Goal: Task Accomplishment & Management: Manage account settings

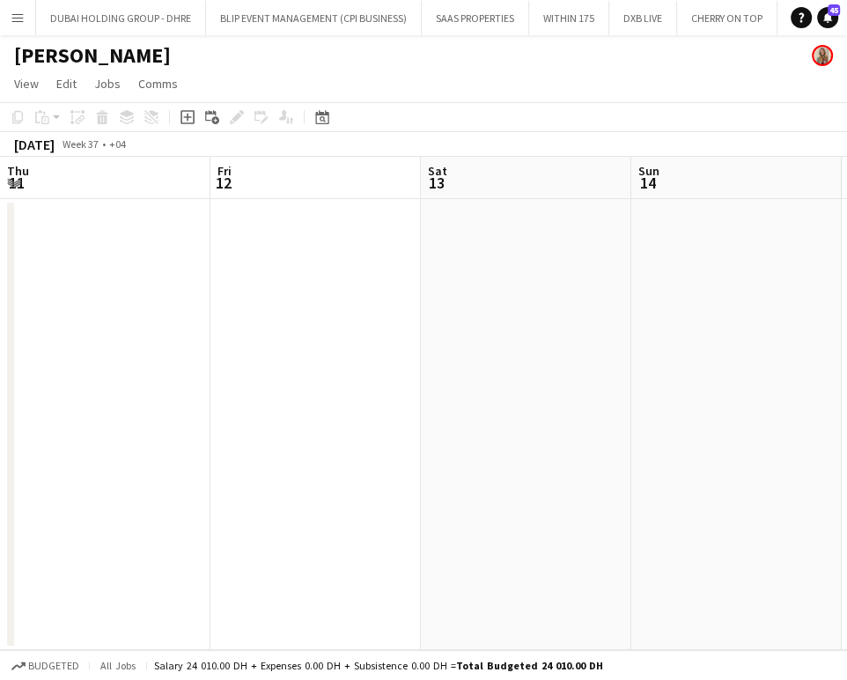
scroll to position [0, 833]
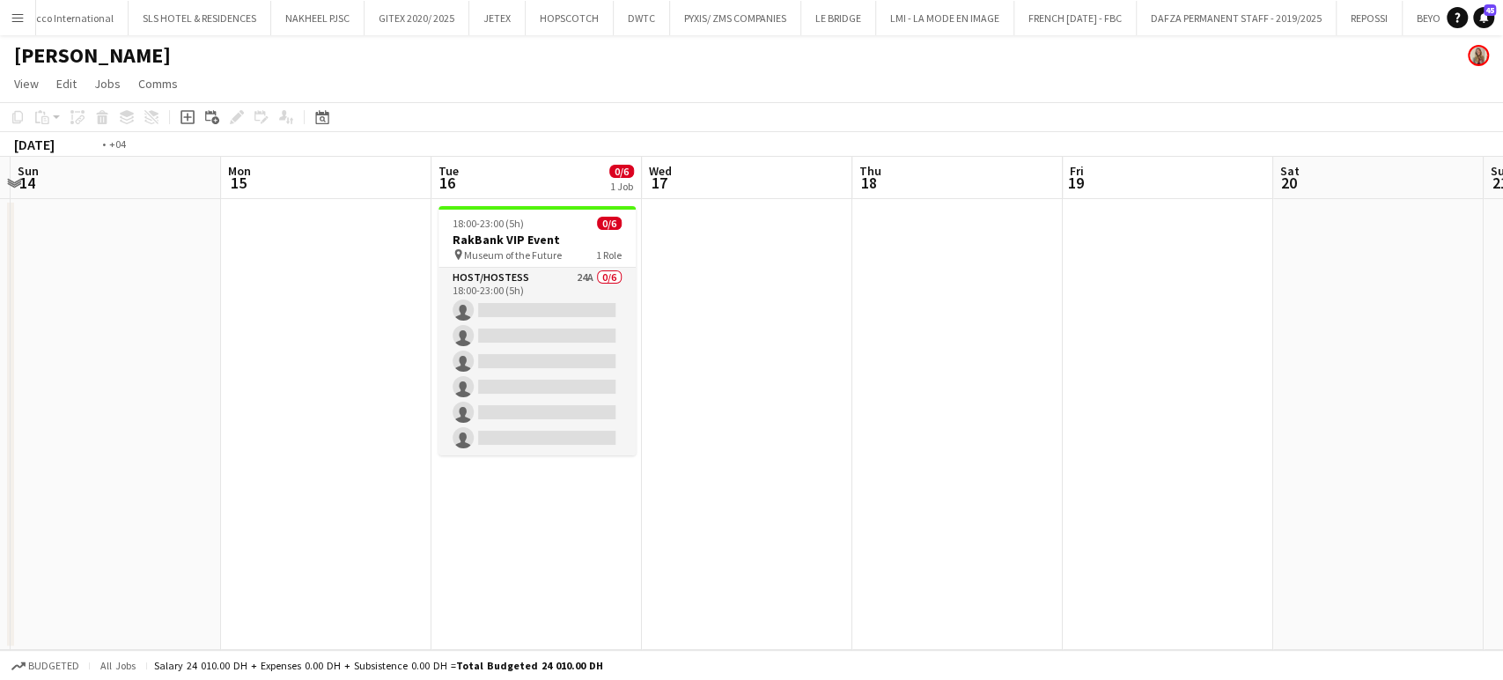
drag, startPoint x: 850, startPoint y: 400, endPoint x: 1230, endPoint y: 430, distance: 380.8
click at [846, 425] on app-calendar-viewport "Fri 12 Sat 13 Sun 14 Mon 15 Tue 16 0/6 1 Job Wed 17 Thu 18 Fri 19 Sat 20 Sun 21…" at bounding box center [751, 403] width 1503 height 493
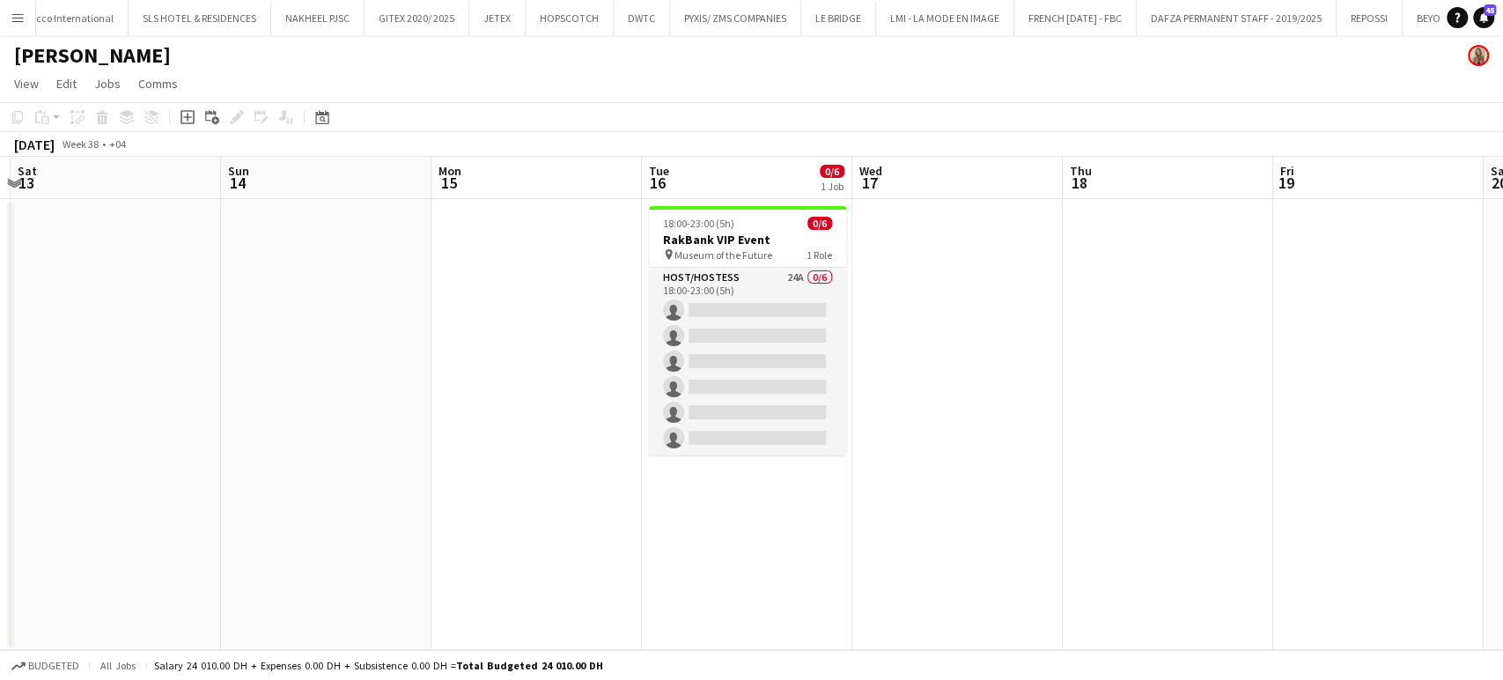
scroll to position [0, 377]
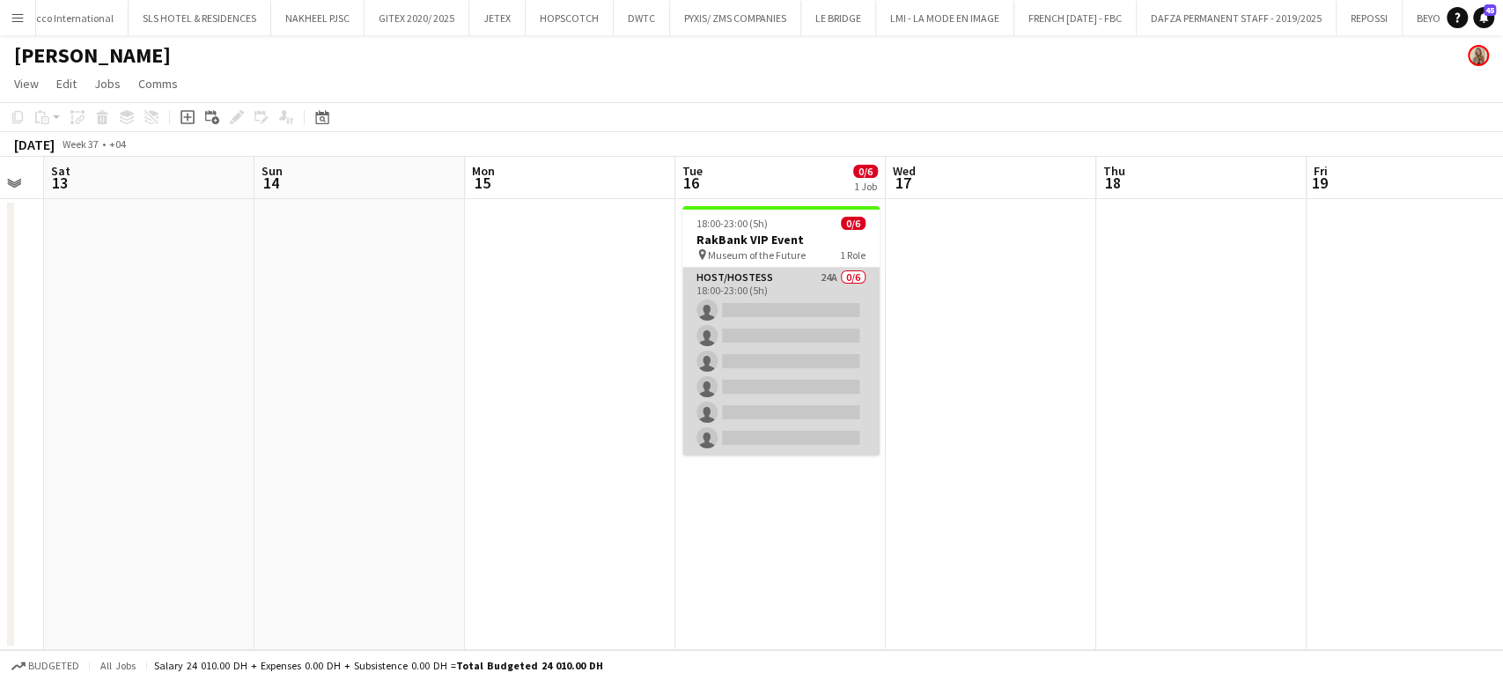
click at [825, 381] on app-card-role "Host/Hostess 24A 0/6 18:00-23:00 (5h) single-neutral-actions single-neutral-act…" at bounding box center [781, 362] width 197 height 188
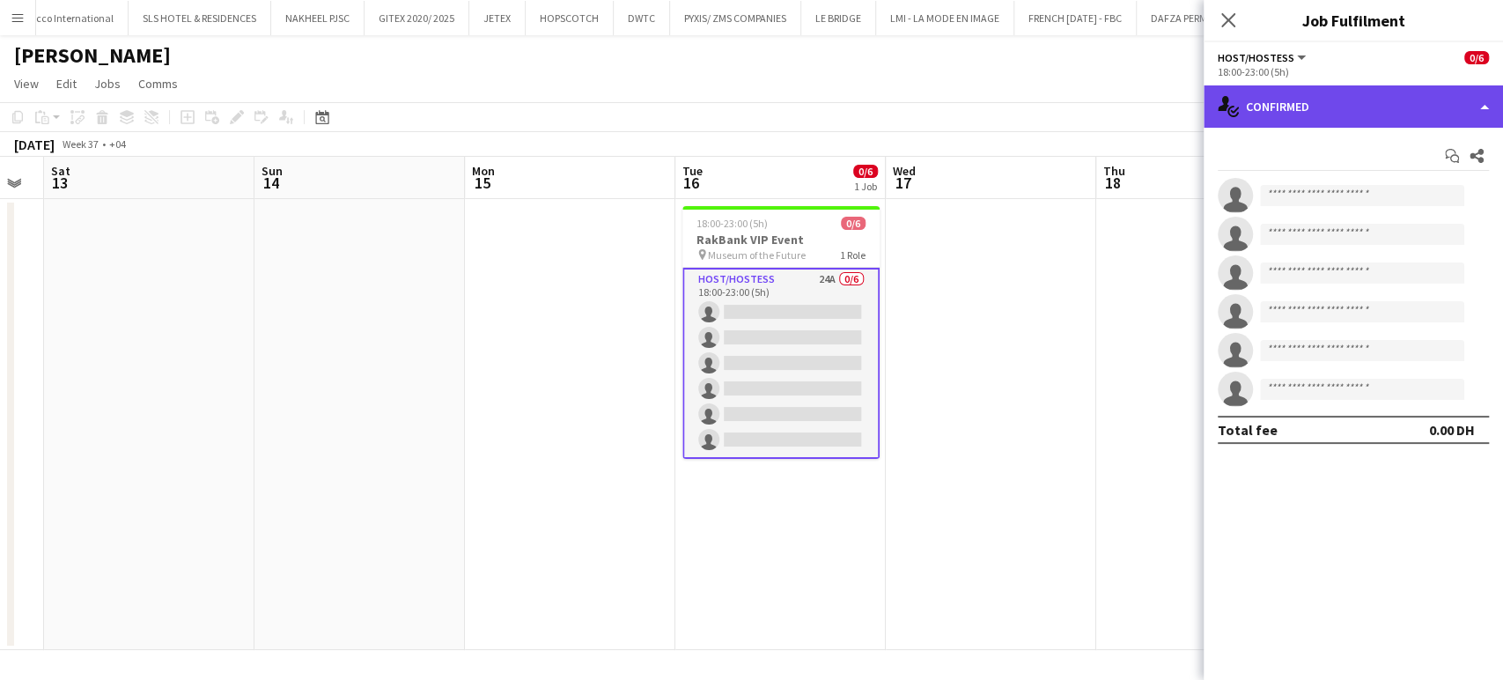
click at [846, 98] on div "single-neutral-actions-check-2 Confirmed" at bounding box center [1353, 106] width 299 height 42
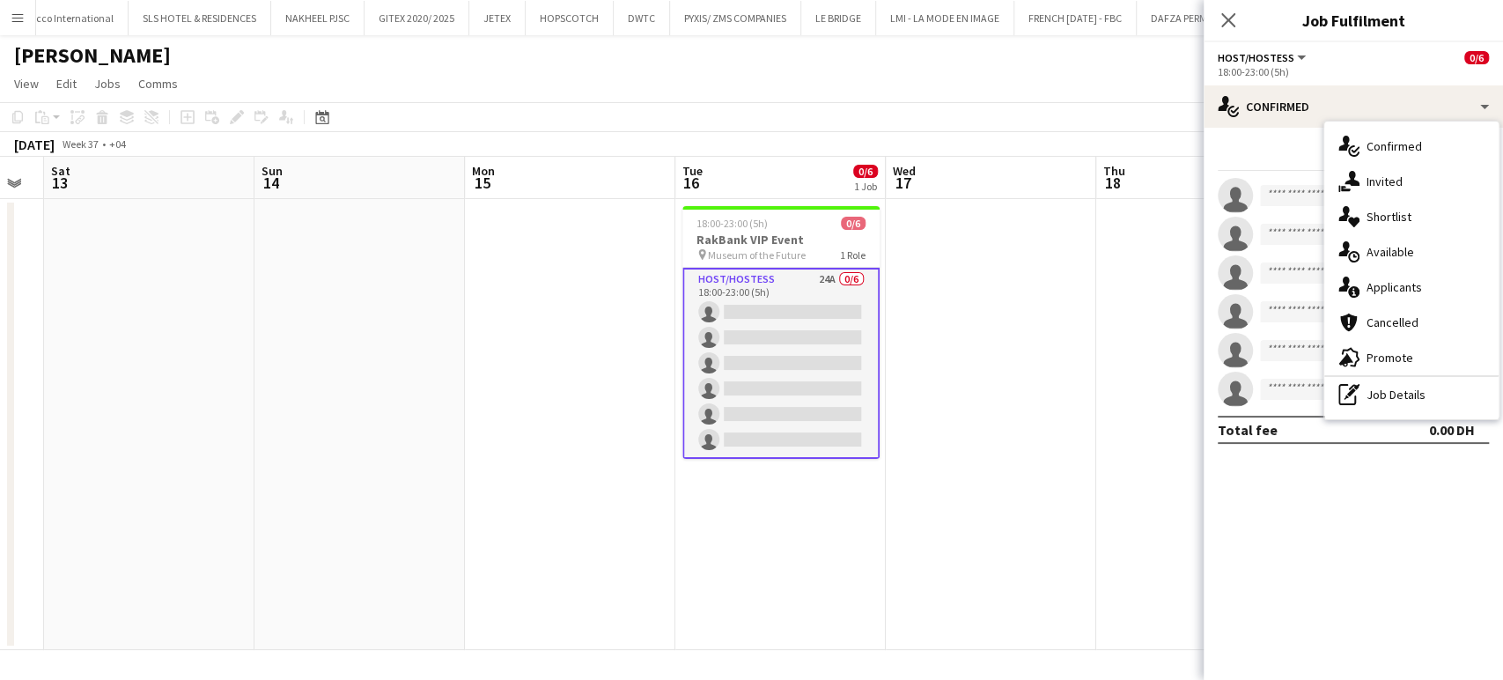
drag, startPoint x: 1409, startPoint y: 282, endPoint x: 1372, endPoint y: 347, distance: 74.9
click at [846, 283] on span "Applicants" at bounding box center [1394, 287] width 55 height 16
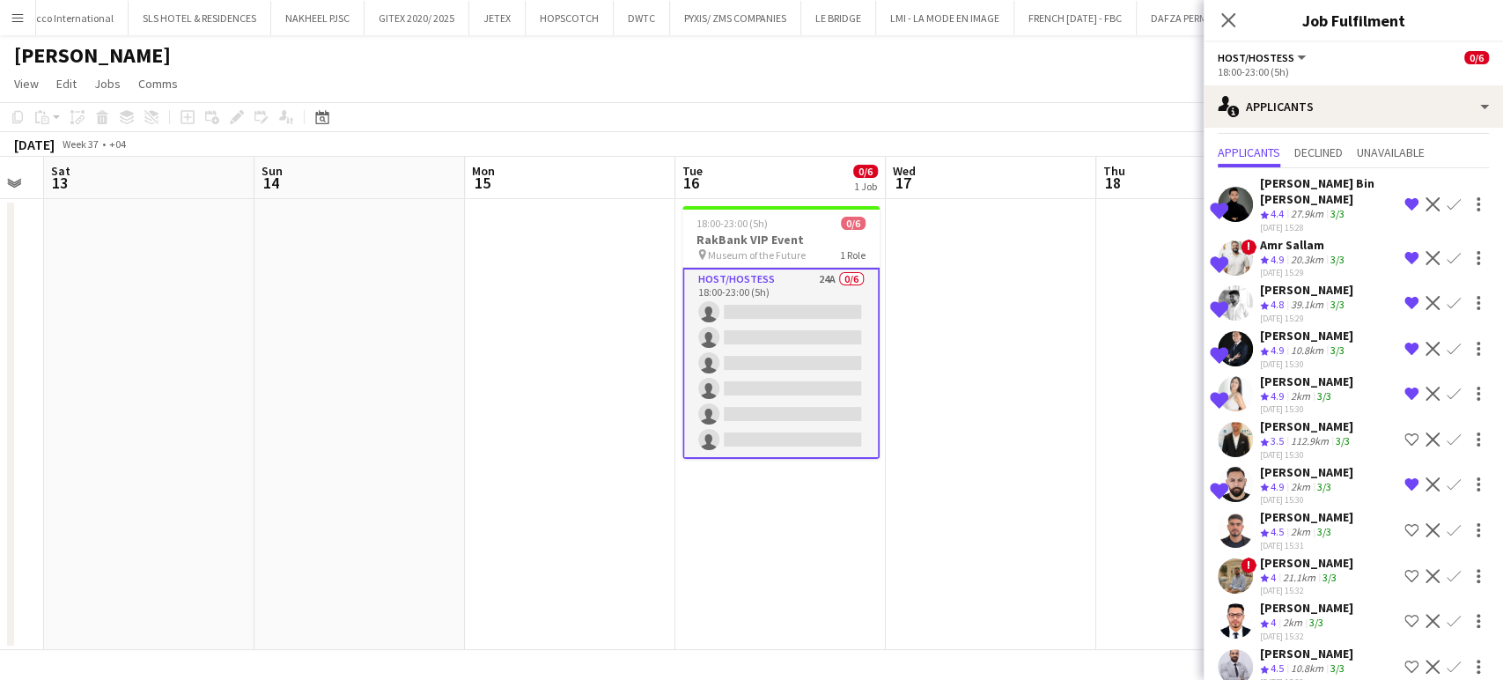
scroll to position [0, 0]
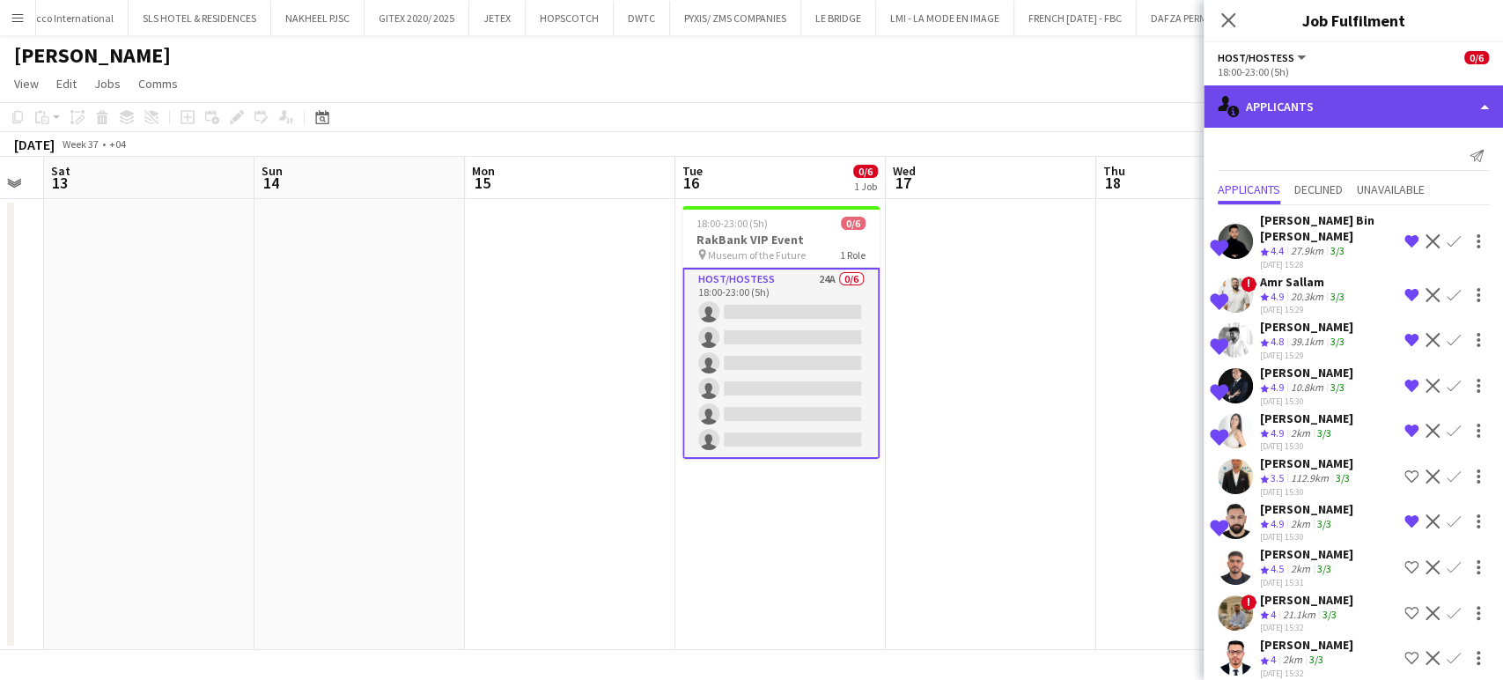
click at [846, 102] on div "single-neutral-actions-information Applicants" at bounding box center [1353, 106] width 299 height 42
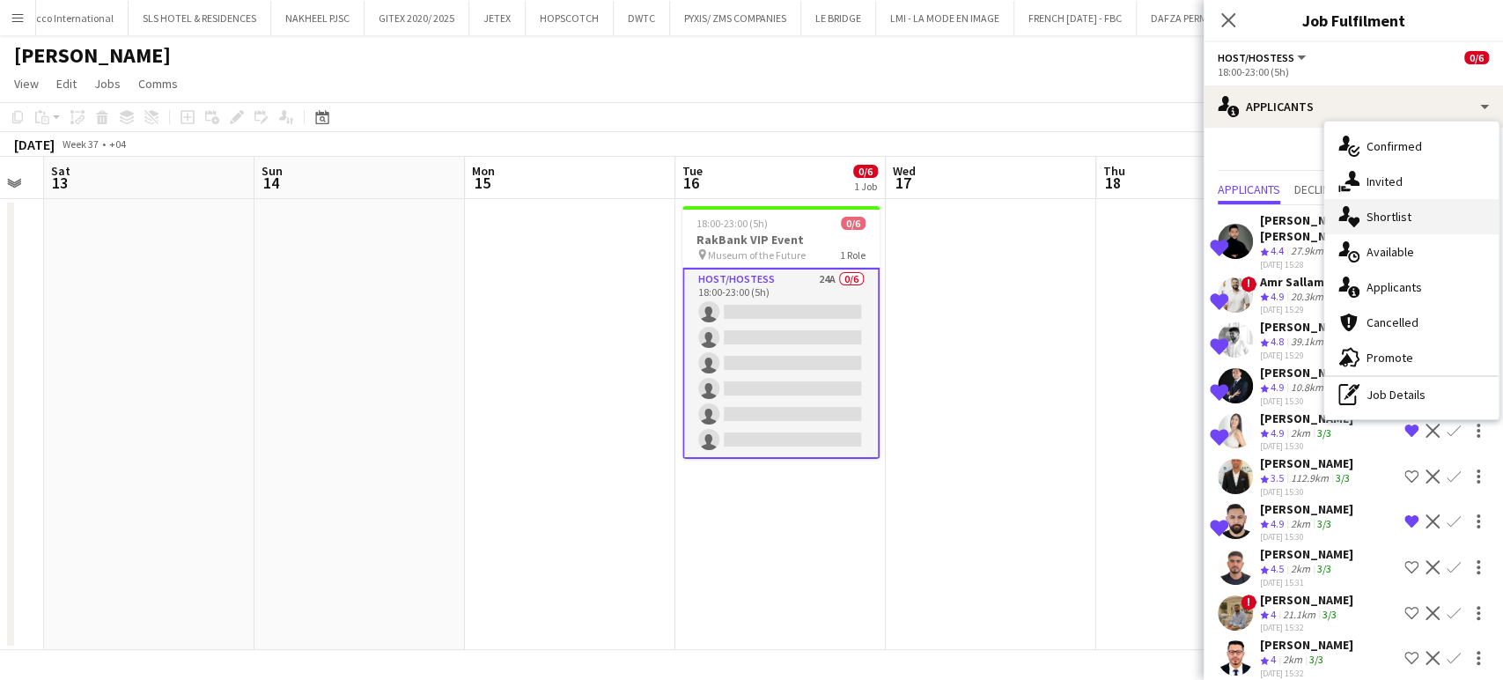
click at [846, 213] on span "Shortlist" at bounding box center [1389, 217] width 45 height 16
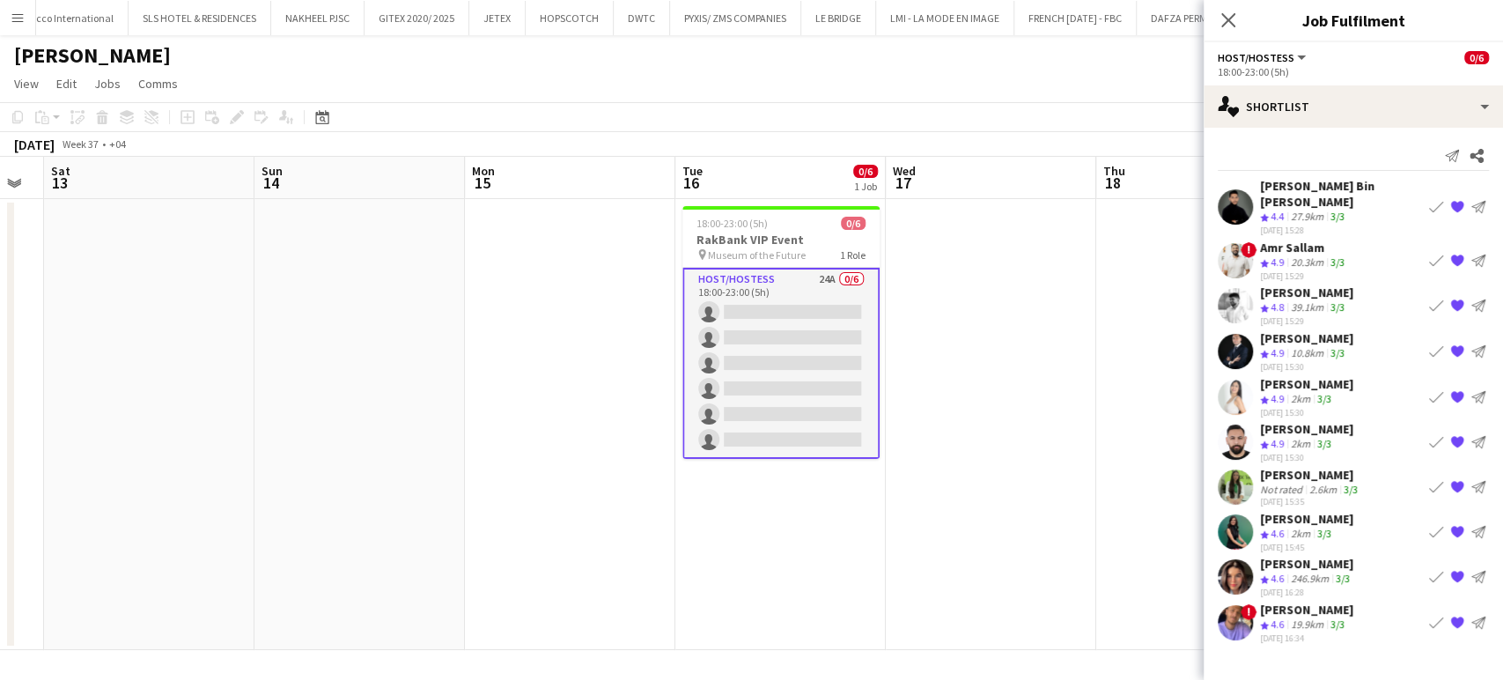
click at [846, 469] on app-date-cell at bounding box center [991, 424] width 211 height 451
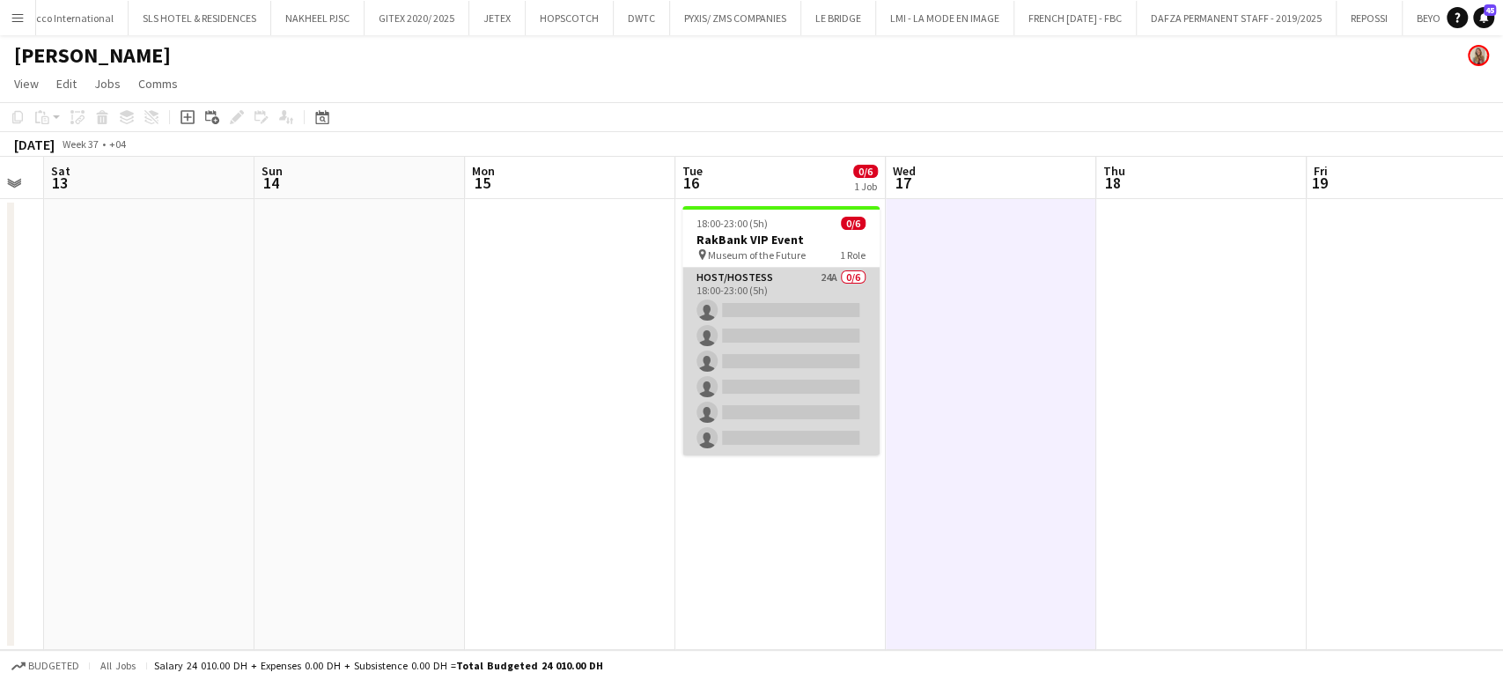
click at [807, 367] on app-card-role "Host/Hostess 24A 0/6 18:00-23:00 (5h) single-neutral-actions single-neutral-act…" at bounding box center [781, 362] width 197 height 188
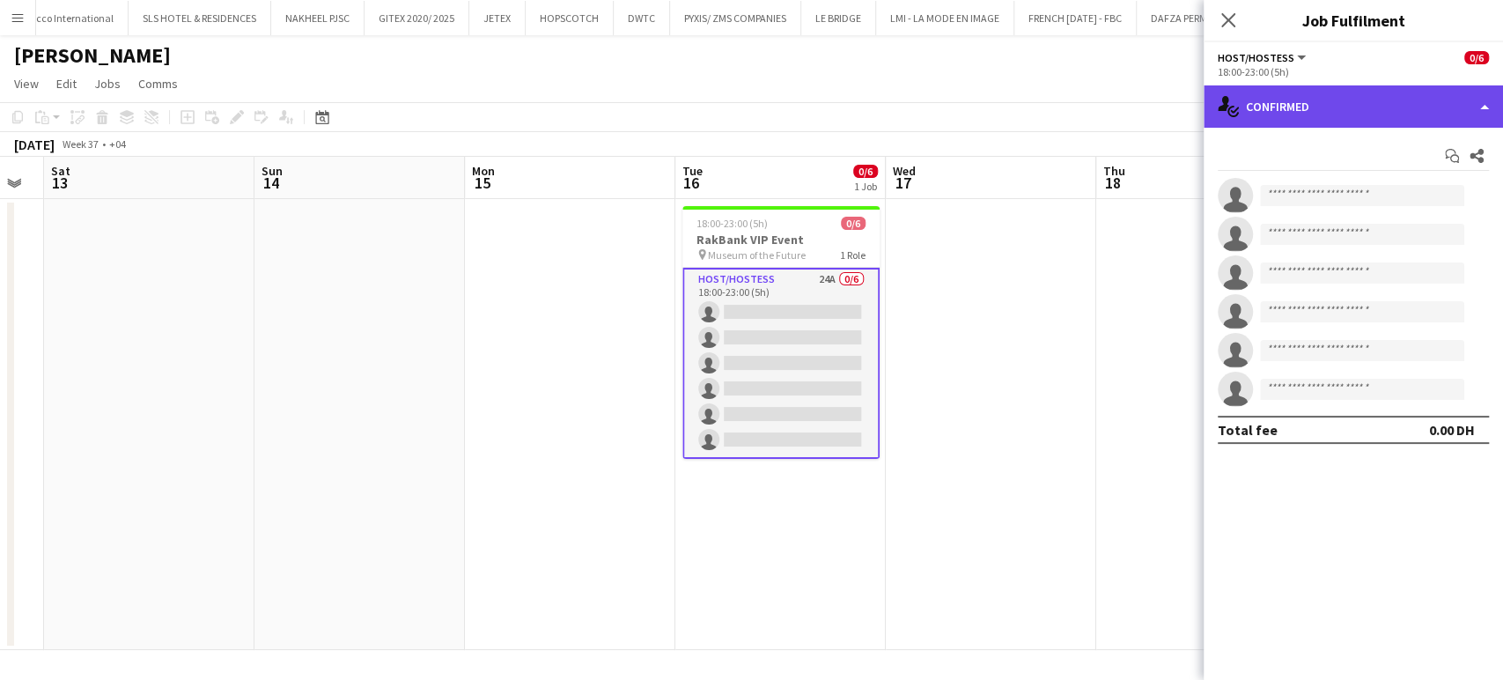
click at [846, 113] on div "single-neutral-actions-check-2 Confirmed" at bounding box center [1353, 106] width 299 height 42
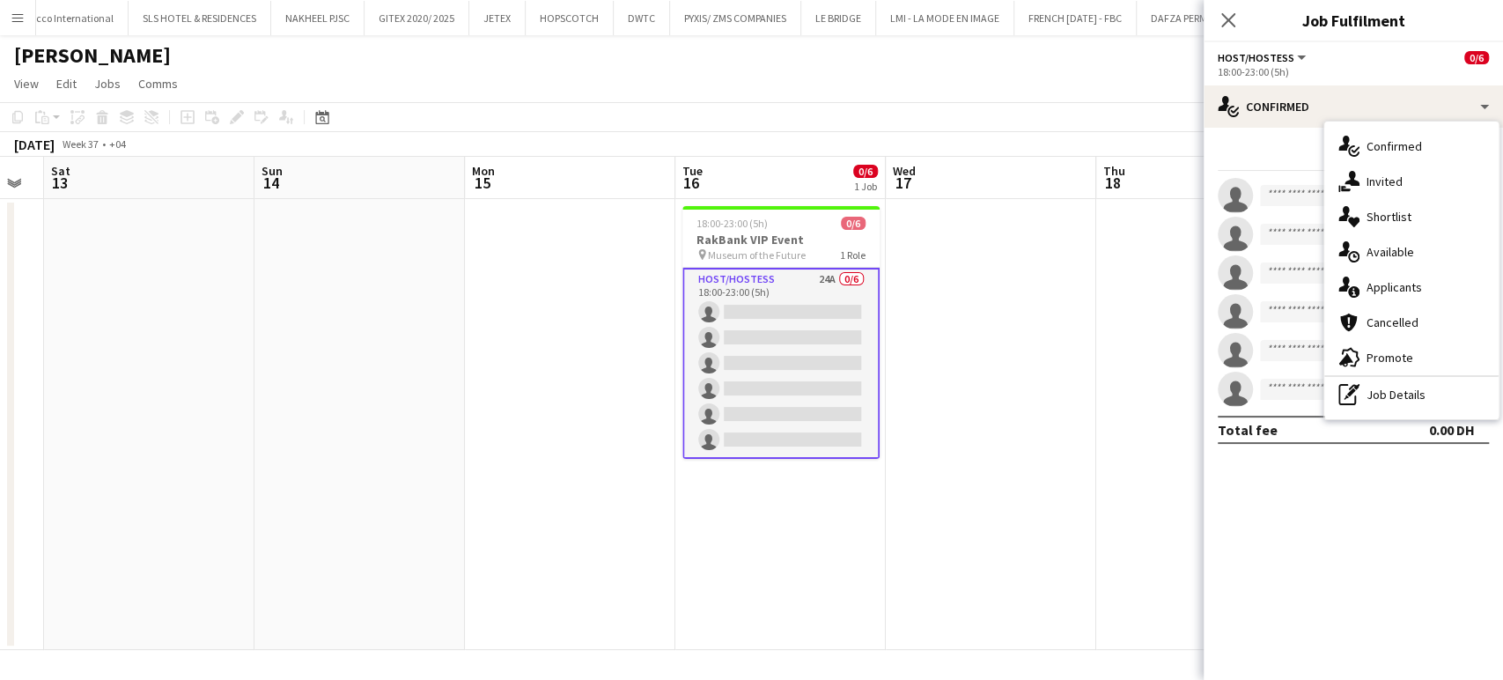
click at [846, 388] on div "pen-write Job Details" at bounding box center [1412, 394] width 174 height 35
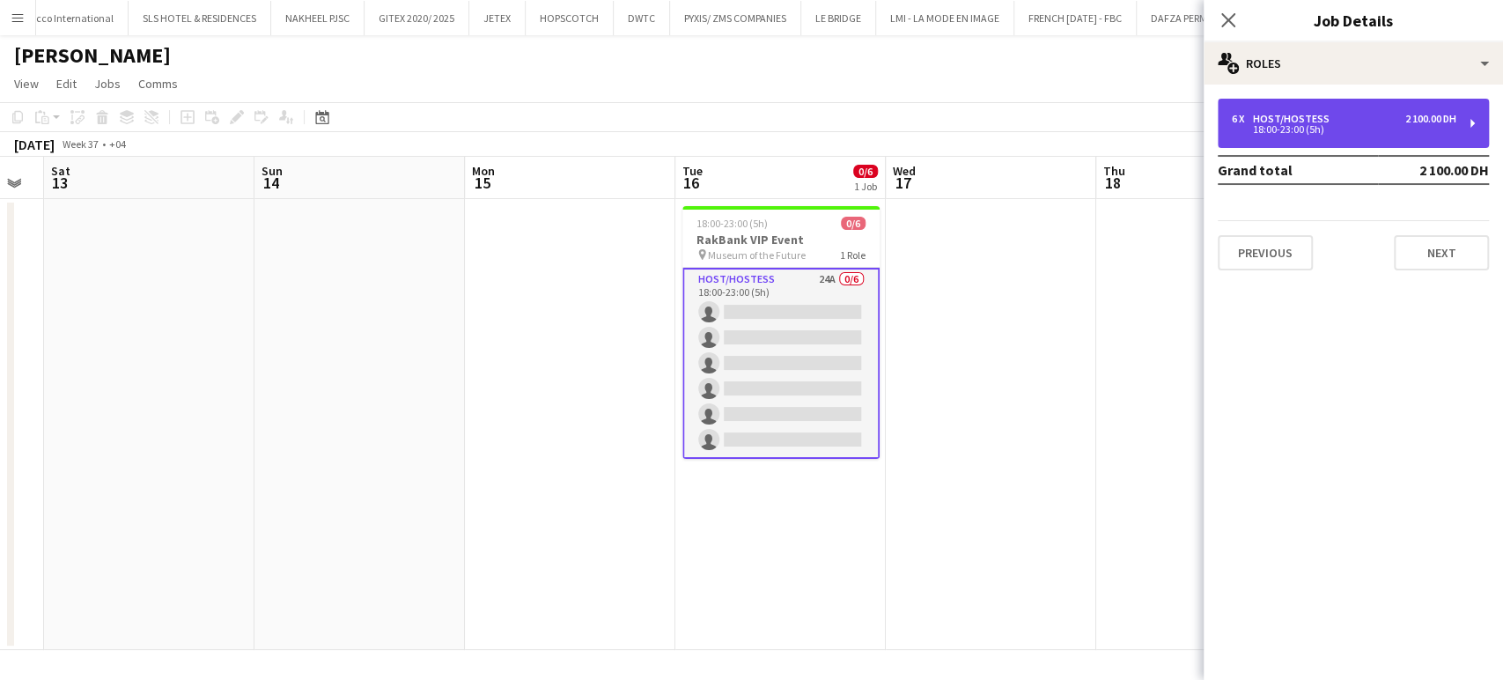
click at [846, 118] on div "6 x Host/Hostess 2 100.00 DH" at bounding box center [1344, 119] width 225 height 12
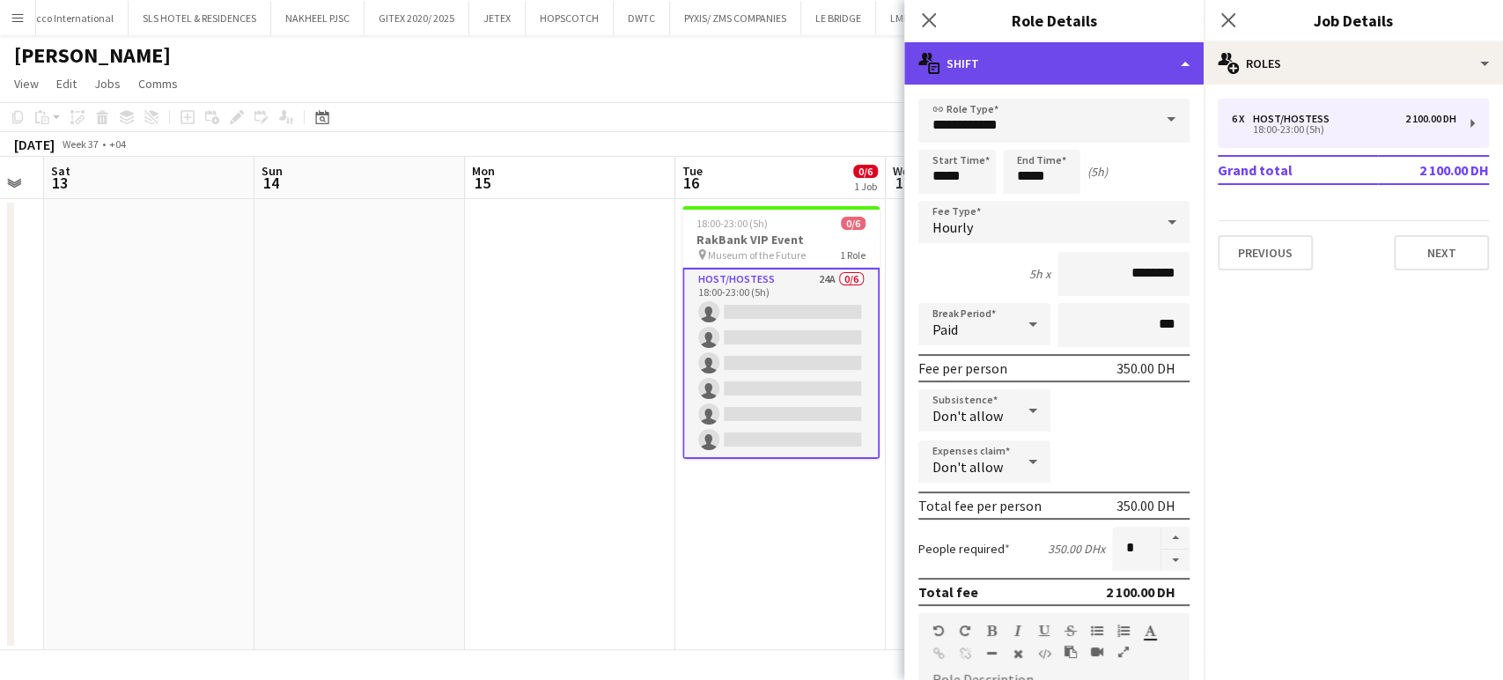
click at [846, 62] on div "multiple-actions-text Shift" at bounding box center [1054, 63] width 299 height 42
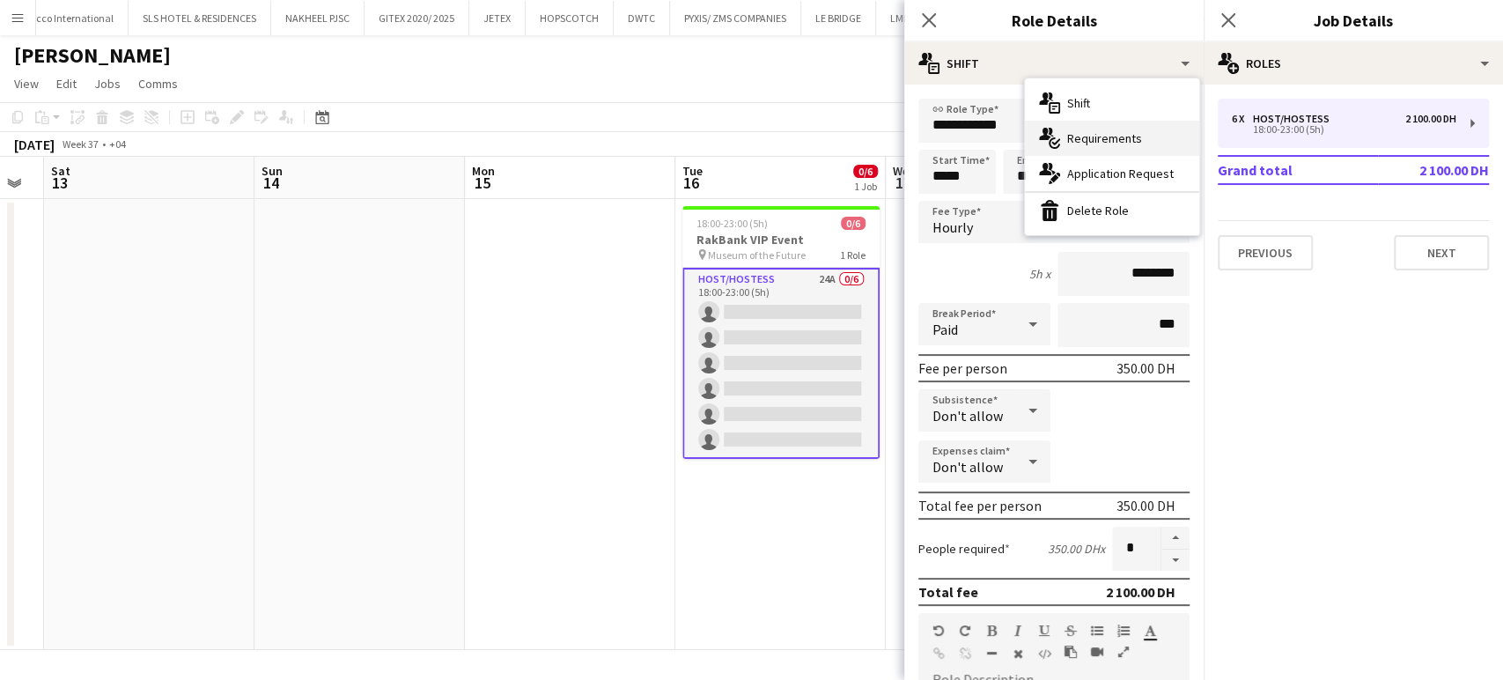
click at [846, 143] on span "Requirements" at bounding box center [1105, 138] width 75 height 16
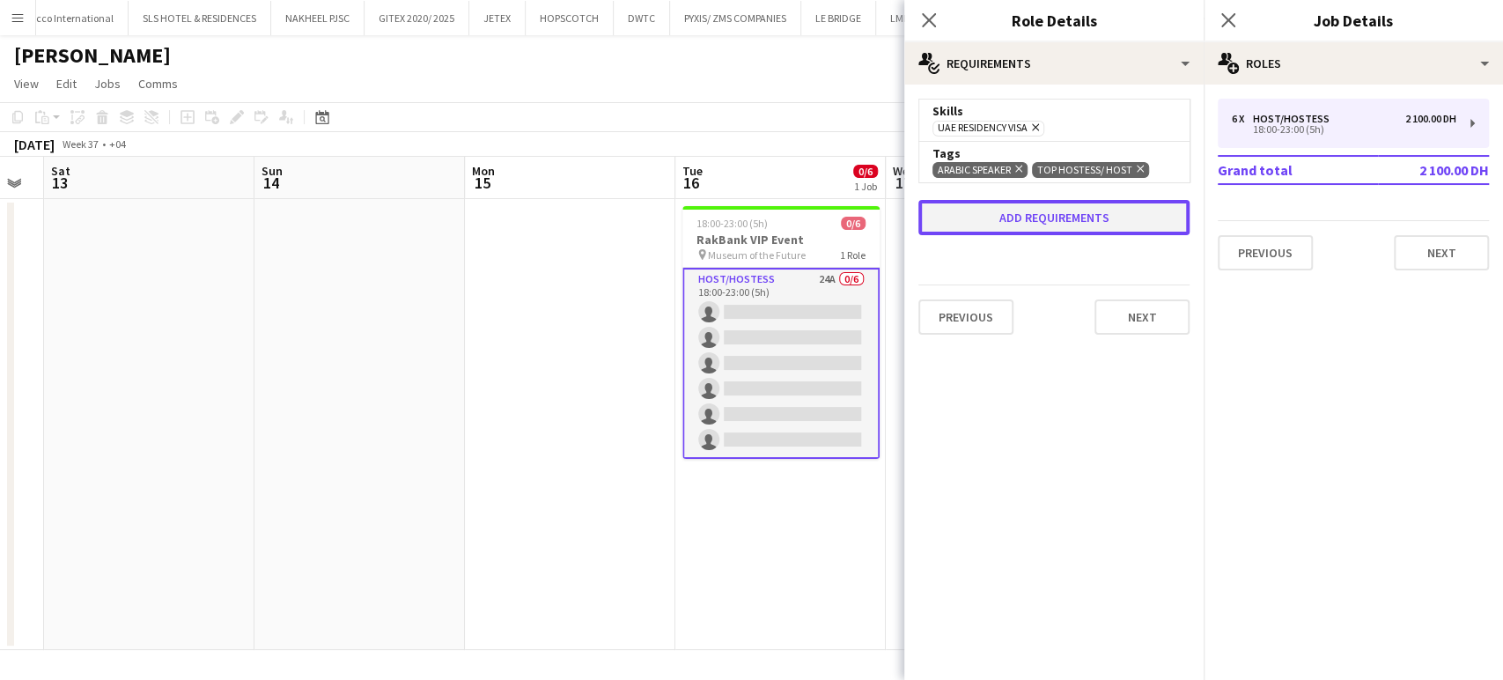
click at [846, 211] on button "Add requirements" at bounding box center [1054, 217] width 271 height 35
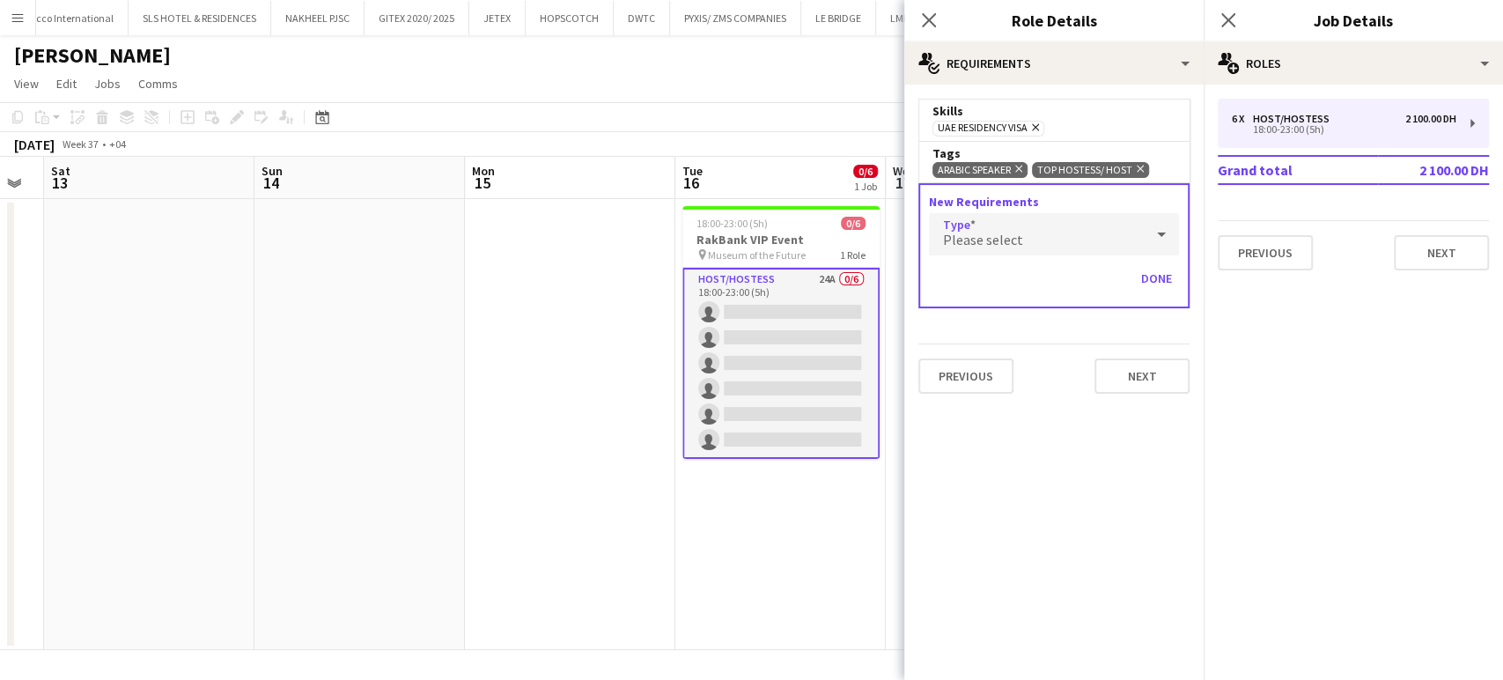
click at [846, 245] on div "Please select" at bounding box center [1036, 234] width 215 height 42
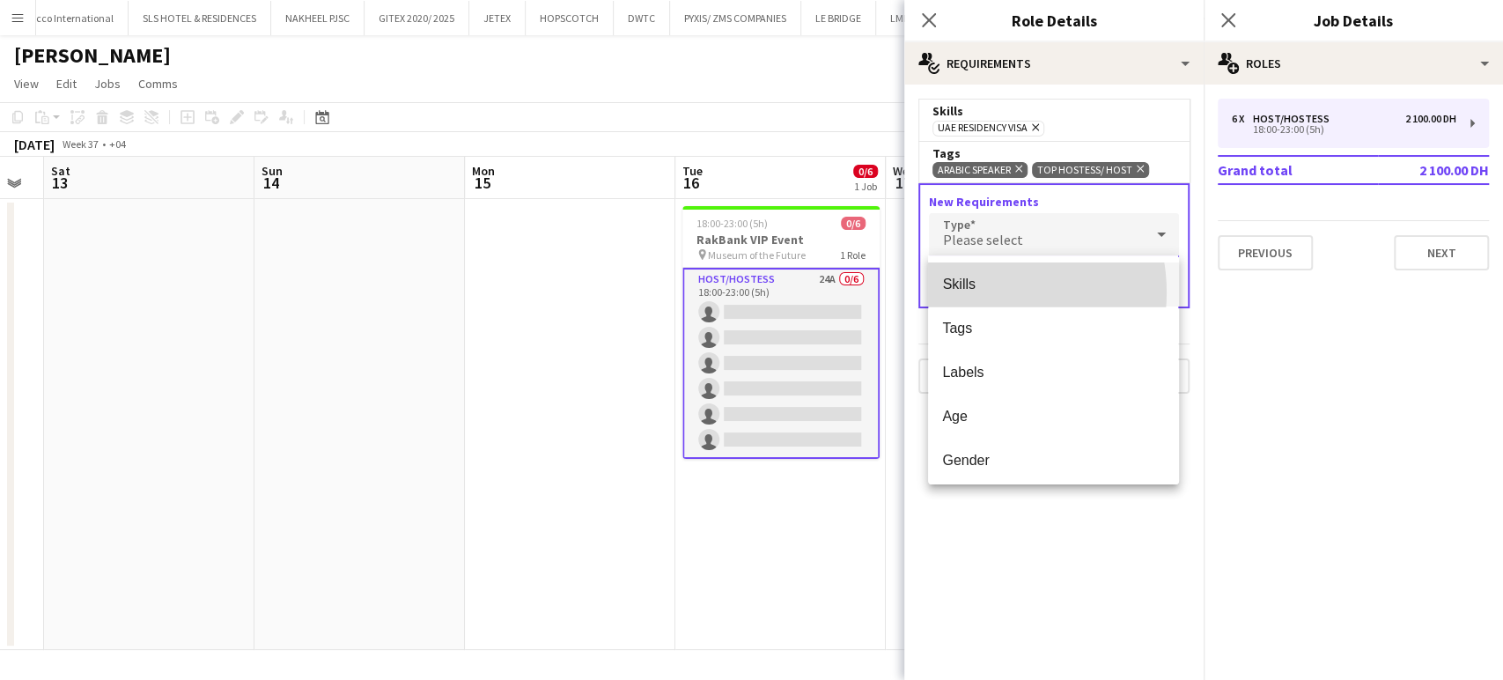
click at [846, 292] on span "Skills" at bounding box center [1053, 284] width 222 height 17
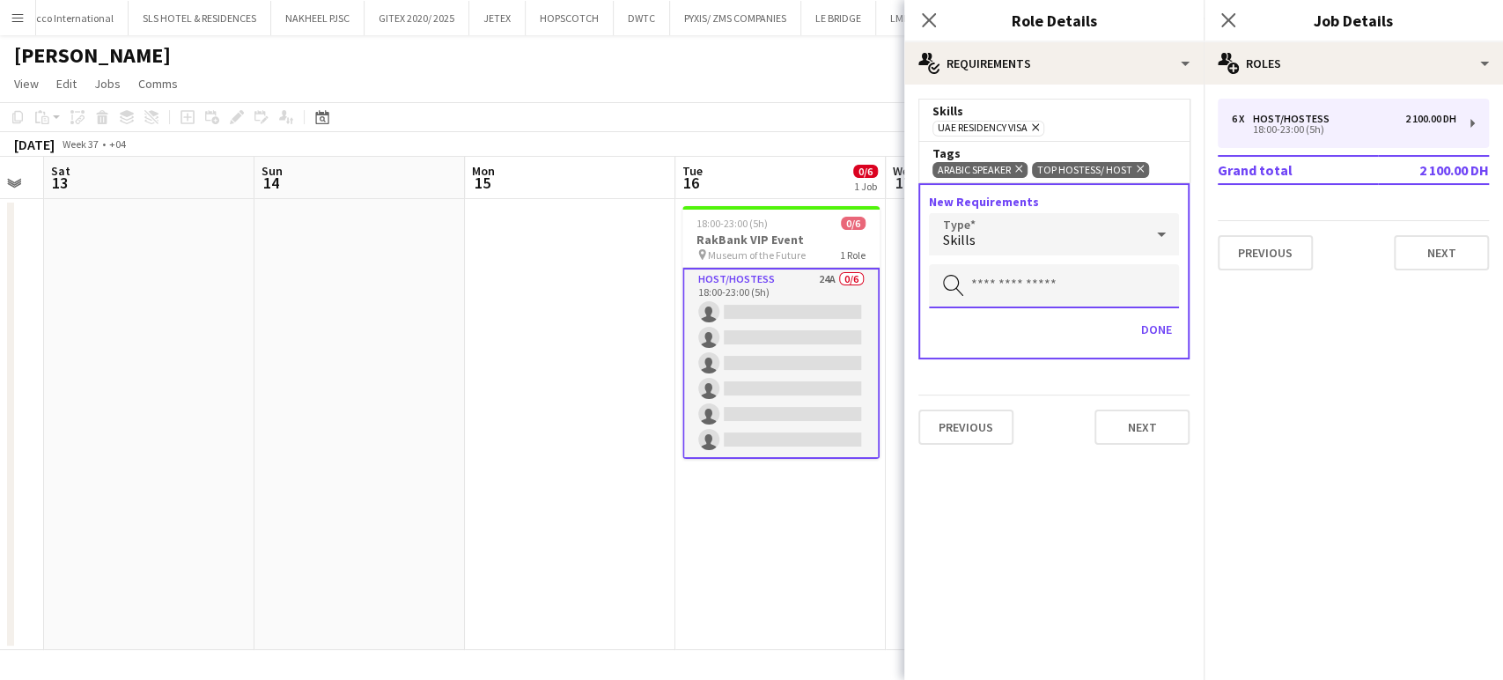
click at [846, 281] on input "text" at bounding box center [1054, 286] width 250 height 44
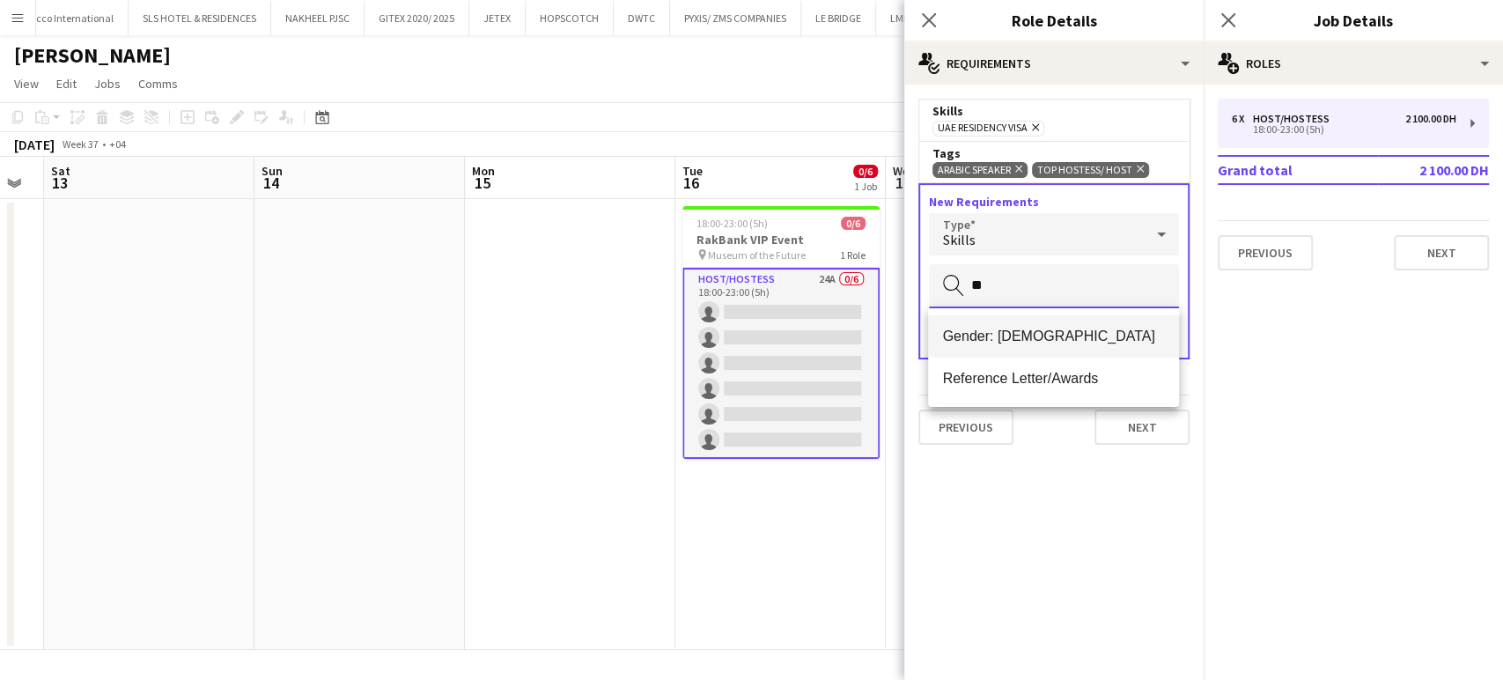
type input "**"
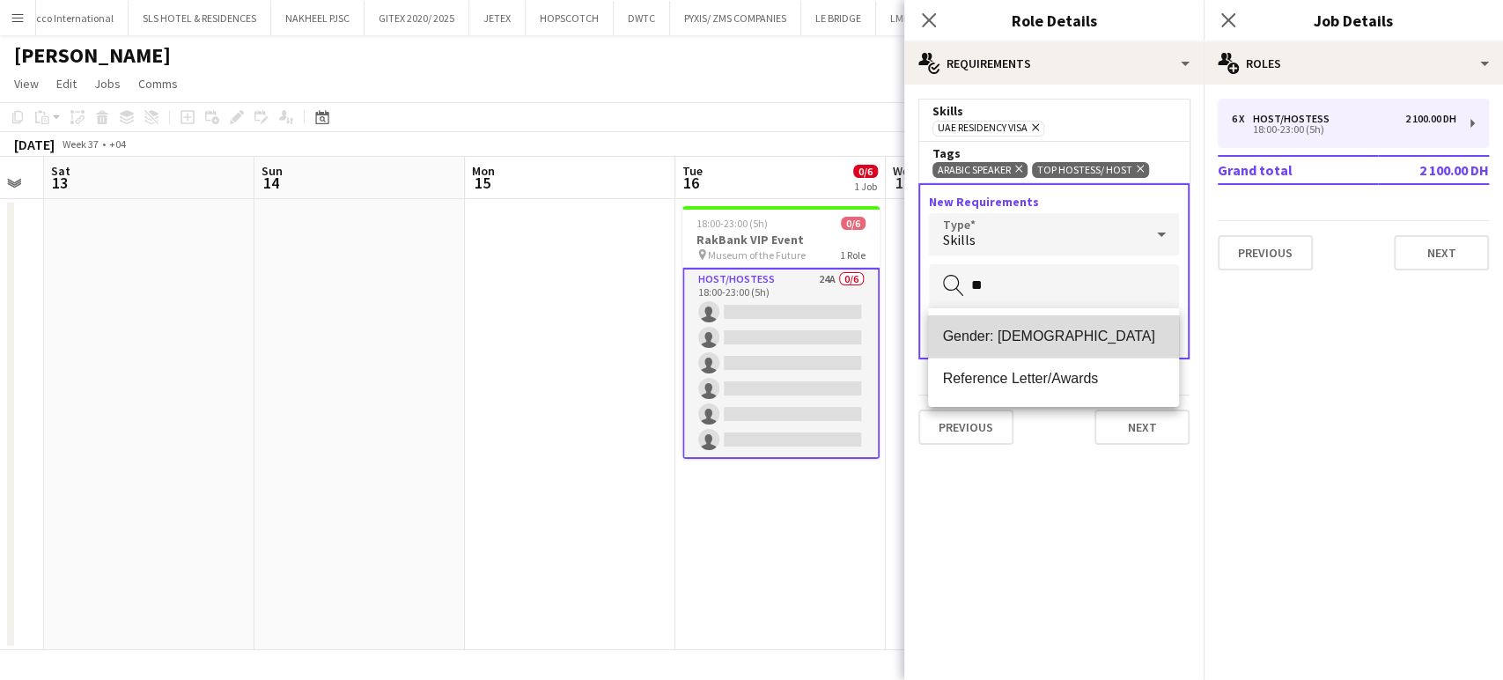
click at [846, 339] on span "Gender: Female" at bounding box center [1053, 336] width 222 height 17
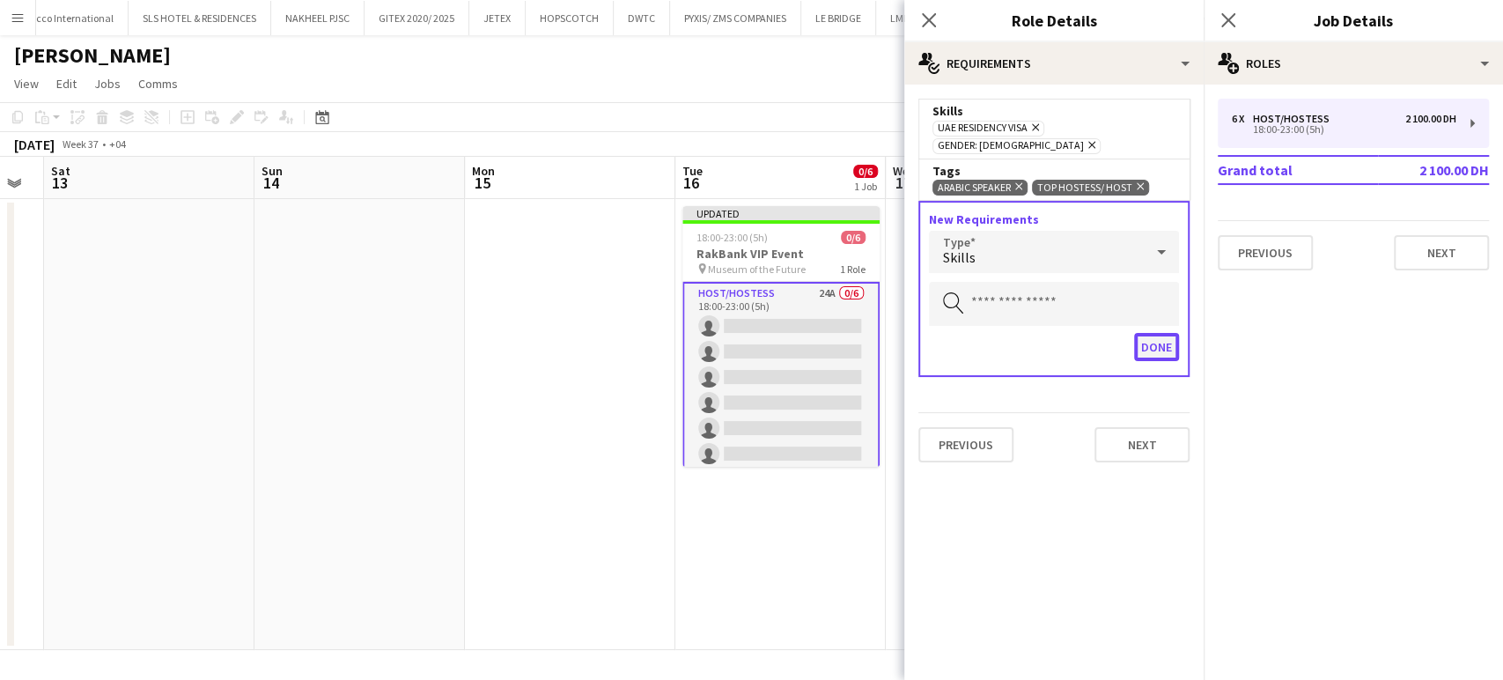
click at [846, 333] on button "Done" at bounding box center [1156, 347] width 45 height 28
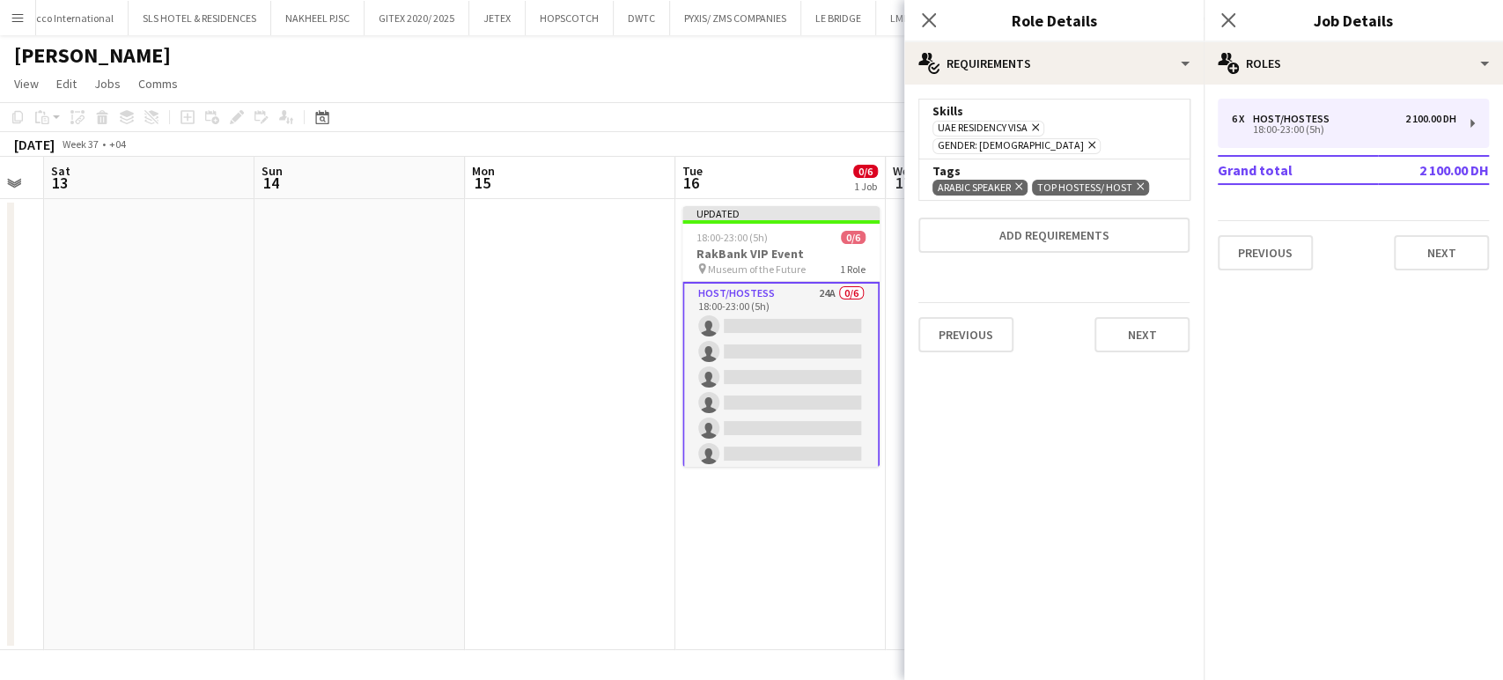
click at [565, 332] on app-date-cell at bounding box center [570, 424] width 211 height 451
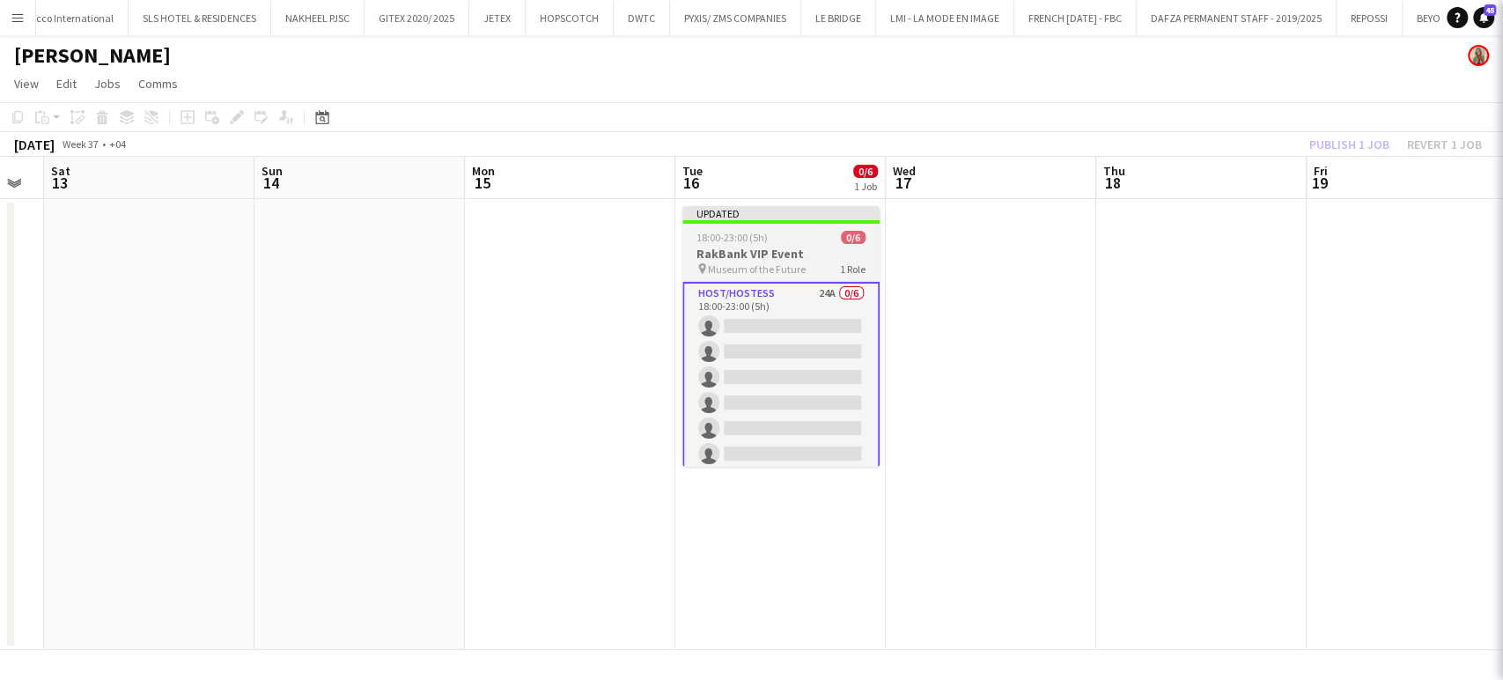
scroll to position [0, 378]
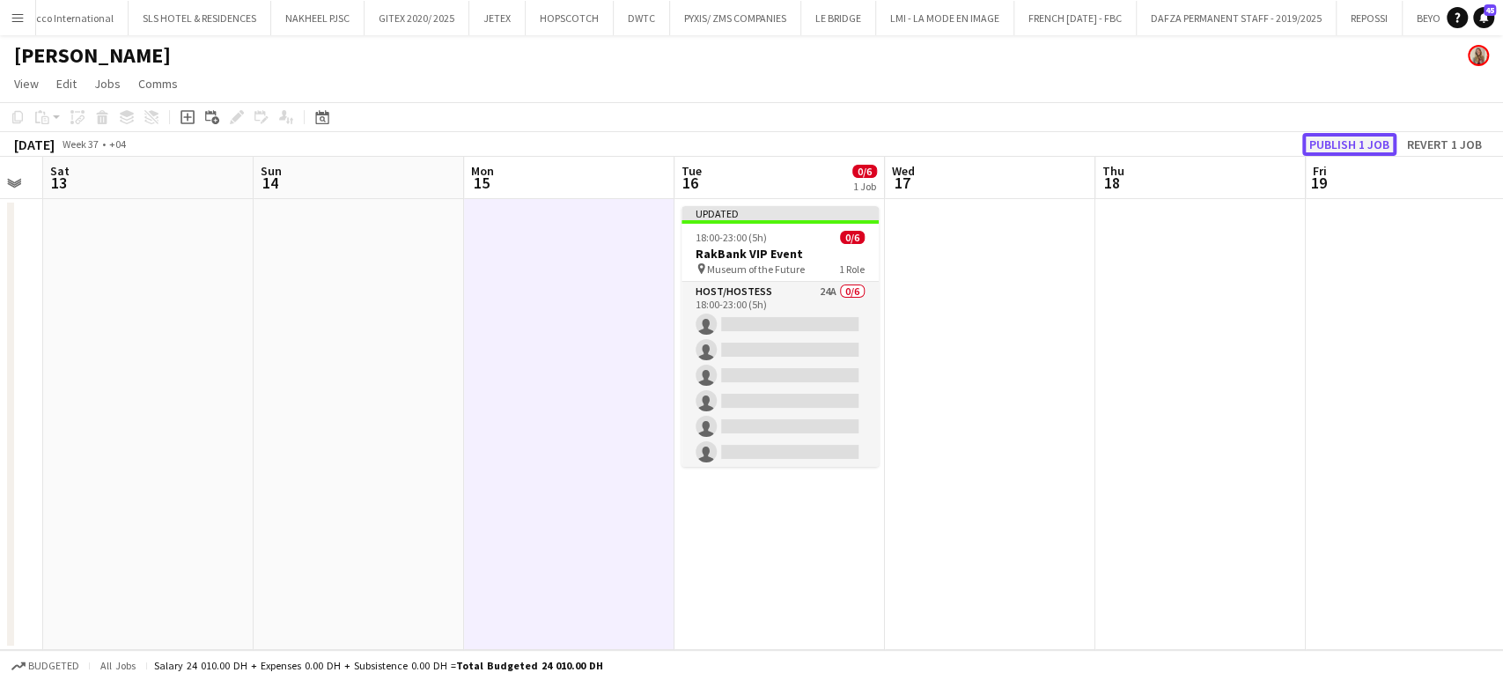
click at [846, 147] on button "Publish 1 job" at bounding box center [1350, 144] width 94 height 23
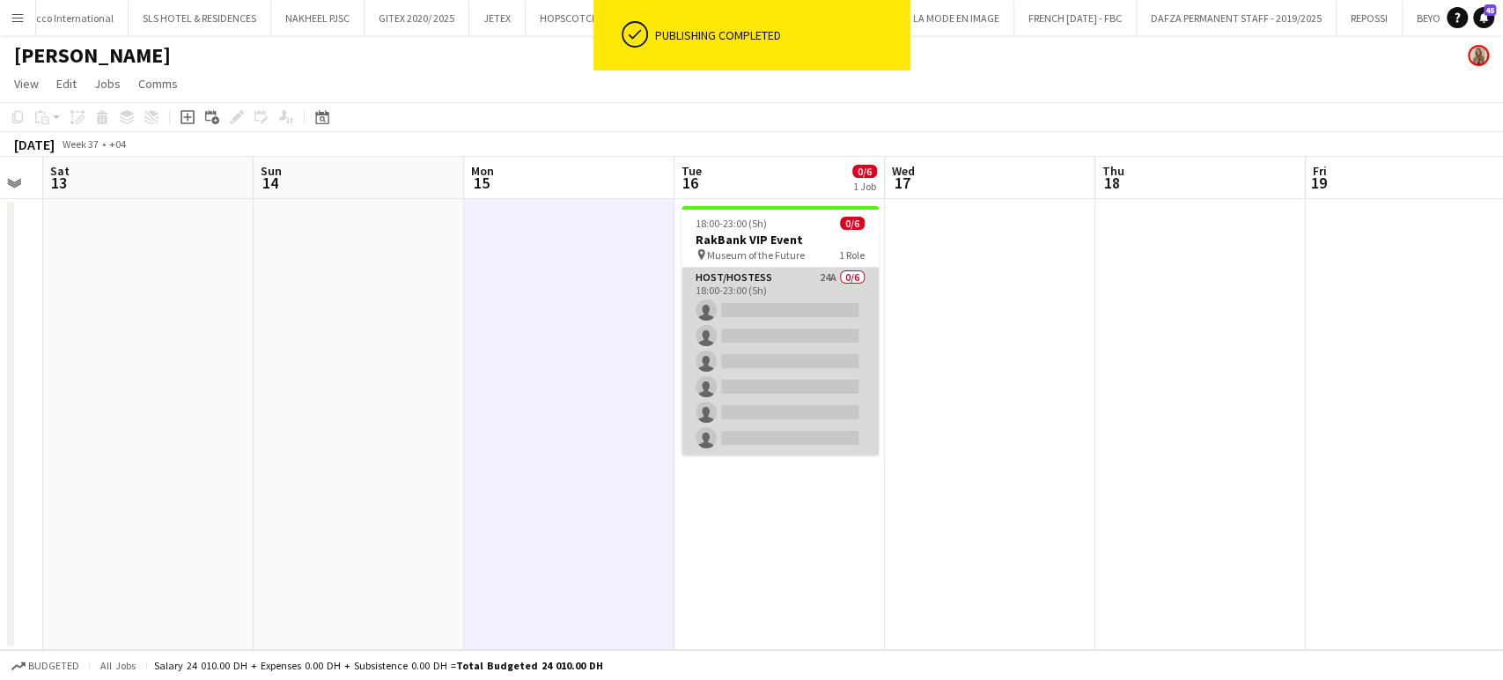
click at [785, 336] on app-card-role "Host/Hostess 24A 0/6 18:00-23:00 (5h) single-neutral-actions single-neutral-act…" at bounding box center [780, 362] width 197 height 188
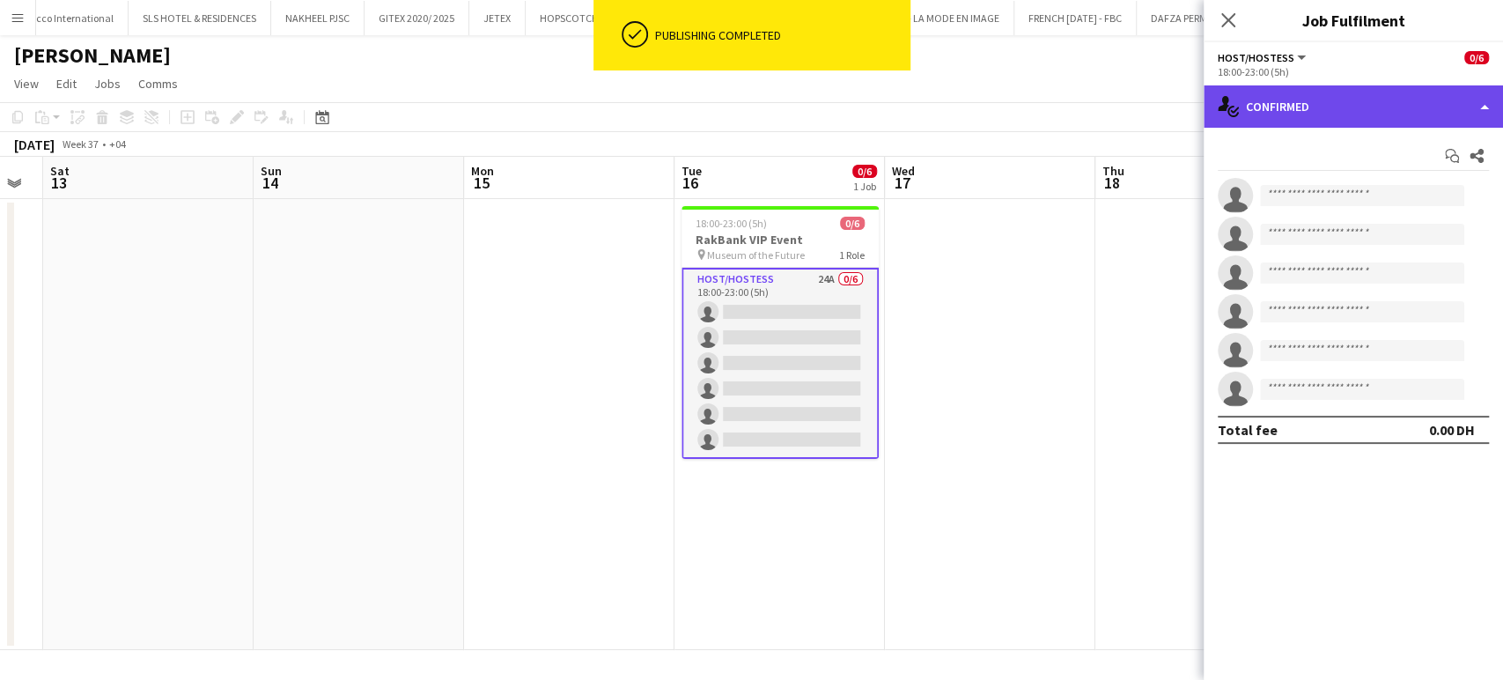
click at [846, 107] on div "single-neutral-actions-check-2 Confirmed" at bounding box center [1353, 106] width 299 height 42
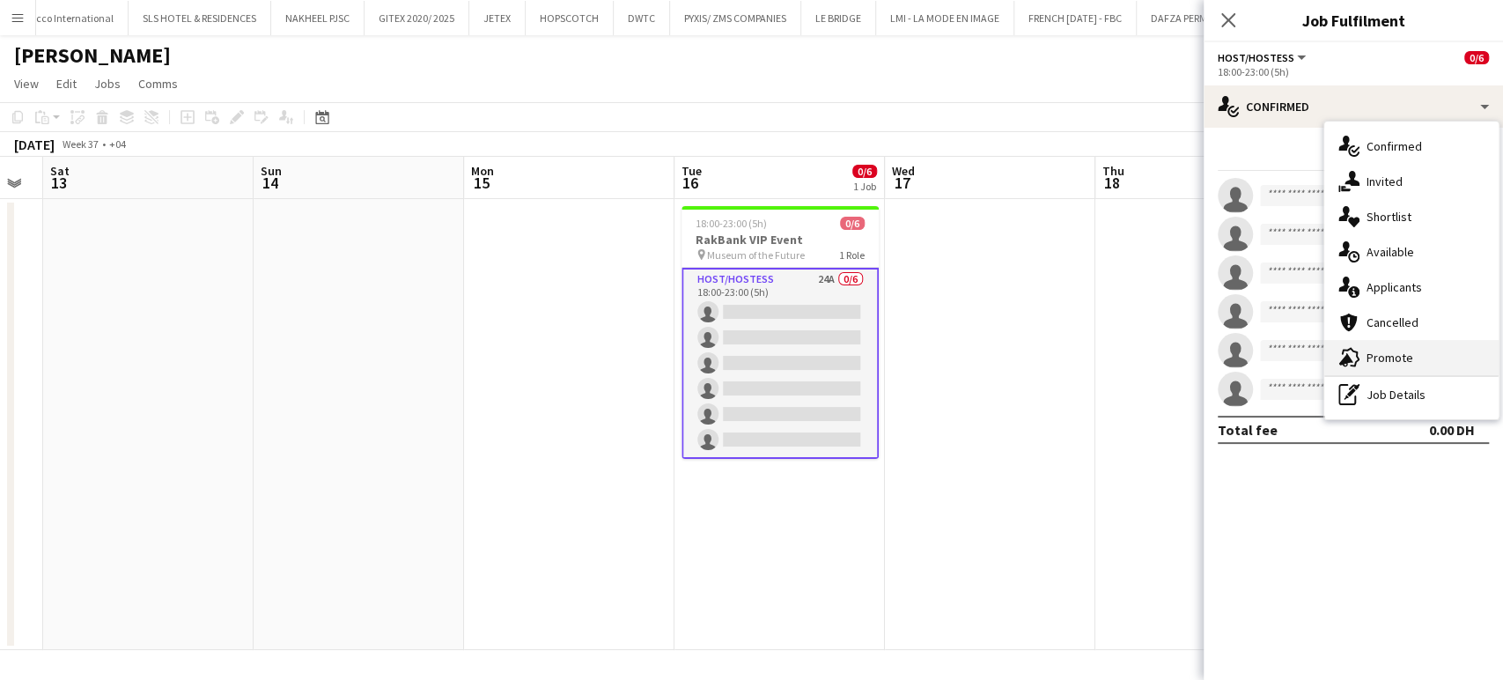
click at [846, 358] on span "Promote" at bounding box center [1390, 358] width 47 height 16
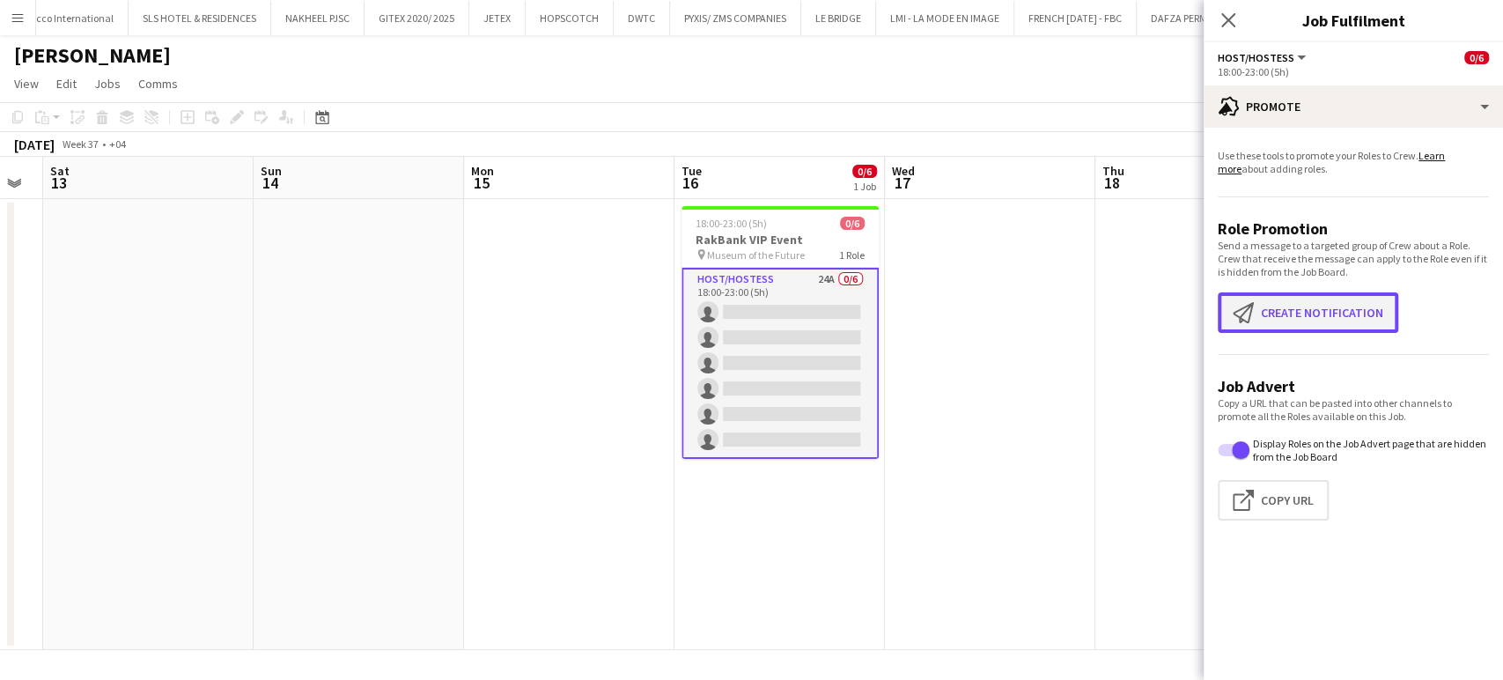
click at [846, 315] on button "Create notification Create notification" at bounding box center [1308, 312] width 181 height 41
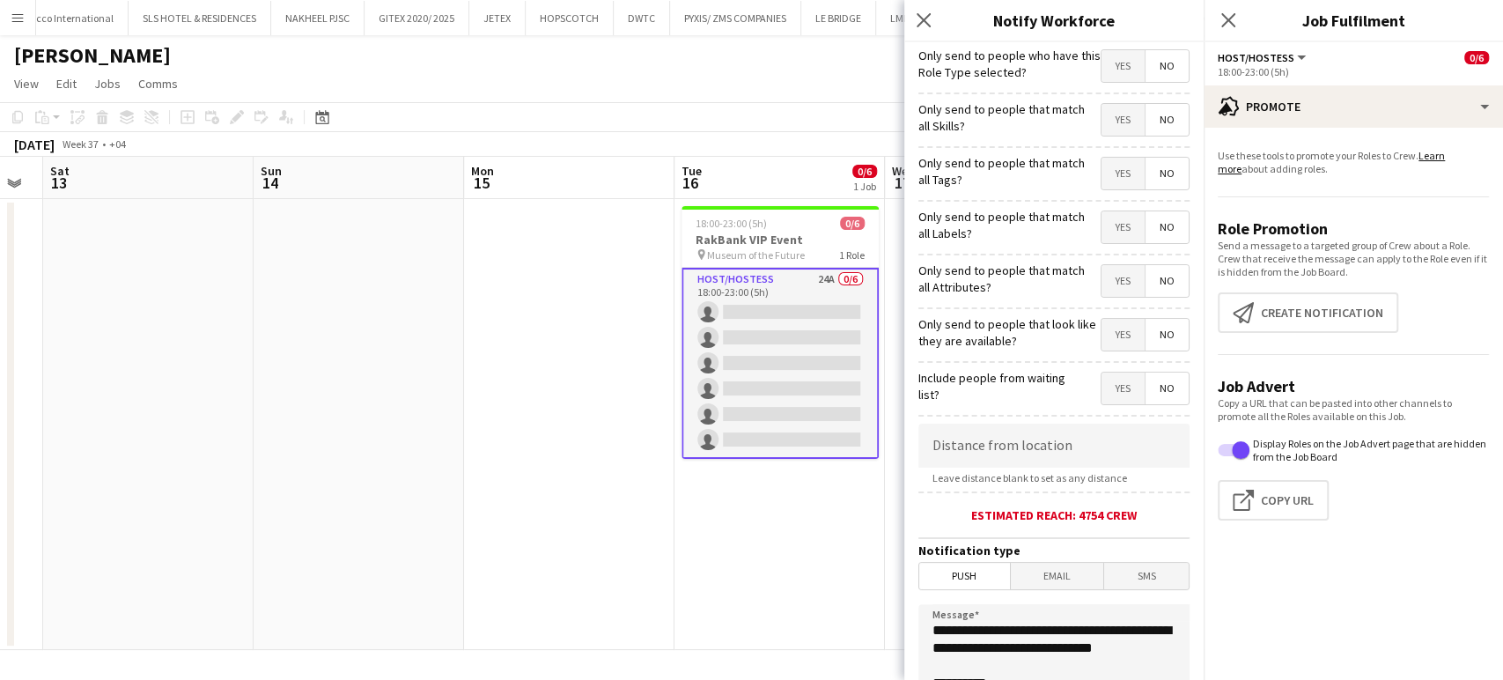
click at [846, 125] on span "Yes" at bounding box center [1123, 120] width 43 height 32
click at [846, 177] on span "Yes" at bounding box center [1123, 174] width 43 height 32
click at [846, 230] on span "Yes" at bounding box center [1123, 227] width 43 height 32
click at [846, 284] on span "Yes" at bounding box center [1123, 281] width 43 height 32
click at [846, 330] on span "Yes" at bounding box center [1123, 335] width 43 height 32
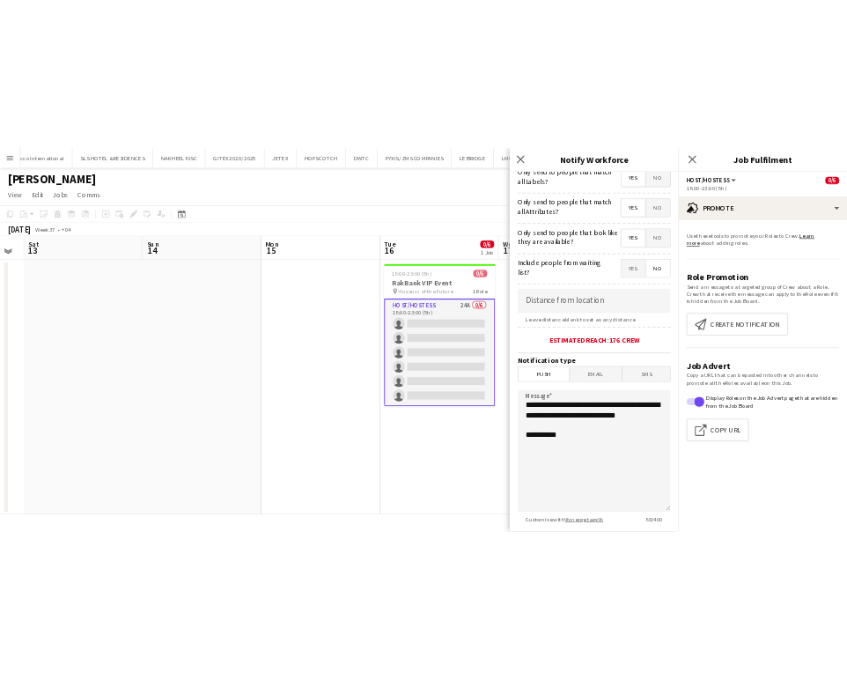
scroll to position [294, 0]
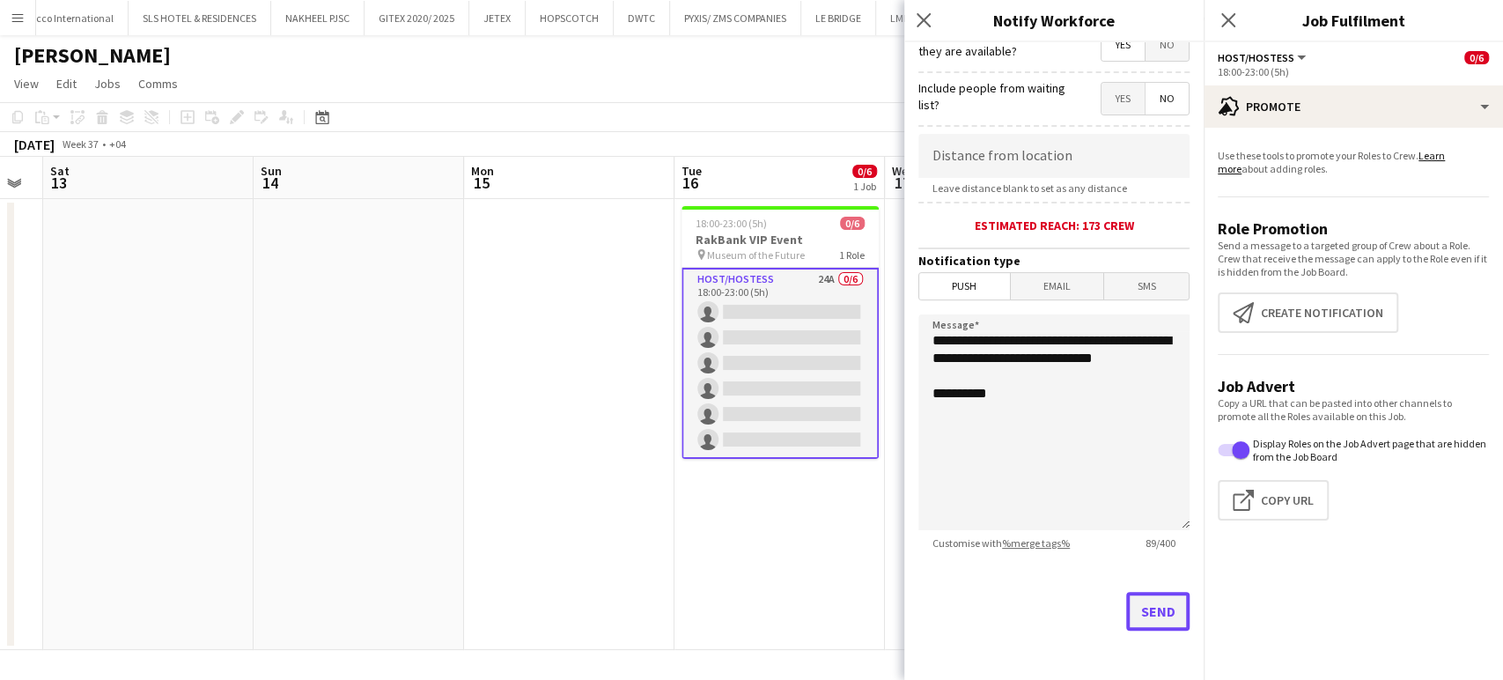
click at [846, 611] on button "Send" at bounding box center [1158, 611] width 63 height 39
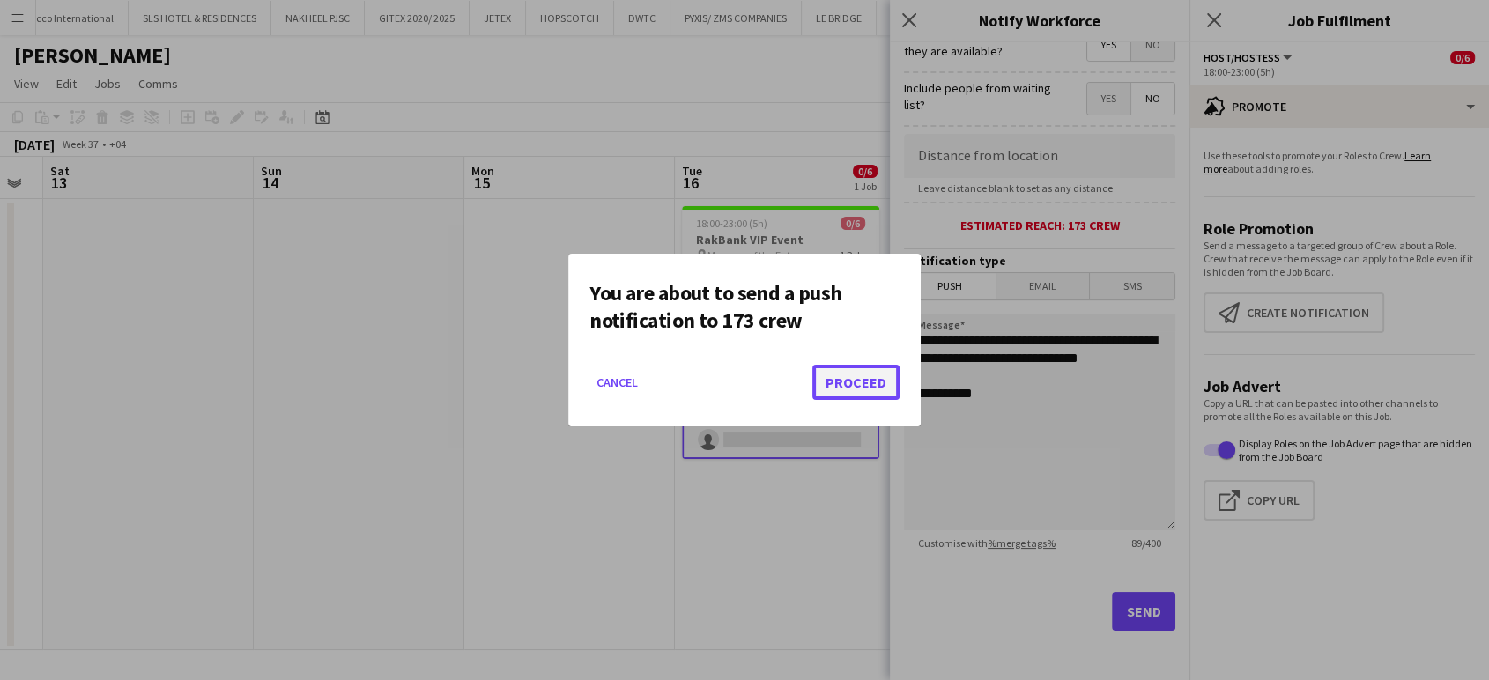
click at [846, 385] on button "Proceed" at bounding box center [855, 382] width 87 height 35
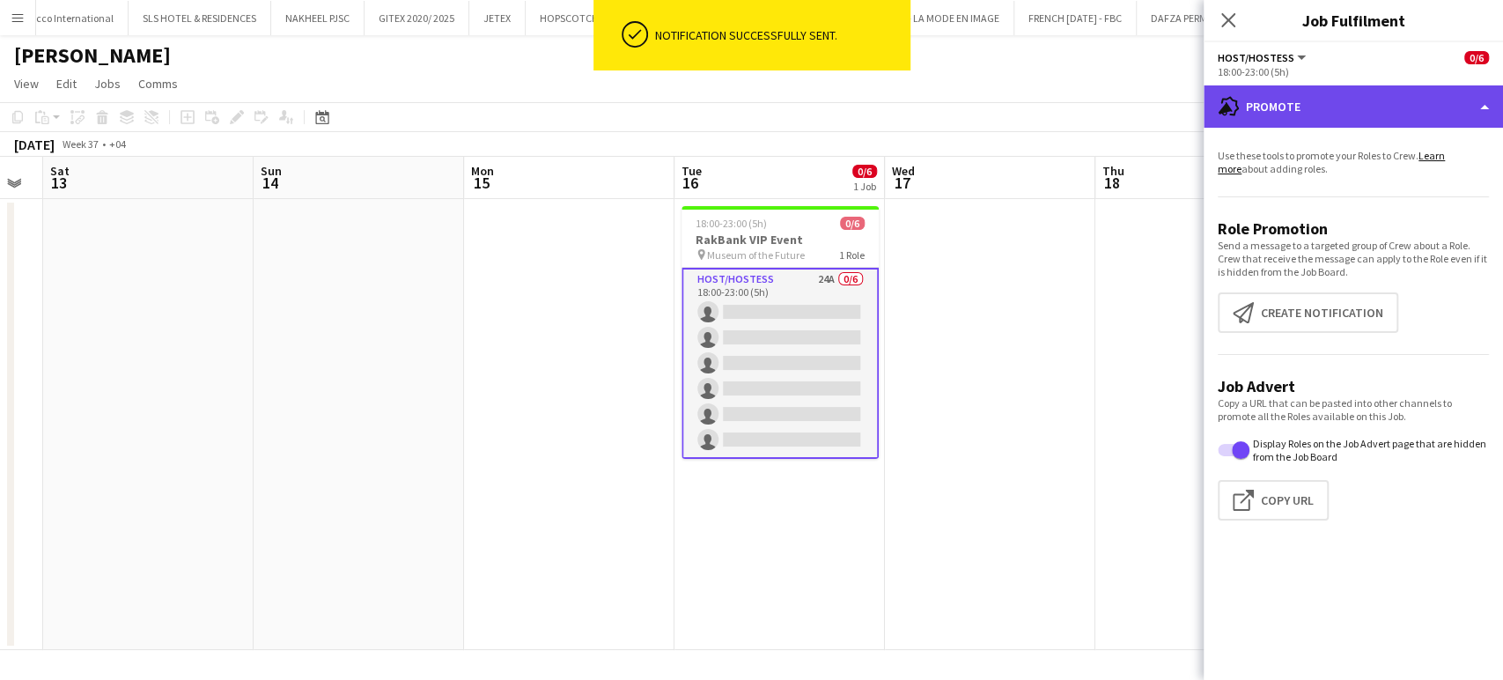
click at [846, 100] on div "advertising-megaphone Promote" at bounding box center [1353, 106] width 299 height 42
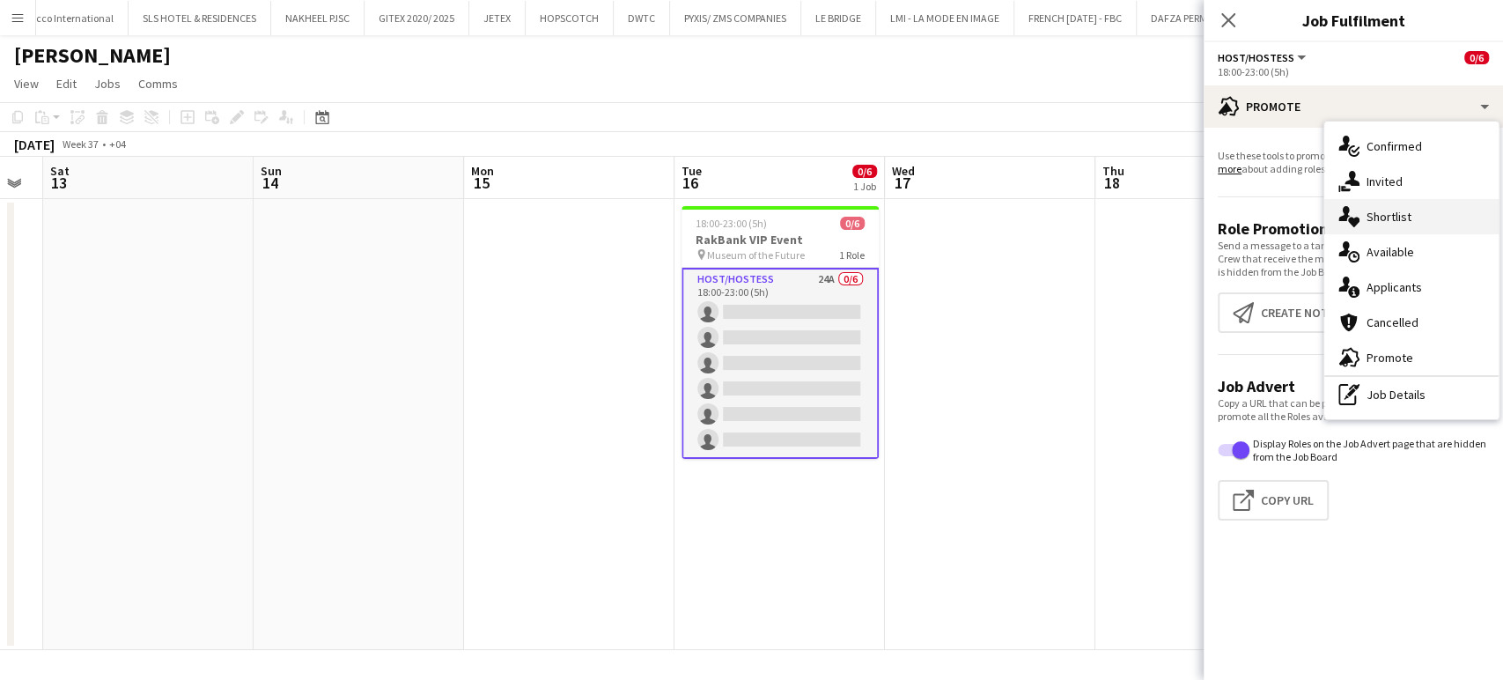
click at [846, 218] on span "Shortlist" at bounding box center [1389, 217] width 45 height 16
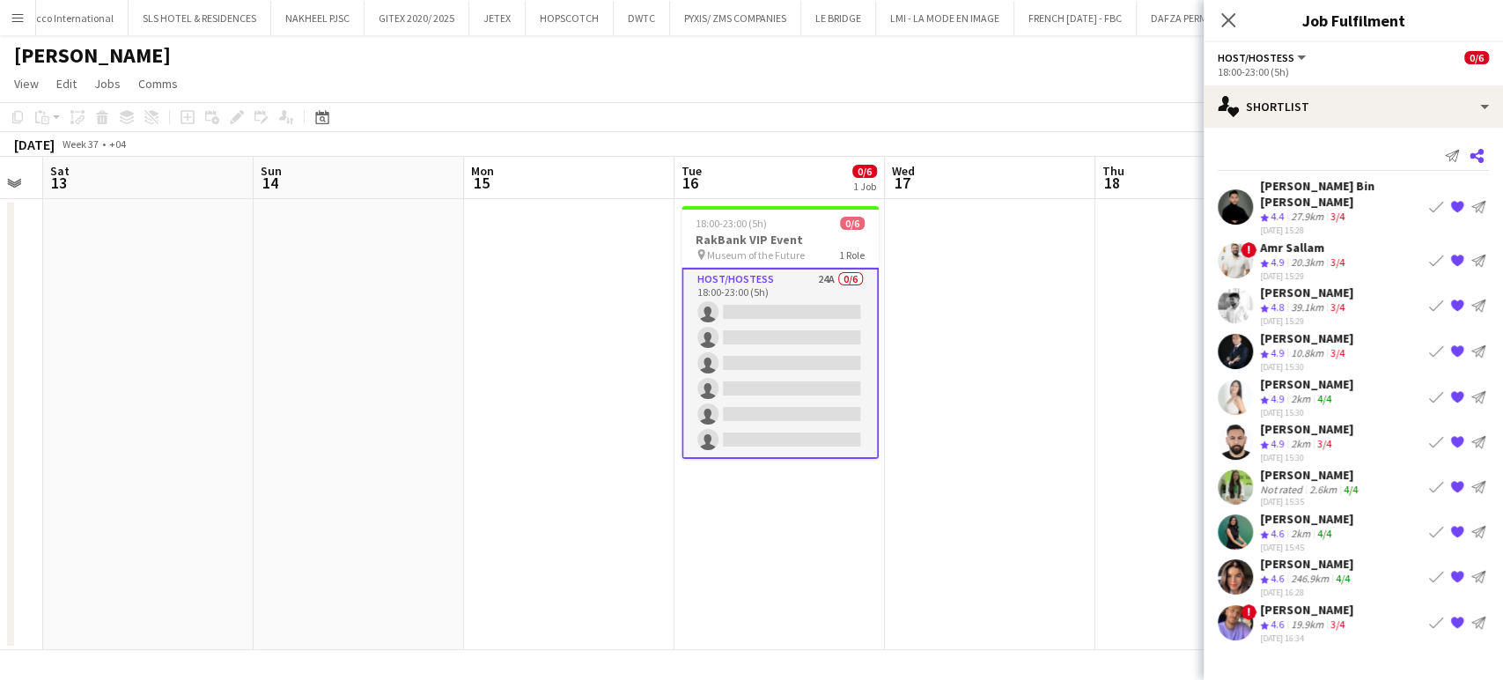
click at [846, 154] on icon "Share" at bounding box center [1477, 156] width 14 height 14
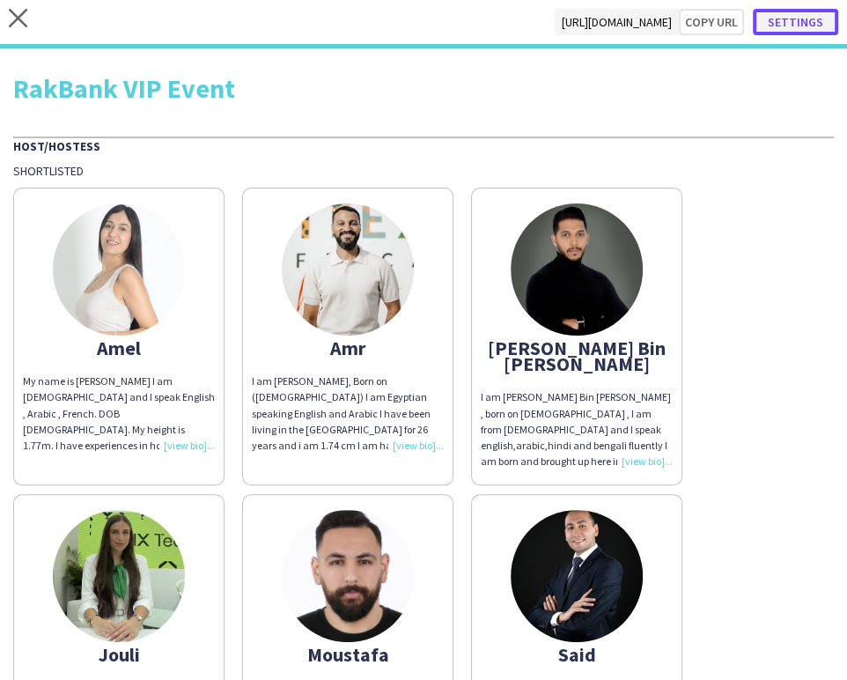
click at [780, 20] on button "Settings" at bounding box center [795, 22] width 85 height 26
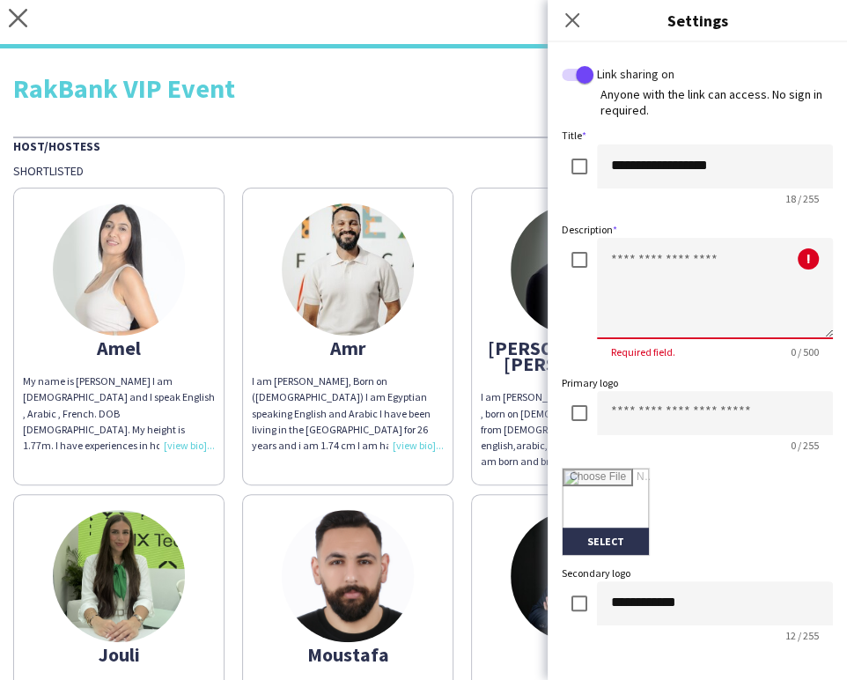
click at [621, 261] on textarea at bounding box center [715, 288] width 236 height 101
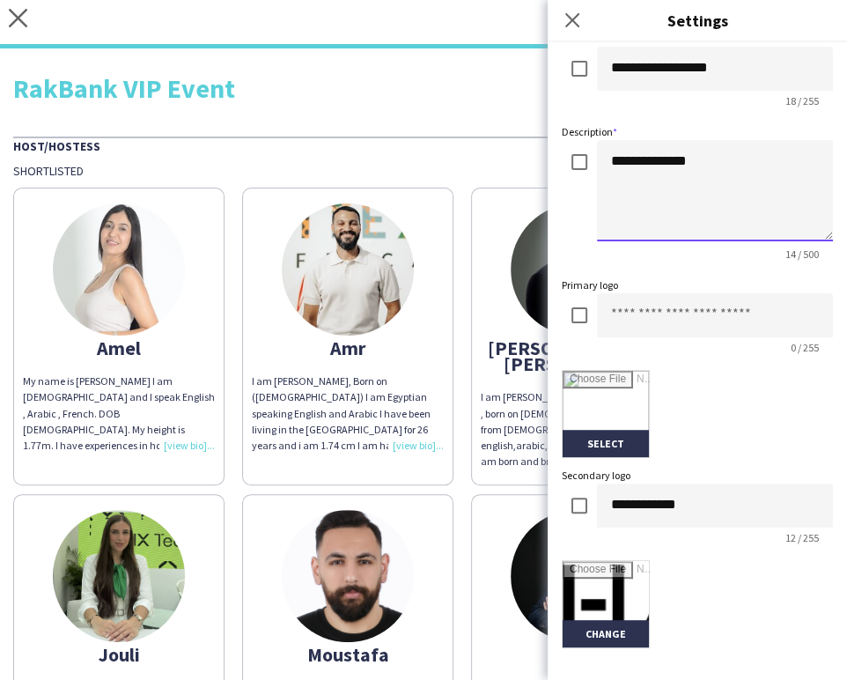
scroll to position [293, 0]
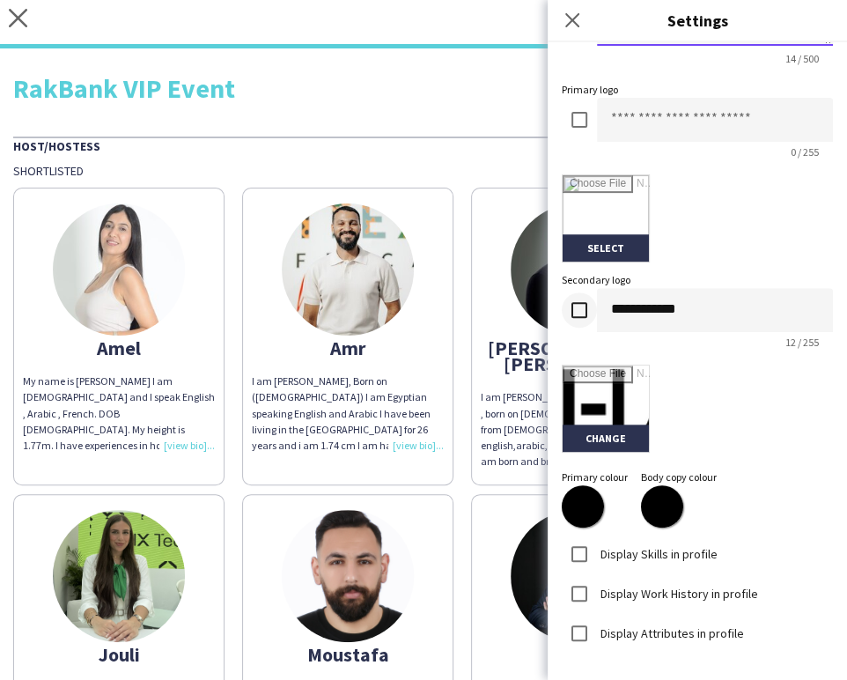
type textarea "**********"
click at [595, 397] on input "file" at bounding box center [606, 409] width 86 height 86
type input "**********"
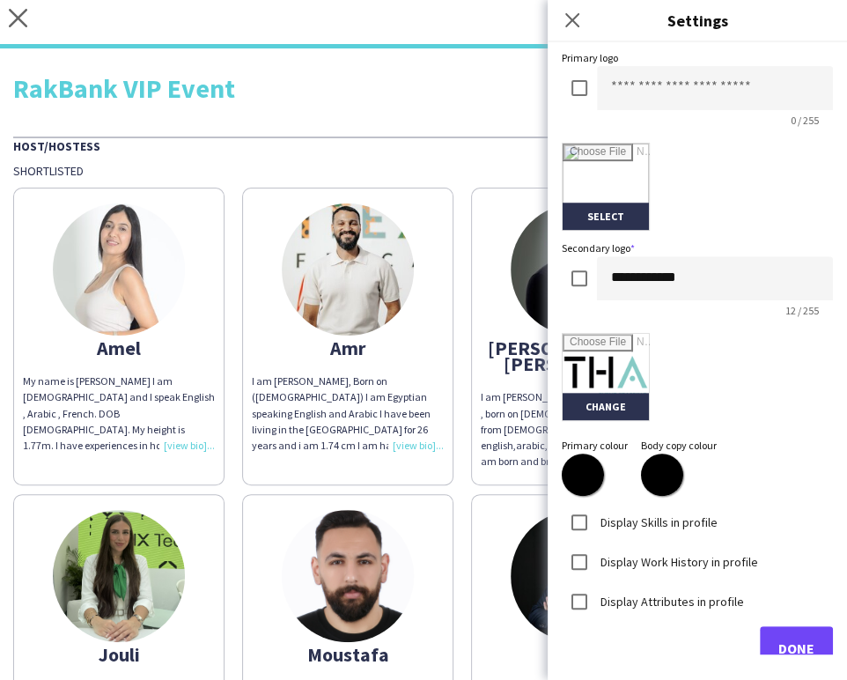
scroll to position [354, 0]
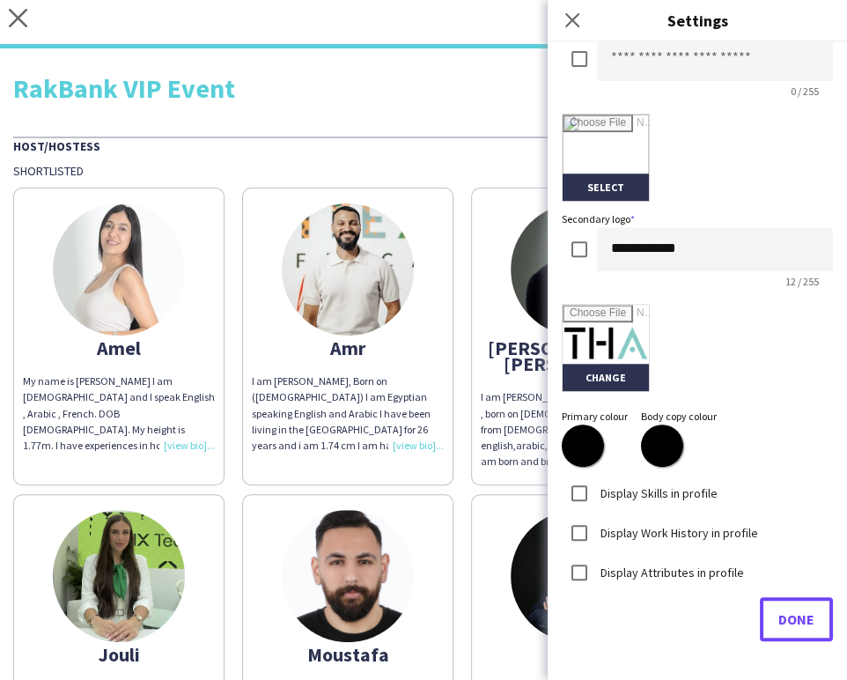
click at [784, 611] on span "Done" at bounding box center [797, 619] width 36 height 18
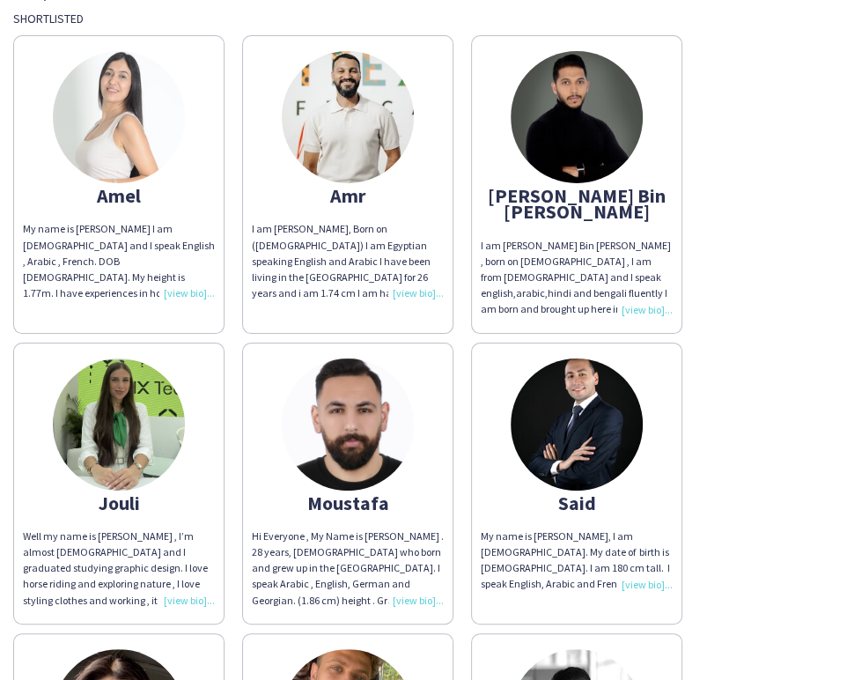
scroll to position [0, 0]
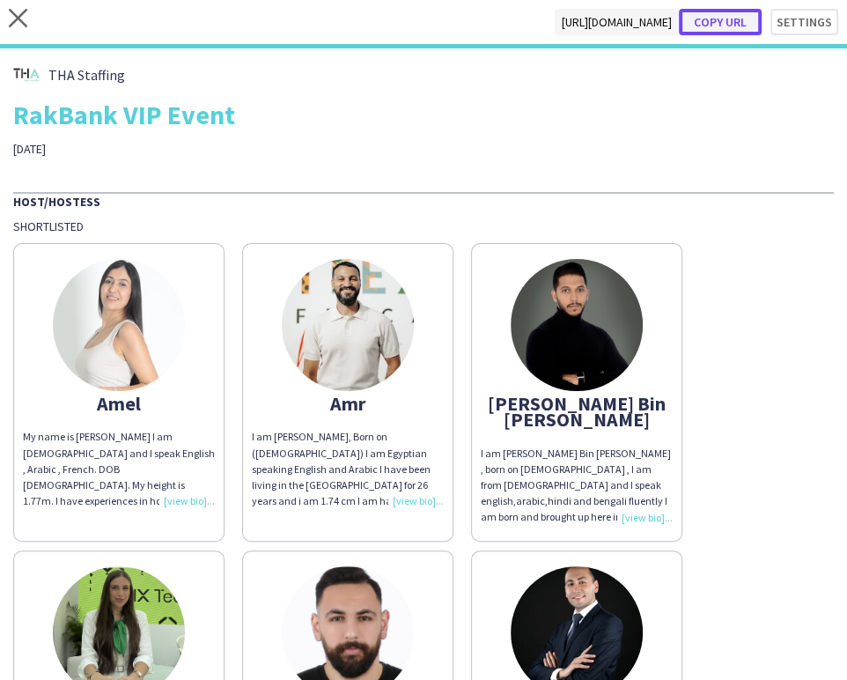
click at [706, 24] on button "Copy url" at bounding box center [720, 22] width 83 height 26
click at [705, 23] on button "Copy url" at bounding box center [720, 22] width 83 height 26
click at [10, 12] on icon "close" at bounding box center [18, 18] width 18 height 18
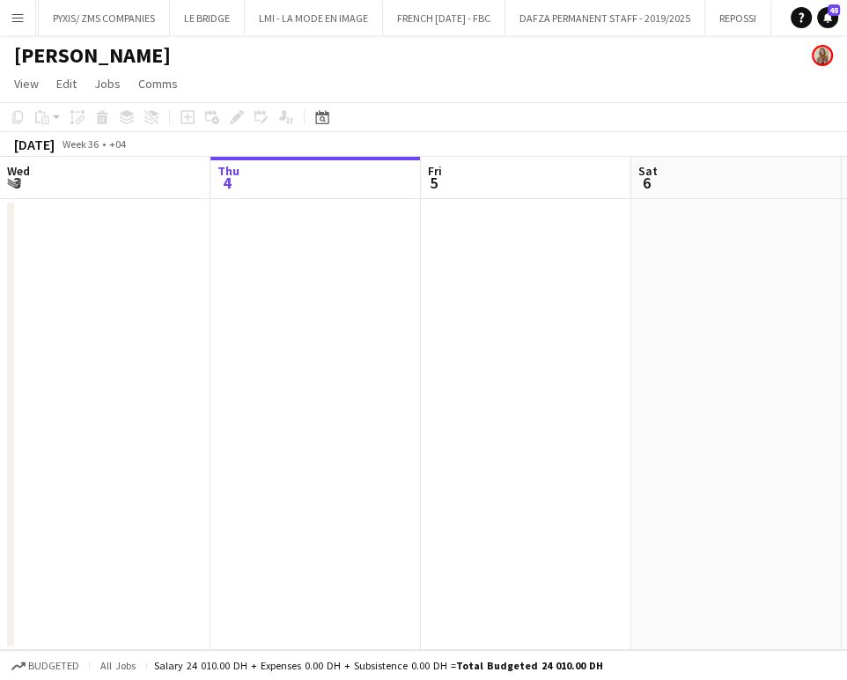
scroll to position [0, 4889]
drag, startPoint x: 566, startPoint y: 308, endPoint x: 240, endPoint y: 299, distance: 326.9
click at [234, 300] on app-calendar-viewport "Mon 1 Tue 2 Wed 3 Thu 4 Fri 5 Sat 6 Sun 7 Mon 8 Tue 9" at bounding box center [423, 403] width 847 height 493
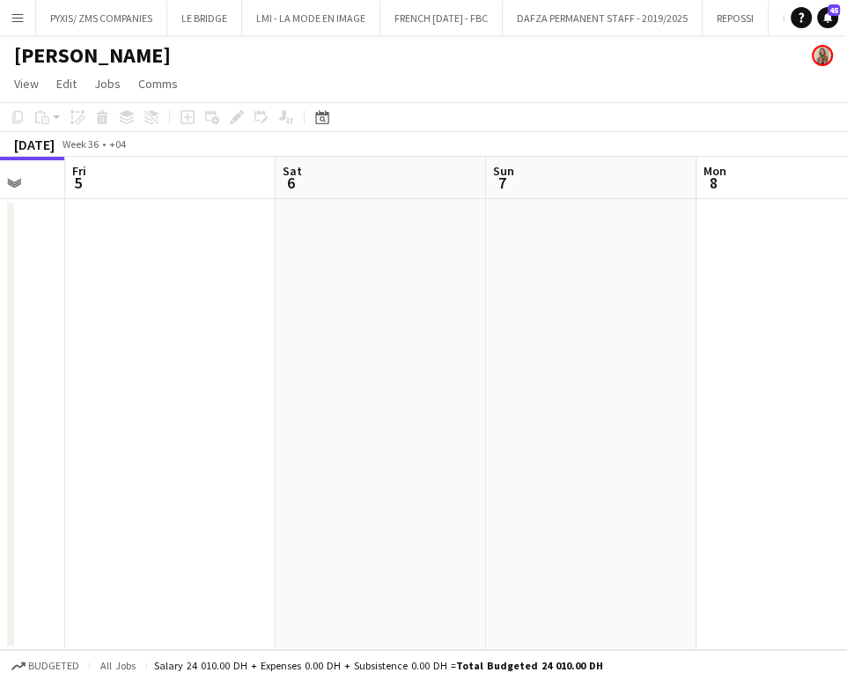
click at [281, 357] on app-calendar-viewport "Tue 2 Wed 3 Thu 4 Fri 5 Sat 6 Sun 7 Mon 8 Tue 9 Wed 10" at bounding box center [423, 403] width 847 height 493
click at [224, 366] on app-calendar-viewport "Thu 4 Fri 5 Sat 6 Sun 7 Mon 8 Tue 9 Wed 10 Thu 11 Fri 12" at bounding box center [423, 403] width 847 height 493
drag, startPoint x: 589, startPoint y: 364, endPoint x: 242, endPoint y: 365, distance: 347.0
click at [244, 364] on app-calendar-viewport "Thu 4 Fri 5 Sat 6 Sun 7 Mon 8 Tue 9 Wed 10 Thu 11 Fri 12" at bounding box center [423, 403] width 847 height 493
click at [256, 387] on app-calendar-viewport "Fri 5 Sat 6 Sun 7 Mon 8 Tue 9 Wed 10 Thu 11 Fri 12 Sat 13" at bounding box center [423, 403] width 847 height 493
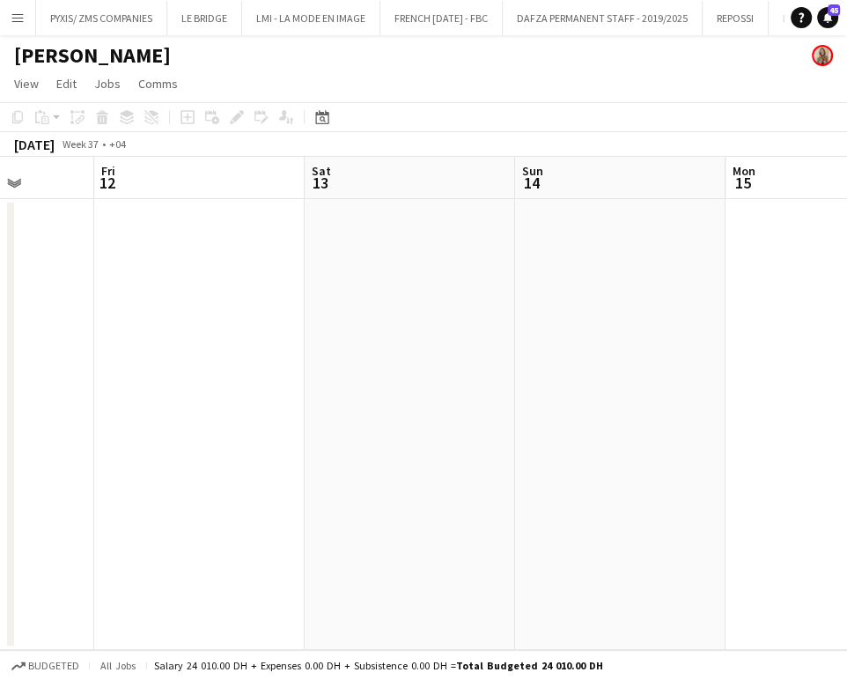
drag, startPoint x: 332, startPoint y: 393, endPoint x: 405, endPoint y: 344, distance: 87.7
click at [244, 396] on app-calendar-viewport "Tue 9 Wed 10 Thu 11 Fri 12 Sat 13 Sun 14 Mon 15 Tue 16 0/6 1 Job Wed 17 18:00-2…" at bounding box center [423, 403] width 847 height 493
drag, startPoint x: 551, startPoint y: 340, endPoint x: 397, endPoint y: 321, distance: 155.2
click at [257, 334] on app-calendar-viewport "Tue 9 Wed 10 Thu 11 Fri 12 Sat 13 Sun 14 Mon 15 Tue 16 0/6 1 Job Wed 17 18:00-2…" at bounding box center [423, 403] width 847 height 493
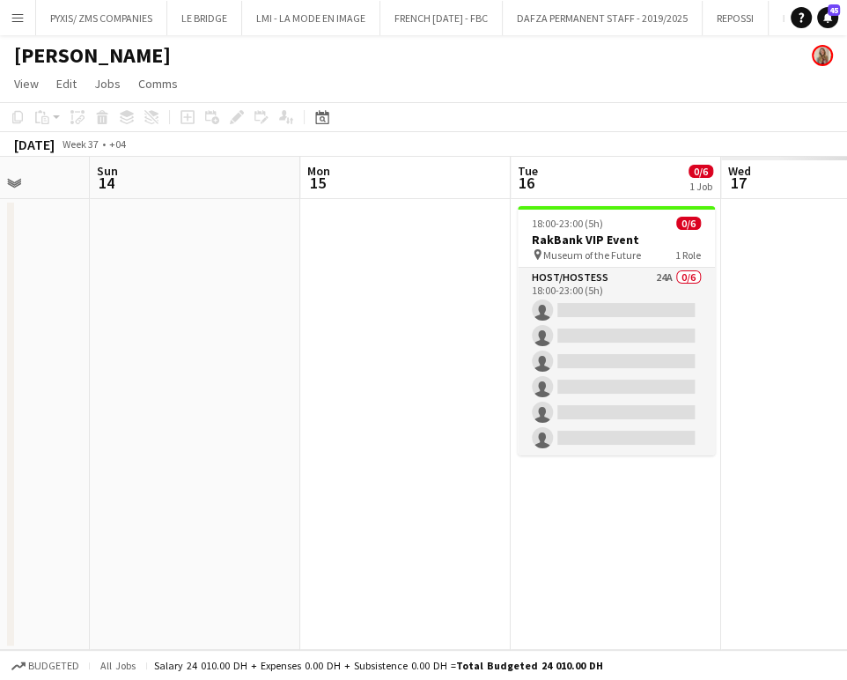
drag, startPoint x: 487, startPoint y: 324, endPoint x: 364, endPoint y: 328, distance: 123.4
click at [365, 326] on app-calendar-viewport "Thu 11 Fri 12 Sat 13 Sun 14 Mon 15 Tue 16 0/6 1 Job Wed 17 Thu 18 Fri 19 18:00-…" at bounding box center [423, 403] width 847 height 493
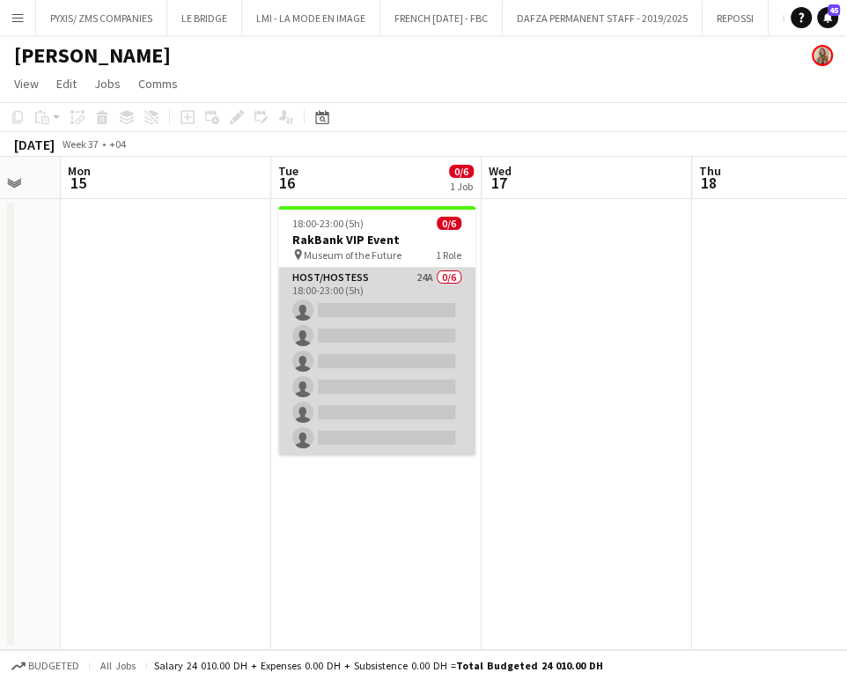
click at [388, 354] on app-card-role "Host/Hostess 24A 0/6 18:00-23:00 (5h) single-neutral-actions single-neutral-act…" at bounding box center [376, 362] width 197 height 188
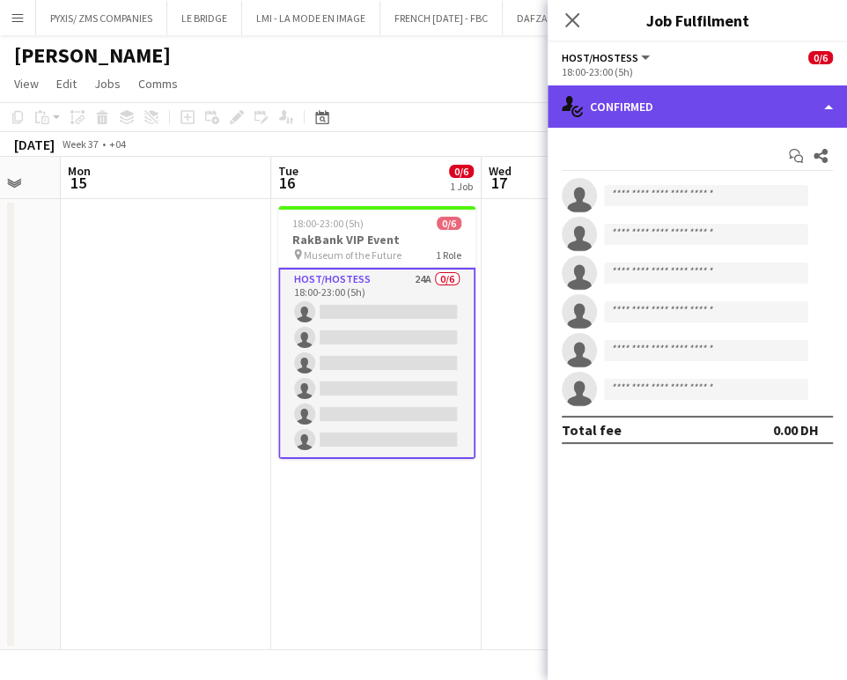
click at [816, 120] on div "single-neutral-actions-check-2 Confirmed" at bounding box center [697, 106] width 299 height 42
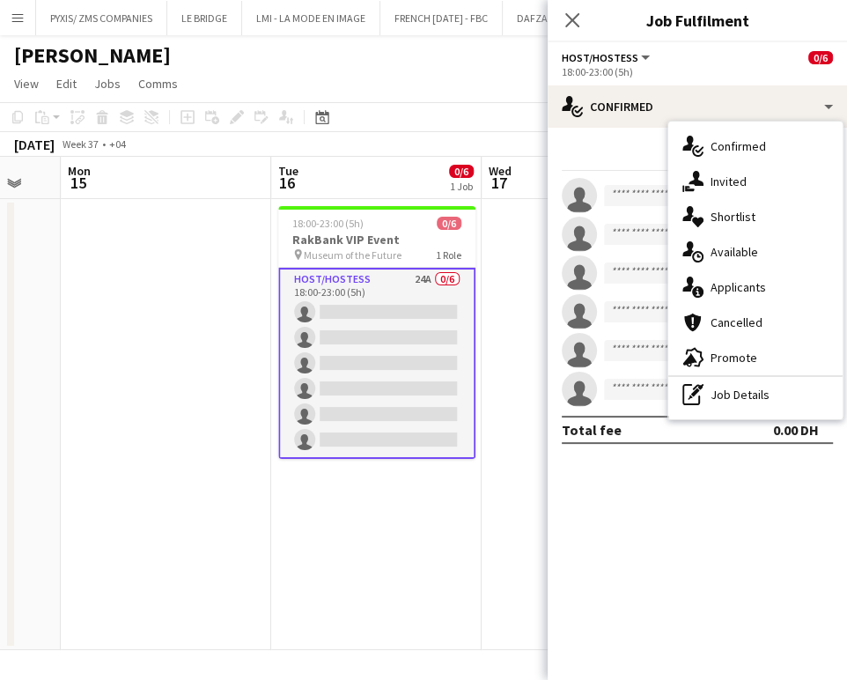
click at [795, 282] on div "single-neutral-actions-information Applicants" at bounding box center [756, 287] width 174 height 35
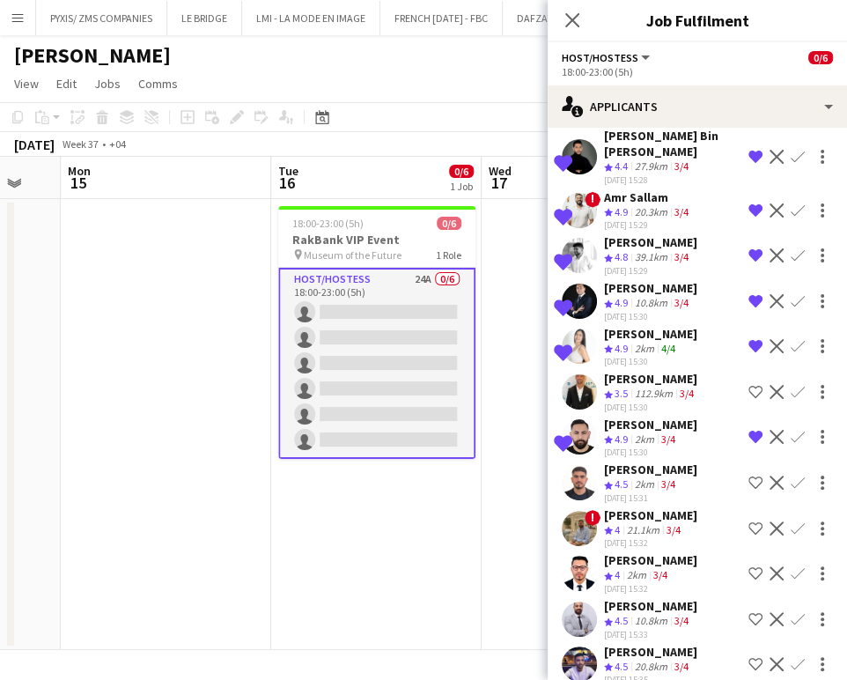
scroll to position [0, 0]
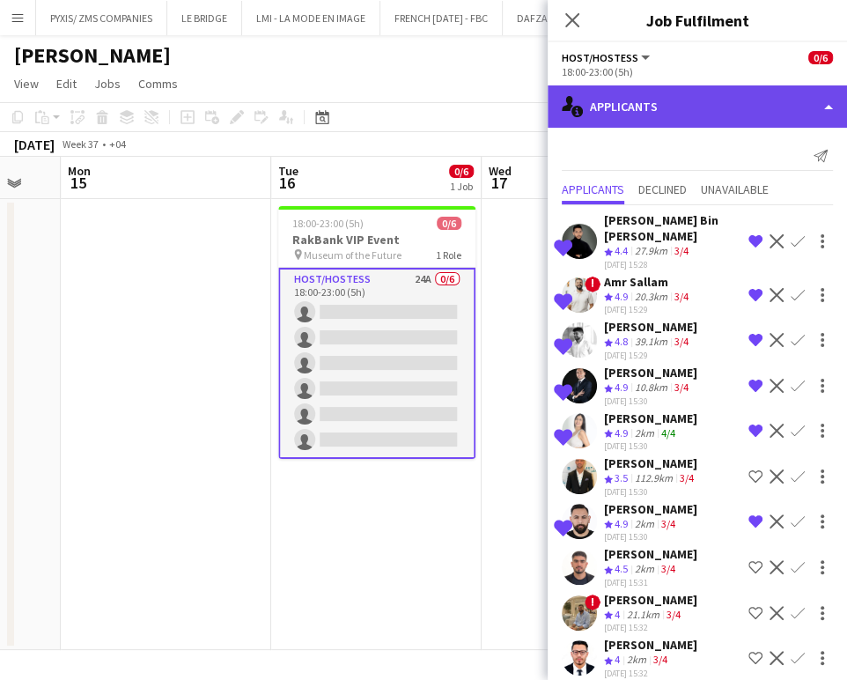
click at [796, 103] on div "single-neutral-actions-information Applicants" at bounding box center [697, 106] width 299 height 42
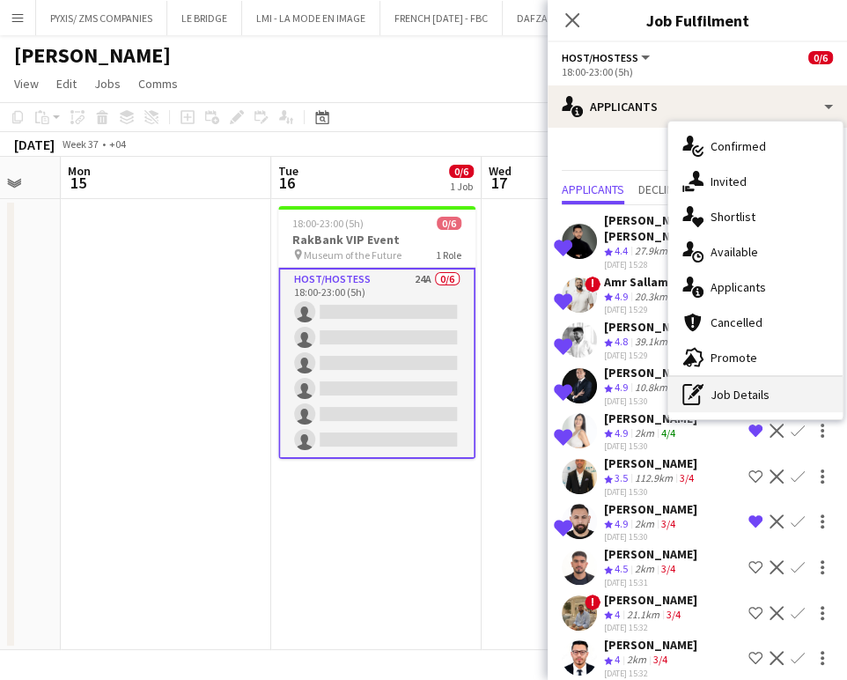
click at [727, 388] on div "pen-write Job Details" at bounding box center [756, 394] width 174 height 35
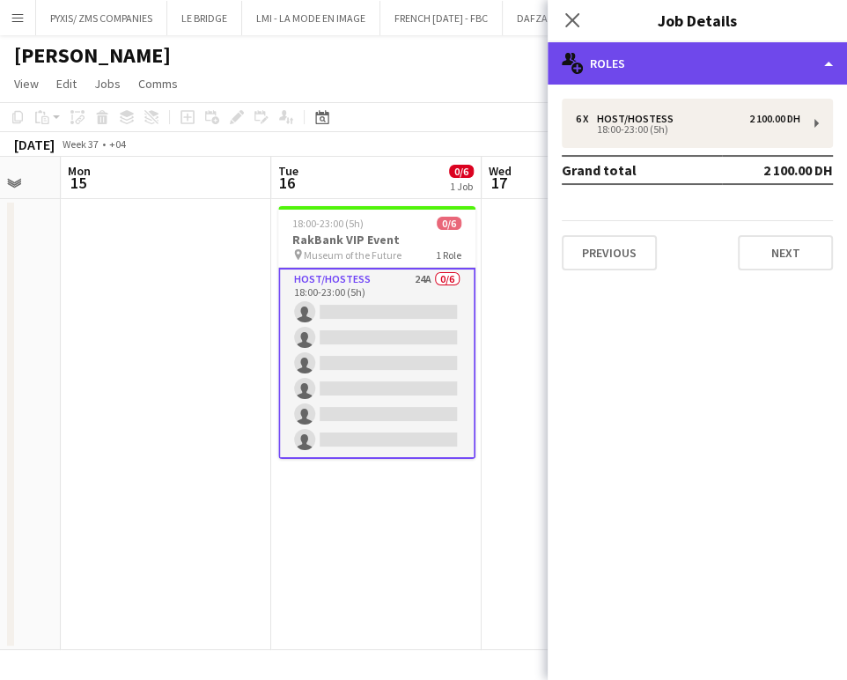
click at [795, 58] on div "multiple-users-add Roles" at bounding box center [697, 63] width 299 height 42
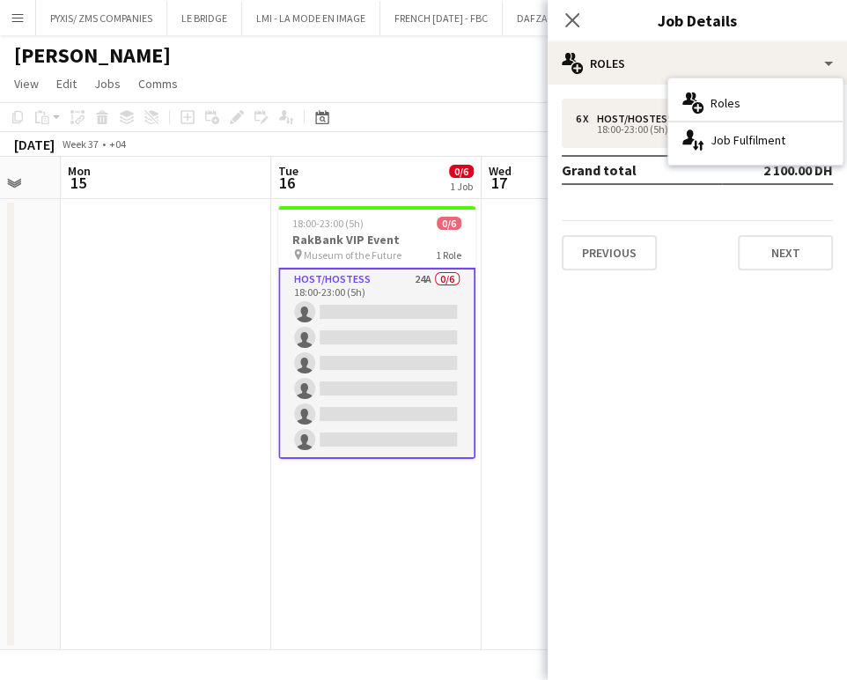
click at [406, 368] on app-card-role "Host/Hostess 24A 0/6 18:00-23:00 (5h) single-neutral-actions single-neutral-act…" at bounding box center [376, 363] width 197 height 191
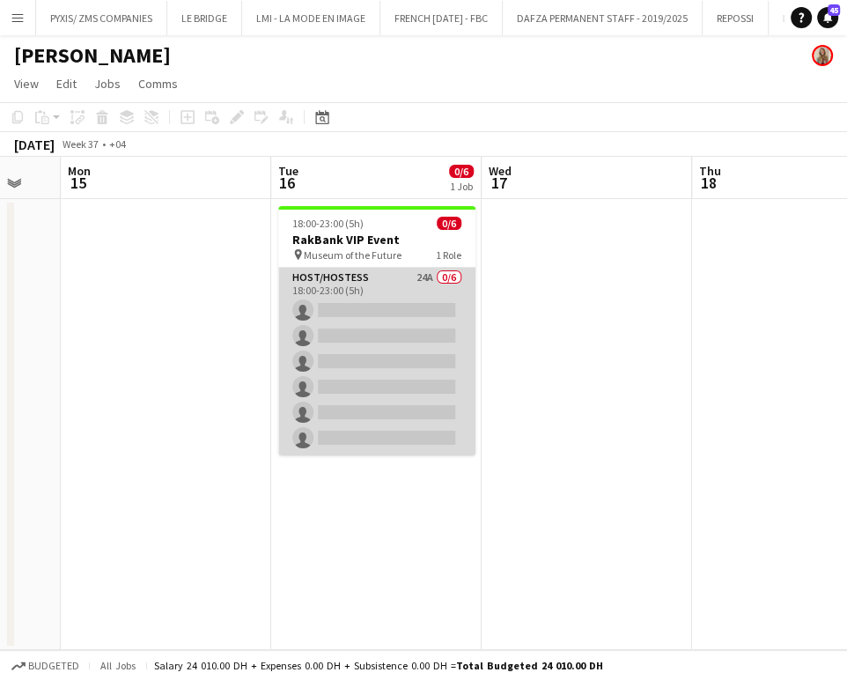
click at [365, 358] on app-card-role "Host/Hostess 24A 0/6 18:00-23:00 (5h) single-neutral-actions single-neutral-act…" at bounding box center [376, 362] width 197 height 188
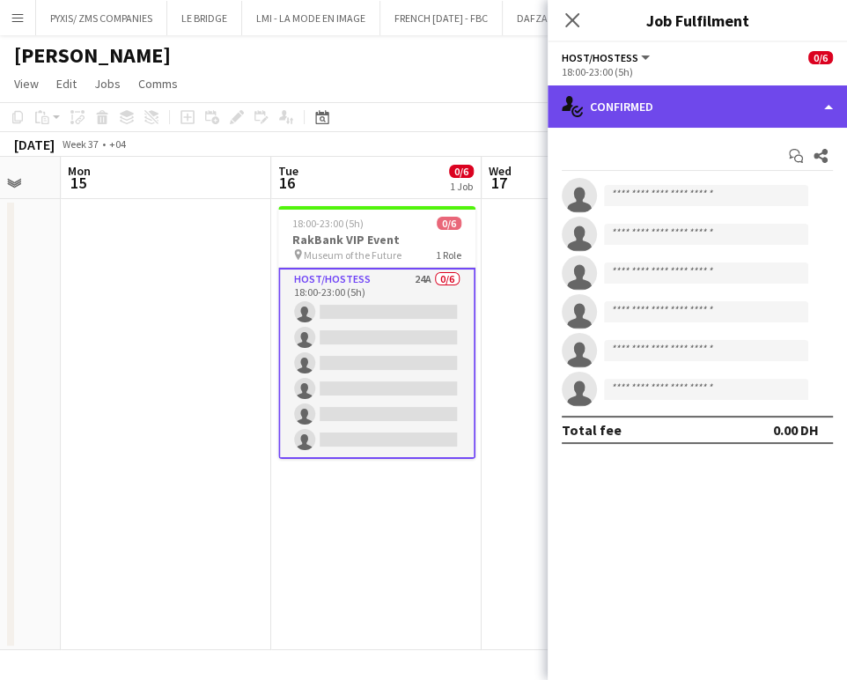
click at [758, 111] on div "single-neutral-actions-check-2 Confirmed" at bounding box center [697, 106] width 299 height 42
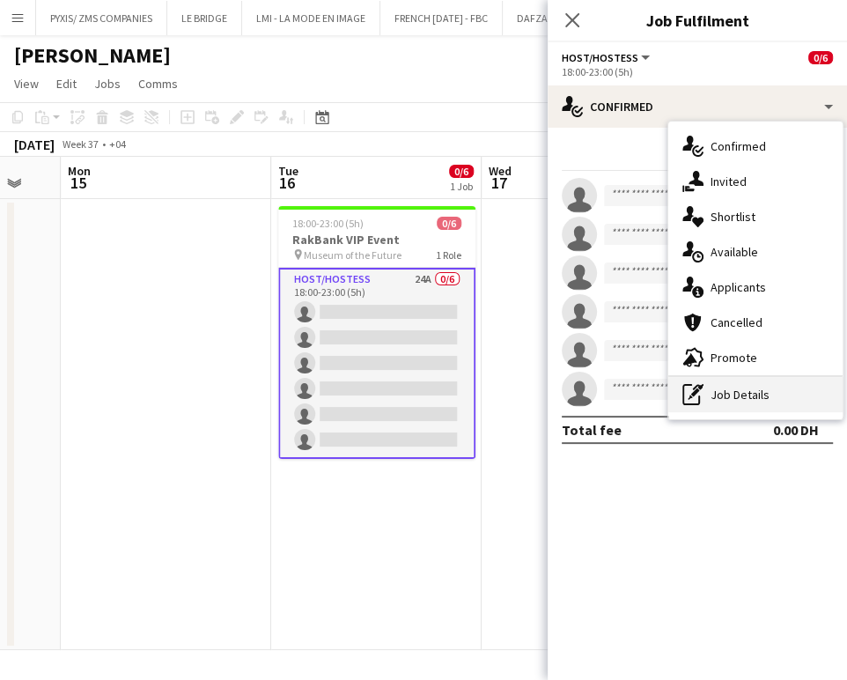
click at [733, 393] on div "pen-write Job Details" at bounding box center [756, 394] width 174 height 35
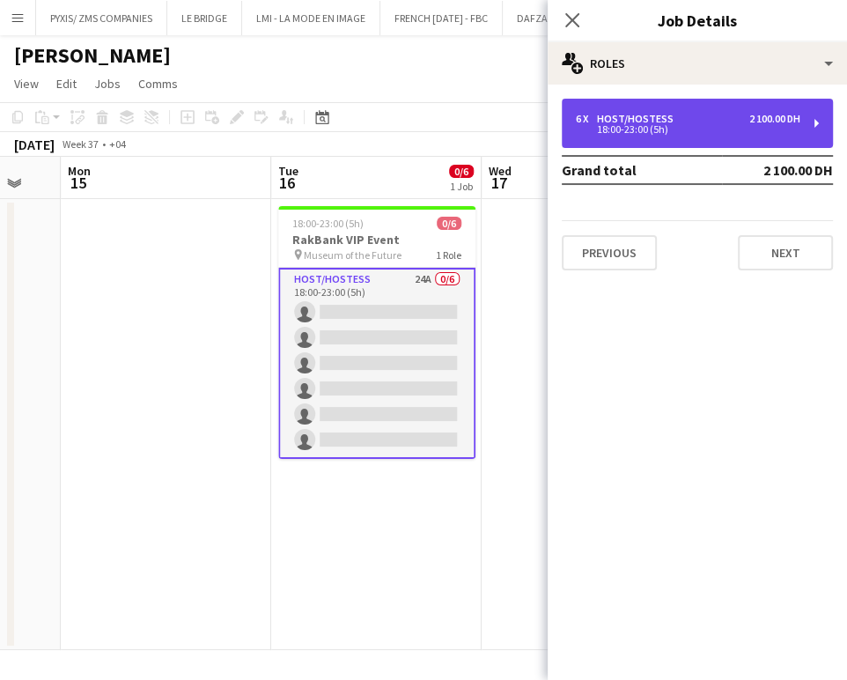
click at [697, 126] on div "18:00-23:00 (5h)" at bounding box center [688, 129] width 225 height 9
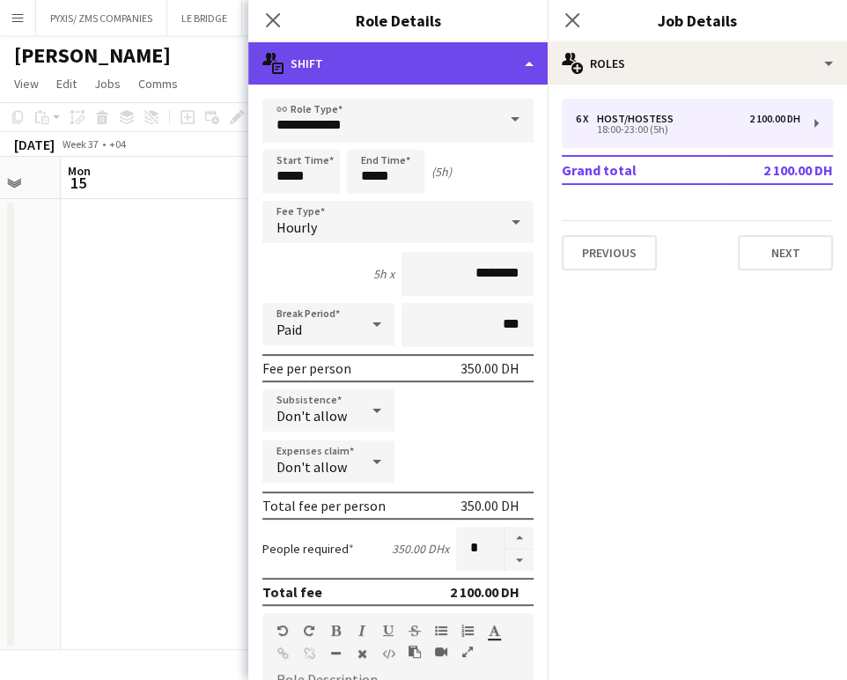
click at [524, 58] on div "multiple-actions-text Shift" at bounding box center [397, 63] width 299 height 42
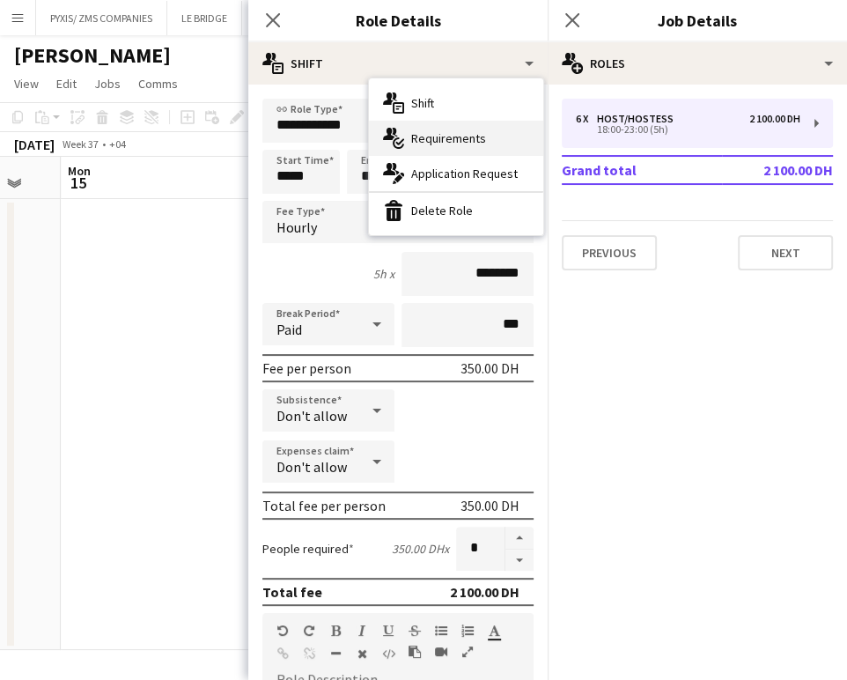
click at [437, 139] on span "Requirements" at bounding box center [448, 138] width 75 height 16
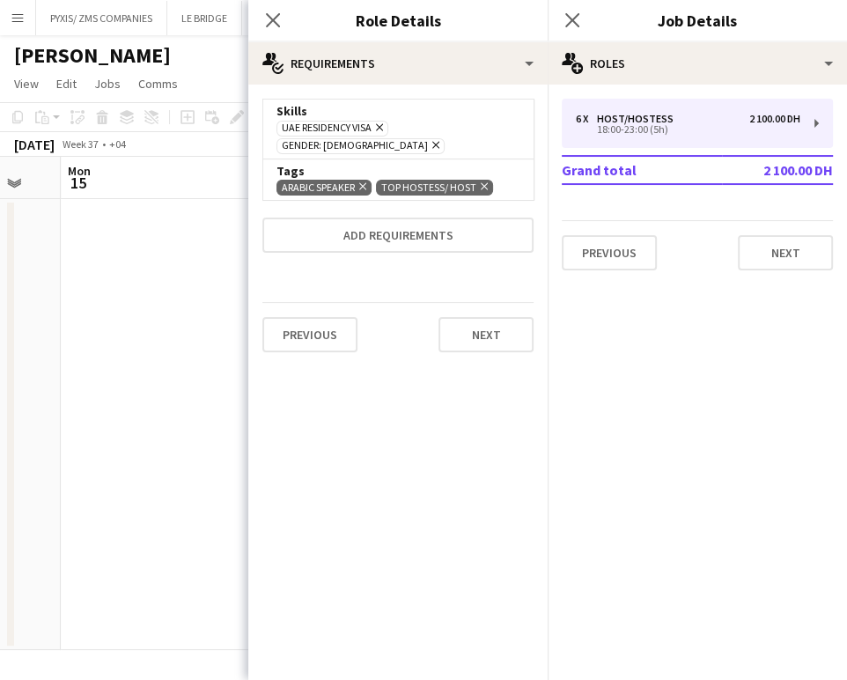
click at [365, 183] on icon at bounding box center [362, 186] width 7 height 7
click at [205, 221] on app-date-cell at bounding box center [166, 424] width 211 height 451
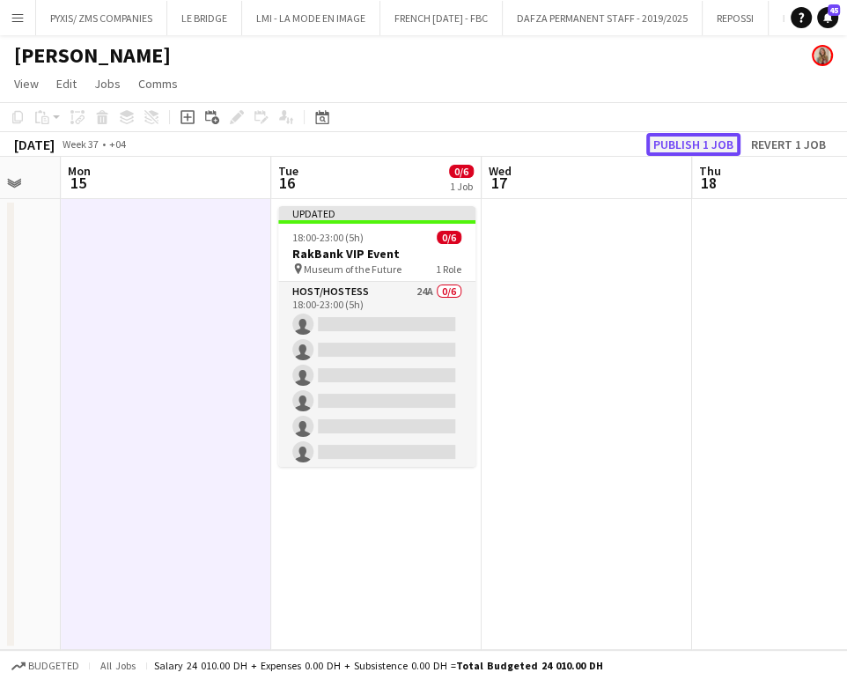
click at [676, 137] on button "Publish 1 job" at bounding box center [693, 144] width 94 height 23
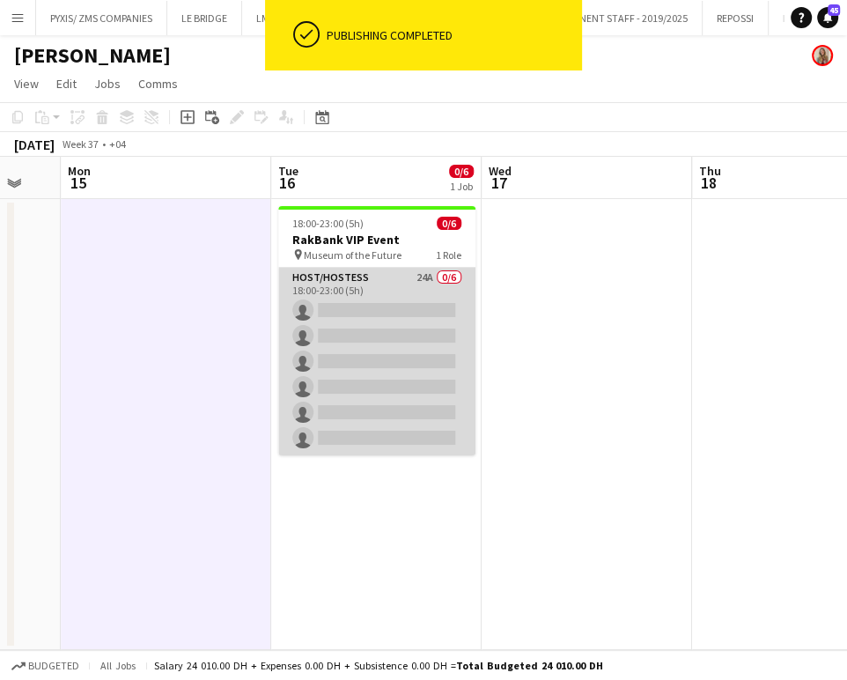
click at [376, 359] on app-card-role "Host/Hostess 24A 0/6 18:00-23:00 (5h) single-neutral-actions single-neutral-act…" at bounding box center [376, 362] width 197 height 188
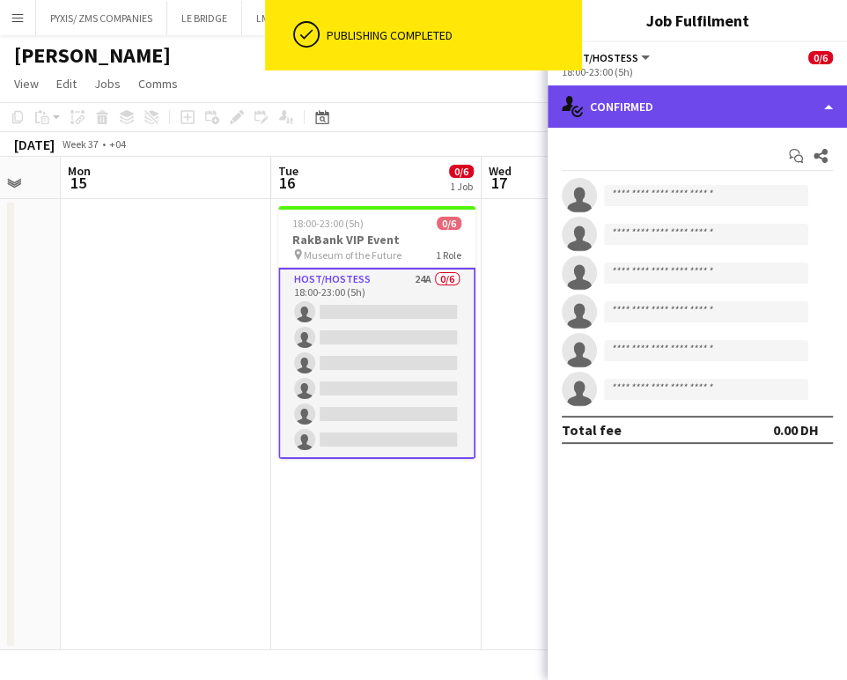
click at [794, 111] on div "single-neutral-actions-check-2 Confirmed" at bounding box center [697, 106] width 299 height 42
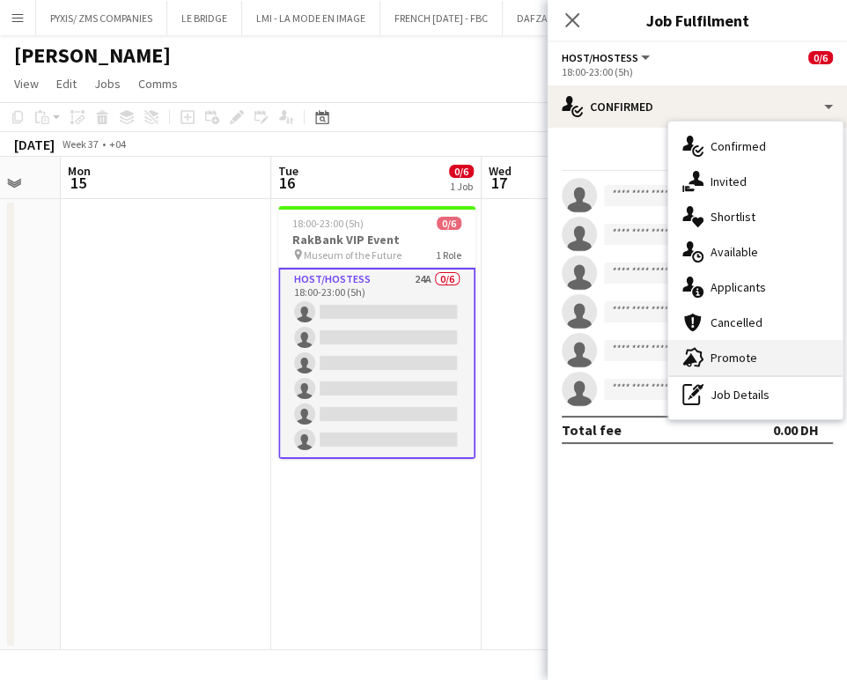
click at [757, 357] on div "advertising-megaphone Promote" at bounding box center [756, 357] width 174 height 35
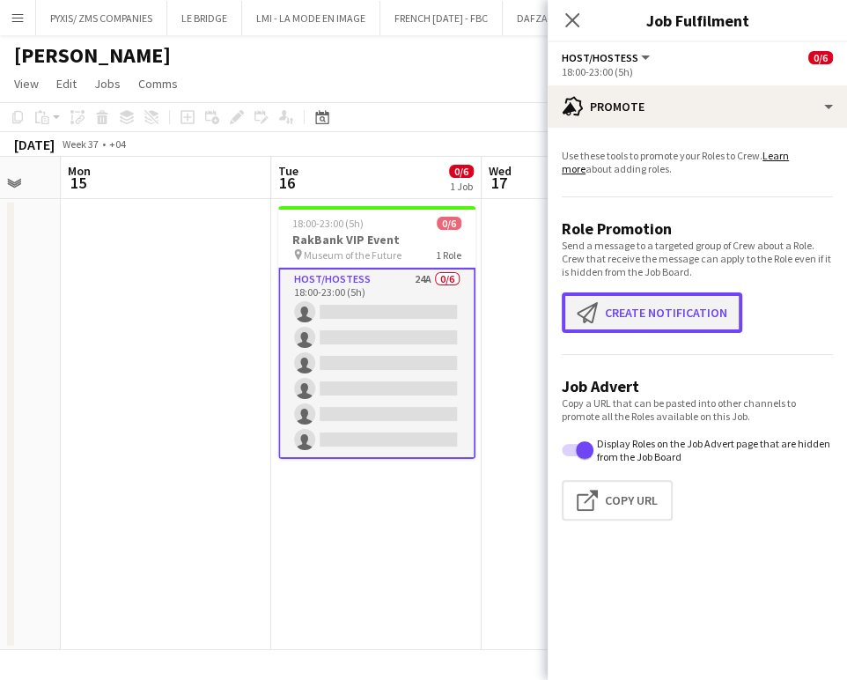
click at [639, 315] on button "Create notification Create notification" at bounding box center [652, 312] width 181 height 41
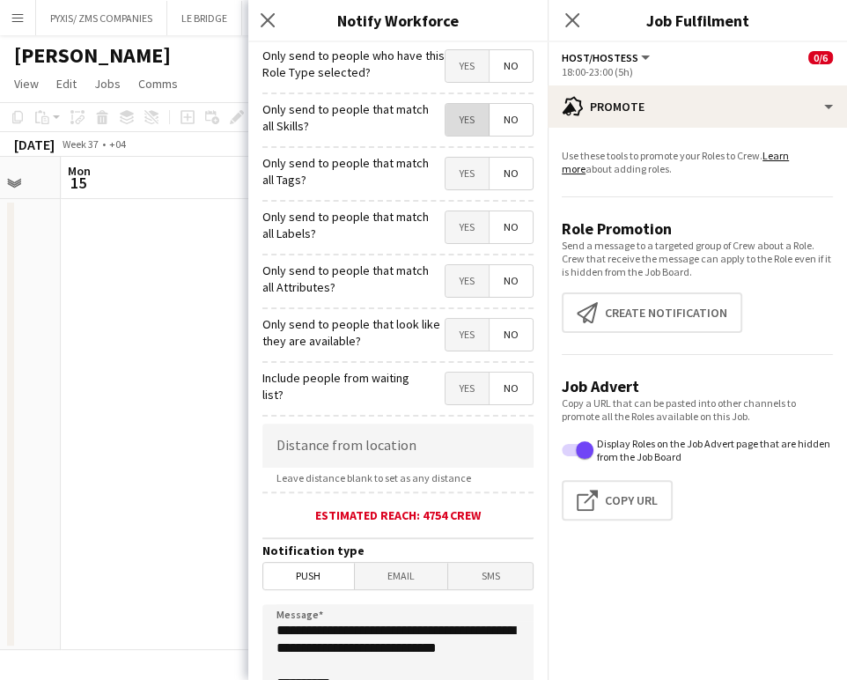
click at [446, 118] on span "Yes" at bounding box center [467, 120] width 43 height 32
click at [446, 174] on span "Yes" at bounding box center [467, 174] width 43 height 32
click at [446, 232] on span "Yes" at bounding box center [467, 227] width 43 height 32
click at [449, 277] on span "Yes" at bounding box center [467, 281] width 43 height 32
click at [451, 326] on span "Yes" at bounding box center [467, 335] width 43 height 32
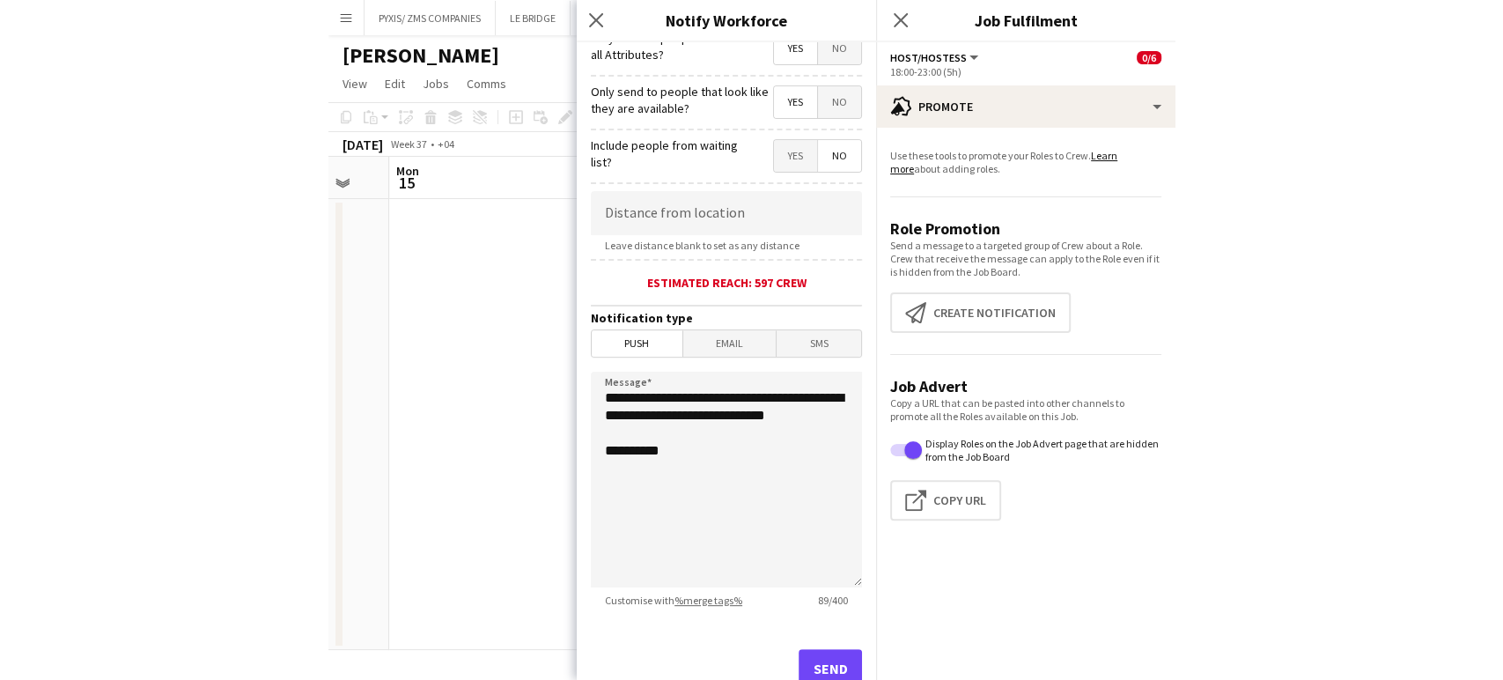
scroll to position [293, 0]
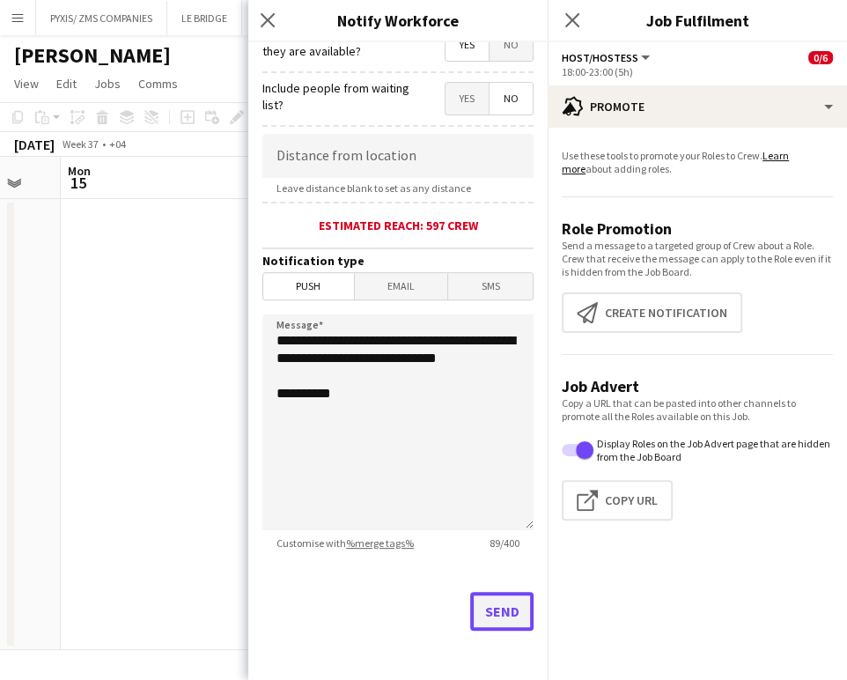
click at [496, 615] on button "Send" at bounding box center [501, 611] width 63 height 39
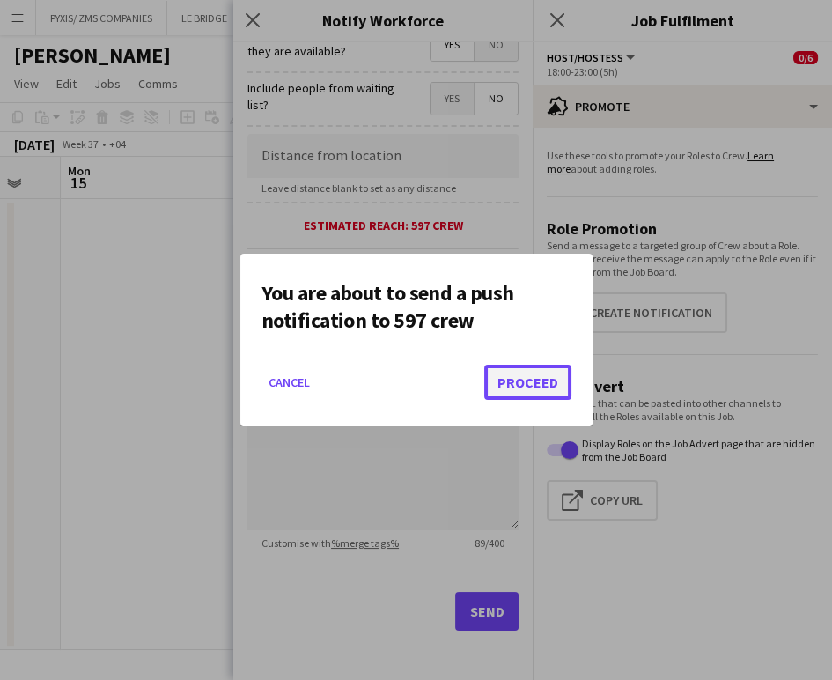
click at [536, 379] on button "Proceed" at bounding box center [527, 382] width 87 height 35
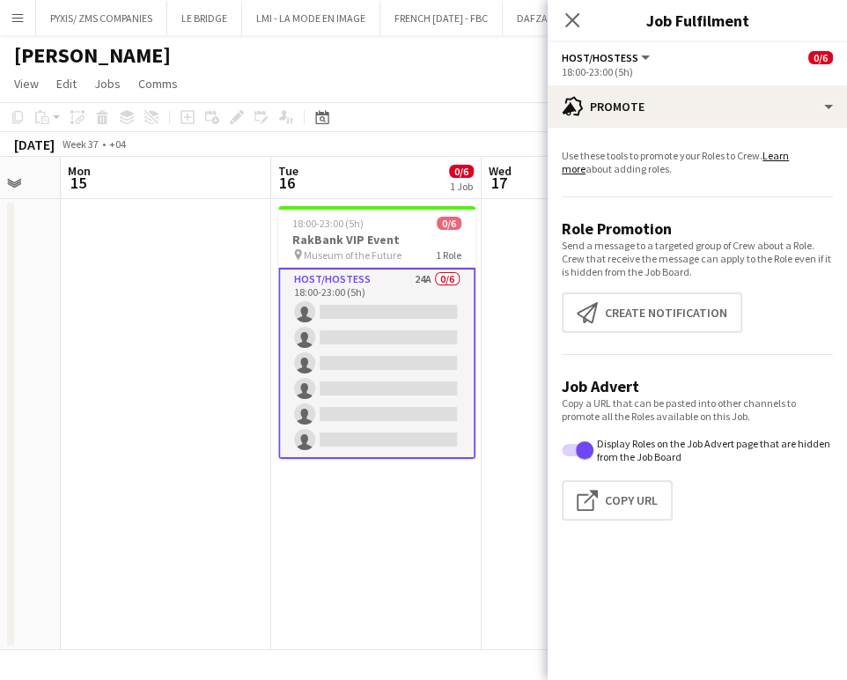
click at [221, 330] on app-date-cell at bounding box center [166, 424] width 211 height 451
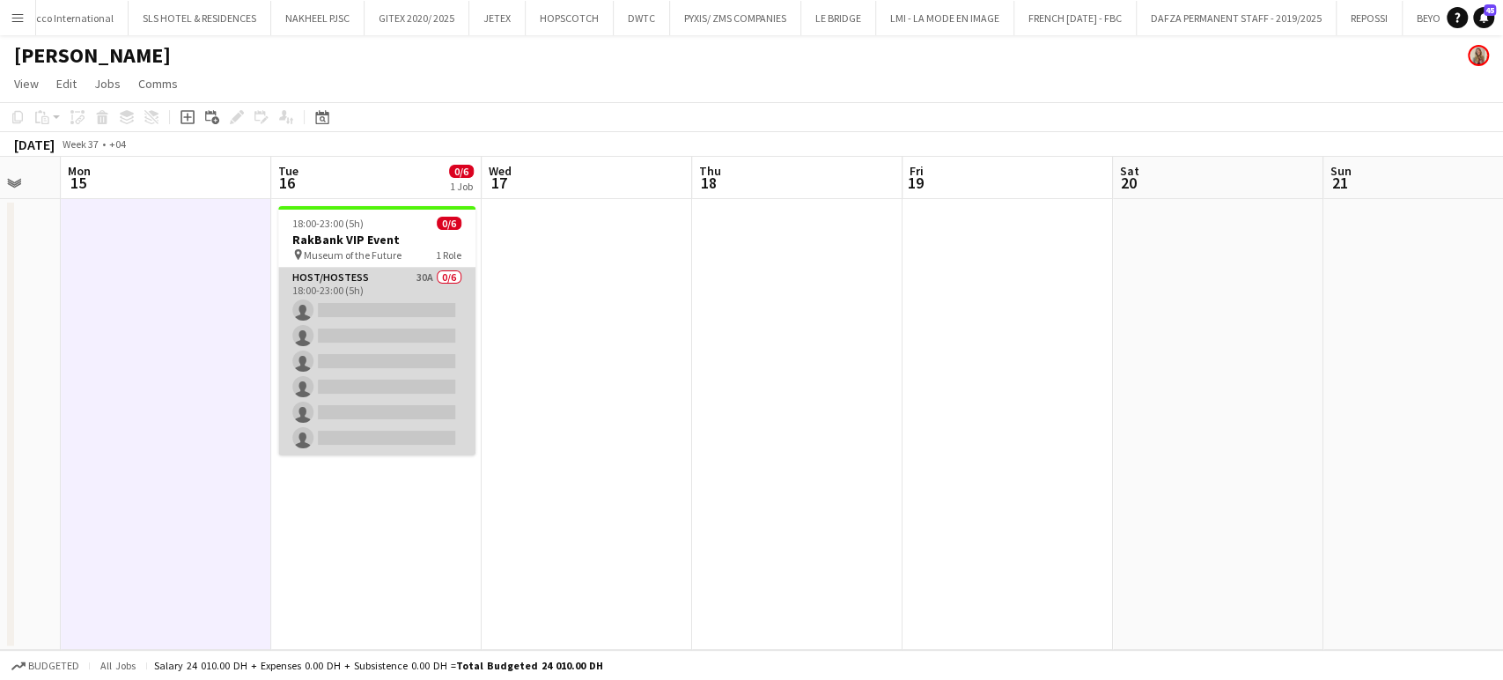
scroll to position [0, 573]
click at [421, 336] on app-card-role "Host/Hostess 30A 0/6 18:00-23:00 (5h) single-neutral-actions single-neutral-act…" at bounding box center [375, 362] width 197 height 188
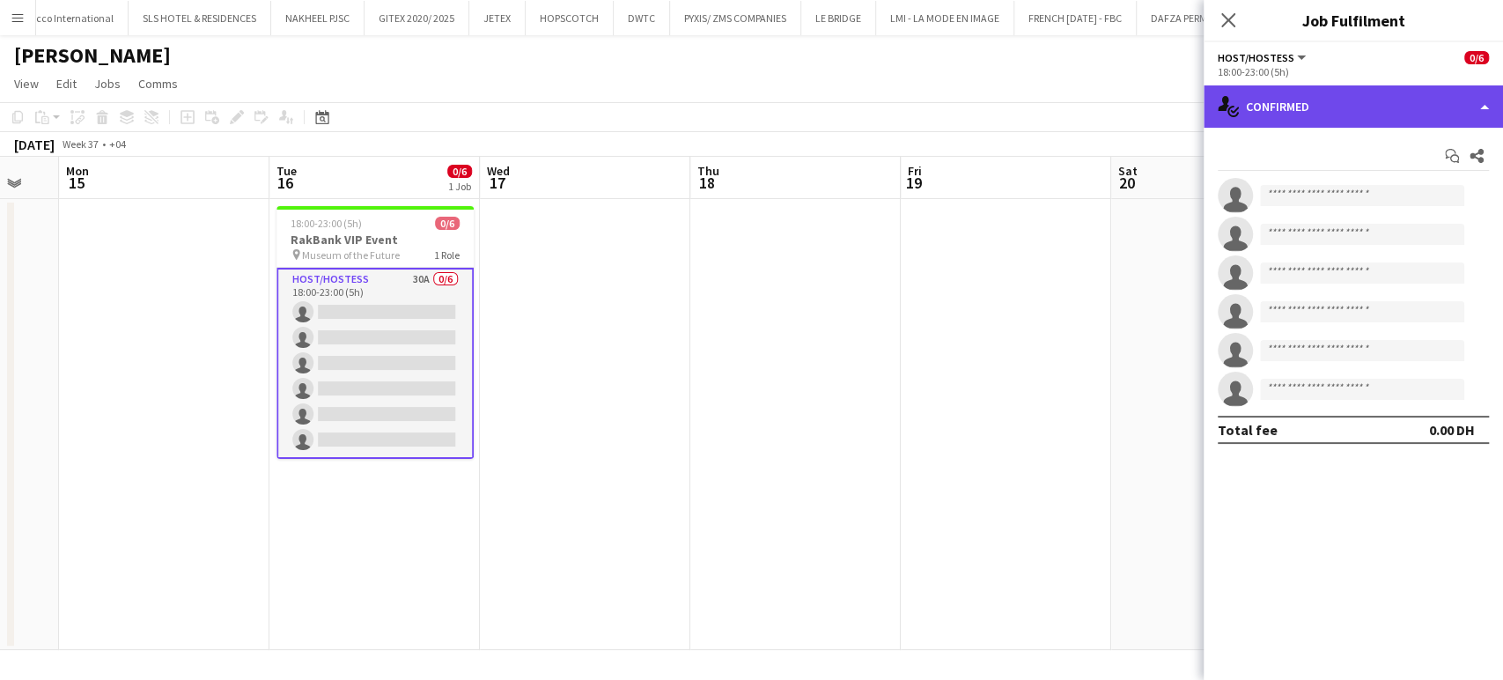
click at [846, 110] on div "single-neutral-actions-check-2 Confirmed" at bounding box center [1353, 106] width 299 height 42
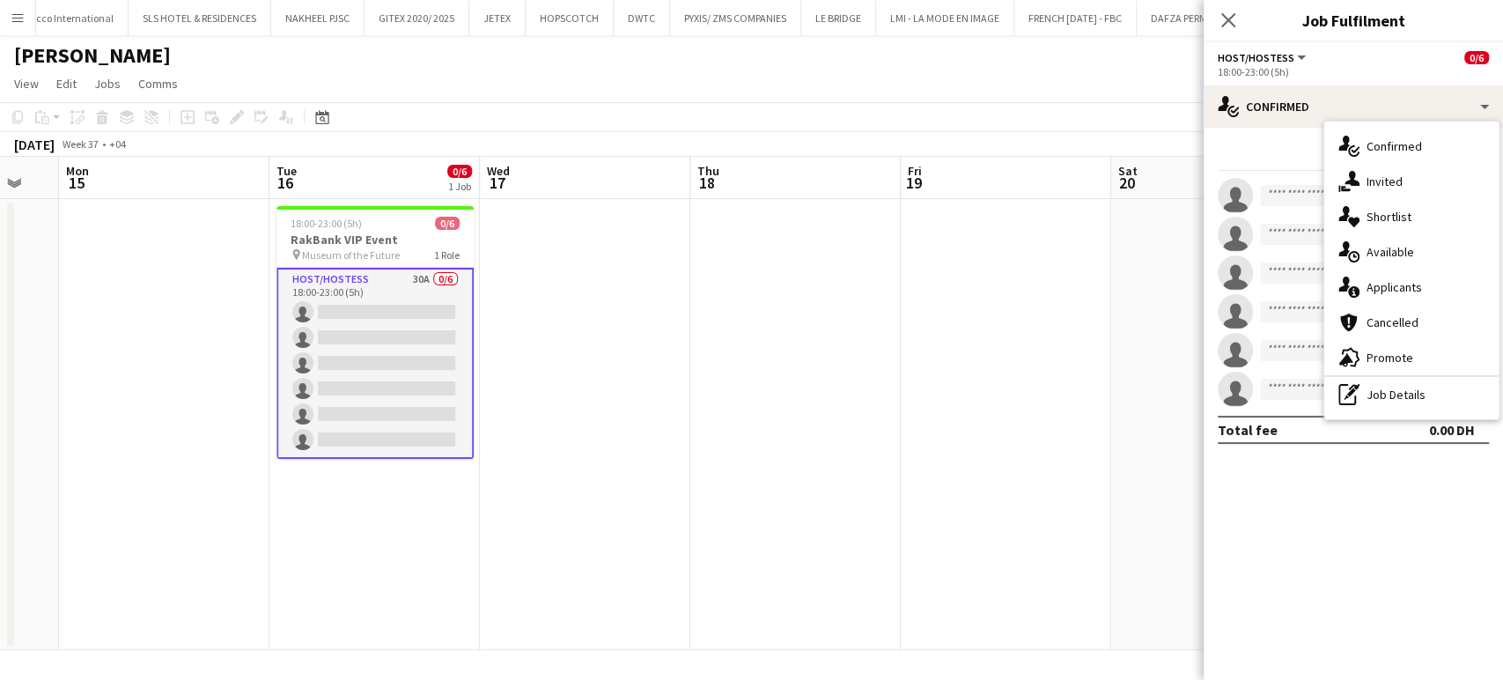
drag, startPoint x: 1410, startPoint y: 282, endPoint x: 1449, endPoint y: 289, distance: 39.4
click at [846, 282] on span "Applicants" at bounding box center [1394, 287] width 55 height 16
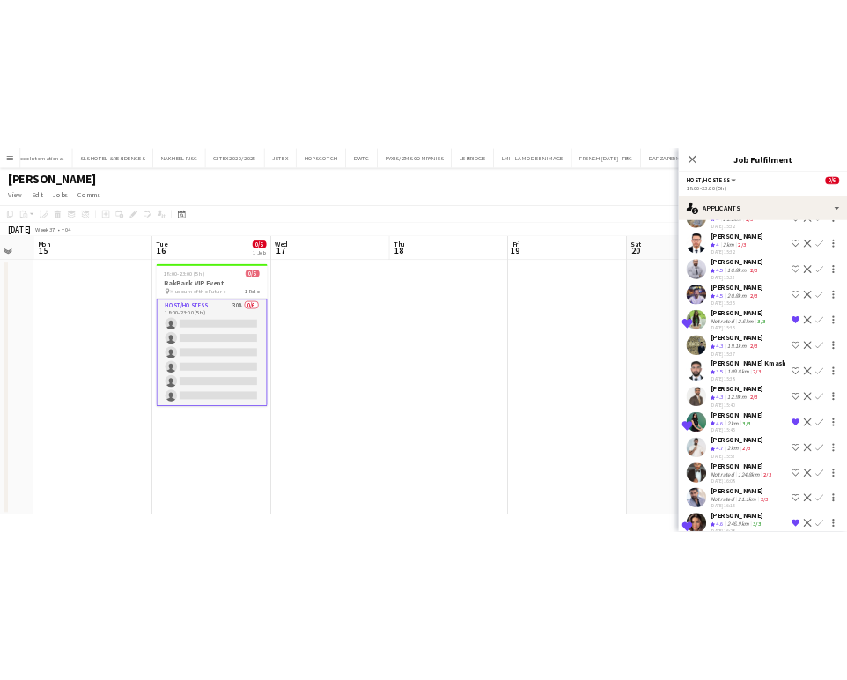
scroll to position [935, 0]
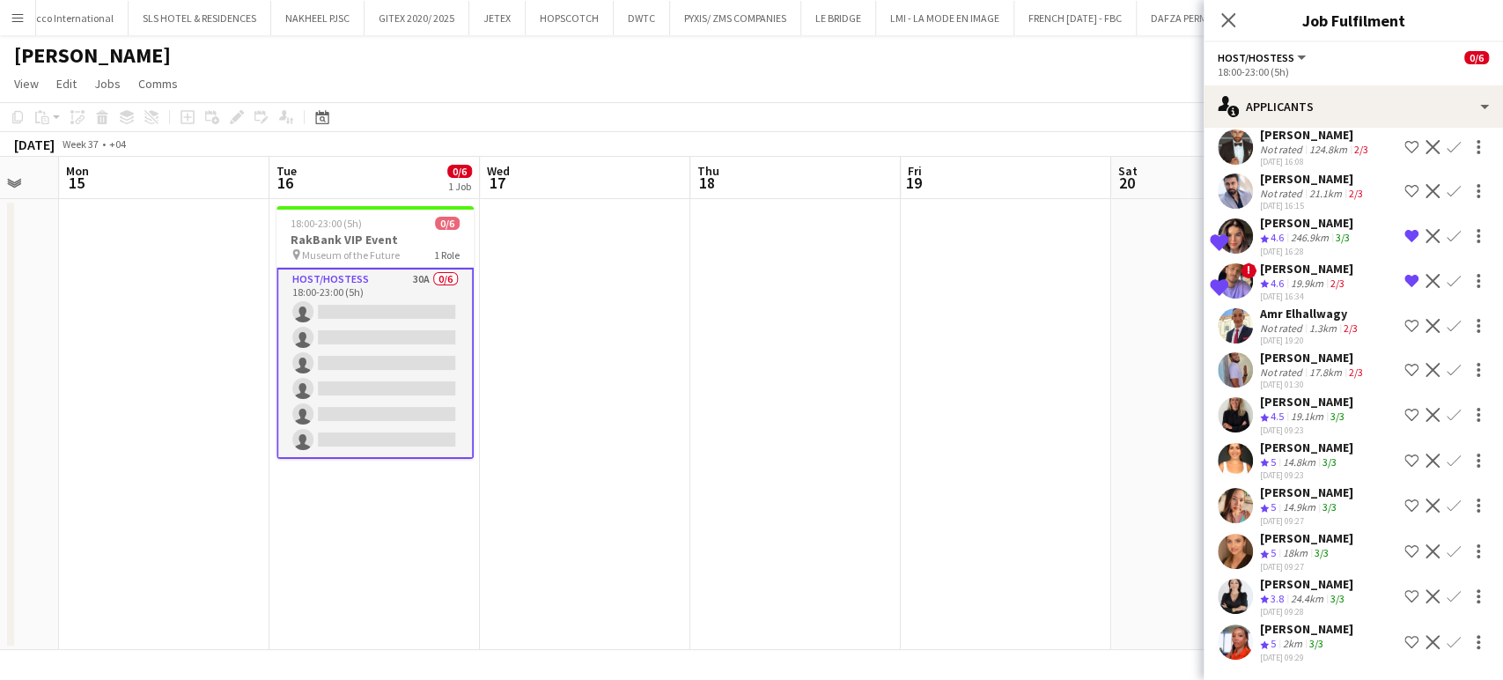
click at [846, 418] on app-icon "Shortlist crew" at bounding box center [1412, 415] width 14 height 14
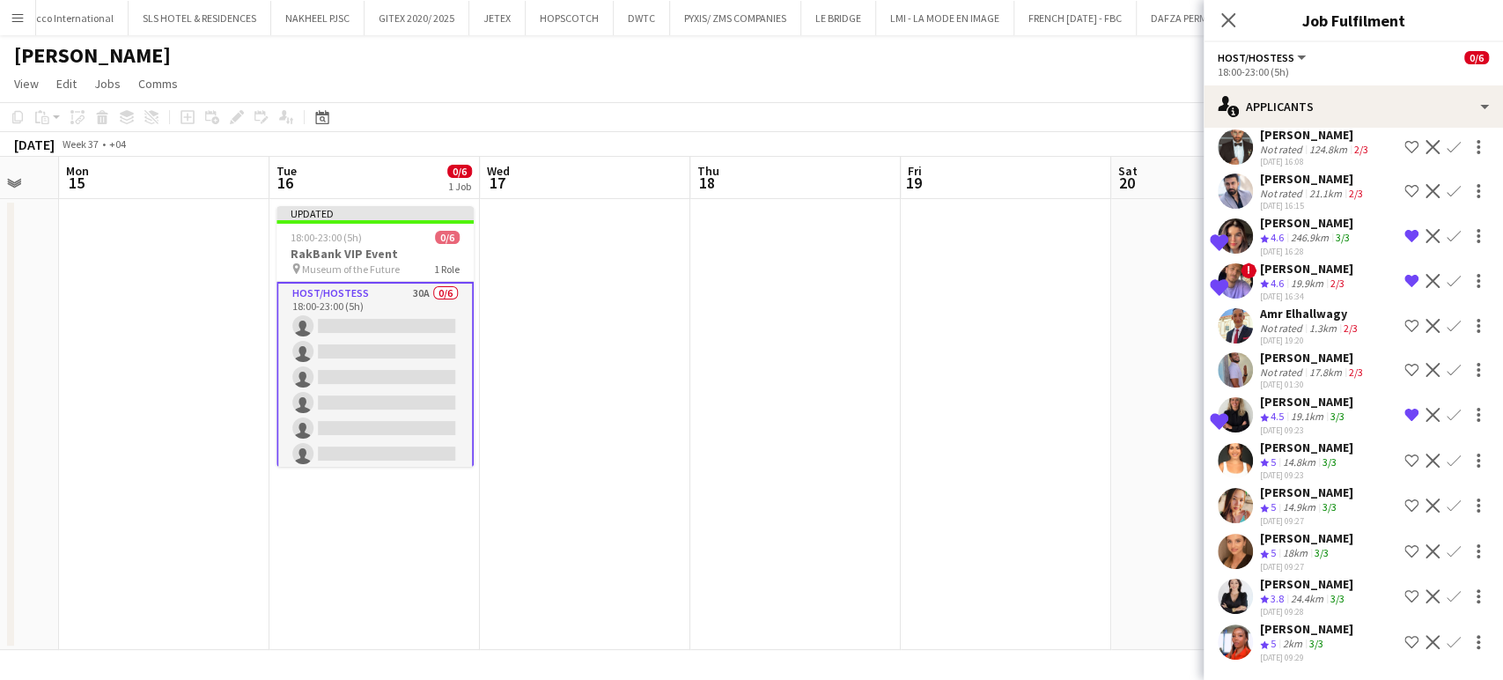
click at [846, 553] on app-icon "Shortlist crew" at bounding box center [1412, 551] width 14 height 14
click at [846, 639] on app-icon "Shortlist crew" at bounding box center [1412, 642] width 14 height 14
click at [846, 453] on app-date-cell at bounding box center [1006, 424] width 211 height 451
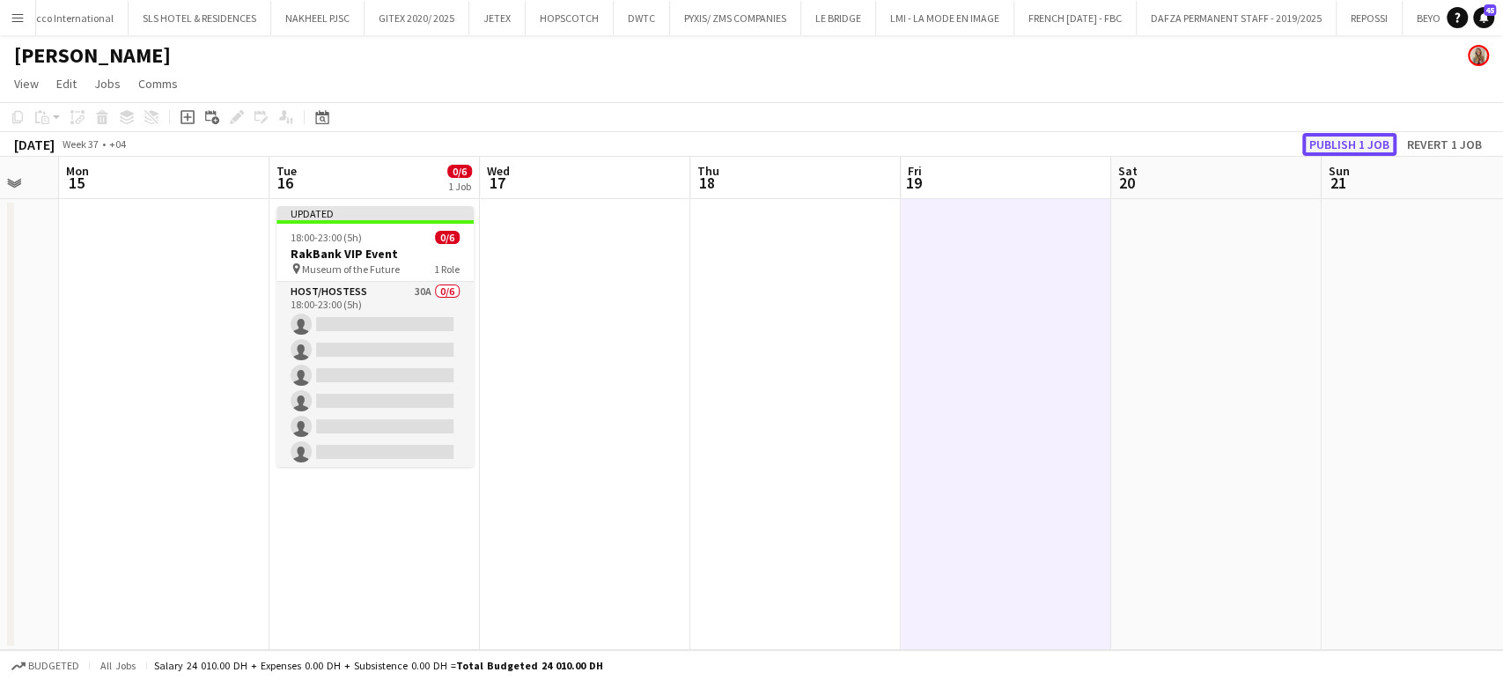
click at [846, 145] on button "Publish 1 job" at bounding box center [1350, 144] width 94 height 23
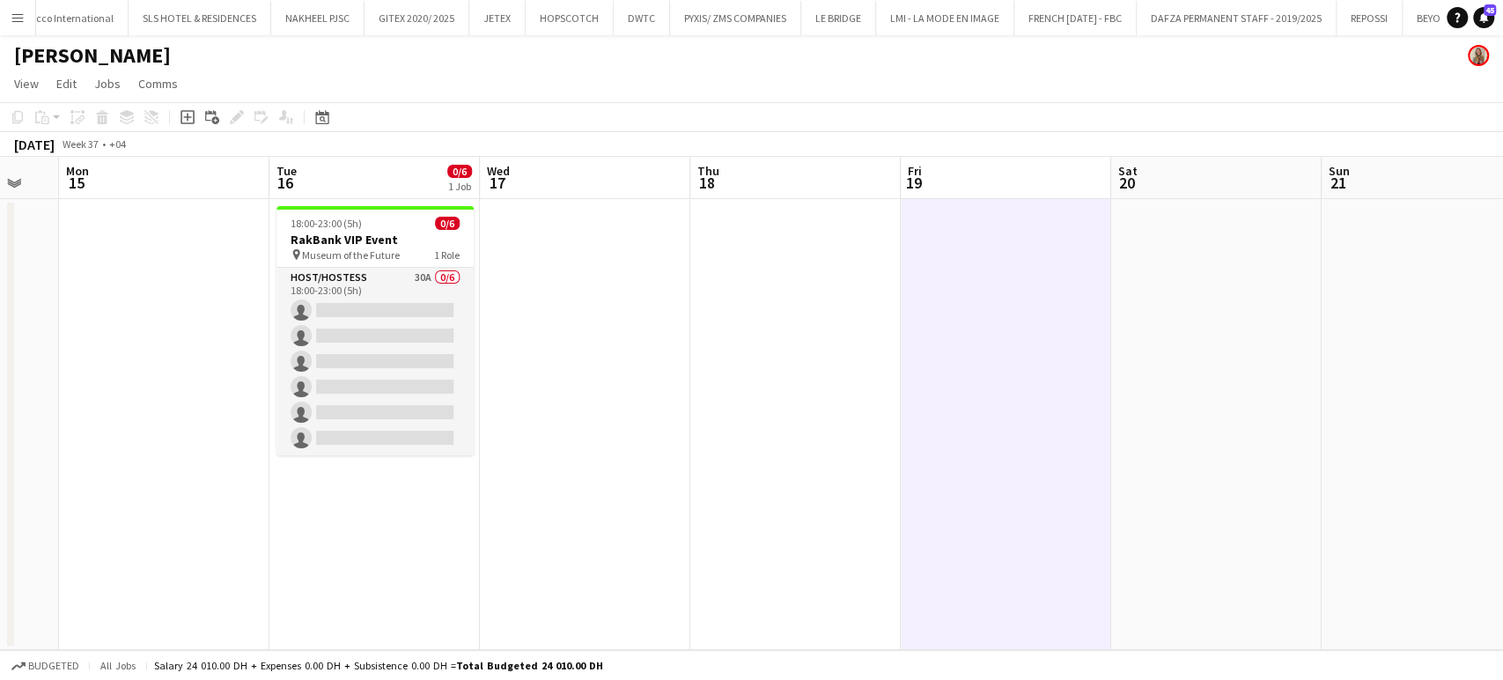
click at [616, 395] on app-date-cell at bounding box center [585, 424] width 211 height 451
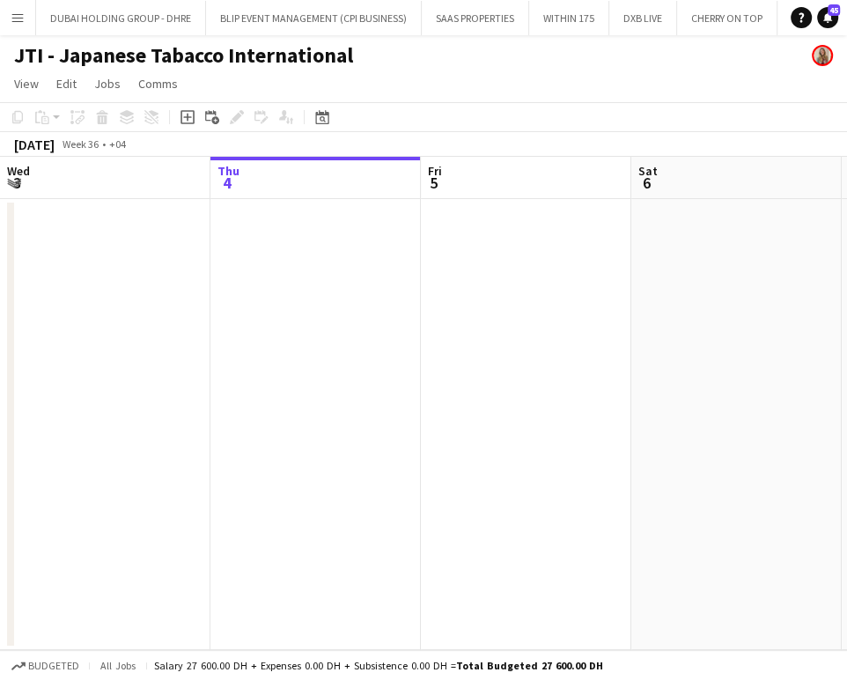
scroll to position [0, 607]
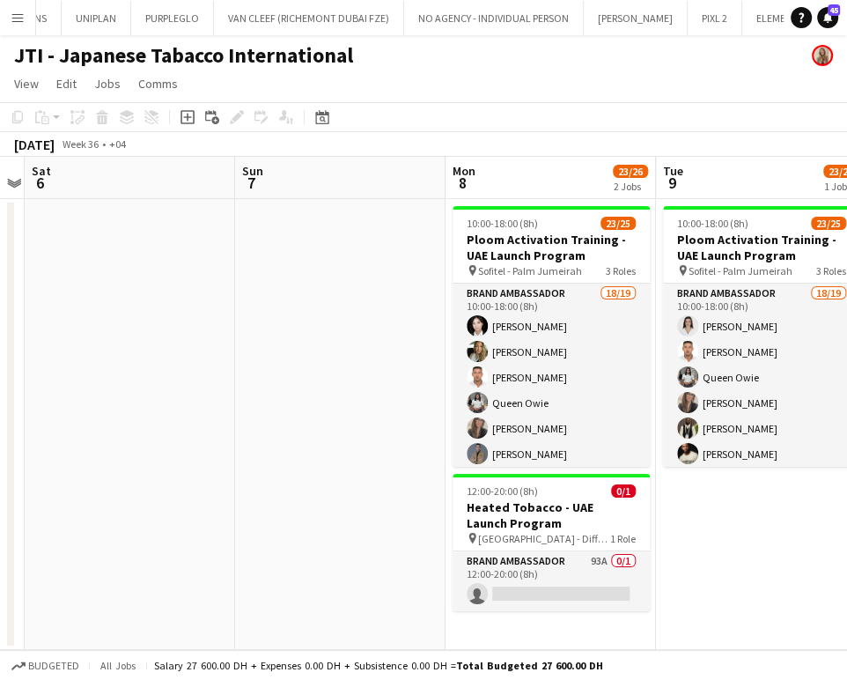
click at [11, 12] on app-icon "Menu" at bounding box center [18, 18] width 14 height 14
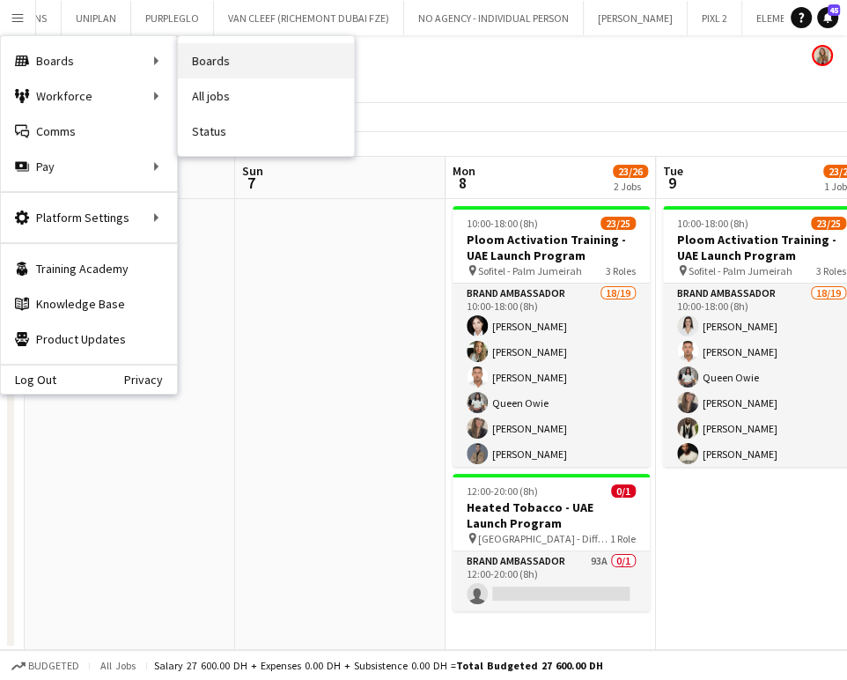
click at [215, 71] on link "Boards" at bounding box center [266, 60] width 176 height 35
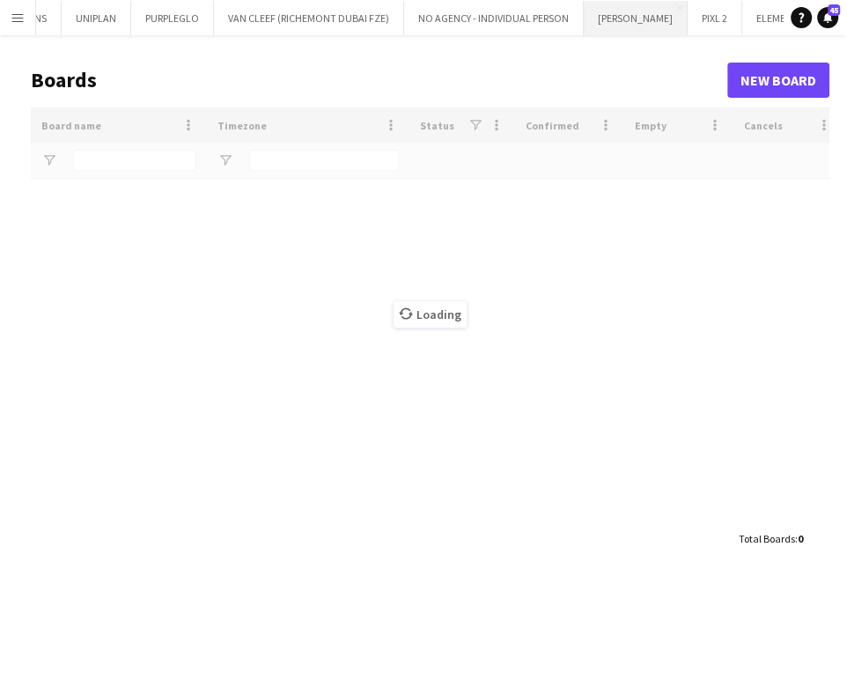
click at [584, 19] on button "JACK MORTON Close" at bounding box center [636, 18] width 104 height 34
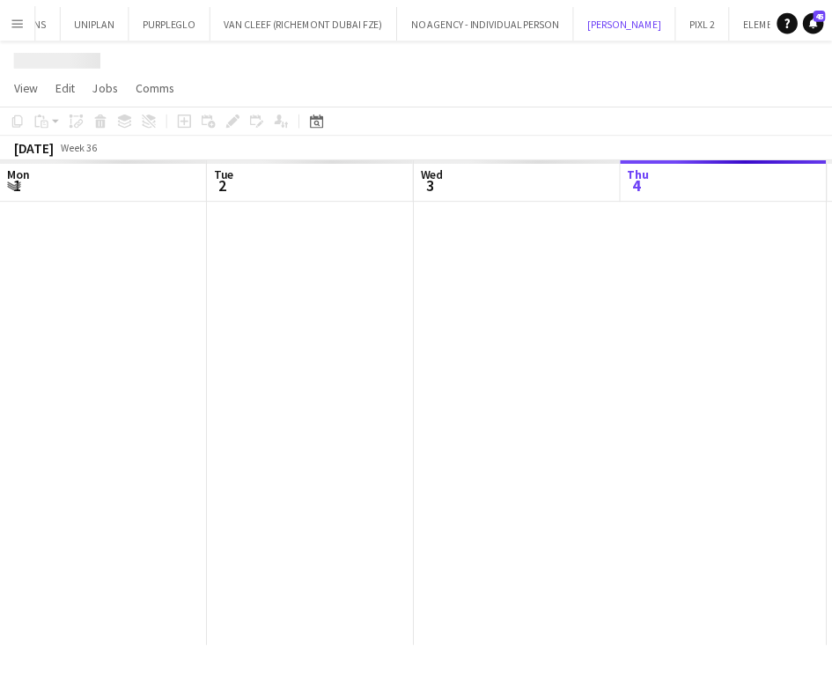
scroll to position [0, 421]
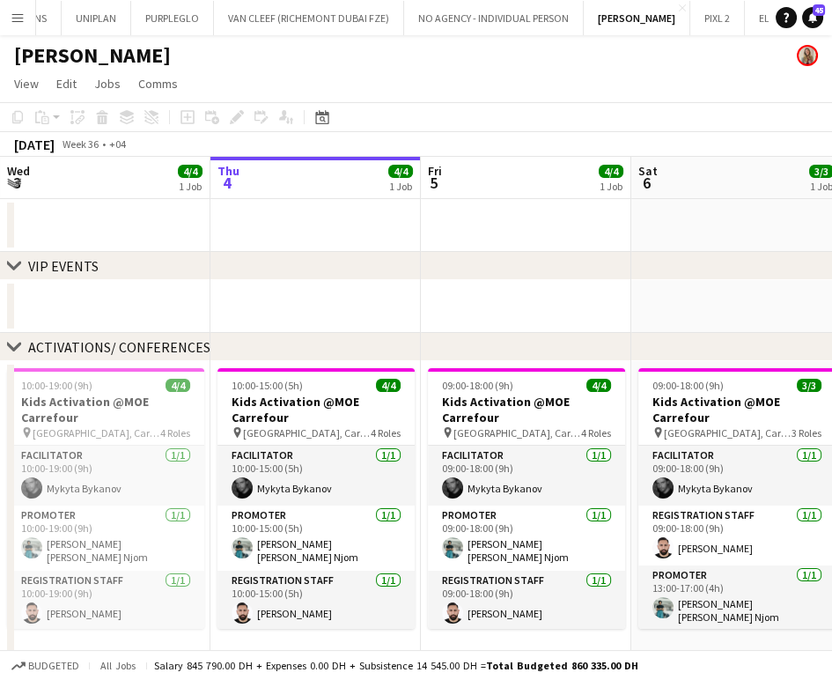
drag, startPoint x: 517, startPoint y: 460, endPoint x: 353, endPoint y: 456, distance: 163.9
click at [353, 456] on app-calendar-viewport "Mon 1 4/4 1 Job Tue 2 4/4 1 Job Wed 3 4/4 1 Job Thu 4 4/4 1 Job Fri 5 4/4 1 Job…" at bounding box center [416, 532] width 832 height 750
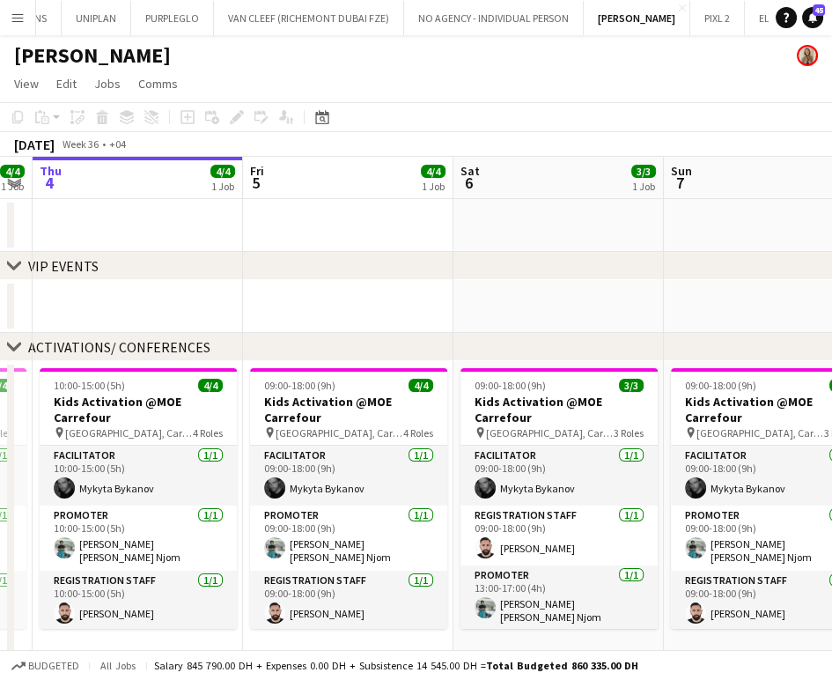
drag, startPoint x: 626, startPoint y: 454, endPoint x: 284, endPoint y: 406, distance: 345.9
click at [286, 408] on app-calendar-viewport "Mon 1 4/4 1 Job Tue 2 4/4 1 Job Wed 3 4/4 1 Job Thu 4 4/4 1 Job Fri 5 4/4 1 Job…" at bounding box center [416, 532] width 832 height 750
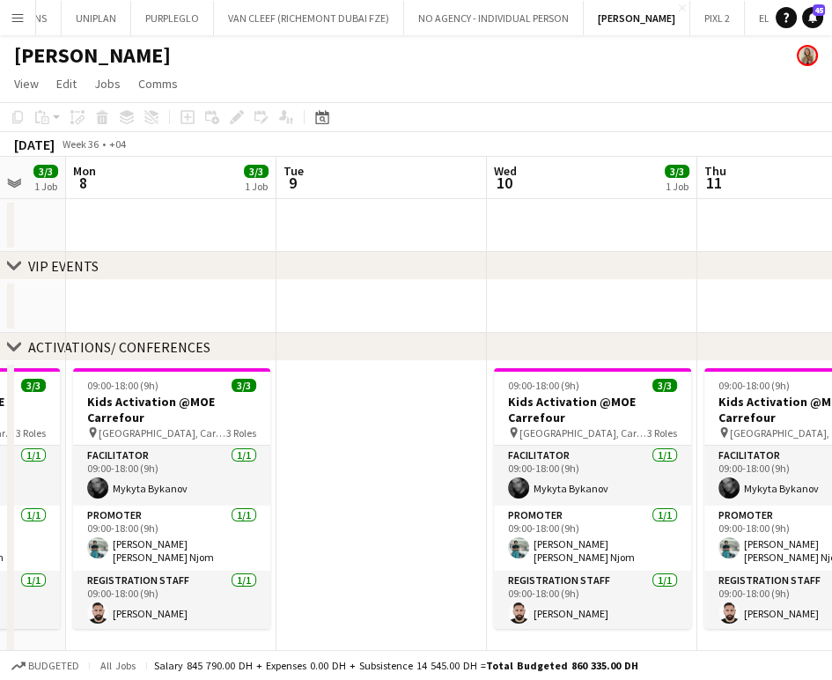
click at [271, 412] on app-calendar-viewport "Fri 5 4/4 1 Job Sat 6 3/3 1 Job Sun 7 3/3 1 Job Mon 8 3/3 1 Job Tue 9 Wed 10 3/…" at bounding box center [416, 532] width 832 height 750
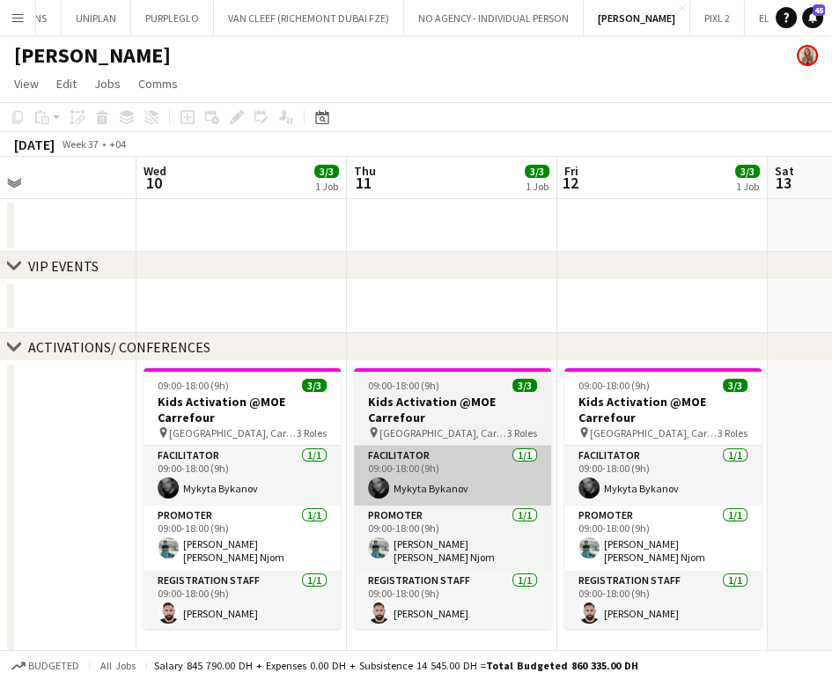
drag, startPoint x: 277, startPoint y: 460, endPoint x: 458, endPoint y: 469, distance: 181.7
click at [208, 460] on app-calendar-viewport "Sat 6 3/3 1 Job Sun 7 3/3 1 Job Mon 8 3/3 1 Job Tue 9 Wed 10 3/3 1 Job Thu 11 3…" at bounding box center [416, 532] width 832 height 750
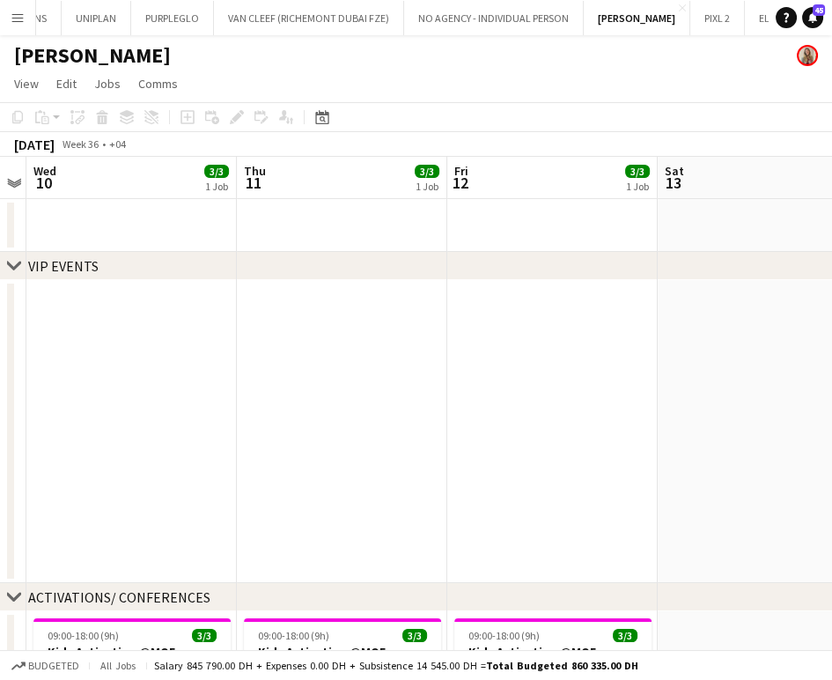
drag, startPoint x: 303, startPoint y: 472, endPoint x: 206, endPoint y: 471, distance: 96.9
click at [206, 471] on app-calendar-viewport "Sun 7 3/3 1 Job Mon 8 3/3 1 Job Tue 9 Wed 10 3/3 1 Job Thu 11 3/3 1 Job Fri 12 …" at bounding box center [416, 657] width 832 height 1001
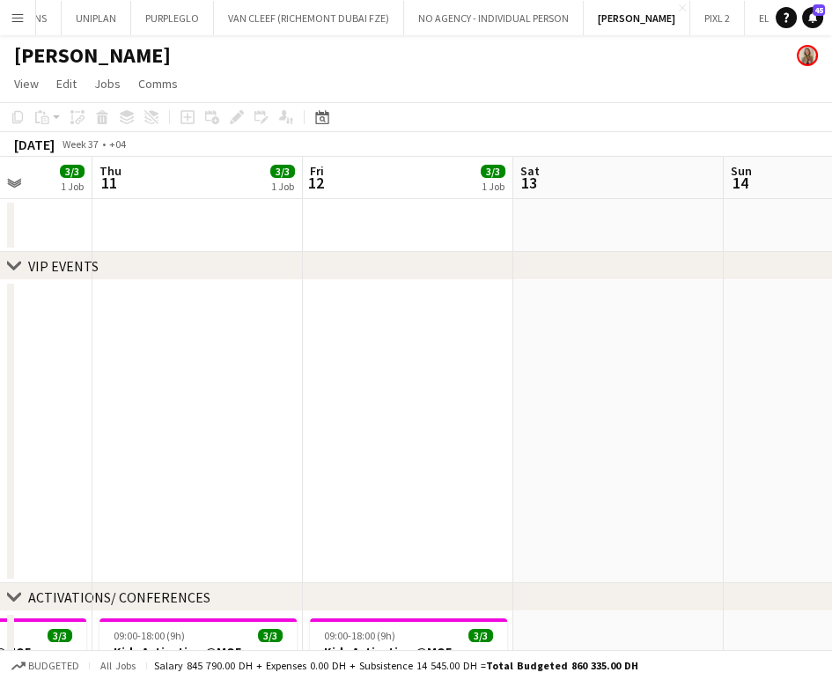
drag, startPoint x: 536, startPoint y: 470, endPoint x: 187, endPoint y: 465, distance: 348.8
click at [187, 465] on app-calendar-viewport "Mon 8 3/3 1 Job Tue 9 Wed 10 3/3 1 Job Thu 11 3/3 1 Job Fri 12 3/3 1 Job Sat 13…" at bounding box center [416, 657] width 832 height 1001
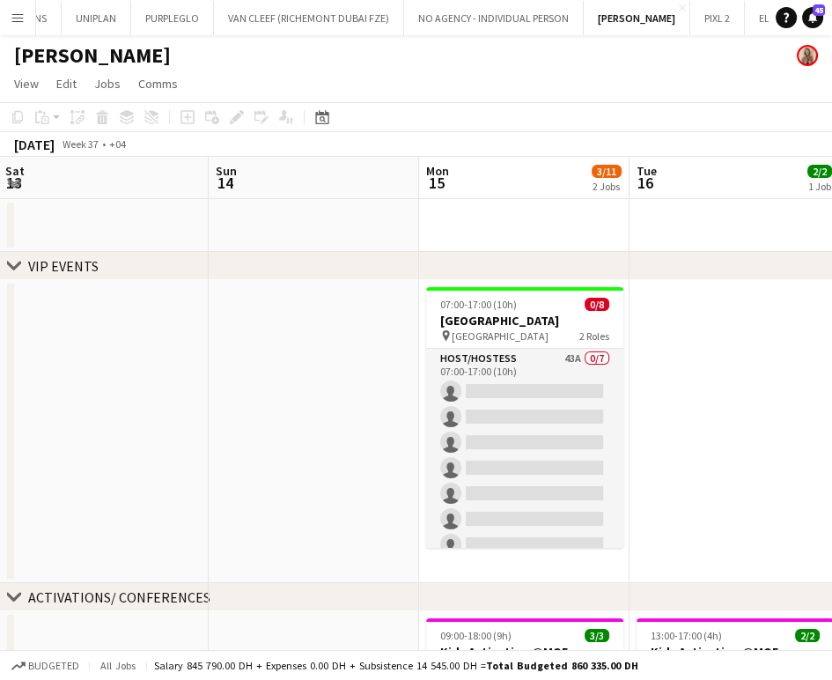
drag, startPoint x: 474, startPoint y: 477, endPoint x: 221, endPoint y: 451, distance: 254.1
click at [221, 451] on app-calendar-viewport "Wed 10 3/3 1 Job Thu 11 3/3 1 Job Fri 12 3/3 1 Job Sat 13 Sun 14 Mon 15 3/11 2 …" at bounding box center [416, 657] width 832 height 1001
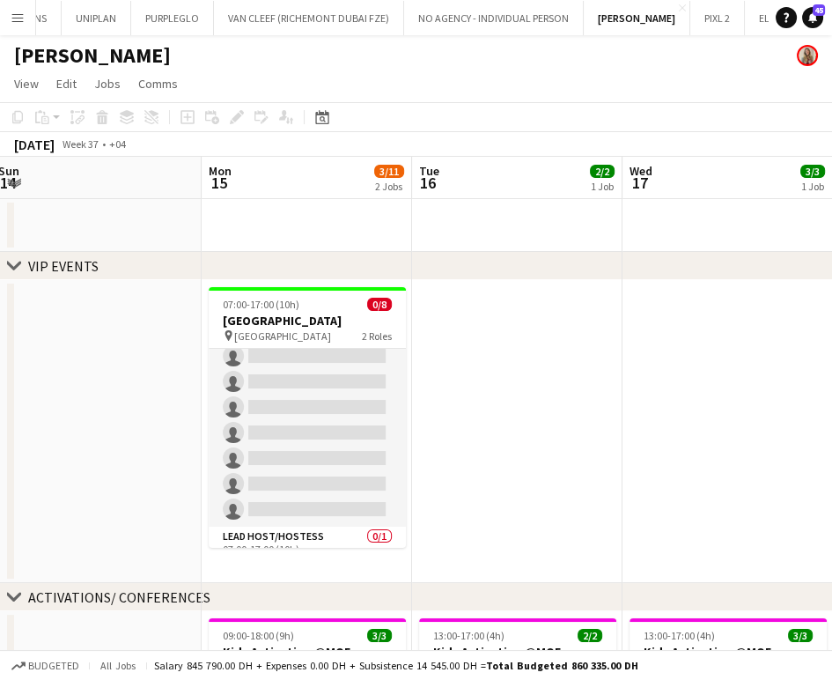
scroll to position [0, 0]
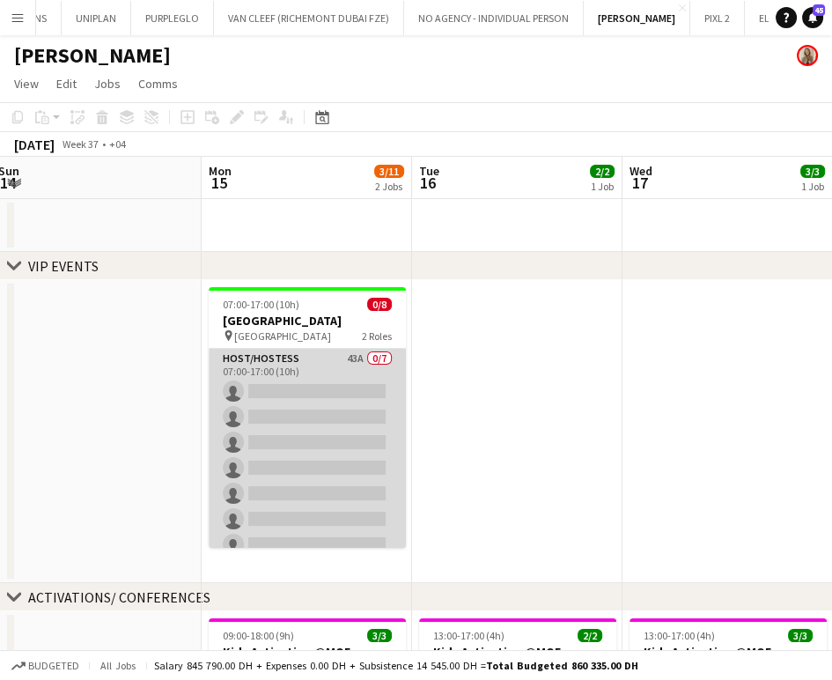
click at [297, 380] on app-card-role "Host/Hostess 43A 0/7 07:00-17:00 (10h) single-neutral-actions single-neutral-ac…" at bounding box center [307, 455] width 197 height 213
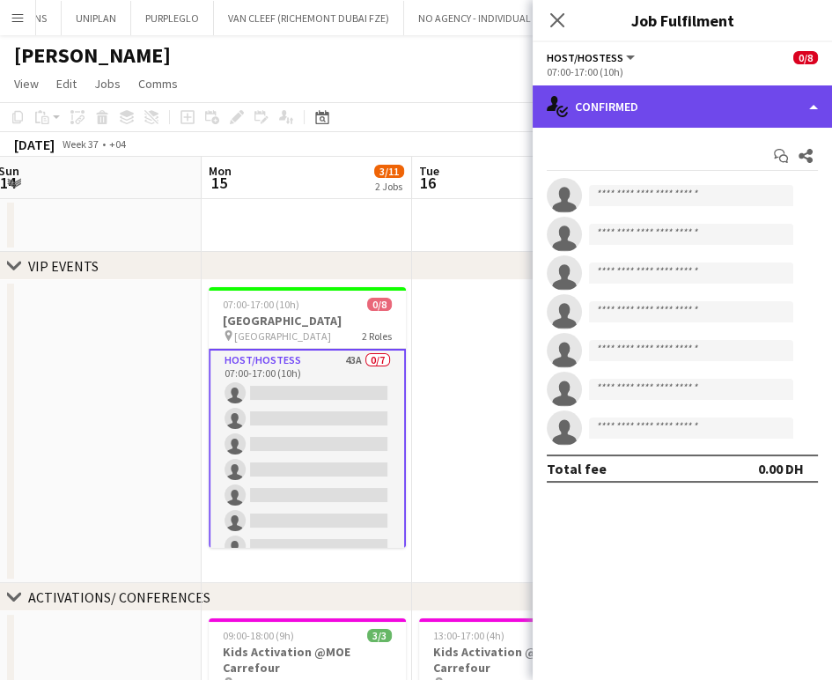
click at [813, 104] on div "single-neutral-actions-check-2 Confirmed" at bounding box center [682, 106] width 299 height 42
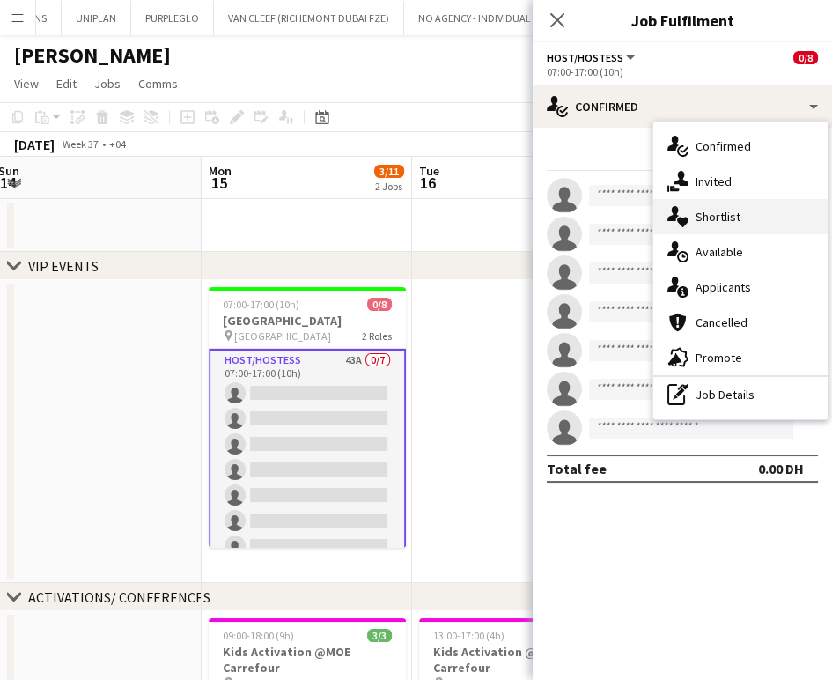
click at [728, 217] on span "Shortlist" at bounding box center [718, 217] width 45 height 16
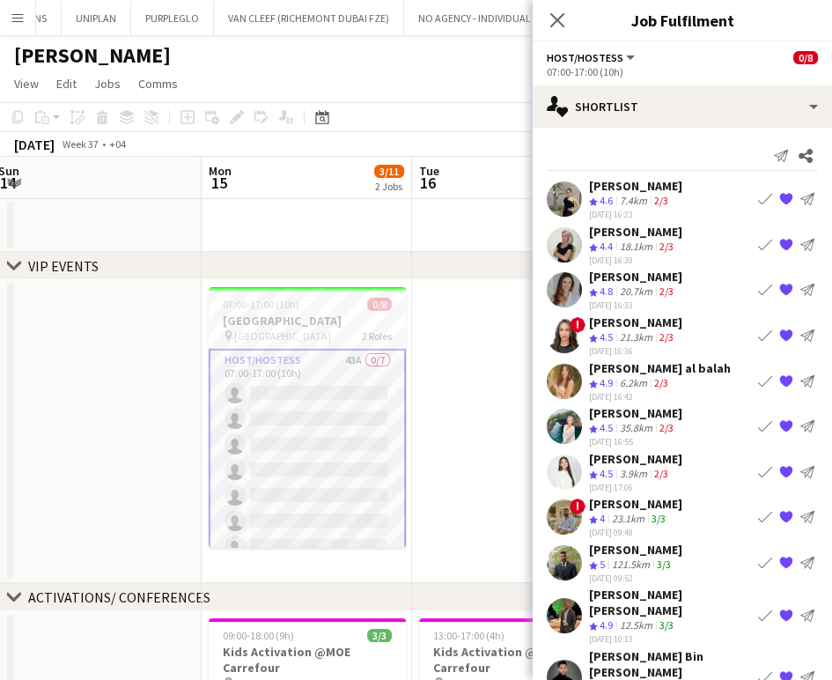
click at [758, 329] on app-icon "Book crew" at bounding box center [765, 336] width 14 height 14
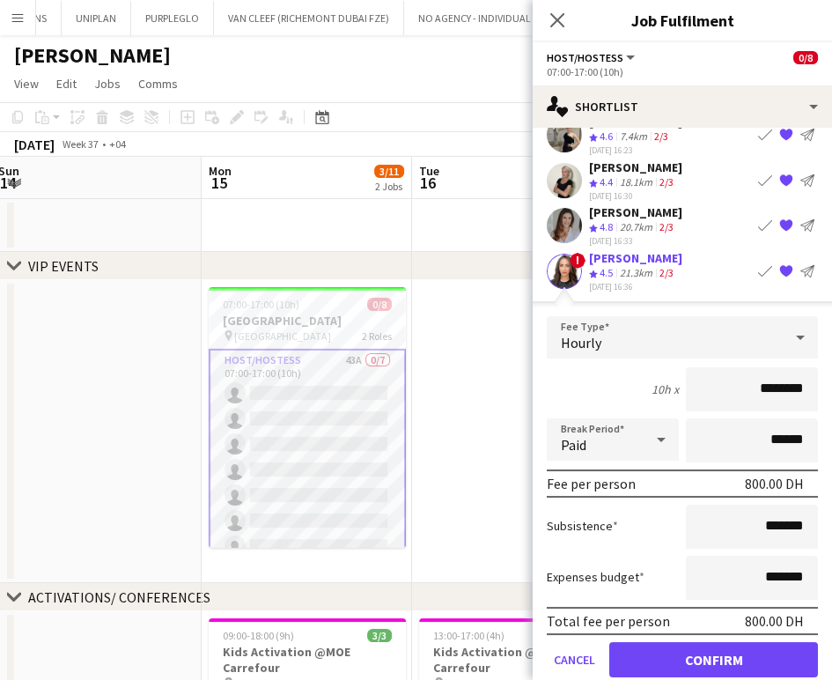
scroll to position [98, 0]
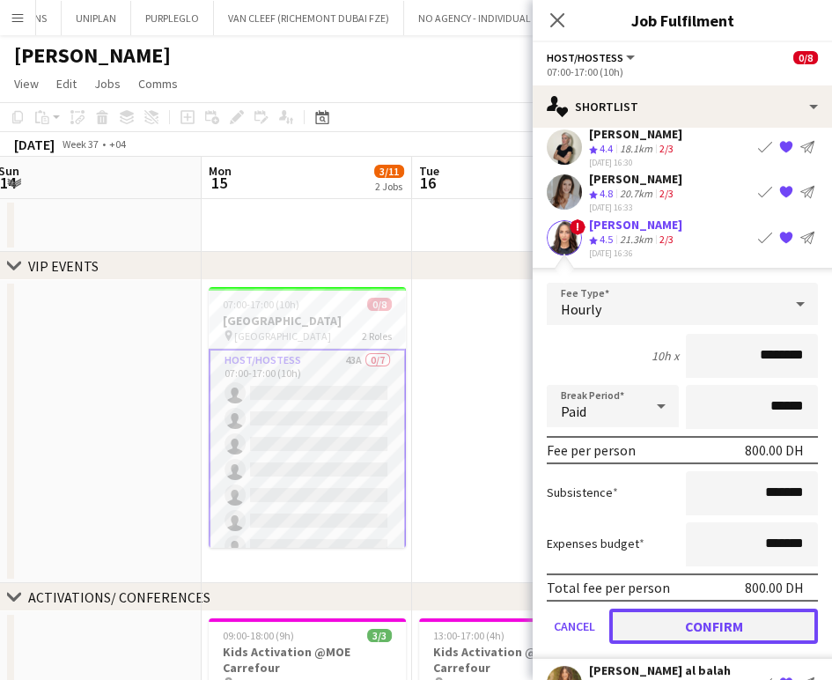
click at [672, 614] on button "Confirm" at bounding box center [713, 626] width 209 height 35
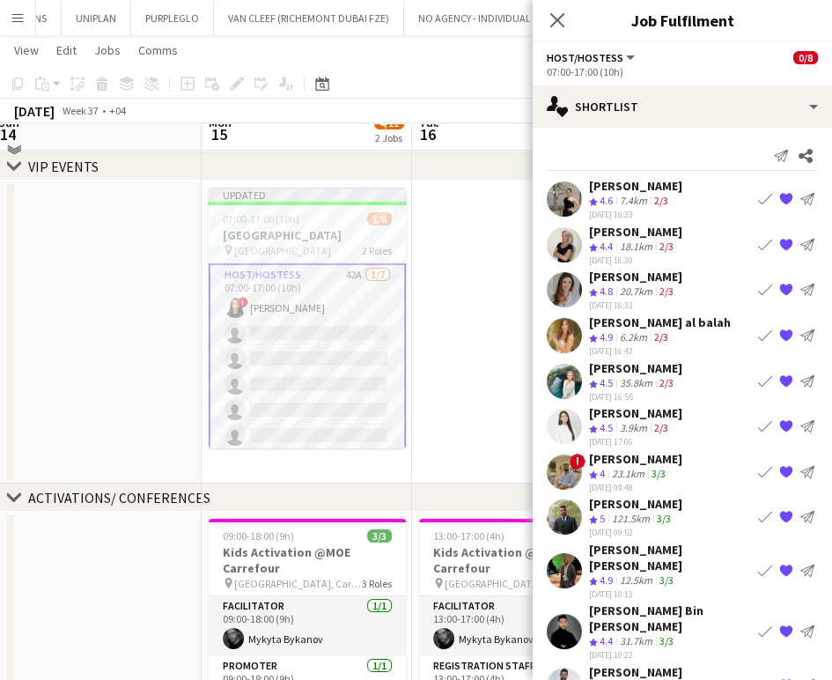
scroll to position [0, 0]
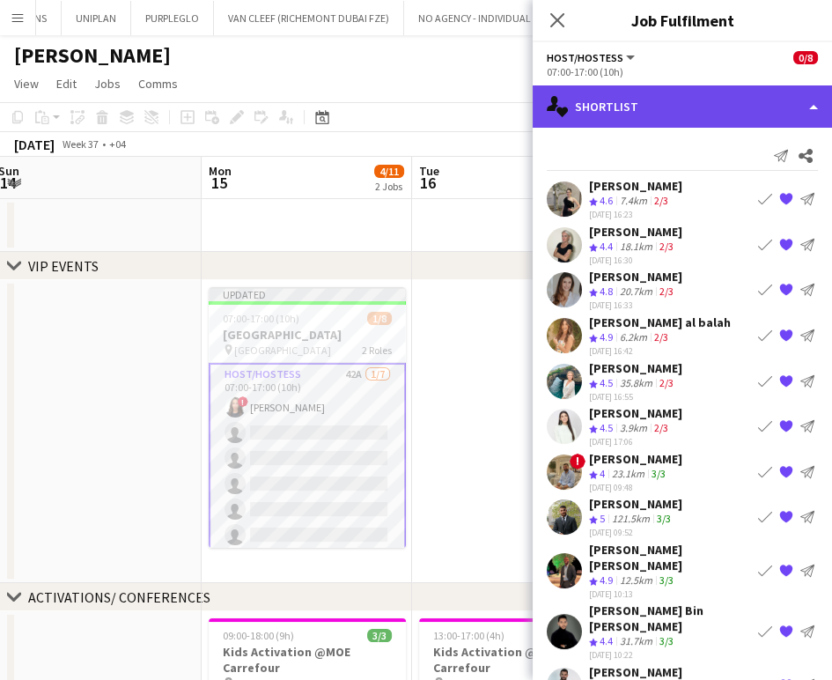
click at [786, 98] on div "single-neutral-actions-heart Shortlist" at bounding box center [682, 106] width 299 height 42
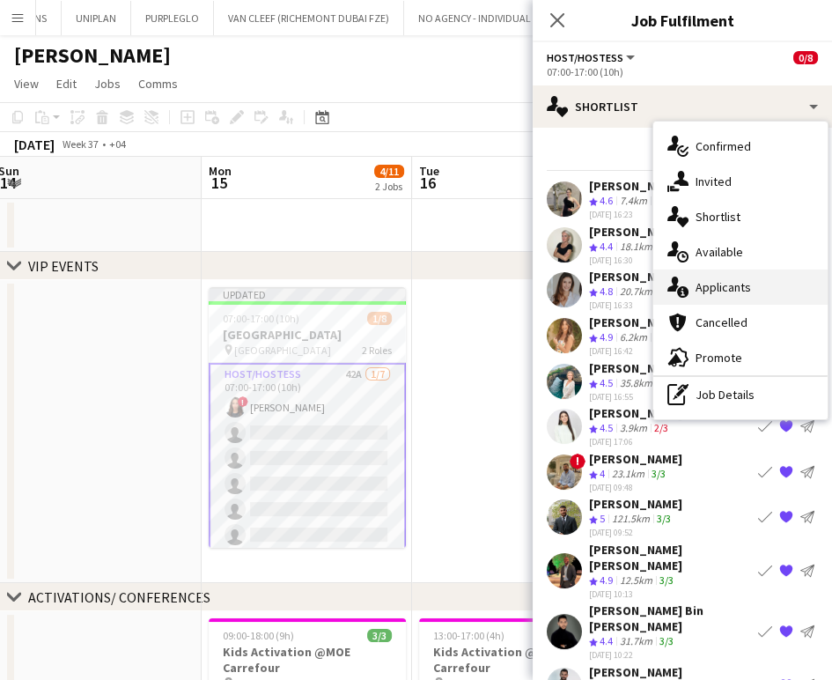
click at [750, 282] on span "Applicants" at bounding box center [723, 287] width 55 height 16
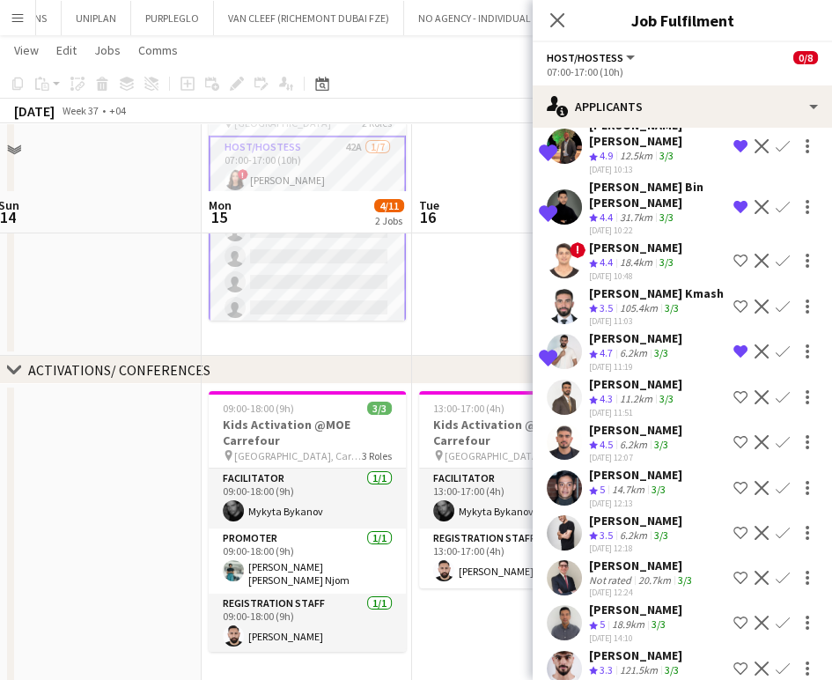
scroll to position [293, 0]
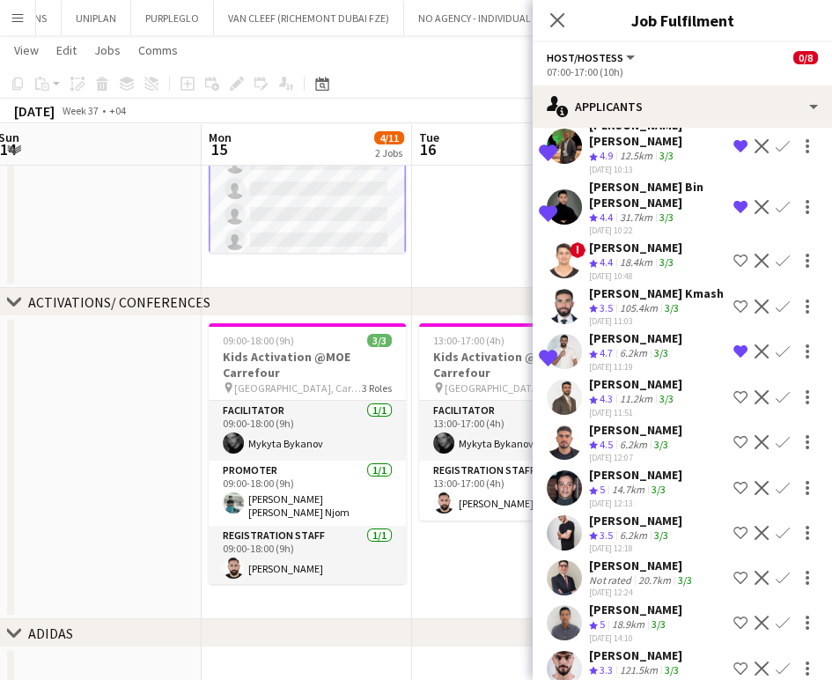
click at [734, 481] on app-icon "Shortlist crew" at bounding box center [741, 488] width 14 height 14
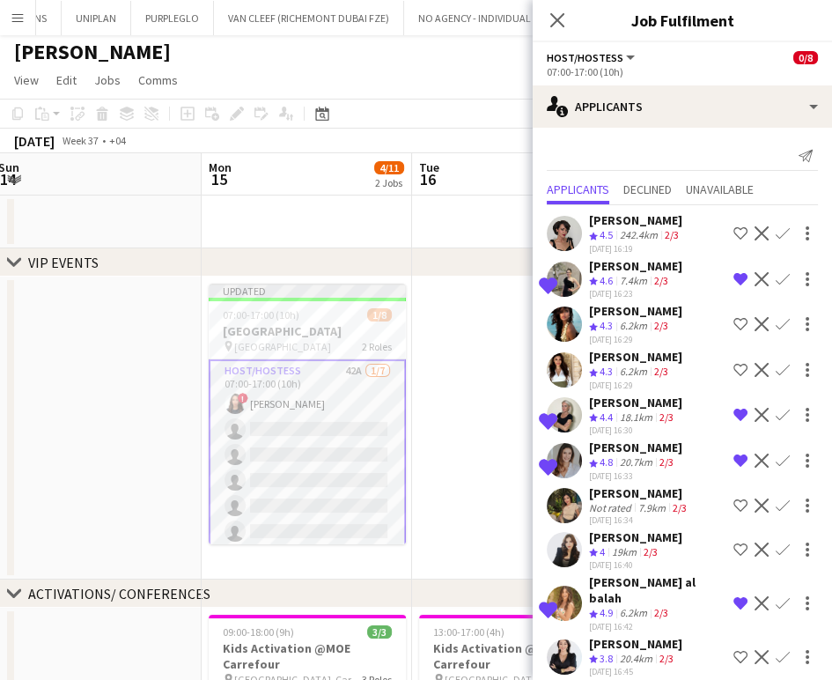
scroll to position [0, 0]
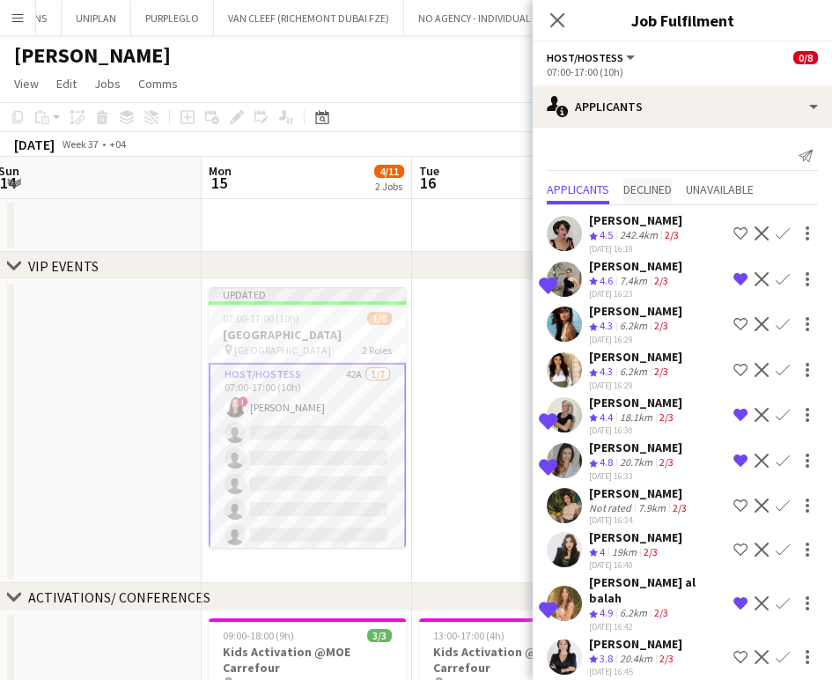
click at [651, 183] on span "Declined" at bounding box center [648, 189] width 48 height 12
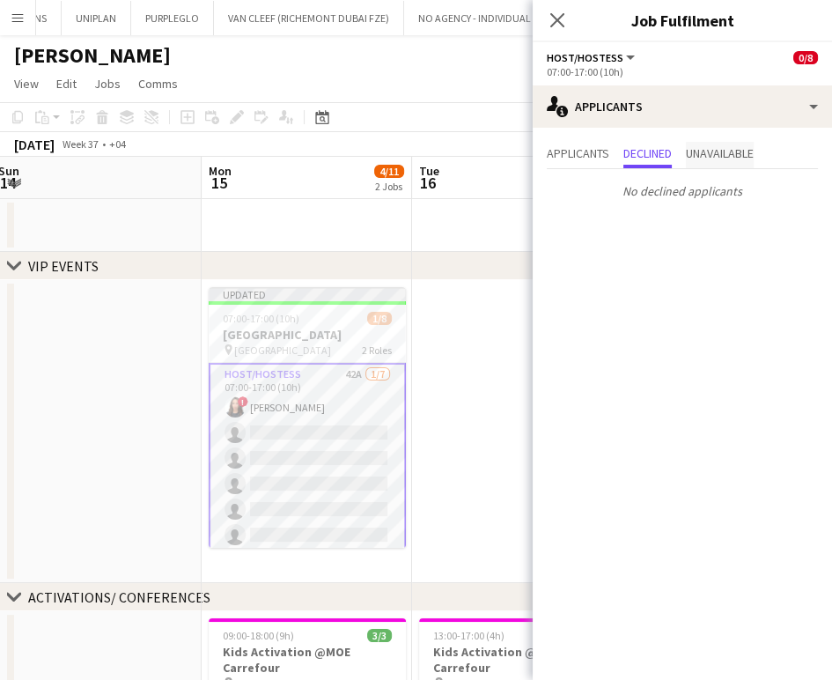
click at [728, 152] on span "Unavailable" at bounding box center [720, 153] width 68 height 12
click at [564, 149] on span "Applicants" at bounding box center [578, 153] width 63 height 12
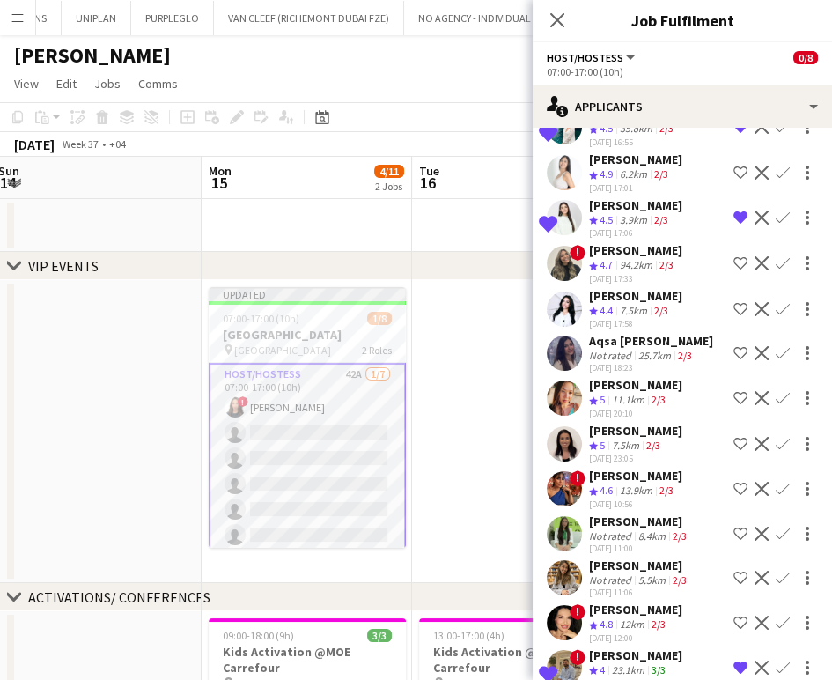
scroll to position [684, 0]
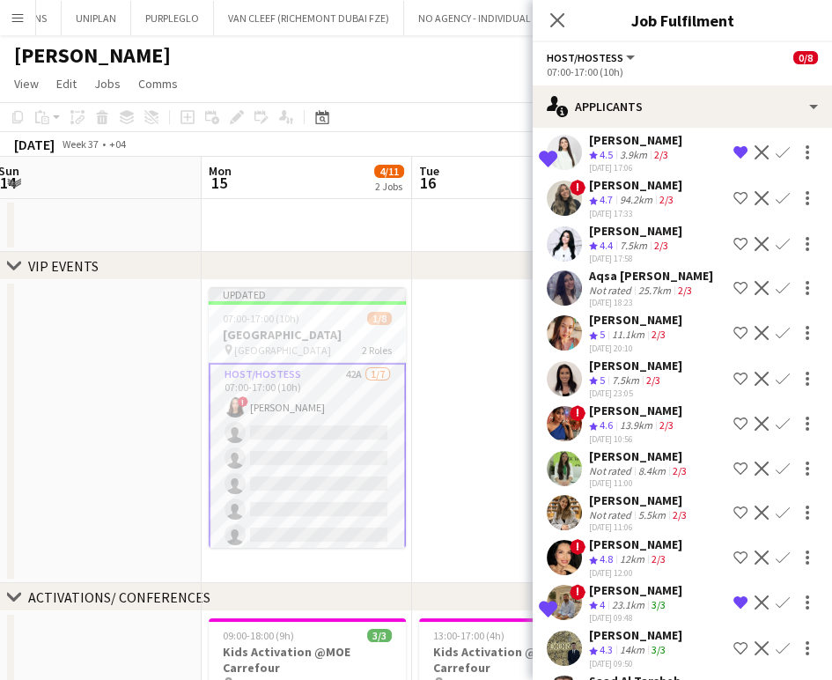
click at [734, 237] on app-icon "Shortlist crew" at bounding box center [741, 244] width 14 height 14
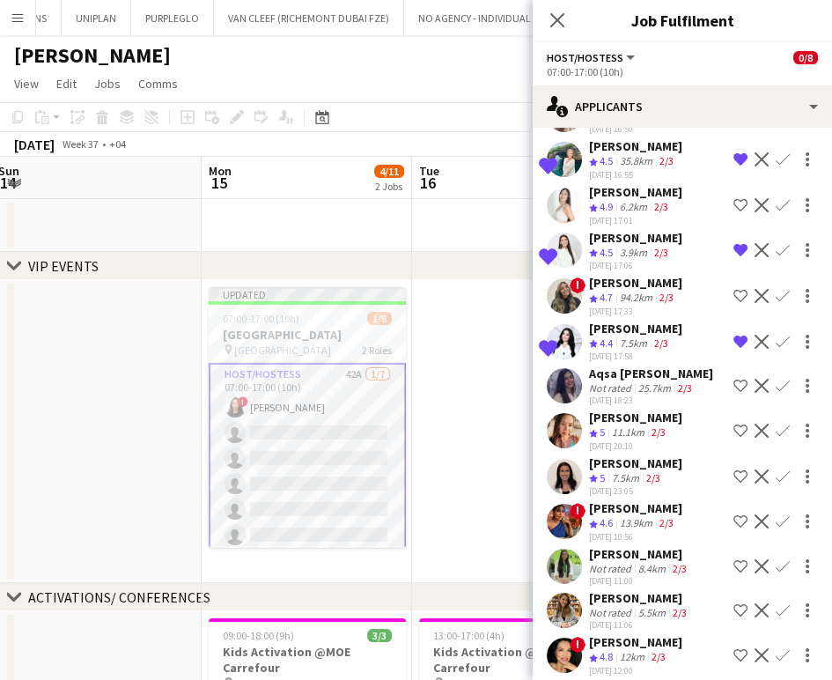
click at [734, 289] on app-icon "Shortlist crew" at bounding box center [741, 296] width 14 height 14
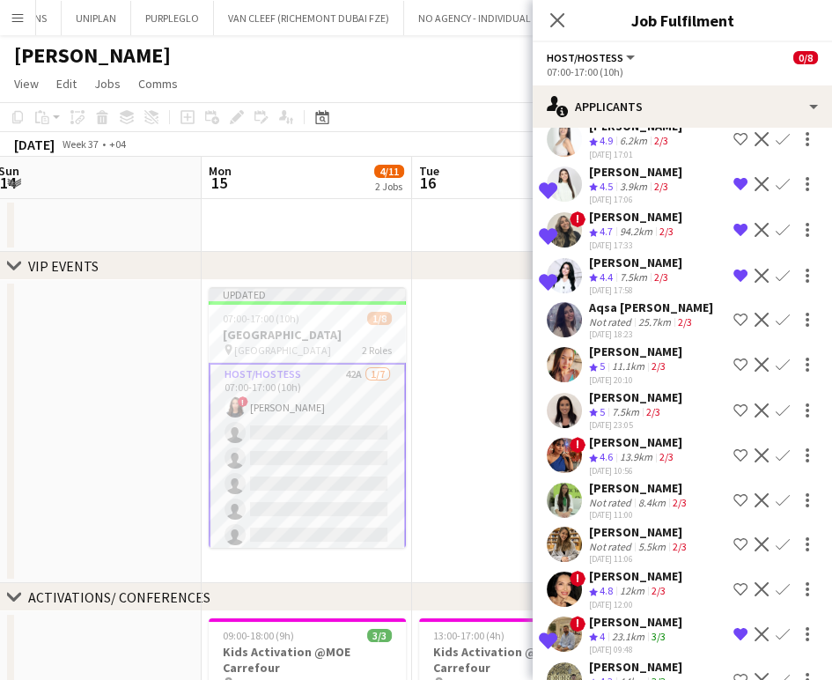
scroll to position [684, 0]
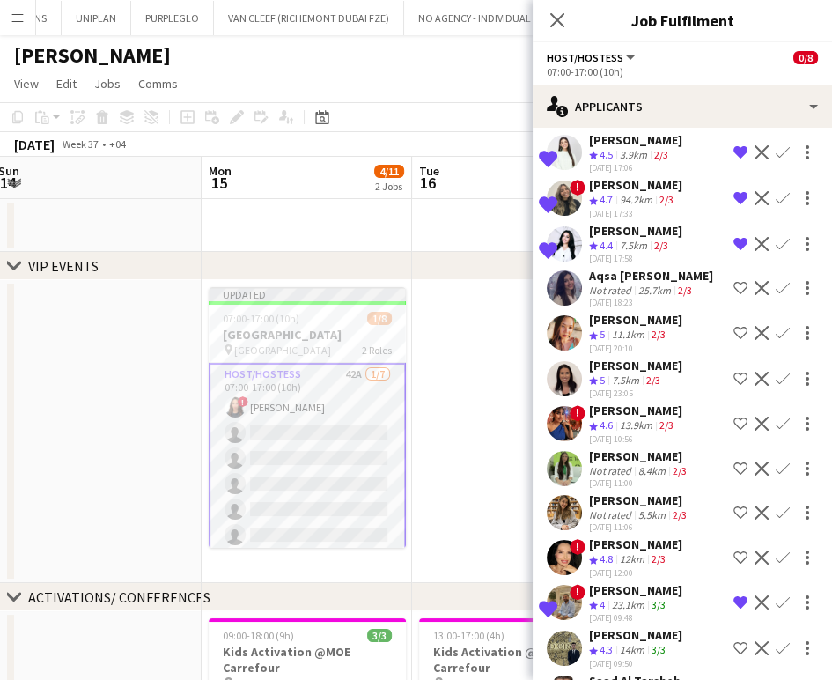
click at [734, 417] on app-icon "Shortlist crew" at bounding box center [741, 424] width 14 height 14
click at [734, 462] on app-icon "Shortlist crew" at bounding box center [741, 469] width 14 height 14
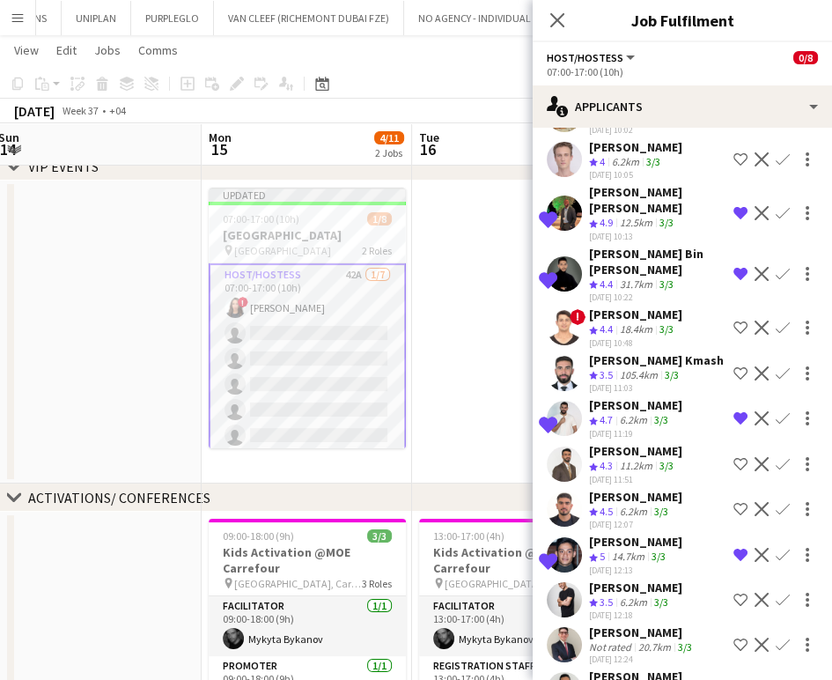
scroll to position [1466, 0]
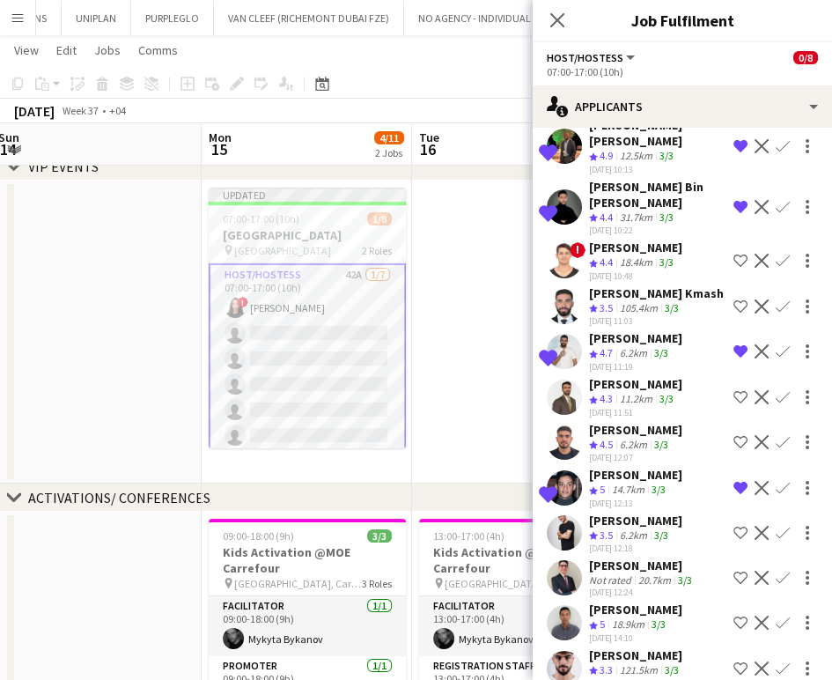
click at [500, 322] on app-date-cell at bounding box center [517, 332] width 211 height 303
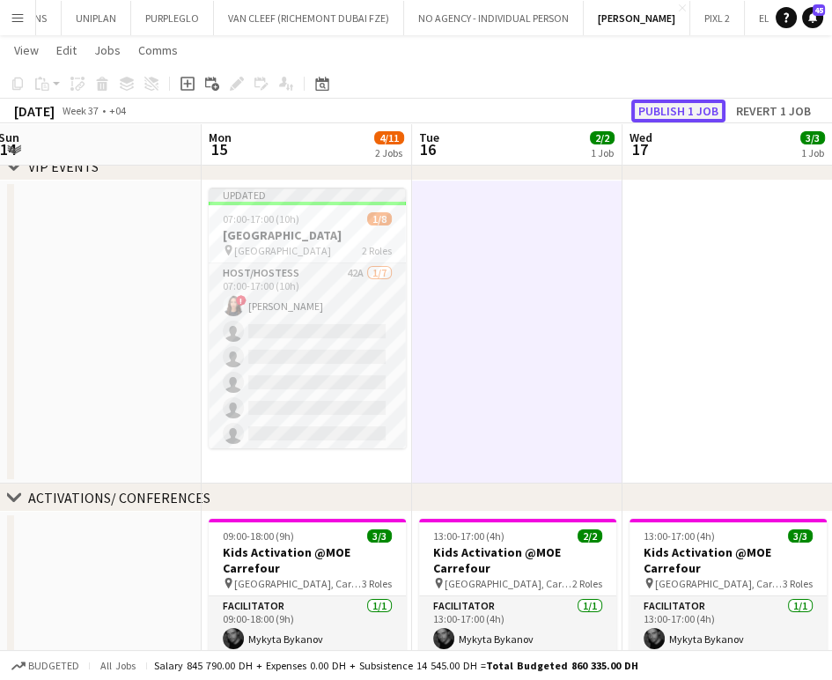
click at [702, 111] on button "Publish 1 job" at bounding box center [679, 111] width 94 height 23
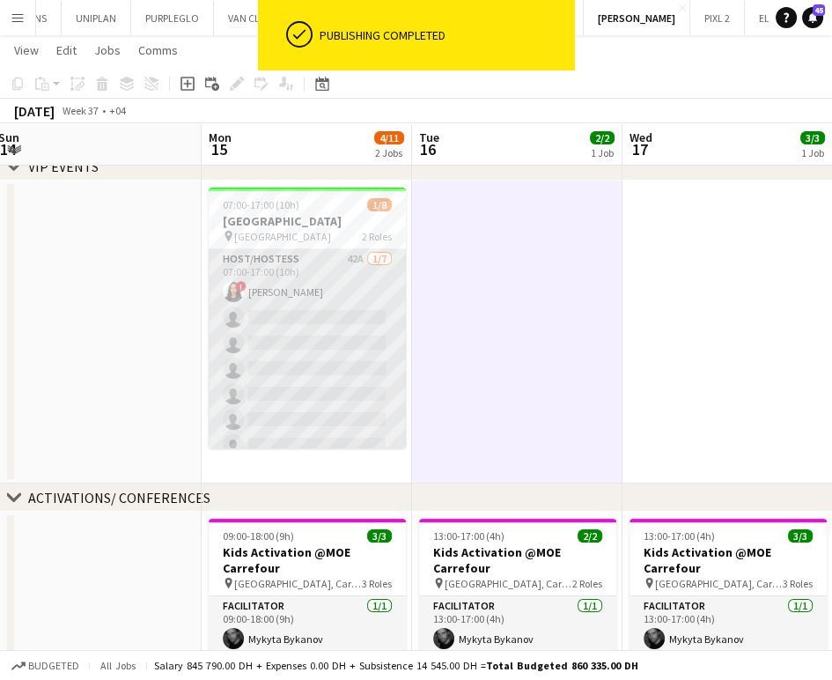
click at [292, 326] on app-card-role "Host/Hostess 42A 1/7 07:00-17:00 (10h) ! Amira Malek single-neutral-actions sin…" at bounding box center [307, 355] width 197 height 213
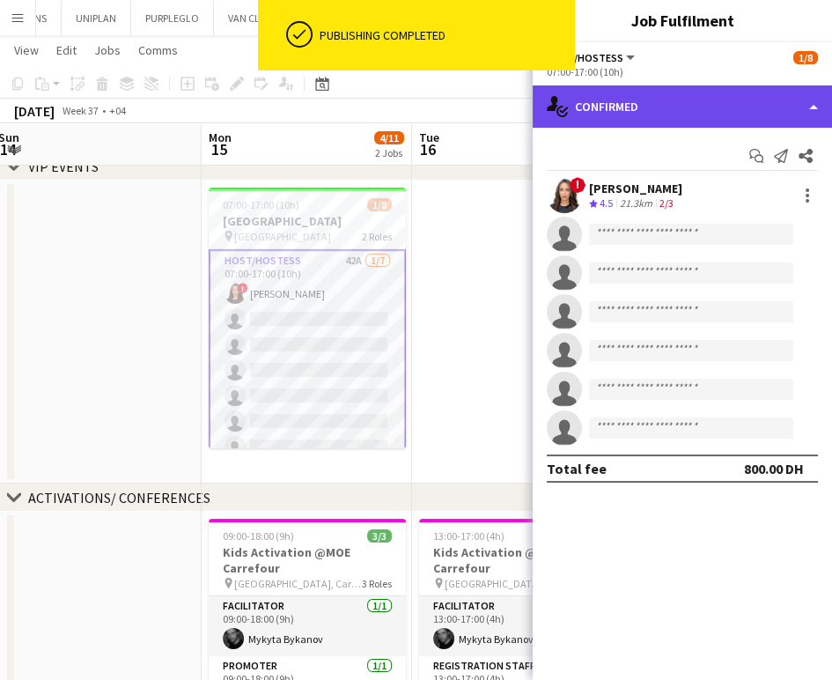
click at [811, 100] on div "single-neutral-actions-check-2 Confirmed" at bounding box center [682, 106] width 299 height 42
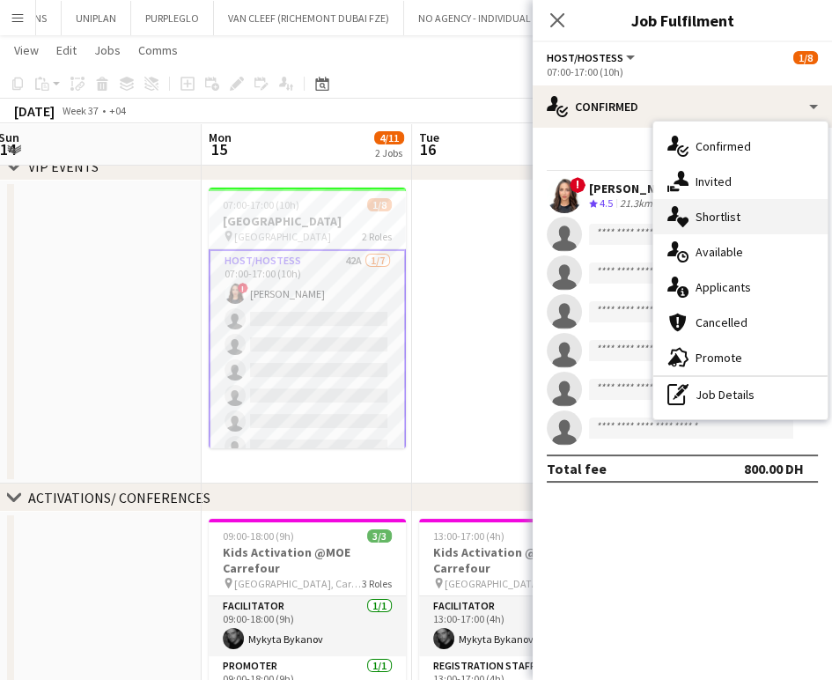
click at [743, 217] on div "single-neutral-actions-heart Shortlist" at bounding box center [741, 216] width 174 height 35
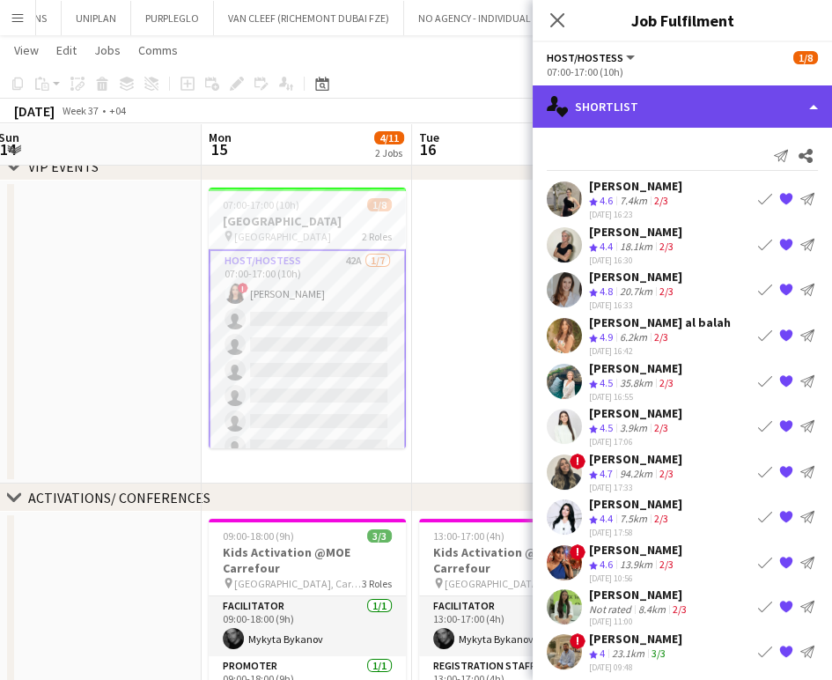
click at [801, 111] on div "single-neutral-actions-heart Shortlist" at bounding box center [682, 106] width 299 height 42
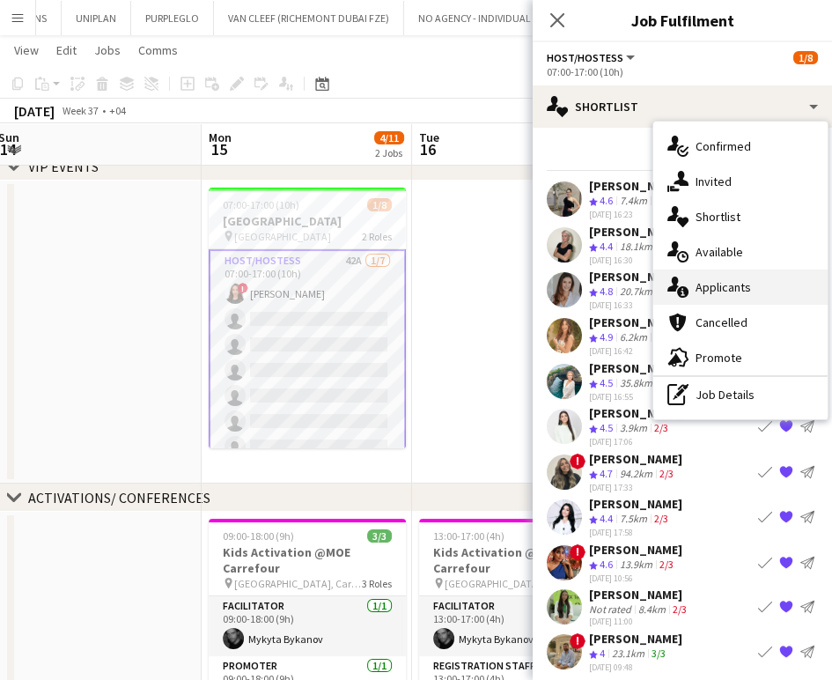
click at [716, 287] on span "Applicants" at bounding box center [723, 287] width 55 height 16
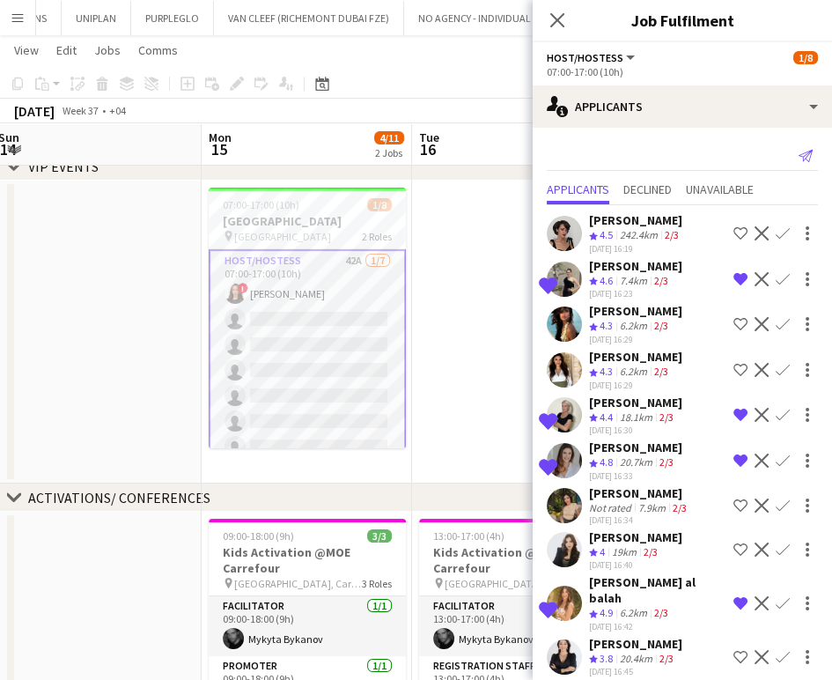
click at [799, 151] on icon "Send notification" at bounding box center [806, 156] width 14 height 14
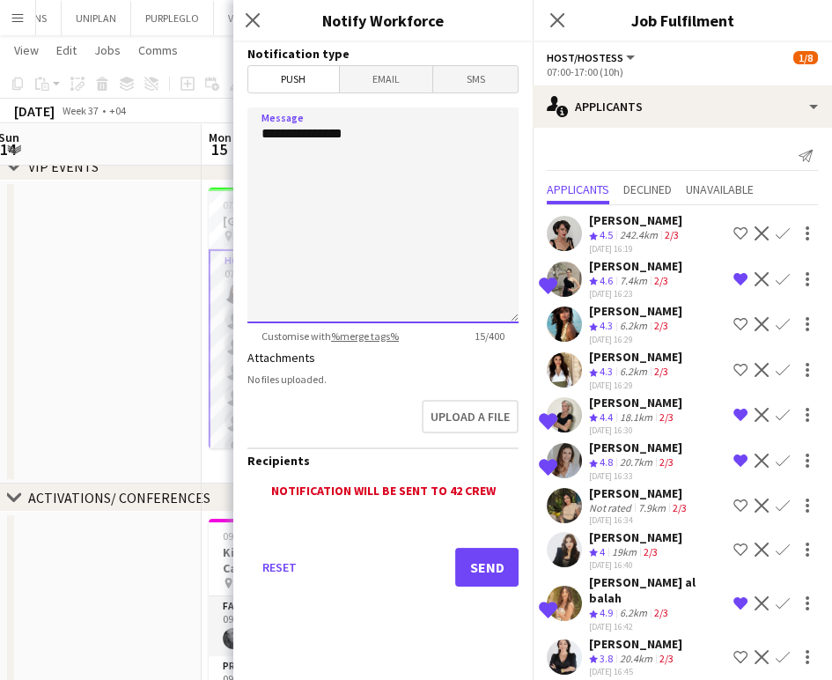
click at [444, 174] on textarea "**********" at bounding box center [382, 215] width 271 height 216
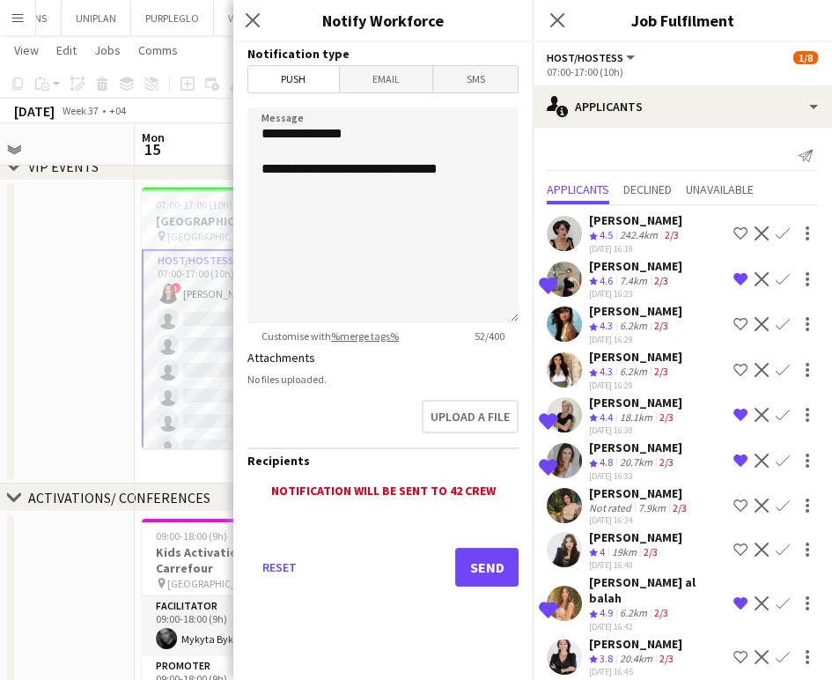
drag, startPoint x: 122, startPoint y: 321, endPoint x: 52, endPoint y: 301, distance: 72.5
click at [52, 301] on app-calendar-viewport "Thu 11 3/3 1 Job Fri 12 3/3 1 Job Sat 13 Sun 14 Mon 15 4/11 2 Jobs Tue 16 2/2 1…" at bounding box center [416, 514] width 832 height 1087
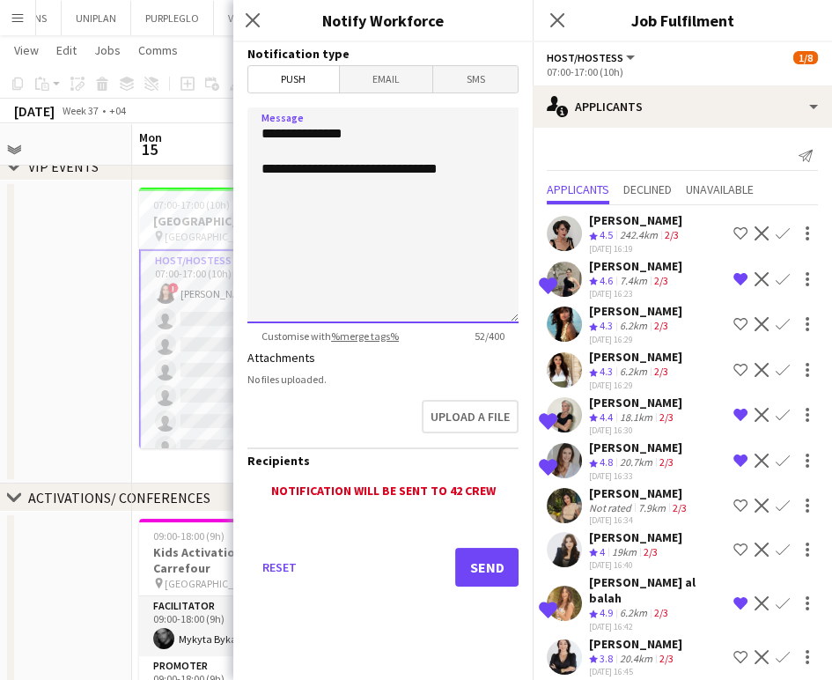
click at [475, 168] on textarea "**********" at bounding box center [382, 215] width 271 height 216
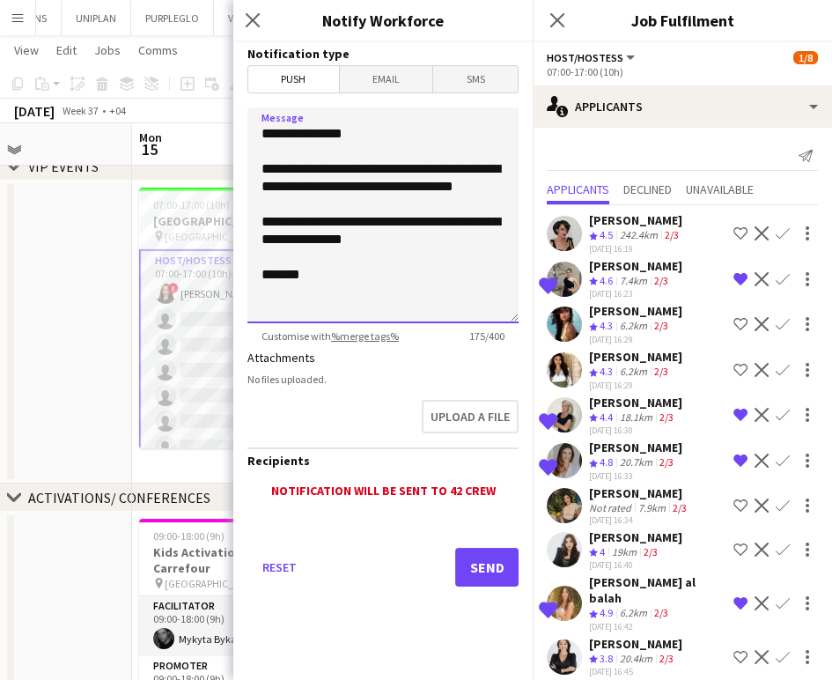
type textarea "**********"
click at [500, 569] on button "Send" at bounding box center [486, 567] width 63 height 39
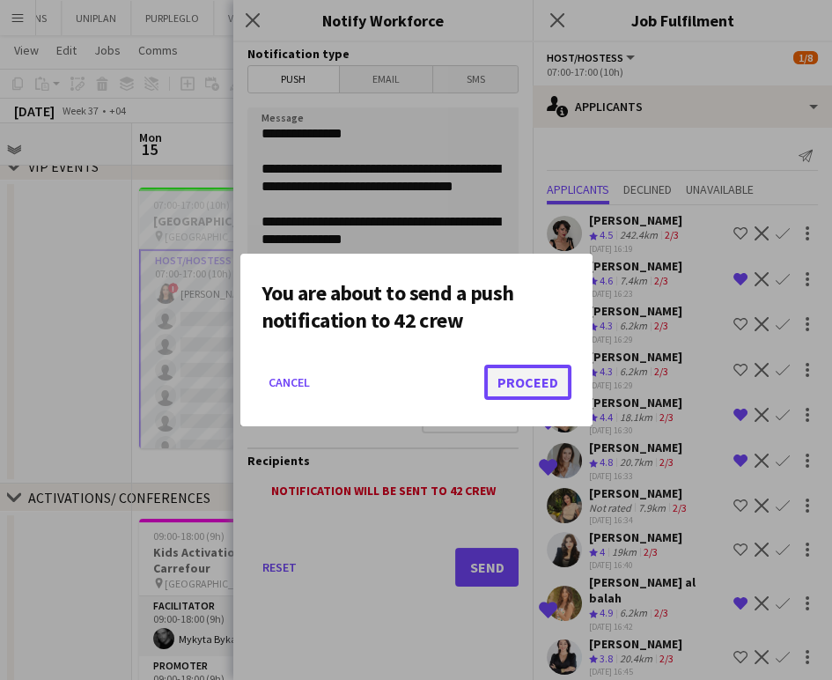
click at [528, 382] on button "Proceed" at bounding box center [527, 382] width 87 height 35
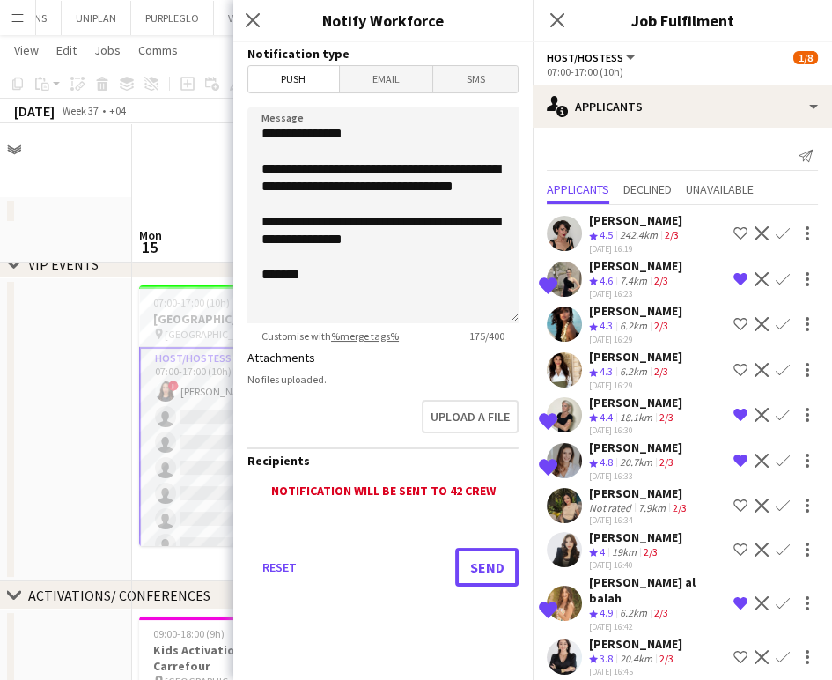
scroll to position [98, 0]
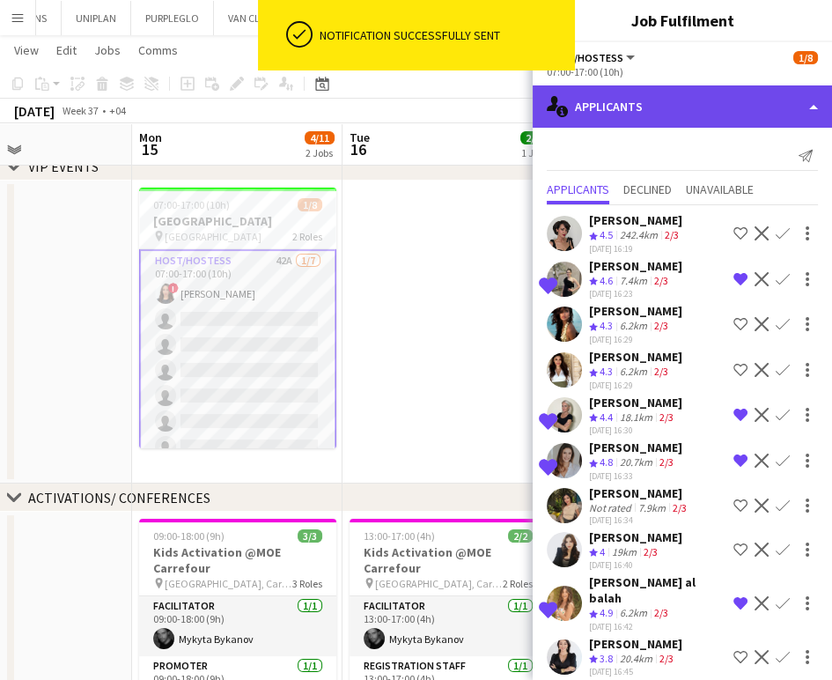
click at [800, 100] on div "single-neutral-actions-information Applicants" at bounding box center [682, 106] width 299 height 42
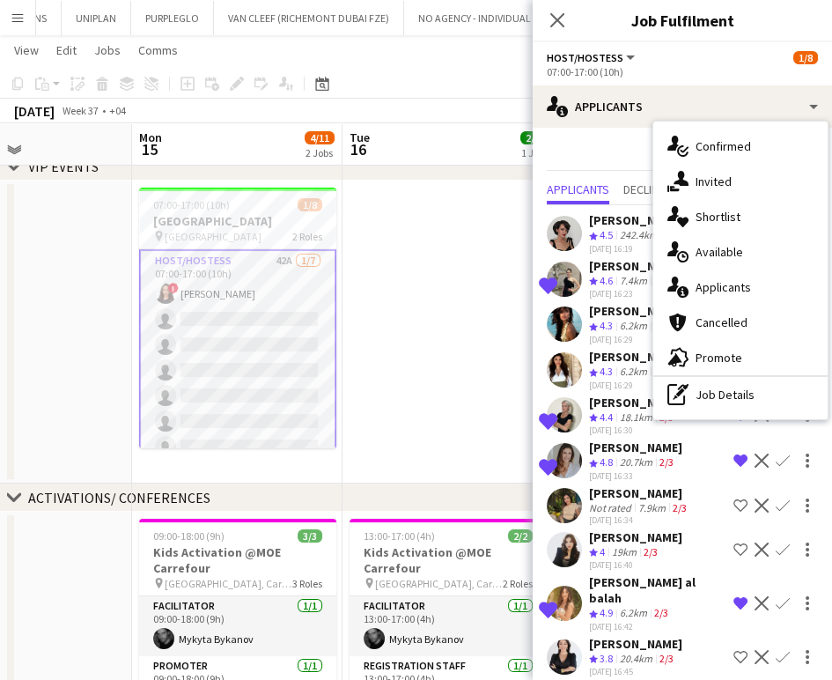
click at [729, 218] on span "Shortlist" at bounding box center [718, 217] width 45 height 16
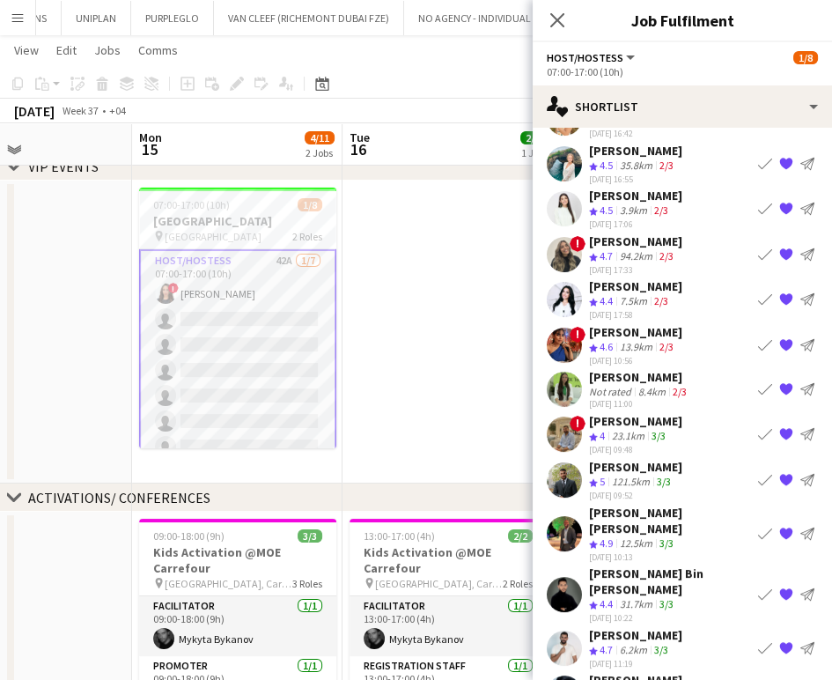
scroll to position [218, 0]
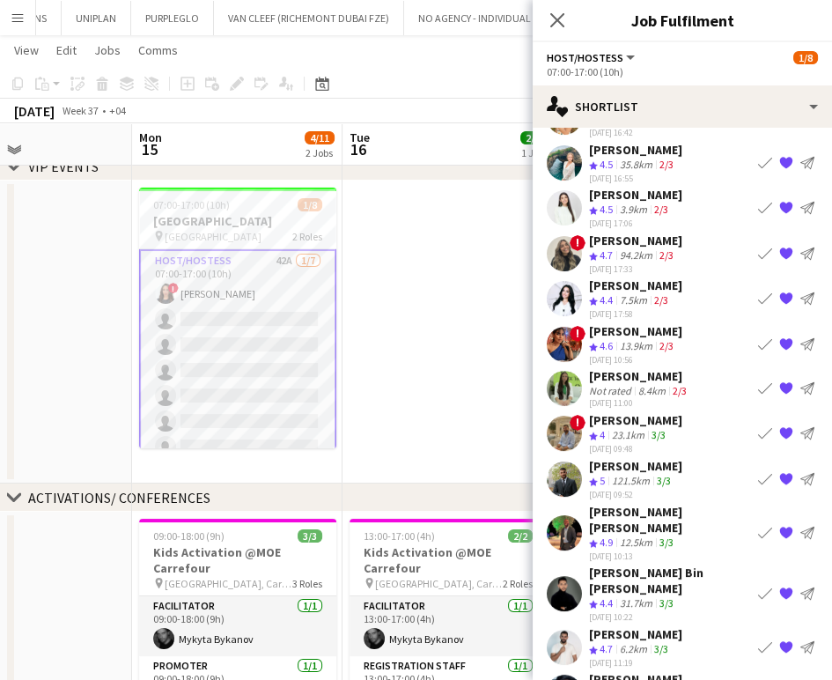
click at [758, 472] on app-icon "Book crew" at bounding box center [765, 479] width 14 height 14
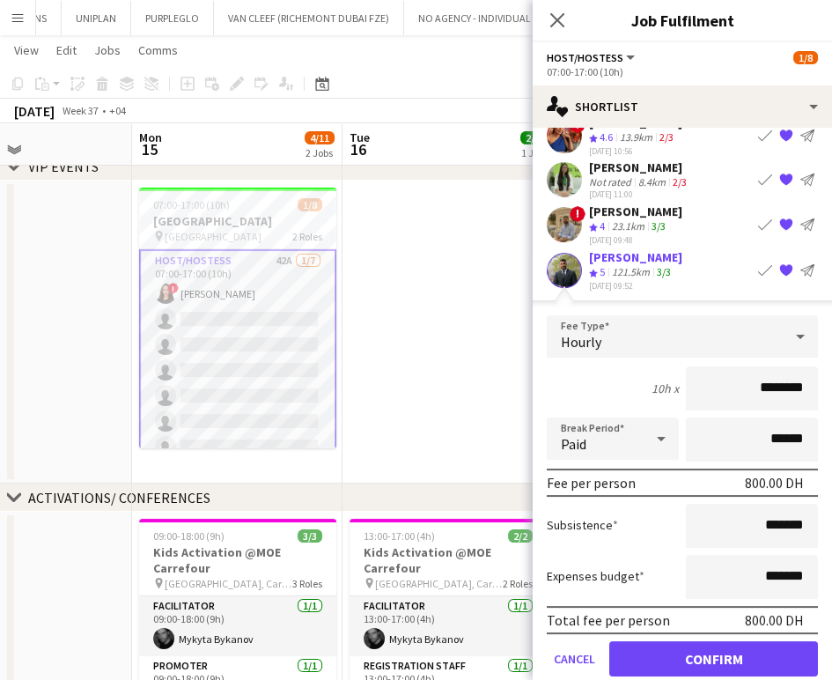
scroll to position [617, 0]
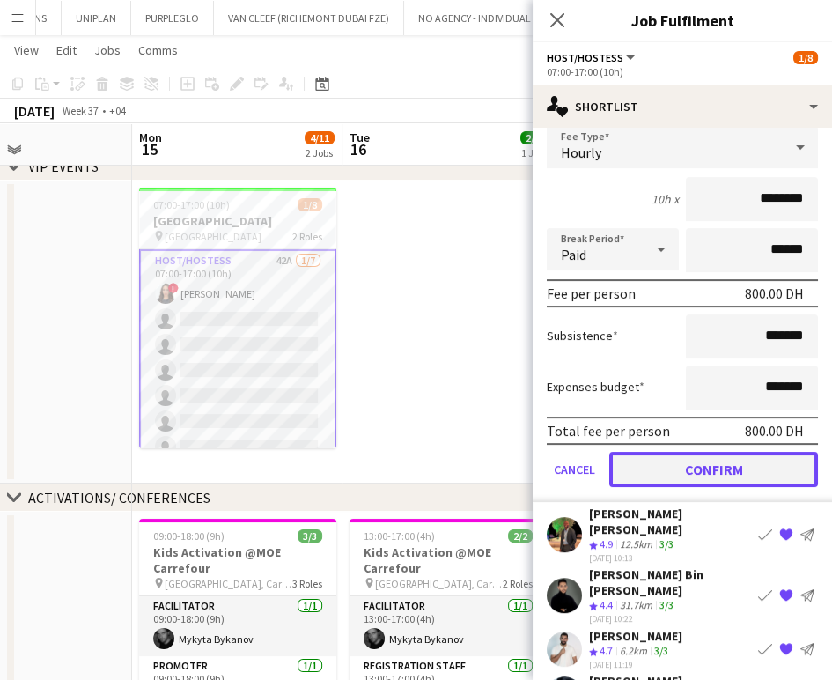
click at [710, 456] on button "Confirm" at bounding box center [713, 469] width 209 height 35
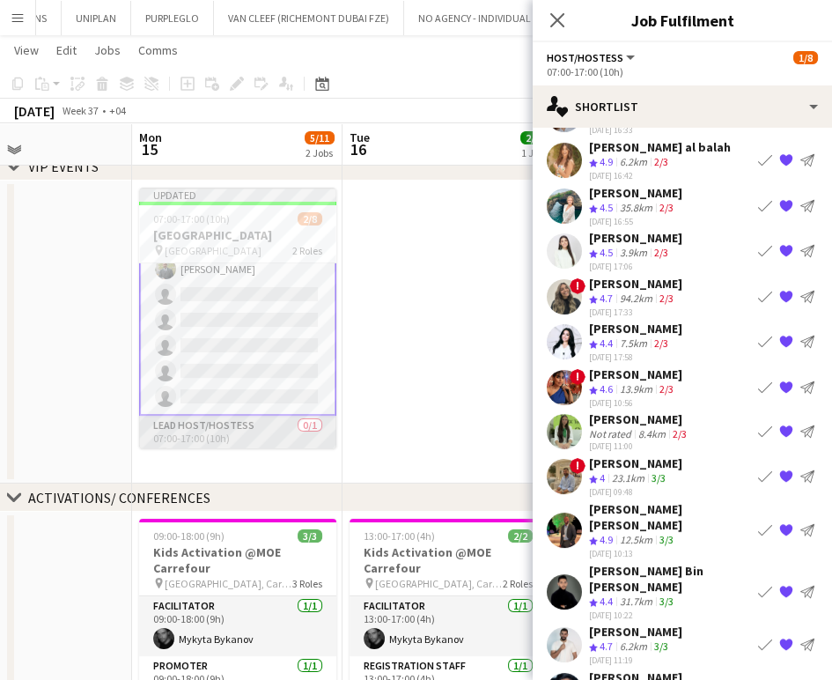
scroll to position [91, 0]
click at [244, 421] on app-card-role "Lead Host/Hostess 0/1 07:00-17:00 (10h) single-neutral-actions" at bounding box center [237, 419] width 197 height 60
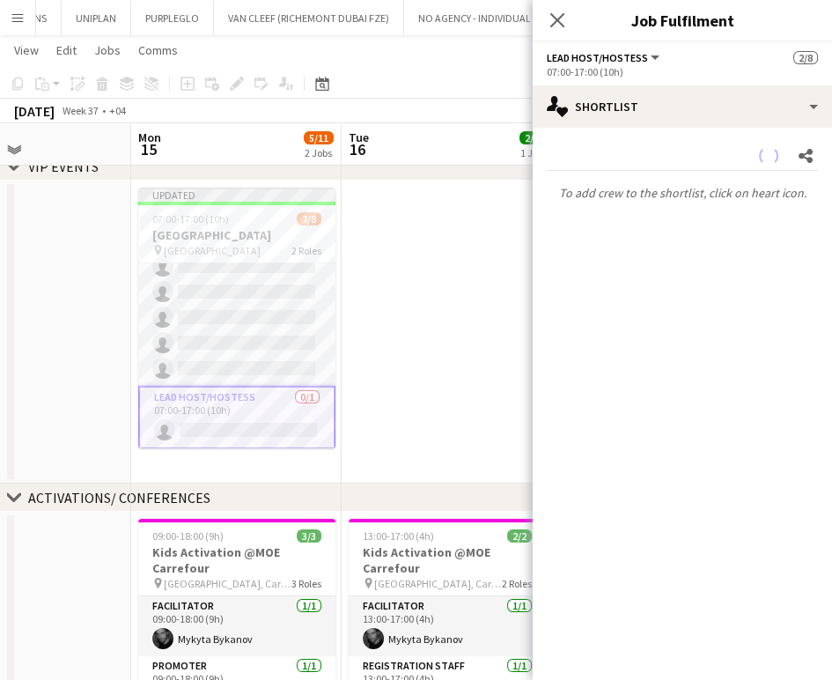
scroll to position [89, 0]
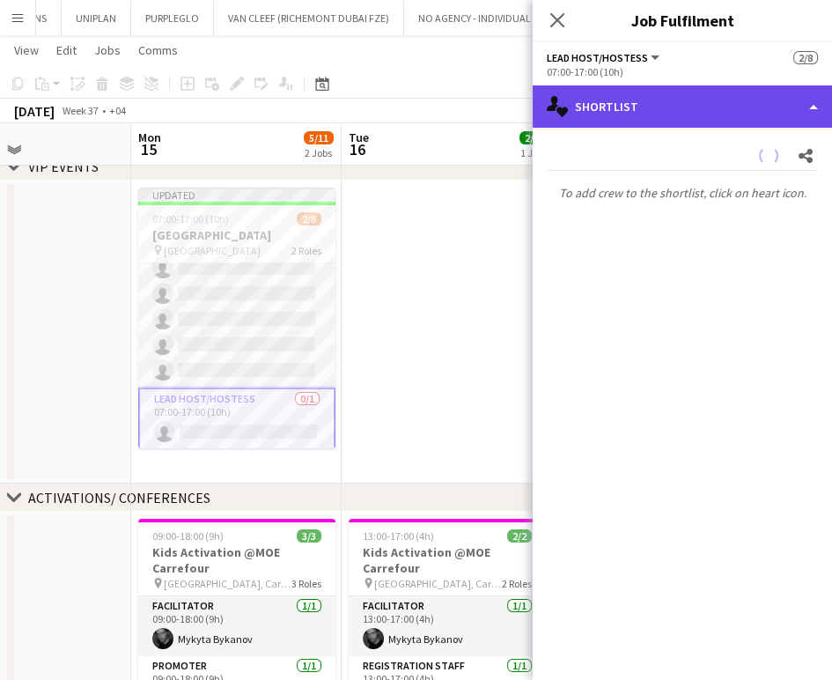
click at [766, 100] on div "single-neutral-actions-heart Shortlist" at bounding box center [682, 106] width 299 height 42
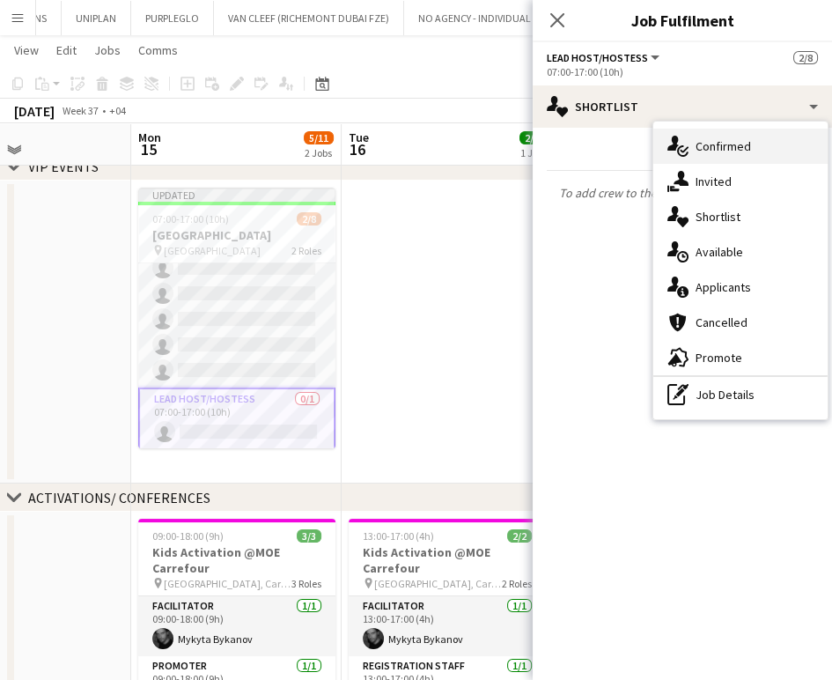
click at [737, 145] on span "Confirmed" at bounding box center [723, 146] width 55 height 16
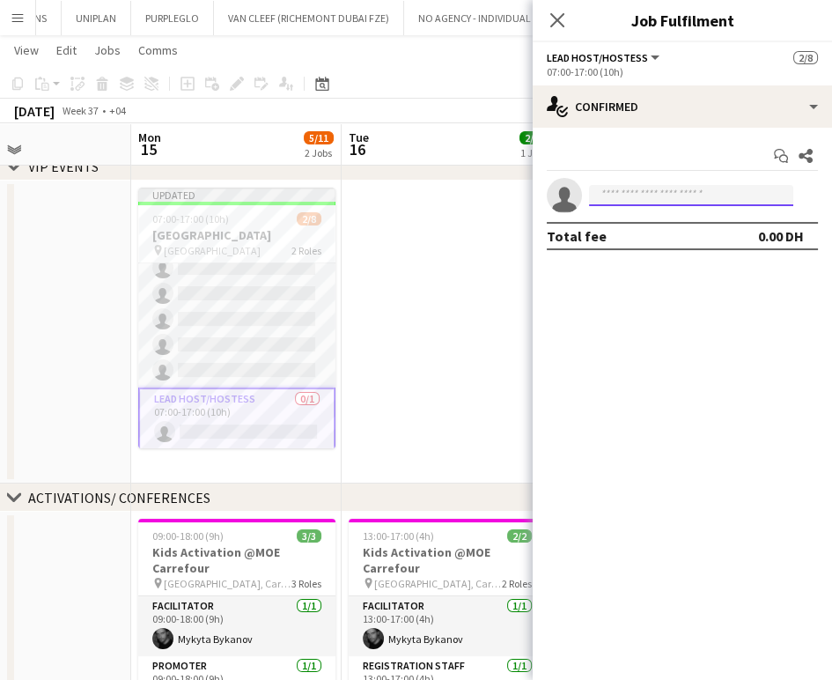
click at [641, 188] on input at bounding box center [691, 195] width 204 height 21
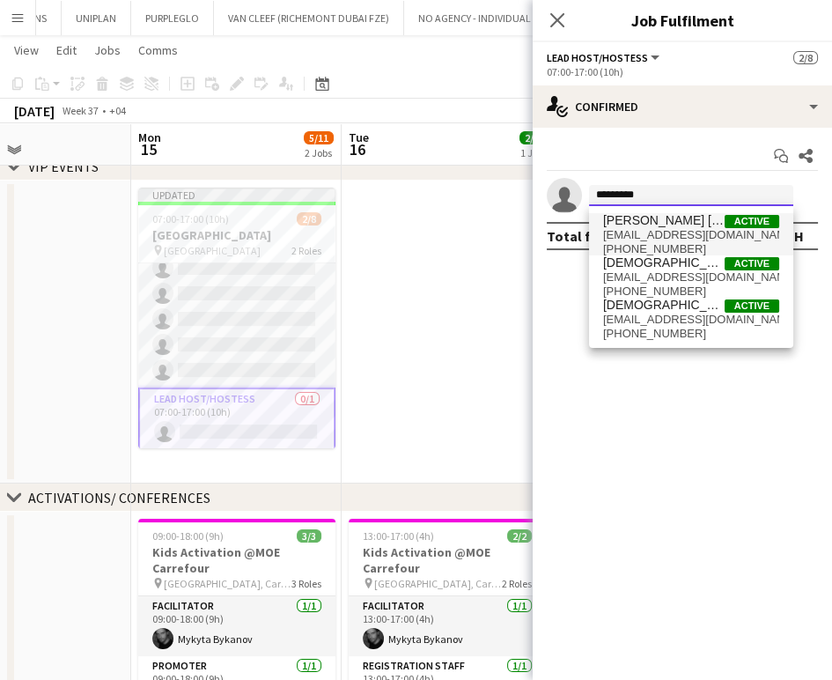
type input "*********"
click at [635, 231] on span "christianamechi4@gmail.com" at bounding box center [691, 235] width 176 height 14
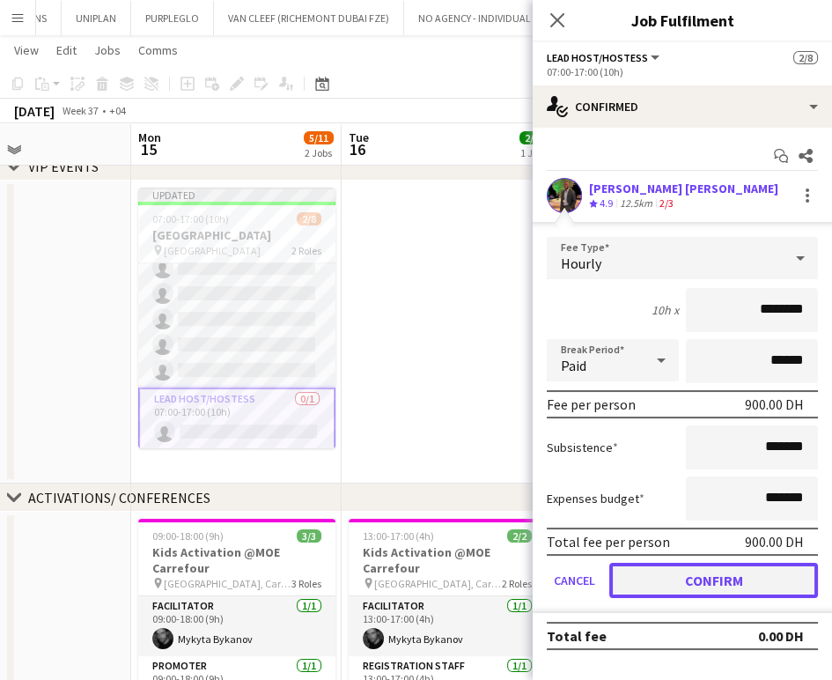
click at [706, 580] on button "Confirm" at bounding box center [713, 580] width 209 height 35
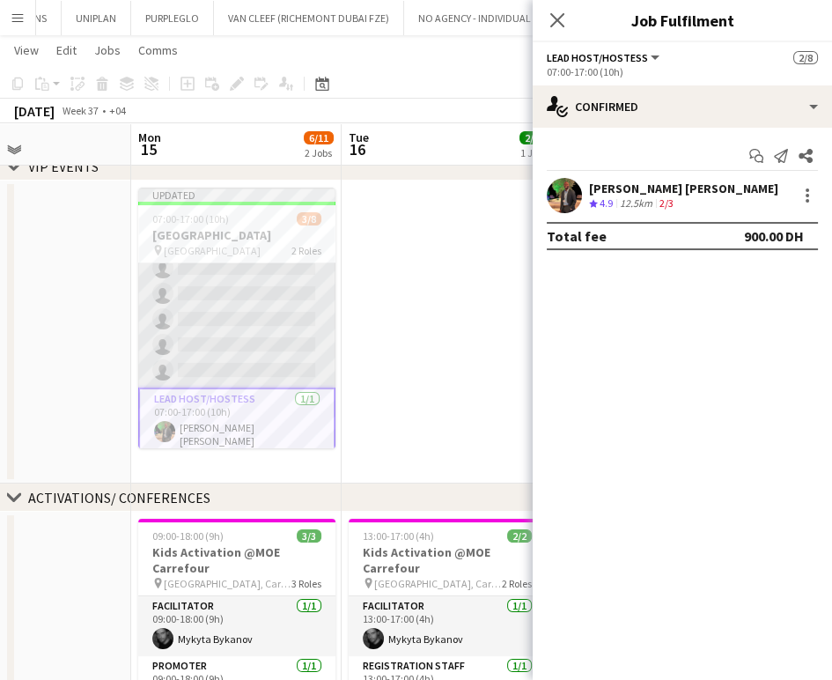
scroll to position [0, 0]
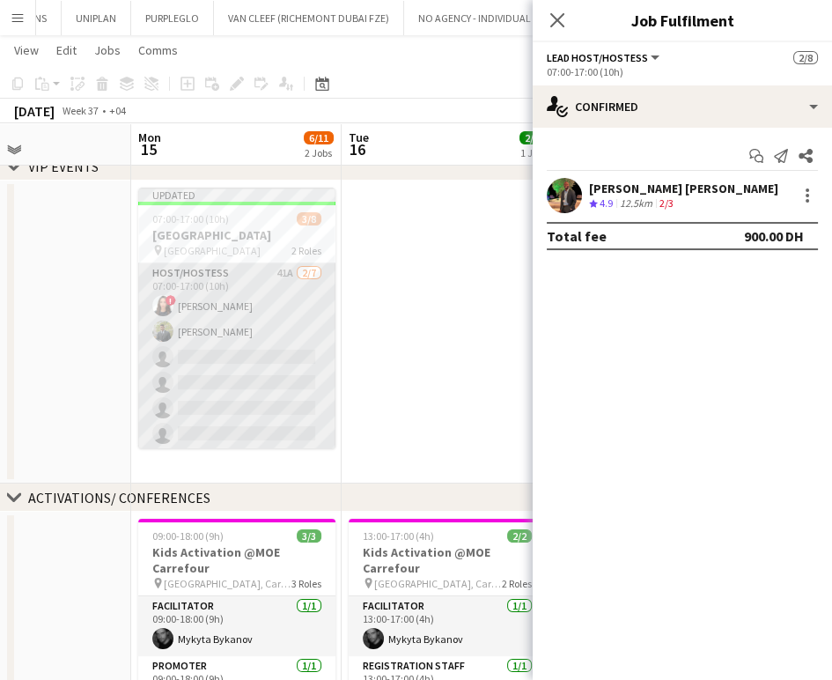
click at [183, 334] on app-card-role "Host/Hostess 41A 2/7 07:00-17:00 (10h) ! Amira Malek Abdulkader Habra single-ne…" at bounding box center [236, 369] width 197 height 213
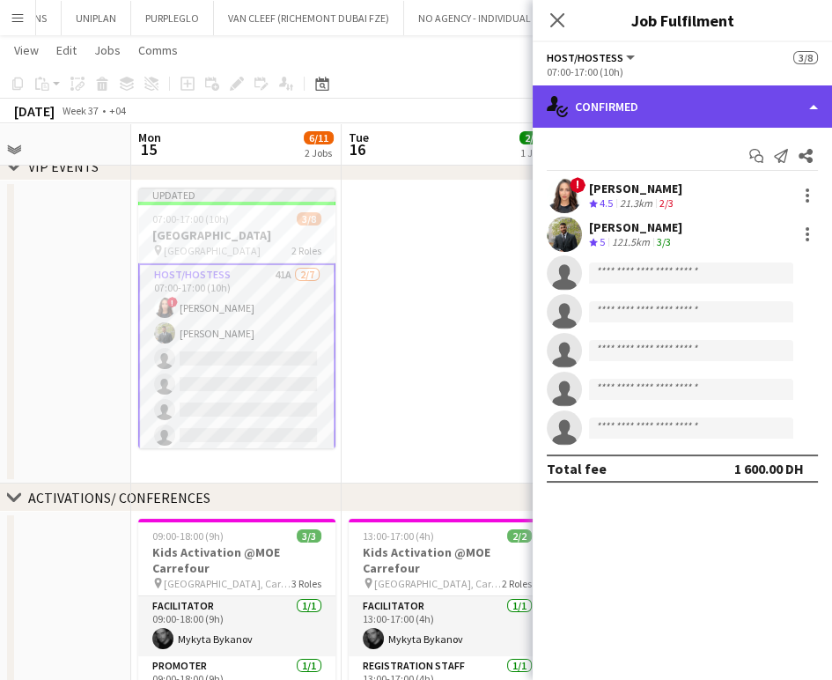
click at [808, 107] on div "single-neutral-actions-check-2 Confirmed" at bounding box center [682, 106] width 299 height 42
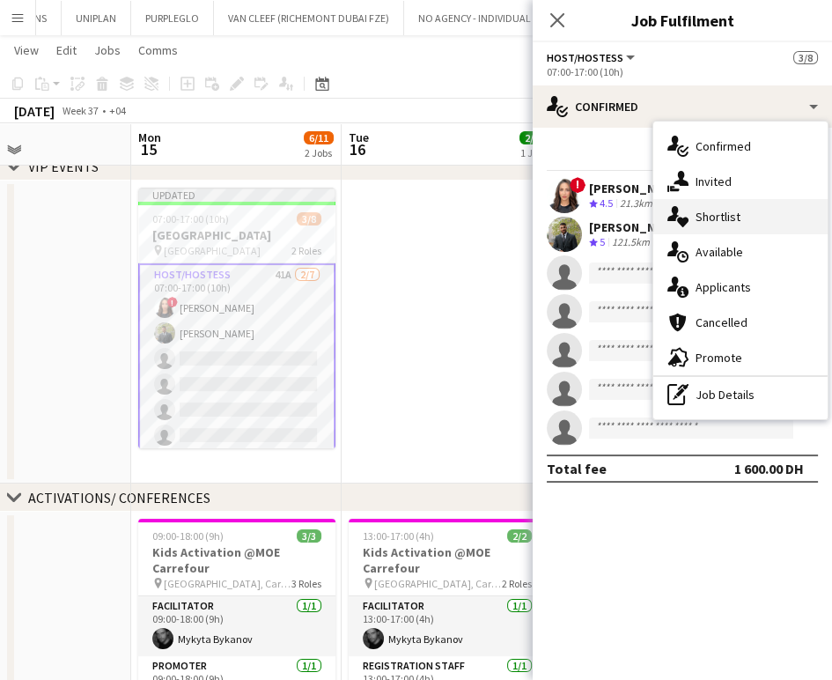
click at [740, 215] on div "single-neutral-actions-heart Shortlist" at bounding box center [741, 216] width 174 height 35
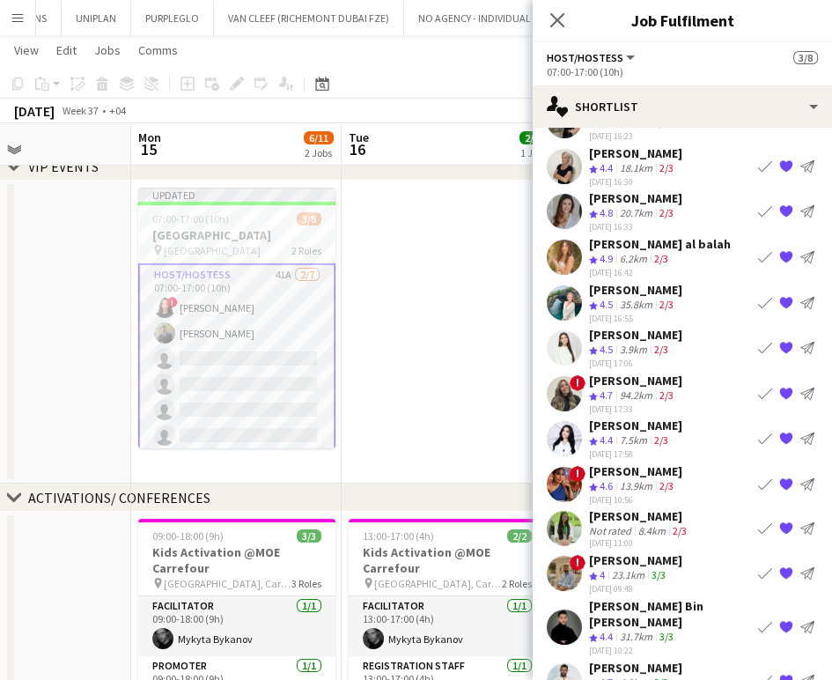
scroll to position [130, 0]
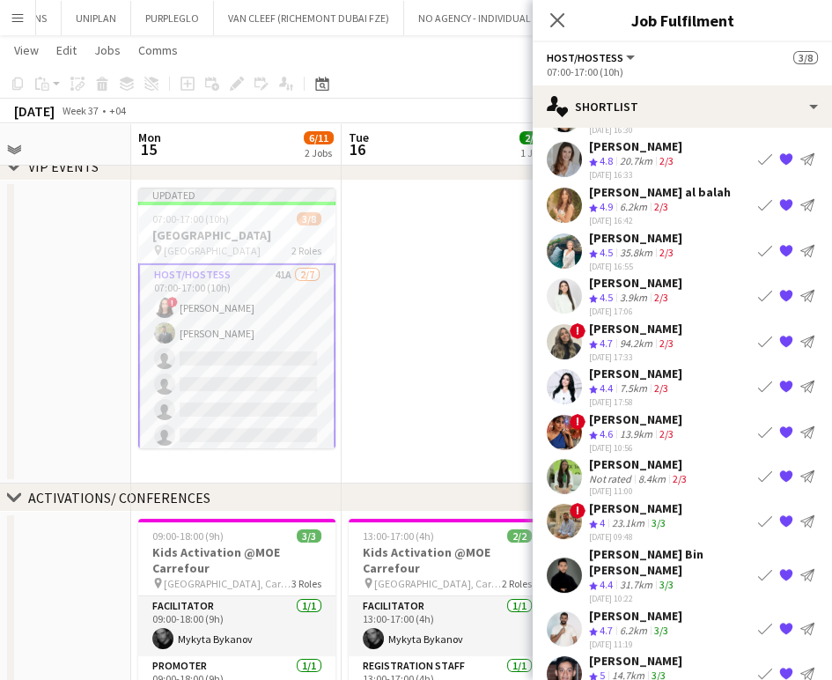
click at [758, 514] on app-icon "Book crew" at bounding box center [765, 521] width 14 height 14
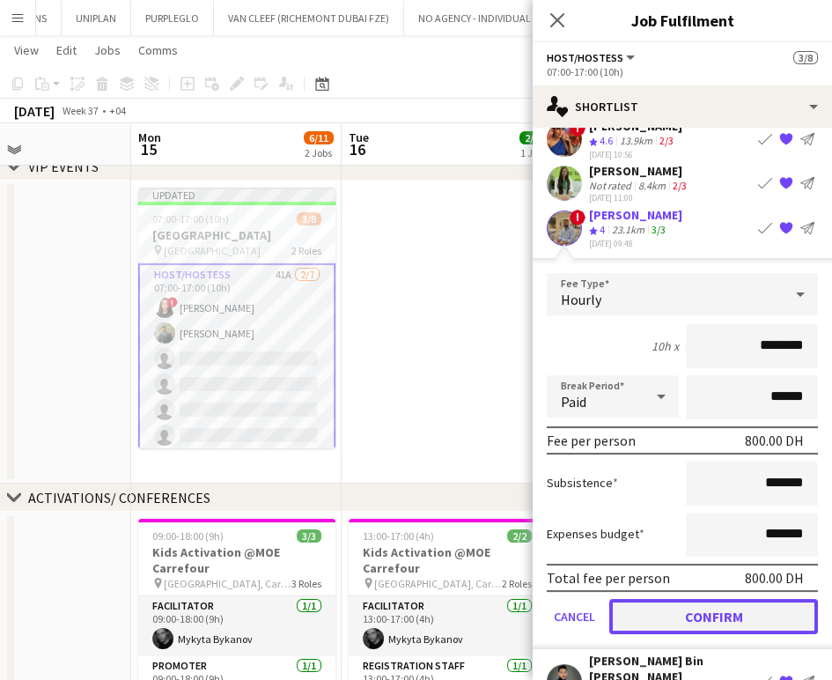
click at [701, 599] on button "Confirm" at bounding box center [713, 616] width 209 height 35
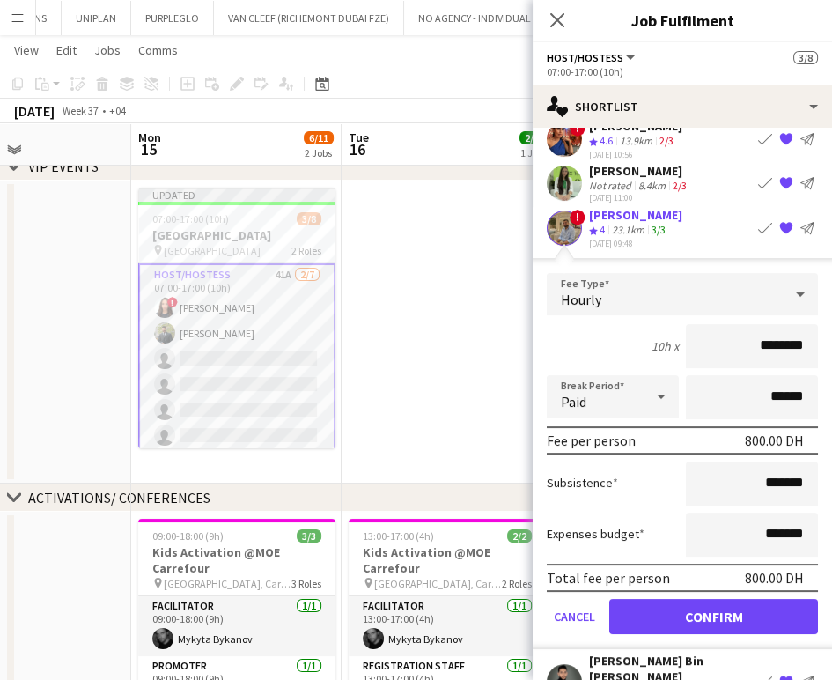
scroll to position [86, 0]
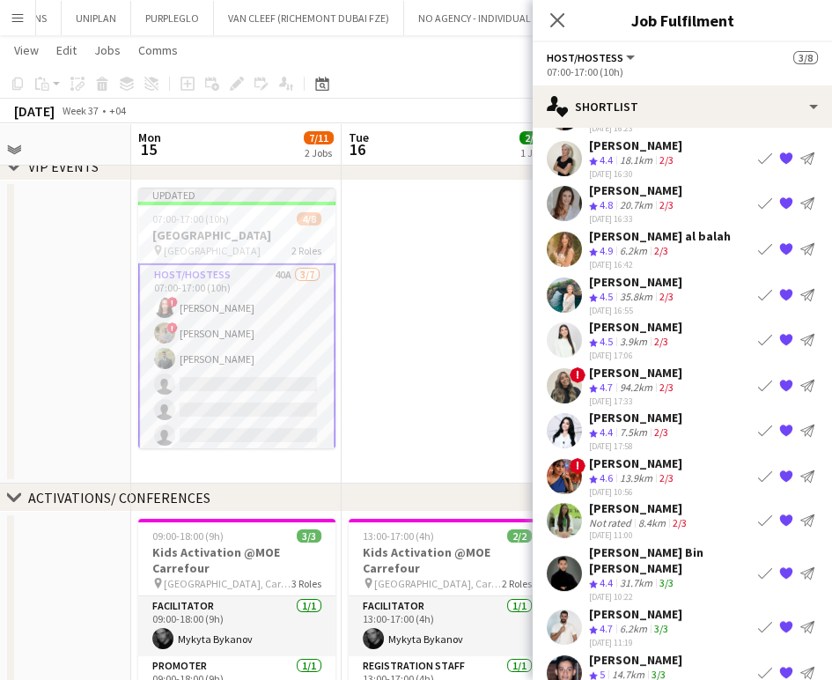
click at [758, 620] on app-icon "Book crew" at bounding box center [765, 627] width 14 height 14
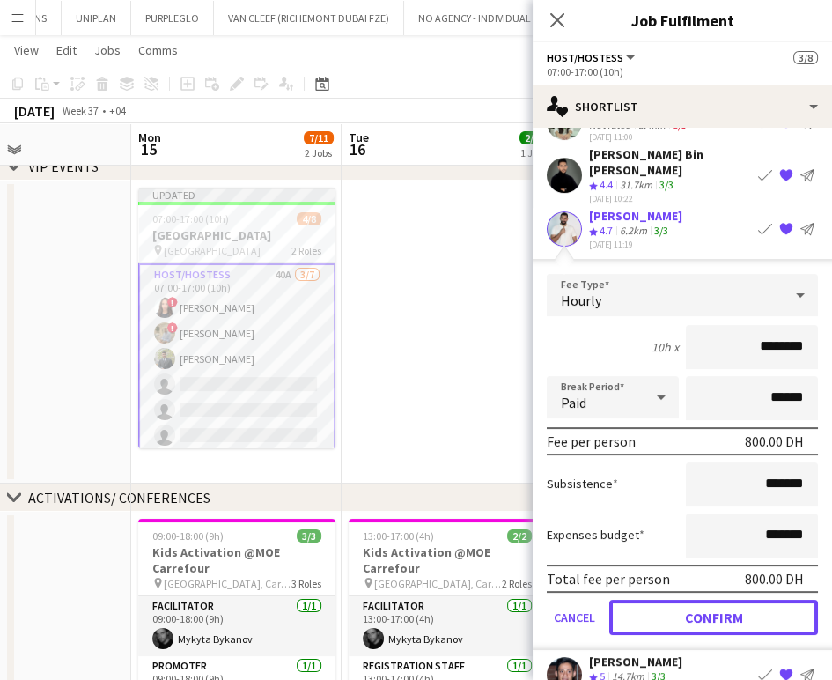
click at [694, 600] on button "Confirm" at bounding box center [713, 617] width 209 height 35
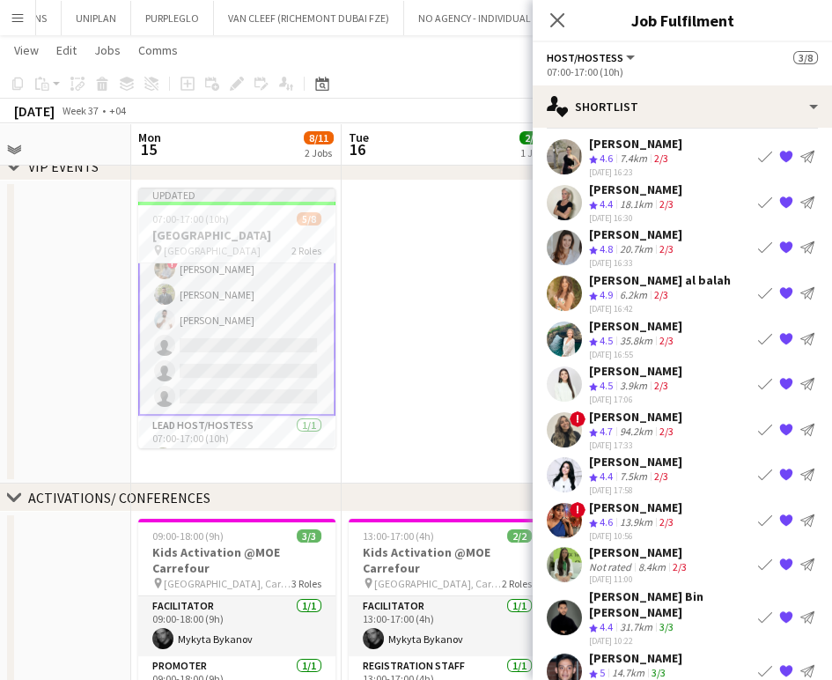
scroll to position [91, 0]
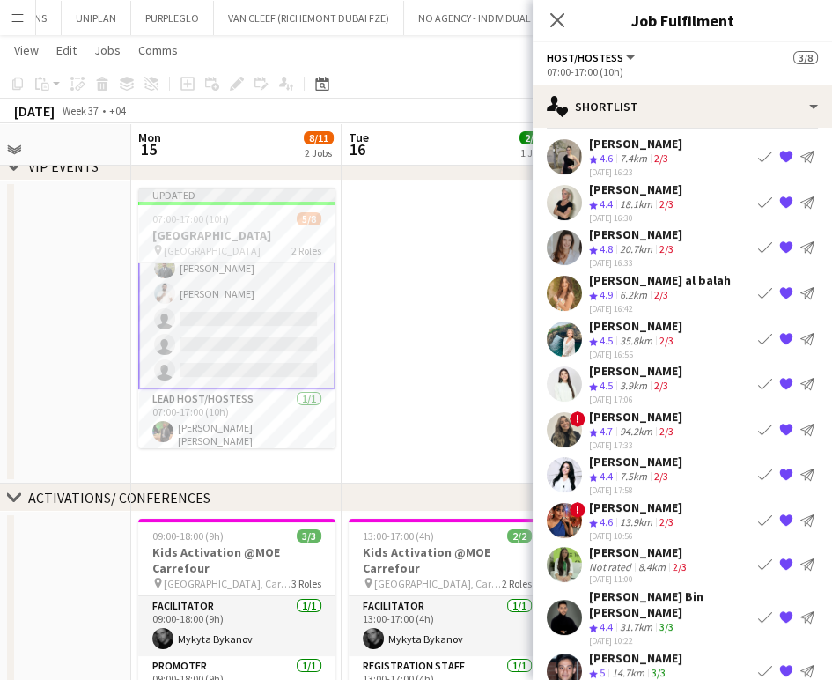
click at [456, 356] on app-date-cell at bounding box center [447, 332] width 211 height 303
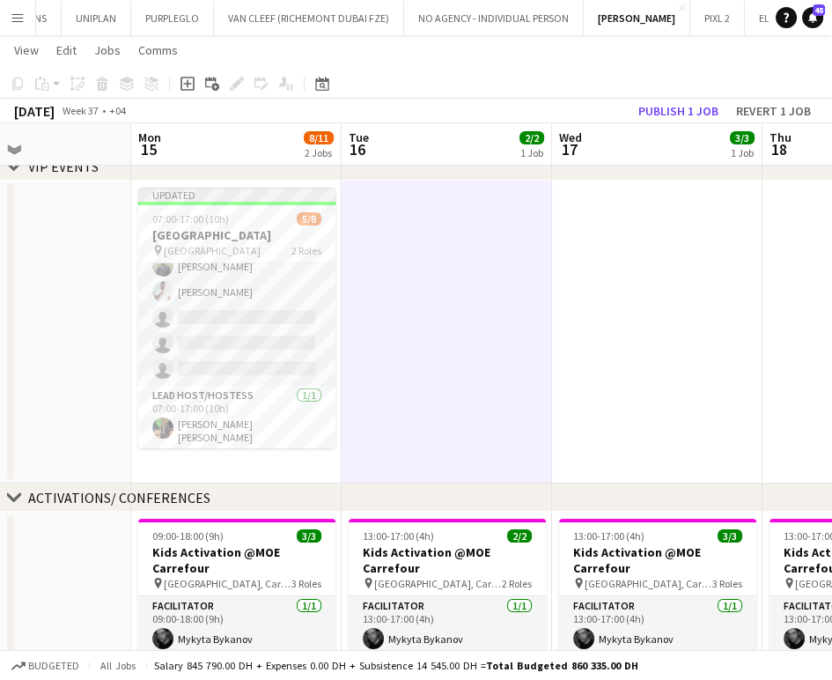
scroll to position [88, 0]
click at [688, 109] on button "Publish 1 job" at bounding box center [679, 111] width 94 height 23
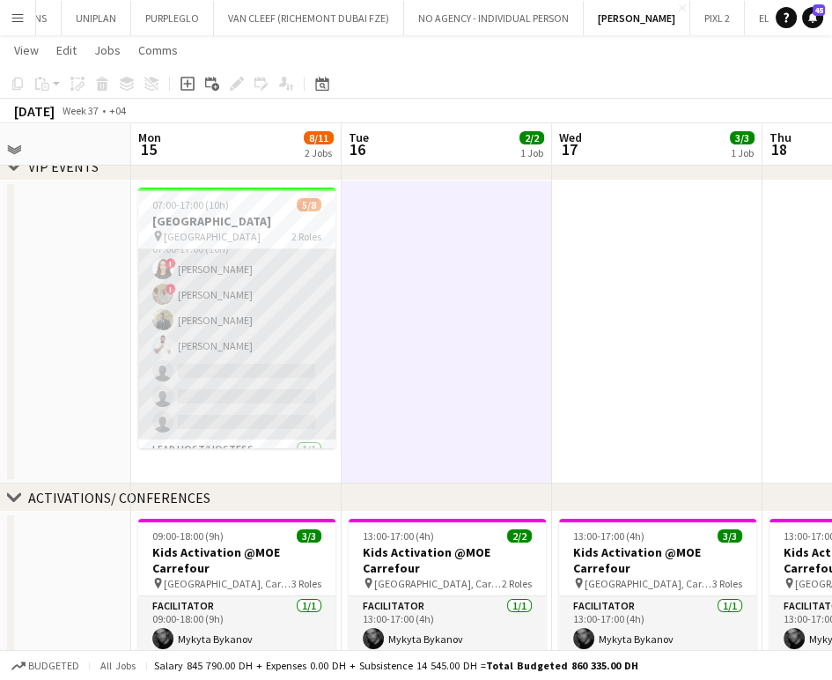
scroll to position [0, 0]
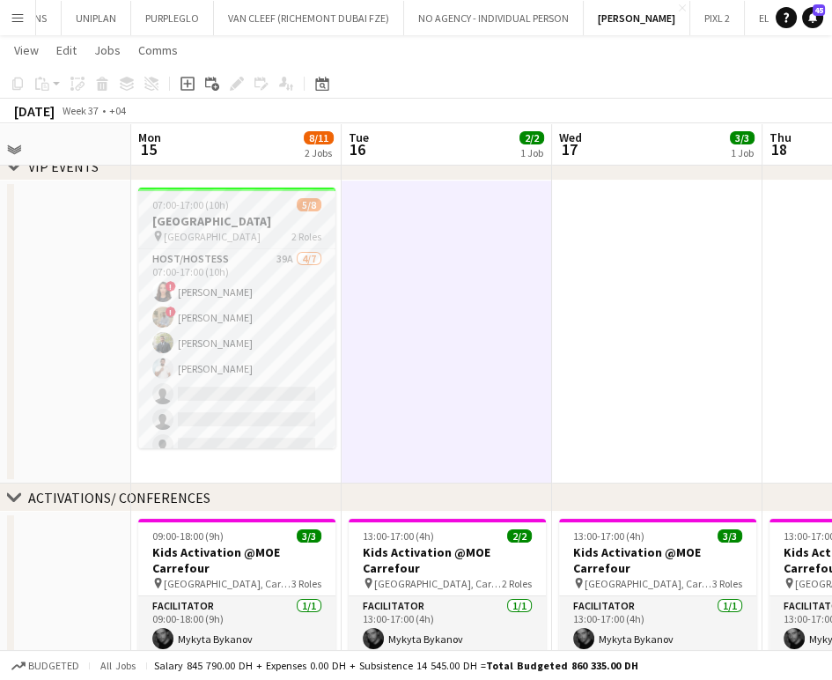
click at [228, 209] on div "07:00-17:00 (10h) 5/8" at bounding box center [236, 204] width 197 height 13
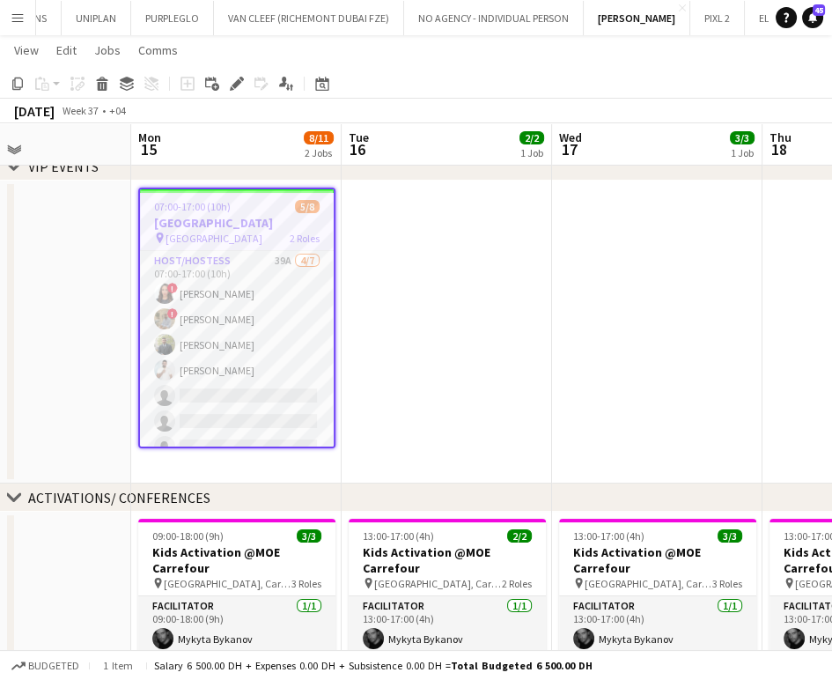
click at [440, 206] on app-date-cell at bounding box center [447, 332] width 211 height 303
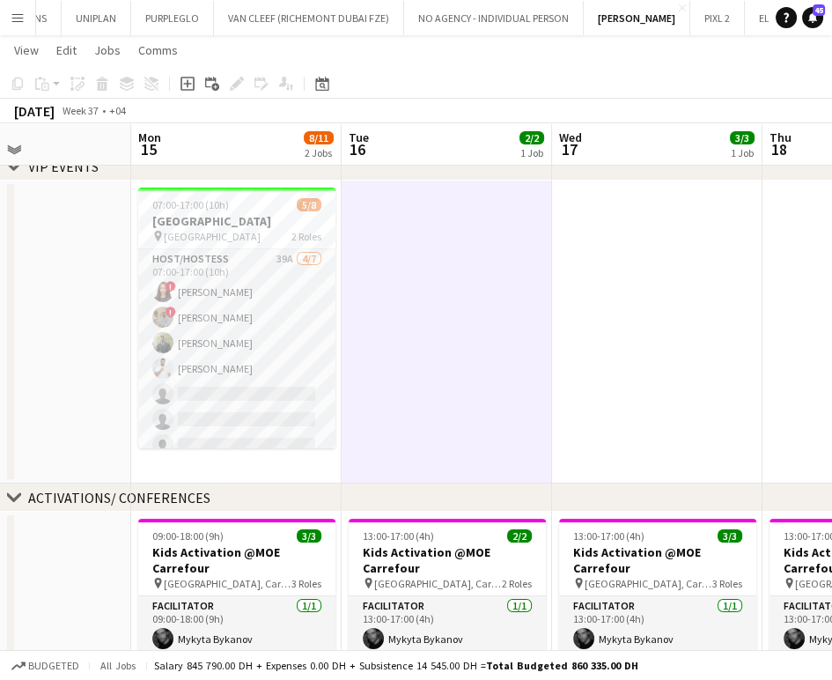
click at [612, 208] on app-date-cell at bounding box center [657, 332] width 211 height 303
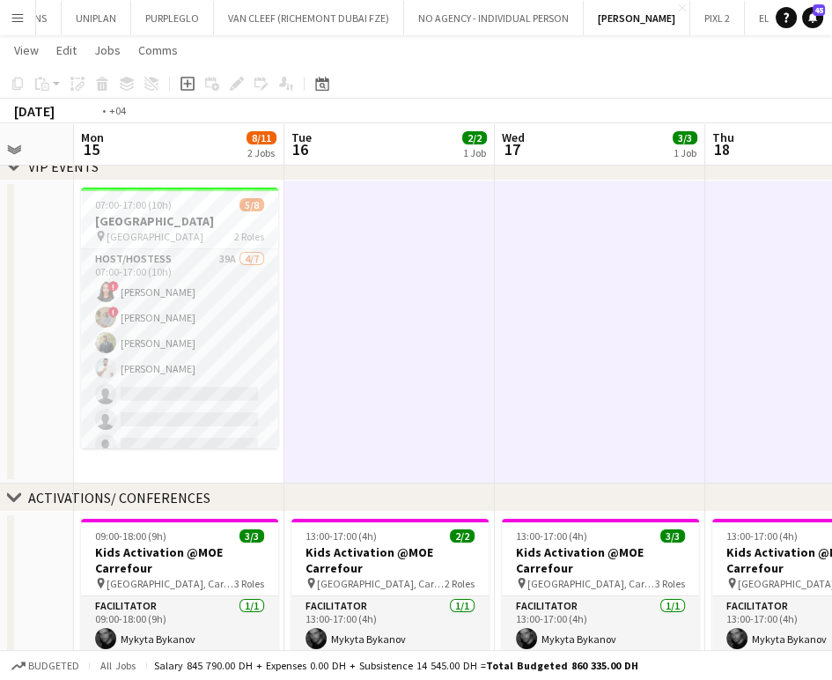
drag, startPoint x: 717, startPoint y: 234, endPoint x: 440, endPoint y: 234, distance: 277.4
click at [440, 234] on app-calendar-viewport "Fri 12 3/3 1 Job Sat 13 Sun 14 Mon 15 8/11 2 Jobs Tue 16 2/2 1 Job Wed 17 3/3 1…" at bounding box center [416, 514] width 832 height 1087
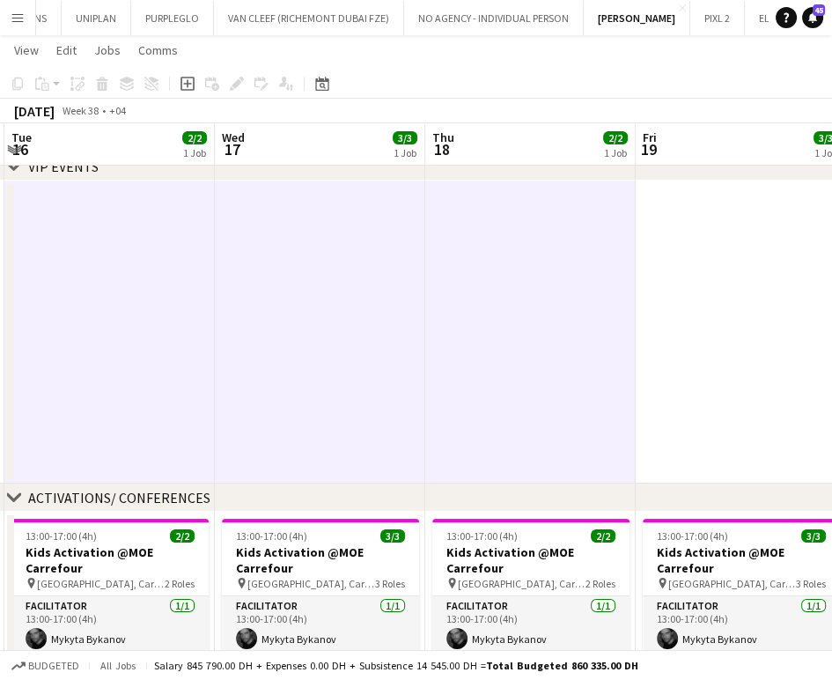
click at [706, 224] on app-date-cell at bounding box center [741, 332] width 211 height 303
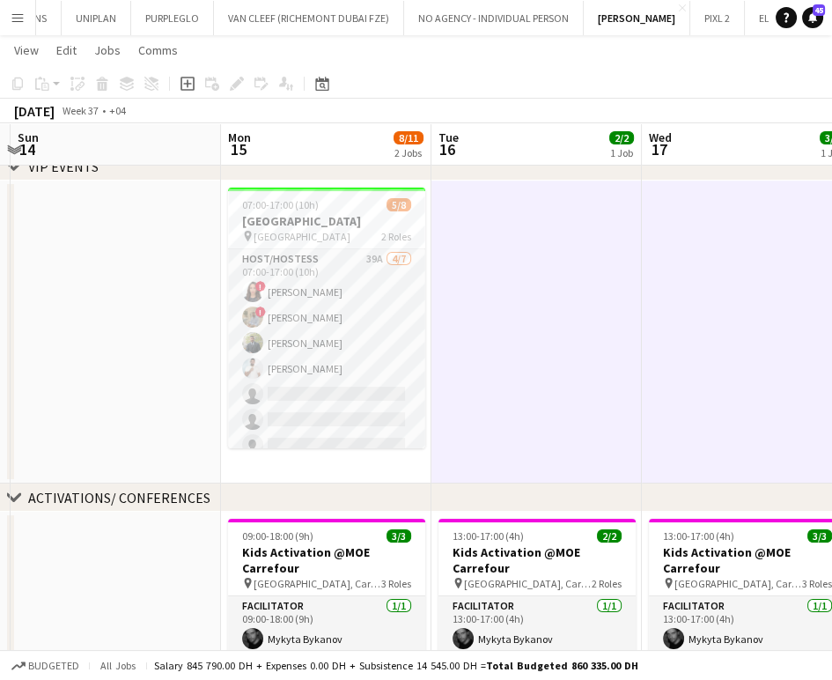
scroll to position [0, 513]
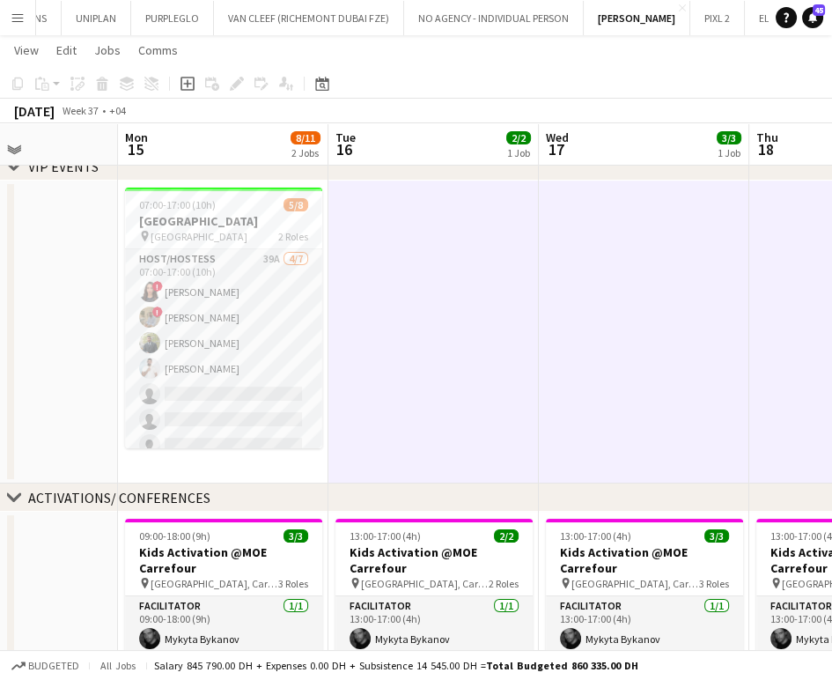
drag, startPoint x: 158, startPoint y: 252, endPoint x: 482, endPoint y: 250, distance: 324.1
click at [482, 250] on app-calendar-viewport "Fri 12 3/3 1 Job Sat 13 Sun 14 Mon 15 8/11 2 Jobs Tue 16 2/2 1 Job Wed 17 3/3 1…" at bounding box center [416, 514] width 832 height 1087
click at [275, 218] on h3 "[GEOGRAPHIC_DATA]" at bounding box center [223, 221] width 197 height 16
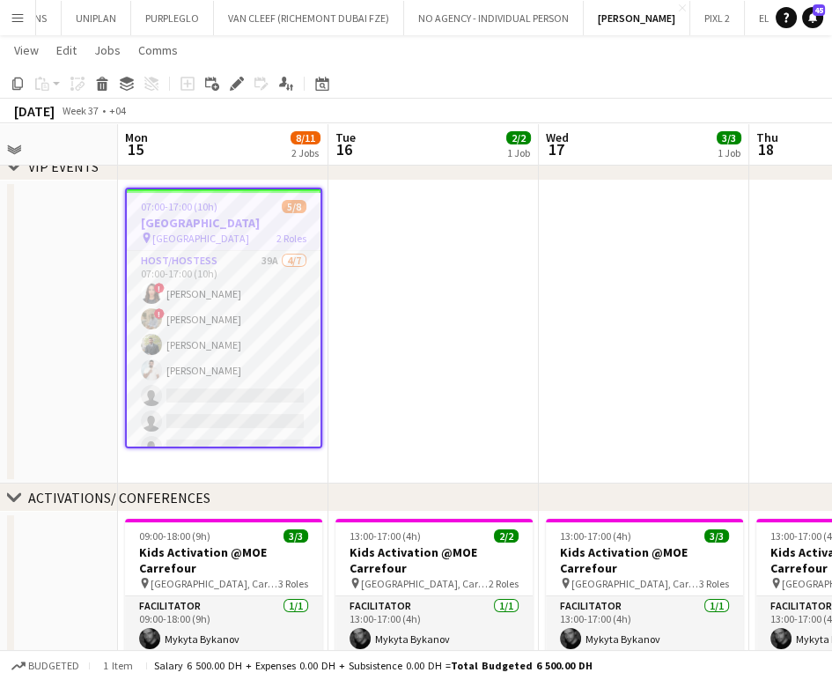
scroll to position [0, 514]
click at [17, 78] on icon "Copy" at bounding box center [18, 84] width 14 height 14
click at [458, 224] on app-date-cell at bounding box center [433, 332] width 211 height 303
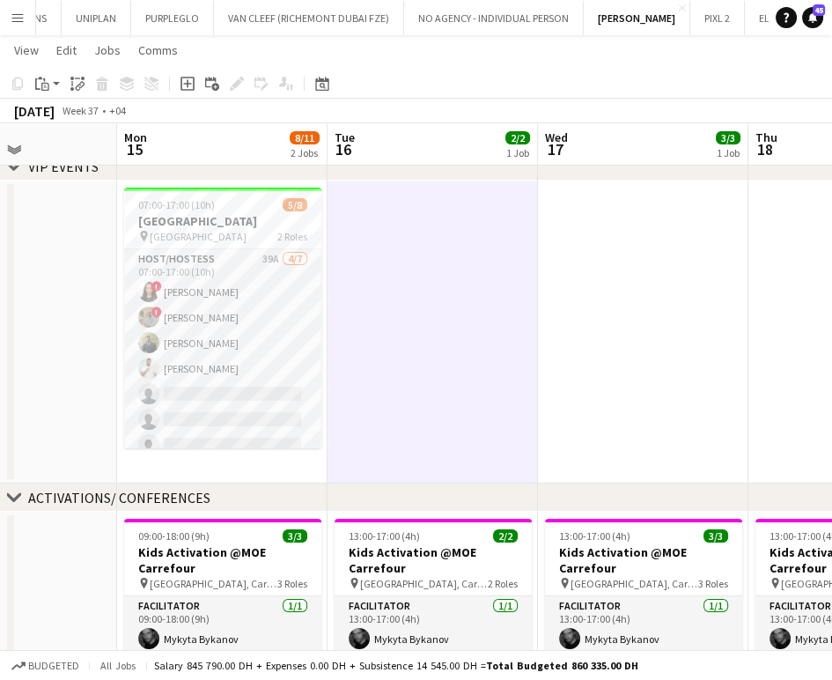
click at [613, 230] on app-date-cell at bounding box center [643, 332] width 211 height 303
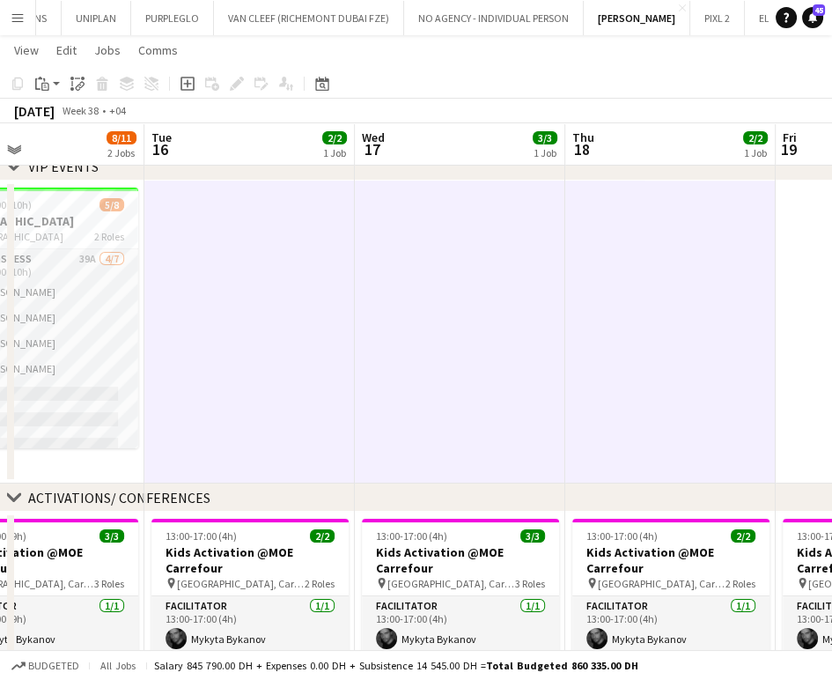
drag, startPoint x: 777, startPoint y: 252, endPoint x: 280, endPoint y: 234, distance: 497.1
click at [249, 237] on app-calendar-viewport "Fri 12 3/3 1 Job Sat 13 Sun 14 Mon 15 8/11 2 Jobs Tue 16 2/2 1 Job Wed 17 3/3 1…" at bounding box center [416, 514] width 832 height 1087
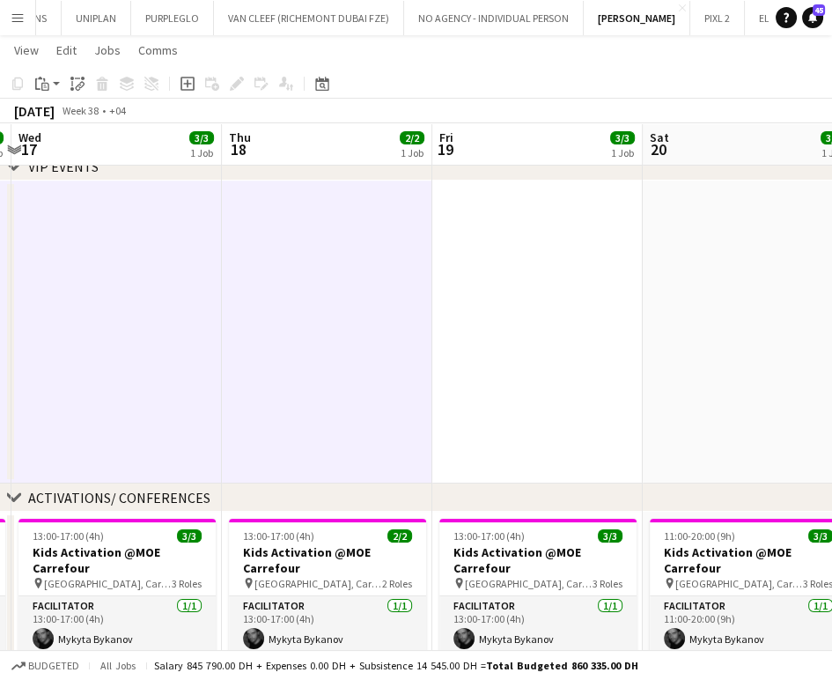
click at [512, 247] on app-date-cell at bounding box center [537, 332] width 211 height 303
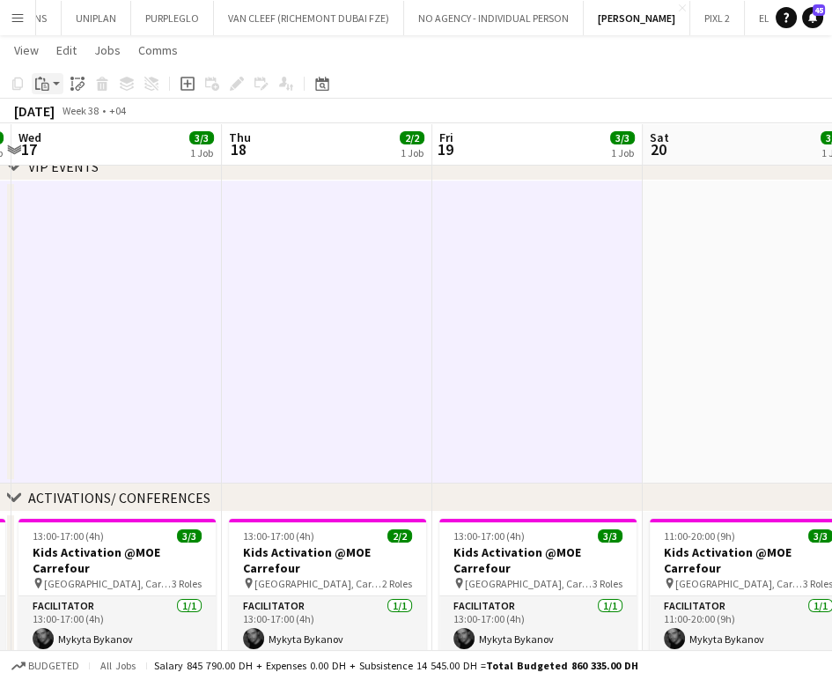
click at [41, 82] on icon "Paste" at bounding box center [42, 84] width 14 height 14
drag, startPoint x: 61, startPoint y: 144, endPoint x: 70, endPoint y: 149, distance: 10.3
click at [59, 143] on link "Paste with crew Ctrl+Shift+V" at bounding box center [130, 147] width 166 height 16
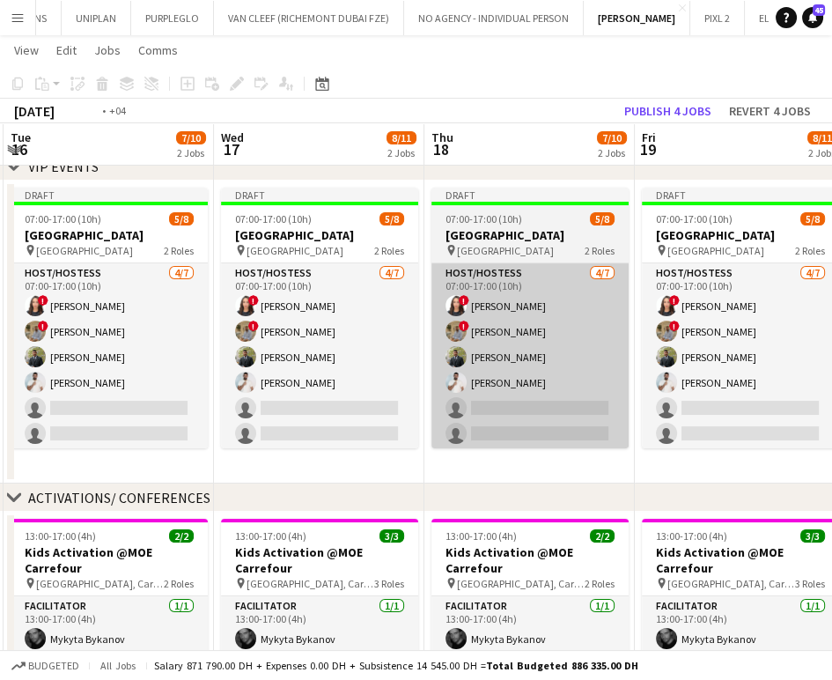
drag, startPoint x: 240, startPoint y: 329, endPoint x: 646, endPoint y: 373, distance: 408.3
click at [646, 373] on app-calendar-viewport "Sun 14 Mon 15 8/11 2 Jobs Tue 16 7/10 2 Jobs Wed 17 8/11 2 Jobs Thu 18 7/10 2 J…" at bounding box center [416, 514] width 832 height 1087
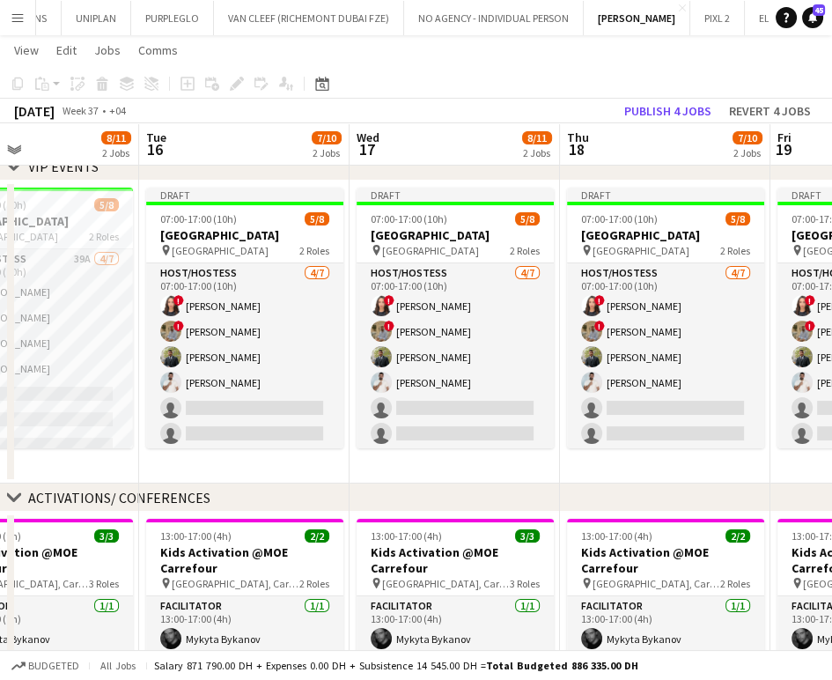
drag, startPoint x: 374, startPoint y: 345, endPoint x: 597, endPoint y: 339, distance: 222.9
click at [592, 338] on app-calendar-viewport "Sat 13 Sun 14 Mon 15 8/11 2 Jobs Tue 16 7/10 2 Jobs Wed 17 8/11 2 Jobs Thu 18 7…" at bounding box center [416, 514] width 832 height 1087
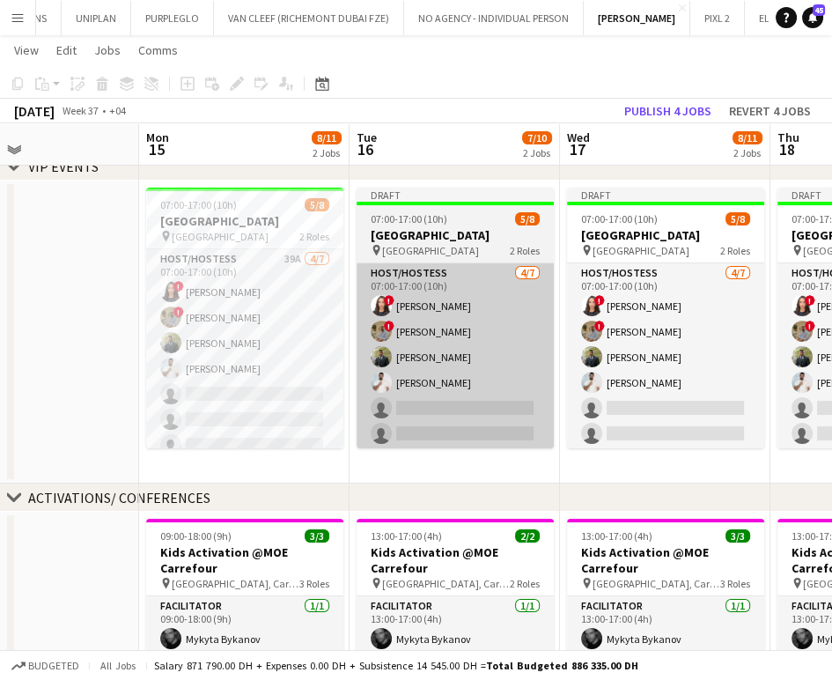
scroll to position [0, 407]
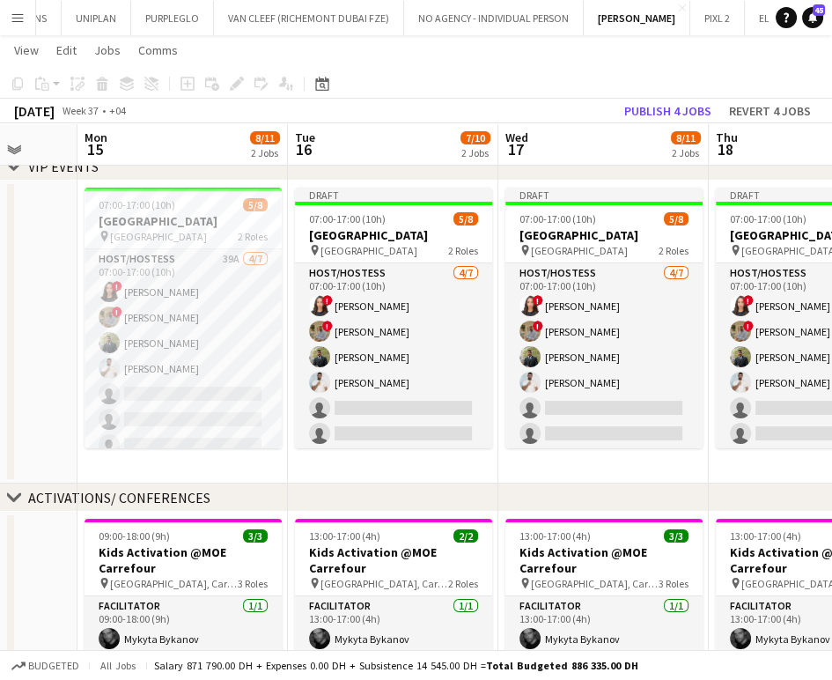
drag, startPoint x: 719, startPoint y: 322, endPoint x: 535, endPoint y: 295, distance: 186.1
click at [535, 295] on app-calendar-viewport "Fri 12 3/3 1 Job Sat 13 Sun 14 Mon 15 8/11 2 Jobs Tue 16 7/10 2 Jobs Wed 17 8/1…" at bounding box center [416, 514] width 832 height 1087
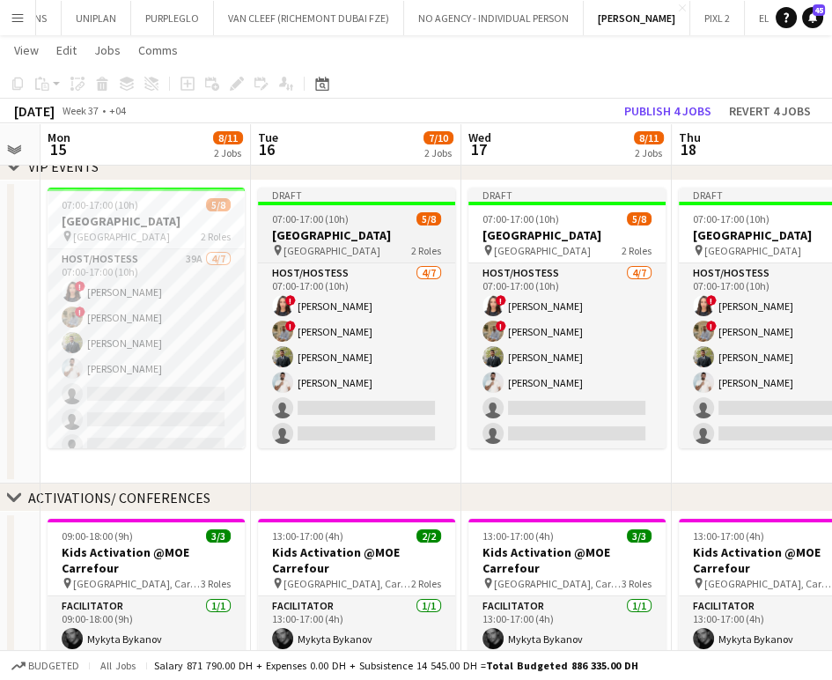
click at [421, 227] on h3 "[GEOGRAPHIC_DATA]" at bounding box center [356, 235] width 197 height 16
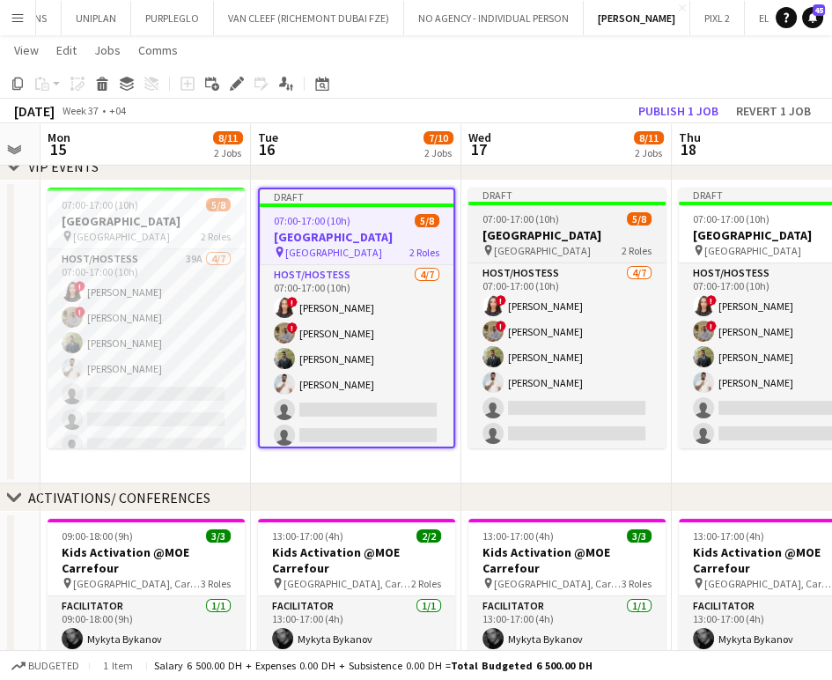
click at [556, 231] on h3 "[GEOGRAPHIC_DATA]" at bounding box center [567, 235] width 197 height 16
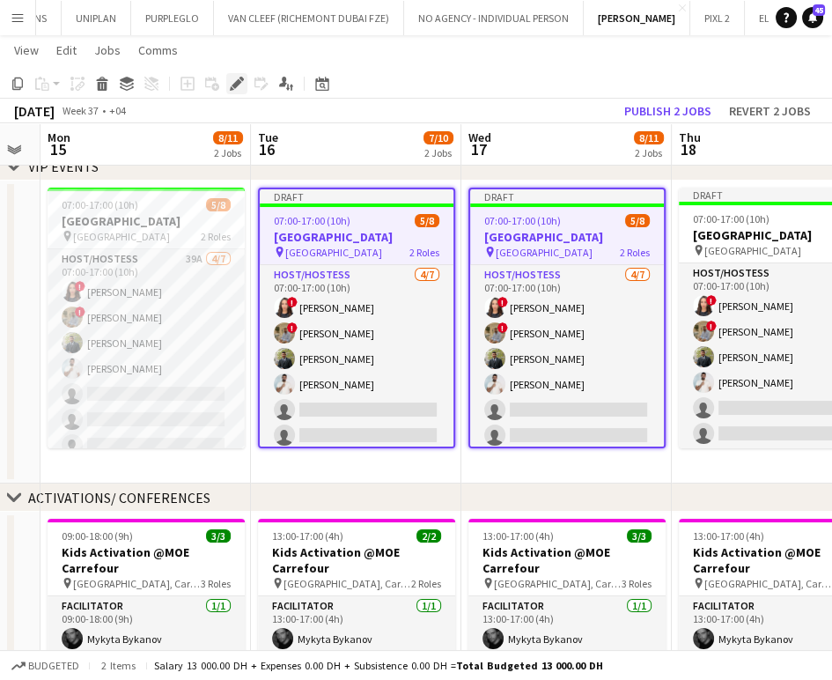
click at [239, 89] on icon "Edit" at bounding box center [237, 84] width 14 height 14
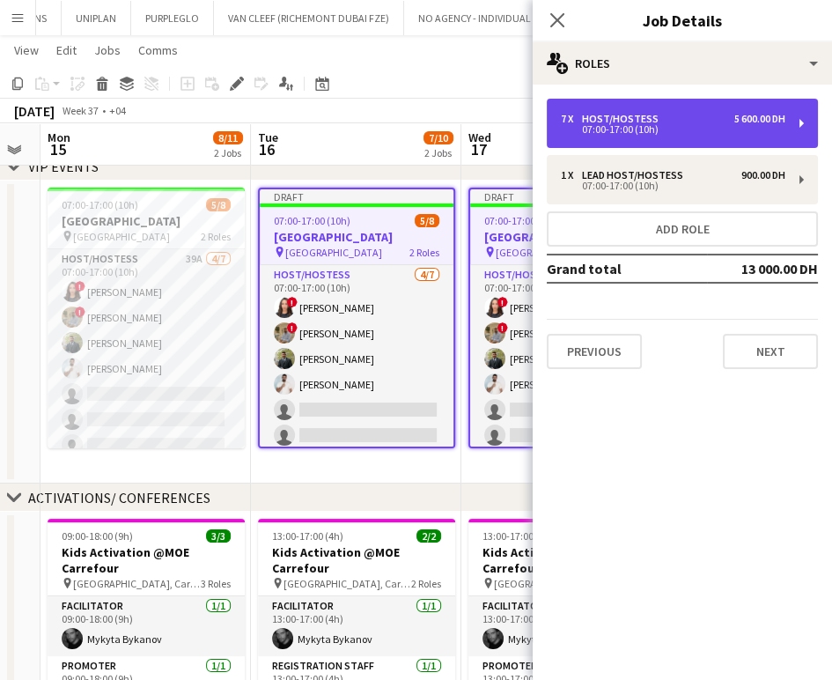
click at [712, 125] on div "07:00-17:00 (10h)" at bounding box center [673, 129] width 225 height 9
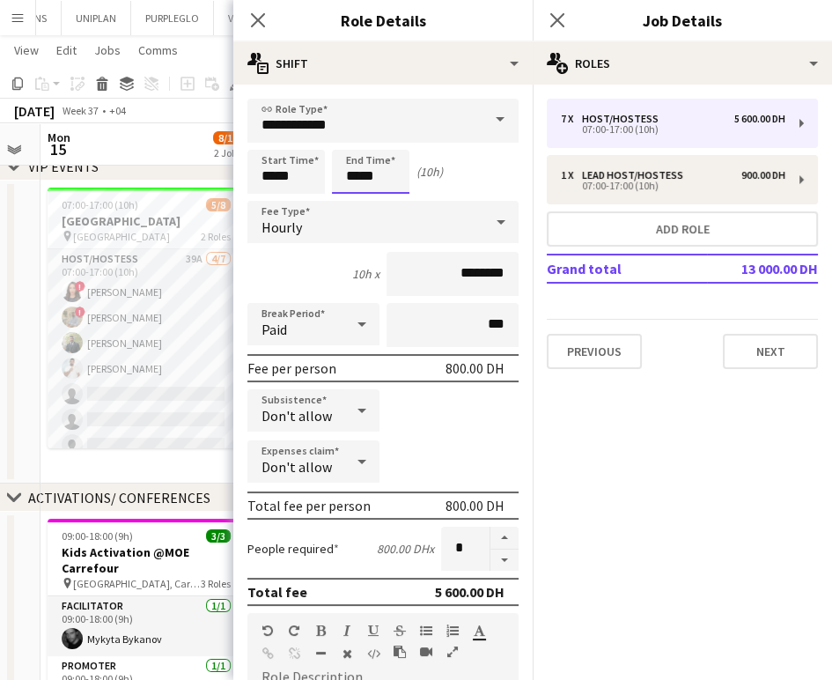
click at [361, 171] on input "*****" at bounding box center [371, 172] width 78 height 44
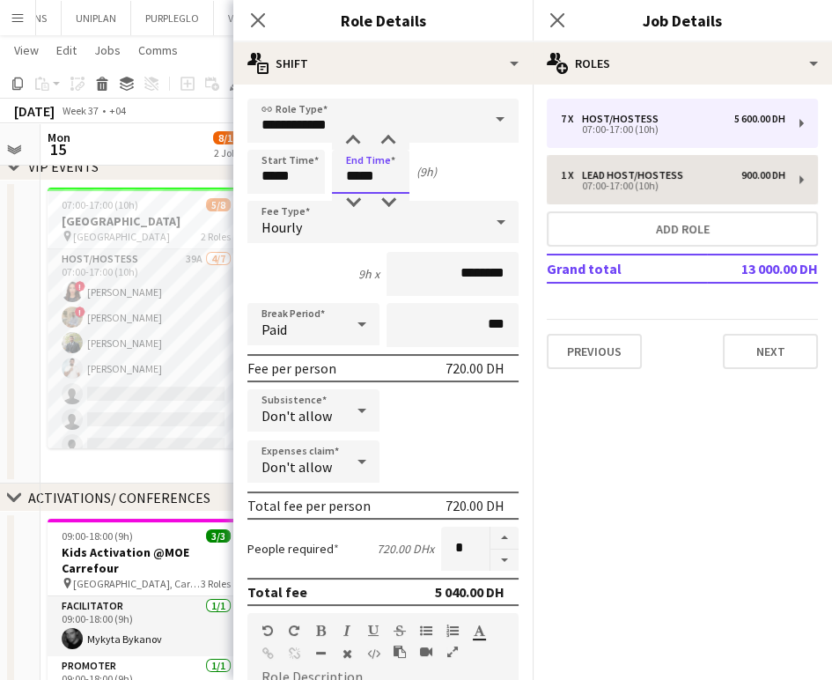
type input "*****"
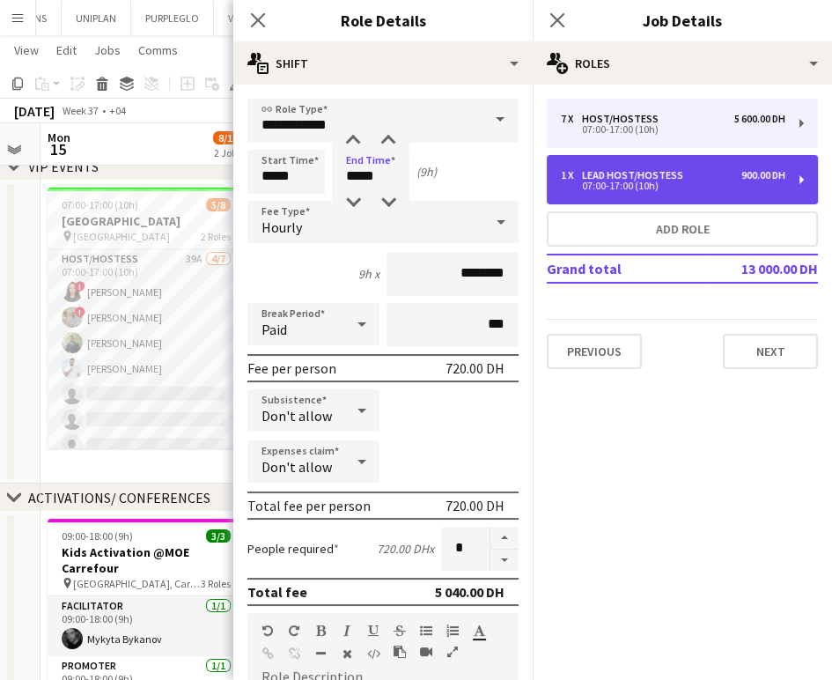
click at [592, 182] on div "07:00-17:00 (10h)" at bounding box center [673, 185] width 225 height 9
type input "**********"
type input "*****"
type input "********"
type input "*"
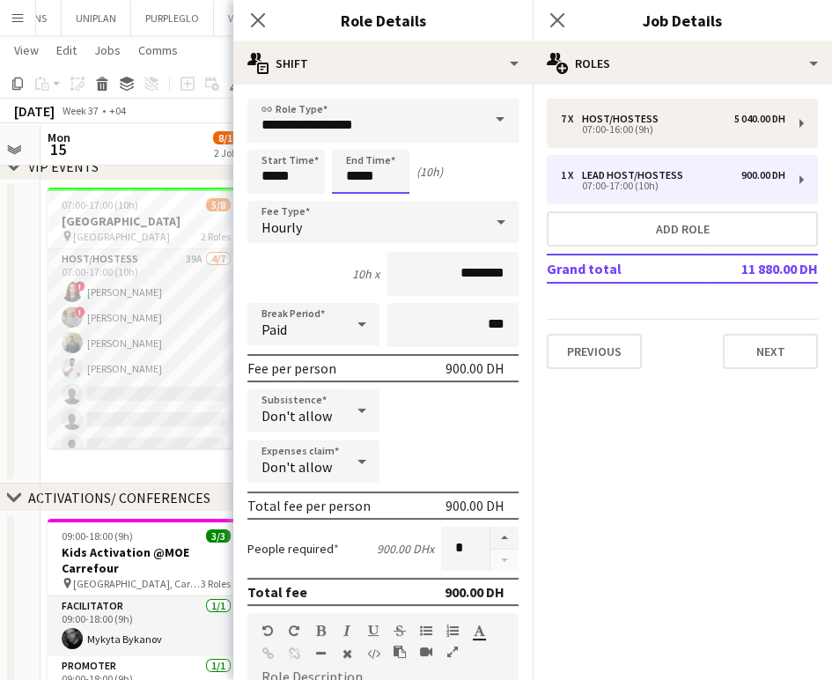
click at [359, 176] on input "*****" at bounding box center [371, 172] width 78 height 44
type input "*****"
click at [181, 144] on app-board-header-date "Mon 15 8/11 2 Jobs" at bounding box center [146, 144] width 211 height 42
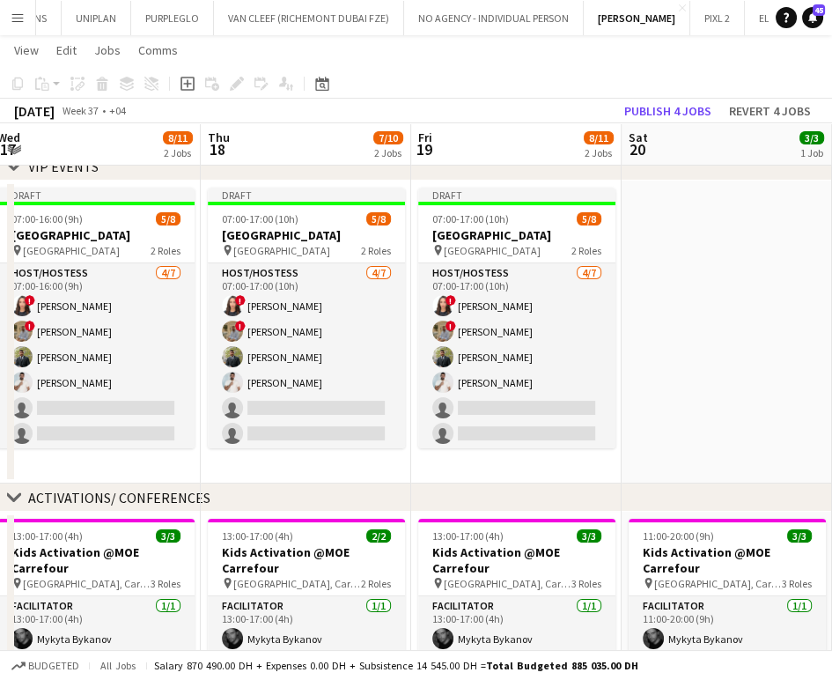
drag, startPoint x: 722, startPoint y: 315, endPoint x: 225, endPoint y: 292, distance: 498.2
click at [225, 292] on app-calendar-viewport "Sun 14 Mon 15 8/11 2 Jobs Tue 16 7/10 2 Jobs Wed 17 8/11 2 Jobs Thu 18 7/10 2 J…" at bounding box center [416, 514] width 832 height 1087
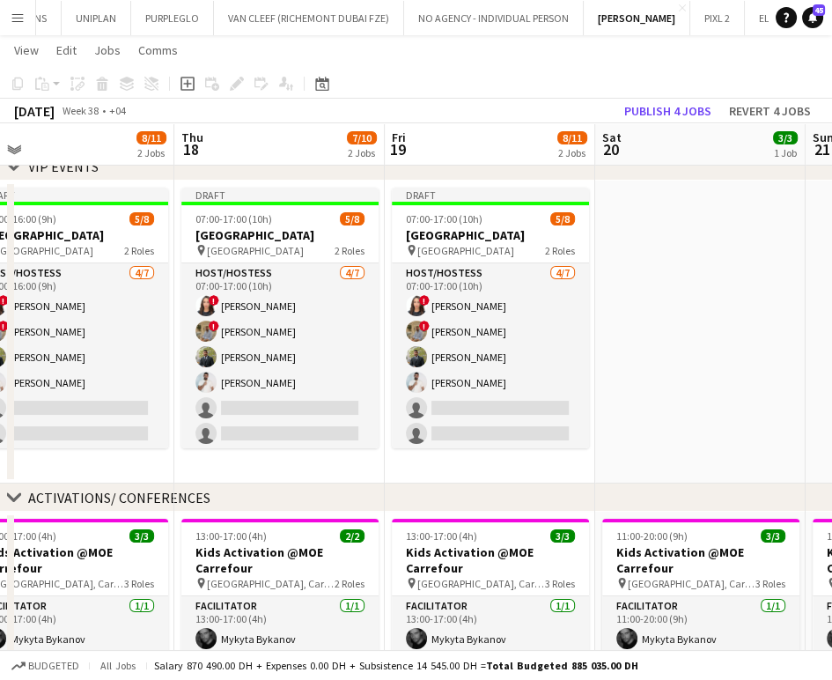
scroll to position [0, 557]
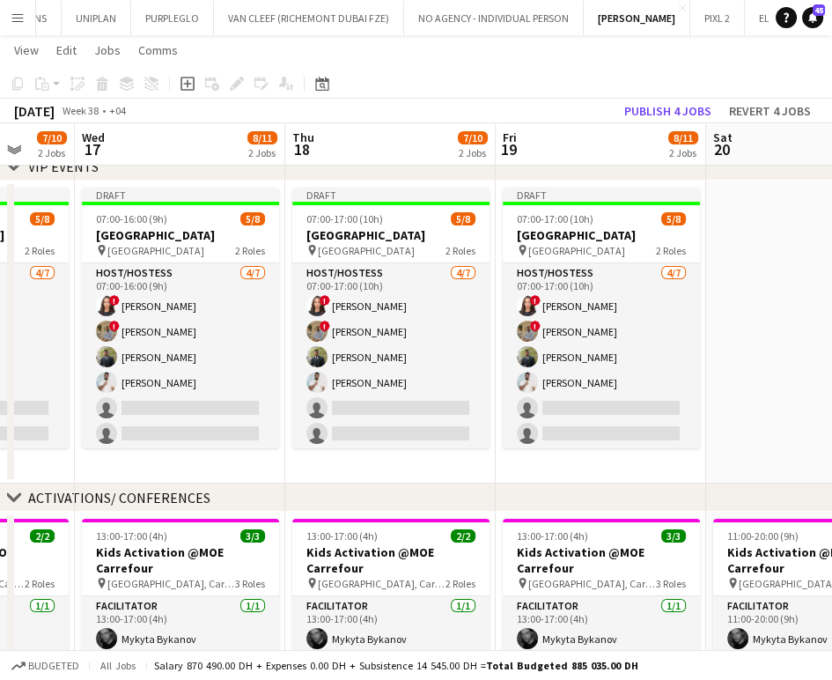
drag, startPoint x: 337, startPoint y: 292, endPoint x: 359, endPoint y: 296, distance: 22.5
click at [359, 296] on app-calendar-viewport "Sun 14 Mon 15 8/11 2 Jobs Tue 16 7/10 2 Jobs Wed 17 8/11 2 Jobs Thu 18 7/10 2 J…" at bounding box center [416, 514] width 832 height 1087
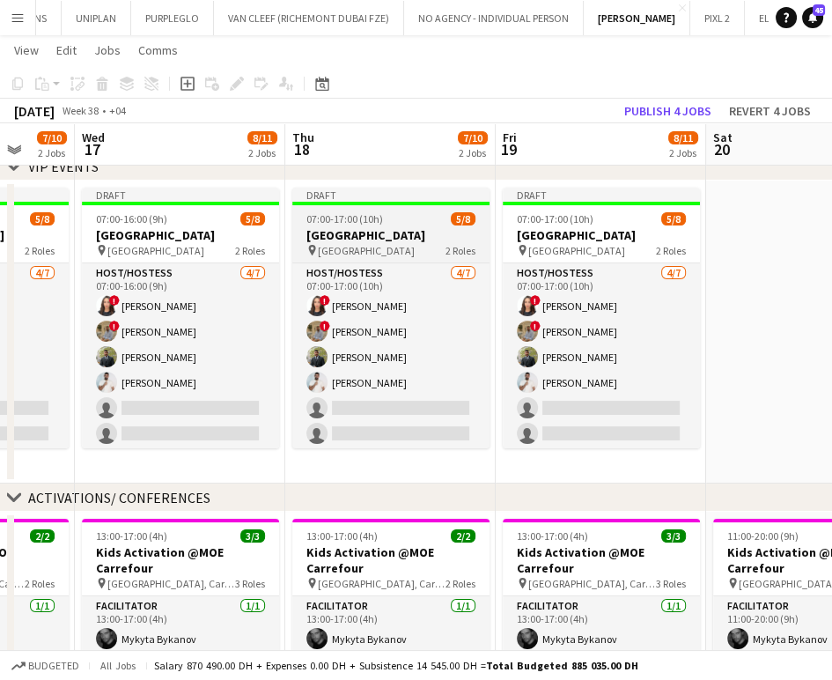
click at [374, 244] on span "[GEOGRAPHIC_DATA]" at bounding box center [366, 250] width 97 height 13
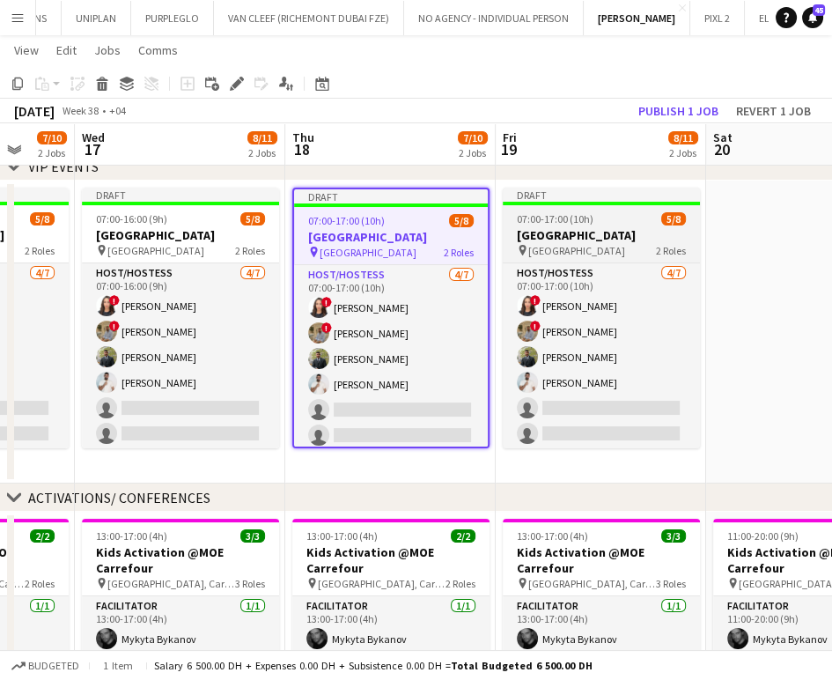
click at [584, 231] on h3 "[GEOGRAPHIC_DATA]" at bounding box center [601, 235] width 197 height 16
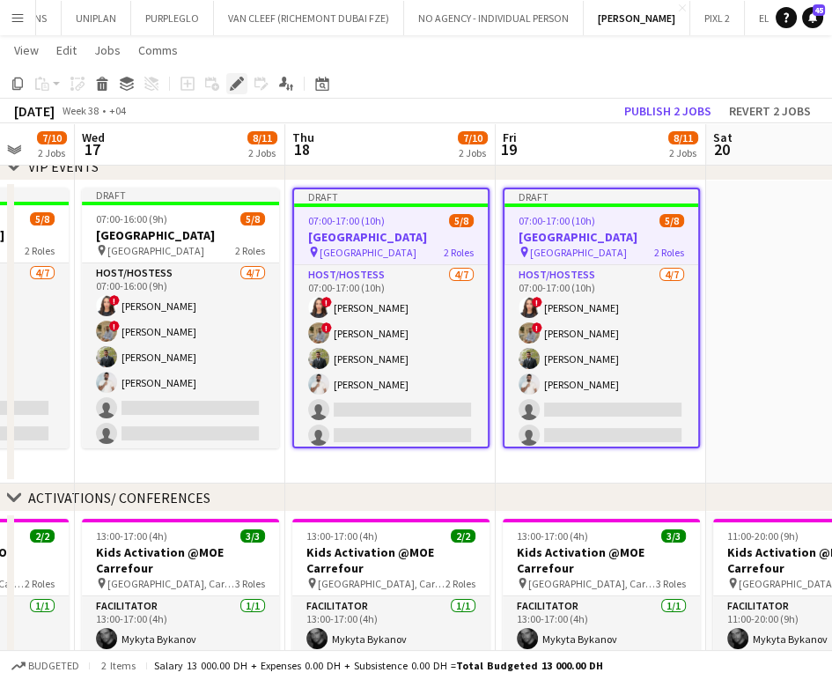
click at [235, 83] on icon at bounding box center [237, 84] width 10 height 10
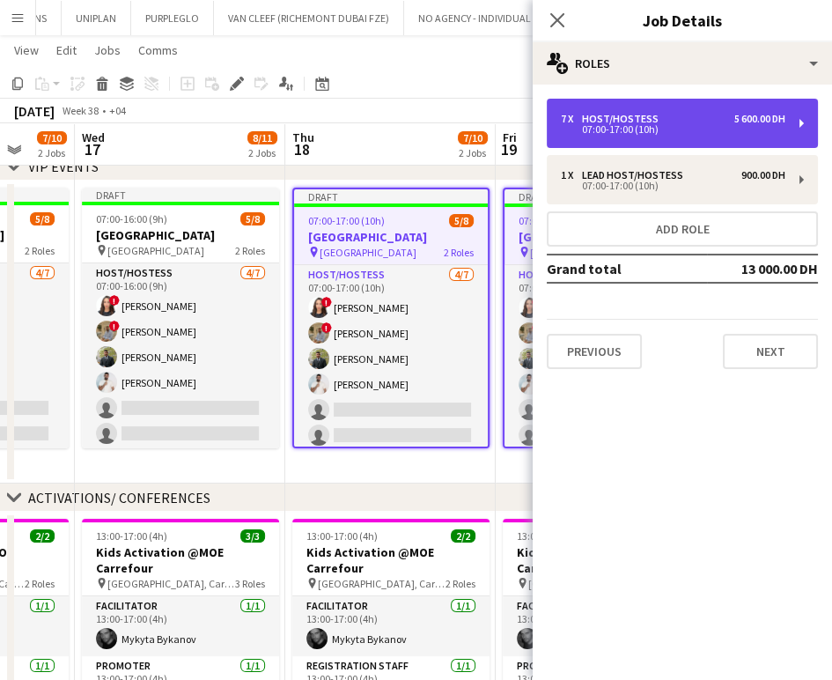
click at [627, 117] on div "Host/Hostess" at bounding box center [624, 119] width 84 height 12
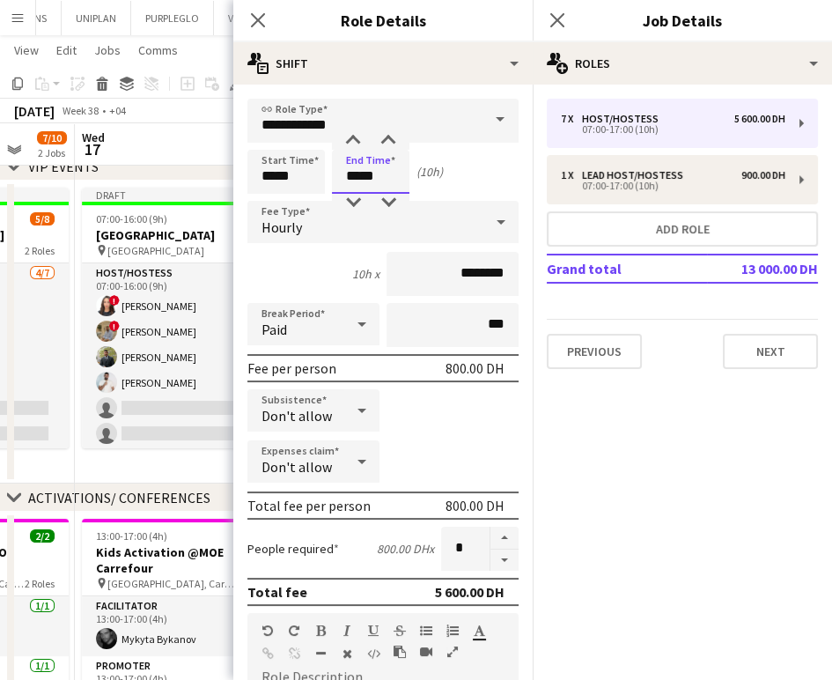
click at [356, 174] on input "*****" at bounding box center [371, 172] width 78 height 44
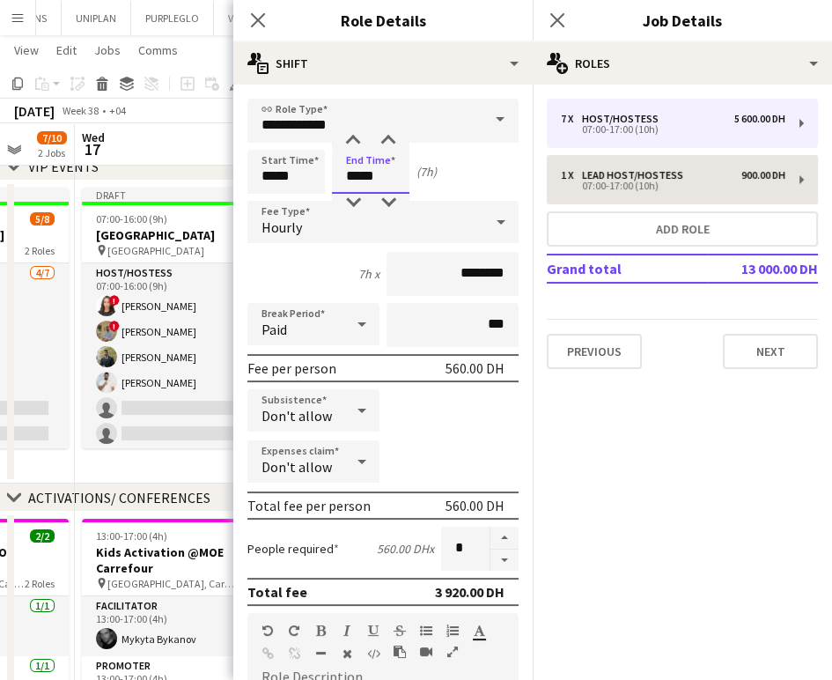
type input "*****"
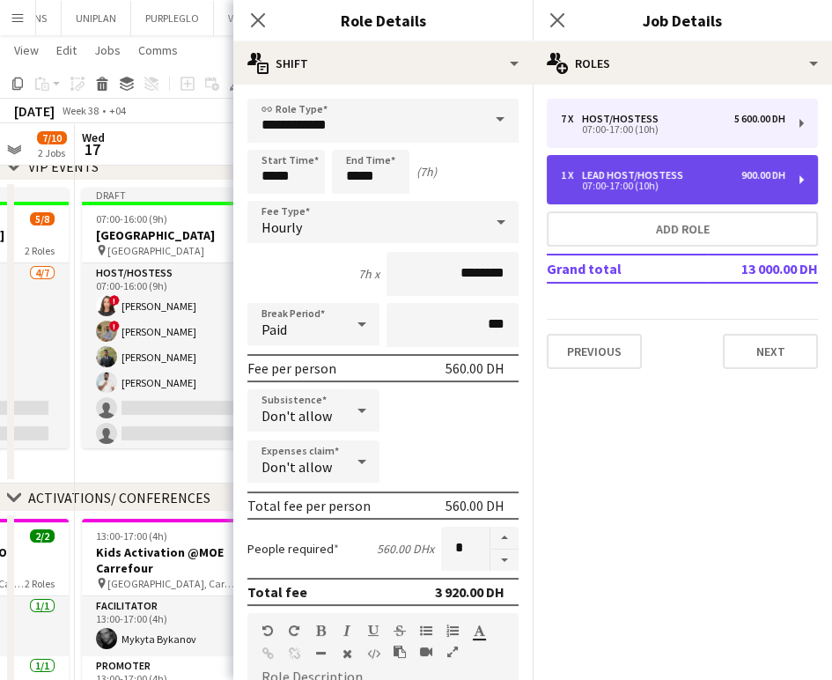
click at [656, 176] on div "Lead Host/Hostess" at bounding box center [636, 175] width 108 height 12
type input "**********"
type input "*****"
type input "********"
type input "*"
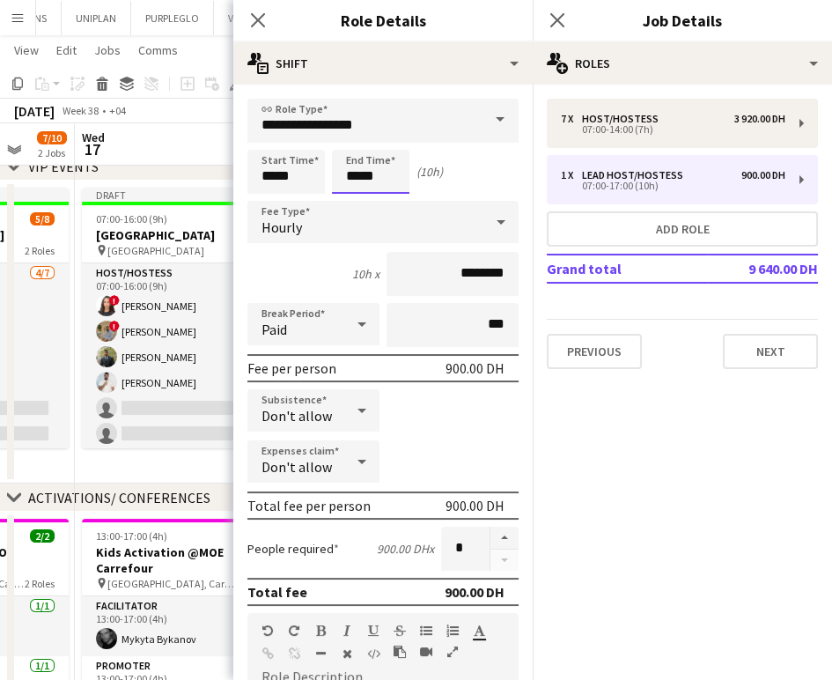
click at [359, 175] on input "*****" at bounding box center [371, 172] width 78 height 44
type input "*****"
click at [203, 149] on app-board-header-date "Wed 17 8/11 2 Jobs" at bounding box center [180, 144] width 211 height 42
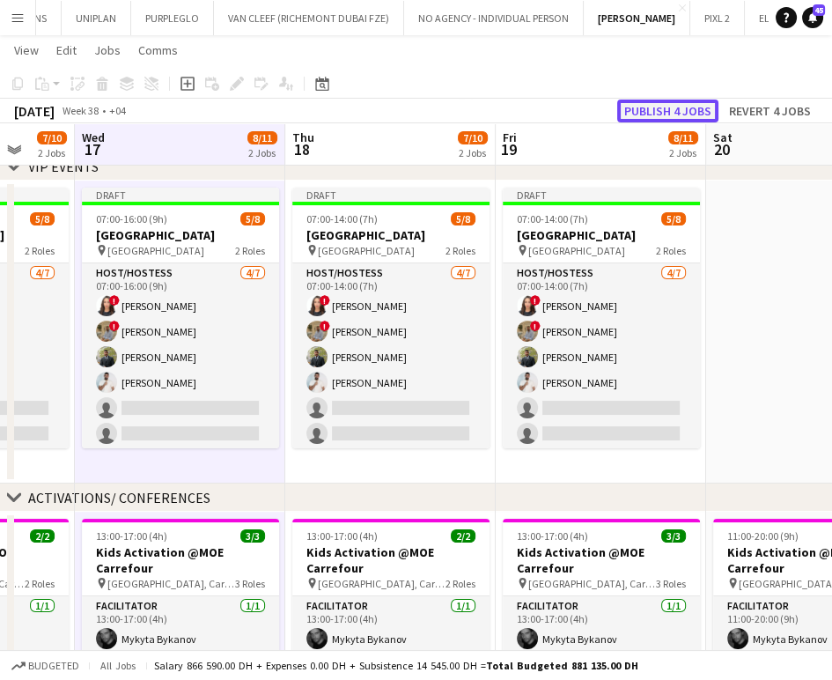
click at [653, 113] on button "Publish 4 jobs" at bounding box center [667, 111] width 101 height 23
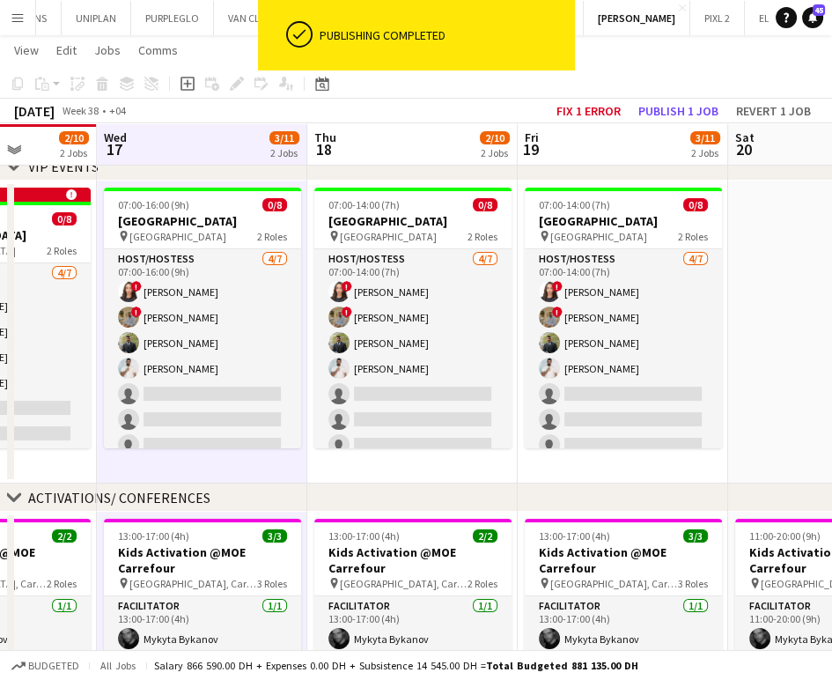
drag, startPoint x: 312, startPoint y: 313, endPoint x: 793, endPoint y: 329, distance: 481.2
click at [793, 329] on app-calendar-viewport "Sun 14 Mon 15 8/11 2 Jobs Tue 16 2/10 2 Jobs Wed 17 3/11 2 Jobs Thu 18 2/10 2 J…" at bounding box center [416, 514] width 832 height 1087
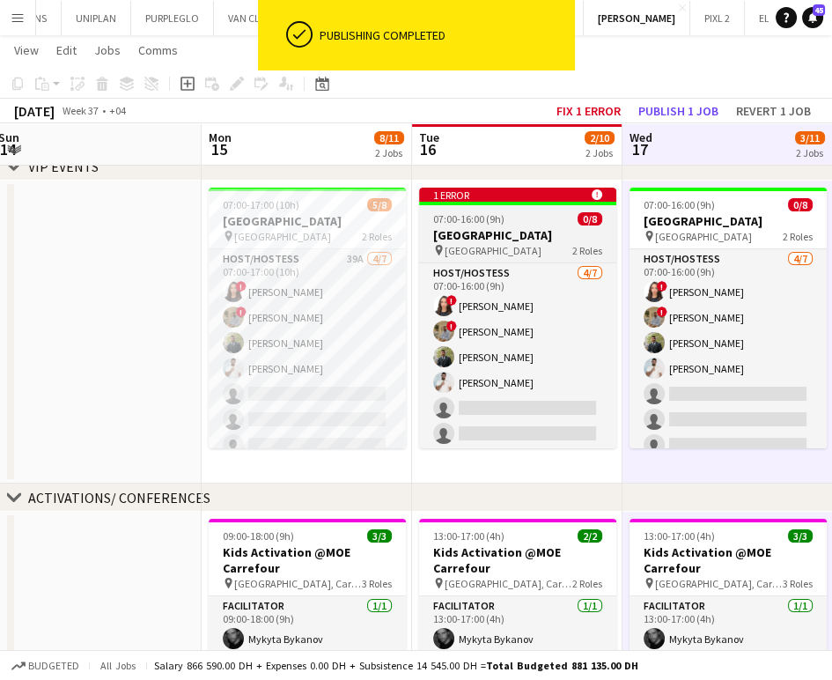
drag, startPoint x: 564, startPoint y: 329, endPoint x: 623, endPoint y: 297, distance: 67.0
click at [627, 329] on app-calendar-viewport "Fri 12 3/3 1 Job Sat 13 Sun 14 Mon 15 8/11 2 Jobs Tue 16 2/10 2 Jobs Wed 17 3/1…" at bounding box center [416, 514] width 832 height 1087
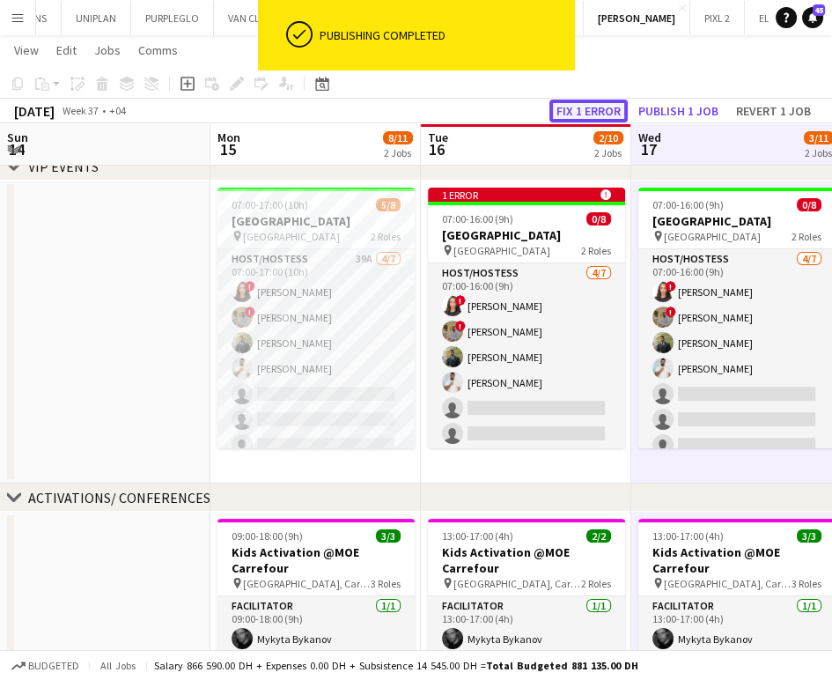
click at [588, 109] on button "Fix 1 error" at bounding box center [589, 111] width 78 height 23
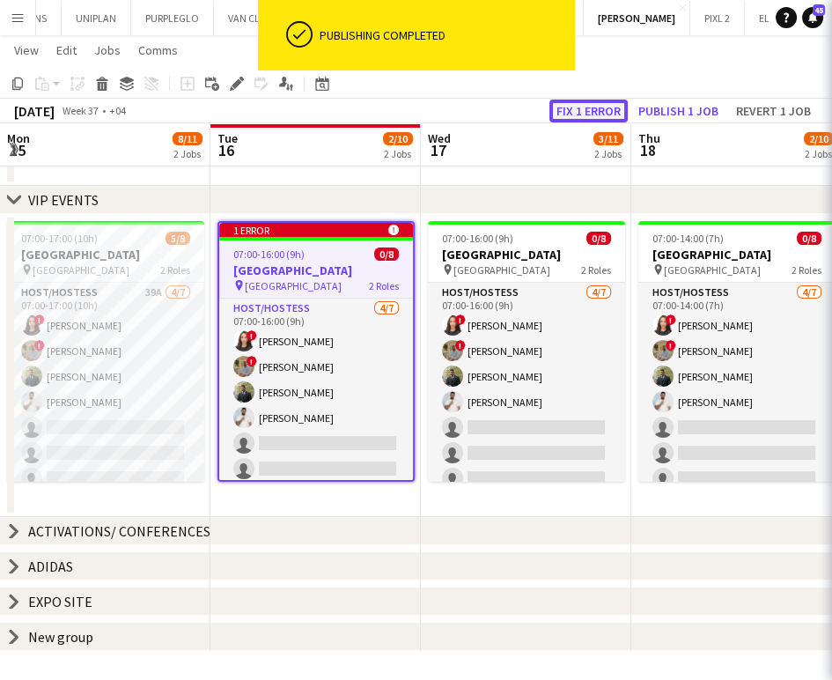
scroll to position [0, 606]
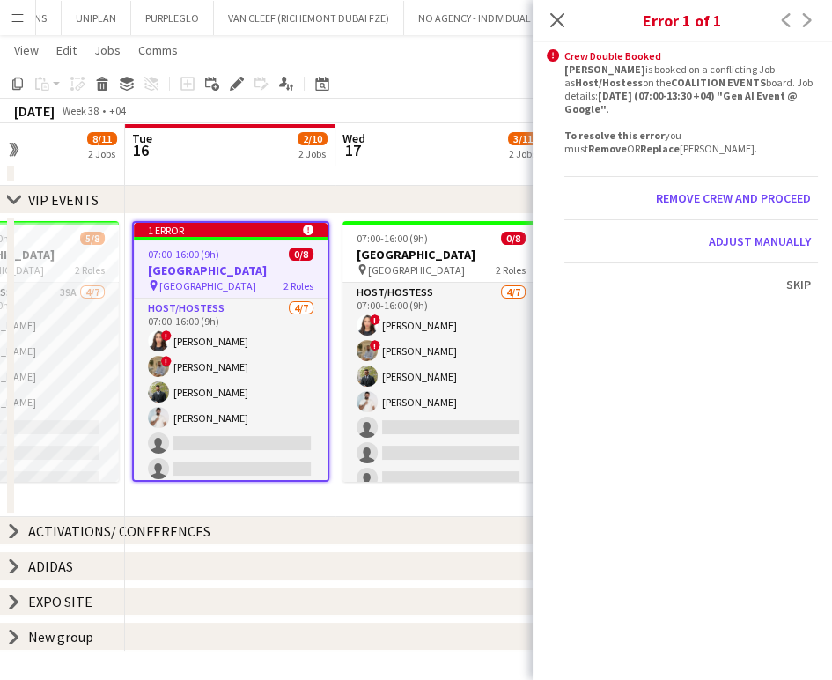
drag, startPoint x: 388, startPoint y: 353, endPoint x: 466, endPoint y: 354, distance: 78.4
click at [463, 354] on app-calendar-viewport "Sat 13 Sun 14 Mon 15 8/11 2 Jobs Tue 16 2/10 2 Jobs Wed 17 3/11 2 Jobs Thu 18 2…" at bounding box center [416, 327] width 832 height 646
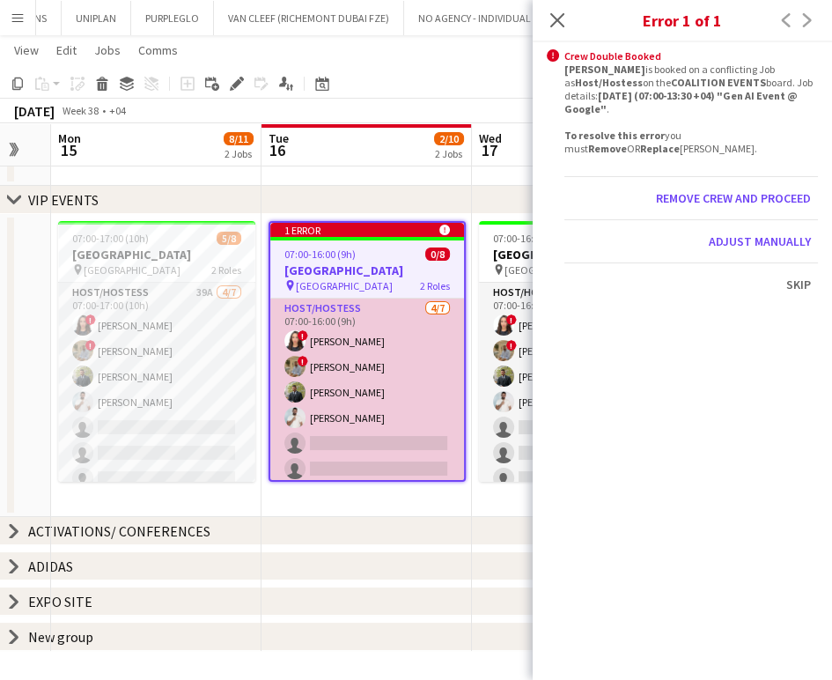
drag, startPoint x: 347, startPoint y: 356, endPoint x: 394, endPoint y: 354, distance: 46.7
click at [386, 358] on app-calendar-viewport "Sat 13 Sun 14 Mon 15 8/11 2 Jobs Tue 16 2/10 2 Jobs Wed 17 3/11 2 Jobs Thu 18 2…" at bounding box center [416, 327] width 832 height 646
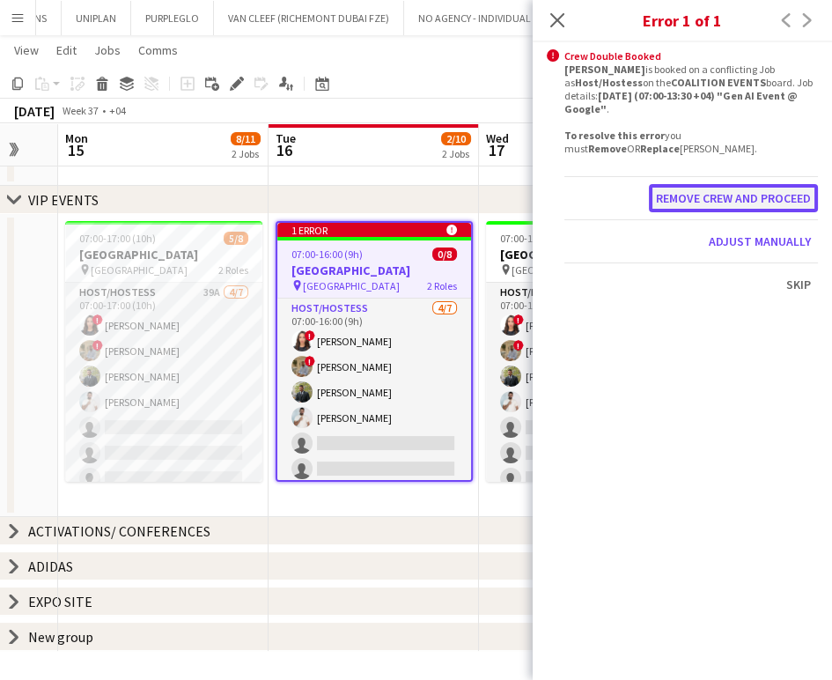
click at [728, 193] on button "Remove crew and proceed" at bounding box center [733, 198] width 169 height 28
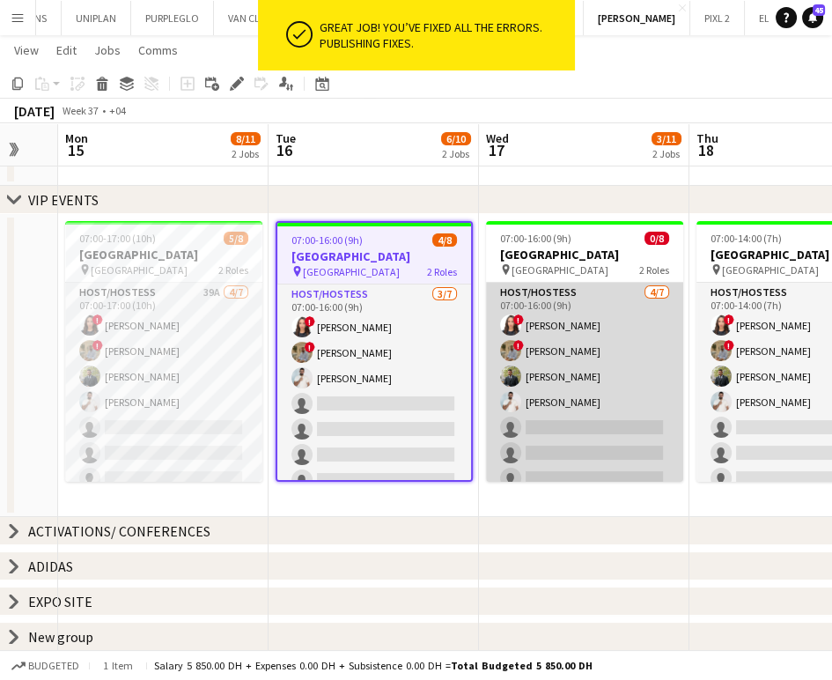
click at [546, 374] on app-card-role "Host/Hostess 4/7 07:00-16:00 (9h) ! Amira Malek ! Hussain Almeshal Abdulkader H…" at bounding box center [584, 389] width 197 height 213
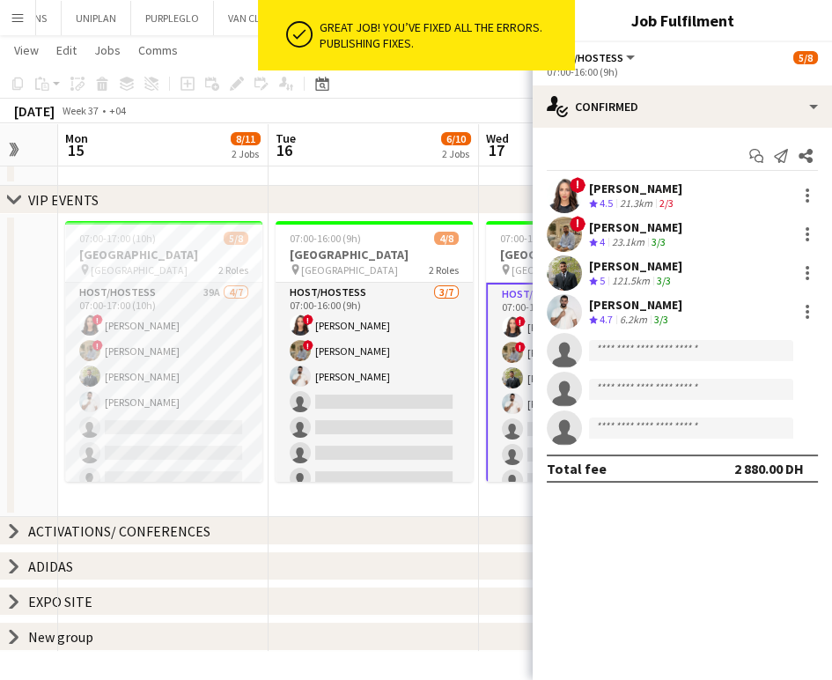
click at [646, 270] on div "Abdulkader Habra" at bounding box center [635, 266] width 93 height 16
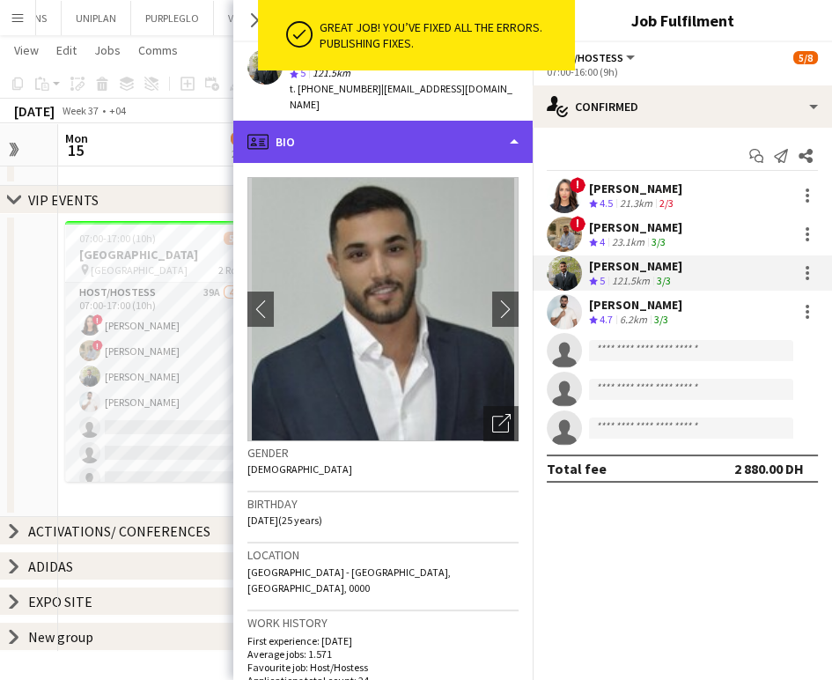
click at [458, 121] on div "profile Bio" at bounding box center [382, 142] width 299 height 42
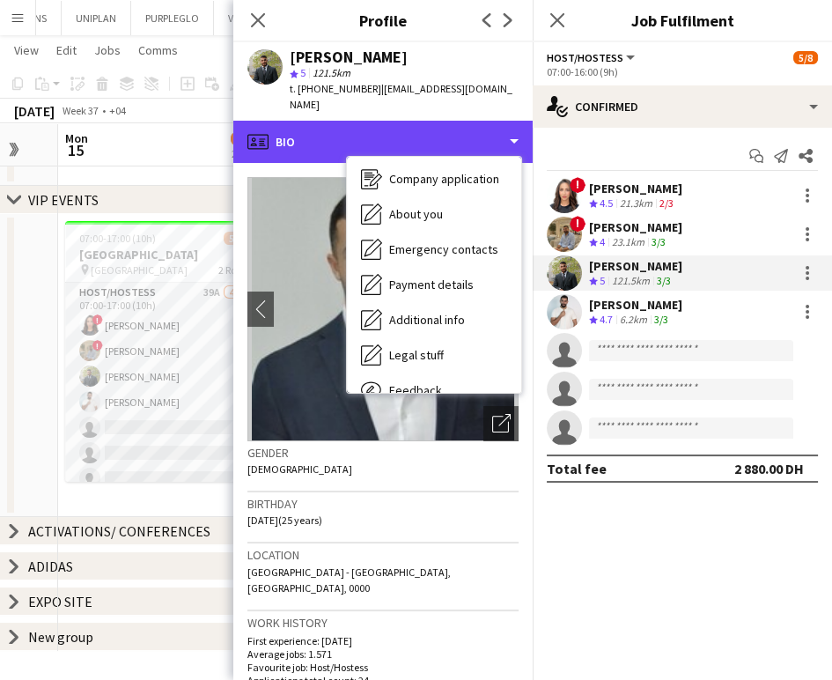
scroll to position [129, 0]
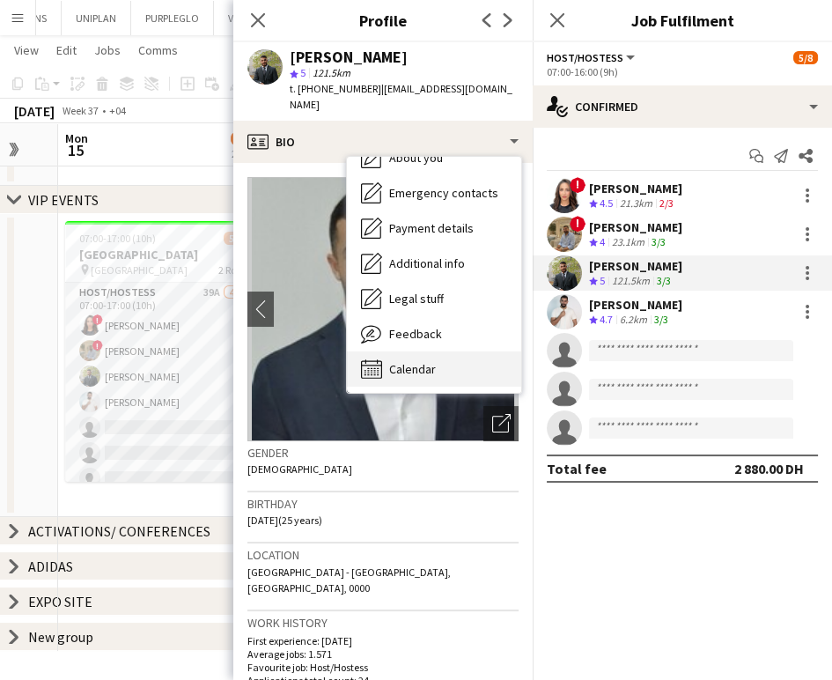
click at [410, 361] on span "Calendar" at bounding box center [412, 369] width 47 height 16
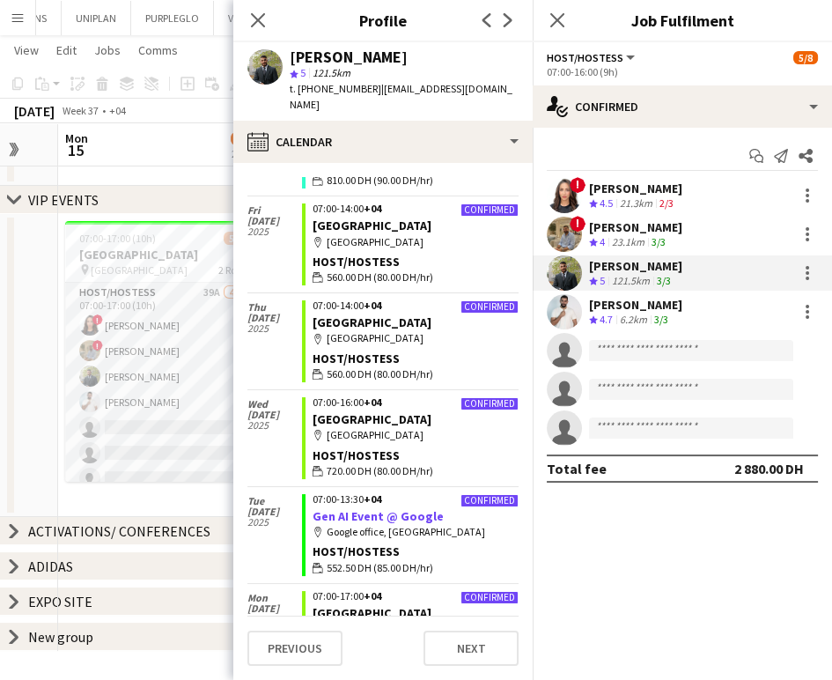
scroll to position [489, 0]
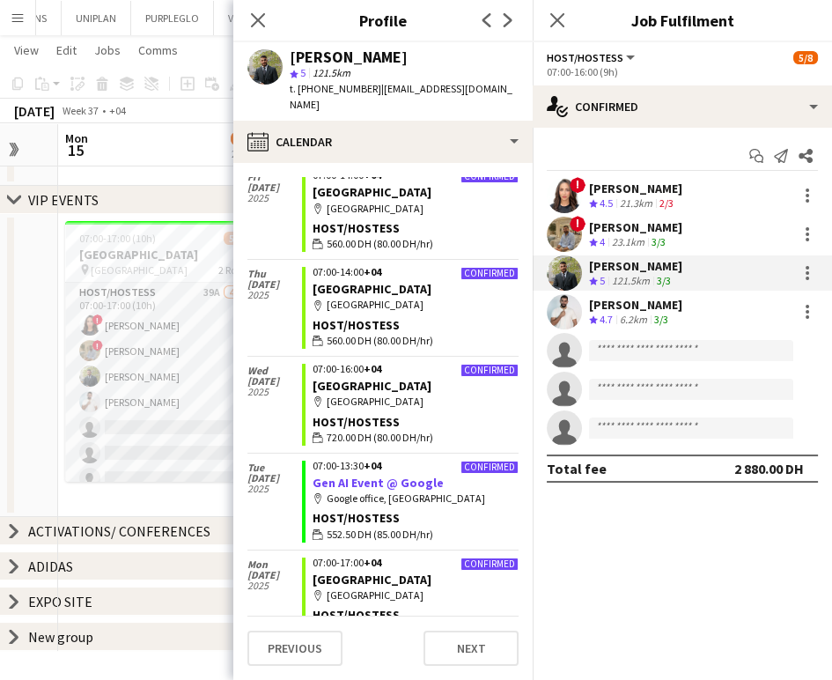
click at [328, 475] on link "Gen AI Event @ Google" at bounding box center [378, 483] width 131 height 16
click at [198, 174] on app-date-cell at bounding box center [163, 159] width 211 height 53
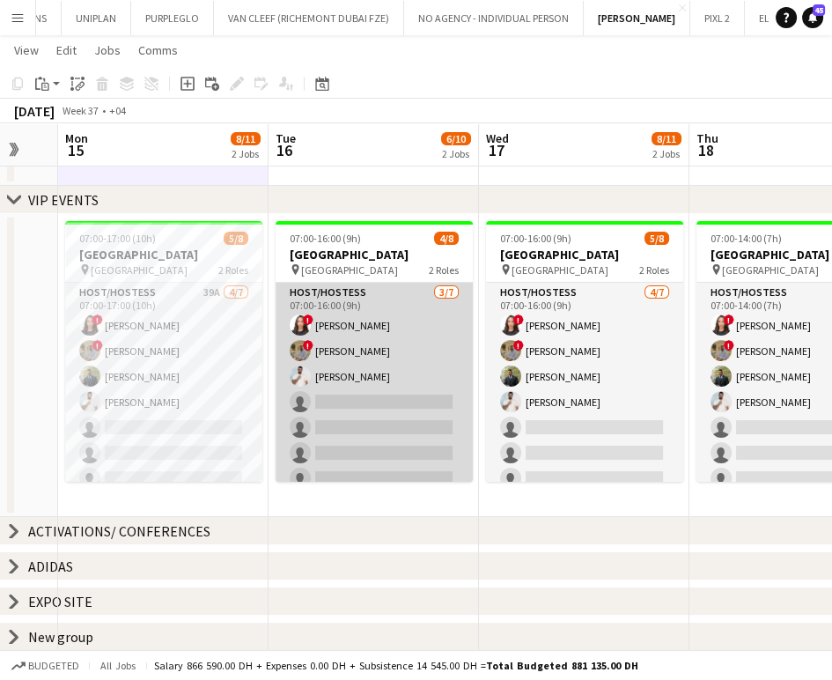
drag, startPoint x: 398, startPoint y: 397, endPoint x: 425, endPoint y: 389, distance: 28.4
click at [398, 396] on app-card-role "Host/Hostess 3/7 07:00-16:00 (9h) ! Amira Malek ! Hussain Almeshal George charb…" at bounding box center [374, 389] width 197 height 213
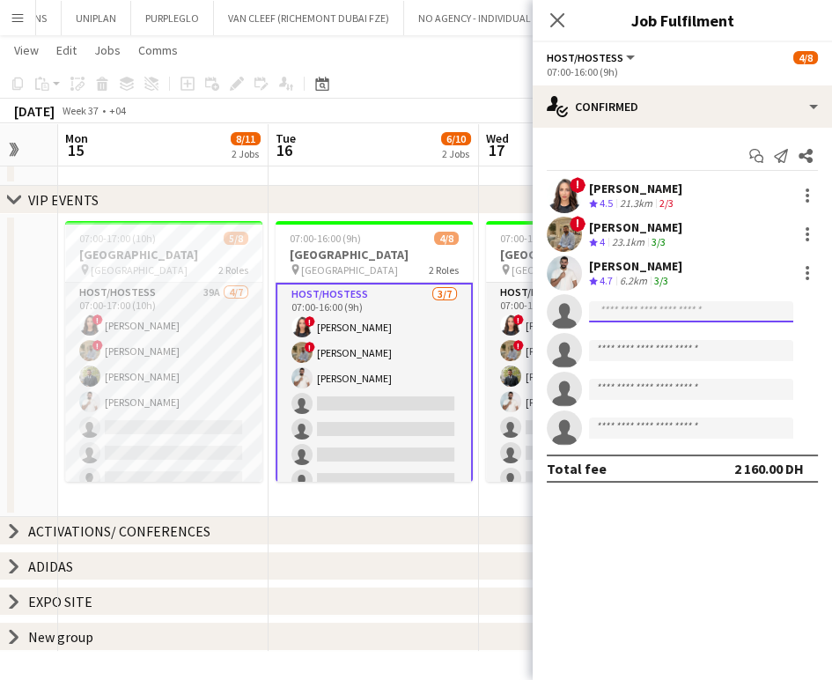
click at [691, 310] on input at bounding box center [691, 311] width 204 height 21
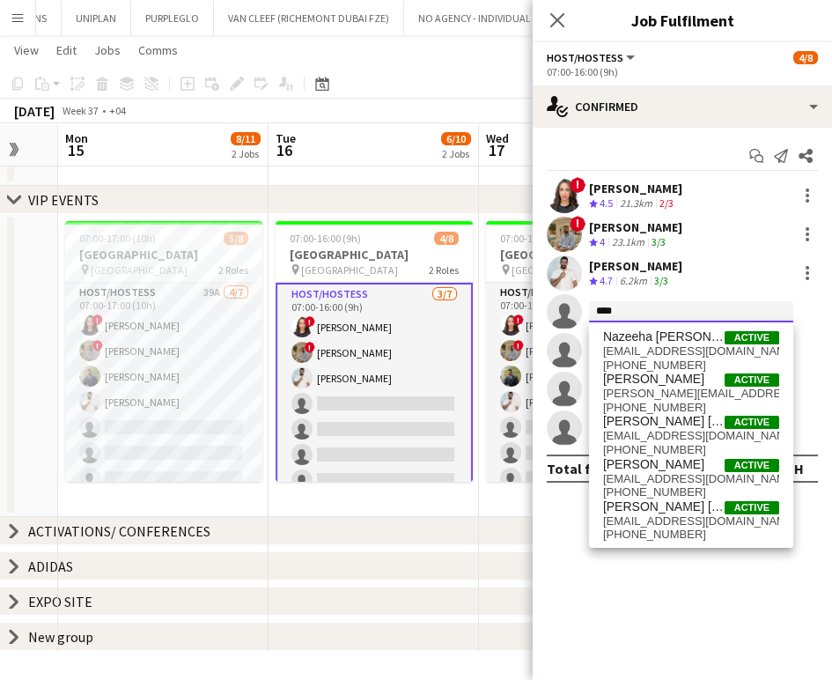
click at [627, 309] on input "****" at bounding box center [691, 311] width 204 height 21
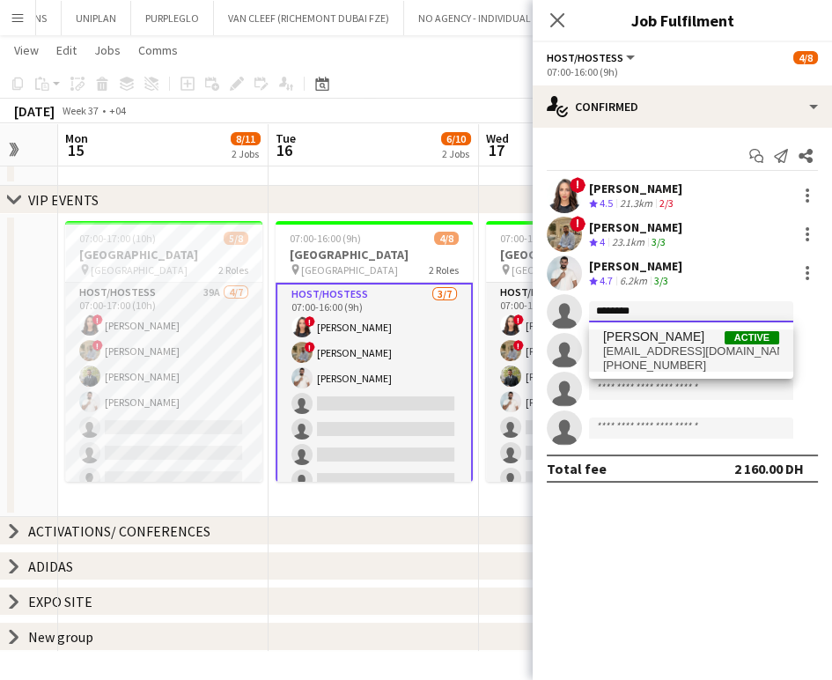
type input "********"
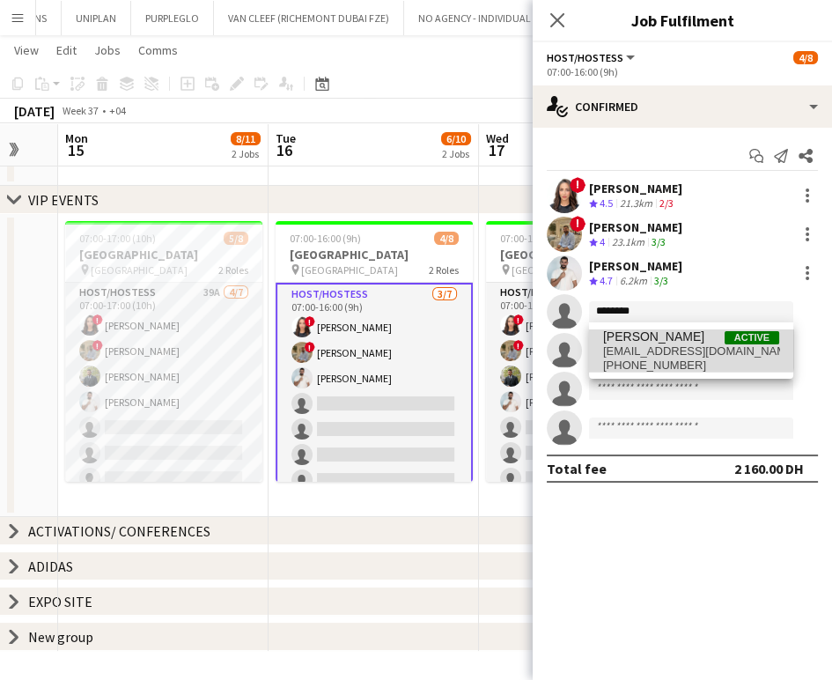
click at [650, 336] on span "Abdulkader Habra" at bounding box center [653, 336] width 101 height 15
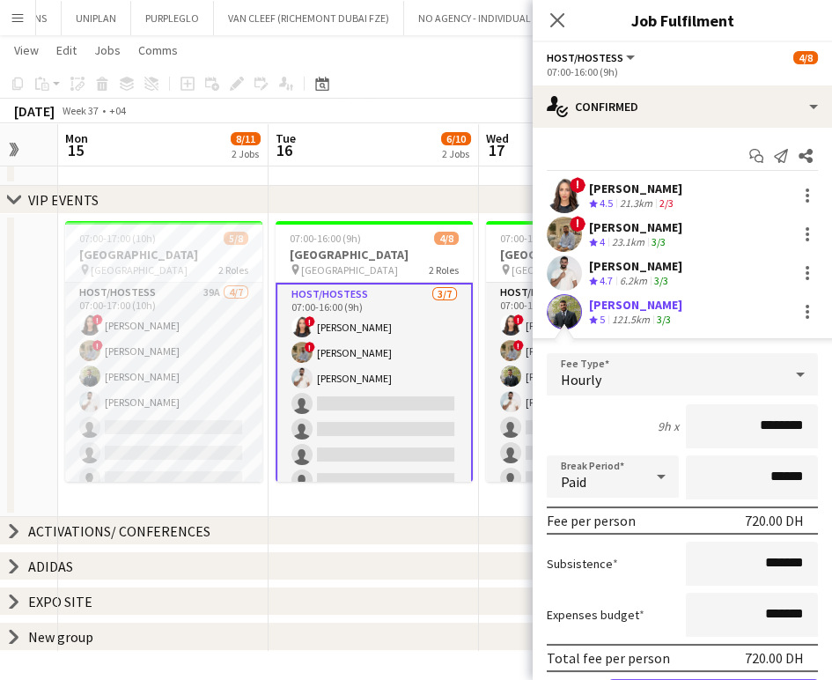
scroll to position [214, 0]
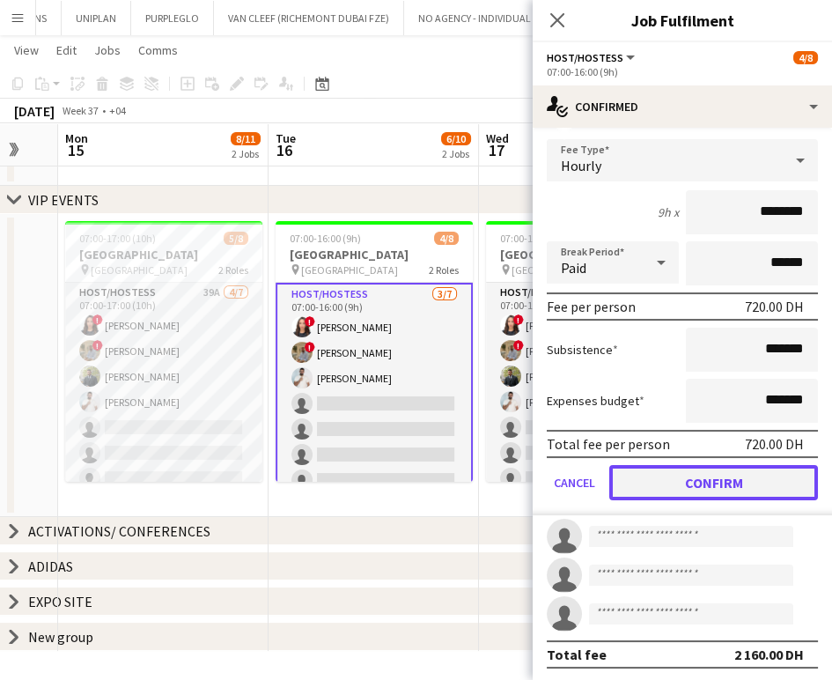
click at [717, 483] on button "Confirm" at bounding box center [713, 482] width 209 height 35
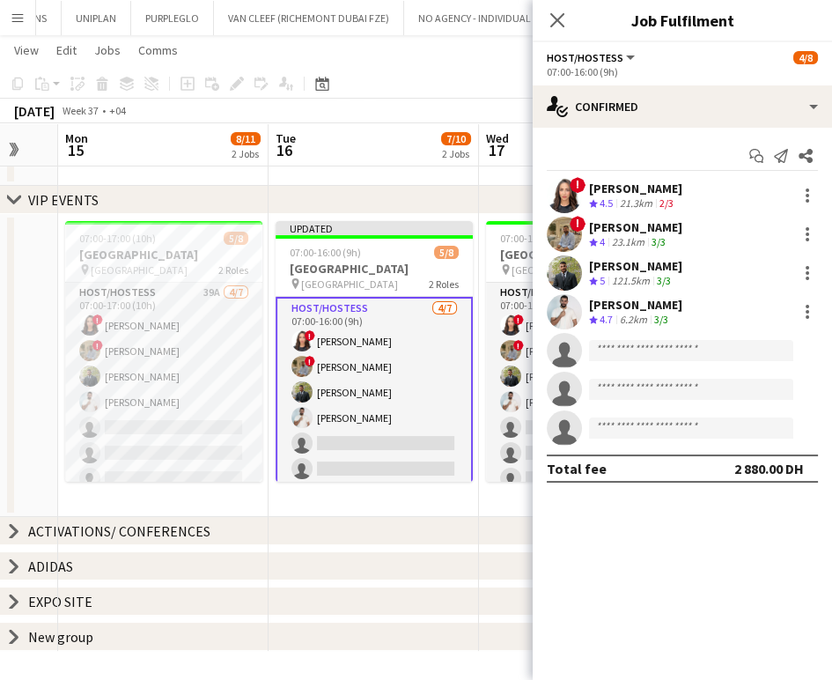
scroll to position [0, 0]
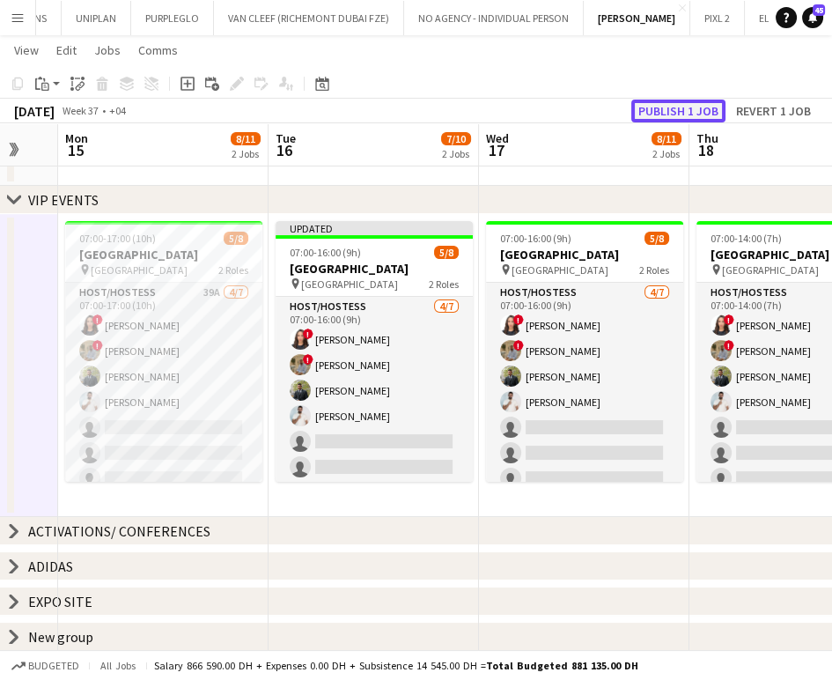
click at [669, 114] on button "Publish 1 job" at bounding box center [679, 111] width 94 height 23
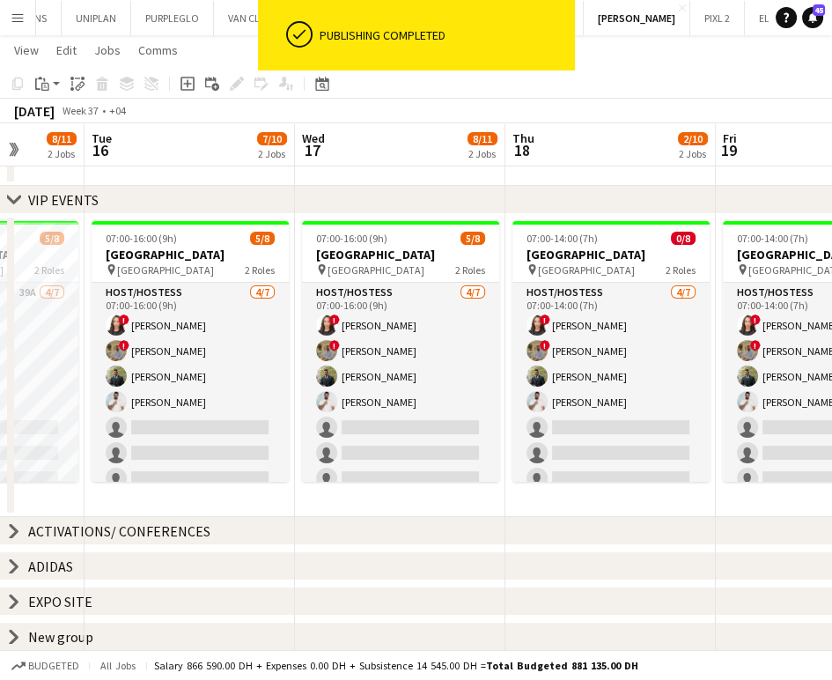
drag, startPoint x: 174, startPoint y: 344, endPoint x: 468, endPoint y: 365, distance: 294.0
click at [468, 365] on app-calendar-viewport "Sat 13 Sun 14 Mon 15 8/11 2 Jobs Tue 16 7/10 2 Jobs Wed 17 8/11 2 Jobs Thu 18 2…" at bounding box center [416, 327] width 832 height 646
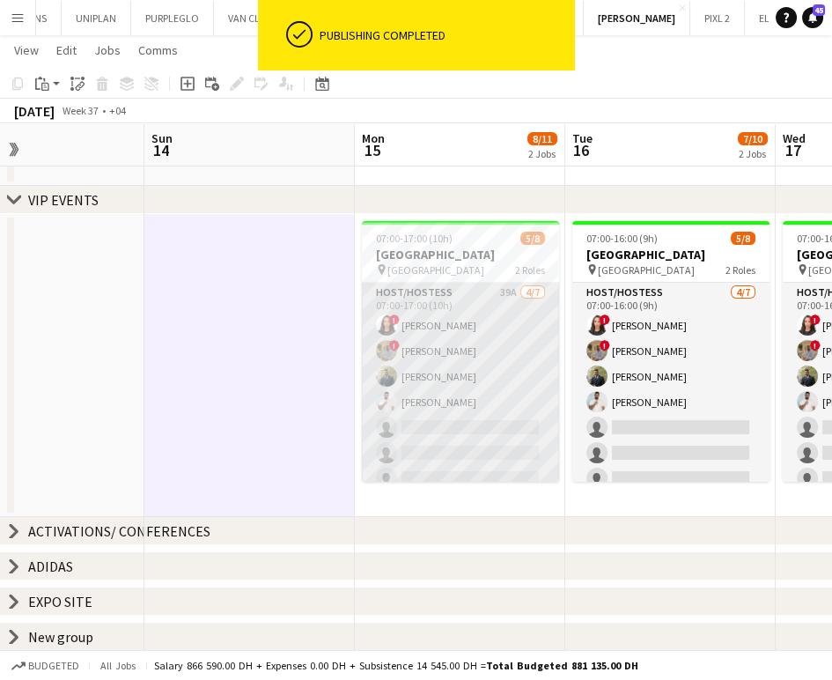
click at [457, 372] on app-card-role "Host/Hostess 39A 4/7 07:00-17:00 (10h) ! Amira Malek ! Hussain Almeshal Abdulka…" at bounding box center [460, 389] width 197 height 213
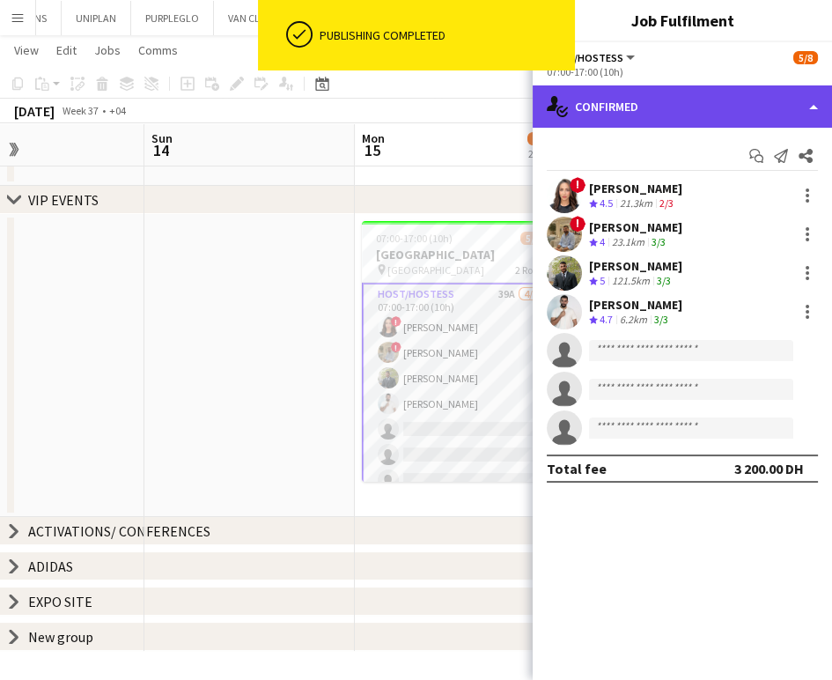
click at [777, 104] on div "single-neutral-actions-check-2 Confirmed" at bounding box center [682, 106] width 299 height 42
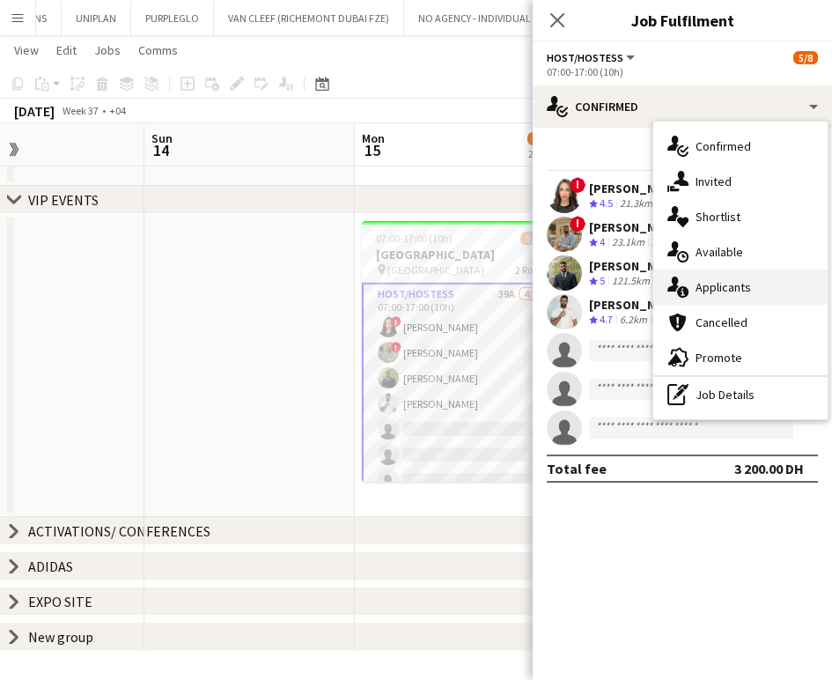
click at [740, 279] on span "Applicants" at bounding box center [723, 287] width 55 height 16
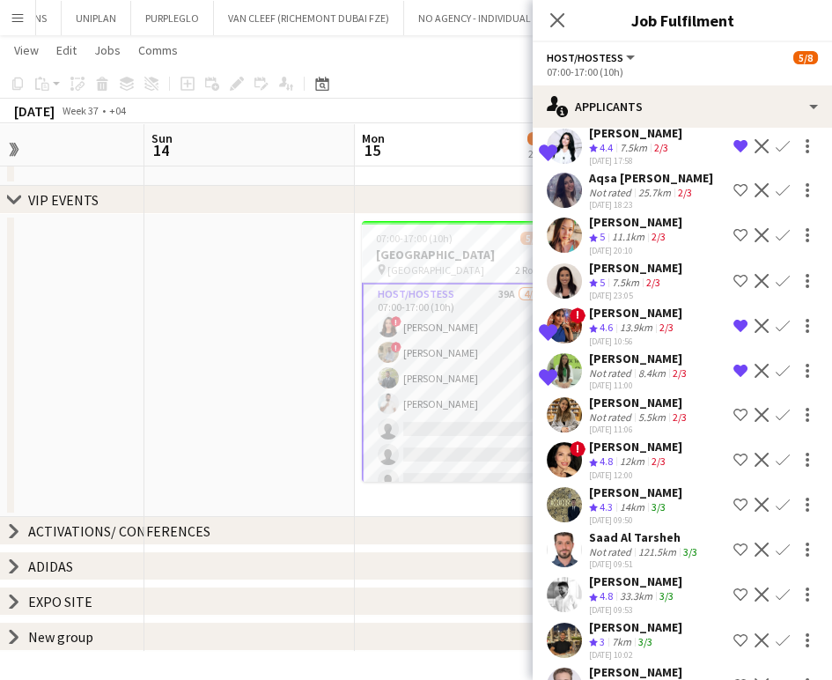
scroll to position [881, 0]
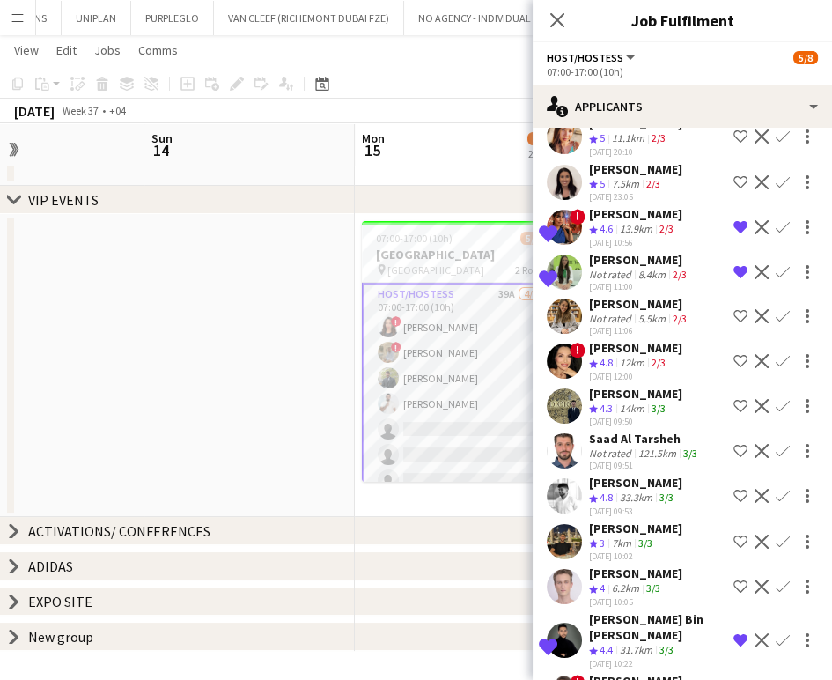
click at [613, 356] on span "4.8" at bounding box center [606, 362] width 13 height 13
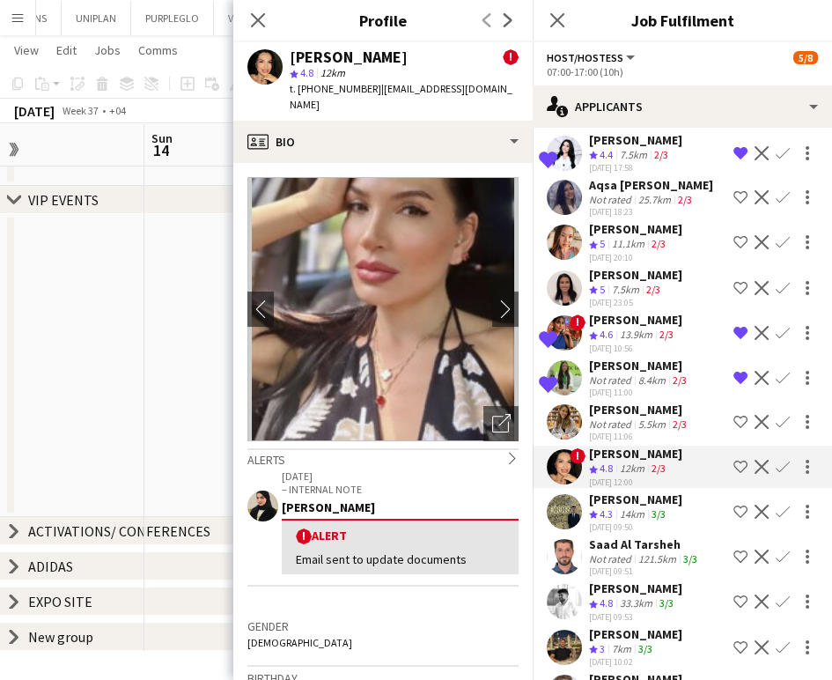
scroll to position [768, 0]
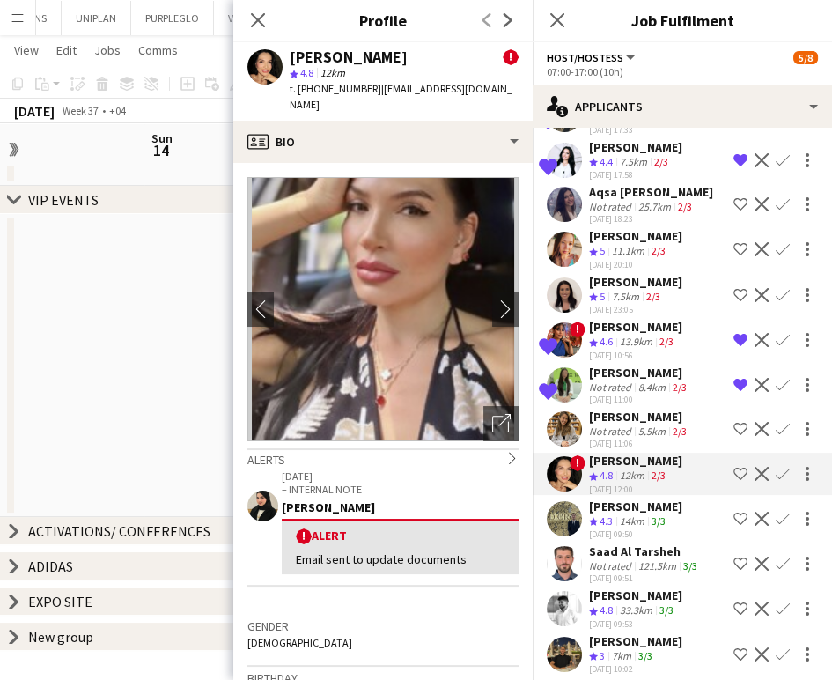
click at [620, 425] on div "Not rated" at bounding box center [612, 431] width 46 height 13
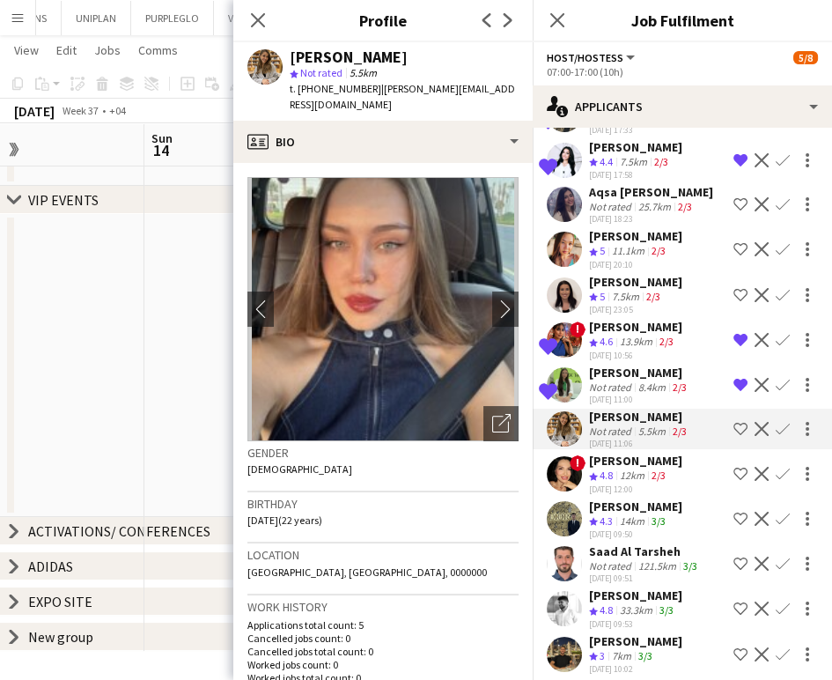
click at [734, 467] on app-icon "Shortlist crew" at bounding box center [741, 474] width 14 height 14
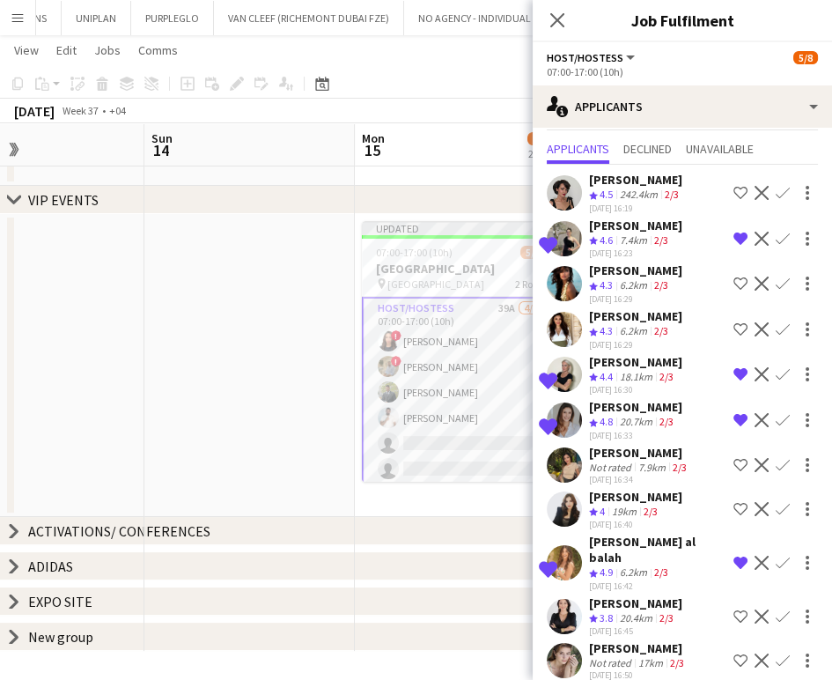
scroll to position [0, 0]
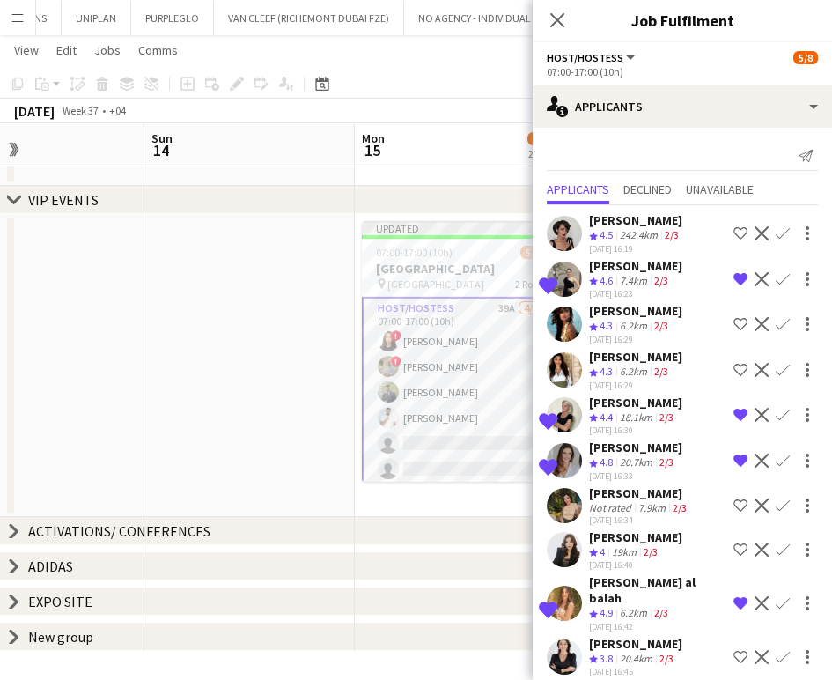
click at [231, 347] on app-date-cell at bounding box center [249, 365] width 211 height 303
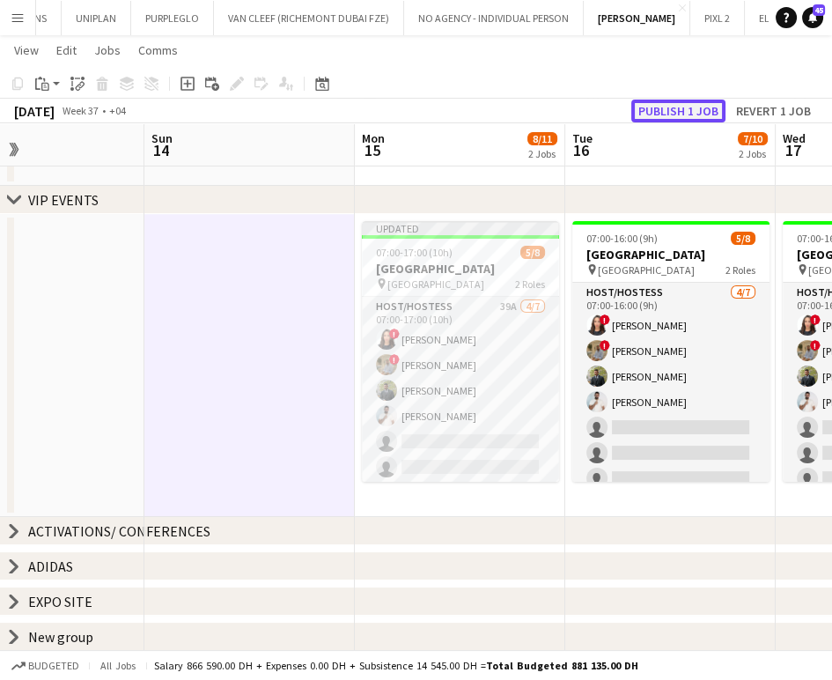
click at [670, 106] on button "Publish 1 job" at bounding box center [679, 111] width 94 height 23
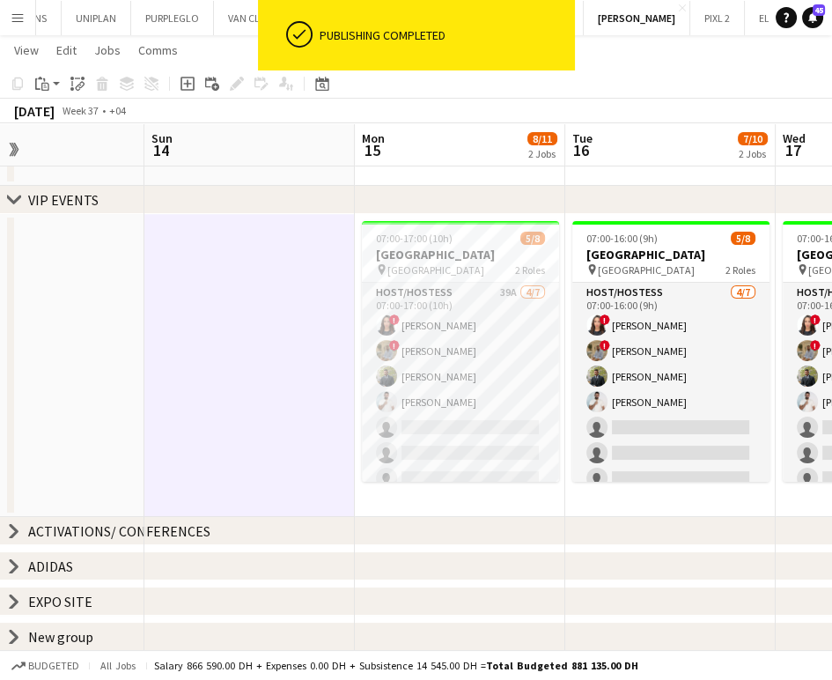
click at [299, 386] on app-date-cell at bounding box center [249, 365] width 211 height 303
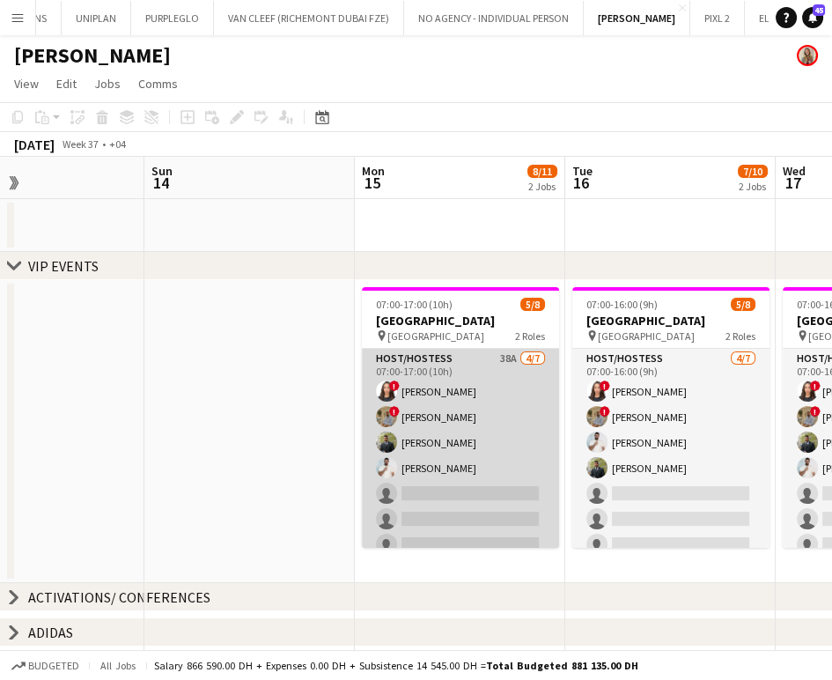
click at [484, 429] on app-card-role "Host/Hostess 38A 4/7 07:00-17:00 (10h) ! Amira Malek ! Hussain Almeshal Abdulka…" at bounding box center [460, 455] width 197 height 213
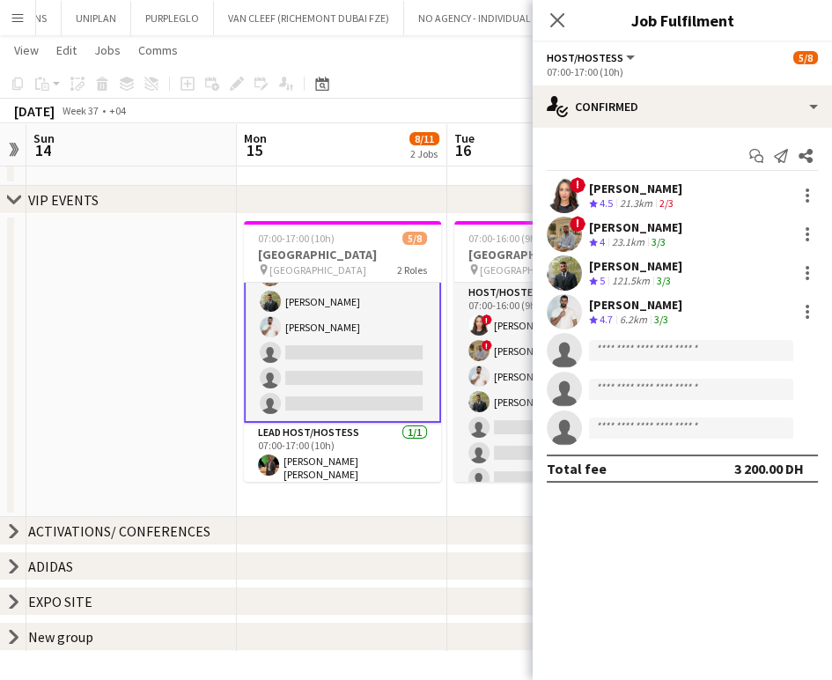
scroll to position [0, 614]
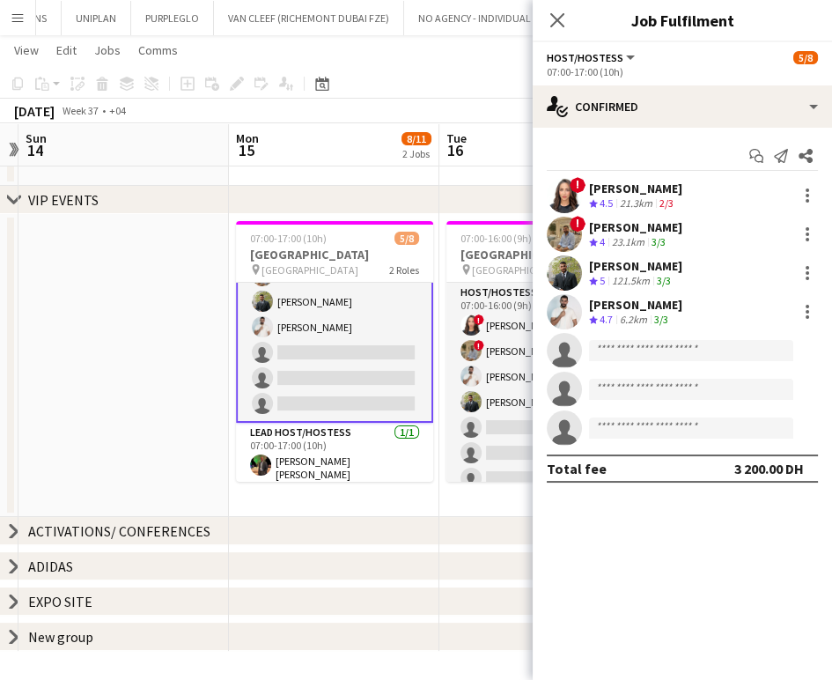
drag, startPoint x: 464, startPoint y: 402, endPoint x: 336, endPoint y: 395, distance: 128.7
click at [337, 396] on app-calendar-viewport "Thu 11 3/3 1 Job Fri 12 3/3 1 Job Sat 13 Sun 14 Mon 15 8/11 2 Jobs Tue 16 7/10 …" at bounding box center [416, 327] width 832 height 646
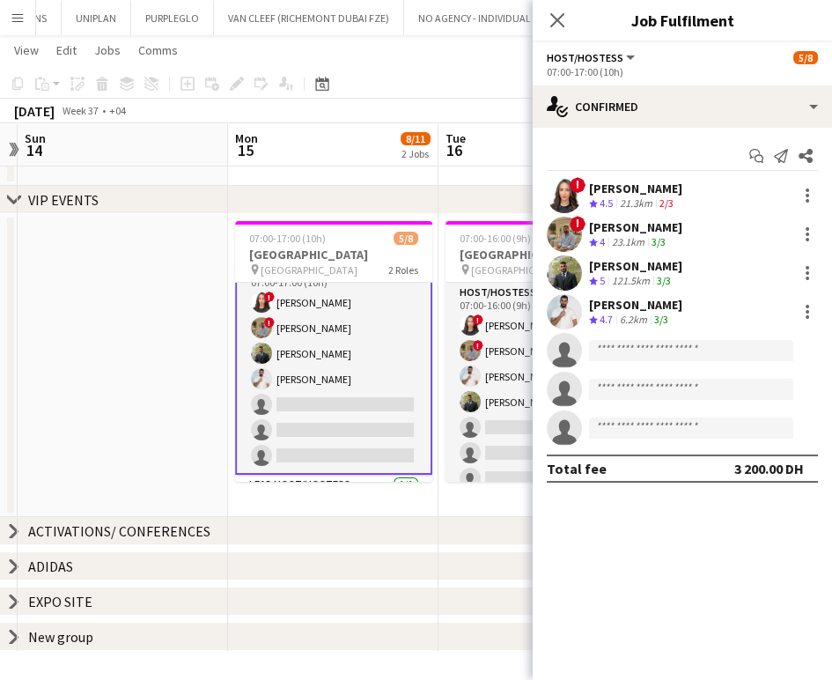
scroll to position [0, 0]
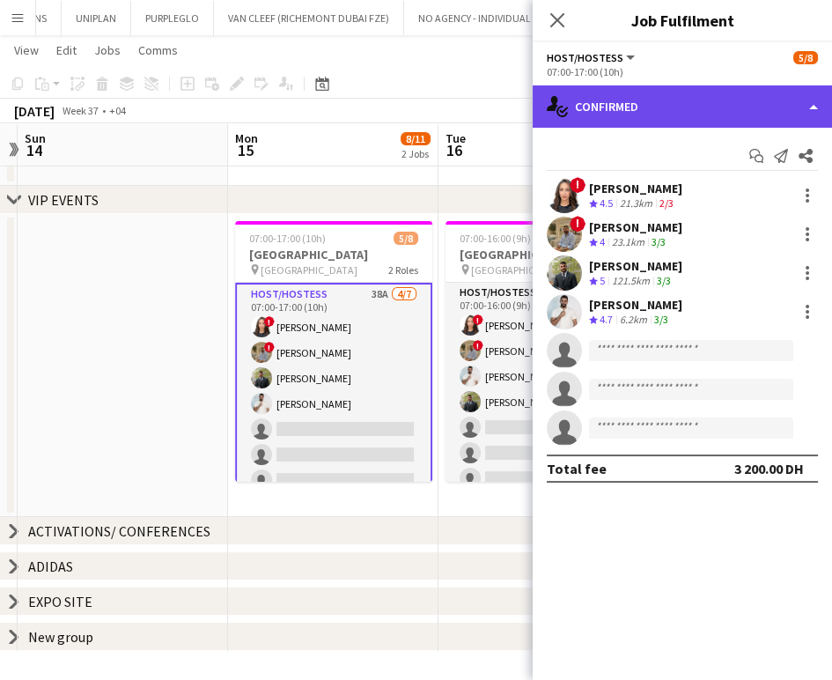
click at [817, 111] on div "single-neutral-actions-check-2 Confirmed" at bounding box center [682, 106] width 299 height 42
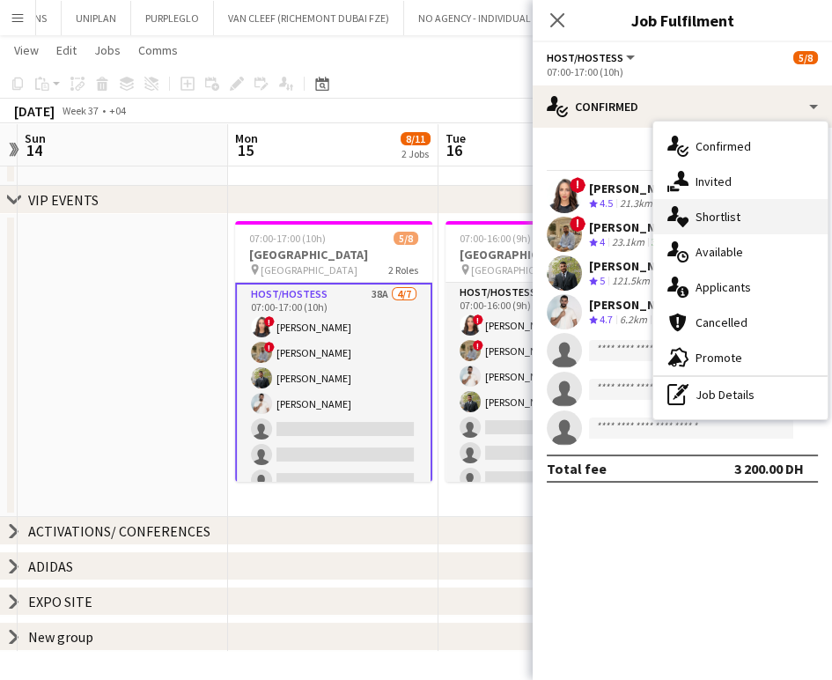
click at [745, 206] on div "single-neutral-actions-heart Shortlist" at bounding box center [741, 216] width 174 height 35
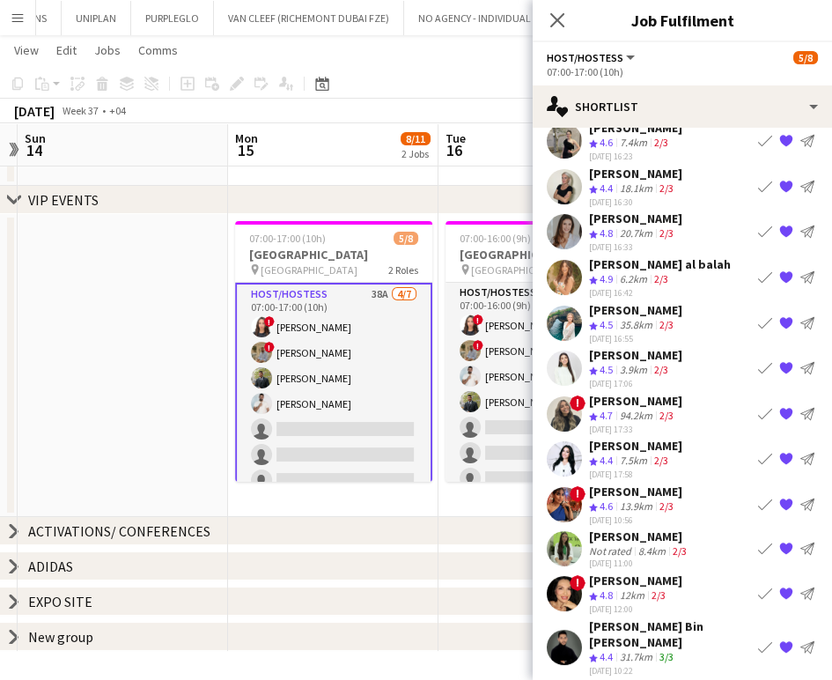
scroll to position [86, 0]
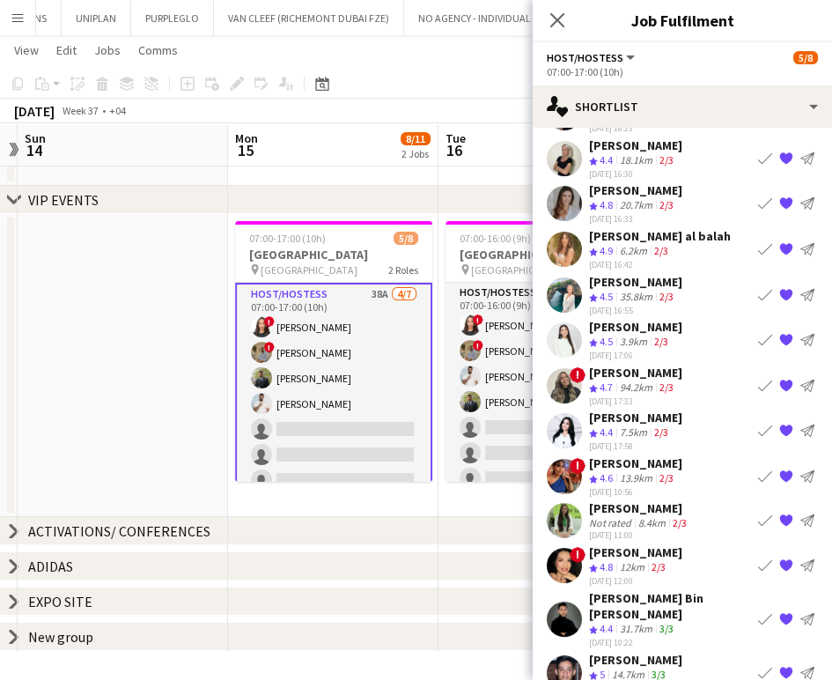
click at [70, 309] on app-date-cell at bounding box center [123, 365] width 211 height 303
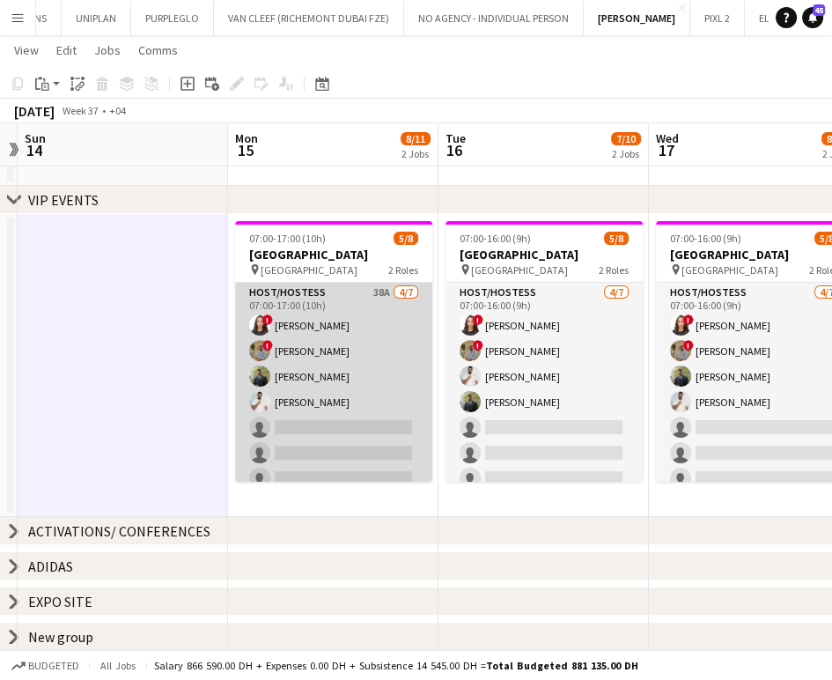
click at [359, 374] on app-card-role "Host/Hostess 38A 4/7 07:00-17:00 (10h) ! Amira Malek ! Hussain Almeshal Abdulka…" at bounding box center [333, 389] width 197 height 213
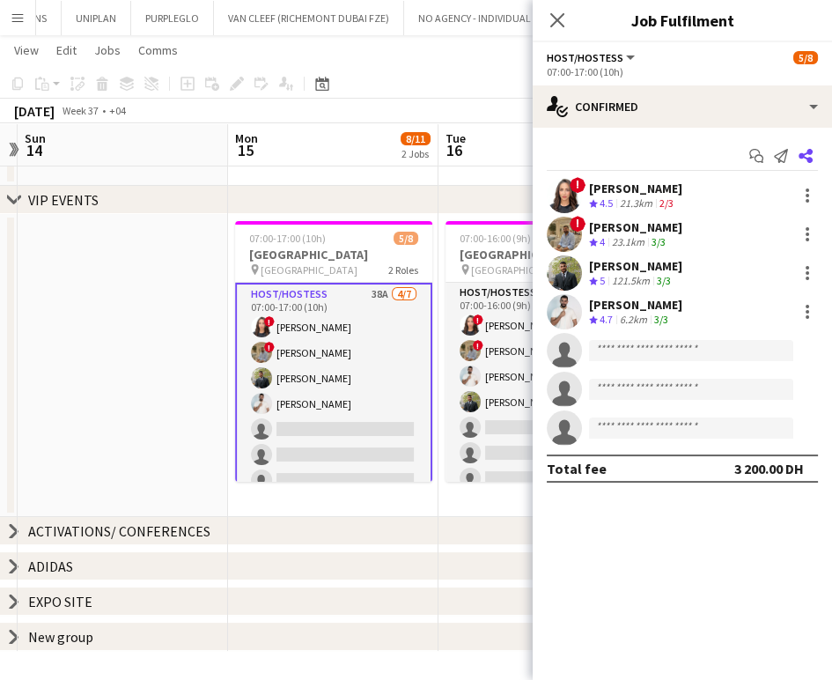
click at [812, 159] on icon at bounding box center [806, 156] width 14 height 14
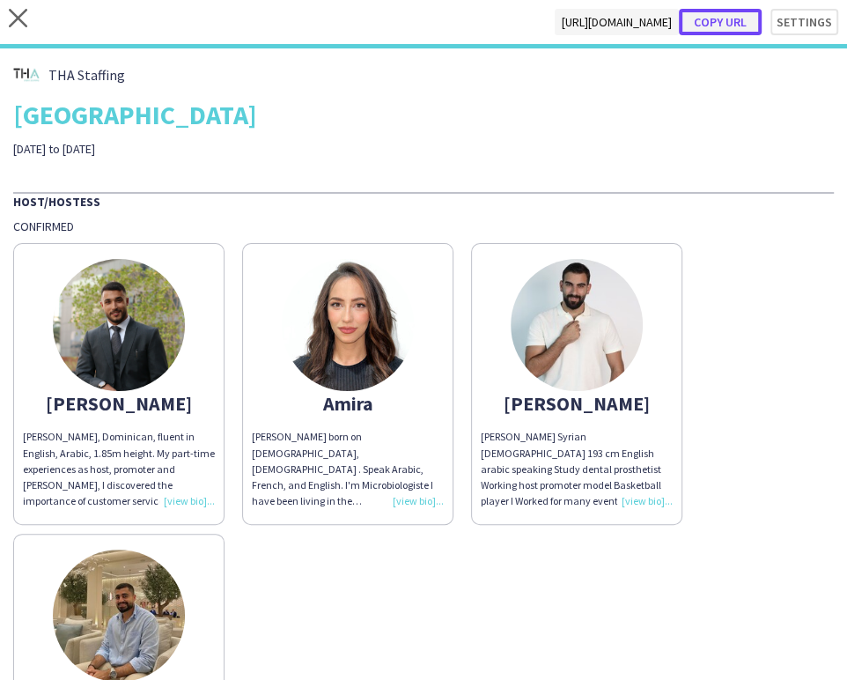
click at [714, 20] on button "Copy url" at bounding box center [720, 22] width 83 height 26
click at [21, 15] on icon at bounding box center [18, 18] width 18 height 18
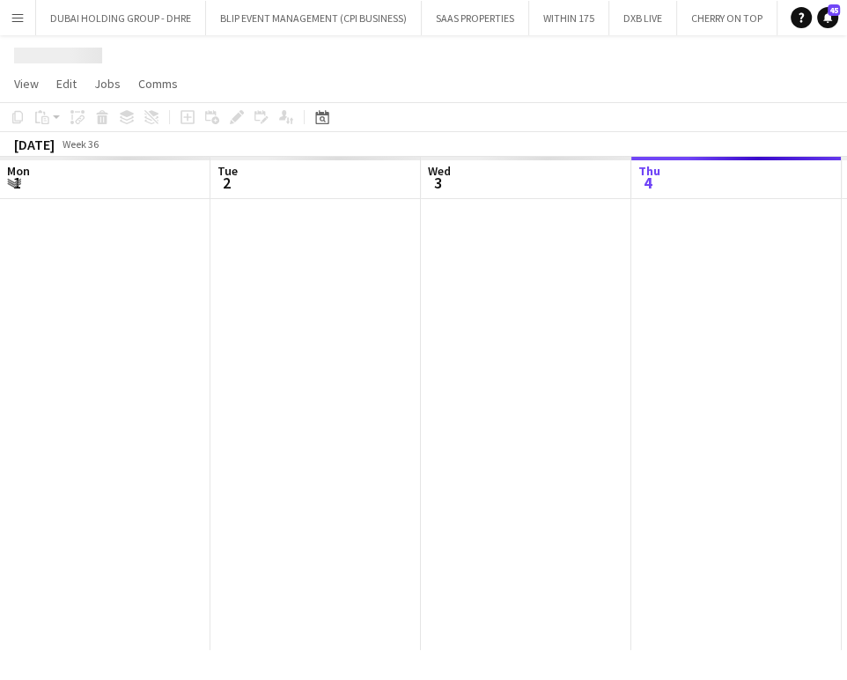
scroll to position [0, 421]
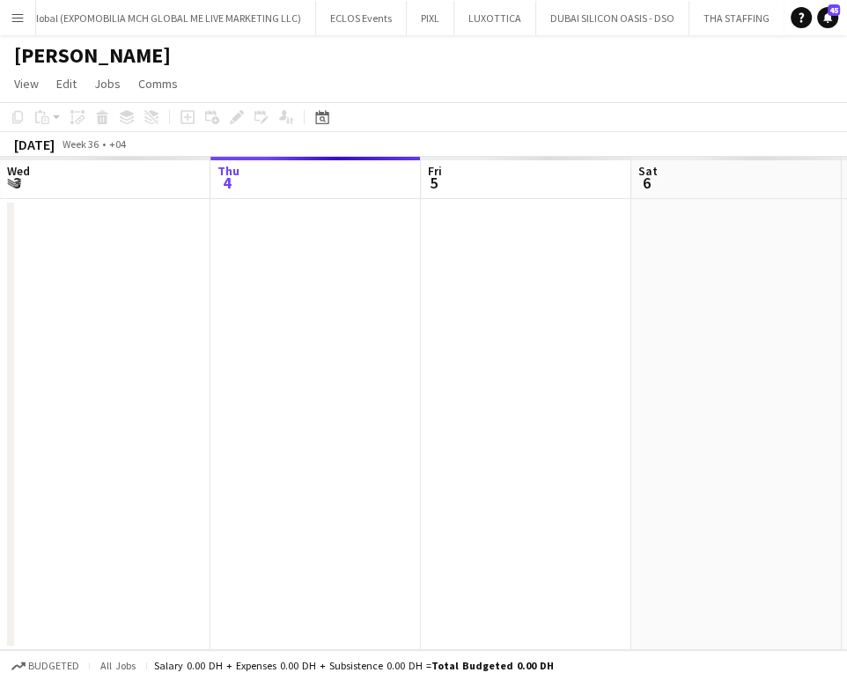
click at [416, 277] on div "Mon 1 Tue 2 Wed 3 Thu 4 Fri 5 Sat 6 Sun 7 Mon 8 Tue 9" at bounding box center [423, 403] width 847 height 493
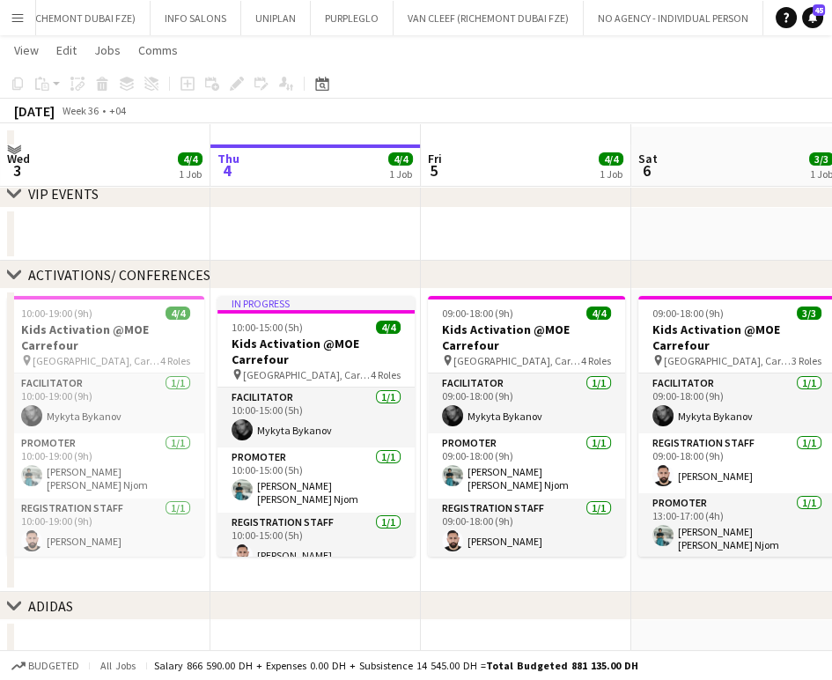
scroll to position [98, 0]
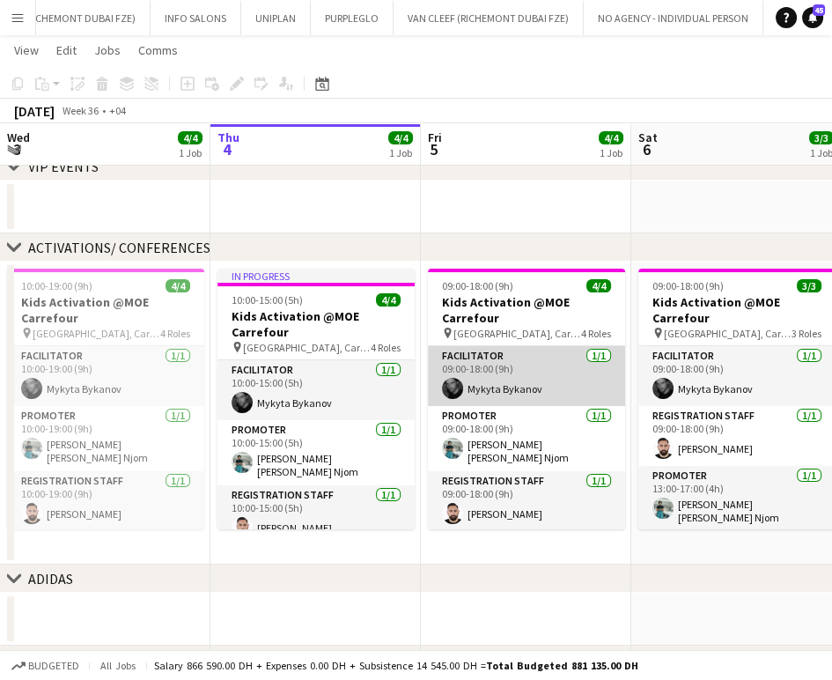
click at [472, 396] on app-card-role "Facilitator 1/1 09:00-18:00 (9h) Mykyta Bykanov" at bounding box center [526, 376] width 197 height 60
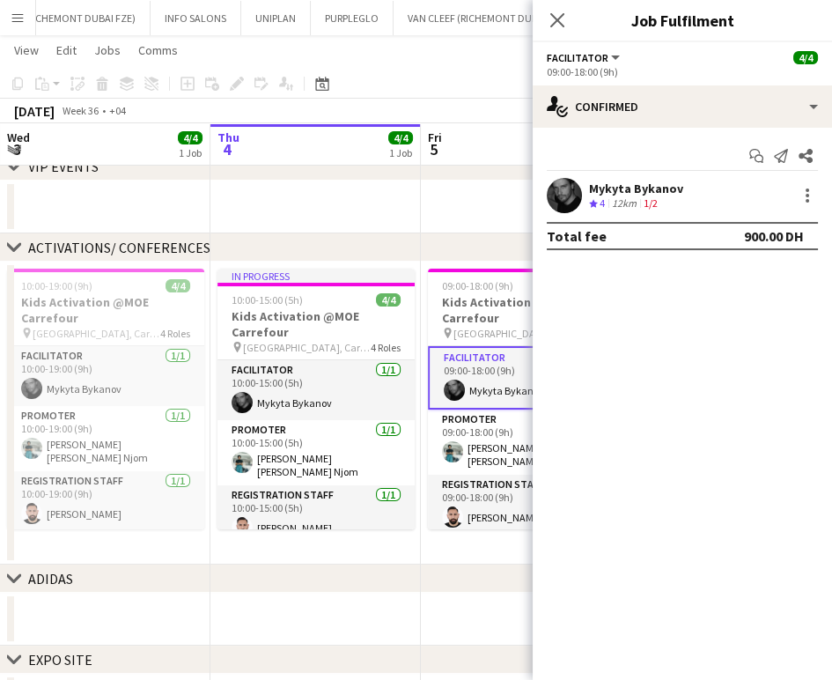
click at [638, 196] on div "12km" at bounding box center [625, 203] width 32 height 15
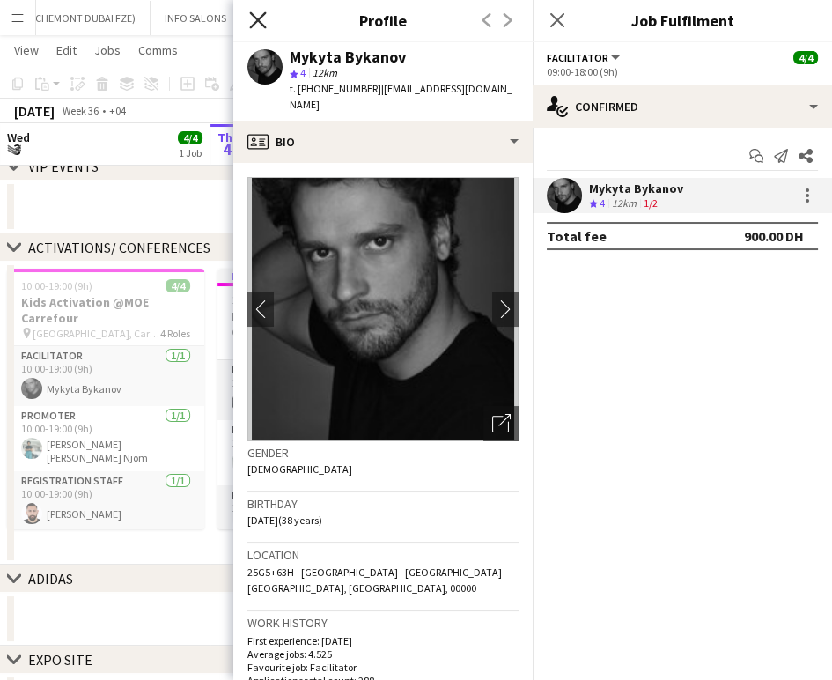
click at [253, 21] on icon "Close pop-in" at bounding box center [257, 19] width 17 height 17
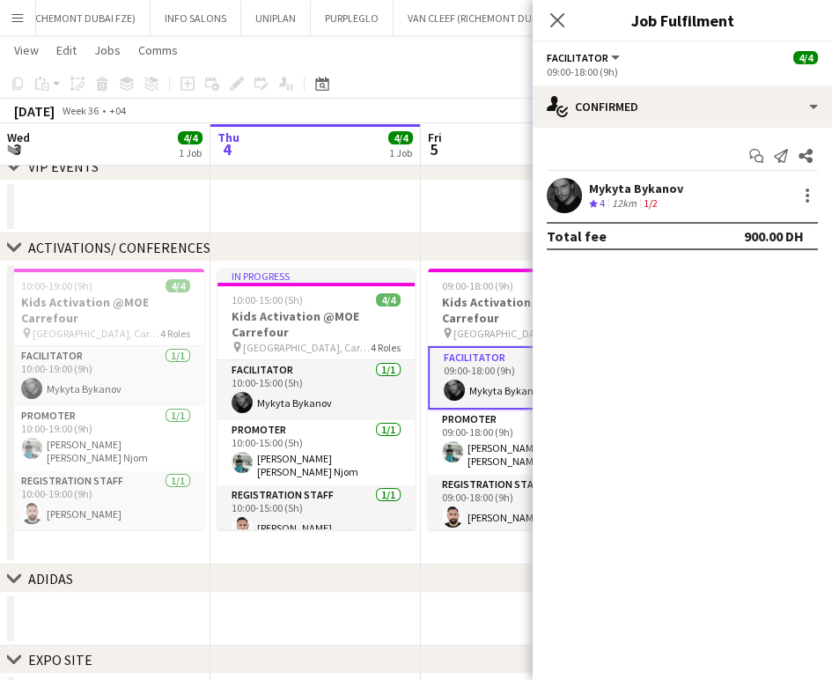
click at [353, 211] on app-date-cell at bounding box center [316, 207] width 211 height 53
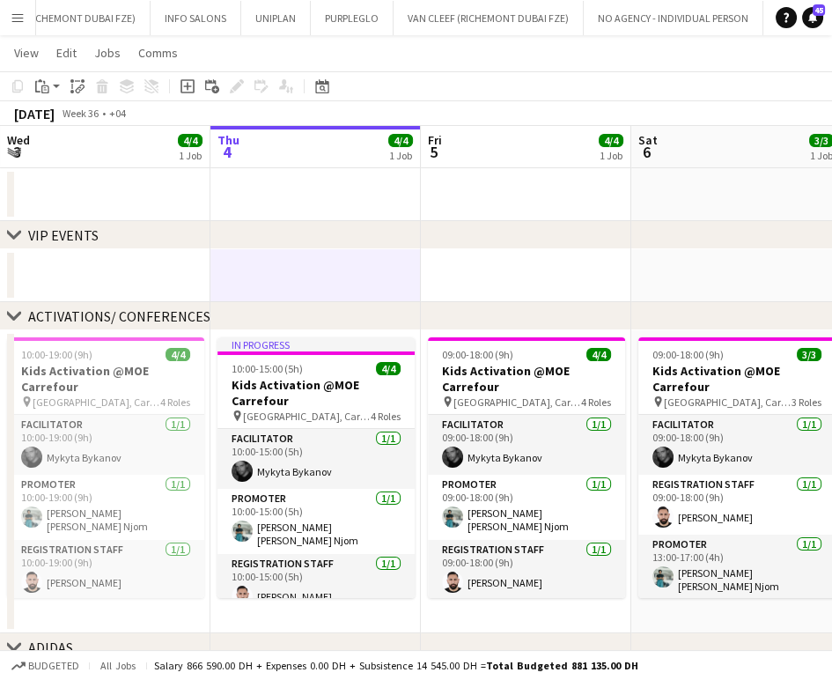
scroll to position [0, 0]
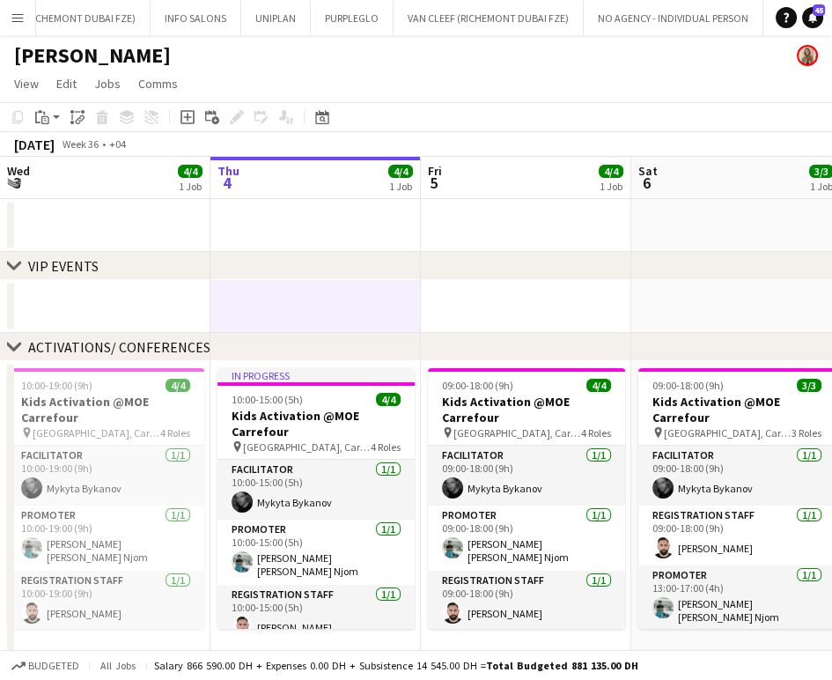
drag, startPoint x: 477, startPoint y: 322, endPoint x: 188, endPoint y: 239, distance: 301.6
click at [135, 250] on div "chevron-right VIP EVENTS chevron-right ACTIVATIONS/ CONFERENCES chevron-right A…" at bounding box center [416, 532] width 832 height 750
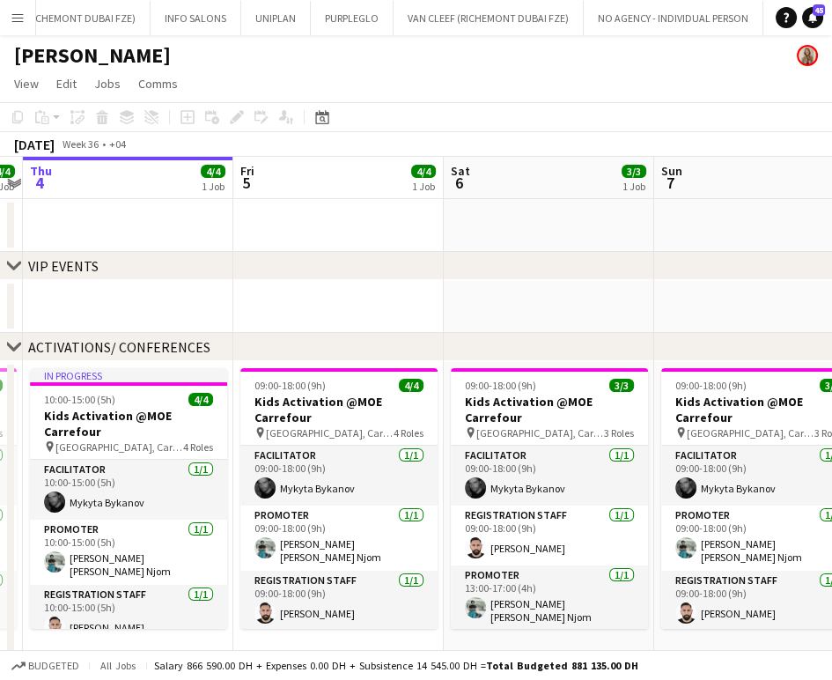
click at [63, 250] on app-calendar-viewport "Mon 1 4/4 1 Job Tue 2 4/4 1 Job Wed 3 4/4 1 Job Thu 4 4/4 1 Job Fri 5 4/4 1 Job…" at bounding box center [416, 532] width 832 height 750
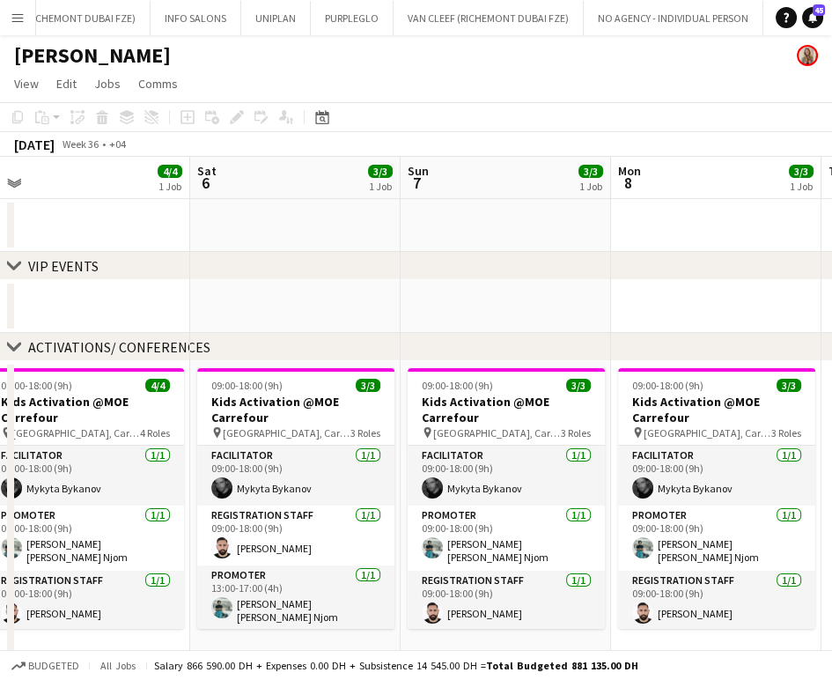
drag, startPoint x: 314, startPoint y: 343, endPoint x: 215, endPoint y: 331, distance: 99.3
click at [188, 333] on div "chevron-right VIP EVENTS chevron-right ACTIVATIONS/ CONFERENCES chevron-right A…" at bounding box center [416, 532] width 832 height 750
drag, startPoint x: 481, startPoint y: 220, endPoint x: 351, endPoint y: 217, distance: 129.5
click at [329, 217] on app-calendar-viewport "Tue 2 4/4 1 Job Wed 3 4/4 1 Job Thu 4 4/4 1 Job Fri 5 4/4 1 Job Sat 6 3/3 1 Job…" at bounding box center [416, 532] width 832 height 750
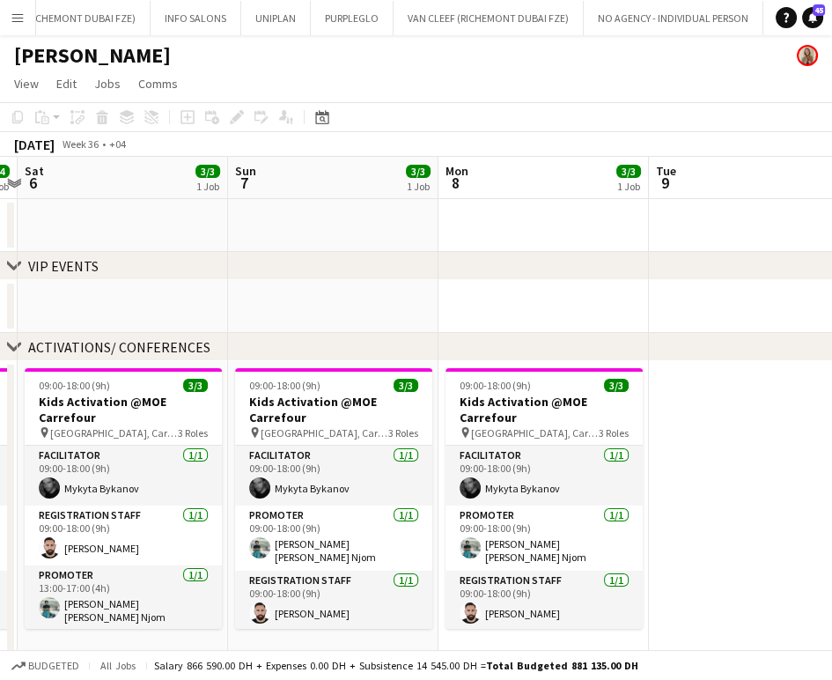
drag, startPoint x: 624, startPoint y: 253, endPoint x: 56, endPoint y: 119, distance: 583.7
click at [56, 119] on app-calendar "Copy Paste Paste Ctrl+V Paste with crew Ctrl+Shift+V Paste linked Job Delete Gr…" at bounding box center [416, 504] width 832 height 805
drag, startPoint x: 172, startPoint y: 168, endPoint x: 303, endPoint y: 224, distance: 142.5
click at [399, 174] on app-calendar "Copy Paste Paste Ctrl+V Paste with crew Ctrl+Shift+V Paste linked Job Delete Gr…" at bounding box center [416, 504] width 832 height 805
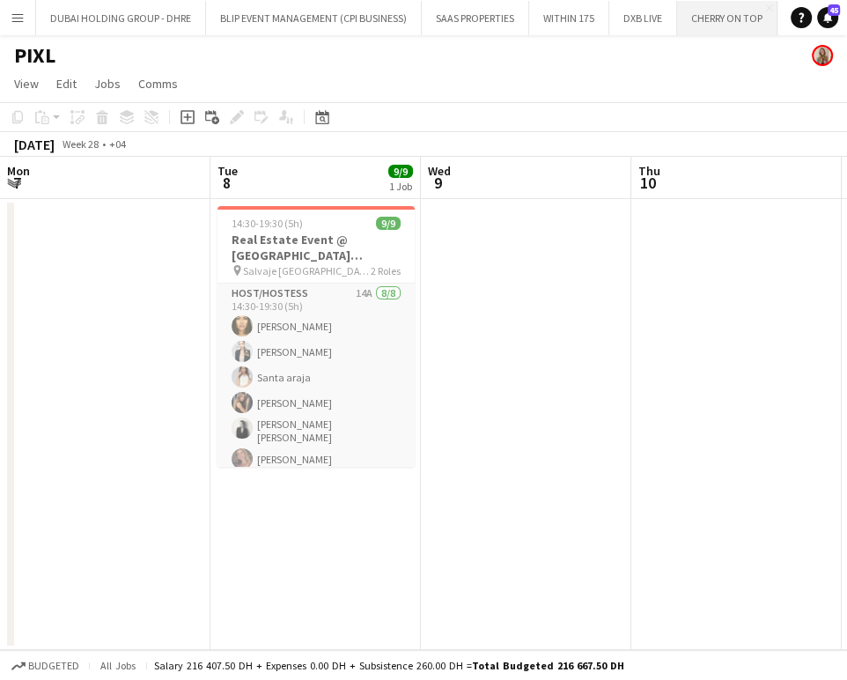
scroll to position [0, 550]
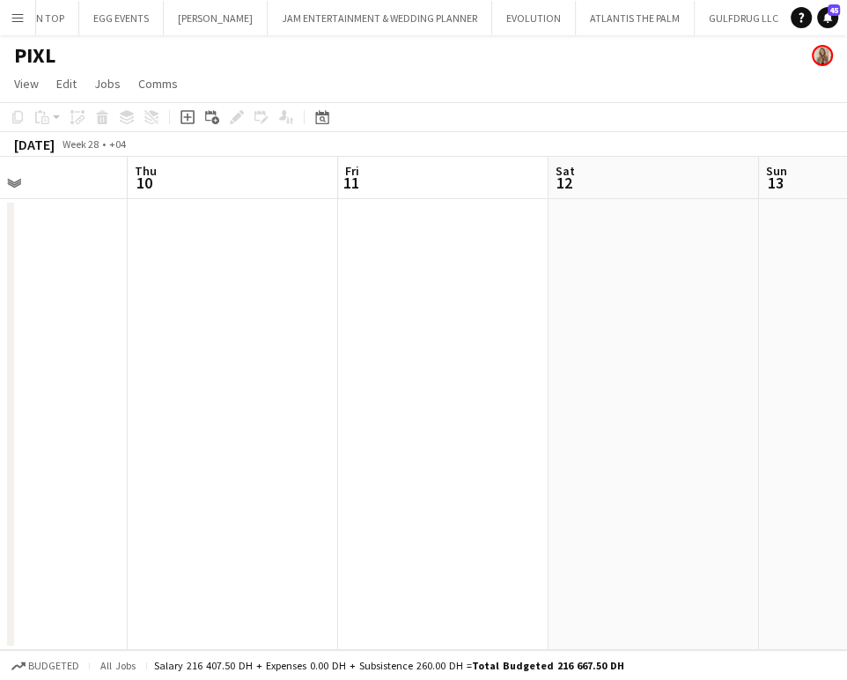
drag, startPoint x: 499, startPoint y: 322, endPoint x: 211, endPoint y: 322, distance: 288.0
click at [211, 322] on app-calendar-viewport "Mon 7 Tue 8 9/9 1 Job Wed 9 Thu 10 Fri 11 Sat 12 Sun 13 Mon 14 Tue 15 Wed 16 14…" at bounding box center [423, 403] width 847 height 493
drag, startPoint x: 514, startPoint y: 354, endPoint x: 405, endPoint y: 343, distance: 109.8
click at [96, 351] on app-calendar-viewport "Wed 9 Thu 10 Fri 11 Sat 12 Sun 13 Mon 14 Tue 15 Wed 16 Thu 17 Fri 18" at bounding box center [423, 403] width 847 height 493
drag, startPoint x: 284, startPoint y: 366, endPoint x: 60, endPoint y: 357, distance: 224.8
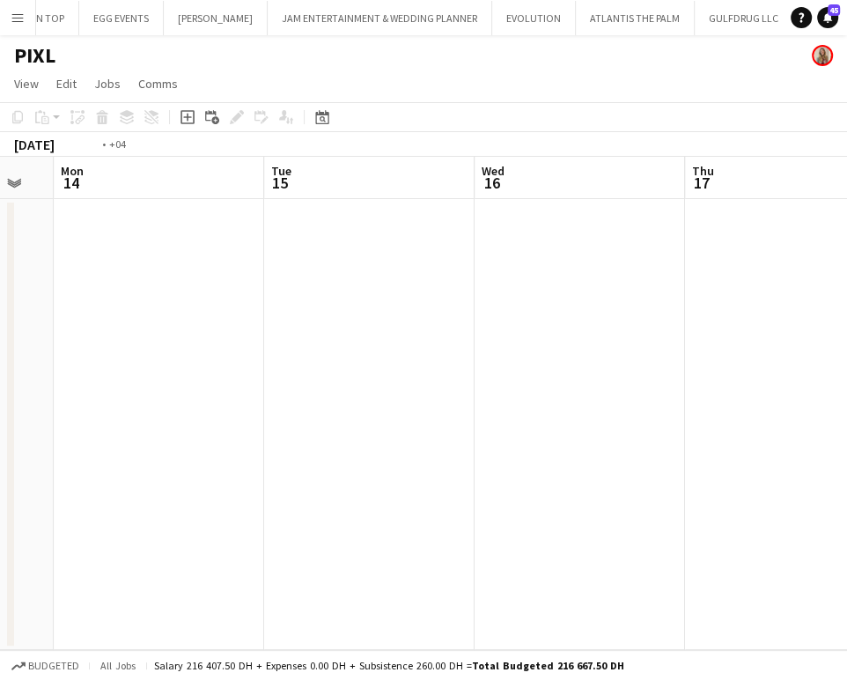
click at [61, 359] on app-calendar-viewport "Fri 11 Sat 12 Sun 13 Mon 14 Tue 15 Wed 16 Thu 17 Fri 18 Sat 19 Sun 20" at bounding box center [423, 403] width 847 height 493
drag, startPoint x: 358, startPoint y: 372, endPoint x: 183, endPoint y: 358, distance: 174.9
click at [92, 372] on app-calendar-viewport "Sun 13 Mon 14 Tue 15 Wed 16 Thu 17 Fri 18 Sat 19 Sun 20 Mon 21 Tue 22" at bounding box center [423, 403] width 847 height 493
drag, startPoint x: 573, startPoint y: 391, endPoint x: 188, endPoint y: 384, distance: 385.0
click at [188, 386] on app-calendar-viewport "Tue 15 Wed 16 Thu 17 Fri 18 Sat 19 Sun 20 Mon 21 Tue 22 Wed 23 5/5 1 Job Thu 24…" at bounding box center [423, 403] width 847 height 493
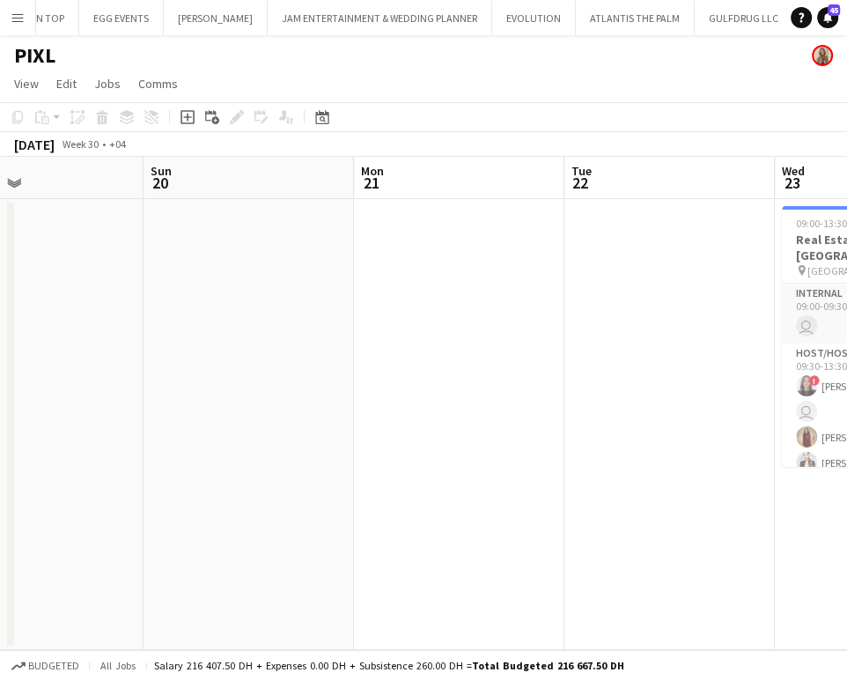
drag, startPoint x: 227, startPoint y: 390, endPoint x: 189, endPoint y: 388, distance: 38.0
click at [191, 388] on app-calendar-viewport "Thu 17 Fri 18 Sat 19 Sun 20 Mon 21 Tue 22 Wed 23 5/5 1 Job Thu 24 Fri 25 Sat 26…" at bounding box center [423, 403] width 847 height 493
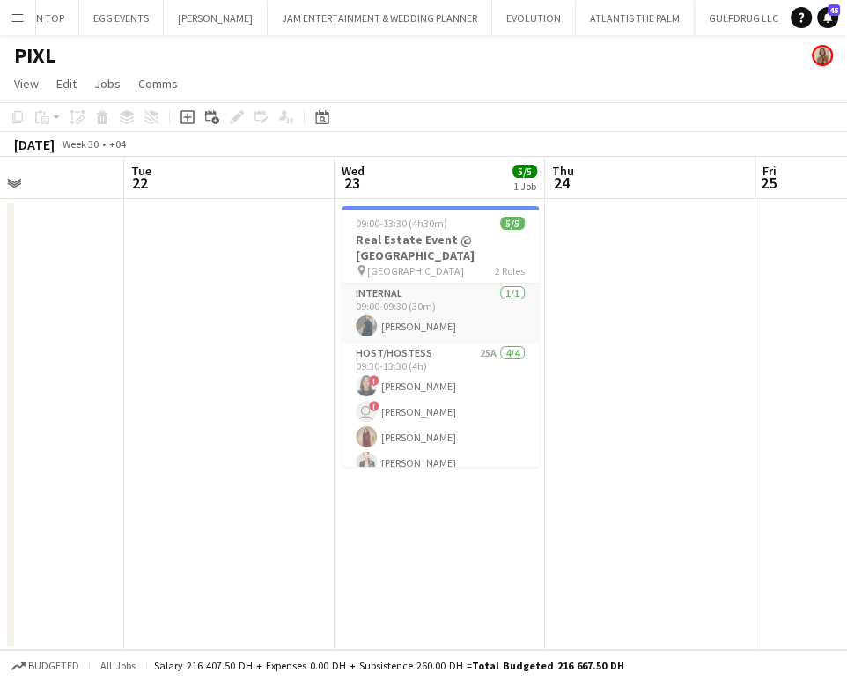
scroll to position [0, 775]
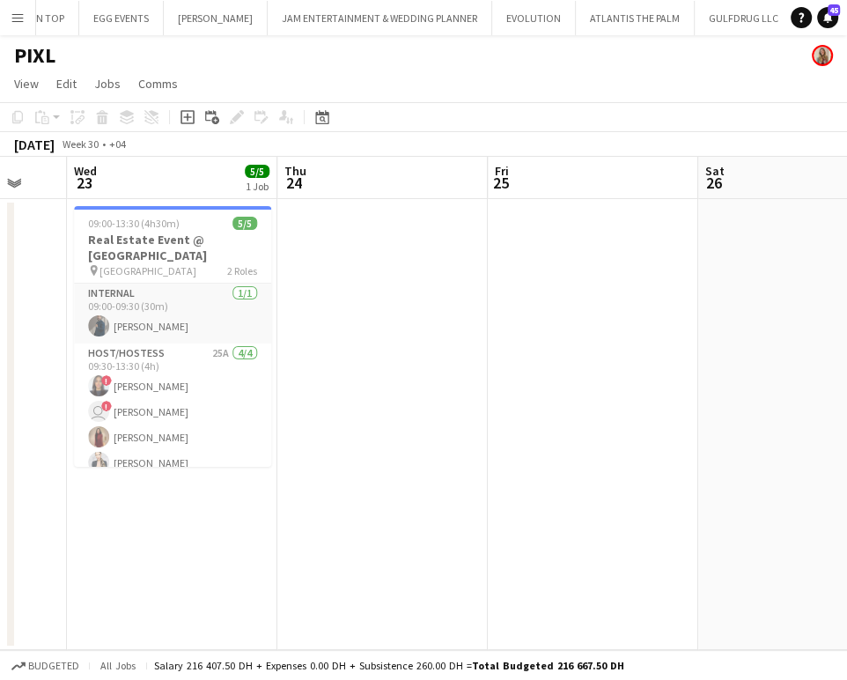
drag, startPoint x: 631, startPoint y: 417, endPoint x: 363, endPoint y: 420, distance: 267.8
click at [363, 420] on app-calendar-viewport "Sat 19 Sun 20 Mon 21 Tue 22 Wed 23 5/5 1 Job Thu 24 Fri 25 Sat 26 Sun 27 Mon 28…" at bounding box center [423, 403] width 847 height 493
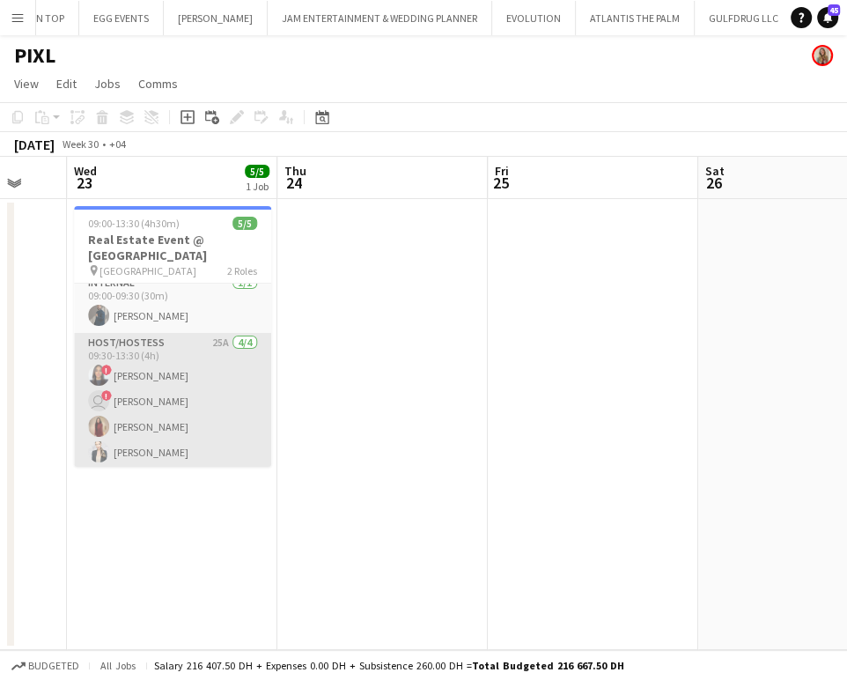
scroll to position [13, 0]
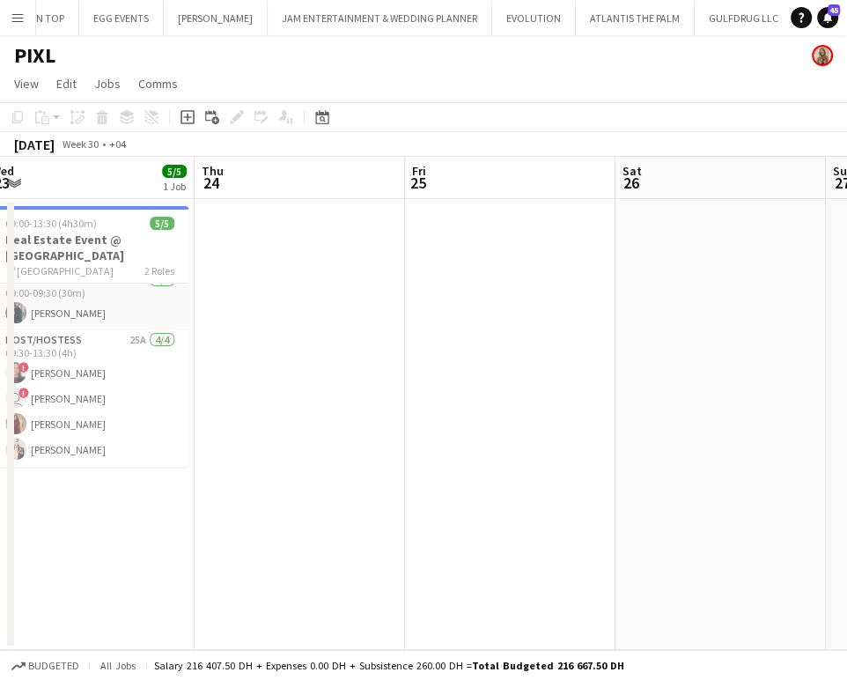
drag, startPoint x: 595, startPoint y: 378, endPoint x: 21, endPoint y: 360, distance: 573.7
click at [23, 363] on app-calendar-viewport "Sat 19 Sun 20 Mon 21 Tue 22 Wed 23 5/5 1 Job Thu 24 Fri 25 Sat 26 Sun 27 Mon 28…" at bounding box center [423, 403] width 847 height 493
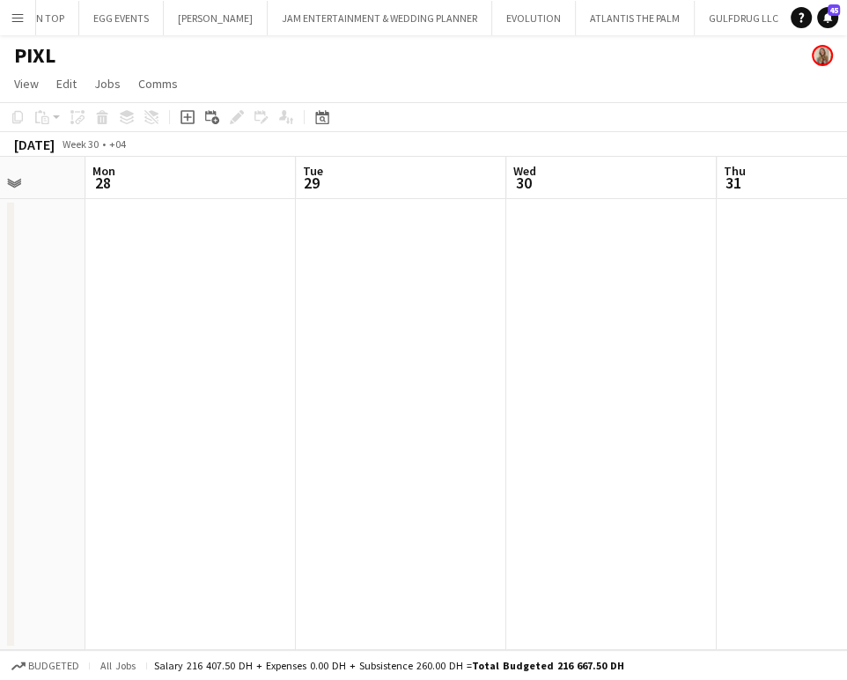
drag, startPoint x: 79, startPoint y: 363, endPoint x: 389, endPoint y: 345, distance: 310.5
click at [48, 358] on app-calendar-viewport "Fri 25 Sat 26 Sun 27 Mon 28 Tue 29 Wed 30 Thu 31 Fri 1 Sat 2 Sun 3" at bounding box center [423, 403] width 847 height 493
drag, startPoint x: 252, startPoint y: 386, endPoint x: -8, endPoint y: 381, distance: 259.9
click at [0, 381] on html "Menu Boards Boards Boards All jobs Status Workforce Workforce My Workforce Recr…" at bounding box center [423, 340] width 847 height 680
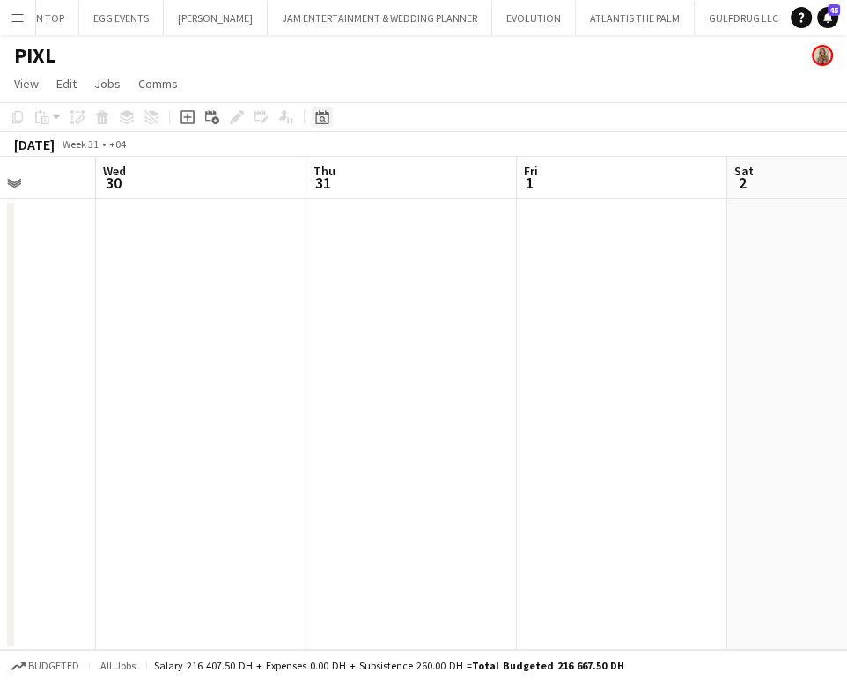
click at [324, 118] on icon "Date picker" at bounding box center [322, 117] width 14 height 14
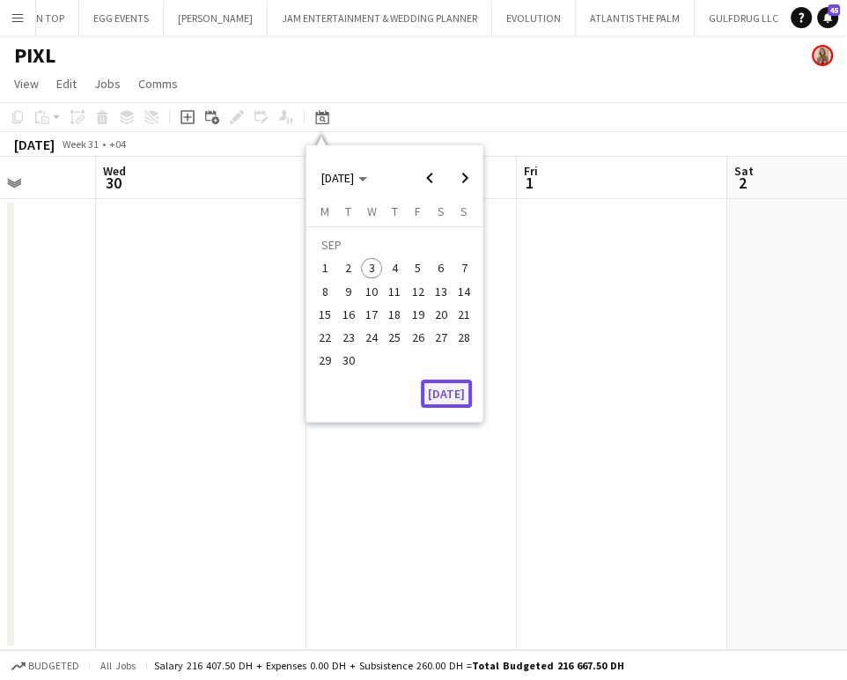
click at [446, 395] on button "[DATE]" at bounding box center [446, 394] width 51 height 28
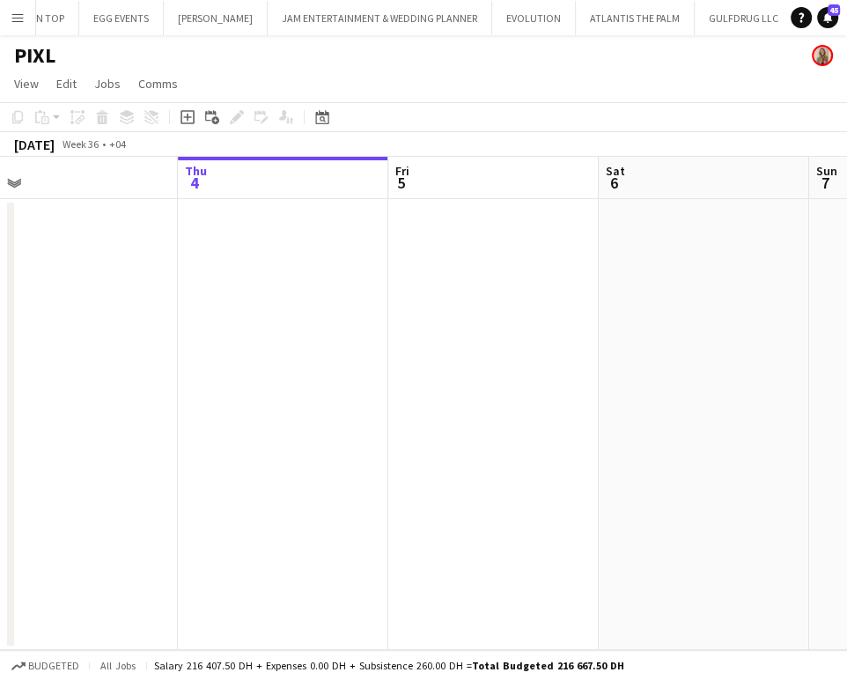
drag, startPoint x: 396, startPoint y: 359, endPoint x: 11, endPoint y: 336, distance: 385.6
click at [1, 342] on app-calendar-viewport "Sun 31 Mon 1 Tue 2 Wed 3 Thu 4 Fri 5 Sat 6 Sun 7 Mon 8 Tue 9 1/27 1 Job 09:30-1…" at bounding box center [423, 403] width 847 height 493
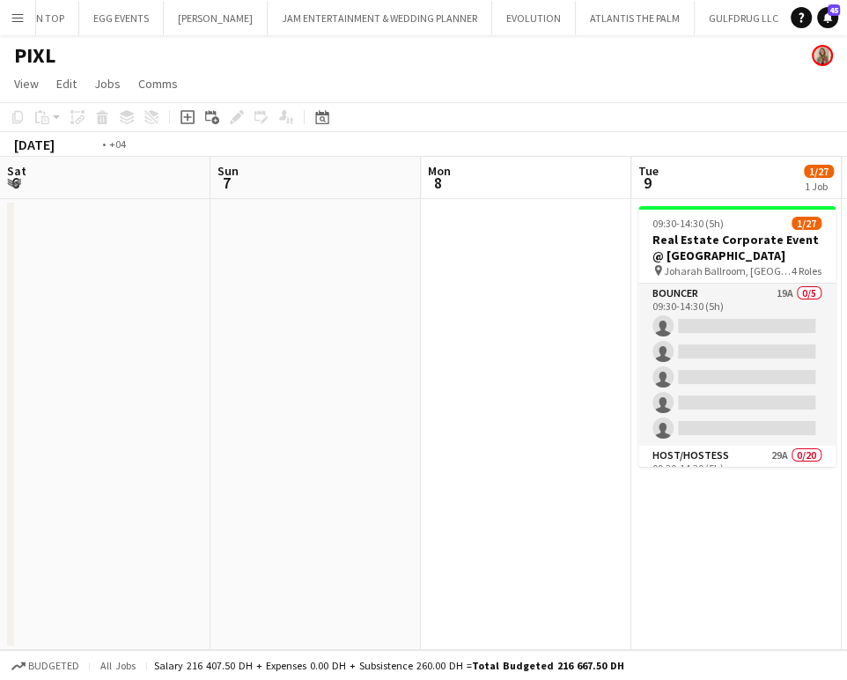
drag, startPoint x: 211, startPoint y: 443, endPoint x: 104, endPoint y: 410, distance: 112.5
click at [59, 422] on app-calendar-viewport "Wed 3 Thu 4 Fri 5 Sat 6 Sun 7 Mon 8 Tue 9 1/27 1 Job Wed 10 Thu 11 1/25 1 Job F…" at bounding box center [423, 403] width 847 height 493
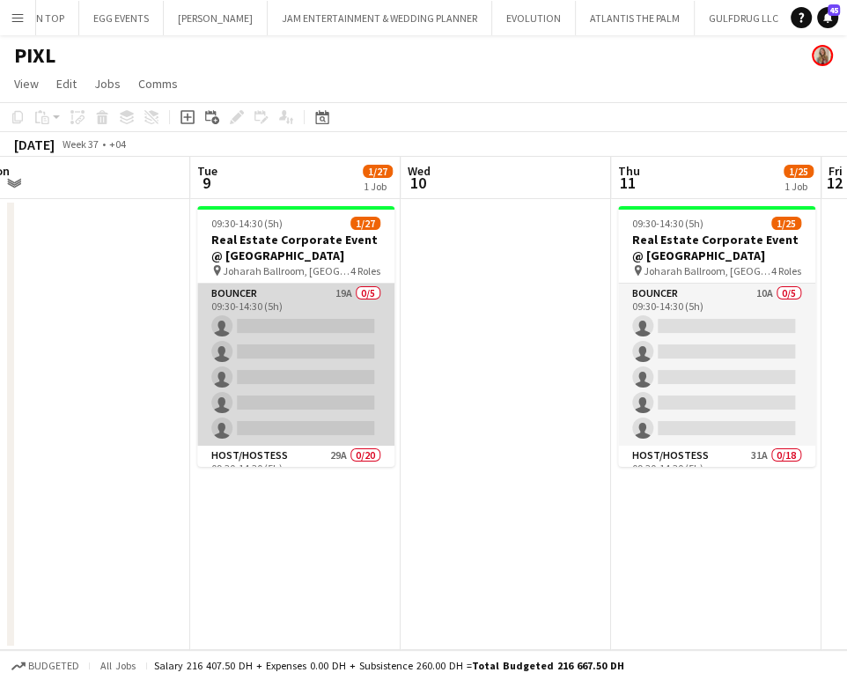
click at [306, 380] on app-card-role "Bouncer 19A 0/5 09:30-14:30 (5h) single-neutral-actions single-neutral-actions …" at bounding box center [295, 365] width 197 height 162
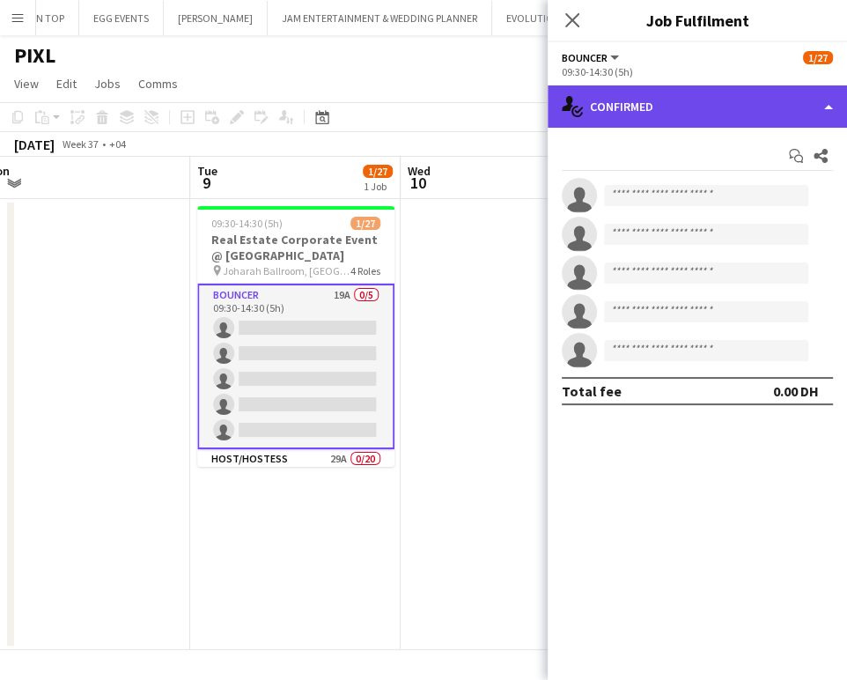
click at [817, 108] on div "single-neutral-actions-check-2 Confirmed" at bounding box center [697, 106] width 299 height 42
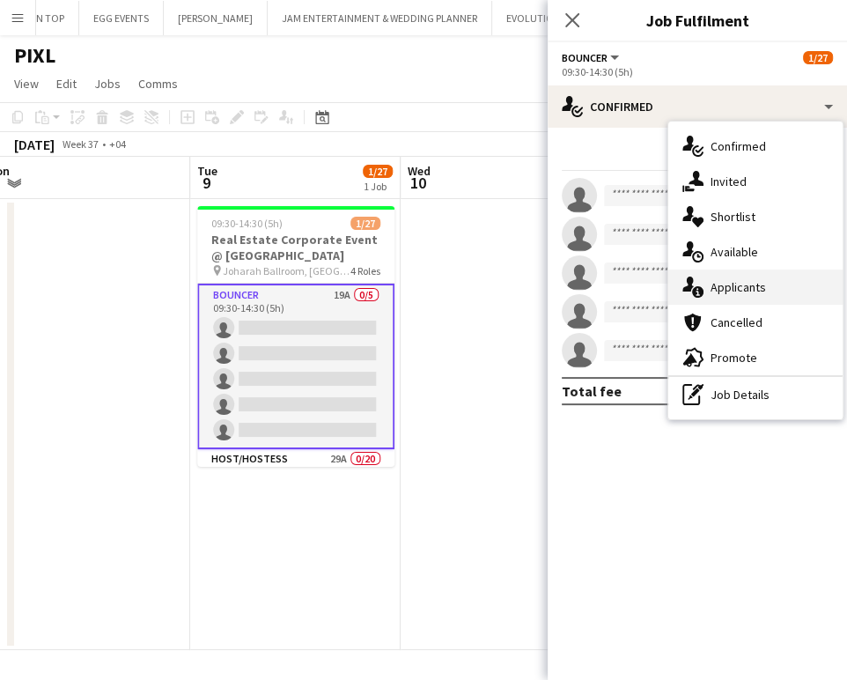
click at [776, 288] on div "single-neutral-actions-information Applicants" at bounding box center [756, 287] width 174 height 35
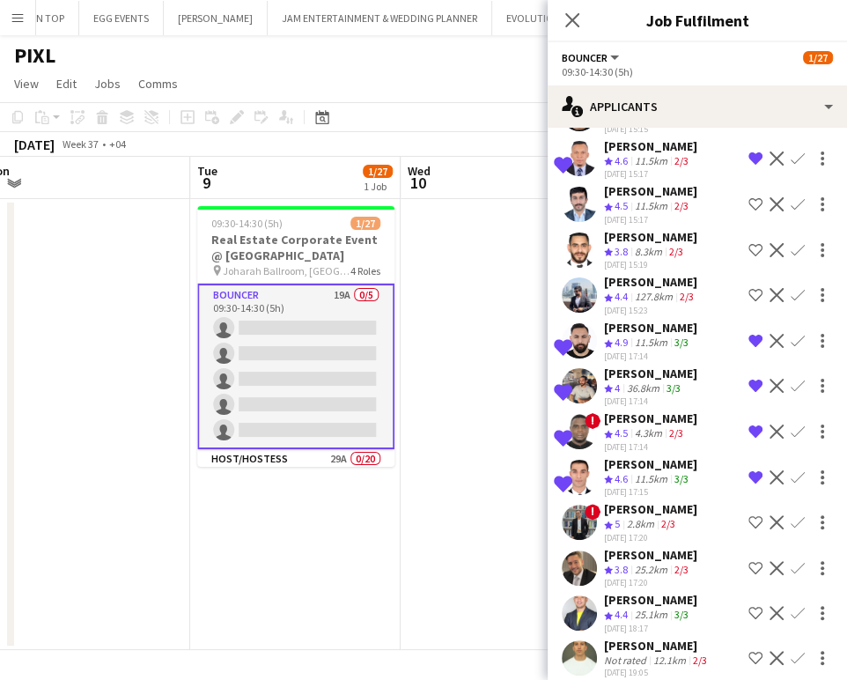
scroll to position [417, 0]
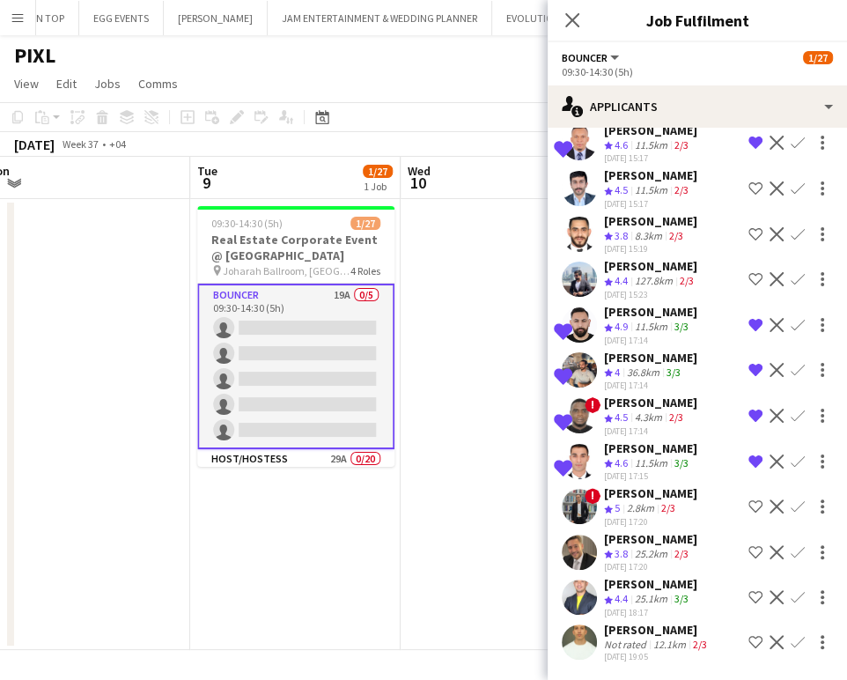
click at [749, 639] on app-icon "Shortlist crew" at bounding box center [756, 642] width 14 height 14
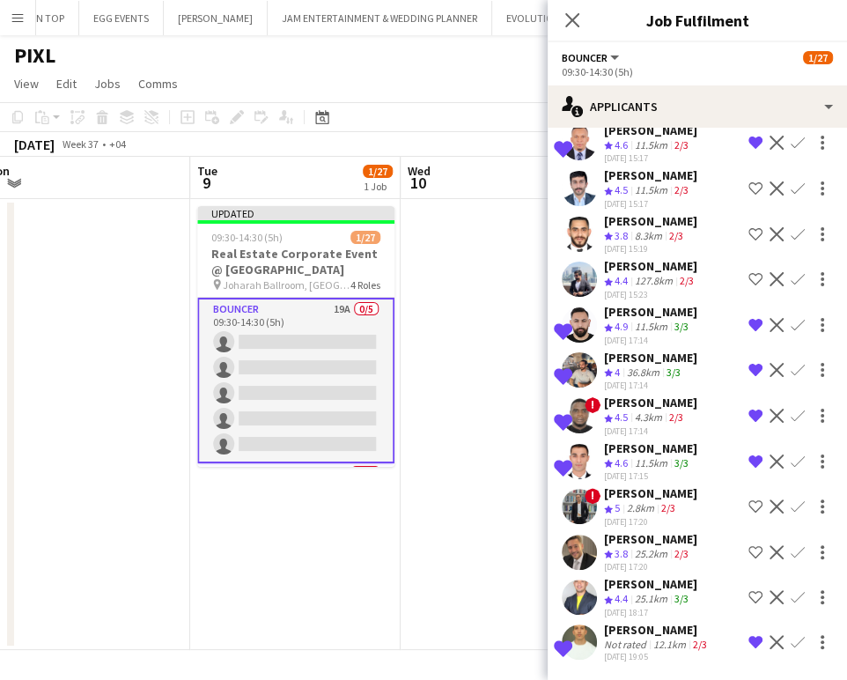
click at [749, 590] on app-icon "Shortlist crew" at bounding box center [756, 597] width 14 height 14
click at [749, 499] on app-icon "Shortlist crew" at bounding box center [756, 506] width 14 height 14
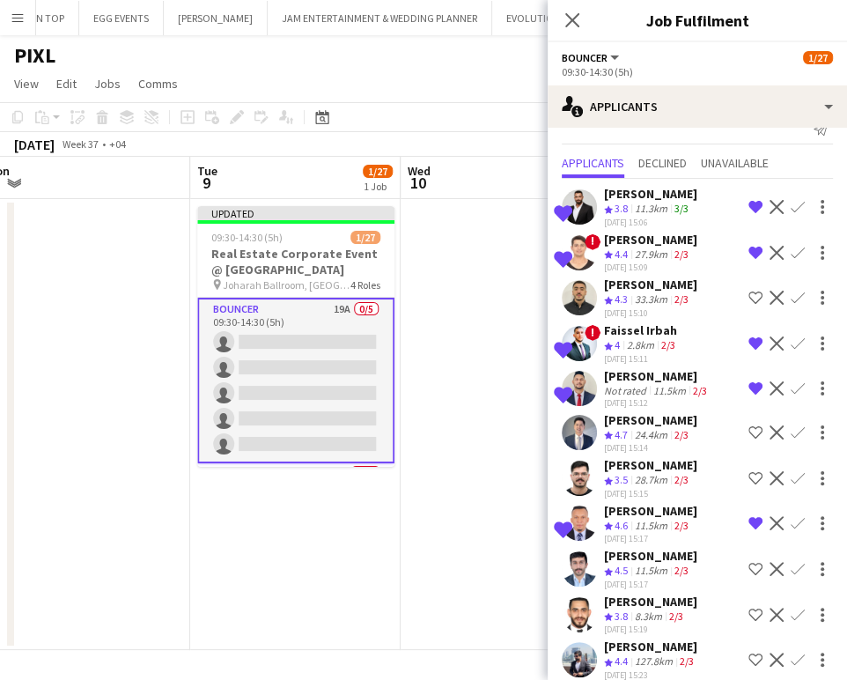
scroll to position [0, 0]
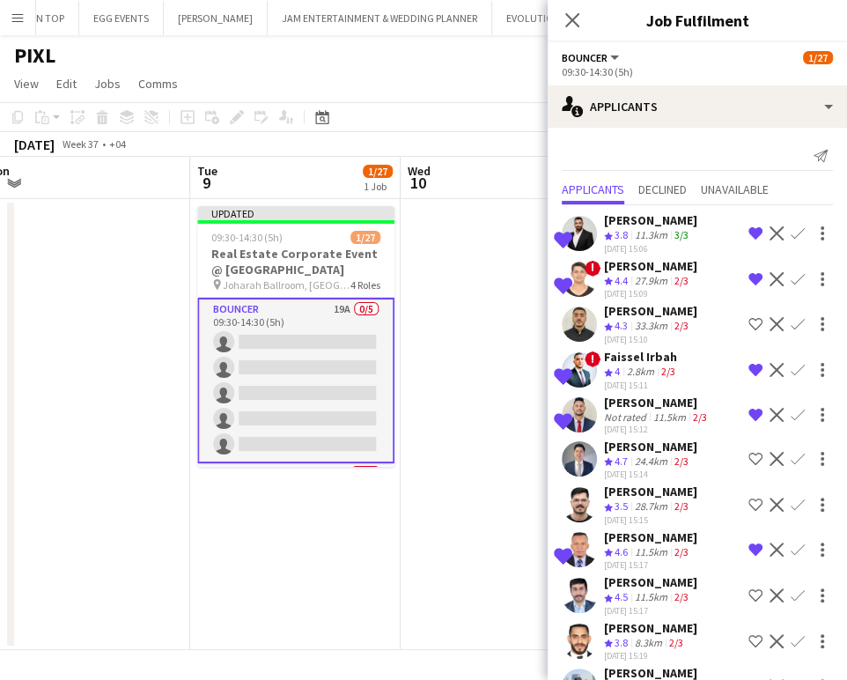
click at [486, 360] on app-date-cell at bounding box center [506, 424] width 211 height 451
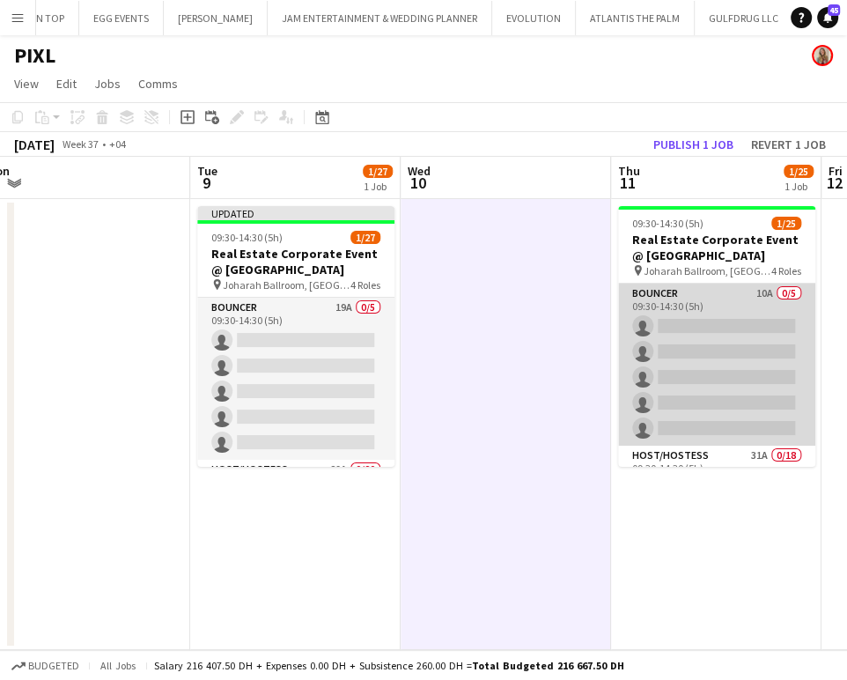
click at [703, 358] on app-card-role "Bouncer 10A 0/5 09:30-14:30 (5h) single-neutral-actions single-neutral-actions …" at bounding box center [716, 365] width 197 height 162
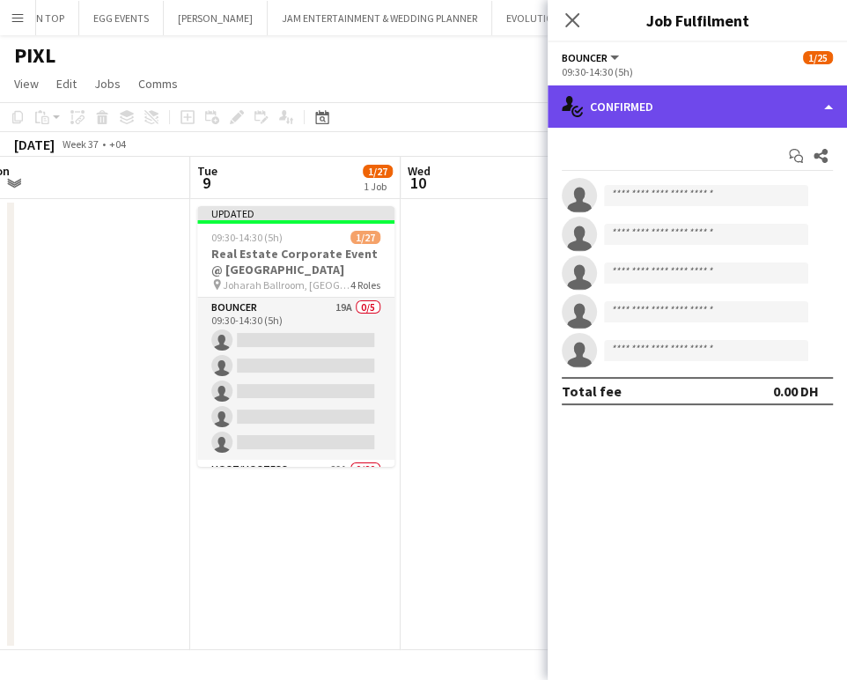
click at [839, 93] on div "single-neutral-actions-check-2 Confirmed" at bounding box center [697, 106] width 299 height 42
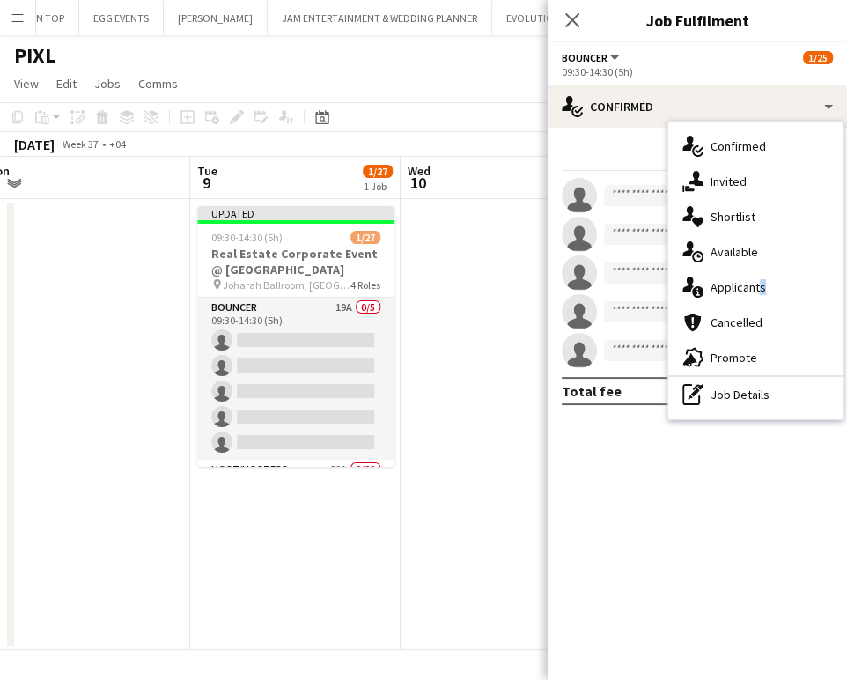
click at [755, 281] on span "Applicants" at bounding box center [738, 287] width 55 height 16
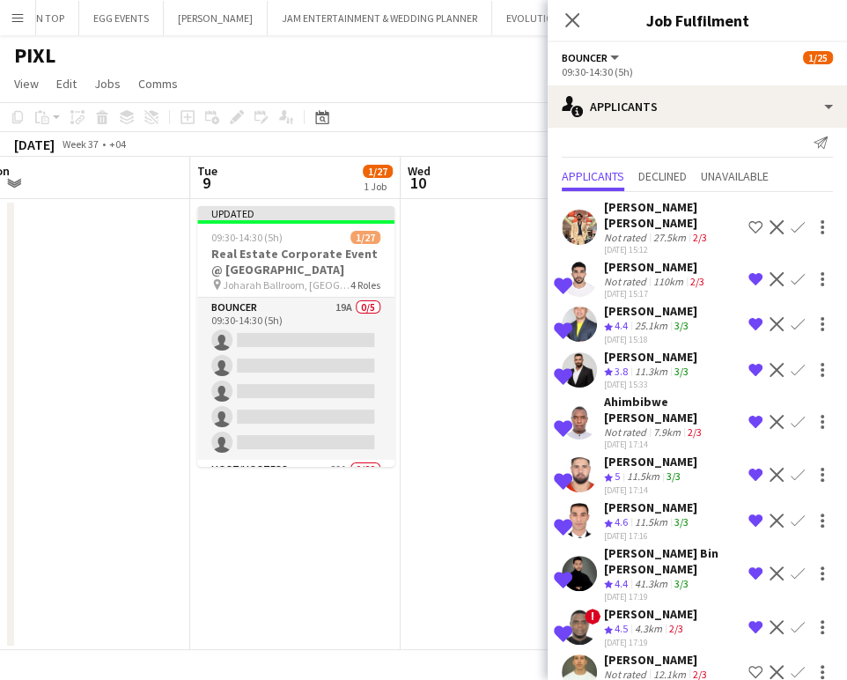
scroll to position [18, 0]
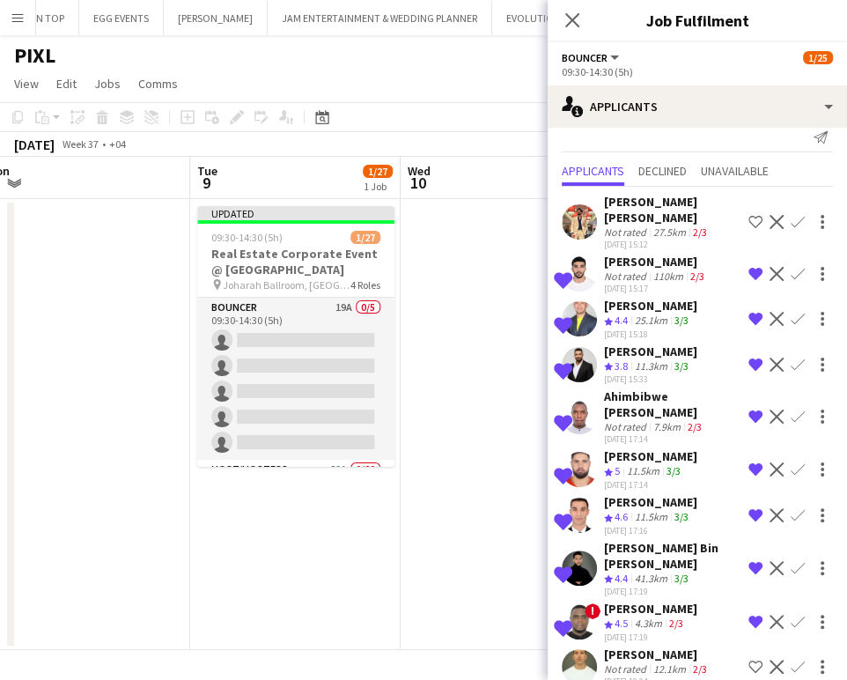
click at [745, 656] on button "Shortlist crew" at bounding box center [755, 666] width 21 height 21
click at [494, 402] on app-date-cell at bounding box center [506, 424] width 211 height 451
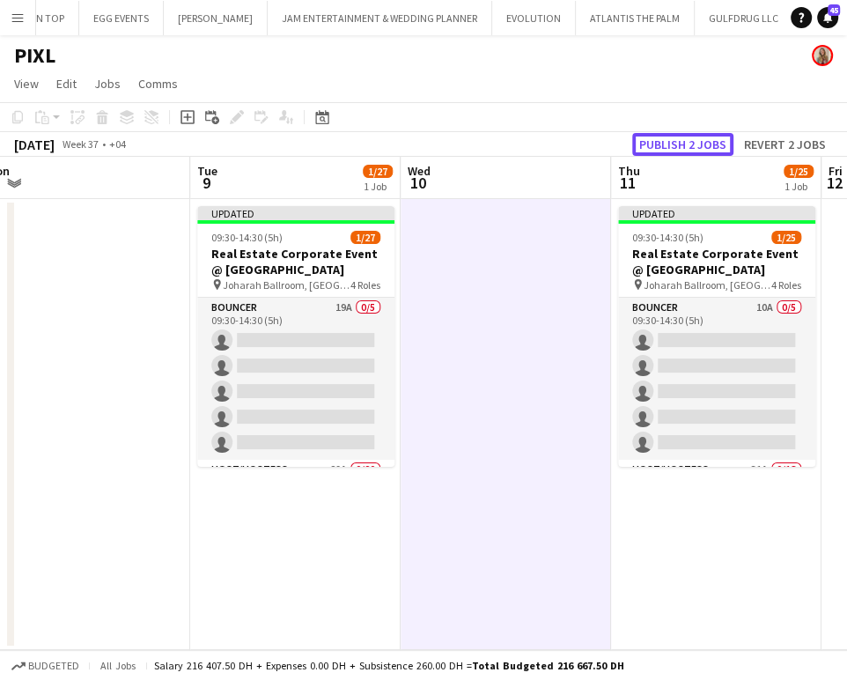
click at [705, 139] on button "Publish 2 jobs" at bounding box center [682, 144] width 101 height 23
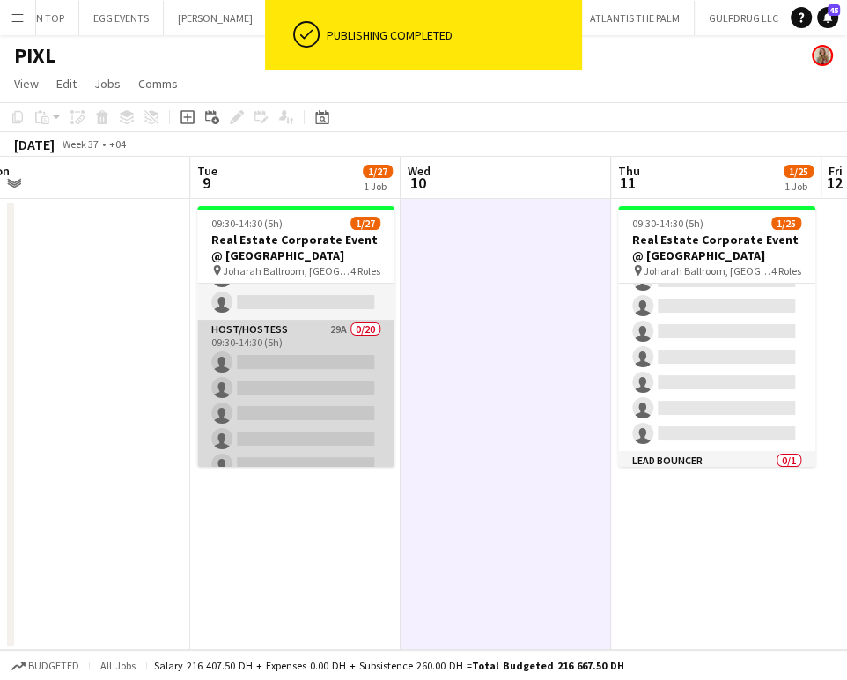
scroll to position [98, 0]
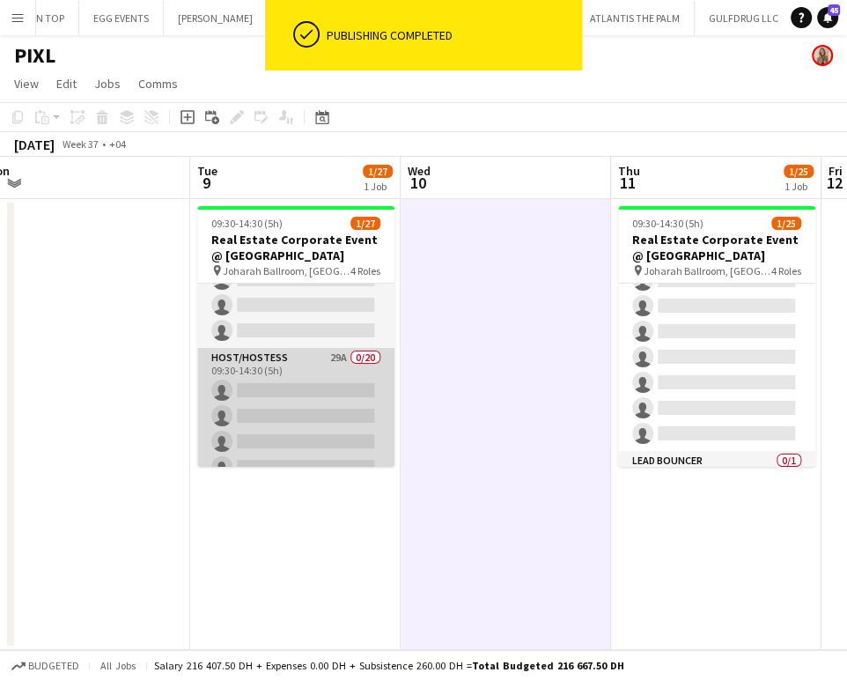
click at [283, 373] on app-card-role "Host/Hostess 29A 0/20 09:30-14:30 (5h) single-neutral-actions single-neutral-ac…" at bounding box center [295, 620] width 197 height 545
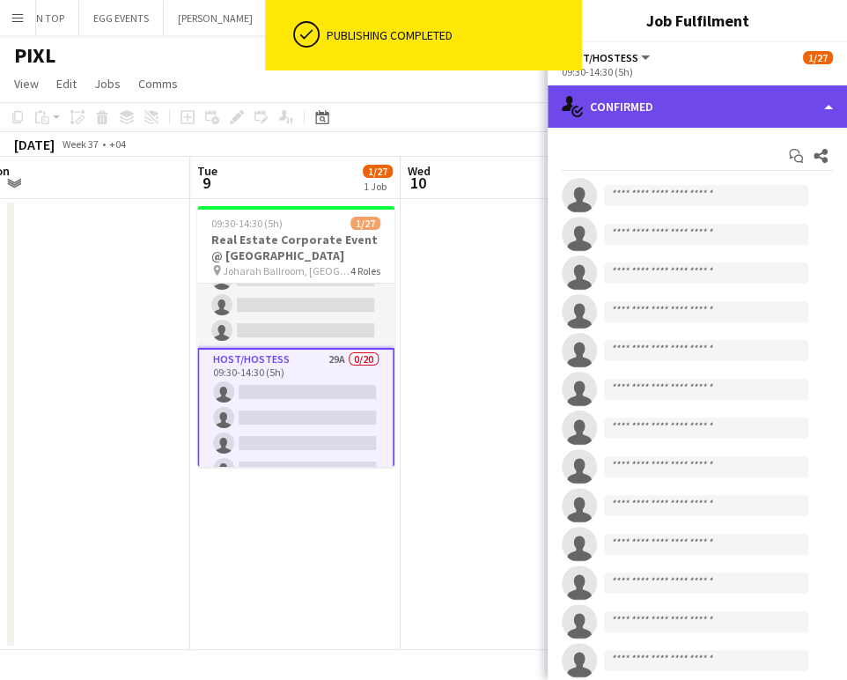
click at [823, 105] on div "single-neutral-actions-check-2 Confirmed" at bounding box center [697, 106] width 299 height 42
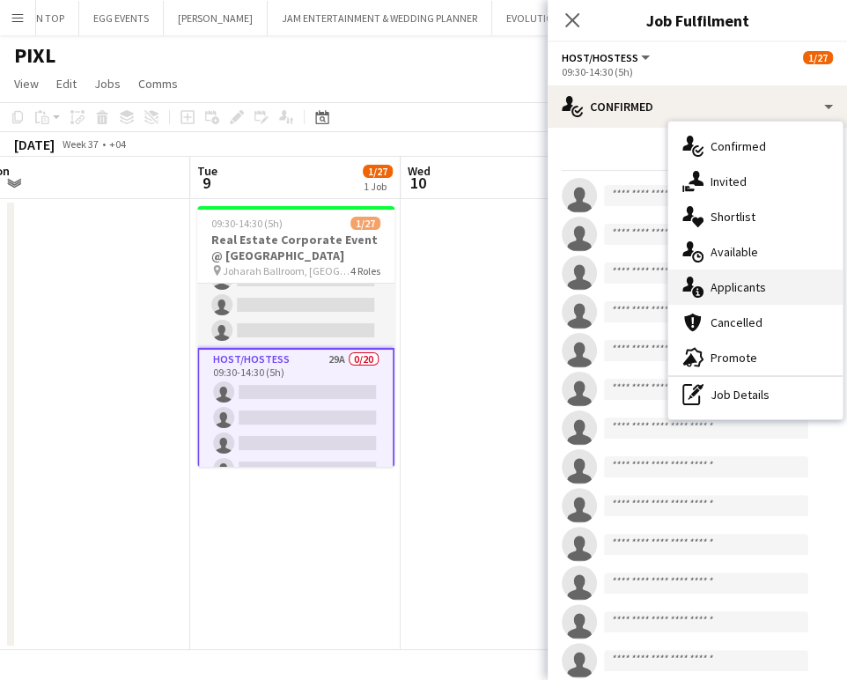
click at [750, 295] on div "single-neutral-actions-information Applicants" at bounding box center [756, 287] width 174 height 35
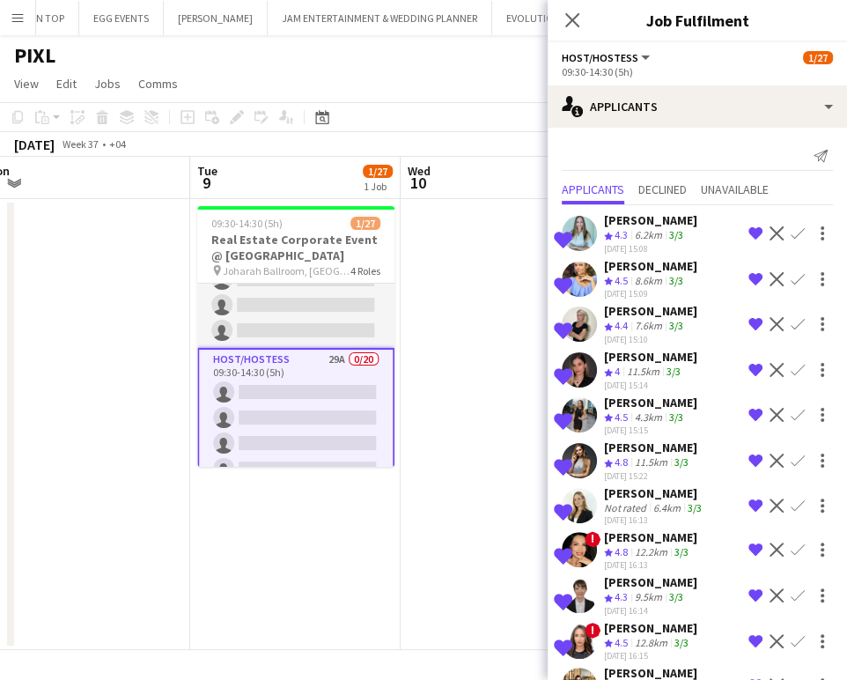
click at [749, 277] on app-icon "Remove crew from shortlist" at bounding box center [756, 279] width 14 height 14
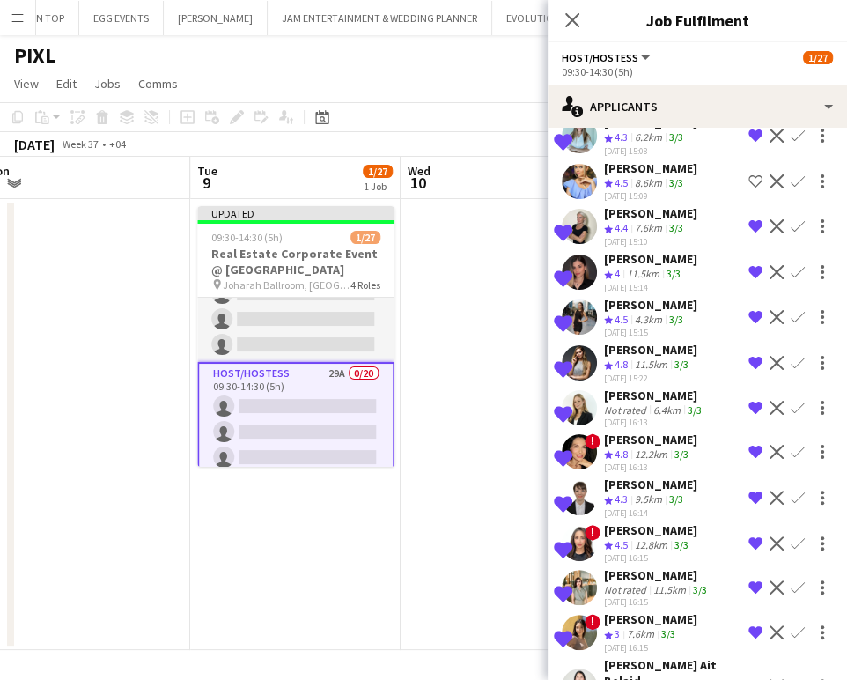
click at [749, 220] on app-icon "Remove crew from shortlist" at bounding box center [756, 226] width 14 height 14
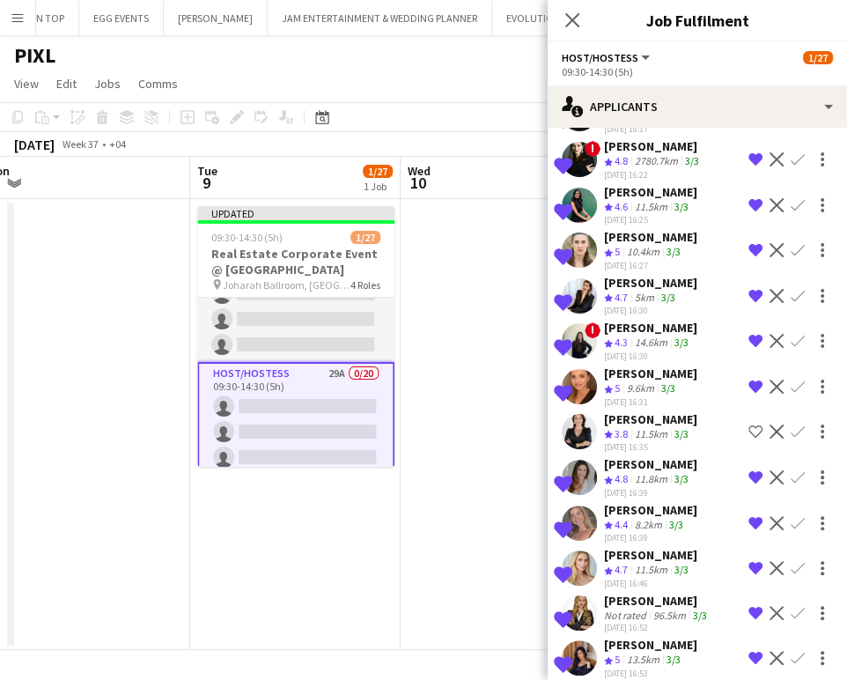
scroll to position [828, 0]
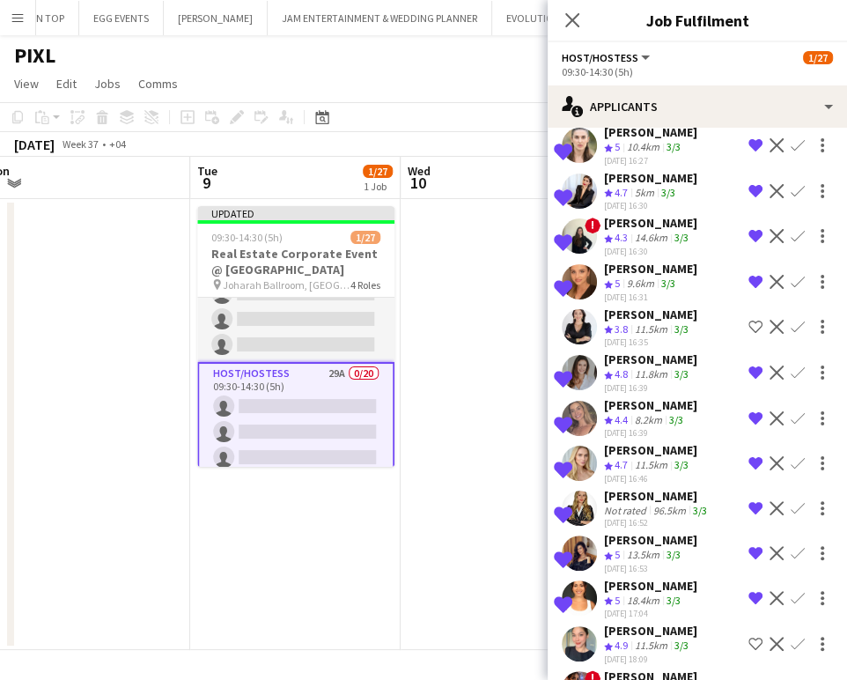
click at [749, 637] on app-icon "Shortlist crew" at bounding box center [756, 644] width 14 height 14
click at [749, 679] on app-icon "Shortlist crew" at bounding box center [756, 689] width 14 height 14
click at [653, 578] on div "[PERSON_NAME]" at bounding box center [650, 586] width 93 height 16
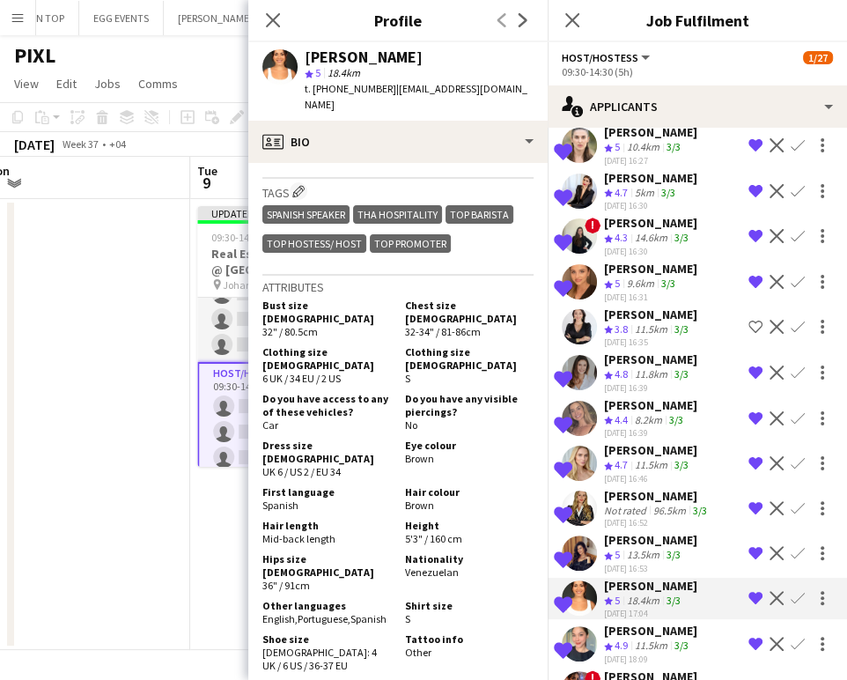
scroll to position [881, 0]
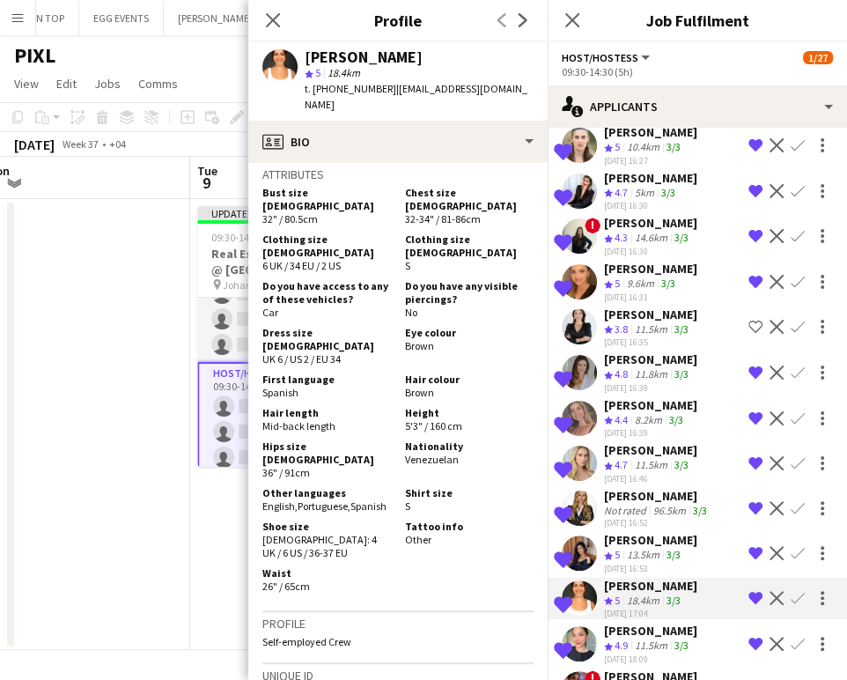
click at [749, 591] on app-icon "Remove crew from shortlist" at bounding box center [756, 598] width 14 height 14
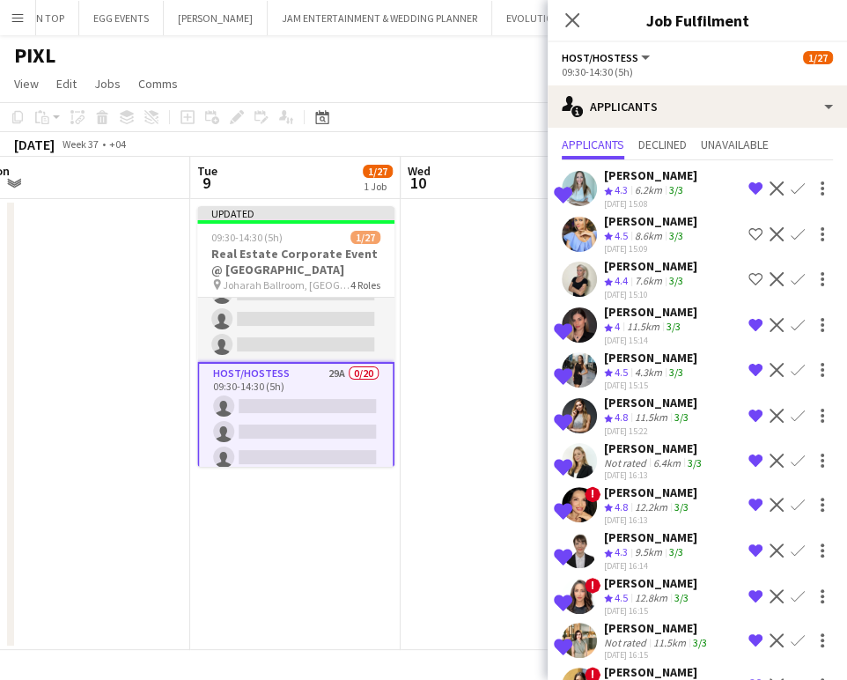
scroll to position [0, 0]
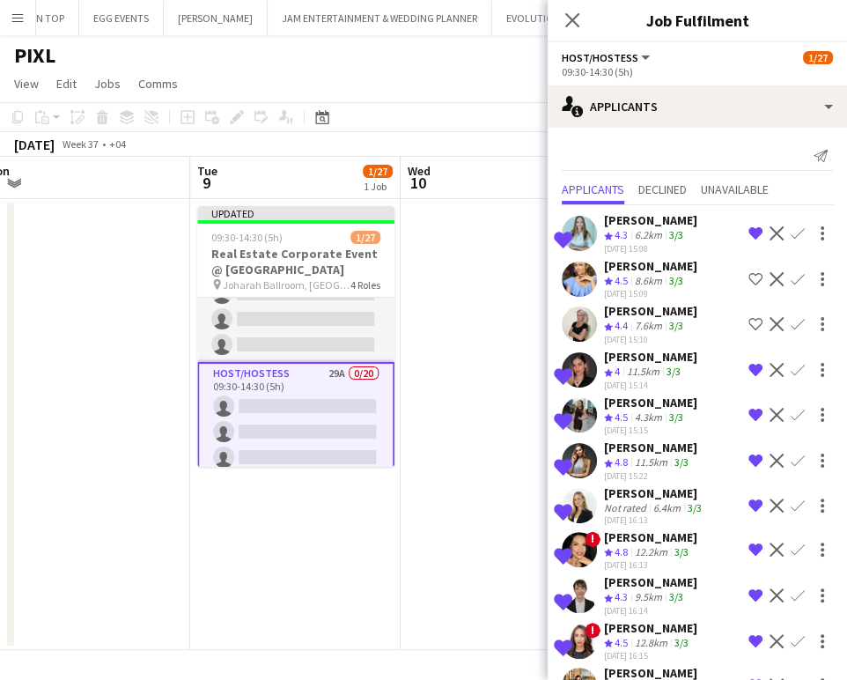
click at [484, 336] on app-date-cell at bounding box center [506, 424] width 211 height 451
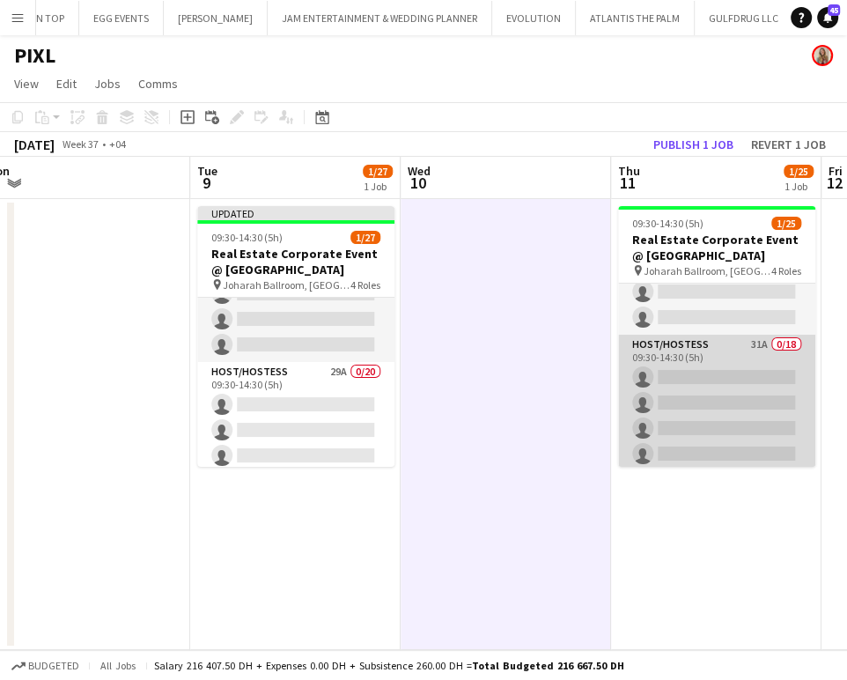
scroll to position [103, 0]
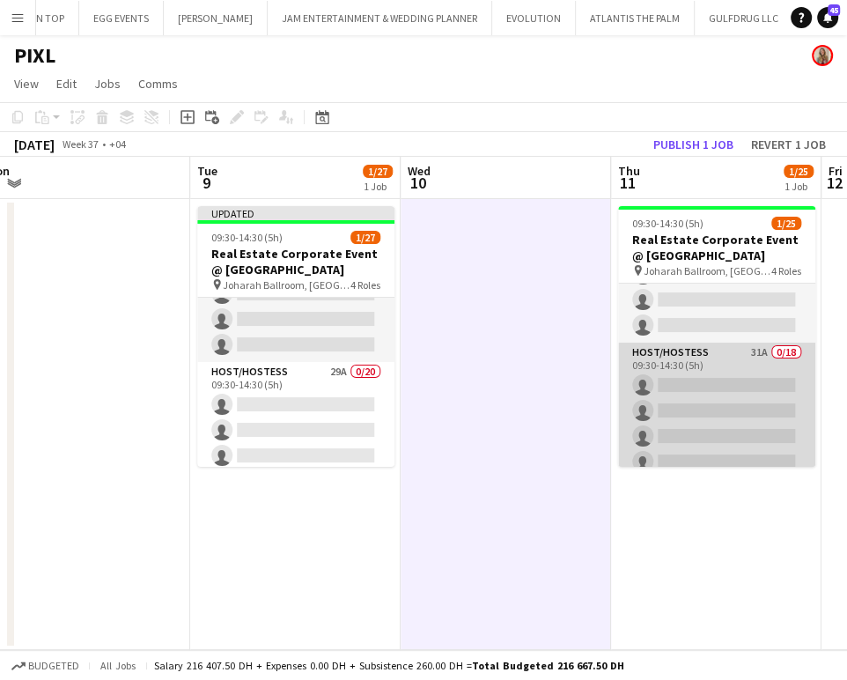
click at [692, 379] on app-card-role "Host/Hostess 31A 0/18 09:30-14:30 (5h) single-neutral-actions single-neutral-ac…" at bounding box center [716, 590] width 197 height 494
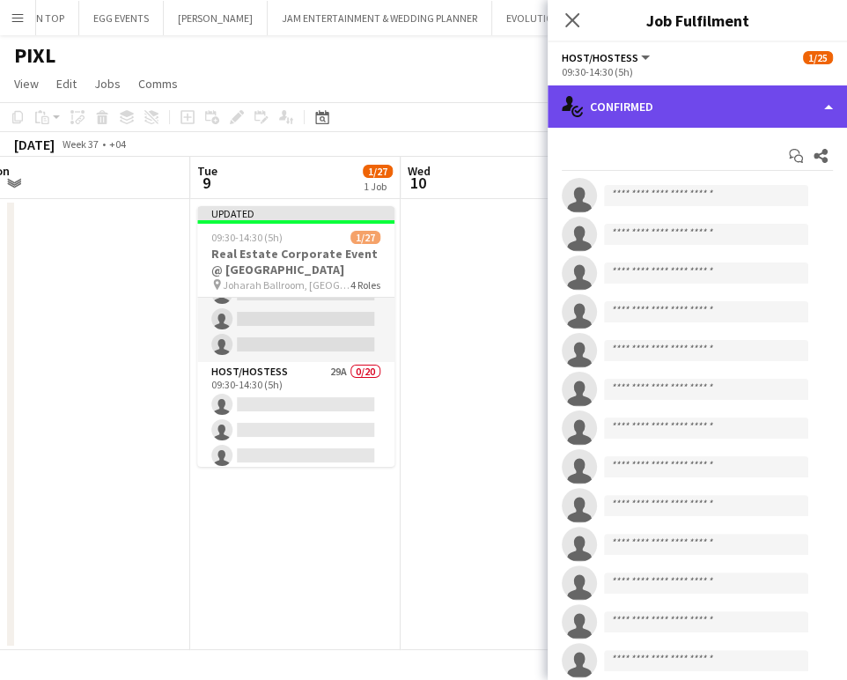
click at [810, 107] on div "single-neutral-actions-check-2 Confirmed" at bounding box center [697, 106] width 299 height 42
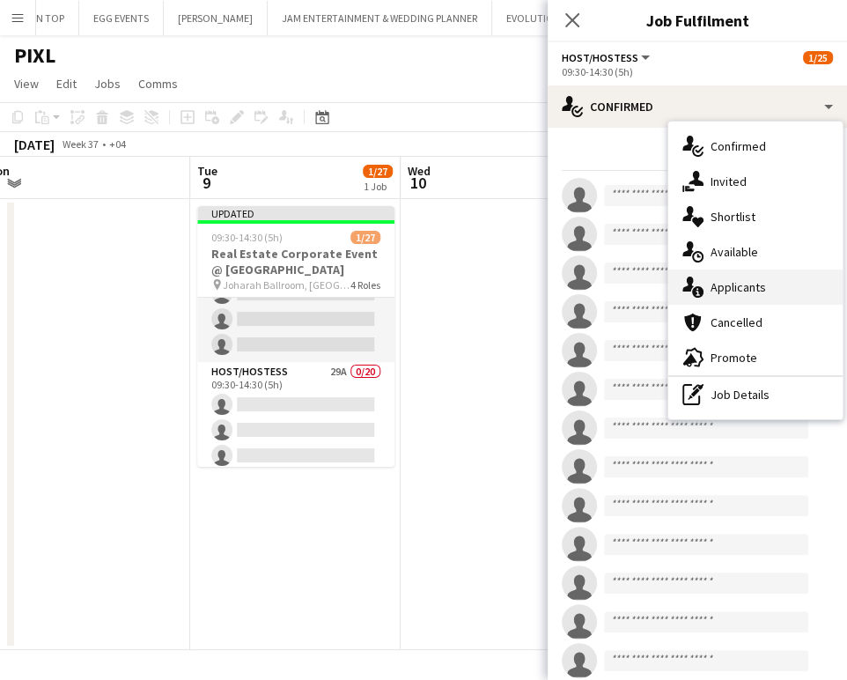
click at [753, 287] on span "Applicants" at bounding box center [738, 287] width 55 height 16
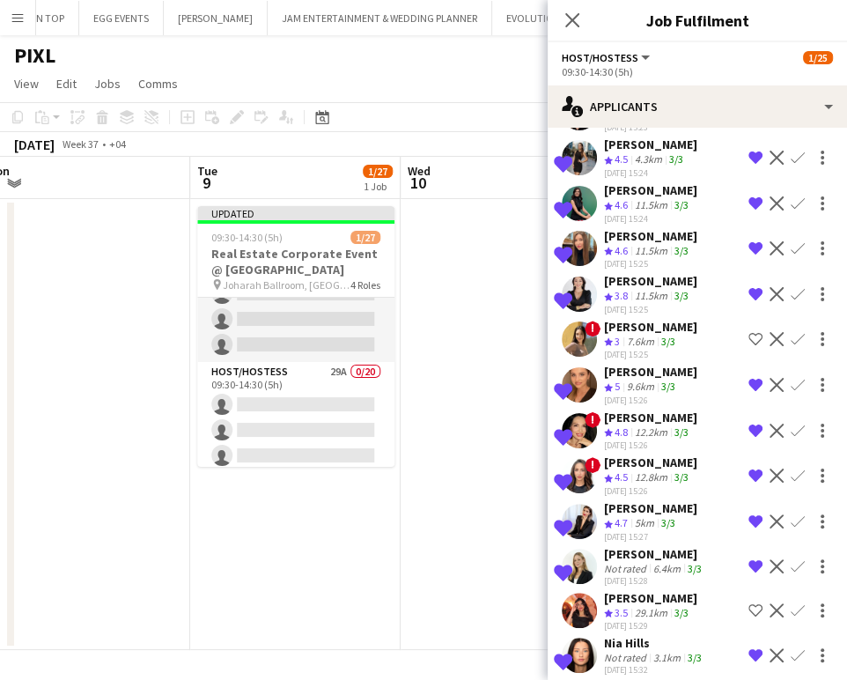
scroll to position [196, 0]
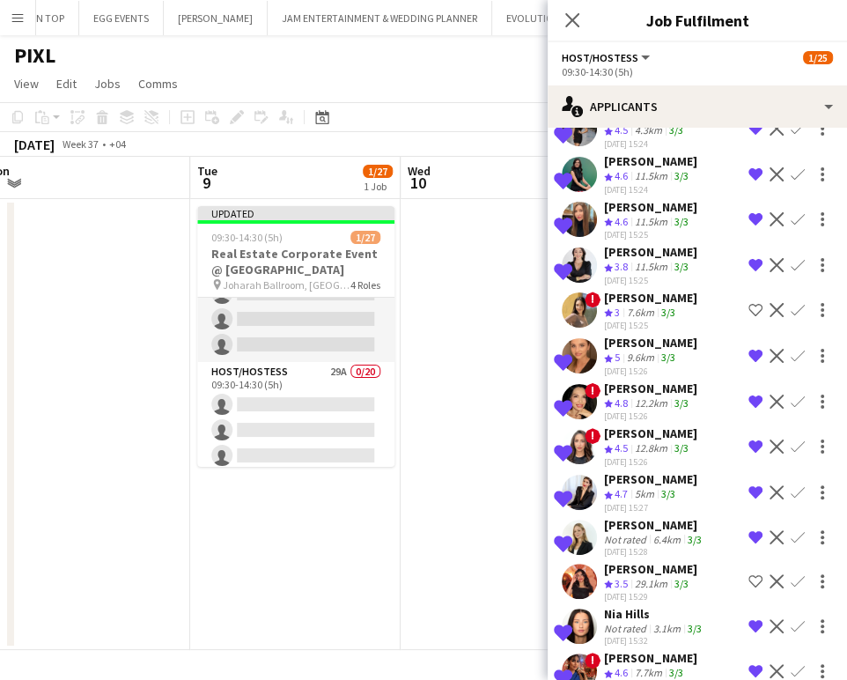
click at [749, 303] on app-icon "Shortlist crew" at bounding box center [756, 310] width 14 height 14
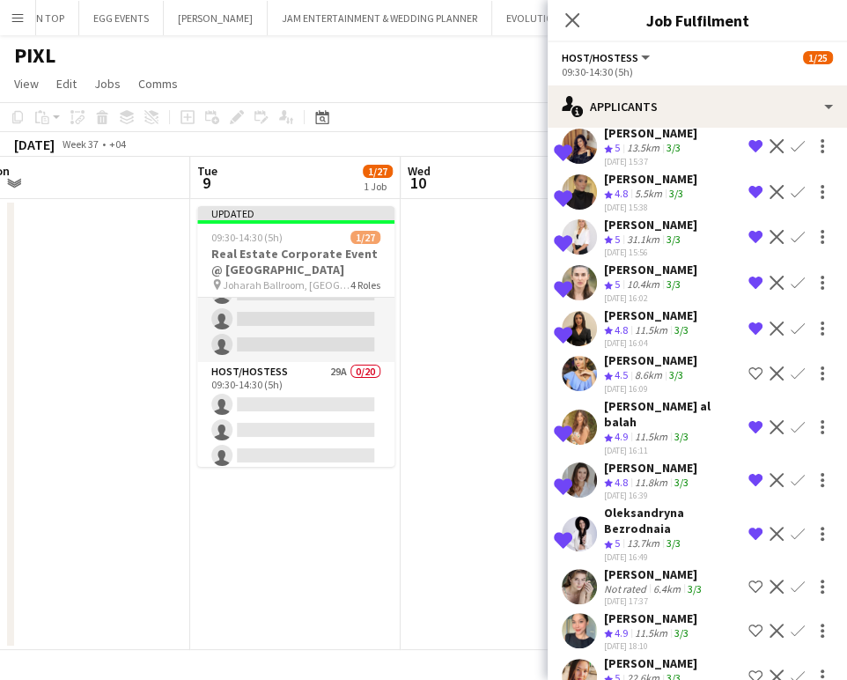
scroll to position [949, 0]
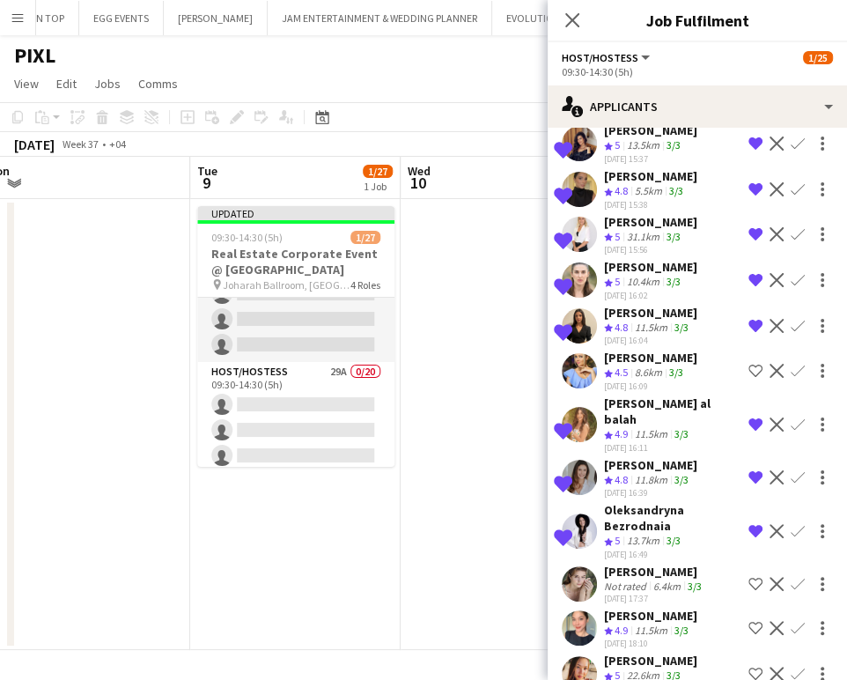
click at [749, 621] on app-icon "Shortlist crew" at bounding box center [756, 628] width 14 height 14
click at [749, 577] on app-icon "Shortlist crew" at bounding box center [756, 584] width 14 height 14
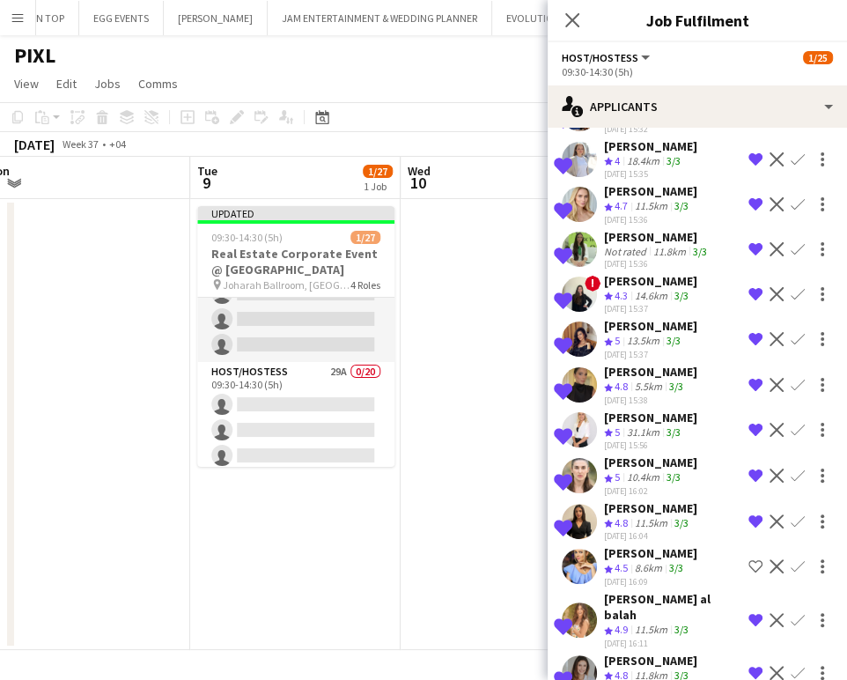
scroll to position [557, 0]
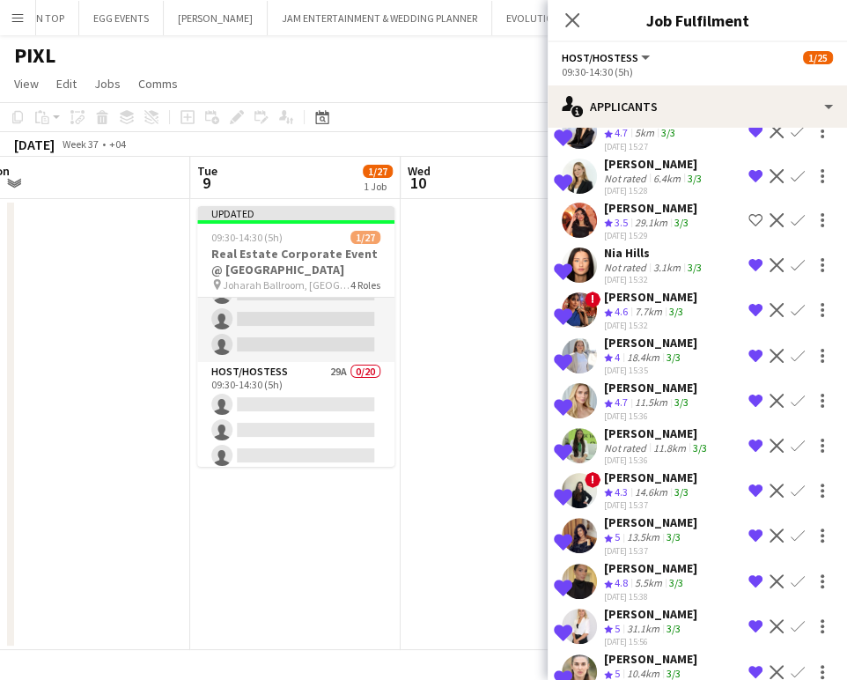
click at [492, 348] on app-date-cell at bounding box center [506, 424] width 211 height 451
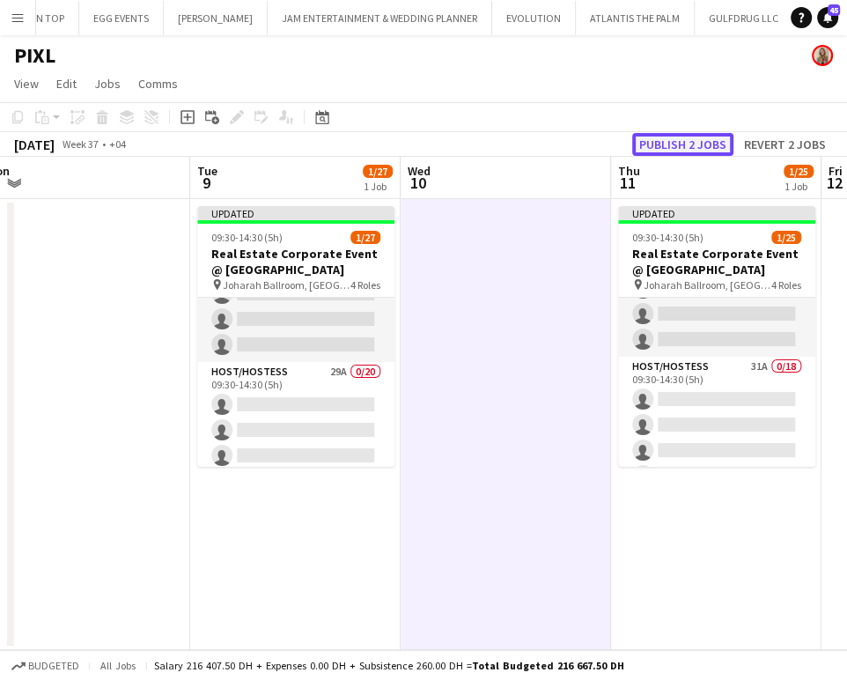
click at [675, 138] on button "Publish 2 jobs" at bounding box center [682, 144] width 101 height 23
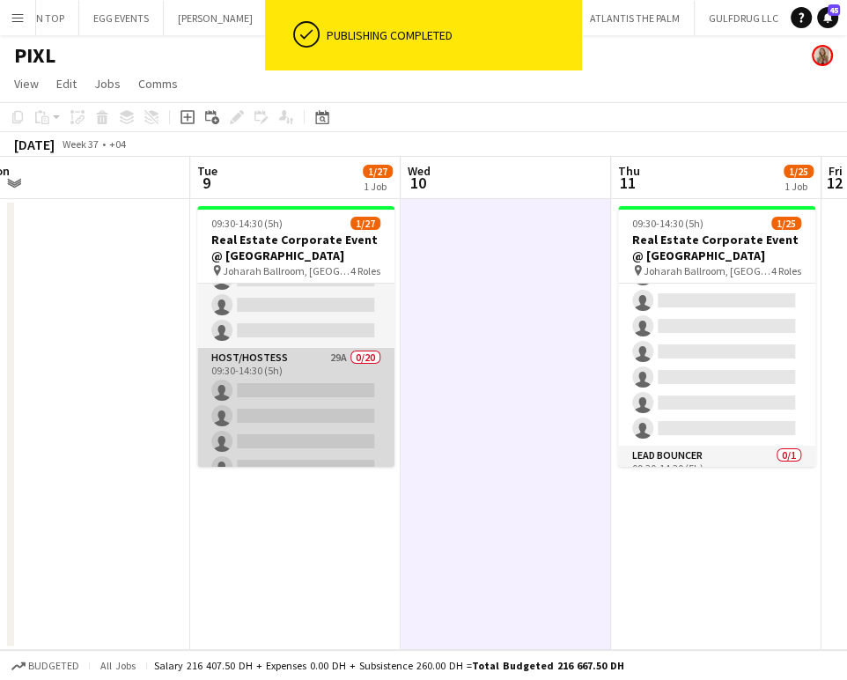
scroll to position [587, 0]
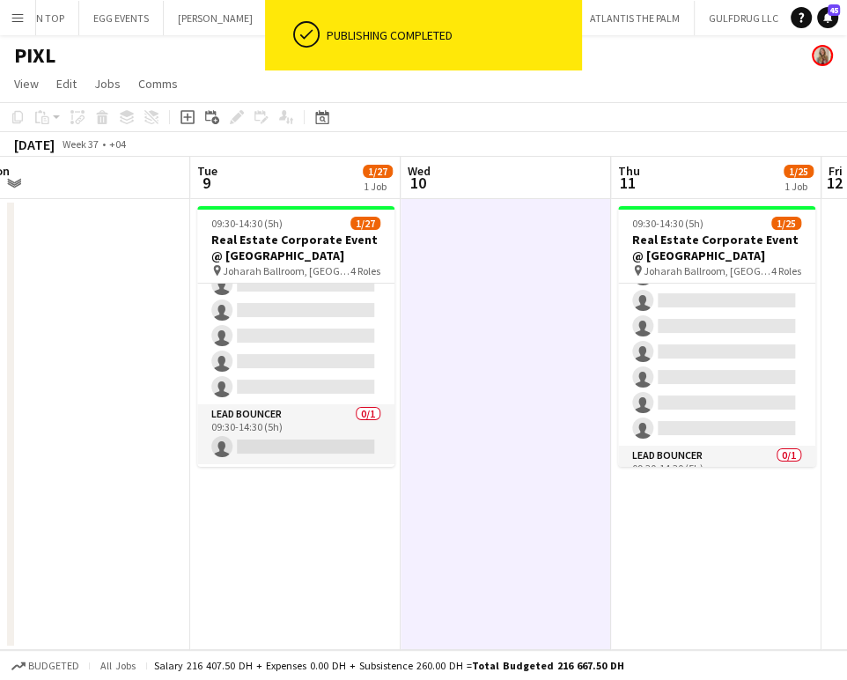
click at [499, 429] on app-date-cell at bounding box center [506, 424] width 211 height 451
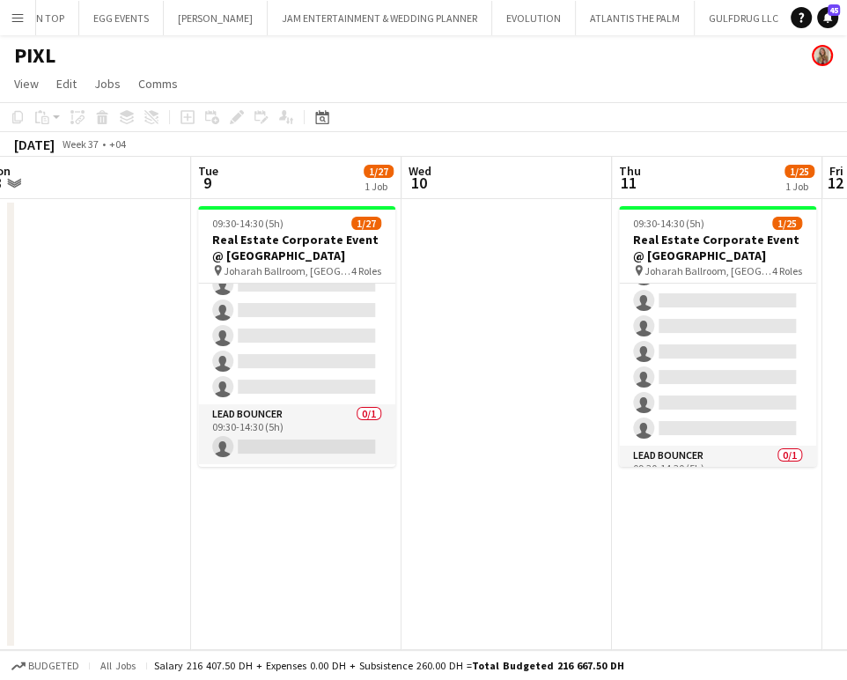
click at [14, 18] on app-icon "Menu" at bounding box center [18, 18] width 14 height 14
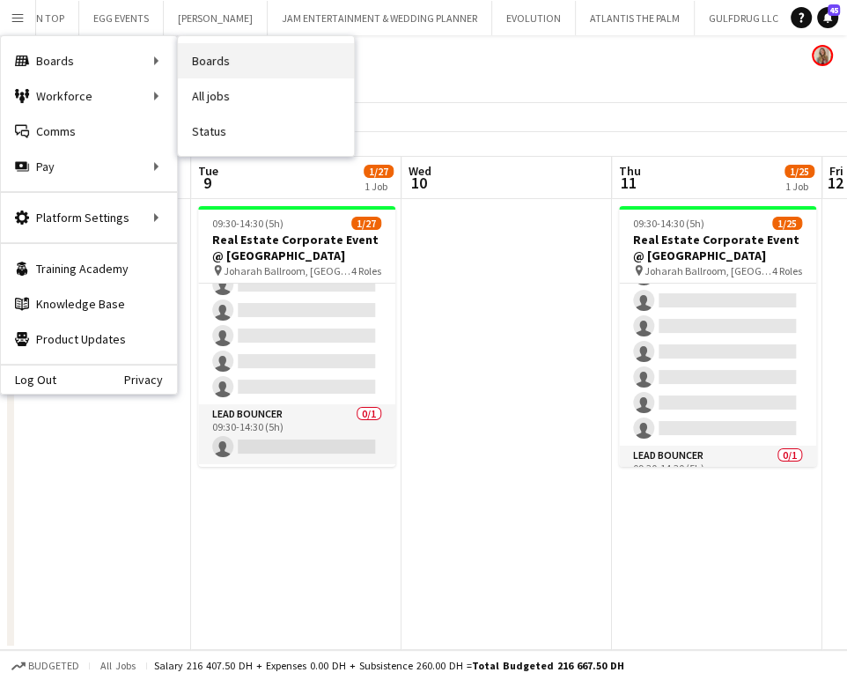
click at [210, 67] on link "Boards" at bounding box center [266, 60] width 176 height 35
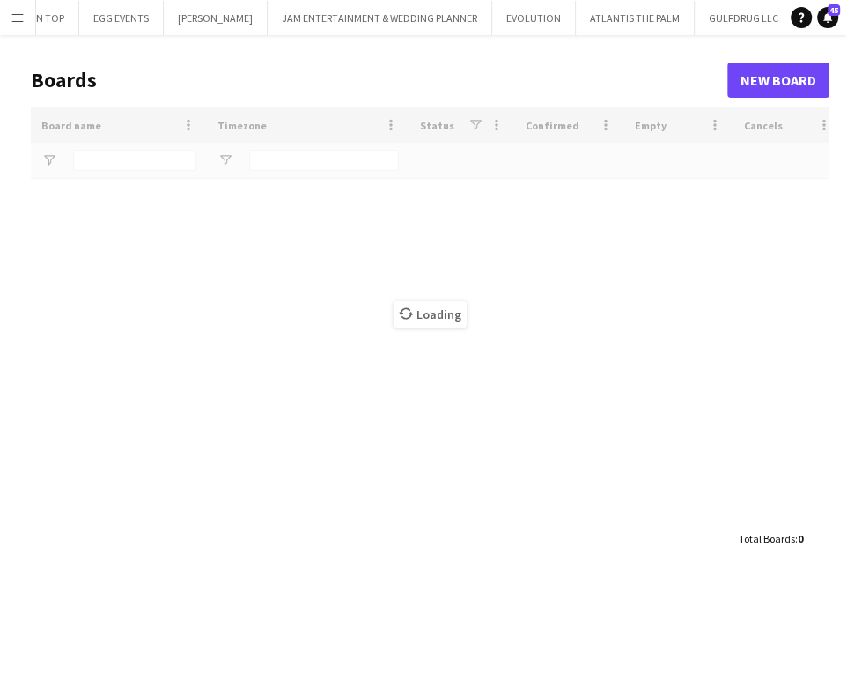
type input "***"
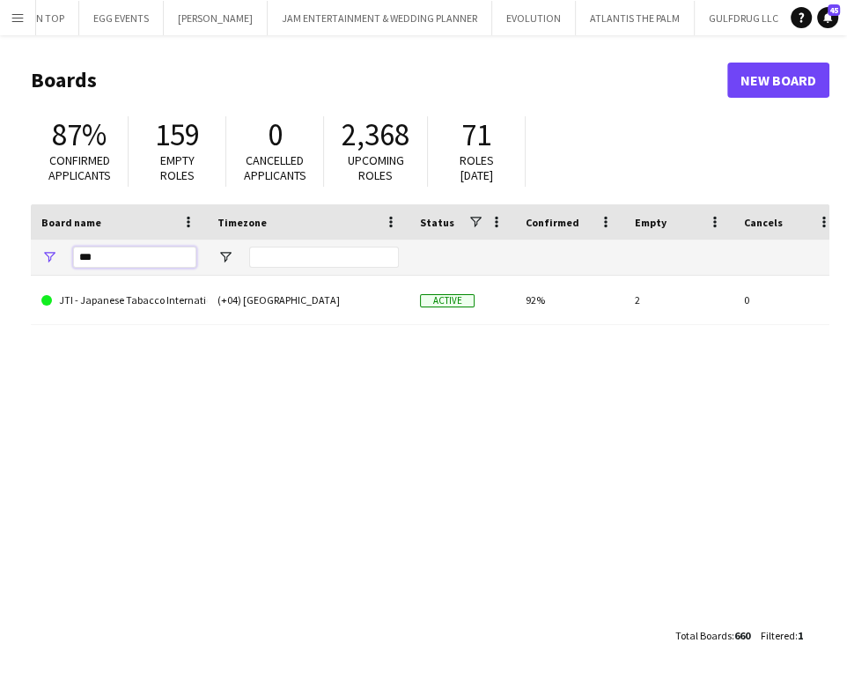
drag, startPoint x: 98, startPoint y: 259, endPoint x: -8, endPoint y: 252, distance: 105.9
click at [0, 252] on html "Menu Boards Boards Boards All jobs Status Workforce Workforce My Workforce Recr…" at bounding box center [423, 340] width 847 height 680
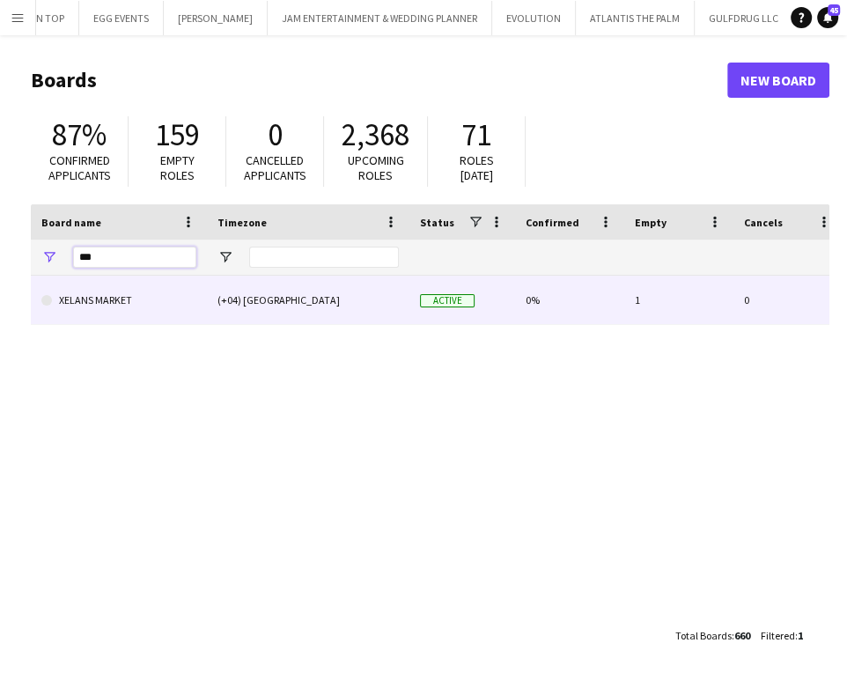
type input "***"
click at [100, 321] on link "XELANS MARKET" at bounding box center [118, 300] width 155 height 49
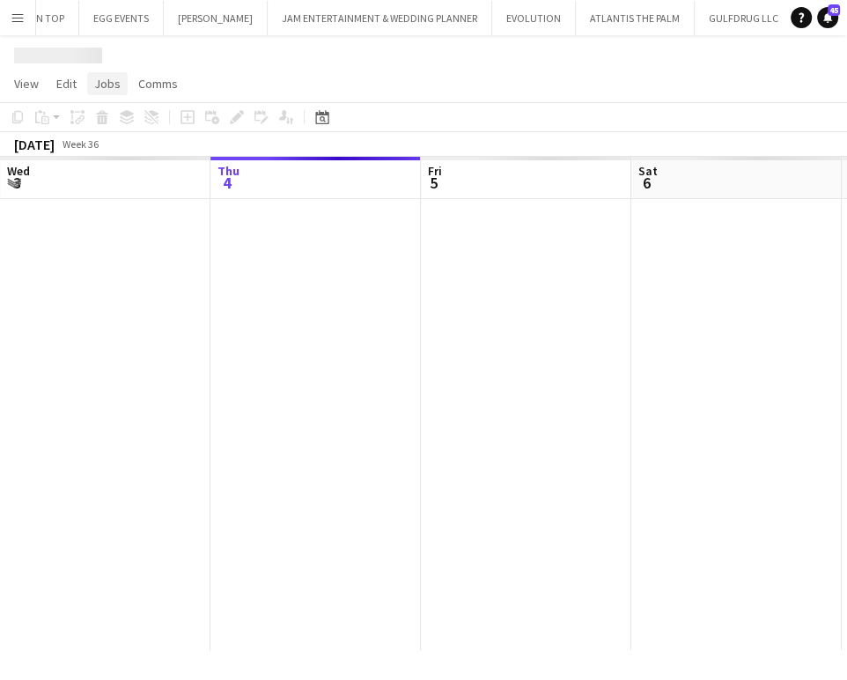
scroll to position [0, 5014]
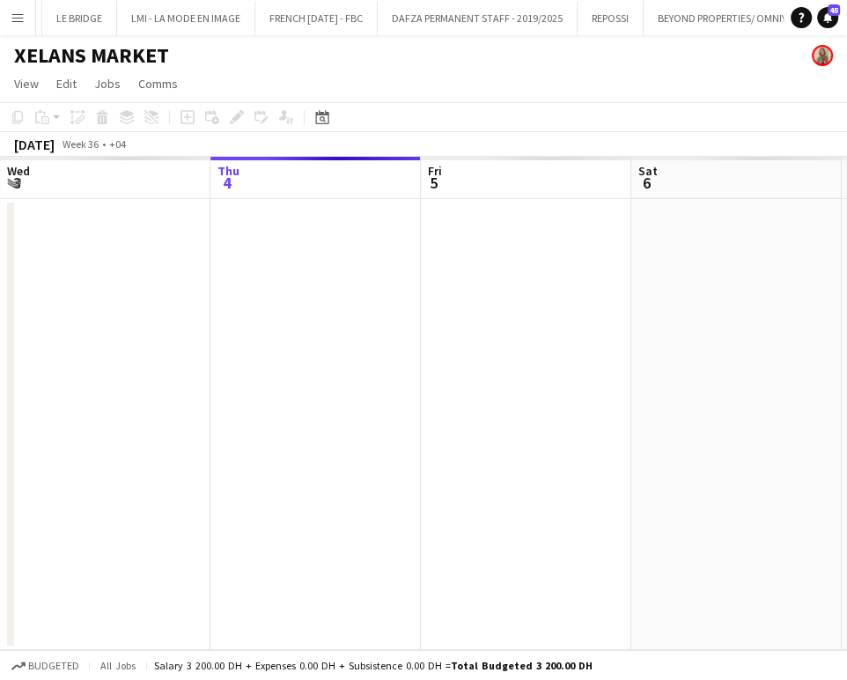
click at [101, 64] on h1 "XELANS MARKET" at bounding box center [91, 55] width 155 height 26
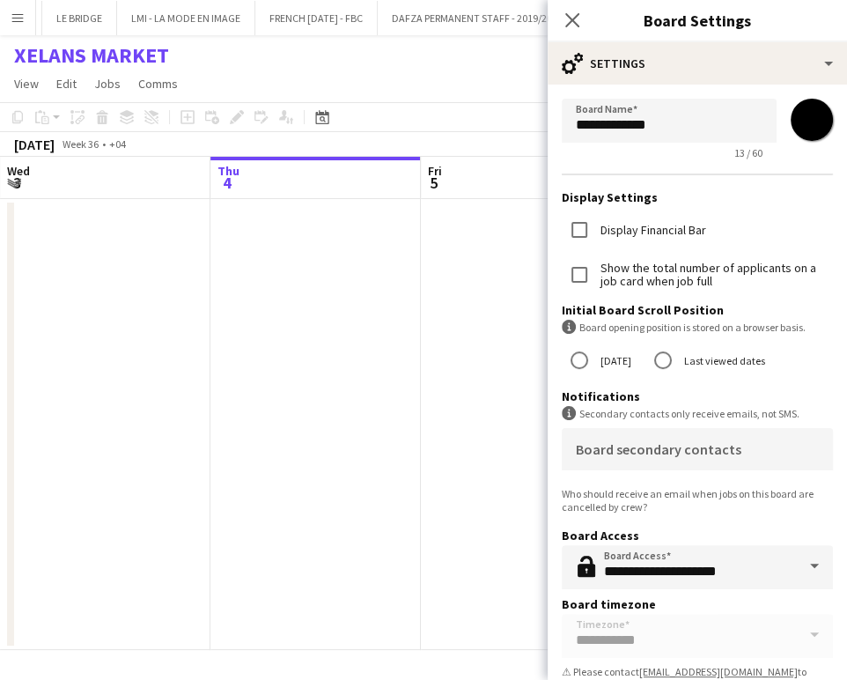
click at [794, 116] on input "*******" at bounding box center [811, 119] width 63 height 63
type input "*******"
click at [433, 303] on app-date-cell at bounding box center [526, 424] width 211 height 451
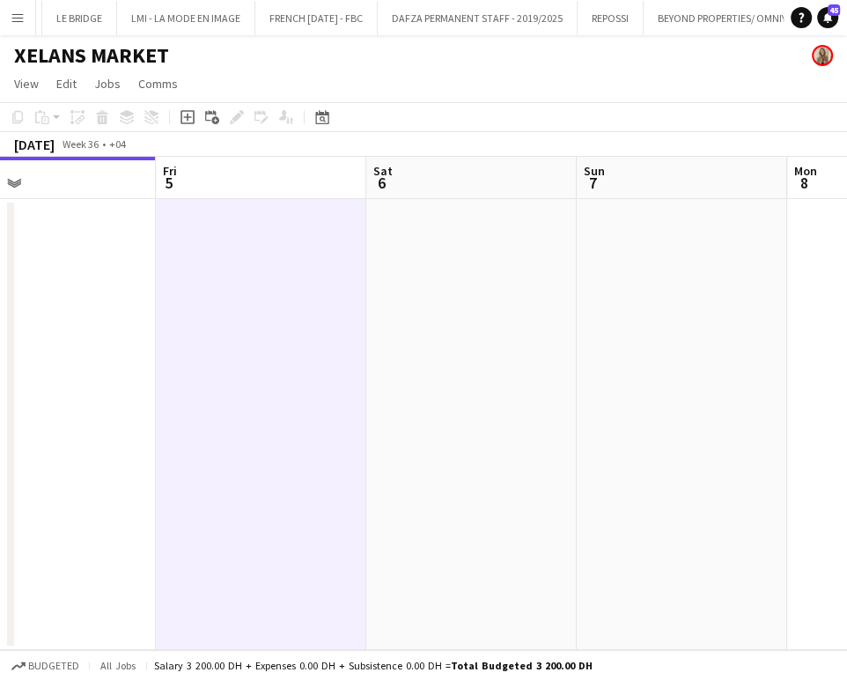
drag, startPoint x: 444, startPoint y: 359, endPoint x: 548, endPoint y: 357, distance: 104.0
click at [443, 359] on app-calendar-viewport "Mon 1 Tue 2 Wed 3 Thu 4 Fri 5 Sat 6 Sun 7 Mon 8 Tue 9" at bounding box center [423, 403] width 847 height 493
drag, startPoint x: 333, startPoint y: 359, endPoint x: 321, endPoint y: 358, distance: 11.6
click at [317, 359] on app-calendar-viewport "Mon 1 Tue 2 Wed 3 Thu 4 Fri 5 Sat 6 Sun 7 Mon 8 Tue 9" at bounding box center [423, 403] width 847 height 493
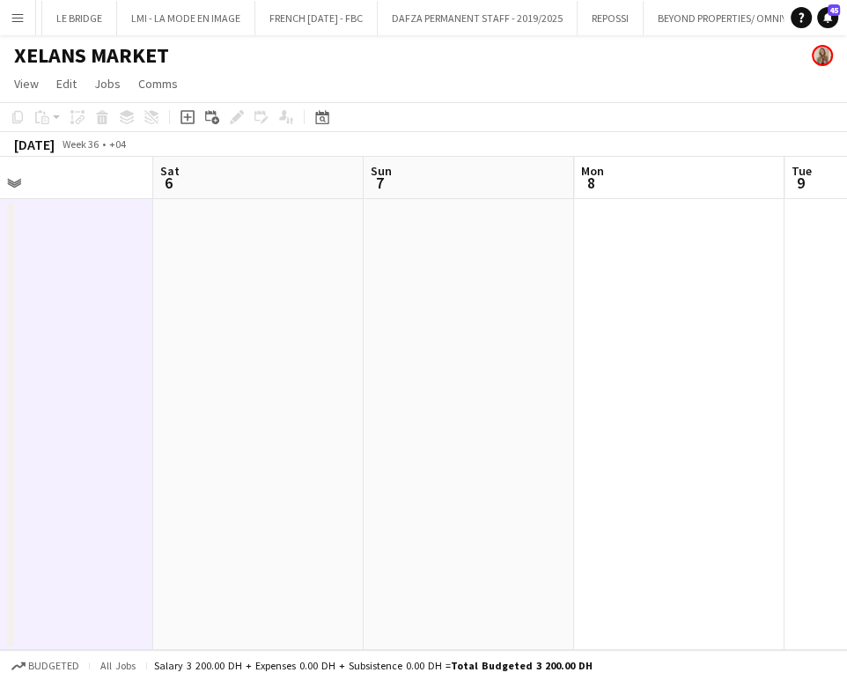
click at [280, 354] on app-calendar-viewport "Tue 2 Wed 3 Thu 4 Fri 5 Sat 6 Sun 7 Mon 8 Tue 9 Wed 10" at bounding box center [423, 403] width 847 height 493
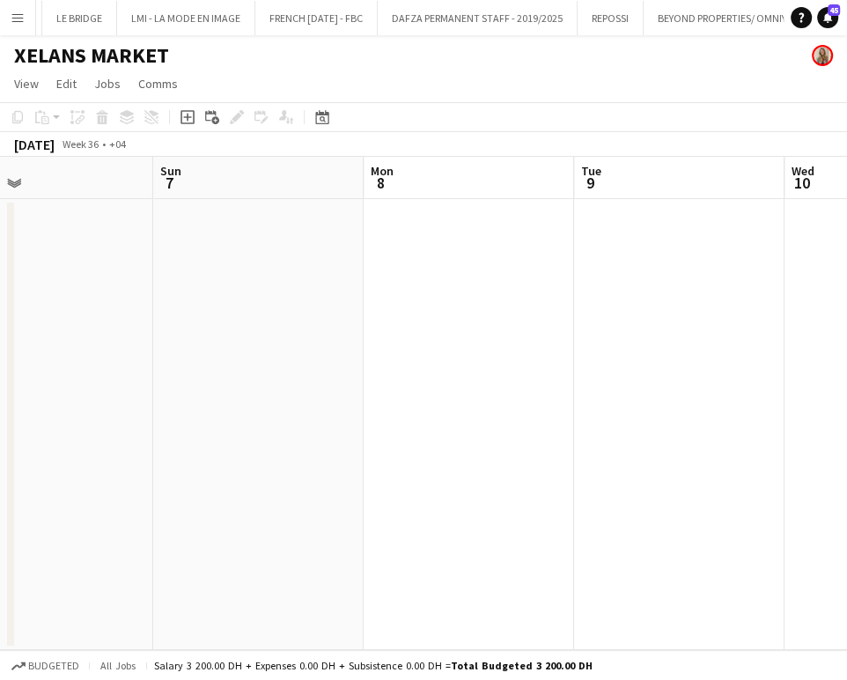
scroll to position [0, 666]
click at [326, 117] on icon "Date picker" at bounding box center [322, 117] width 14 height 14
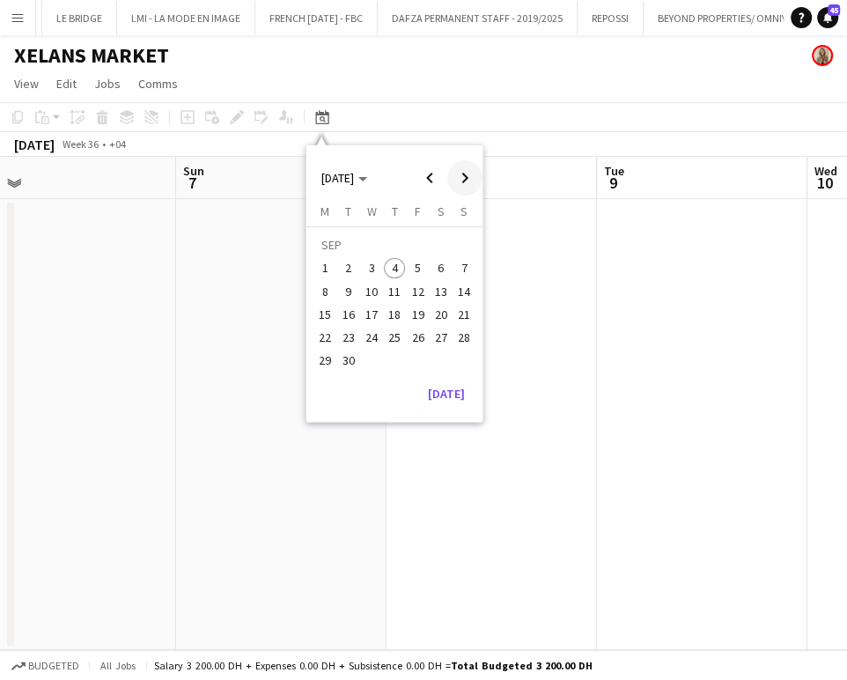
click at [463, 180] on span "Next month" at bounding box center [464, 177] width 35 height 35
click at [327, 293] on span "6" at bounding box center [325, 291] width 21 height 21
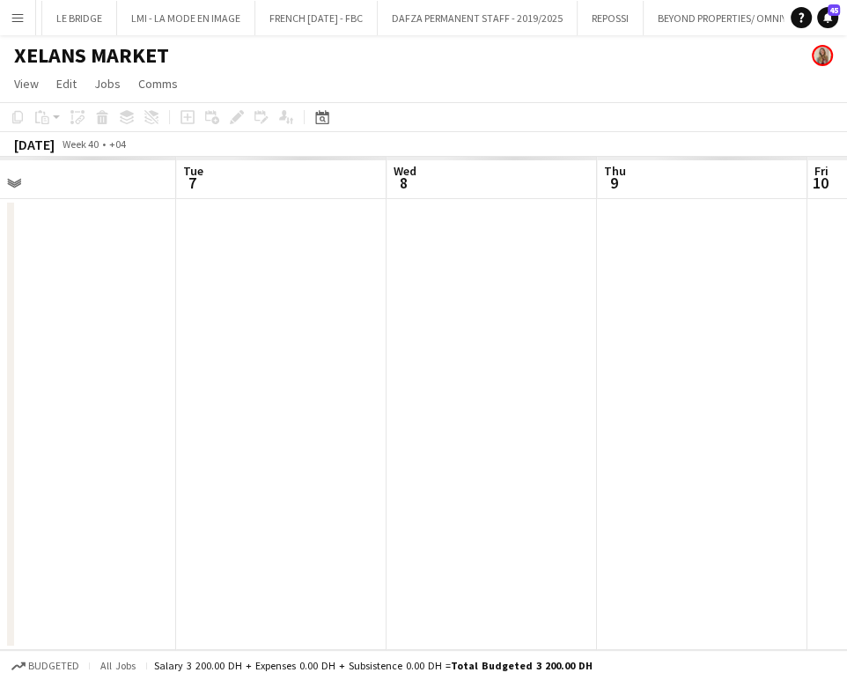
scroll to position [0, 606]
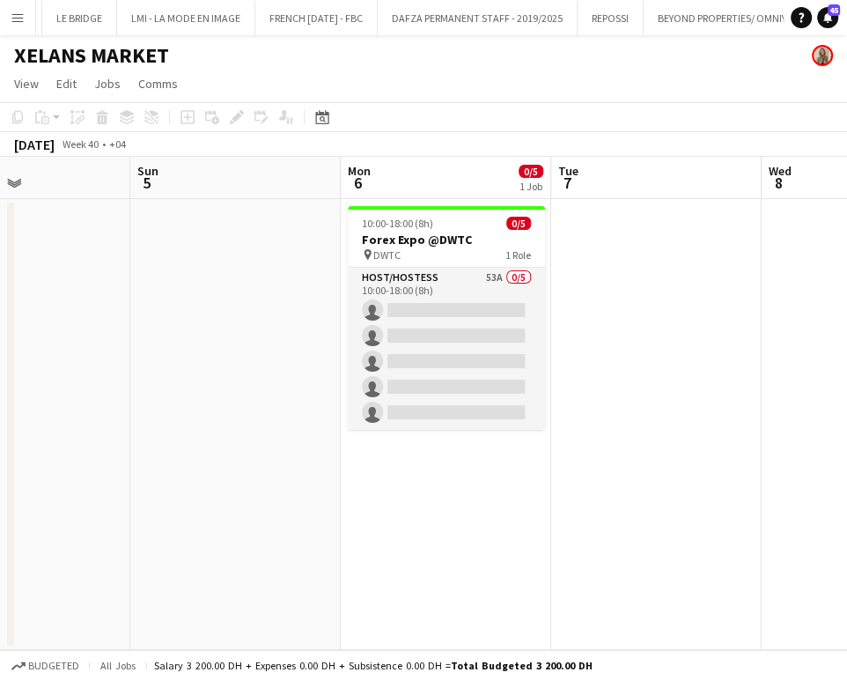
drag, startPoint x: 589, startPoint y: 363, endPoint x: 705, endPoint y: 380, distance: 116.7
click at [705, 380] on app-calendar-viewport "Thu 2 Fri 3 Sat 4 Sun 5 Mon 6 0/5 1 Job Tue 7 Wed 8 Thu 9 Fri 10 10:00-18:00 (8…" at bounding box center [423, 403] width 847 height 493
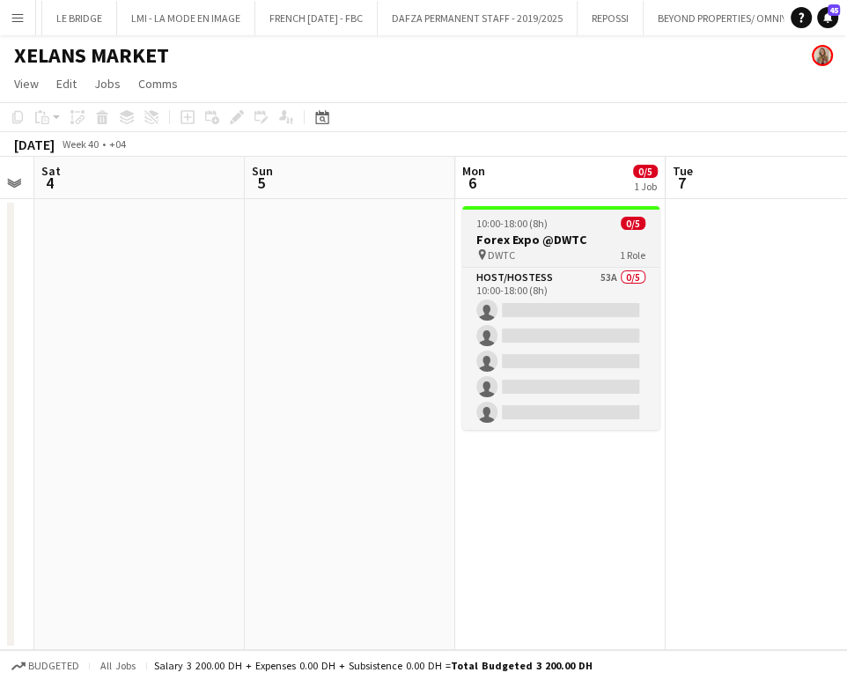
scroll to position [0, 388]
click at [575, 233] on h3 "Forex Expo @DWTC" at bounding box center [559, 240] width 197 height 16
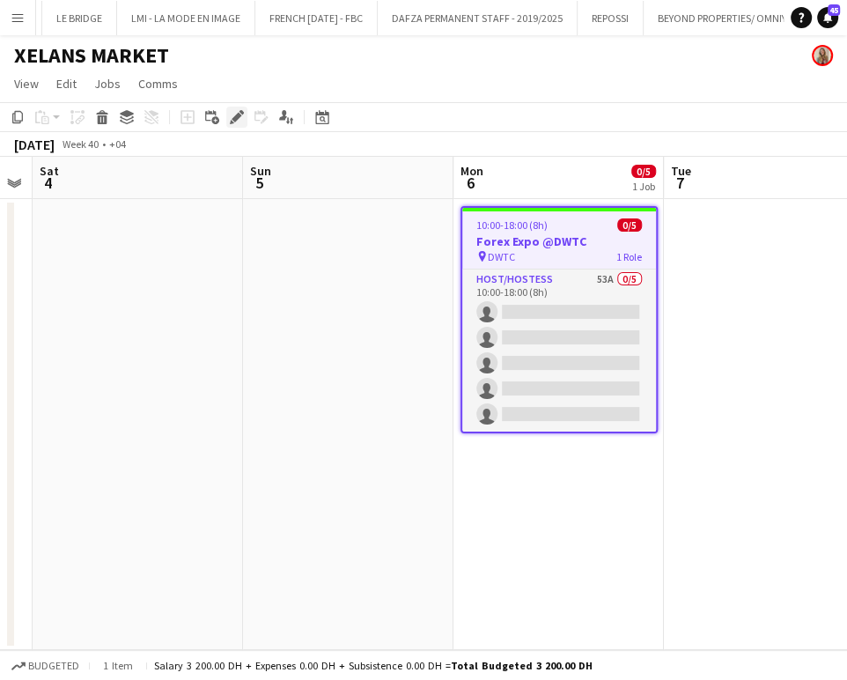
click at [237, 118] on icon at bounding box center [237, 118] width 10 height 10
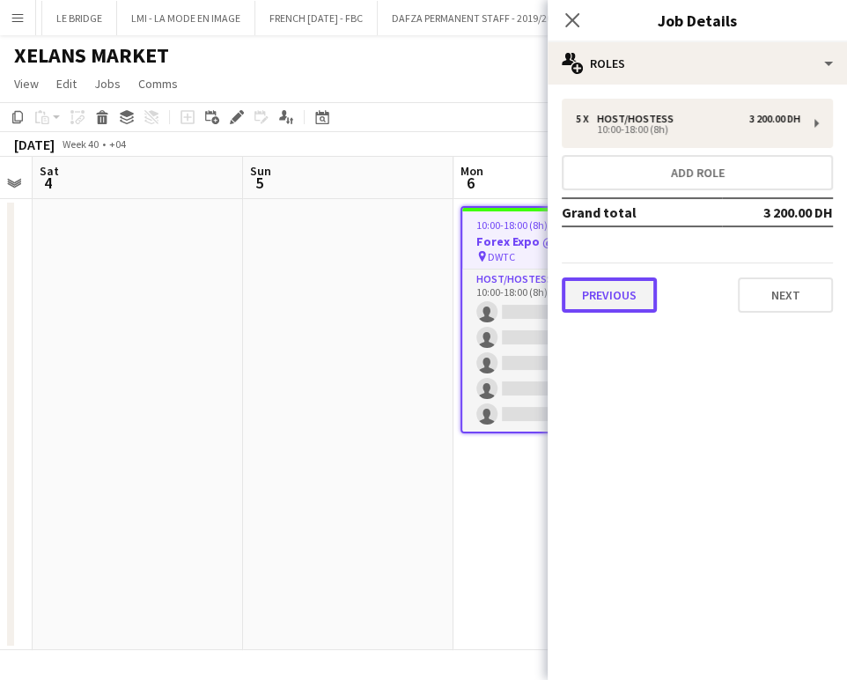
click at [595, 294] on button "Previous" at bounding box center [609, 294] width 95 height 35
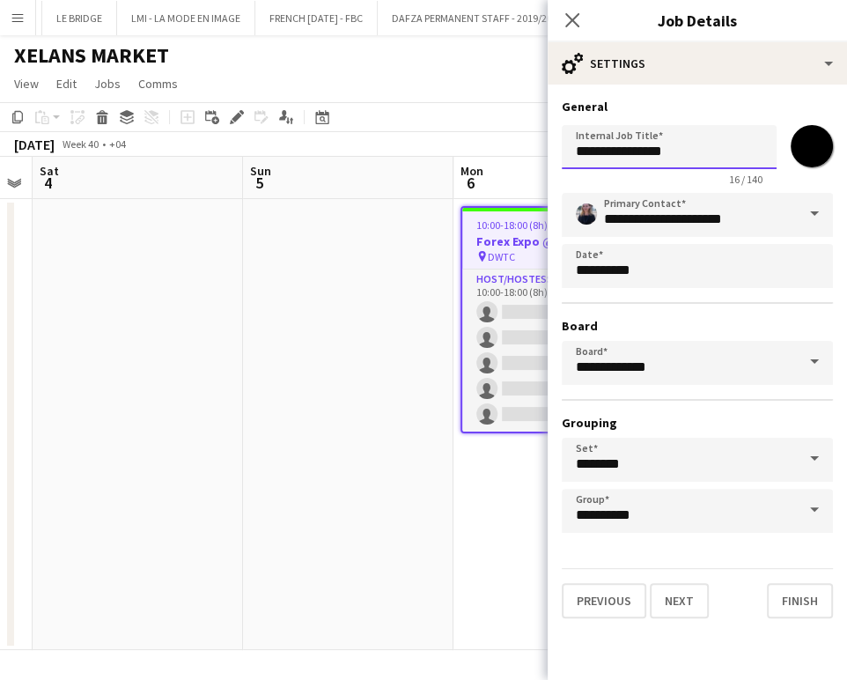
click at [693, 155] on input "**********" at bounding box center [669, 147] width 215 height 44
click at [578, 155] on input "**********" at bounding box center [669, 147] width 215 height 44
type input "**********"
click at [672, 595] on button "Next" at bounding box center [679, 600] width 59 height 35
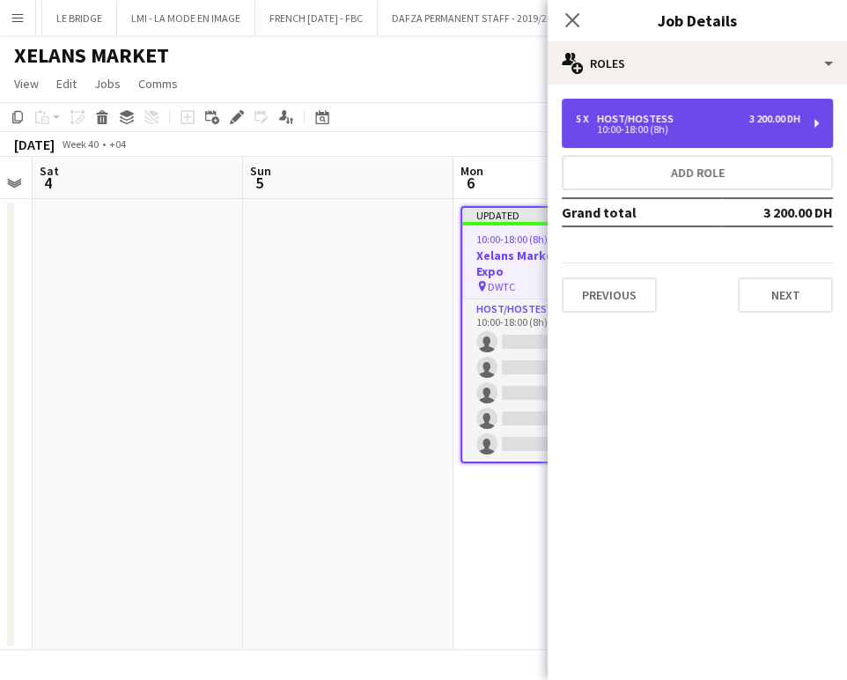
click at [643, 116] on div "Host/Hostess" at bounding box center [639, 119] width 84 height 12
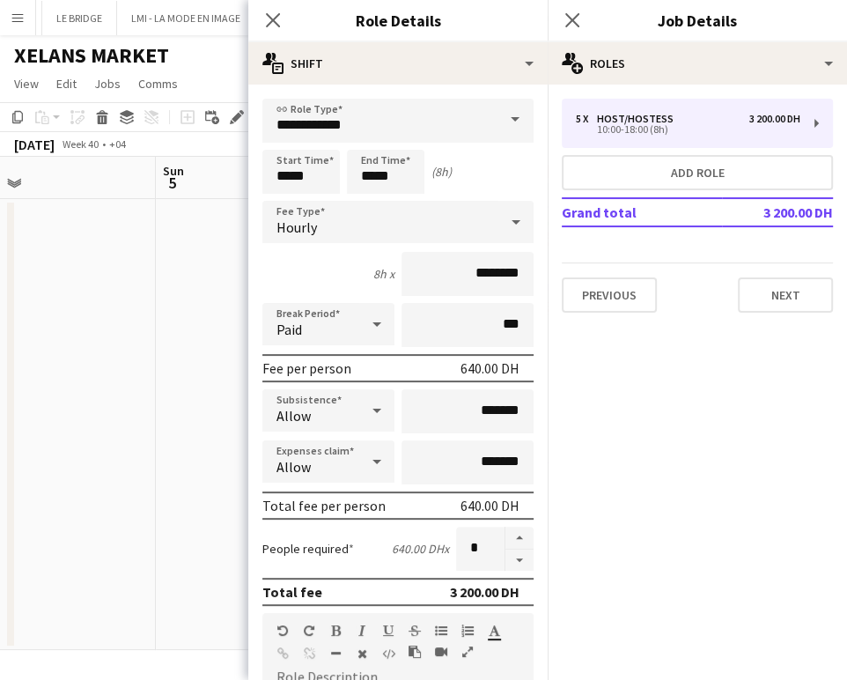
drag, startPoint x: 230, startPoint y: 311, endPoint x: 90, endPoint y: 275, distance: 144.6
click at [85, 276] on app-calendar-viewport "Thu 2 Fri 3 Sat 4 Sun 5 Mon 6 0/5 1 Job Tue 7 Wed 8 Thu 9 Fri 10 Updated 10:00-…" at bounding box center [423, 403] width 847 height 493
click at [162, 327] on app-date-cell at bounding box center [203, 424] width 211 height 451
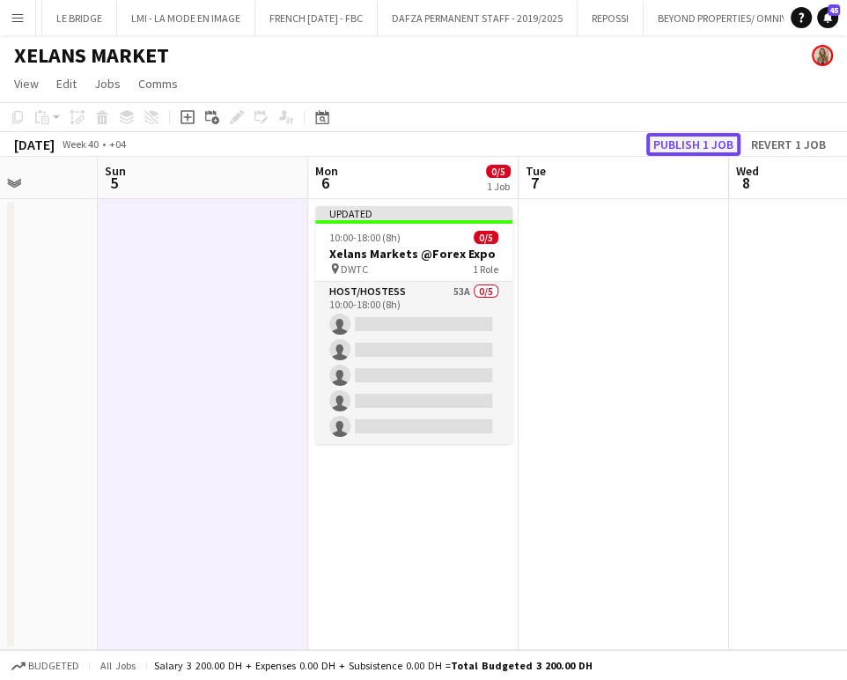
click at [699, 139] on button "Publish 1 job" at bounding box center [693, 144] width 94 height 23
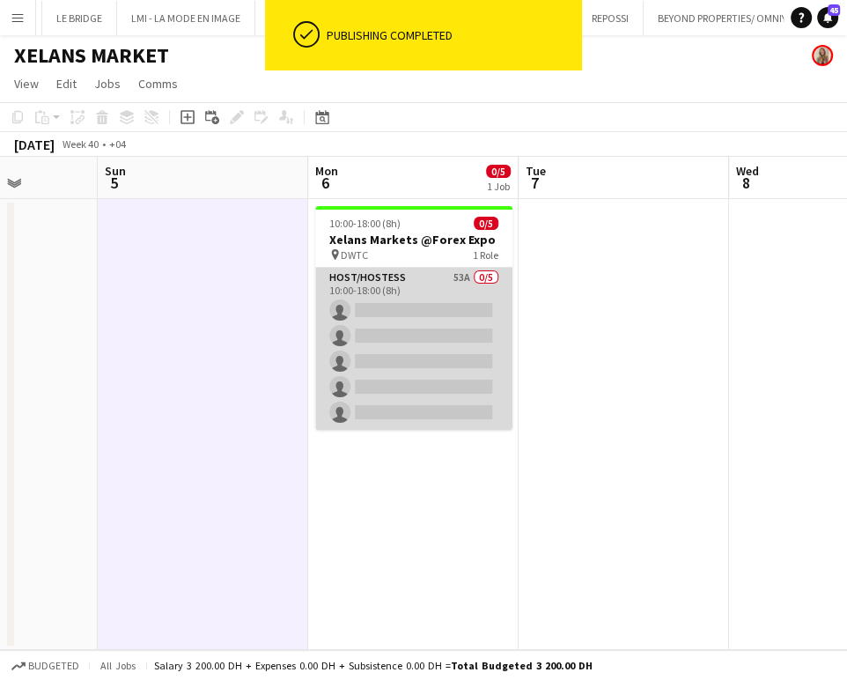
click at [452, 333] on app-card-role "Host/Hostess 53A 0/5 10:00-18:00 (8h) single-neutral-actions single-neutral-act…" at bounding box center [413, 349] width 197 height 162
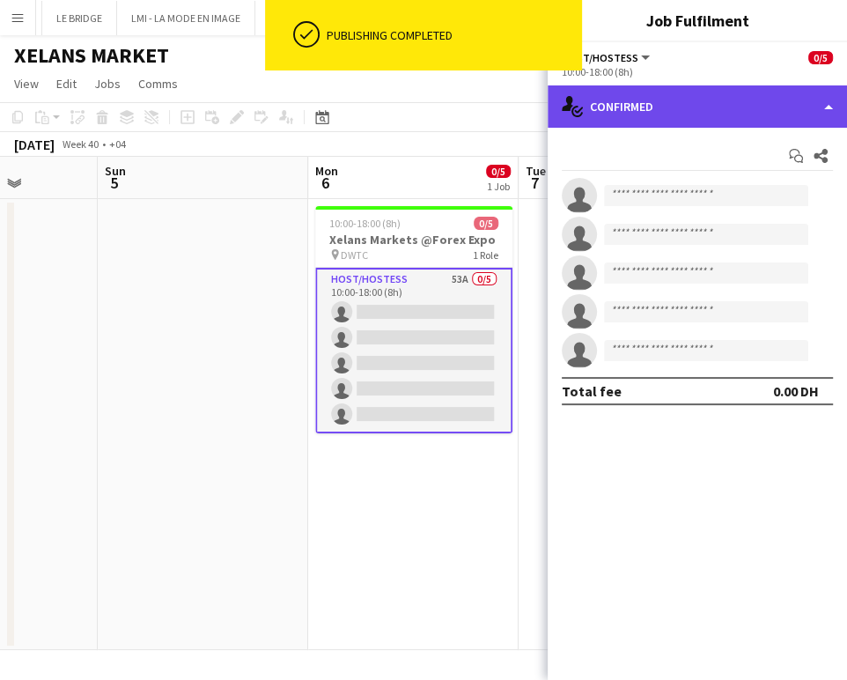
click at [822, 95] on div "single-neutral-actions-check-2 Confirmed" at bounding box center [697, 106] width 299 height 42
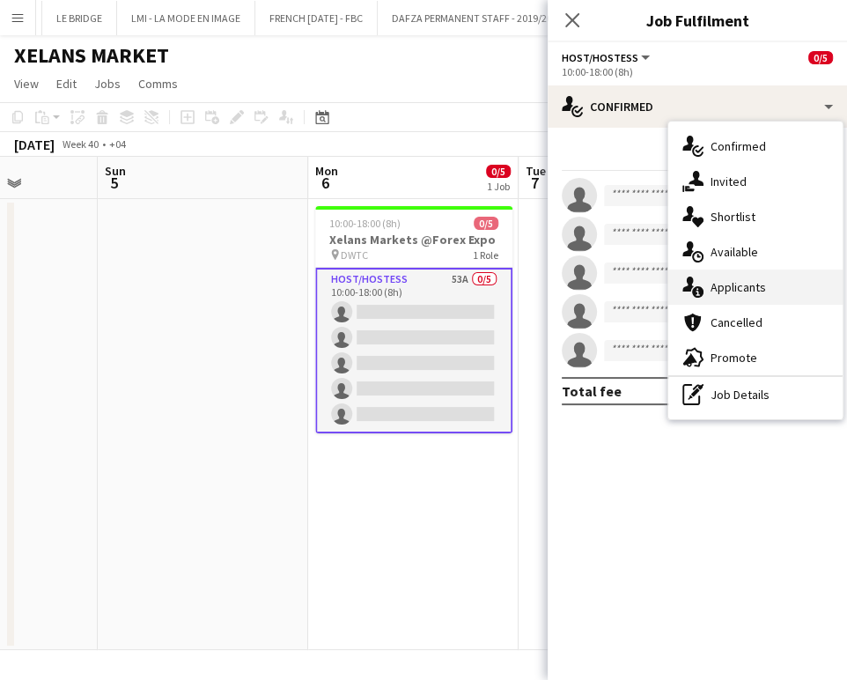
click at [759, 277] on div "single-neutral-actions-information Applicants" at bounding box center [756, 287] width 174 height 35
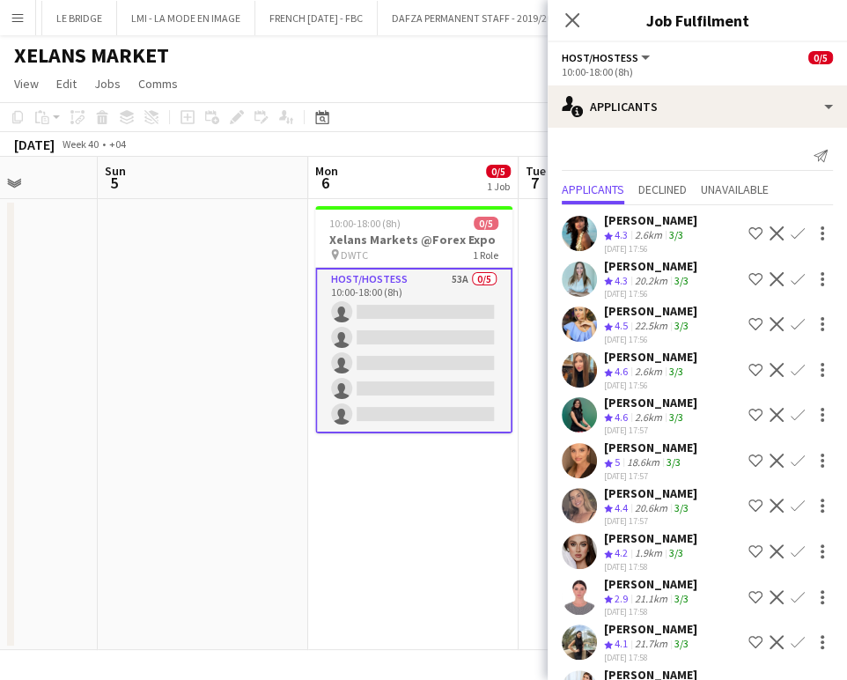
click at [749, 275] on app-icon "Shortlist crew" at bounding box center [756, 279] width 14 height 14
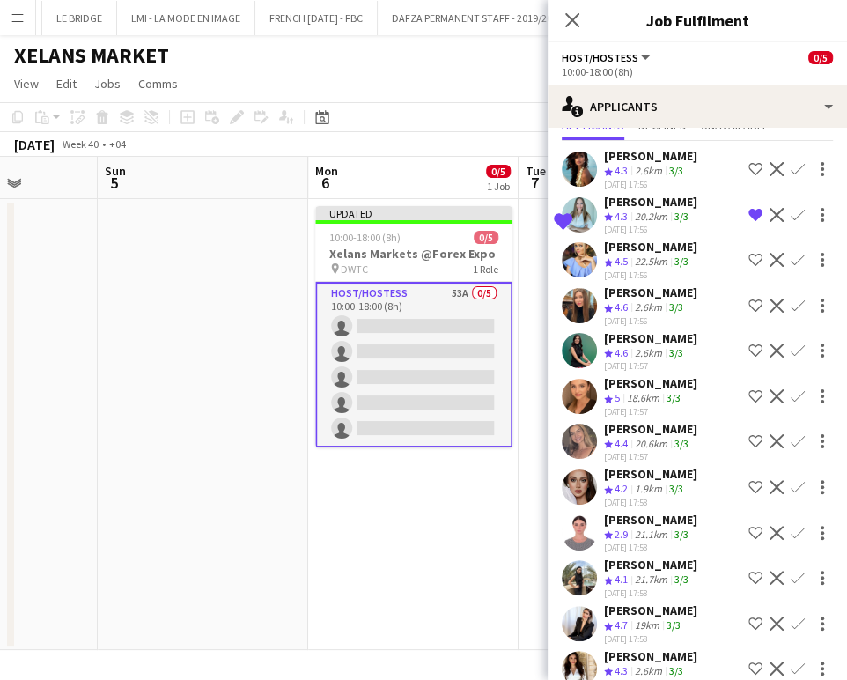
scroll to position [98, 0]
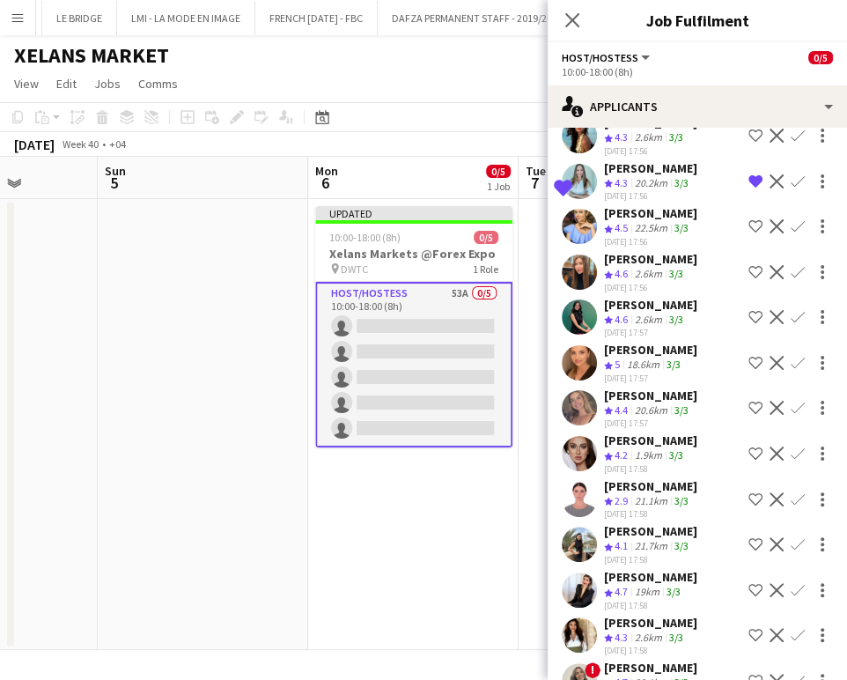
click at [749, 401] on app-icon "Shortlist crew" at bounding box center [756, 408] width 14 height 14
click at [749, 356] on app-icon "Shortlist crew" at bounding box center [756, 363] width 14 height 14
click at [749, 447] on app-icon "Shortlist crew" at bounding box center [756, 454] width 14 height 14
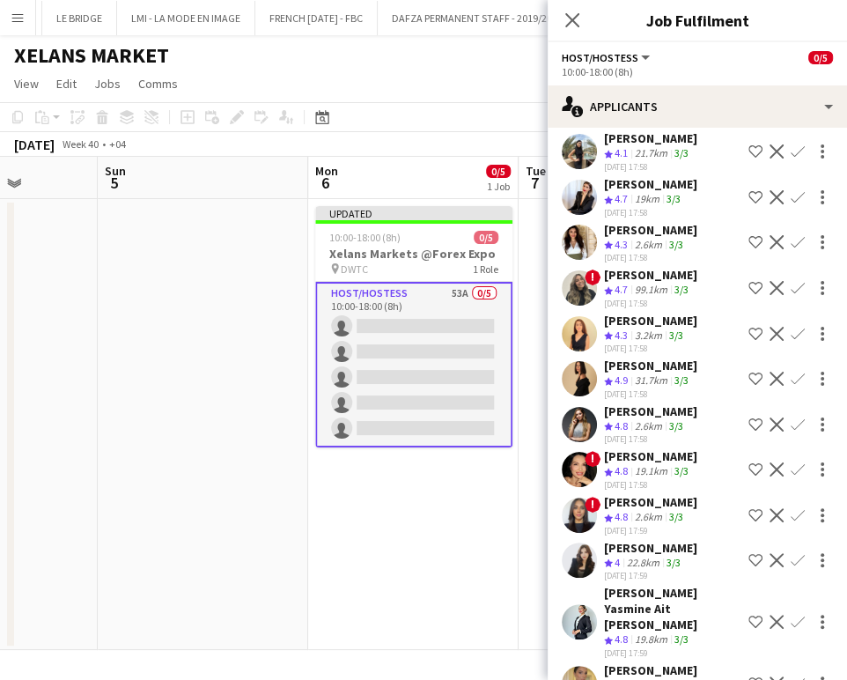
scroll to position [587, 0]
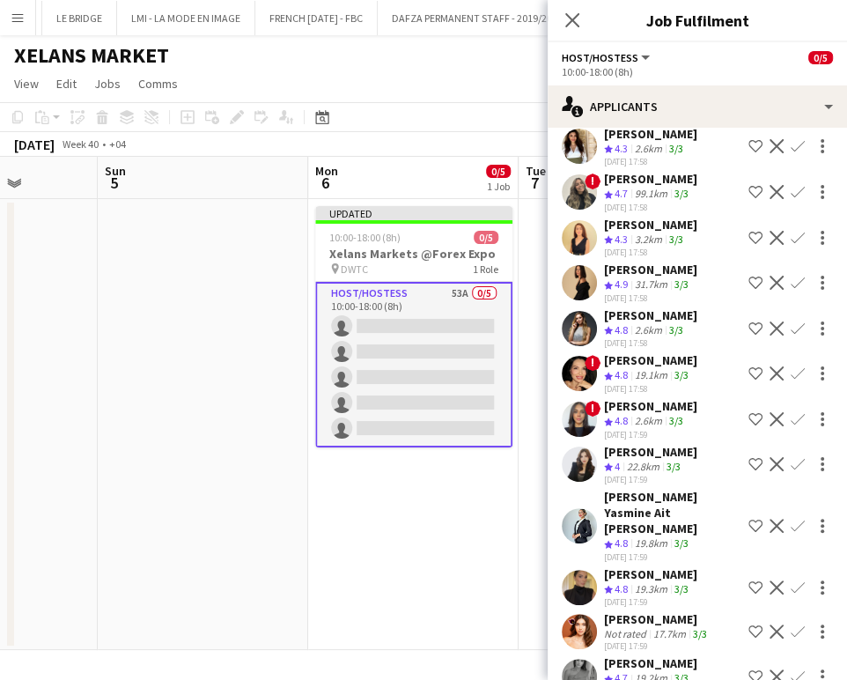
click at [749, 280] on app-icon "Shortlist crew" at bounding box center [756, 283] width 14 height 14
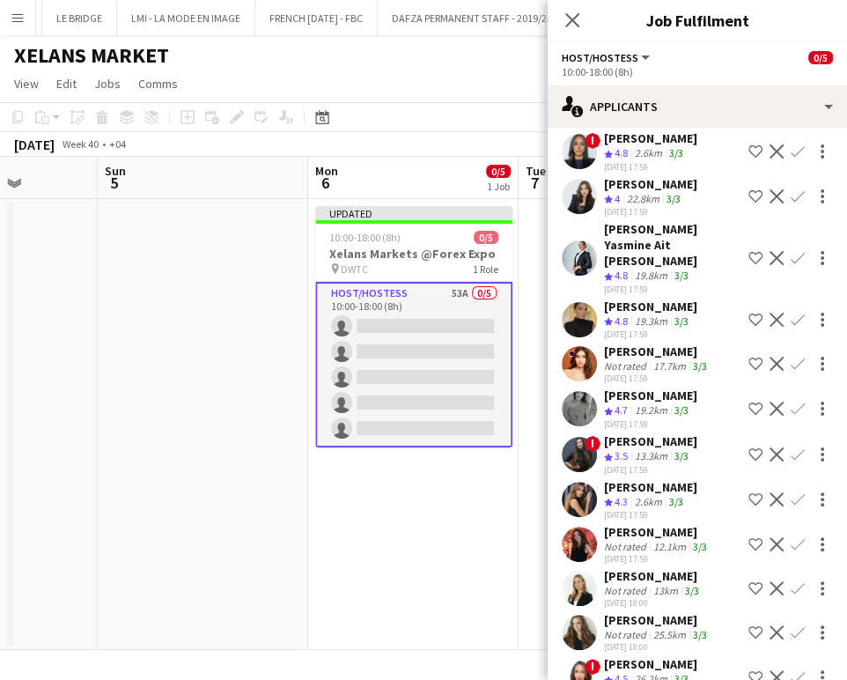
scroll to position [881, 0]
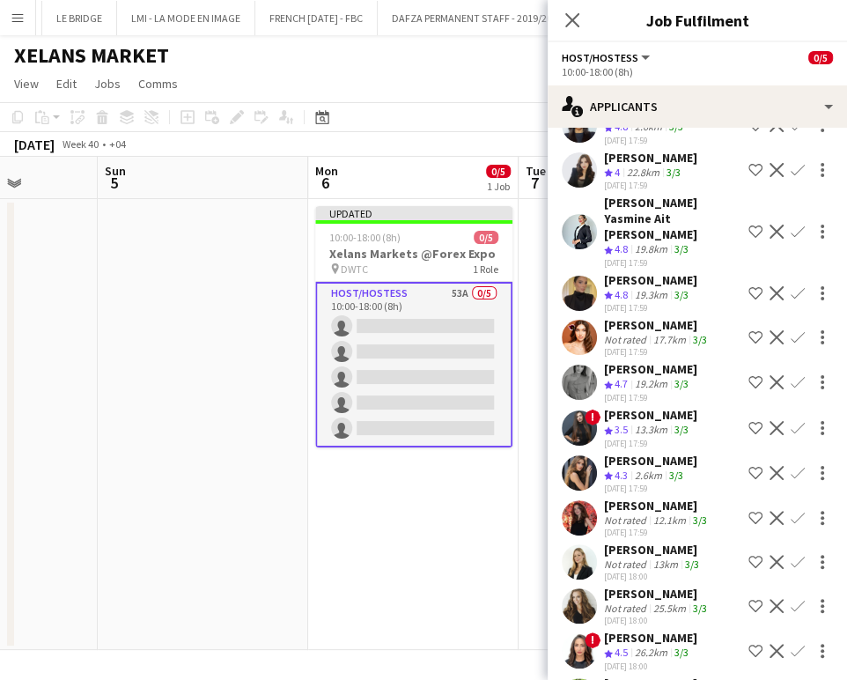
click at [749, 466] on app-icon "Shortlist crew" at bounding box center [756, 473] width 14 height 14
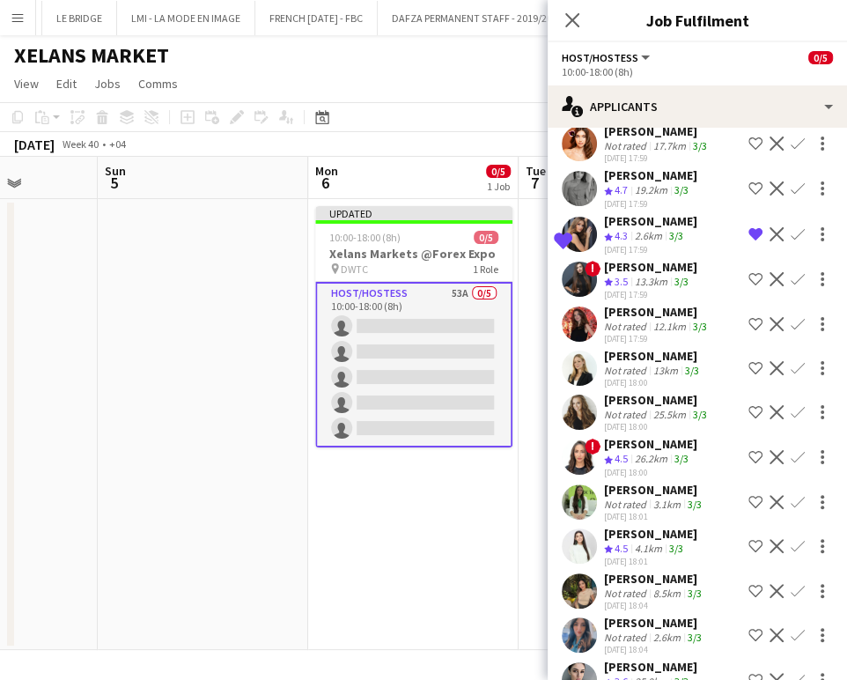
scroll to position [1076, 0]
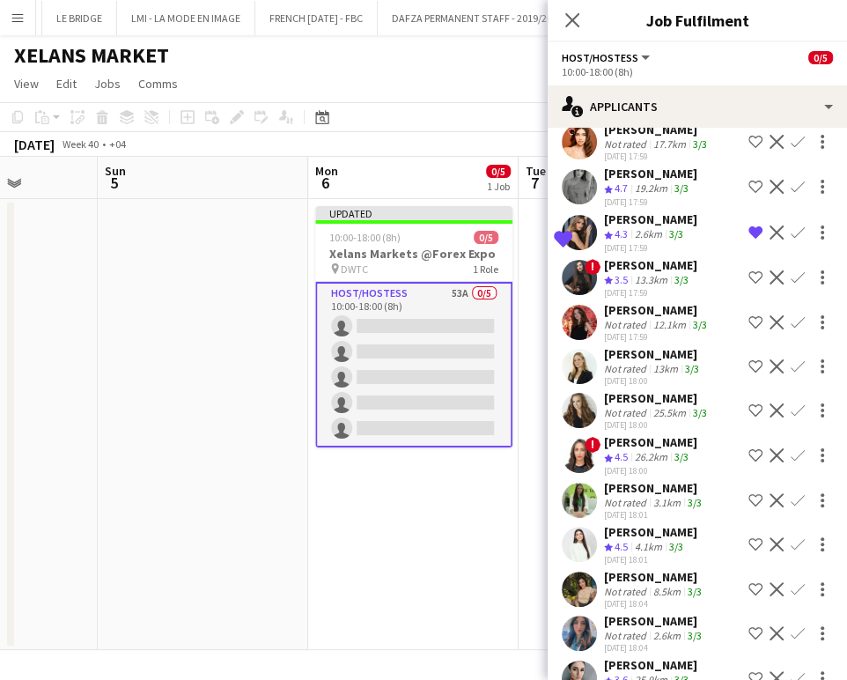
click at [749, 359] on app-icon "Shortlist crew" at bounding box center [756, 366] width 14 height 14
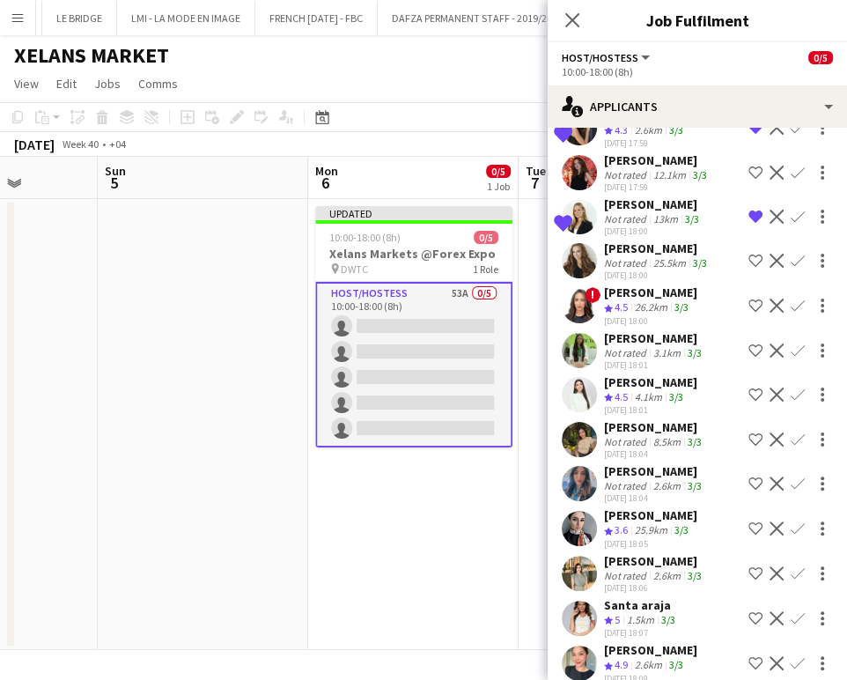
scroll to position [1272, 0]
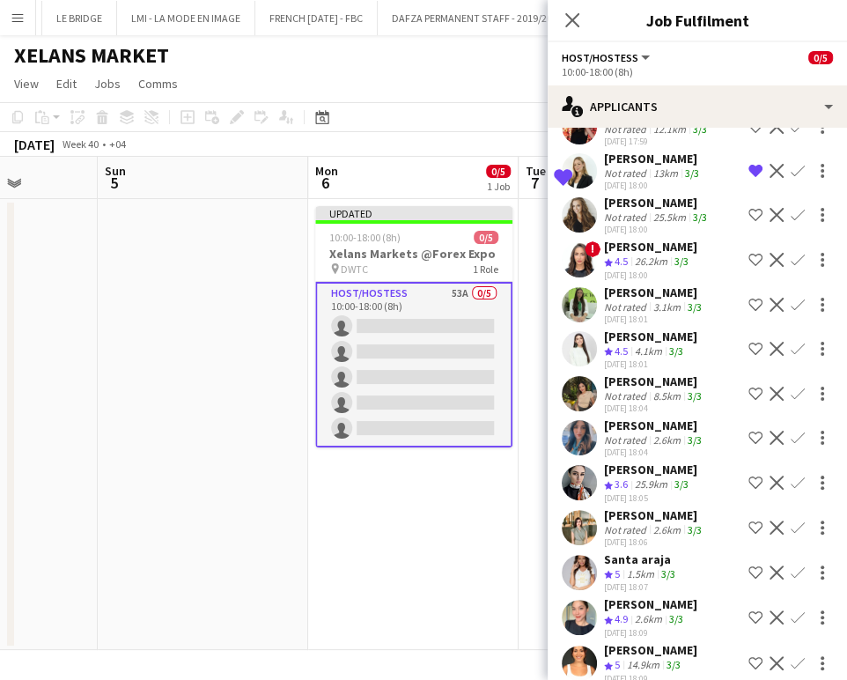
click at [749, 342] on app-icon "Shortlist crew" at bounding box center [756, 349] width 14 height 14
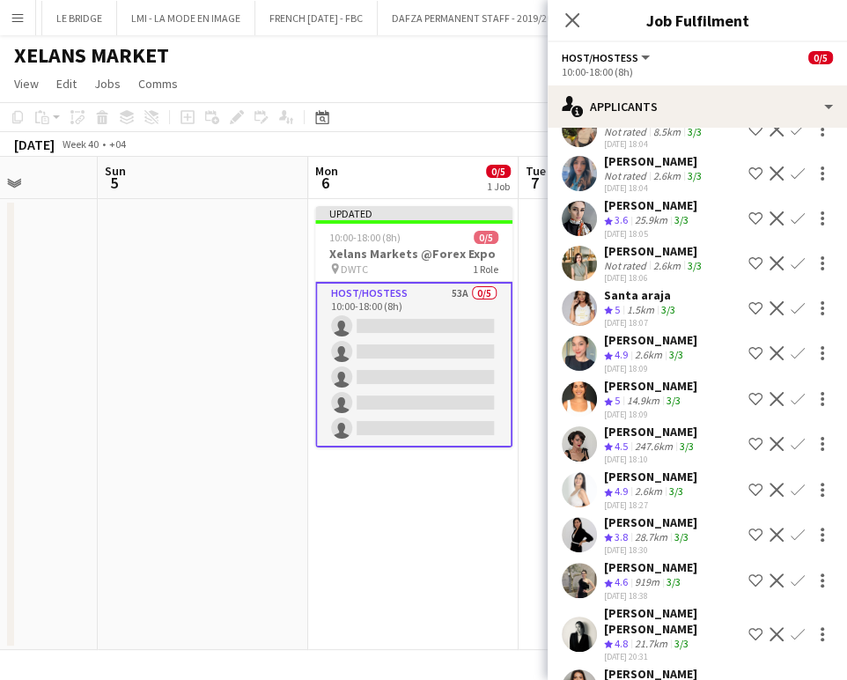
scroll to position [1565, 0]
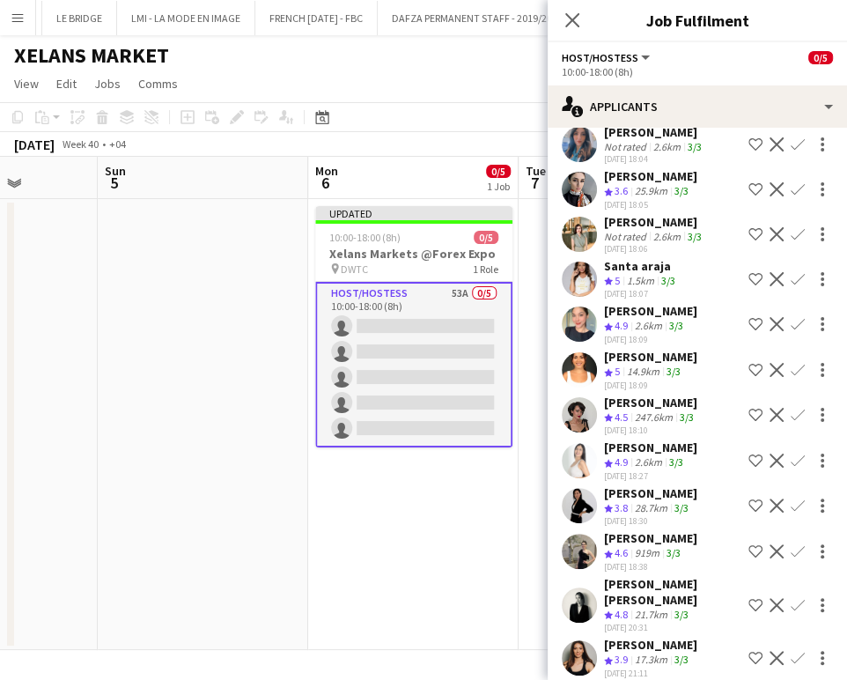
click at [749, 272] on app-icon "Shortlist crew" at bounding box center [756, 279] width 14 height 14
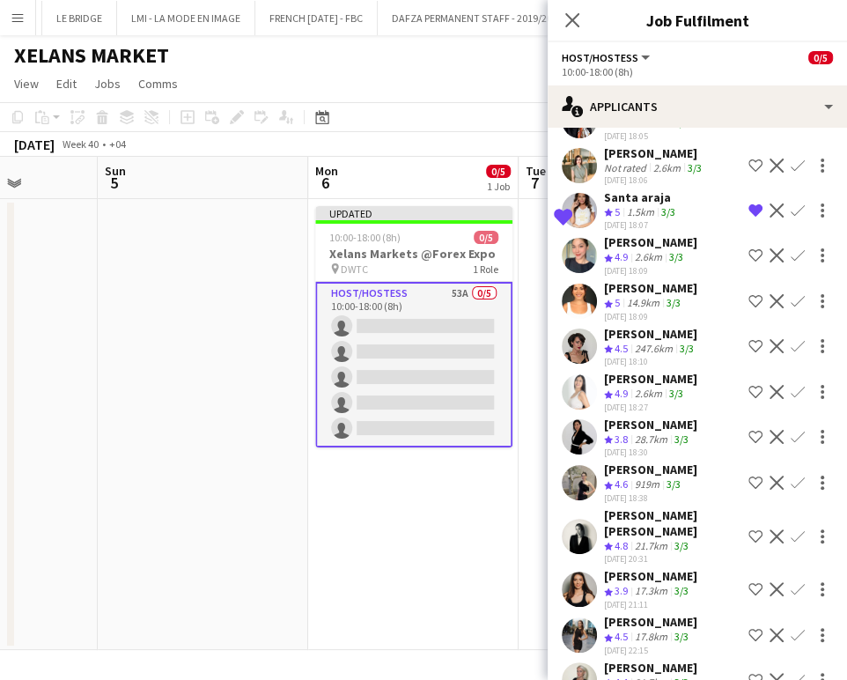
scroll to position [1663, 0]
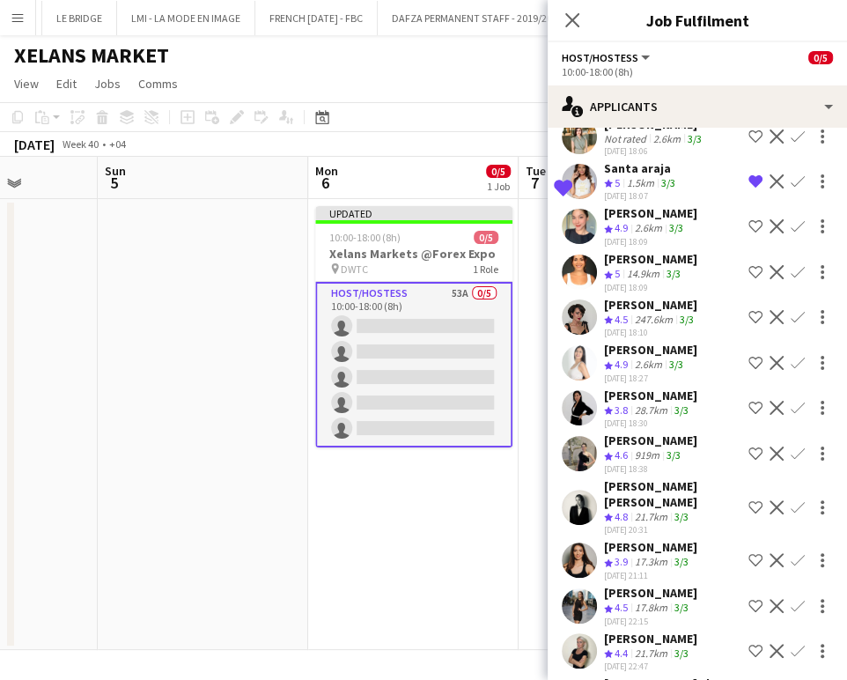
click at [749, 310] on app-icon "Shortlist crew" at bounding box center [756, 317] width 14 height 14
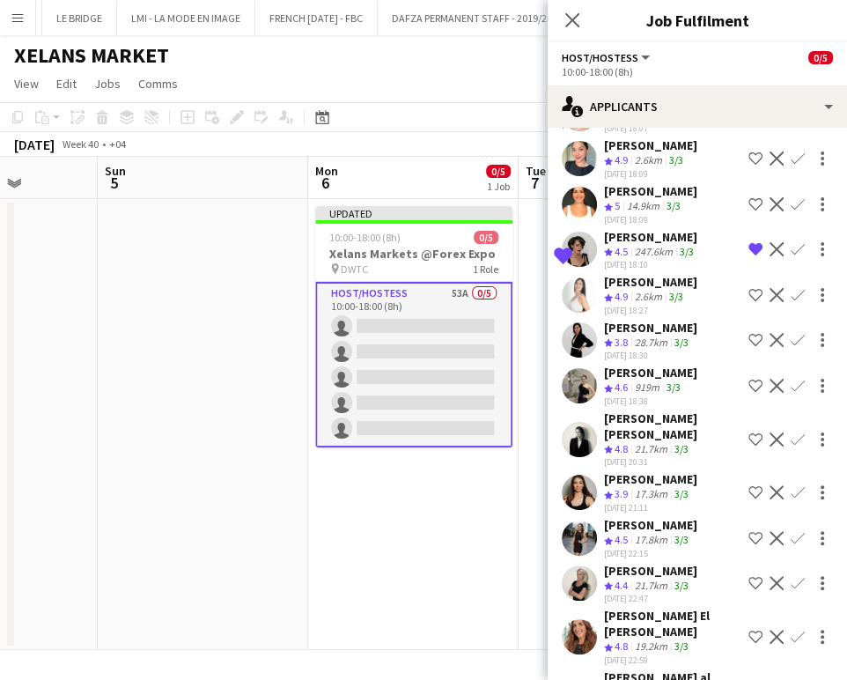
scroll to position [1762, 0]
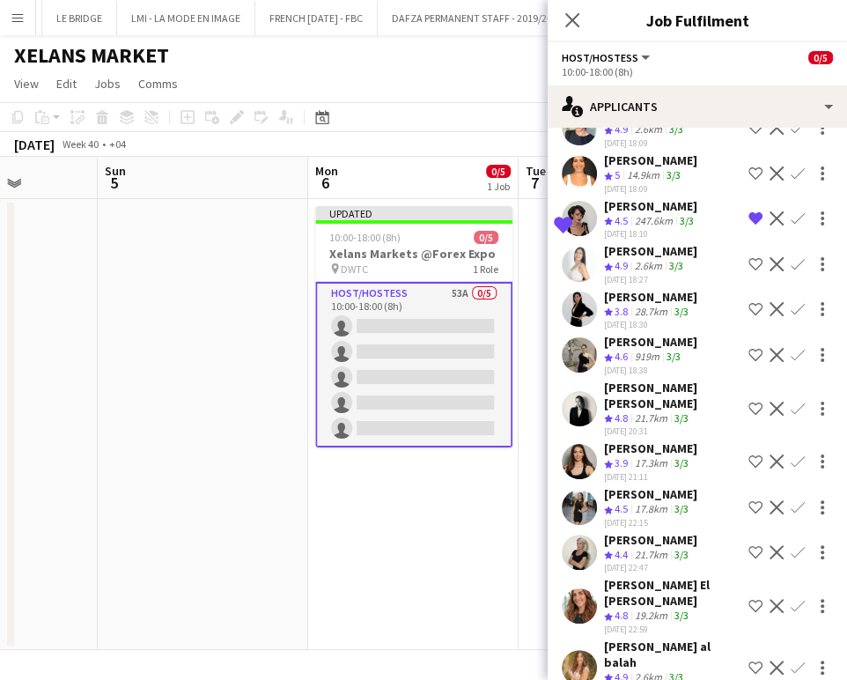
click at [749, 402] on app-icon "Shortlist crew" at bounding box center [756, 409] width 14 height 14
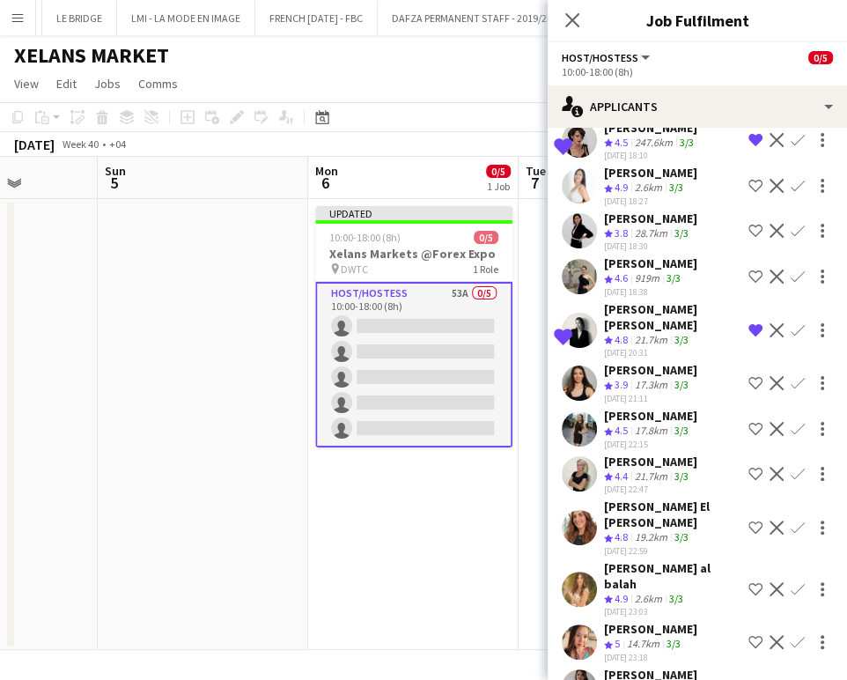
scroll to position [1921, 0]
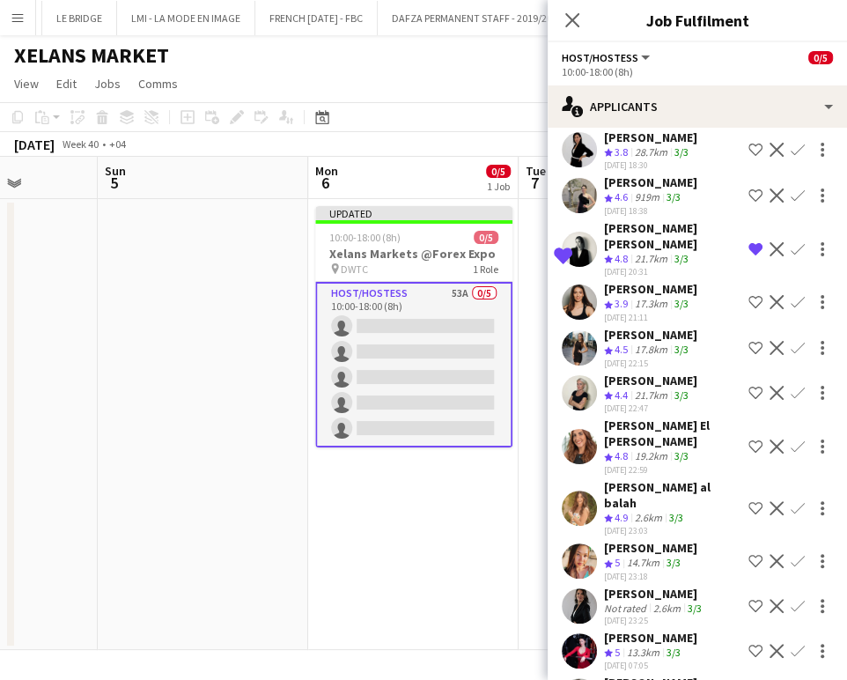
click at [749, 440] on app-icon "Shortlist crew" at bounding box center [756, 447] width 14 height 14
click at [749, 599] on app-icon "Shortlist crew" at bounding box center [756, 606] width 14 height 14
click at [490, 477] on app-date-cell "Updated 10:00-18:00 (8h) 0/5 Xelans Markets @Forex Expo pin DWTC 1 Role Host/Ho…" at bounding box center [413, 424] width 211 height 451
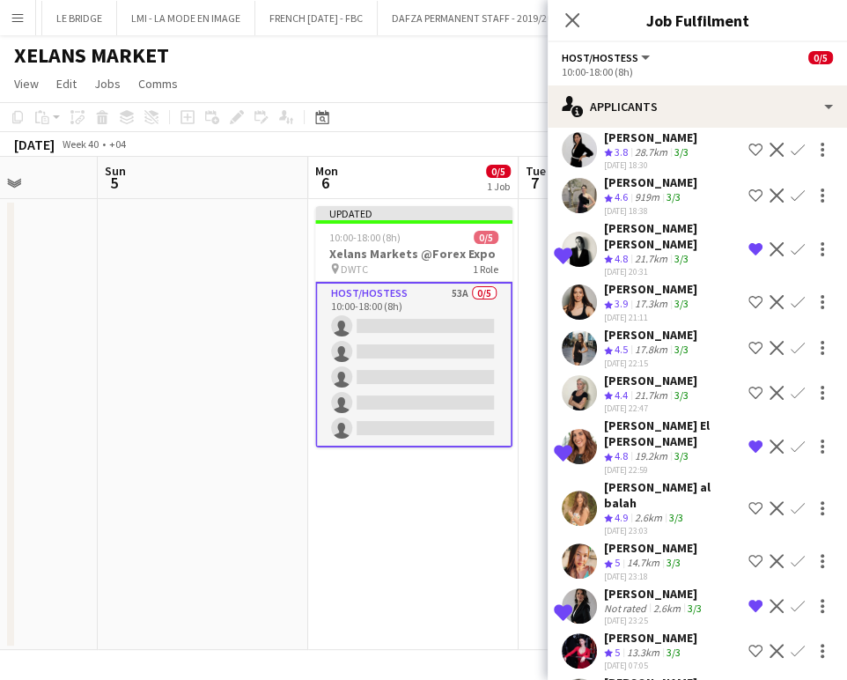
scroll to position [0, 536]
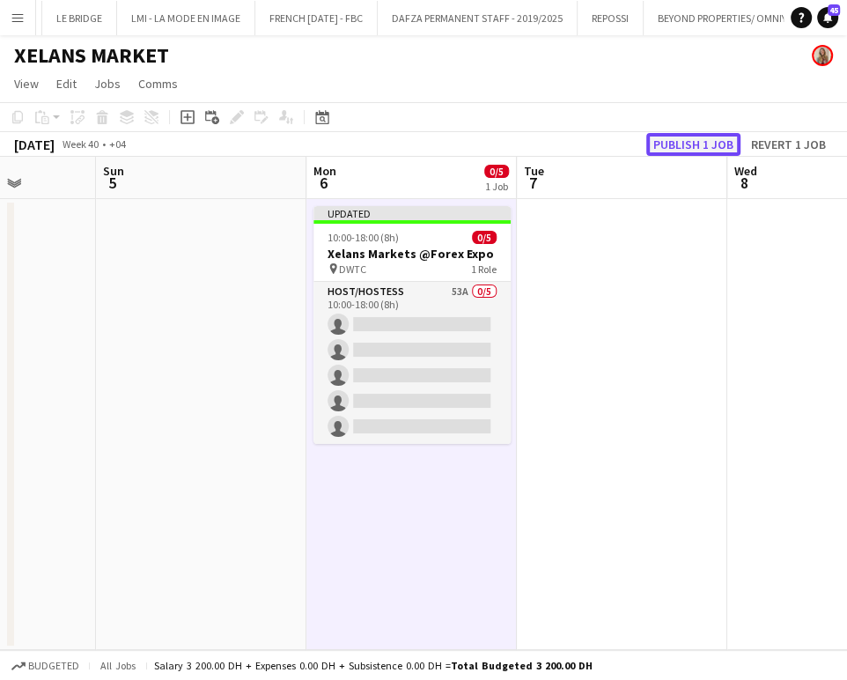
click at [694, 139] on button "Publish 1 job" at bounding box center [693, 144] width 94 height 23
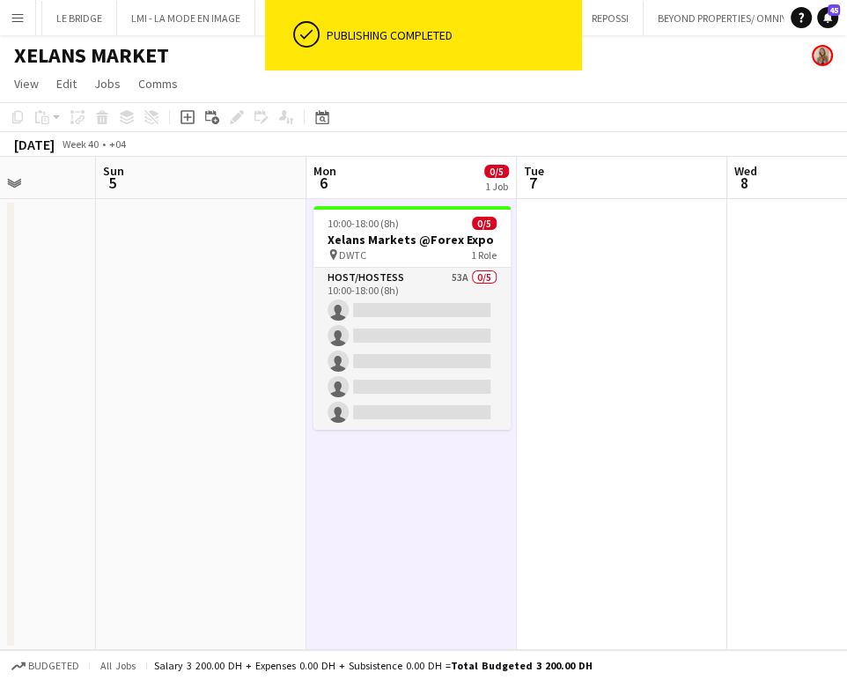
click at [517, 431] on app-date-cell at bounding box center [622, 424] width 211 height 451
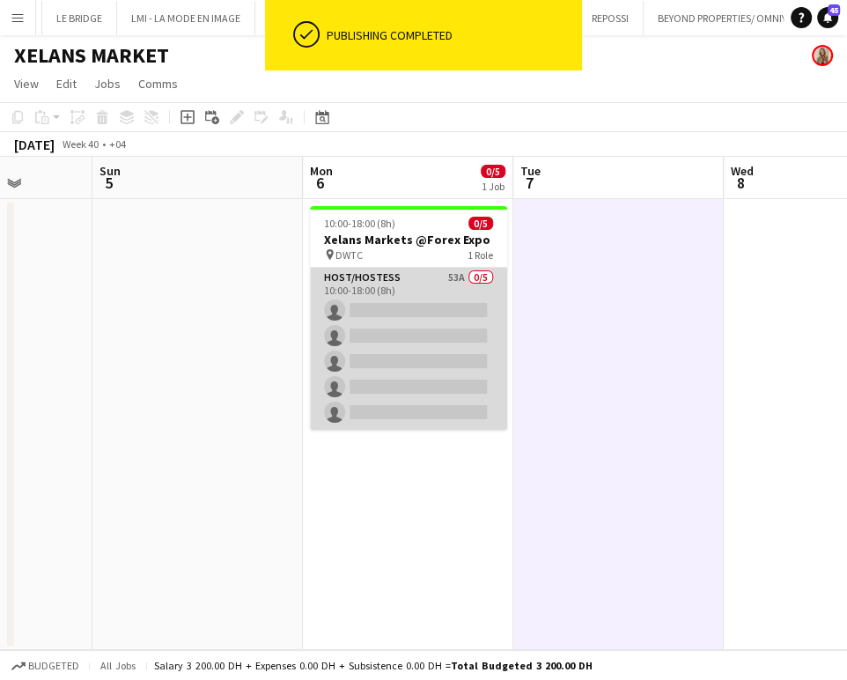
click at [401, 297] on app-card-role "Host/Hostess 53A 0/5 10:00-18:00 (8h) single-neutral-actions single-neutral-act…" at bounding box center [408, 349] width 197 height 162
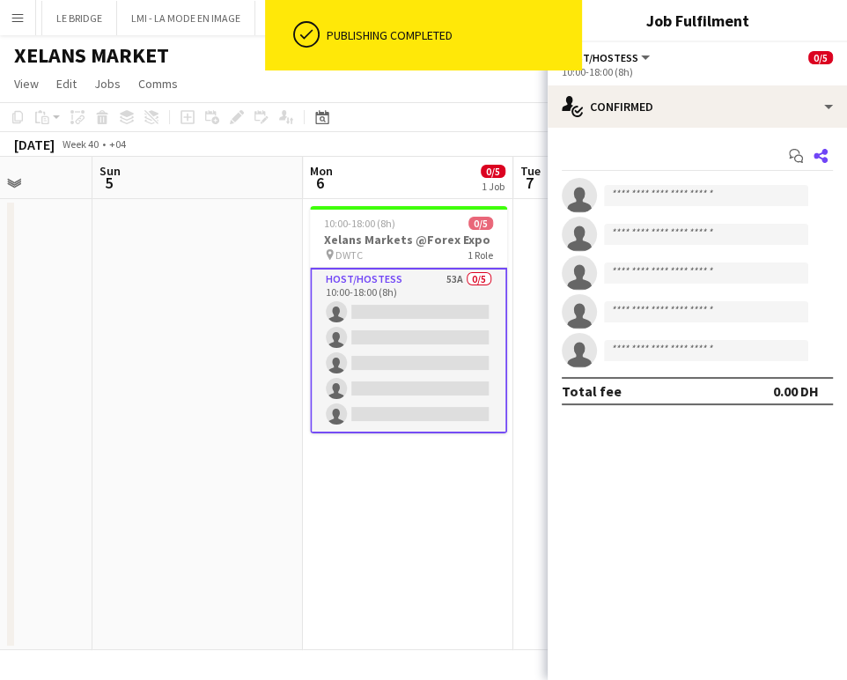
click at [824, 160] on icon at bounding box center [821, 156] width 14 height 14
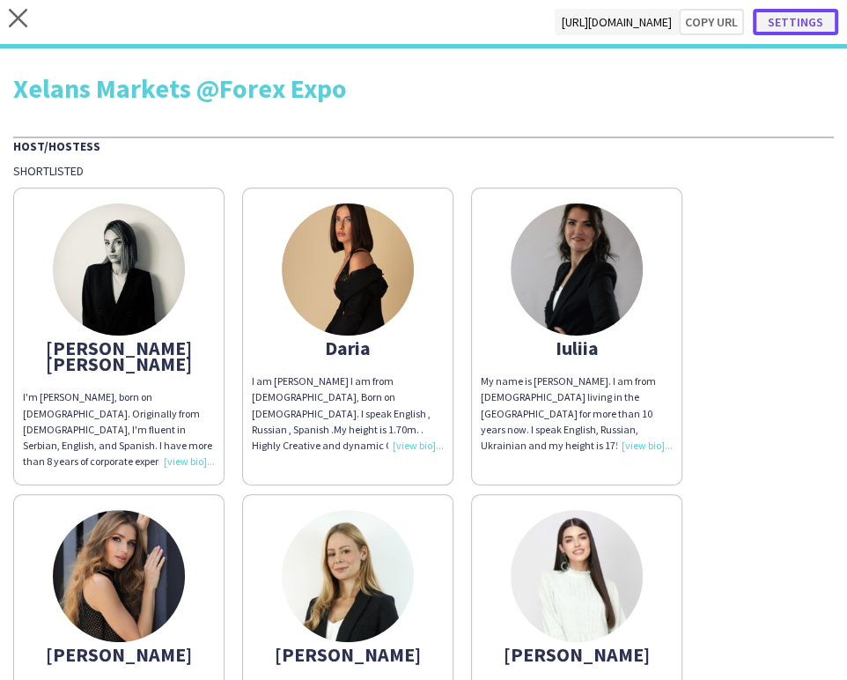
click at [799, 19] on button "Settings" at bounding box center [795, 22] width 85 height 26
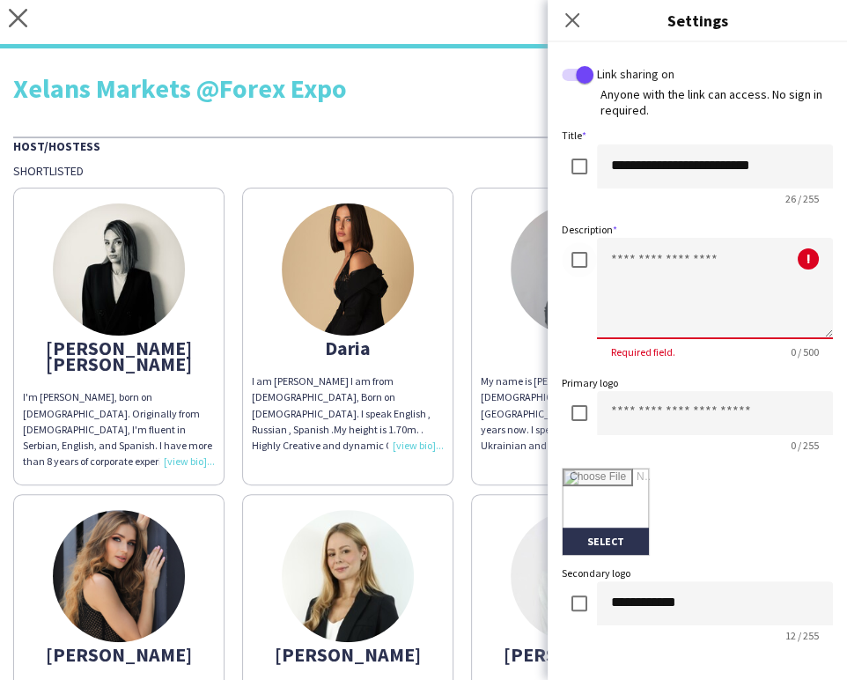
click at [634, 262] on textarea at bounding box center [715, 288] width 236 height 101
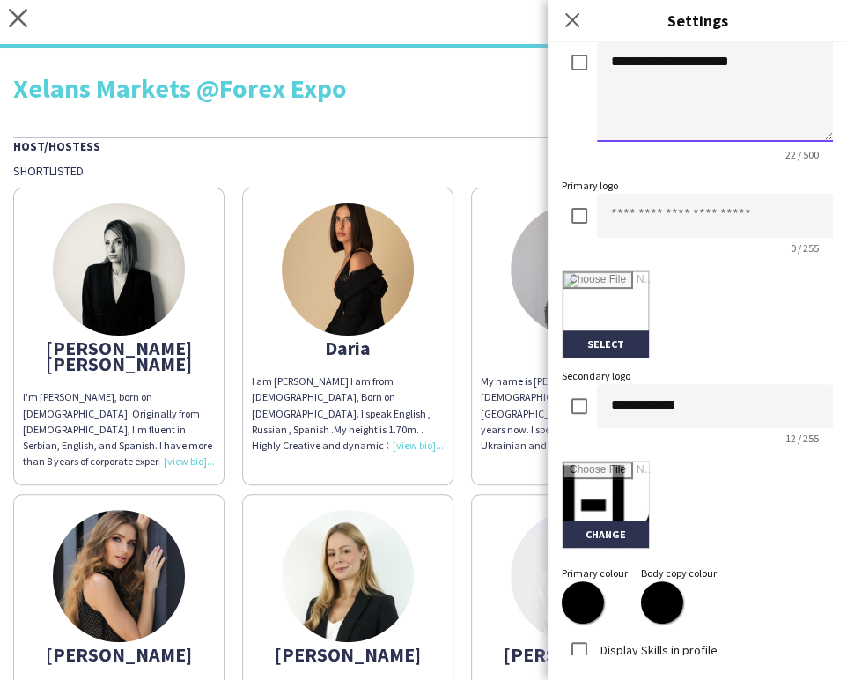
scroll to position [354, 0]
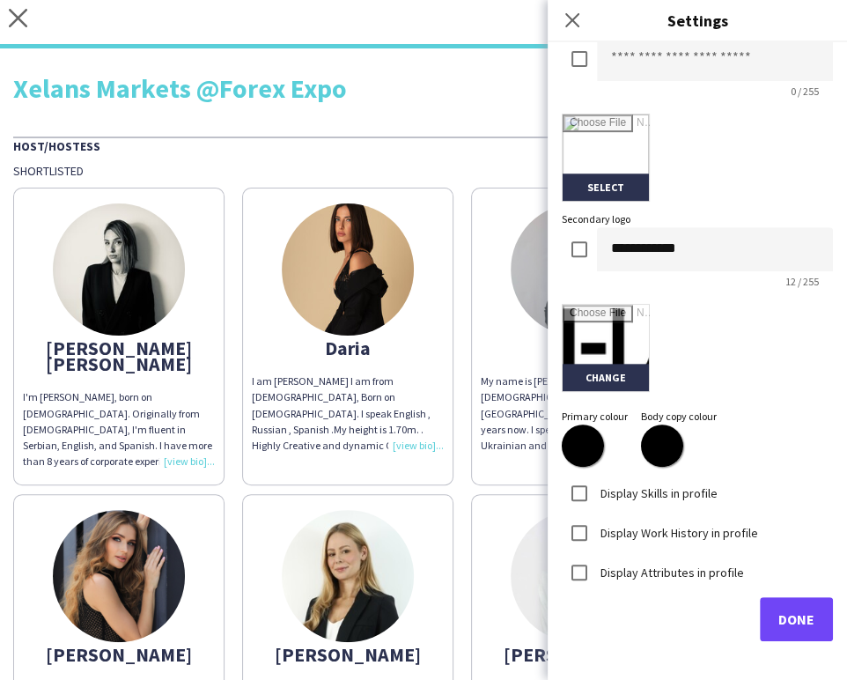
type textarea "**********"
click at [614, 329] on input "file" at bounding box center [606, 348] width 86 height 86
type input "**********"
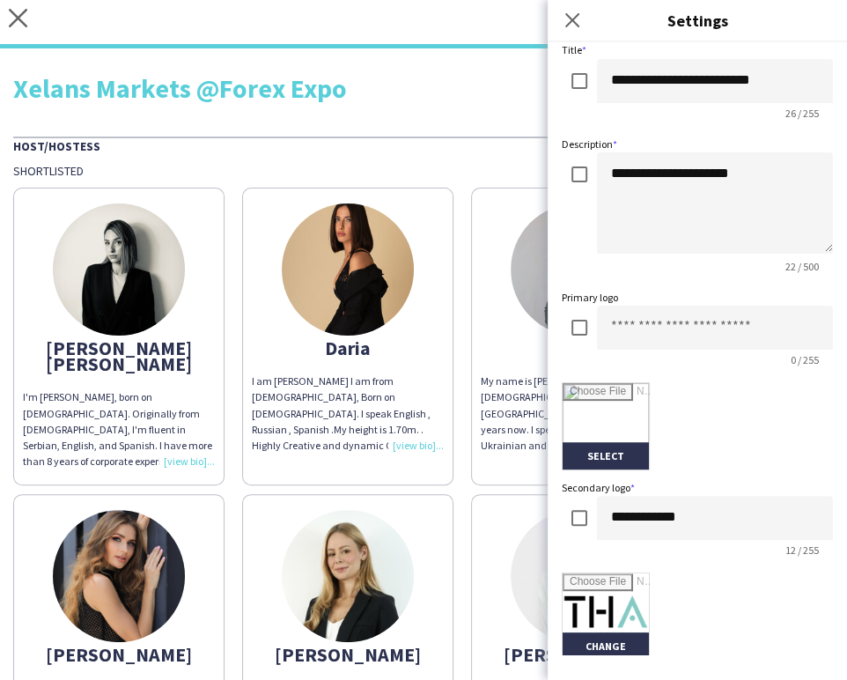
scroll to position [61, 0]
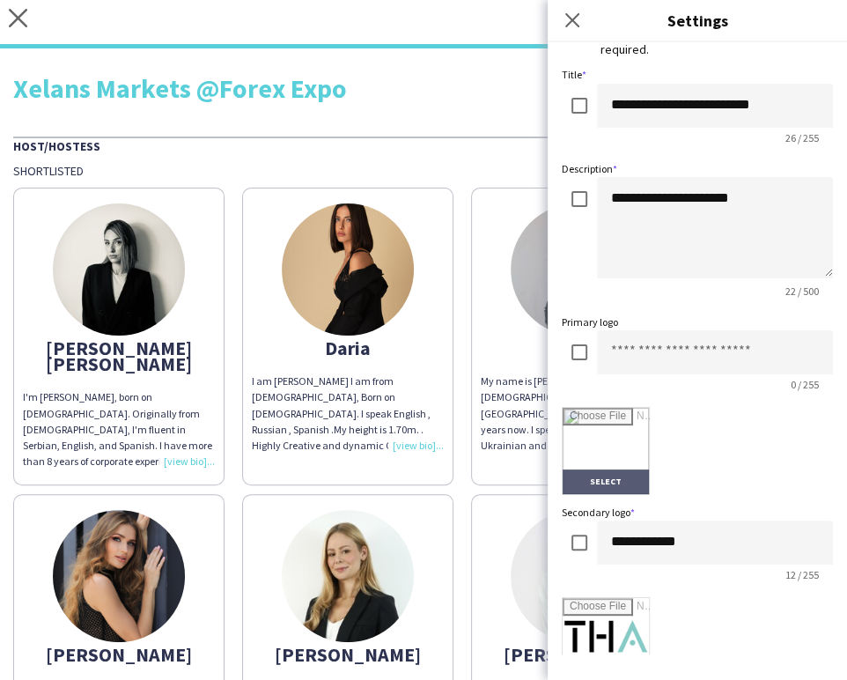
click at [587, 433] on input "file" at bounding box center [606, 451] width 86 height 86
type input "**********"
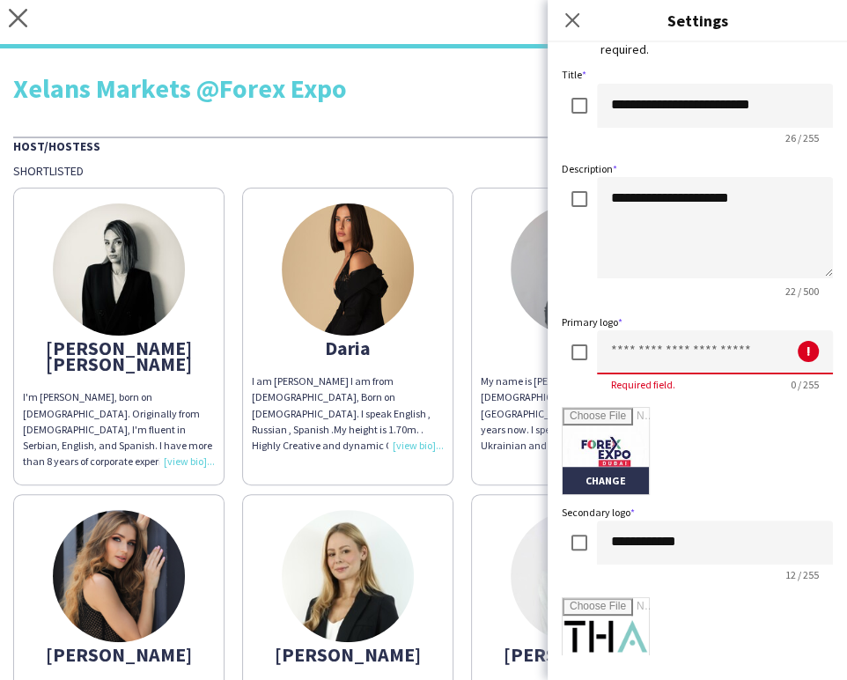
click at [695, 365] on input at bounding box center [715, 352] width 236 height 44
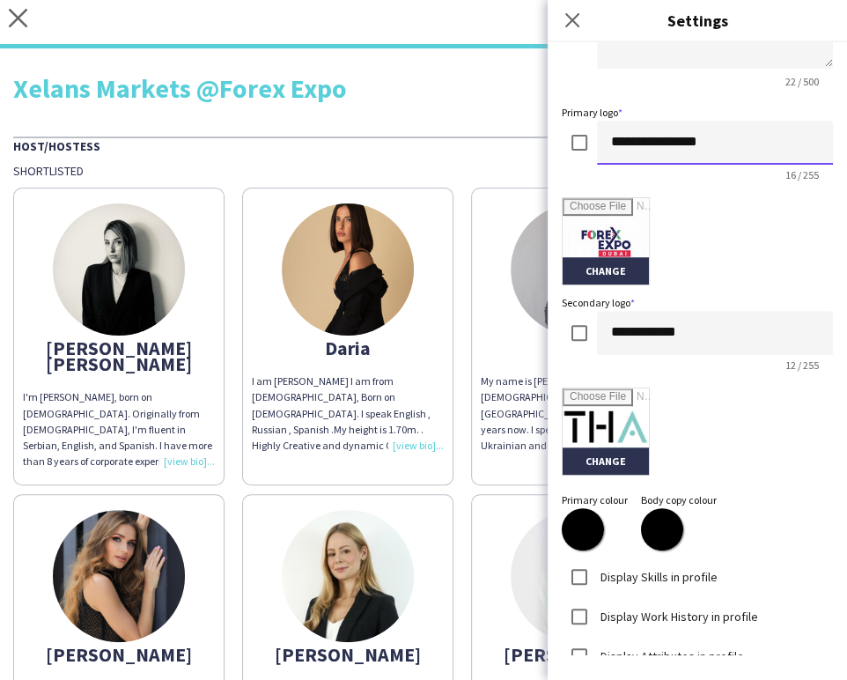
scroll to position [354, 0]
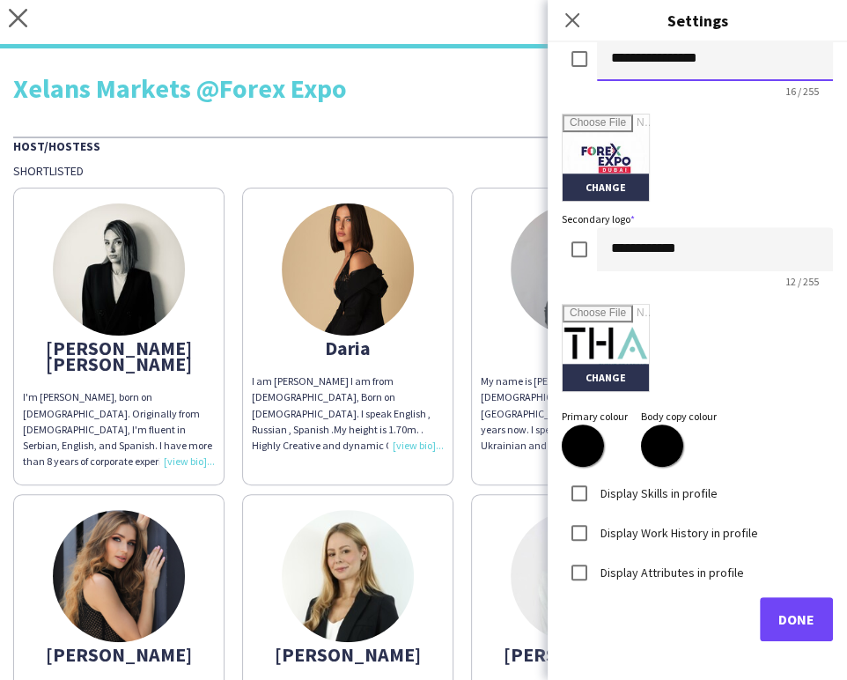
type input "**********"
click at [780, 622] on span "Done" at bounding box center [797, 619] width 36 height 18
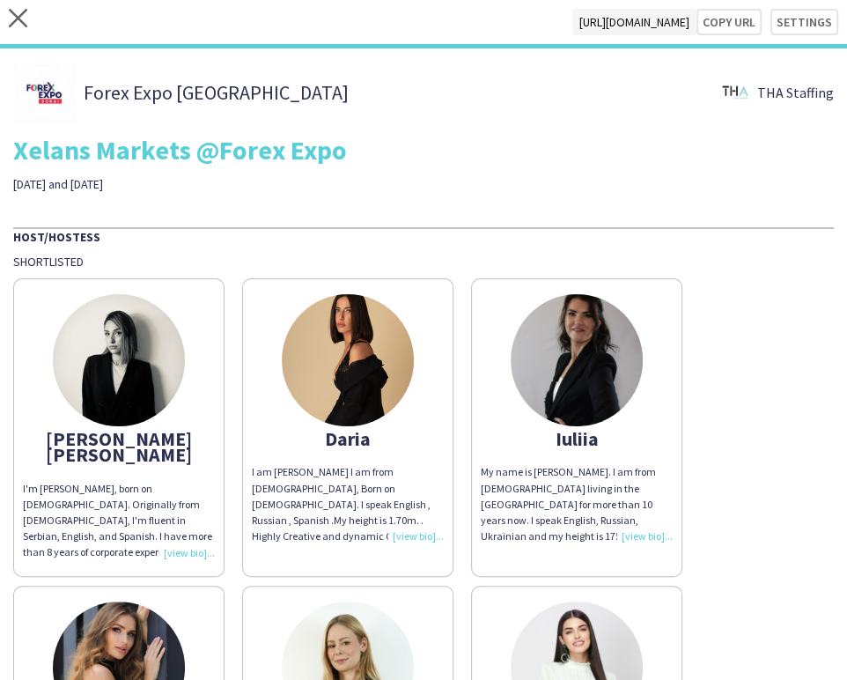
click at [705, 168] on div "Forex Expo Dubai THA Staffing Xelans Markets @Forex Expo 6th and 7th of October" at bounding box center [423, 127] width 821 height 130
click at [714, 15] on button "Copy url" at bounding box center [720, 22] width 83 height 26
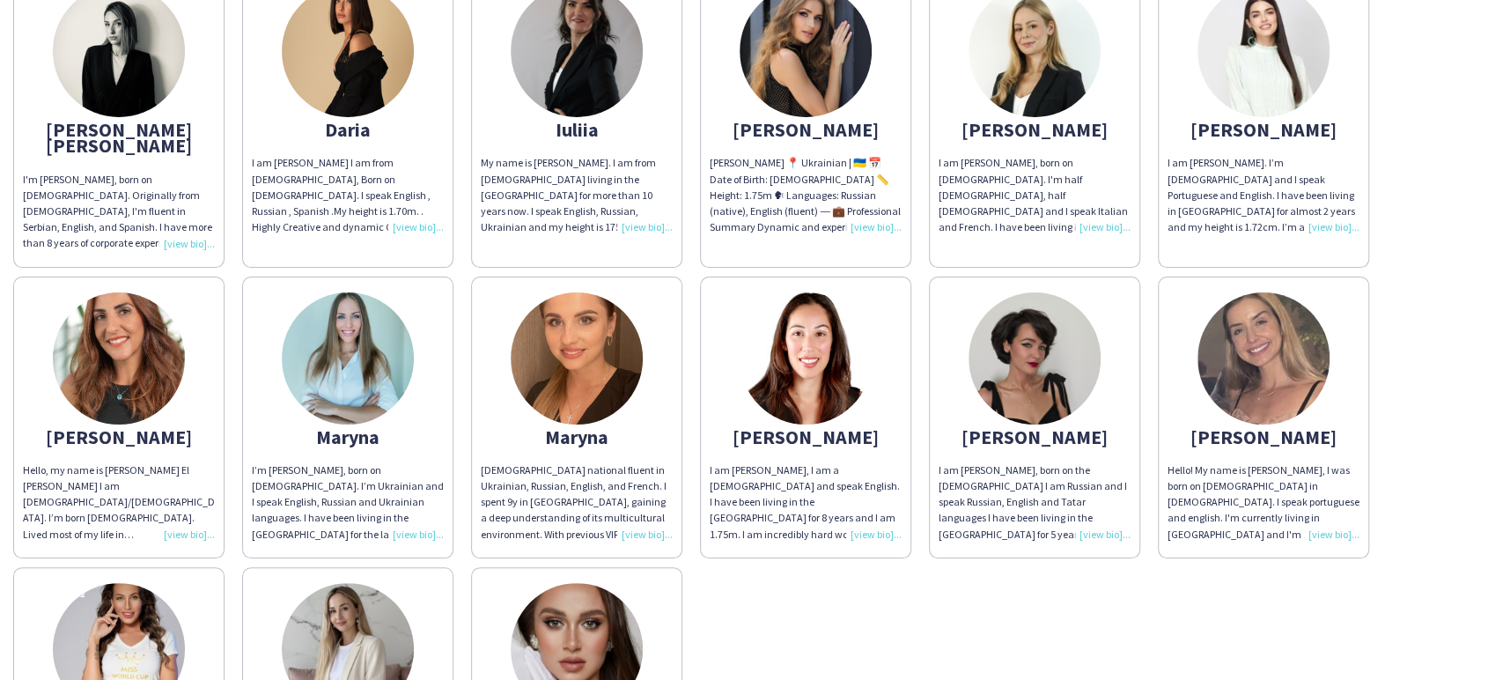
scroll to position [44, 0]
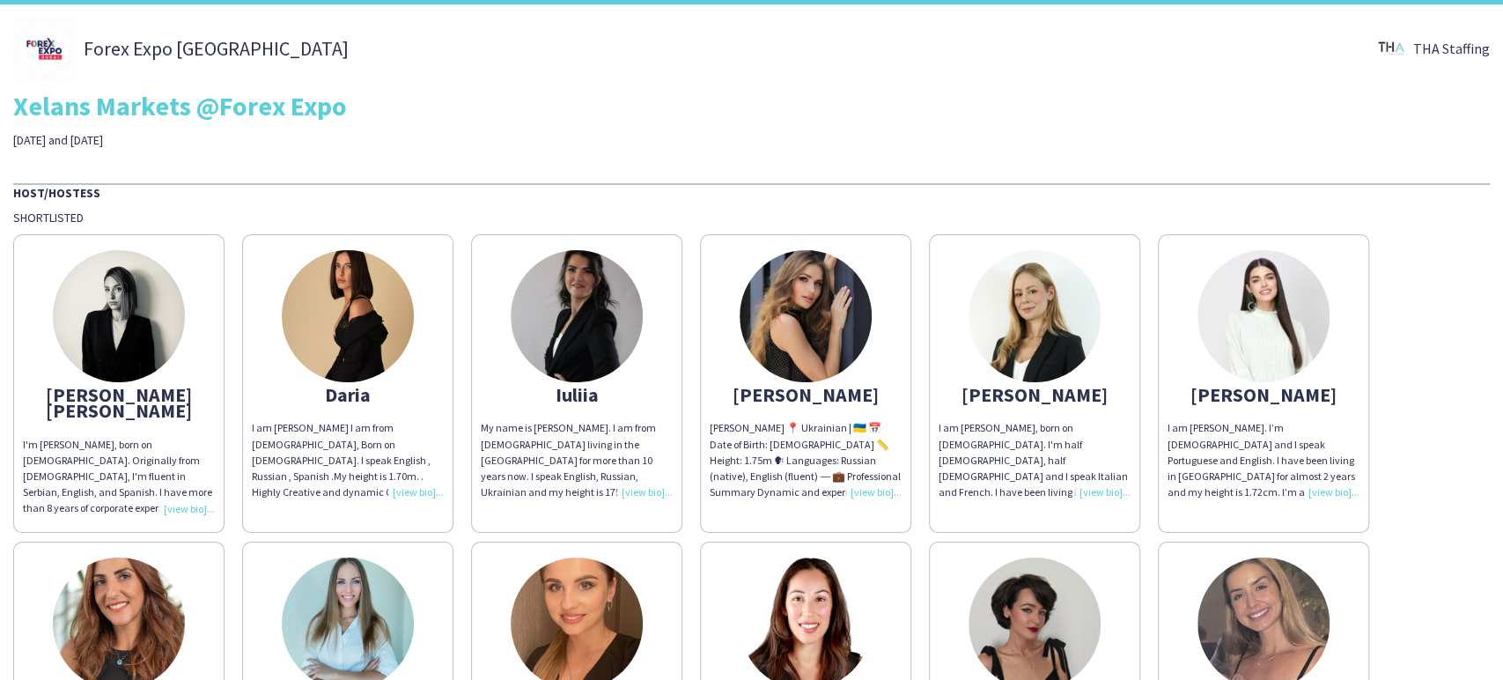
click at [846, 301] on img at bounding box center [1264, 316] width 132 height 132
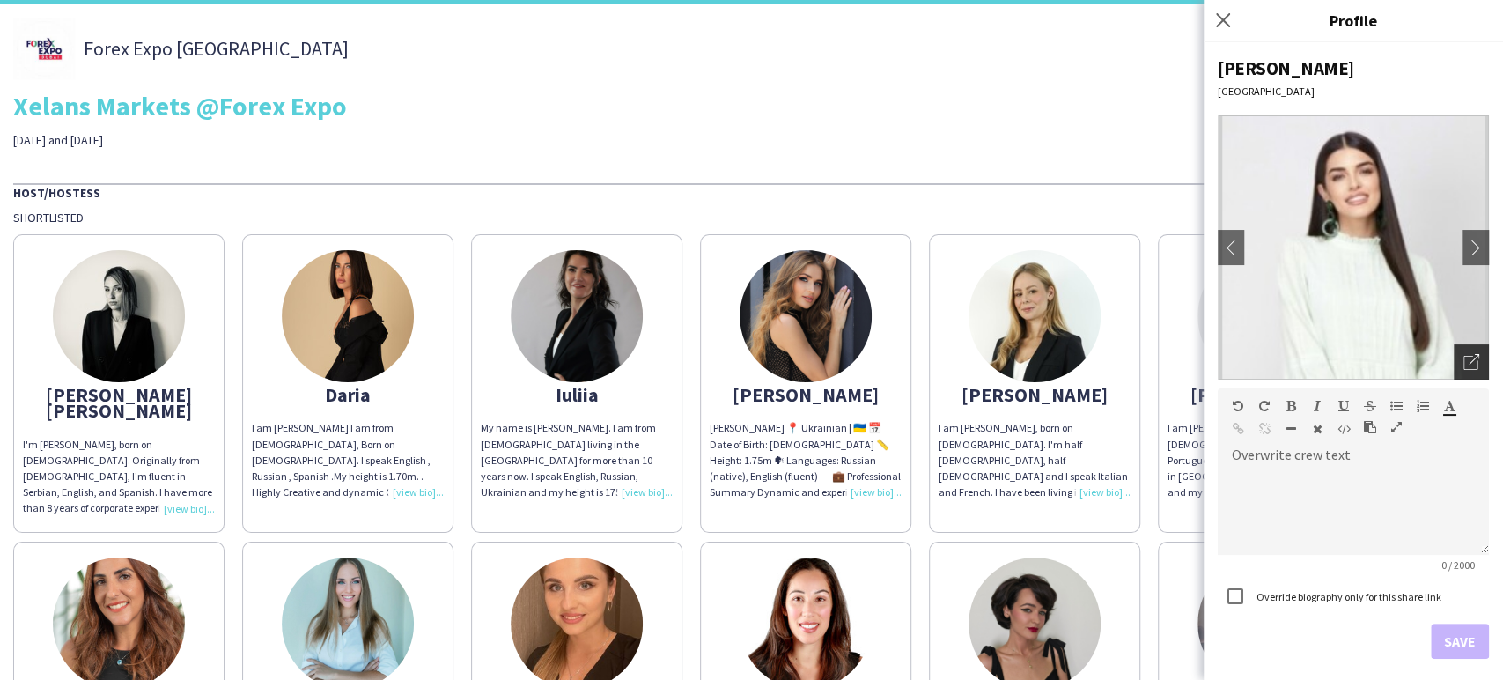
click at [846, 365] on icon "Open photos pop-in" at bounding box center [1472, 362] width 16 height 16
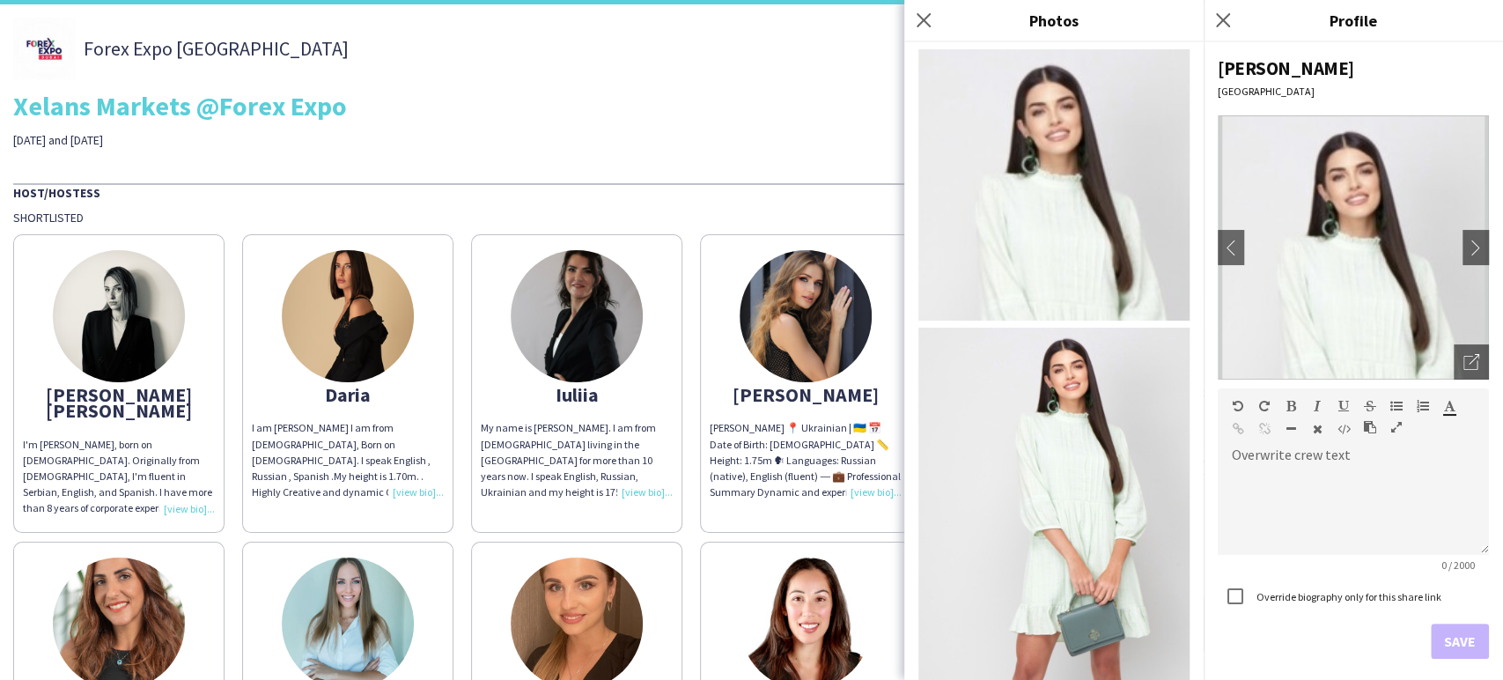
click at [535, 105] on div "Xelans Markets @Forex Expo" at bounding box center [751, 105] width 1477 height 26
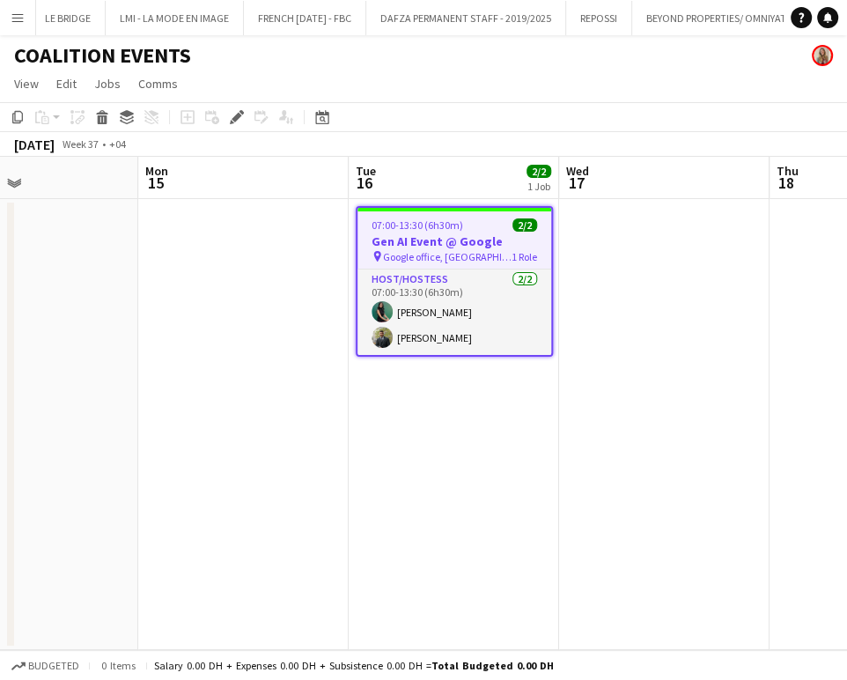
drag, startPoint x: 309, startPoint y: 448, endPoint x: 489, endPoint y: 453, distance: 179.7
click at [489, 453] on app-calendar-viewport "Fri 12 Sat 13 Sun 14 Mon 15 Tue 16 2/2 1 Job Wed 17 Thu 18 Fri 19 Sat 20 Sun 21…" at bounding box center [423, 403] width 847 height 493
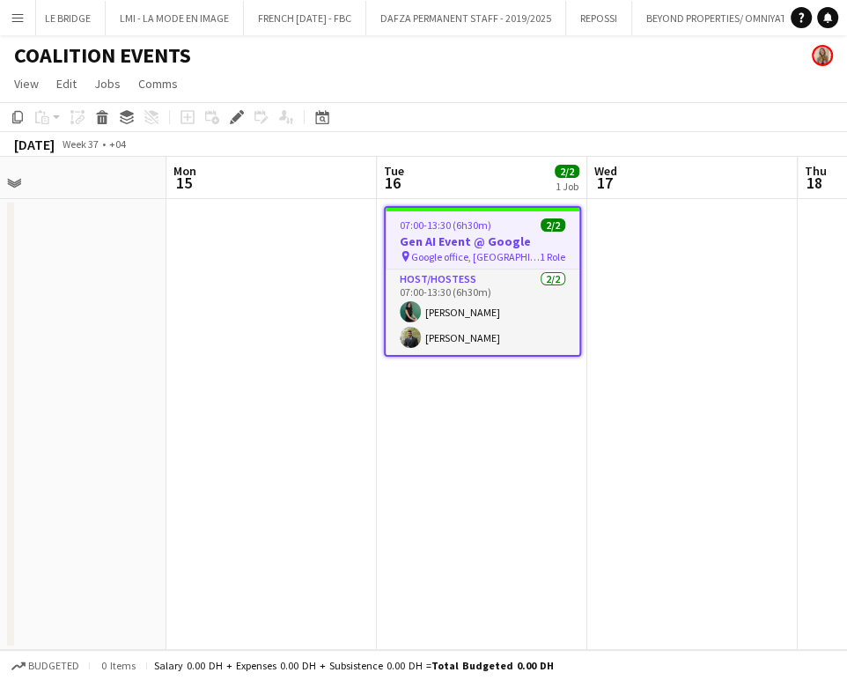
drag, startPoint x: 242, startPoint y: 400, endPoint x: 395, endPoint y: 410, distance: 152.7
click at [395, 410] on app-calendar-viewport "Fri 12 Sat 13 Sun 14 Mon 15 Tue 16 2/2 1 Job Wed 17 Thu 18 Fri 19 Sat 20 Sun 21…" at bounding box center [423, 403] width 847 height 493
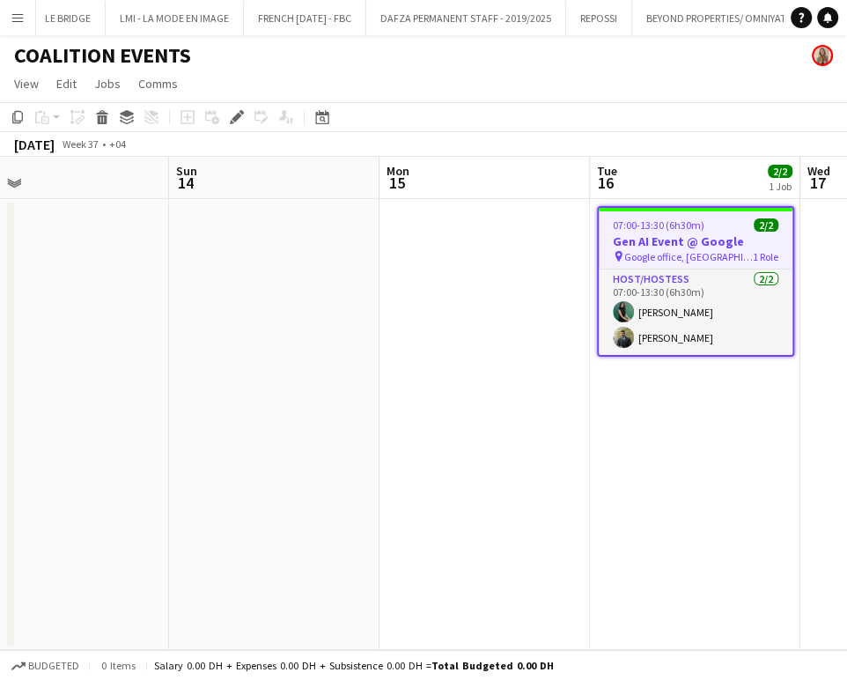
scroll to position [0, 560]
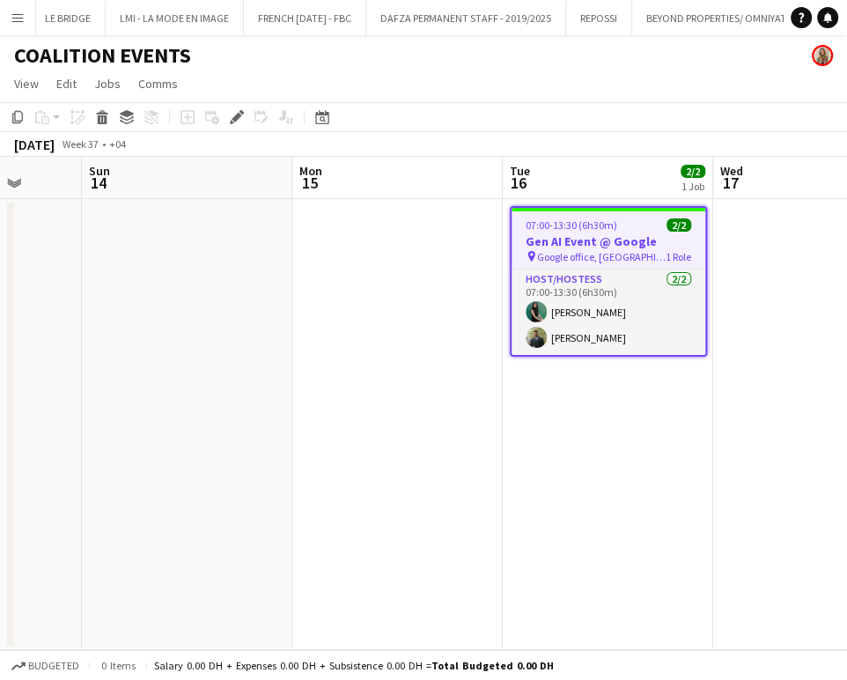
drag, startPoint x: 674, startPoint y: 390, endPoint x: 617, endPoint y: 386, distance: 57.4
click at [617, 386] on app-calendar-viewport "Thu 11 Fri 12 Sat 13 Sun 14 Mon 15 Tue 16 2/2 1 Job Wed 17 Thu 18 Fri 19 Sat 20…" at bounding box center [423, 403] width 847 height 493
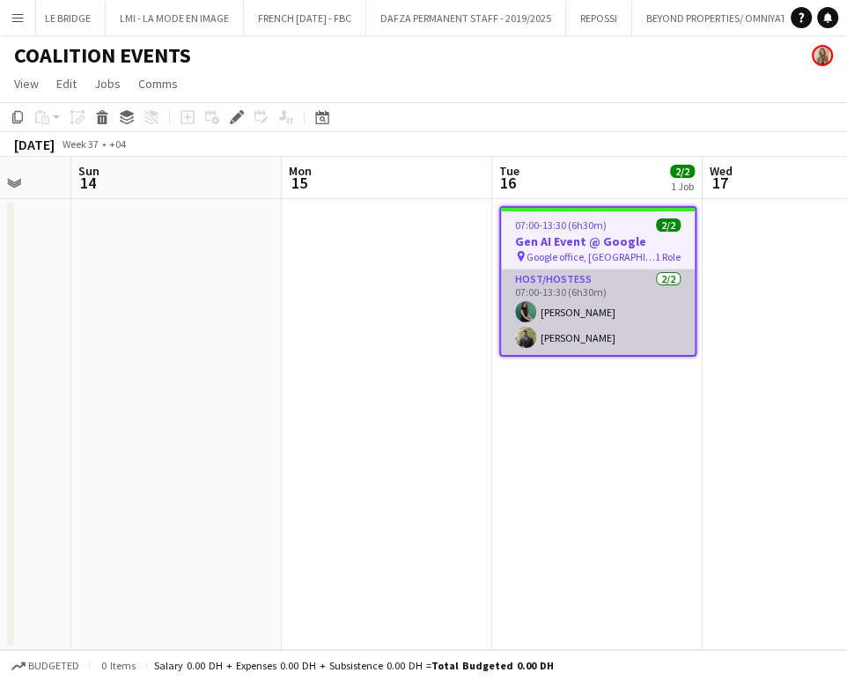
click at [581, 336] on app-card-role "Host/Hostess [DATE] 07:00-13:30 (6h30m) [PERSON_NAME]" at bounding box center [598, 312] width 194 height 85
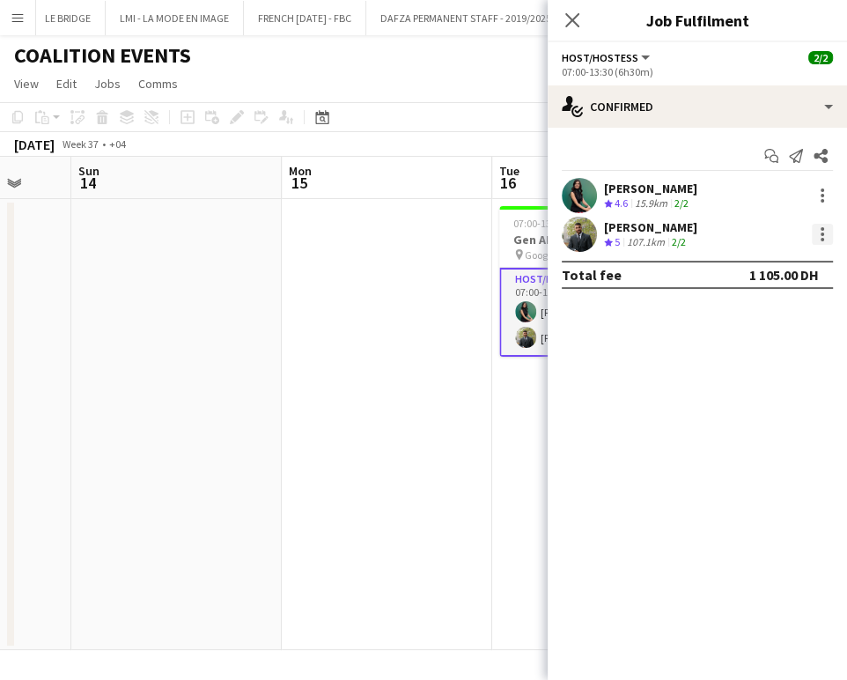
click at [824, 230] on div at bounding box center [823, 229] width 4 height 4
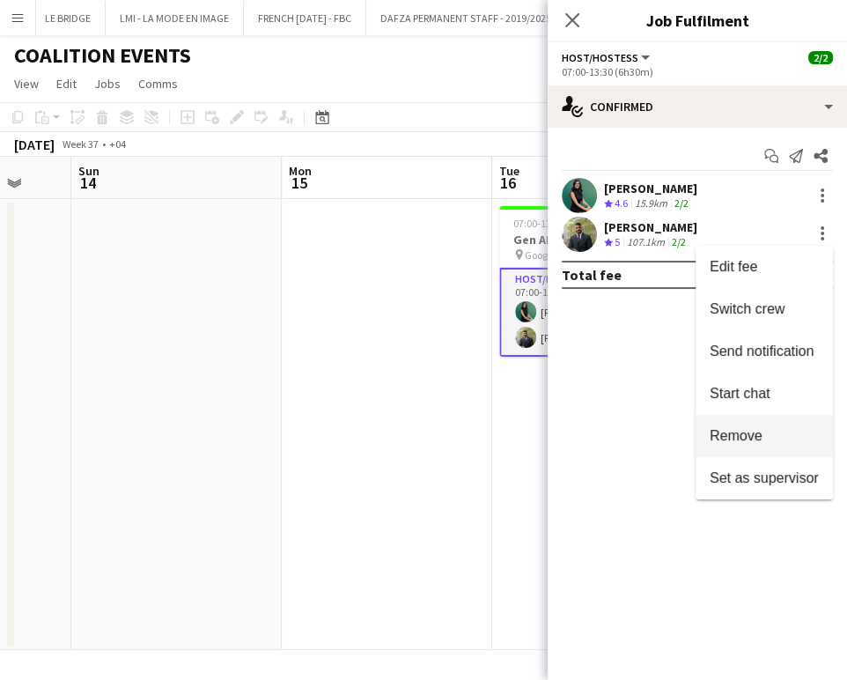
click at [729, 436] on span "Remove" at bounding box center [736, 435] width 53 height 15
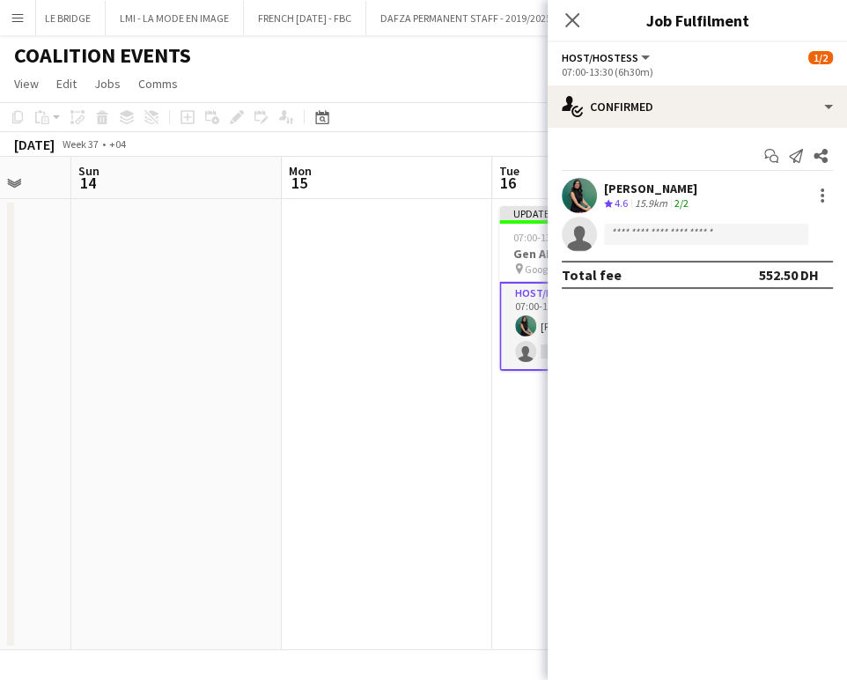
click at [413, 400] on app-date-cell at bounding box center [387, 424] width 211 height 451
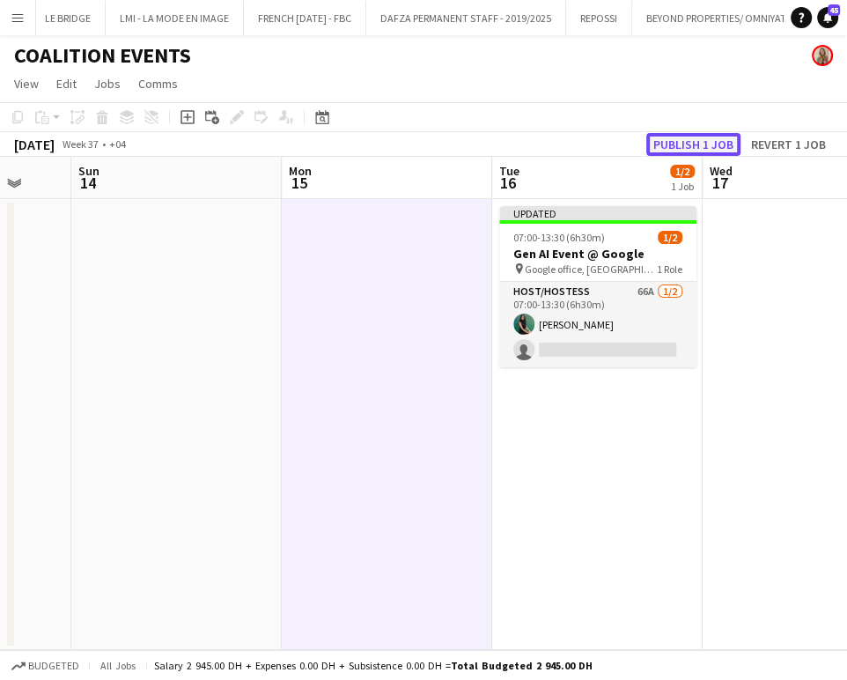
drag, startPoint x: 696, startPoint y: 145, endPoint x: 693, endPoint y: 134, distance: 11.8
click at [695, 146] on button "Publish 1 job" at bounding box center [693, 144] width 94 height 23
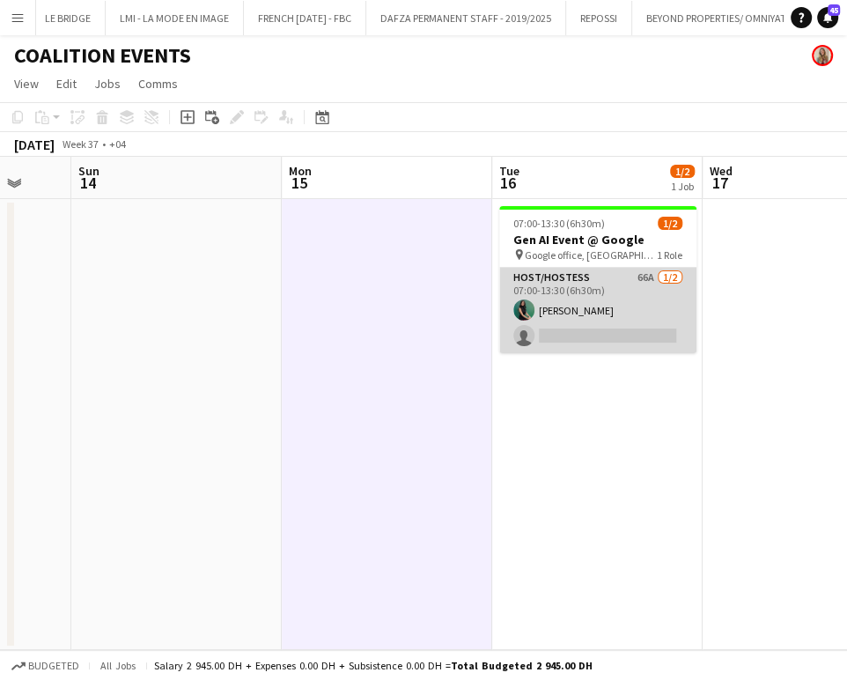
click at [635, 309] on app-card-role "Host/Hostess 66A [DATE] 07:00-13:30 (6h30m) [PERSON_NAME] single-neutral-actions" at bounding box center [597, 310] width 197 height 85
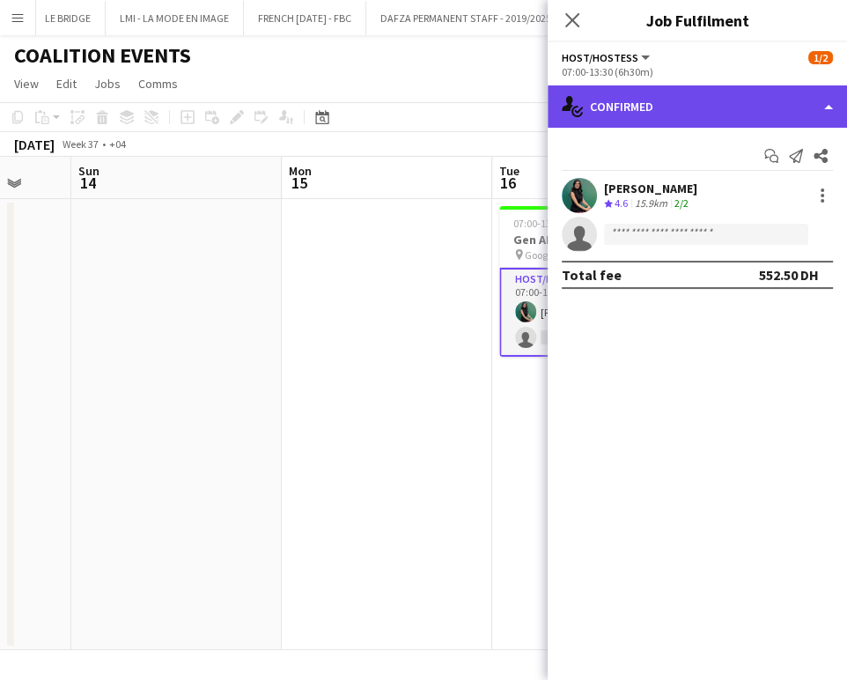
click at [803, 92] on div "single-neutral-actions-check-2 Confirmed" at bounding box center [697, 106] width 299 height 42
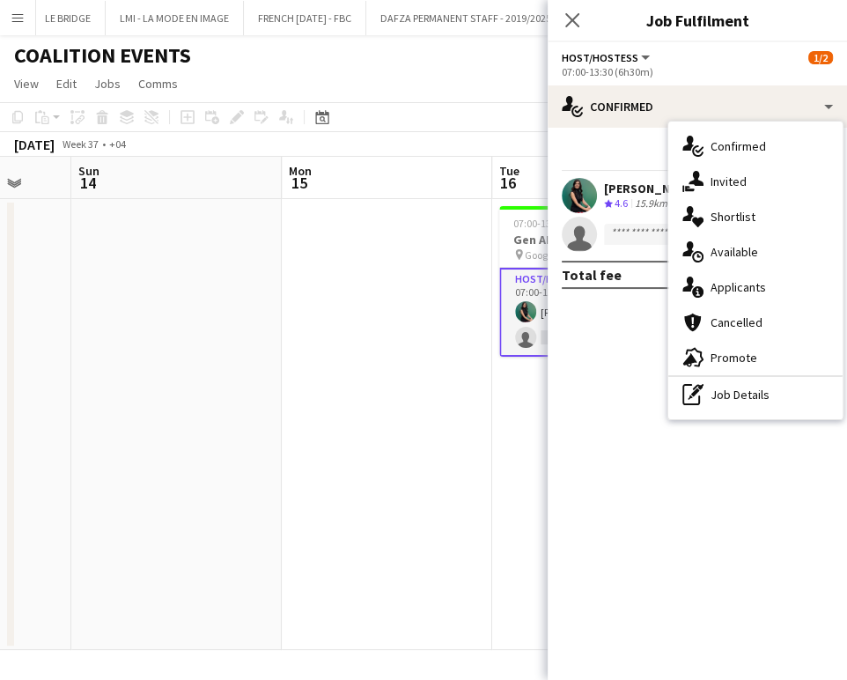
click at [759, 277] on div "single-neutral-actions-information Applicants" at bounding box center [756, 287] width 174 height 35
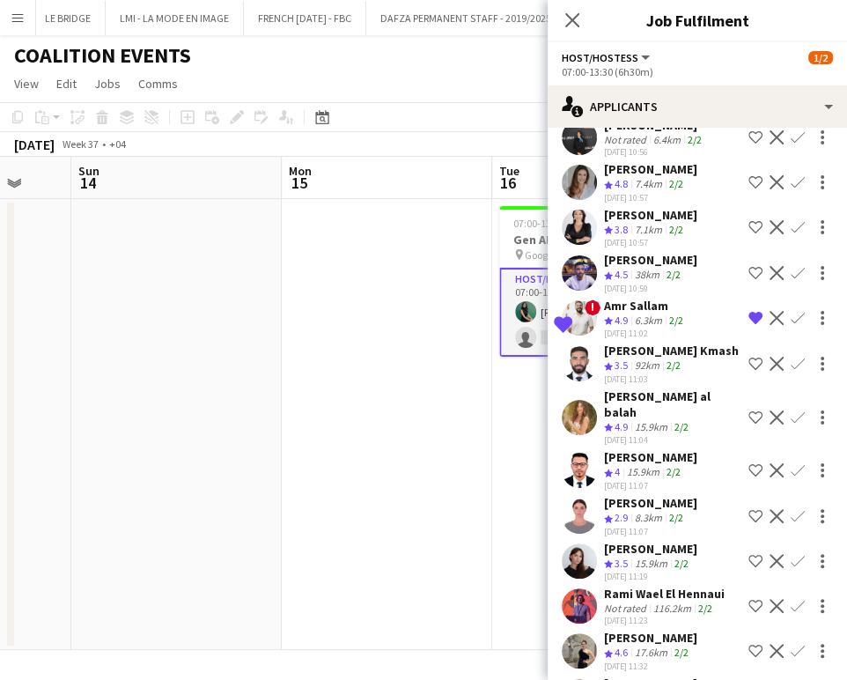
scroll to position [1704, 0]
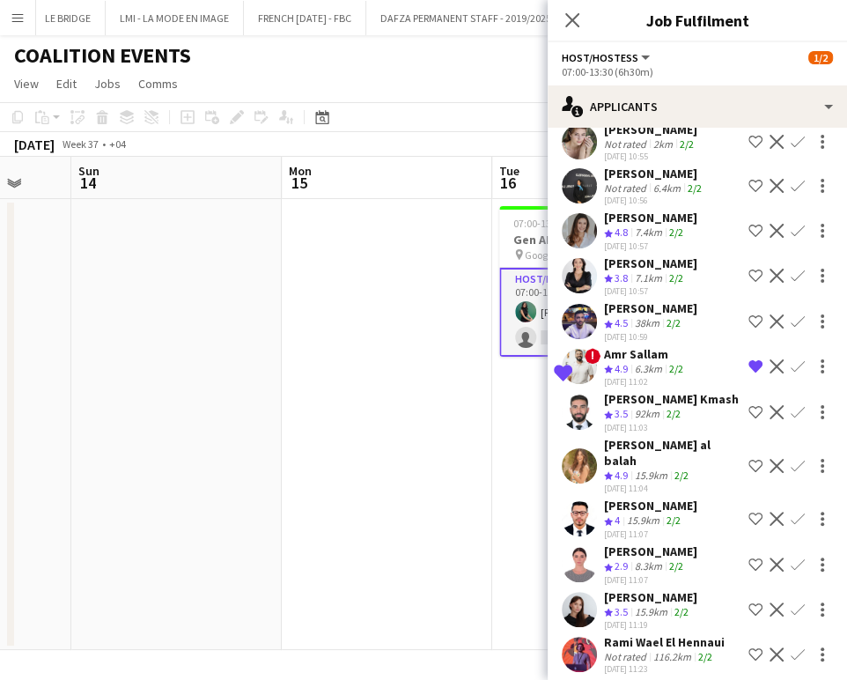
click at [646, 513] on div "15.9km" at bounding box center [644, 520] width 40 height 15
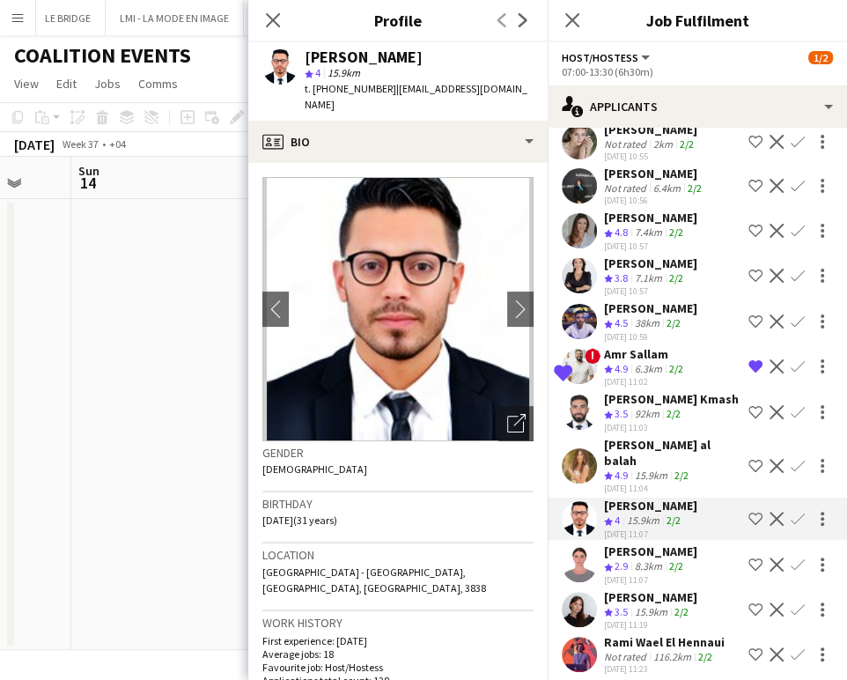
click at [749, 512] on app-icon "Shortlist crew" at bounding box center [756, 519] width 14 height 14
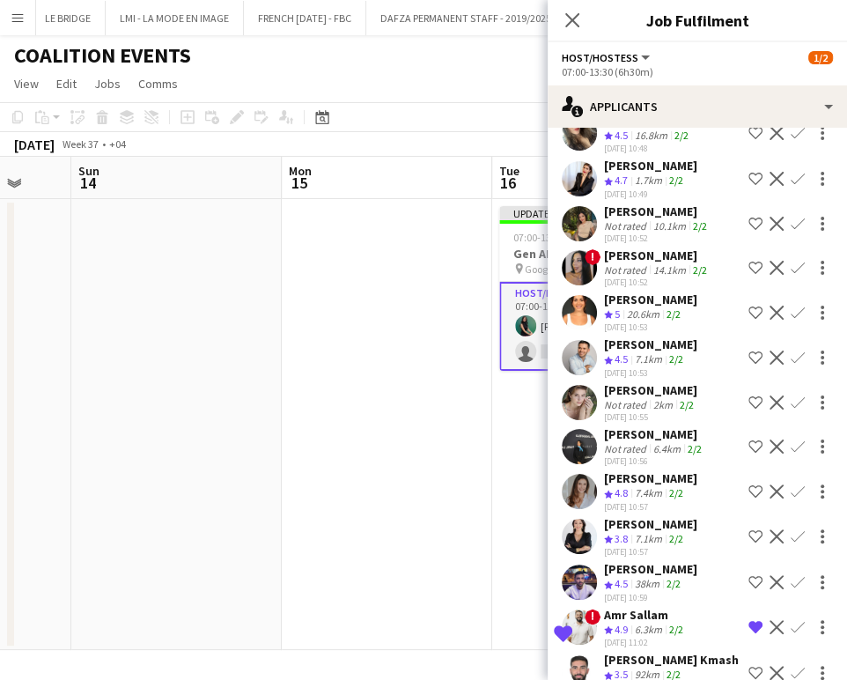
scroll to position [1410, 0]
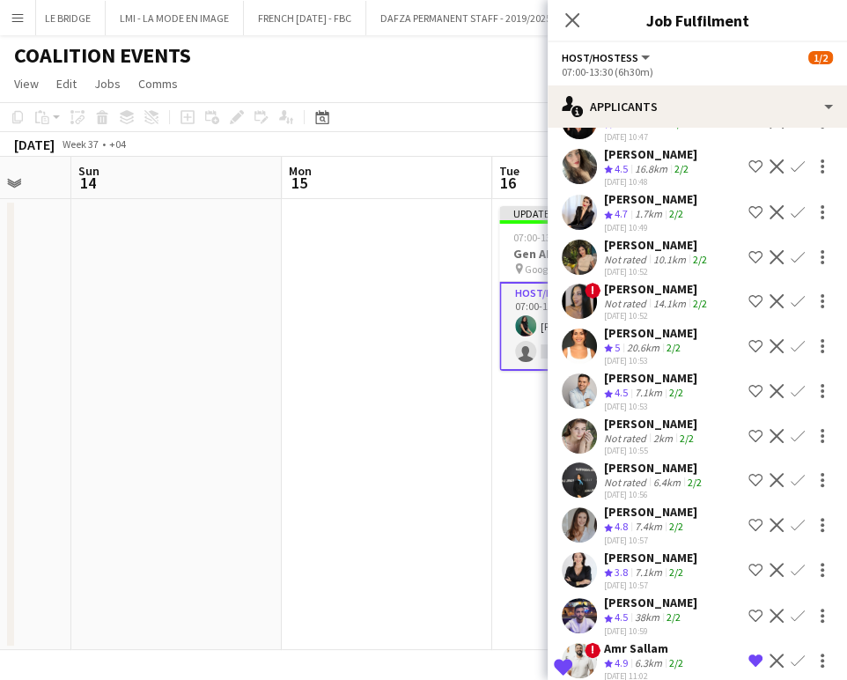
click at [636, 370] on div "Denis Kondratiuk" at bounding box center [650, 378] width 93 height 16
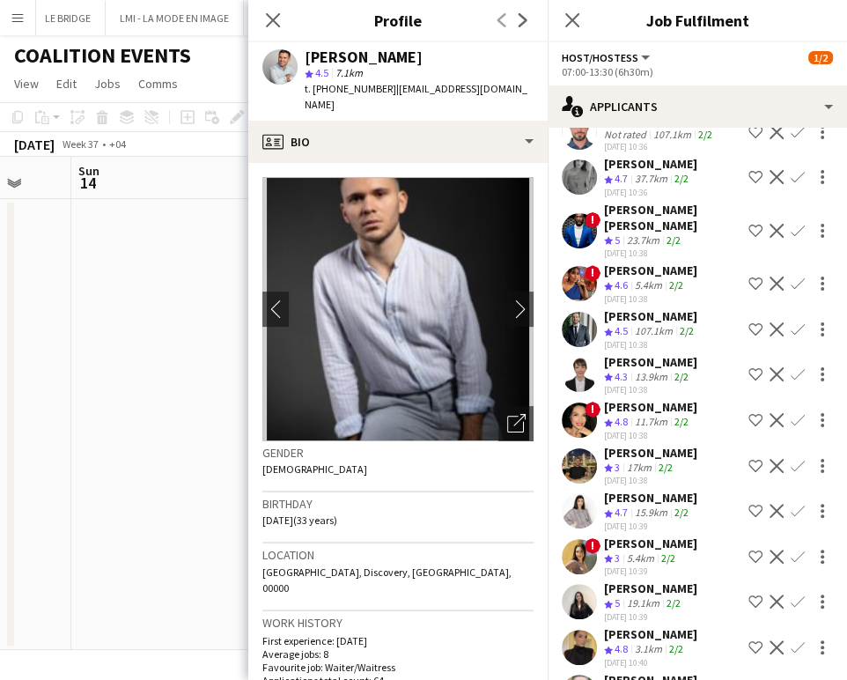
scroll to position [334, 0]
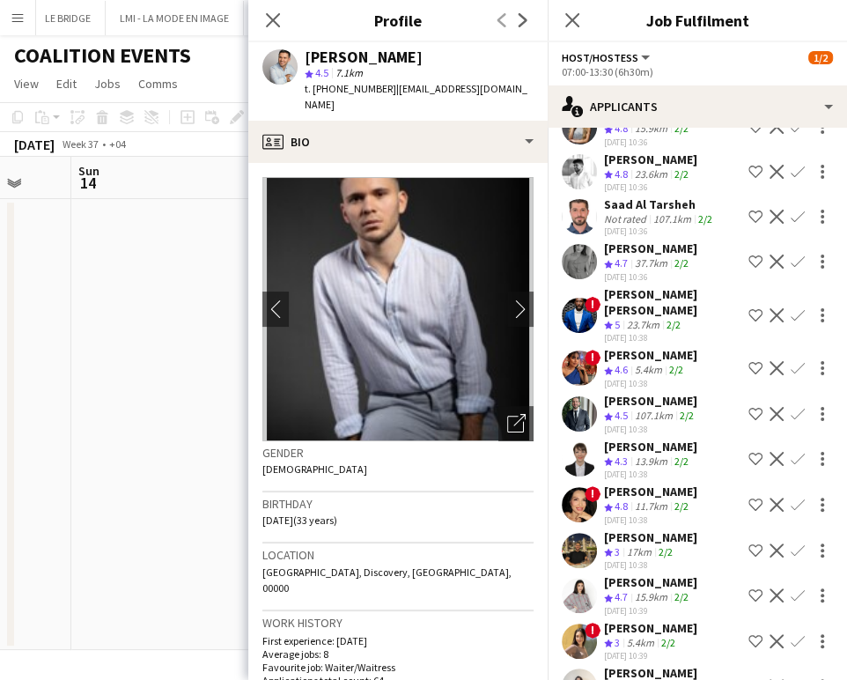
click at [749, 407] on app-icon "Shortlist crew" at bounding box center [756, 414] width 14 height 14
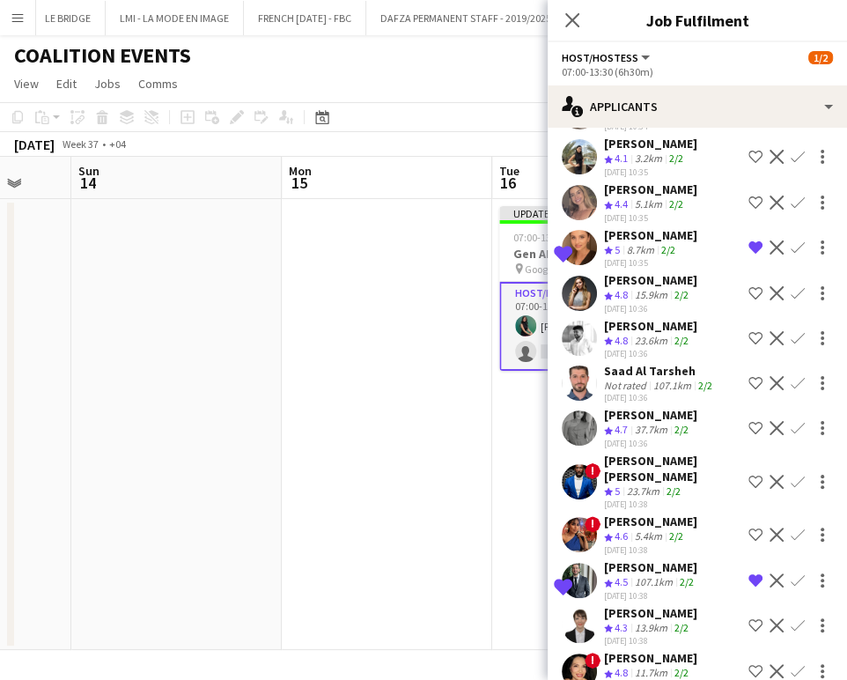
scroll to position [138, 0]
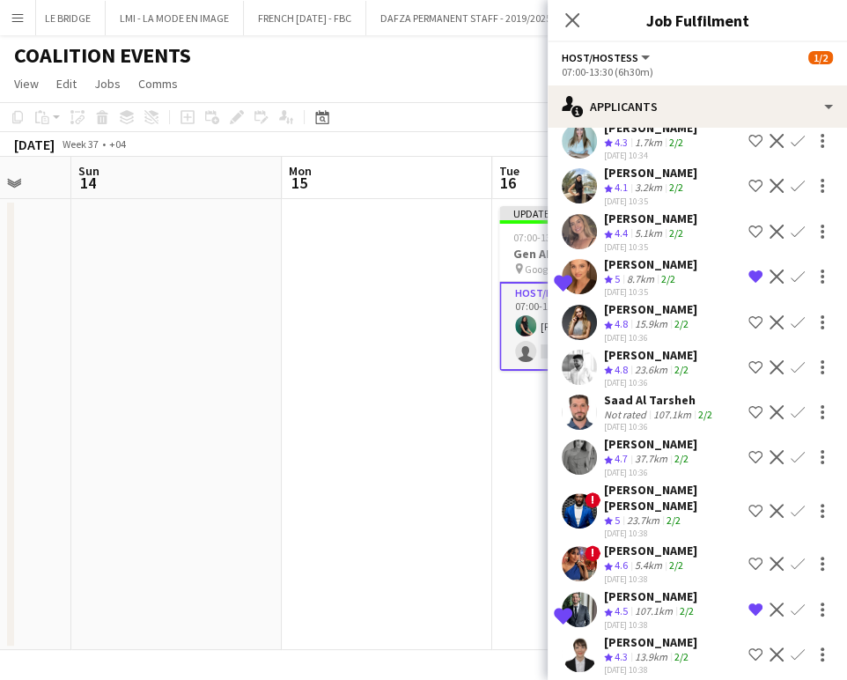
click at [749, 360] on app-icon "Shortlist crew" at bounding box center [756, 367] width 14 height 14
click at [749, 405] on app-icon "Shortlist crew" at bounding box center [756, 412] width 14 height 14
click at [317, 379] on app-date-cell at bounding box center [387, 424] width 211 height 451
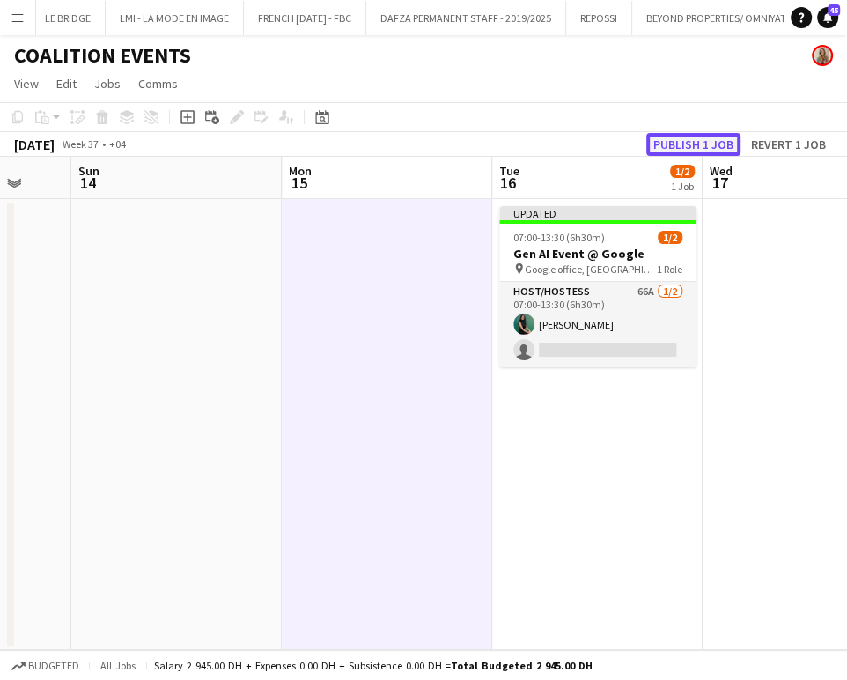
click at [676, 148] on button "Publish 1 job" at bounding box center [693, 144] width 94 height 23
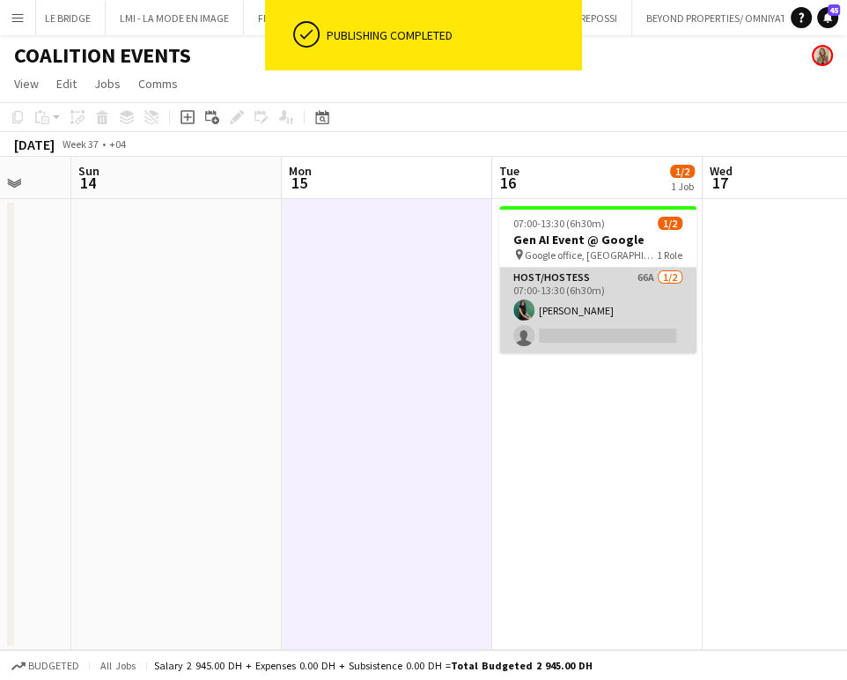
drag, startPoint x: 597, startPoint y: 308, endPoint x: 647, endPoint y: 299, distance: 51.1
click at [595, 307] on app-card-role "Host/Hostess 66A 1/2 07:00-13:30 (6h30m) Zineb Seghier single-neutral-actions" at bounding box center [597, 310] width 197 height 85
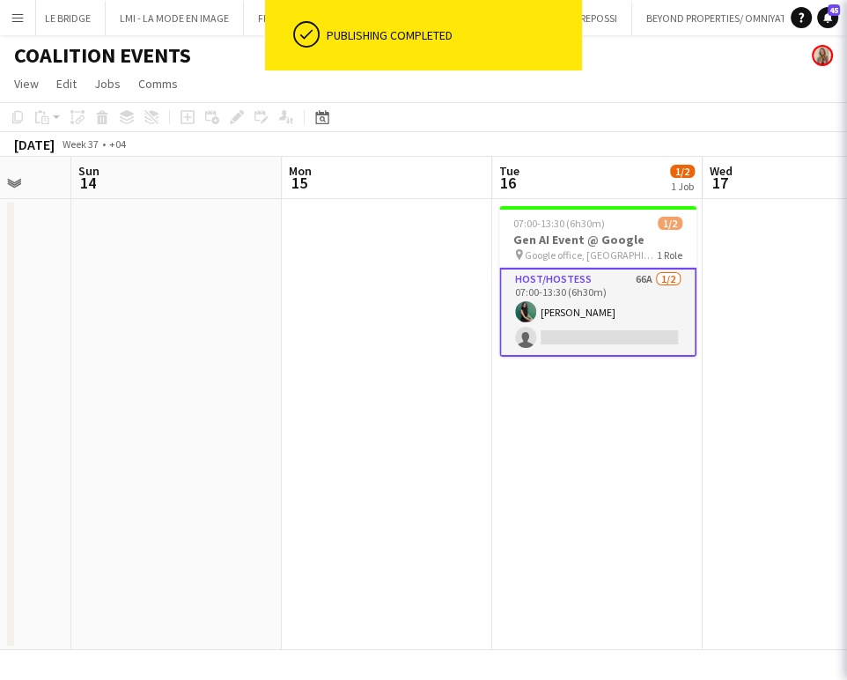
scroll to position [0, 562]
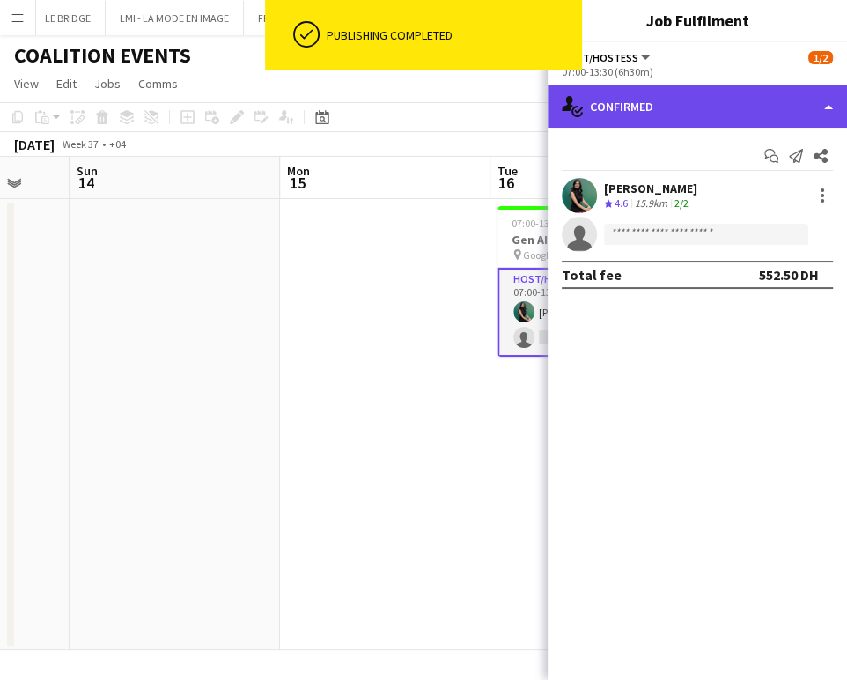
click at [801, 86] on div "single-neutral-actions-check-2 Confirmed" at bounding box center [697, 106] width 299 height 42
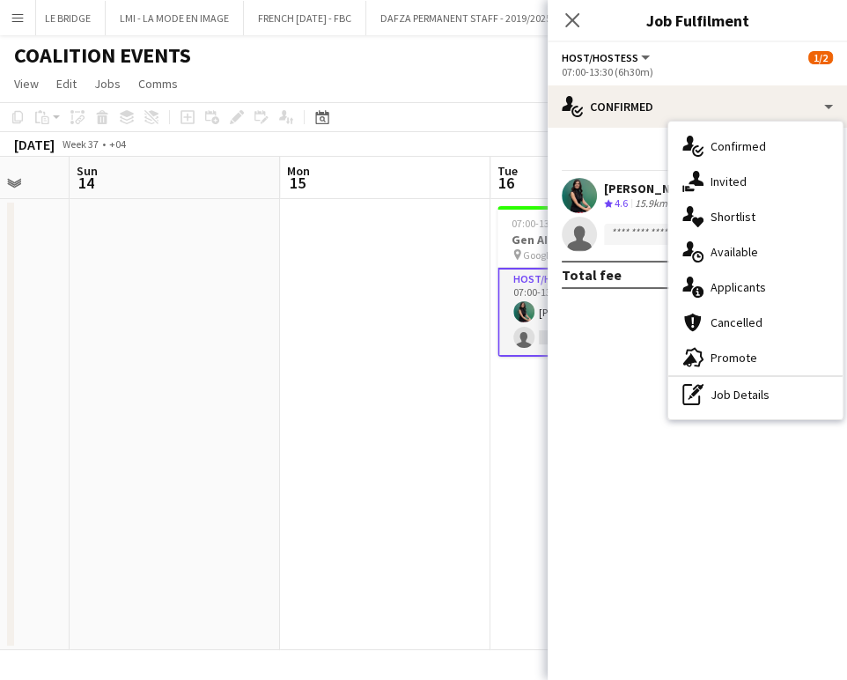
drag, startPoint x: 751, startPoint y: 210, endPoint x: 825, endPoint y: 351, distance: 159.2
click at [750, 210] on span "Shortlist" at bounding box center [733, 217] width 45 height 16
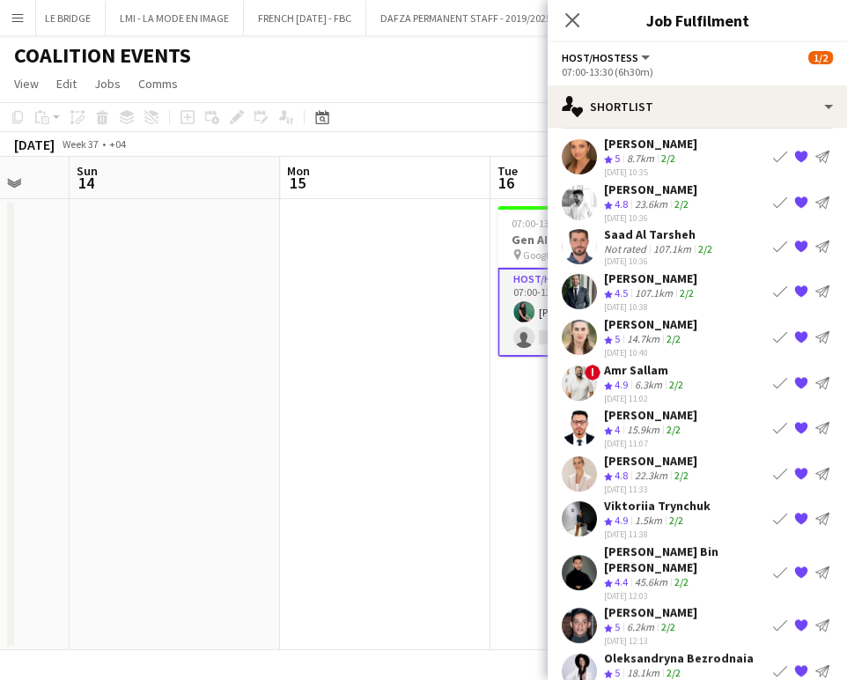
scroll to position [0, 0]
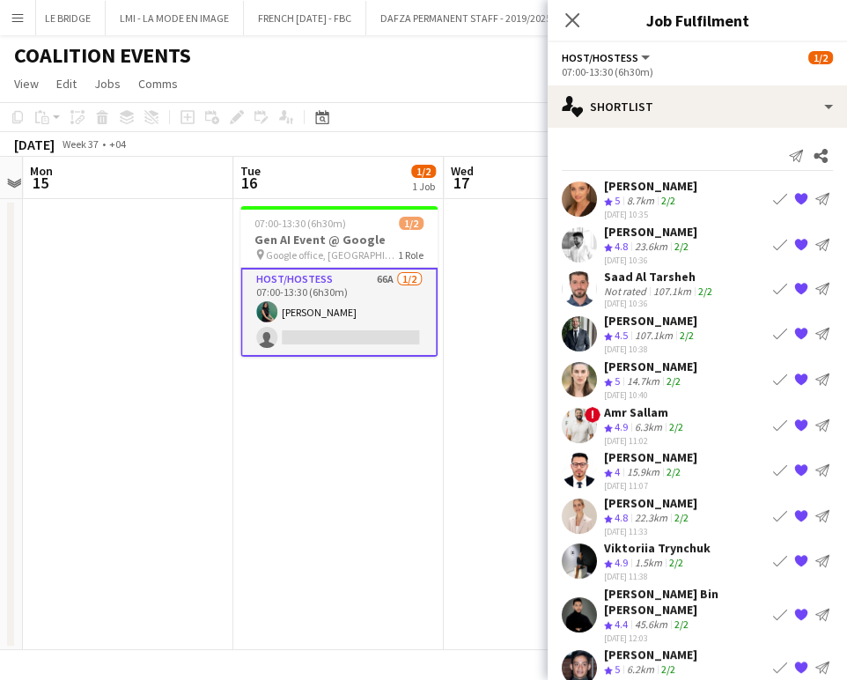
drag, startPoint x: 351, startPoint y: 459, endPoint x: 196, endPoint y: 417, distance: 160.7
click at [196, 417] on app-calendar-viewport "Thu 11 Fri 12 Sat 13 Sun 14 Mon 15 Tue 16 1/2 1 Job Wed 17 Thu 18 Fri 19 Sat 20…" at bounding box center [423, 403] width 847 height 493
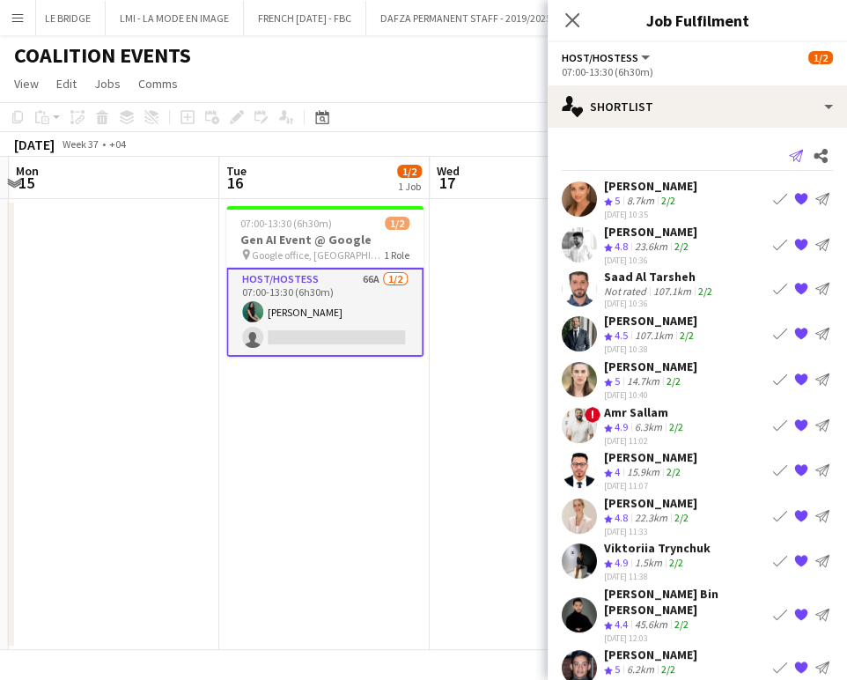
click at [789, 153] on icon "Send notification" at bounding box center [796, 156] width 14 height 14
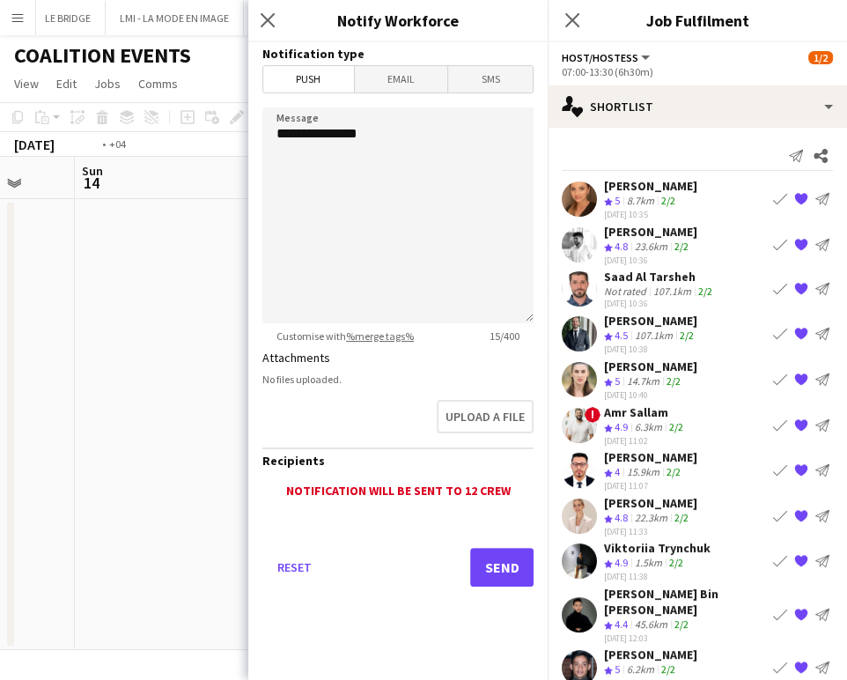
drag, startPoint x: 202, startPoint y: 307, endPoint x: 52, endPoint y: 289, distance: 150.9
click at [52, 289] on app-calendar-viewport "Thu 11 Fri 12 Sat 13 Sun 14 Mon 15 Tue 16 1/2 1 Job Wed 17 Thu 18 Fri 19 Sat 20…" at bounding box center [423, 403] width 847 height 493
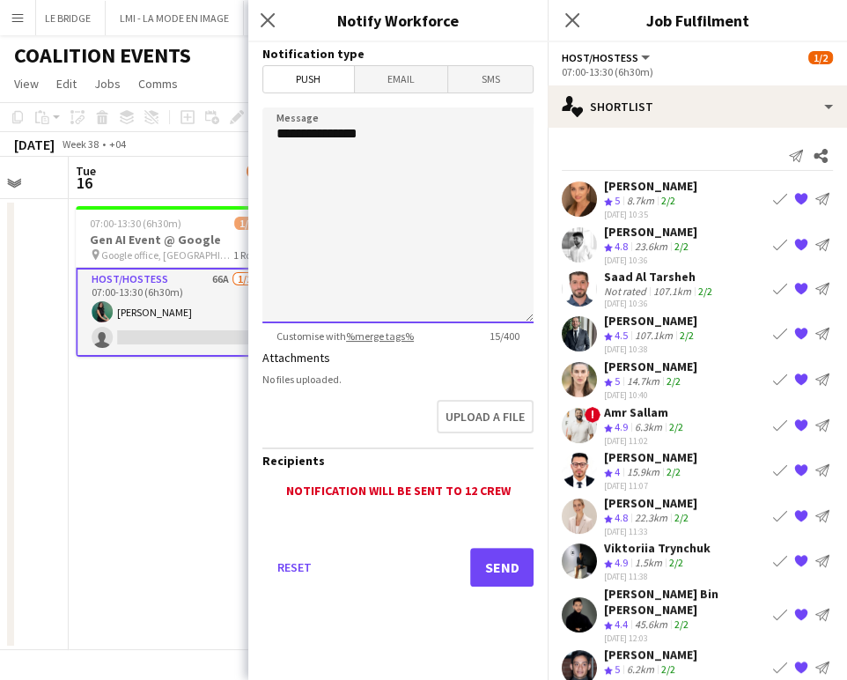
click at [495, 138] on textarea "**********" at bounding box center [397, 215] width 271 height 216
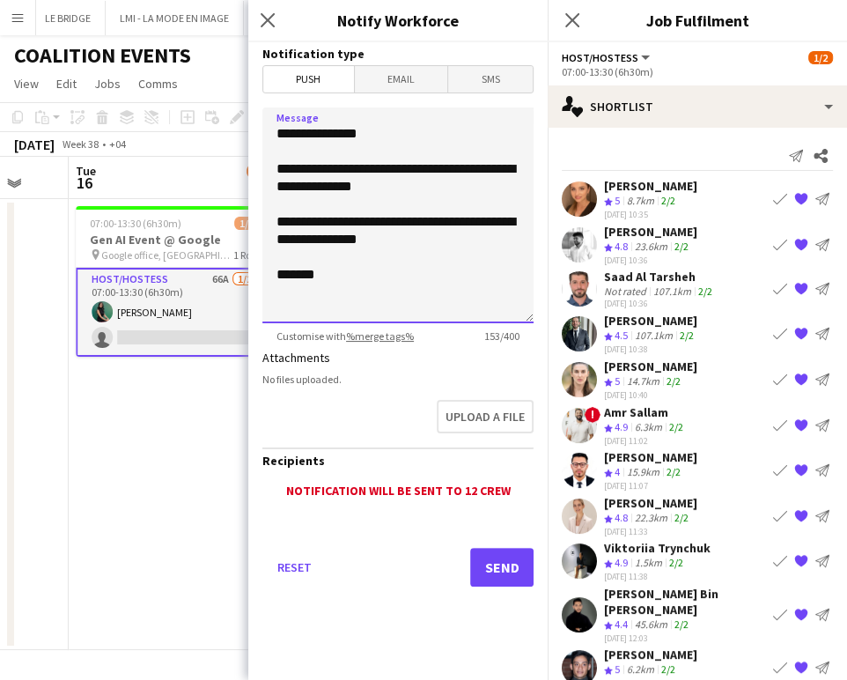
click at [282, 244] on textarea "**********" at bounding box center [397, 215] width 271 height 216
type textarea "**********"
click at [505, 565] on button "Send" at bounding box center [501, 567] width 63 height 39
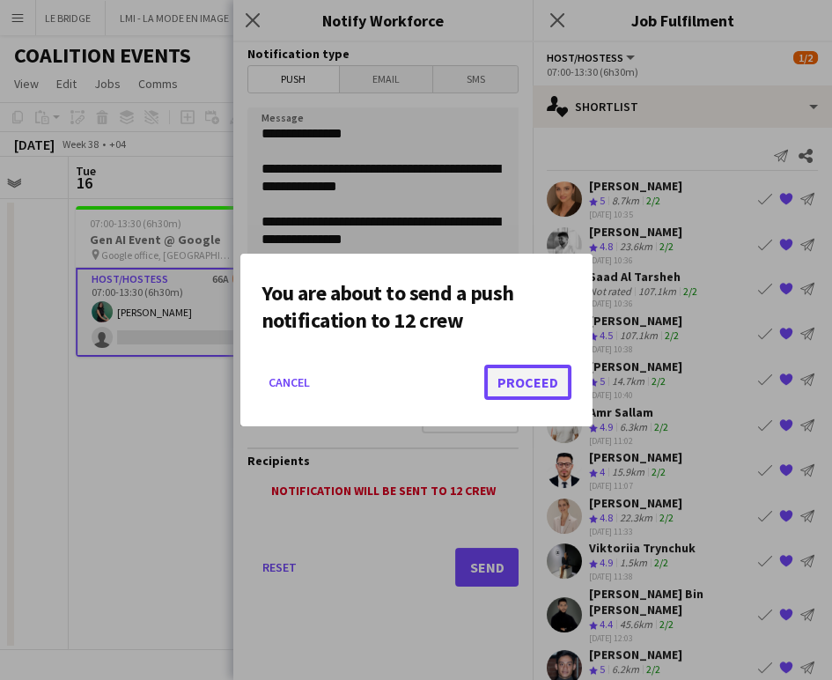
click at [543, 387] on button "Proceed" at bounding box center [527, 382] width 87 height 35
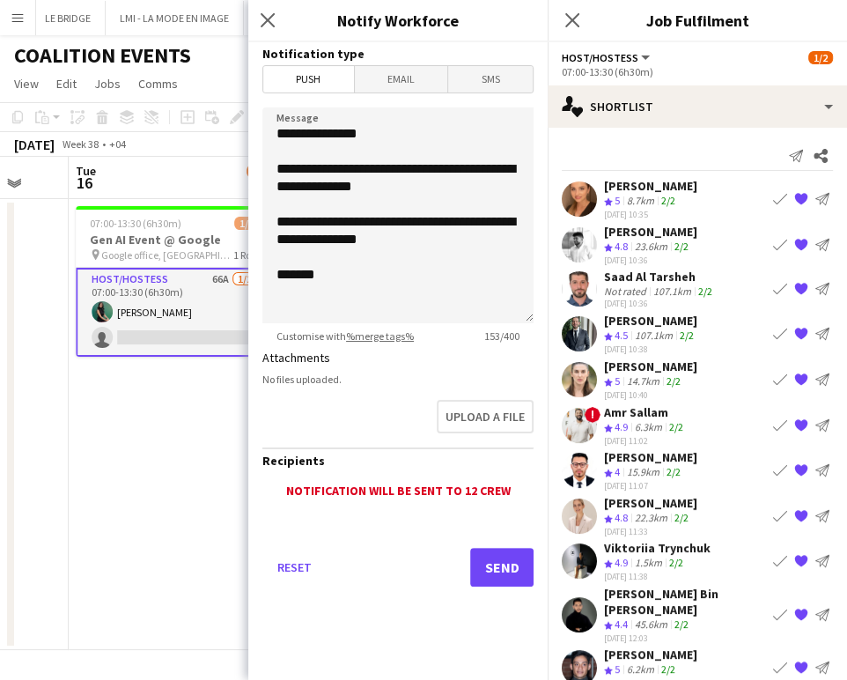
click at [192, 426] on app-date-cell "07:00-13:30 (6h30m) 1/2 Gen AI Event @ Google pin Google office, Dubai 1 Role H…" at bounding box center [174, 424] width 211 height 451
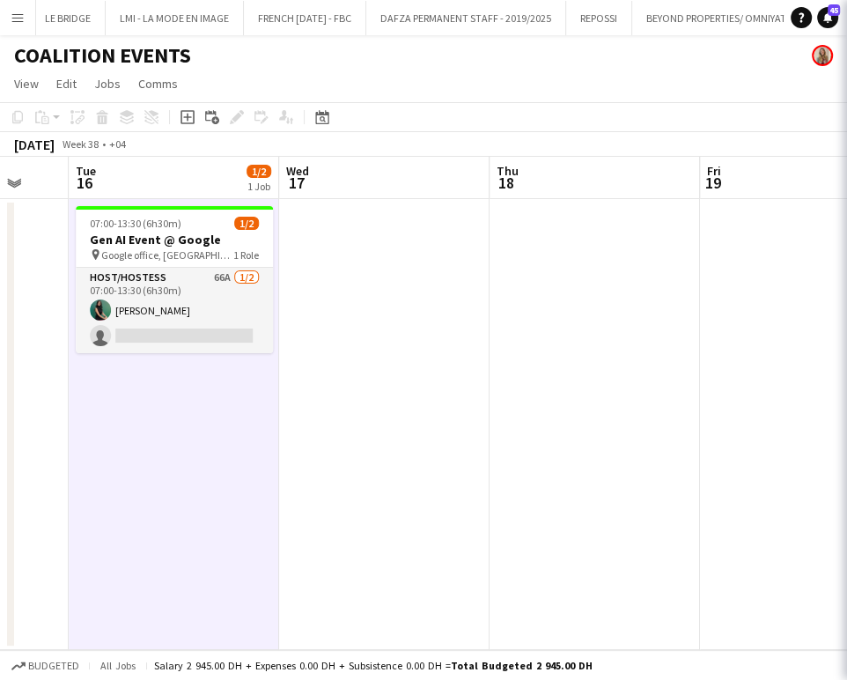
scroll to position [0, 564]
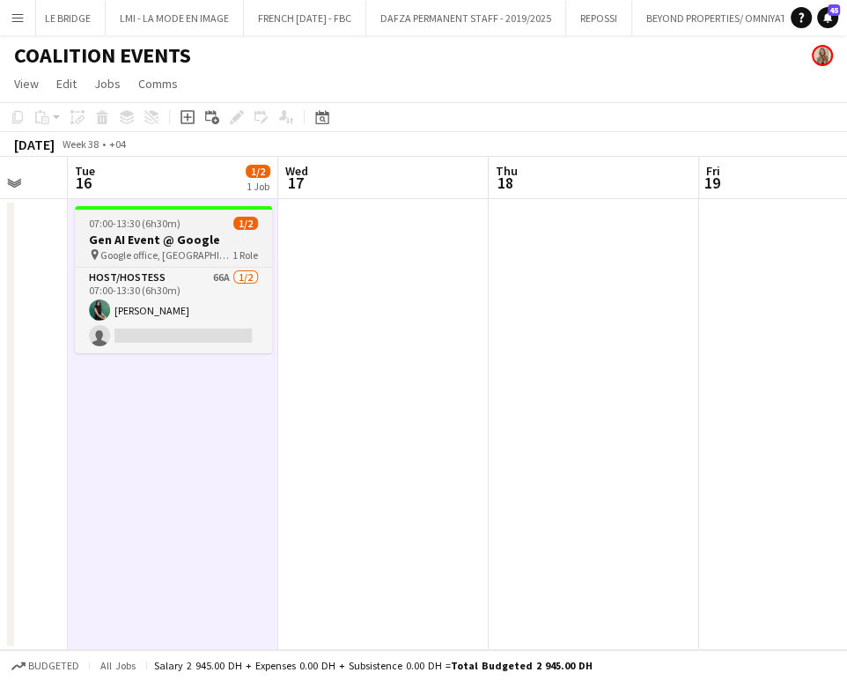
click at [199, 225] on div "07:00-13:30 (6h30m) 1/2" at bounding box center [173, 223] width 197 height 13
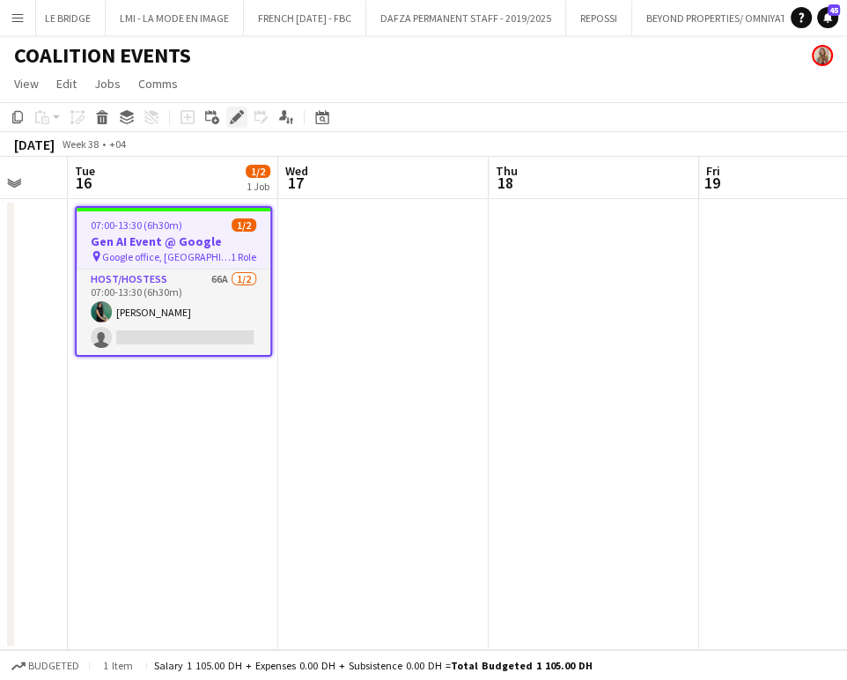
click at [231, 115] on icon "Edit" at bounding box center [237, 117] width 14 height 14
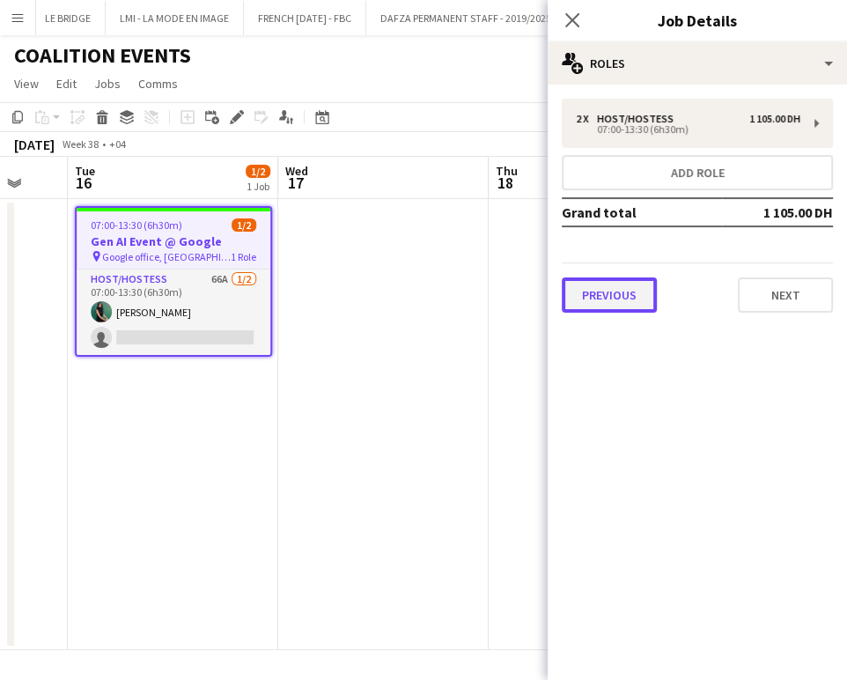
click at [630, 296] on button "Previous" at bounding box center [609, 294] width 95 height 35
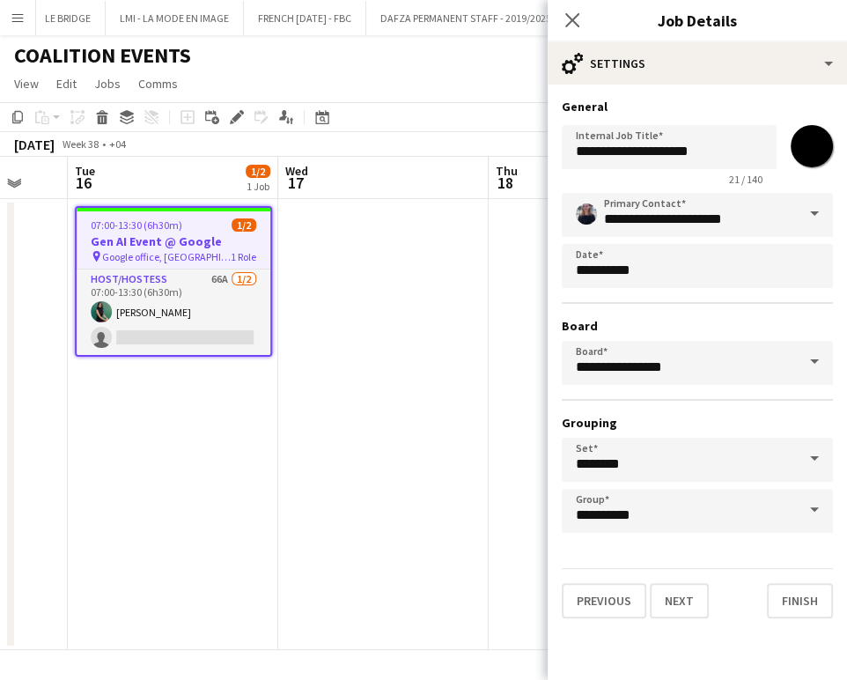
click at [812, 207] on span at bounding box center [814, 214] width 37 height 42
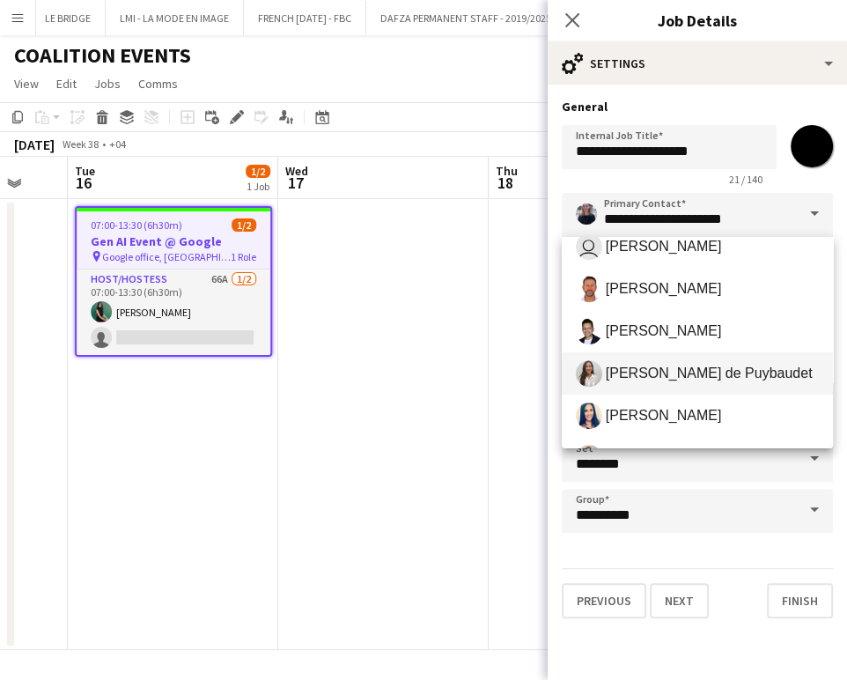
scroll to position [587, 0]
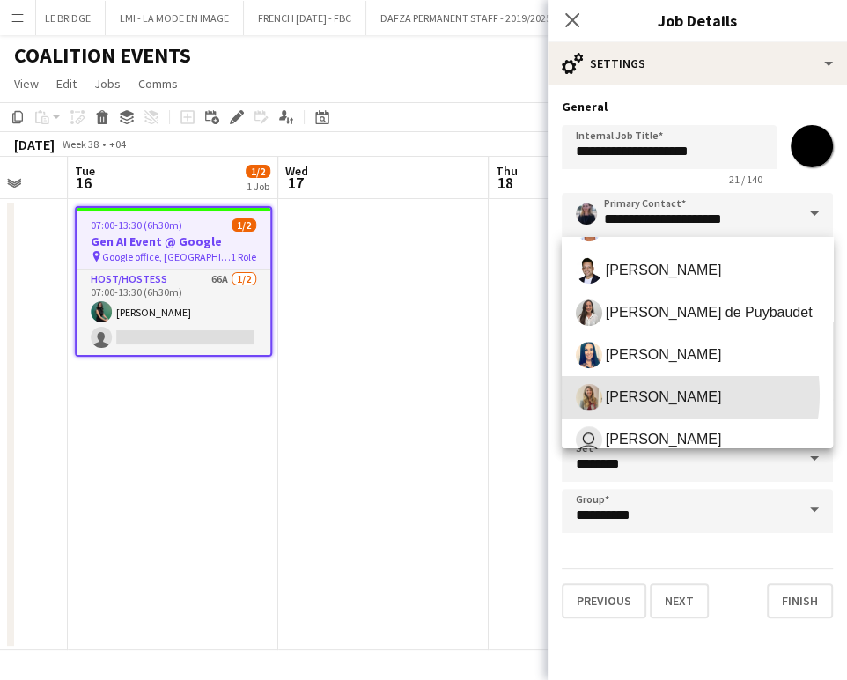
drag, startPoint x: 648, startPoint y: 394, endPoint x: 636, endPoint y: 389, distance: 13.1
click at [646, 393] on span "[PERSON_NAME]" at bounding box center [664, 396] width 116 height 17
type input "**********"
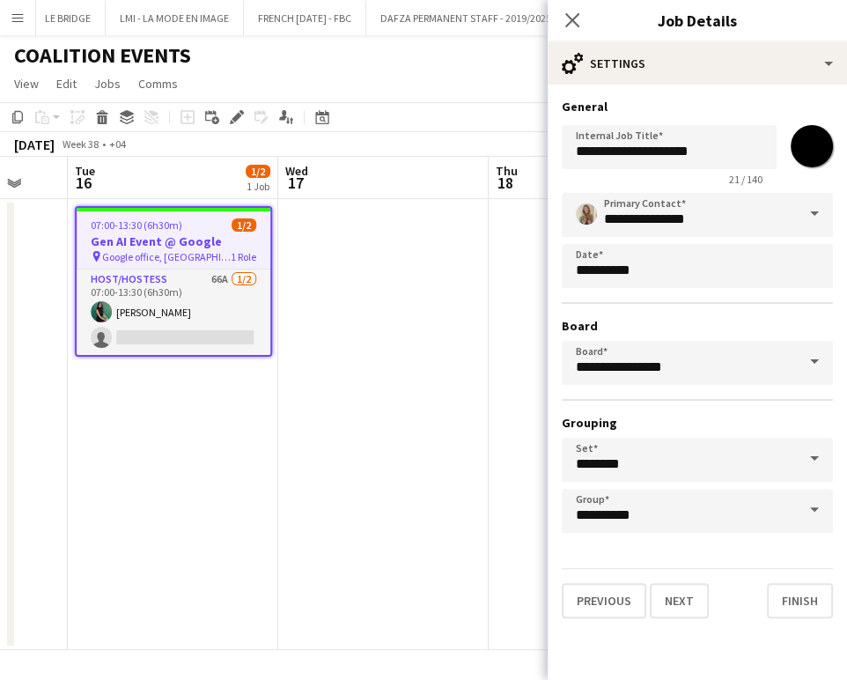
click at [334, 314] on app-date-cell at bounding box center [383, 424] width 211 height 451
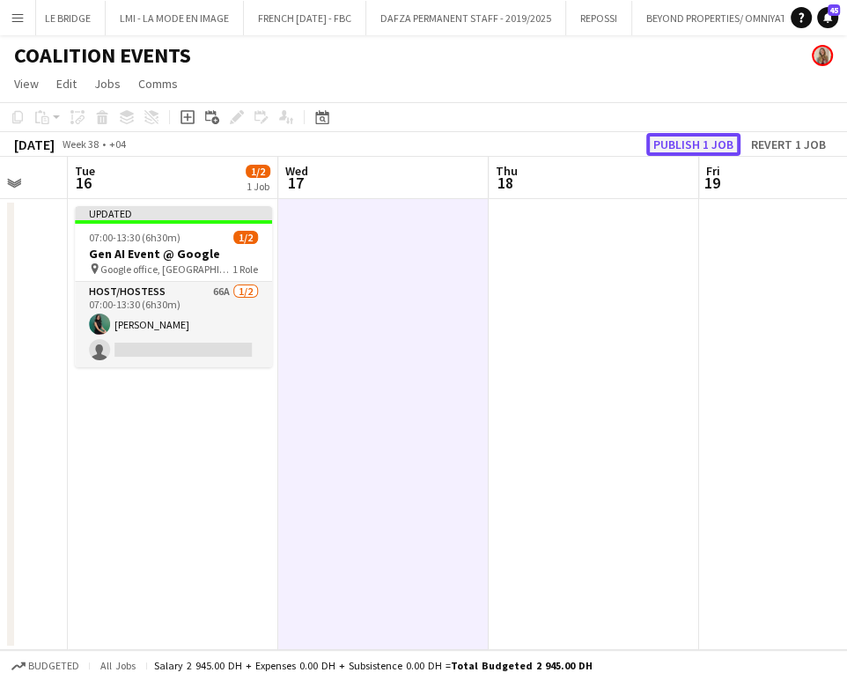
click at [697, 145] on button "Publish 1 job" at bounding box center [693, 144] width 94 height 23
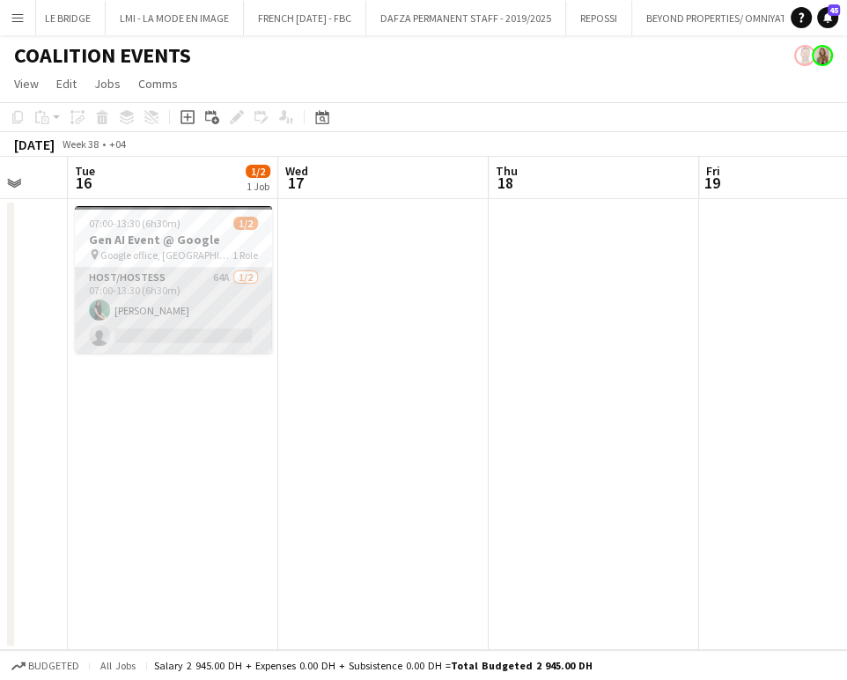
click at [169, 316] on app-card-role "Host/Hostess 64A 1/2 07:00-13:30 (6h30m) Zineb Seghier single-neutral-actions" at bounding box center [173, 310] width 197 height 85
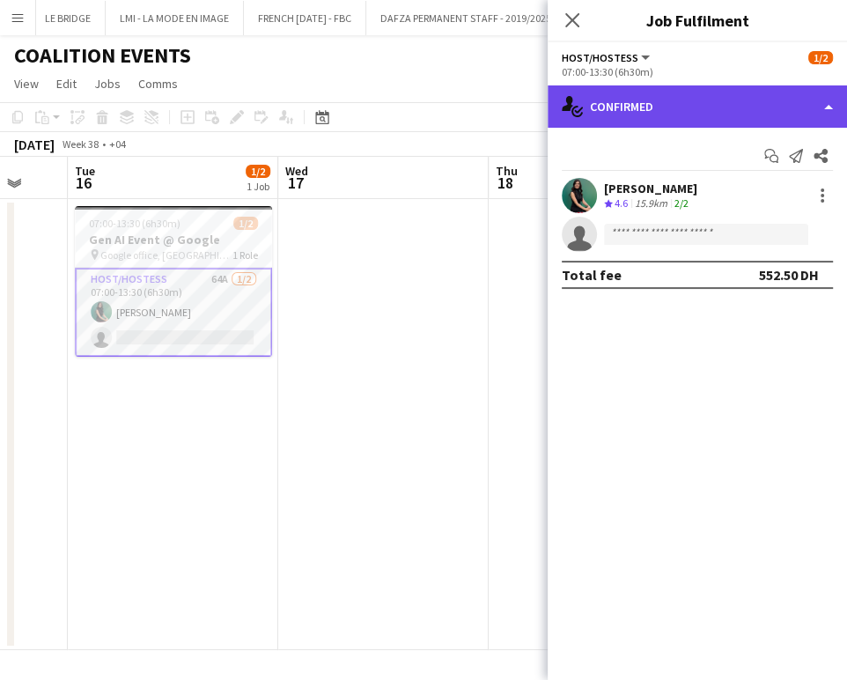
click at [811, 102] on div "single-neutral-actions-check-2 Confirmed" at bounding box center [697, 106] width 299 height 42
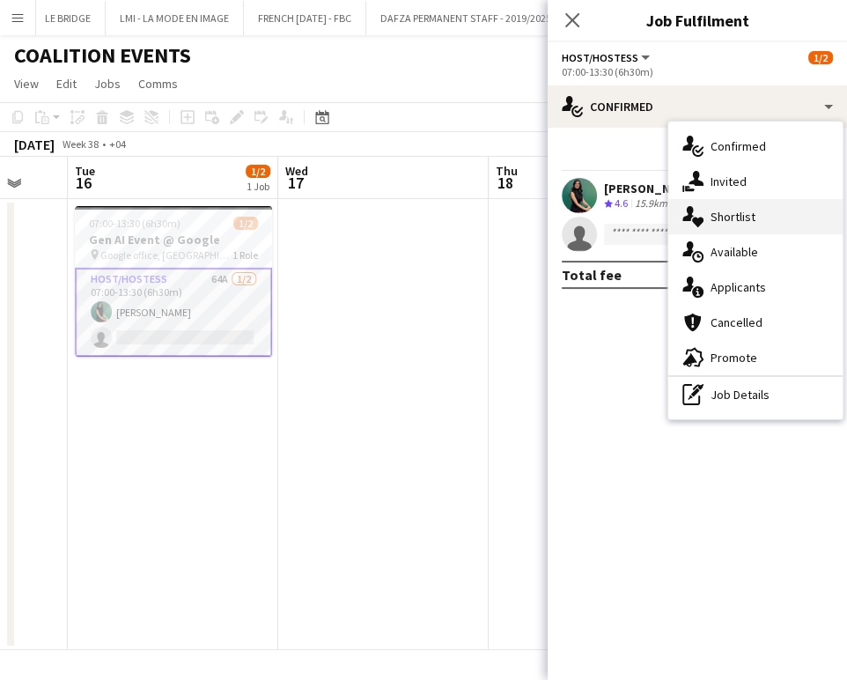
click at [742, 212] on span "Shortlist" at bounding box center [733, 217] width 45 height 16
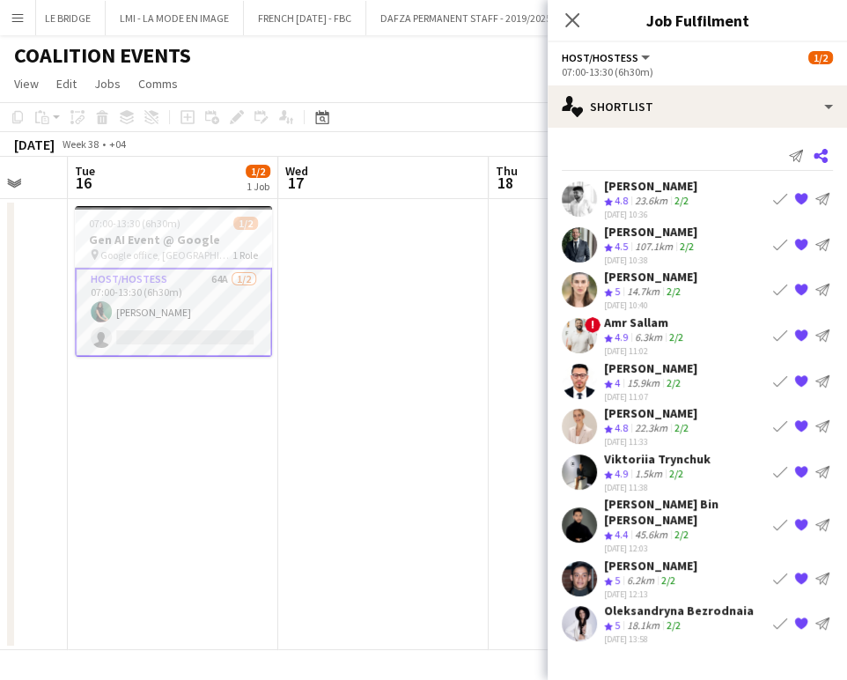
click at [824, 152] on icon at bounding box center [821, 156] width 14 height 14
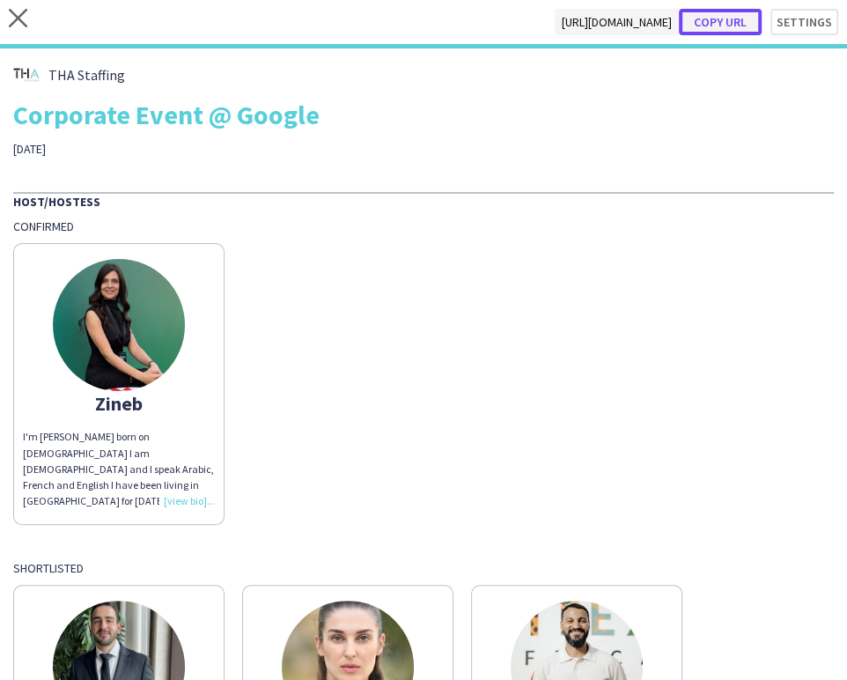
click at [714, 20] on button "Copy url" at bounding box center [720, 22] width 83 height 26
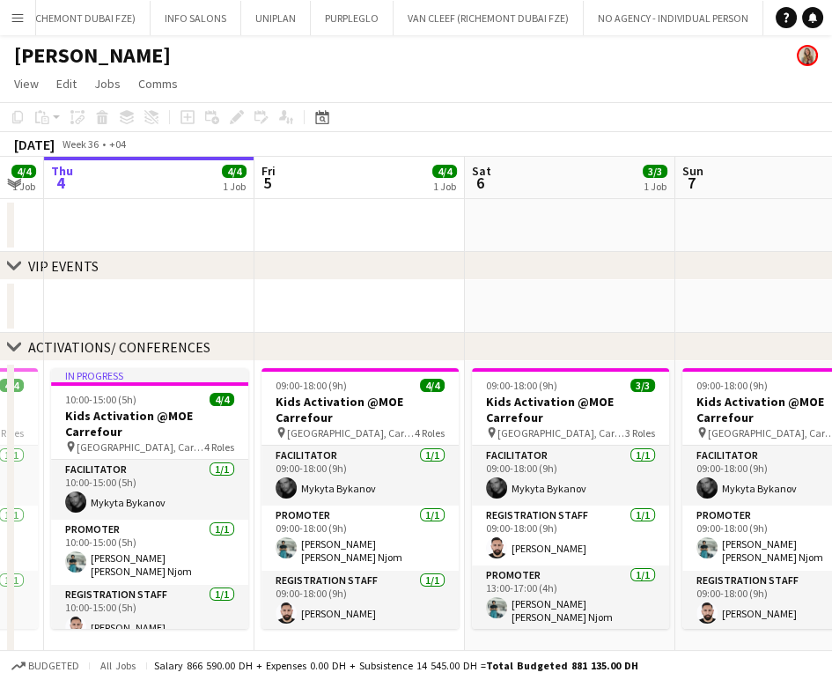
drag, startPoint x: 528, startPoint y: 310, endPoint x: 338, endPoint y: 310, distance: 189.4
click at [340, 310] on app-calendar-viewport "Mon 1 4/4 1 Job Tue 2 4/4 1 Job Wed 3 4/4 1 Job Thu 4 4/4 1 Job Fri 5 4/4 1 Job…" at bounding box center [416, 532] width 832 height 750
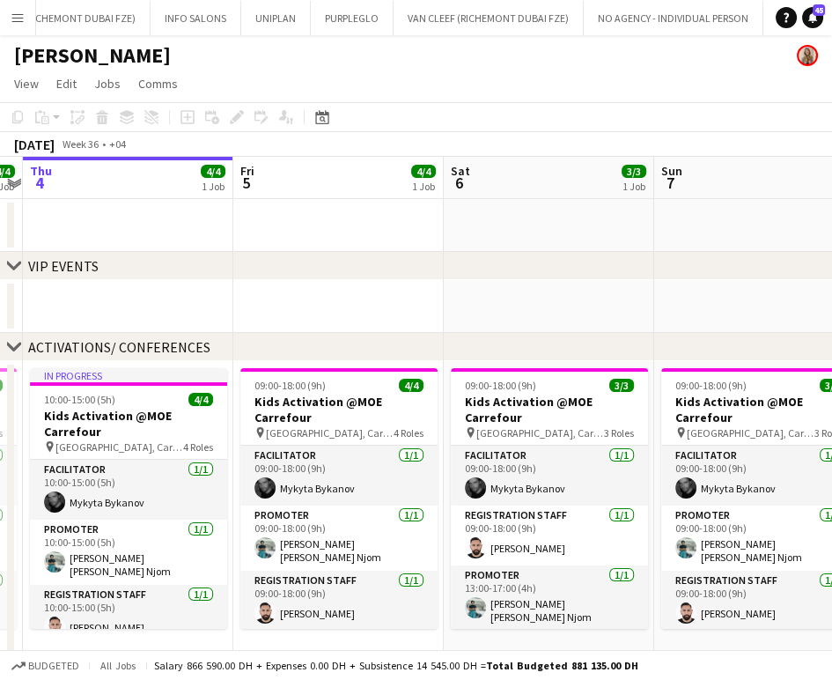
drag, startPoint x: 407, startPoint y: 320, endPoint x: 590, endPoint y: 320, distance: 183.2
click at [373, 320] on app-calendar-viewport "Mon 1 4/4 1 Job Tue 2 4/4 1 Job Wed 3 4/4 1 Job Thu 4 4/4 1 Job Fri 5 4/4 1 Job…" at bounding box center [416, 532] width 832 height 750
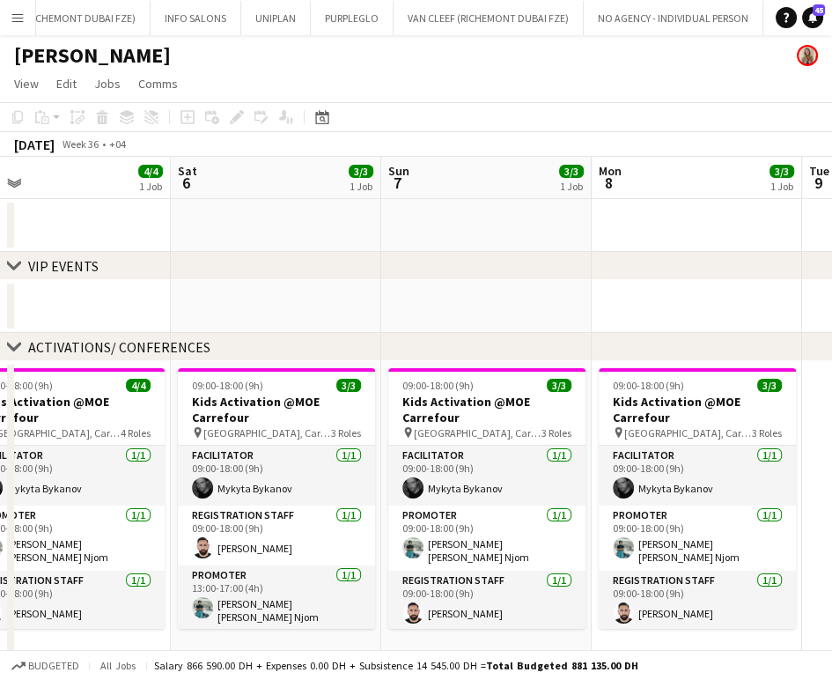
drag, startPoint x: 599, startPoint y: 326, endPoint x: 646, endPoint y: 316, distance: 48.5
click at [391, 323] on app-calendar-viewport "Mon 1 4/4 1 Job Tue 2 4/4 1 Job Wed 3 4/4 1 Job Thu 4 4/4 1 Job Fri 5 4/4 1 Job…" at bounding box center [416, 532] width 832 height 750
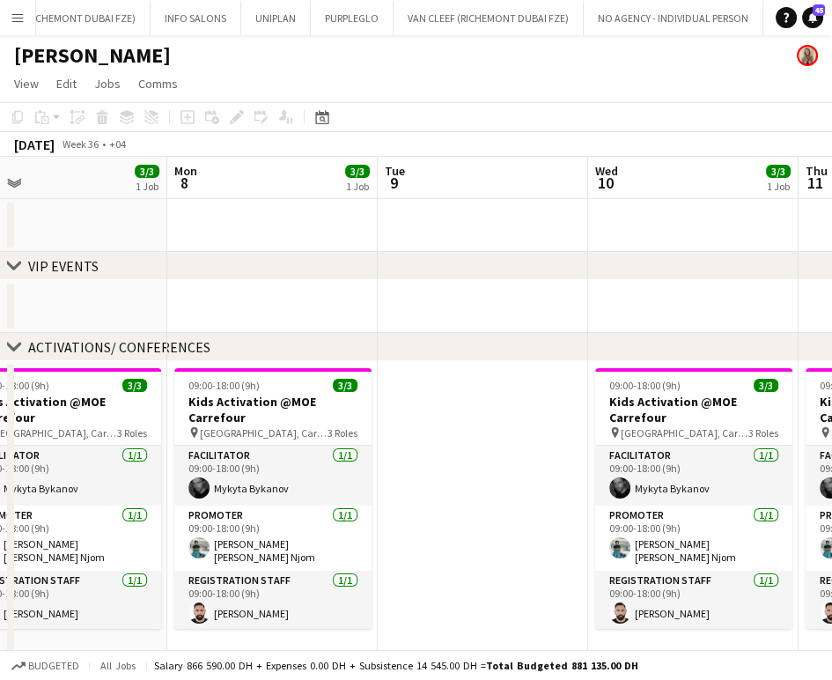
drag, startPoint x: 590, startPoint y: 320, endPoint x: 361, endPoint y: 270, distance: 234.3
click at [361, 272] on div "chevron-right VIP EVENTS chevron-right ACTIVATIONS/ CONFERENCES chevron-right A…" at bounding box center [416, 532] width 832 height 750
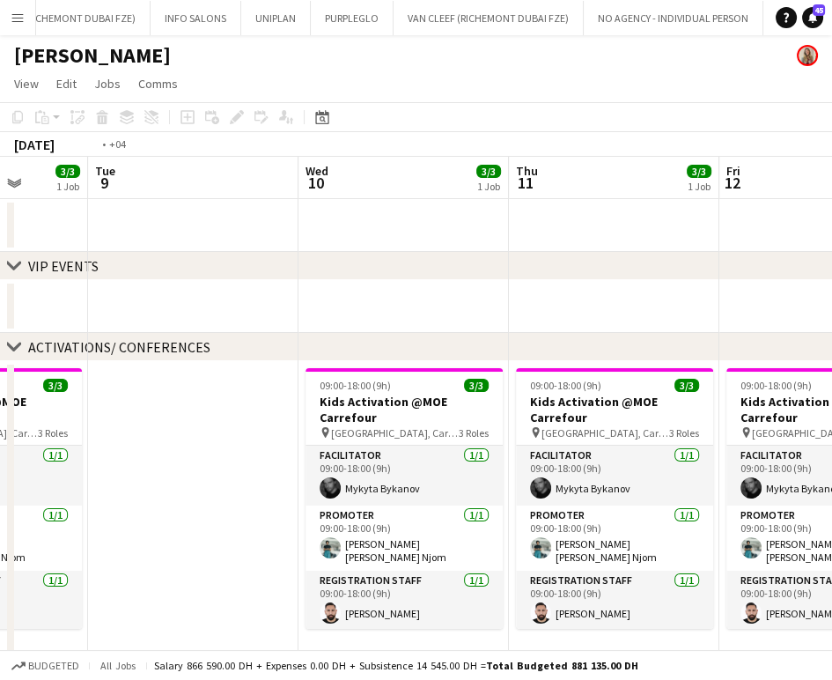
drag, startPoint x: 595, startPoint y: 320, endPoint x: 276, endPoint y: 294, distance: 320.7
click at [275, 298] on app-calendar-viewport "Fri 5 4/4 1 Job Sat 6 3/3 1 Job Sun 7 3/3 1 Job Mon 8 3/3 1 Job Tue 9 Wed 10 3/…" at bounding box center [416, 532] width 832 height 750
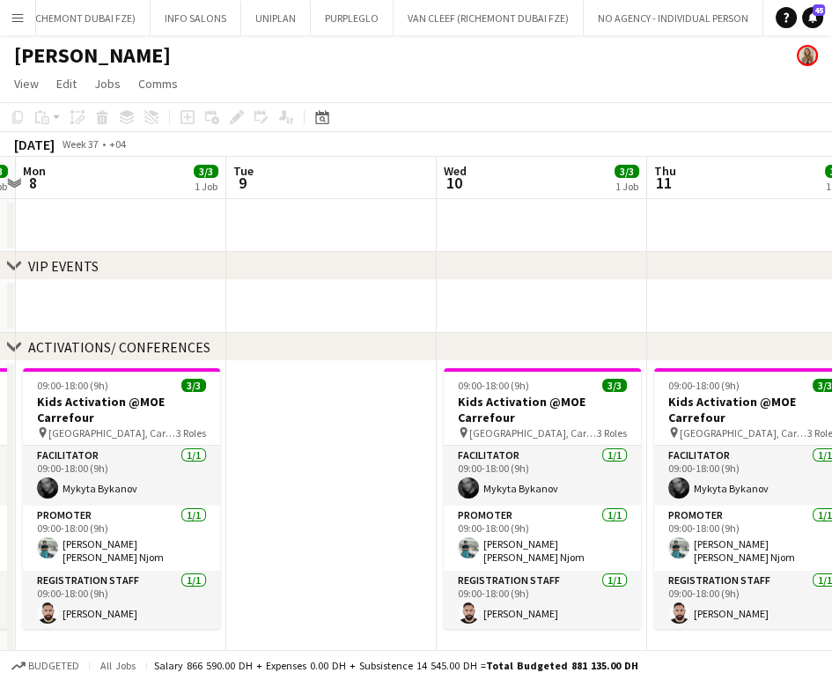
drag, startPoint x: 543, startPoint y: 368, endPoint x: 454, endPoint y: 326, distance: 97.7
click at [313, 320] on app-calendar-viewport "Fri 5 4/4 1 Job Sat 6 3/3 1 Job Sun 7 3/3 1 Job Mon 8 3/3 1 Job Tue 9 Wed 10 3/…" at bounding box center [416, 532] width 832 height 750
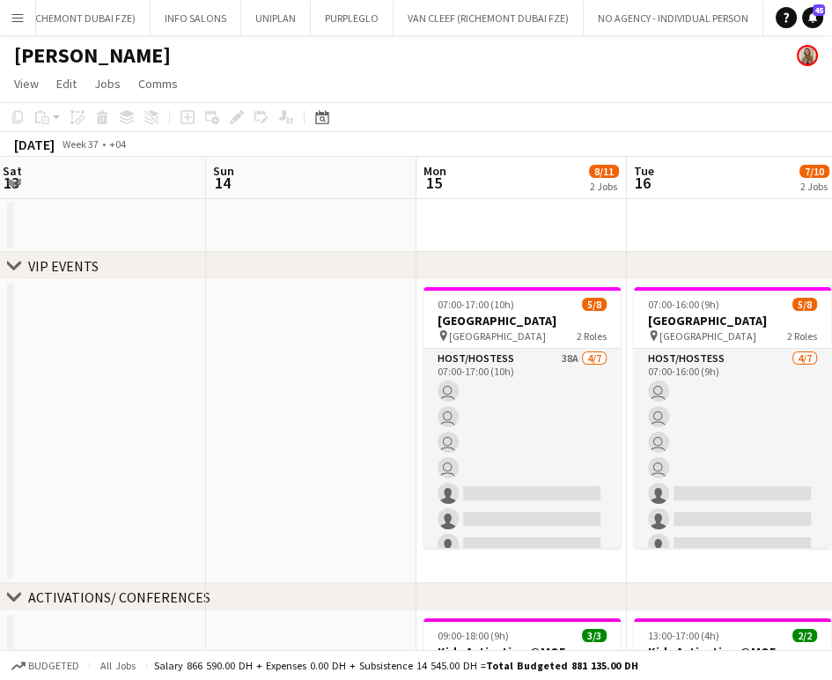
drag, startPoint x: 506, startPoint y: 361, endPoint x: 298, endPoint y: 308, distance: 214.5
click at [298, 308] on app-calendar-viewport "Tue 9 Wed 10 3/3 1 Job Thu 11 3/3 1 Job Fri 12 3/3 1 Job Sat 13 Sun 14 Mon 15 8…" at bounding box center [416, 657] width 832 height 1001
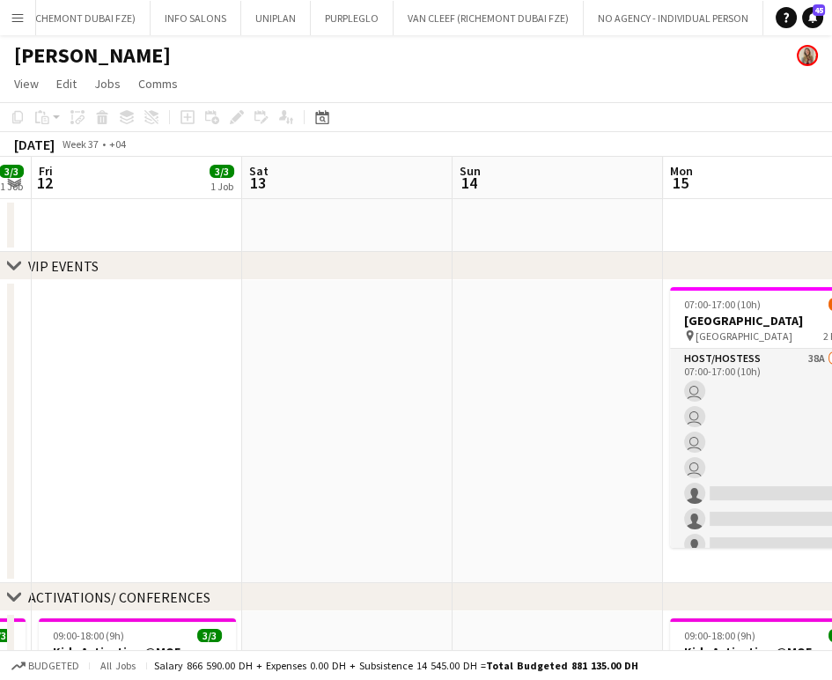
drag, startPoint x: 200, startPoint y: 352, endPoint x: 182, endPoint y: 352, distance: 17.6
click at [182, 352] on app-calendar-viewport "Tue 9 Wed 10 3/3 1 Job Thu 11 3/3 1 Job Fri 12 3/3 1 Job Sat 13 Sun 14 Mon 15 8…" at bounding box center [416, 657] width 832 height 1001
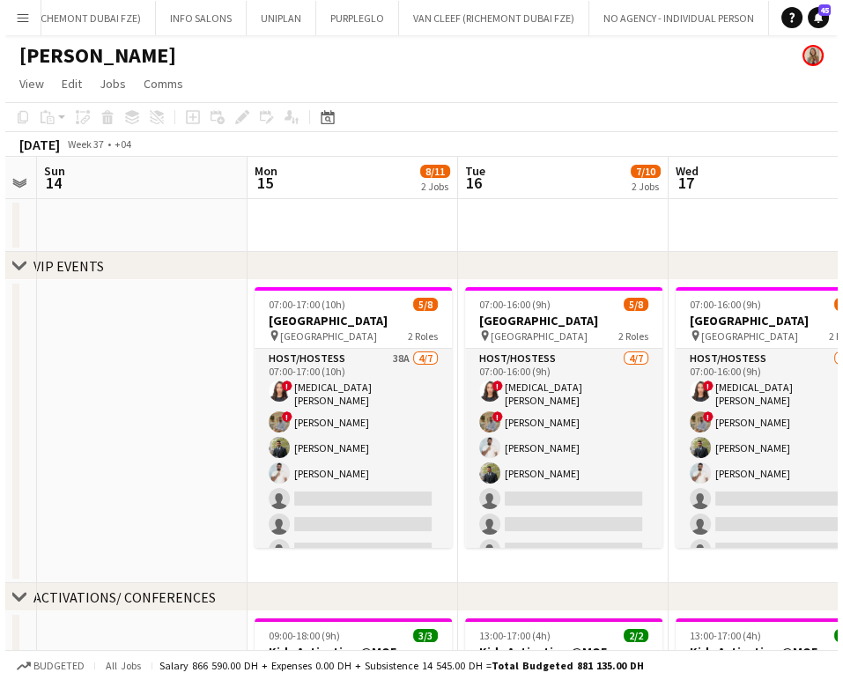
scroll to position [0, 532]
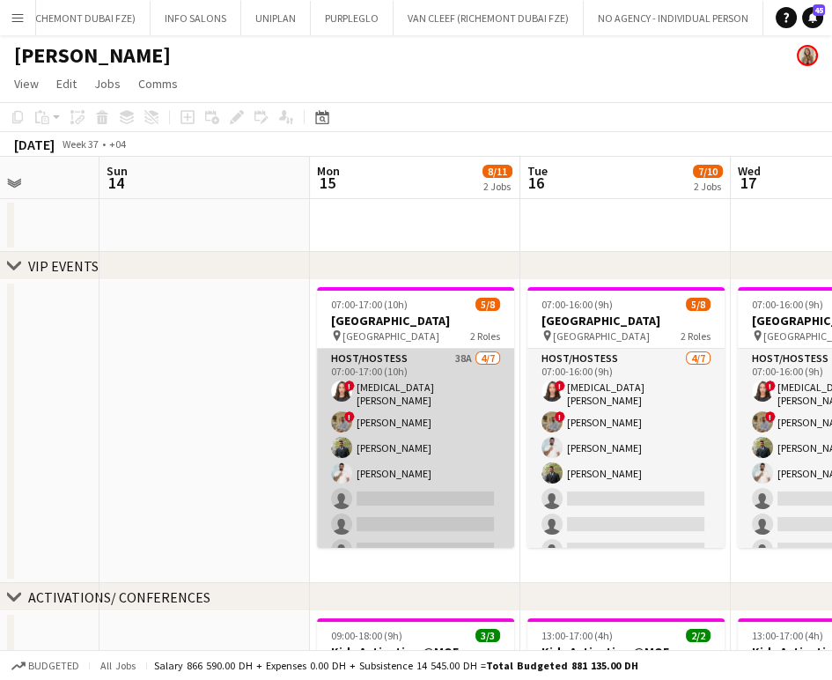
click at [465, 445] on app-card-role "Host/Hostess 38A [DATE] 07:00-17:00 (10h) ! [PERSON_NAME] ! [PERSON_NAME] [PERS…" at bounding box center [415, 458] width 197 height 218
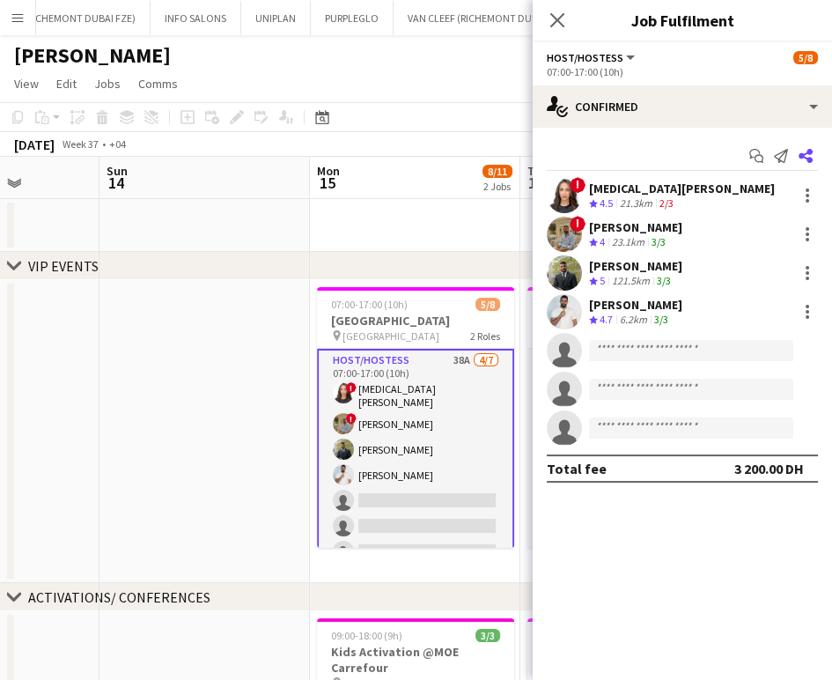
click at [811, 159] on icon at bounding box center [806, 156] width 14 height 14
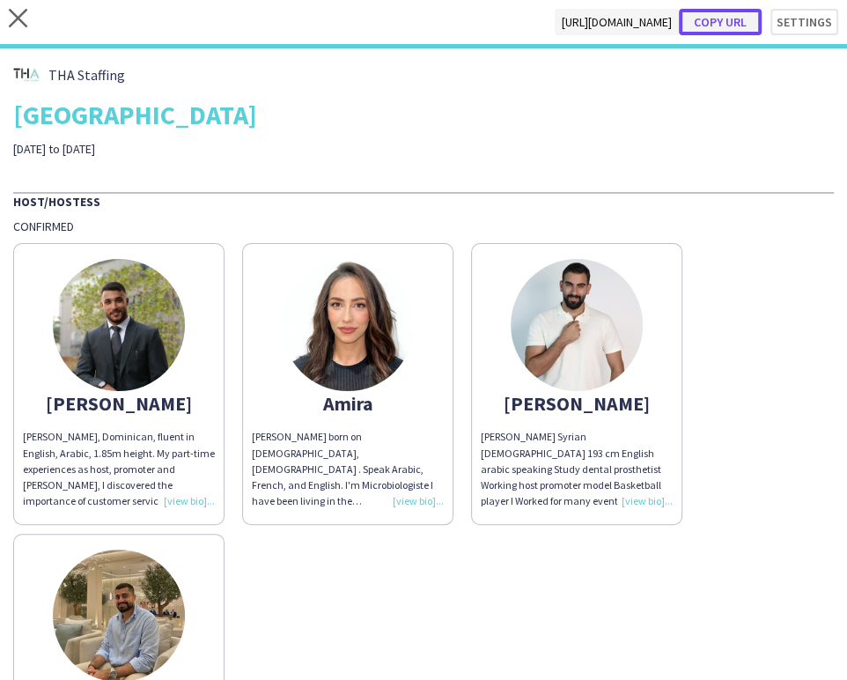
click at [707, 20] on button "Copy url" at bounding box center [720, 22] width 83 height 26
click at [761, 296] on div "[PERSON_NAME], Dominican, fluent in English, Arabic, 1.85m height. My part-time…" at bounding box center [423, 524] width 821 height 581
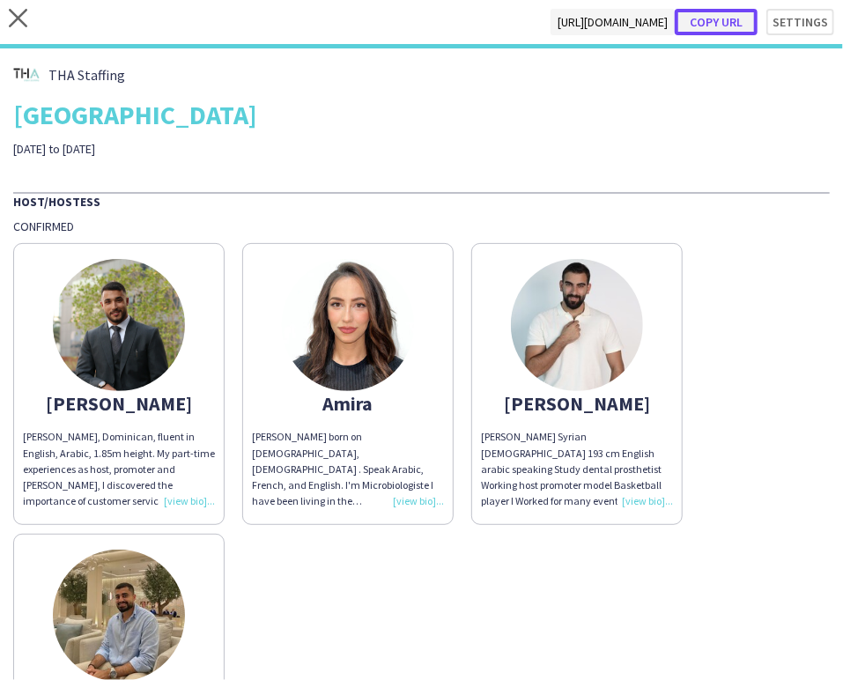
click at [712, 24] on button "Copy url" at bounding box center [716, 22] width 83 height 26
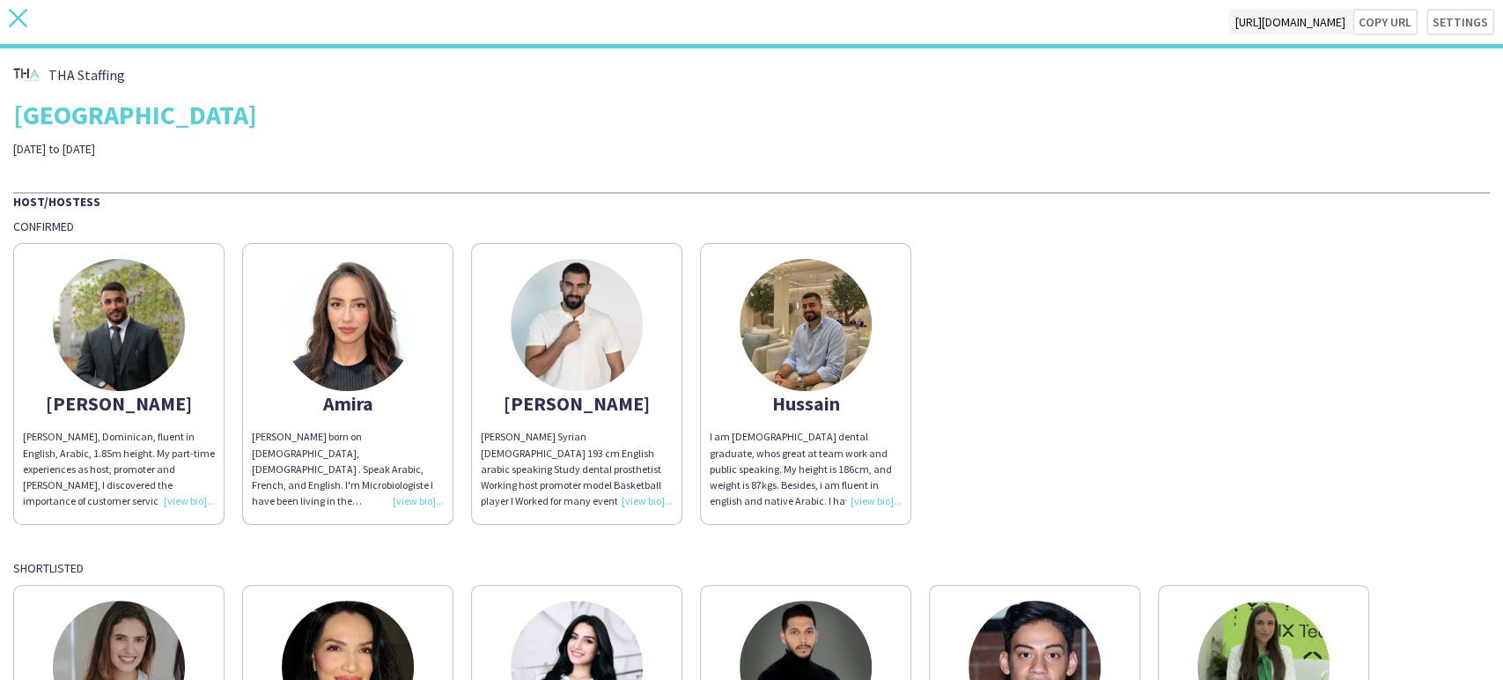
click at [24, 19] on icon "close" at bounding box center [18, 18] width 18 height 18
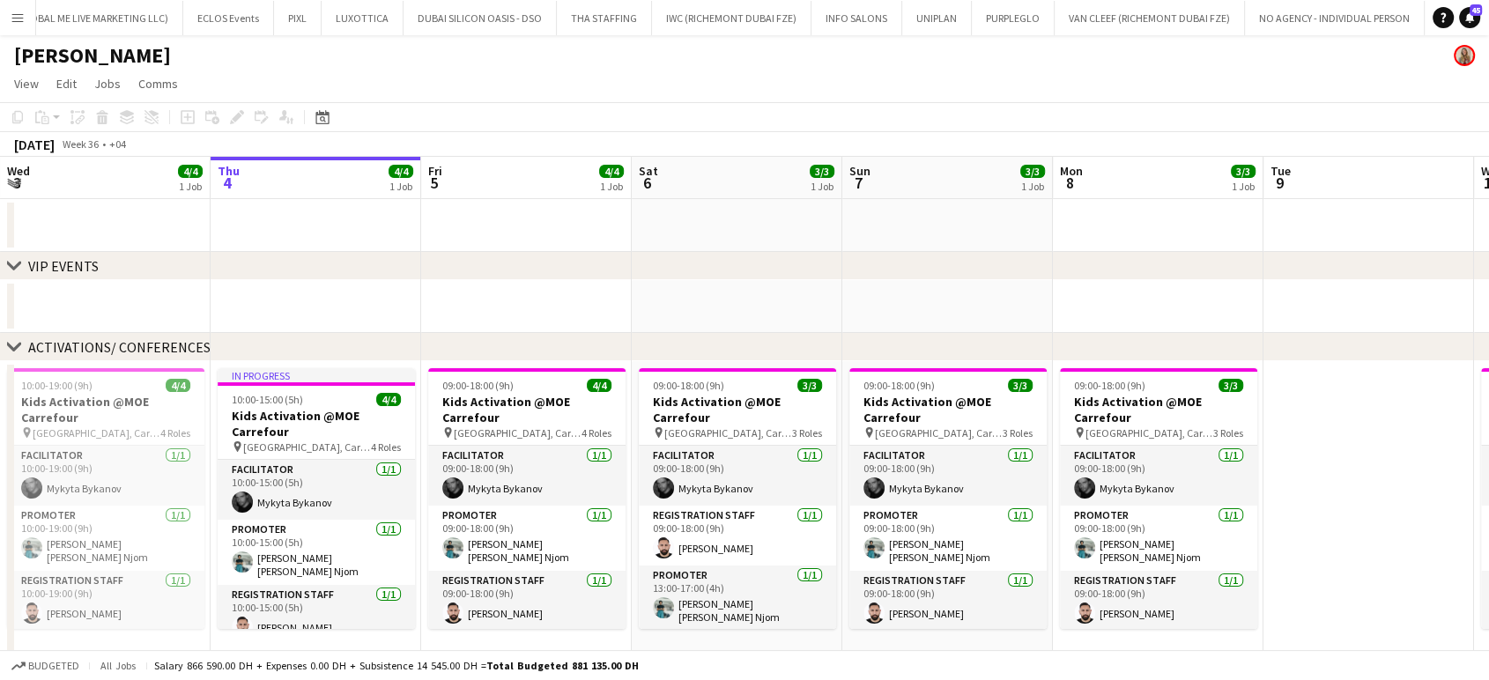
scroll to position [0, 1879]
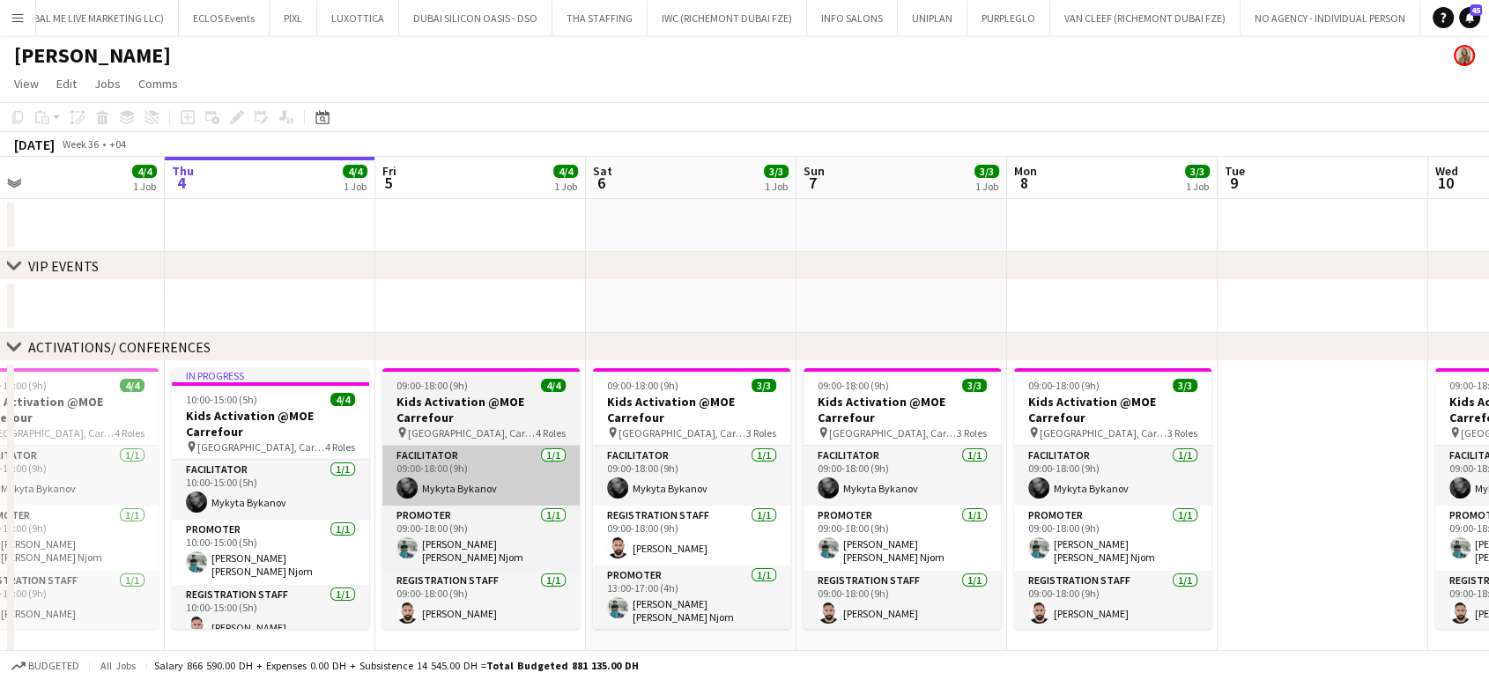
drag, startPoint x: 599, startPoint y: 463, endPoint x: 674, endPoint y: 476, distance: 75.9
click at [673, 477] on app-calendar-viewport "Mon 1 4/4 1 Job Tue 2 4/4 1 Job Wed 3 4/4 1 Job Thu 4 4/4 1 Job Fri 5 4/4 1 Job…" at bounding box center [744, 532] width 1489 height 750
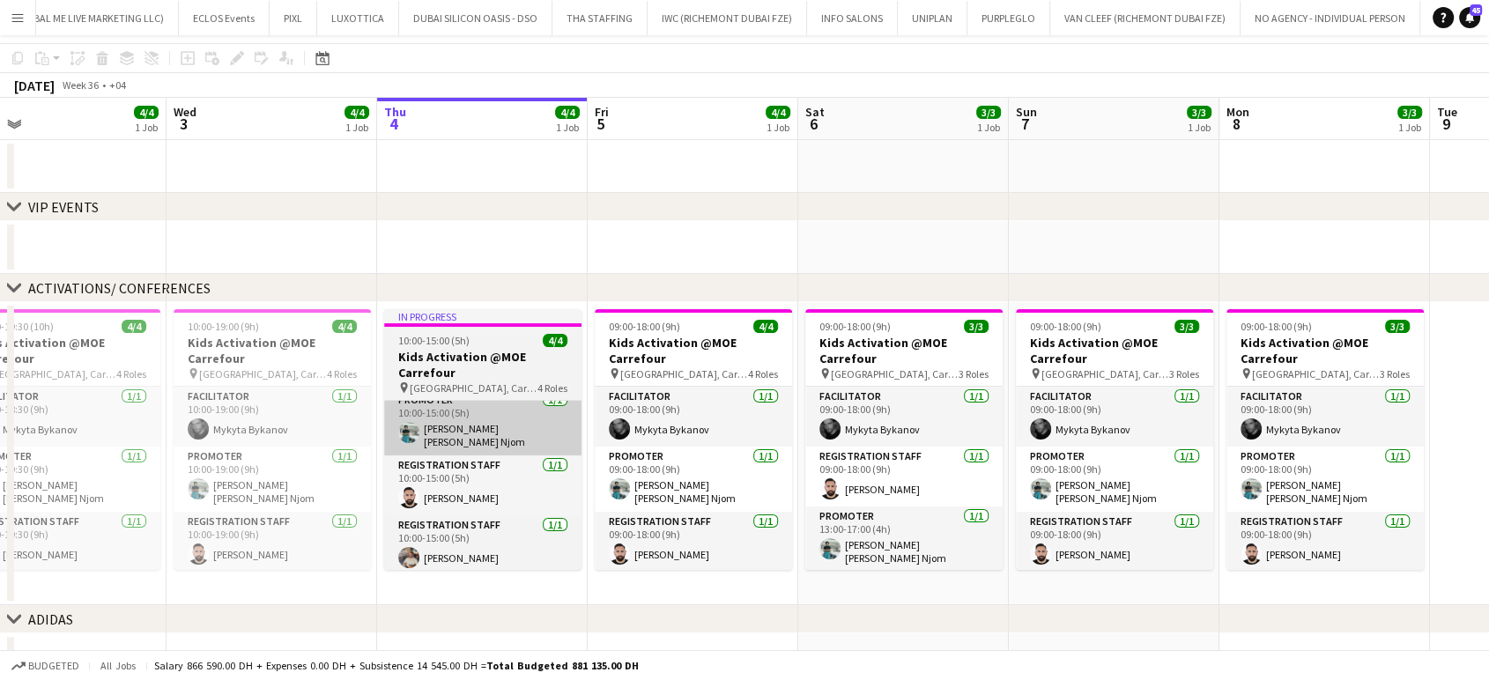
scroll to position [0, 0]
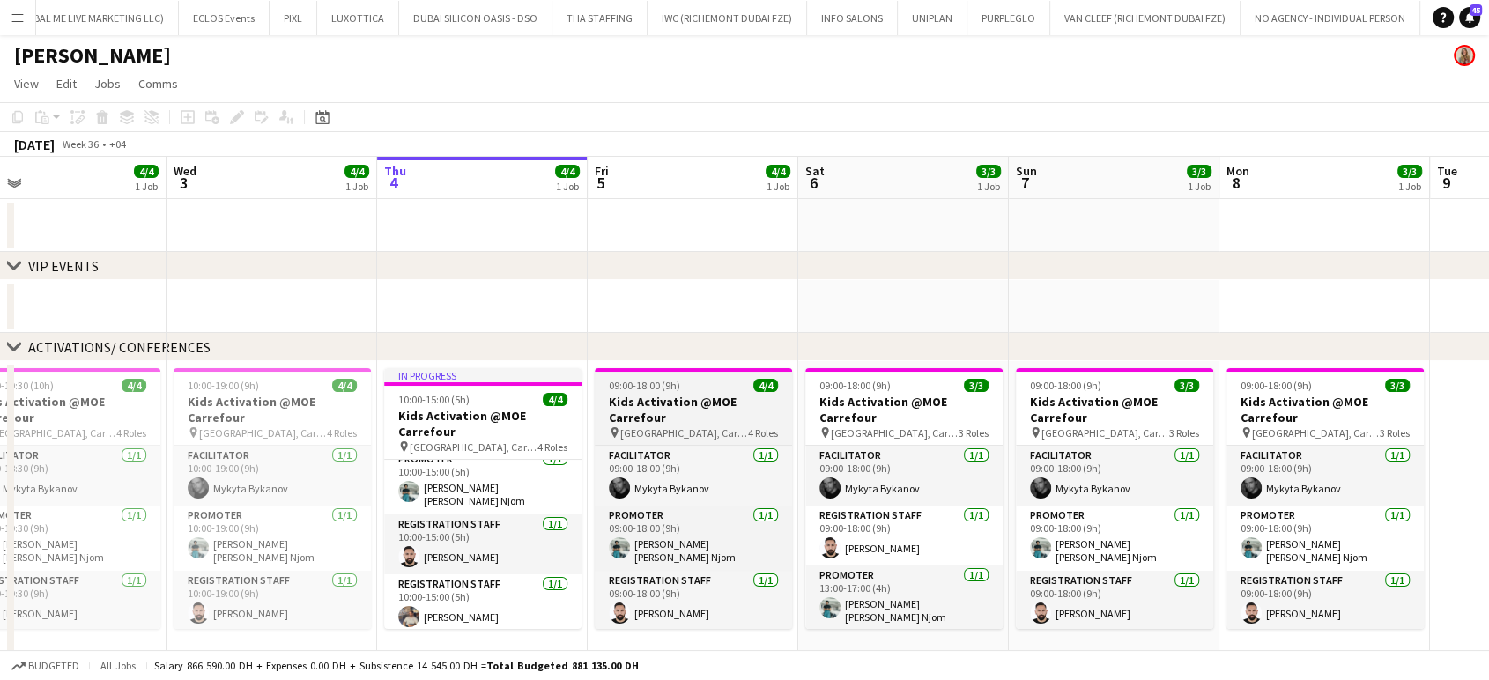
click at [707, 403] on h3 "Kids Activation @MOE Carrefour" at bounding box center [693, 410] width 197 height 32
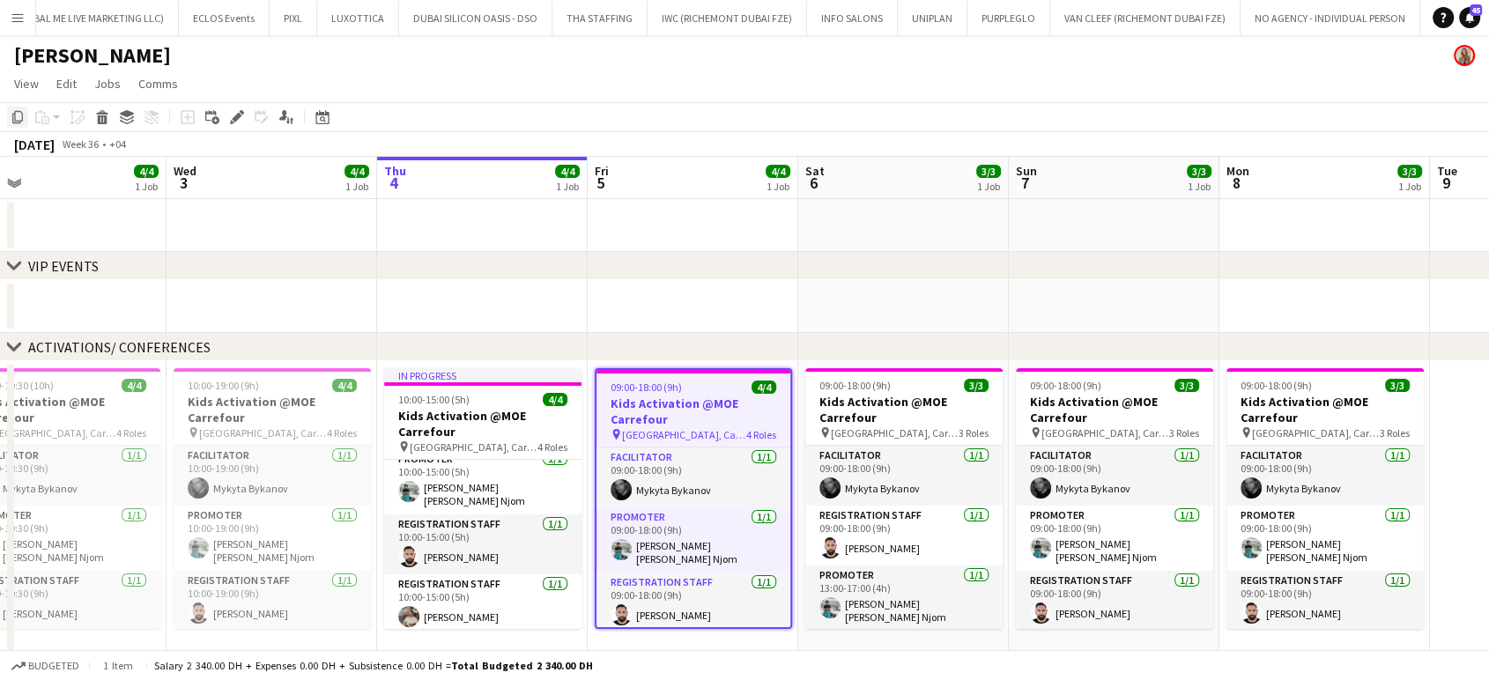
click at [18, 115] on icon "Copy" at bounding box center [18, 117] width 14 height 14
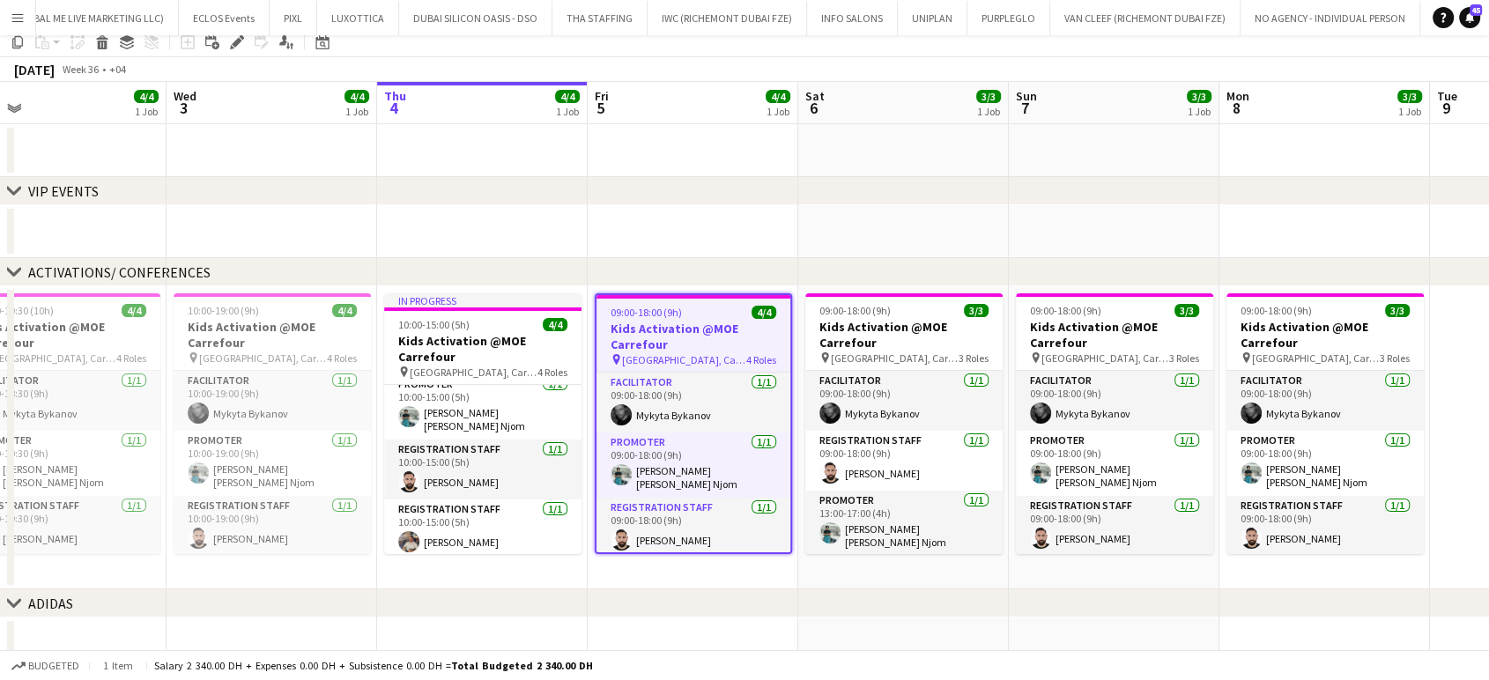
scroll to position [196, 0]
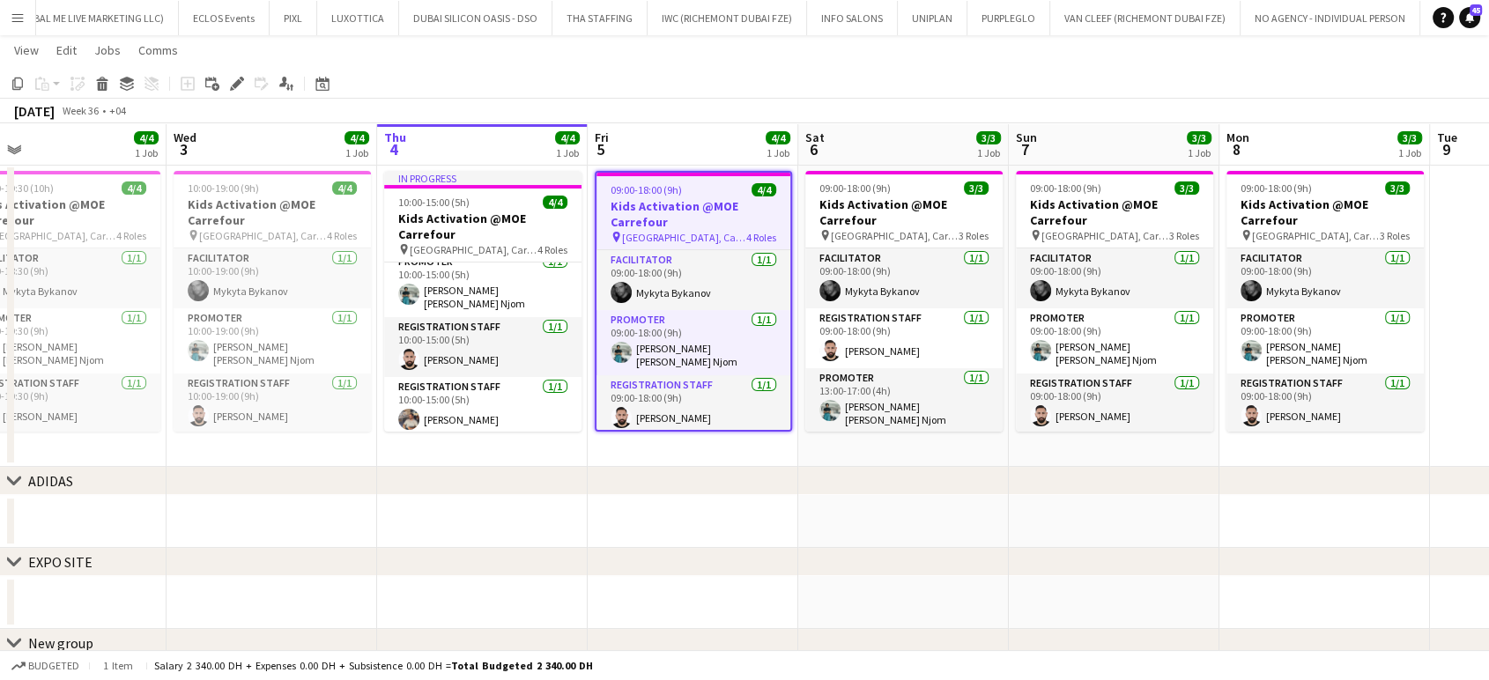
click at [706, 443] on app-date-cell "09:00-18:00 (9h) 4/4 Kids Activation @MOE Carrefour pin [GEOGRAPHIC_DATA], Carr…" at bounding box center [692, 315] width 211 height 303
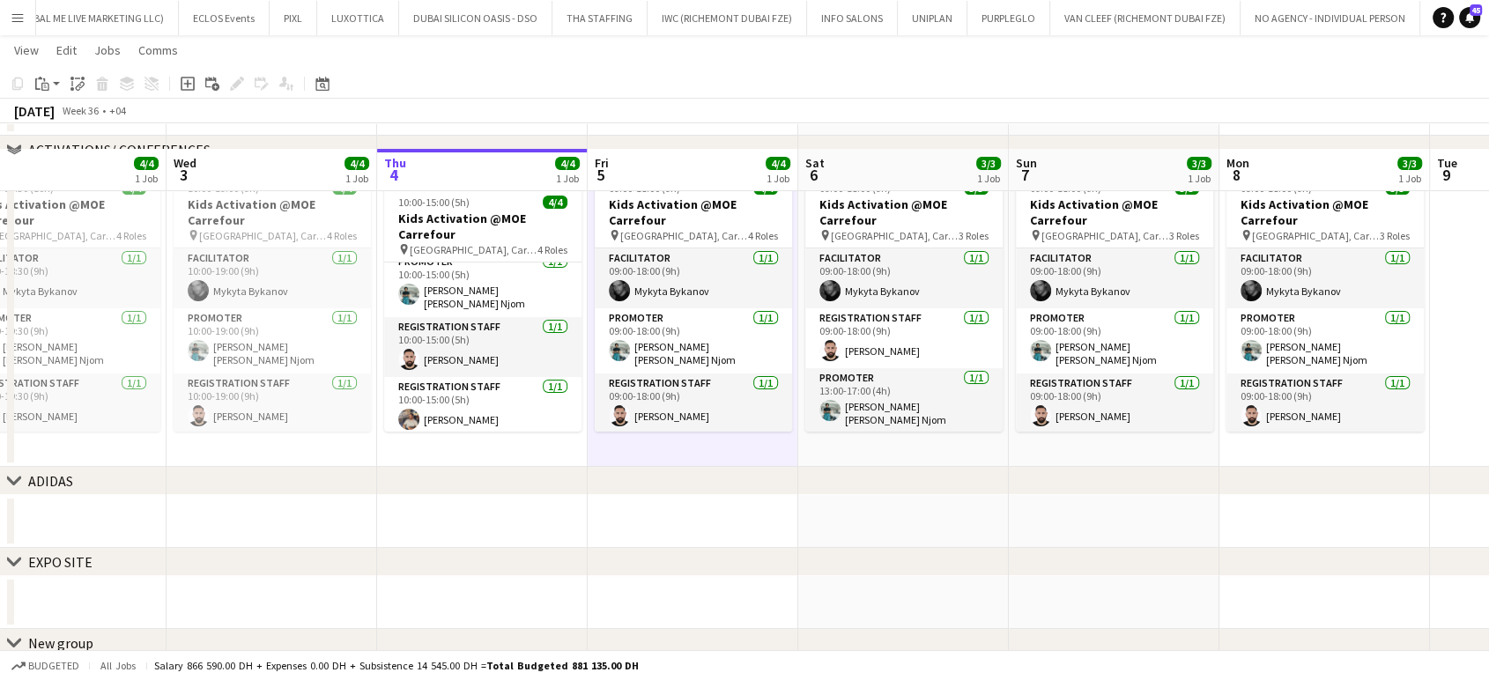
scroll to position [255, 0]
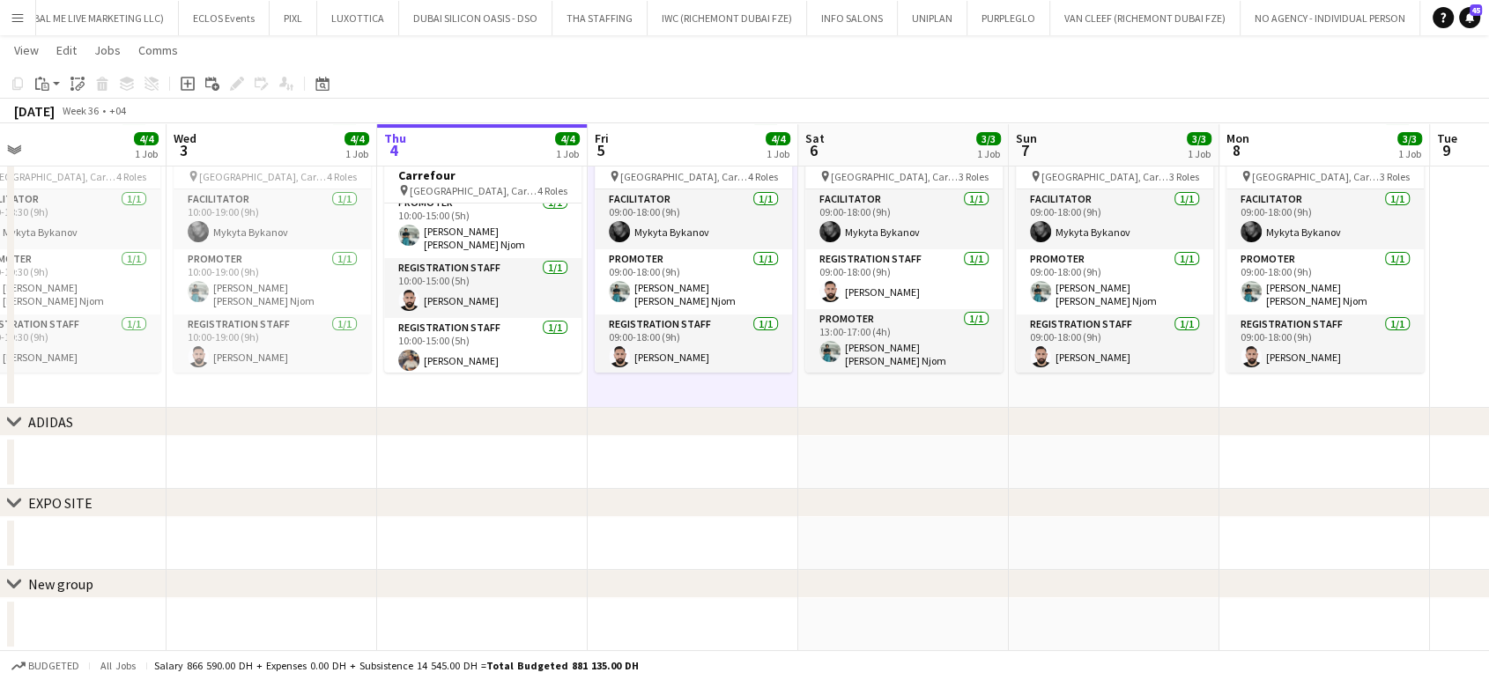
click at [74, 579] on div "New group" at bounding box center [60, 584] width 65 height 18
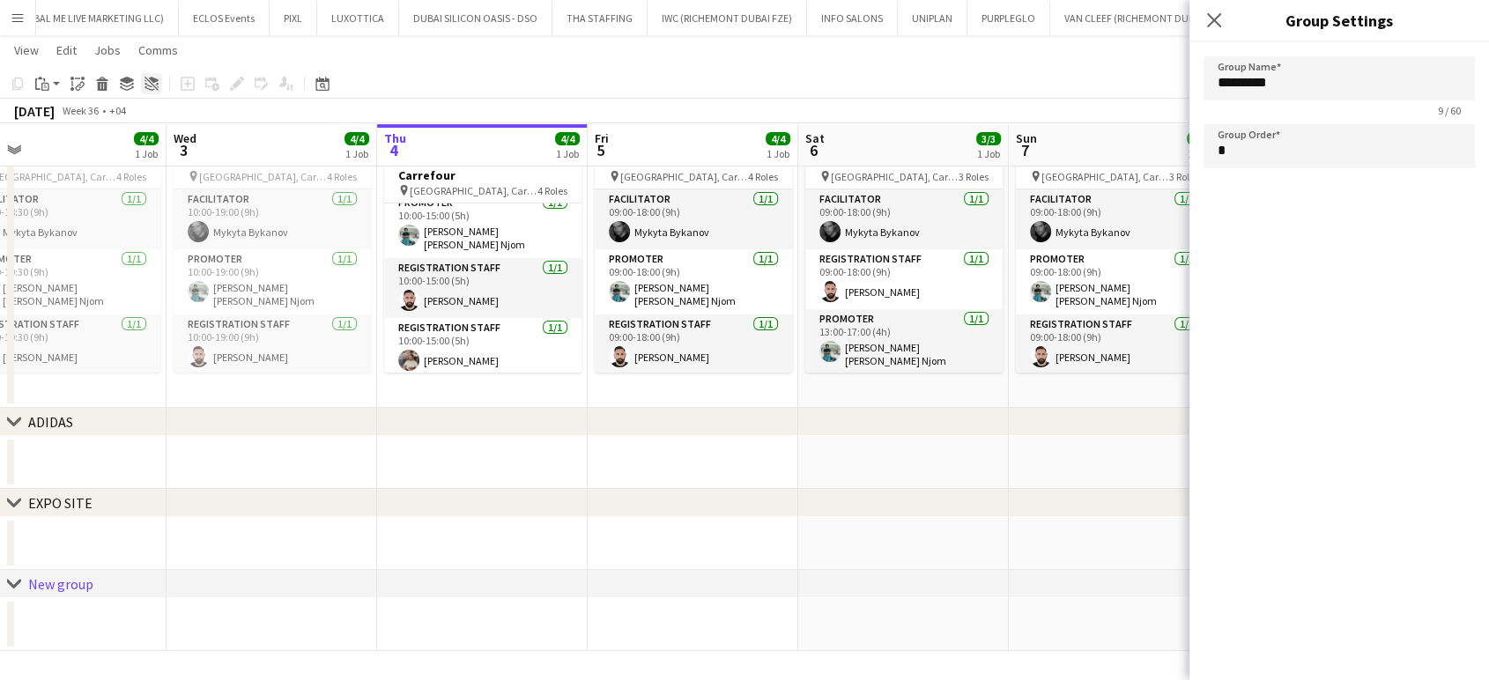
click at [147, 85] on icon at bounding box center [148, 85] width 8 height 4
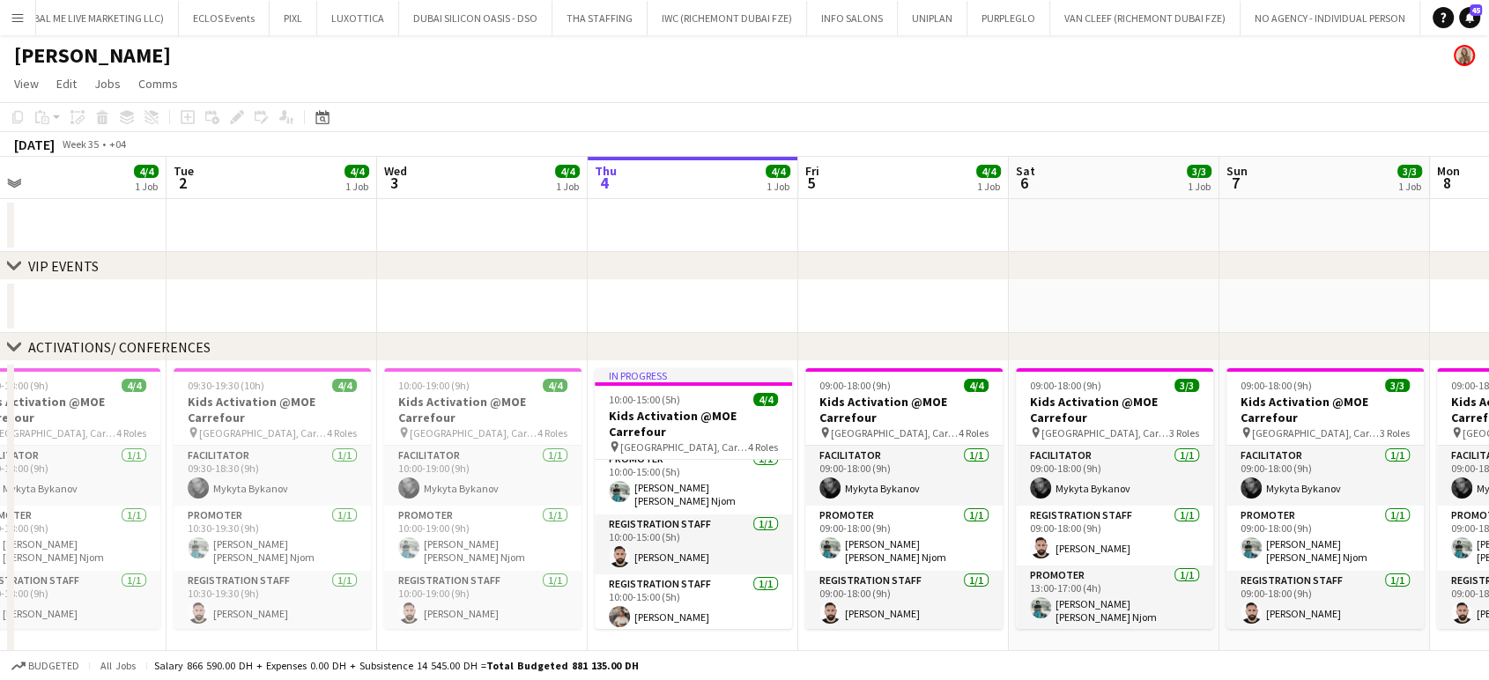
scroll to position [0, 389]
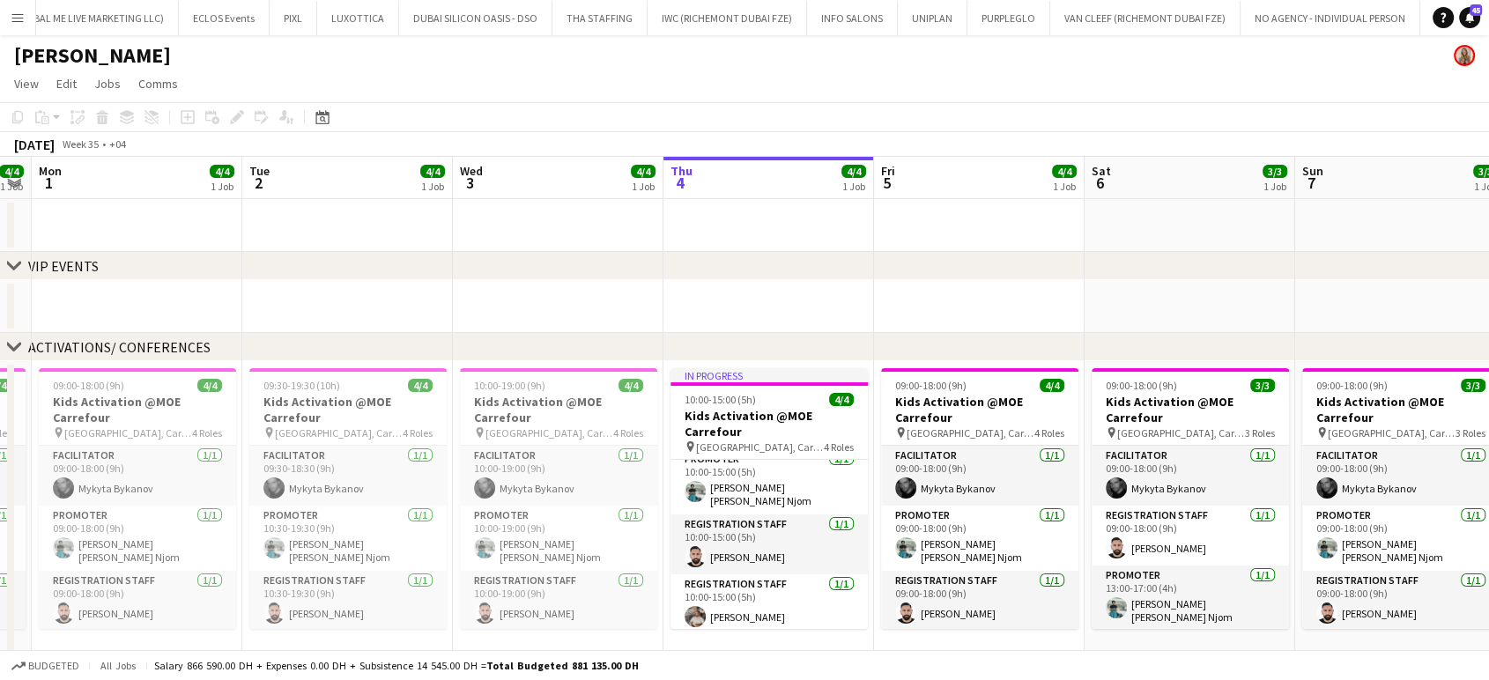
drag, startPoint x: 1057, startPoint y: 408, endPoint x: 1254, endPoint y: 427, distance: 198.2
click at [846, 427] on app-calendar-viewport "Sat 30 Sun 31 4/4 1 Job Mon 1 4/4 1 Job Tue 2 4/4 1 Job Wed 3 4/4 1 Job Thu 4 4…" at bounding box center [744, 491] width 1489 height 669
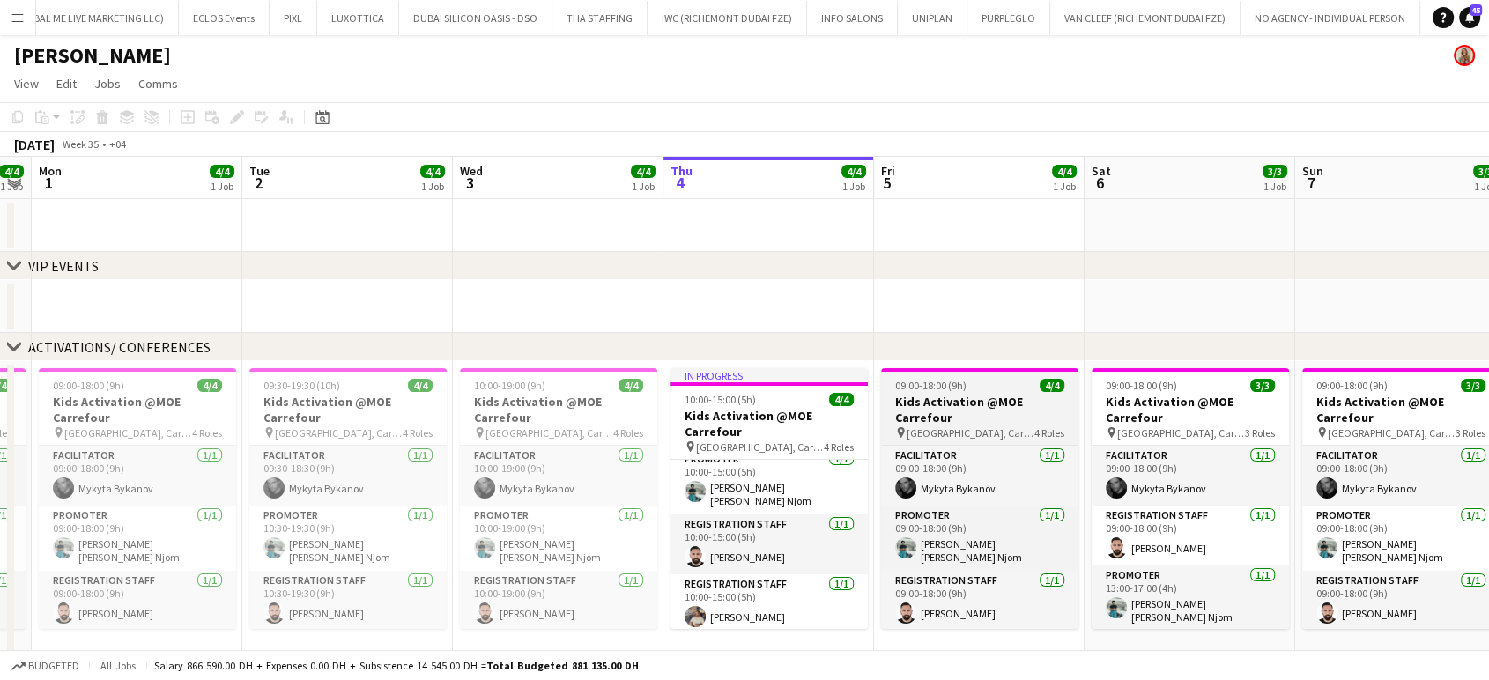
click at [846, 394] on h3 "Kids Activation @MOE Carrefour" at bounding box center [979, 410] width 197 height 32
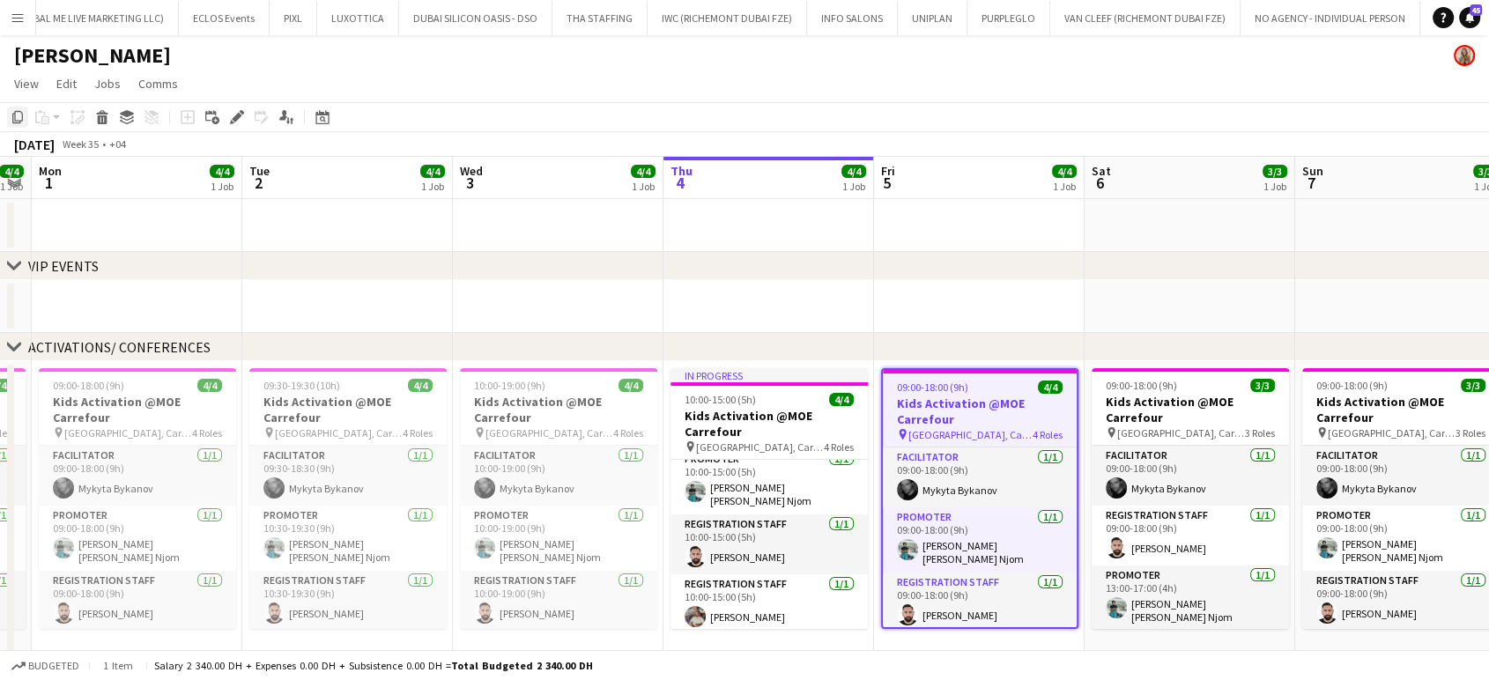
click at [14, 118] on icon at bounding box center [17, 117] width 11 height 12
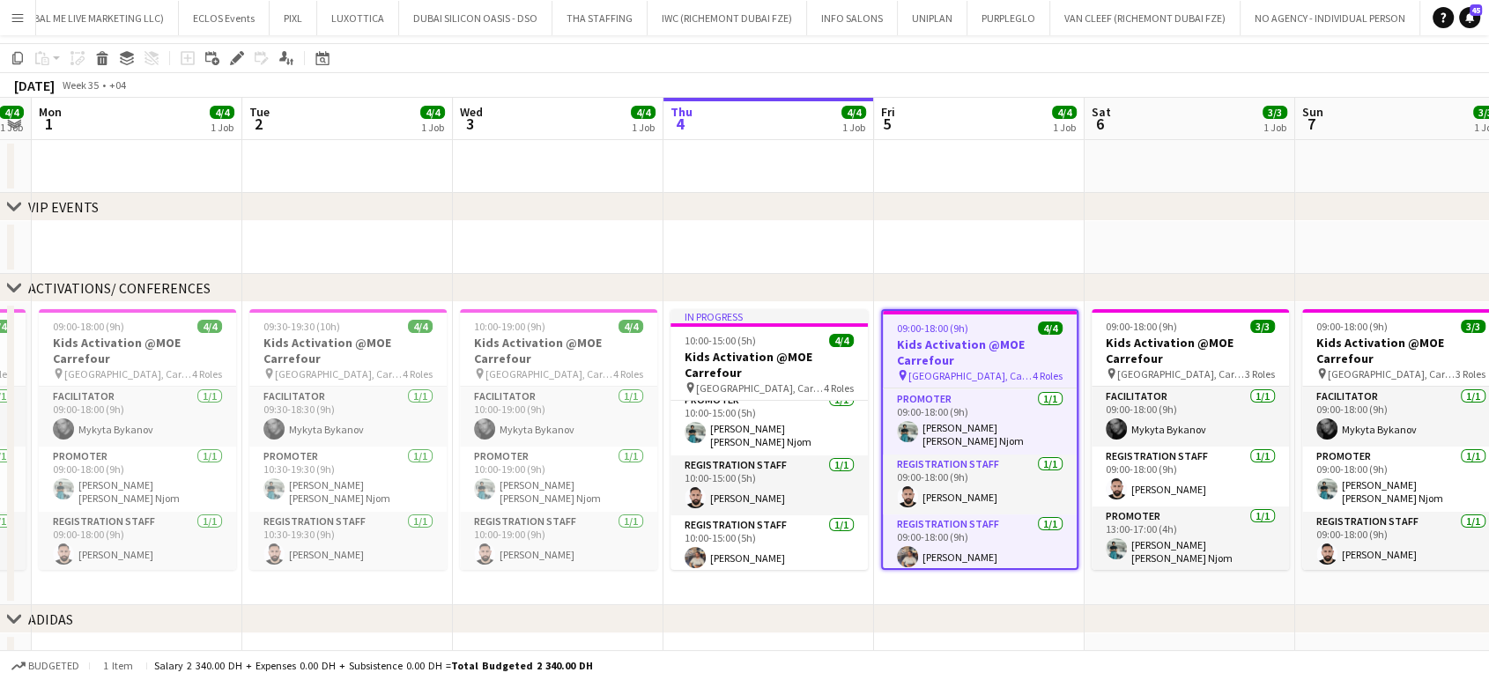
scroll to position [174, 0]
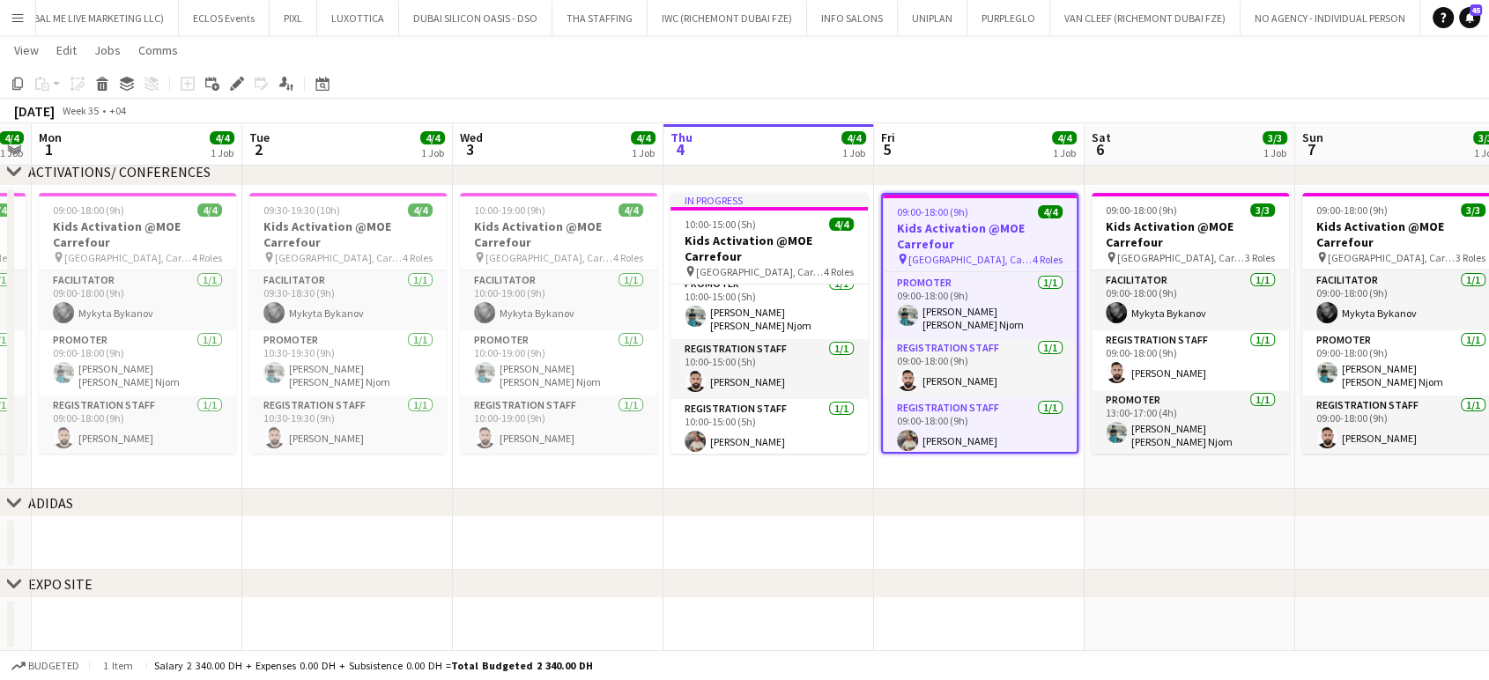
click at [846, 472] on app-date-cell "09:00-18:00 (9h) 4/4 Kids Activation @MOE Carrefour pin Mall of Emirates, Carre…" at bounding box center [979, 337] width 211 height 303
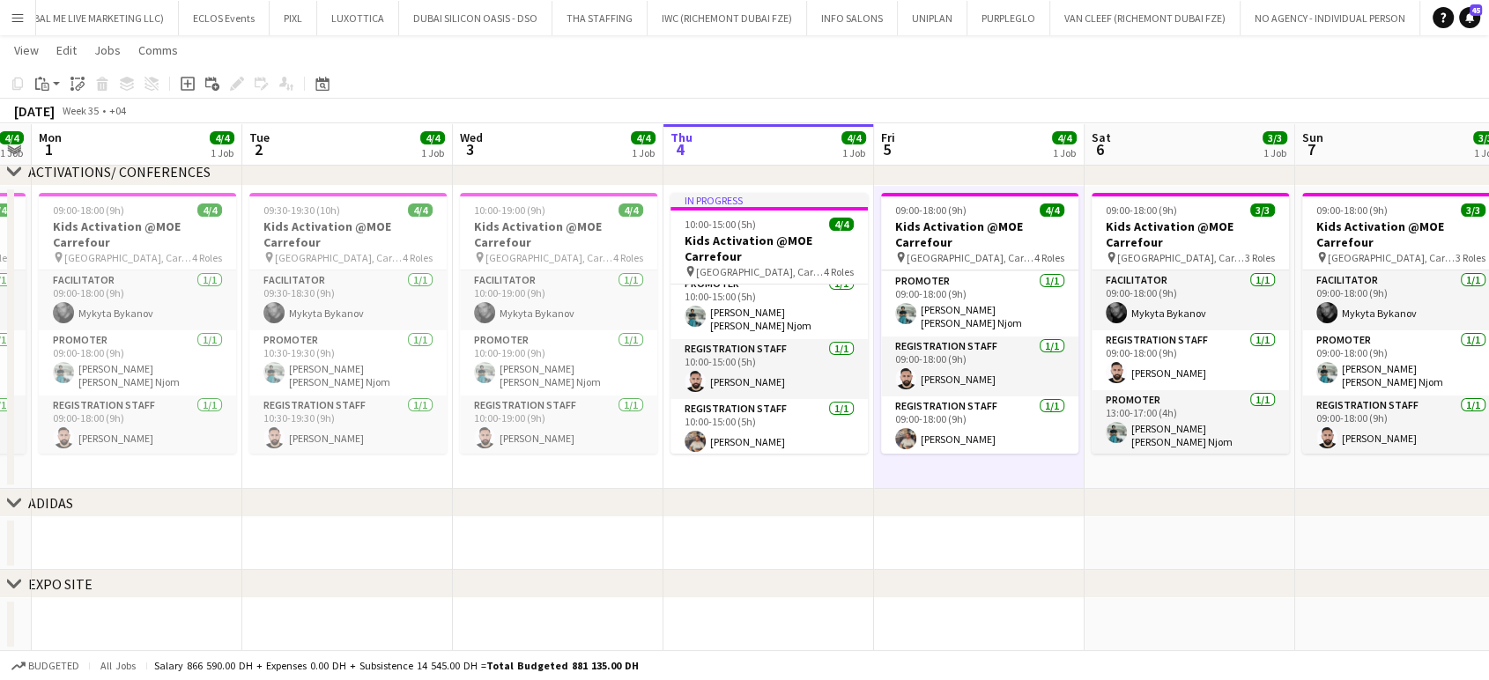
scroll to position [56, 0]
click at [45, 82] on icon "Paste" at bounding box center [42, 84] width 14 height 14
click at [56, 115] on link "Paste Ctrl+V" at bounding box center [130, 117] width 166 height 16
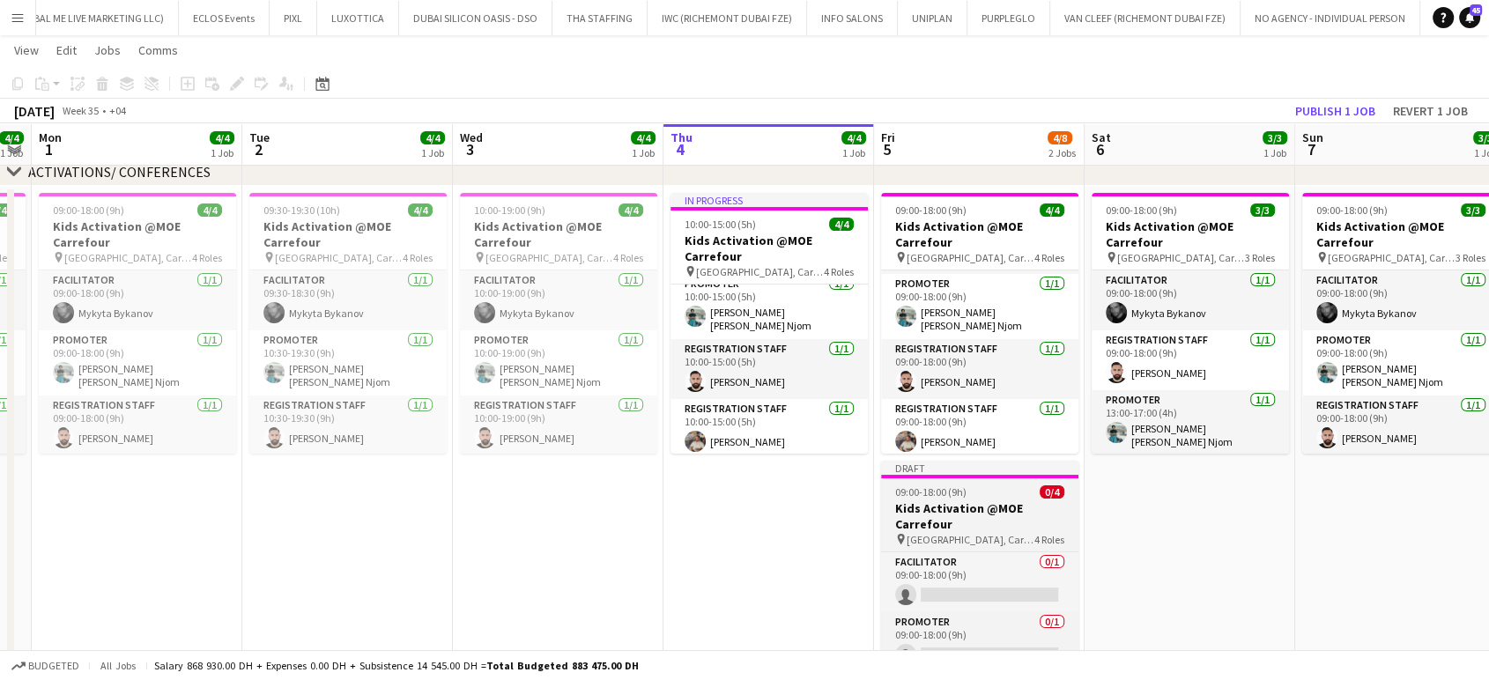
click at [846, 521] on h3 "Kids Activation @MOE Carrefour" at bounding box center [979, 516] width 197 height 32
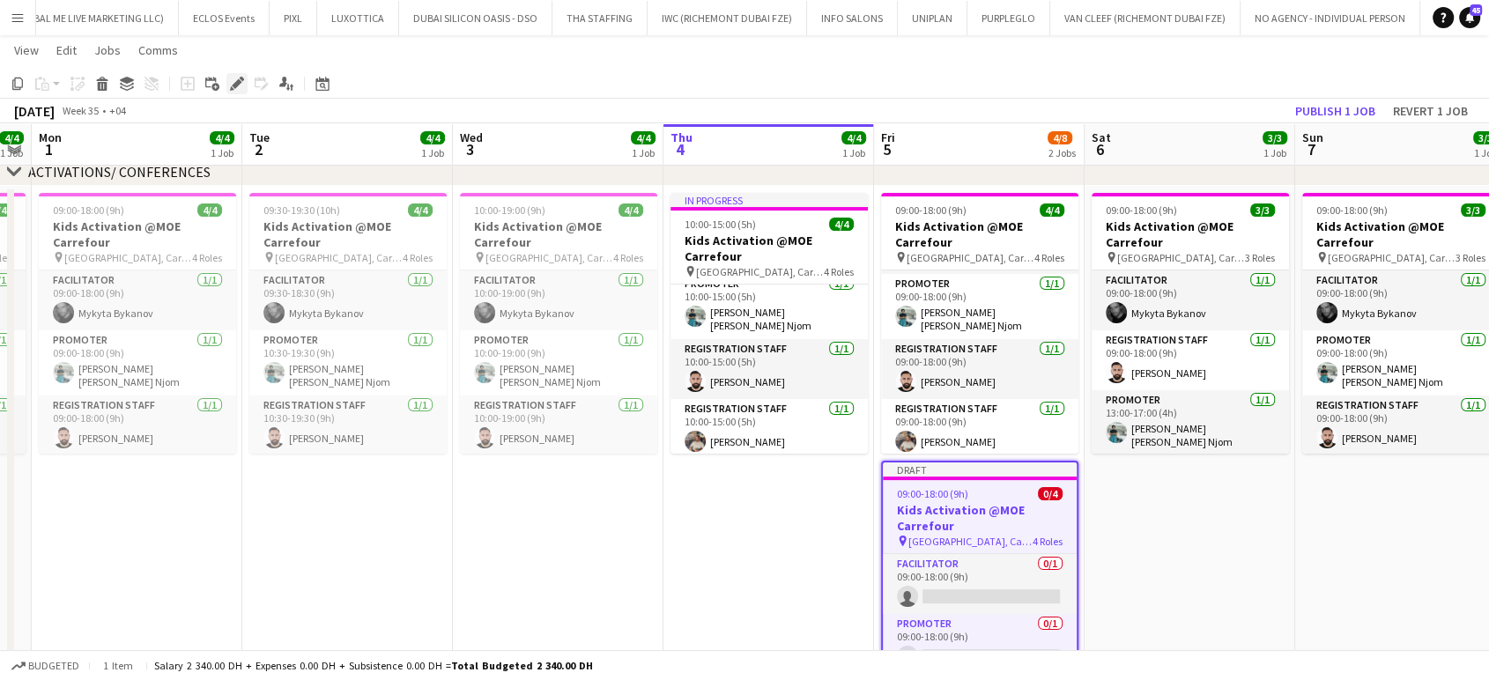
click at [233, 88] on icon "Edit" at bounding box center [237, 84] width 14 height 14
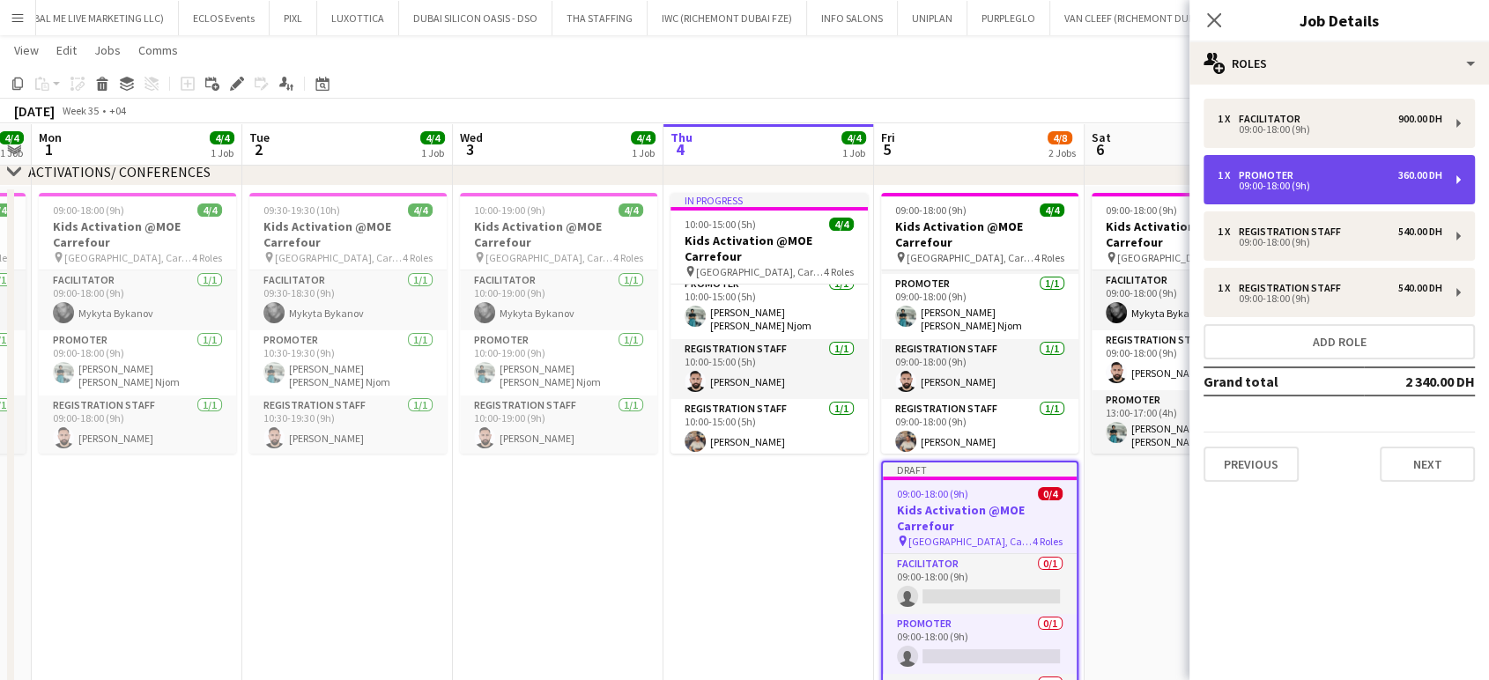
click at [846, 182] on div "09:00-18:00 (9h)" at bounding box center [1329, 185] width 225 height 9
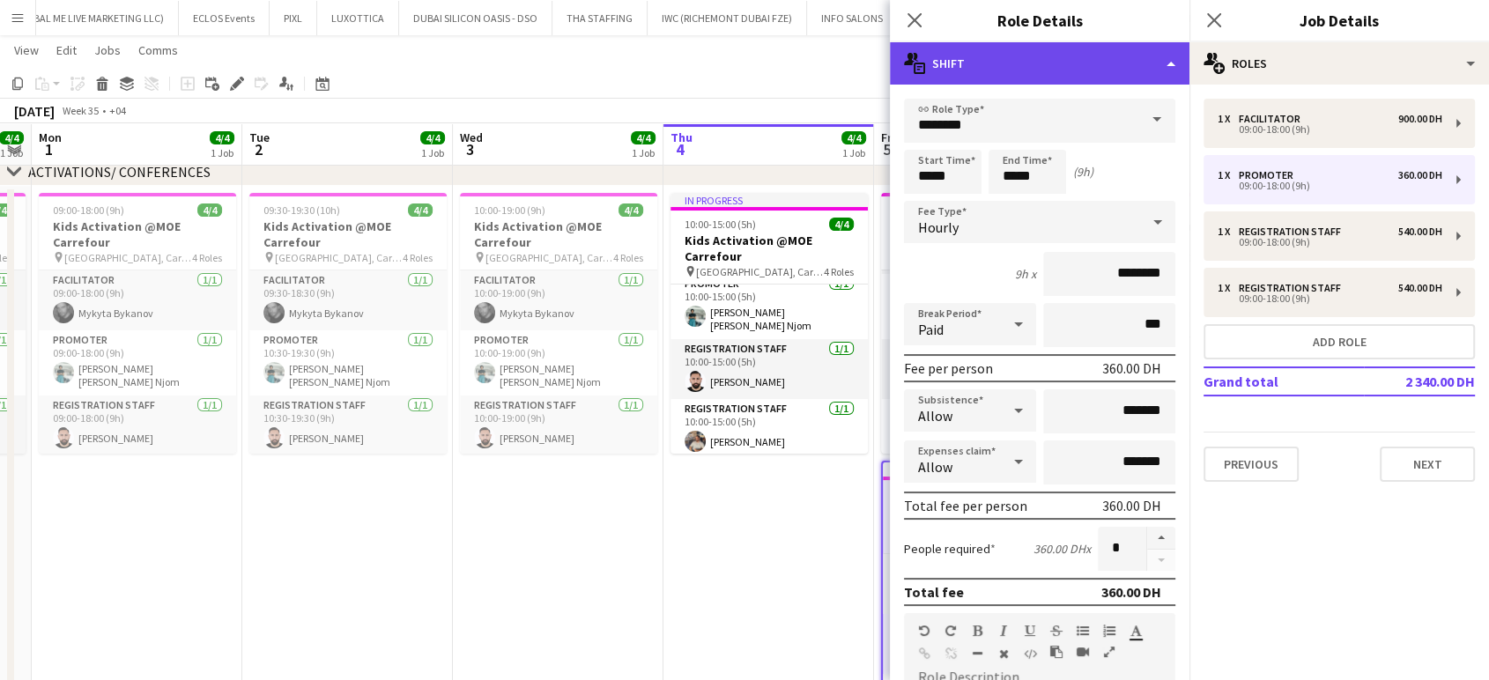
click at [846, 62] on div "multiple-actions-text Shift" at bounding box center [1039, 63] width 299 height 42
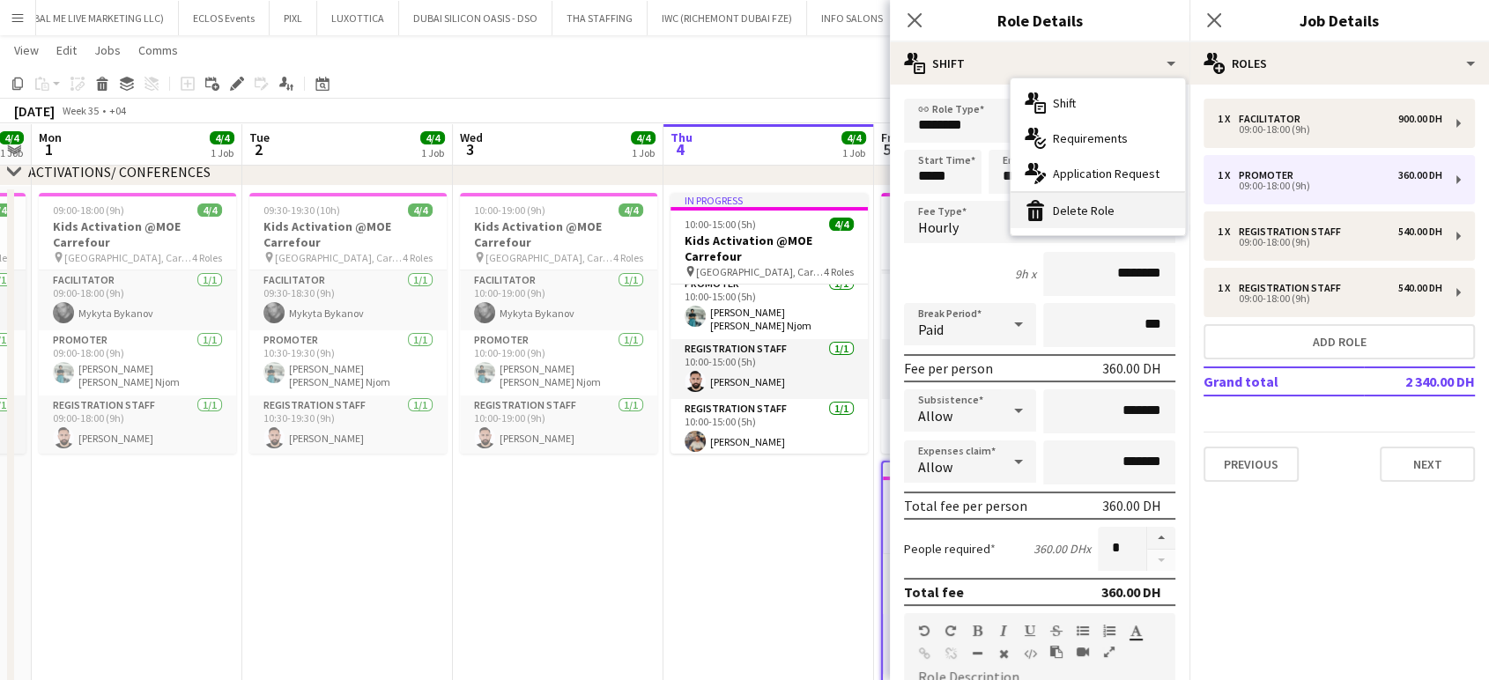
click at [846, 211] on div "bin-2 Delete Role" at bounding box center [1097, 210] width 174 height 35
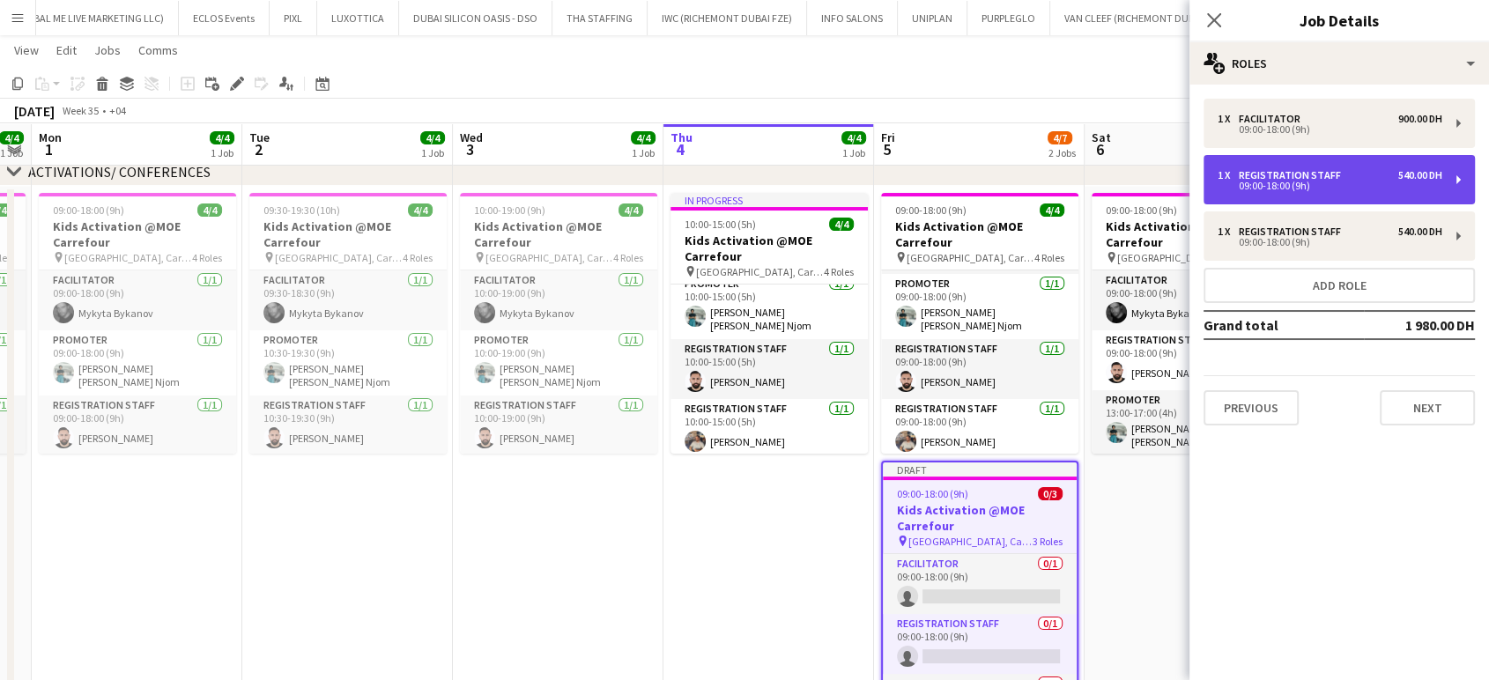
click at [846, 196] on div "1 x Registration Staff 540.00 DH 09:00-18:00 (9h)" at bounding box center [1338, 179] width 271 height 49
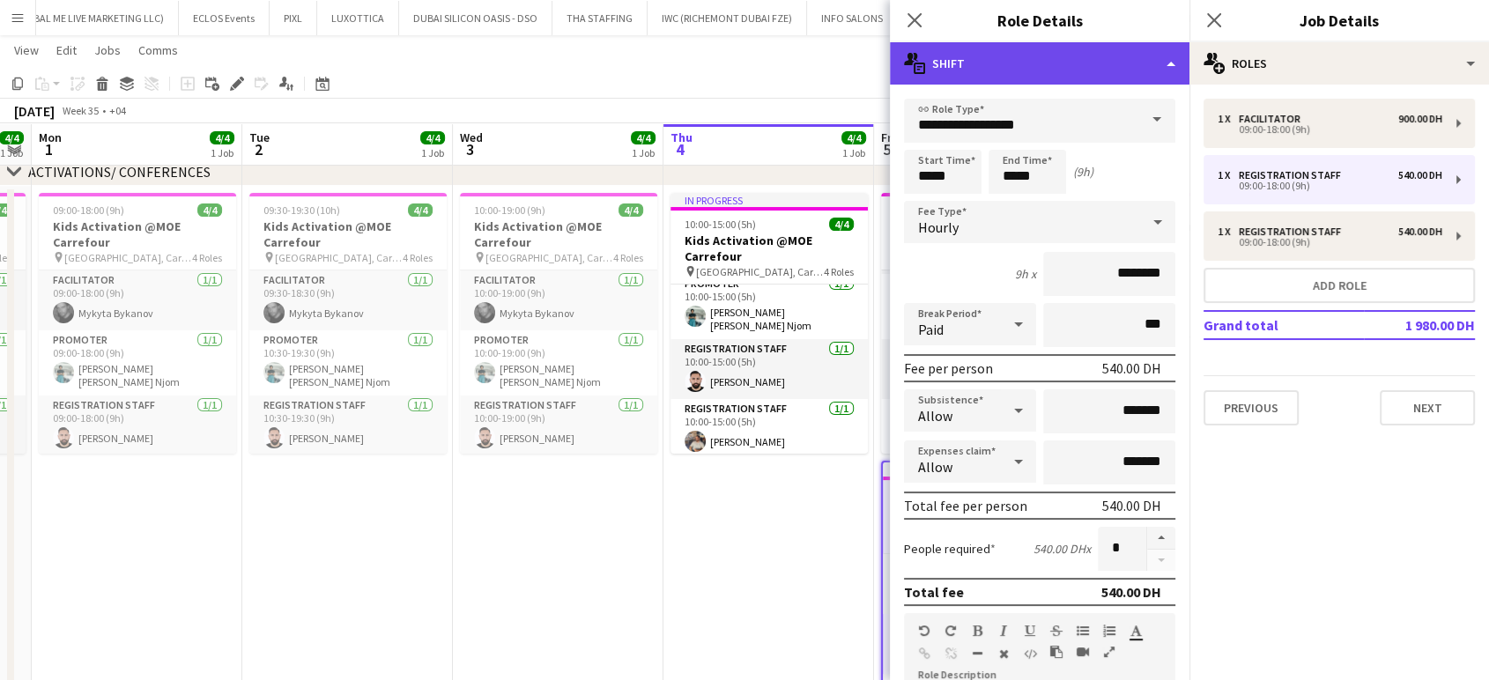
click at [846, 45] on div "multiple-actions-text Shift" at bounding box center [1039, 63] width 299 height 42
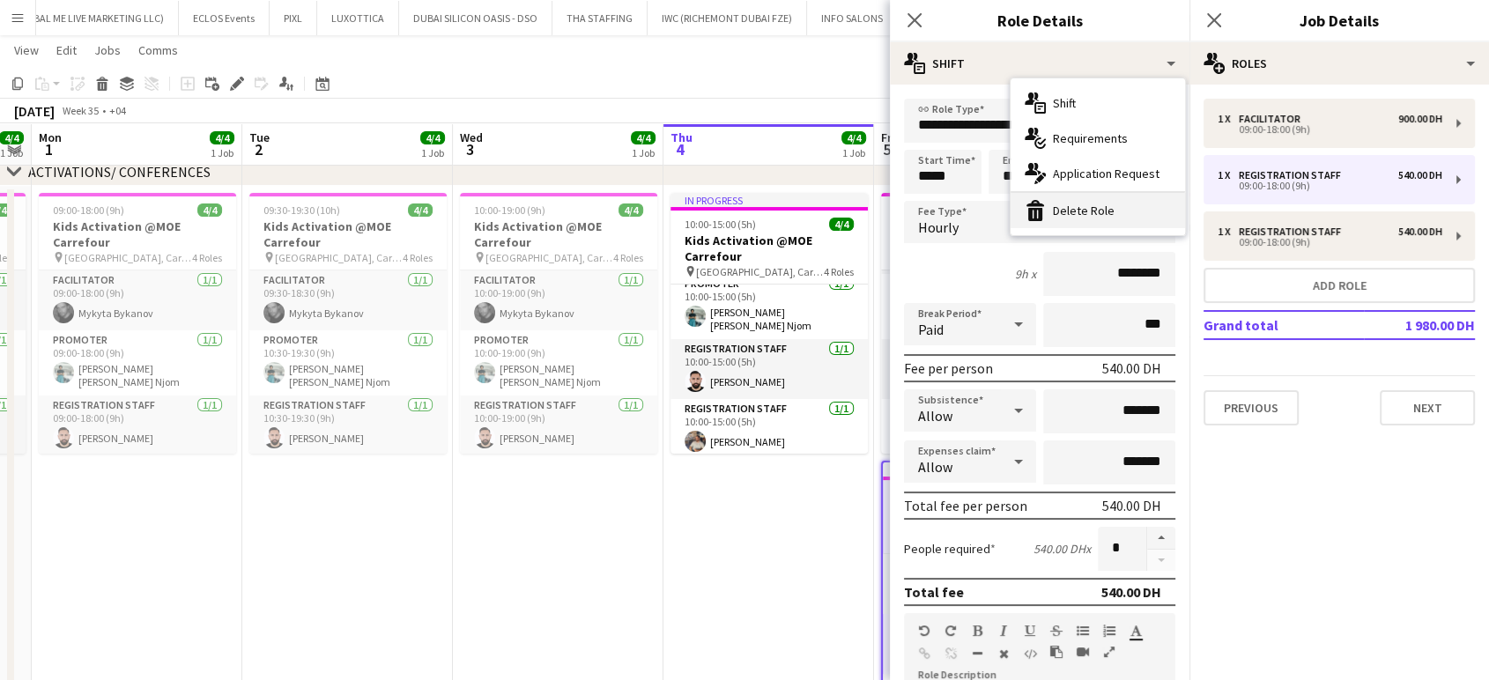
click at [846, 210] on div "bin-2 Delete Role" at bounding box center [1097, 210] width 174 height 35
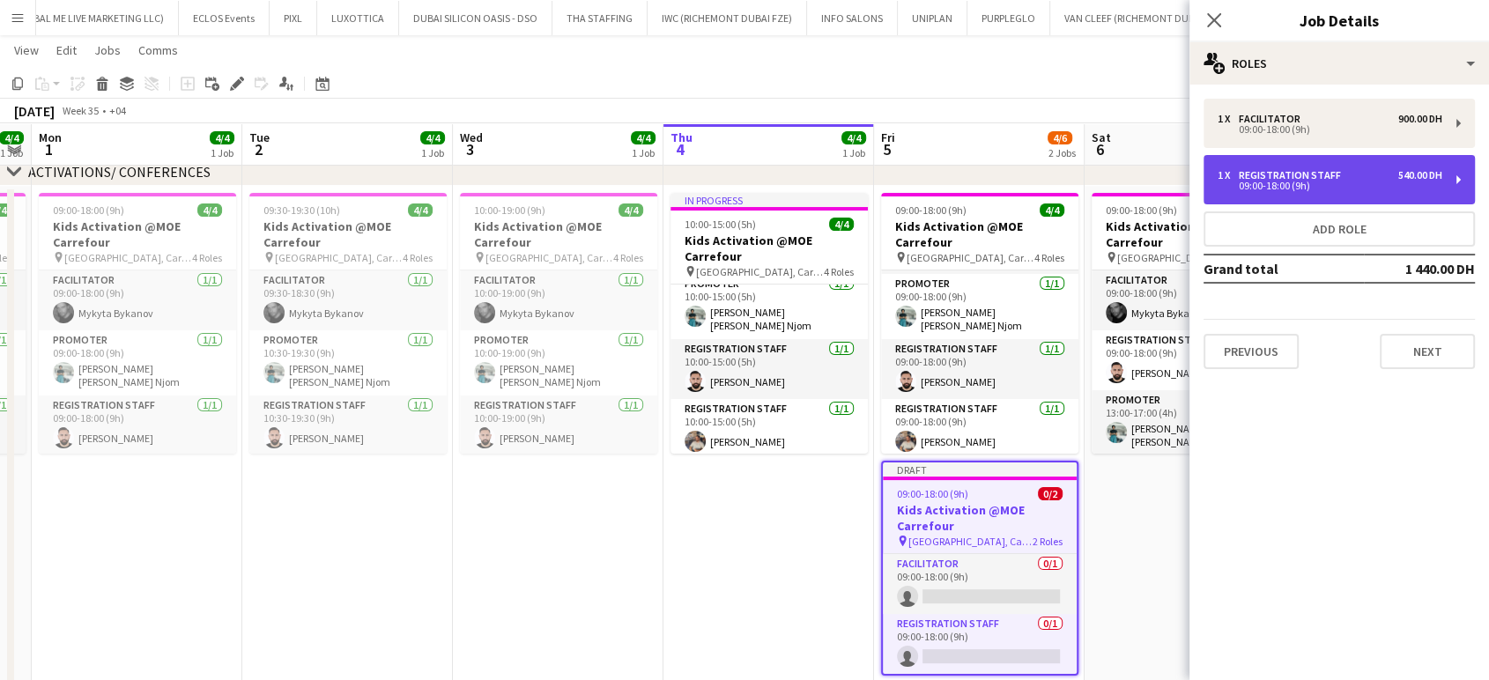
click at [846, 190] on div "09:00-18:00 (9h)" at bounding box center [1329, 185] width 225 height 9
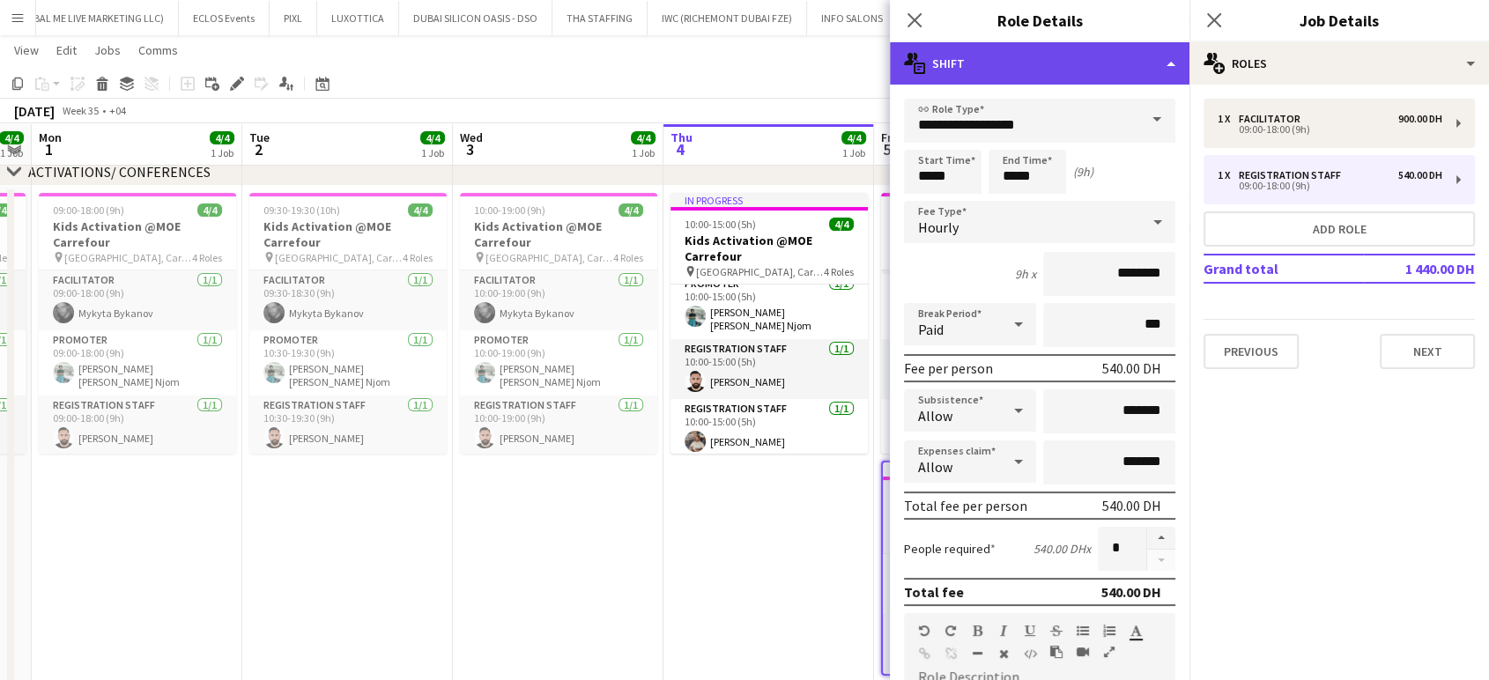
click at [846, 55] on div "multiple-actions-text Shift" at bounding box center [1039, 63] width 299 height 42
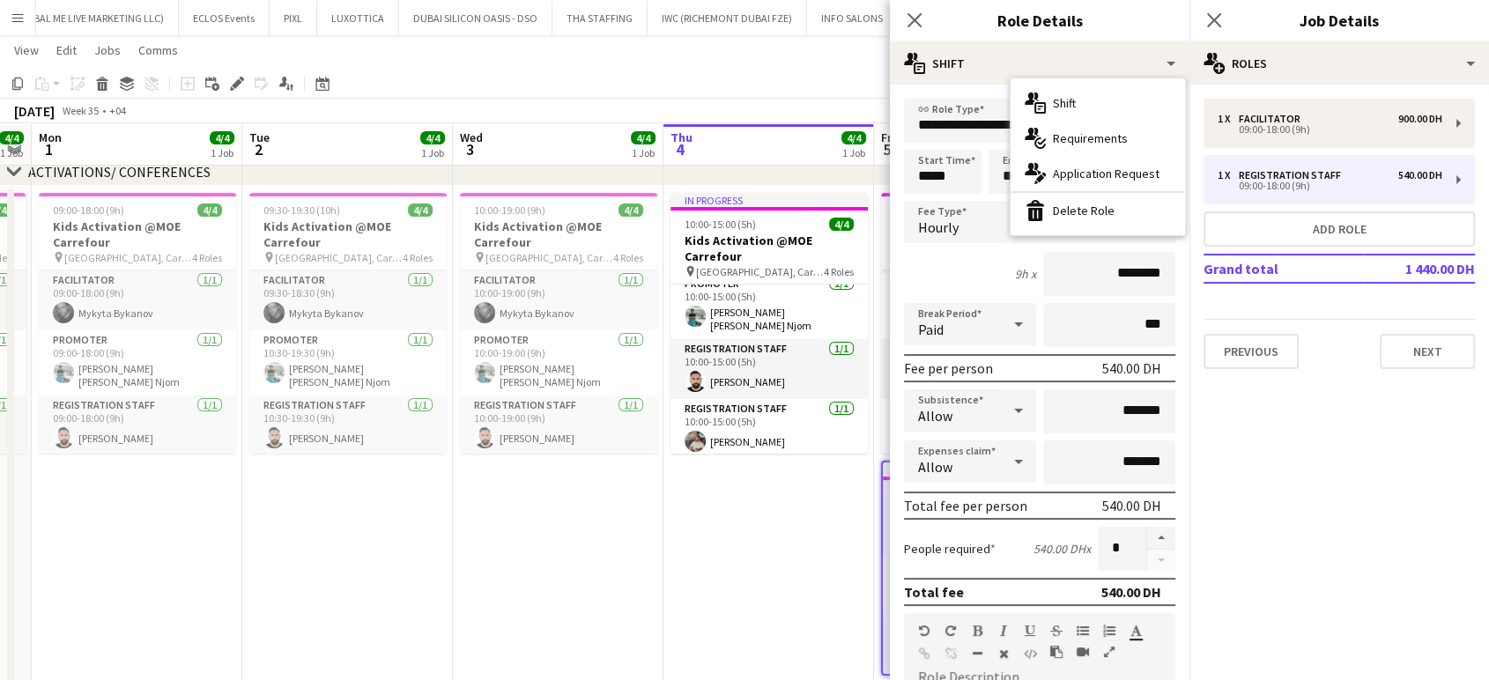
click at [846, 210] on div "bin-2 Delete Role" at bounding box center [1097, 210] width 174 height 35
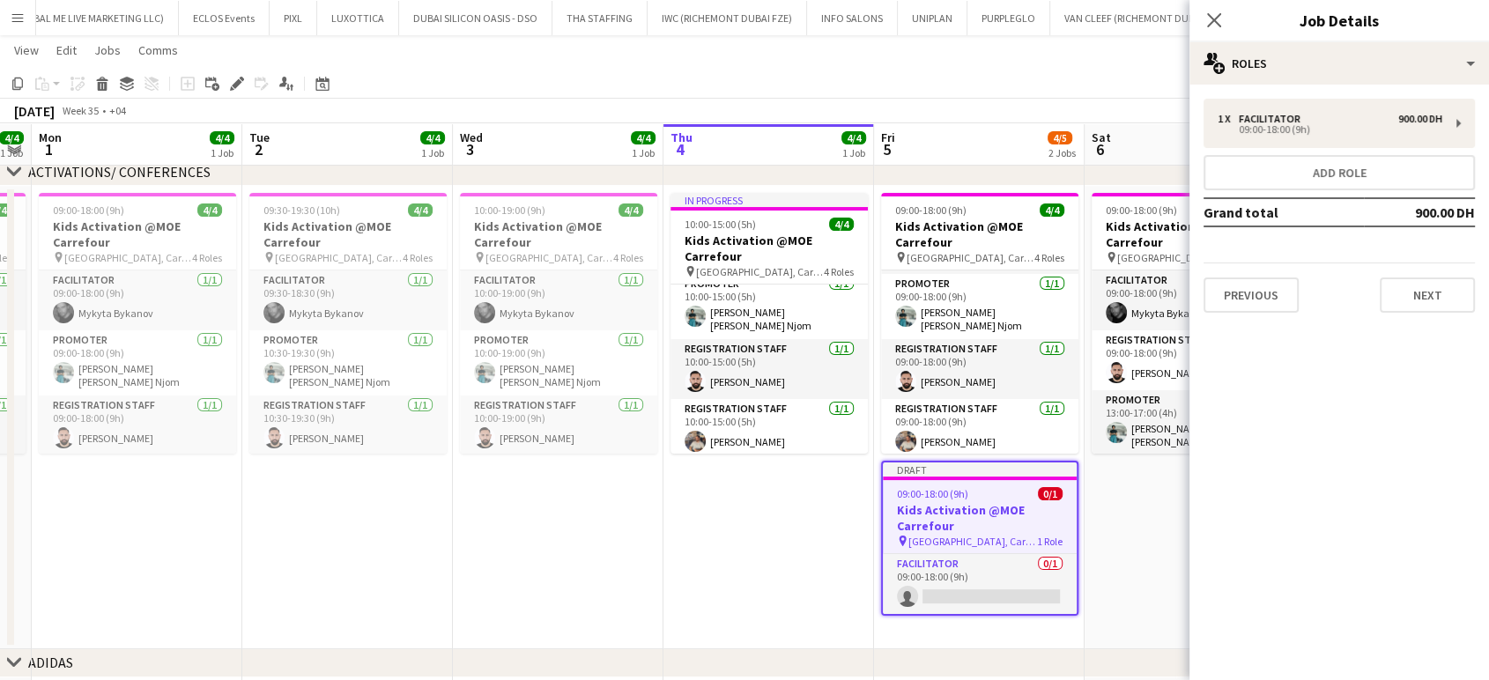
click at [846, 490] on app-date-cell "09:00-18:00 (9h) 3/3 Kids Activation @MOE Carrefour pin Mall of Emirates, Carre…" at bounding box center [1189, 417] width 211 height 463
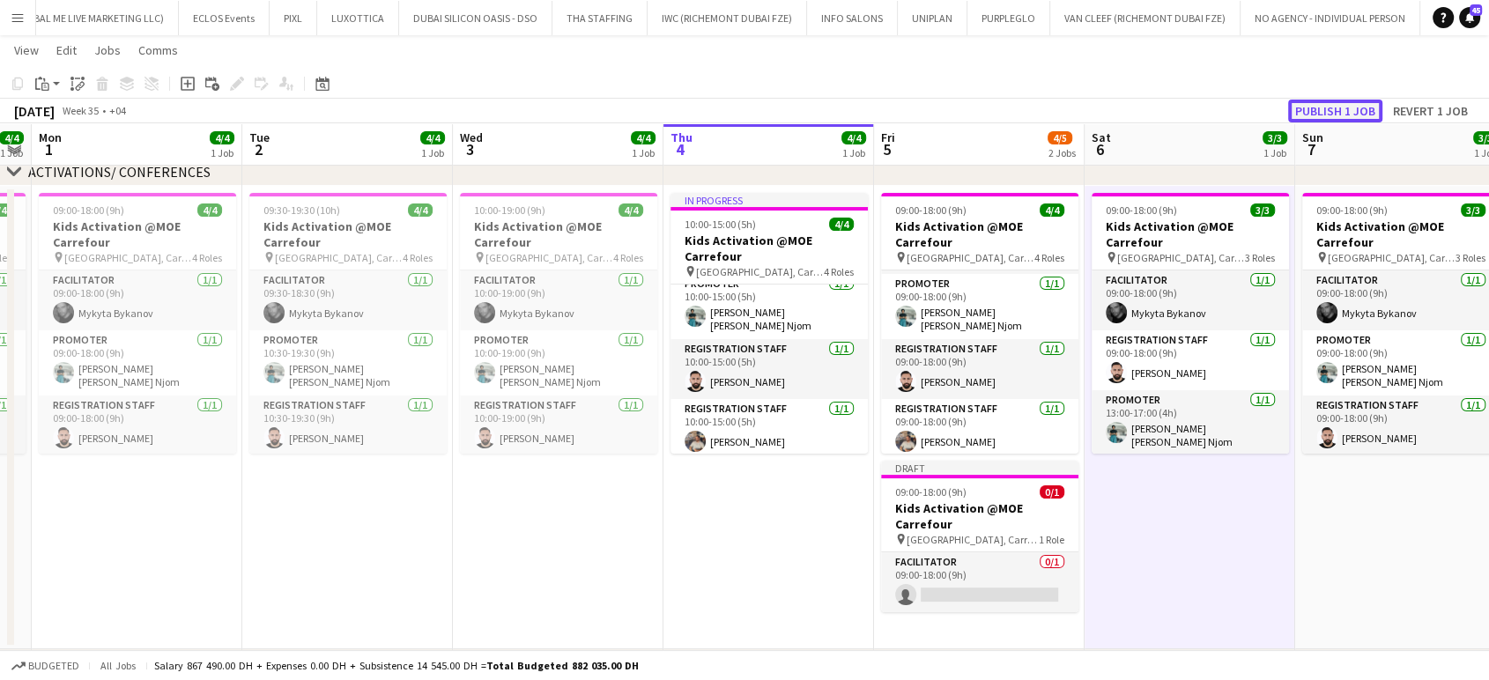
click at [846, 108] on button "Publish 1 job" at bounding box center [1335, 111] width 94 height 23
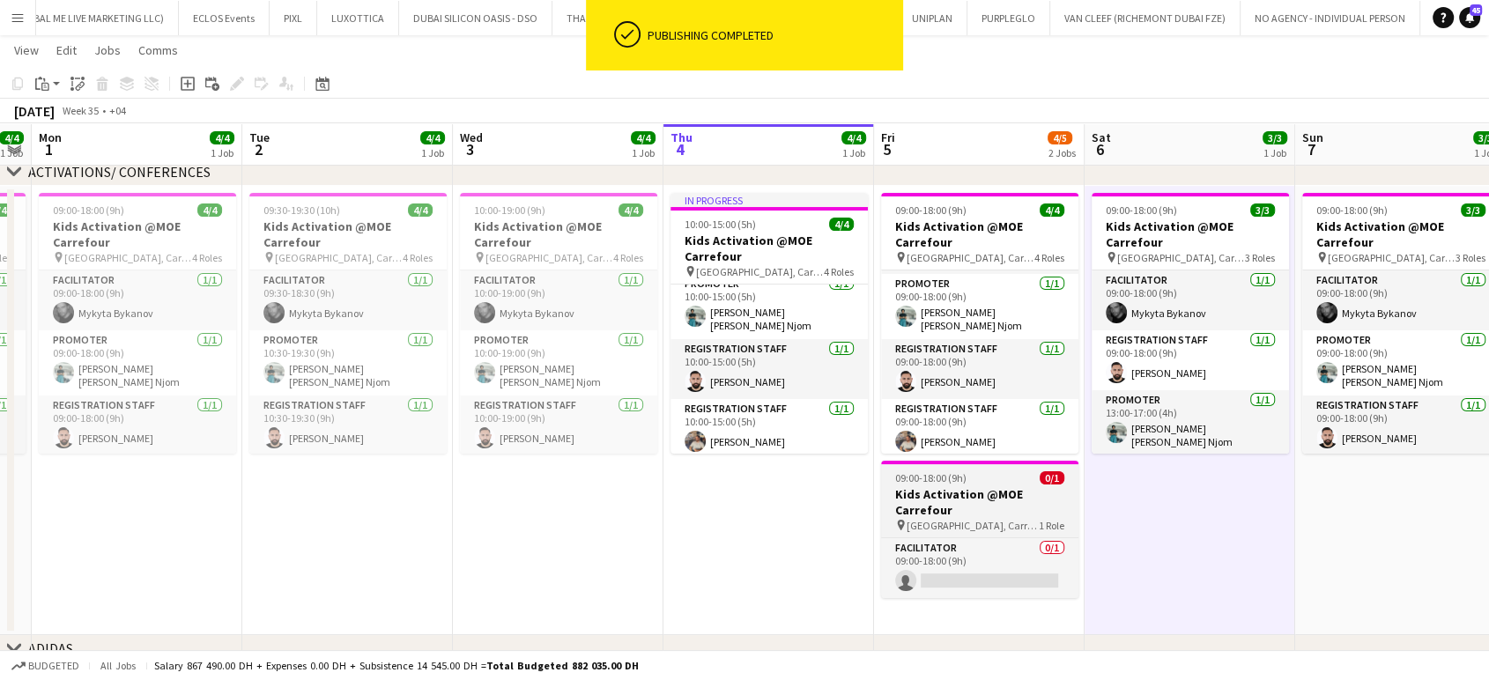
click at [846, 491] on h3 "Kids Activation @MOE Carrefour" at bounding box center [979, 502] width 197 height 32
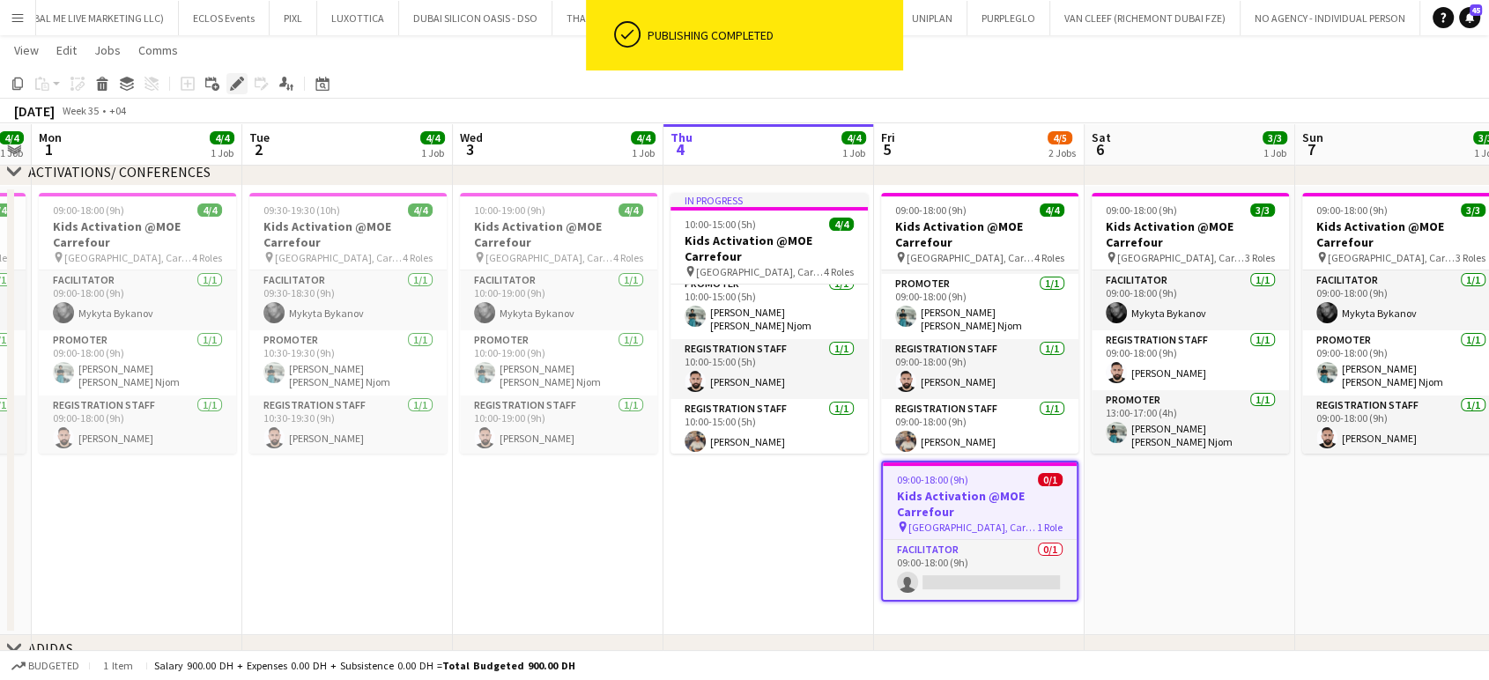
click at [233, 81] on icon "Edit" at bounding box center [237, 84] width 14 height 14
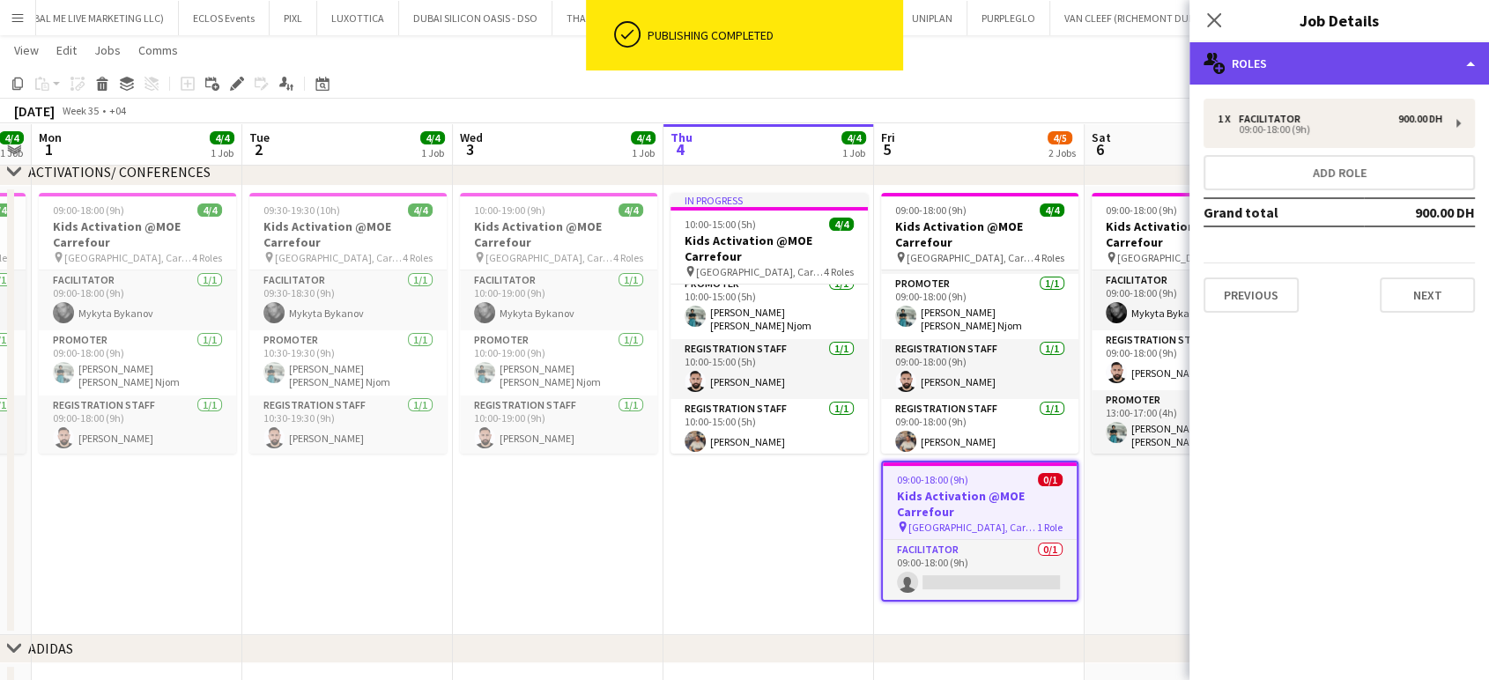
click at [846, 60] on div "multiple-users-add Roles" at bounding box center [1338, 63] width 299 height 42
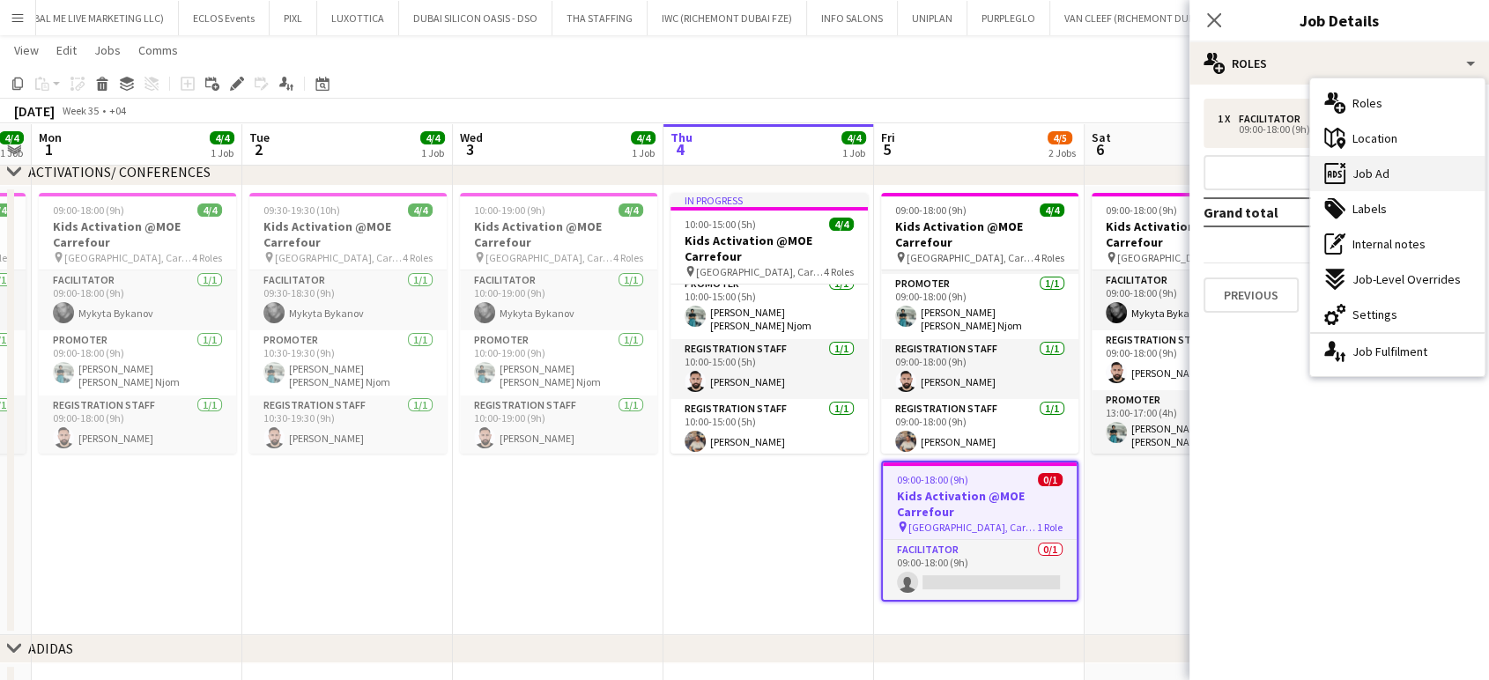
click at [846, 170] on div "ads-window Job Ad" at bounding box center [1397, 173] width 174 height 35
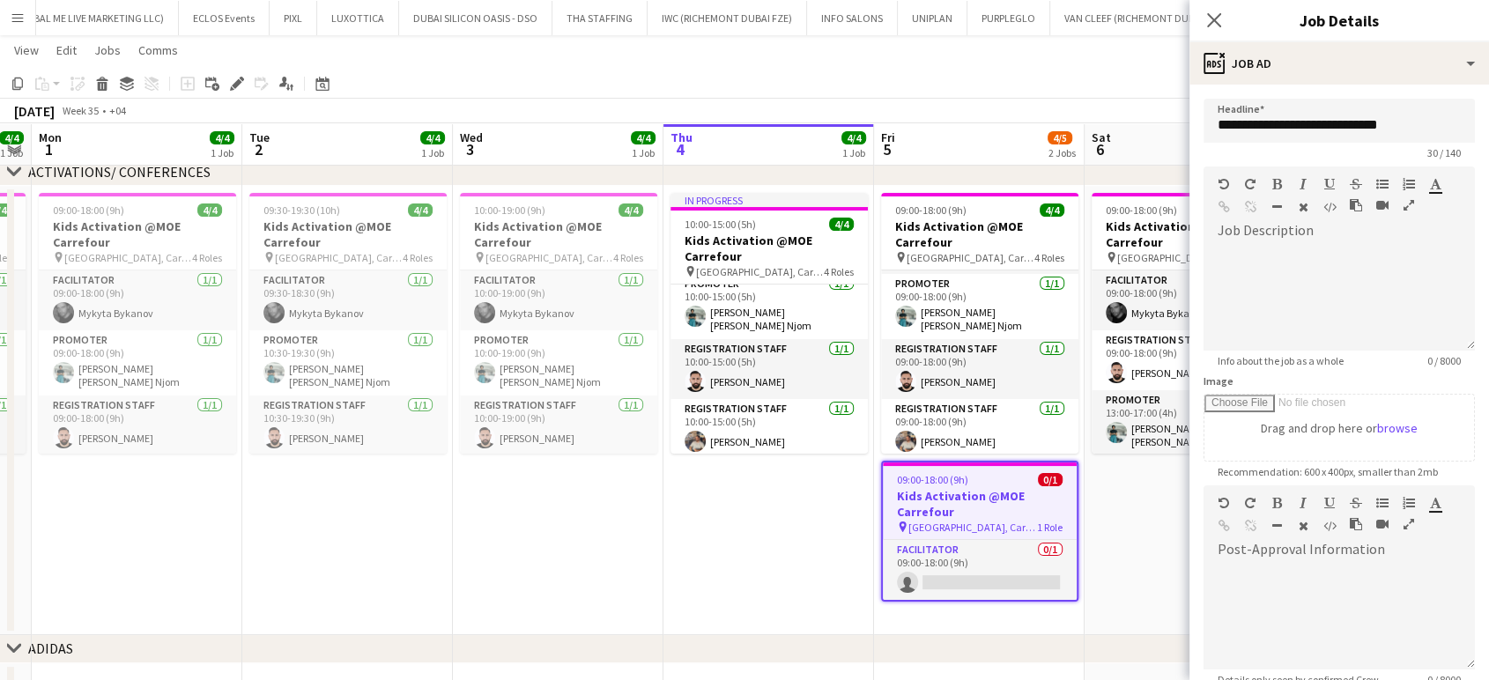
scroll to position [196, 0]
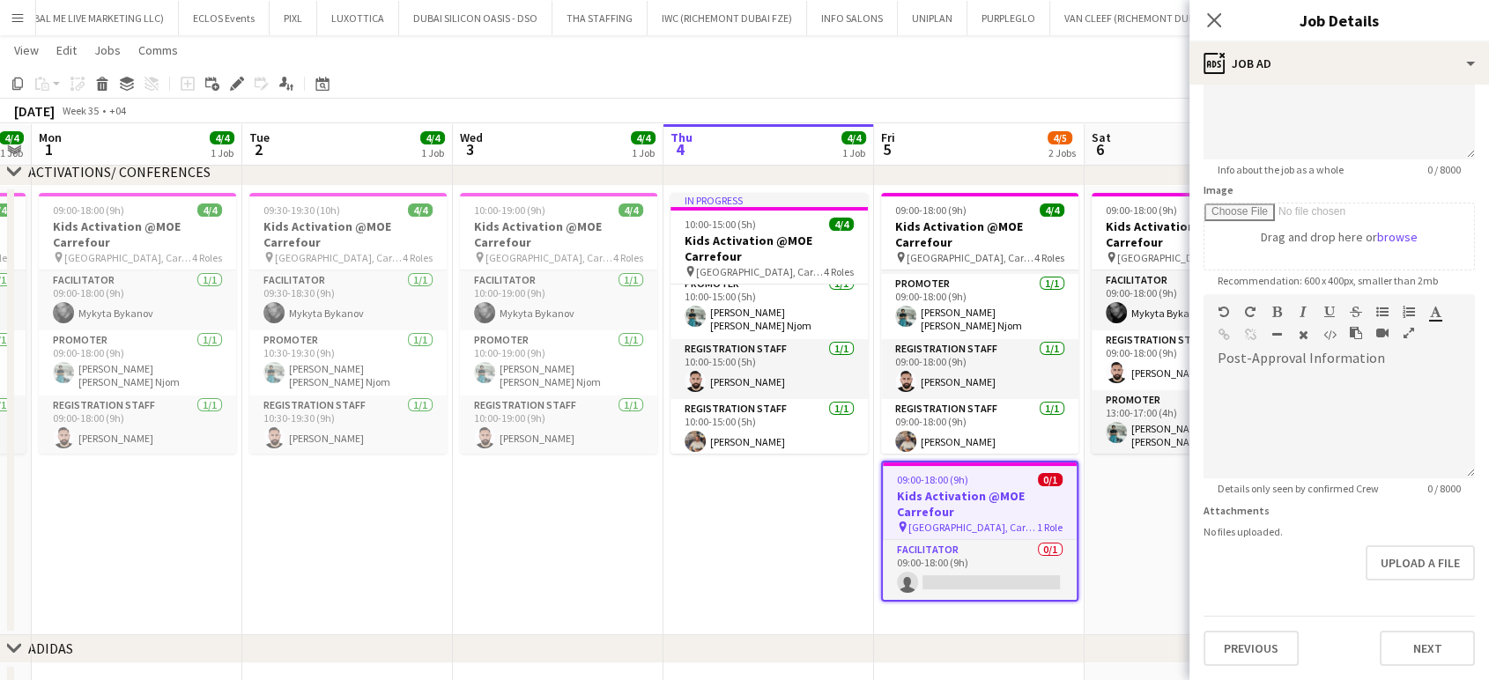
click at [846, 546] on app-date-cell "09:00-18:00 (9h) 3/3 Kids Activation @MOE Carrefour pin Mall of Emirates, Carre…" at bounding box center [1189, 410] width 211 height 449
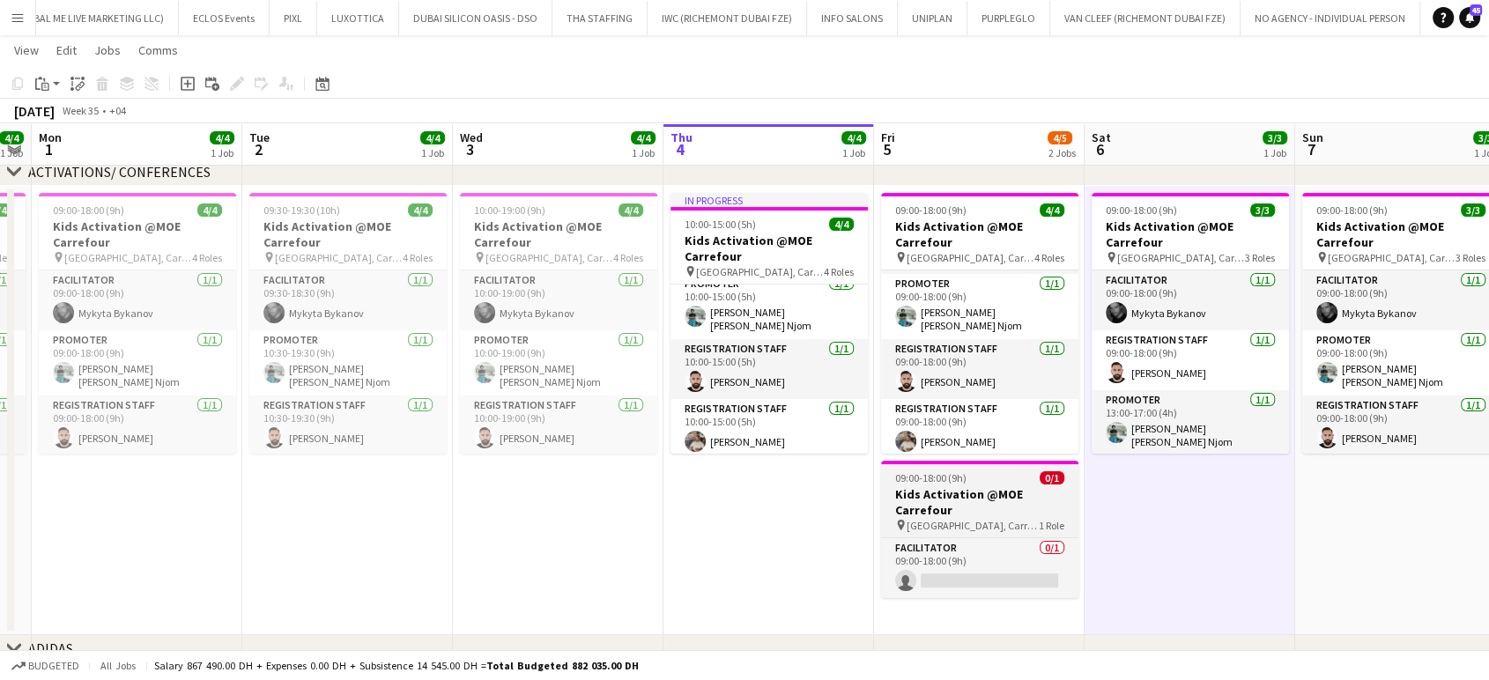
click at [846, 496] on h3 "Kids Activation @MOE Carrefour" at bounding box center [979, 502] width 197 height 32
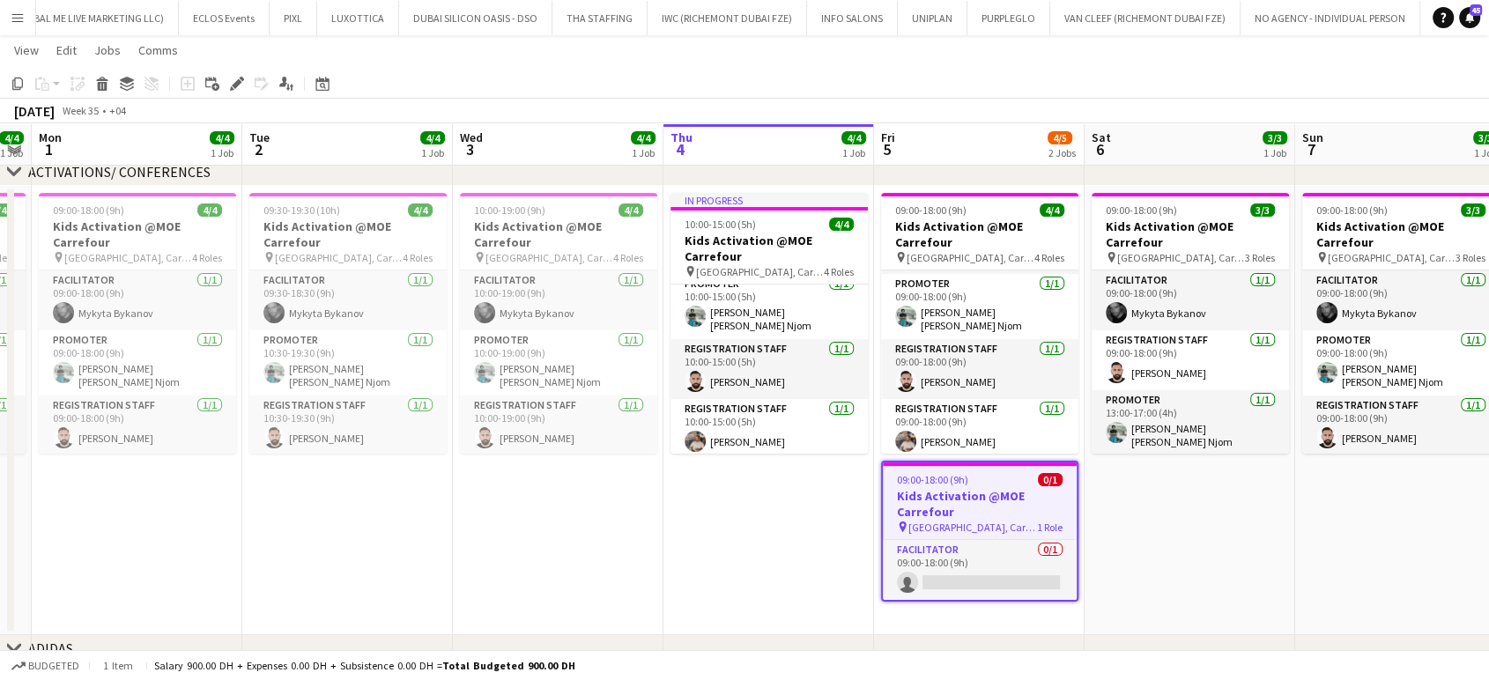
drag, startPoint x: 234, startPoint y: 93, endPoint x: 262, endPoint y: 86, distance: 28.2
click at [234, 91] on div "Edit" at bounding box center [236, 83] width 21 height 21
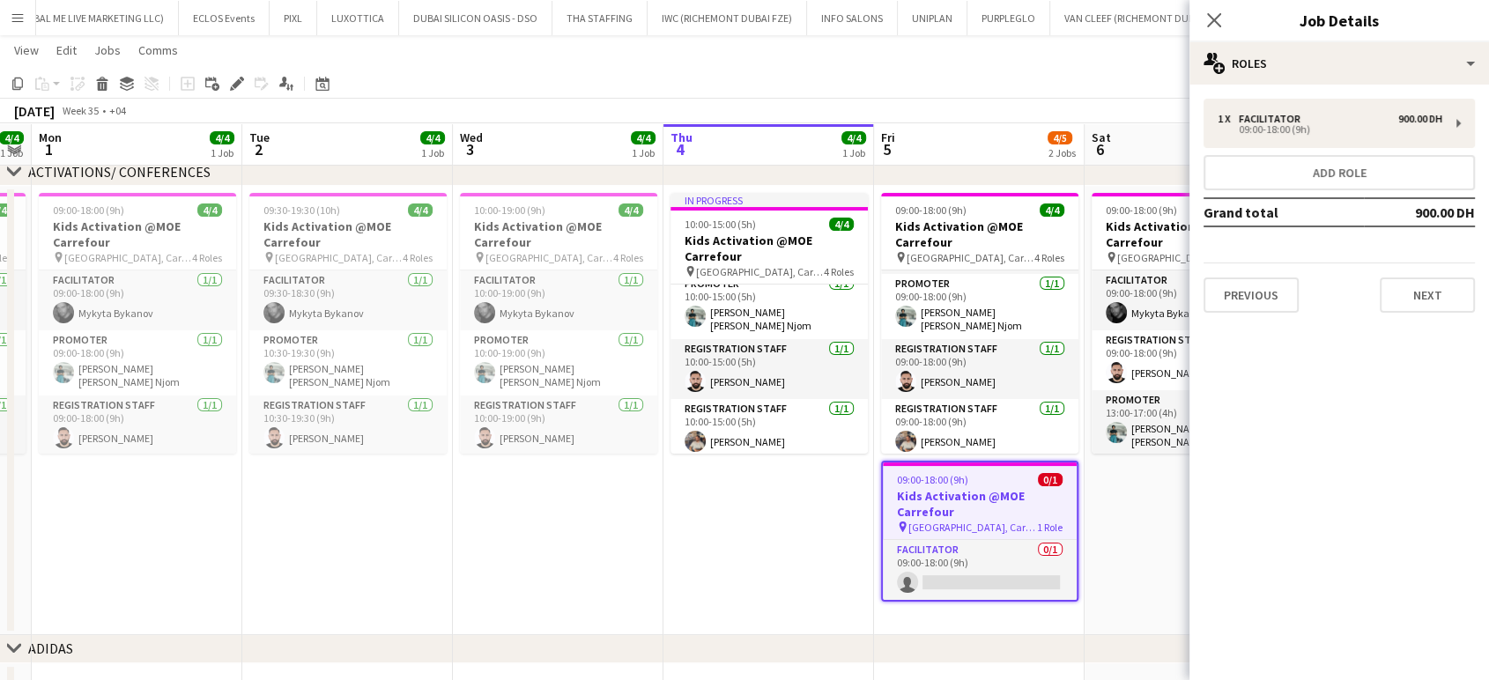
click at [846, 39] on div "Close pop-in Job Details" at bounding box center [1338, 21] width 299 height 42
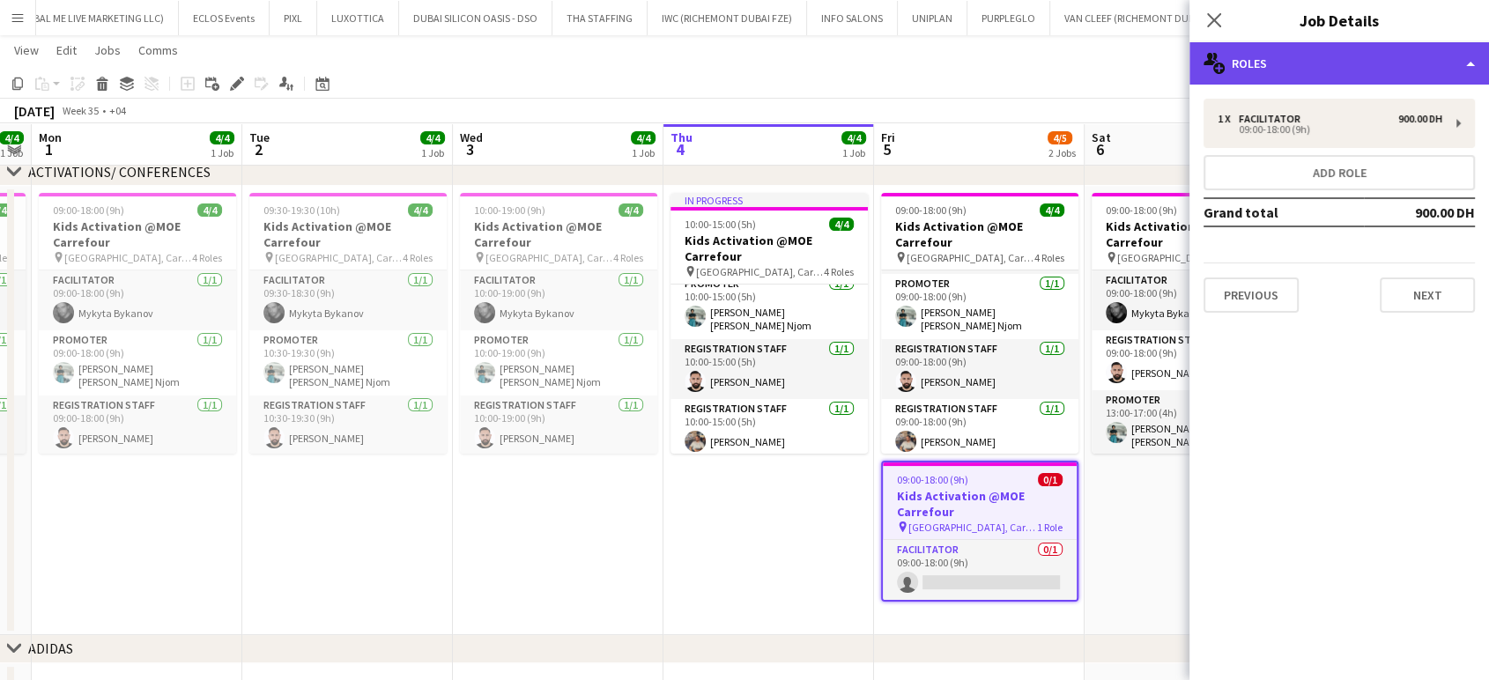
click at [846, 63] on div "multiple-users-add Roles" at bounding box center [1338, 63] width 299 height 42
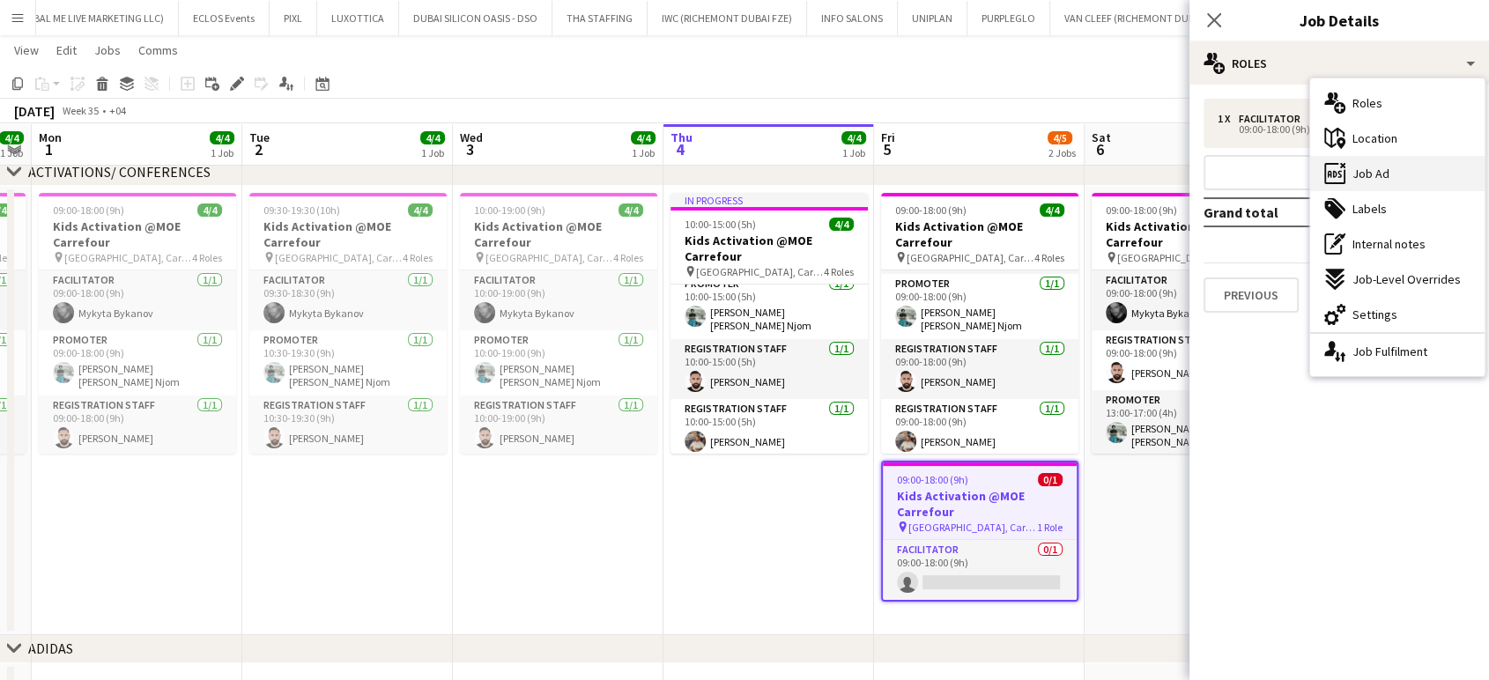
click at [846, 181] on div "ads-window Job Ad" at bounding box center [1397, 173] width 174 height 35
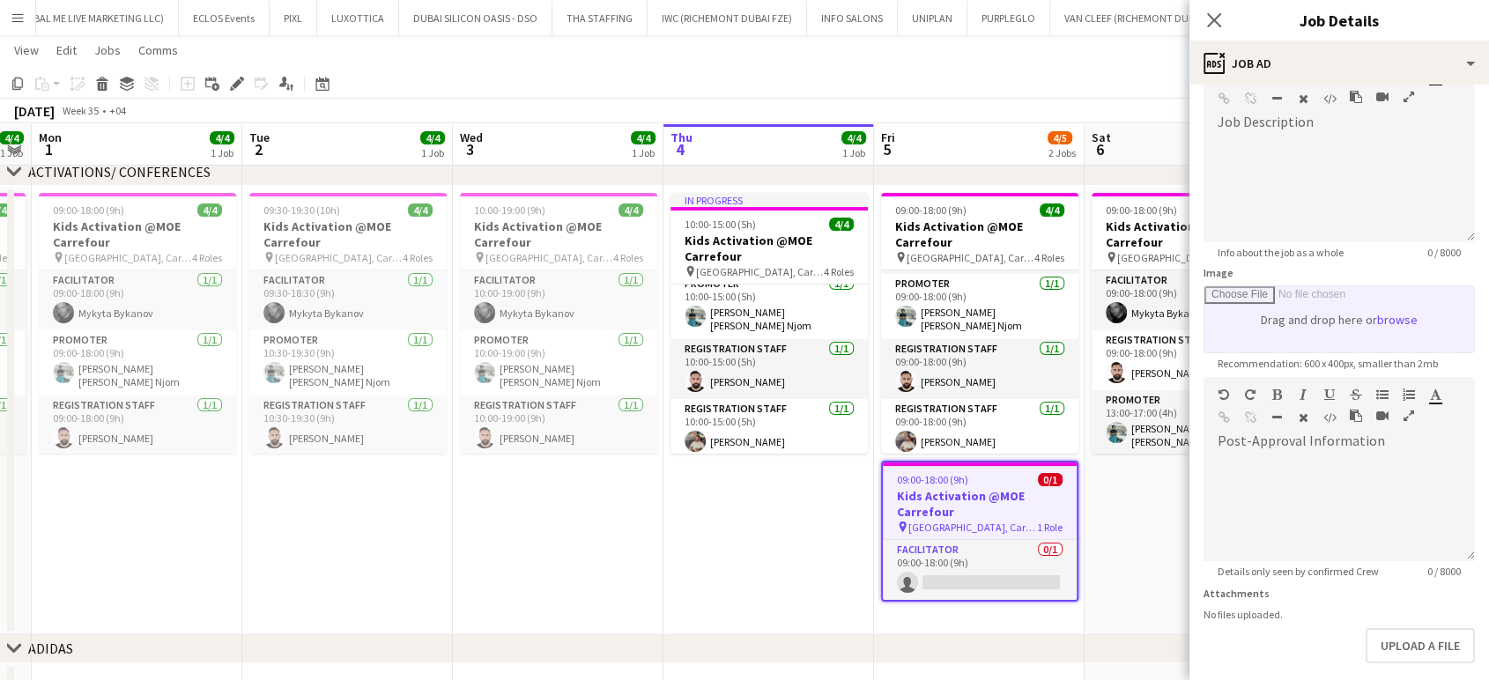
scroll to position [0, 0]
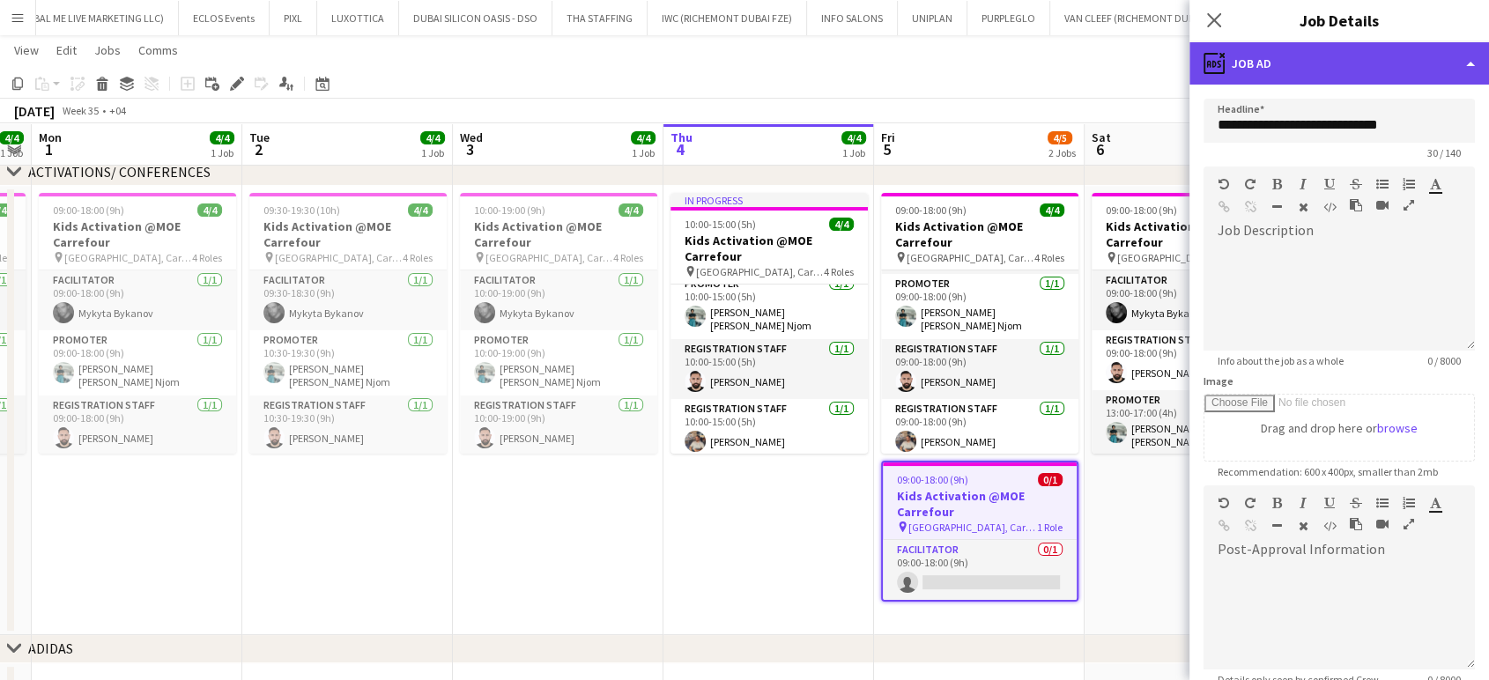
click at [846, 59] on div "ads-window Job Ad" at bounding box center [1338, 63] width 299 height 42
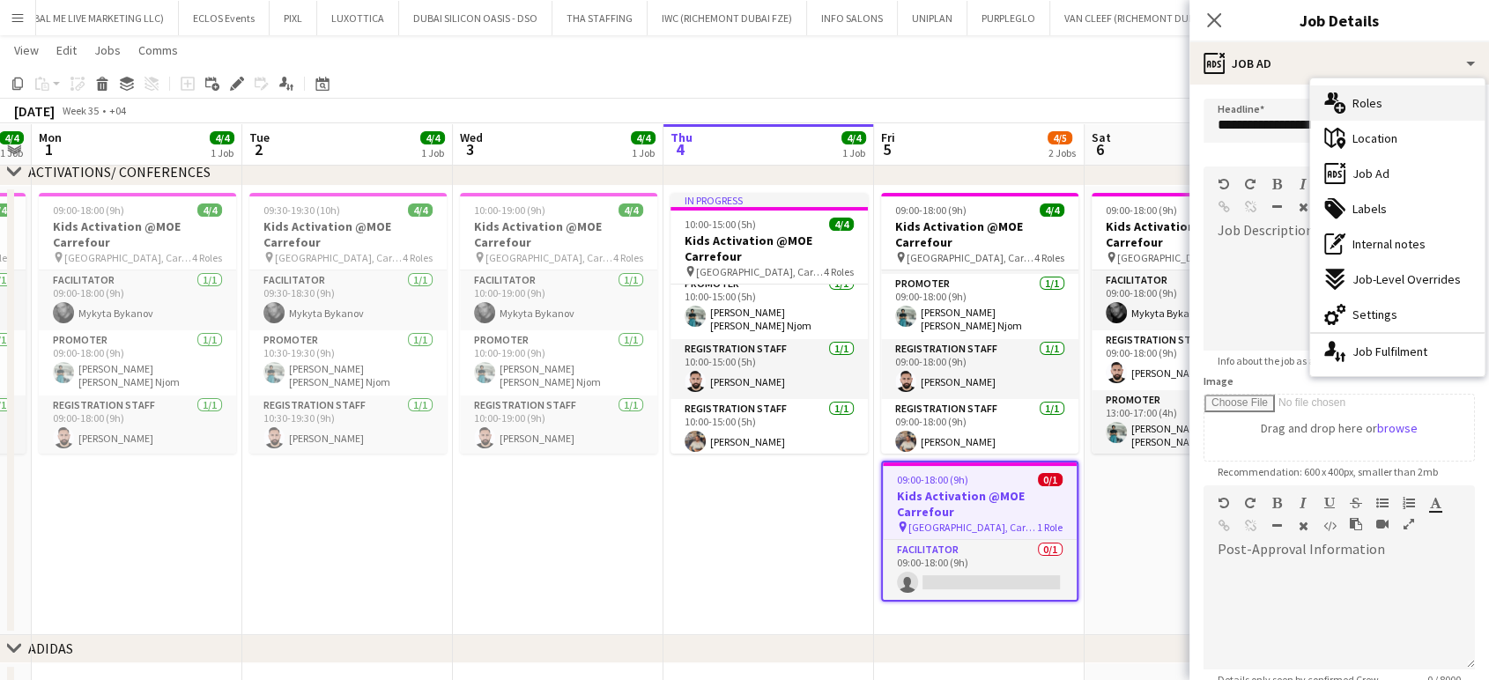
click at [846, 107] on span "Roles" at bounding box center [1367, 103] width 30 height 16
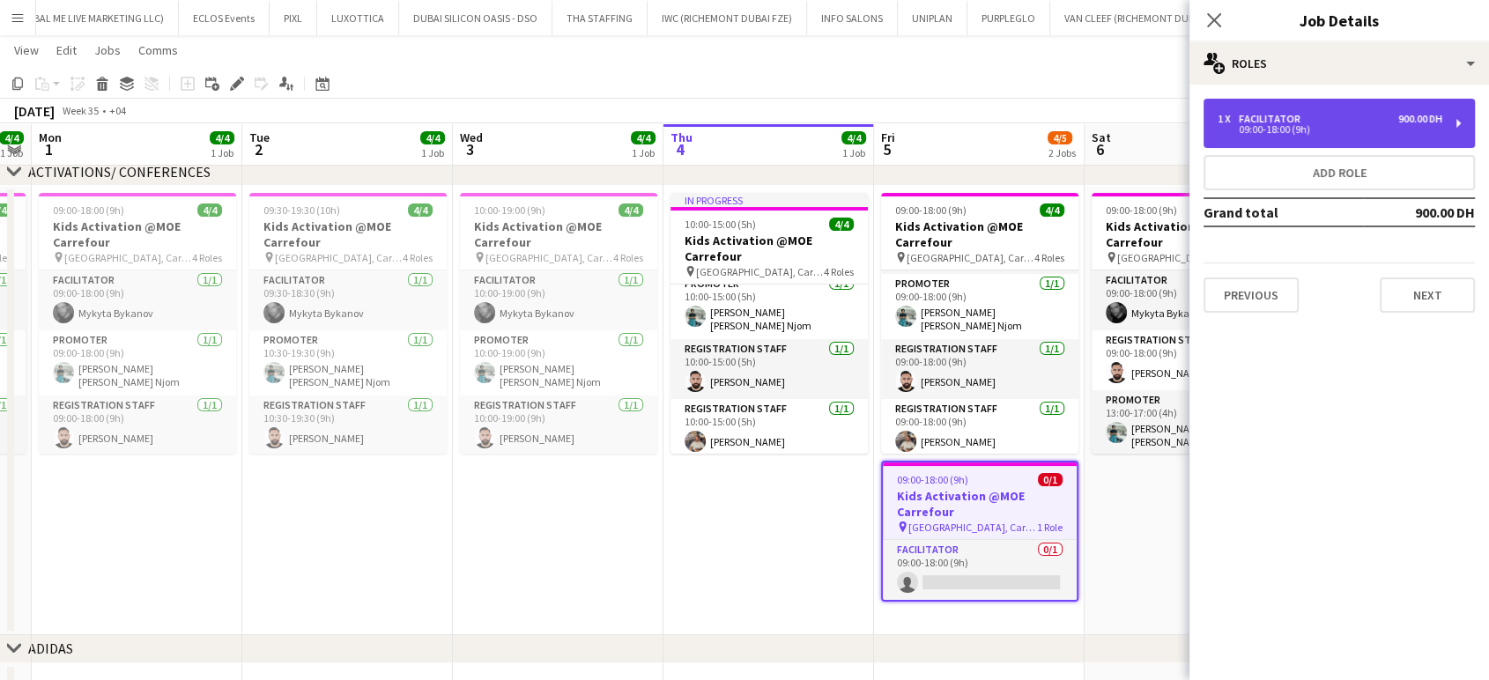
click at [846, 126] on div "09:00-18:00 (9h)" at bounding box center [1329, 129] width 225 height 9
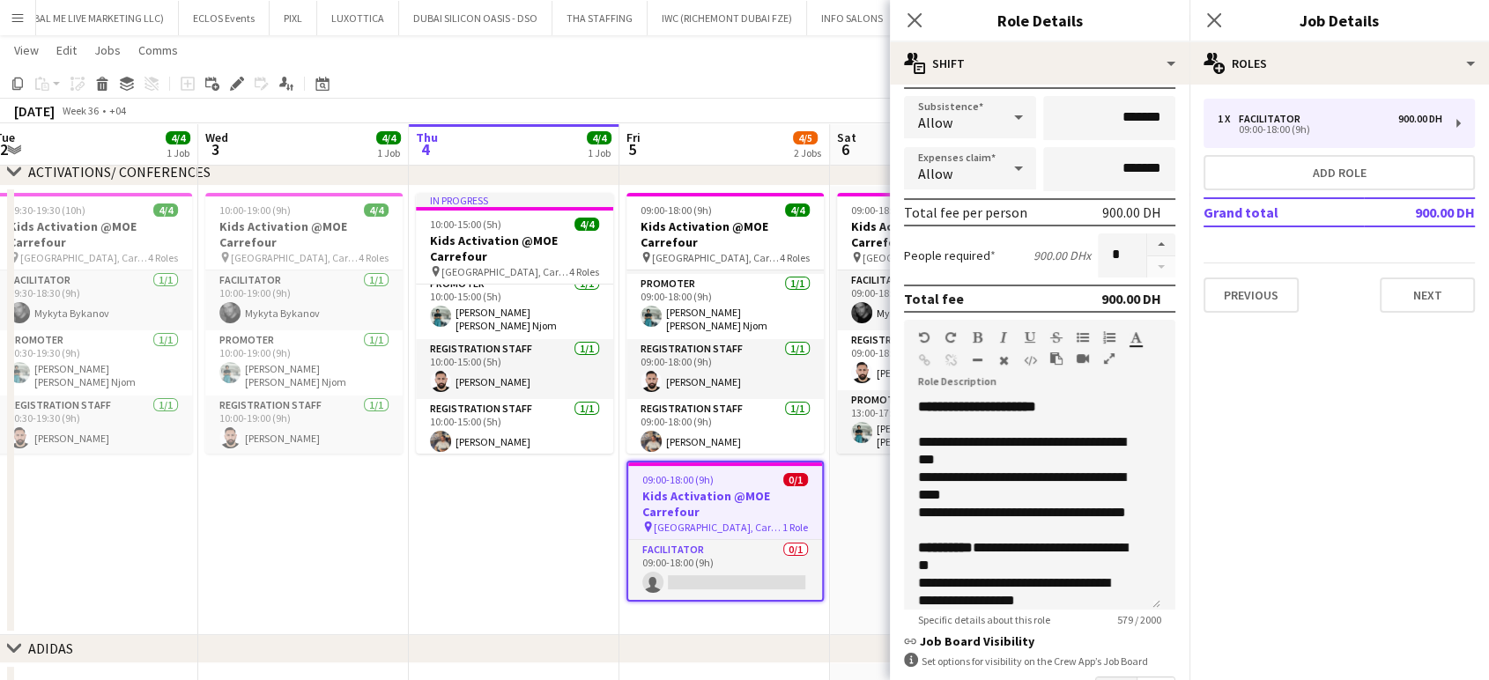
drag, startPoint x: 748, startPoint y: 495, endPoint x: 471, endPoint y: 448, distance: 280.5
click at [471, 448] on app-calendar-viewport "Sat 30 4/4 1 Job Sun 31 4/4 1 Job Mon 1 4/4 1 Job Tue 2 4/4 1 Job Wed 3 4/4 1 J…" at bounding box center [744, 346] width 1489 height 902
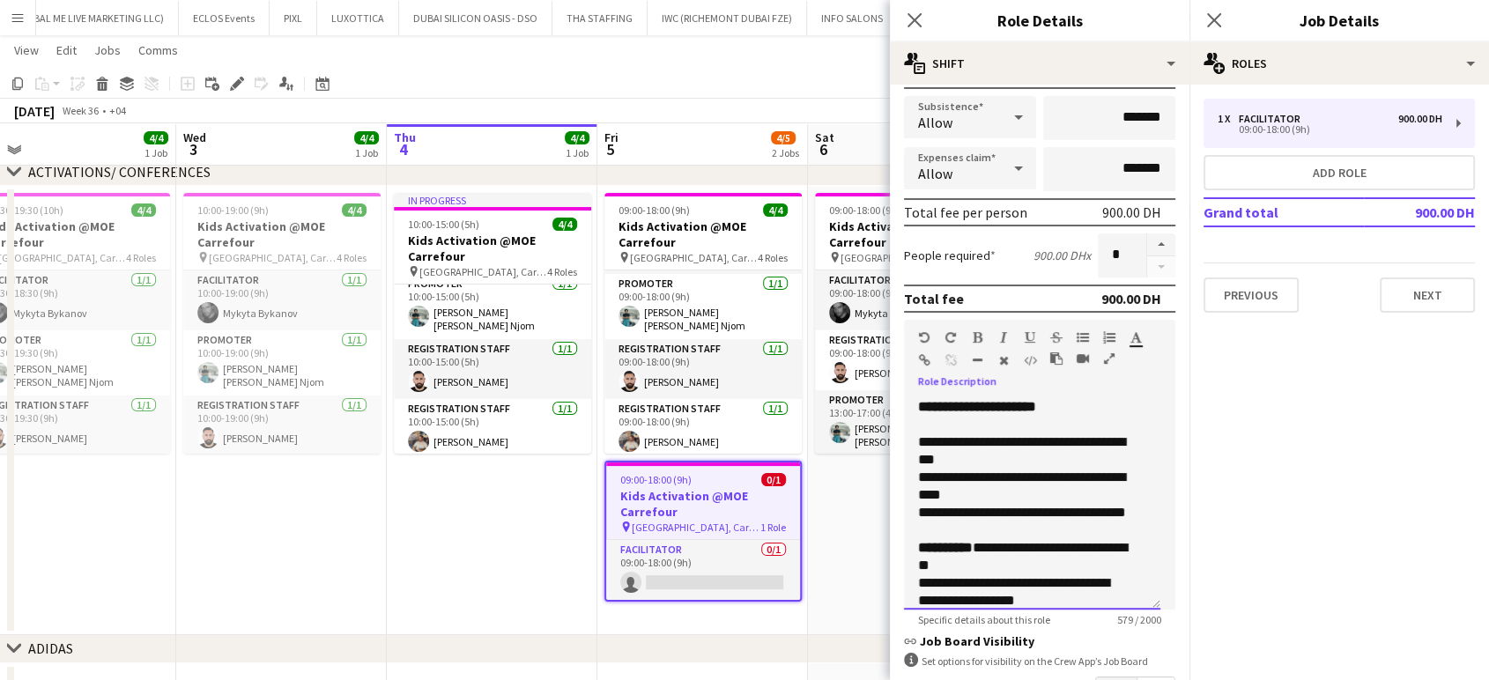
drag, startPoint x: 1043, startPoint y: 475, endPoint x: 995, endPoint y: 475, distance: 47.6
click at [846, 475] on span "**********" at bounding box center [1021, 485] width 207 height 31
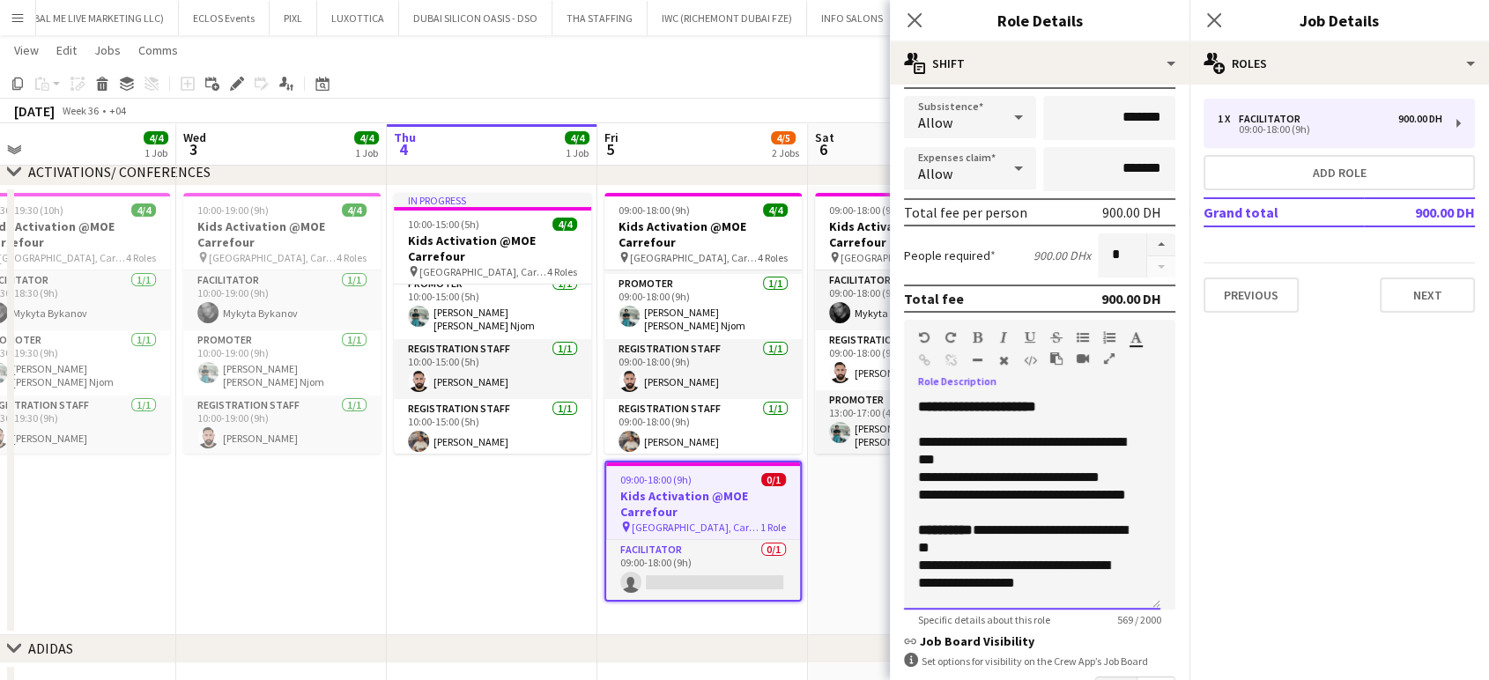
click at [846, 474] on span "**********" at bounding box center [1008, 476] width 181 height 13
click at [846, 474] on span "**********" at bounding box center [990, 476] width 144 height 13
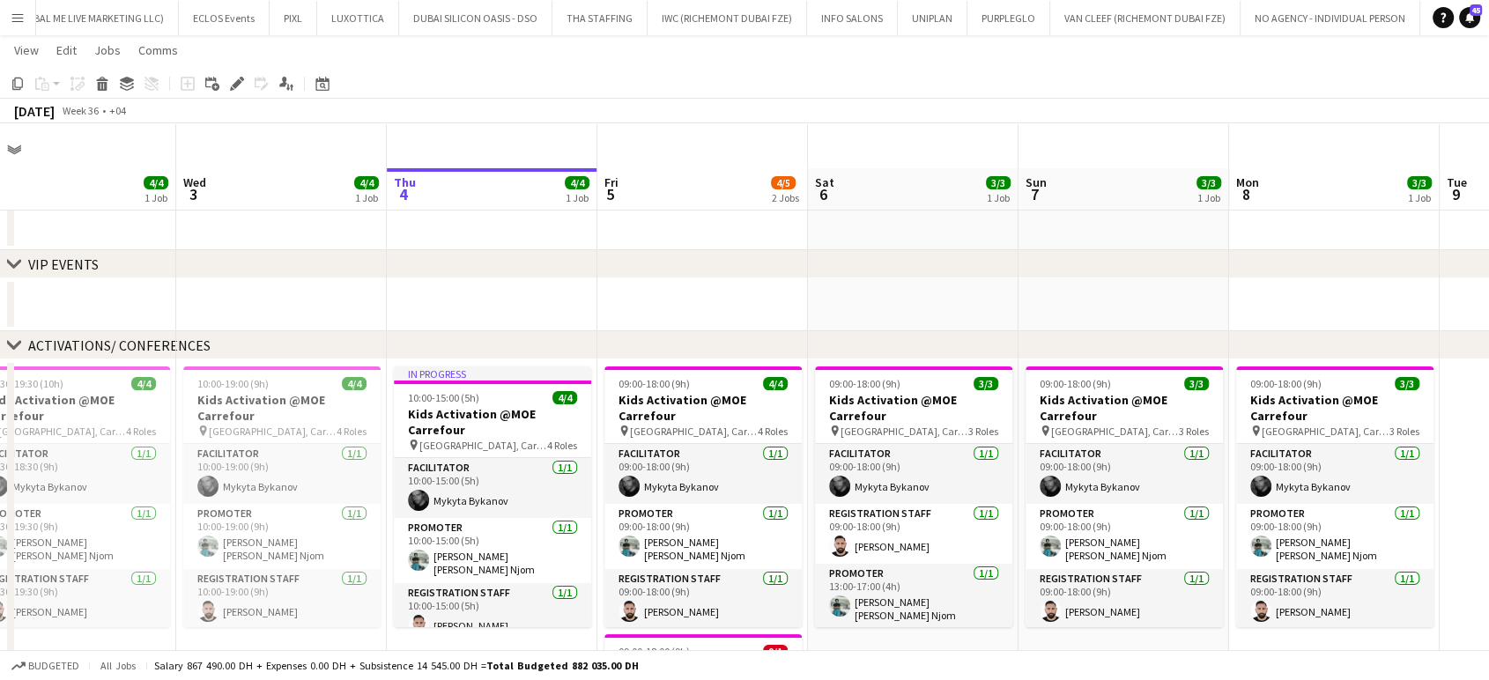
scroll to position [196, 0]
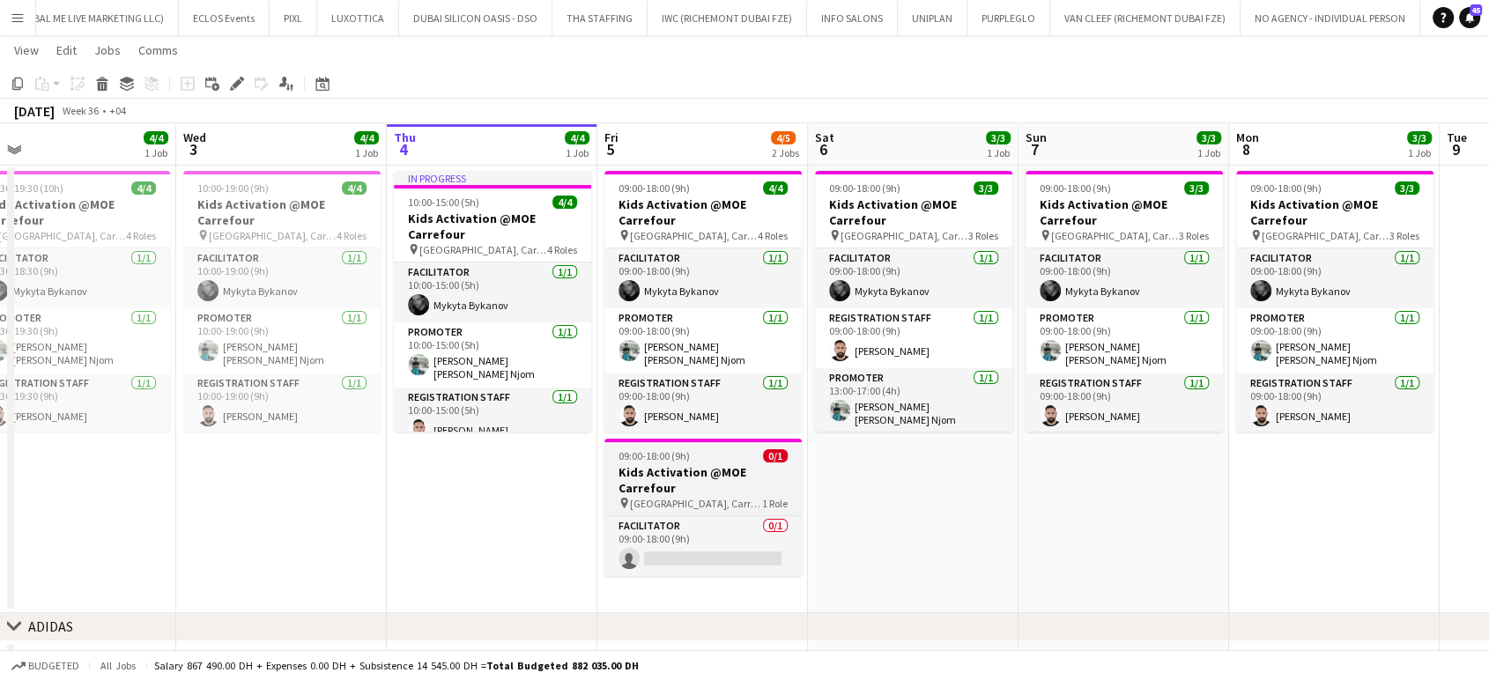
click at [713, 479] on h3 "Kids Activation @MOE Carrefour" at bounding box center [702, 480] width 197 height 32
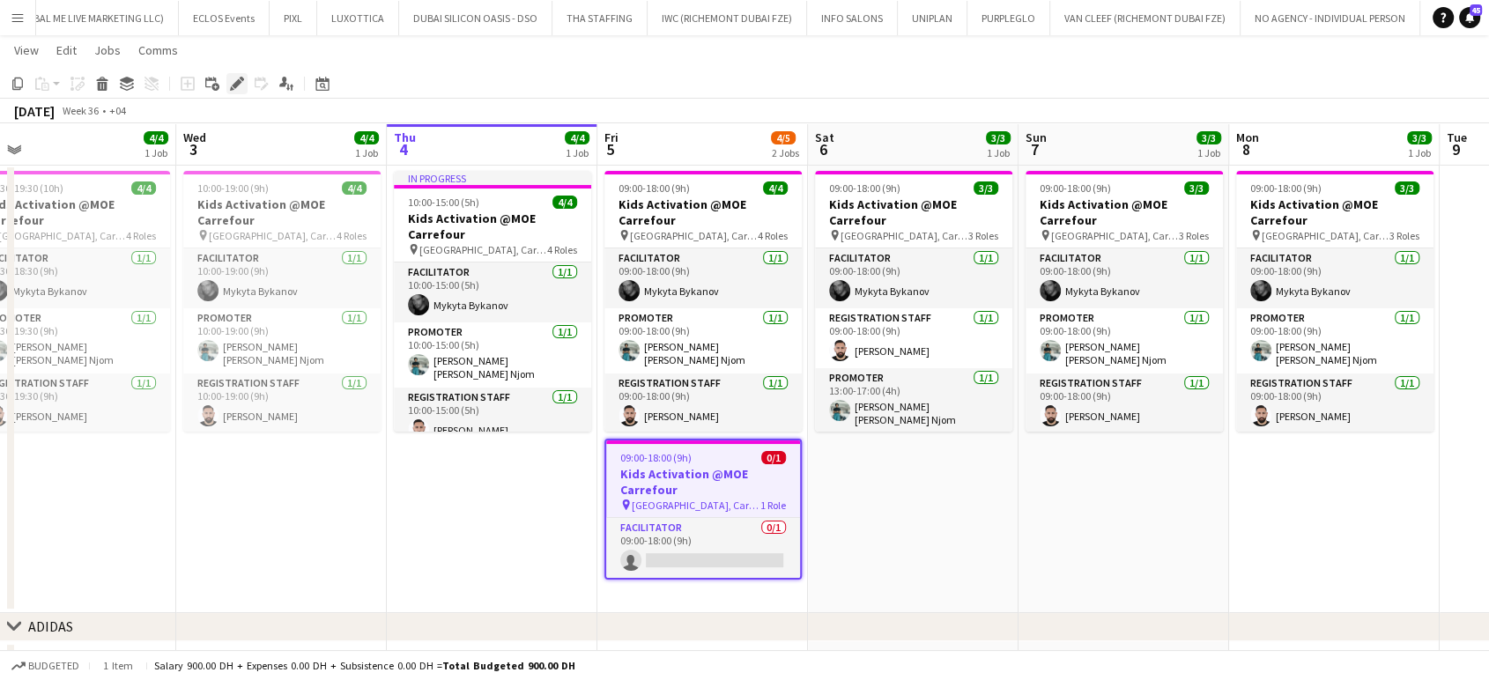
click at [234, 81] on icon "Edit" at bounding box center [237, 84] width 14 height 14
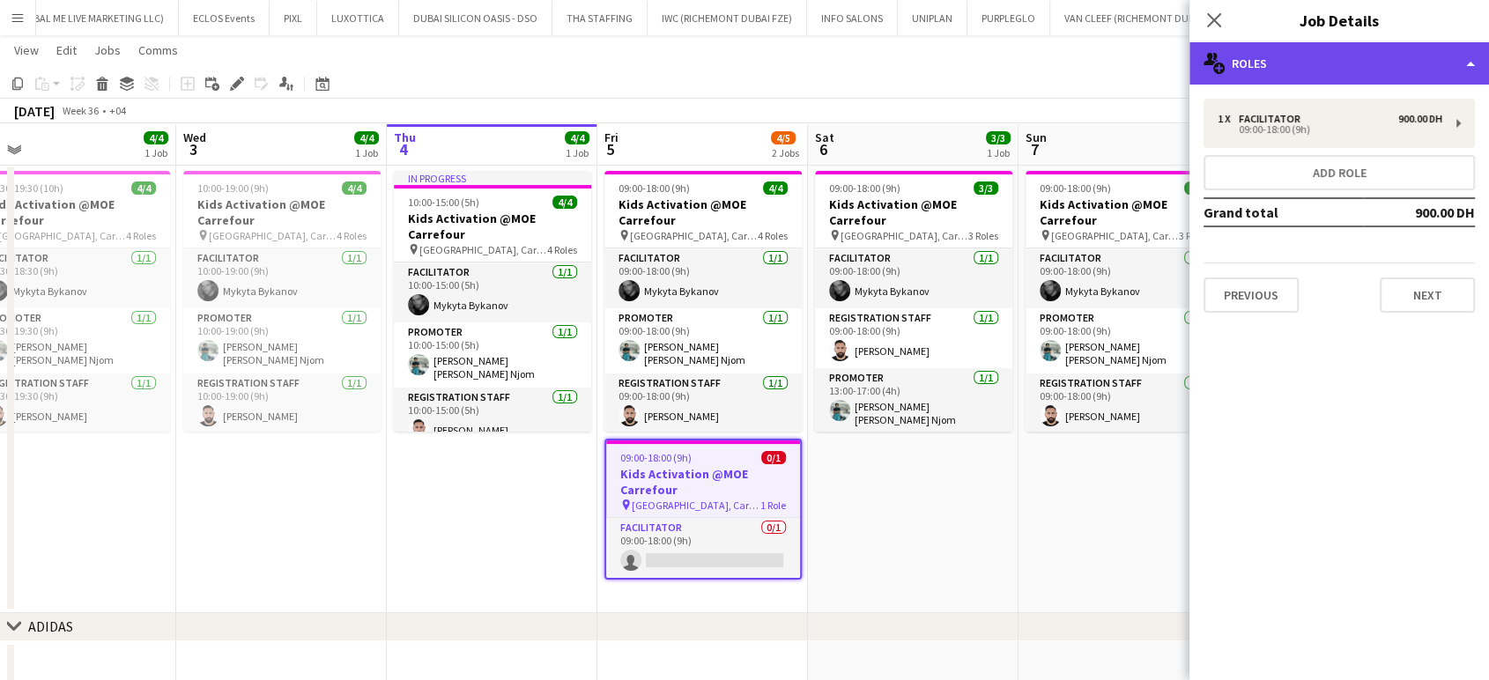
click at [846, 65] on div "multiple-users-add Roles" at bounding box center [1338, 63] width 299 height 42
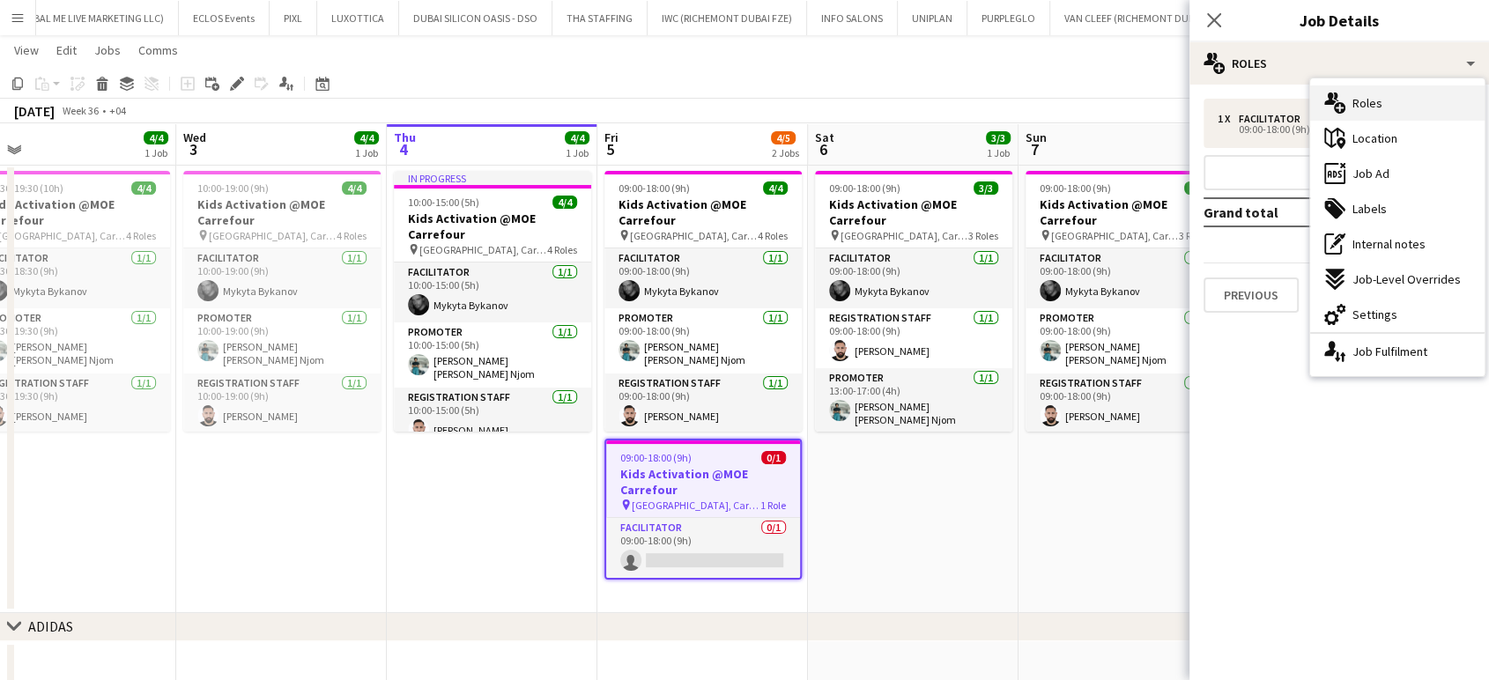
click at [846, 107] on div "multiple-users-add Roles" at bounding box center [1397, 102] width 174 height 35
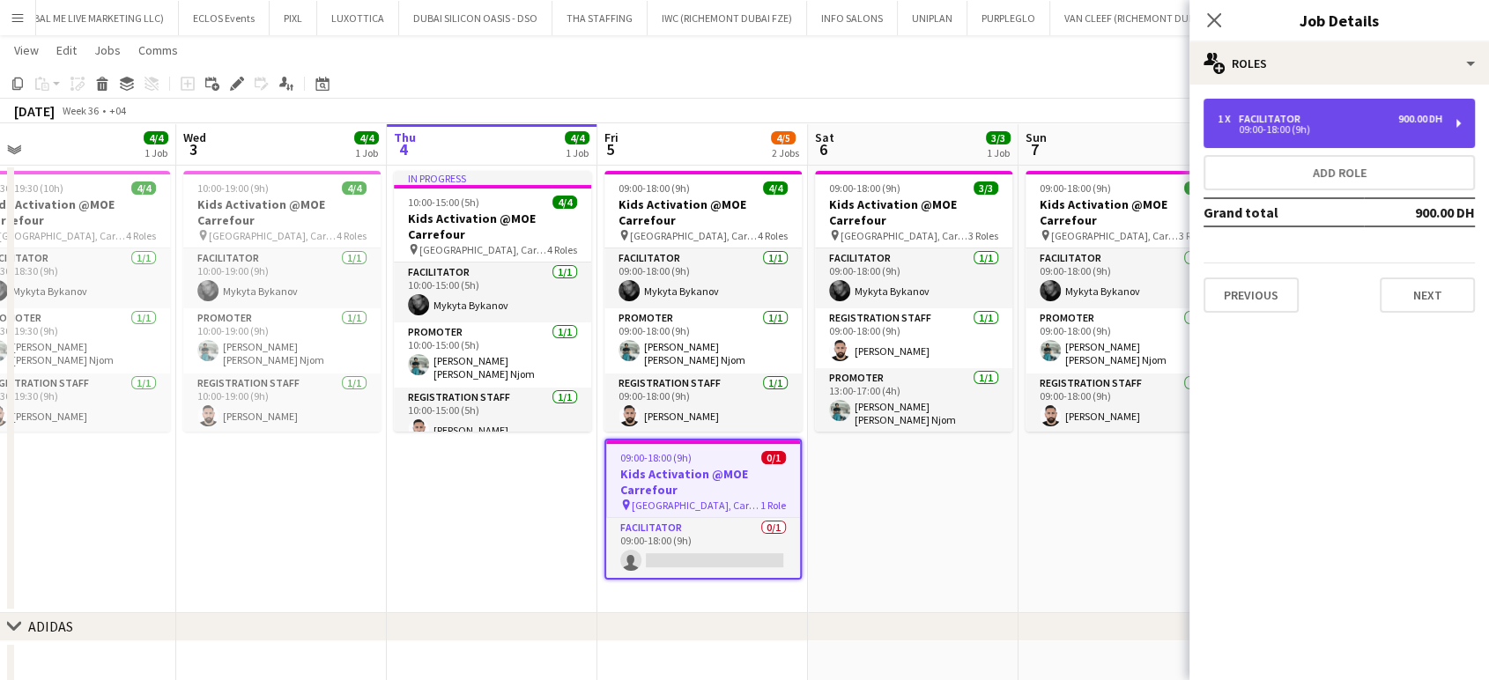
click at [846, 113] on div "Facilitator" at bounding box center [1272, 119] width 69 height 12
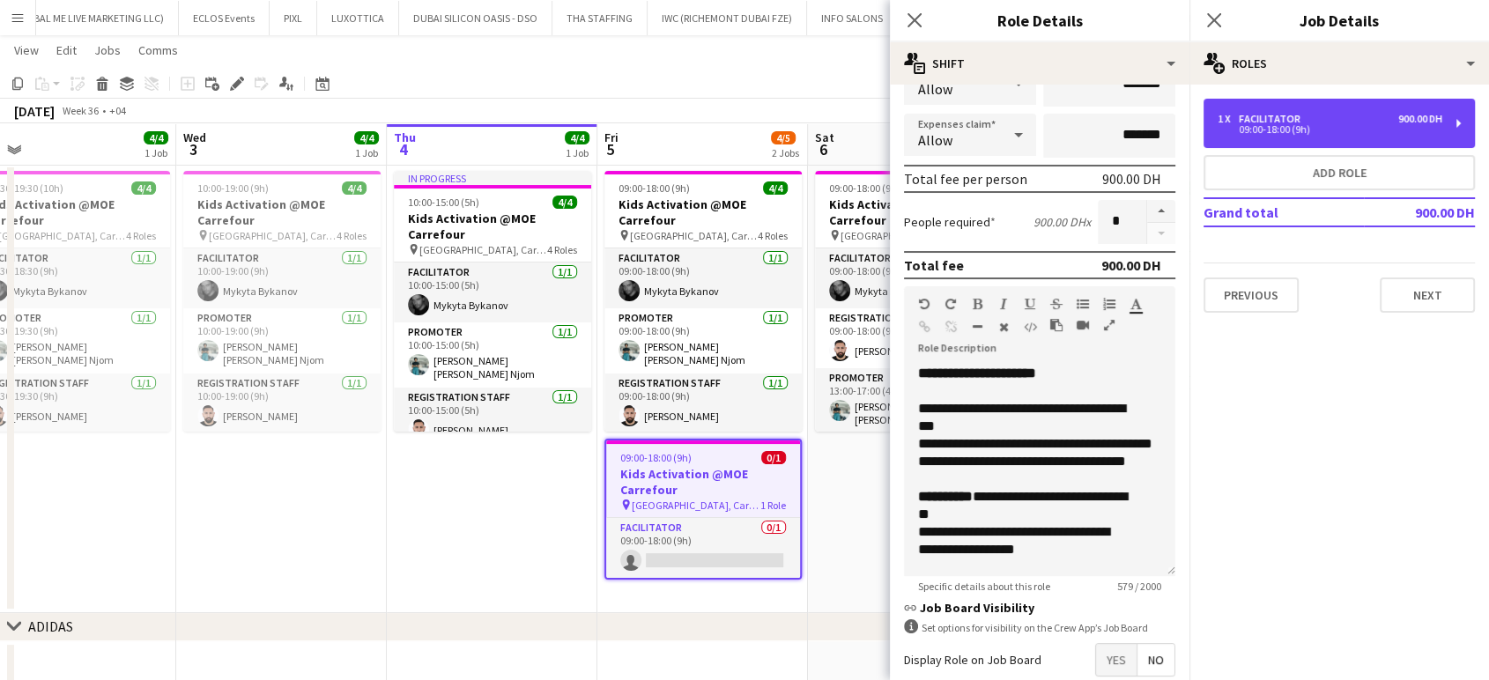
scroll to position [293, 0]
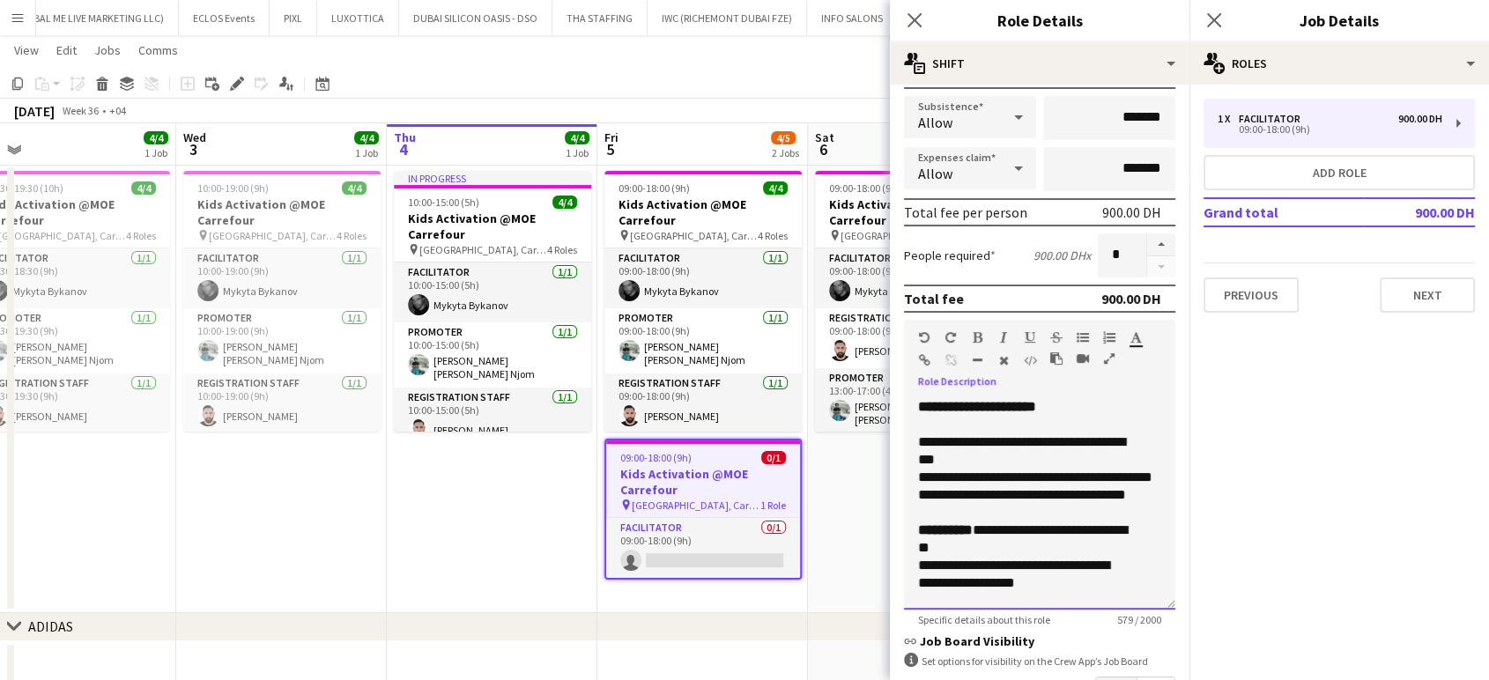
drag, startPoint x: 975, startPoint y: 450, endPoint x: 901, endPoint y: 444, distance: 74.2
click at [846, 444] on form "**********" at bounding box center [1039, 307] width 299 height 1004
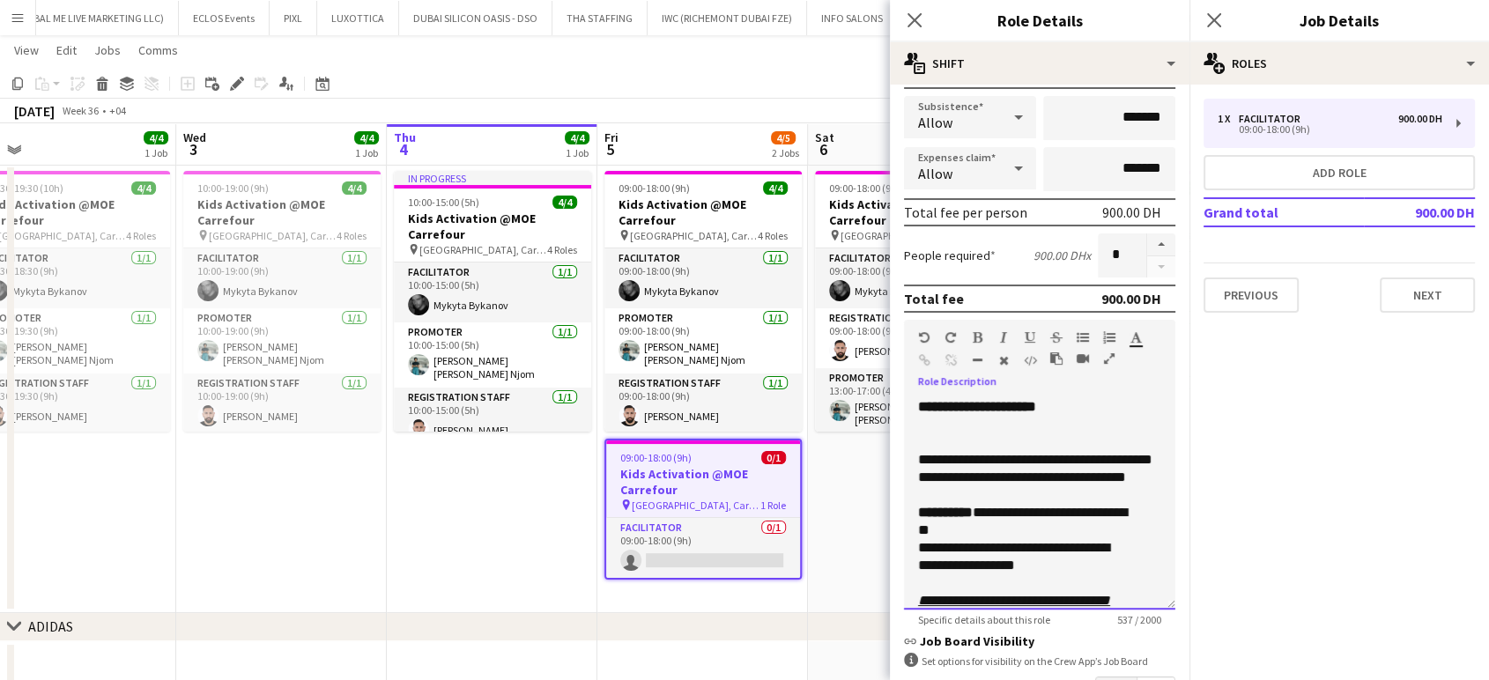
click at [846, 457] on span "**********" at bounding box center [1035, 459] width 234 height 13
click at [846, 459] on span "**********" at bounding box center [1014, 459] width 192 height 13
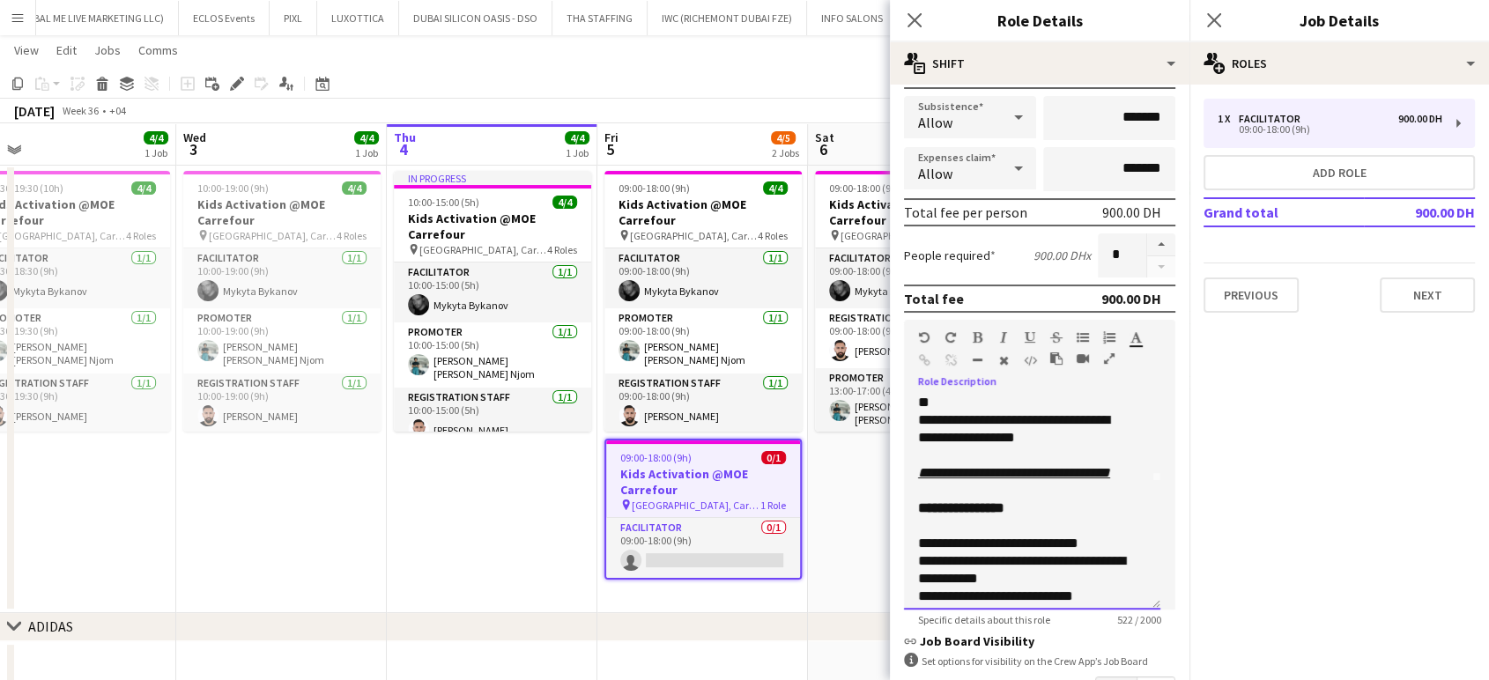
scroll to position [98, 0]
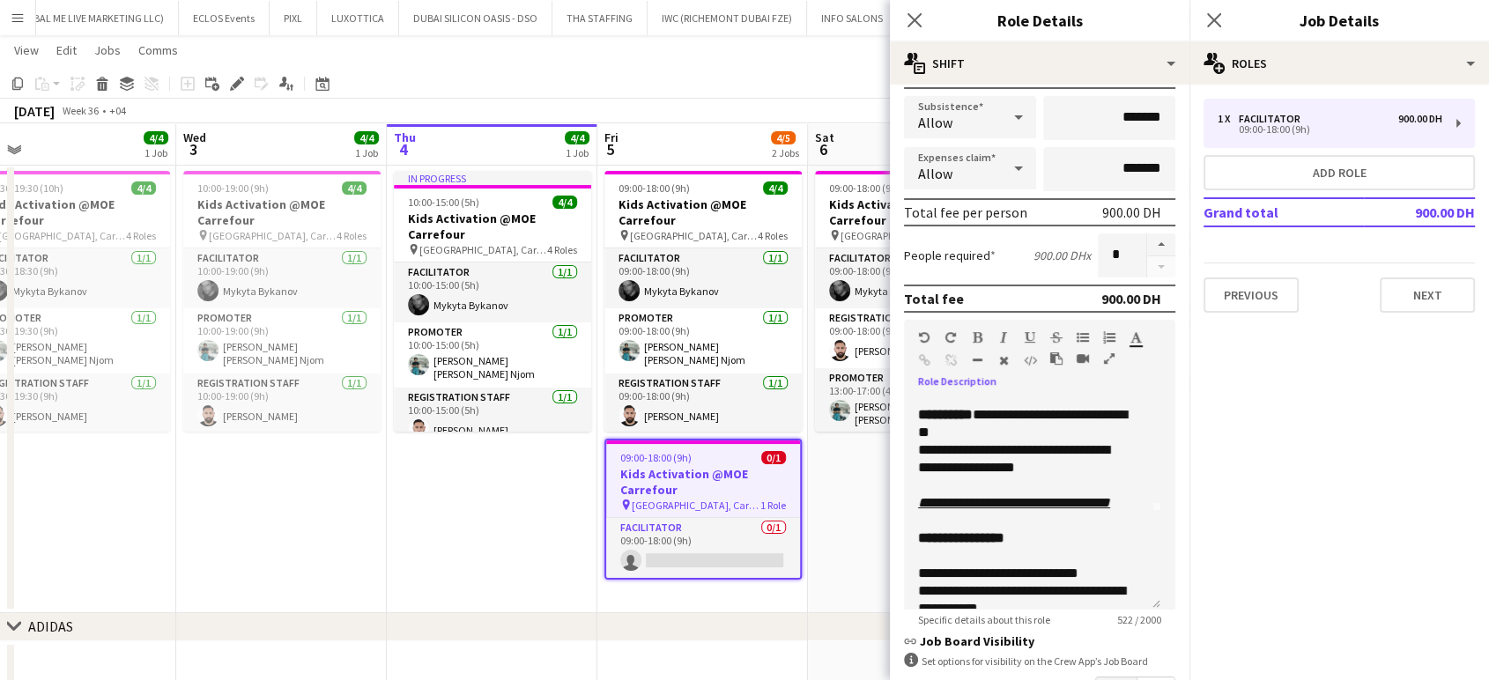
click at [846, 471] on app-date-cell "09:00-18:00 (9h) 3/3 Kids Activation @MOE Carrefour pin Mall of Emirates, Carre…" at bounding box center [913, 388] width 211 height 449
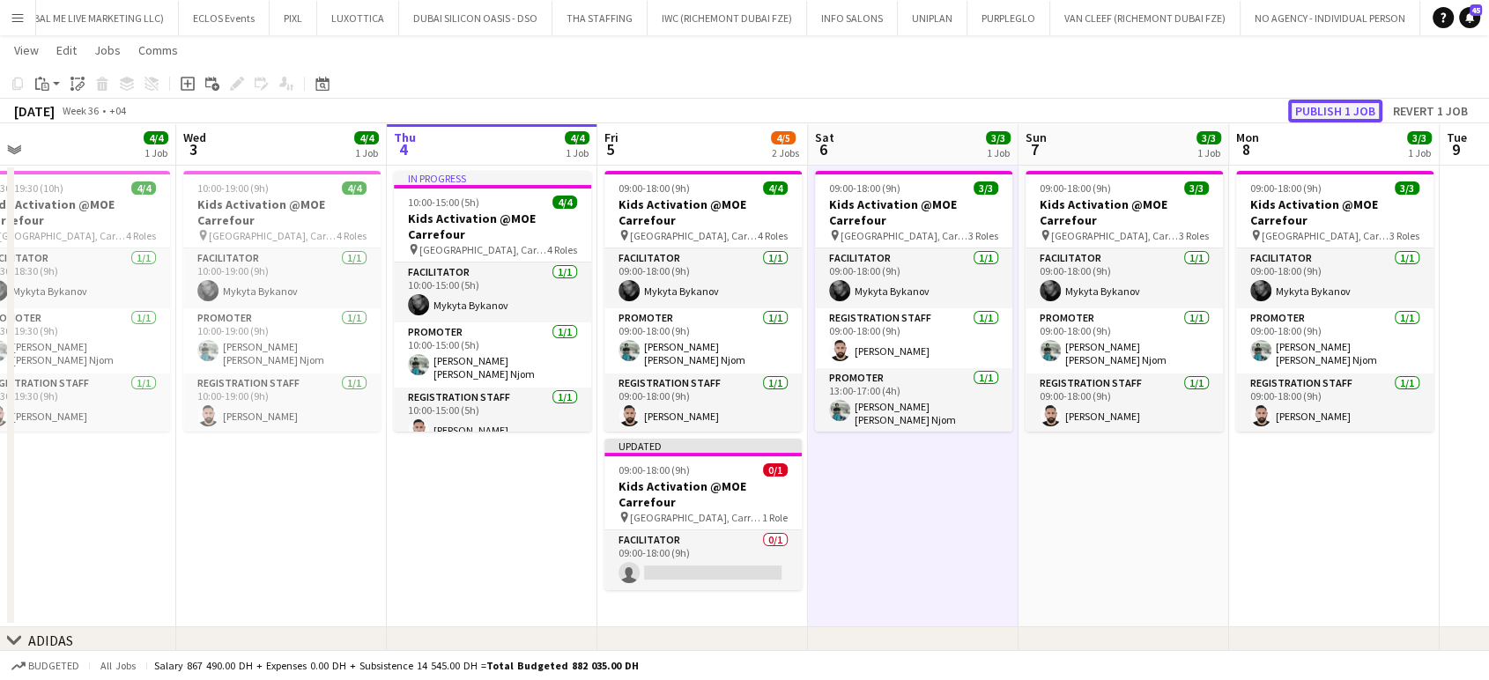
click at [846, 115] on button "Publish 1 job" at bounding box center [1335, 111] width 94 height 23
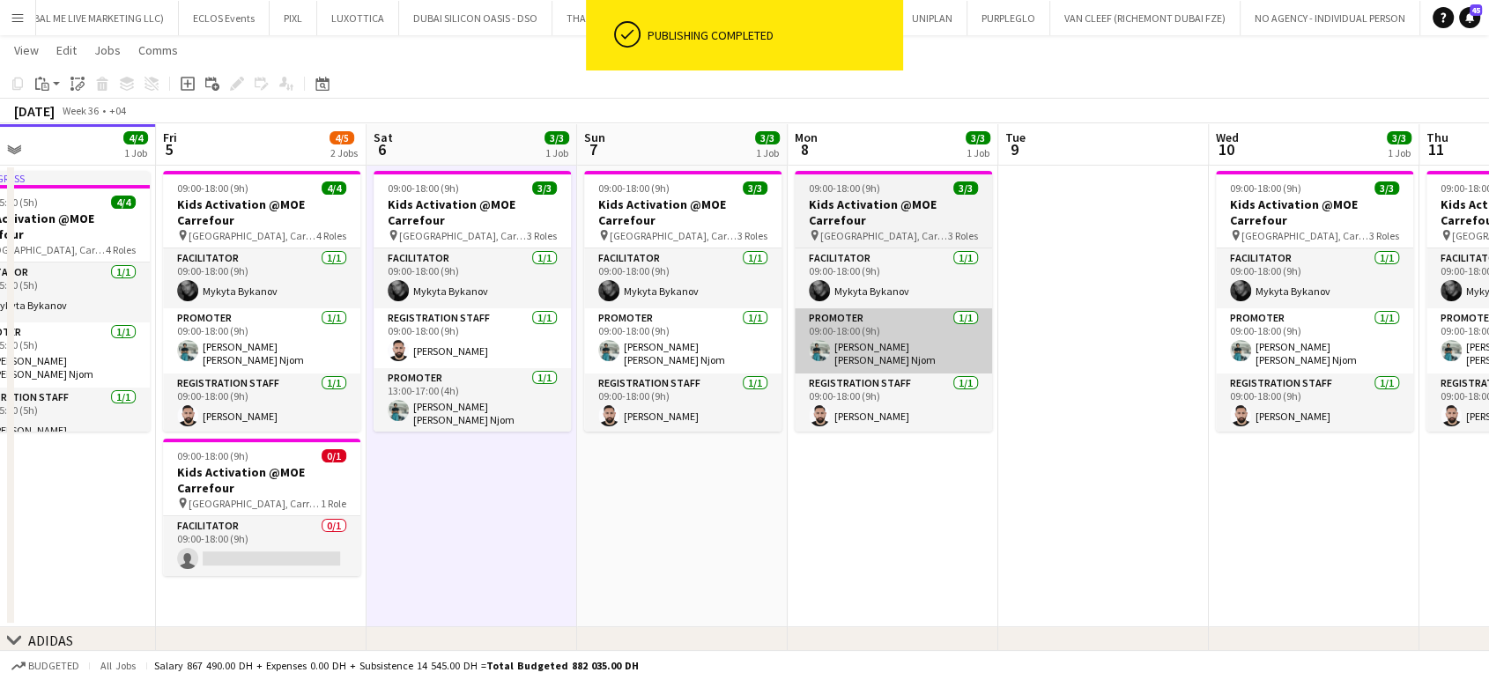
drag, startPoint x: 1258, startPoint y: 329, endPoint x: 927, endPoint y: 312, distance: 330.8
click at [765, 308] on app-calendar-viewport "Mon 1 4/4 1 Job Tue 2 4/4 1 Job Wed 3 4/4 1 Job Thu 4 4/4 1 Job Fri 5 4/5 2 Job…" at bounding box center [744, 331] width 1489 height 916
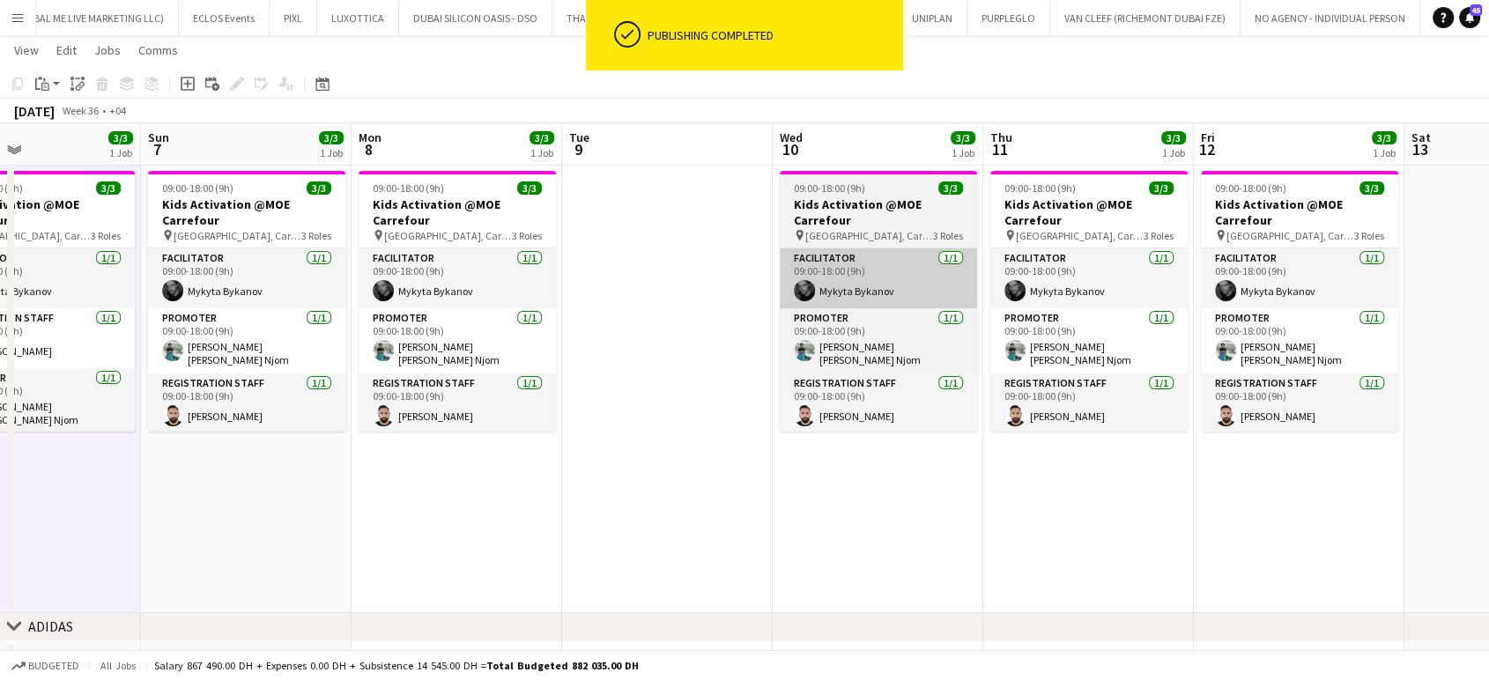
drag, startPoint x: 957, startPoint y: 295, endPoint x: 884, endPoint y: 299, distance: 73.2
click at [846, 295] on app-calendar-viewport "Wed 3 4/4 1 Job Thu 4 4/4 1 Job Fri 5 4/5 2 Jobs Sat 6 3/3 1 Job Sun 7 3/3 1 Jo…" at bounding box center [744, 324] width 1489 height 902
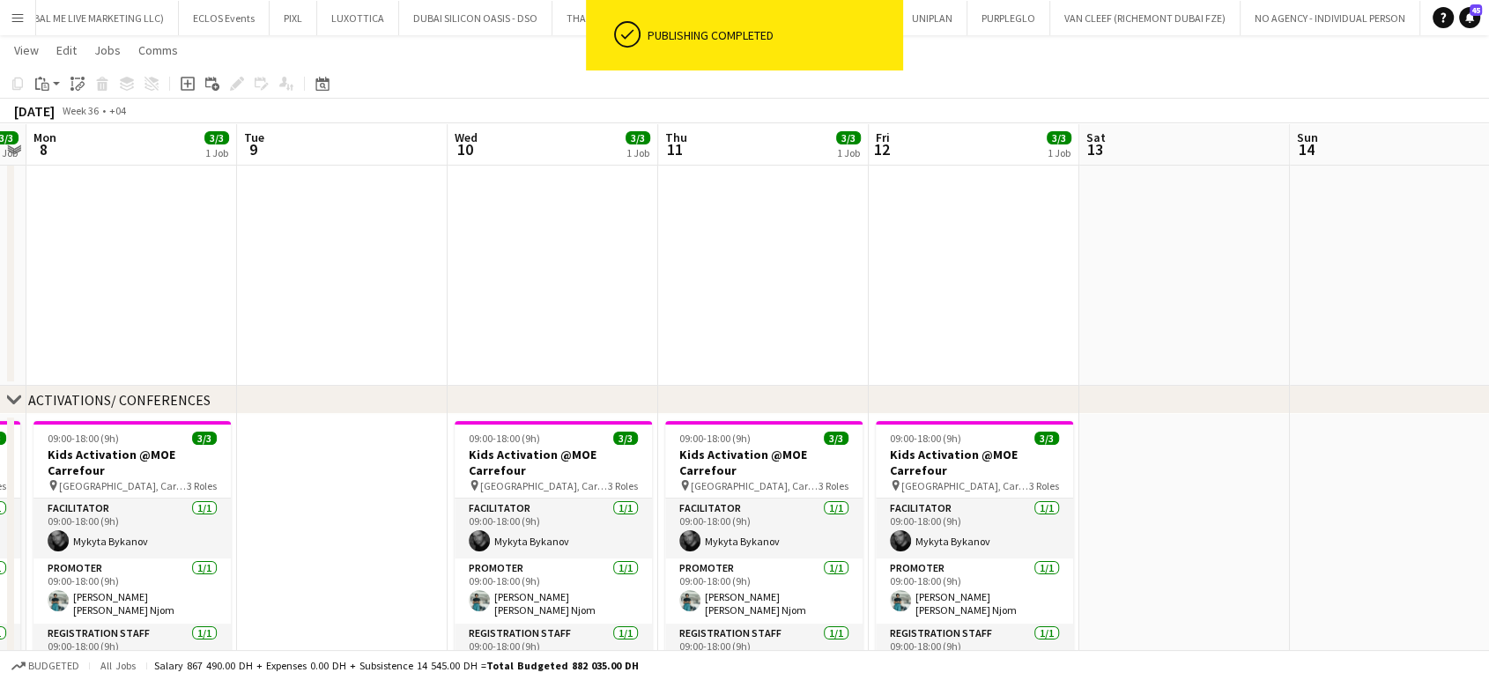
scroll to position [0, 681]
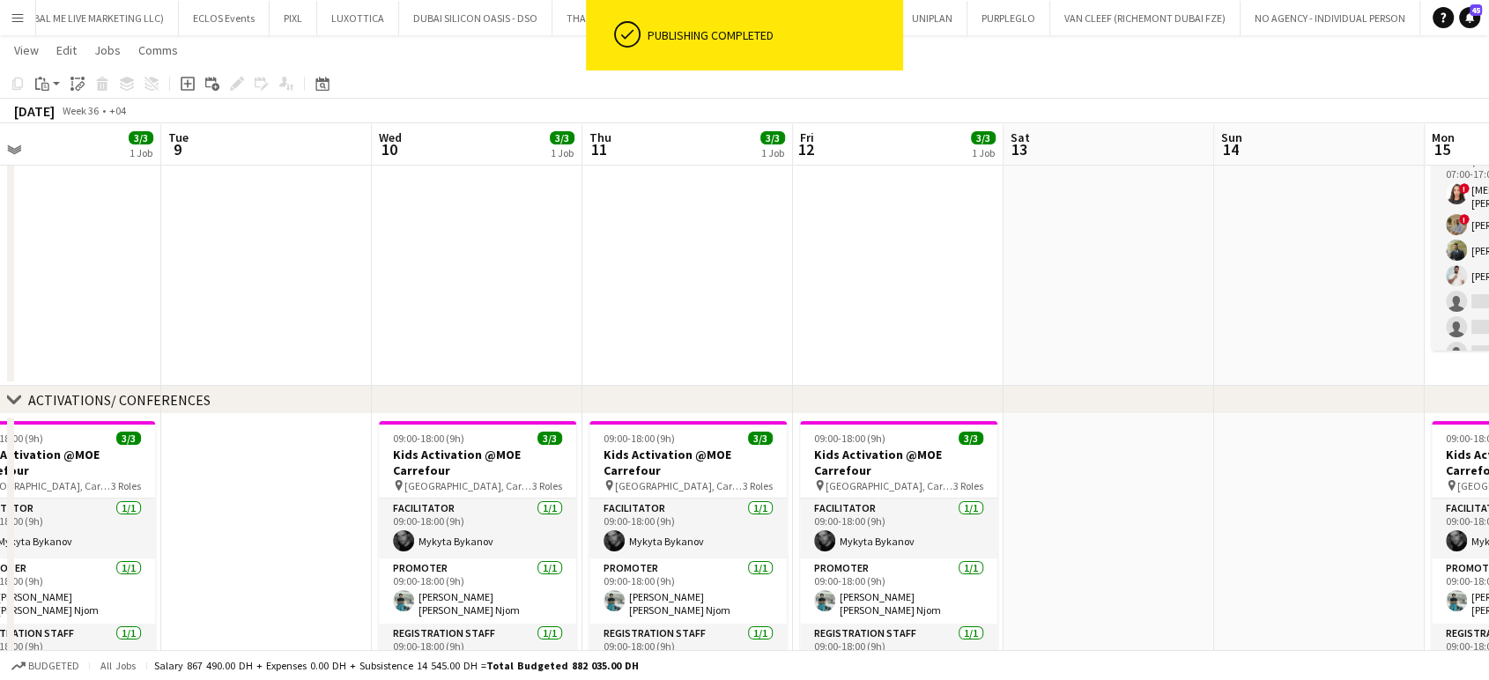
drag, startPoint x: 1193, startPoint y: 451, endPoint x: 795, endPoint y: 419, distance: 398.5
click at [795, 419] on app-calendar-viewport "Fri 5 4/5 2 Jobs Sat 6 3/3 1 Job Sun 7 3/3 1 Job Mon 8 3/3 1 Job Tue 9 Wed 10 3…" at bounding box center [744, 449] width 1489 height 1152
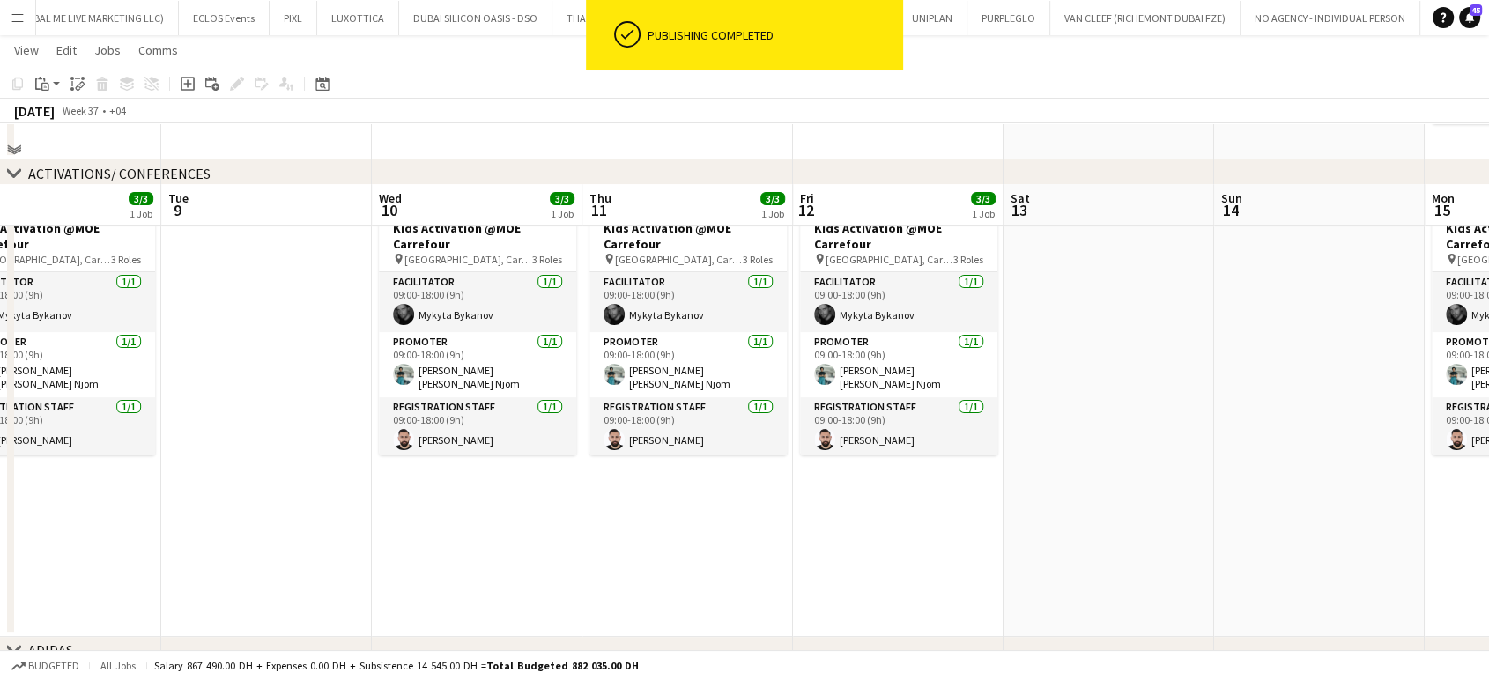
scroll to position [489, 0]
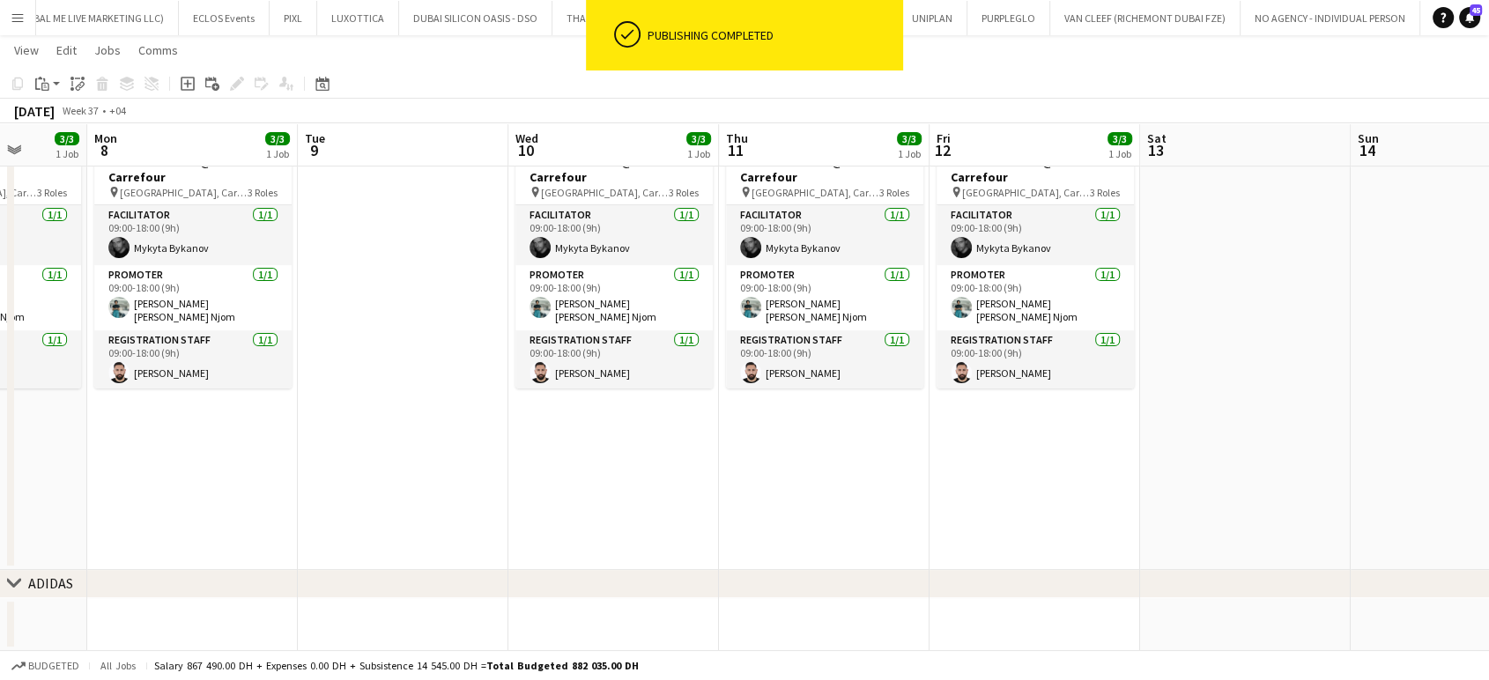
drag, startPoint x: 757, startPoint y: 400, endPoint x: 883, endPoint y: 417, distance: 127.9
click at [846, 417] on app-calendar-viewport "Fri 5 4/5 2 Jobs Sat 6 3/3 1 Job Sun 7 3/3 1 Job Mon 8 3/3 1 Job Tue 9 Wed 10 3…" at bounding box center [744, 156] width 1489 height 1152
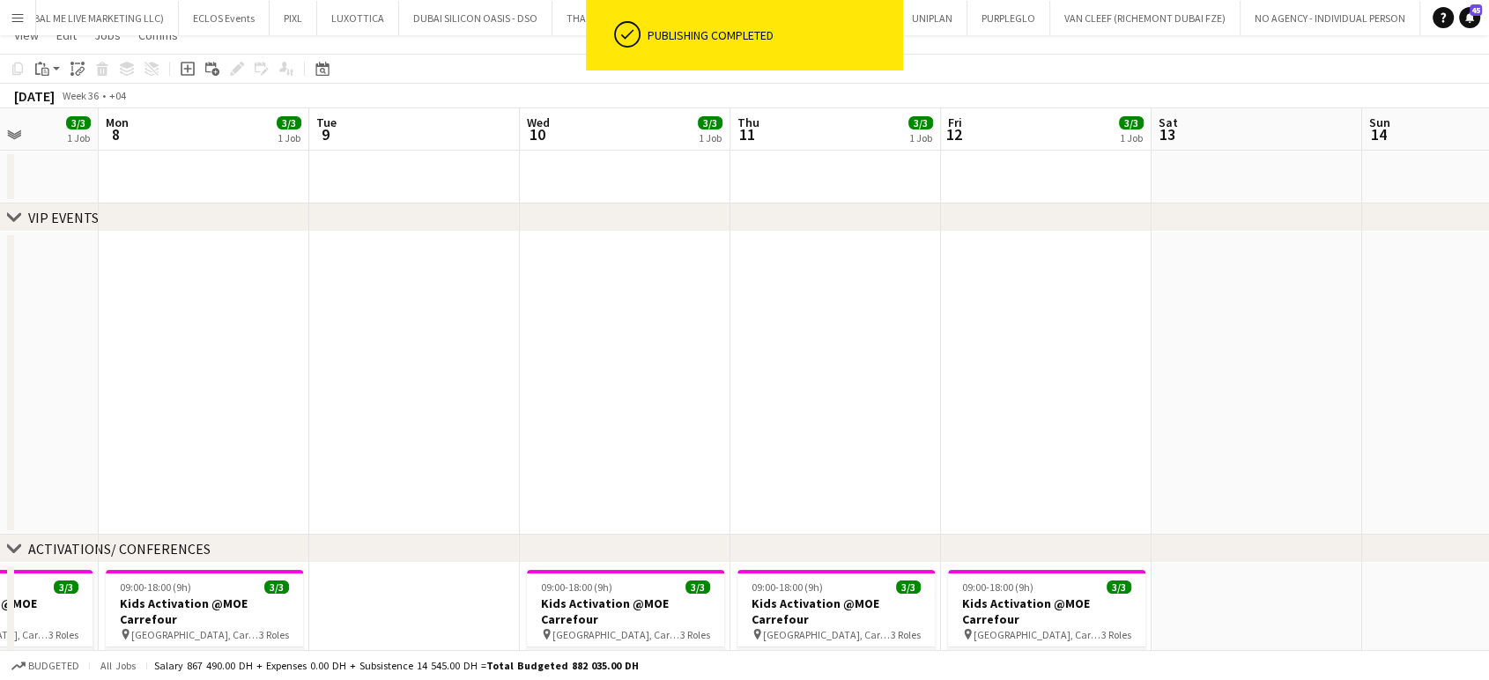
scroll to position [0, 0]
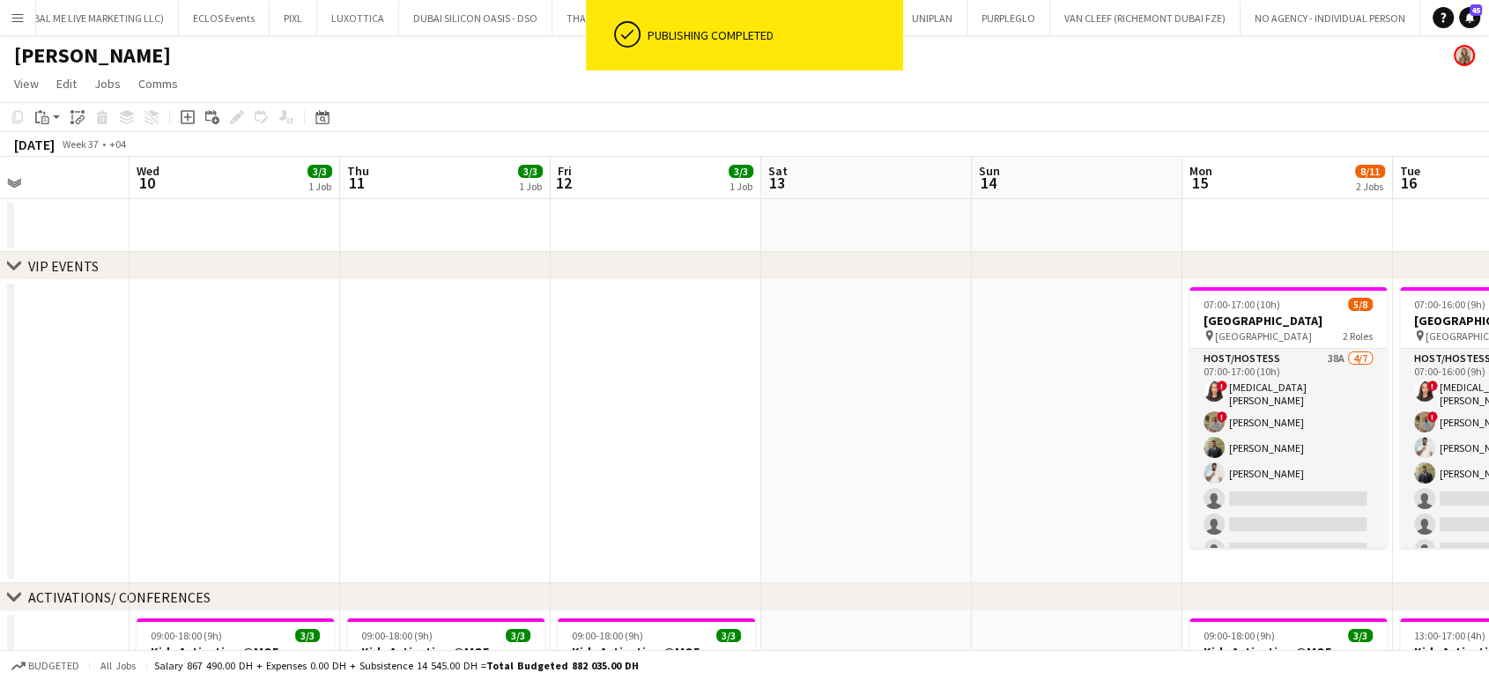
drag, startPoint x: 1273, startPoint y: 377, endPoint x: 1093, endPoint y: 375, distance: 179.7
click at [846, 375] on app-calendar-viewport "Sun 7 3/3 1 Job Mon 8 3/3 1 Job Tue 9 Wed 10 3/3 1 Job Thu 11 3/3 1 Job Fri 12 …" at bounding box center [744, 690] width 1489 height 1066
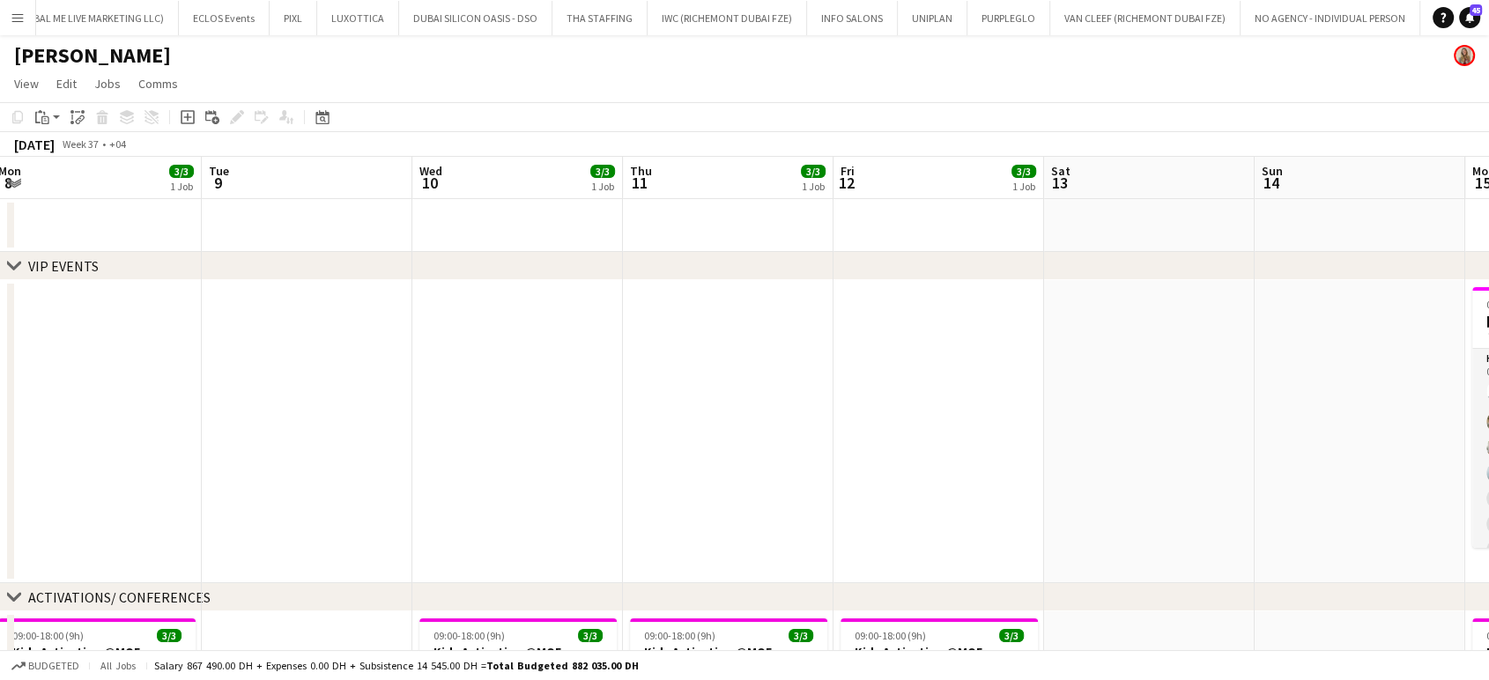
drag, startPoint x: 469, startPoint y: 344, endPoint x: 698, endPoint y: 342, distance: 228.1
click at [698, 342] on app-calendar-viewport "Sat 6 3/3 1 Job Sun 7 3/3 1 Job Mon 8 3/3 1 Job Tue 9 Wed 10 3/3 1 Job Thu 11 3…" at bounding box center [744, 690] width 1489 height 1066
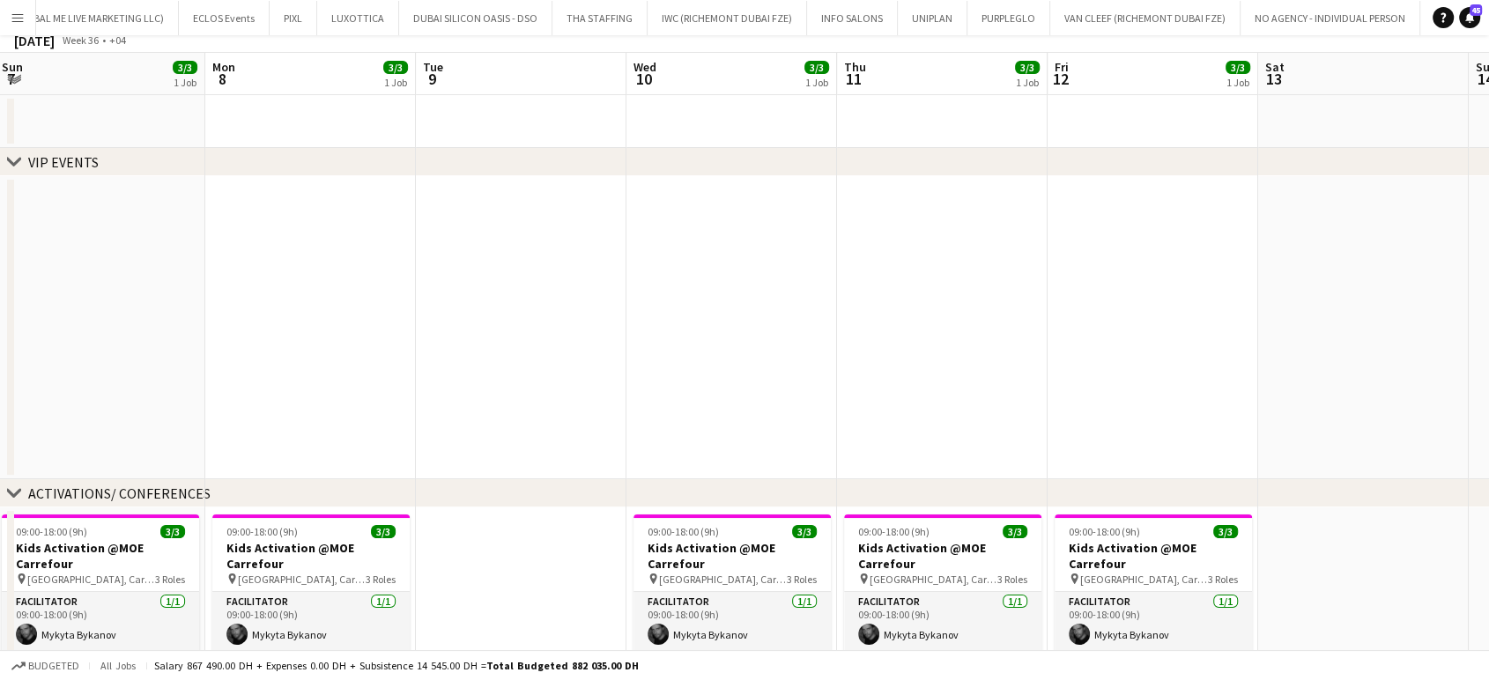
scroll to position [196, 0]
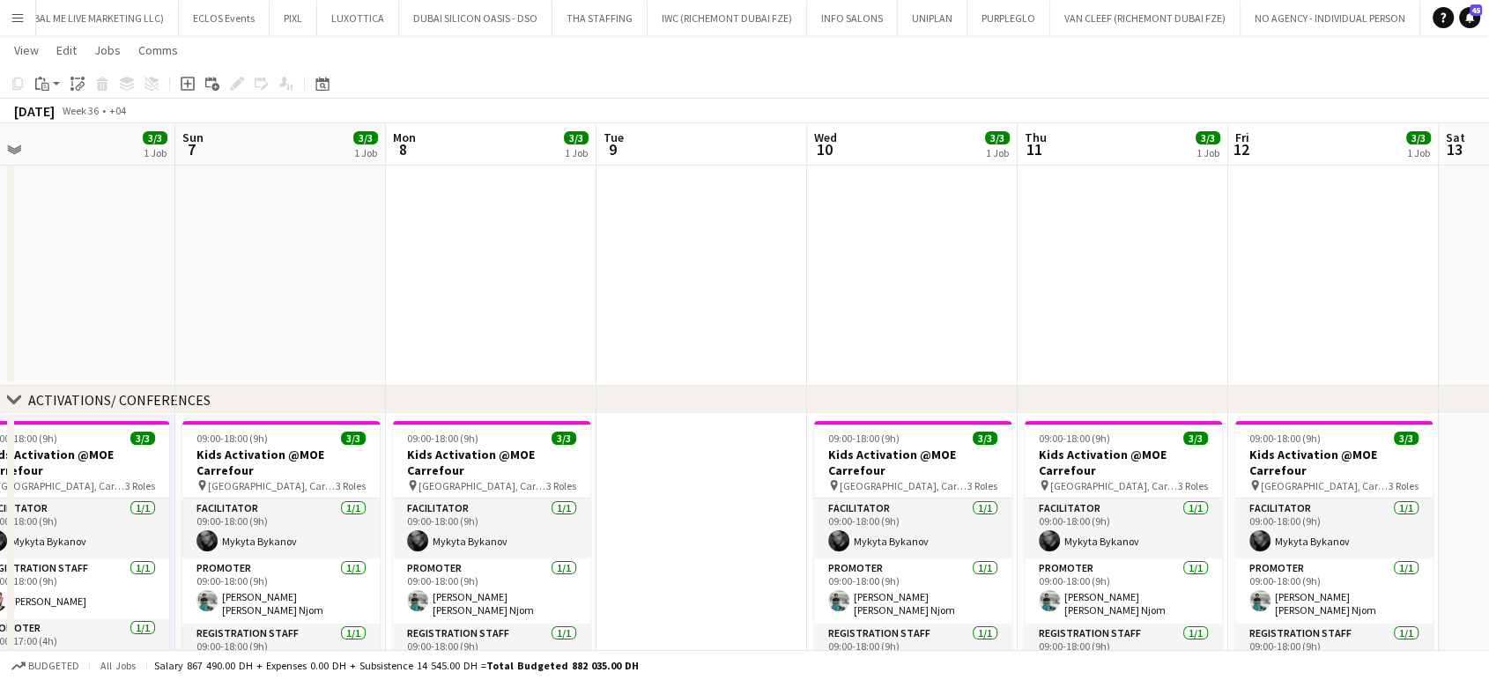
drag, startPoint x: 419, startPoint y: 482, endPoint x: 1014, endPoint y: 509, distance: 595.2
click at [846, 502] on app-calendar-viewport "Thu 4 4/4 1 Job Fri 5 4/5 2 Jobs Sat 6 3/3 1 Job Sun 7 3/3 1 Job Mon 8 3/3 1 Jo…" at bounding box center [744, 449] width 1489 height 1152
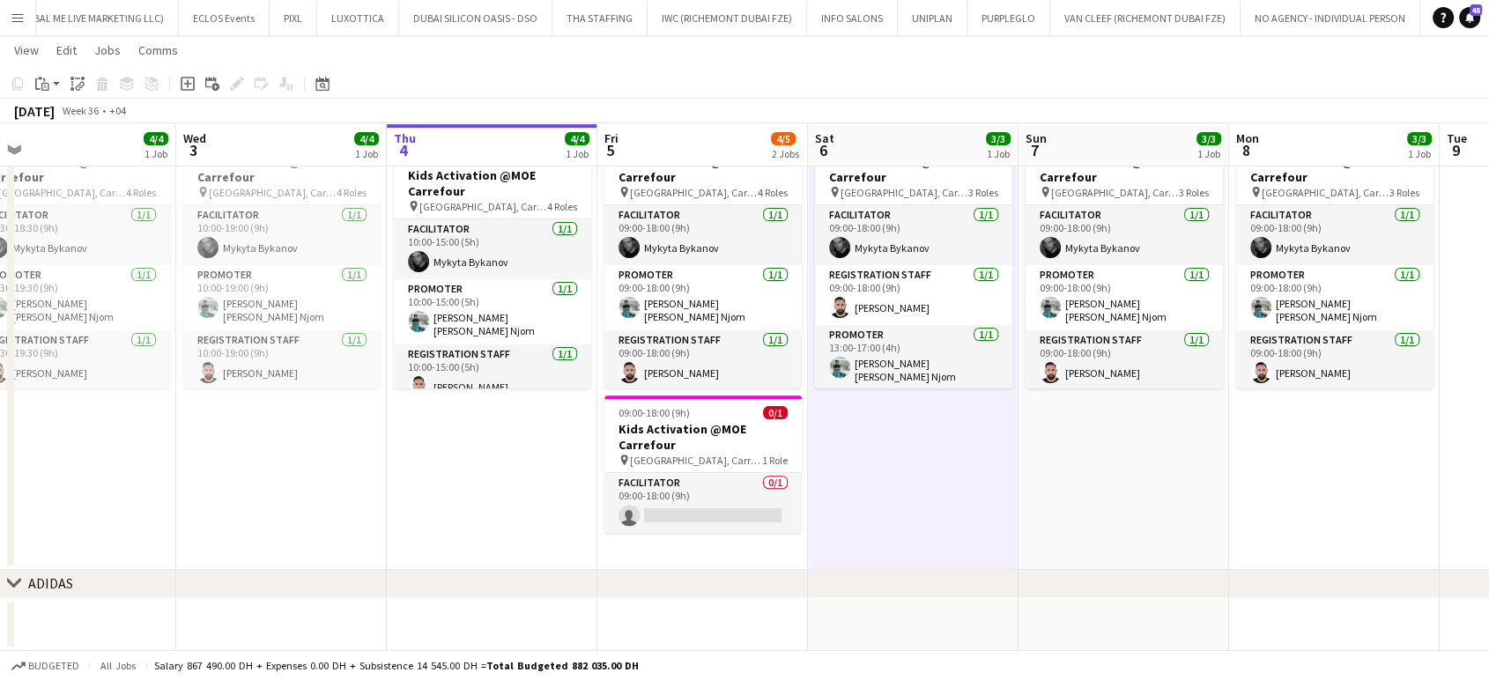
scroll to position [0, 420]
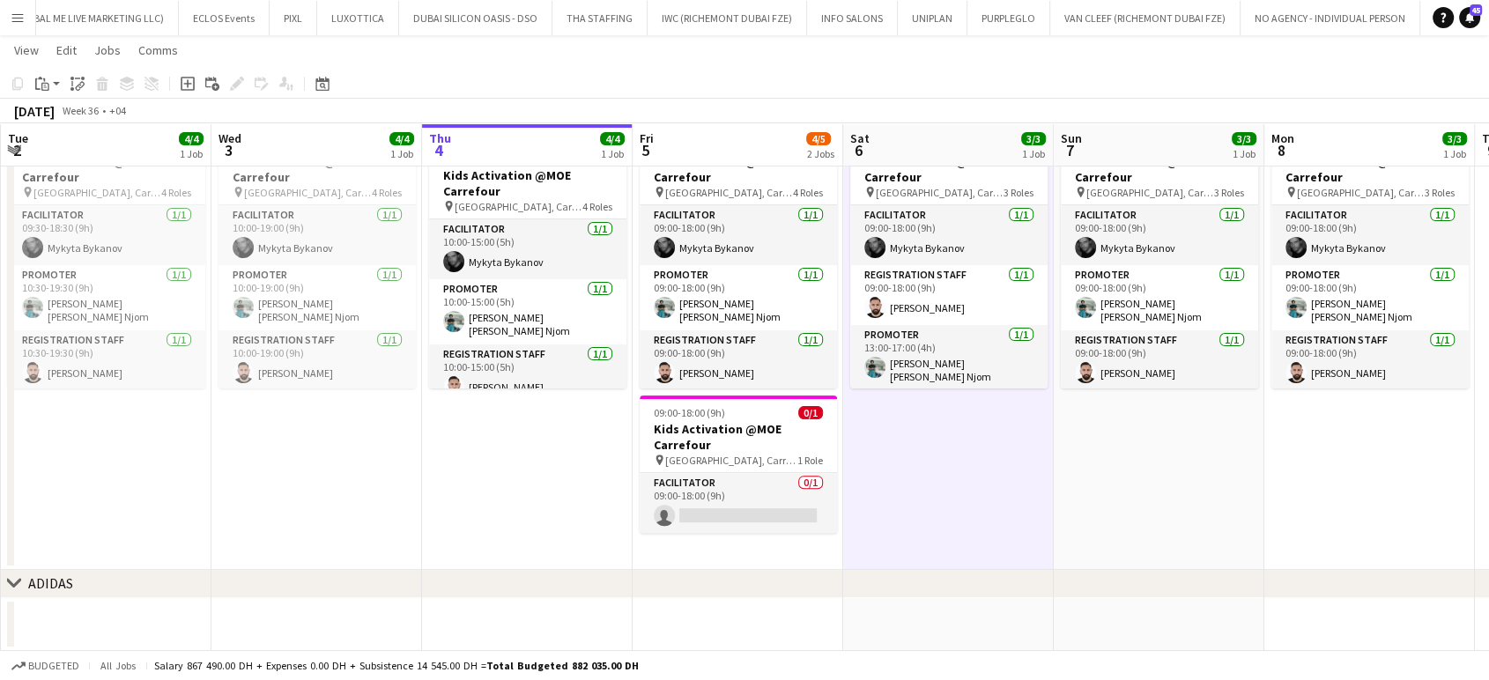
drag, startPoint x: 881, startPoint y: 474, endPoint x: 1001, endPoint y: 506, distance: 123.9
click at [846, 506] on app-calendar-viewport "Sun 31 4/4 1 Job Mon 1 4/4 1 Job Tue 2 4/4 1 Job Wed 3 4/4 1 Job Thu 4 4/4 1 Jo…" at bounding box center [744, 156] width 1489 height 1152
click at [718, 509] on app-card-role "Facilitator 0/1 09:00-18:00 (9h) single-neutral-actions" at bounding box center [737, 503] width 197 height 60
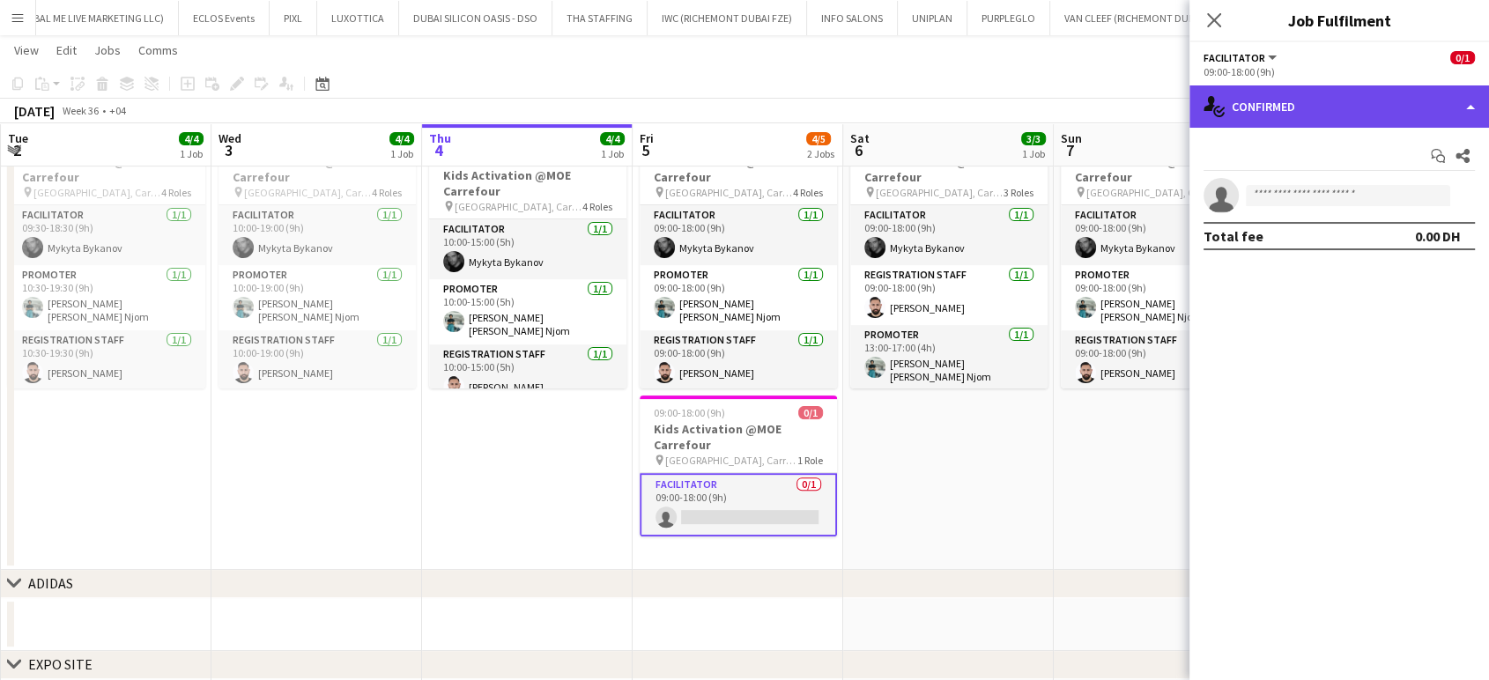
click at [846, 103] on div "single-neutral-actions-check-2 Confirmed" at bounding box center [1338, 106] width 299 height 42
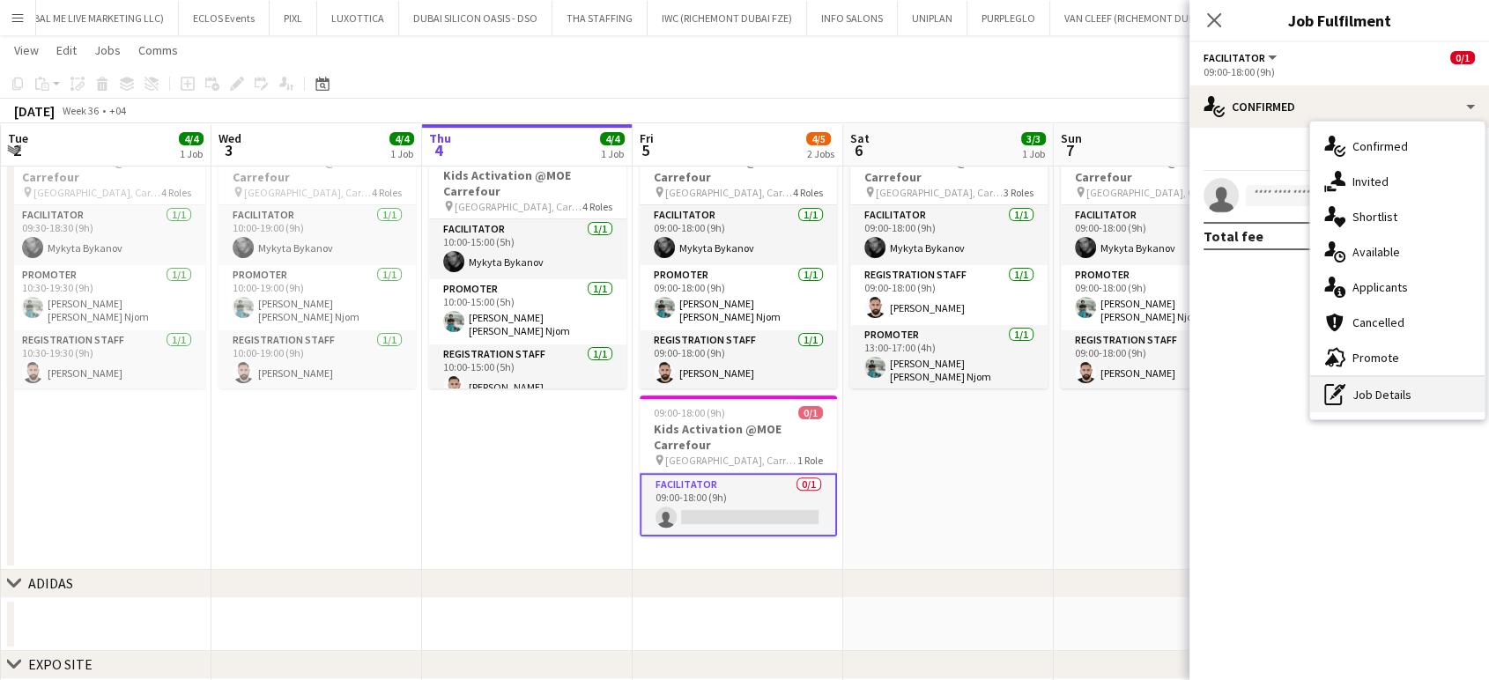
click at [846, 395] on div "pen-write Job Details" at bounding box center [1397, 394] width 174 height 35
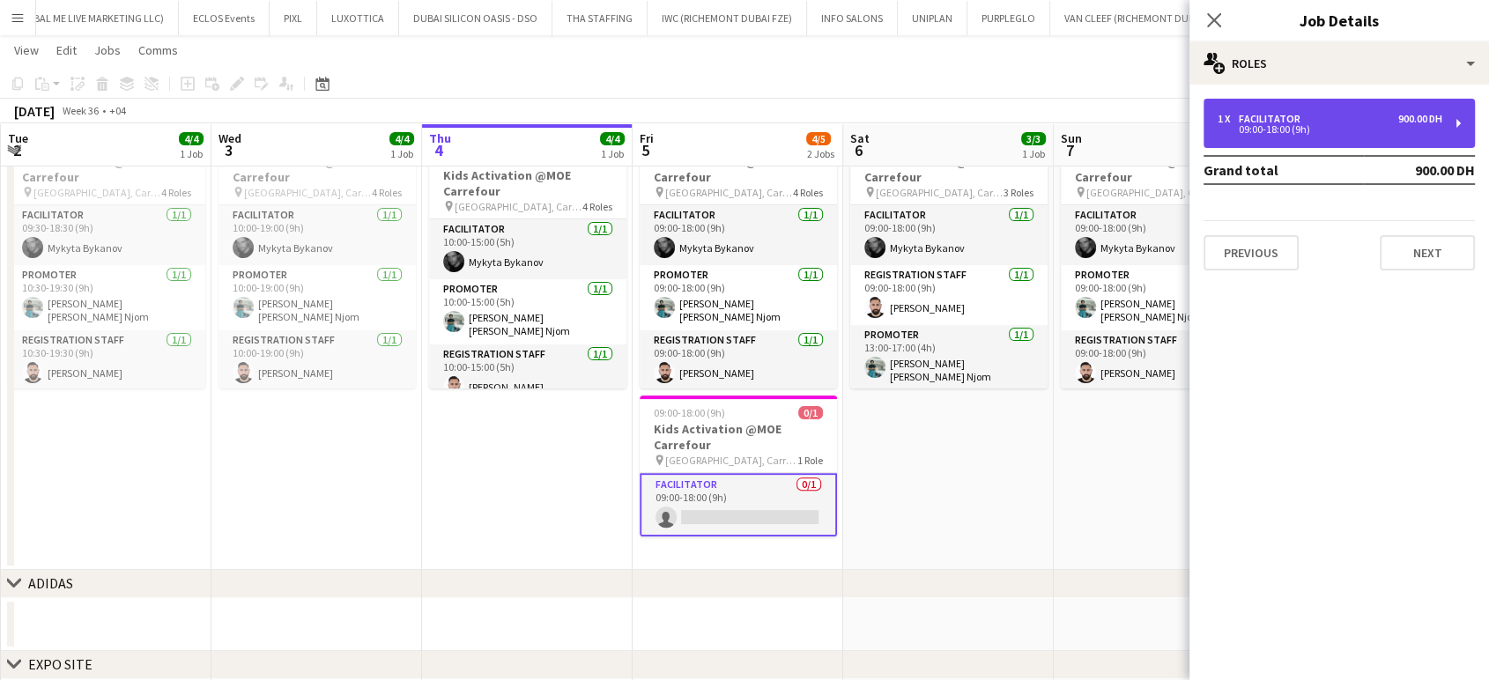
click at [846, 111] on div "1 x Facilitator 900.00 DH 09:00-18:00 (9h)" at bounding box center [1338, 123] width 271 height 49
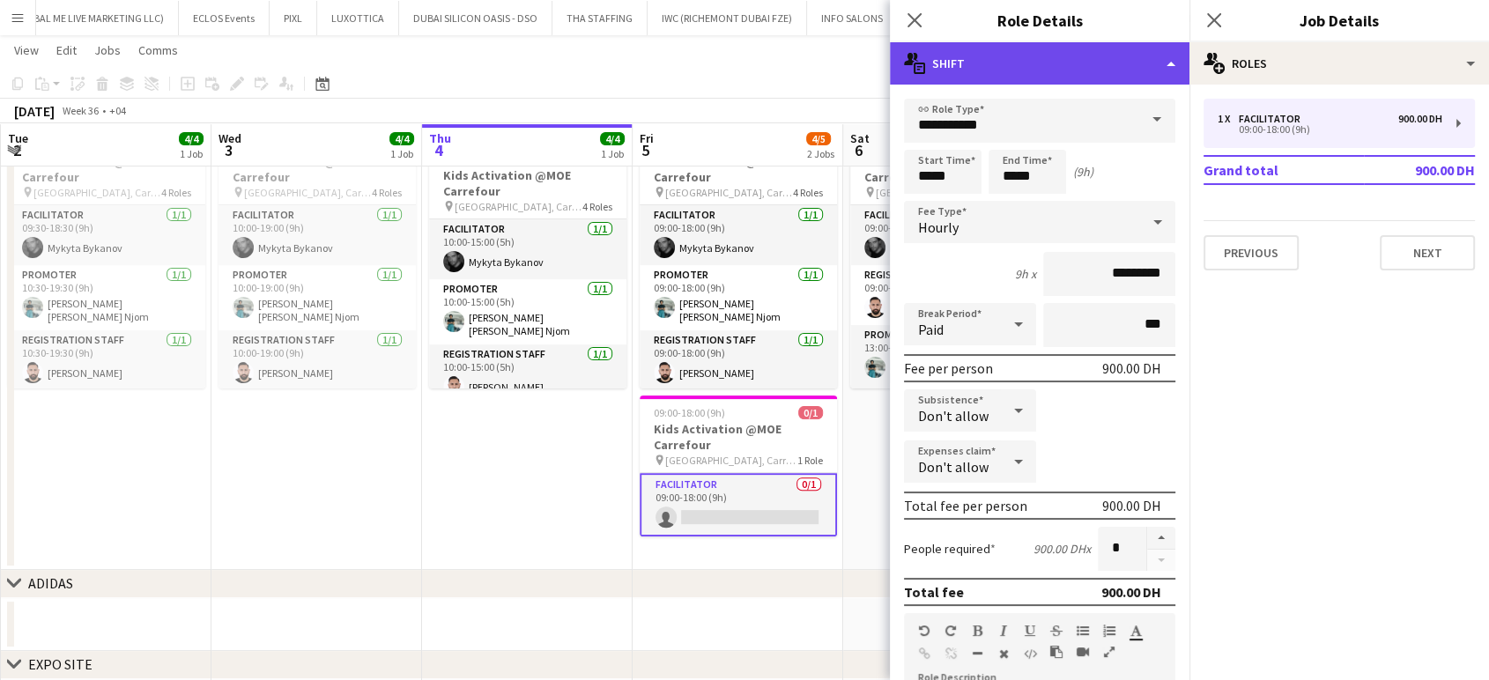
click at [846, 57] on div "multiple-actions-text Shift" at bounding box center [1039, 63] width 299 height 42
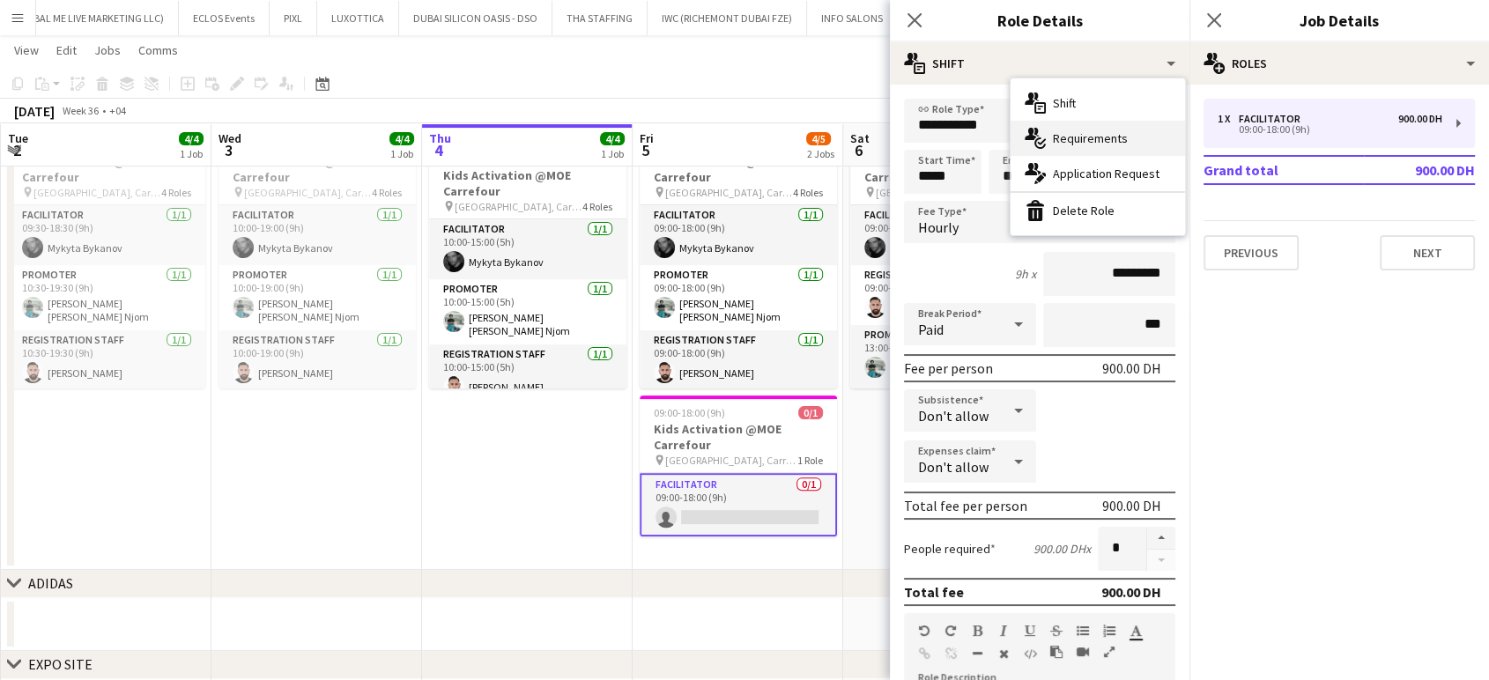
click at [846, 144] on span "Requirements" at bounding box center [1090, 138] width 75 height 16
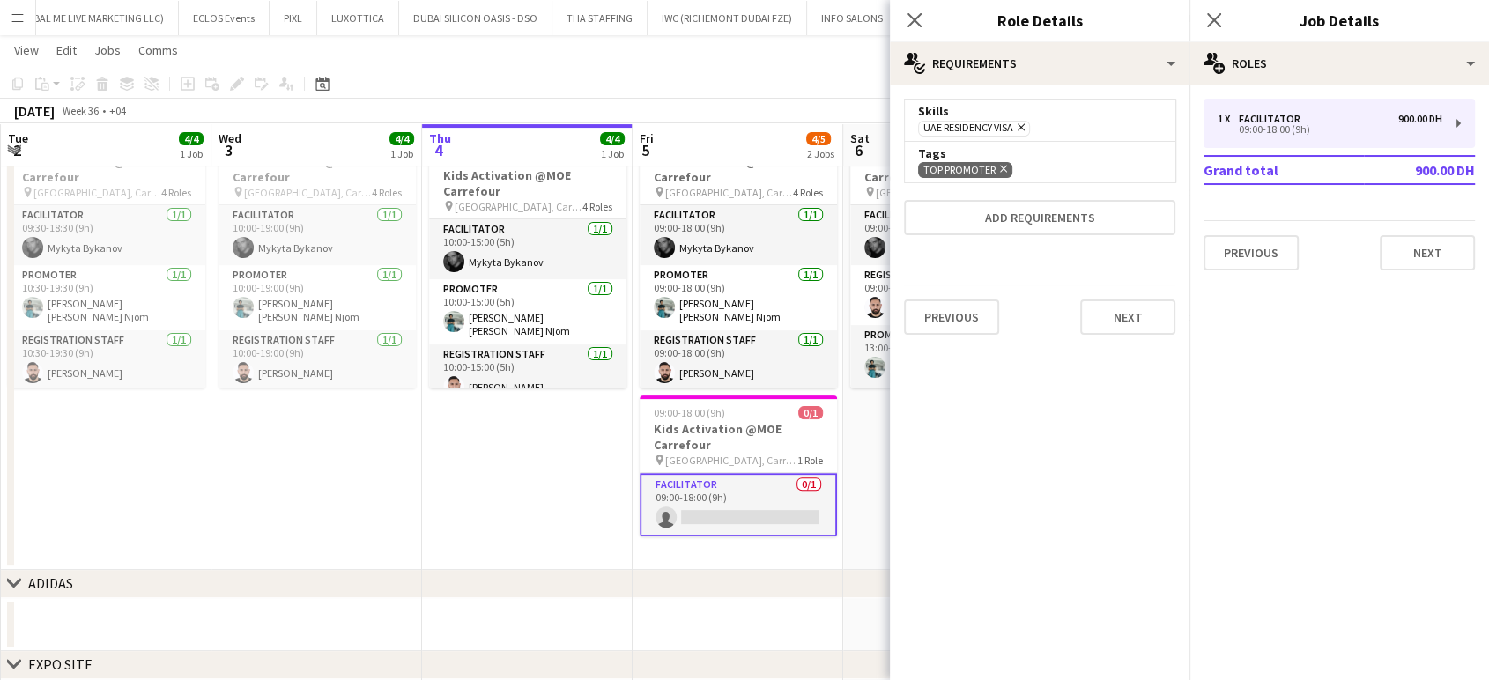
click at [846, 165] on icon "Remove" at bounding box center [1000, 168] width 11 height 11
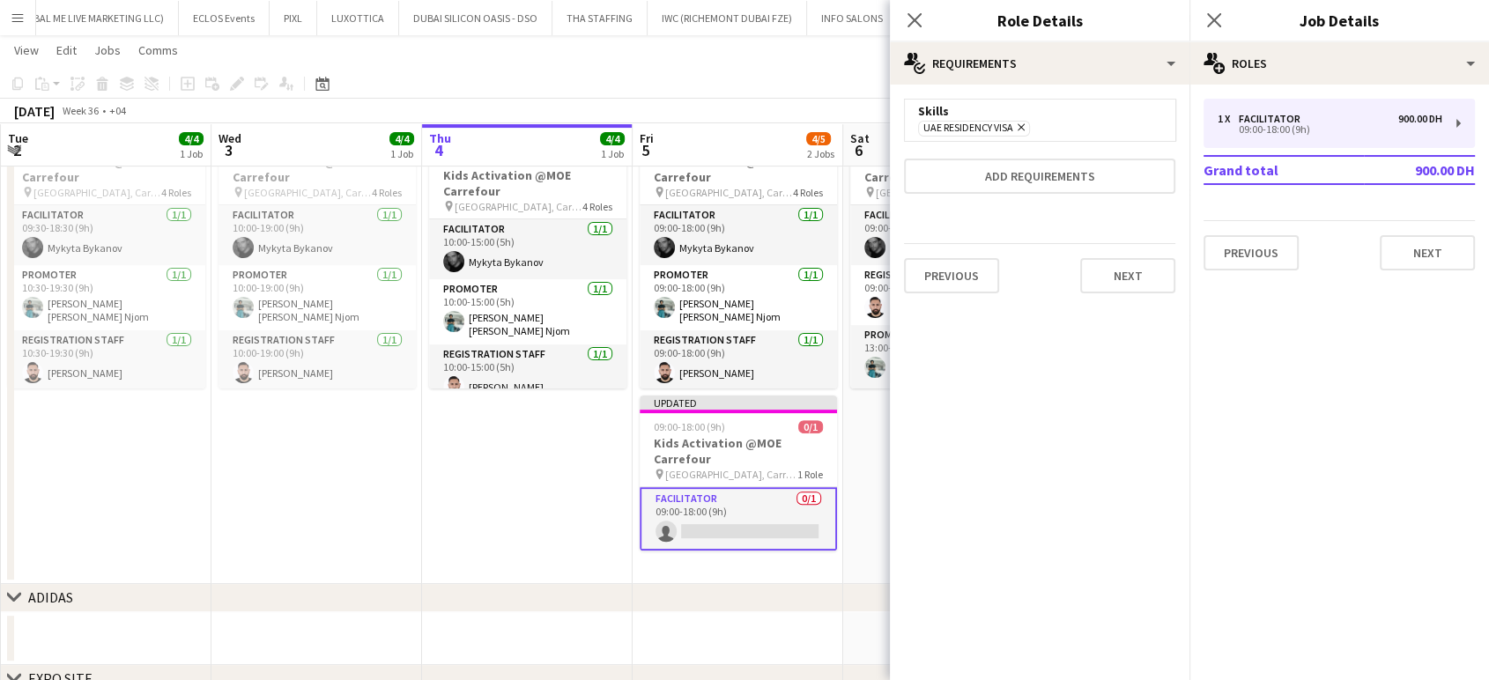
click at [846, 129] on icon "Remove" at bounding box center [1018, 127] width 11 height 11
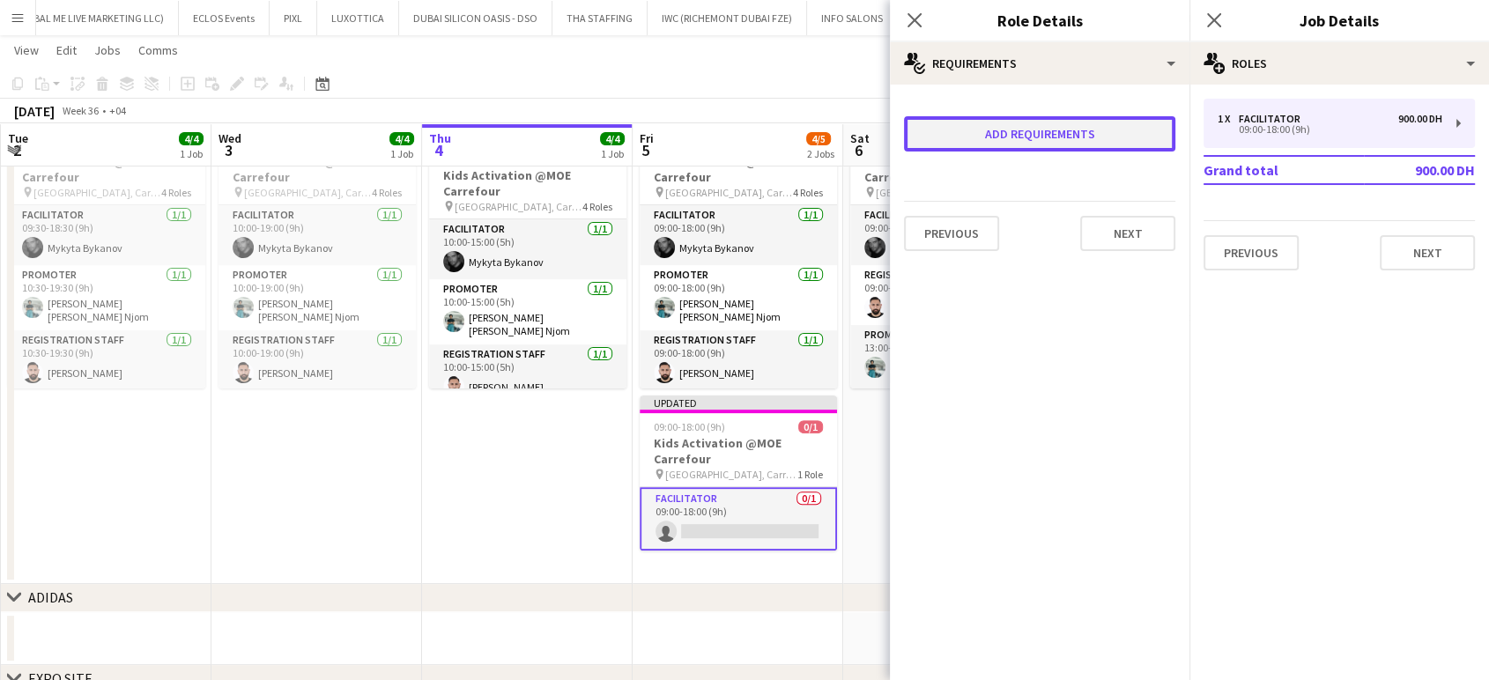
click at [846, 137] on button "Add requirements" at bounding box center [1039, 133] width 271 height 35
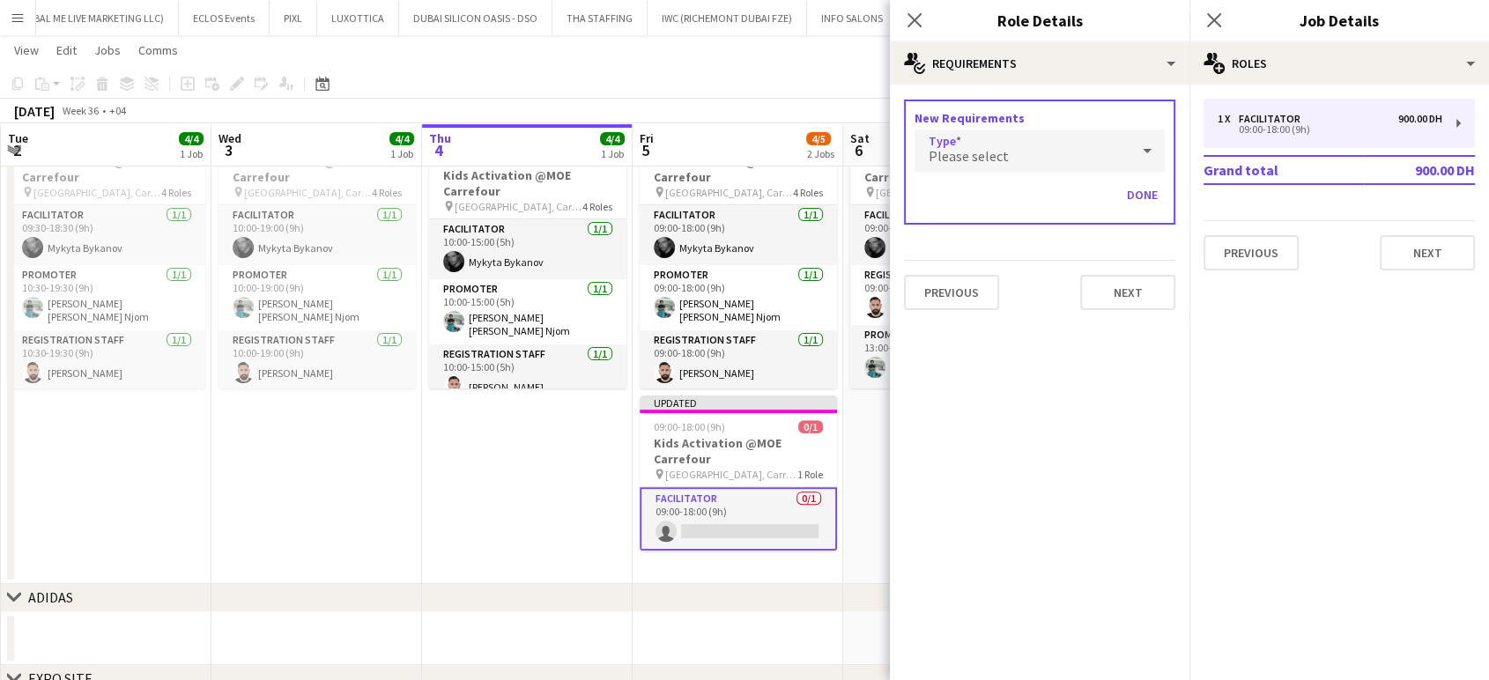
click at [846, 160] on div "Please select" at bounding box center [1021, 150] width 215 height 42
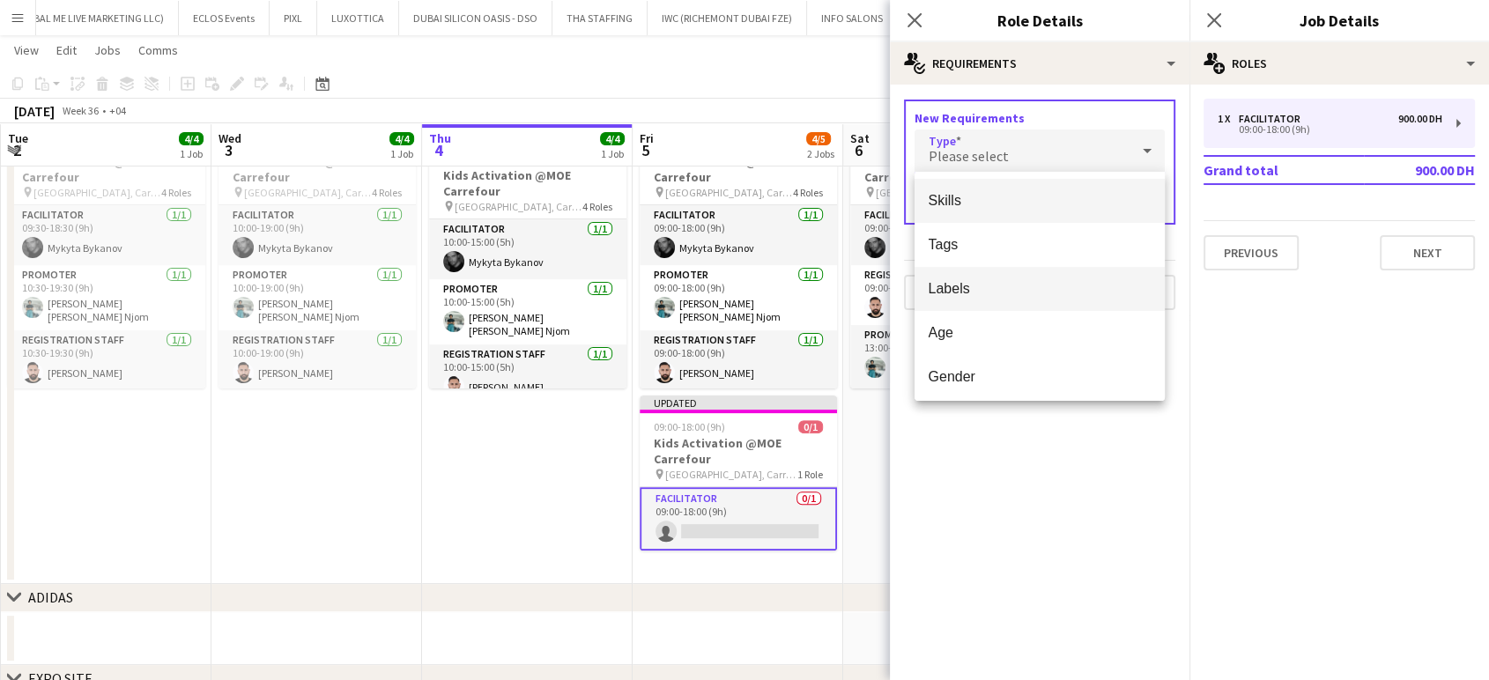
click at [846, 293] on span "Labels" at bounding box center [1039, 288] width 222 height 17
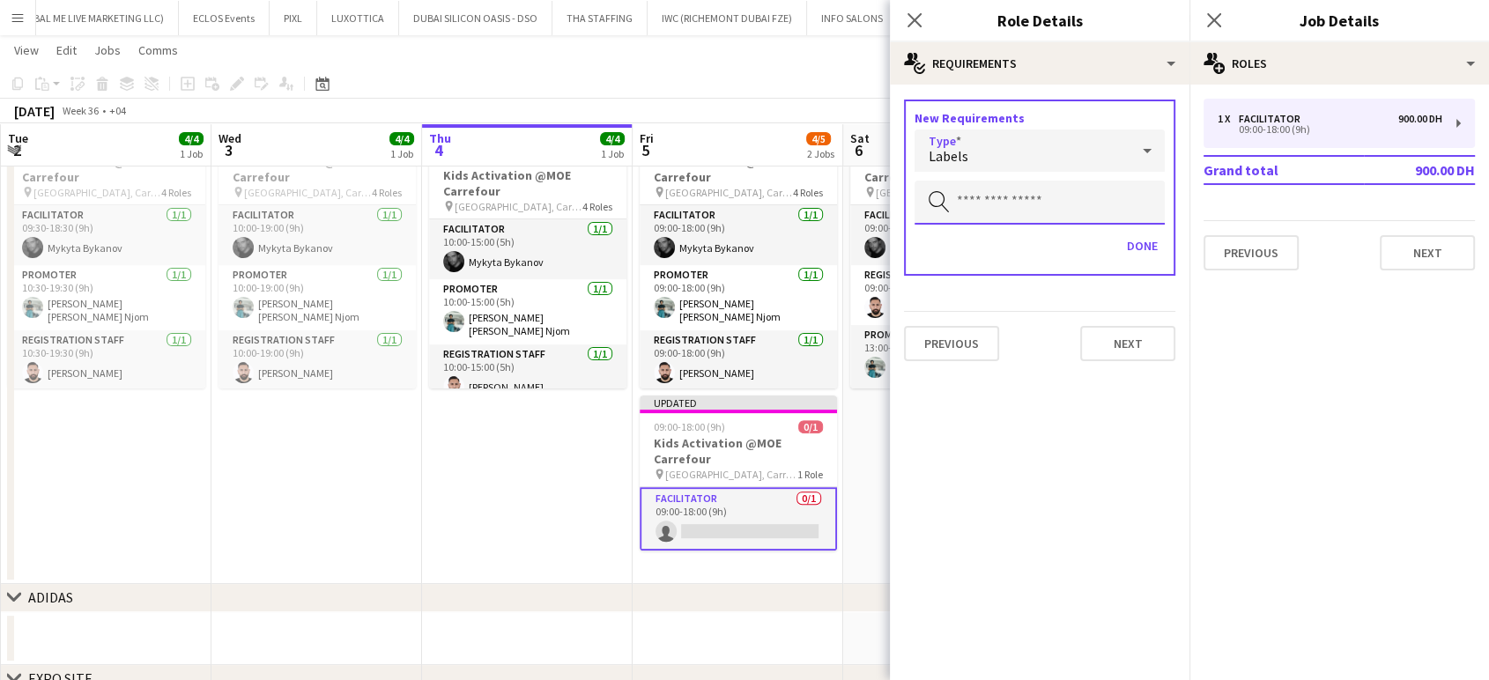
click at [846, 203] on input "text" at bounding box center [1039, 203] width 250 height 44
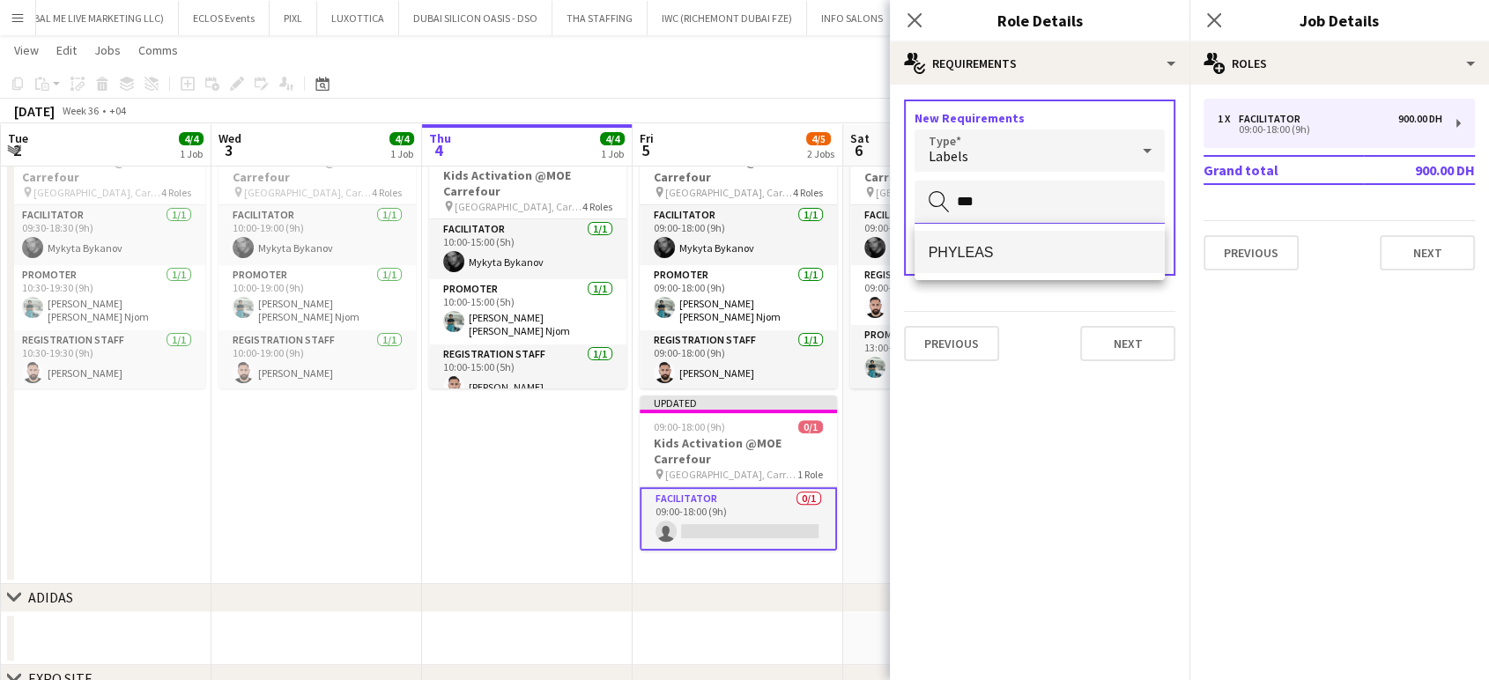
type input "***"
click at [846, 254] on span "PHYLEAS" at bounding box center [1039, 252] width 222 height 17
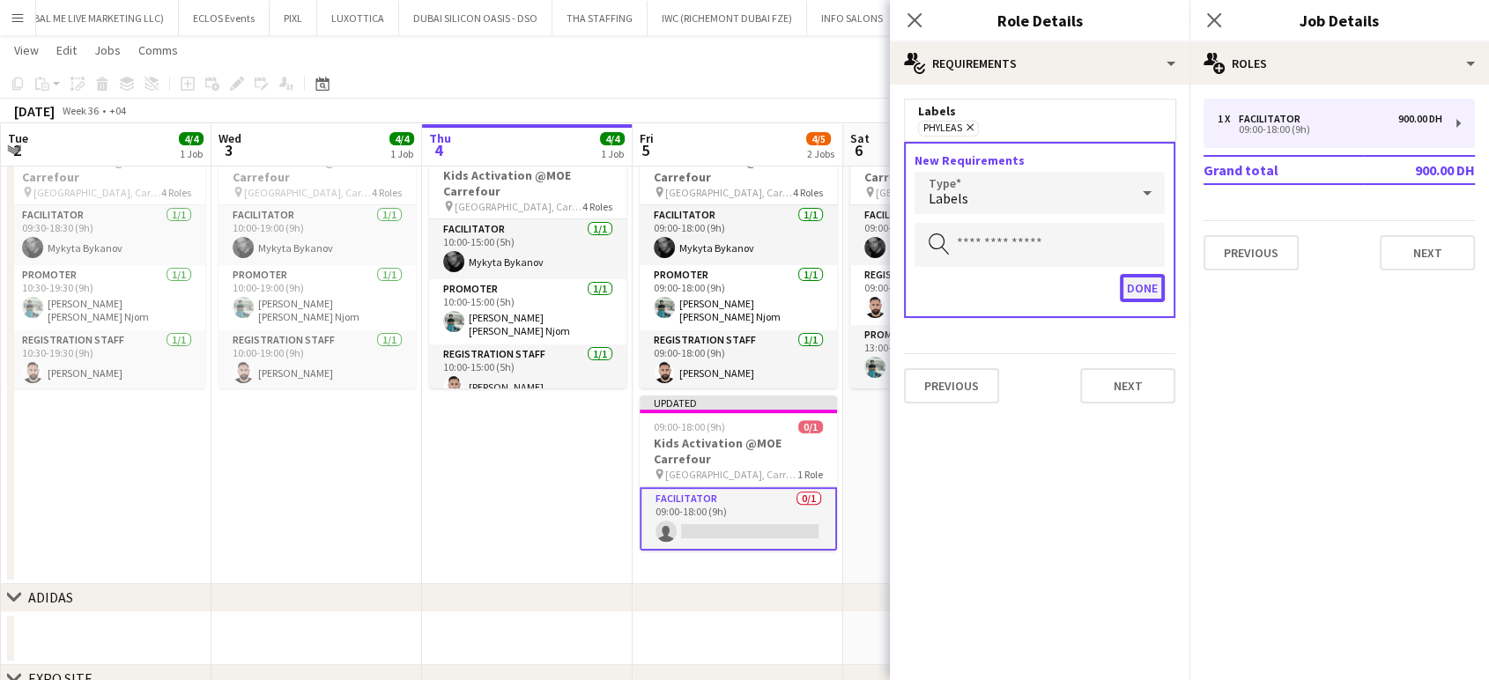
click at [846, 284] on button "Done" at bounding box center [1141, 288] width 45 height 28
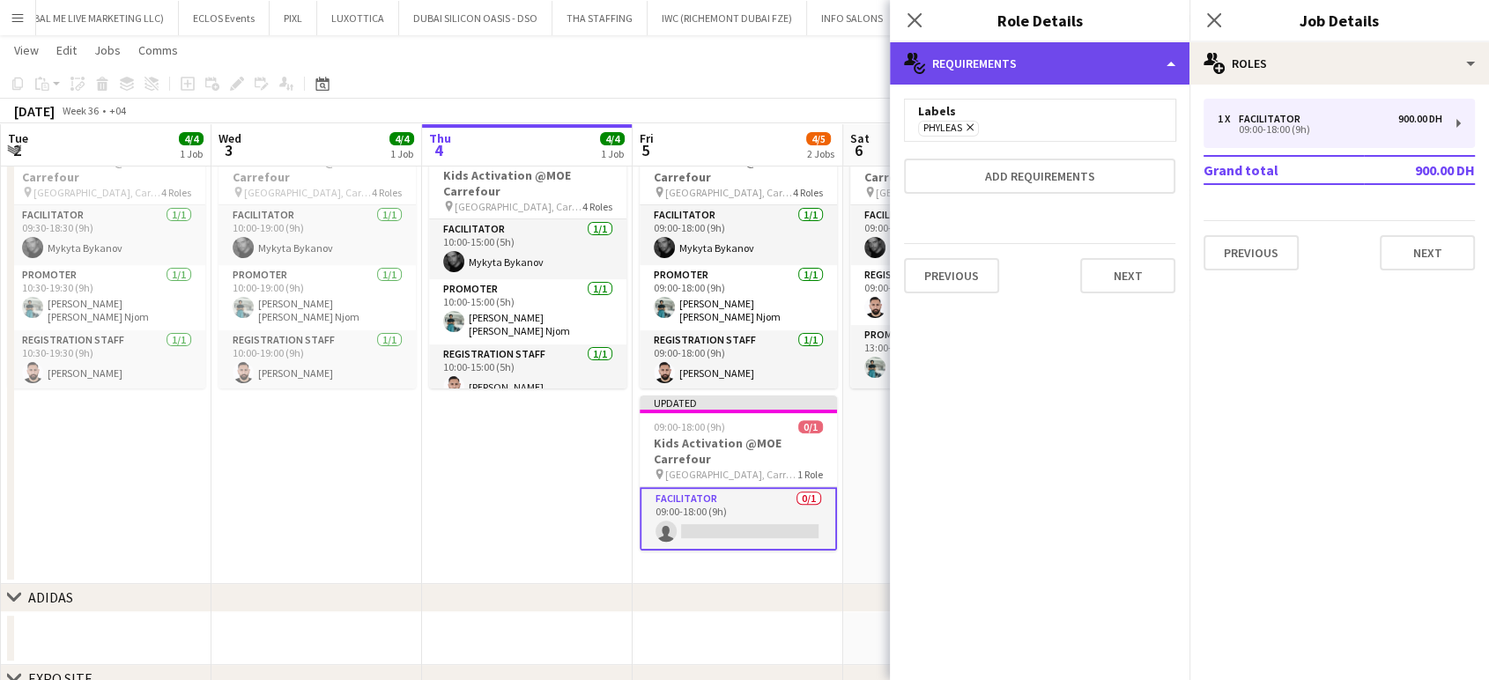
click at [846, 49] on div "multiple-actions-check-2 Requirements" at bounding box center [1039, 63] width 299 height 42
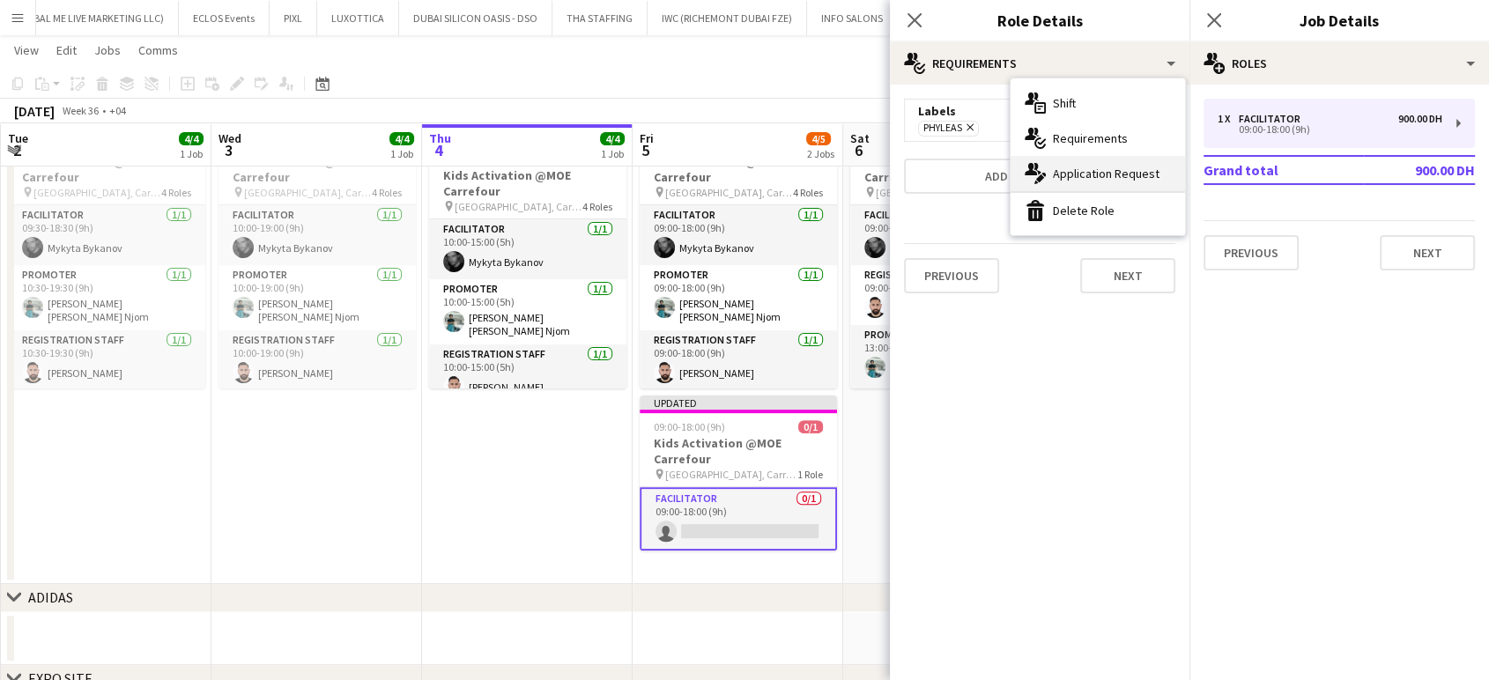
click at [846, 164] on div "multiple-actions-edit-1 Application Request" at bounding box center [1097, 173] width 174 height 35
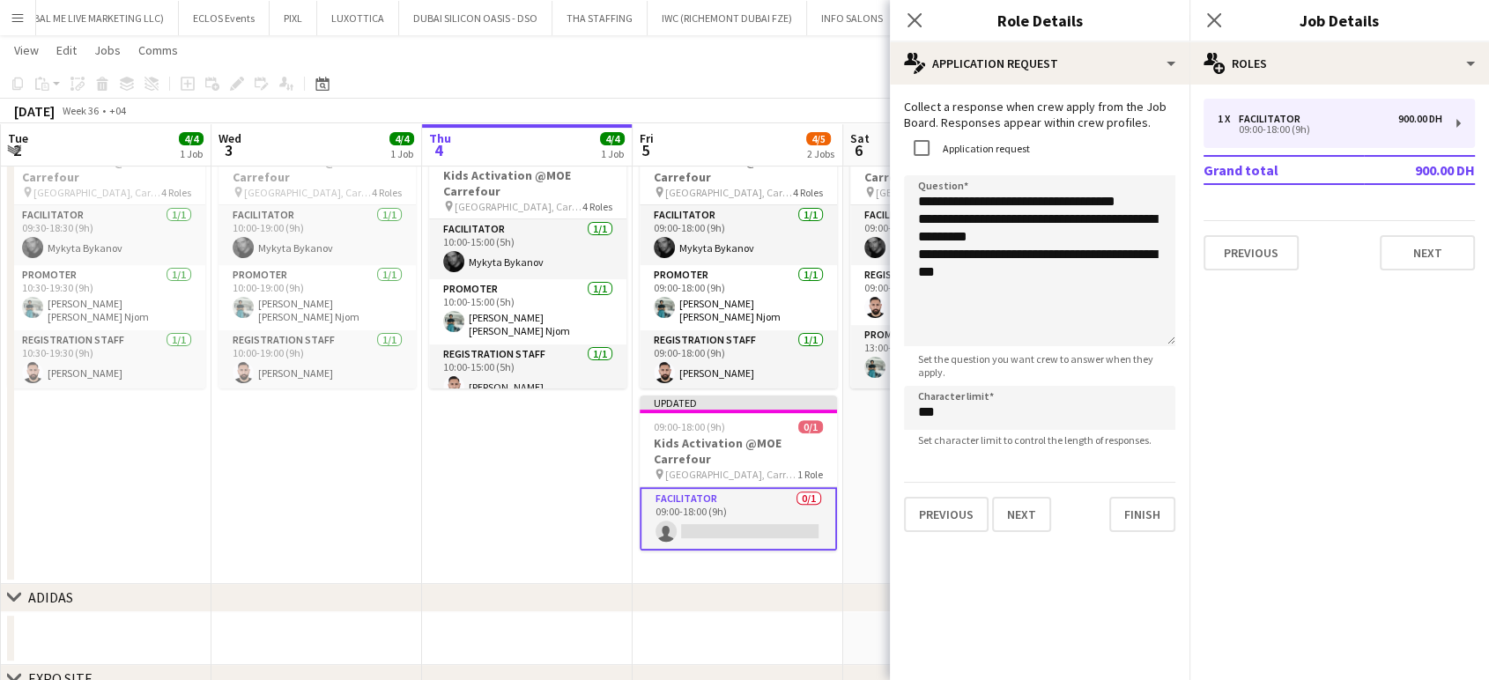
drag, startPoint x: 1154, startPoint y: 280, endPoint x: 1156, endPoint y: 345, distance: 65.2
click at [846, 345] on textarea "**********" at bounding box center [1039, 260] width 271 height 171
click at [846, 272] on textarea "**********" at bounding box center [1039, 260] width 271 height 171
drag, startPoint x: 1020, startPoint y: 243, endPoint x: 936, endPoint y: 220, distance: 86.8
click at [846, 220] on textarea "**********" at bounding box center [1039, 260] width 271 height 171
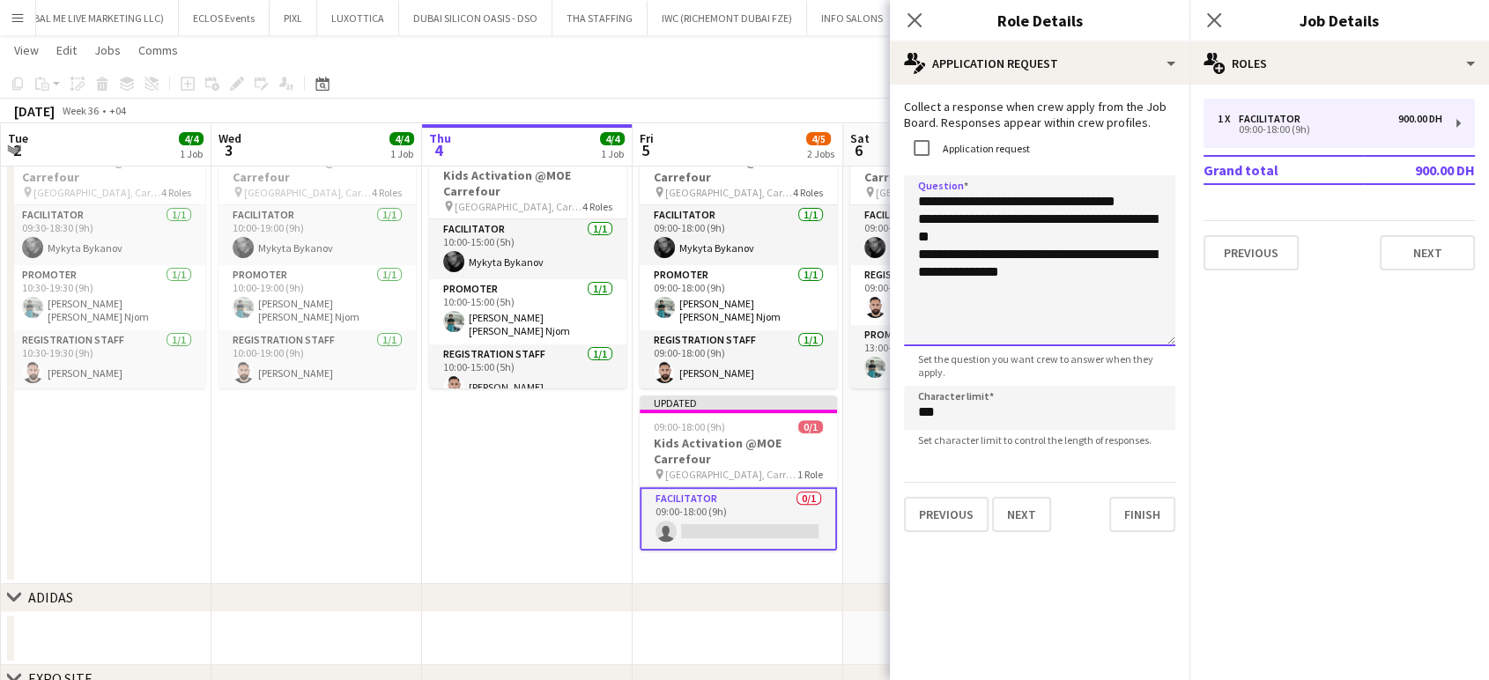
drag, startPoint x: 1013, startPoint y: 280, endPoint x: 1127, endPoint y: 259, distance: 116.4
click at [846, 259] on textarea "**********" at bounding box center [1039, 260] width 271 height 171
type textarea "**********"
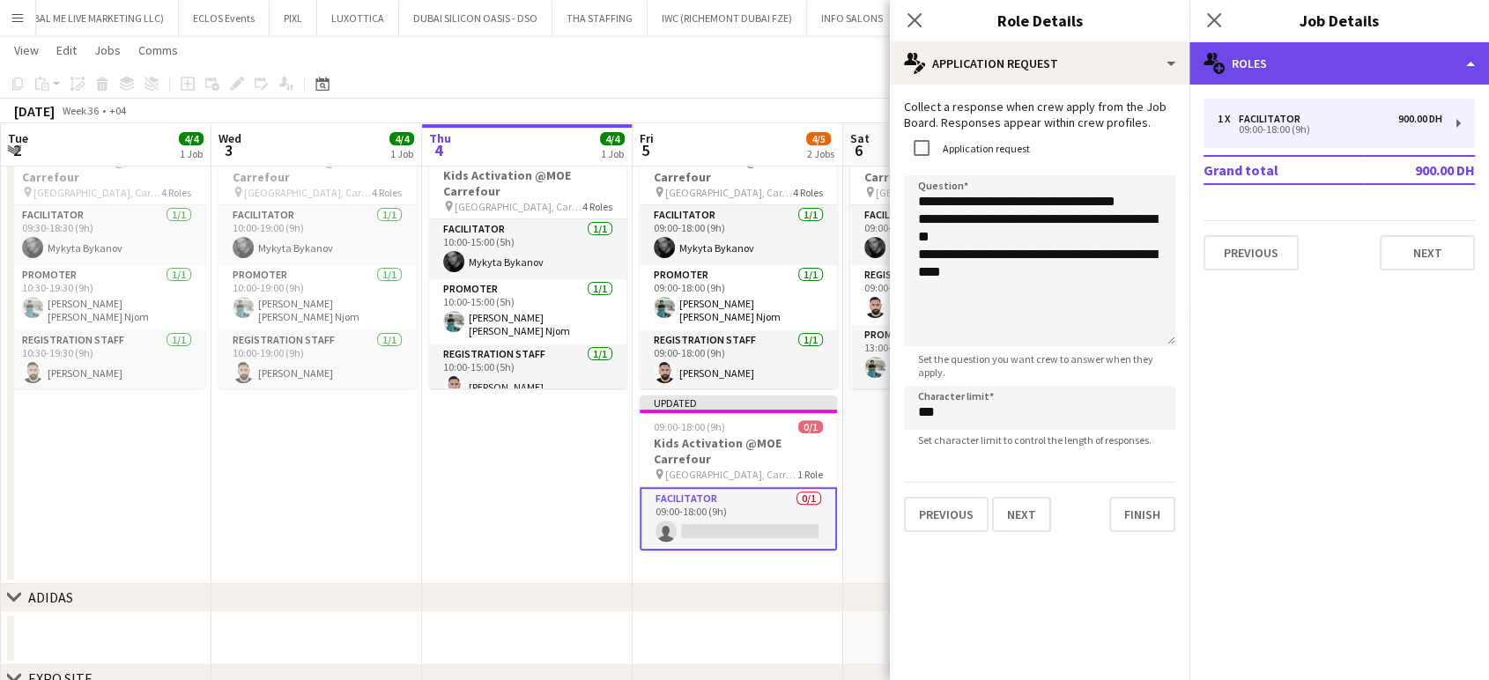
click at [846, 58] on div "multiple-users-add Roles" at bounding box center [1338, 63] width 299 height 42
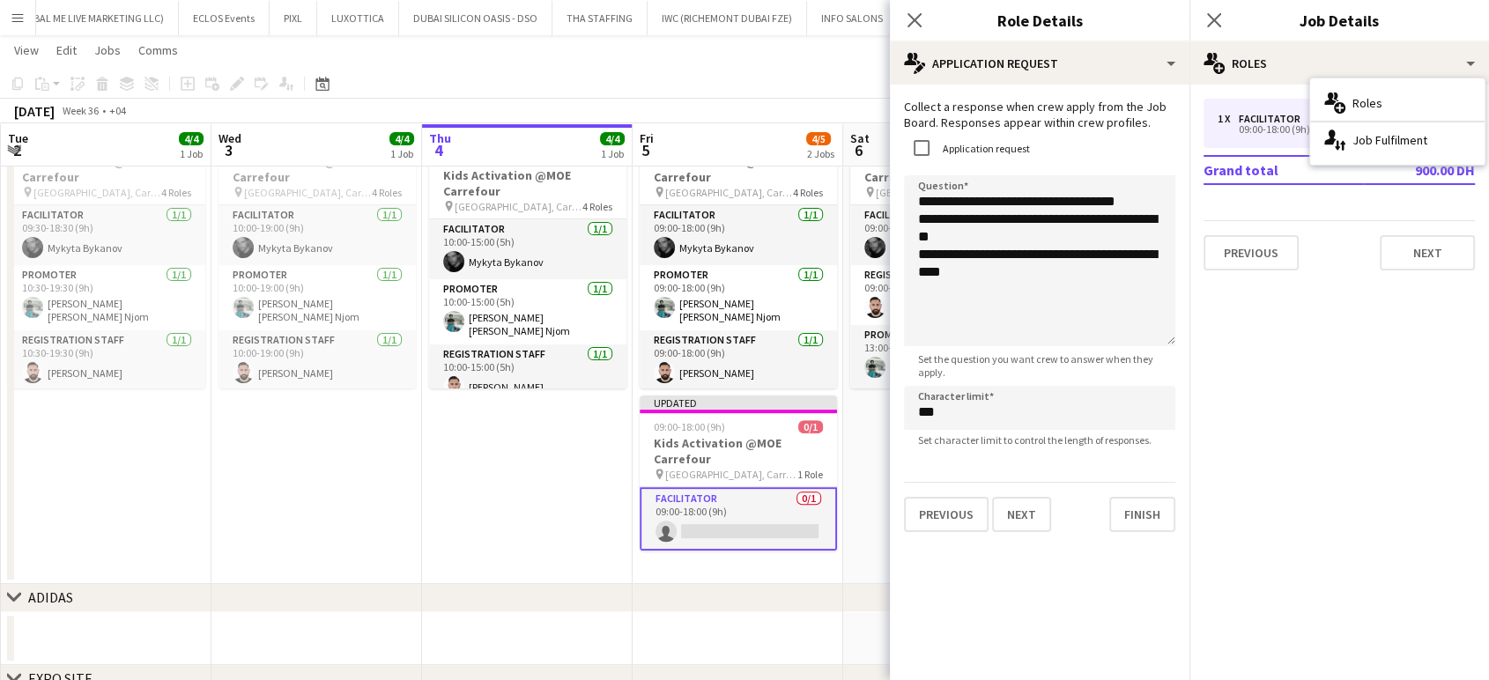
click at [846, 303] on mat-expansion-panel "pencil3 General details 1 x Facilitator 900.00 DH 09:00-18:00 (9h) Grand total …" at bounding box center [1338, 382] width 299 height 595
click at [541, 495] on app-date-cell "In progress 10:00-15:00 (5h) 4/4 Kids Activation @MOE Carrefour pin Mall of Emi…" at bounding box center [527, 352] width 211 height 463
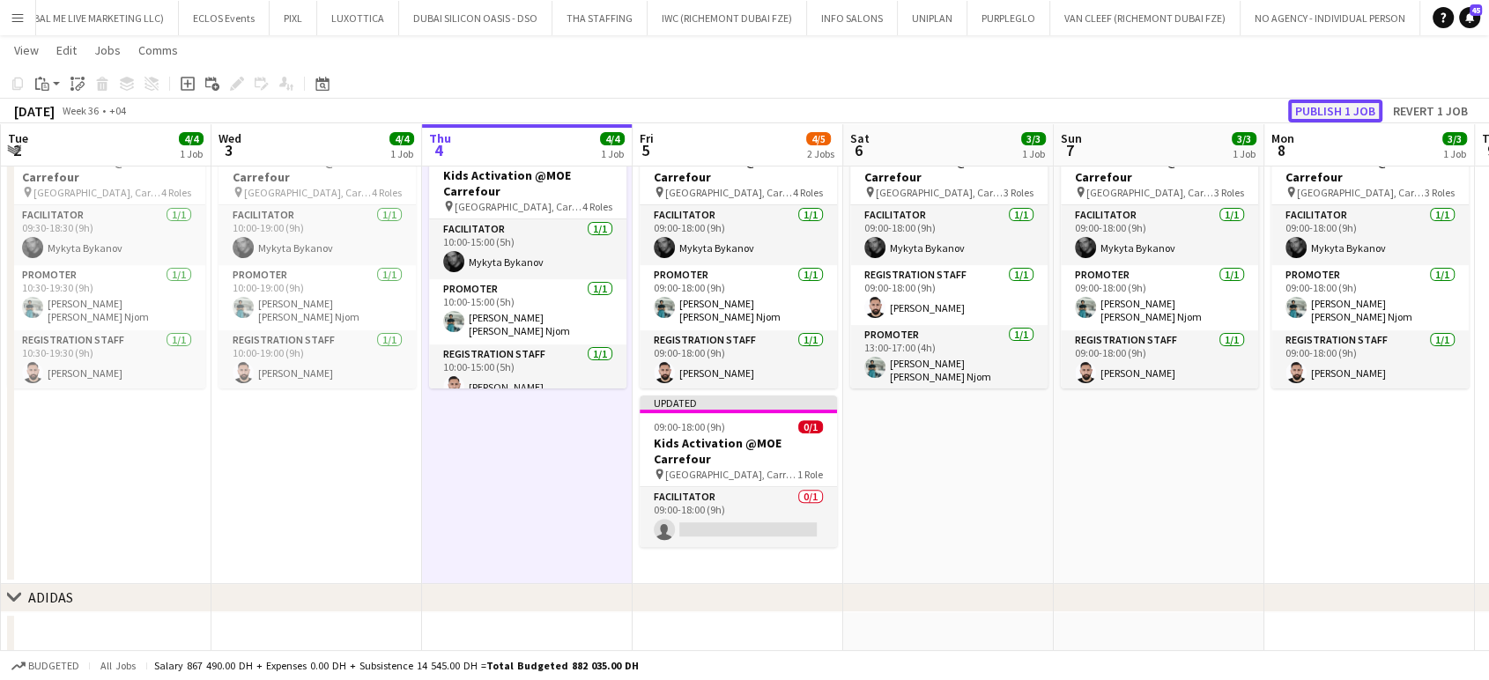
click at [846, 107] on button "Publish 1 job" at bounding box center [1335, 111] width 94 height 23
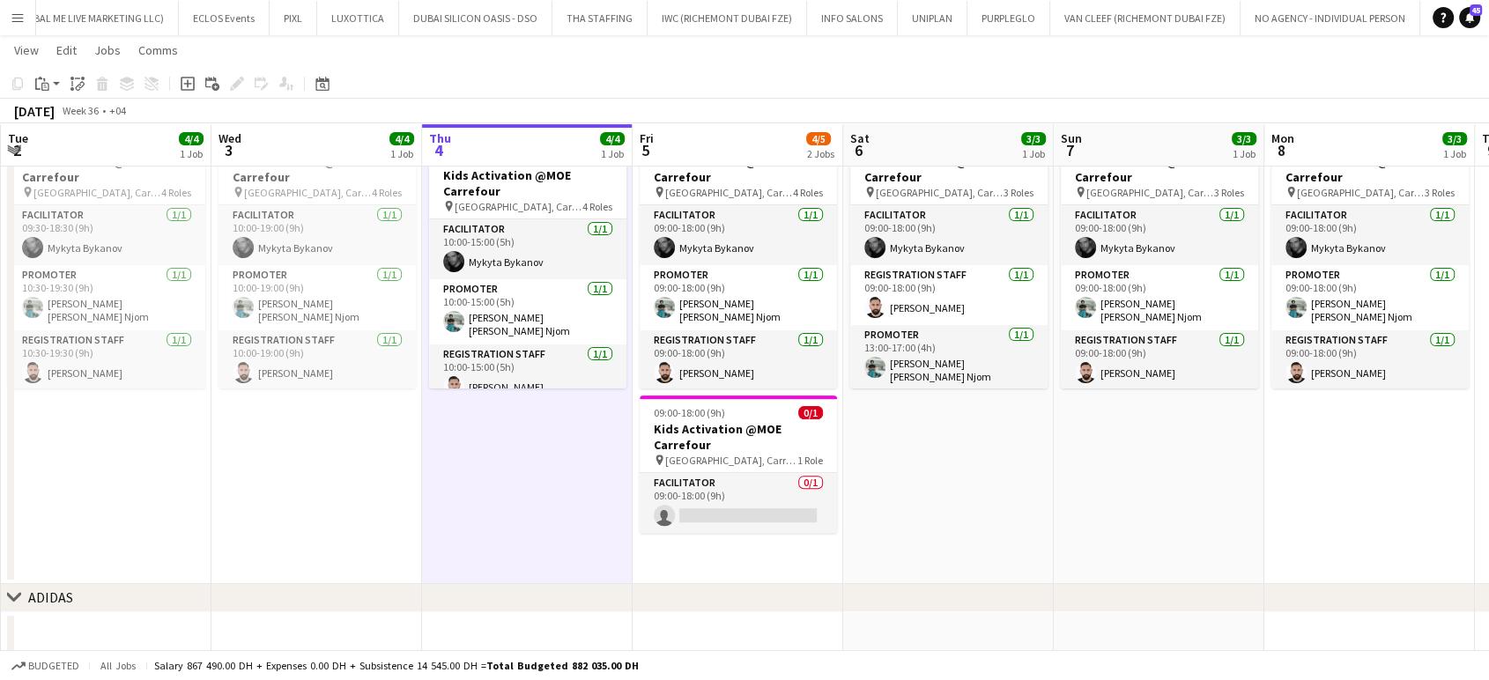
click at [846, 454] on app-date-cell "09:00-18:00 (9h) 3/3 Kids Activation @MOE Carrefour pin Mall of Emirates, Carre…" at bounding box center [948, 352] width 211 height 463
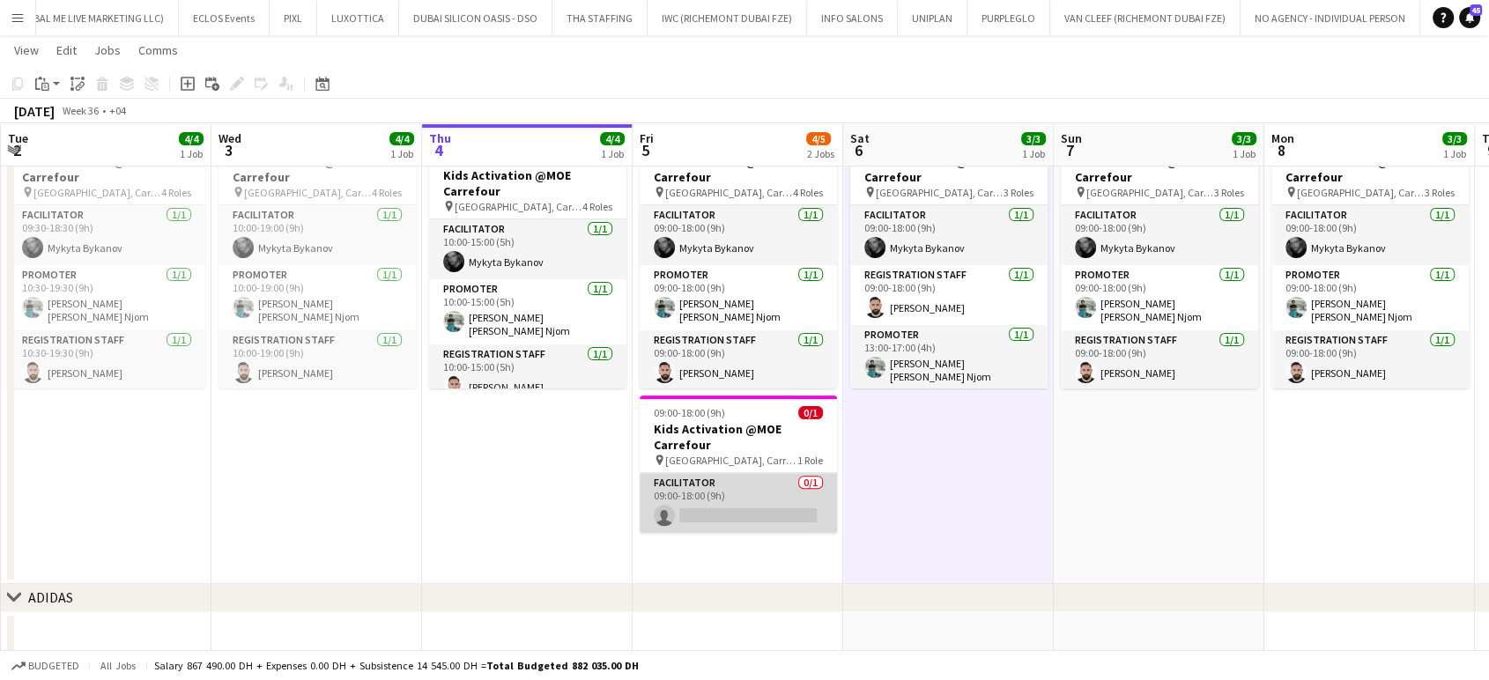
click at [758, 499] on app-card-role "Facilitator 0/1 09:00-18:00 (9h) single-neutral-actions" at bounding box center [737, 503] width 197 height 60
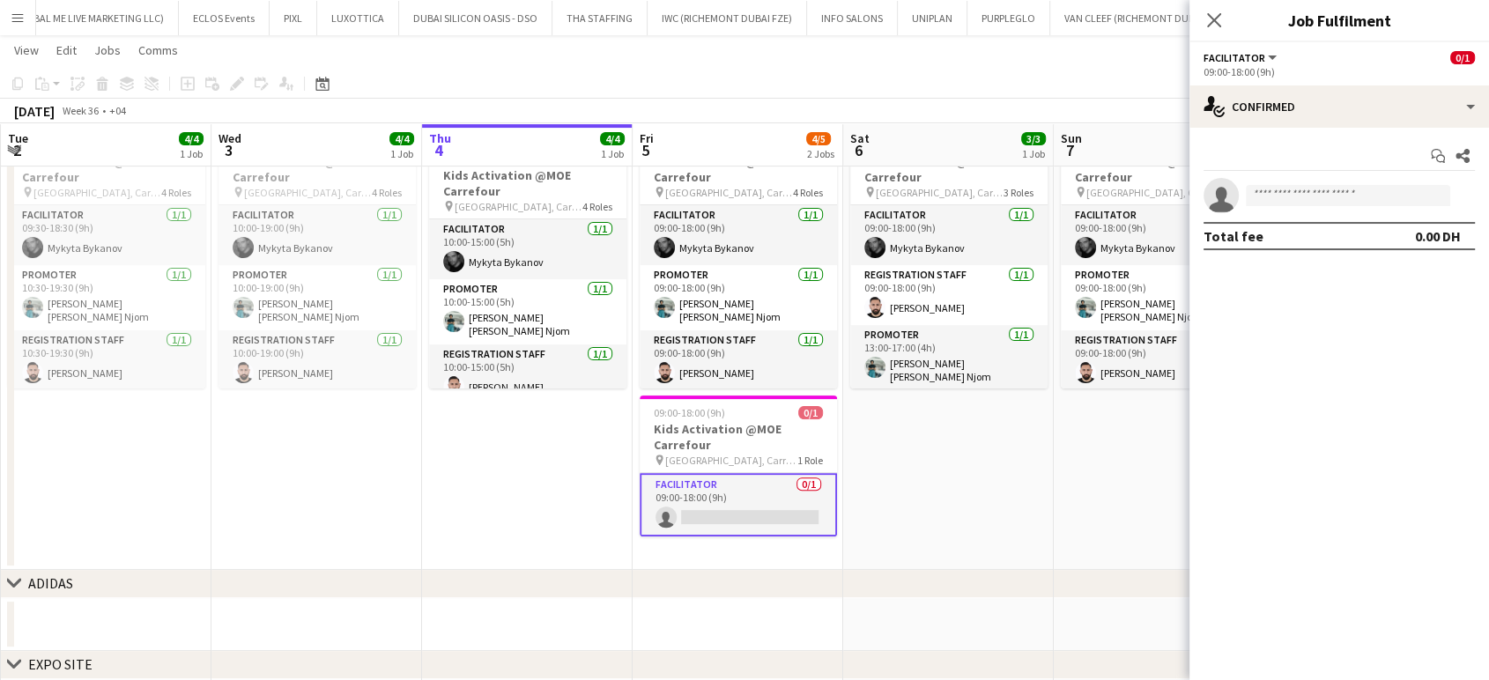
click at [846, 84] on app-options-switcher "Facilitator All roles Facilitator 0/1 09:00-18:00 (9h)" at bounding box center [1338, 63] width 299 height 43
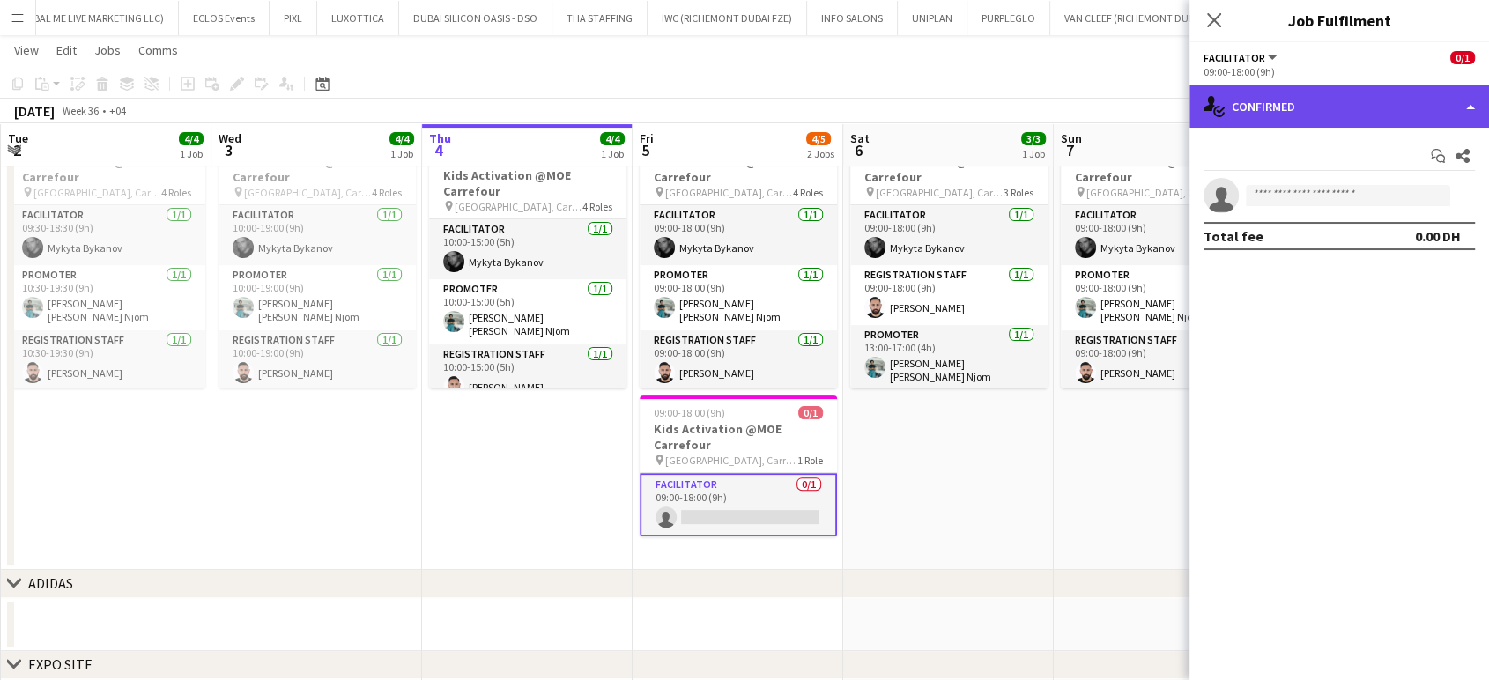
click at [846, 98] on div "single-neutral-actions-check-2 Confirmed" at bounding box center [1338, 106] width 299 height 42
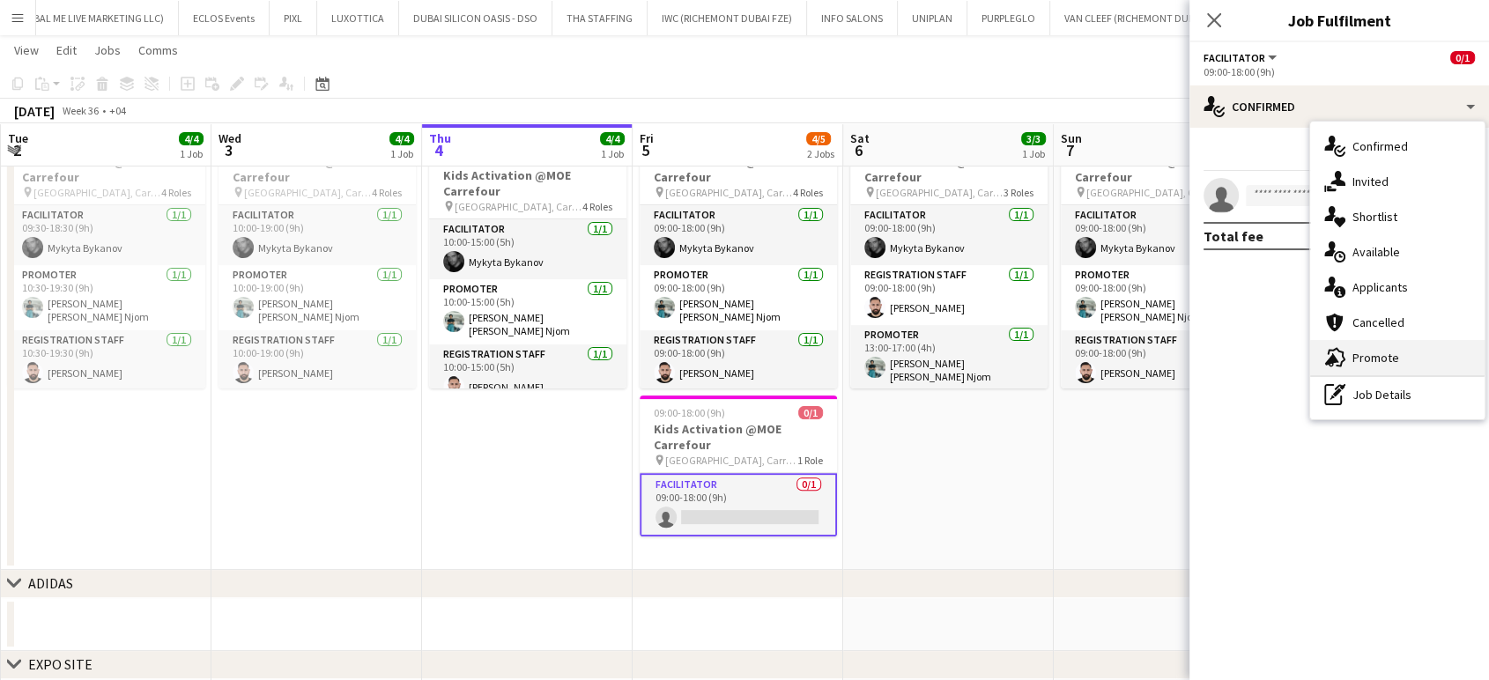
click at [846, 354] on span "Promote" at bounding box center [1375, 358] width 47 height 16
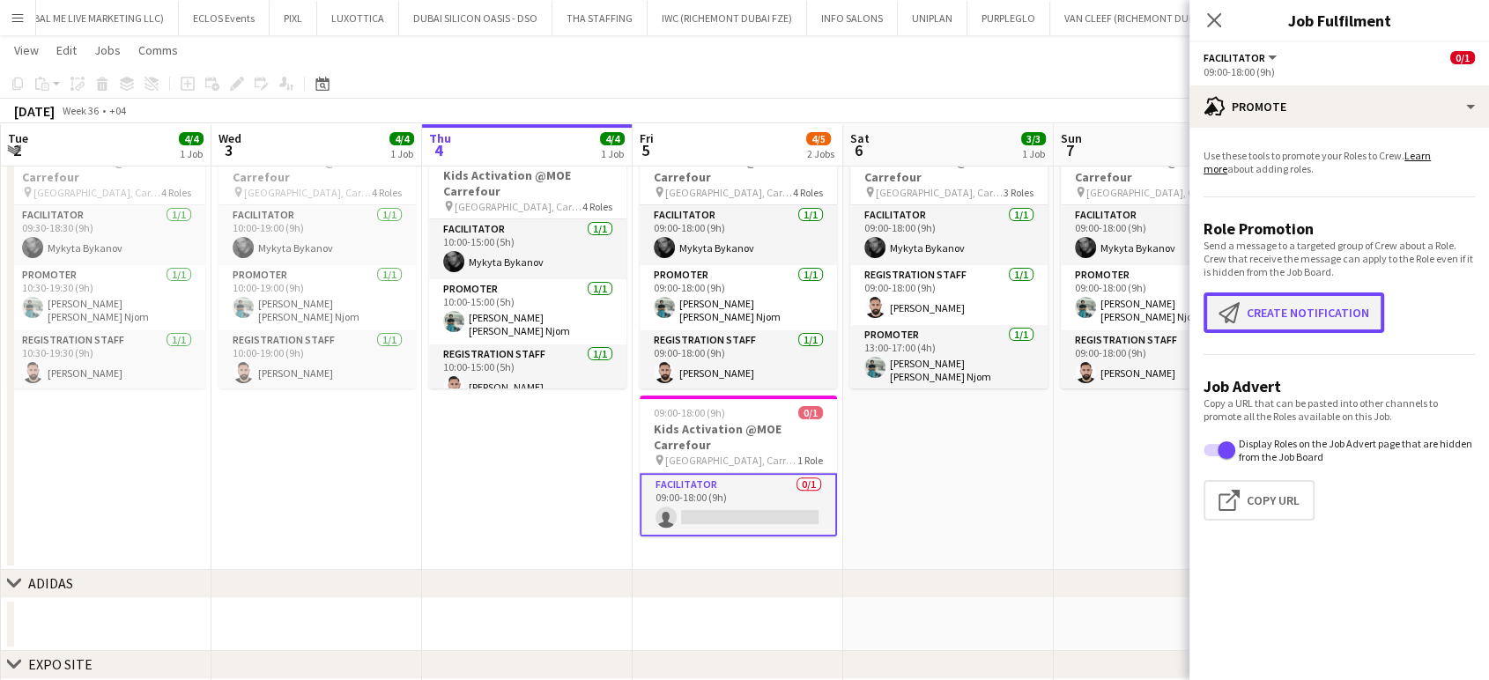
click at [846, 308] on button "Create notification Create notification" at bounding box center [1293, 312] width 181 height 41
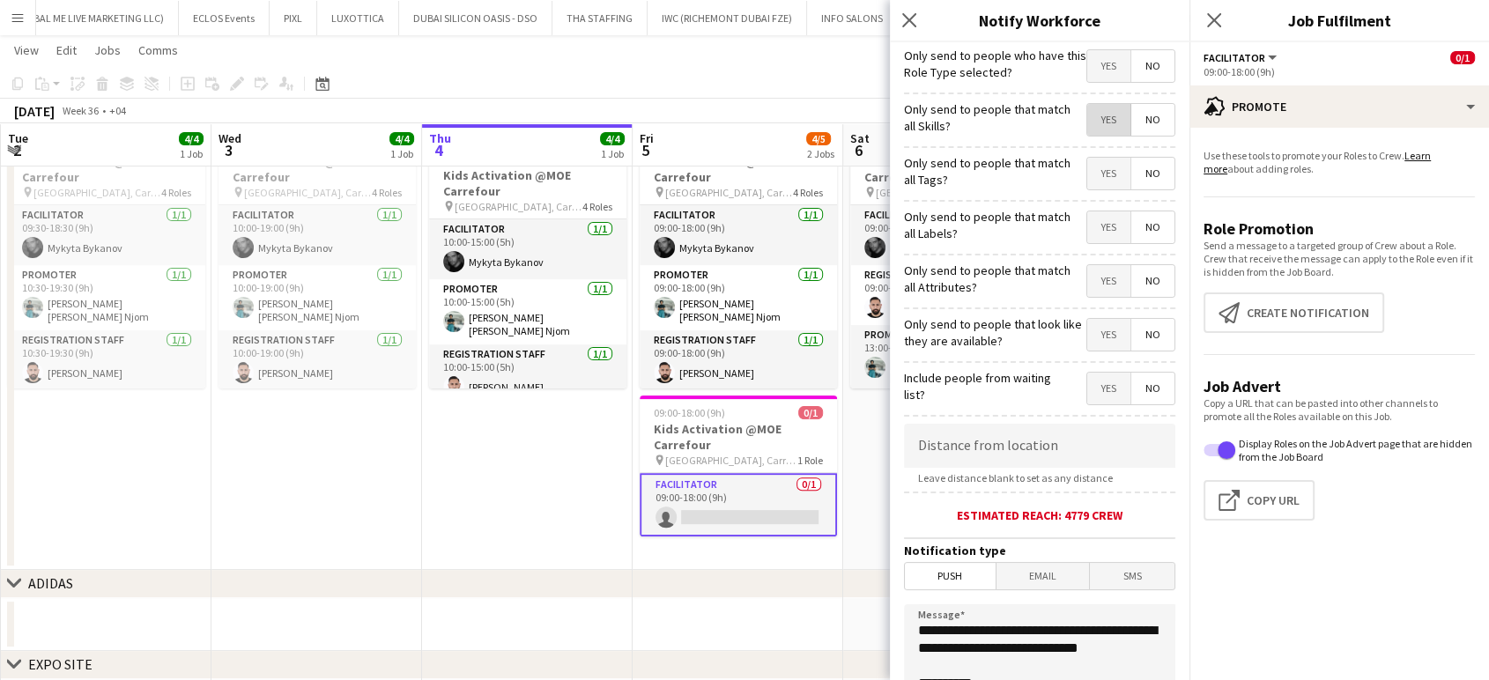
click at [846, 104] on span "Yes" at bounding box center [1108, 120] width 43 height 32
click at [846, 171] on span "Yes" at bounding box center [1108, 174] width 43 height 32
click at [846, 215] on span "Yes" at bounding box center [1108, 227] width 43 height 32
drag, startPoint x: 1090, startPoint y: 287, endPoint x: 1078, endPoint y: 327, distance: 41.3
click at [846, 287] on span "Yes" at bounding box center [1108, 281] width 43 height 32
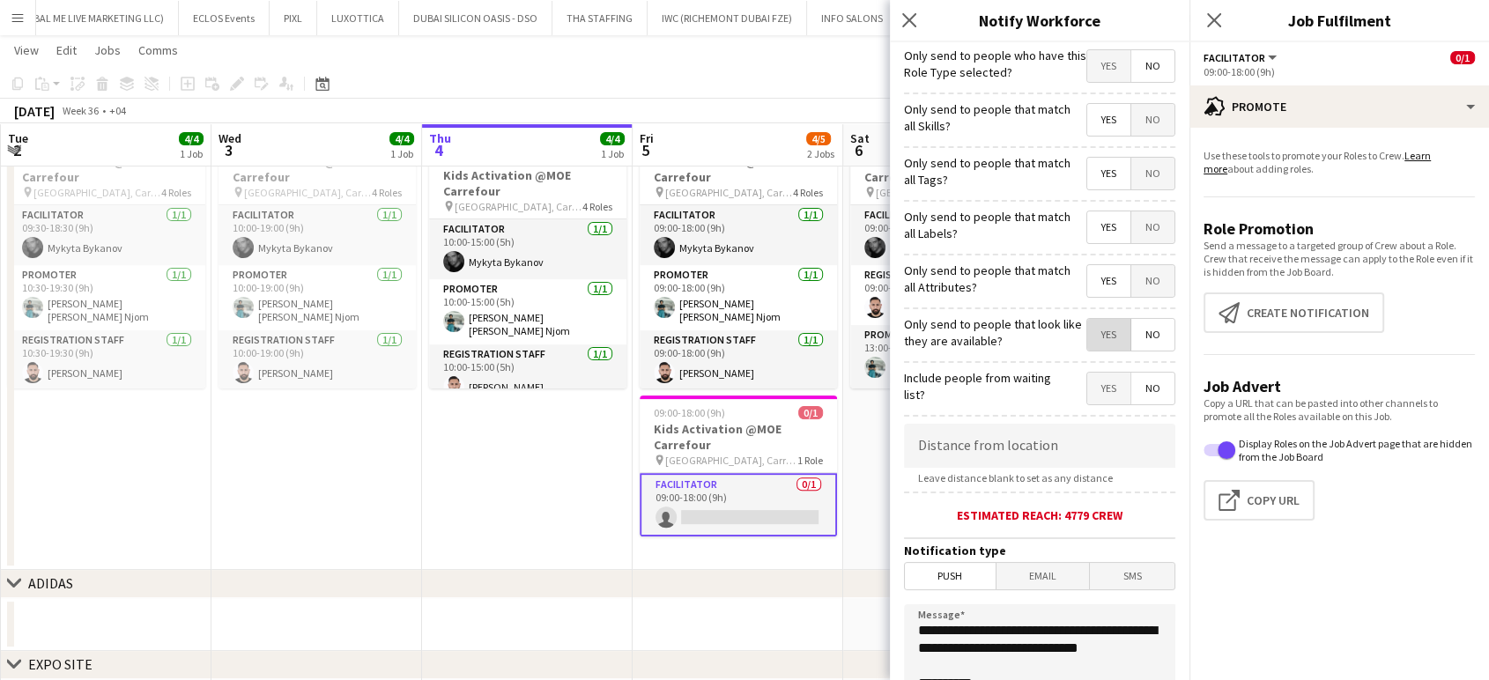
click at [846, 341] on span "Yes" at bounding box center [1108, 335] width 43 height 32
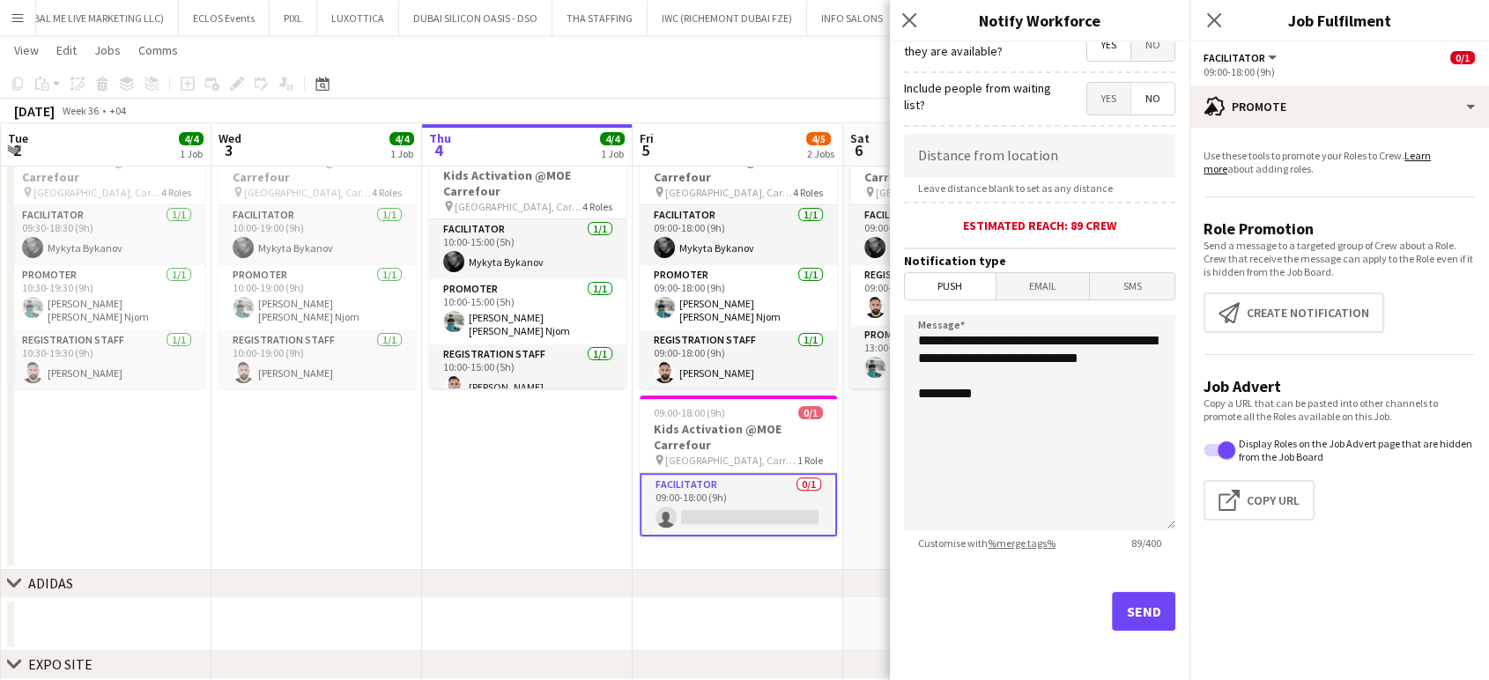
scroll to position [294, 0]
click at [846, 615] on button "Send" at bounding box center [1143, 611] width 63 height 39
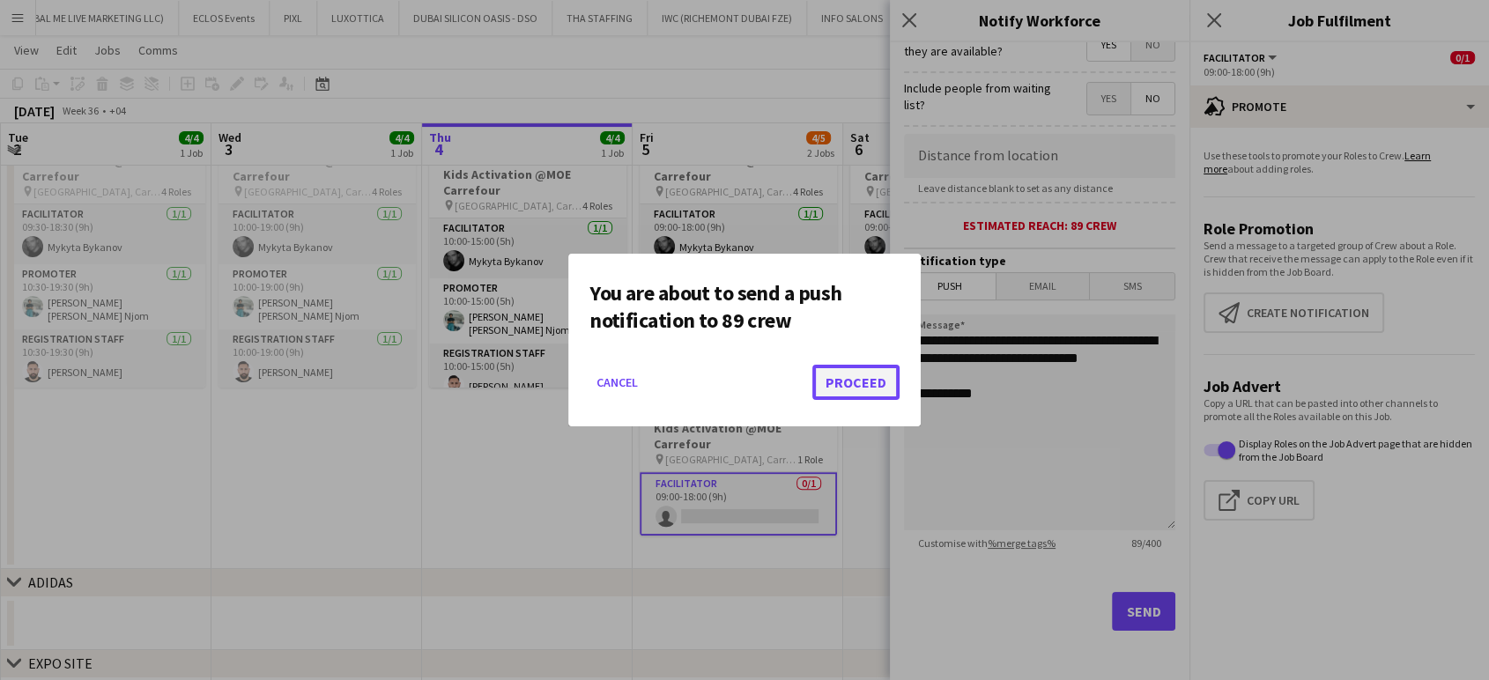
click at [846, 387] on button "Proceed" at bounding box center [855, 382] width 87 height 35
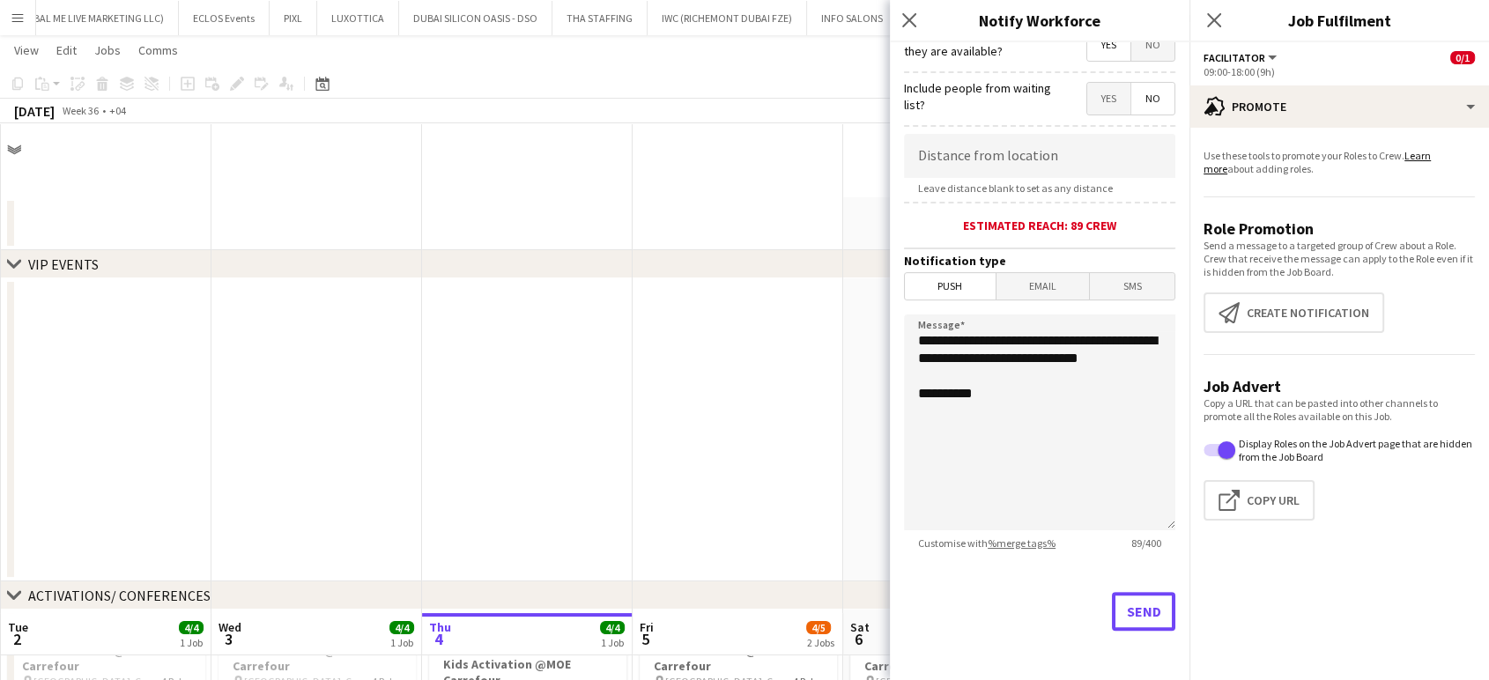
scroll to position [489, 0]
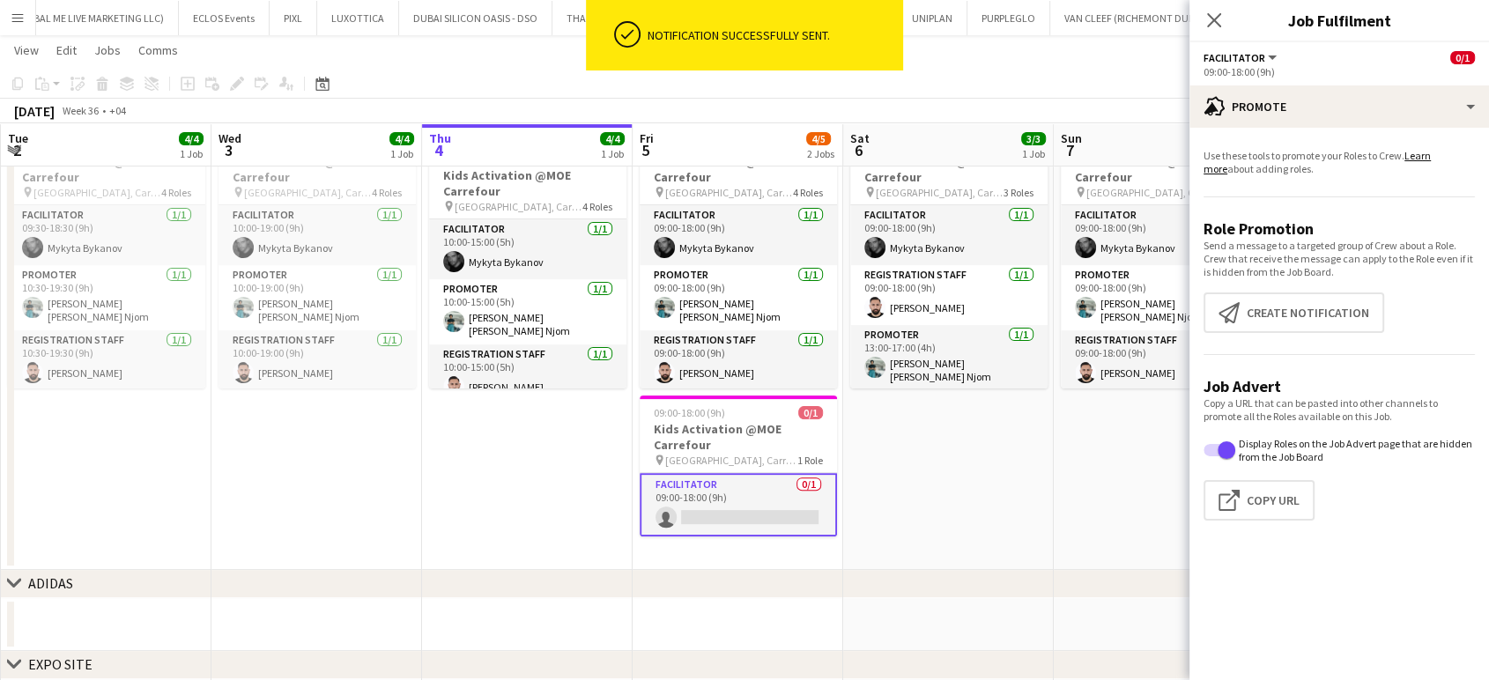
click at [766, 507] on app-card-role "Facilitator 0/1 09:00-18:00 (9h) single-neutral-actions" at bounding box center [737, 504] width 197 height 63
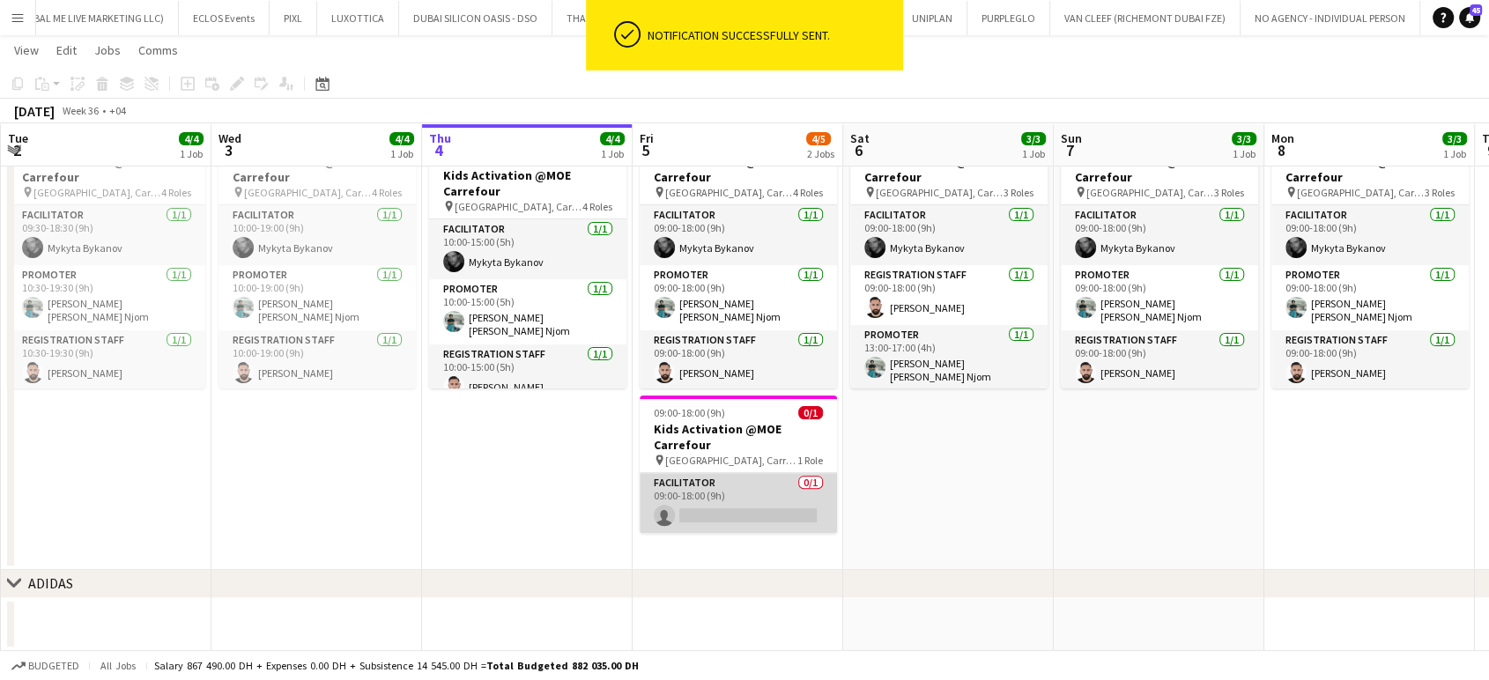
click at [782, 500] on app-card-role "Facilitator 0/1 09:00-18:00 (9h) single-neutral-actions" at bounding box center [737, 503] width 197 height 60
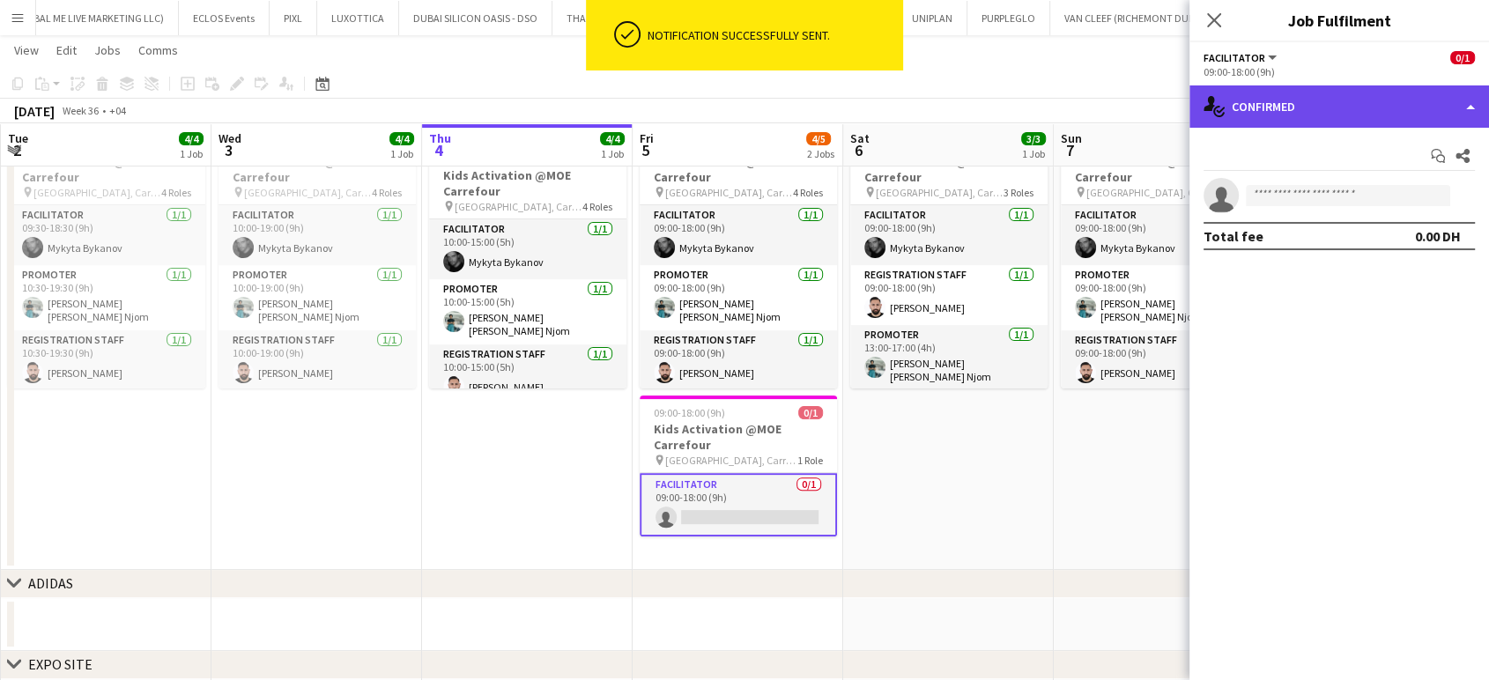
click at [846, 101] on div "single-neutral-actions-check-2 Confirmed" at bounding box center [1338, 106] width 299 height 42
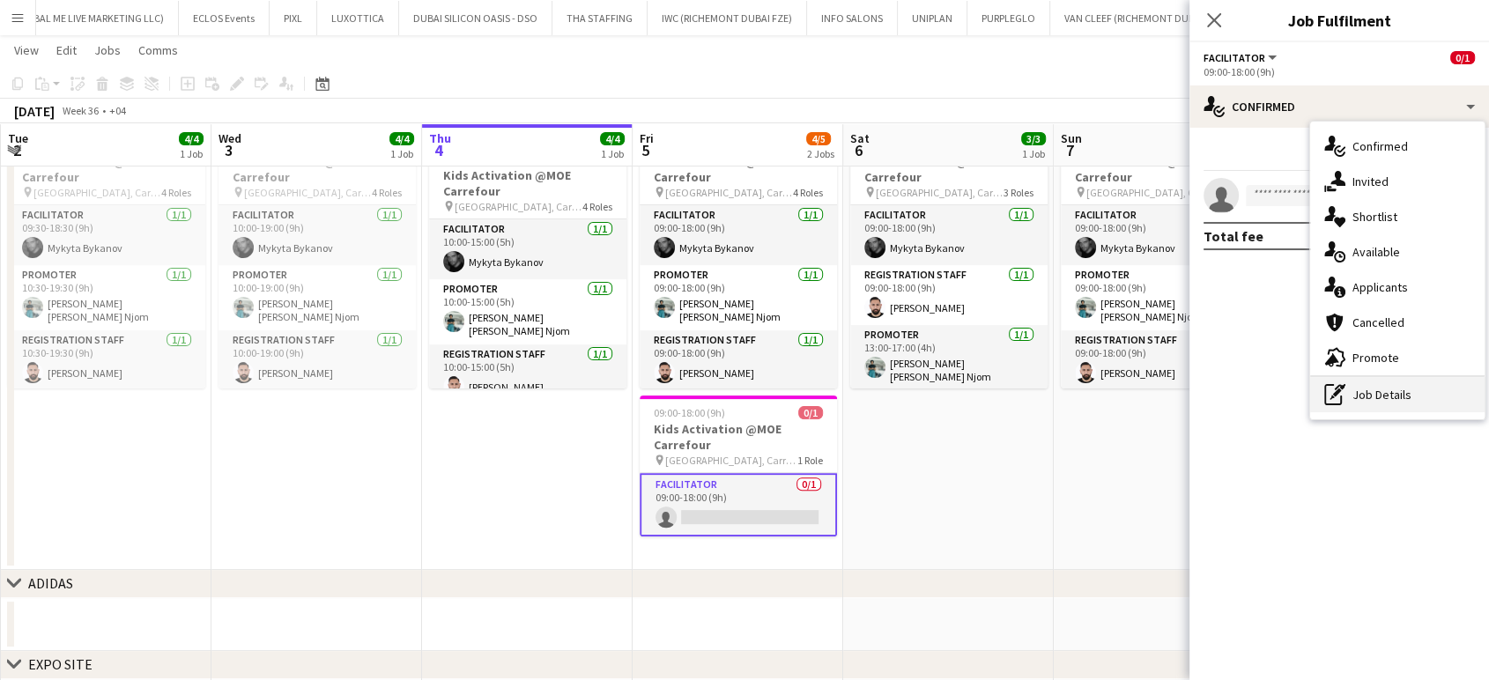
click at [846, 386] on div "pen-write Job Details" at bounding box center [1397, 394] width 174 height 35
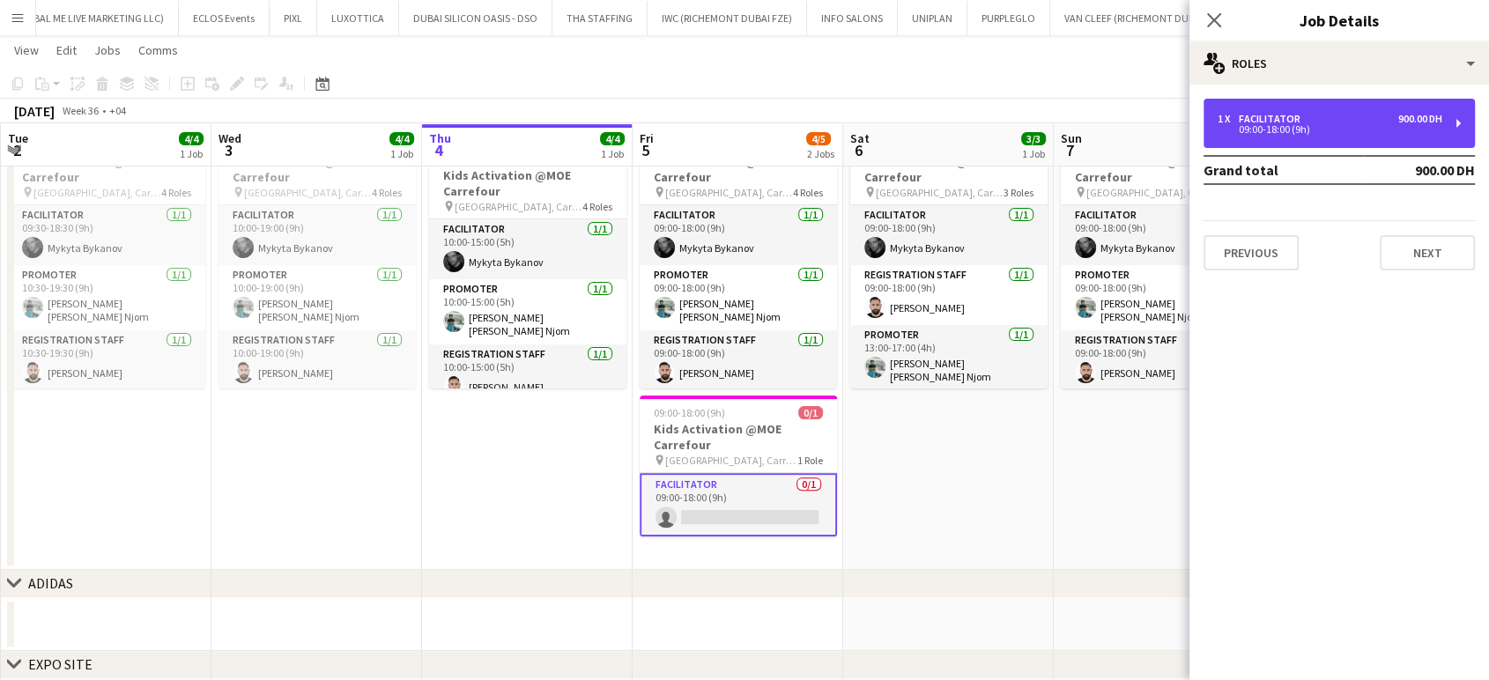
click at [846, 147] on div "1 x Facilitator 900.00 DH 09:00-18:00 (9h)" at bounding box center [1338, 123] width 271 height 49
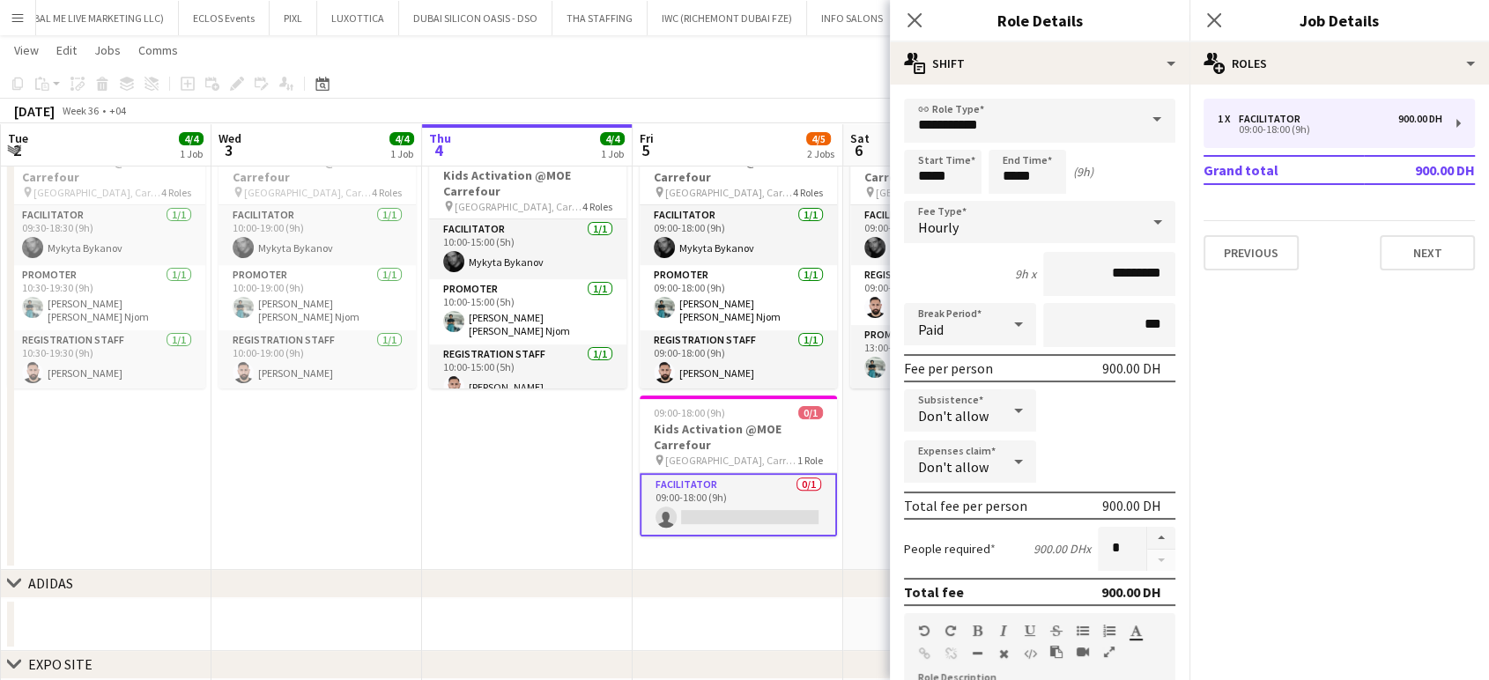
click at [457, 477] on app-date-cell "In progress 10:00-15:00 (5h) 4/4 Kids Activation @MOE Carrefour pin Mall of Emi…" at bounding box center [527, 345] width 211 height 449
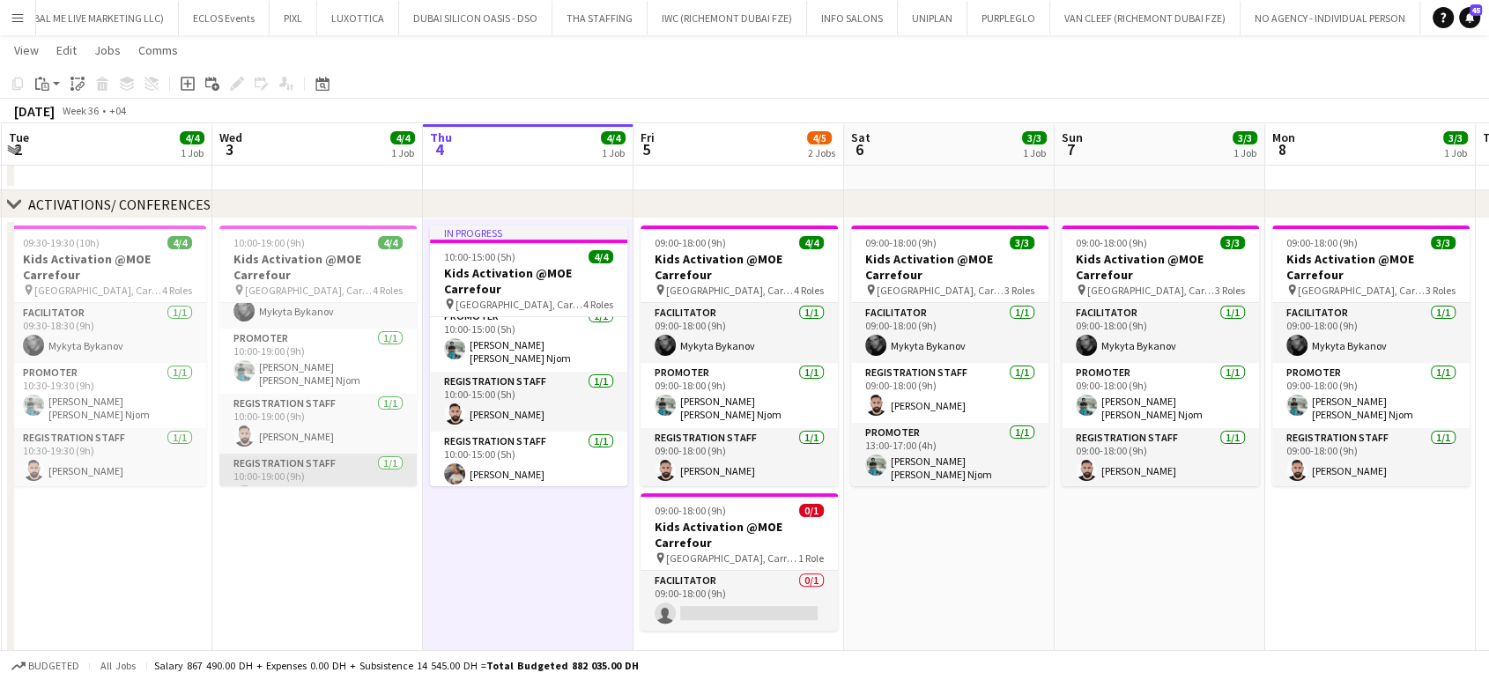
scroll to position [56, 0]
click at [448, 568] on app-date-cell "In progress 10:00-15:00 (5h) 4/4 Kids Activation @MOE Carrefour pin Mall of Emi…" at bounding box center [528, 442] width 211 height 449
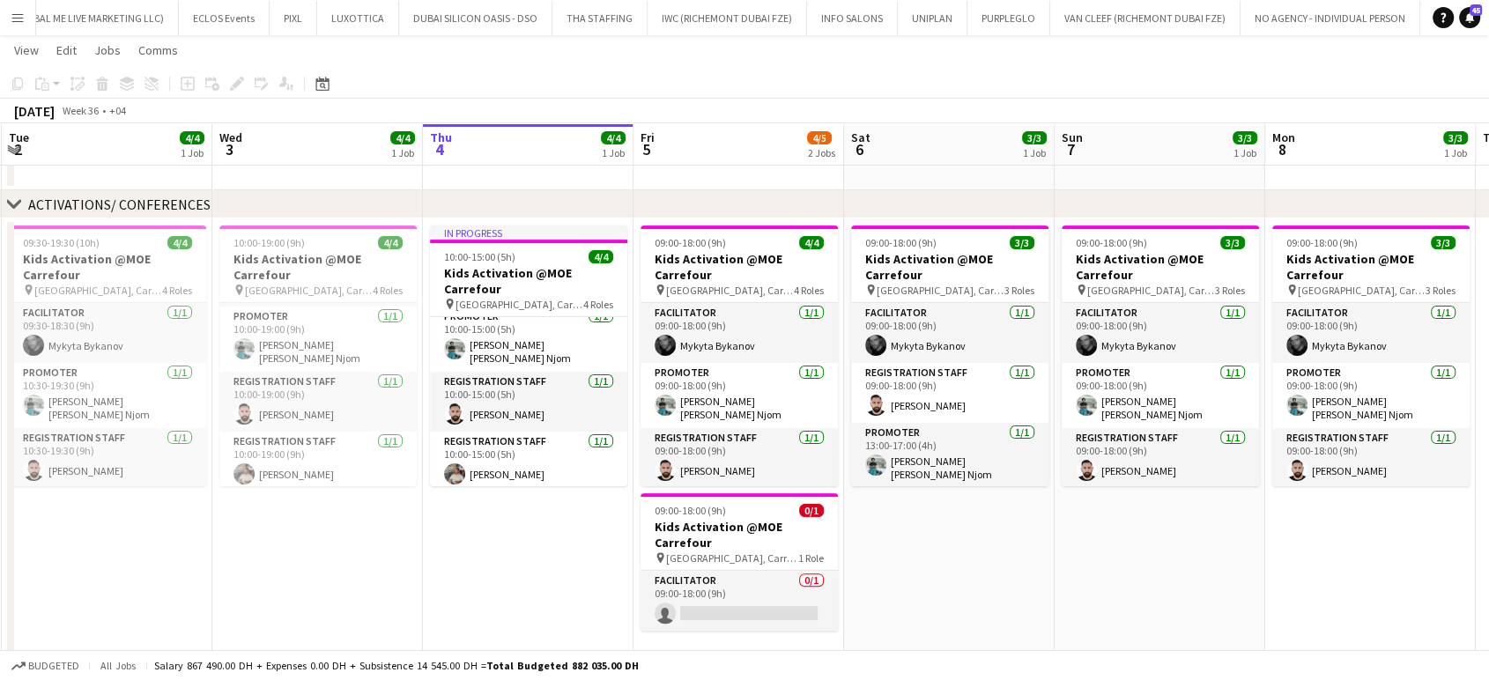
drag, startPoint x: 809, startPoint y: 384, endPoint x: 325, endPoint y: 384, distance: 483.5
click at [325, 384] on app-calendar-viewport "Sun 31 4/4 1 Job Mon 1 4/4 1 Job Tue 2 4/4 1 Job Wed 3 4/4 1 Job Thu 4 4/4 1 Jo…" at bounding box center [744, 254] width 1489 height 1152
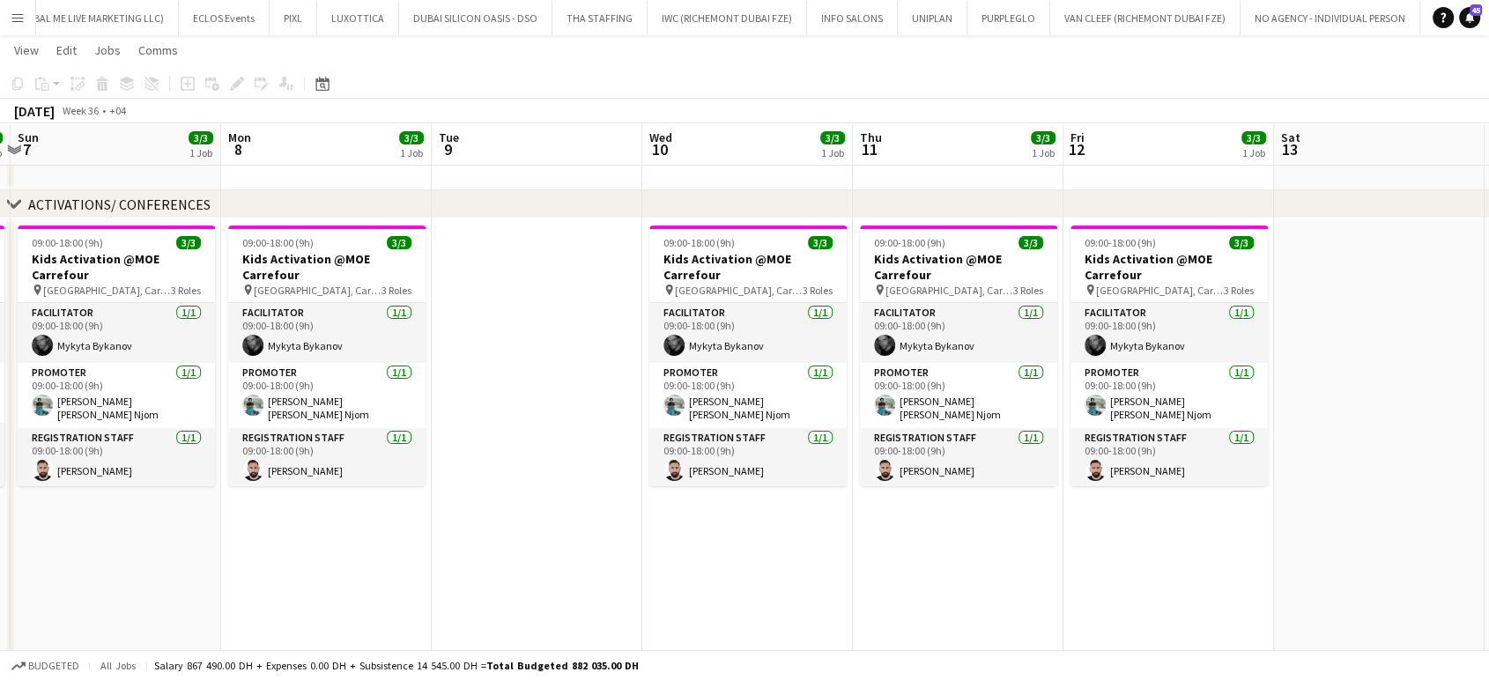
drag, startPoint x: 322, startPoint y: 403, endPoint x: 301, endPoint y: 403, distance: 21.1
click at [310, 403] on app-calendar-viewport "Wed 3 4/4 1 Job Thu 4 4/4 1 Job Fri 5 4/5 2 Jobs Sat 6 3/3 1 Job Sun 7 3/3 1 Jo…" at bounding box center [744, 254] width 1489 height 1152
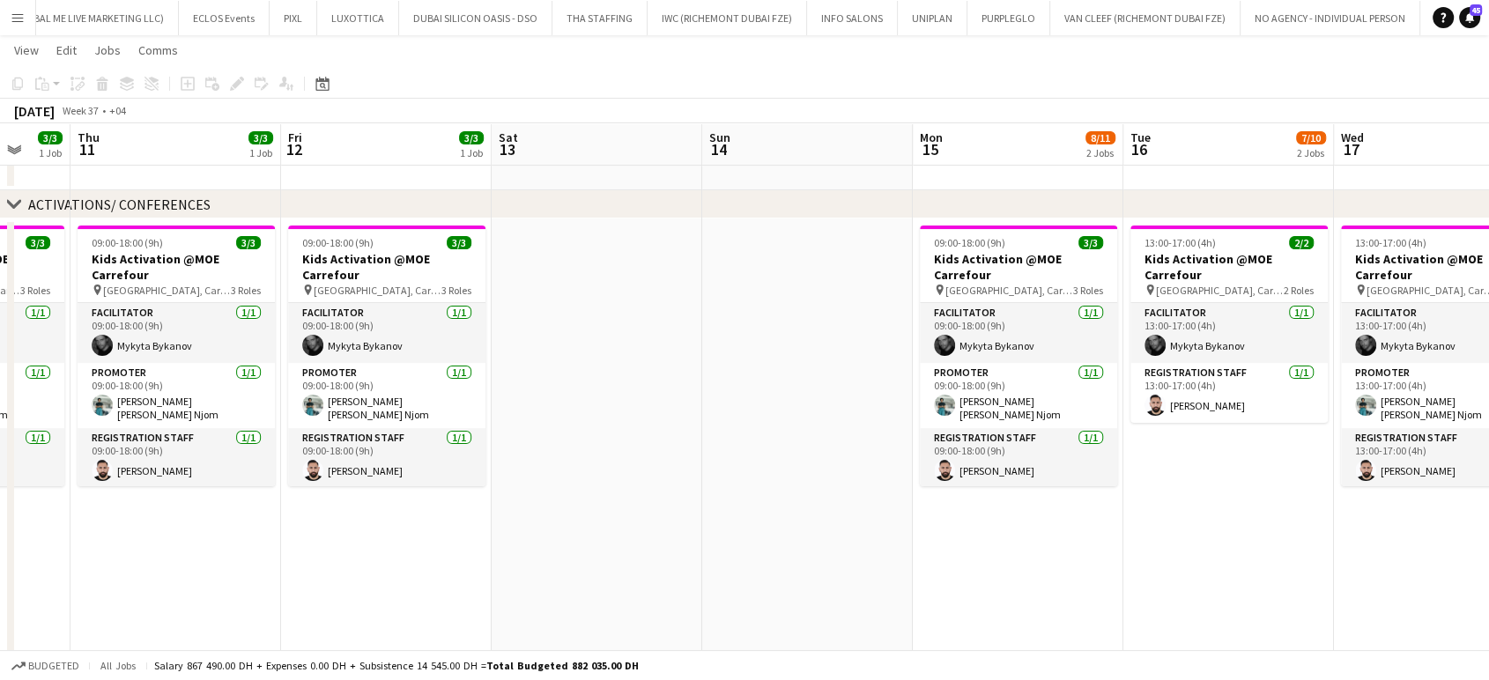
click at [491, 444] on app-calendar-viewport "Mon 8 3/3 1 Job Tue 9 Wed 10 3/3 1 Job Thu 11 3/3 1 Job Fri 12 3/3 1 Job Sat 13…" at bounding box center [744, 254] width 1489 height 1152
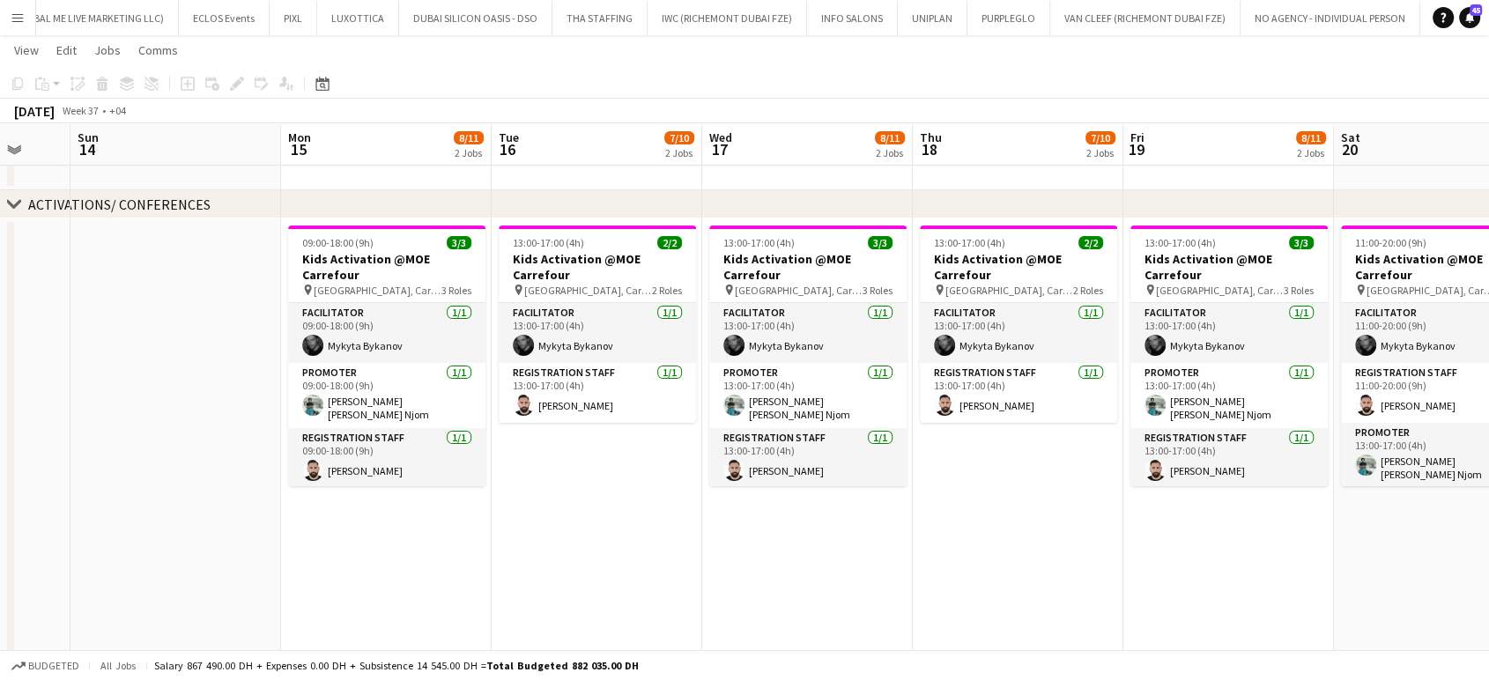
scroll to position [0, 611]
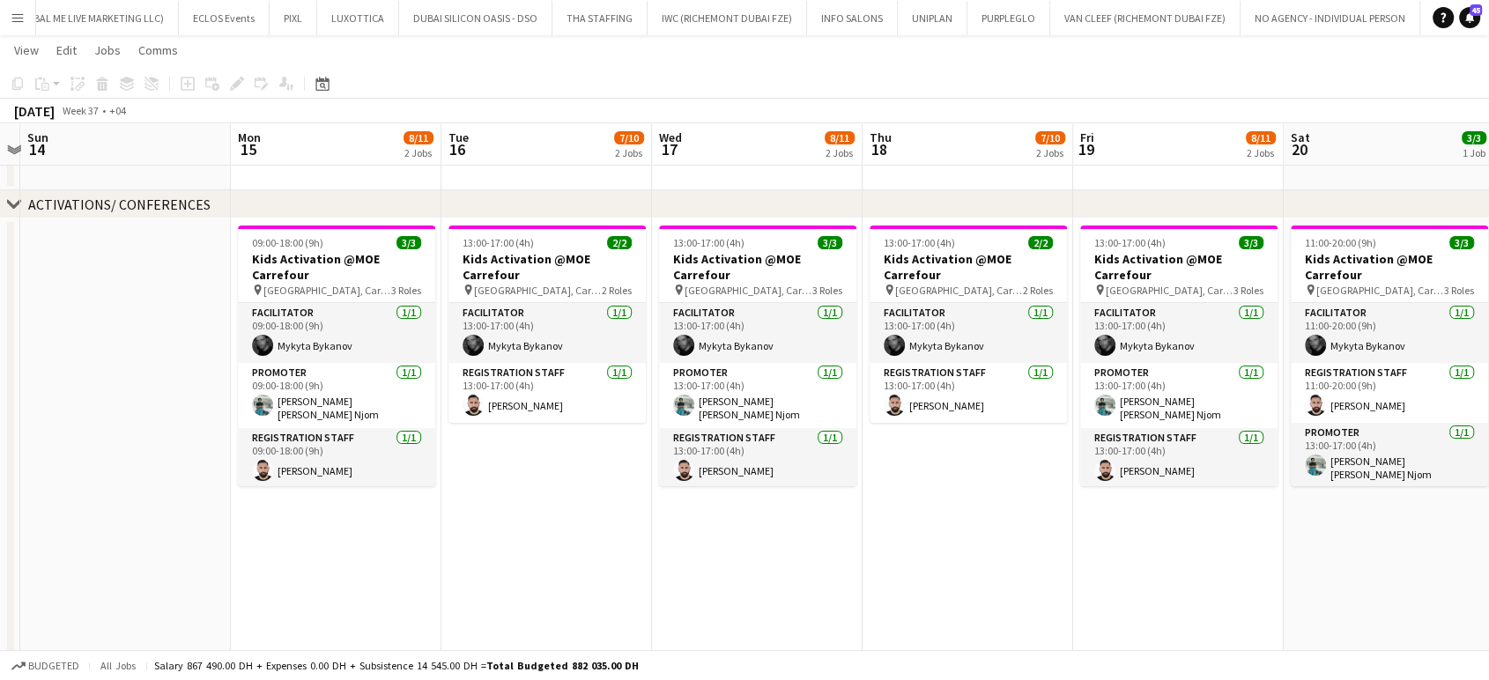
drag, startPoint x: 1085, startPoint y: 331, endPoint x: 275, endPoint y: 335, distance: 810.3
click at [275, 335] on app-calendar-viewport "Thu 11 3/3 1 Job Fri 12 3/3 1 Job Sat 13 Sun 14 Mon 15 8/11 2 Jobs Tue 16 7/10 …" at bounding box center [744, 254] width 1489 height 1152
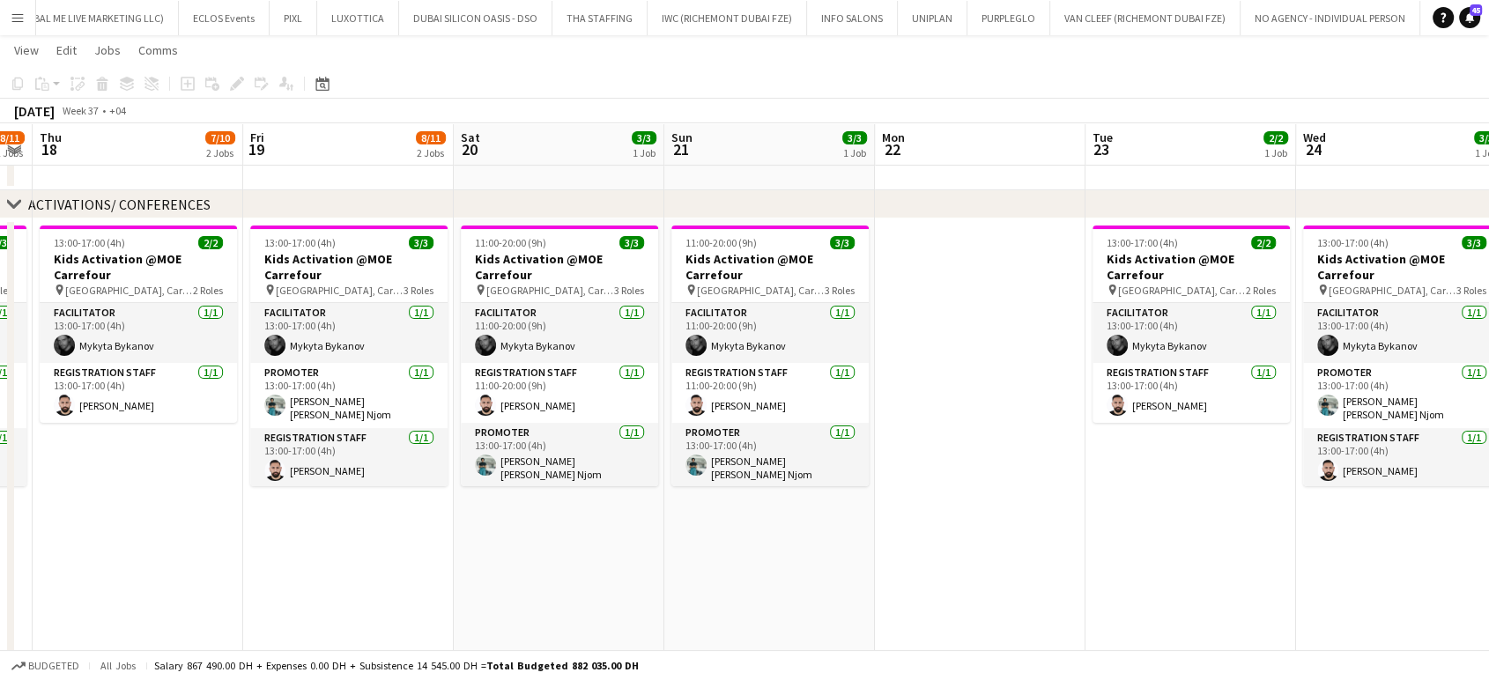
drag, startPoint x: 709, startPoint y: 359, endPoint x: 501, endPoint y: 356, distance: 207.9
click at [502, 356] on app-calendar-viewport "Mon 15 8/11 2 Jobs Tue 16 7/10 2 Jobs Wed 17 8/11 2 Jobs Thu 18 7/10 2 Jobs Fri…" at bounding box center [744, 254] width 1489 height 1152
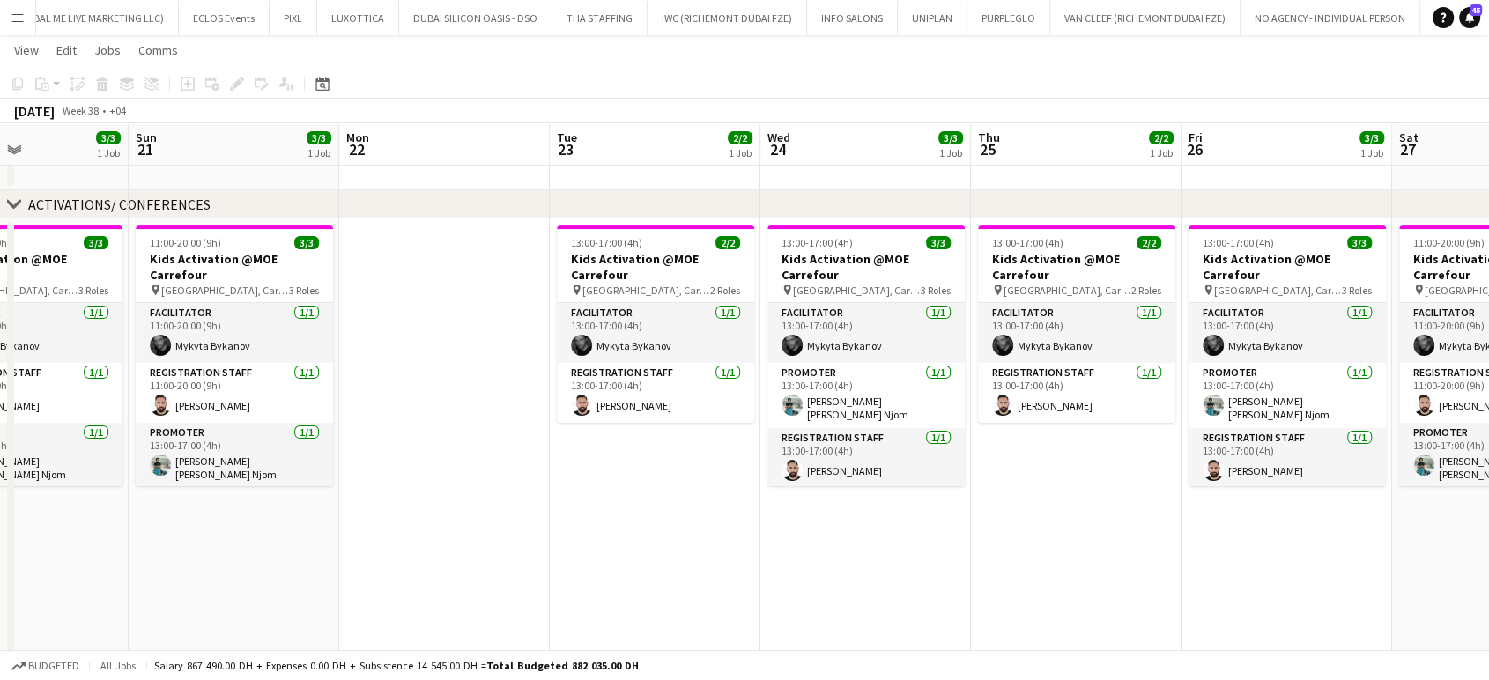
drag, startPoint x: 841, startPoint y: 358, endPoint x: 225, endPoint y: 353, distance: 615.7
click at [225, 353] on app-calendar-viewport "Wed 17 8/11 2 Jobs Thu 18 7/10 2 Jobs Fri 19 8/11 2 Jobs Sat 20 3/3 1 Job Sun 2…" at bounding box center [744, 254] width 1489 height 1152
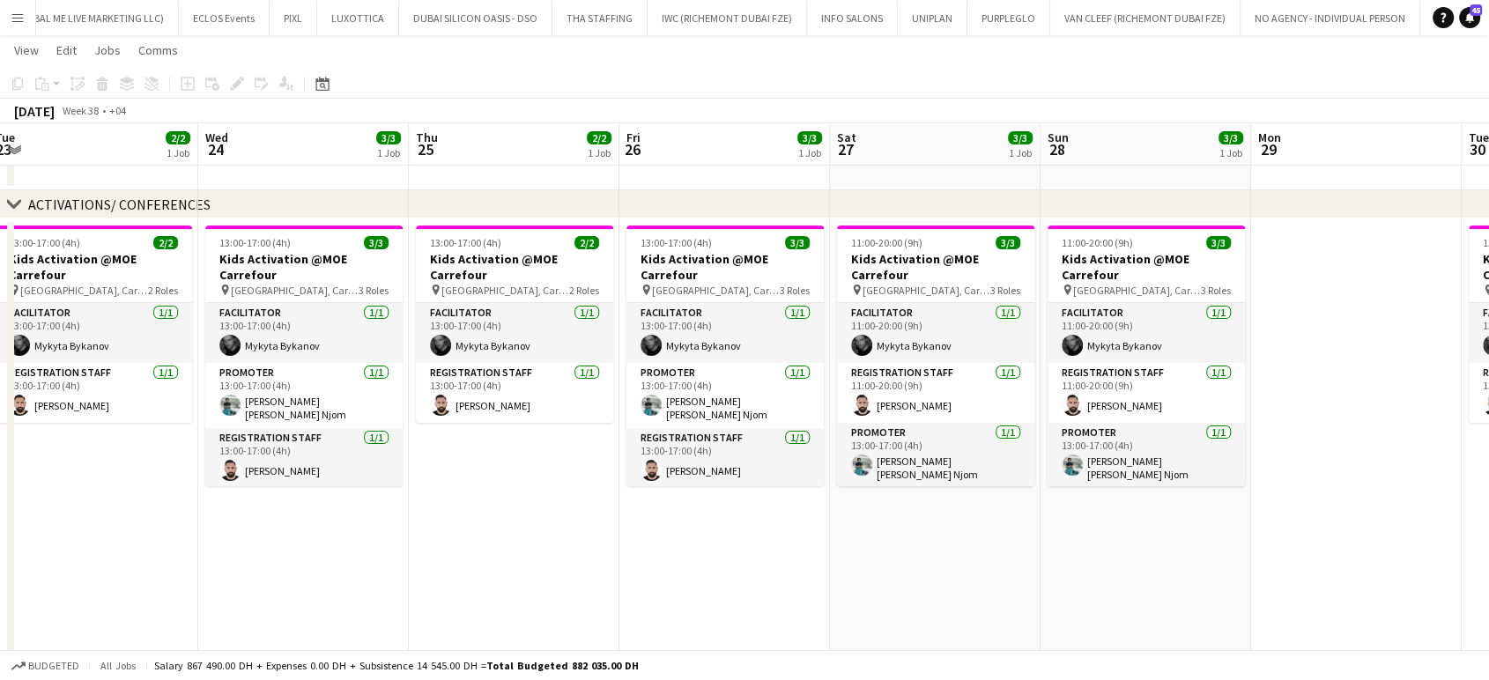
scroll to position [0, 585]
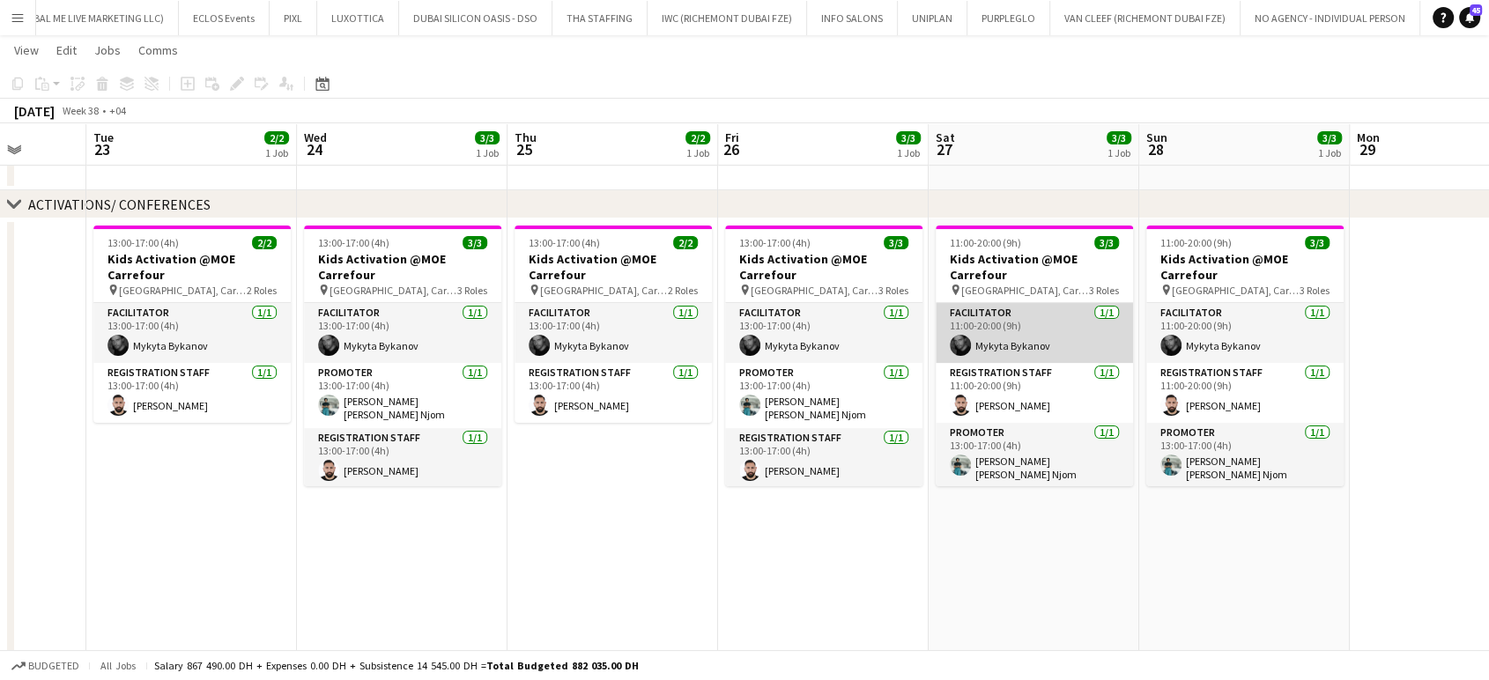
drag, startPoint x: 228, startPoint y: 340, endPoint x: 126, endPoint y: 340, distance: 102.2
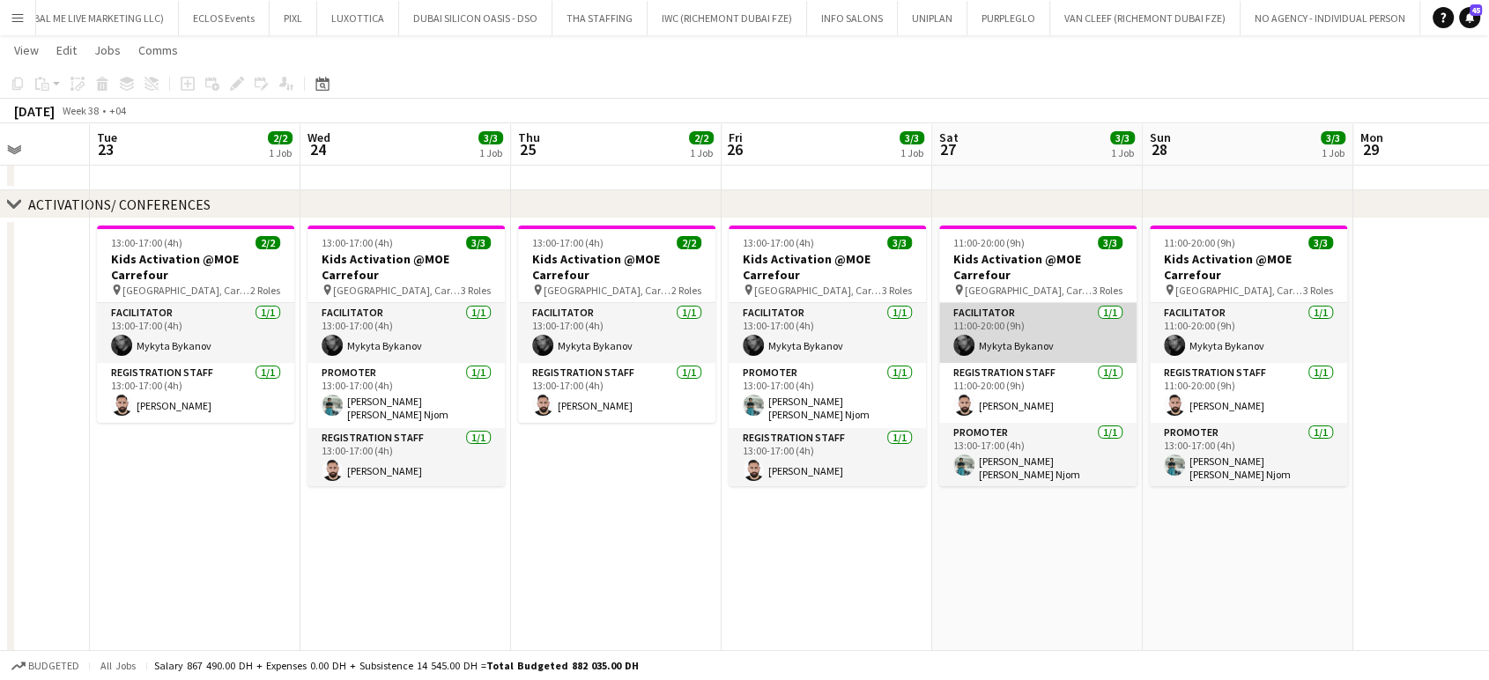
click at [143, 340] on app-calendar-viewport "Fri 19 8/11 2 Jobs Sat 20 3/3 1 Job Sun 21 3/3 1 Job Mon 22 Tue 23 2/2 1 Job We…" at bounding box center [744, 254] width 1489 height 1152
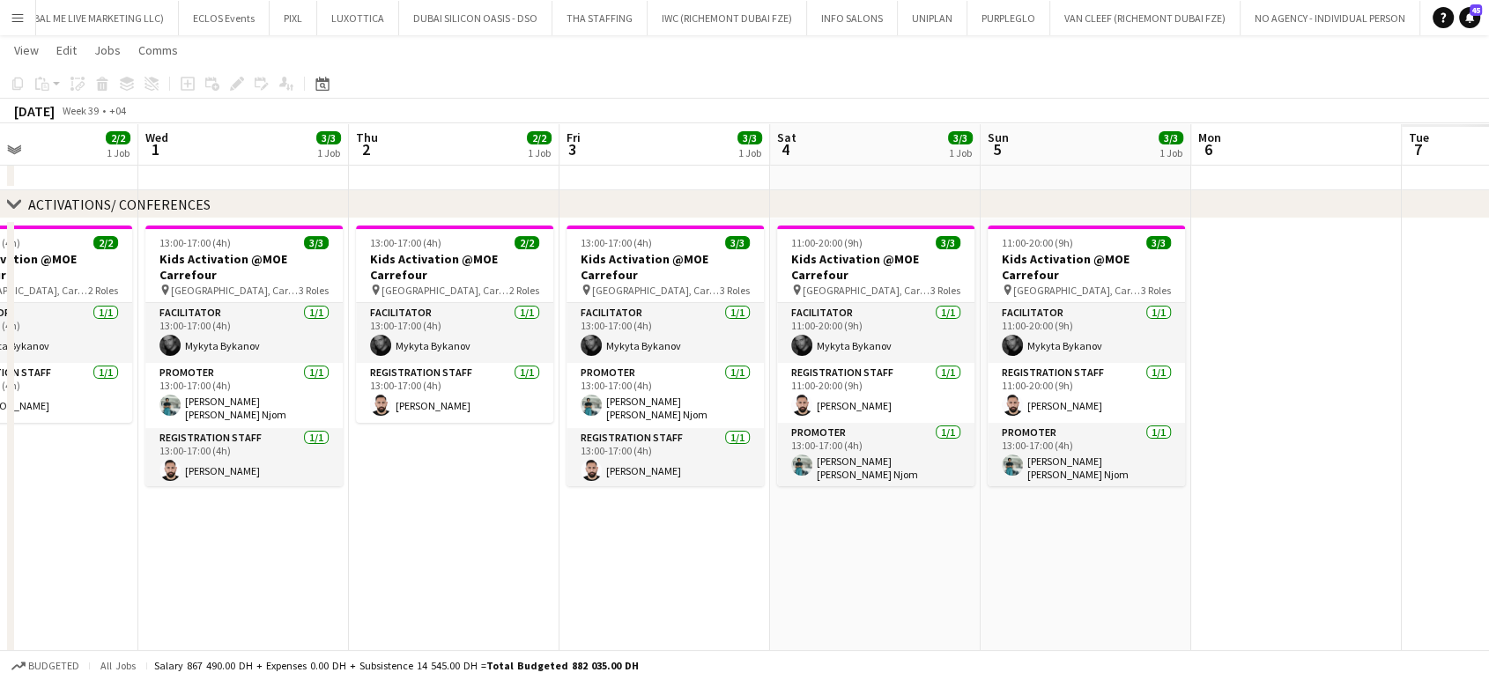
drag, startPoint x: 1114, startPoint y: 374, endPoint x: 364, endPoint y: 330, distance: 751.7
click at [364, 330] on app-calendar-viewport "Sun 28 3/3 1 Job Mon 29 Tue 30 2/2 1 Job Wed 1 3/3 1 Job Thu 2 2/2 1 Job Fri 3 …" at bounding box center [744, 254] width 1489 height 1152
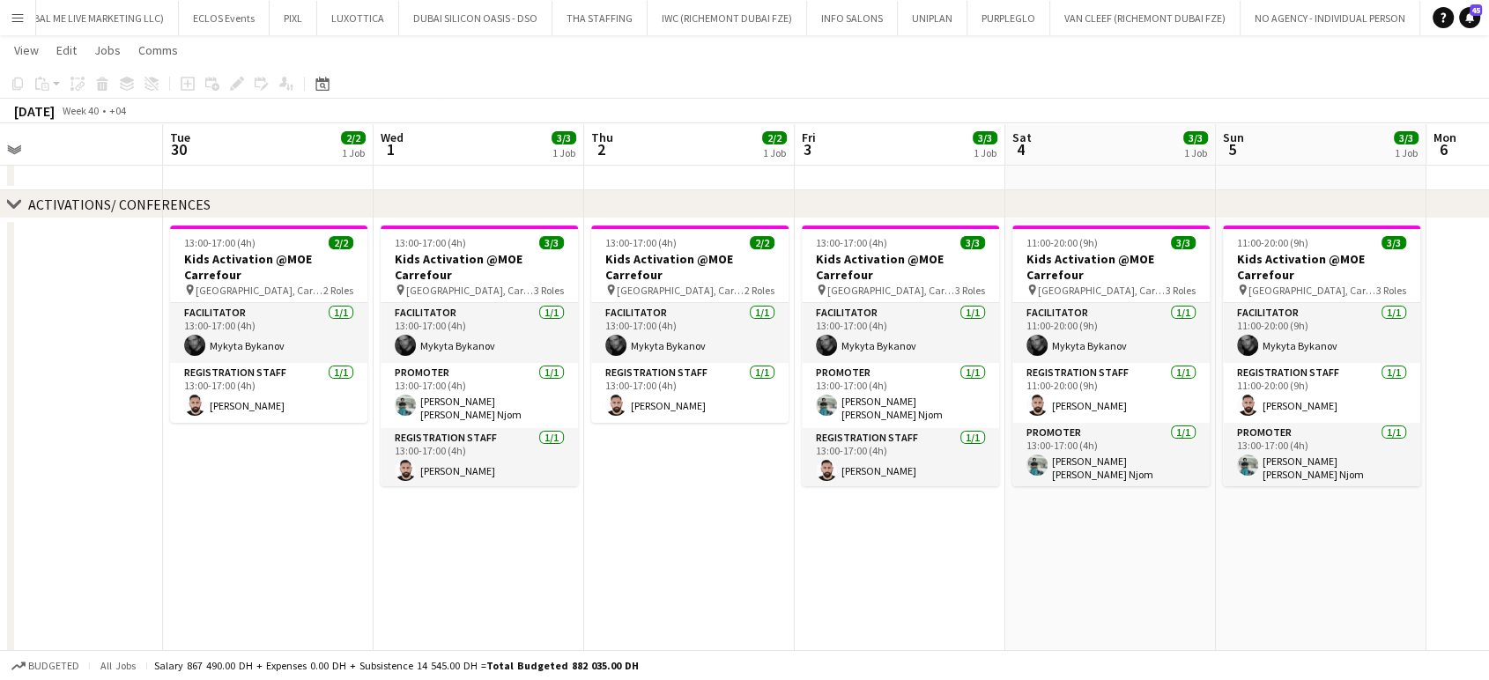
drag, startPoint x: 484, startPoint y: 337, endPoint x: 675, endPoint y: 344, distance: 190.3
click at [675, 344] on app-calendar-viewport "Sat 27 3/3 1 Job Sun 28 3/3 1 Job Mon 29 Tue 30 2/2 1 Job Wed 1 3/3 1 Job Thu 2…" at bounding box center [744, 254] width 1489 height 1152
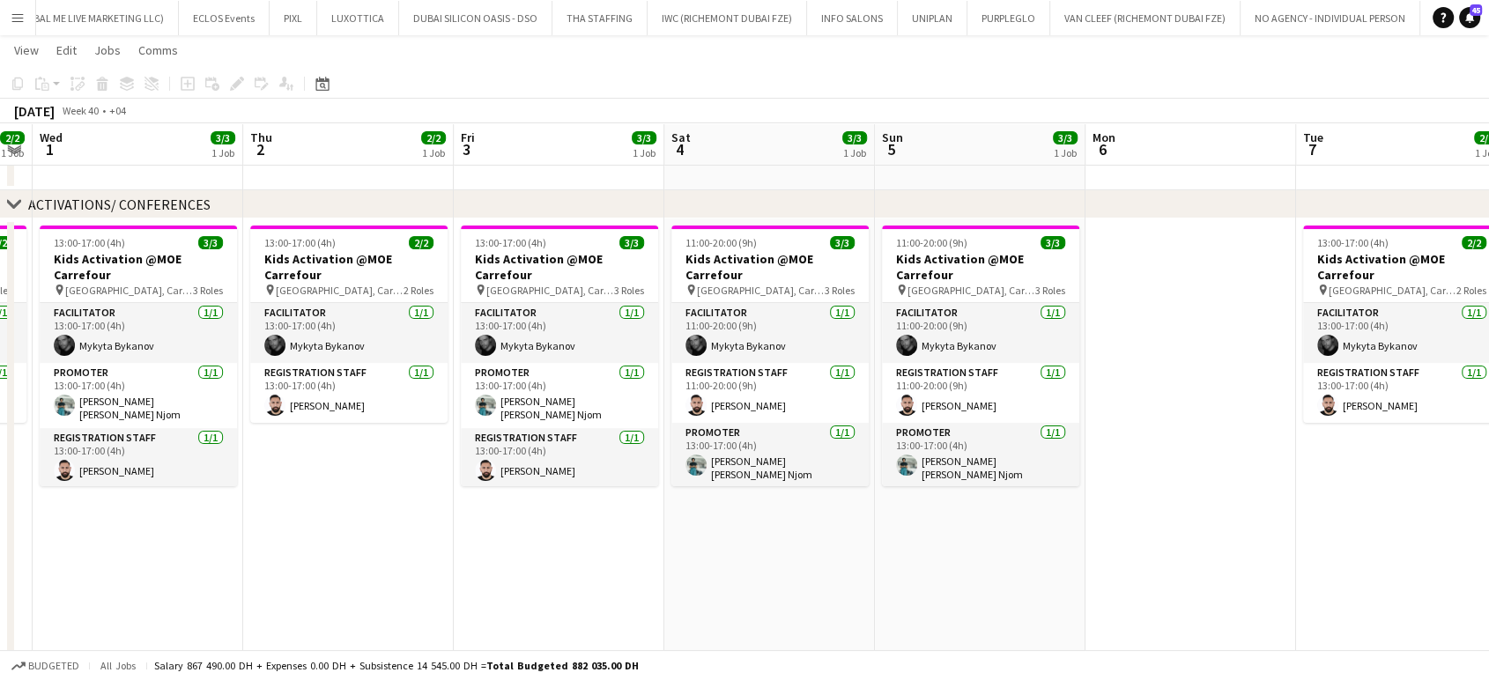
scroll to position [0, 702]
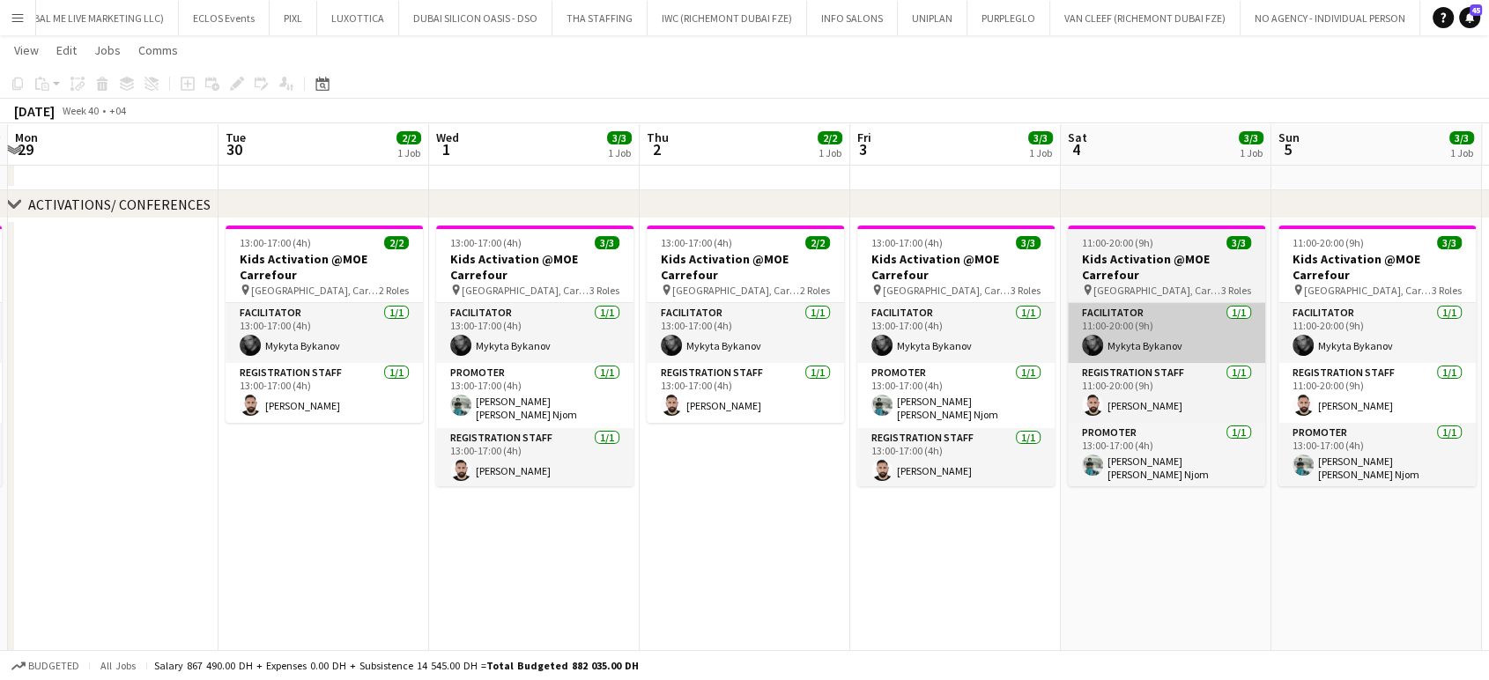
drag, startPoint x: 995, startPoint y: 305, endPoint x: 1117, endPoint y: 347, distance: 128.7
click at [846, 344] on app-calendar-viewport "Sat 27 3/3 1 Job Sun 28 3/3 1 Job Mon 29 Tue 30 2/2 1 Job Wed 1 3/3 1 Job Thu 2…" at bounding box center [744, 254] width 1489 height 1152
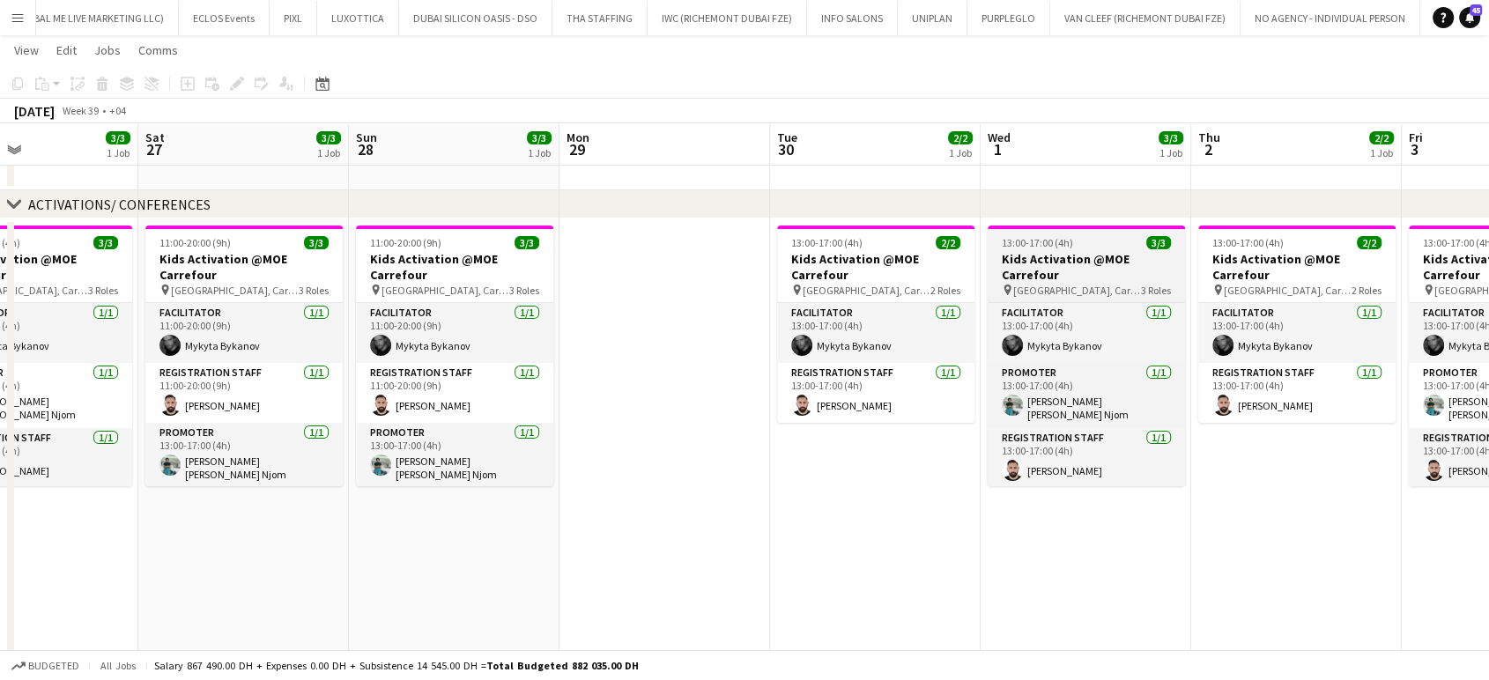
drag, startPoint x: 744, startPoint y: 266, endPoint x: 1127, endPoint y: 272, distance: 383.2
click at [846, 270] on app-calendar-viewport "Wed 24 3/3 1 Job Thu 25 2/2 1 Job Fri 26 3/3 1 Job Sat 27 3/3 1 Job Sun 28 3/3 …" at bounding box center [744, 254] width 1489 height 1152
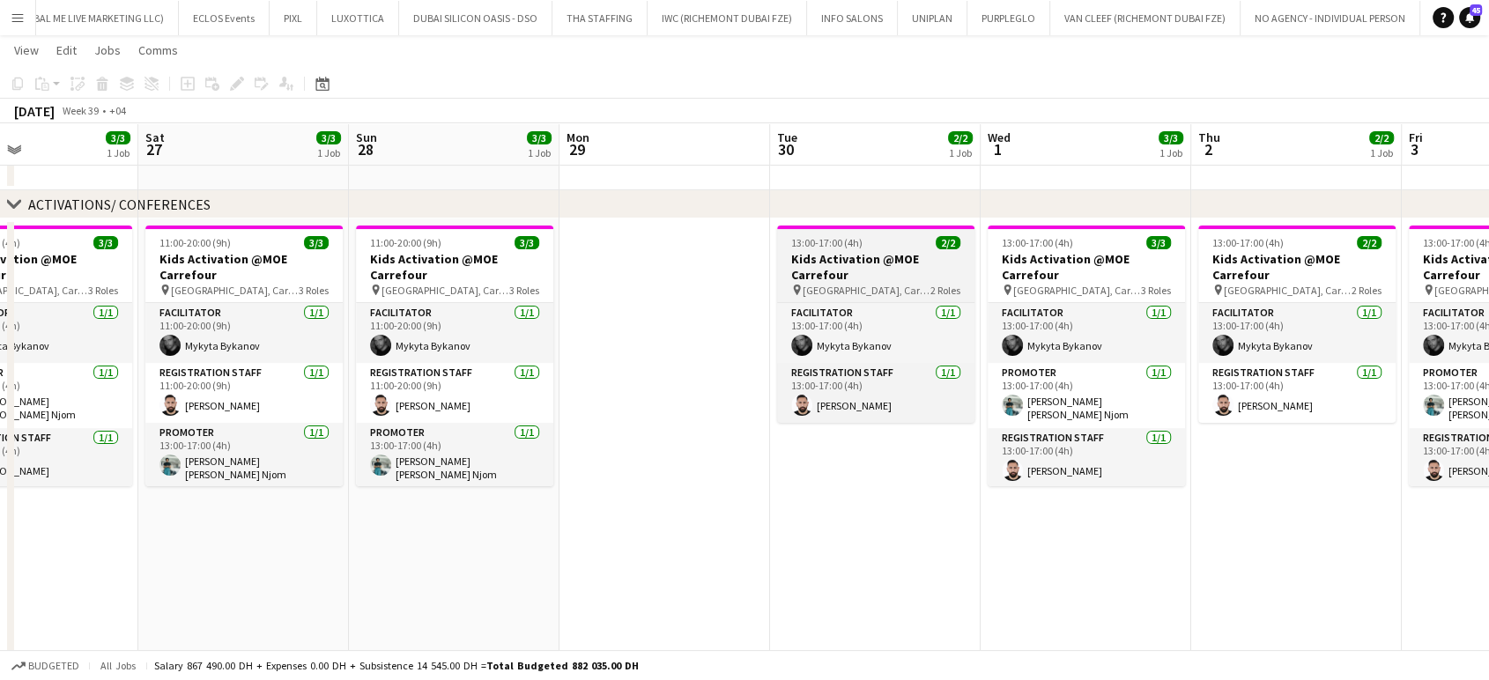
scroll to position [0, 463]
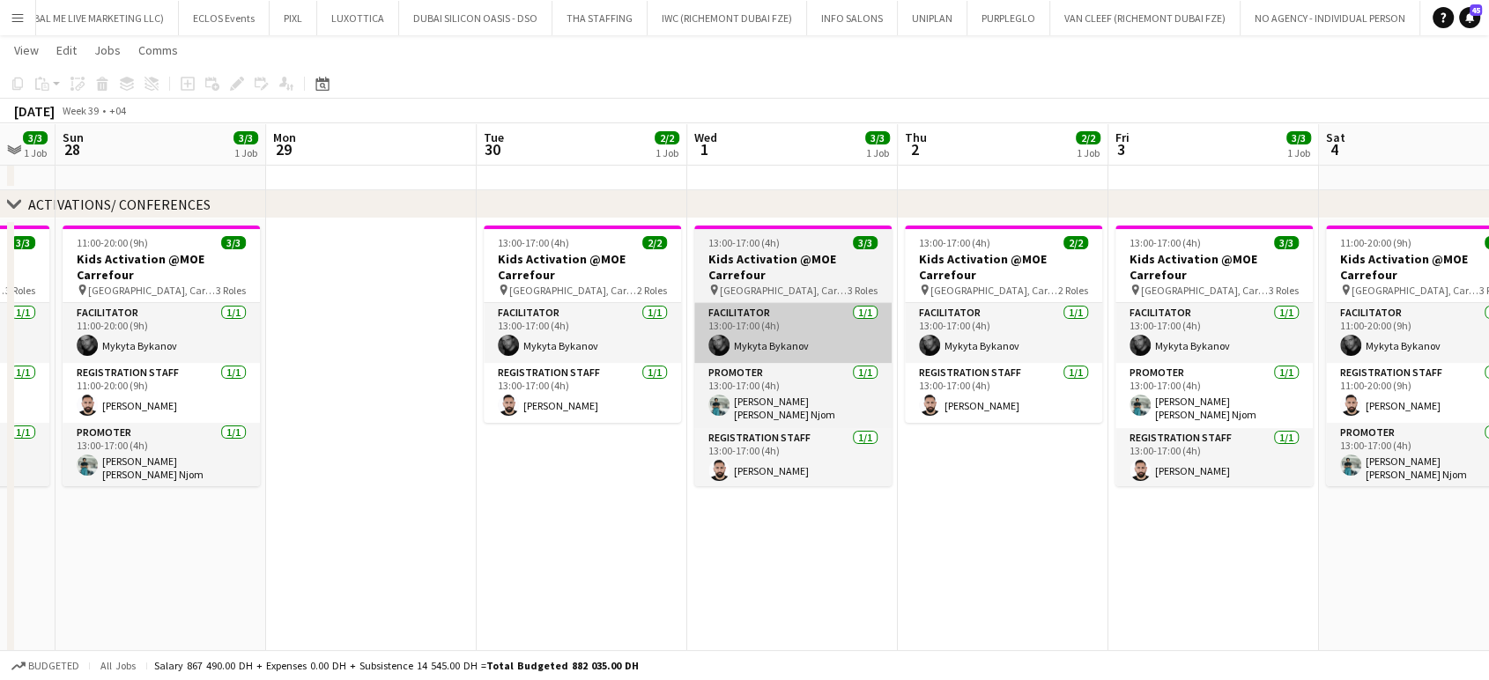
drag, startPoint x: 1125, startPoint y: 326, endPoint x: 584, endPoint y: 329, distance: 540.8
click at [596, 328] on app-calendar-viewport "Wed 24 3/3 1 Job Thu 25 2/2 1 Job Fri 26 3/3 1 Job Sat 27 3/3 1 Job Sun 28 3/3 …" at bounding box center [744, 254] width 1489 height 1152
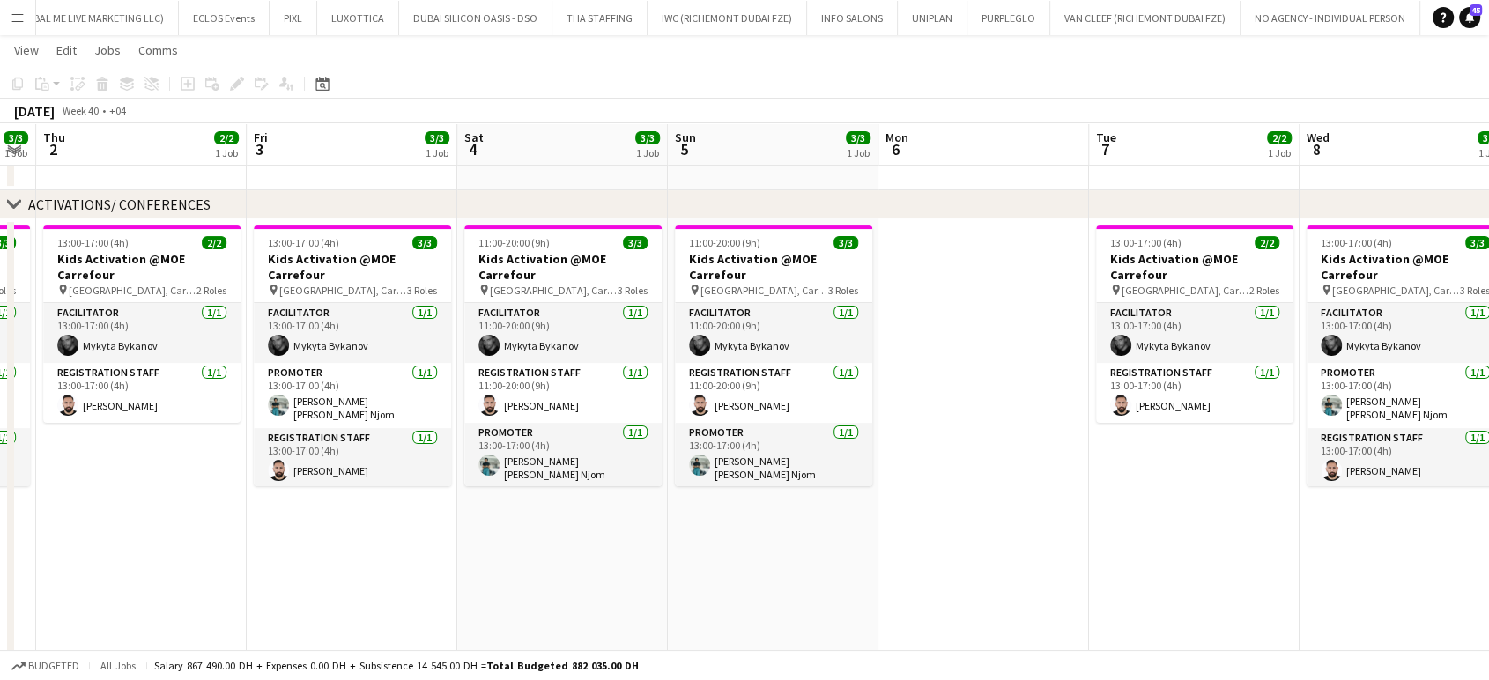
drag, startPoint x: 1049, startPoint y: 347, endPoint x: 588, endPoint y: 292, distance: 463.9
click at [588, 292] on app-calendar-viewport "Sun 28 3/3 1 Job Mon 29 Tue 30 2/2 1 Job Wed 1 3/3 1 Job Thu 2 2/2 1 Job Fri 3 …" at bounding box center [744, 254] width 1489 height 1152
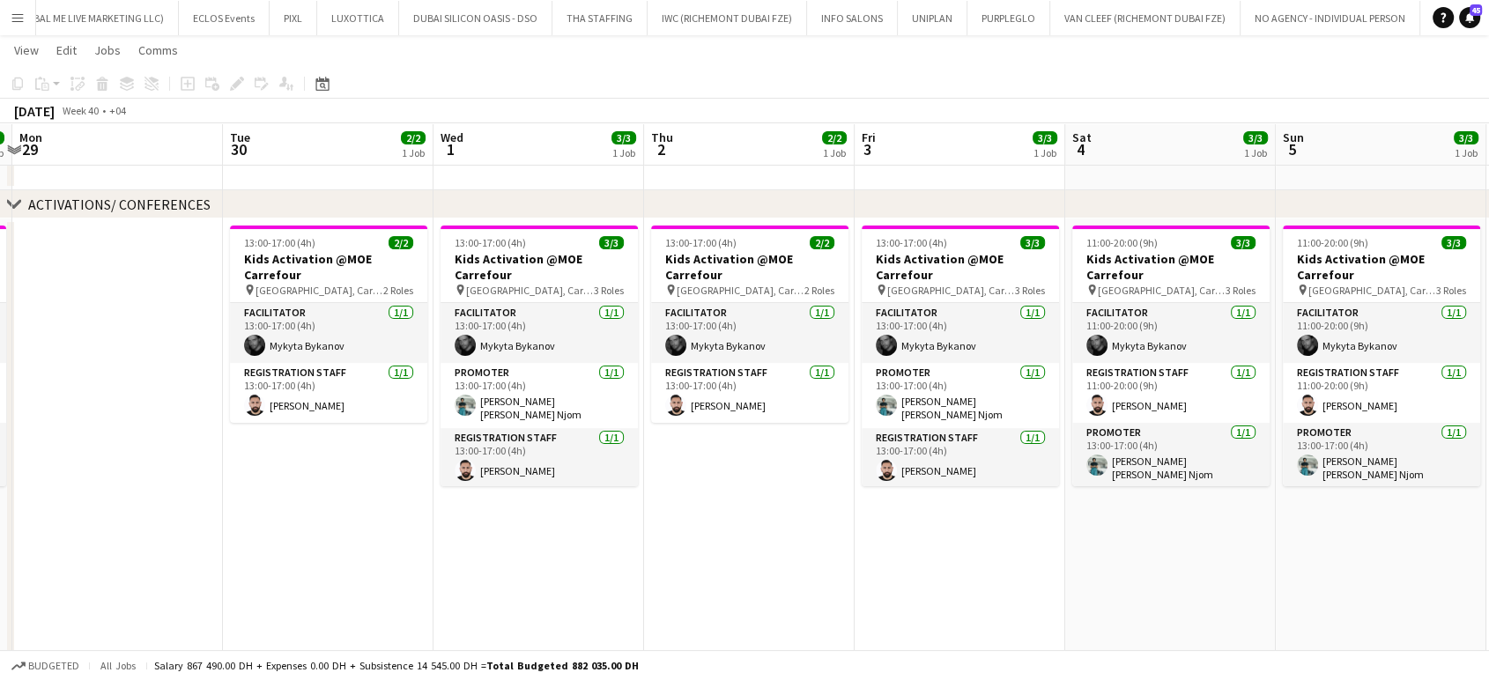
drag, startPoint x: 410, startPoint y: 295, endPoint x: 1407, endPoint y: 314, distance: 997.2
click at [846, 314] on app-calendar-viewport "Sun 28 3/3 1 Job Mon 29 Tue 30 2/2 1 Job Wed 1 3/3 1 Job Thu 2 2/2 1 Job Fri 3 …" at bounding box center [744, 254] width 1489 height 1152
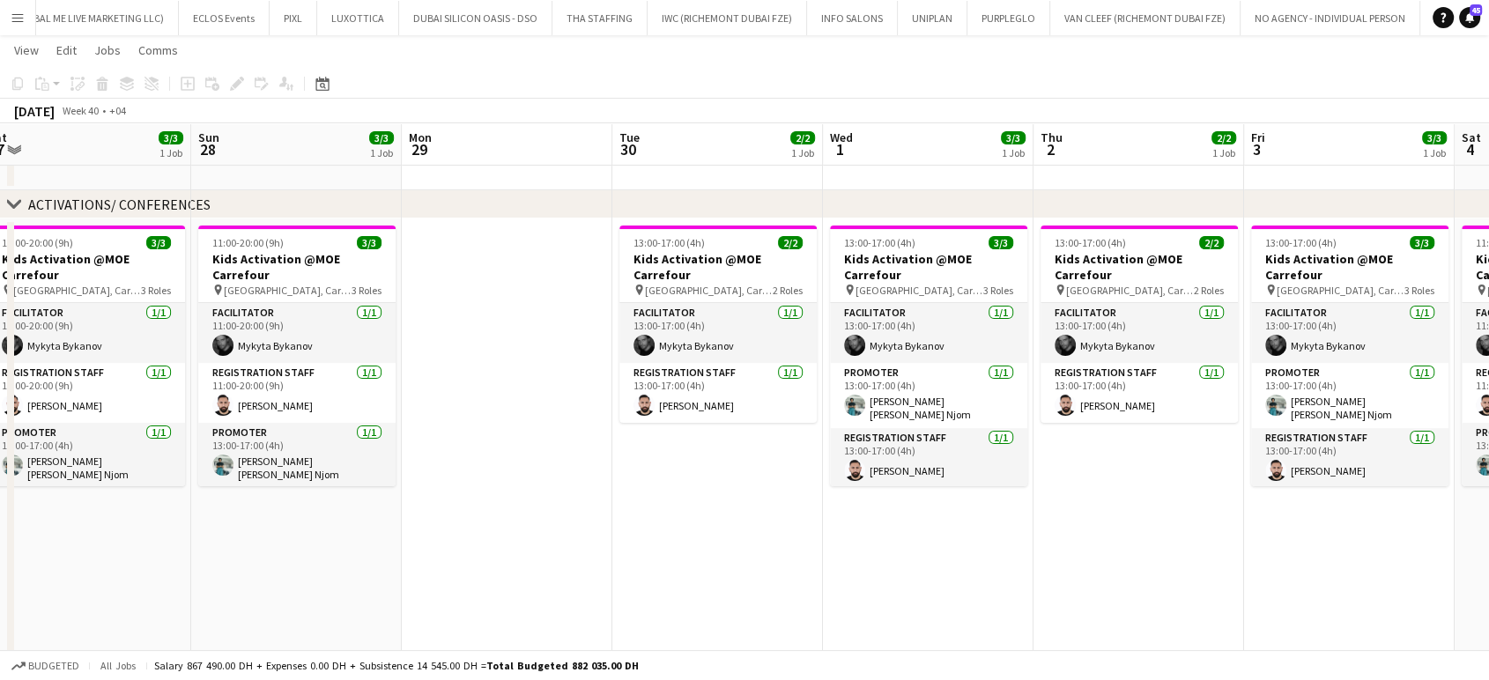
drag, startPoint x: 763, startPoint y: 327, endPoint x: 1363, endPoint y: 349, distance: 600.2
click at [846, 347] on app-calendar-viewport "Thu 25 2/2 1 Job Fri 26 3/3 1 Job Sat 27 3/3 1 Job Sun 28 3/3 1 Job Mon 29 Tue …" at bounding box center [744, 254] width 1489 height 1152
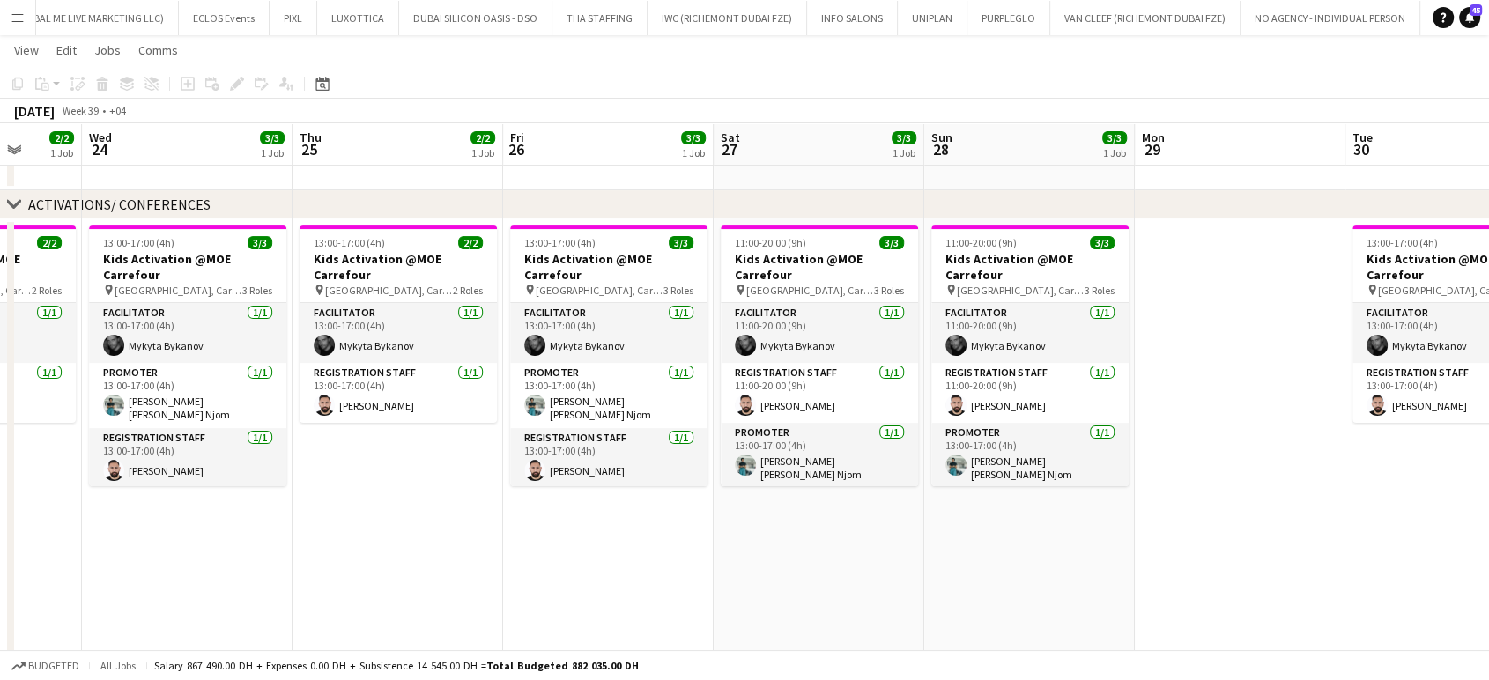
click at [846, 395] on app-calendar-viewport "Sun 21 3/3 1 Job Mon 22 Tue 23 2/2 1 Job Wed 24 3/3 1 Job Thu 25 2/2 1 Job Fri …" at bounding box center [744, 254] width 1489 height 1152
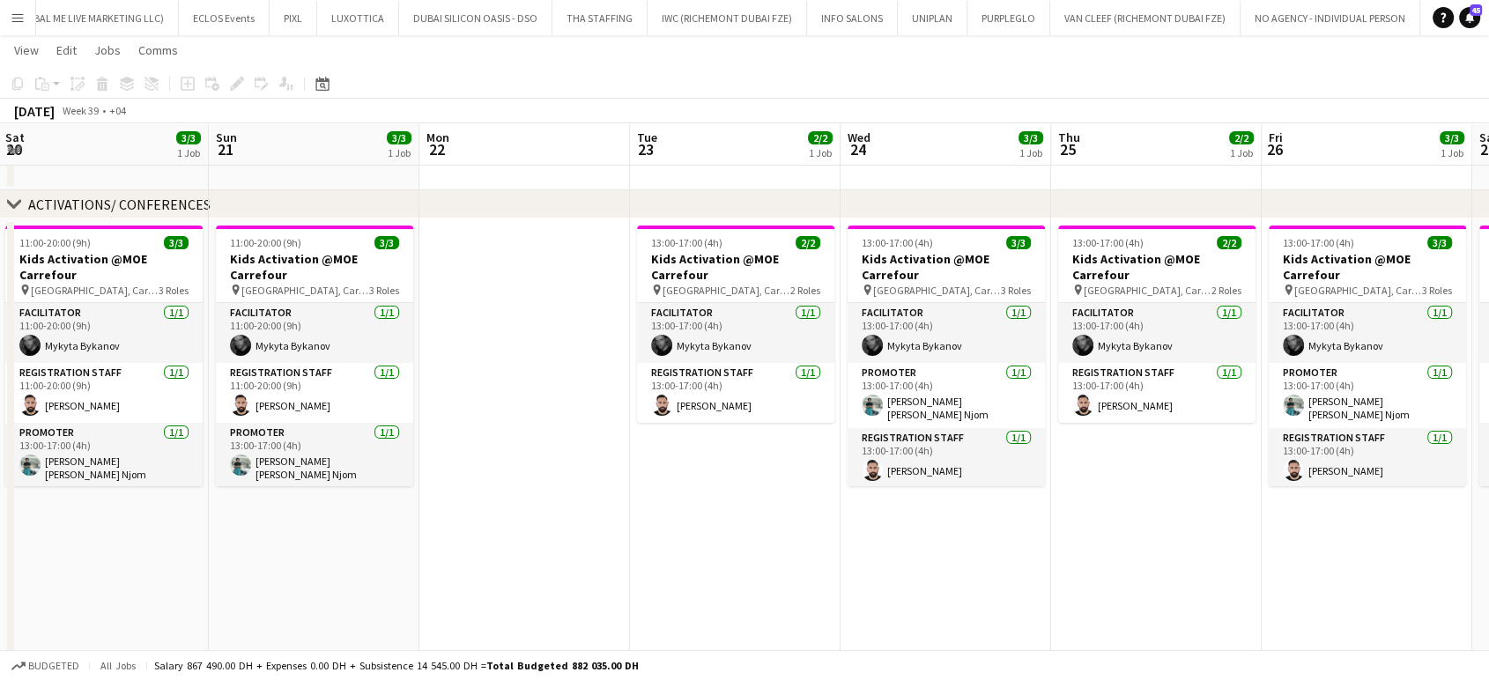
drag, startPoint x: 695, startPoint y: 415, endPoint x: 1234, endPoint y: 464, distance: 541.3
click at [846, 464] on app-calendar-viewport "Thu 18 7/10 2 Jobs Fri 19 8/11 2 Jobs Sat 20 3/3 1 Job Sun 21 3/3 1 Job Mon 22 …" at bounding box center [744, 254] width 1489 height 1152
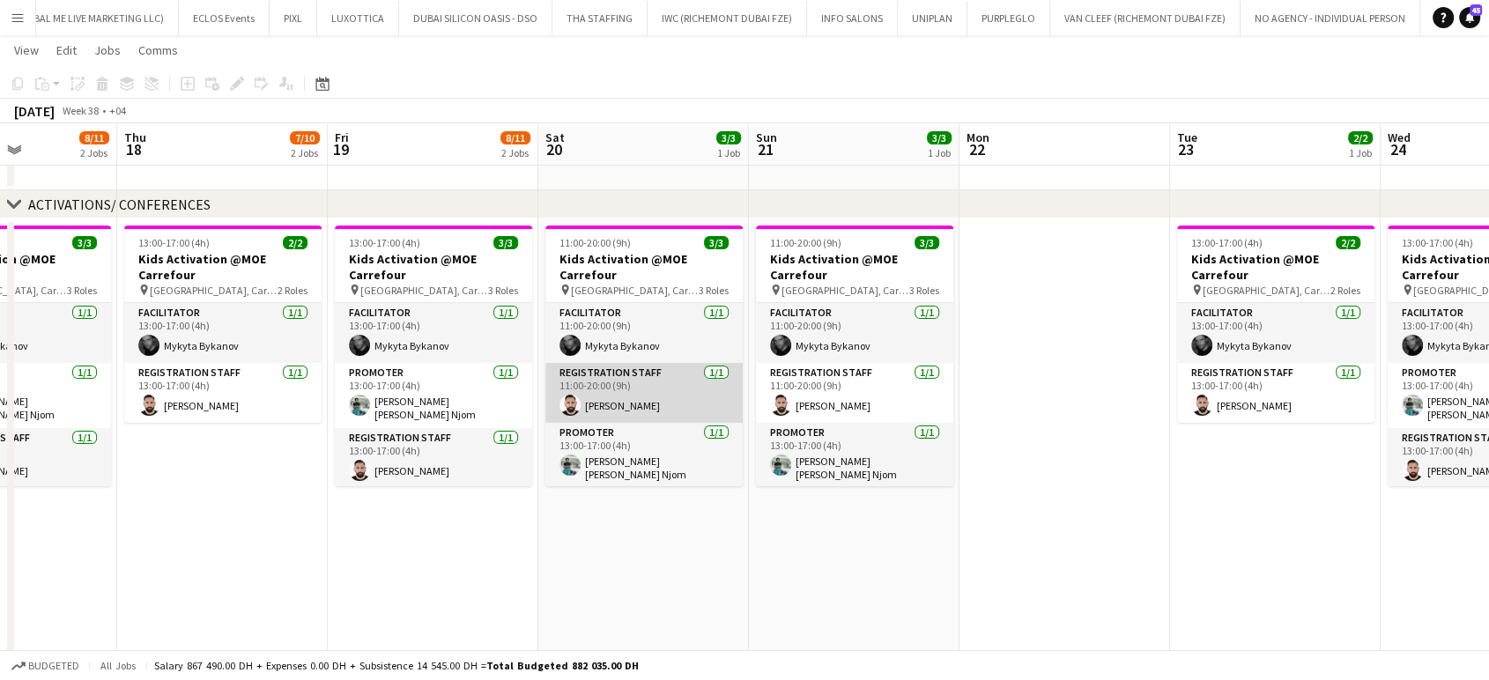
drag, startPoint x: 753, startPoint y: 329, endPoint x: 1381, endPoint y: 379, distance: 629.9
click at [846, 373] on app-calendar-viewport "Mon 15 8/11 2 Jobs Tue 16 7/10 2 Jobs Wed 17 8/11 2 Jobs Thu 18 7/10 2 Jobs Fri…" at bounding box center [744, 254] width 1489 height 1152
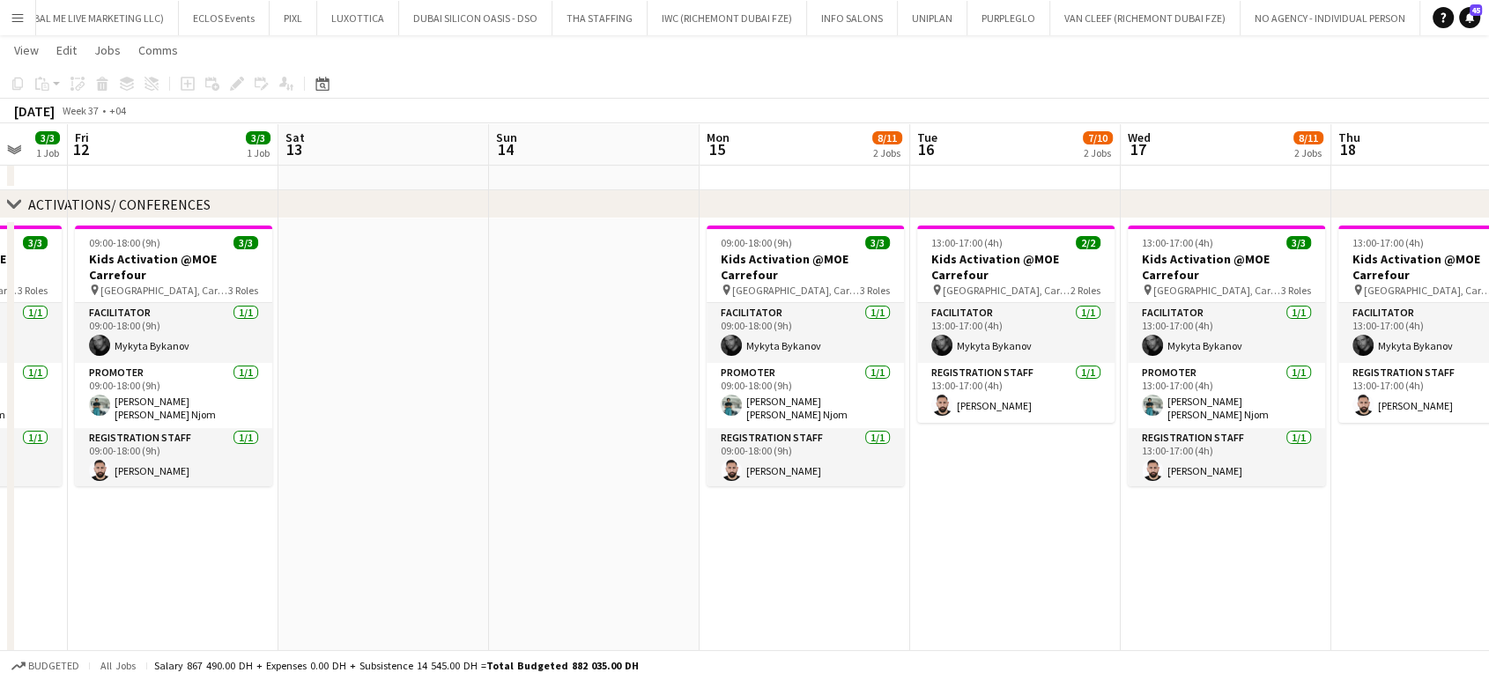
drag, startPoint x: 1352, startPoint y: 438, endPoint x: 1381, endPoint y: 445, distance: 29.9
click at [846, 443] on app-calendar-viewport "Wed 10 3/3 1 Job Thu 11 3/3 1 Job Fri 12 3/3 1 Job Sat 13 Sun 14 Mon 15 8/11 2 …" at bounding box center [744, 254] width 1489 height 1152
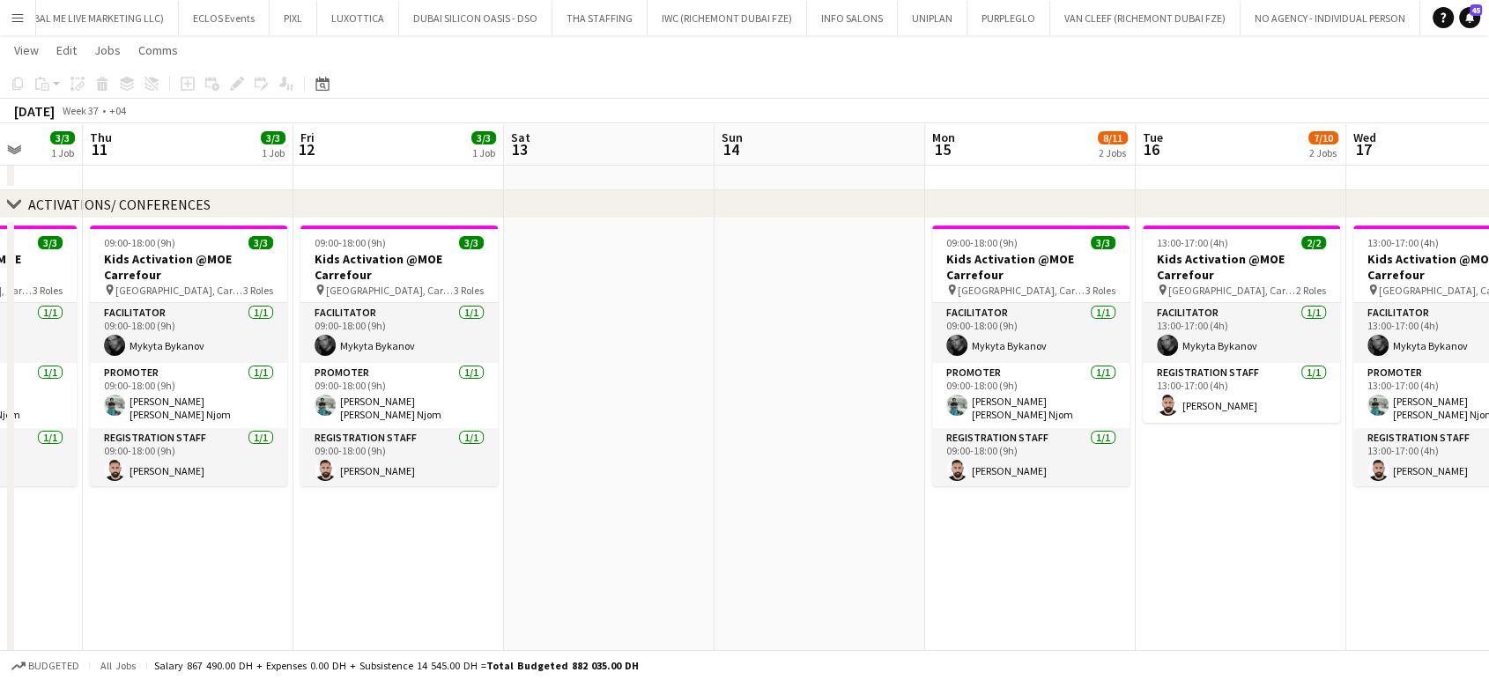
click at [846, 403] on app-calendar-viewport "Mon 8 3/3 1 Job Tue 9 Wed 10 3/3 1 Job Thu 11 3/3 1 Job Fri 12 3/3 1 Job Sat 13…" at bounding box center [744, 254] width 1489 height 1152
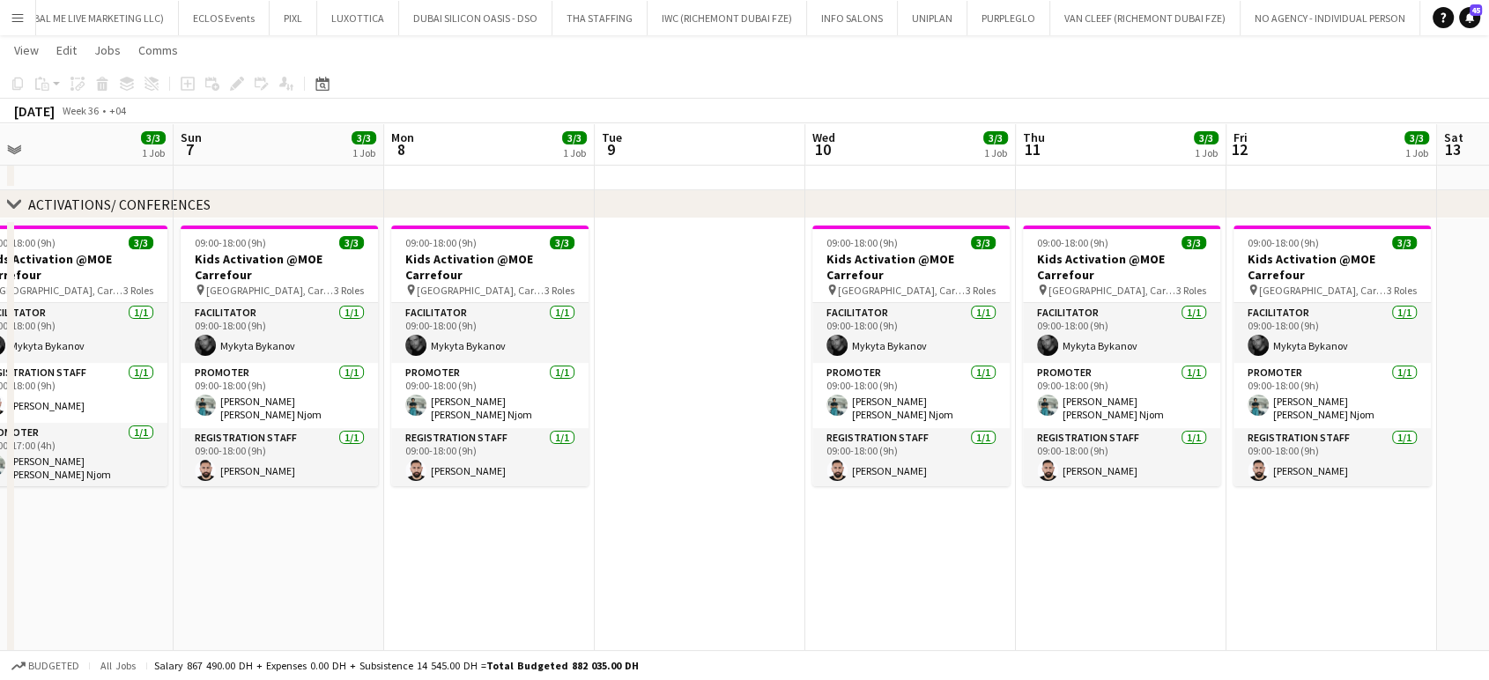
drag, startPoint x: 1288, startPoint y: 481, endPoint x: 1006, endPoint y: 454, distance: 283.2
click at [846, 516] on app-calendar-viewport "Thu 4 4/4 1 Job Fri 5 4/5 2 Jobs Sat 6 3/3 1 Job Sun 7 3/3 1 Job Mon 8 3/3 1 Jo…" at bounding box center [744, 254] width 1489 height 1152
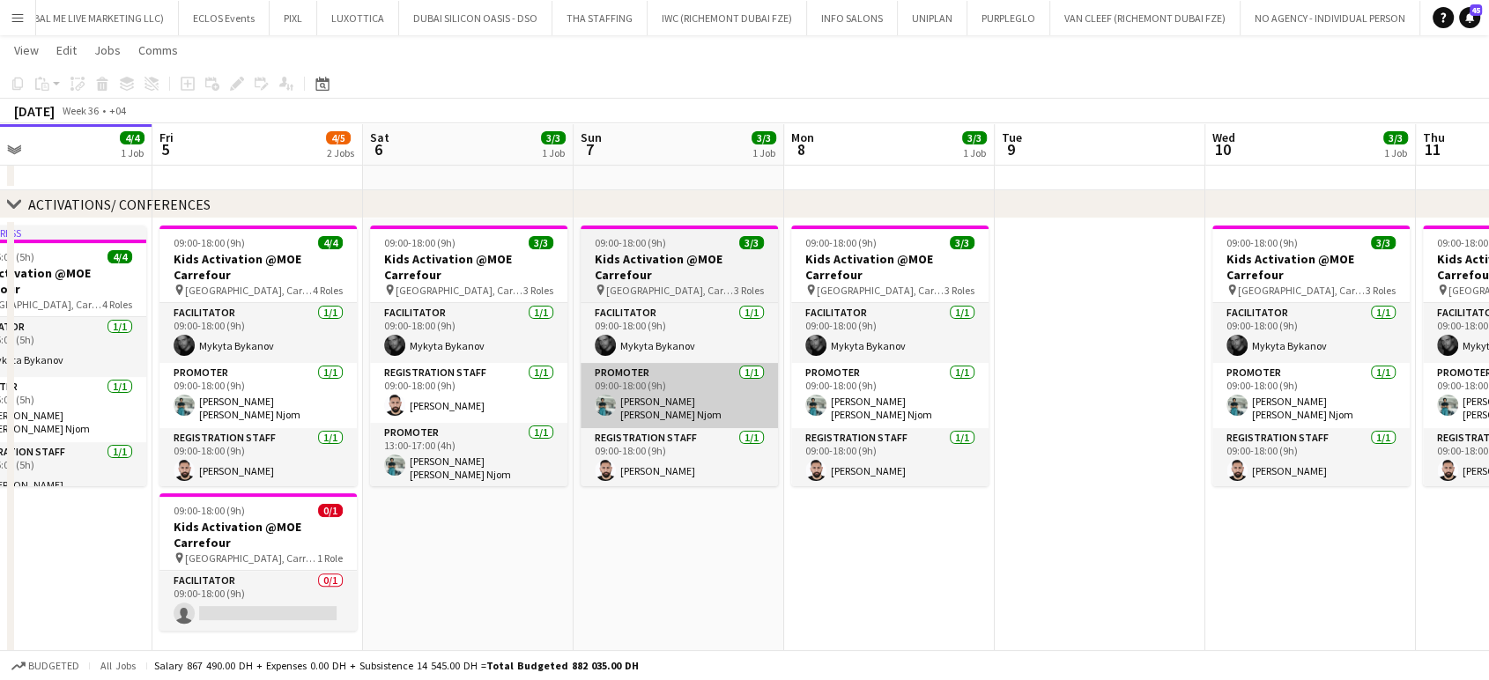
drag, startPoint x: 739, startPoint y: 371, endPoint x: 1147, endPoint y: 419, distance: 410.7
click at [846, 417] on app-calendar-viewport "Tue 2 4/4 1 Job Wed 3 4/4 1 Job Thu 4 4/4 1 Job Fri 5 4/5 2 Jobs Sat 6 3/3 1 Jo…" at bounding box center [744, 254] width 1489 height 1152
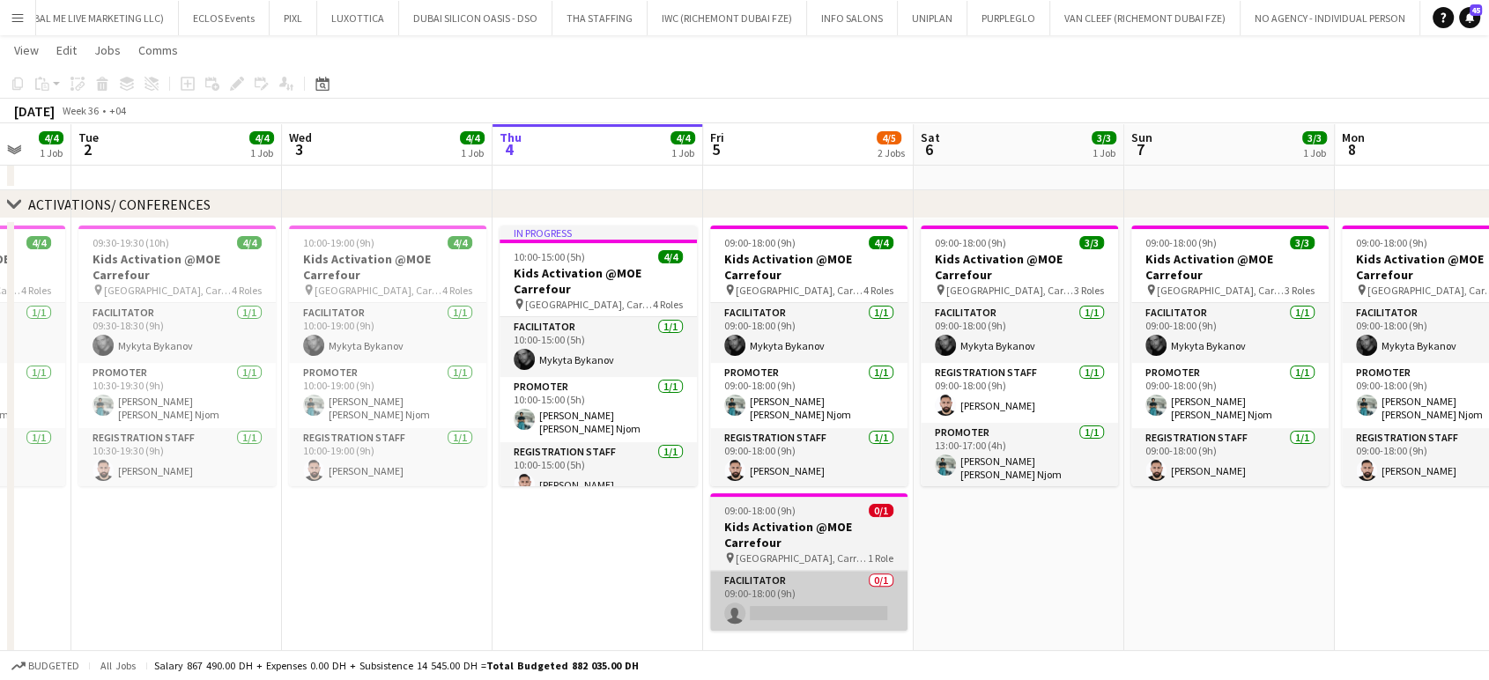
scroll to position [0, 560]
click at [776, 557] on span "Mall of Emirates, Carrefour" at bounding box center [801, 557] width 132 height 13
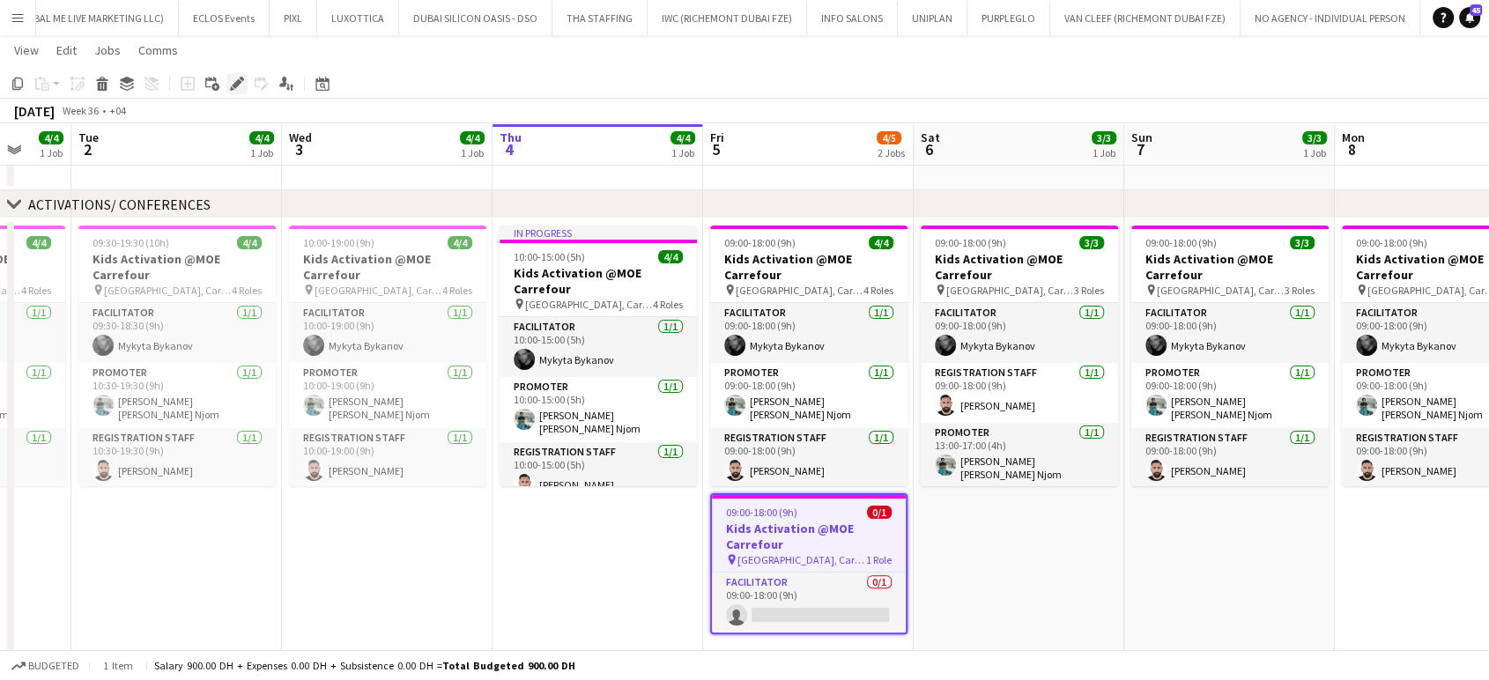
click at [237, 85] on icon "Edit" at bounding box center [237, 84] width 14 height 14
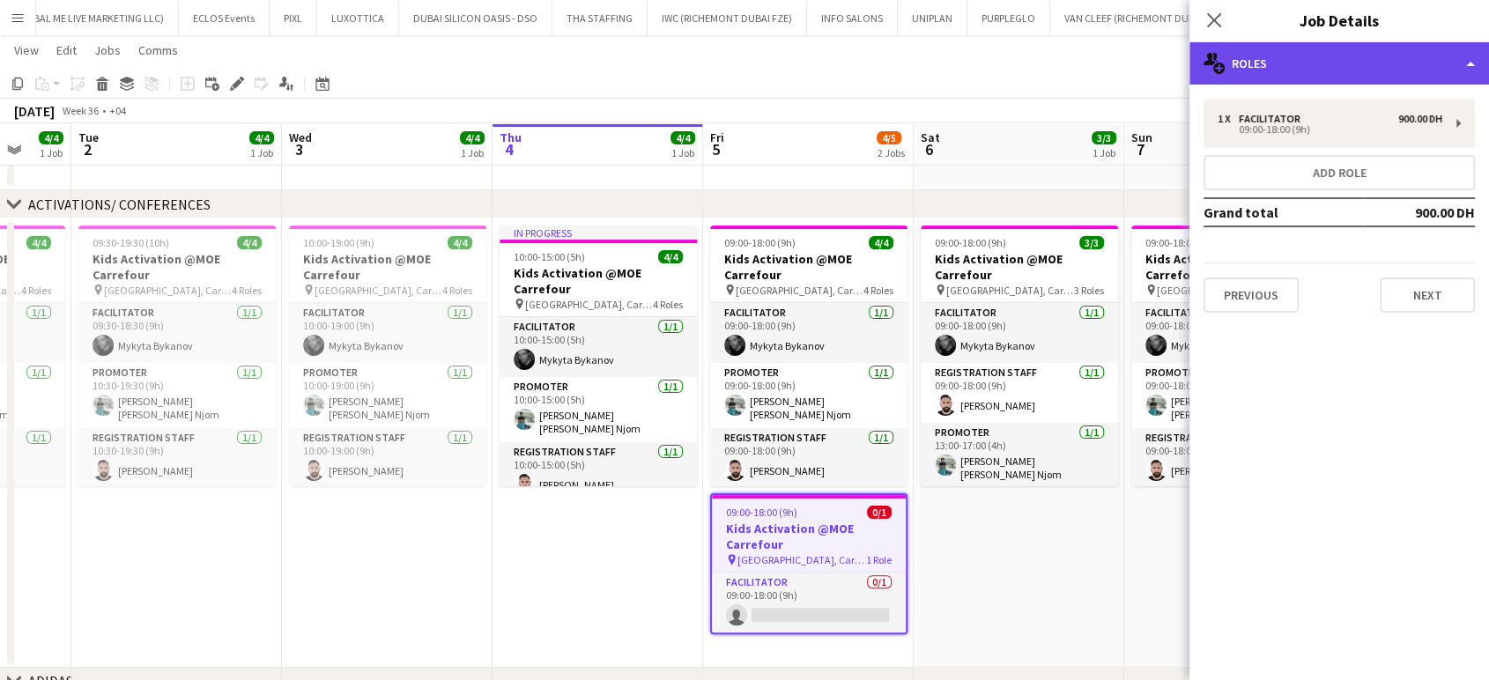
click at [846, 55] on div "multiple-users-add Roles" at bounding box center [1338, 63] width 299 height 42
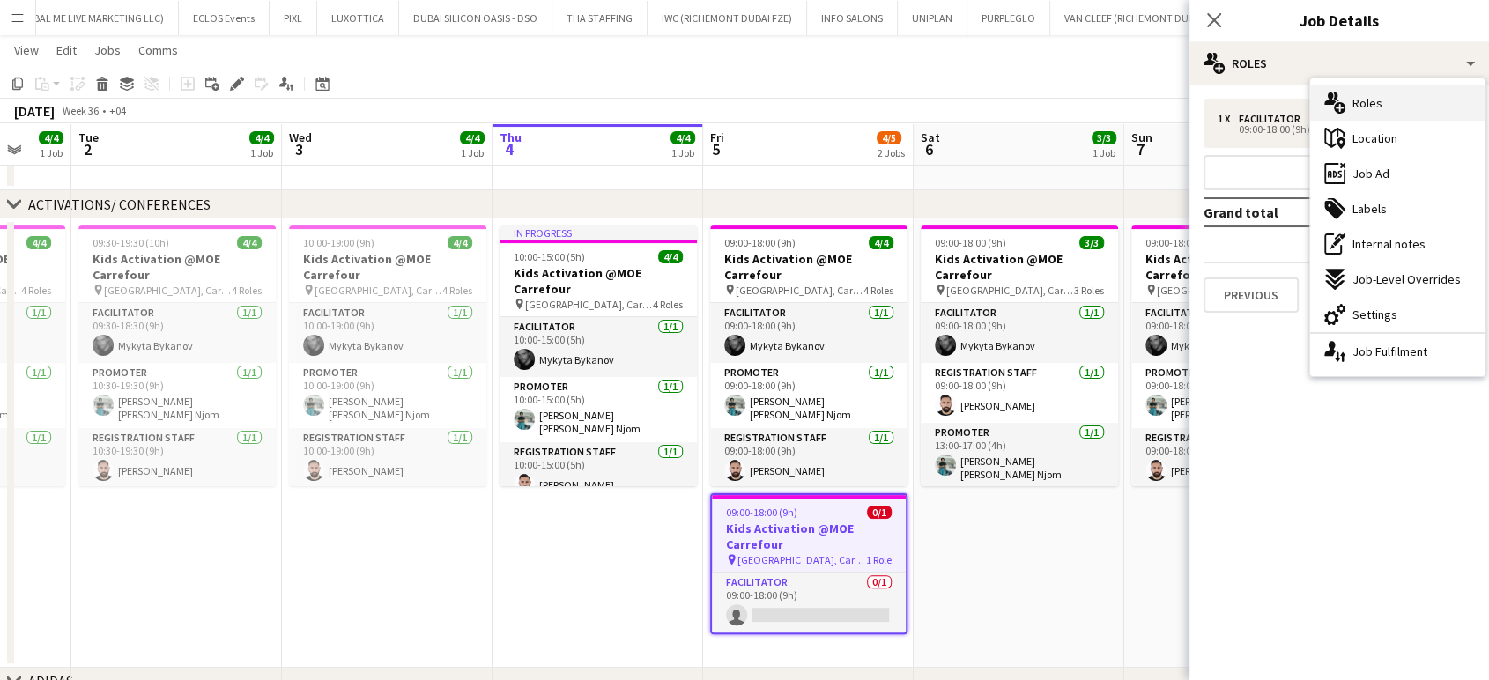
click at [846, 92] on div "multiple-users-add Roles" at bounding box center [1397, 102] width 174 height 35
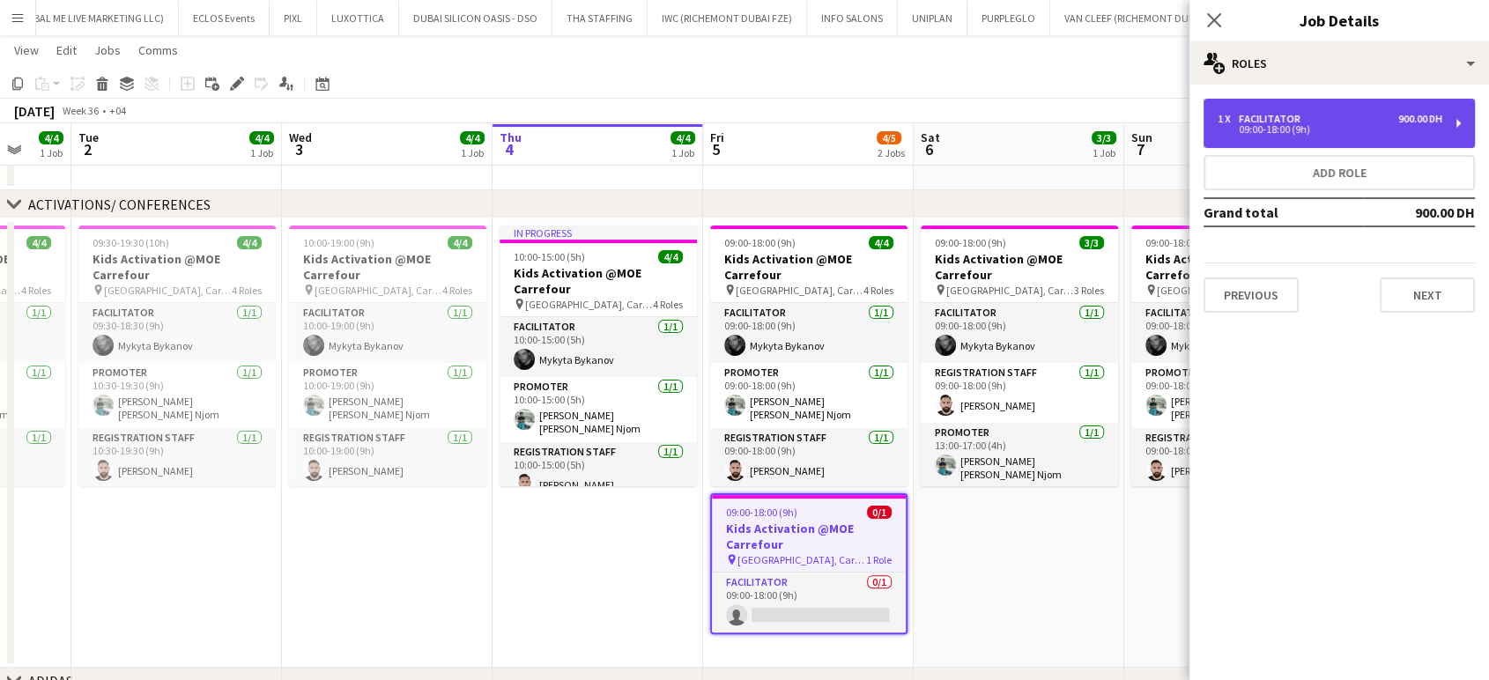
click at [846, 113] on div "Facilitator" at bounding box center [1272, 119] width 69 height 12
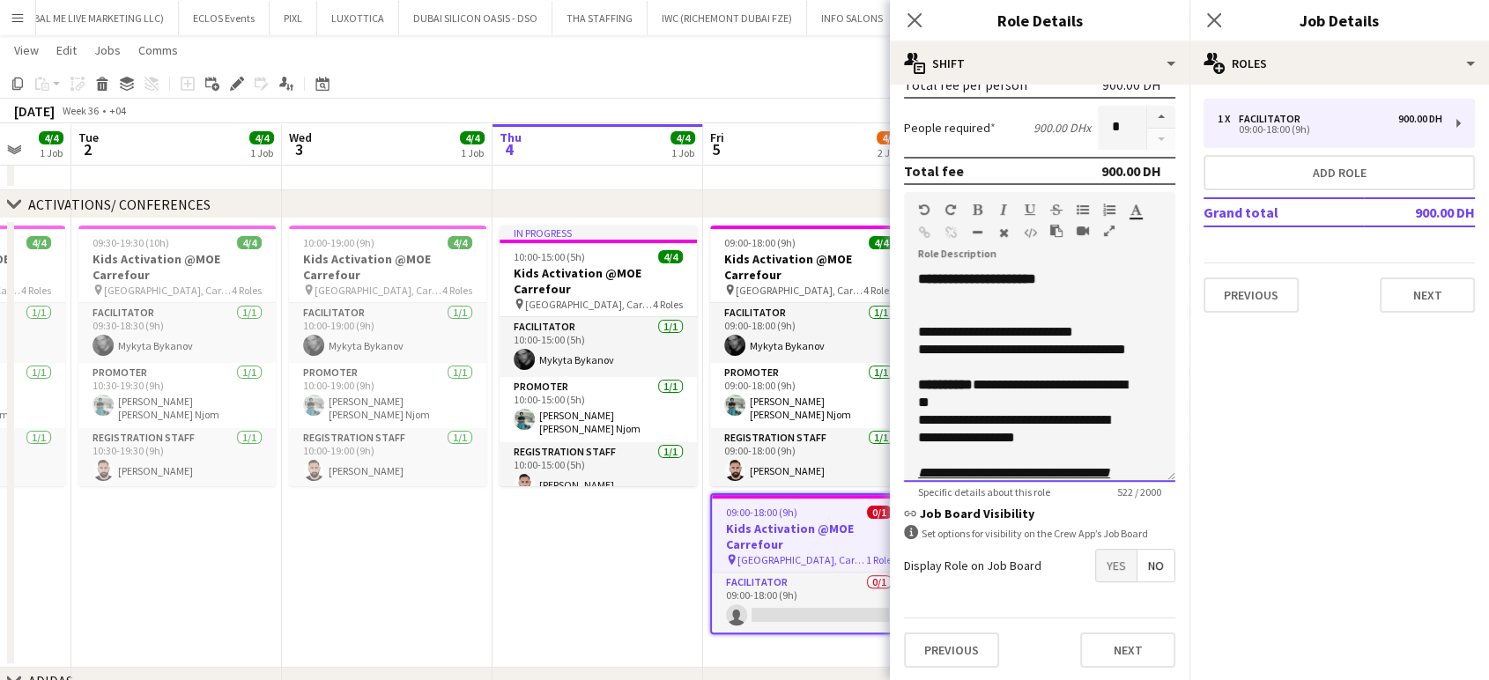
scroll to position [39, 0]
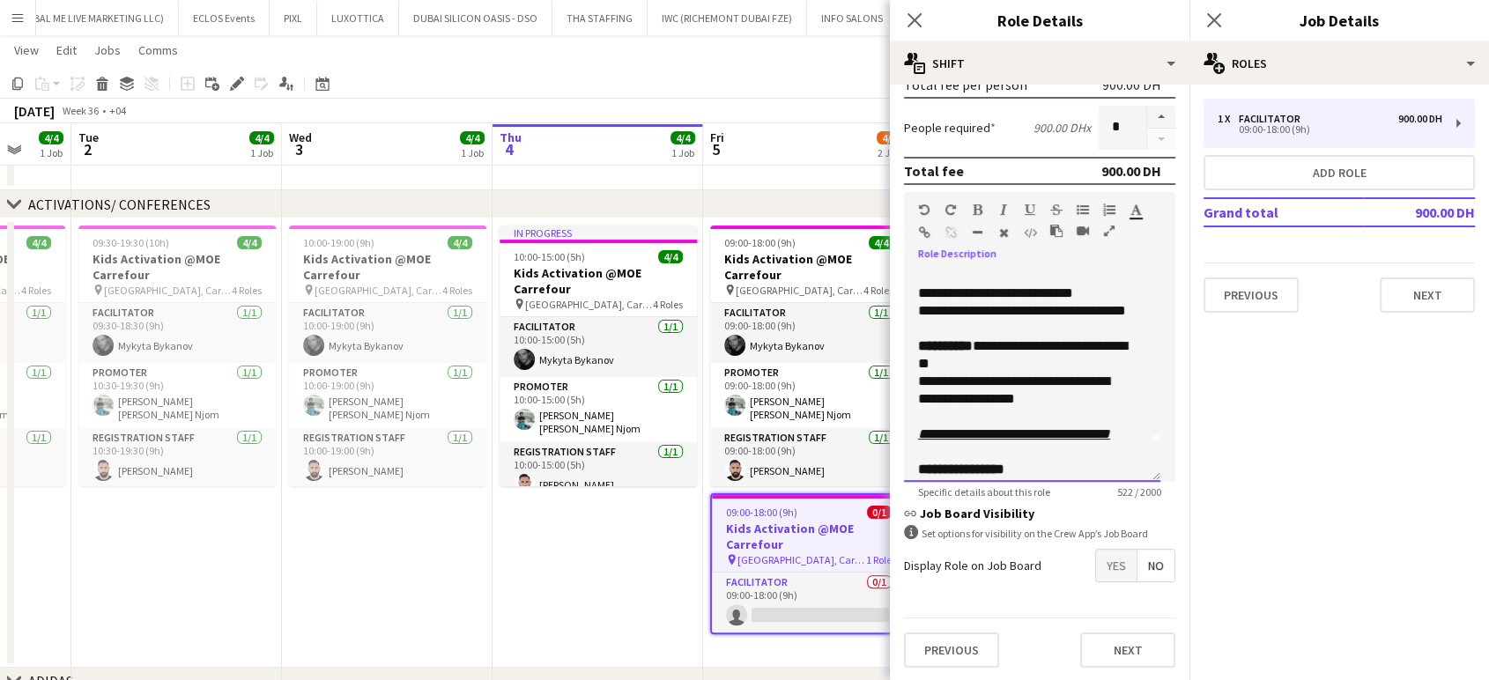
drag, startPoint x: 1081, startPoint y: 414, endPoint x: 931, endPoint y: 396, distance: 150.8
click at [846, 396] on div "**********" at bounding box center [1024, 390] width 213 height 35
click at [652, 527] on app-date-cell "In progress 10:00-15:00 (5h) 4/4 Kids Activation @MOE Carrefour pin Mall of Emi…" at bounding box center [597, 442] width 211 height 449
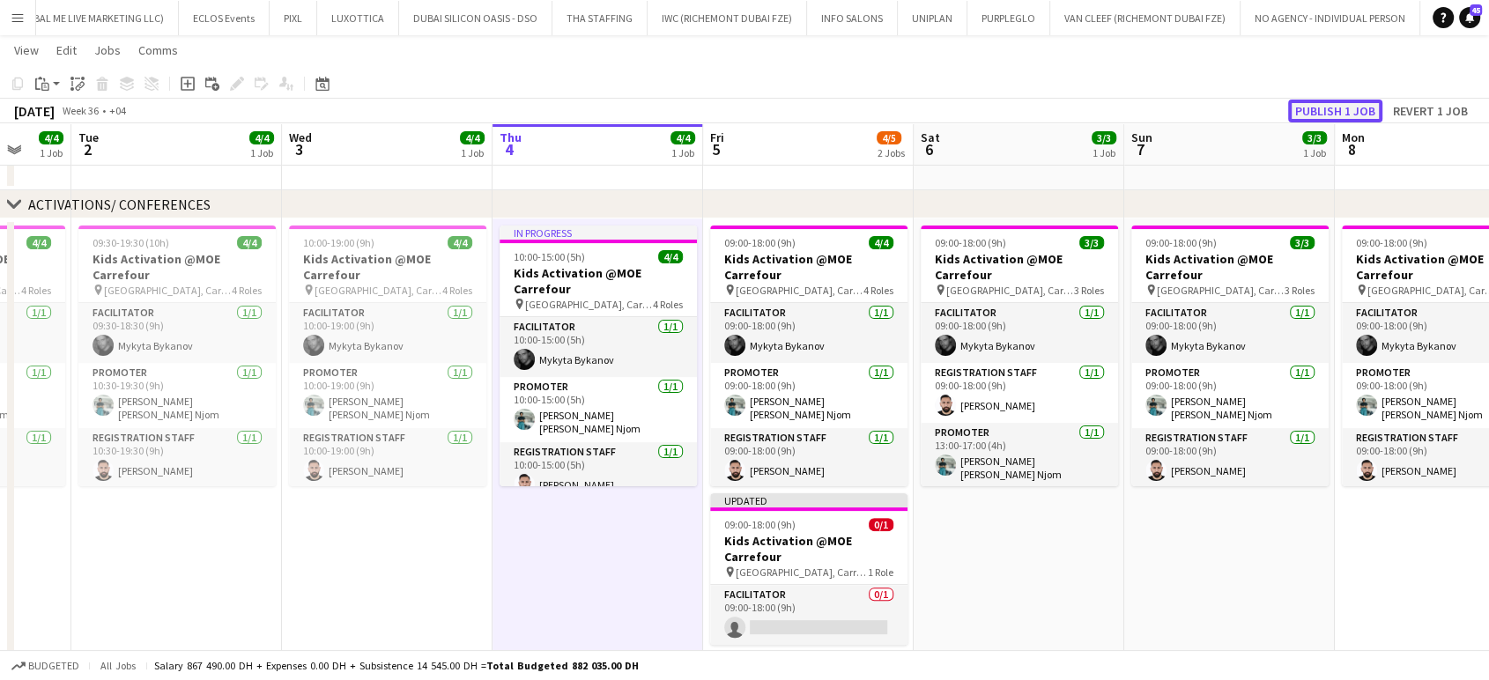
click at [846, 106] on button "Publish 1 job" at bounding box center [1335, 111] width 94 height 23
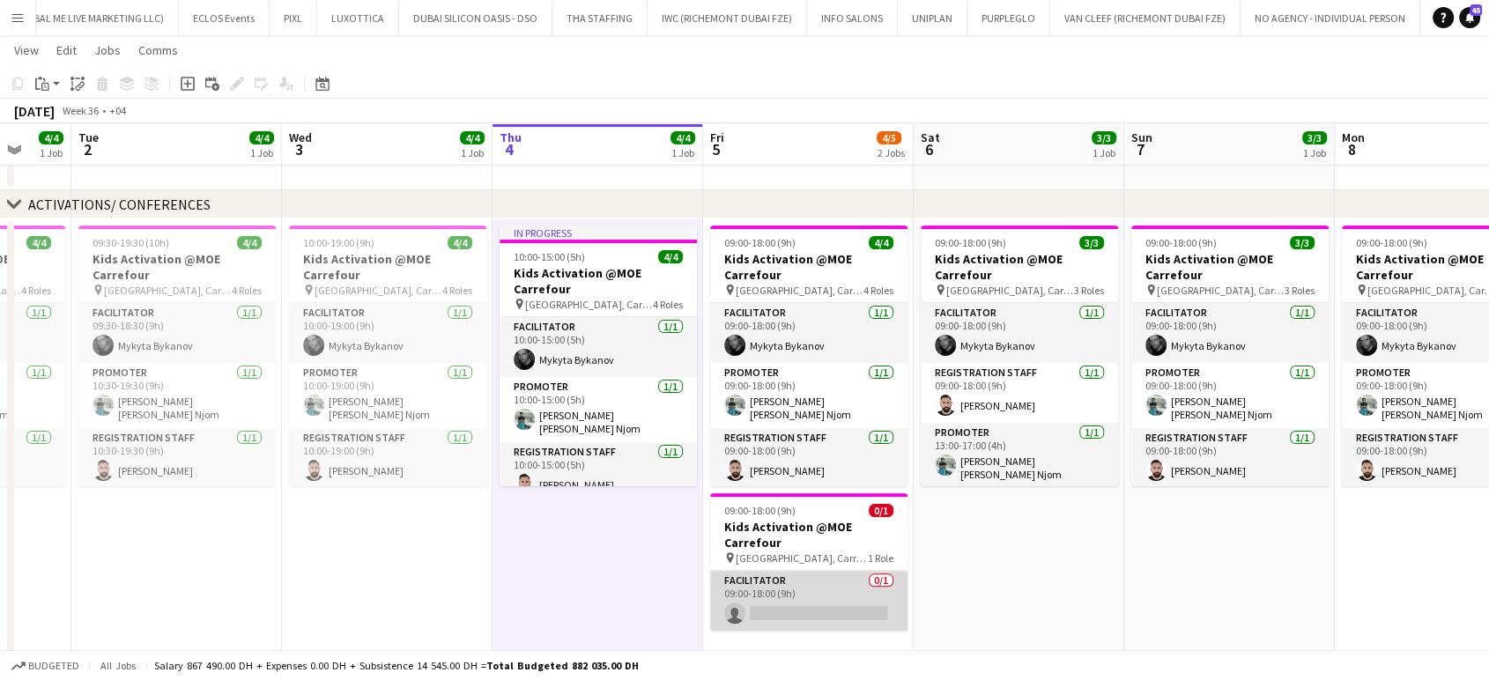
click at [817, 598] on app-card-role "Facilitator 0/1 09:00-18:00 (9h) single-neutral-actions" at bounding box center [808, 601] width 197 height 60
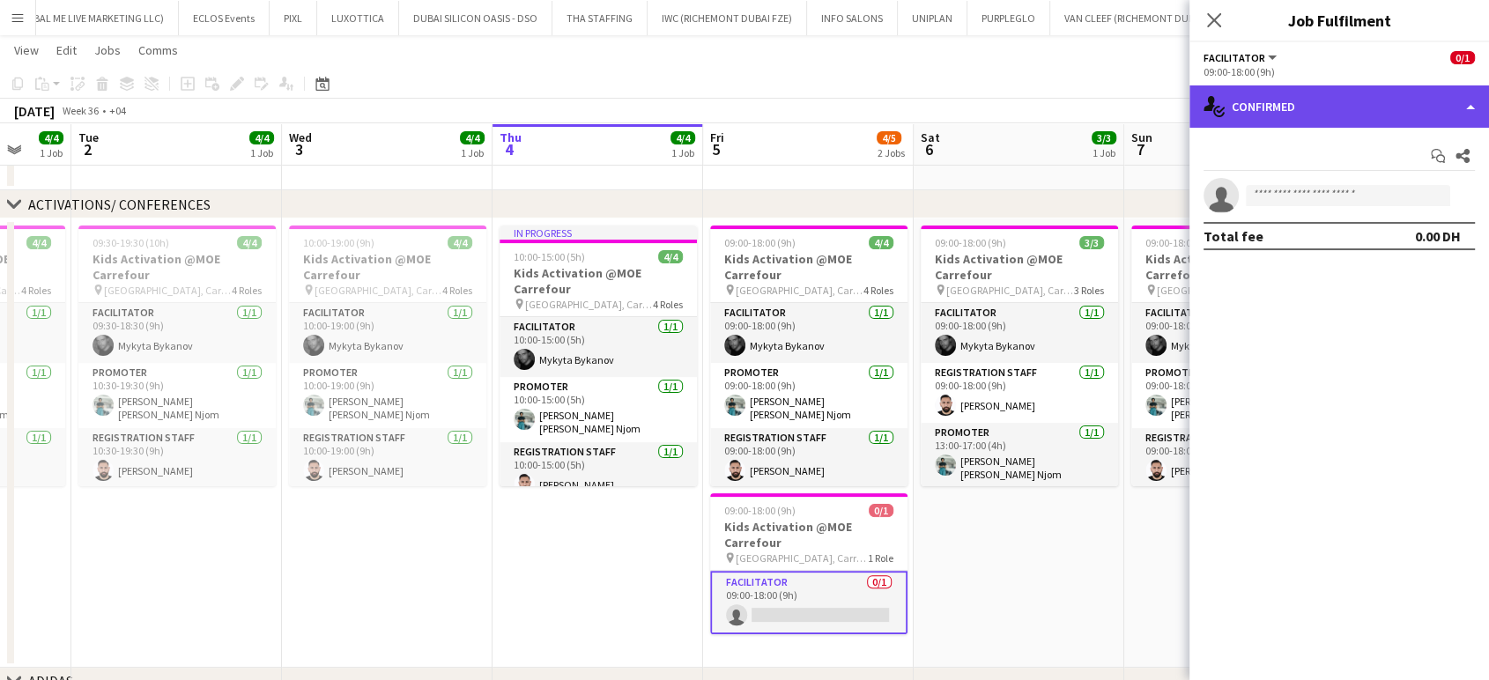
click at [846, 92] on div "single-neutral-actions-check-2 Confirmed" at bounding box center [1338, 106] width 299 height 42
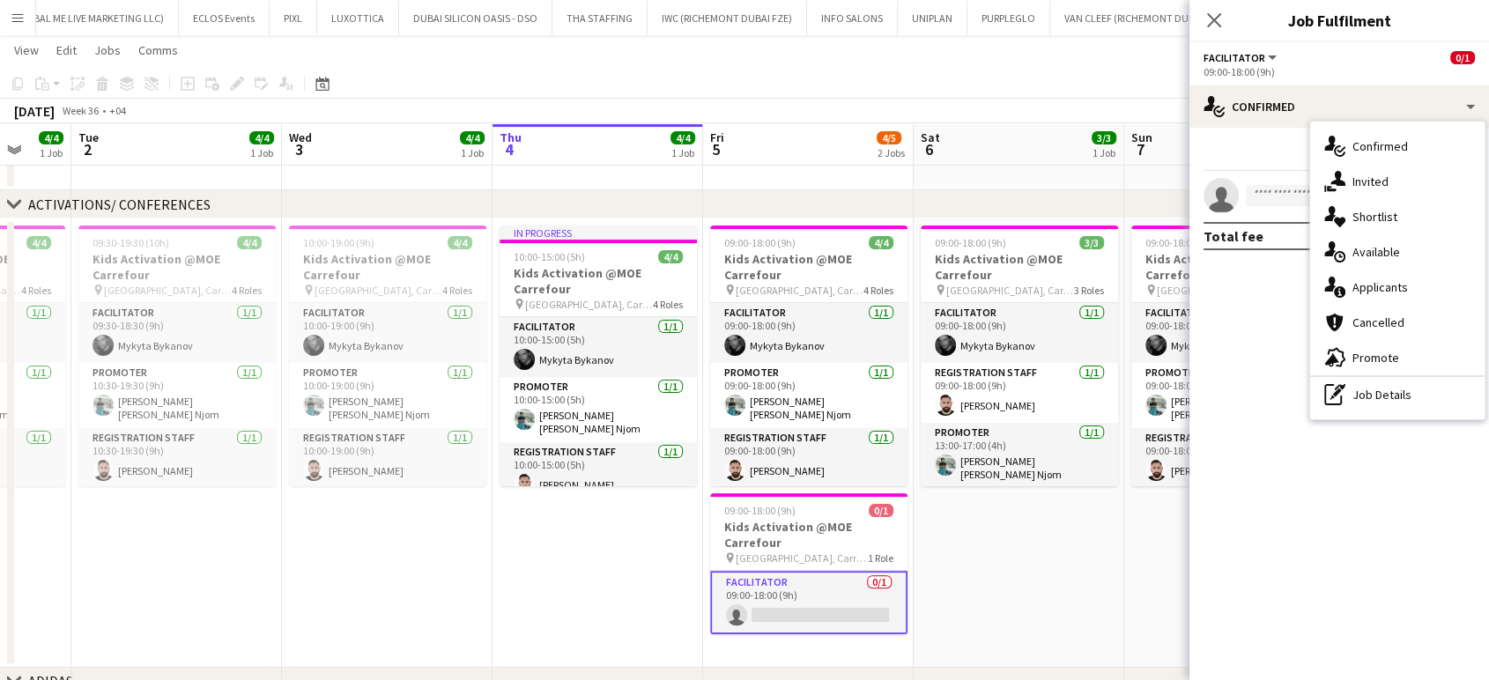
drag, startPoint x: 1397, startPoint y: 399, endPoint x: 1349, endPoint y: 389, distance: 48.5
click at [846, 399] on div "pen-write Job Details" at bounding box center [1397, 394] width 174 height 35
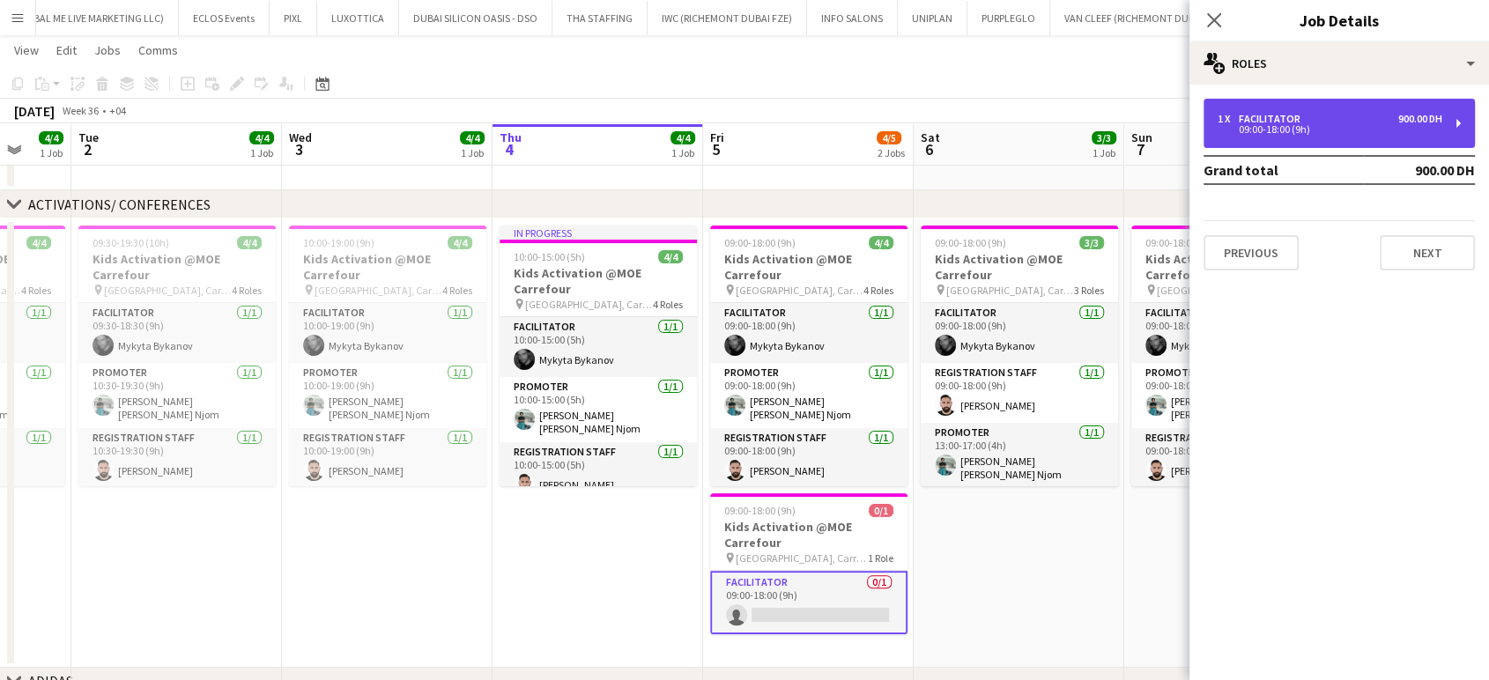
click at [846, 126] on div "09:00-18:00 (9h)" at bounding box center [1329, 129] width 225 height 9
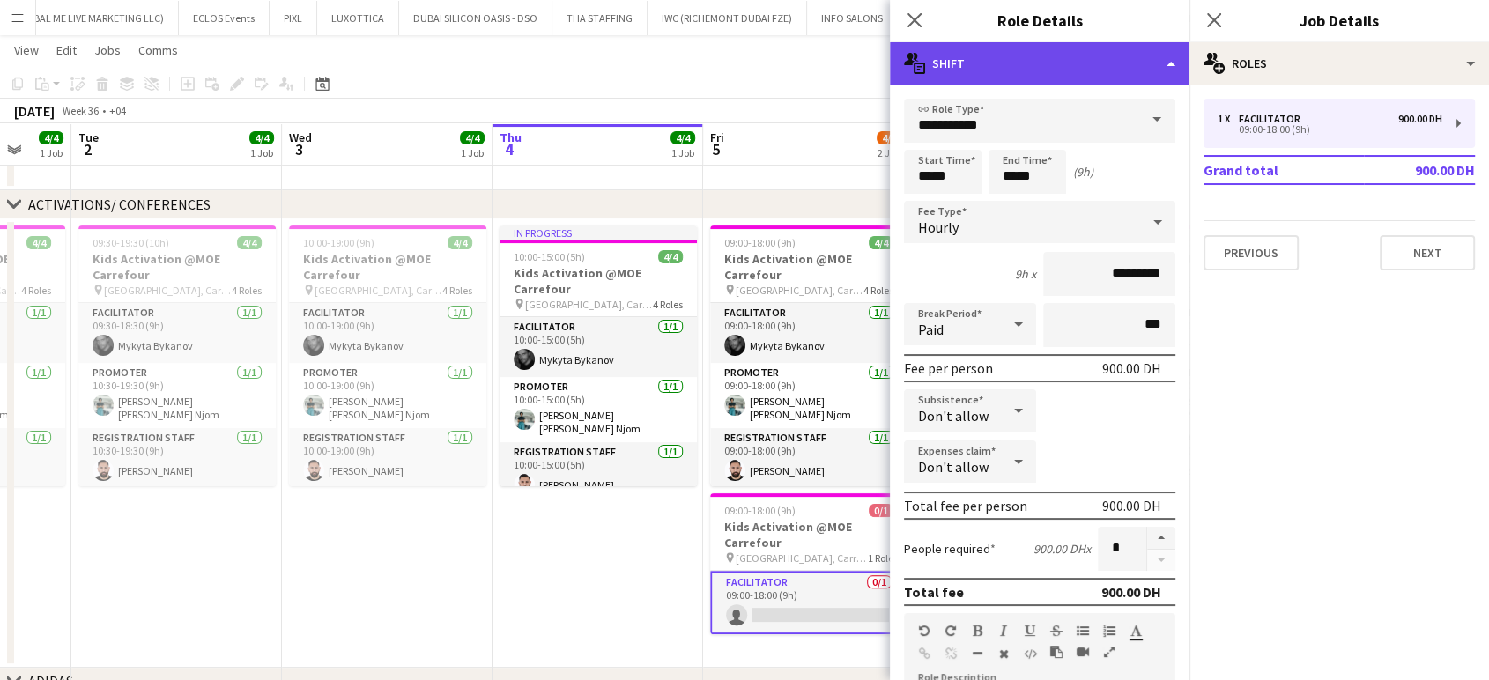
drag, startPoint x: 1137, startPoint y: 55, endPoint x: 1138, endPoint y: 70, distance: 15.0
click at [846, 55] on div "multiple-actions-text Shift" at bounding box center [1039, 63] width 299 height 42
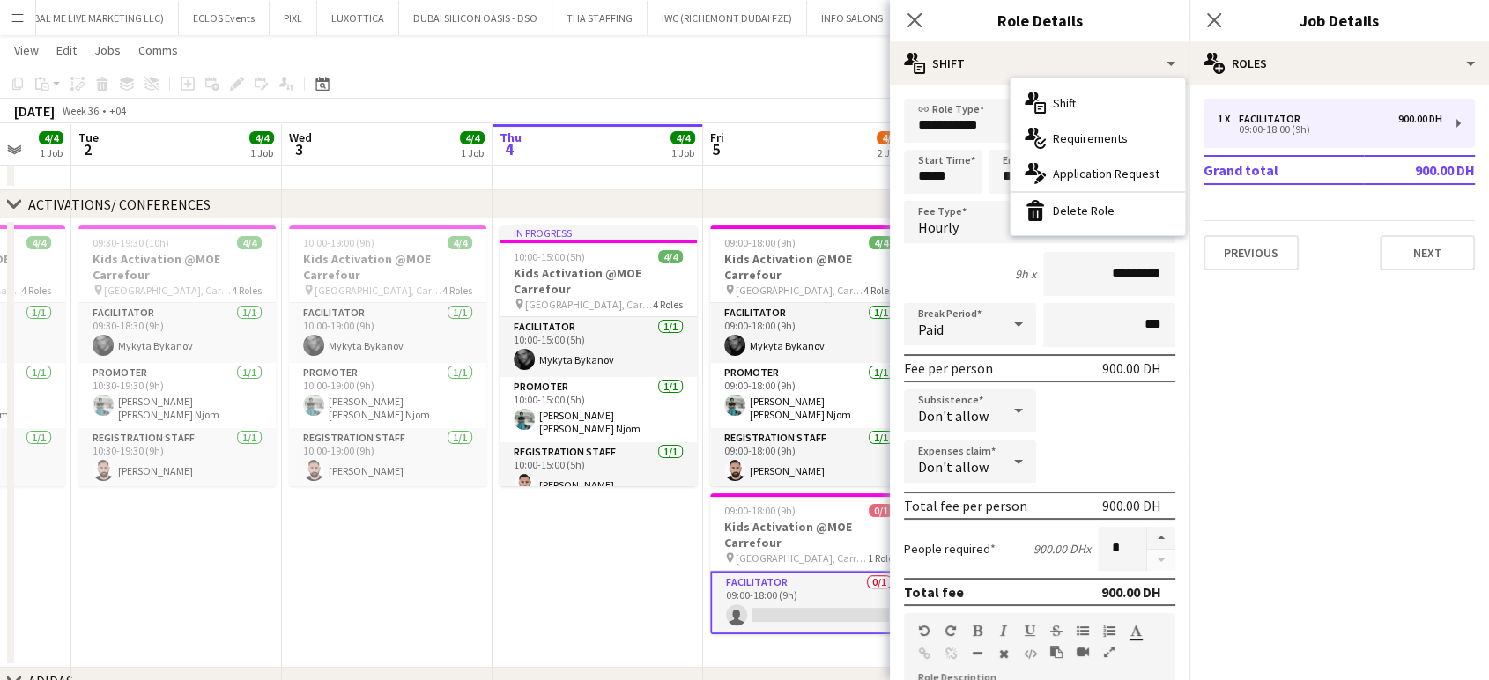
click at [846, 139] on span "Requirements" at bounding box center [1090, 138] width 75 height 16
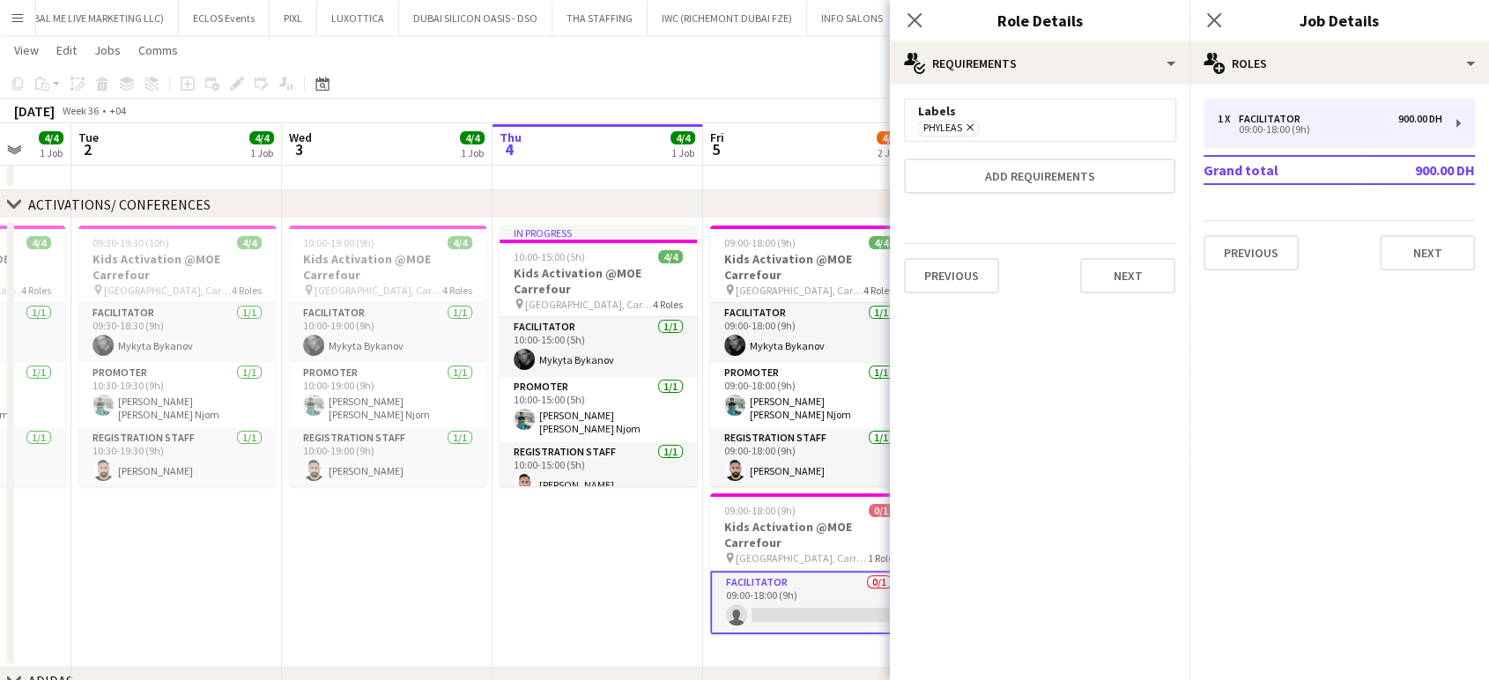
click at [846, 128] on icon at bounding box center [969, 127] width 7 height 7
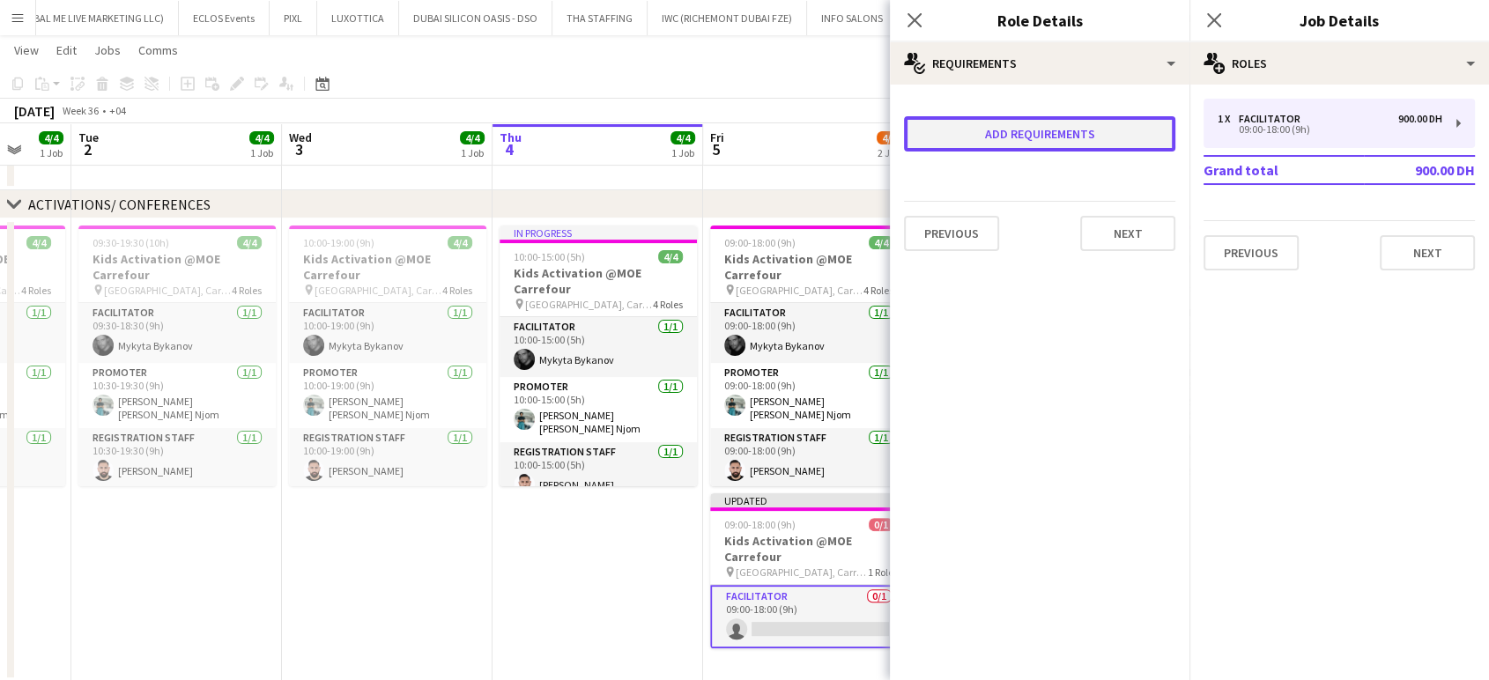
click at [846, 139] on button "Add requirements" at bounding box center [1039, 133] width 271 height 35
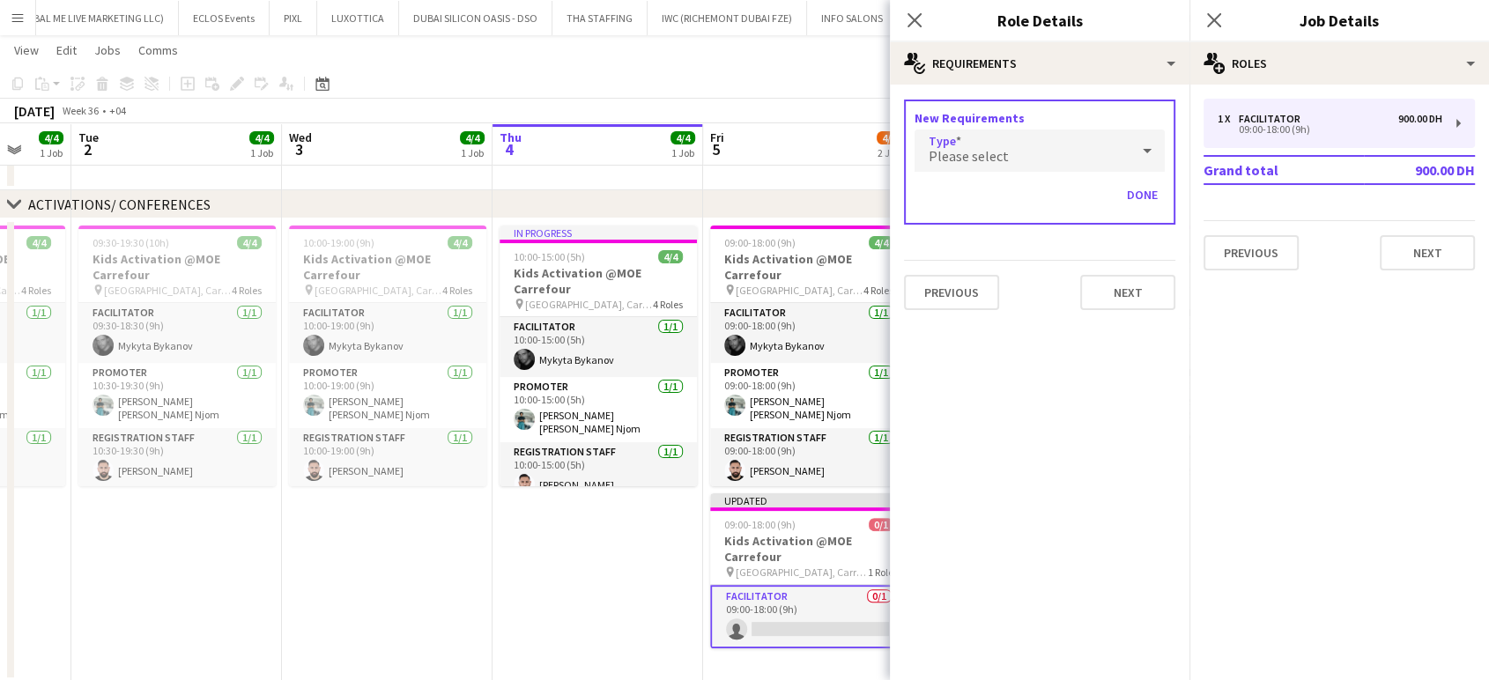
click at [846, 149] on div "Please select" at bounding box center [1021, 150] width 215 height 42
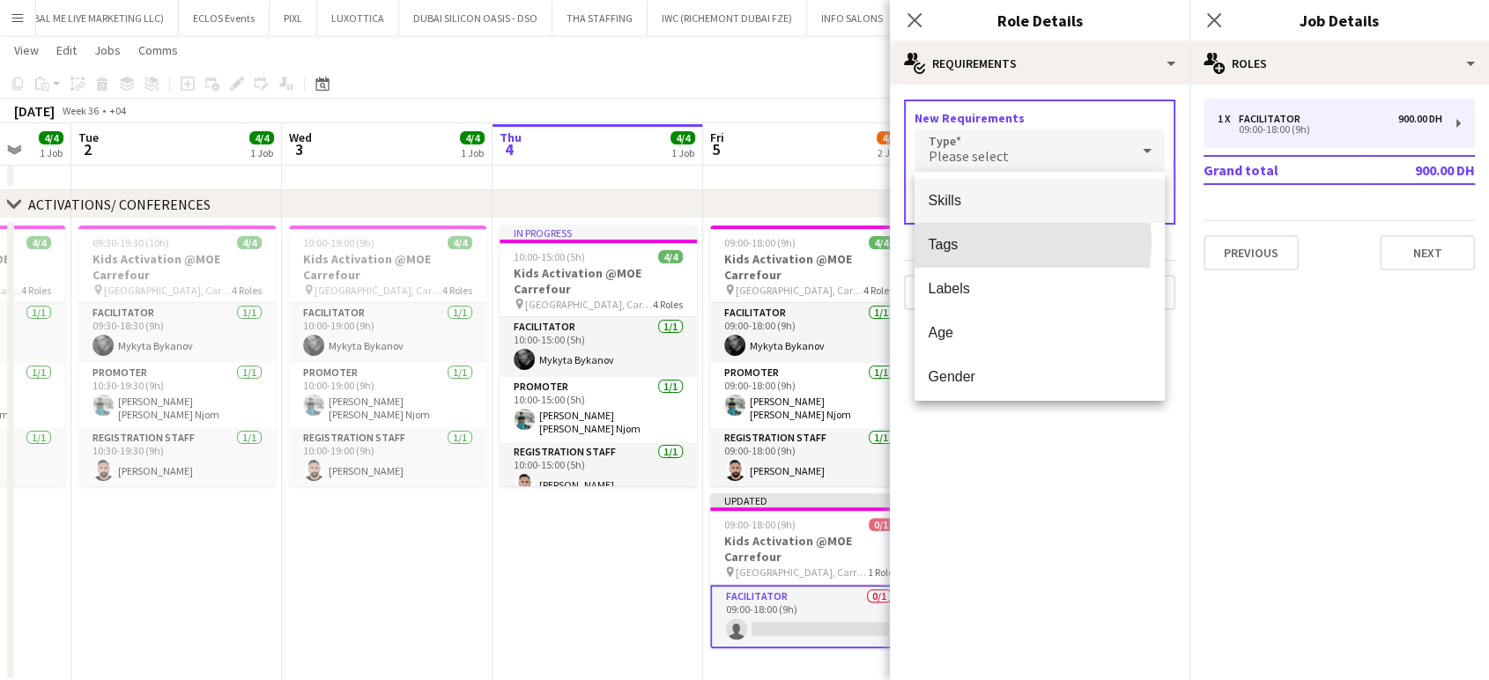
drag, startPoint x: 977, startPoint y: 241, endPoint x: 1012, endPoint y: 203, distance: 52.4
click at [846, 240] on span "Tags" at bounding box center [1039, 244] width 222 height 17
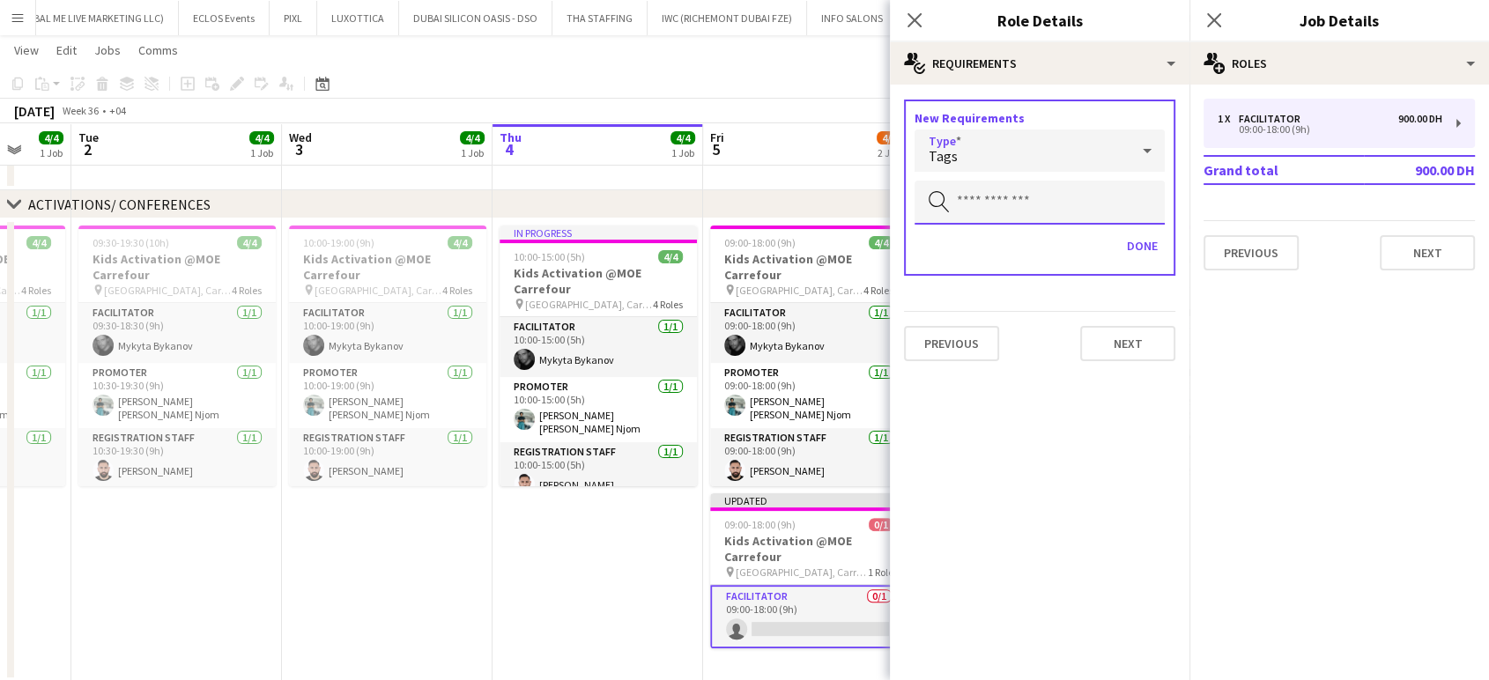
click at [846, 200] on input "text" at bounding box center [1039, 203] width 250 height 44
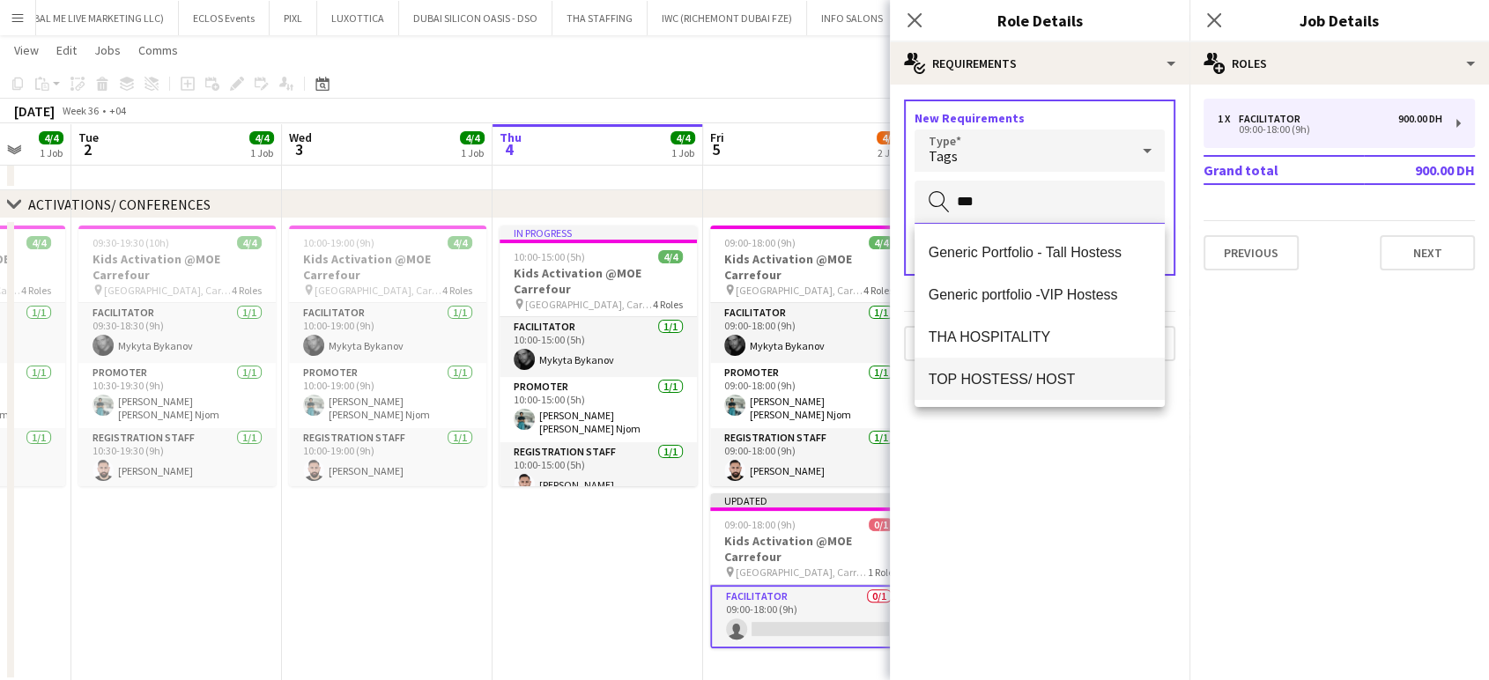
type input "***"
click at [846, 375] on span "TOP HOSTESS/ HOST" at bounding box center [1039, 379] width 222 height 17
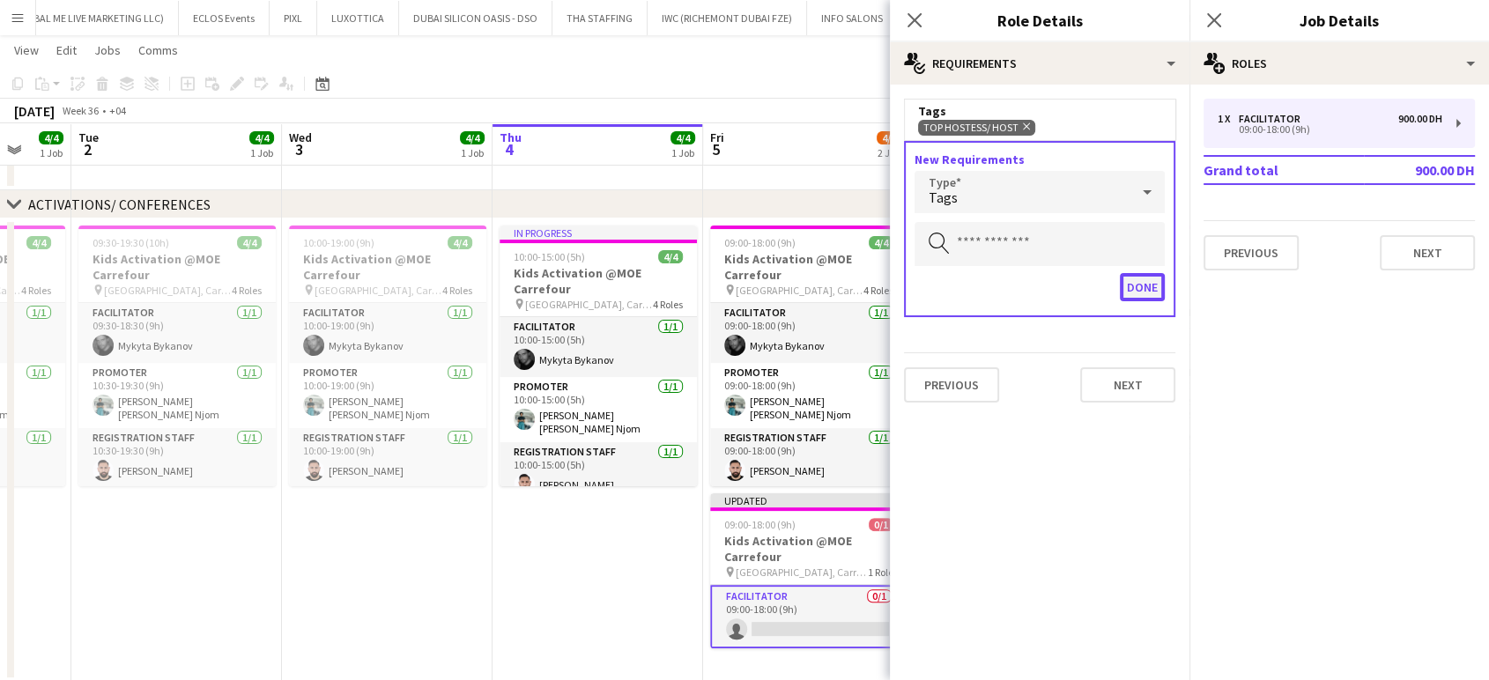
click at [846, 284] on button "Done" at bounding box center [1141, 287] width 45 height 28
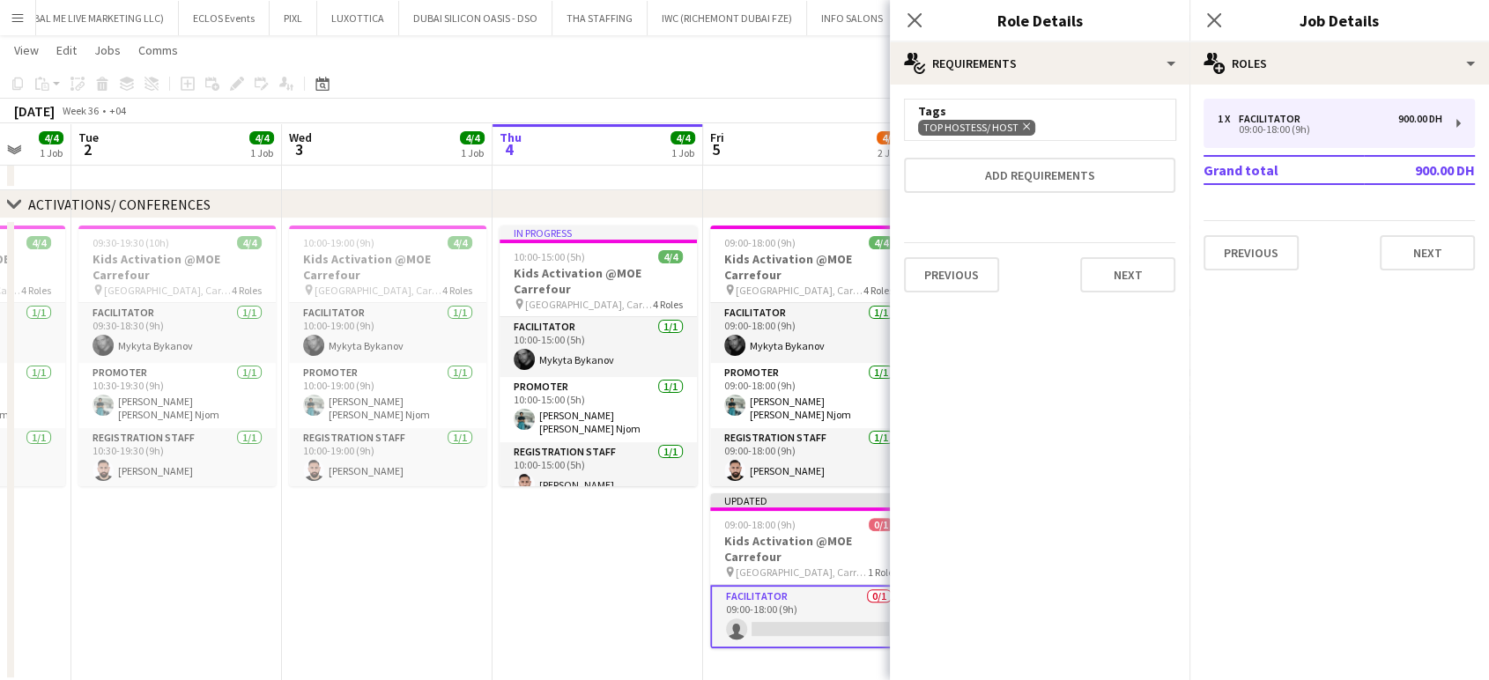
click at [536, 533] on app-date-cell "In progress 10:00-15:00 (5h) 4/4 Kids Activation @MOE Carrefour pin Mall of Emi…" at bounding box center [597, 449] width 211 height 463
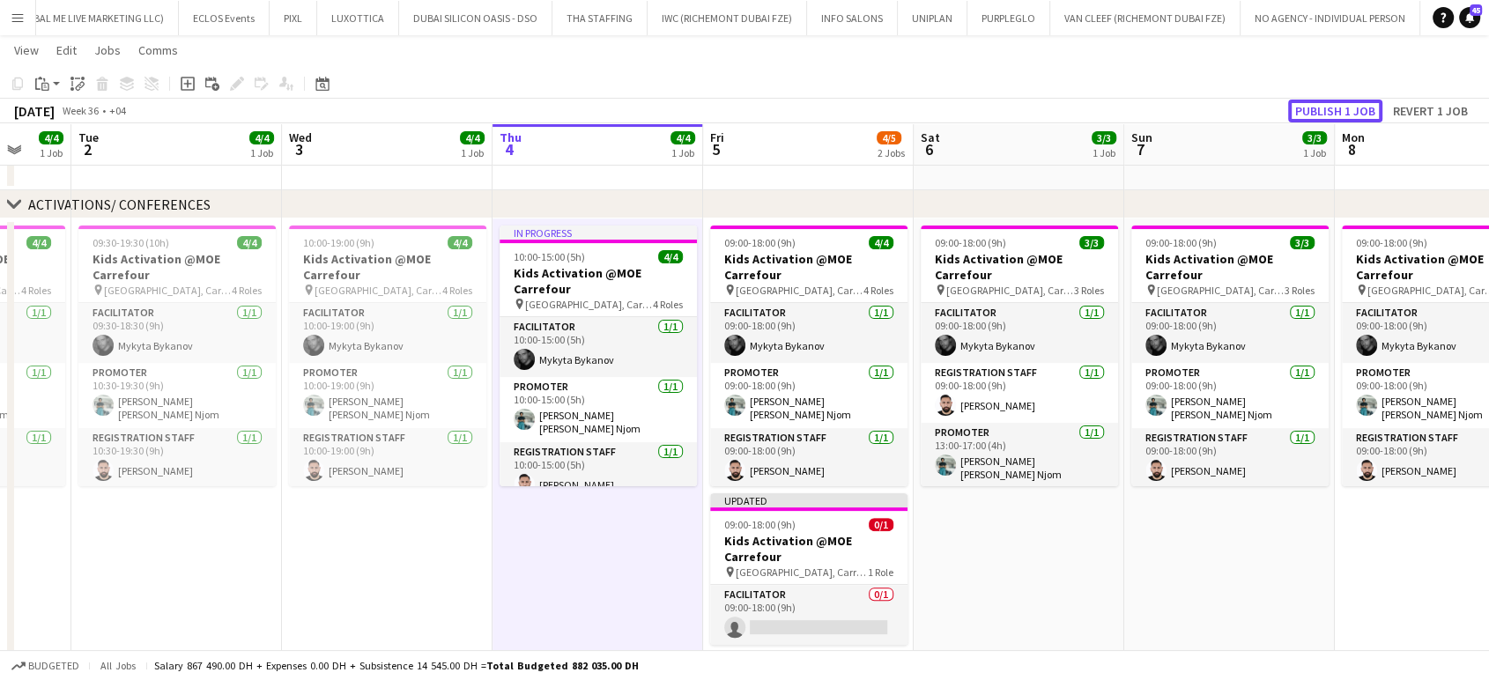
click at [846, 110] on button "Publish 1 job" at bounding box center [1335, 111] width 94 height 23
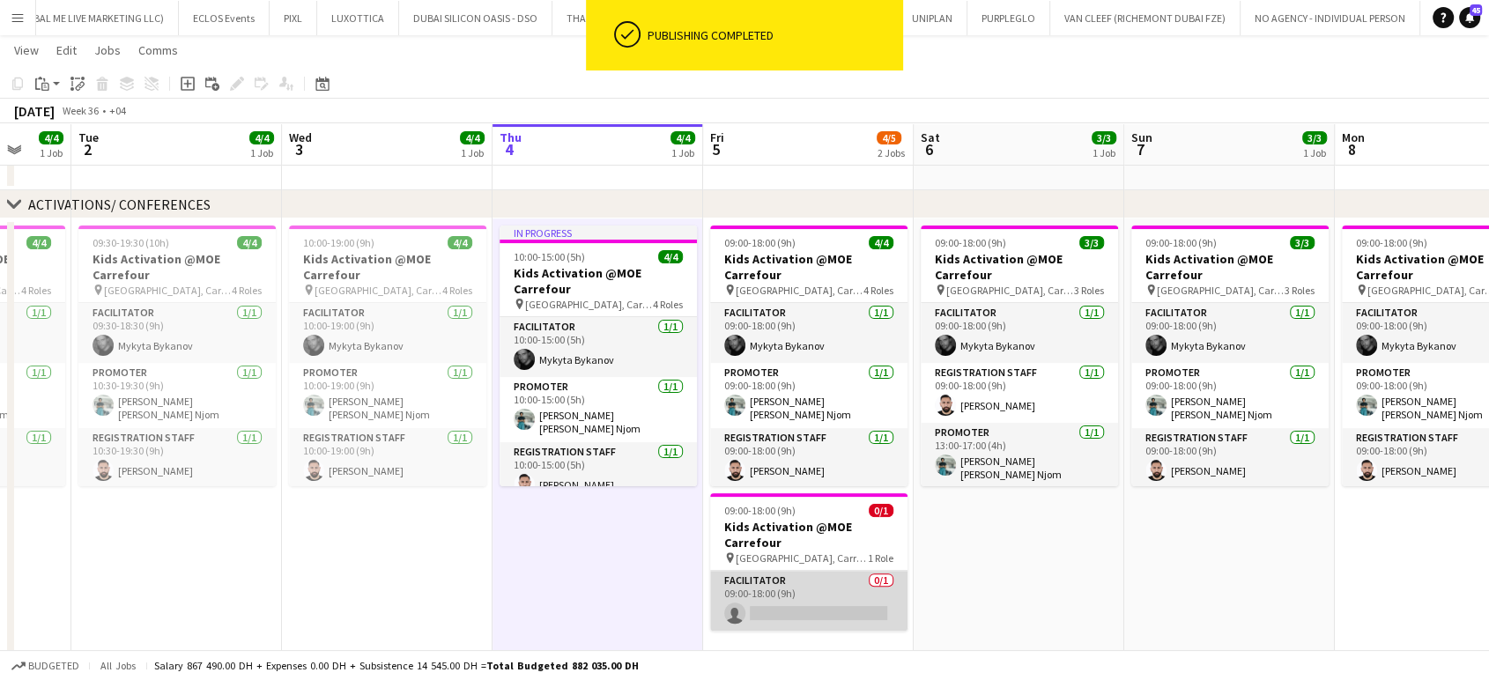
click at [808, 595] on app-card-role "Facilitator 0/1 09:00-18:00 (9h) single-neutral-actions" at bounding box center [808, 601] width 197 height 60
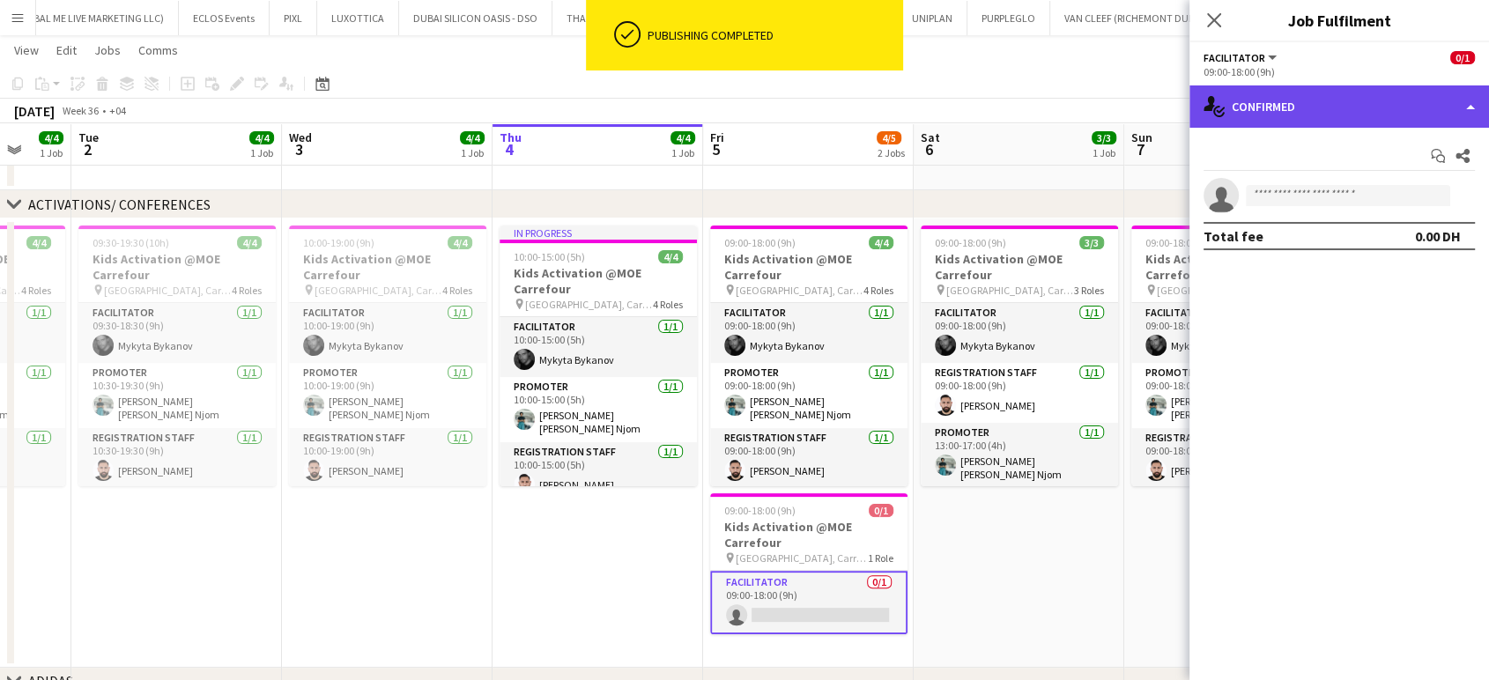
click at [846, 96] on div "single-neutral-actions-check-2 Confirmed" at bounding box center [1338, 106] width 299 height 42
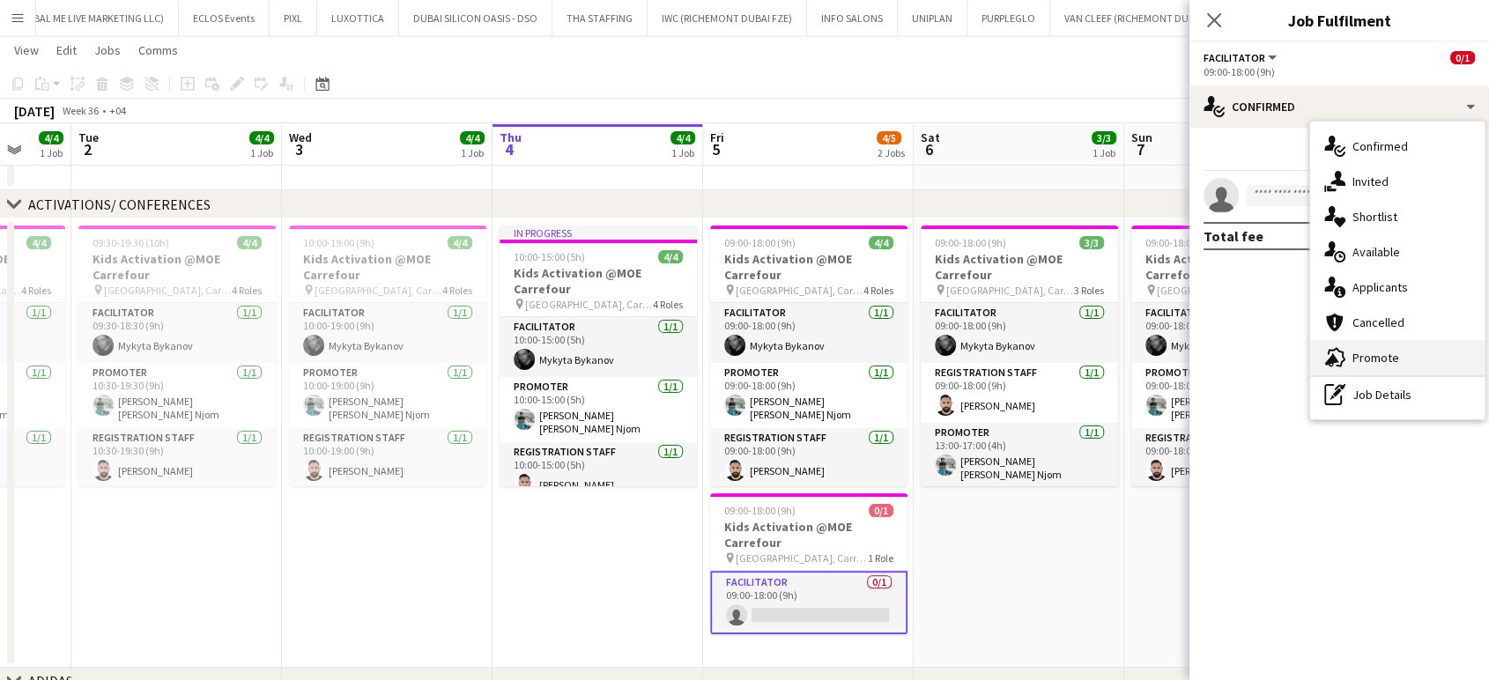
click at [846, 354] on span "Promote" at bounding box center [1375, 358] width 47 height 16
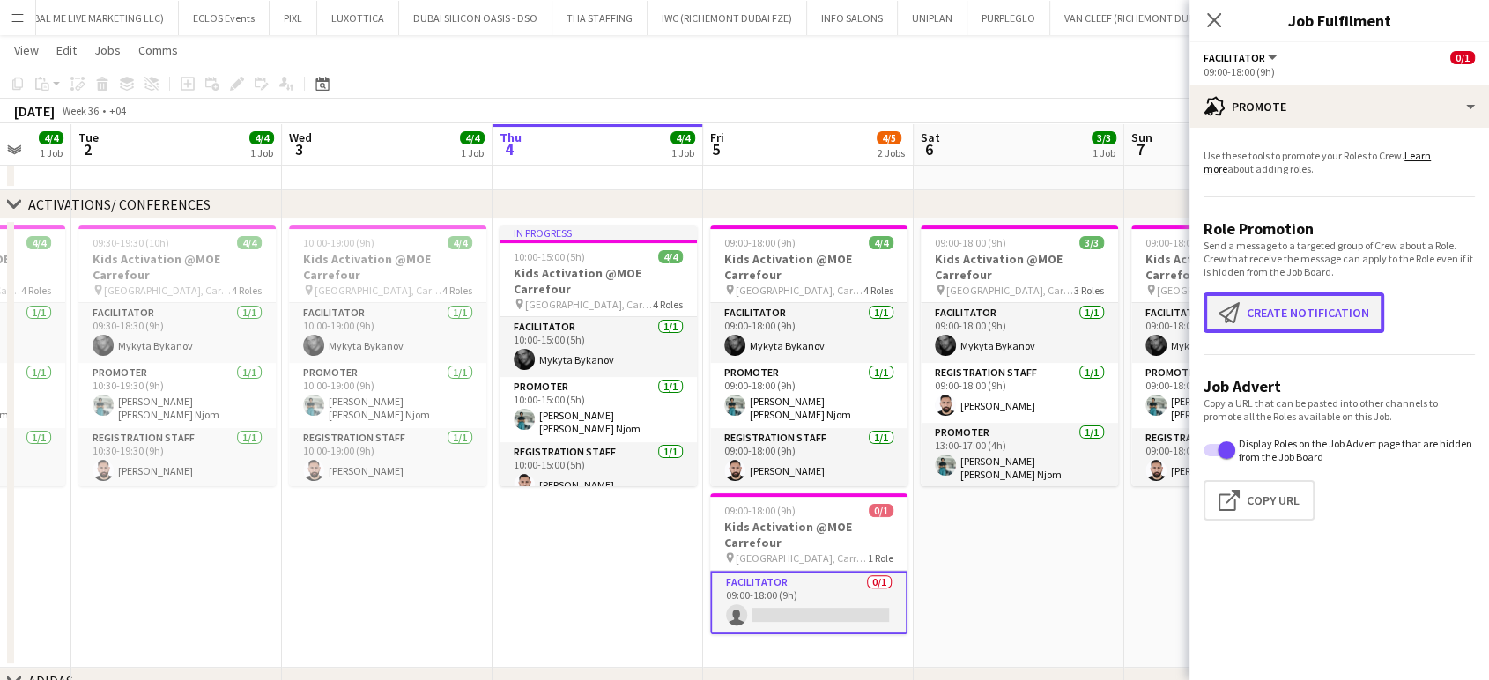
click at [846, 329] on button "Create notification Create notification" at bounding box center [1293, 312] width 181 height 41
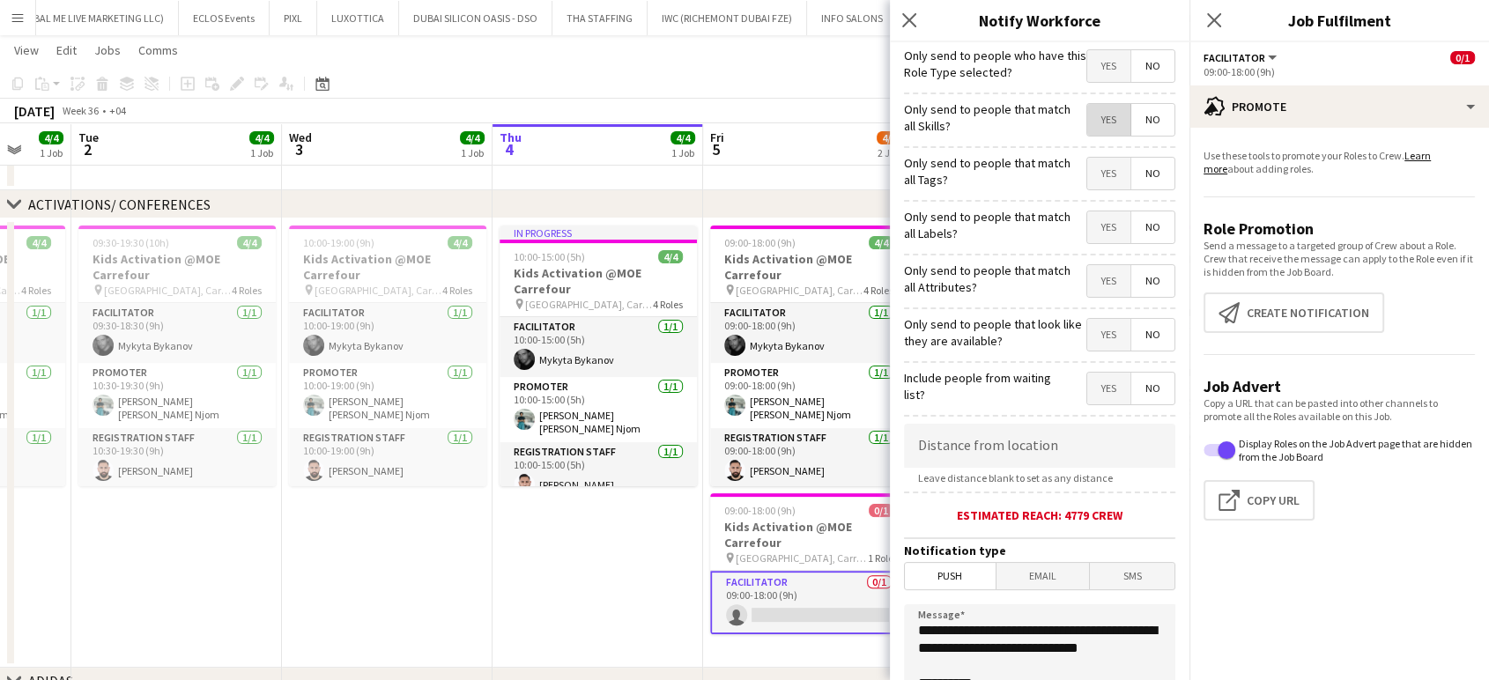
click at [846, 108] on span "Yes" at bounding box center [1108, 120] width 43 height 32
click at [846, 187] on span "Yes" at bounding box center [1108, 174] width 43 height 32
click at [846, 226] on span "Yes" at bounding box center [1108, 227] width 43 height 32
click at [846, 266] on div "Only send to people that match all Attributes? Yes No" at bounding box center [1039, 278] width 271 height 43
click at [846, 287] on span "Yes" at bounding box center [1108, 281] width 43 height 32
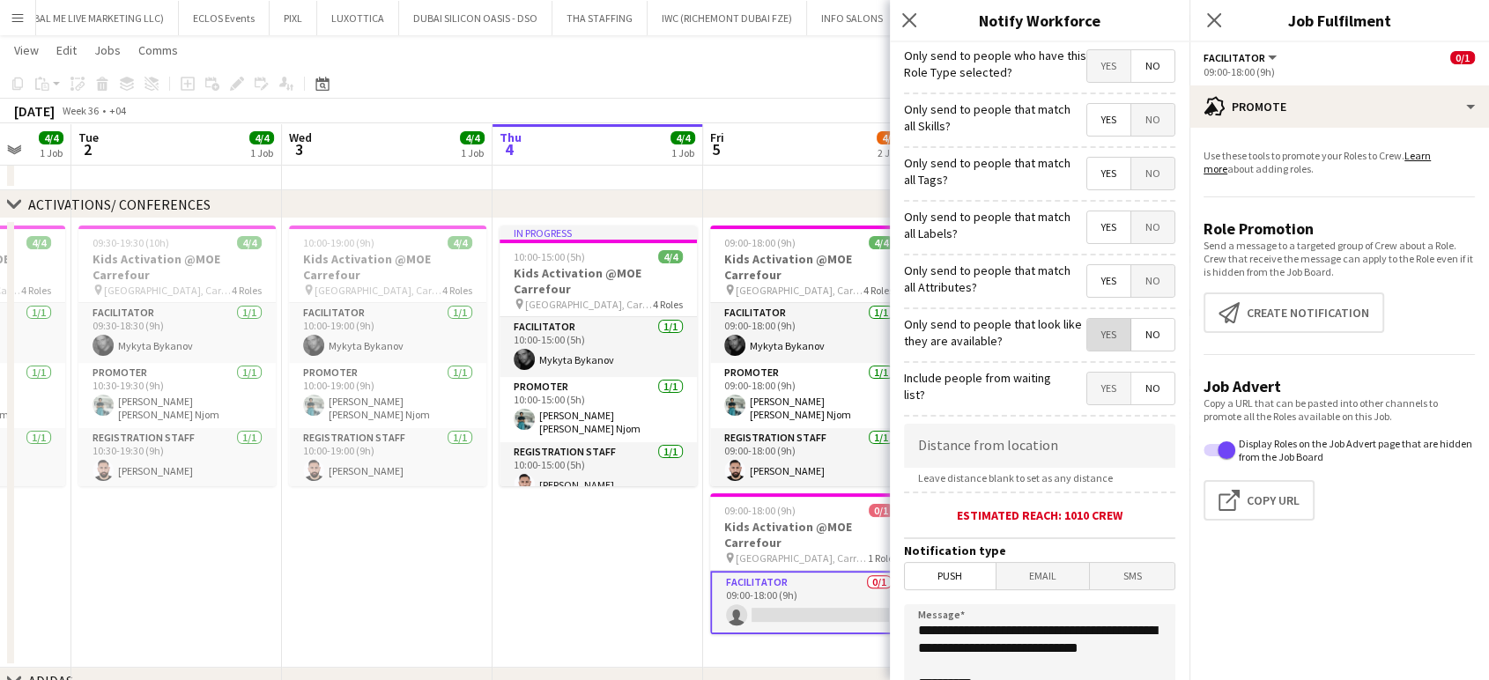
click at [846, 339] on span "Yes" at bounding box center [1108, 335] width 43 height 32
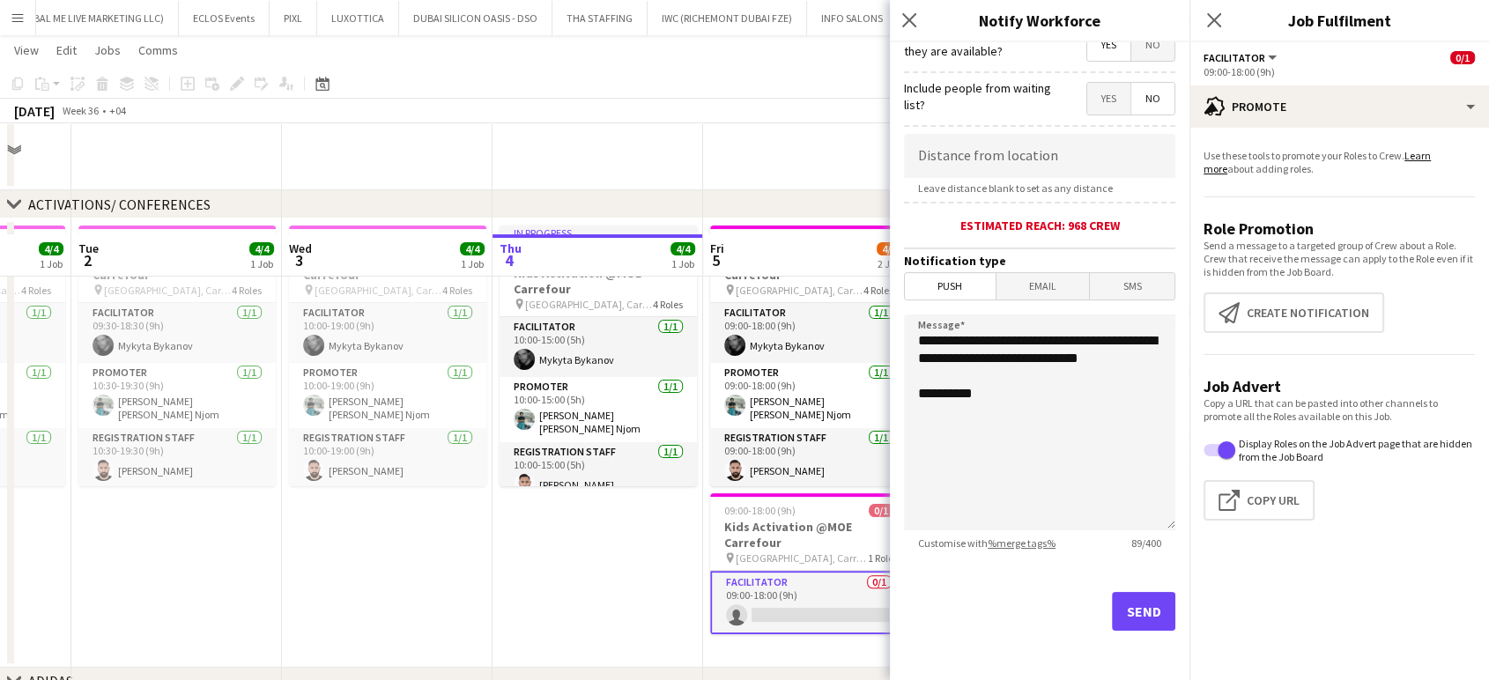
scroll to position [570, 0]
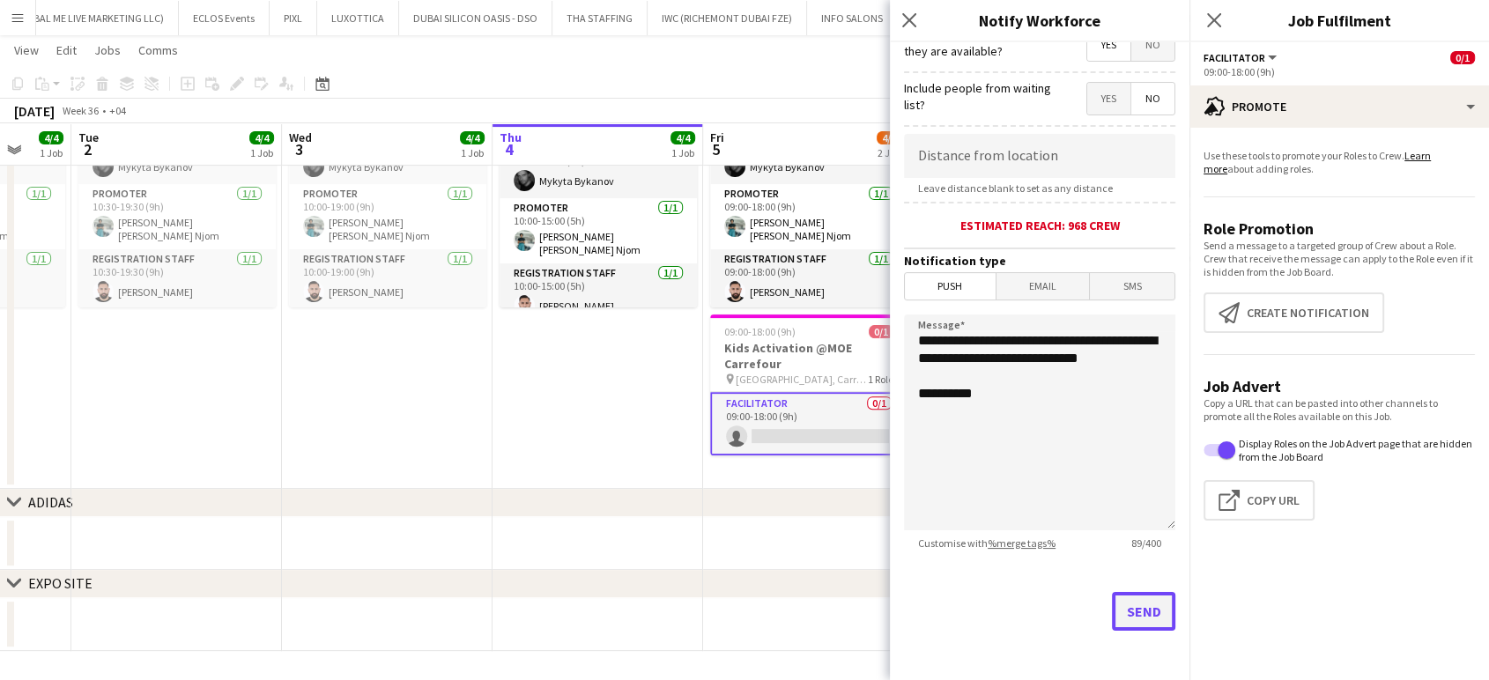
click at [846, 614] on button "Send" at bounding box center [1143, 611] width 63 height 39
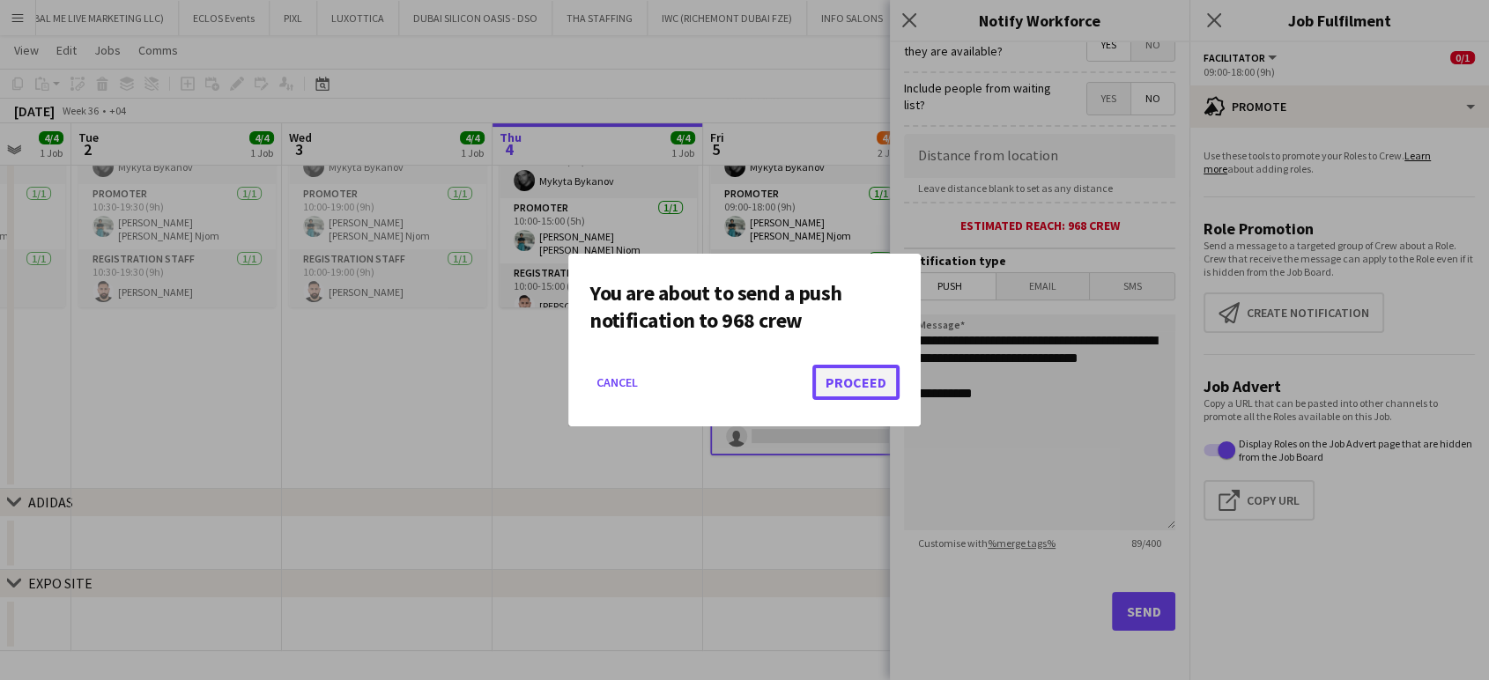
click at [846, 387] on button "Proceed" at bounding box center [855, 382] width 87 height 35
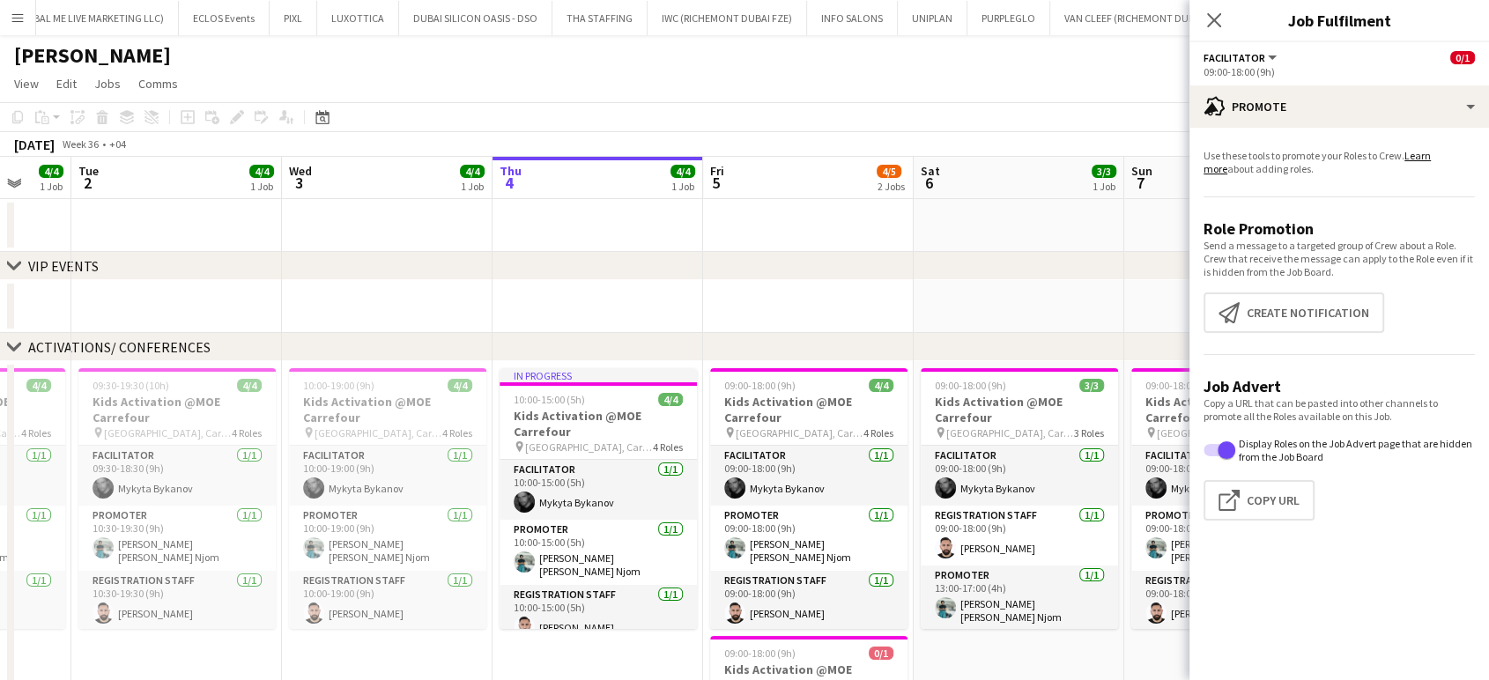
click at [846, 308] on app-date-cell at bounding box center [1018, 306] width 211 height 53
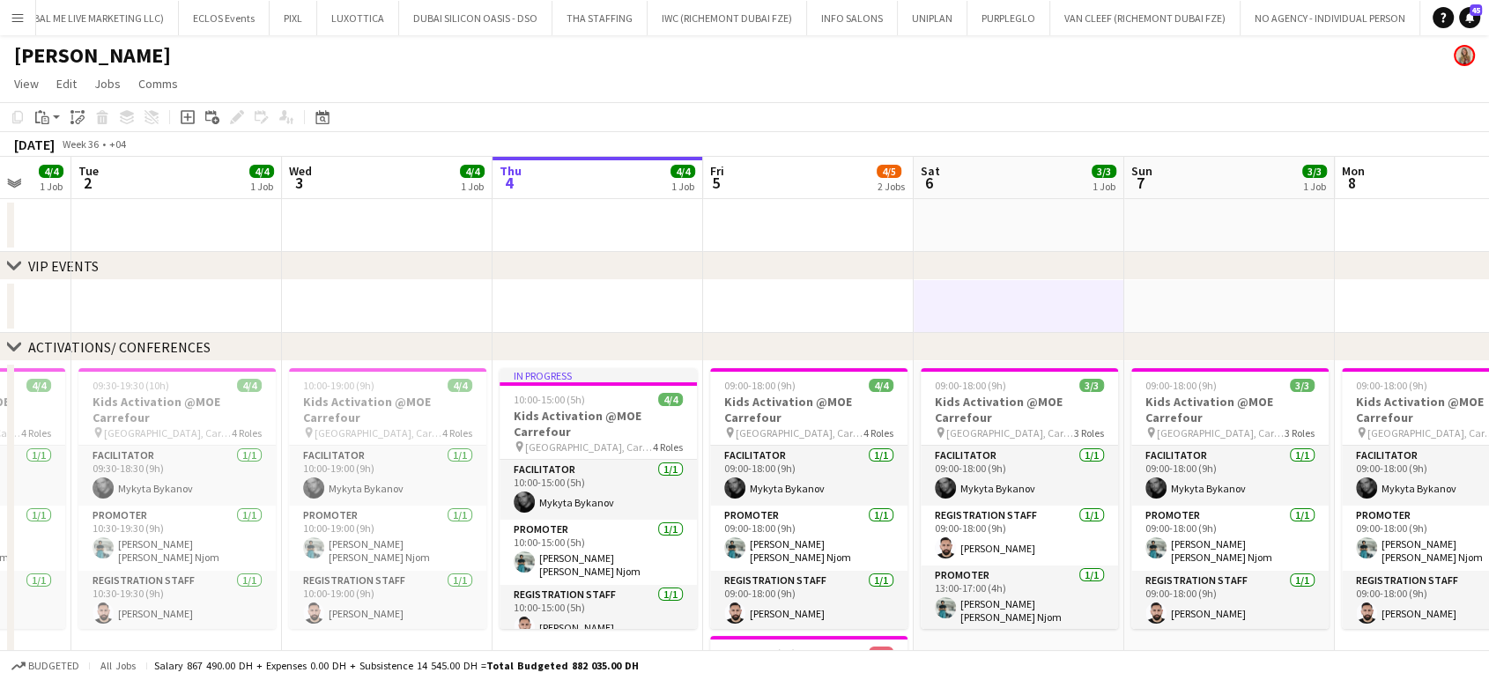
drag, startPoint x: 960, startPoint y: 214, endPoint x: 566, endPoint y: 174, distance: 395.7
click at [566, 174] on app-calendar-viewport "Sat 30 4/4 1 Job Sun 31 4/4 1 Job Mon 1 4/4 1 Job Tue 2 4/4 1 Job Wed 3 4/4 1 J…" at bounding box center [744, 565] width 1489 height 816
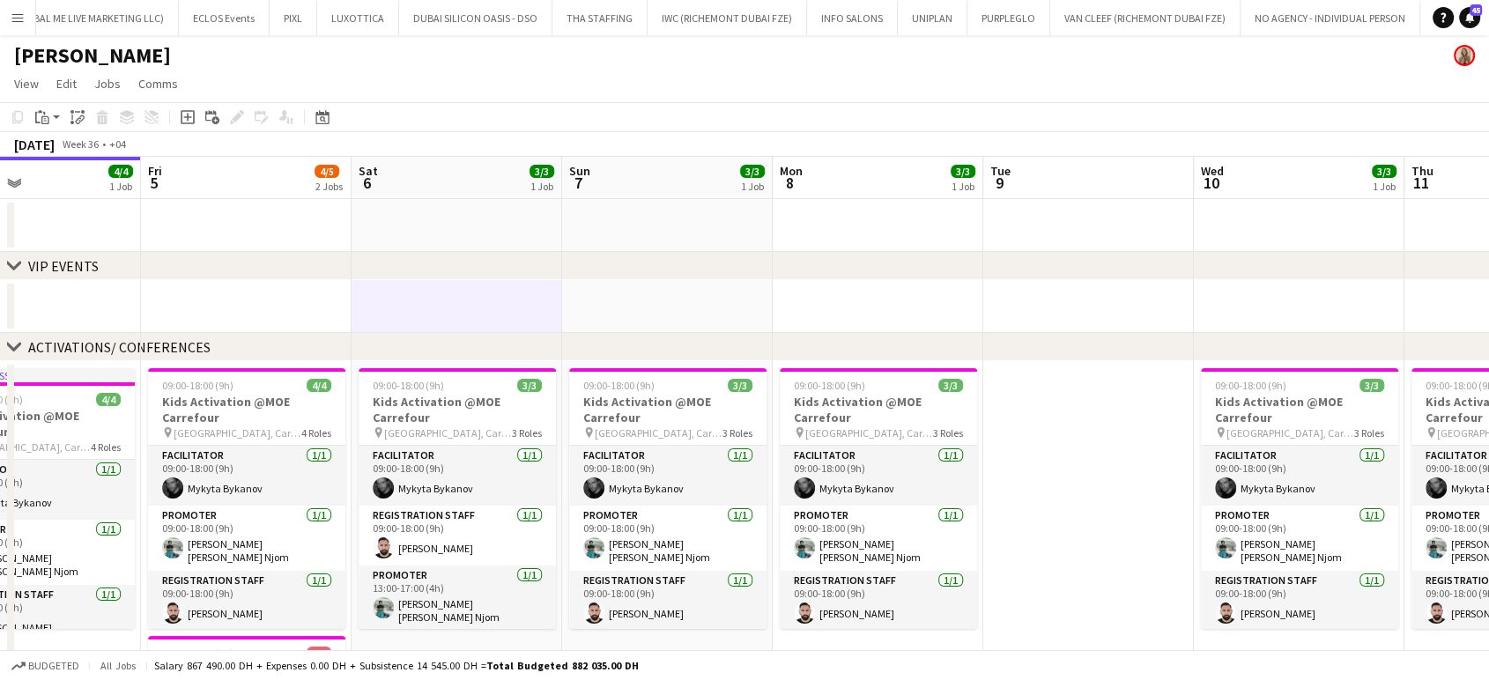
drag, startPoint x: 458, startPoint y: 314, endPoint x: 425, endPoint y: 315, distance: 32.6
click at [401, 314] on app-calendar-viewport "Mon 1 4/4 1 Job Tue 2 4/4 1 Job Wed 3 4/4 1 Job Thu 4 4/4 1 Job Fri 5 4/5 2 Job…" at bounding box center [744, 565] width 1489 height 816
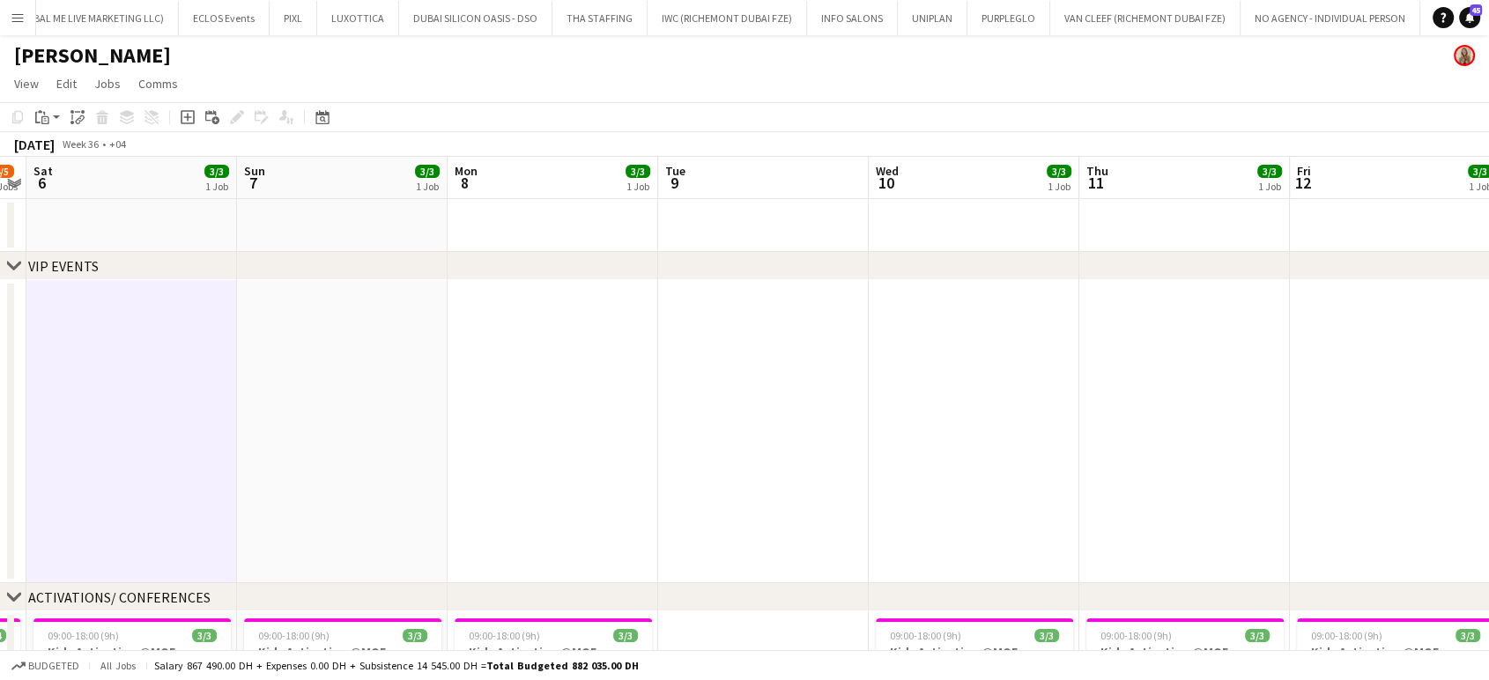
drag, startPoint x: 496, startPoint y: 319, endPoint x: 488, endPoint y: 300, distance: 20.1
click at [411, 301] on app-calendar-viewport "Wed 3 4/4 1 Job Thu 4 4/4 1 Job Fri 5 4/5 2 Jobs Sat 6 3/3 1 Job Sun 7 3/3 1 Jo…" at bounding box center [744, 690] width 1489 height 1066
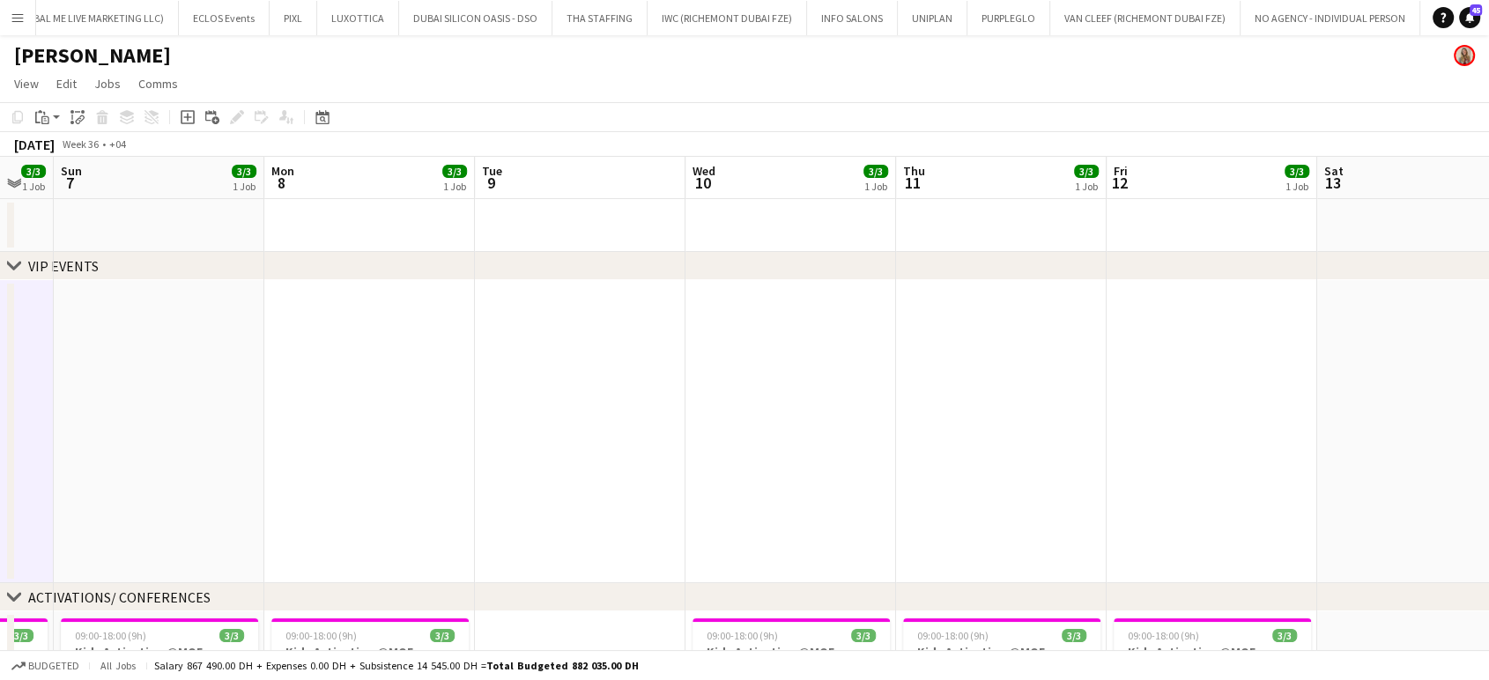
click at [300, 281] on app-calendar-viewport "Wed 3 4/4 1 Job Thu 4 4/4 1 Job Fri 5 4/5 2 Jobs Sat 6 3/3 1 Job Sun 7 3/3 1 Jo…" at bounding box center [744, 690] width 1489 height 1066
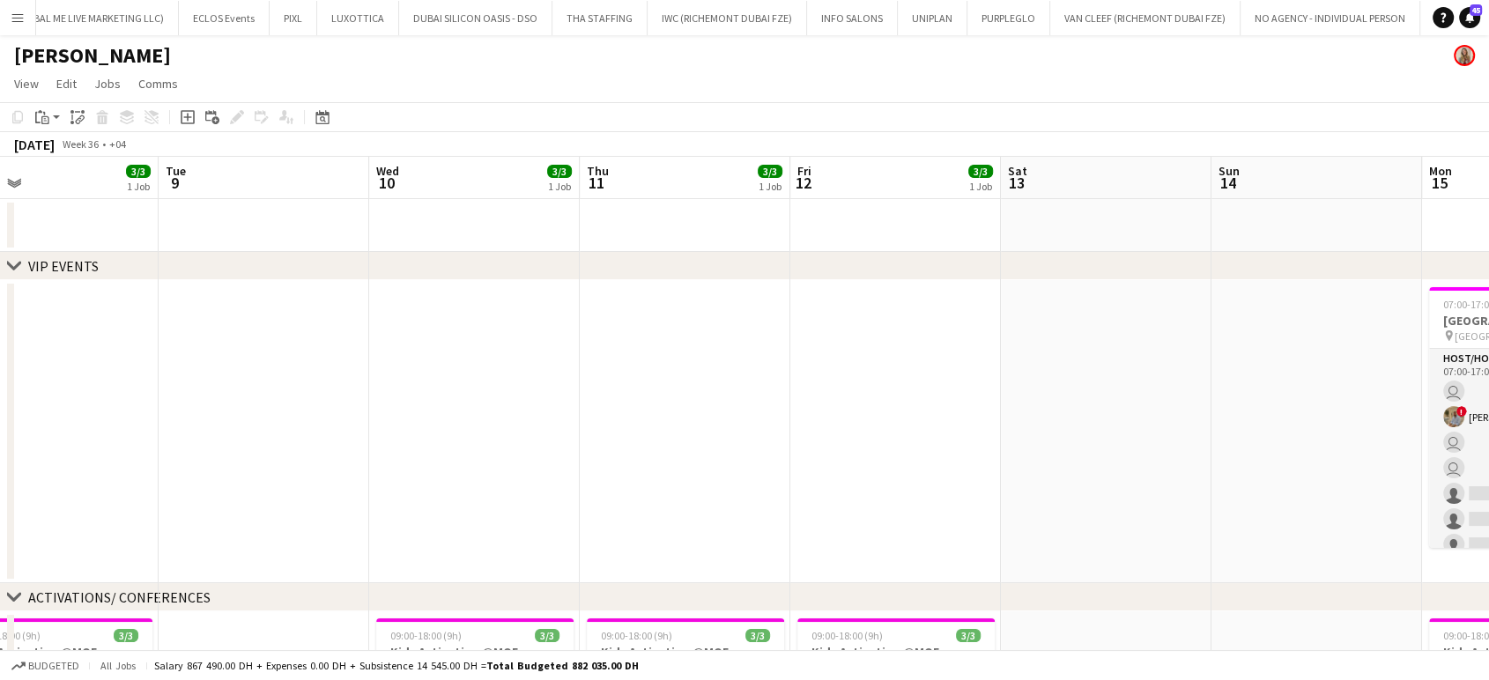
drag, startPoint x: 368, startPoint y: 266, endPoint x: 245, endPoint y: 254, distance: 123.9
click at [245, 254] on div "chevron-right VIP EVENTS chevron-right ACTIVATIONS/ CONFERENCES chevron-right A…" at bounding box center [744, 690] width 1489 height 1066
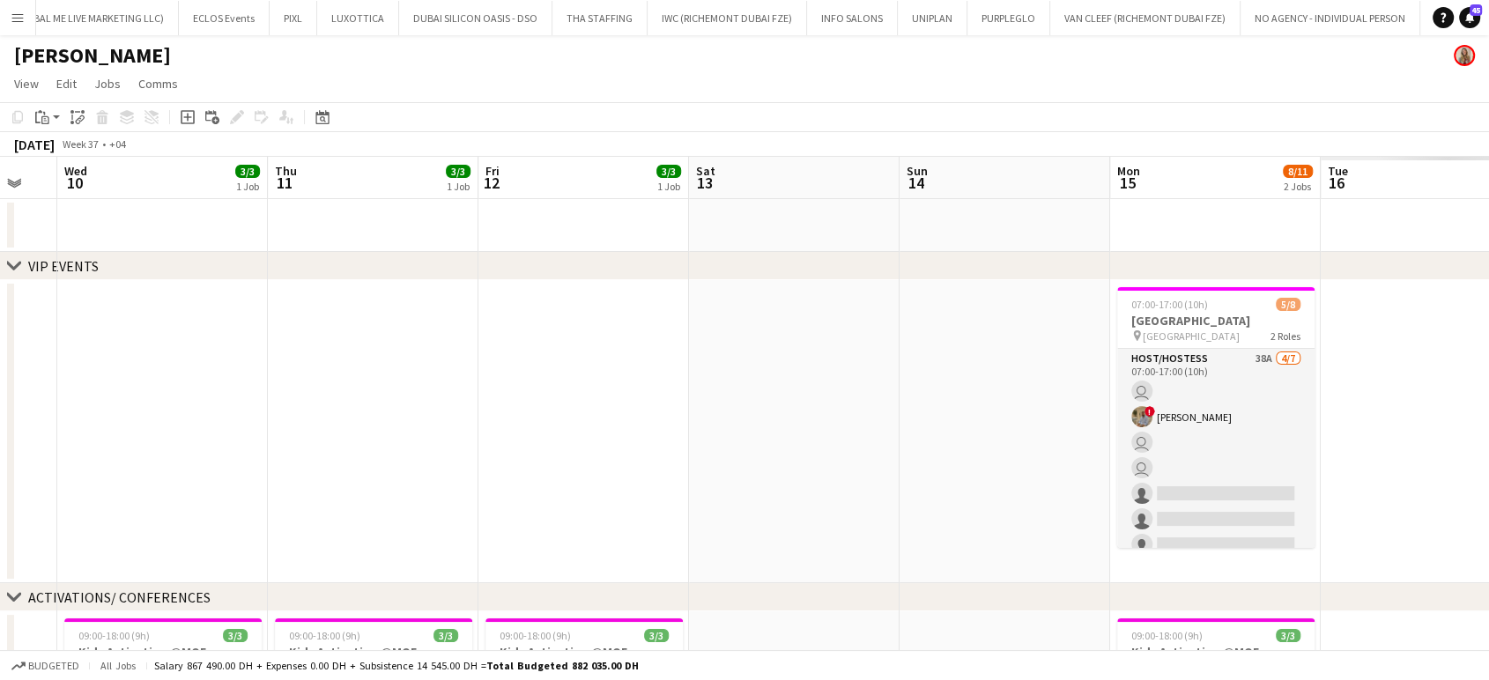
click at [39, 180] on app-calendar-viewport "Sat 6 3/3 1 Job Sun 7 3/3 1 Job Mon 8 3/3 1 Job Tue 9 Wed 10 3/3 1 Job Thu 11 3…" at bounding box center [744, 690] width 1489 height 1066
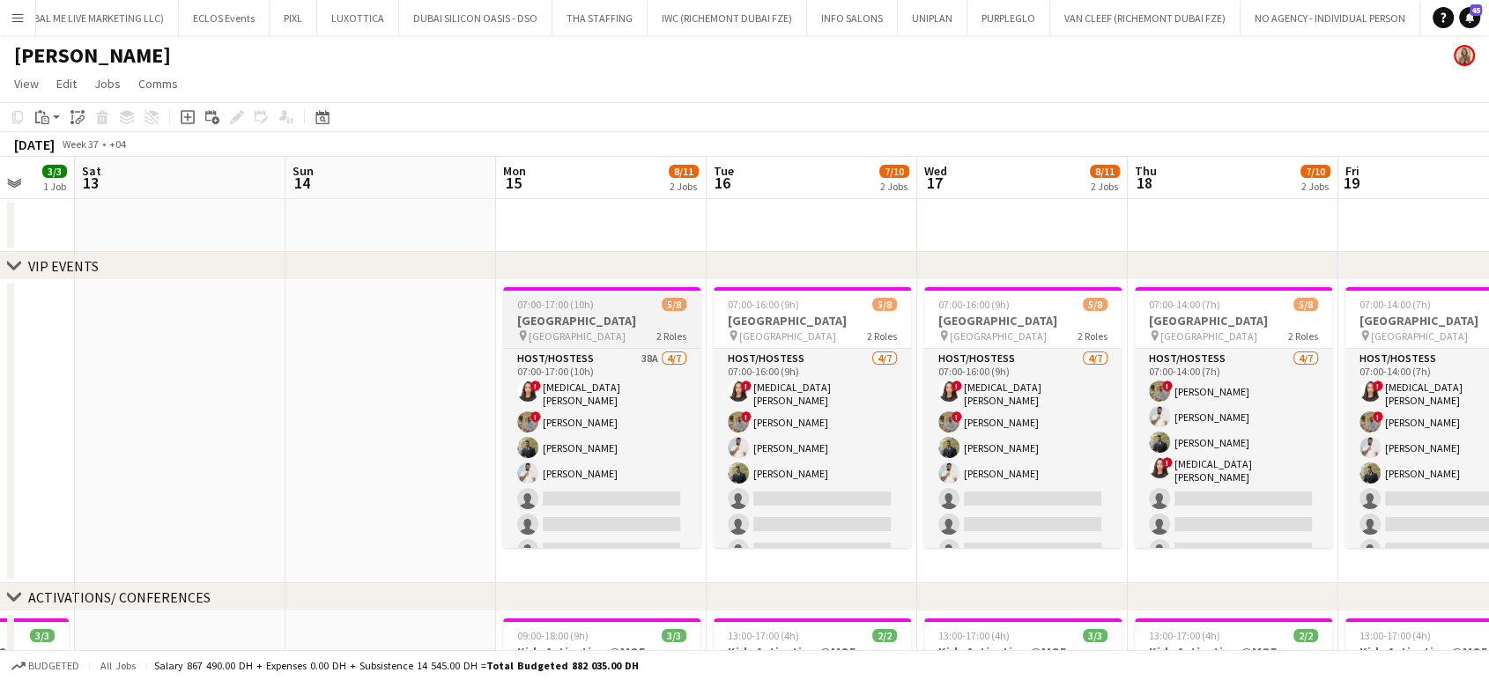
click at [605, 322] on h3 "Dubai Airport Team Building" at bounding box center [601, 321] width 197 height 16
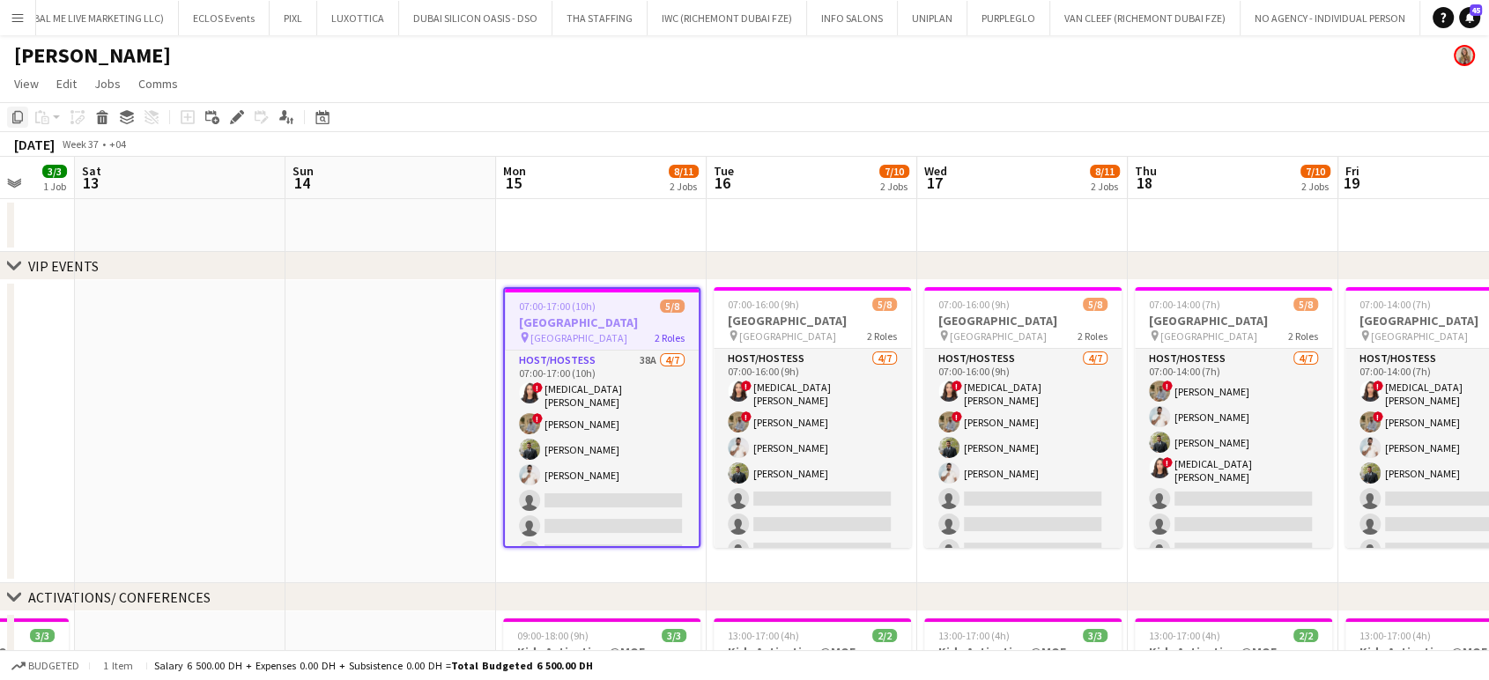
click at [22, 120] on icon at bounding box center [17, 117] width 11 height 12
click at [298, 302] on app-date-cell at bounding box center [390, 431] width 211 height 303
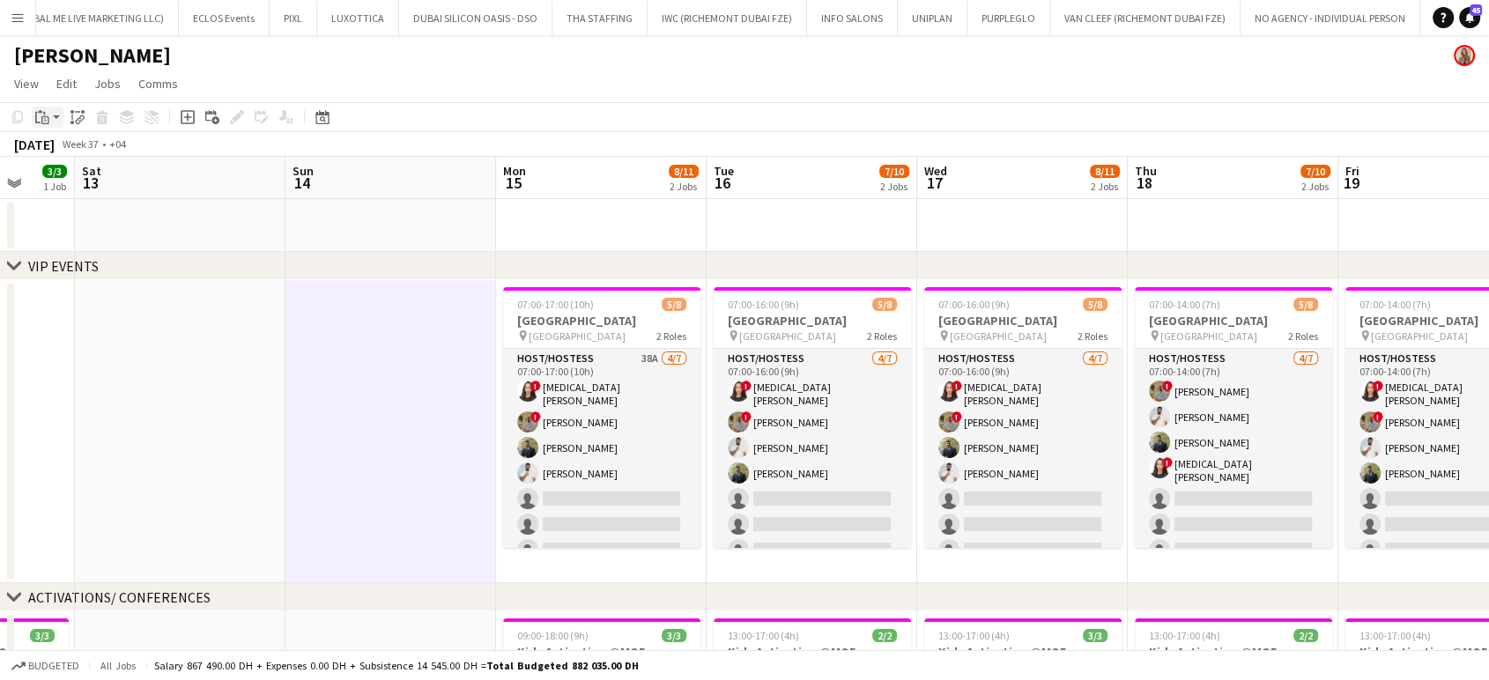
click at [37, 115] on icon "Paste" at bounding box center [42, 117] width 14 height 14
click at [62, 155] on link "Paste Ctrl+V" at bounding box center [130, 151] width 166 height 16
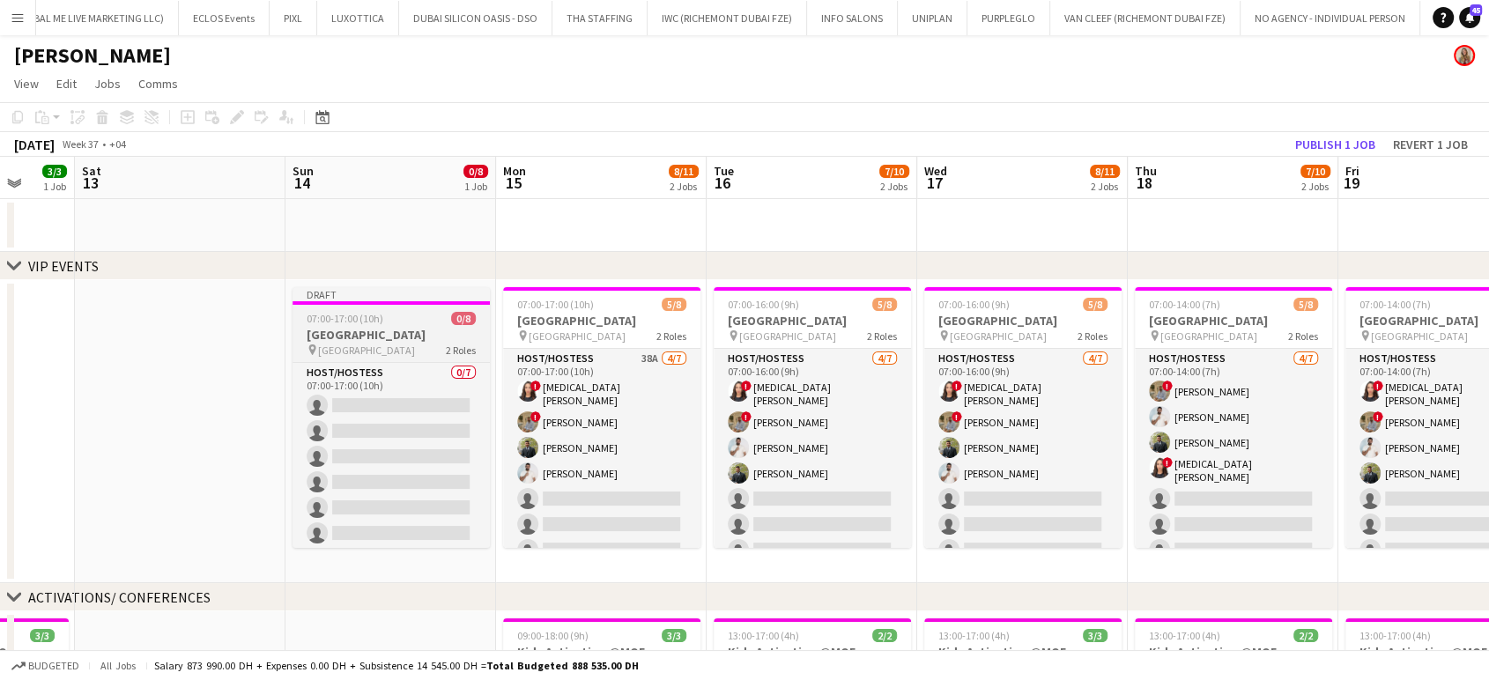
click at [356, 329] on h3 "Dubai Airport Team Building" at bounding box center [390, 335] width 197 height 16
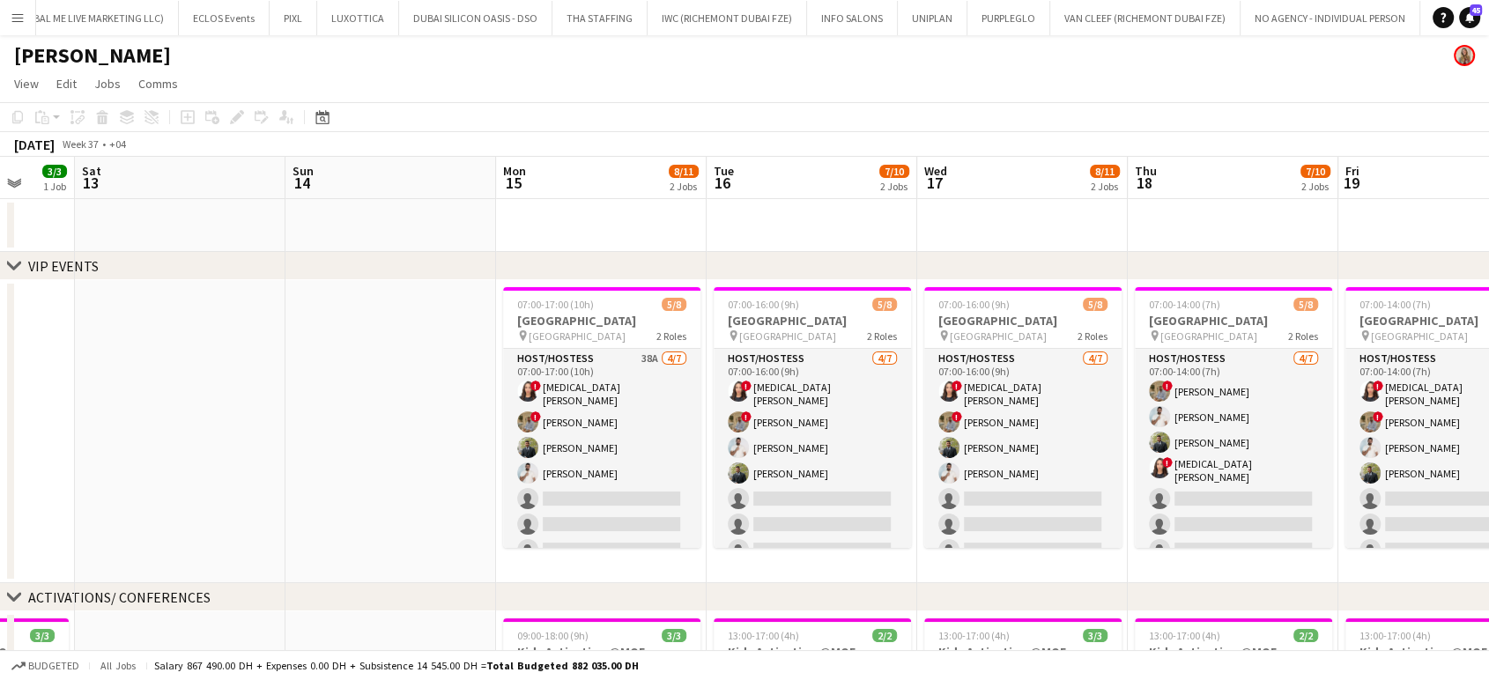
click at [366, 341] on app-date-cell at bounding box center [390, 431] width 211 height 303
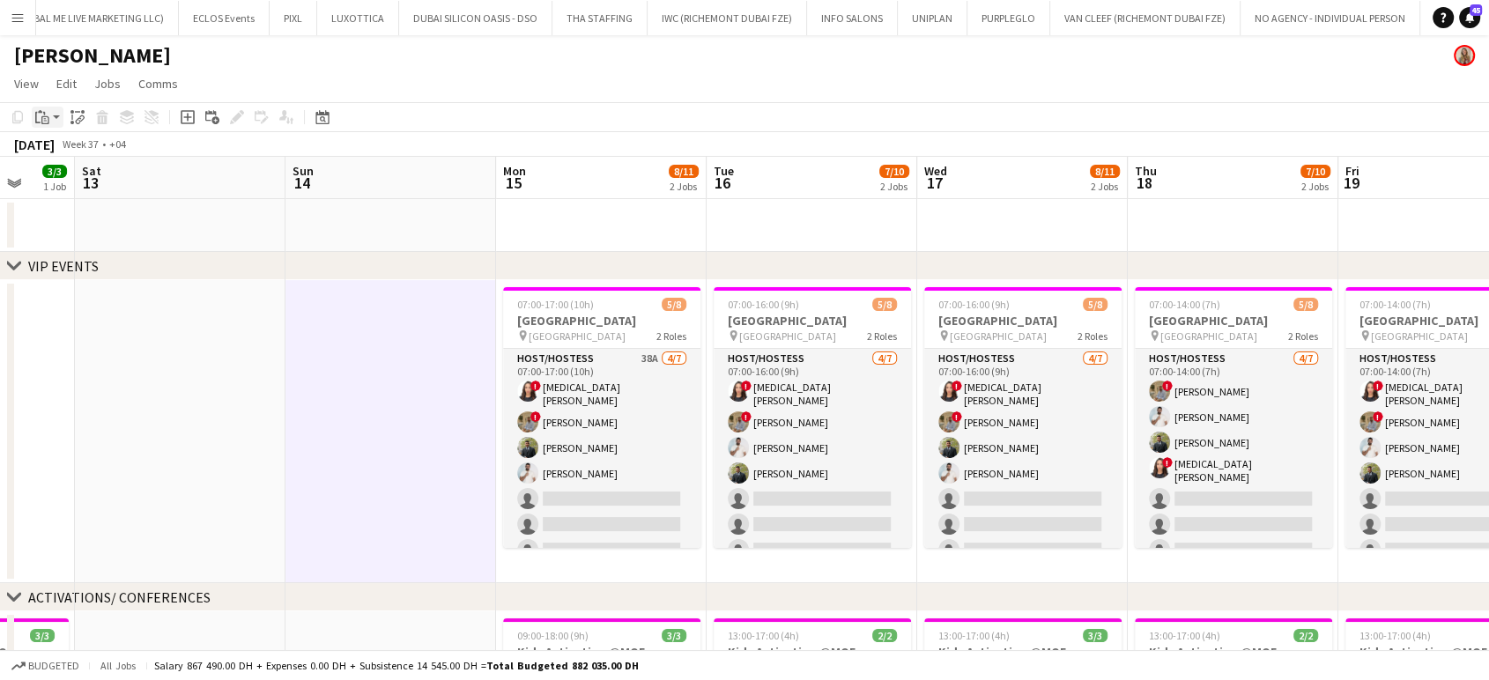
click at [42, 123] on icon at bounding box center [45, 120] width 8 height 8
click at [81, 174] on link "Paste with crew Ctrl+Shift+V" at bounding box center [130, 181] width 166 height 16
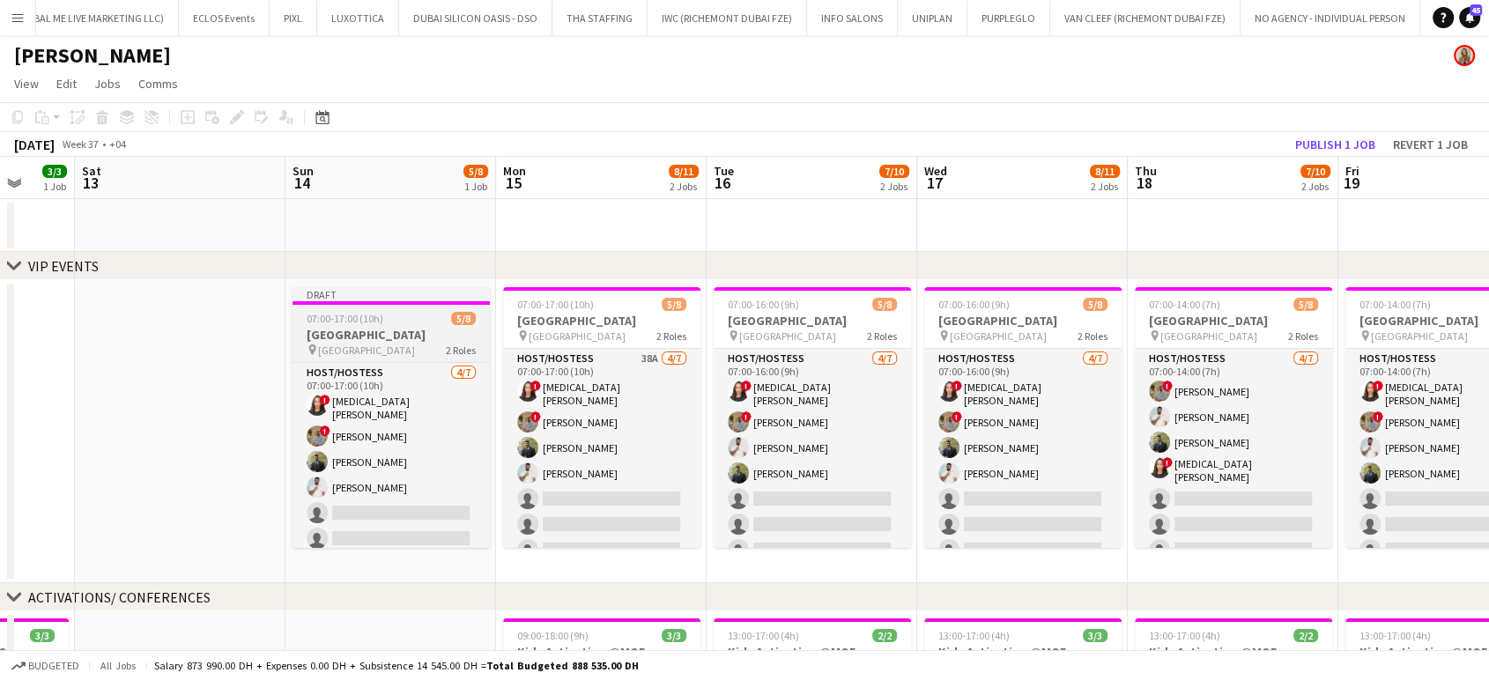
click at [320, 322] on span "07:00-17:00 (10h)" at bounding box center [345, 318] width 77 height 13
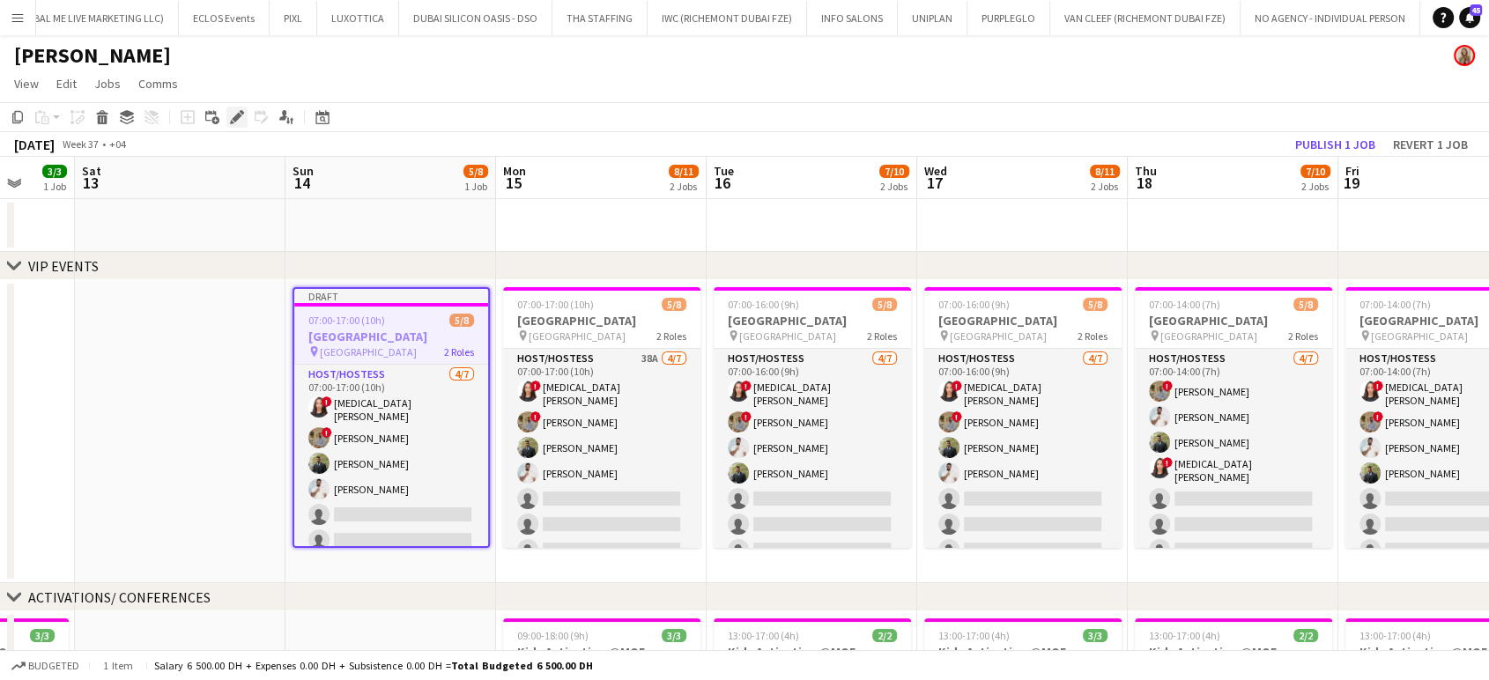
click at [233, 120] on icon at bounding box center [237, 118] width 10 height 10
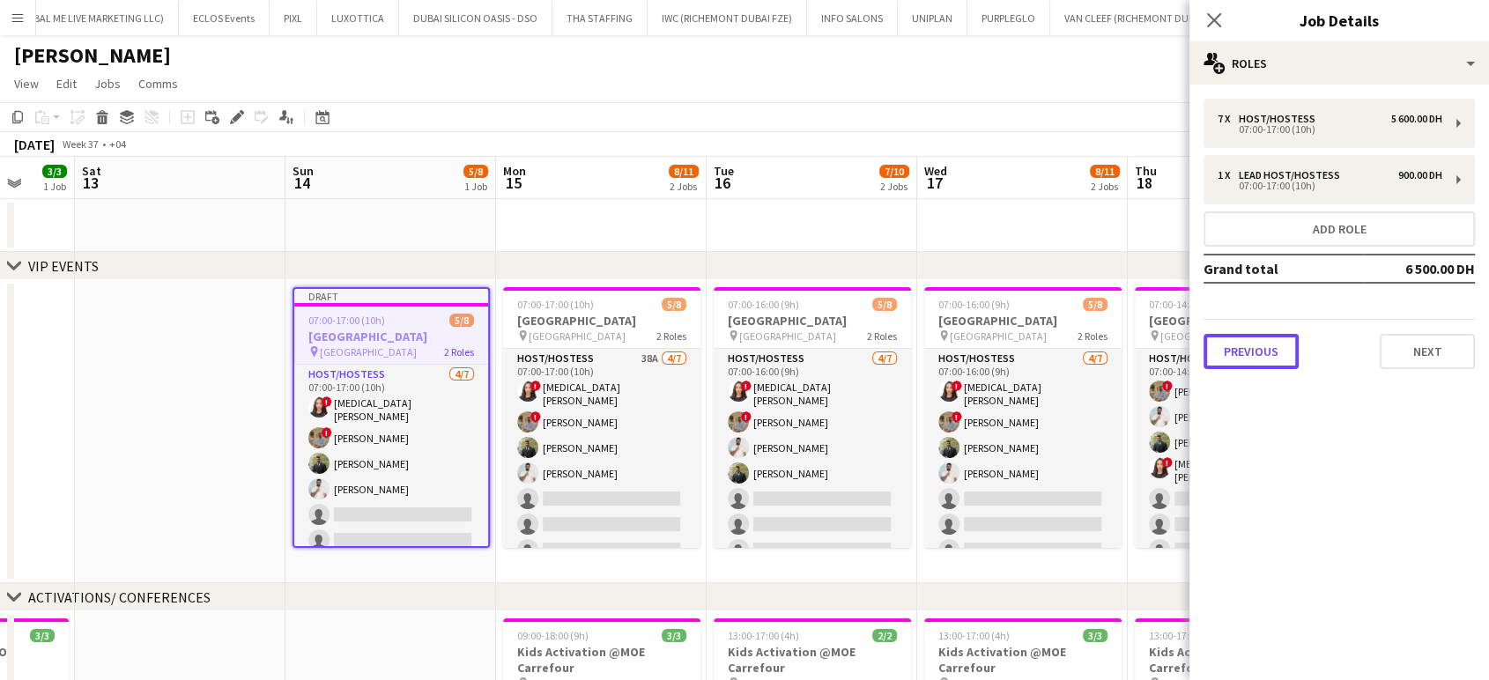
click at [846, 358] on button "Previous" at bounding box center [1250, 351] width 95 height 35
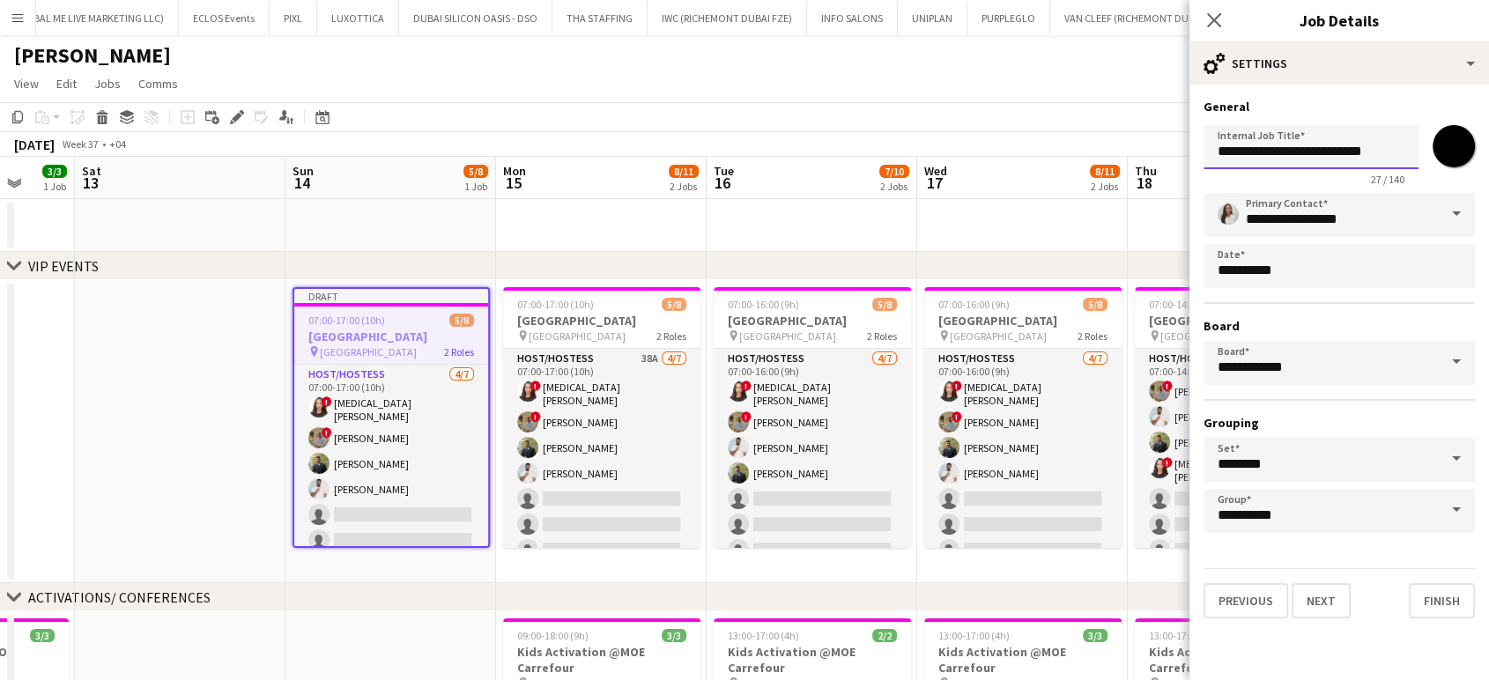
click at [846, 160] on input "**********" at bounding box center [1310, 147] width 215 height 44
type input "**********"
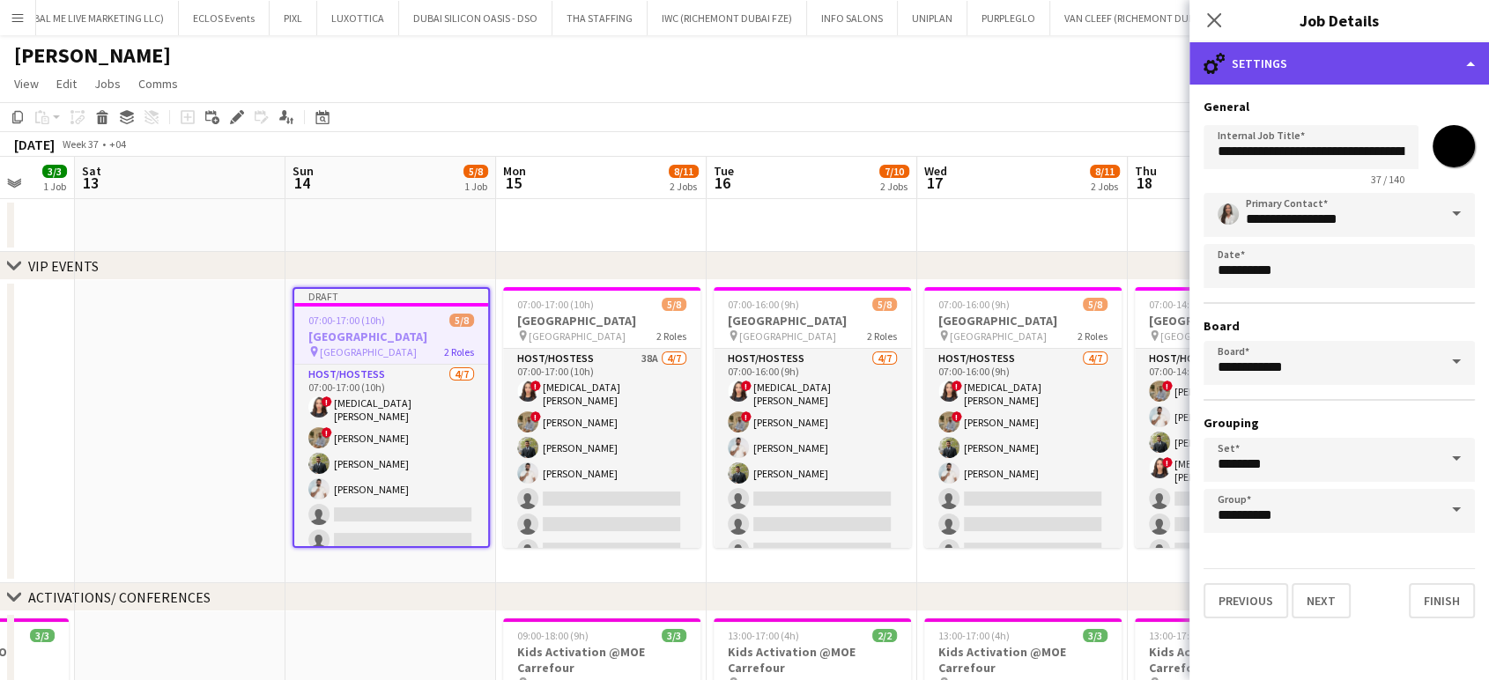
click at [846, 63] on div "cog-double-3 Settings" at bounding box center [1338, 63] width 299 height 42
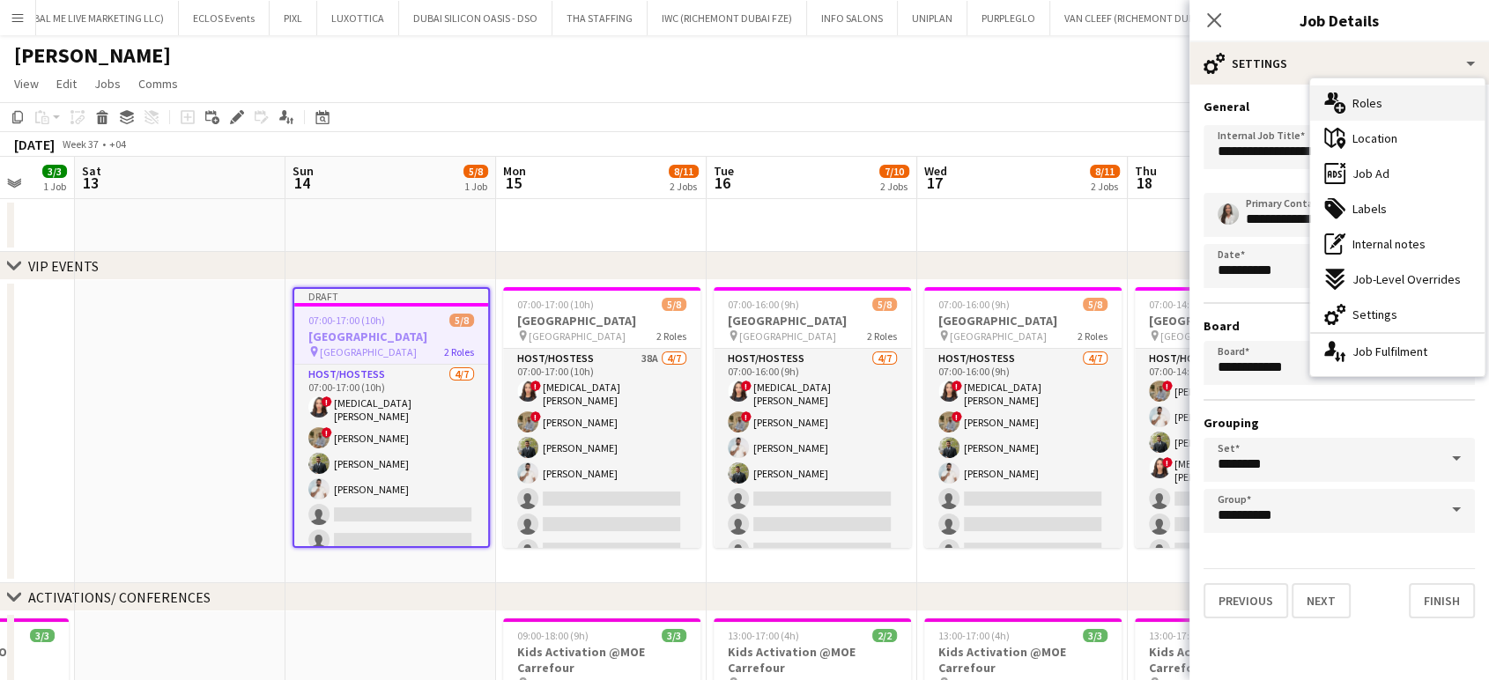
click at [846, 110] on div "multiple-users-add Roles" at bounding box center [1397, 102] width 174 height 35
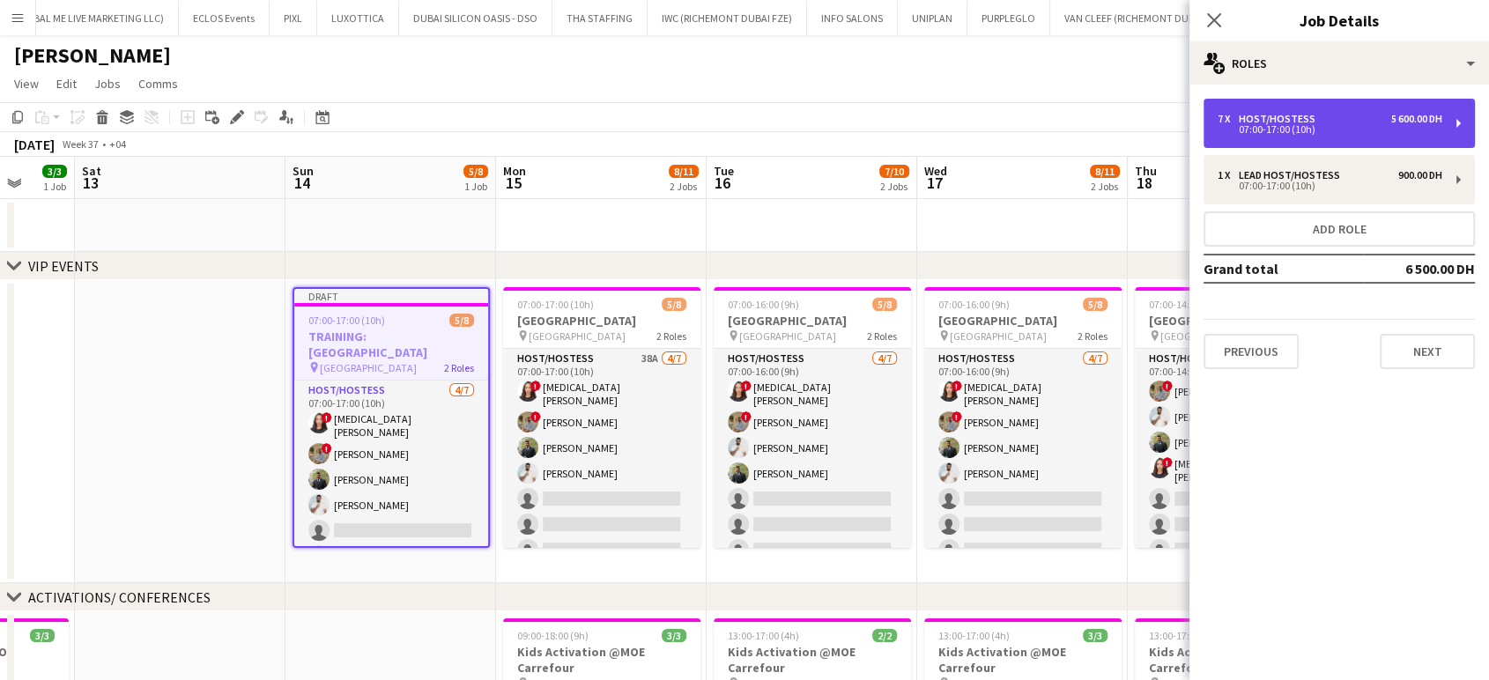
click at [846, 129] on div "07:00-17:00 (10h)" at bounding box center [1329, 129] width 225 height 9
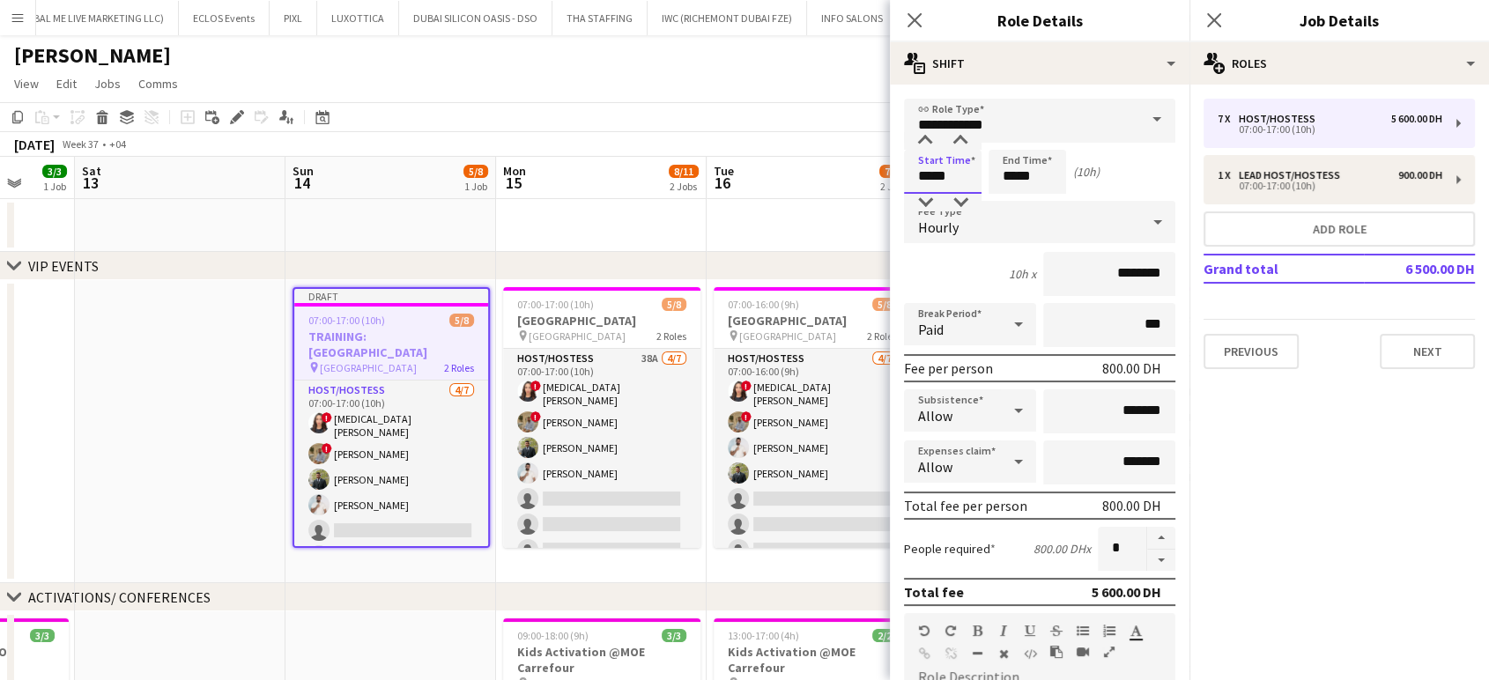
drag, startPoint x: 928, startPoint y: 176, endPoint x: 853, endPoint y: 161, distance: 77.2
click at [846, 161] on body "Menu Boards Boards Boards All jobs Status Workforce Workforce My Workforce Recr…" at bounding box center [744, 626] width 1489 height 1252
click at [846, 168] on input "*****" at bounding box center [943, 172] width 78 height 44
drag, startPoint x: 929, startPoint y: 172, endPoint x: 874, endPoint y: 172, distance: 55.5
click at [846, 172] on body "Menu Boards Boards Boards All jobs Status Workforce Workforce My Workforce Recr…" at bounding box center [744, 626] width 1489 height 1252
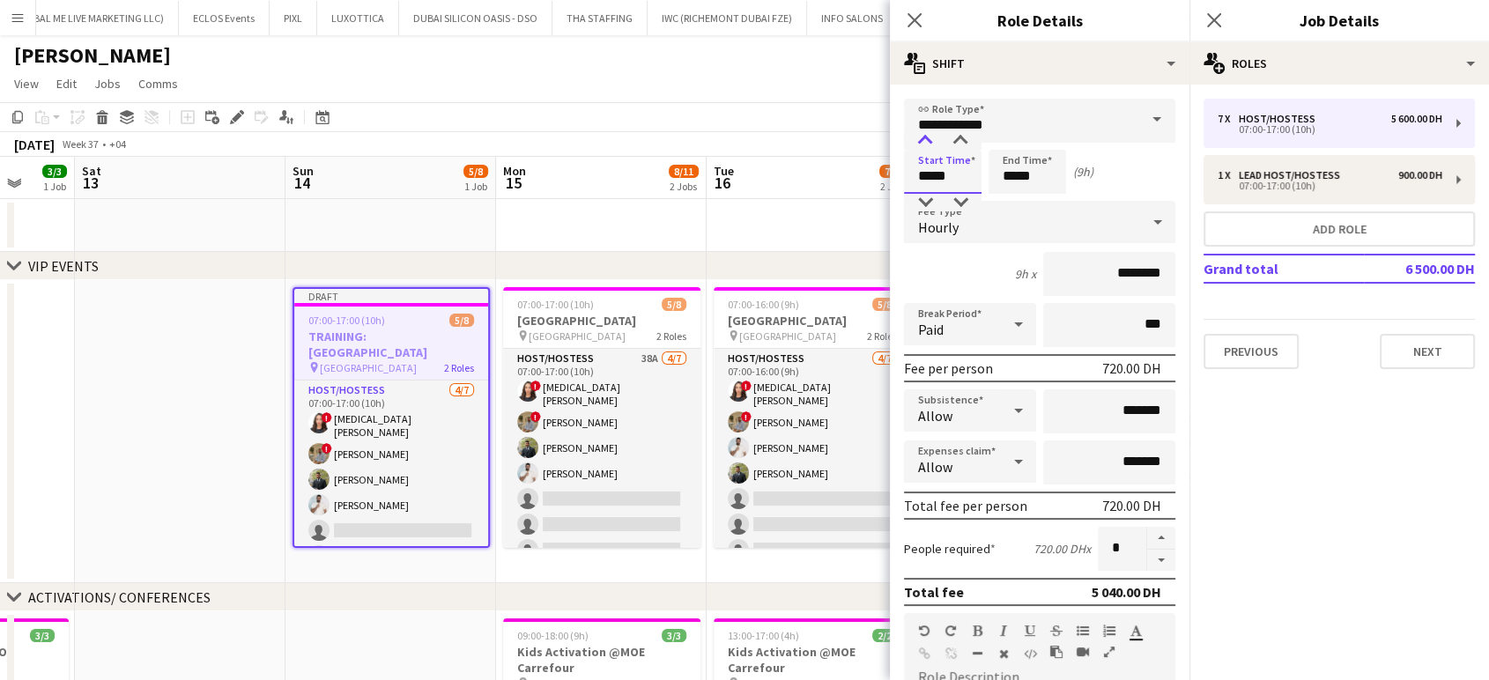
click at [846, 137] on div at bounding box center [924, 141] width 35 height 18
type input "*****"
click at [846, 137] on div at bounding box center [924, 141] width 35 height 18
drag, startPoint x: 1016, startPoint y: 176, endPoint x: 979, endPoint y: 176, distance: 37.0
click at [846, 176] on div "Start Time ***** End Time ***** (8h)" at bounding box center [1039, 172] width 271 height 44
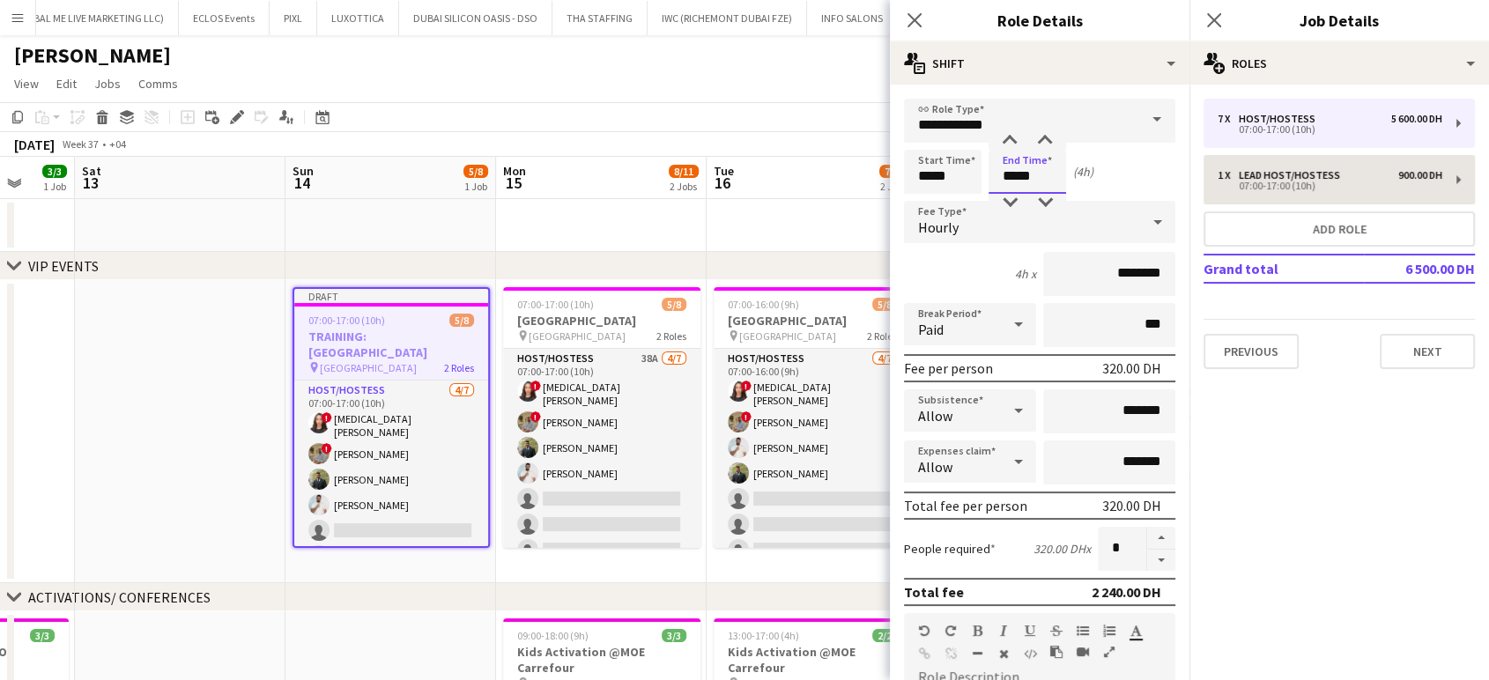
type input "*****"
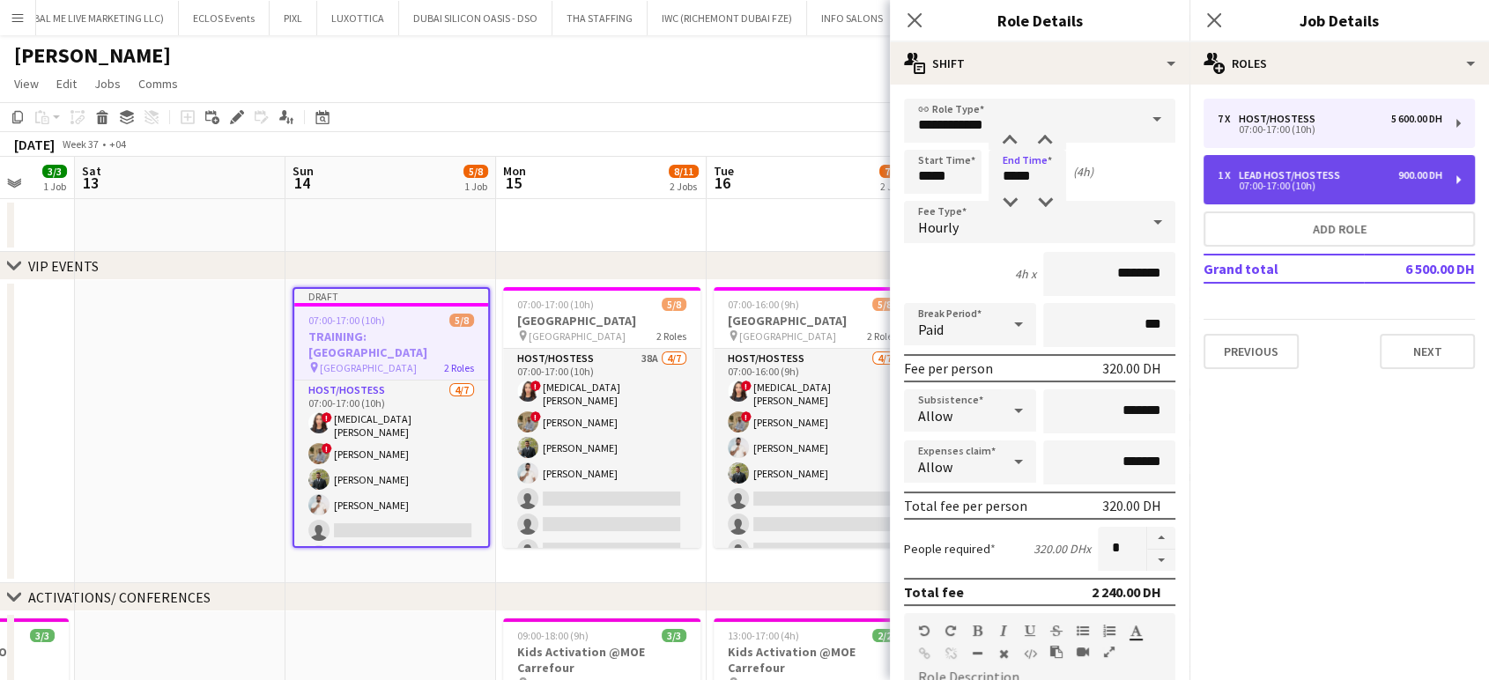
click at [846, 181] on div "07:00-17:00 (10h)" at bounding box center [1329, 185] width 225 height 9
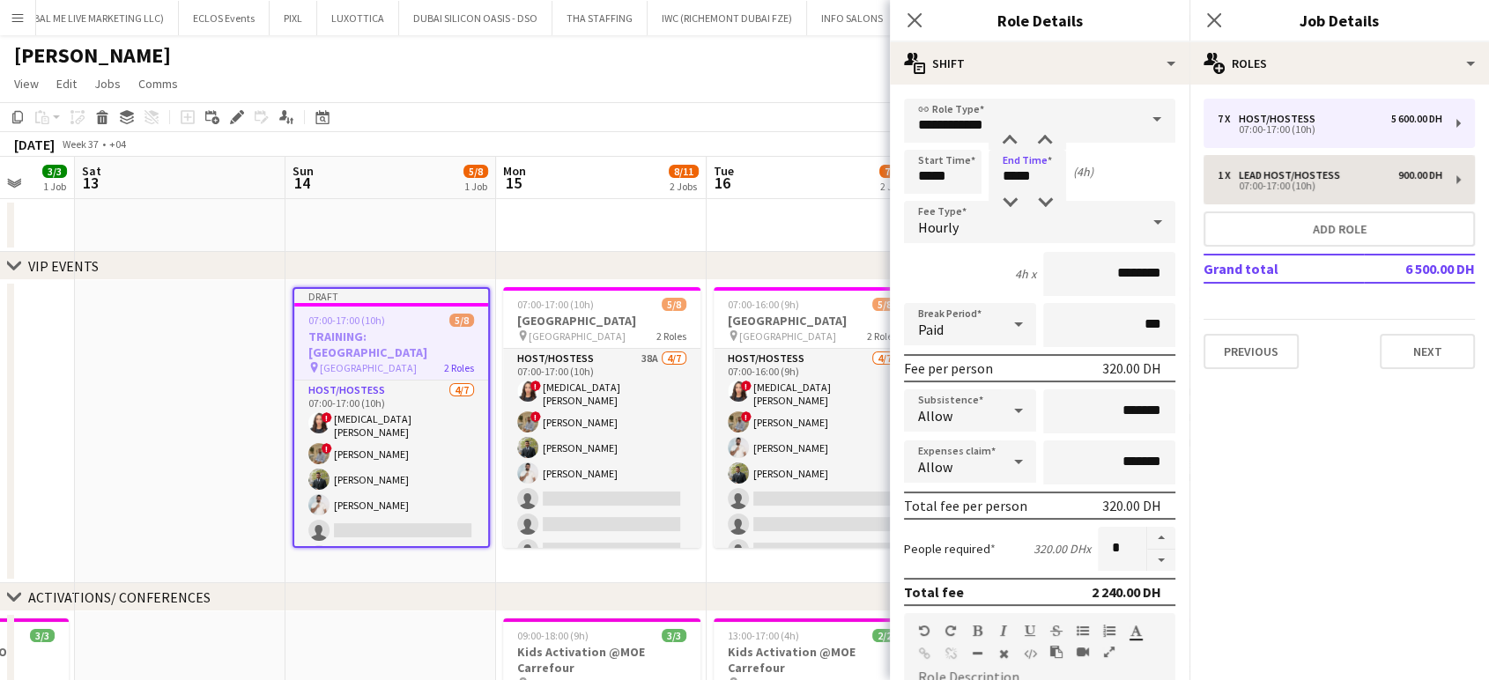
type input "**********"
type input "*****"
type input "********"
type input "*"
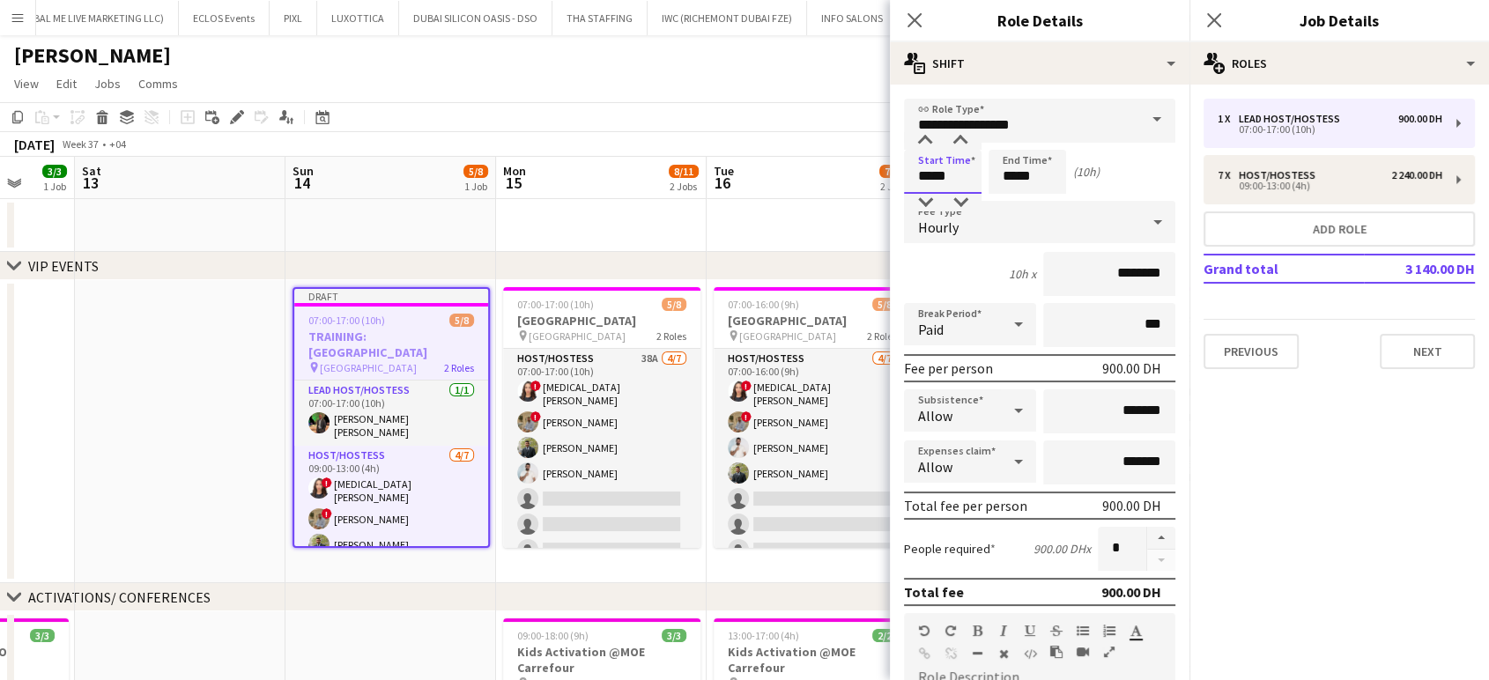
drag, startPoint x: 930, startPoint y: 171, endPoint x: 857, endPoint y: 158, distance: 74.3
click at [846, 158] on body "Menu Boards Boards Boards All jobs Status Workforce Workforce My Workforce Recr…" at bounding box center [744, 626] width 1489 height 1252
type input "*****"
drag, startPoint x: 1017, startPoint y: 173, endPoint x: 978, endPoint y: 173, distance: 39.6
click at [846, 173] on div "Start Time ***** End Time ***** (8h)" at bounding box center [1039, 172] width 271 height 44
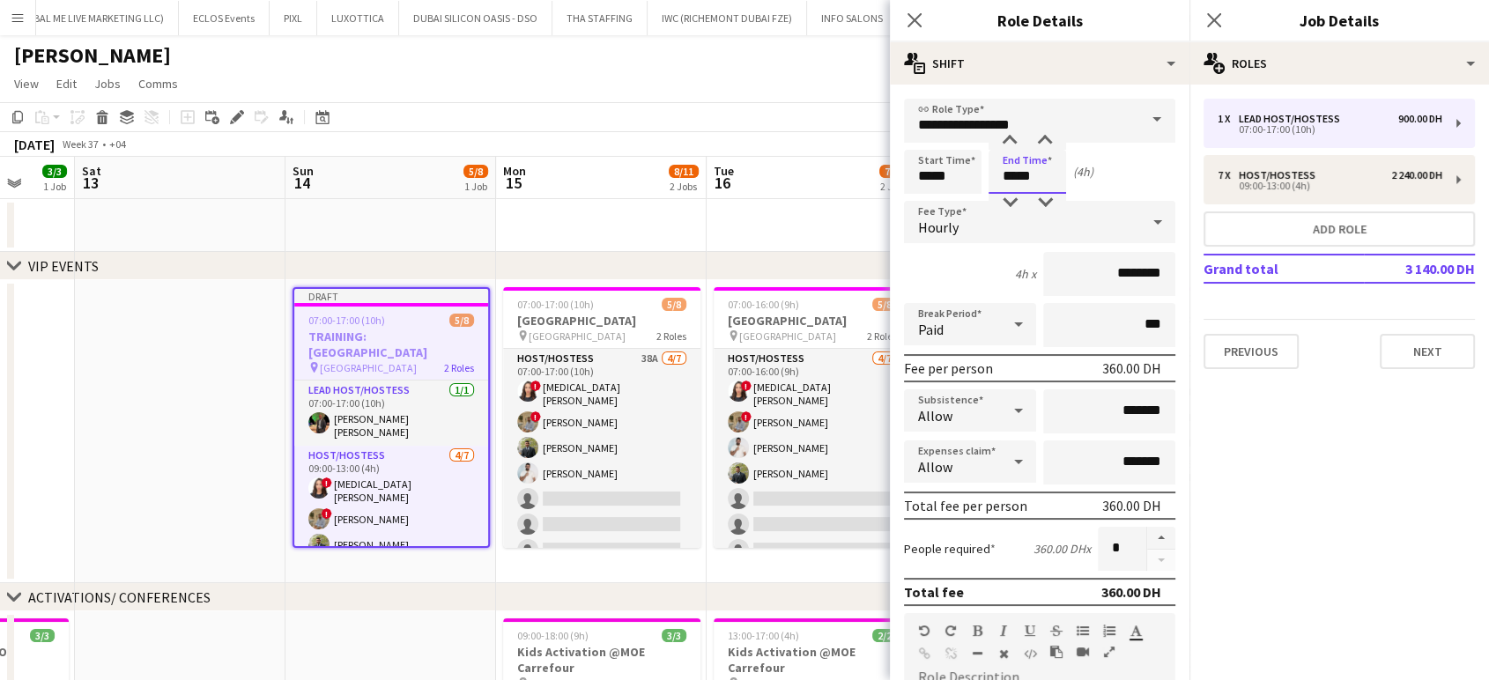
type input "*****"
click at [631, 213] on app-date-cell at bounding box center [601, 225] width 211 height 53
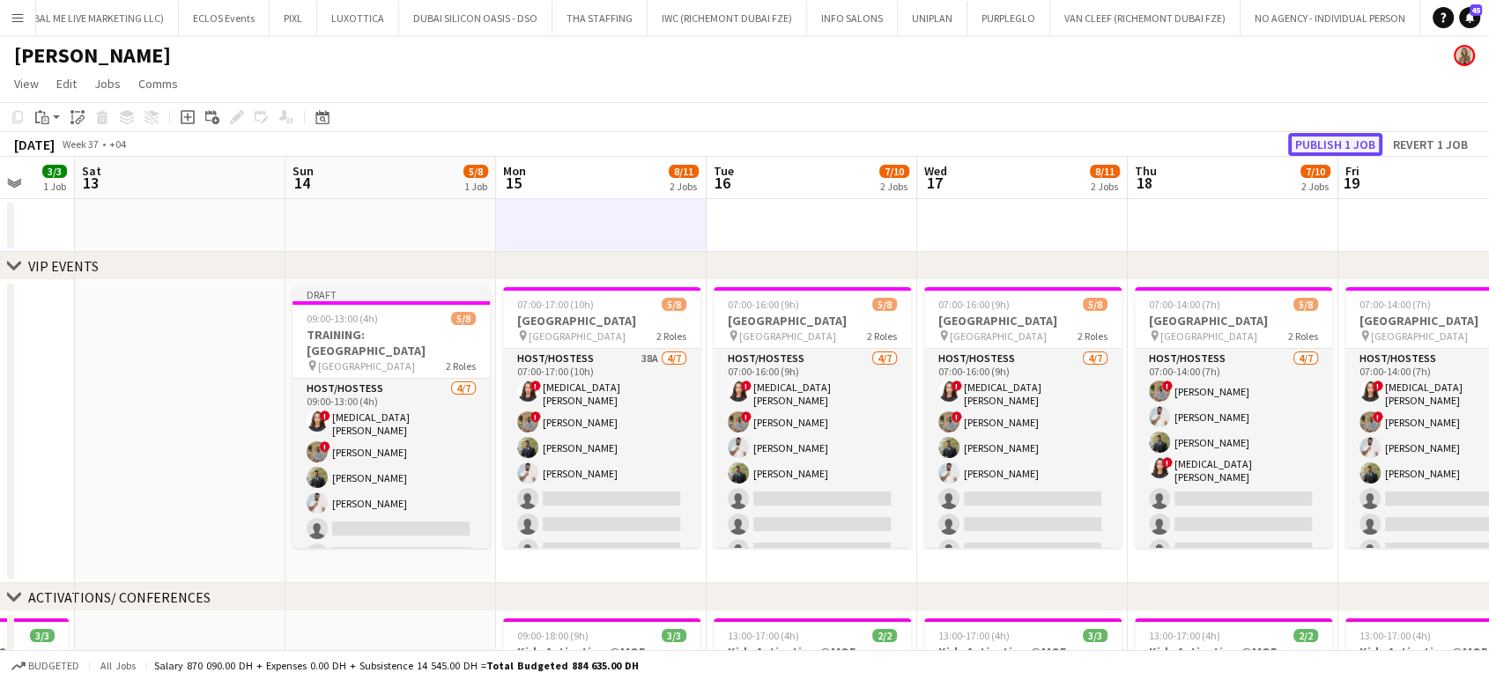
click at [846, 139] on button "Publish 1 job" at bounding box center [1335, 144] width 94 height 23
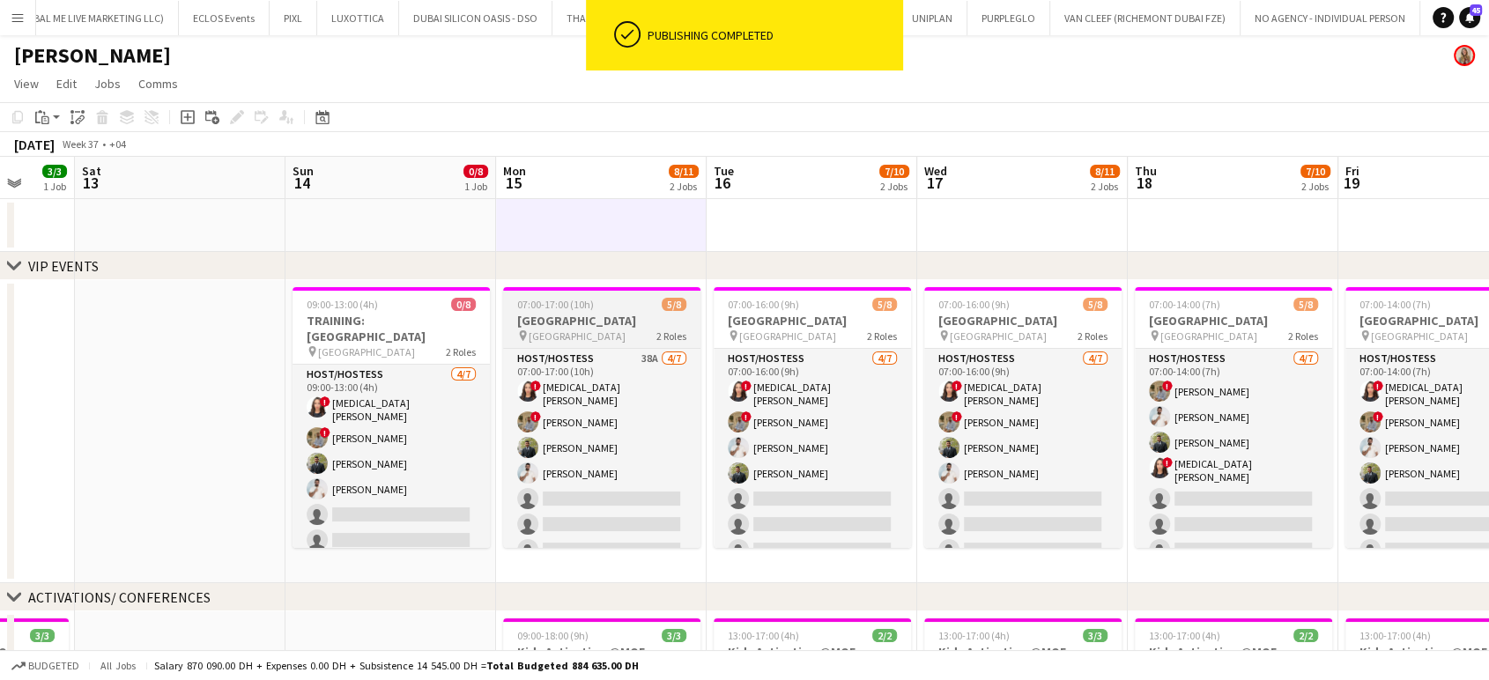
click at [577, 314] on h3 "Dubai Airport Team Building" at bounding box center [601, 321] width 197 height 16
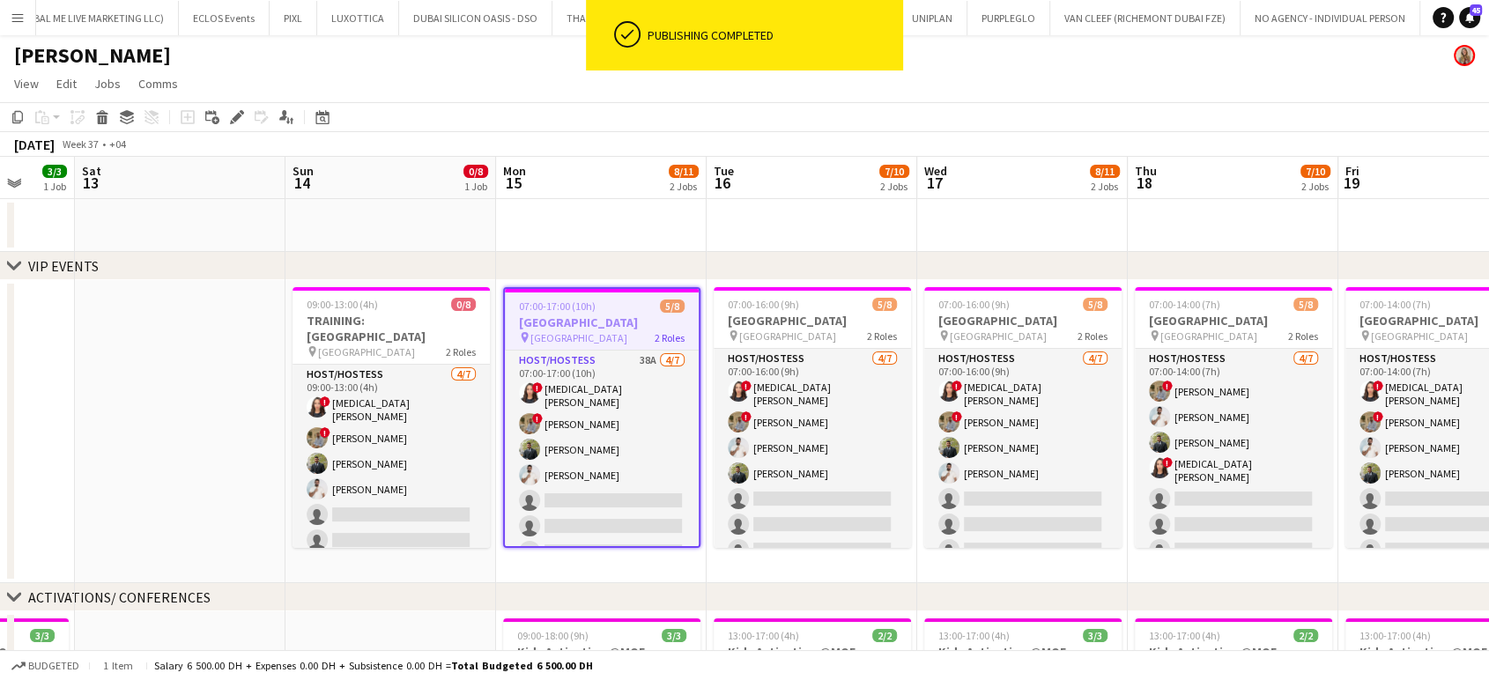
scroll to position [0, 558]
click at [237, 116] on icon at bounding box center [237, 118] width 10 height 10
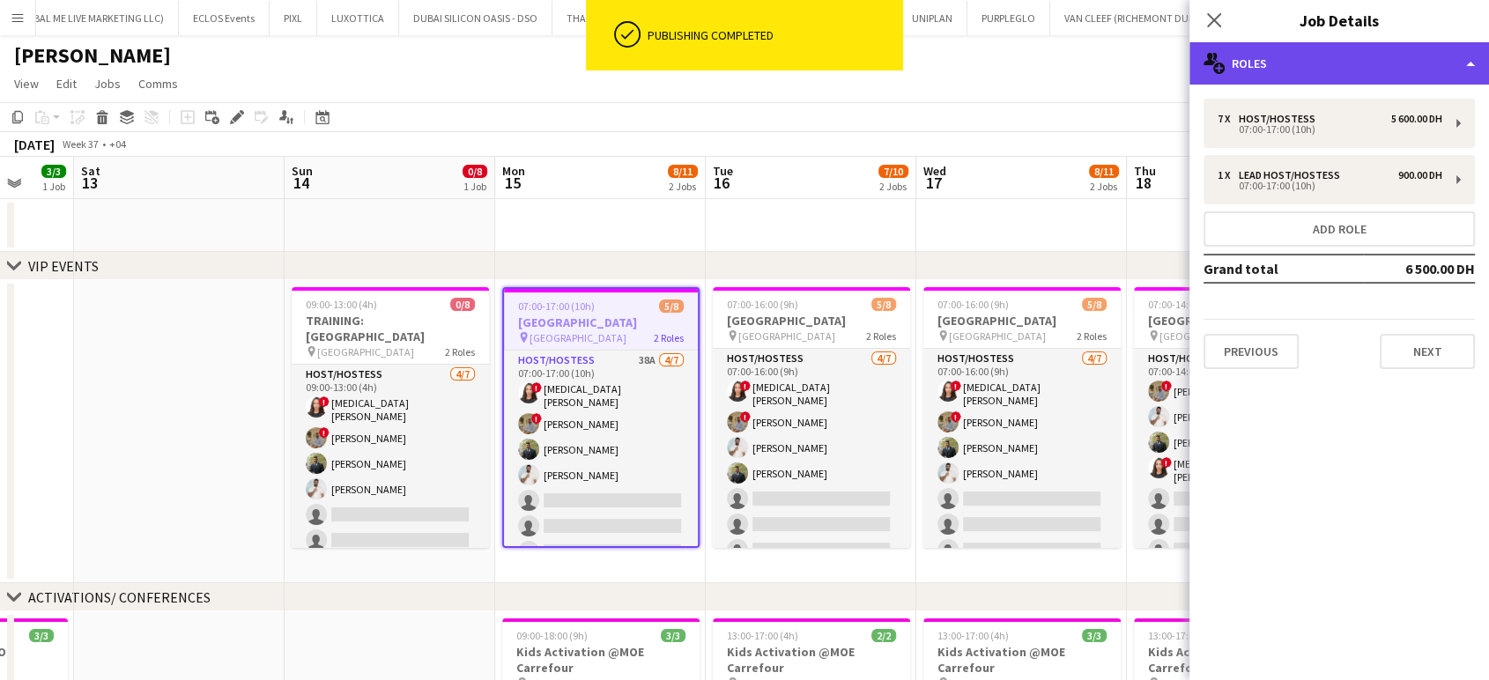
click at [846, 73] on div "multiple-users-add Roles" at bounding box center [1338, 63] width 299 height 42
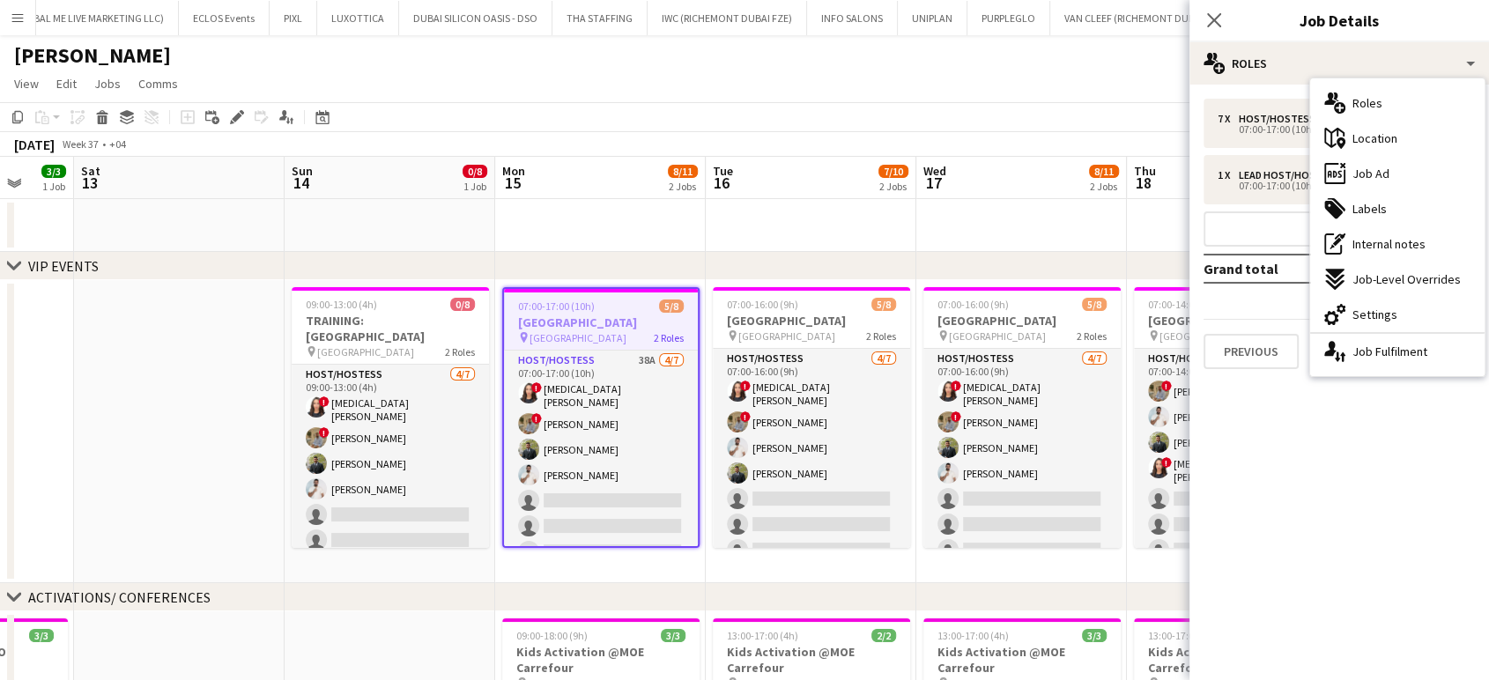
click at [846, 174] on div "ads-window Job Ad" at bounding box center [1397, 173] width 174 height 35
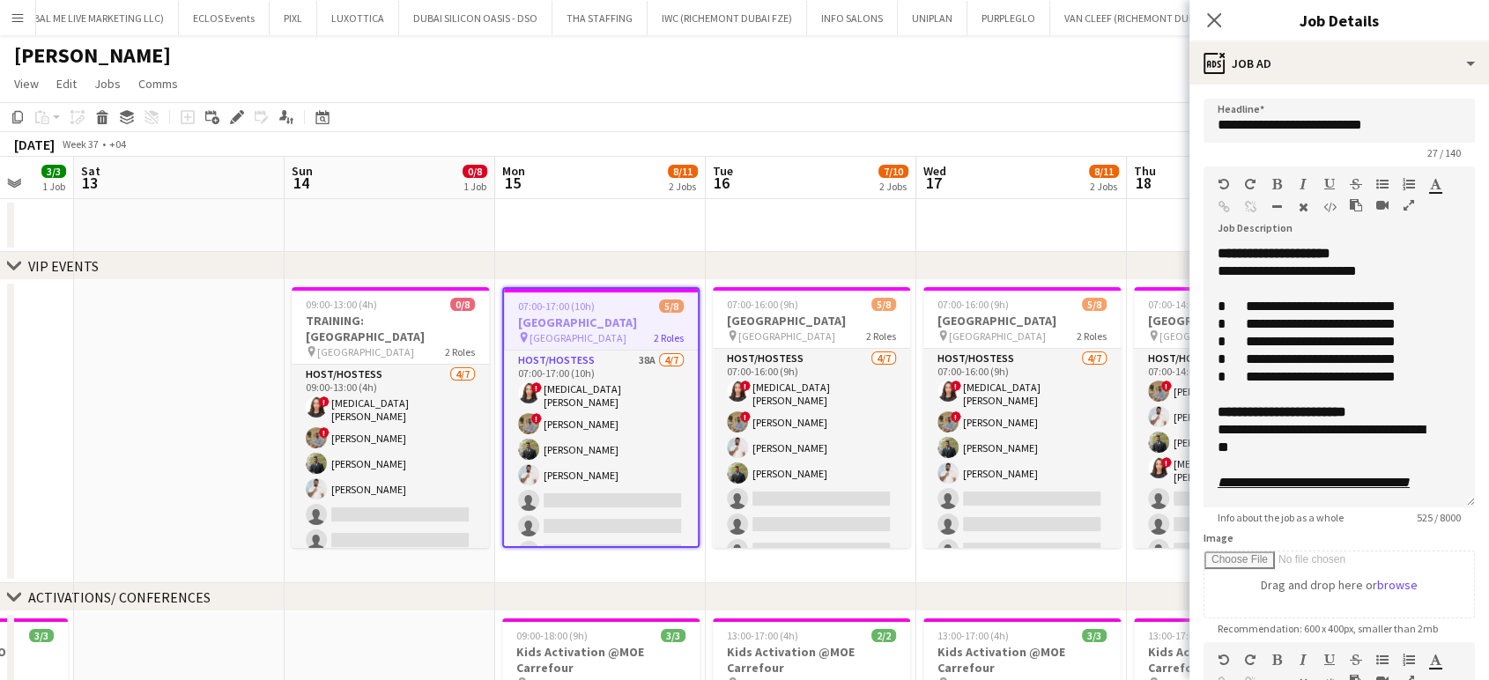
drag, startPoint x: 1442, startPoint y: 368, endPoint x: 1422, endPoint y: 526, distance: 159.0
click at [846, 526] on form "**********" at bounding box center [1338, 556] width 299 height 915
click at [246, 380] on app-date-cell at bounding box center [179, 431] width 211 height 303
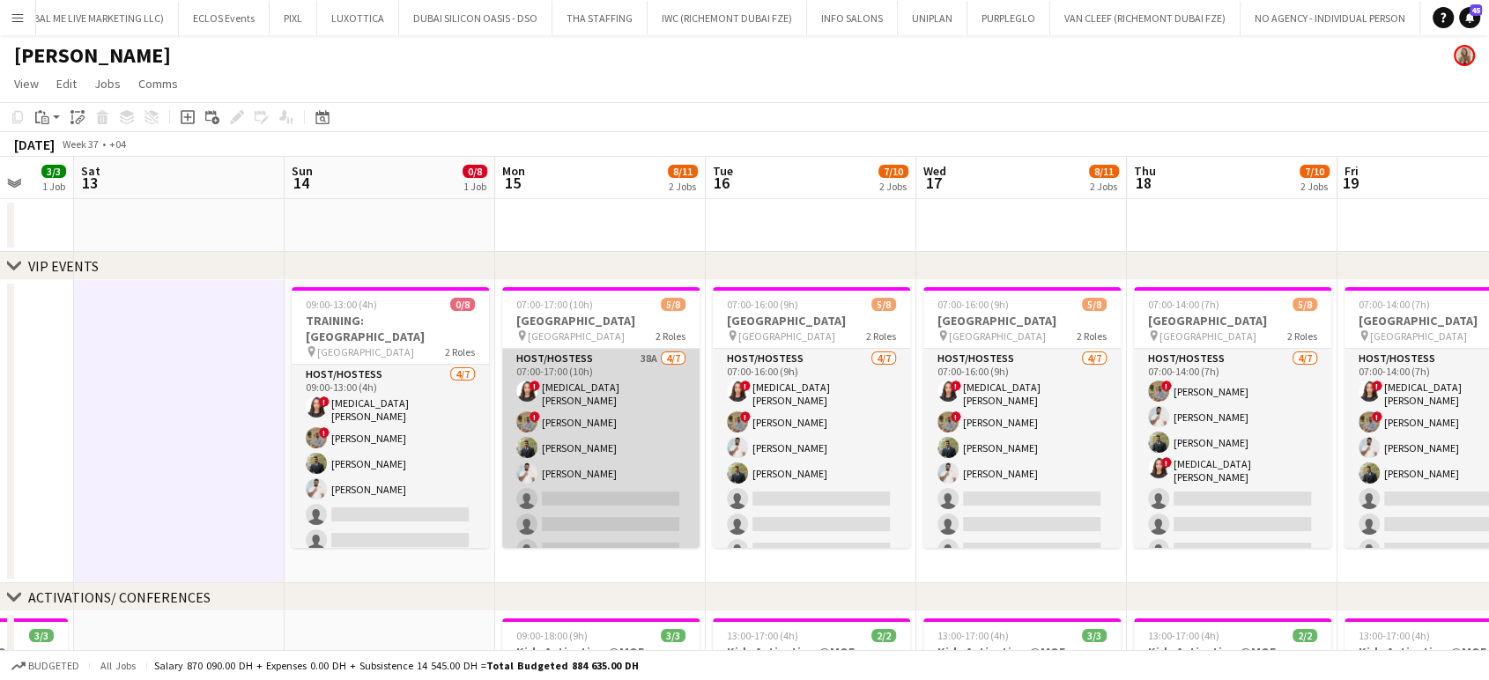
click at [594, 408] on app-card-role "Host/Hostess 38A 4/7 07:00-17:00 (10h) ! Amira Malek ! Hussain Almeshal Abdulka…" at bounding box center [600, 458] width 197 height 218
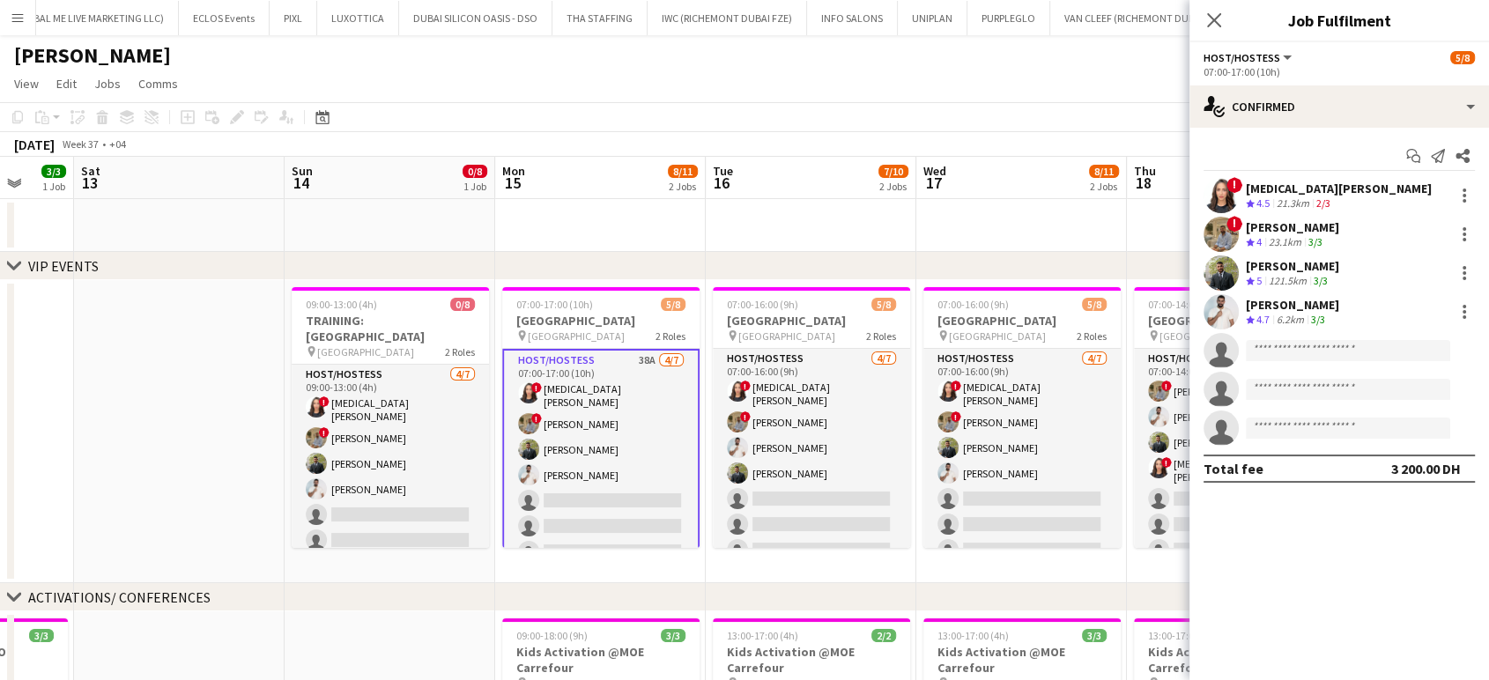
click at [846, 231] on div "[PERSON_NAME]" at bounding box center [1291, 227] width 93 height 16
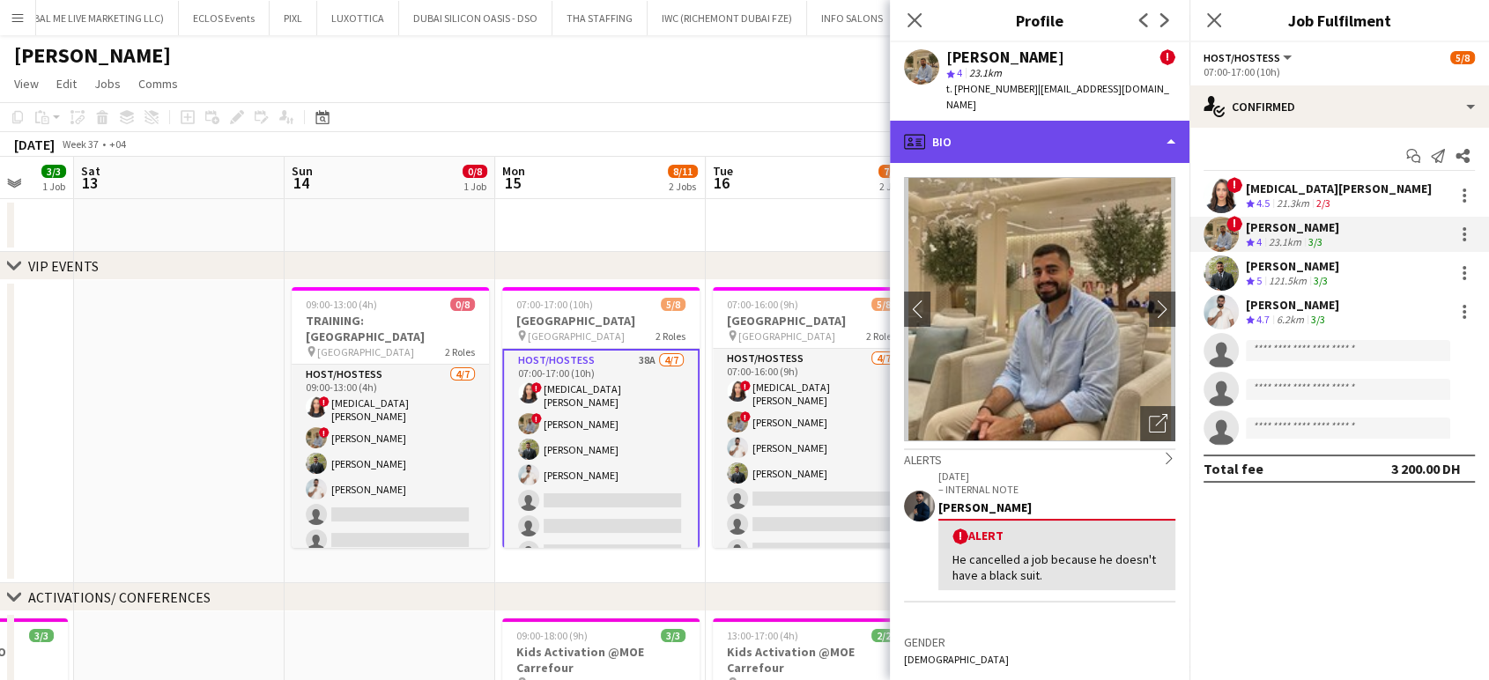
click at [846, 126] on div "profile Bio" at bounding box center [1039, 142] width 299 height 42
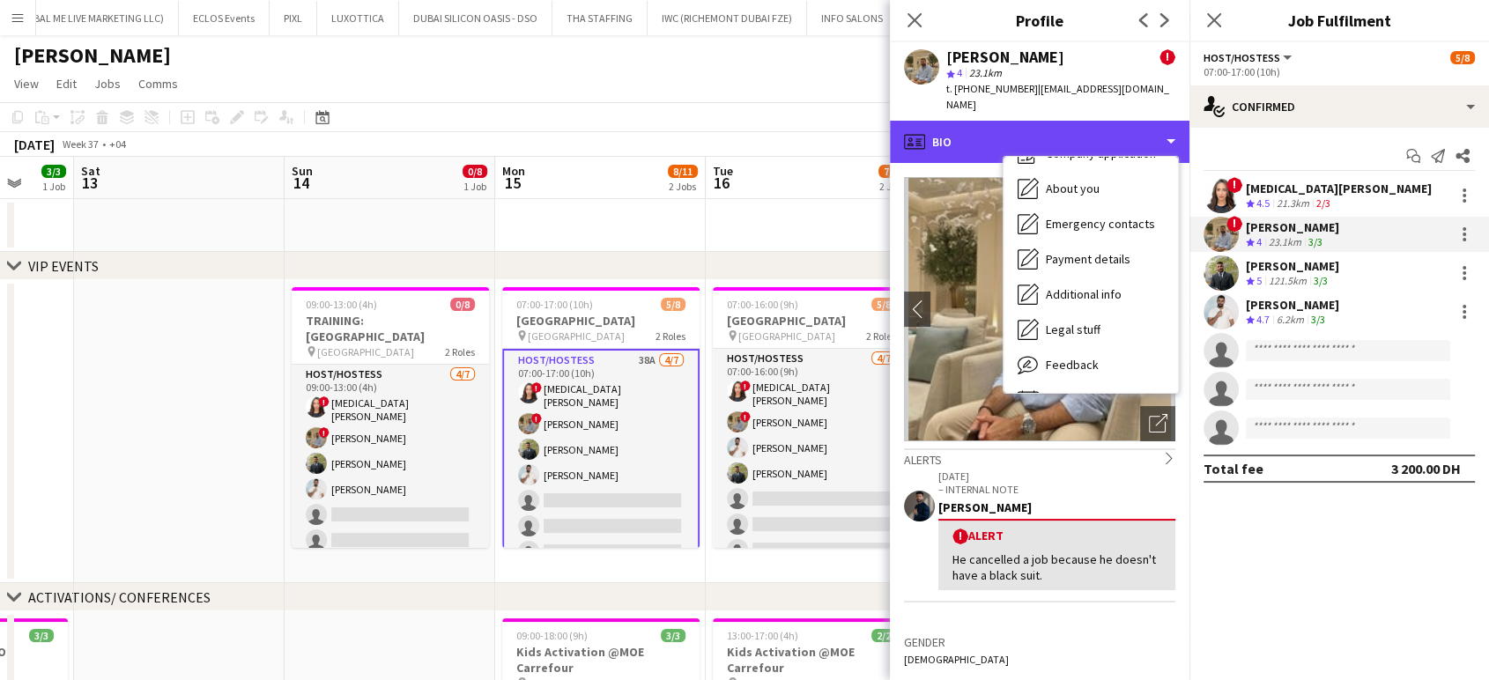
scroll to position [129, 0]
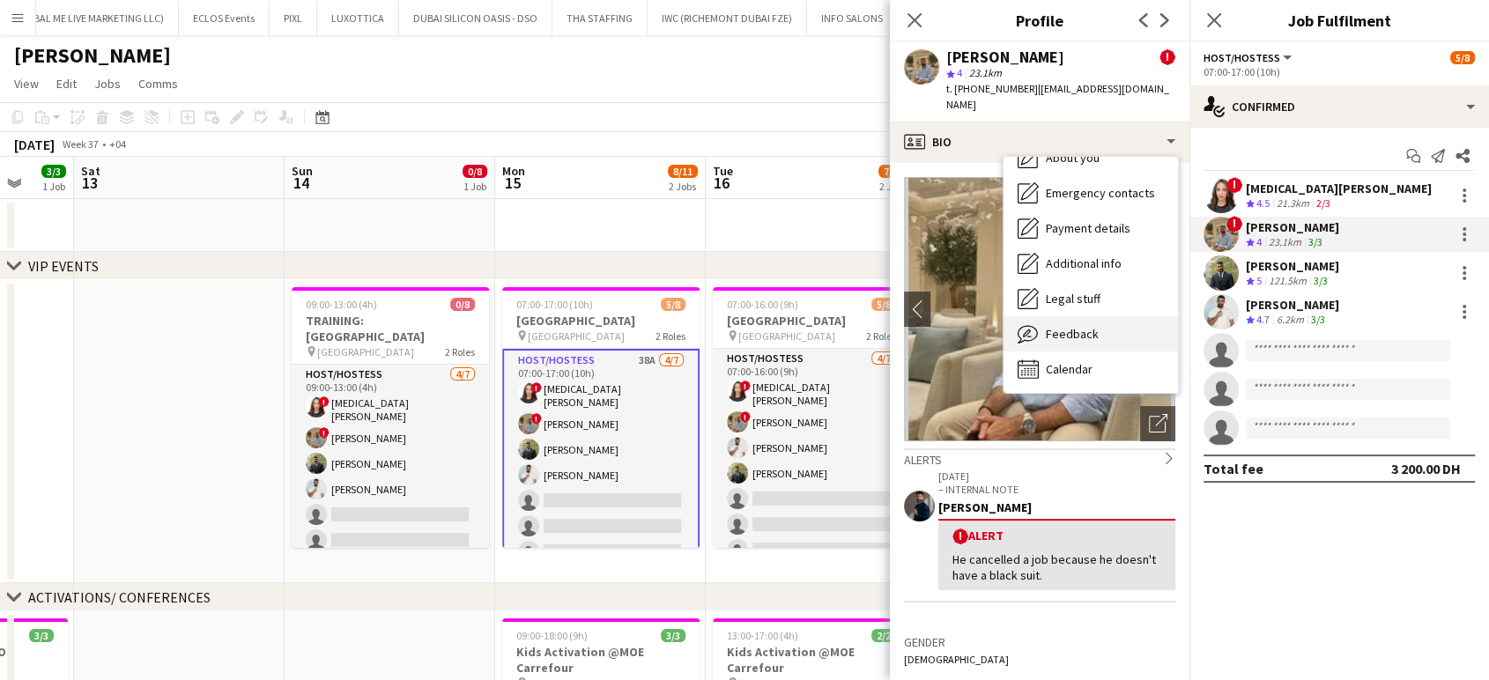
click at [846, 326] on span "Feedback" at bounding box center [1071, 334] width 53 height 16
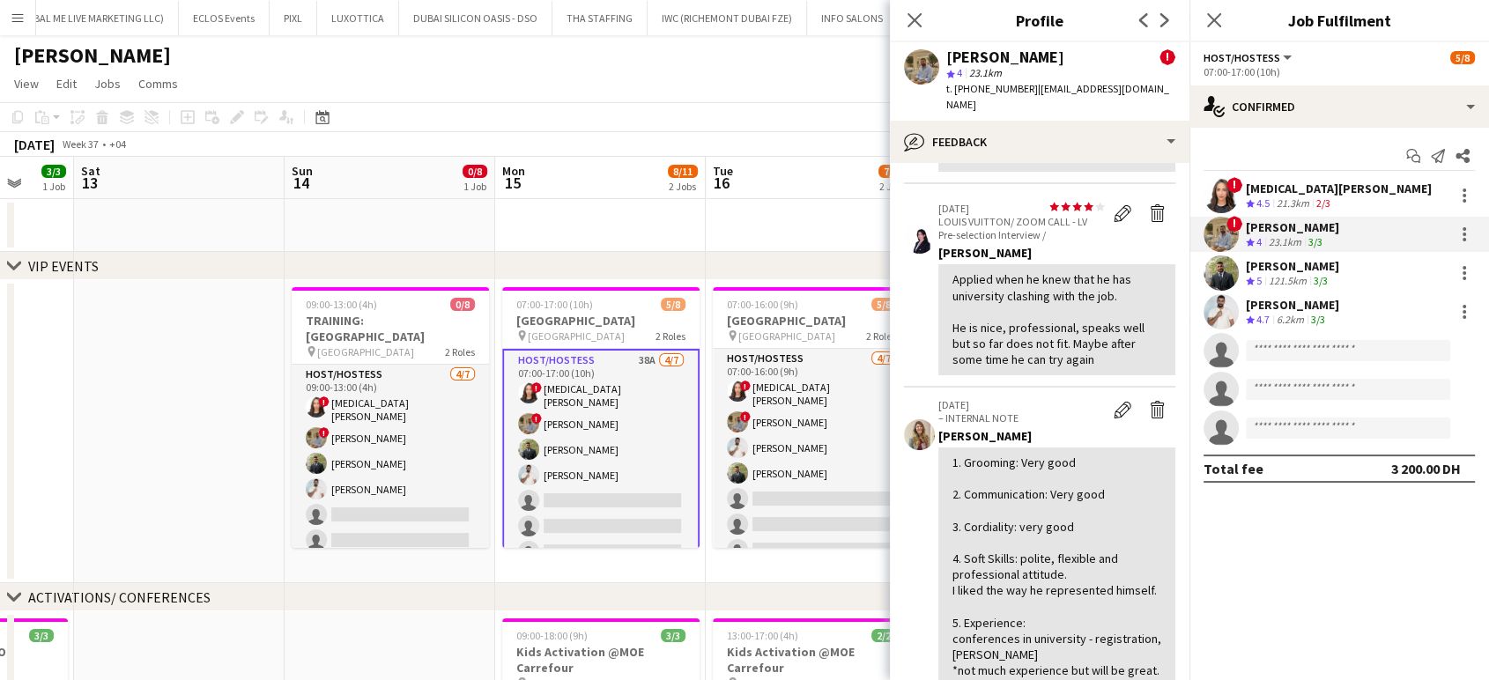
scroll to position [196, 0]
click at [846, 201] on app-icon "Edit feedback" at bounding box center [1122, 210] width 18 height 18
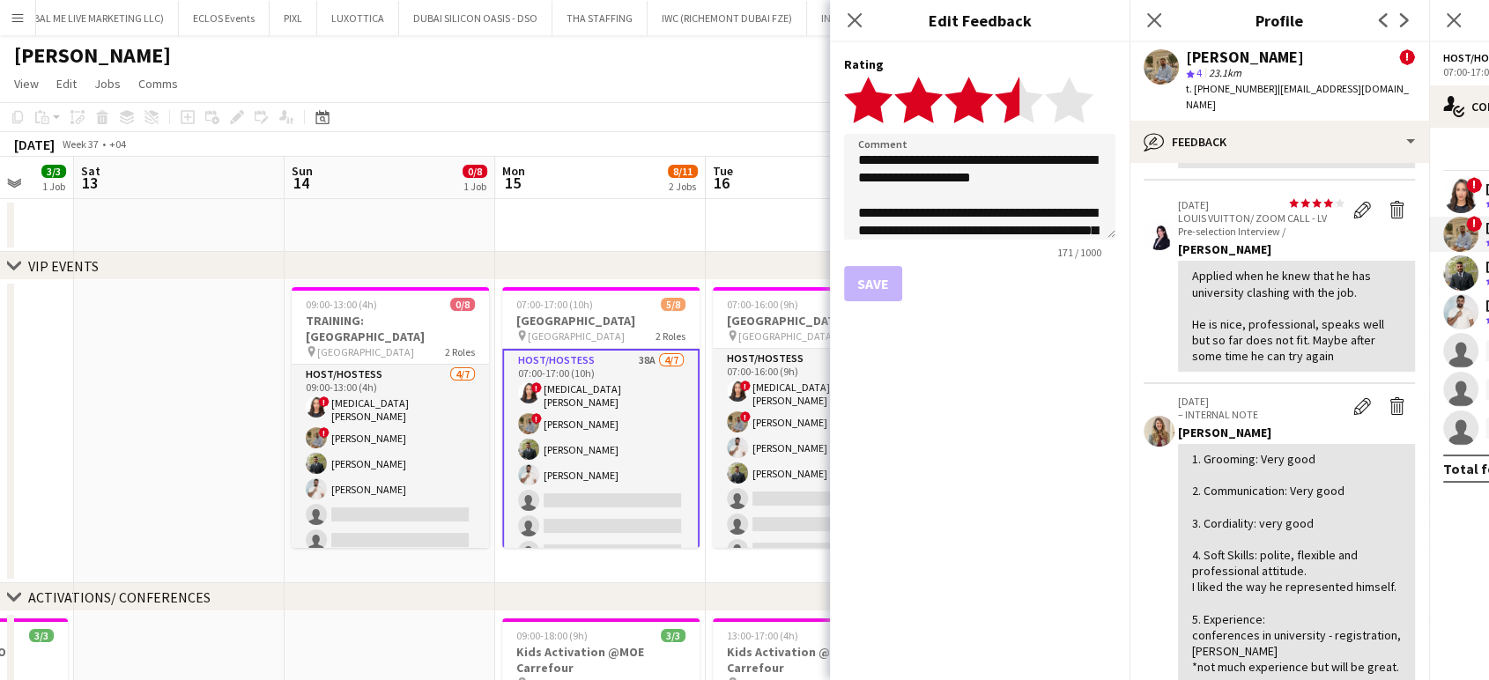
click at [846, 104] on polygon at bounding box center [1018, 100] width 48 height 46
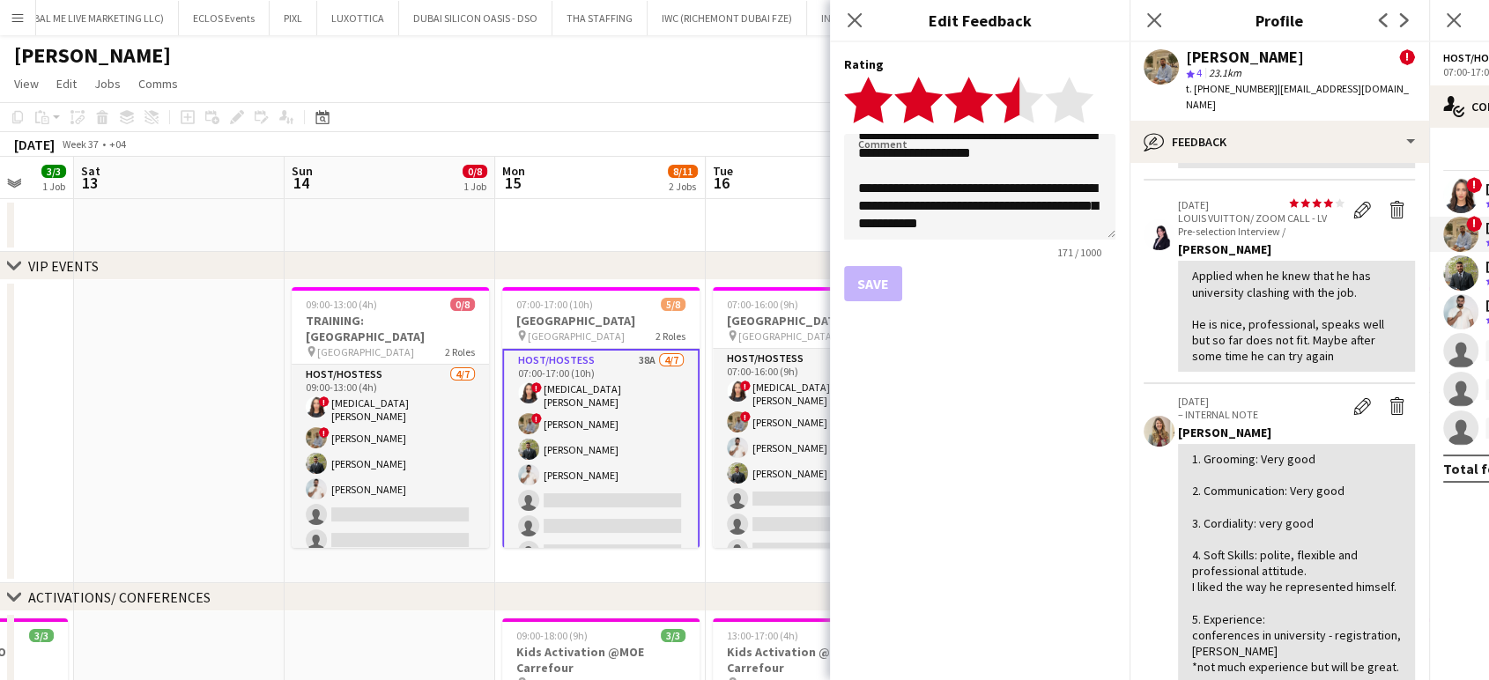
scroll to position [26, 0]
click at [846, 227] on textarea "**********" at bounding box center [979, 187] width 271 height 106
type textarea "**********"
click at [845, 278] on button "Save" at bounding box center [873, 283] width 58 height 35
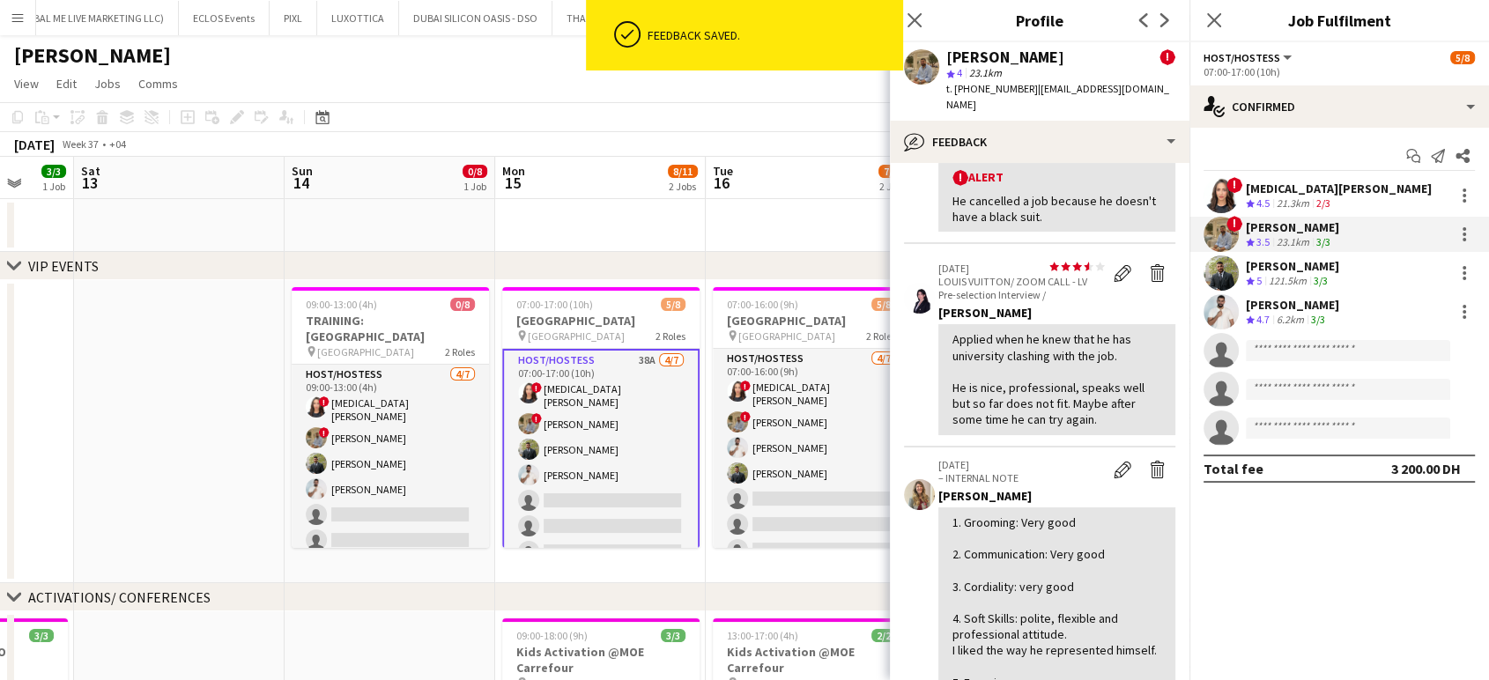
scroll to position [0, 0]
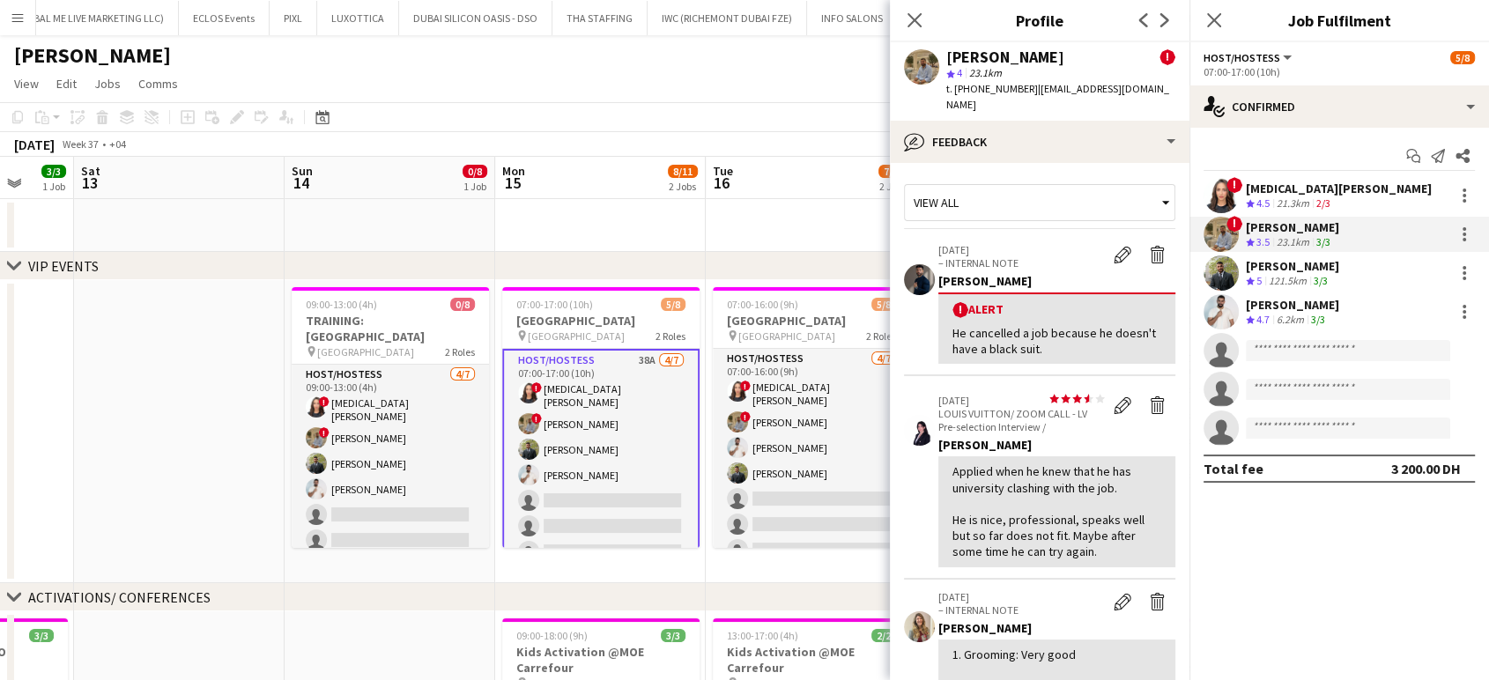
click at [746, 223] on app-date-cell at bounding box center [811, 225] width 211 height 53
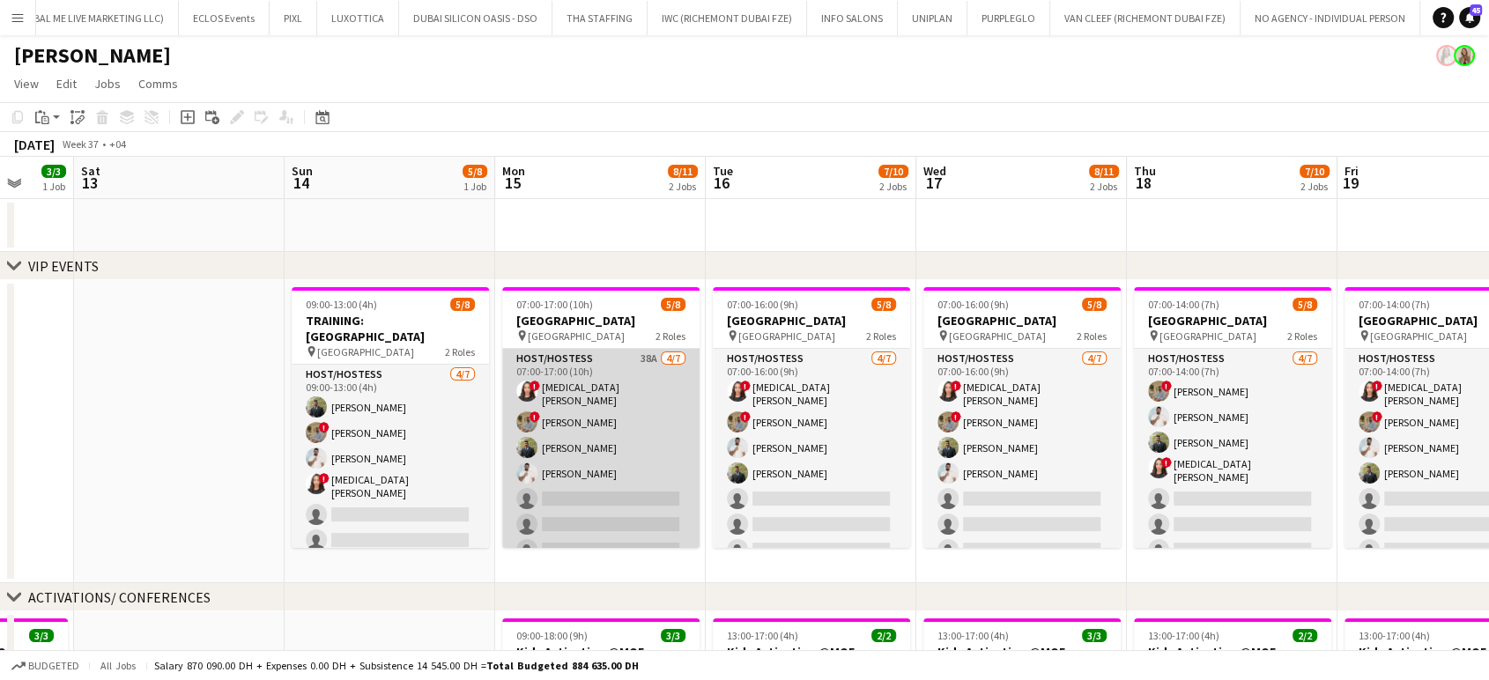
click at [600, 441] on app-card-role "Host/Hostess 38A 4/7 07:00-17:00 (10h) ! Amira Malek ! Hussain Almeshal Abdulka…" at bounding box center [600, 458] width 197 height 218
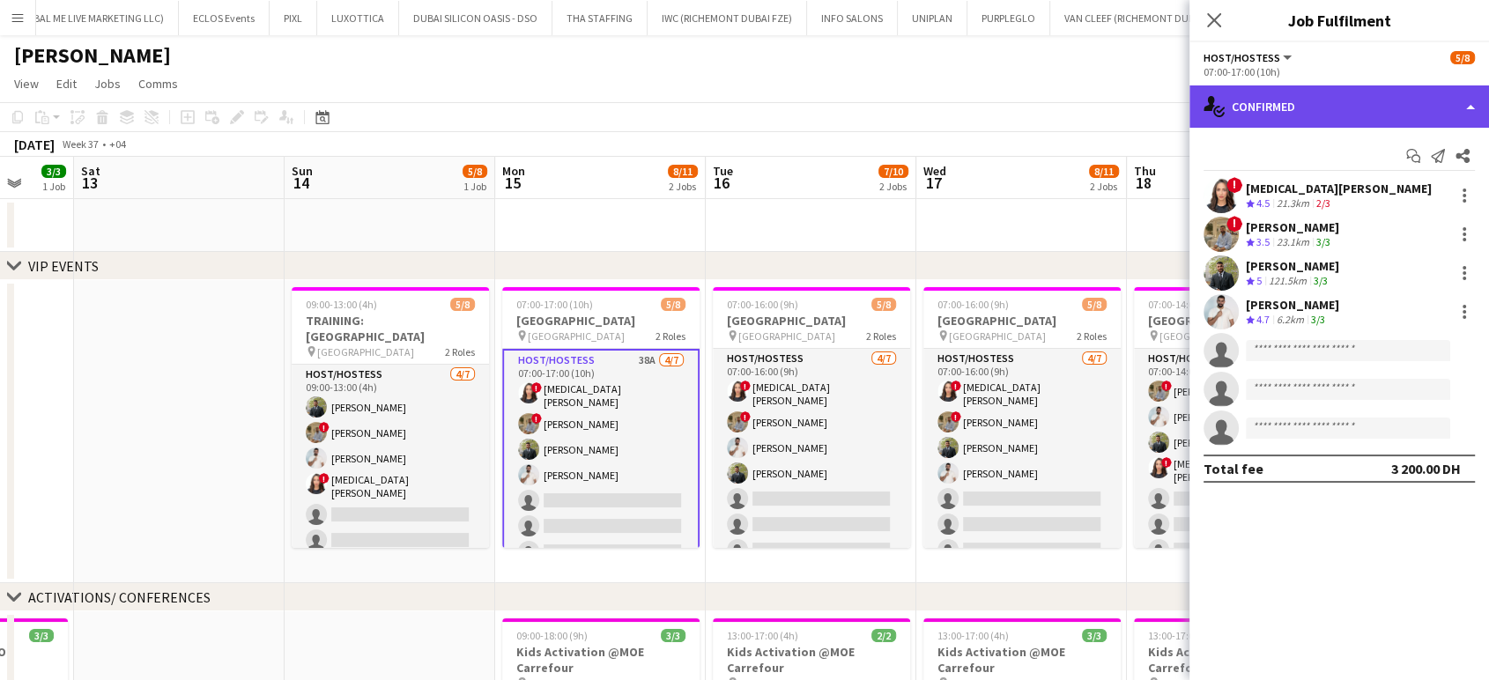
click at [846, 109] on div "single-neutral-actions-check-2 Confirmed" at bounding box center [1338, 106] width 299 height 42
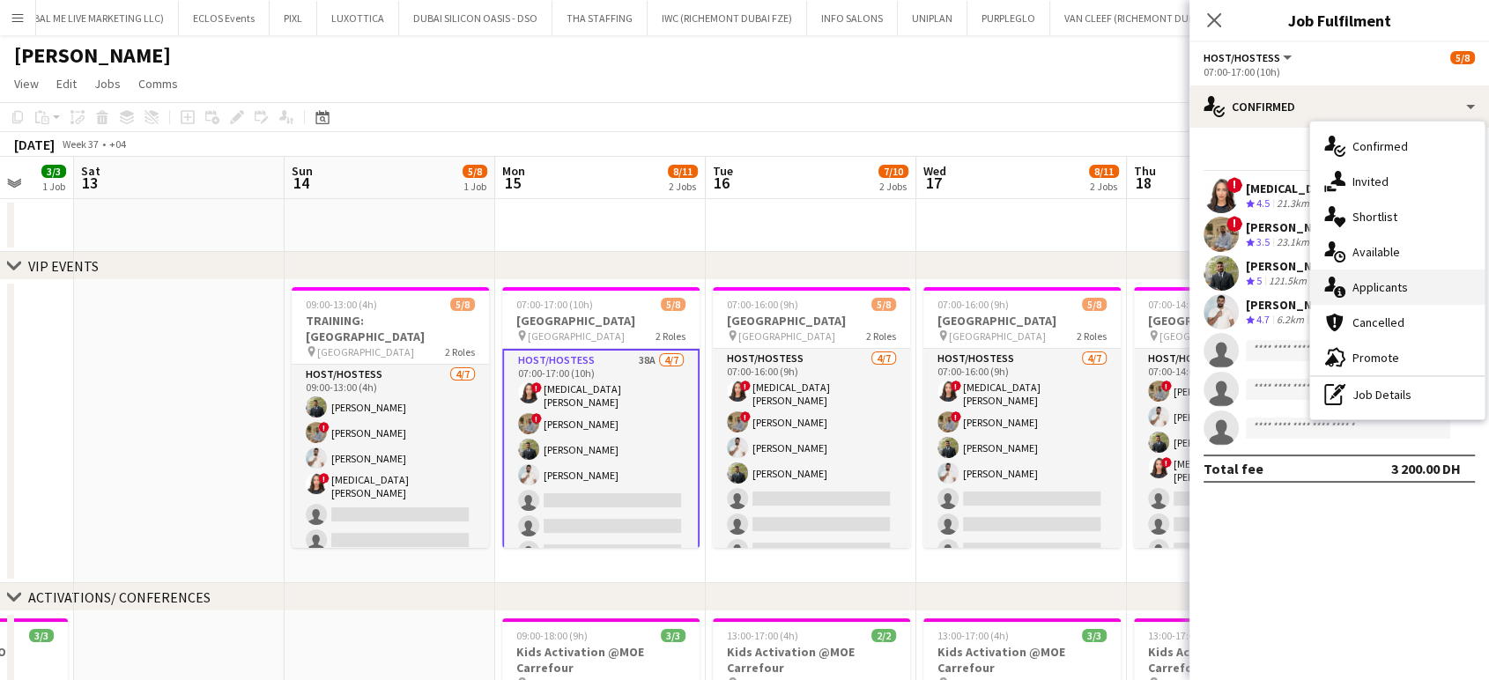
click at [846, 297] on div "single-neutral-actions-information Applicants" at bounding box center [1397, 287] width 174 height 35
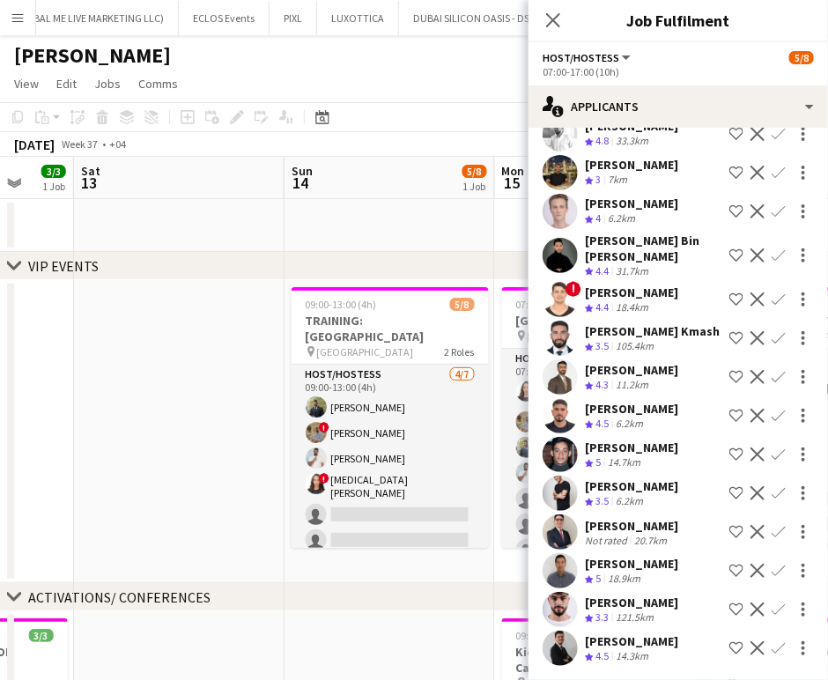
click at [255, 419] on app-date-cell at bounding box center [179, 431] width 211 height 303
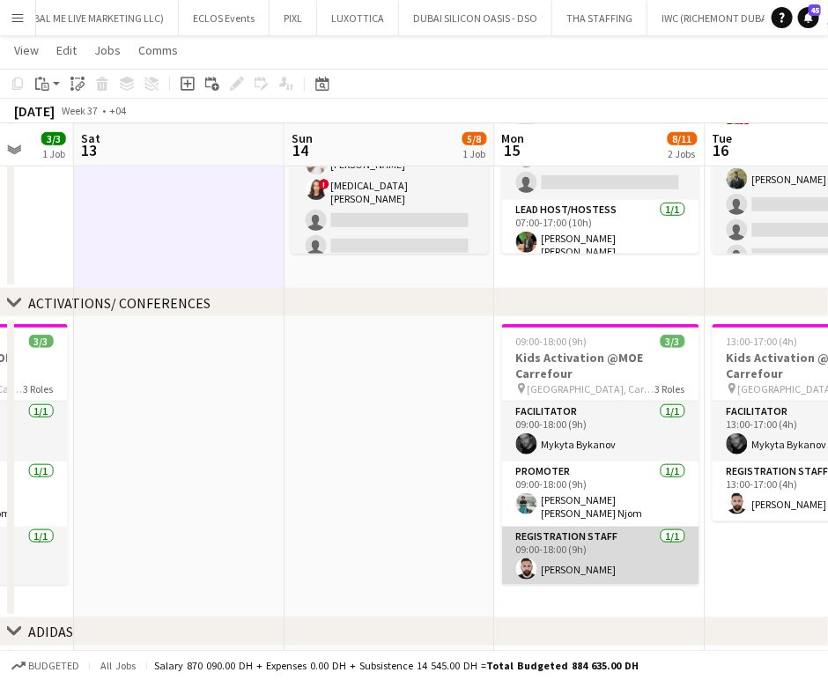
scroll to position [293, 0]
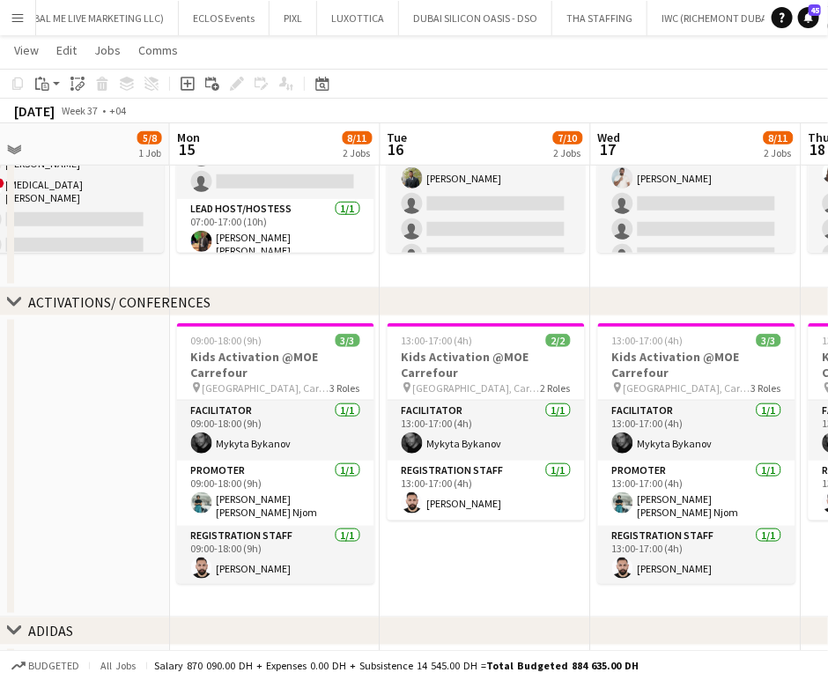
drag, startPoint x: 726, startPoint y: 516, endPoint x: 190, endPoint y: 401, distance: 547.8
click at [190, 401] on app-calendar-viewport "Thu 11 3/3 1 Job Fri 12 3/3 1 Job Sat 13 Sun 14 5/8 1 Job Mon 15 8/11 2 Jobs Tu…" at bounding box center [414, 277] width 828 height 1004
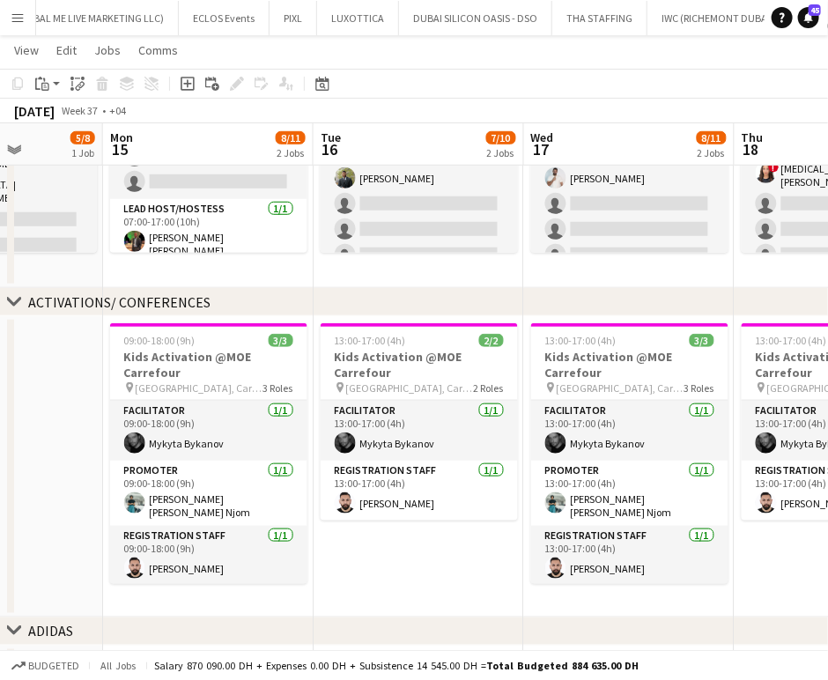
drag, startPoint x: 190, startPoint y: 401, endPoint x: 545, endPoint y: 408, distance: 355.0
click at [545, 408] on app-calendar-viewport "Fri 12 3/3 1 Job Sat 13 Sun 14 5/8 1 Job Mon 15 8/11 2 Jobs Tue 16 7/10 2 Jobs …" at bounding box center [414, 277] width 828 height 1004
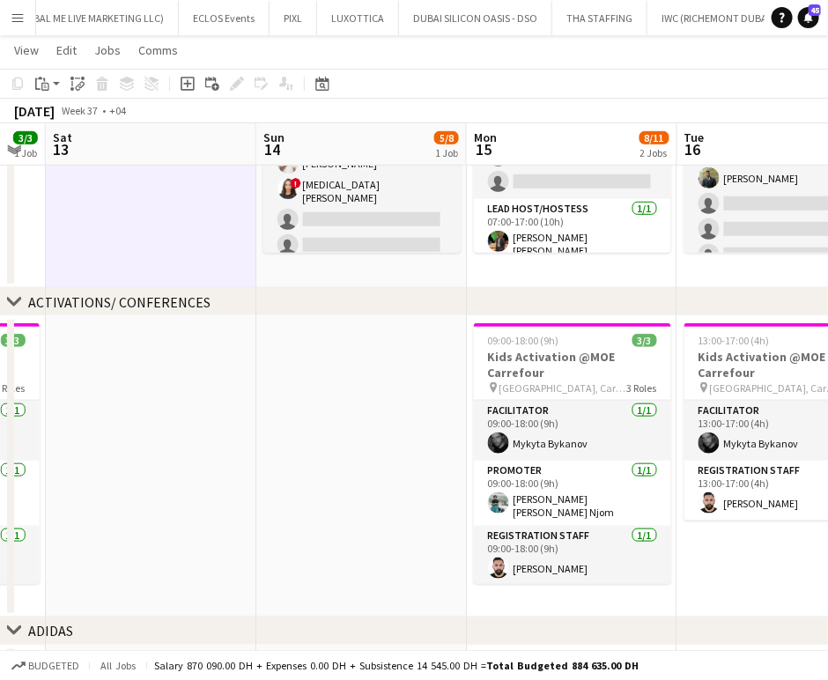
drag, startPoint x: 430, startPoint y: 403, endPoint x: 730, endPoint y: 396, distance: 300.4
click at [730, 396] on app-calendar-viewport "Thu 11 3/3 1 Job Fri 12 3/3 1 Job Sat 13 Sun 14 5/8 1 Job Mon 15 8/11 2 Jobs Tu…" at bounding box center [414, 277] width 828 height 1004
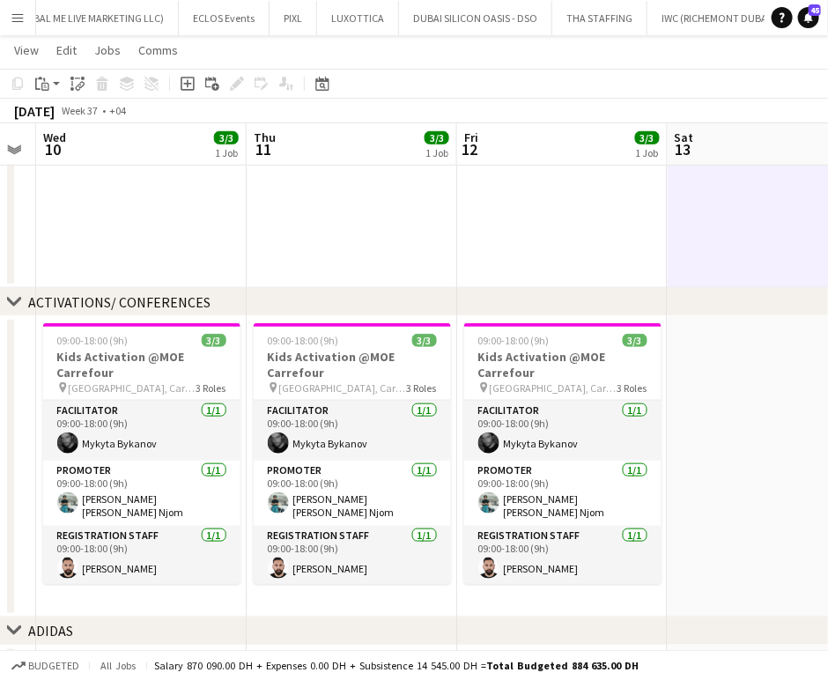
drag, startPoint x: 488, startPoint y: 390, endPoint x: 753, endPoint y: 402, distance: 265.4
click at [753, 402] on app-calendar-viewport "Mon 8 3/3 1 Job Tue 9 Wed 10 3/3 1 Job Thu 11 3/3 1 Job Fri 12 3/3 1 Job Sat 13…" at bounding box center [414, 277] width 828 height 1004
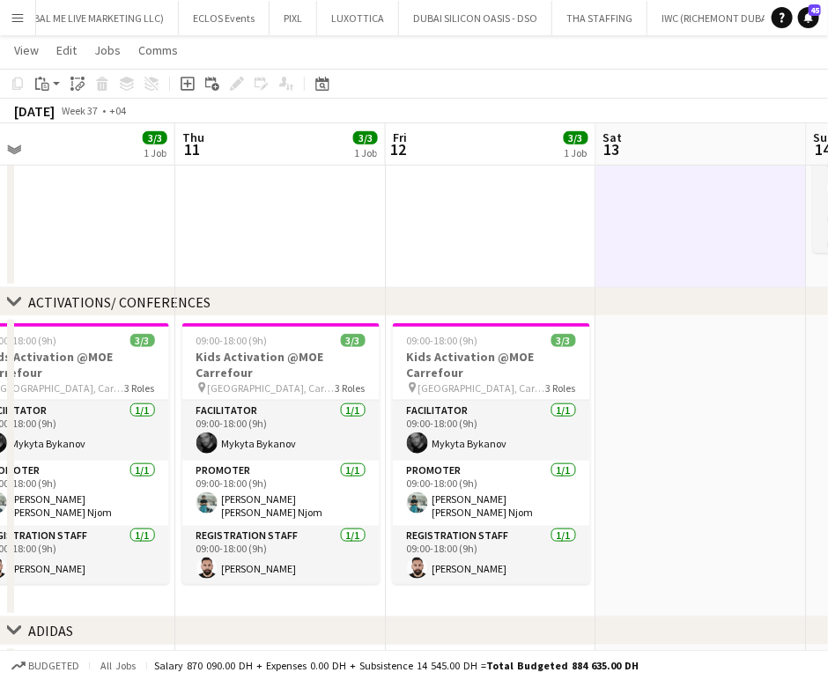
drag, startPoint x: 240, startPoint y: 404, endPoint x: 280, endPoint y: 424, distance: 44.9
click at [606, 409] on app-calendar-viewport "Mon 8 3/3 1 Job Tue 9 Wed 10 3/3 1 Job Thu 11 3/3 1 Job Fri 12 3/3 1 Job Sat 13…" at bounding box center [414, 277] width 828 height 1004
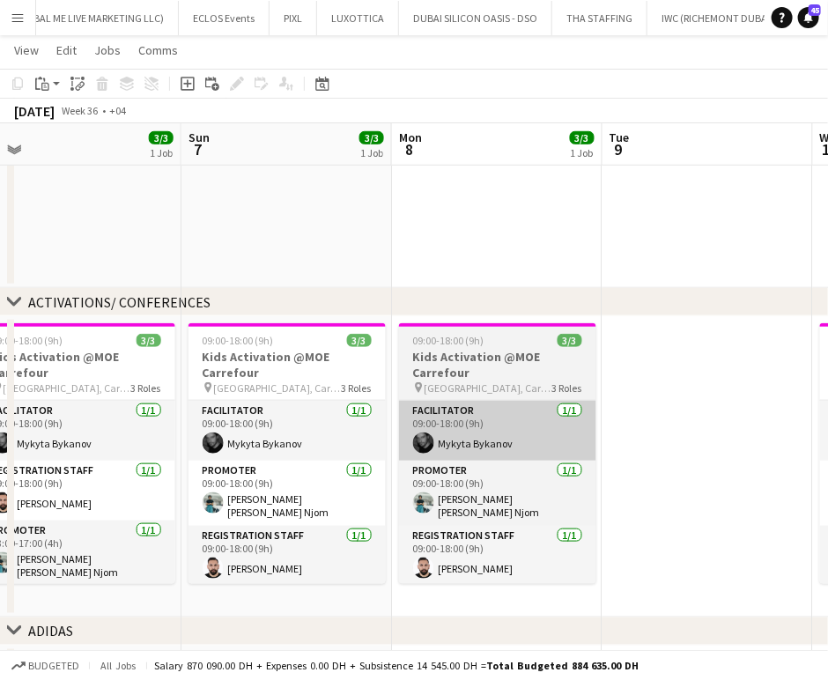
drag, startPoint x: 571, startPoint y: 410, endPoint x: 605, endPoint y: 417, distance: 35.3
click at [634, 412] on app-calendar-viewport "Thu 4 Fri 5 Sat 6 3/3 1 Job Sun 7 3/3 1 Job Mon 8 3/3 1 Job Tue 9 Wed 10 3/3 1 …" at bounding box center [414, 277] width 828 height 1004
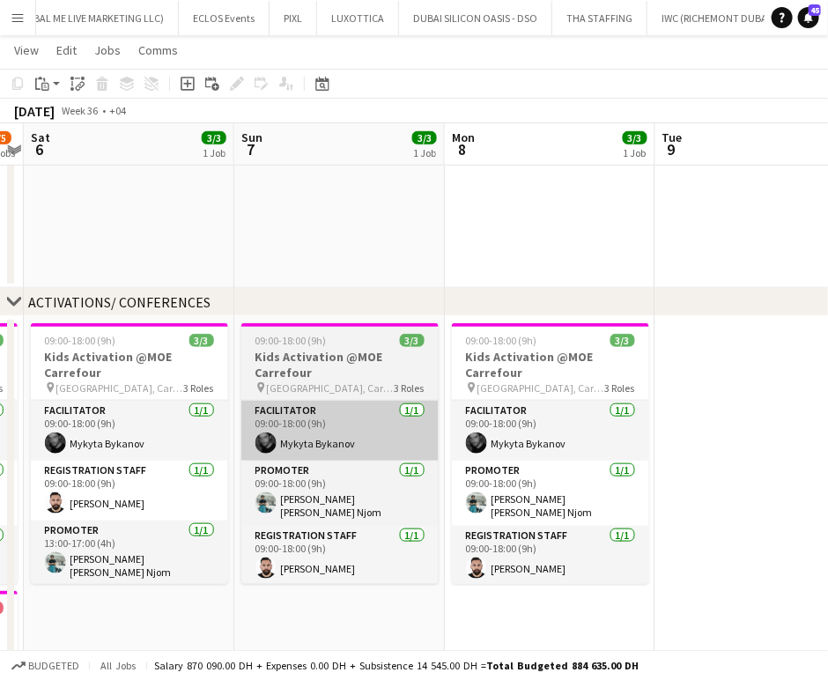
drag, startPoint x: 627, startPoint y: 410, endPoint x: 733, endPoint y: 417, distance: 105.9
click at [750, 410] on app-calendar-viewport "Thu 4 4/4 1 Job Fri 5 4/5 2 Jobs Sat 6 3/3 1 Job Sun 7 3/3 1 Job Mon 8 3/3 1 Jo…" at bounding box center [414, 351] width 828 height 1152
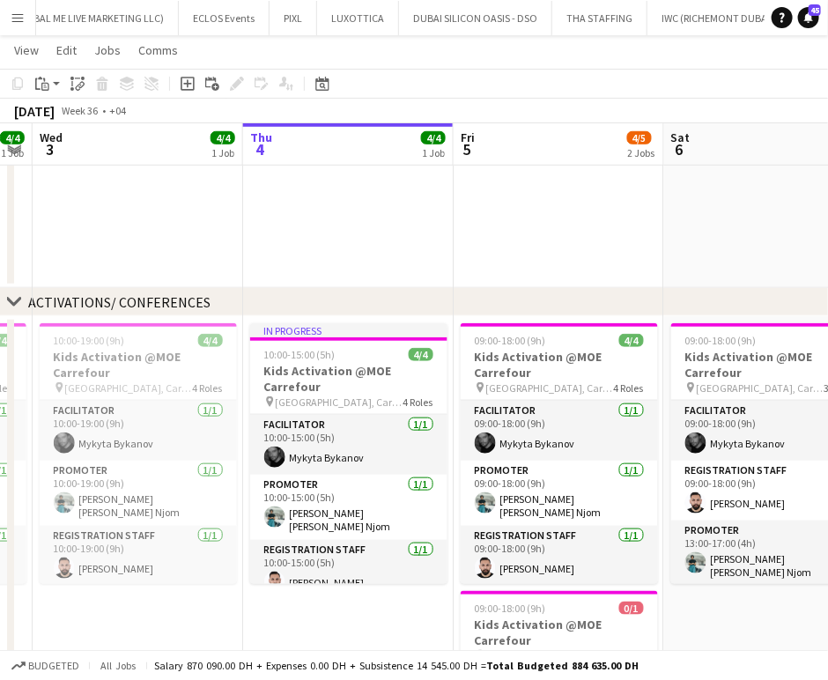
click at [458, 417] on app-calendar-viewport "Mon 1 Tue 2 4/4 1 Job Wed 3 4/4 1 Job Thu 4 4/4 1 Job Fri 5 4/5 2 Jobs Sat 6 3/…" at bounding box center [414, 351] width 828 height 1152
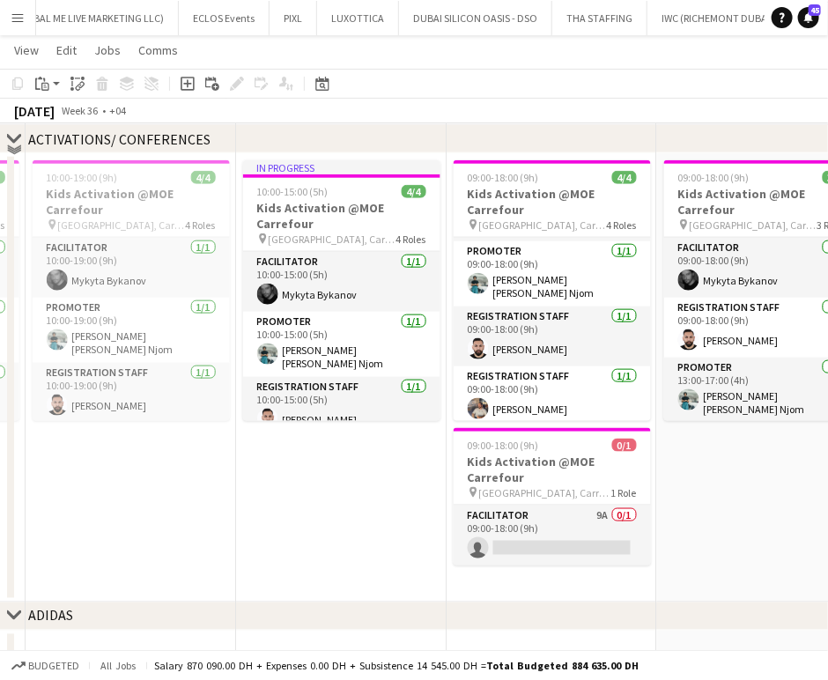
scroll to position [570, 0]
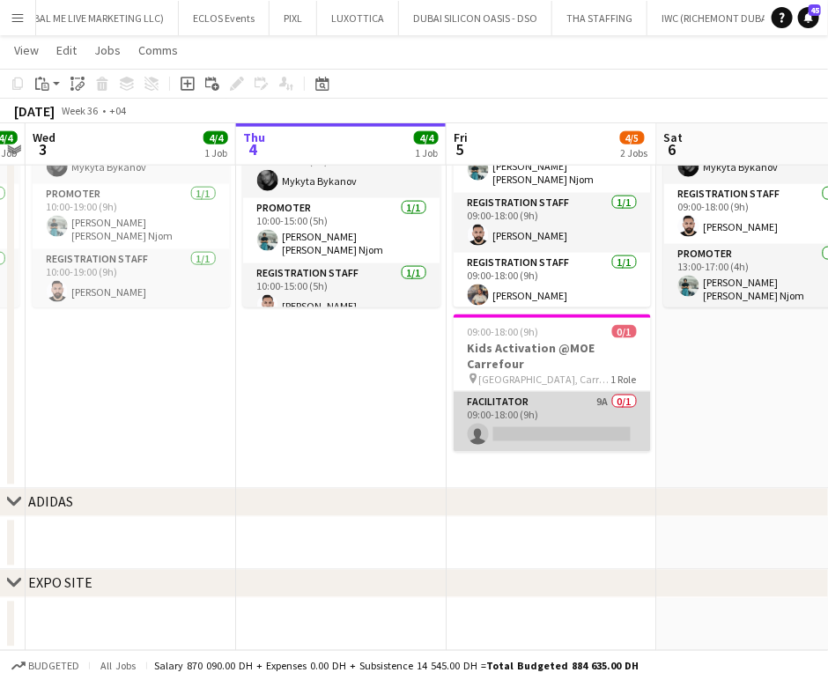
click at [536, 412] on app-card-role "Facilitator 9A 0/1 09:00-18:00 (9h) single-neutral-actions" at bounding box center [552, 422] width 197 height 60
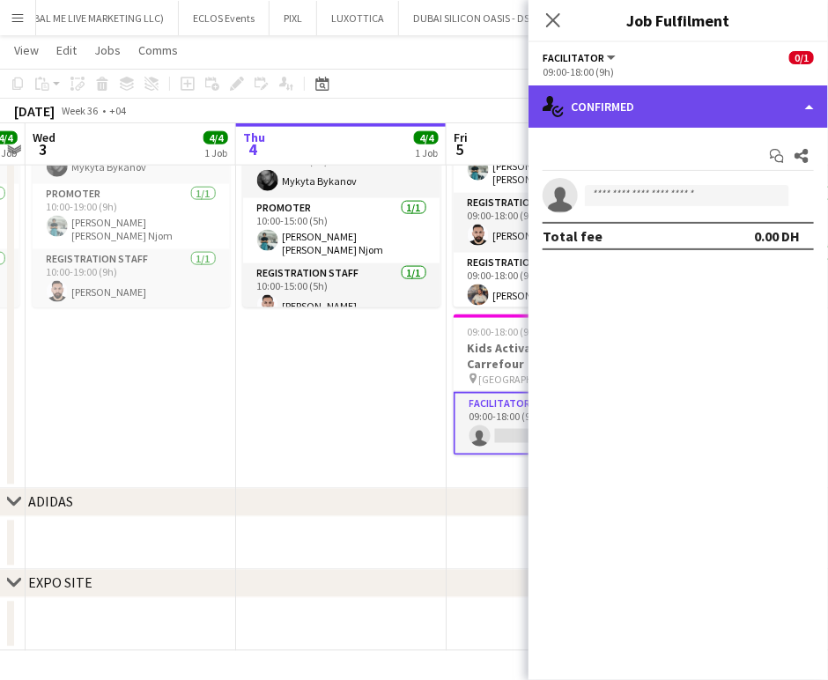
click at [760, 95] on div "single-neutral-actions-check-2 Confirmed" at bounding box center [677, 106] width 299 height 42
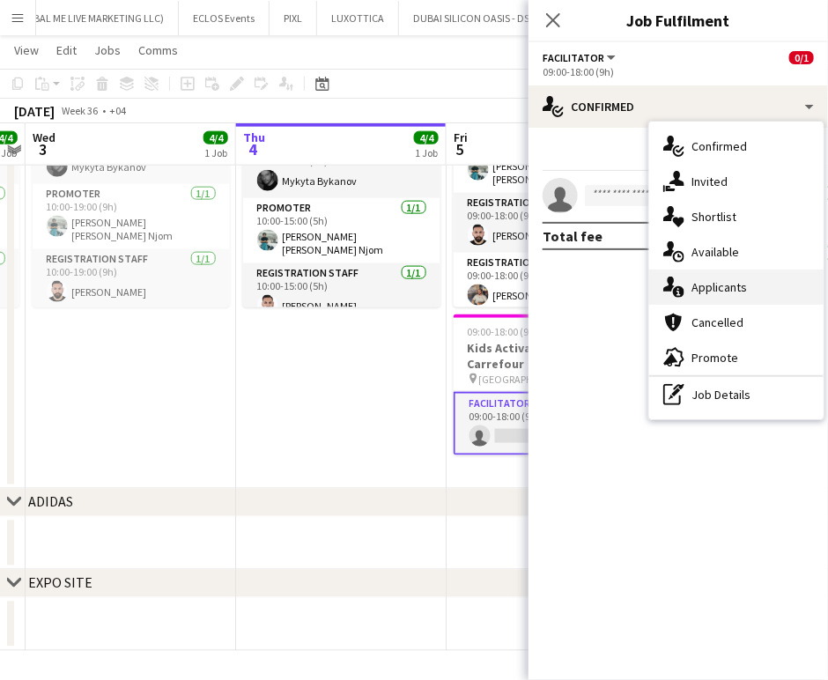
click at [733, 284] on span "Applicants" at bounding box center [718, 287] width 55 height 16
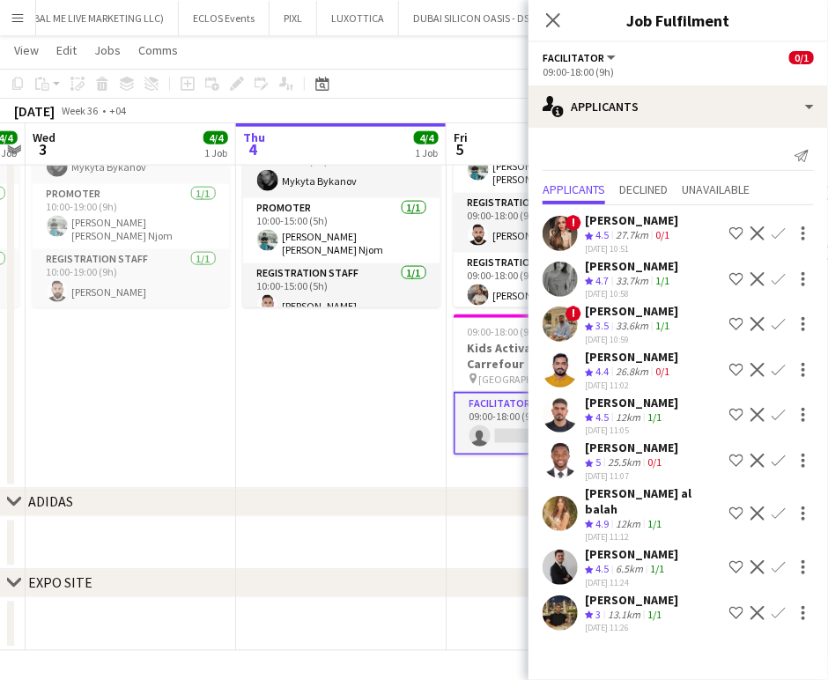
click at [737, 560] on app-icon "Shortlist crew" at bounding box center [736, 567] width 14 height 14
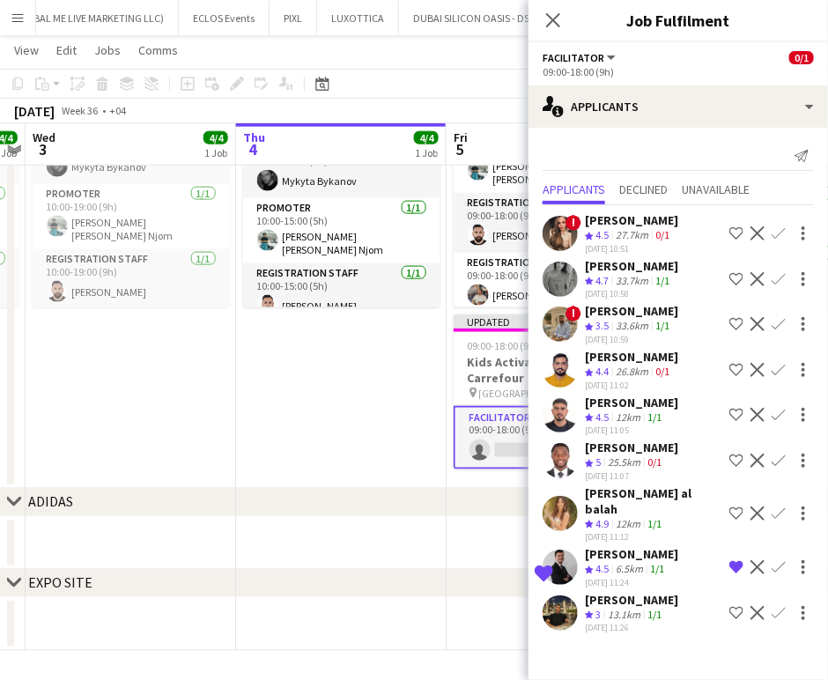
click at [618, 562] on div "6.5km" at bounding box center [629, 569] width 34 height 15
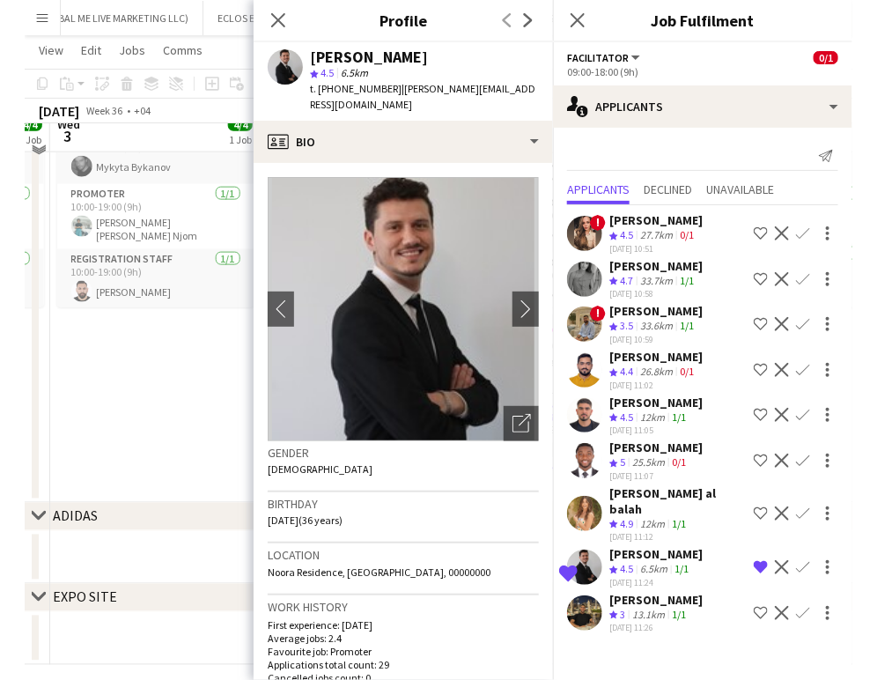
scroll to position [472, 0]
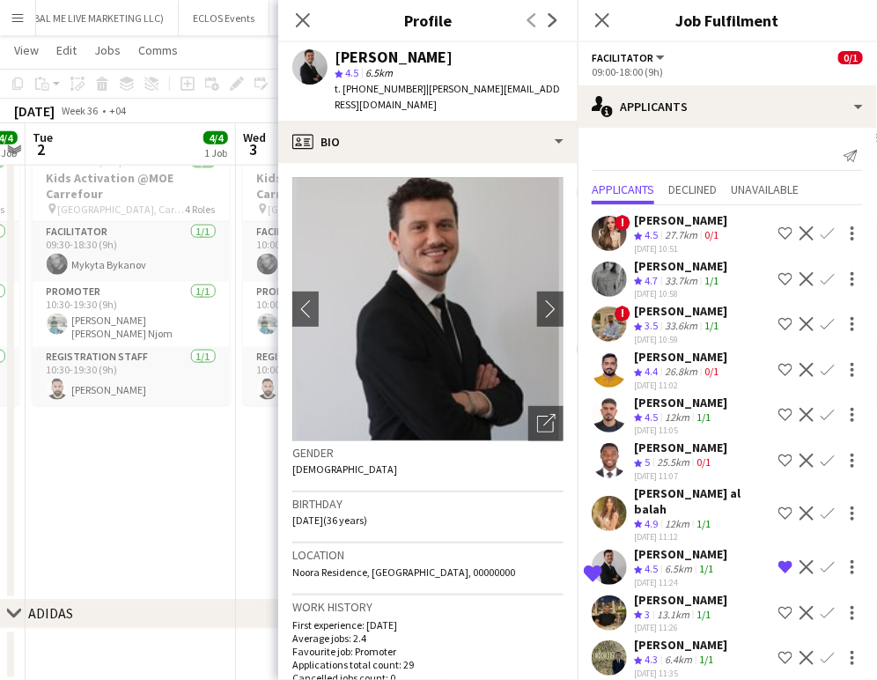
click at [779, 454] on app-icon "Shortlist crew" at bounding box center [786, 461] width 14 height 14
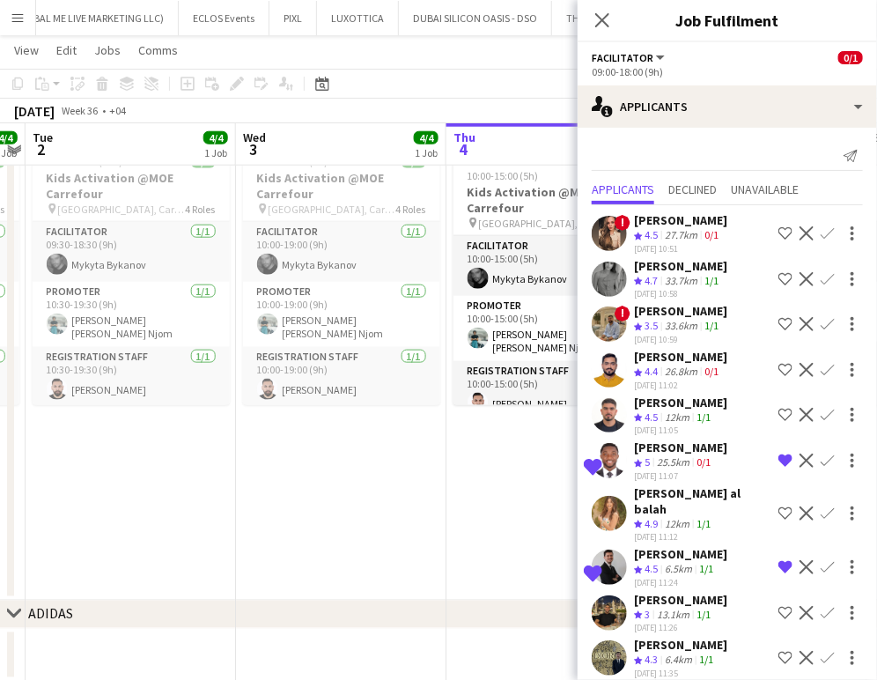
click at [779, 506] on app-icon "Shortlist crew" at bounding box center [786, 513] width 14 height 14
click at [672, 458] on div "25.5km" at bounding box center [674, 462] width 40 height 15
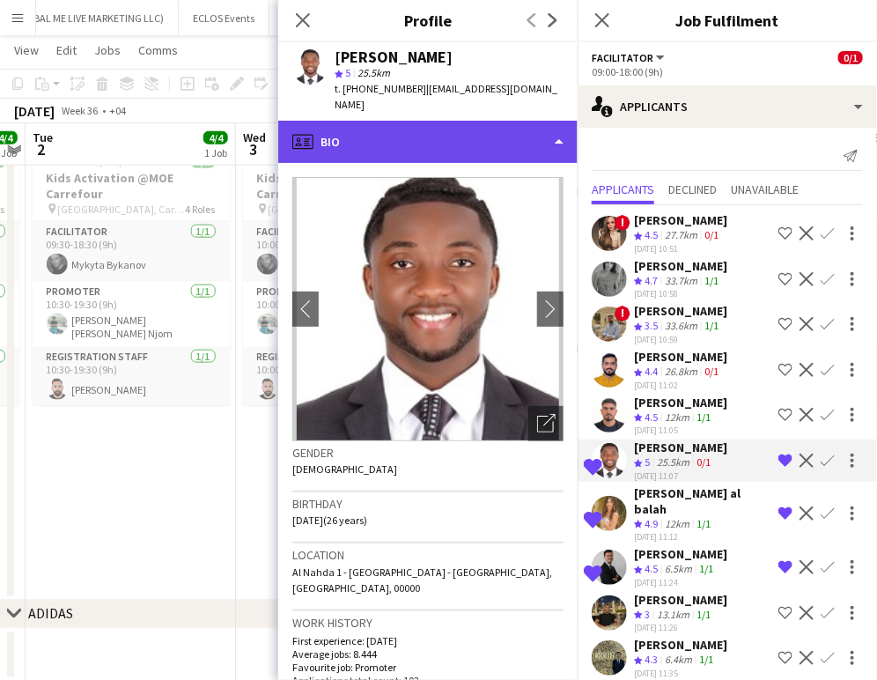
click at [521, 121] on div "profile Bio" at bounding box center [427, 142] width 299 height 42
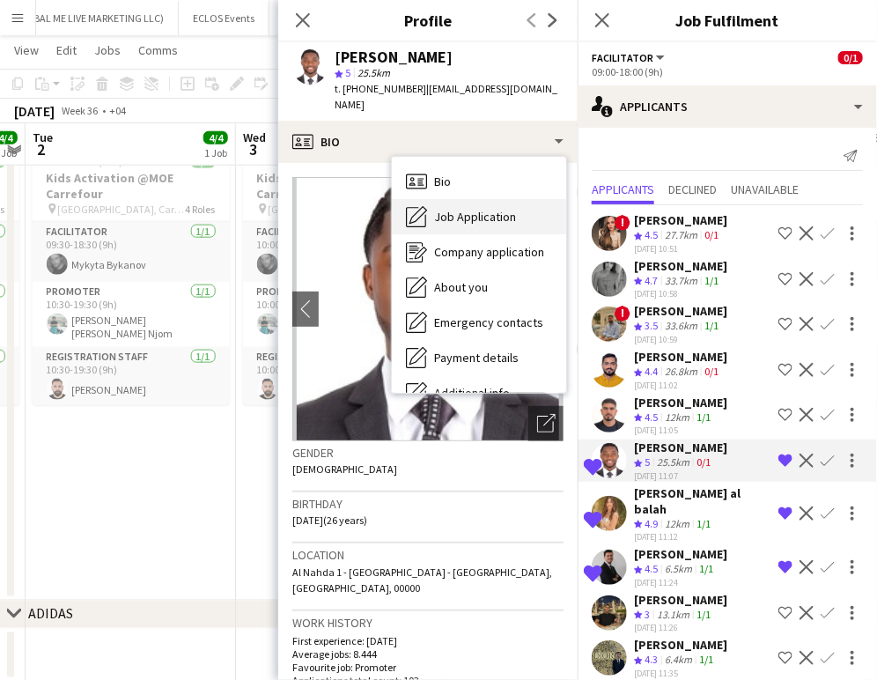
click at [495, 209] on span "Job Application" at bounding box center [475, 217] width 82 height 16
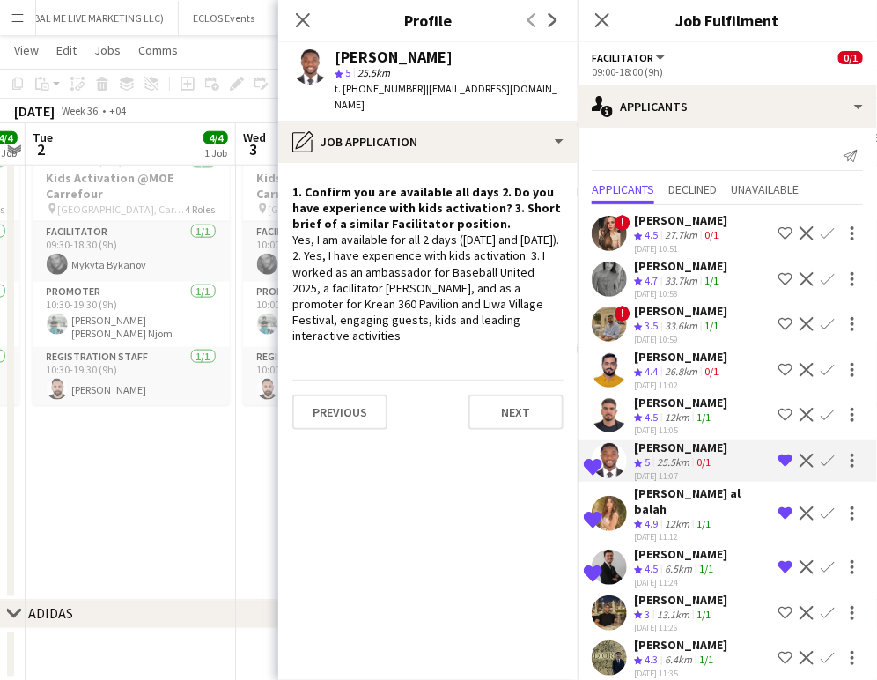
click at [698, 517] on app-skills-label "1/1" at bounding box center [704, 523] width 14 height 13
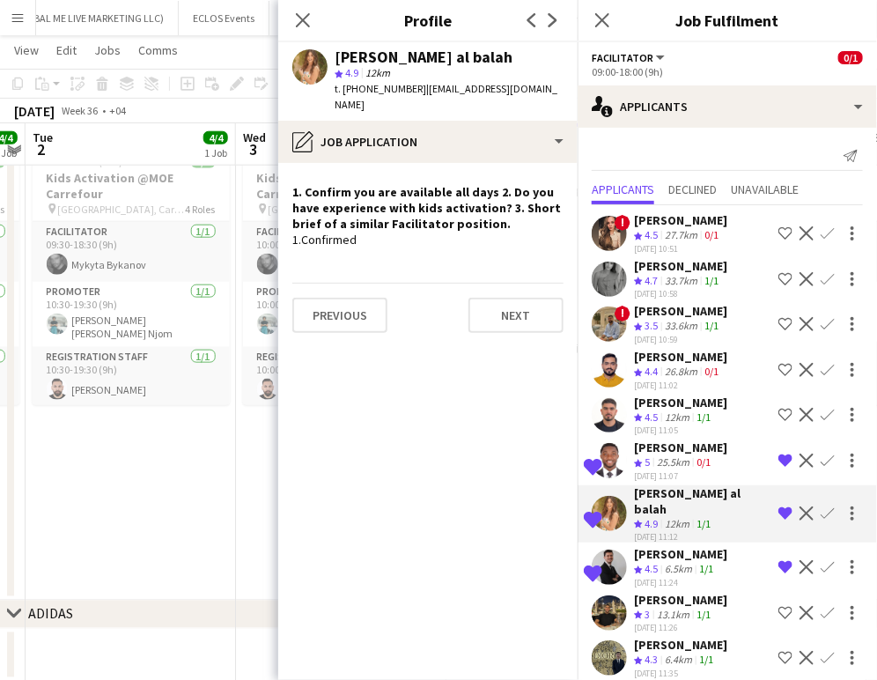
click at [779, 506] on app-icon "Remove crew from shortlist" at bounding box center [786, 513] width 14 height 14
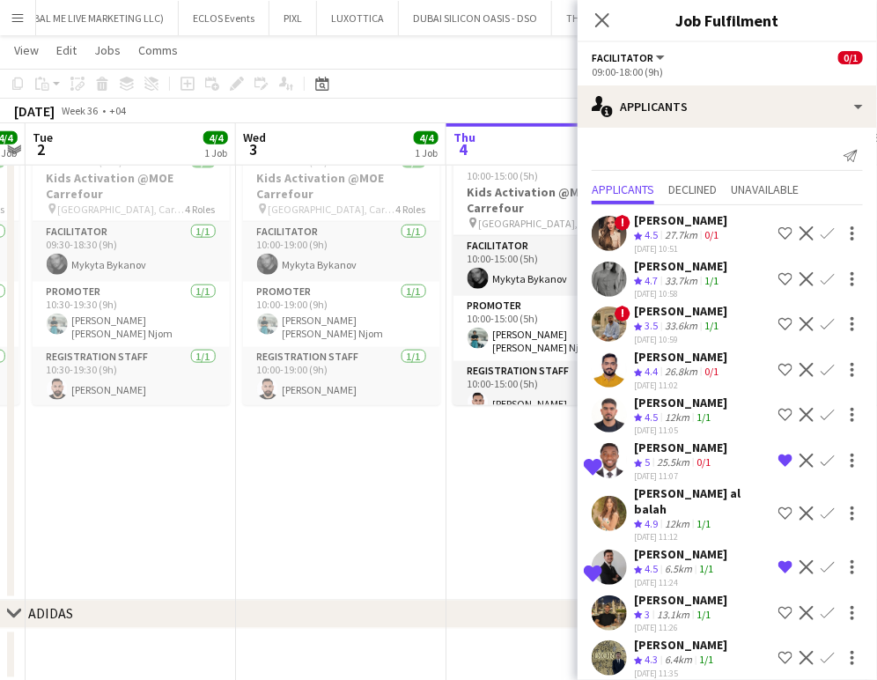
click at [691, 546] on div "Guilherme Weber" at bounding box center [680, 554] width 93 height 16
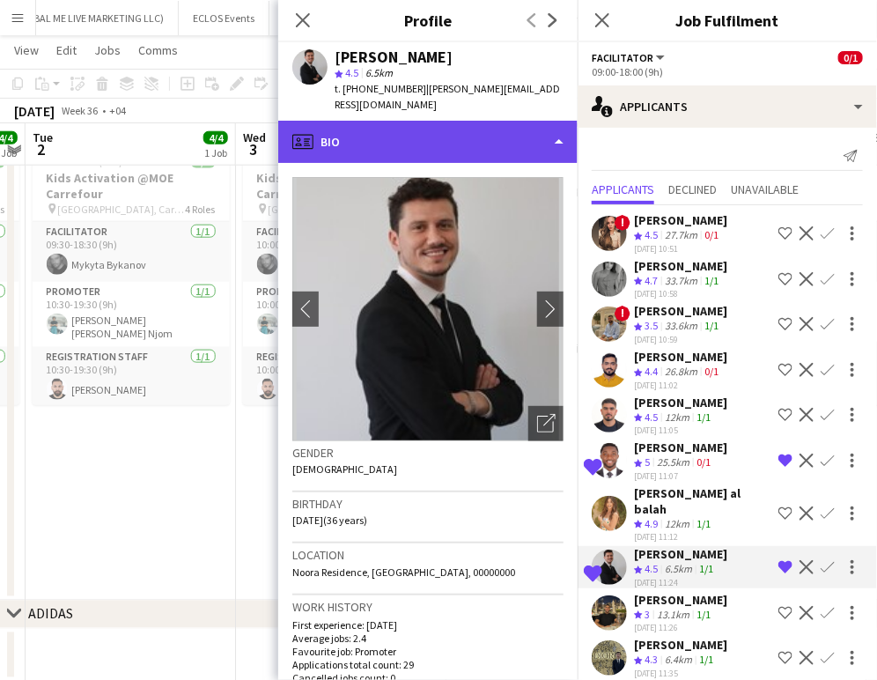
click at [558, 129] on div "profile Bio" at bounding box center [427, 142] width 299 height 42
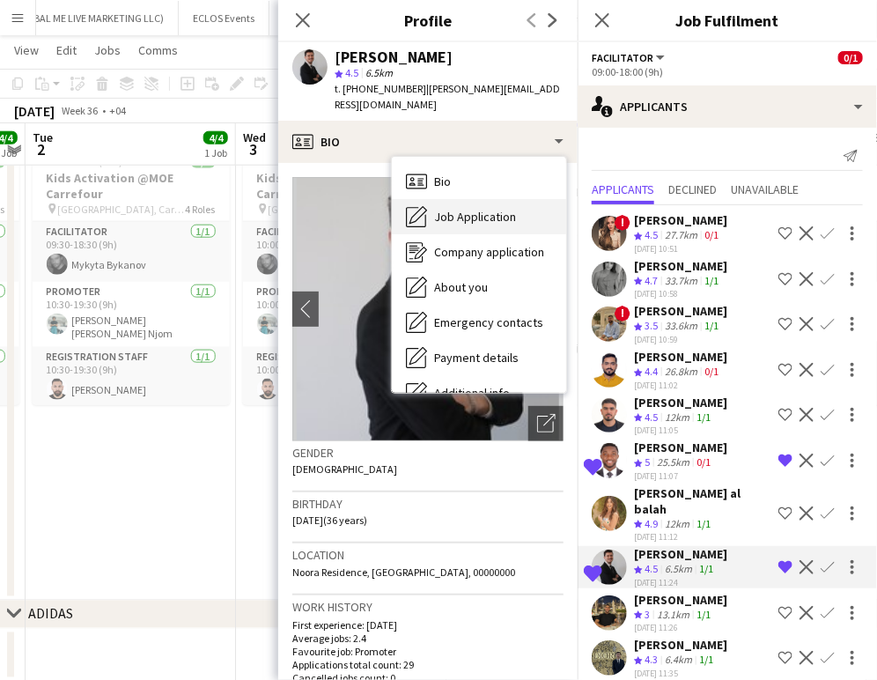
click at [464, 209] on span "Job Application" at bounding box center [475, 217] width 82 height 16
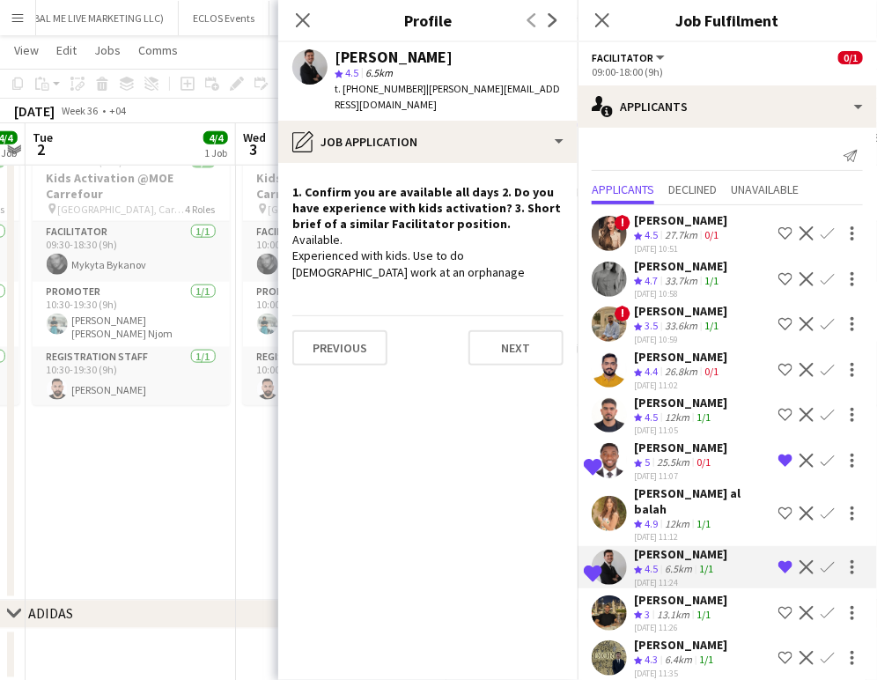
scroll to position [4, 0]
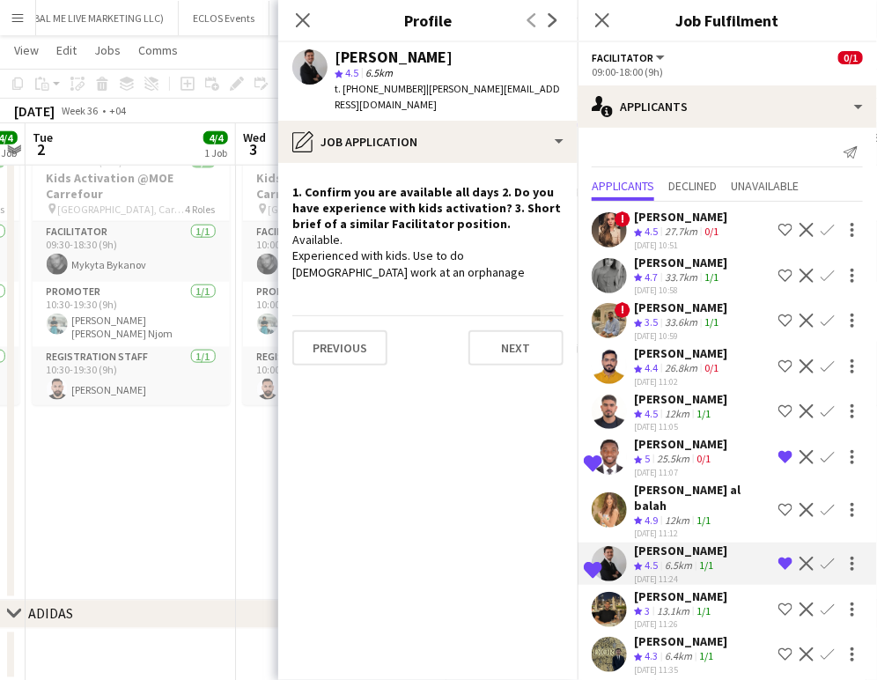
click at [268, 479] on app-date-cell "10:00-19:00 (9h) 4/4 Kids Activation @MOE Carrefour pin Mall of Emirates, Carre…" at bounding box center [341, 368] width 211 height 463
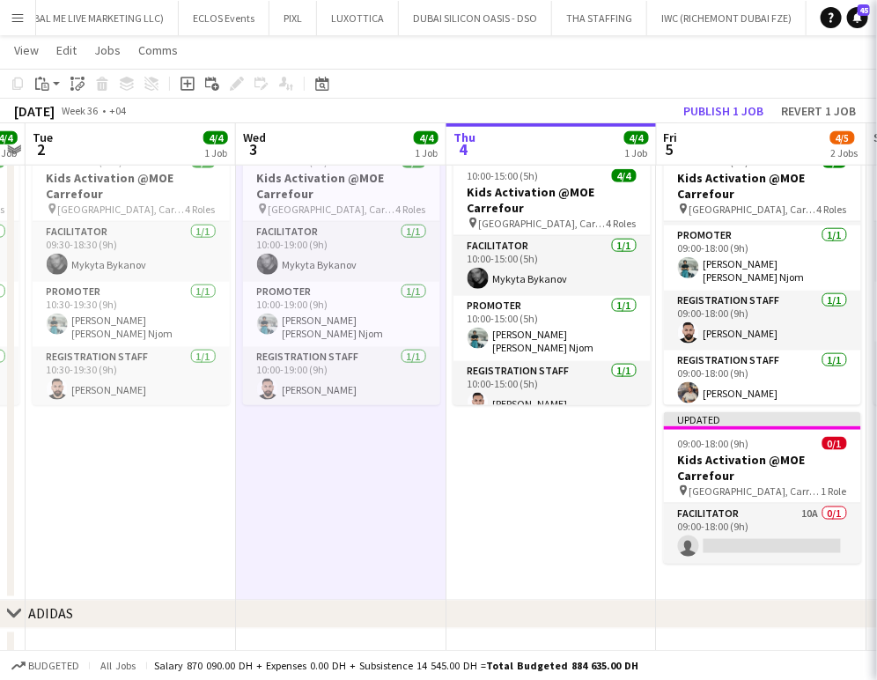
scroll to position [0, 0]
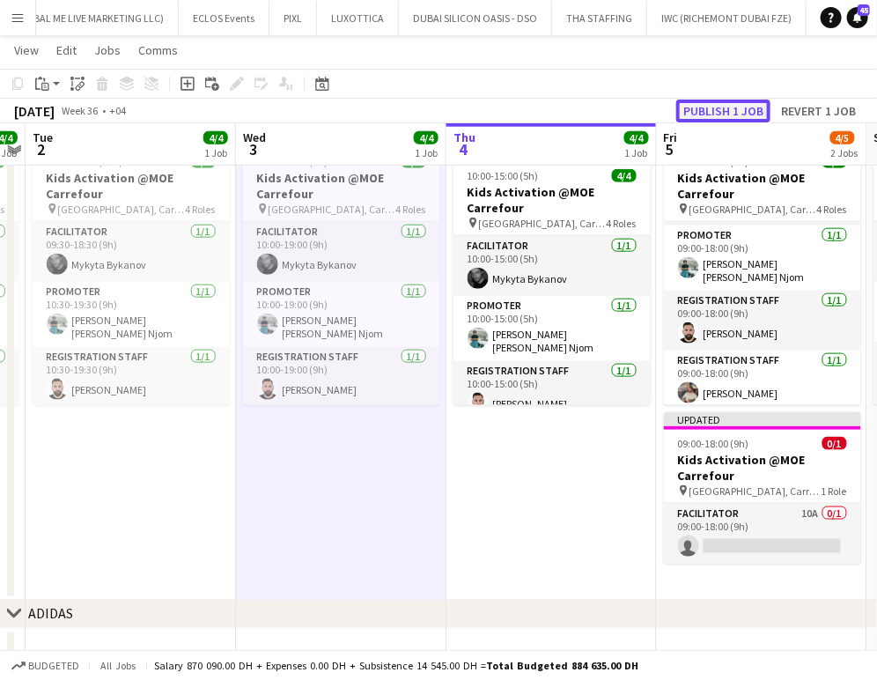
click at [729, 104] on button "Publish 1 job" at bounding box center [723, 111] width 94 height 23
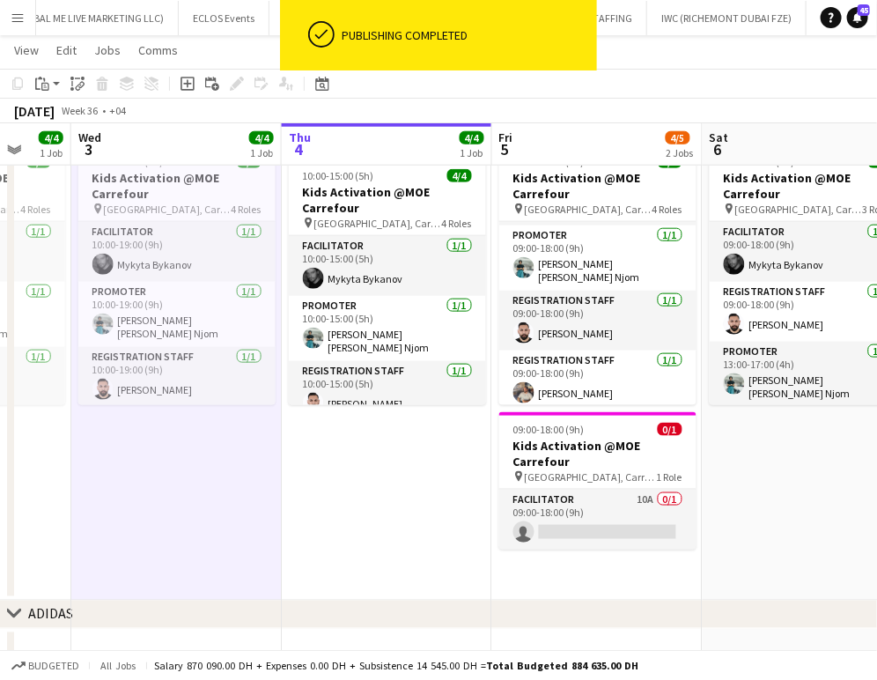
scroll to position [0, 663]
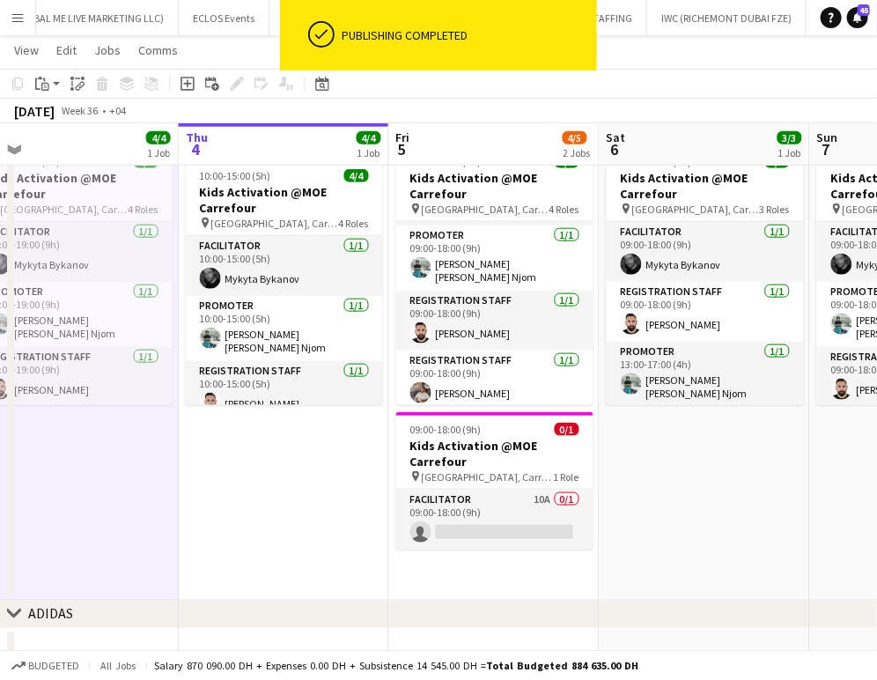
drag, startPoint x: 732, startPoint y: 519, endPoint x: 464, endPoint y: 476, distance: 271.2
click at [464, 476] on app-calendar-viewport "Sun 31 4/4 1 Job Mon 1 4/4 1 Job Tue 2 4/4 1 Job Wed 3 4/4 1 Job Thu 4 4/4 1 Jo…" at bounding box center [438, 180] width 877 height 1166
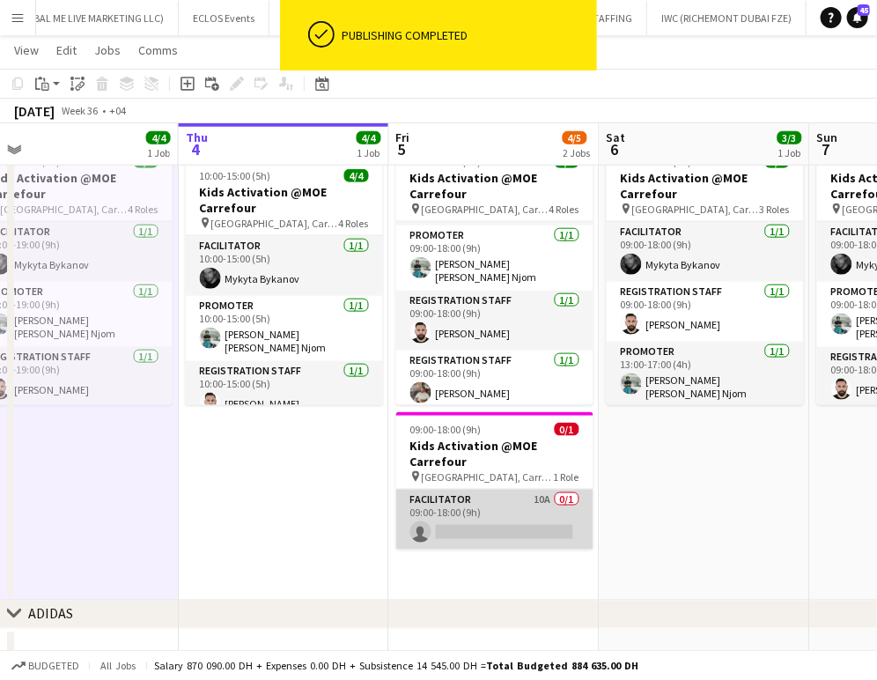
click at [499, 510] on app-card-role "Facilitator 10A 0/1 09:00-18:00 (9h) single-neutral-actions" at bounding box center [494, 520] width 197 height 60
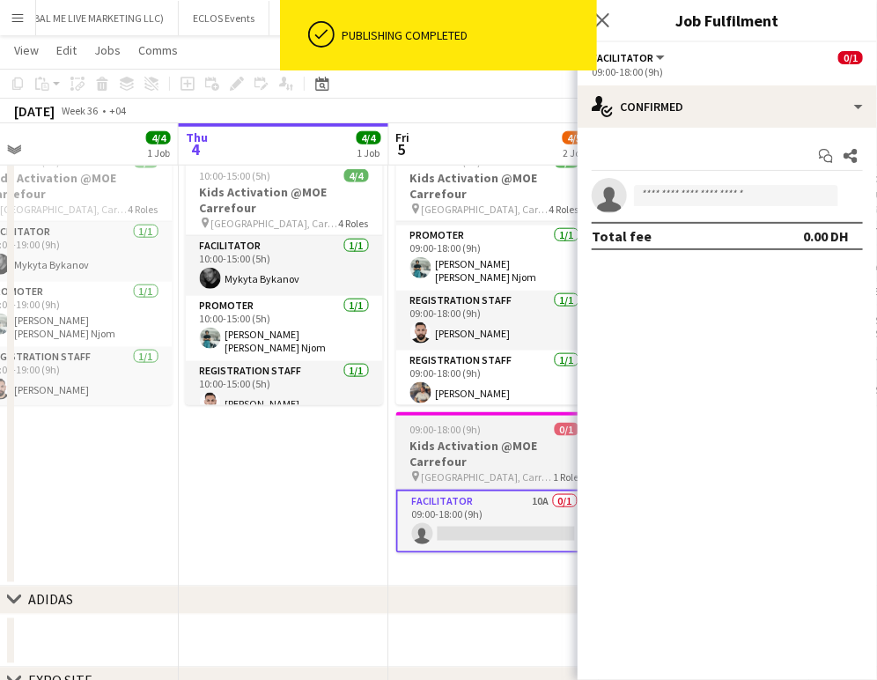
click at [484, 442] on h3 "Kids Activation @MOE Carrefour" at bounding box center [494, 454] width 197 height 32
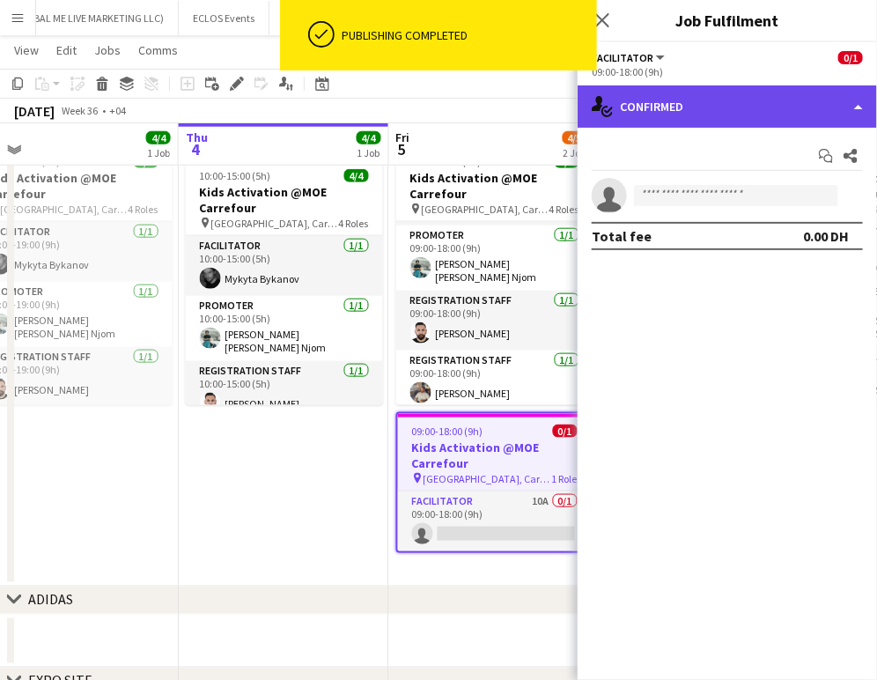
click at [815, 95] on div "single-neutral-actions-check-2 Confirmed" at bounding box center [727, 106] width 299 height 42
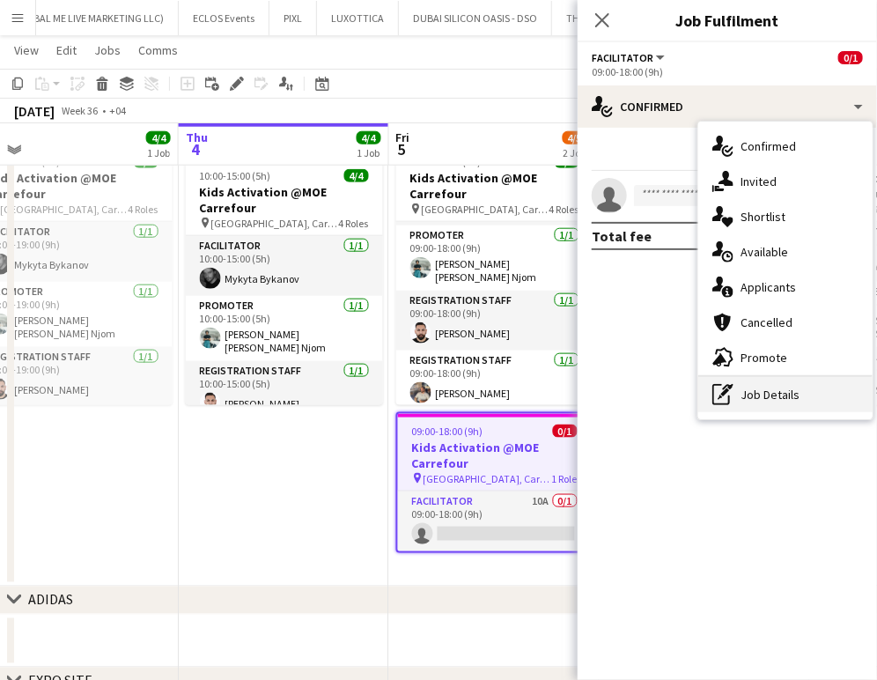
click at [768, 395] on div "pen-write Job Details" at bounding box center [785, 394] width 174 height 35
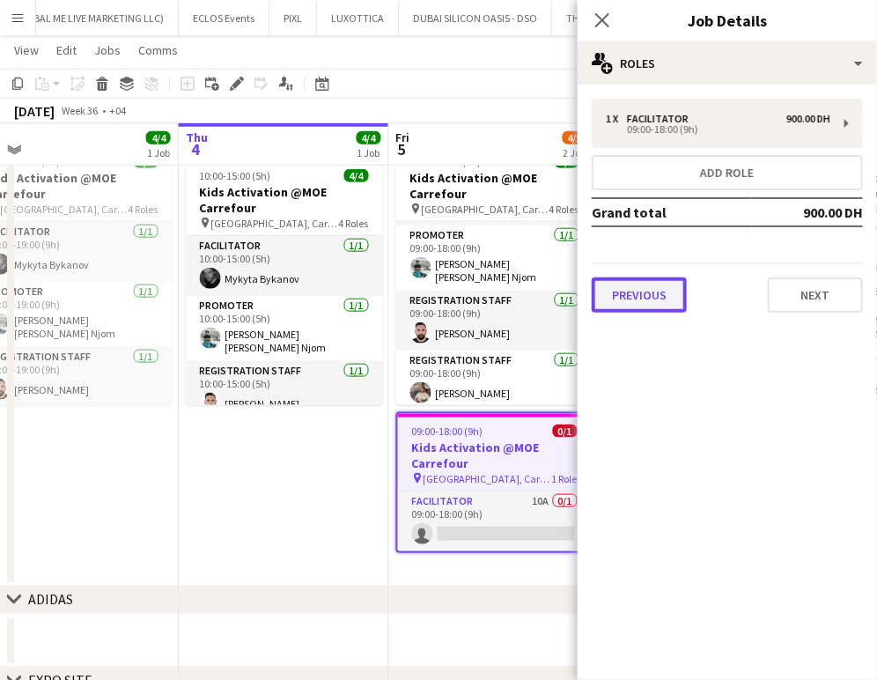
click at [620, 290] on button "Previous" at bounding box center [639, 294] width 95 height 35
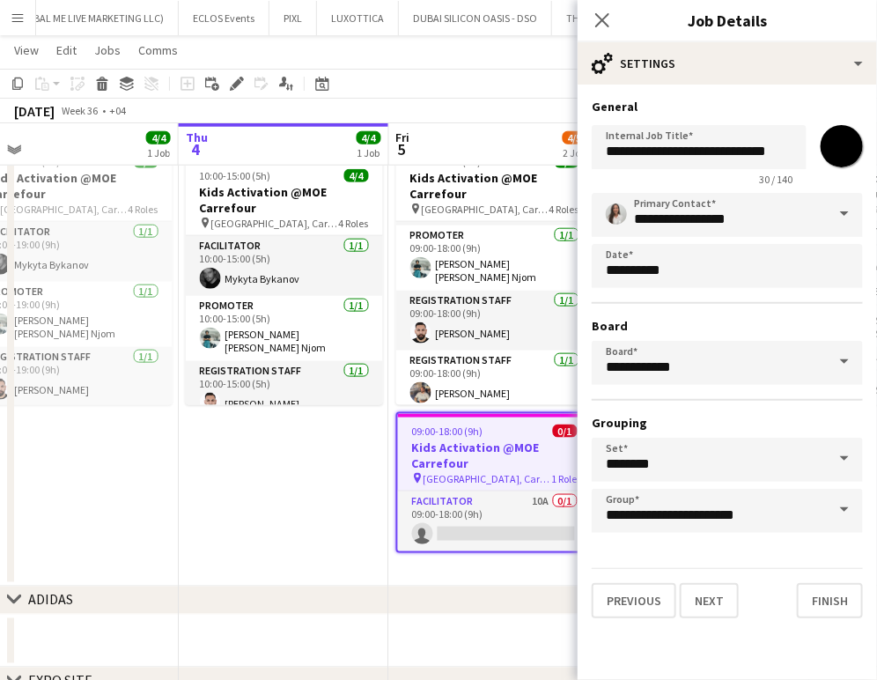
click at [834, 208] on span at bounding box center [844, 214] width 37 height 42
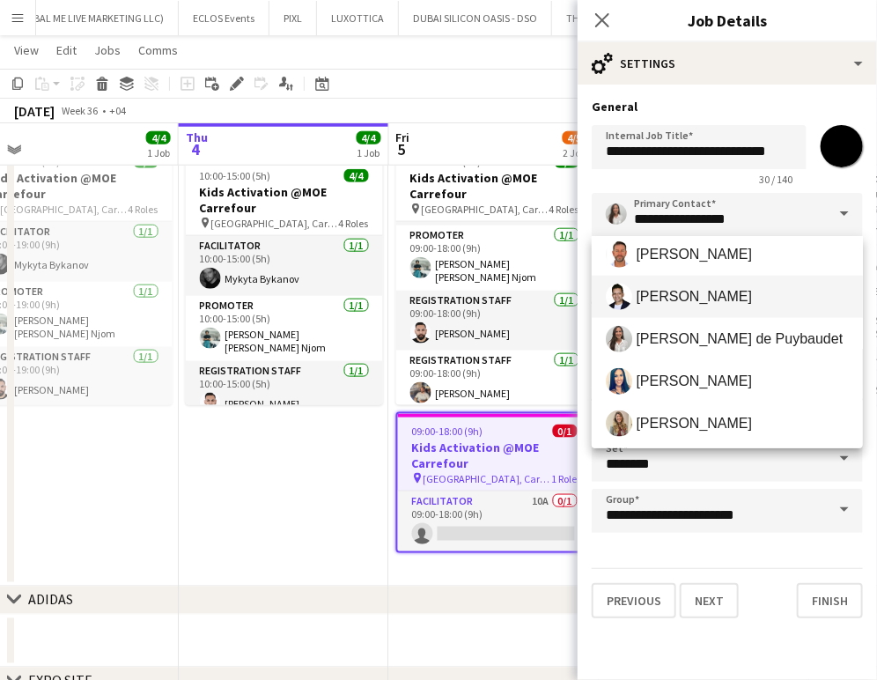
scroll to position [587, 0]
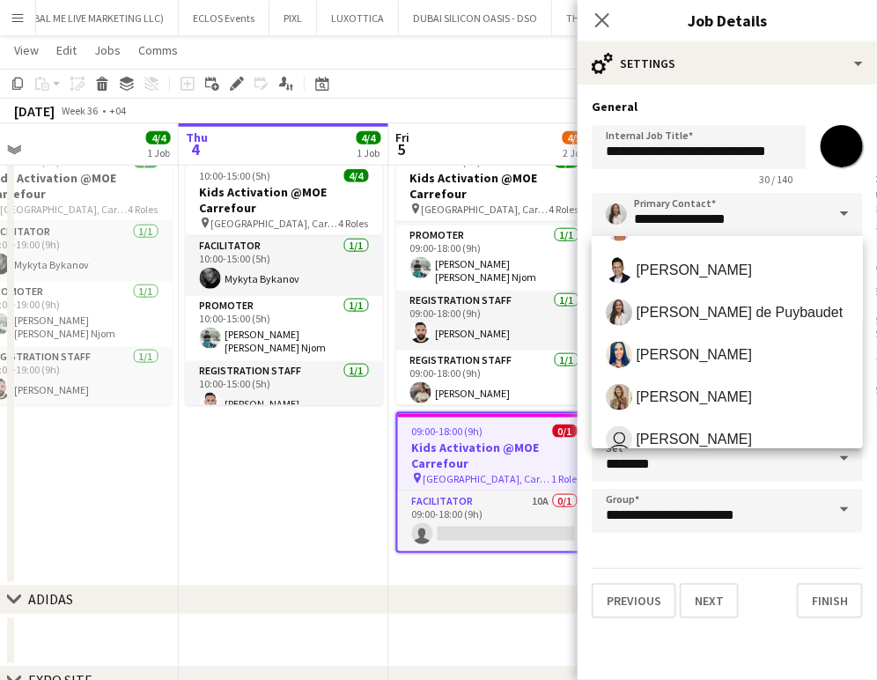
click at [667, 397] on span "Viviane Melatti" at bounding box center [694, 396] width 116 height 17
type input "**********"
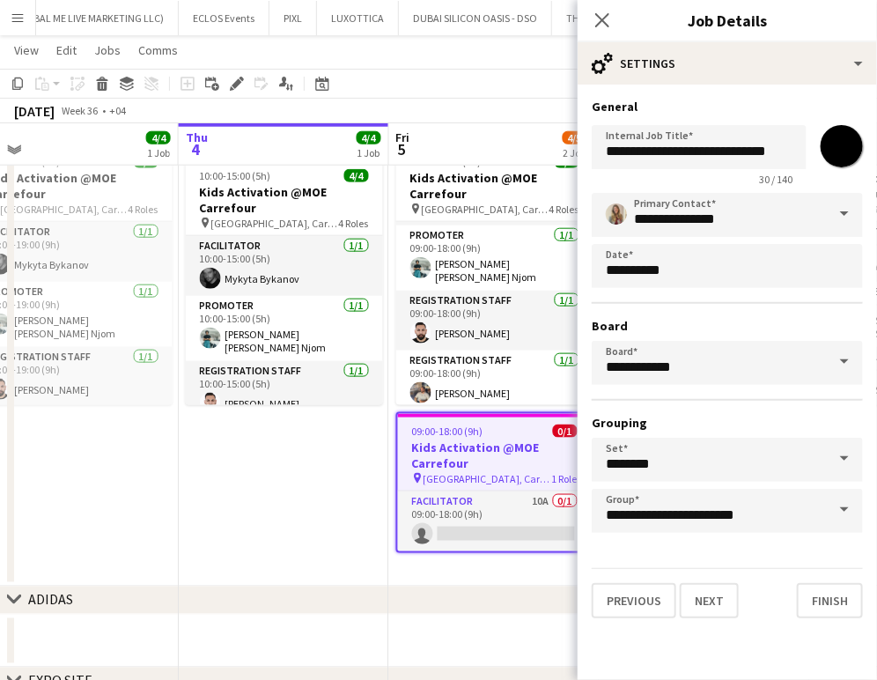
click at [300, 493] on app-date-cell "In progress 10:00-15:00 (5h) 4/4 Kids Activation @MOE Carrefour pin Mall of Emi…" at bounding box center [284, 361] width 211 height 449
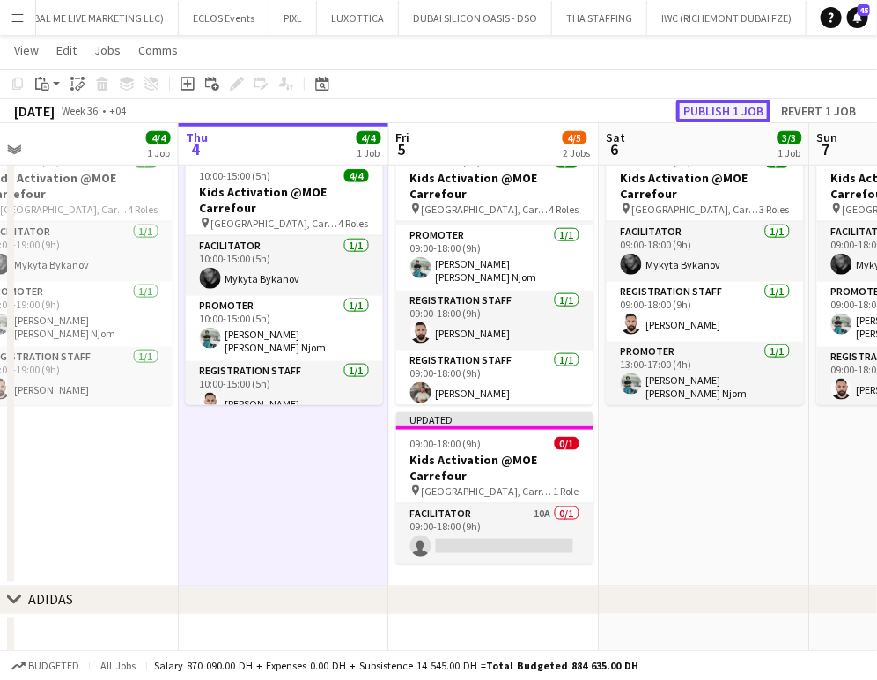
click at [746, 109] on button "Publish 1 job" at bounding box center [723, 111] width 94 height 23
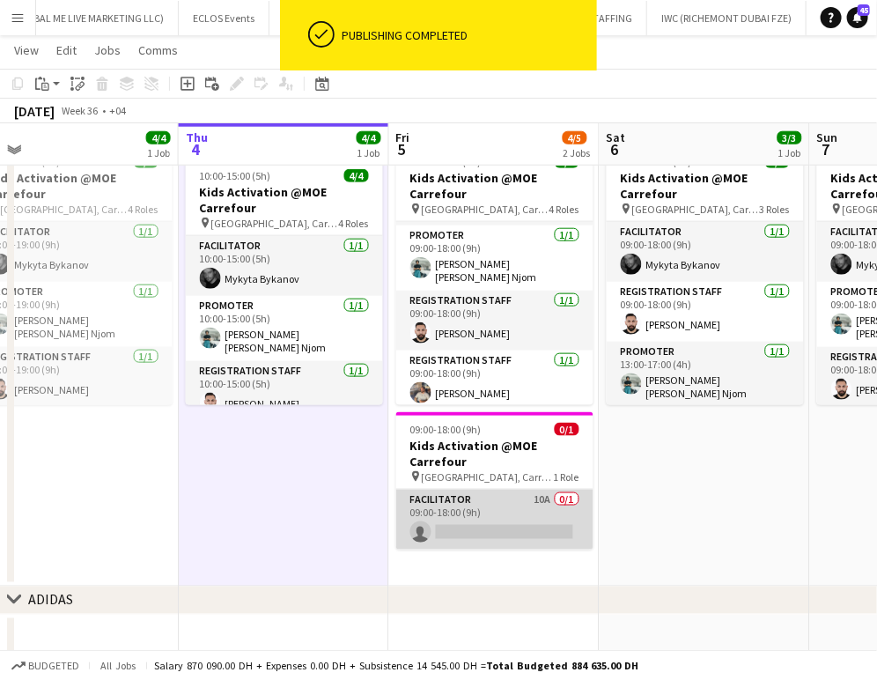
click at [469, 512] on app-card-role "Facilitator 10A 0/1 09:00-18:00 (9h) single-neutral-actions" at bounding box center [494, 520] width 197 height 60
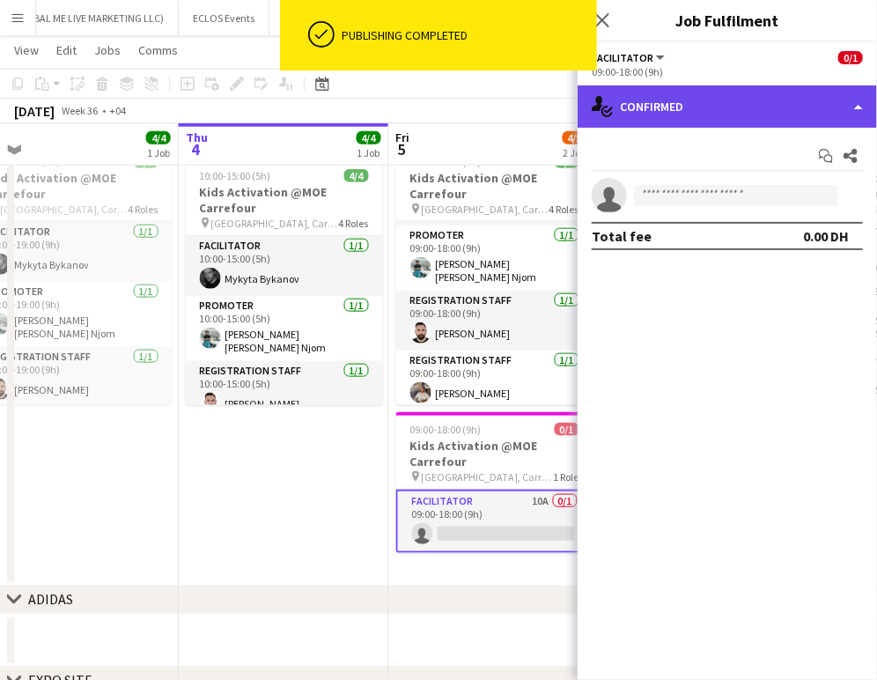
click at [818, 89] on div "single-neutral-actions-check-2 Confirmed" at bounding box center [727, 106] width 299 height 42
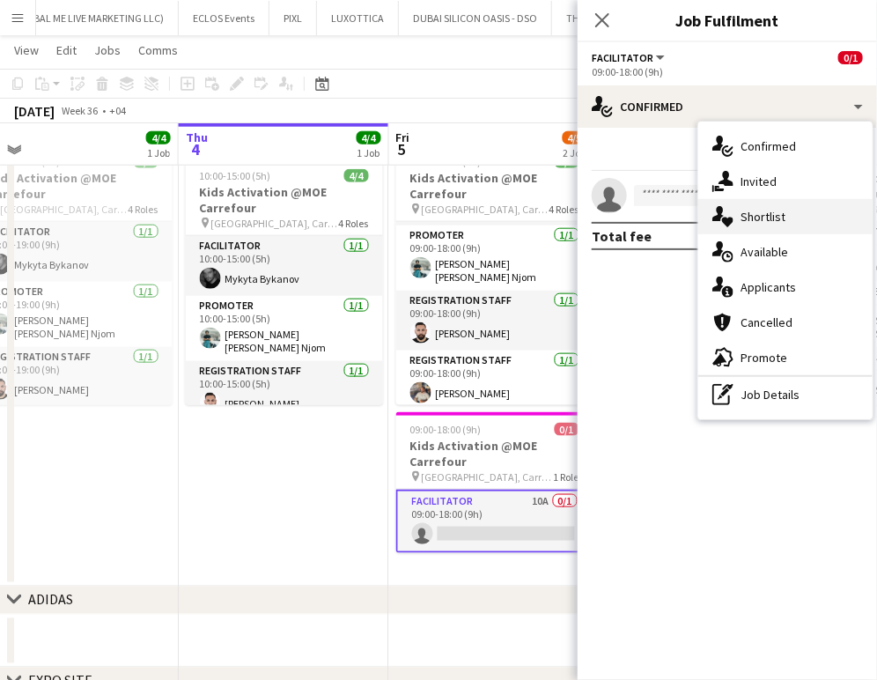
click at [787, 223] on div "single-neutral-actions-heart Shortlist" at bounding box center [785, 216] width 174 height 35
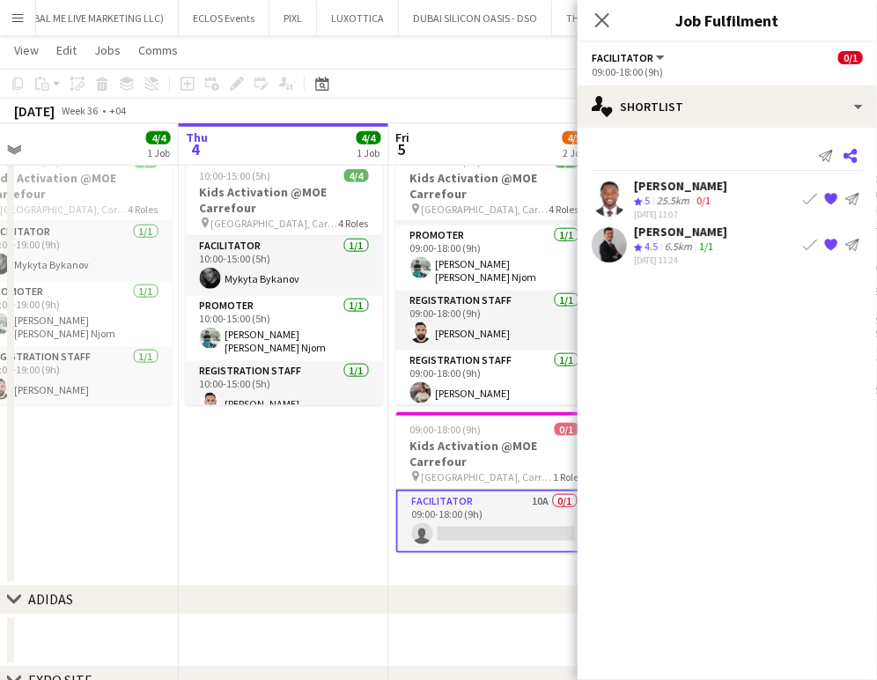
click at [846, 155] on icon "Share" at bounding box center [851, 156] width 14 height 14
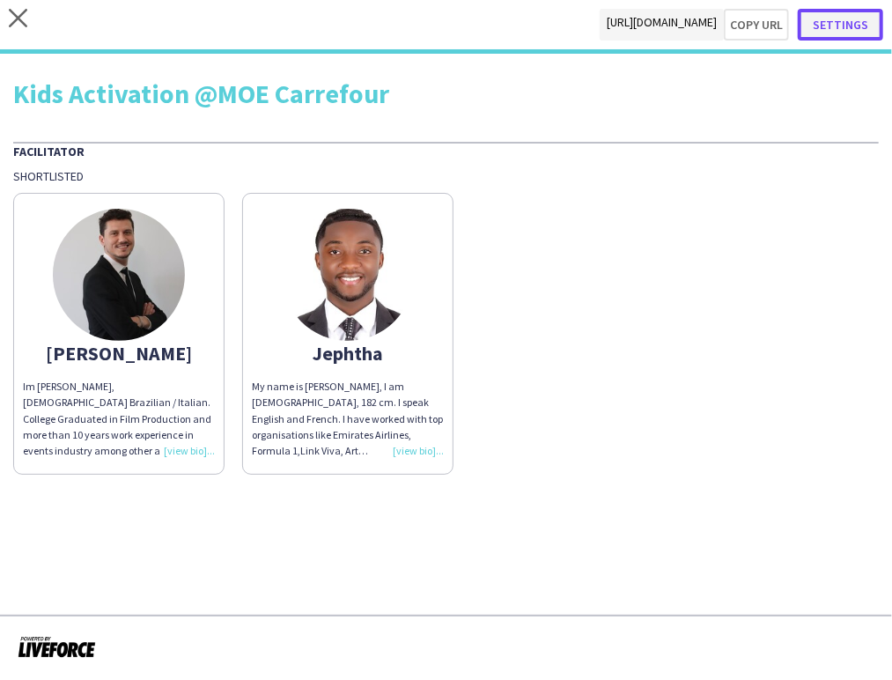
click at [842, 18] on button "Settings" at bounding box center [840, 25] width 85 height 32
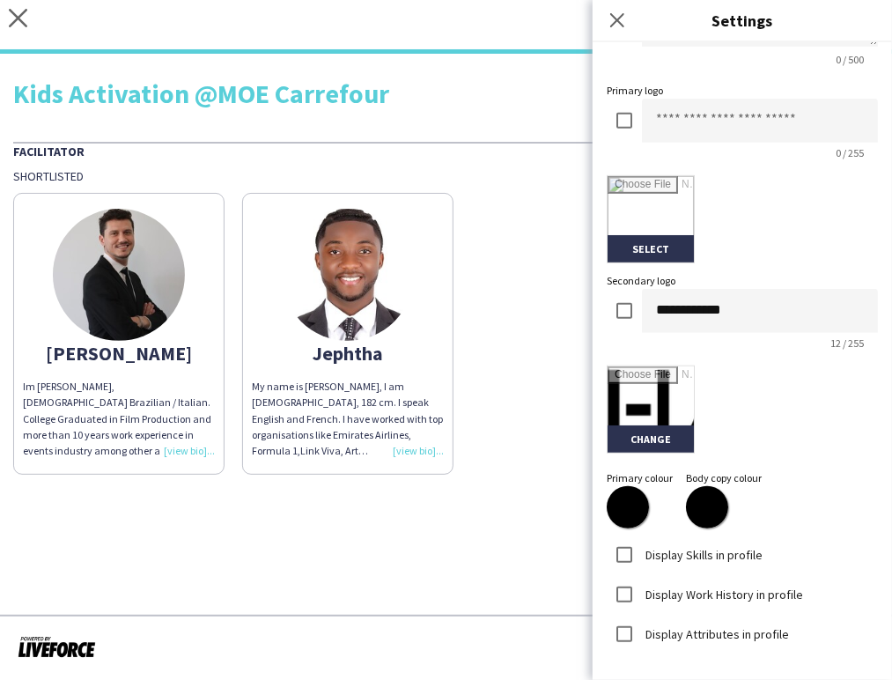
scroll to position [293, 0]
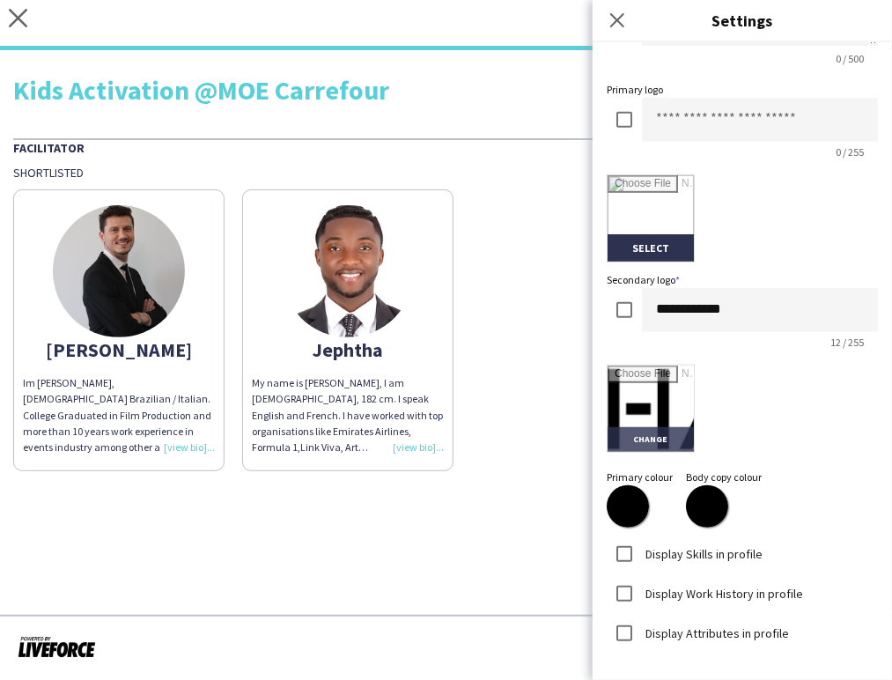
click at [647, 395] on input "file" at bounding box center [651, 409] width 86 height 86
type input "**********"
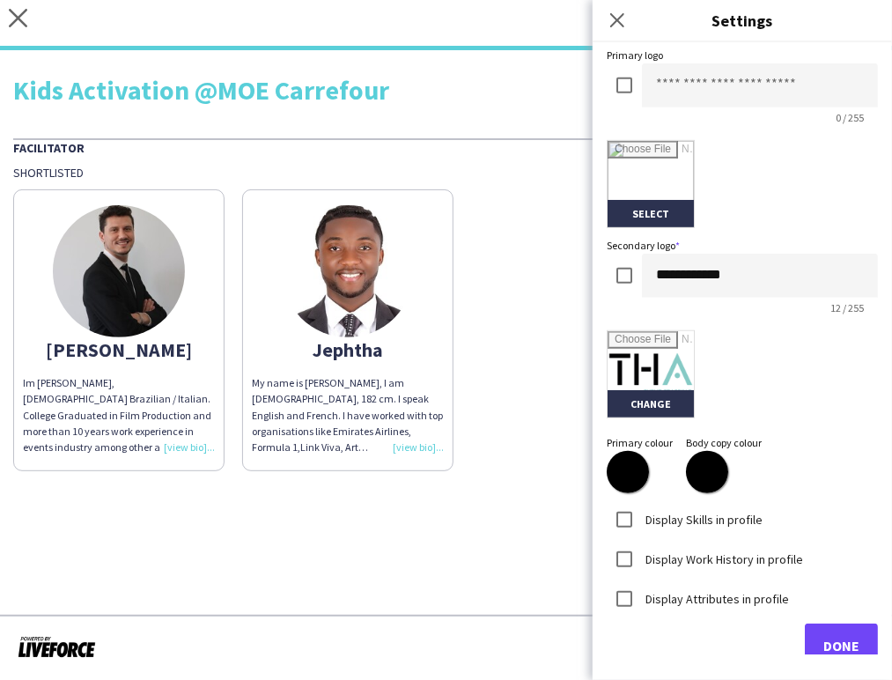
scroll to position [354, 0]
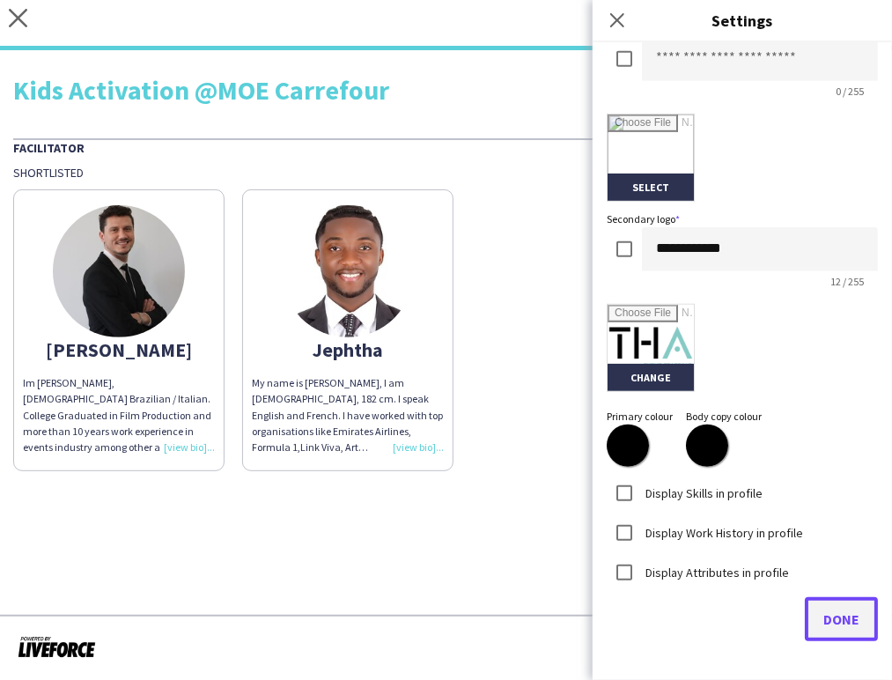
click at [842, 624] on span "Done" at bounding box center [842, 619] width 36 height 18
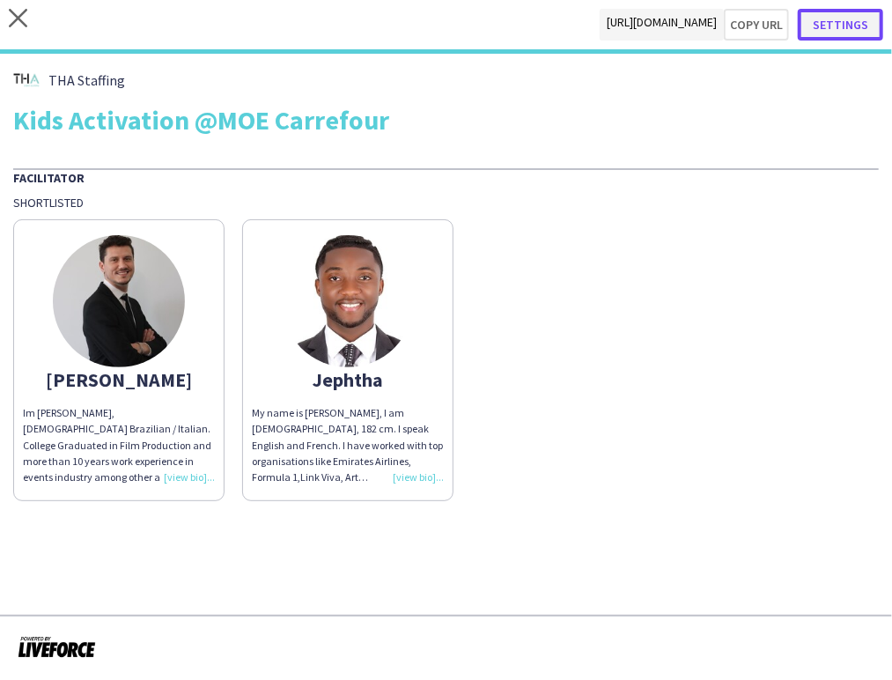
click at [846, 26] on button "Settings" at bounding box center [840, 25] width 85 height 32
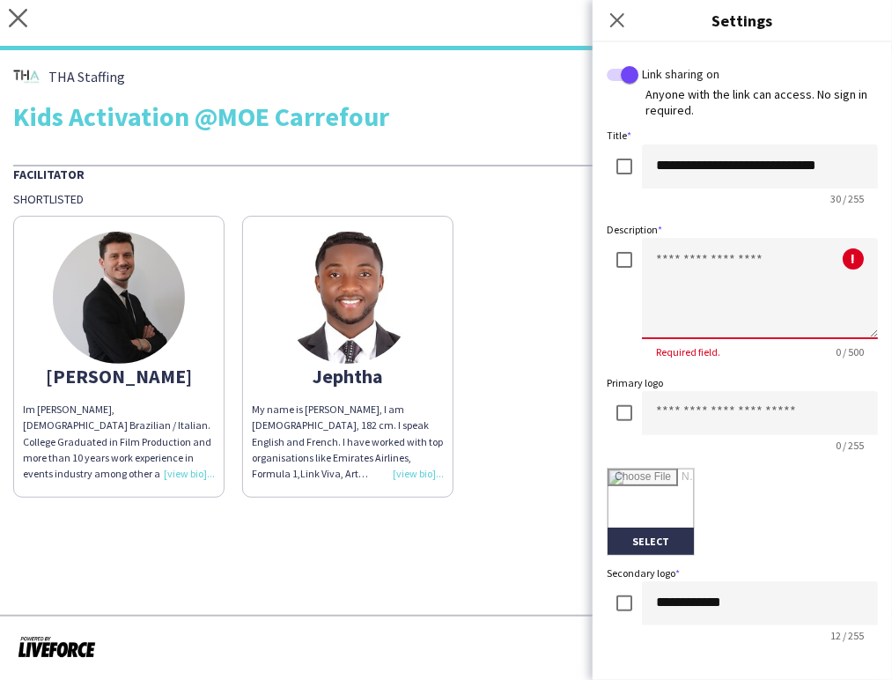
click at [661, 258] on textarea at bounding box center [760, 288] width 236 height 101
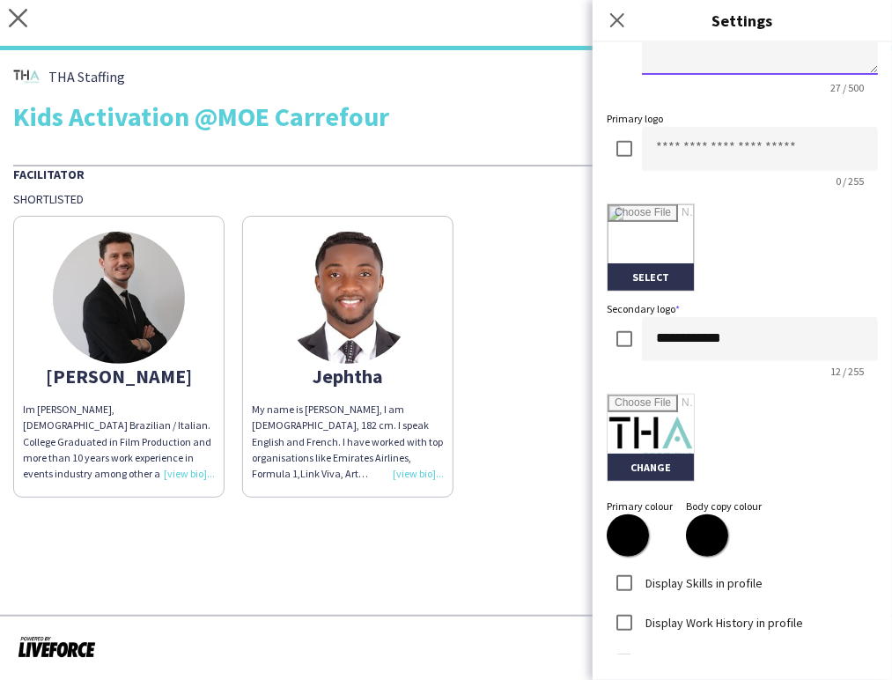
scroll to position [354, 0]
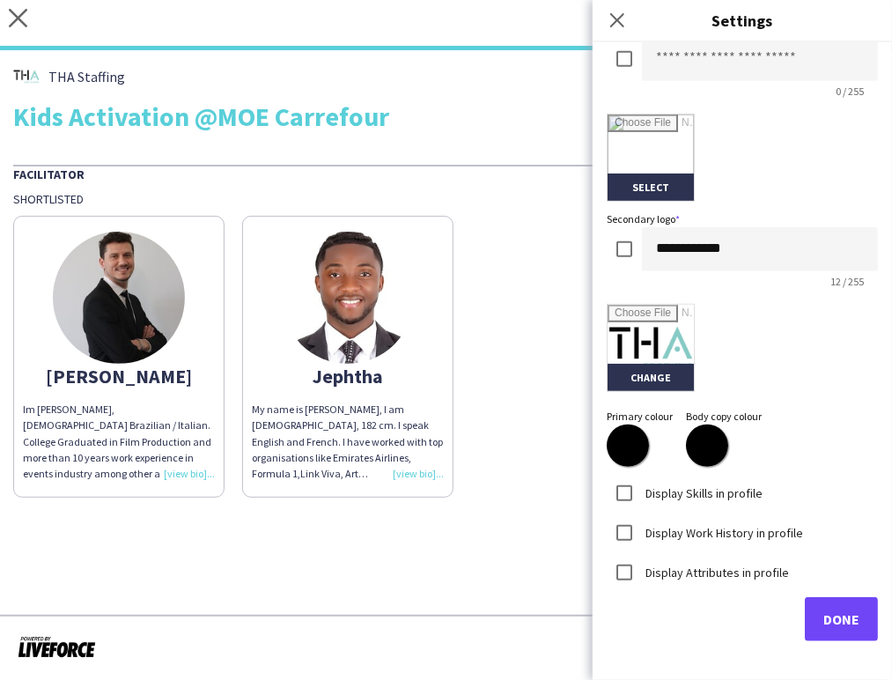
type textarea "**********"
click at [831, 615] on span "Done" at bounding box center [842, 619] width 36 height 18
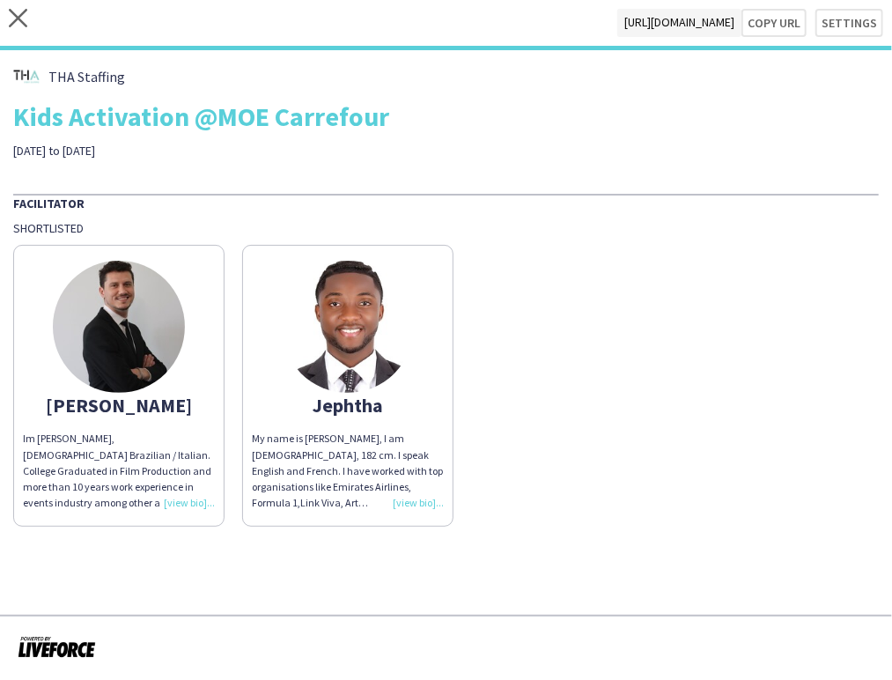
click at [623, 319] on div "Guilherme Im Guilherme Weber, 35 years old Brazilian / Italian. College Graduat…" at bounding box center [446, 381] width 866 height 291
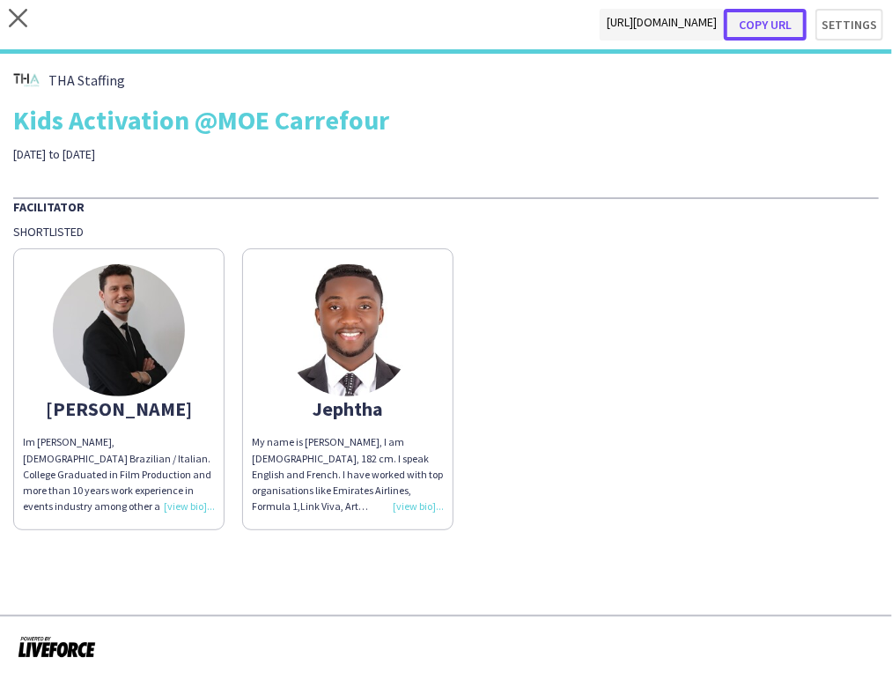
click at [774, 23] on button "Copy url" at bounding box center [765, 25] width 83 height 32
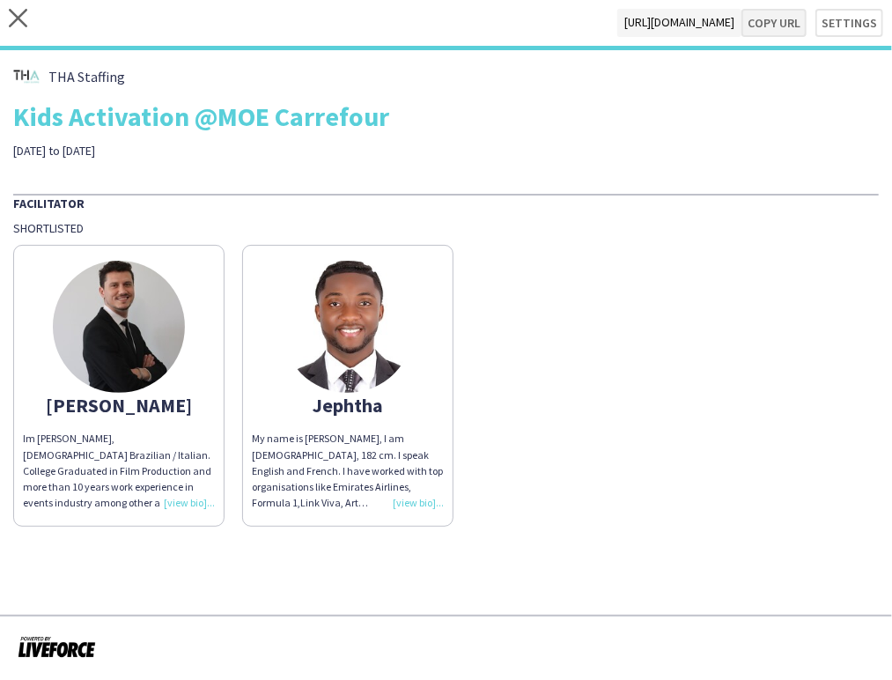
type textarea "**********"
drag, startPoint x: 122, startPoint y: 348, endPoint x: 205, endPoint y: 354, distance: 83.9
click at [122, 348] on img at bounding box center [119, 327] width 132 height 132
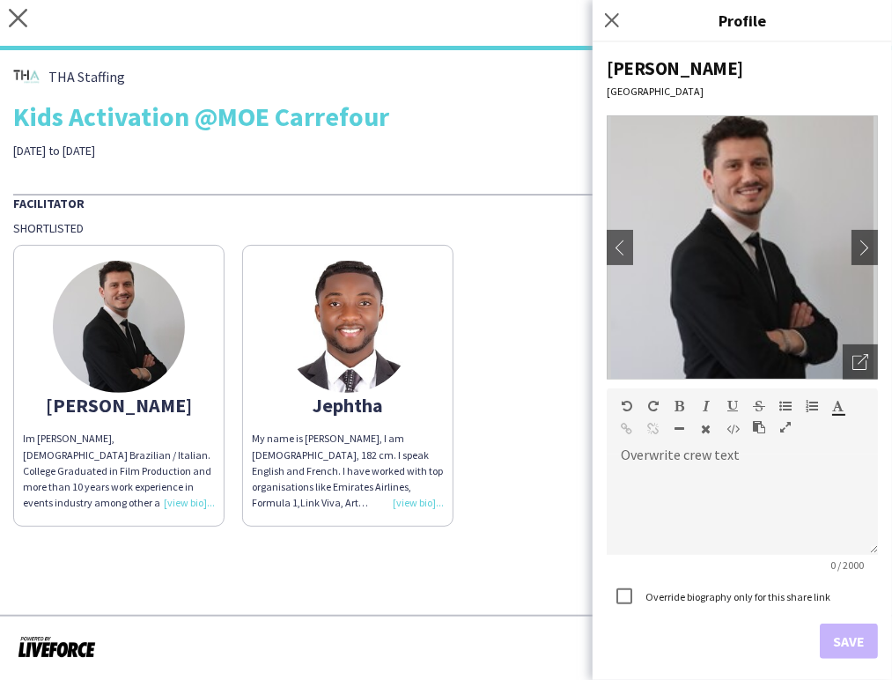
click at [447, 309] on app-share-pages-crew-card "Jephtha My name is Jephtha, I am Ghanaian, 182 cm. I speak English and French. …" at bounding box center [347, 386] width 211 height 282
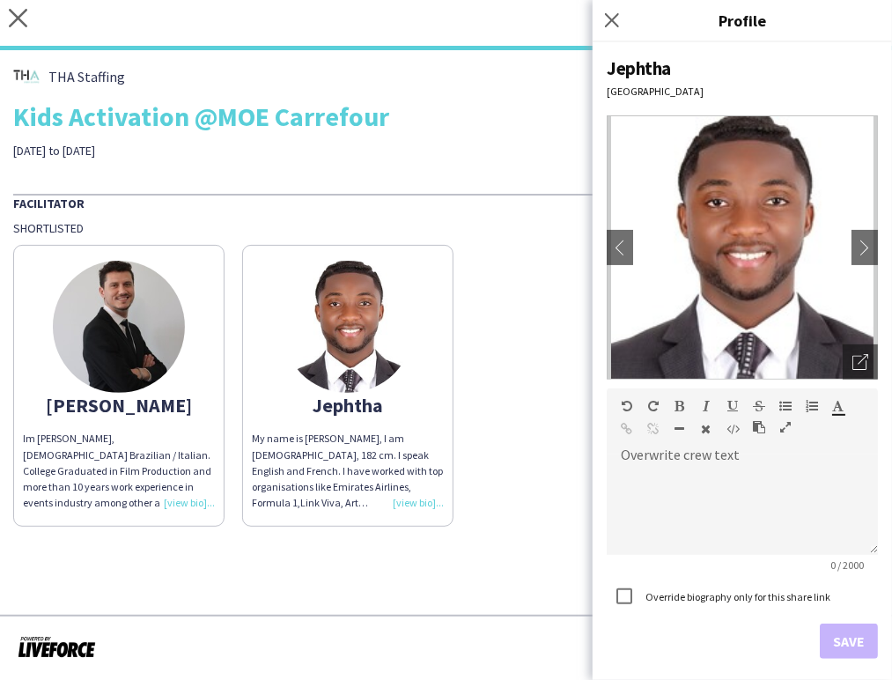
click at [532, 137] on div "THA Staffing Kids Activation @MOE Carrefour September to December, 2025" at bounding box center [446, 110] width 866 height 95
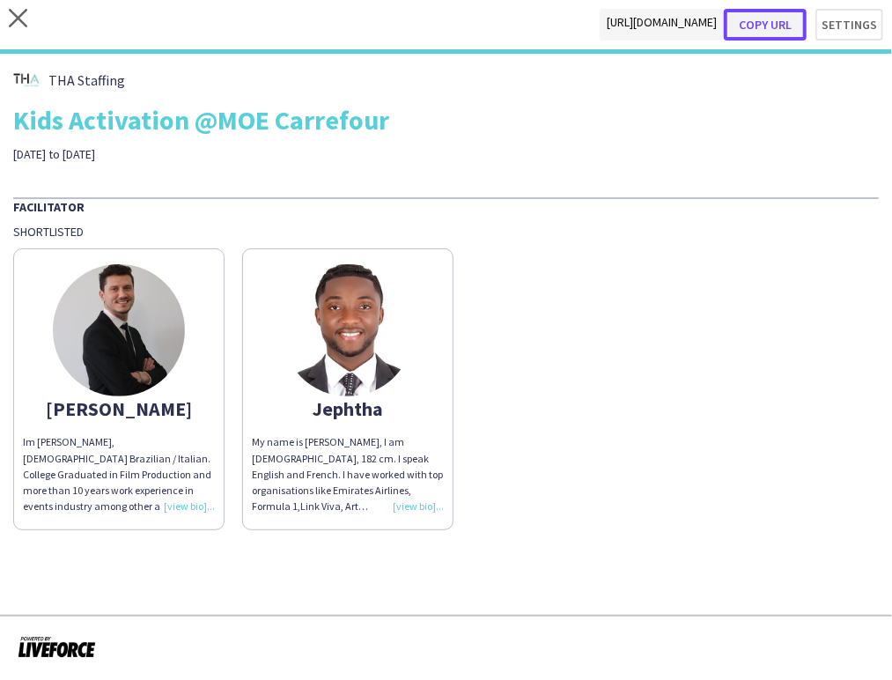
click at [778, 24] on button "Copy url" at bounding box center [765, 25] width 83 height 32
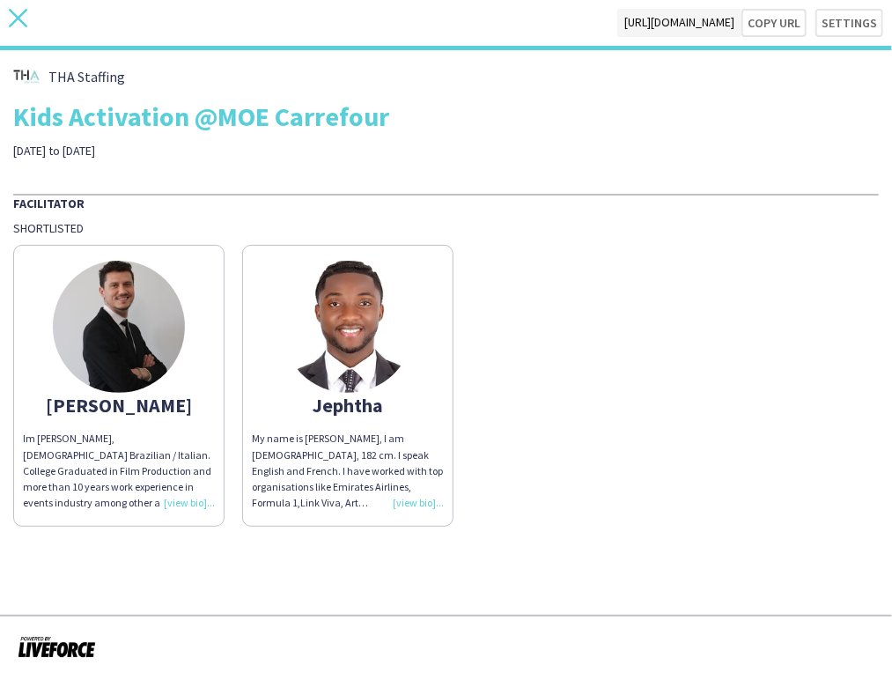
click at [12, 16] on icon "close" at bounding box center [18, 18] width 18 height 18
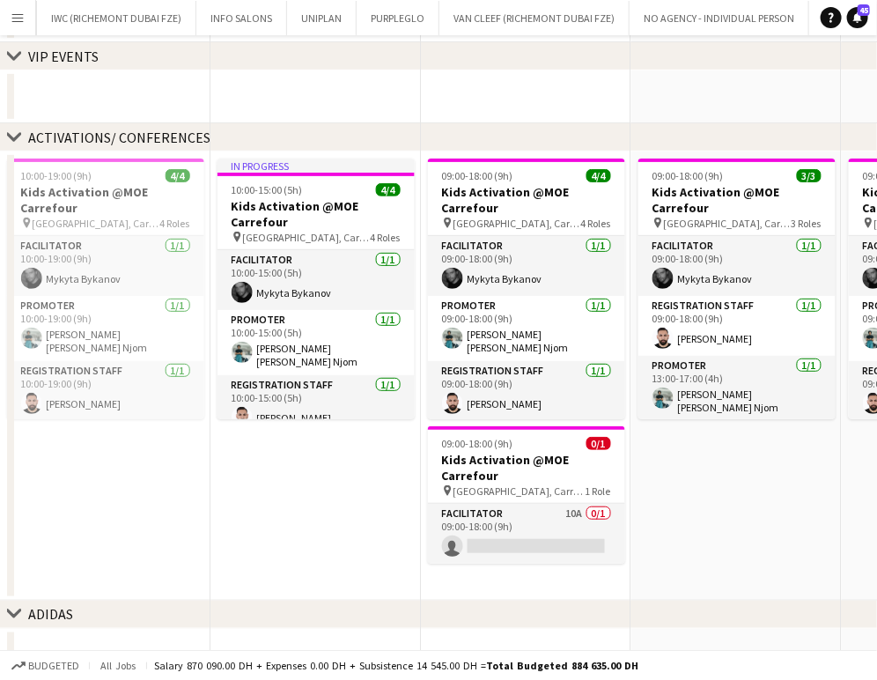
scroll to position [319, 0]
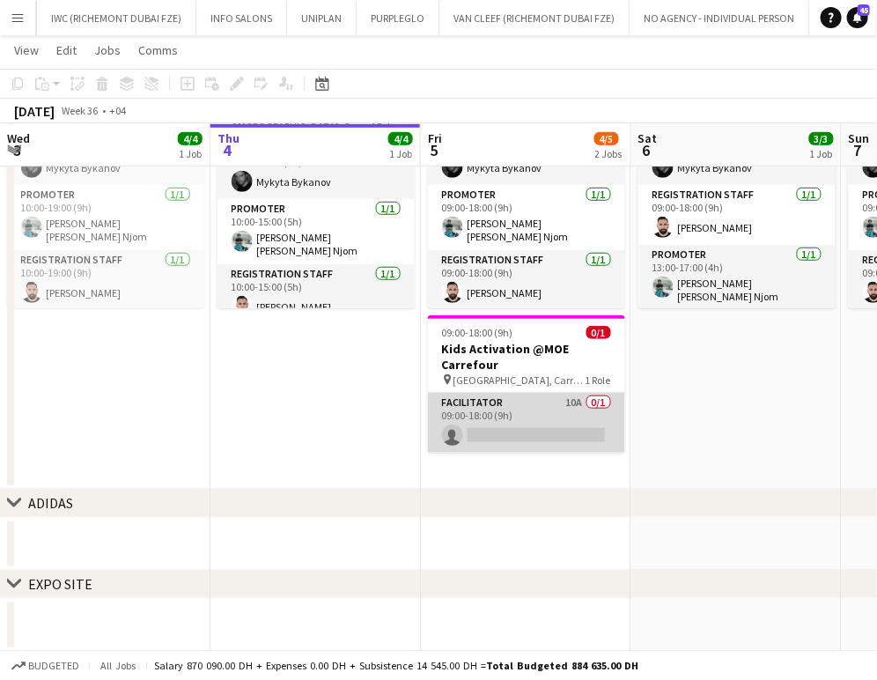
click at [528, 399] on app-card-role "Facilitator 10A 0/1 09:00-18:00 (9h) single-neutral-actions" at bounding box center [526, 423] width 197 height 60
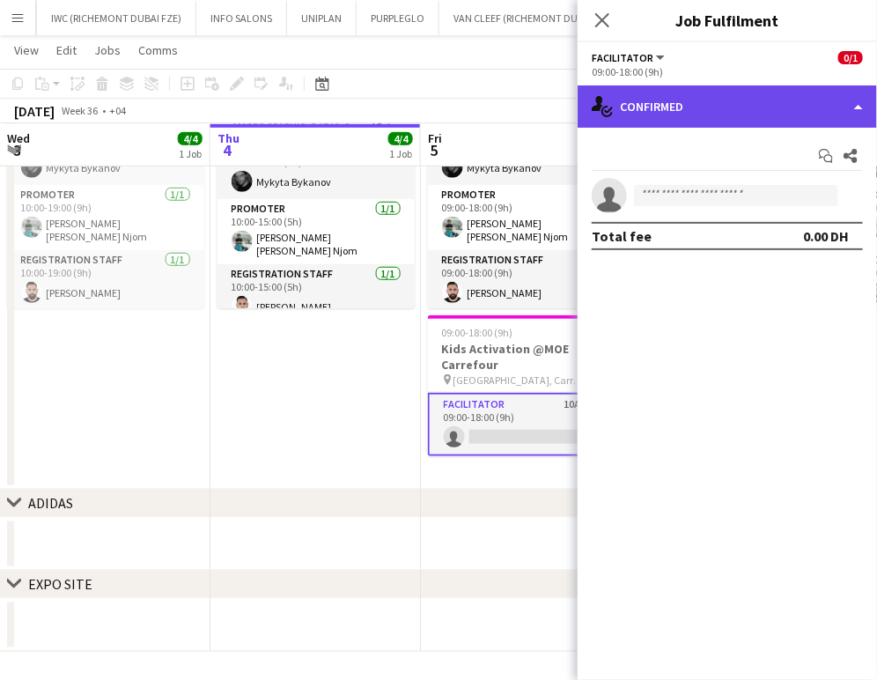
click at [810, 104] on div "single-neutral-actions-check-2 Confirmed" at bounding box center [727, 106] width 299 height 42
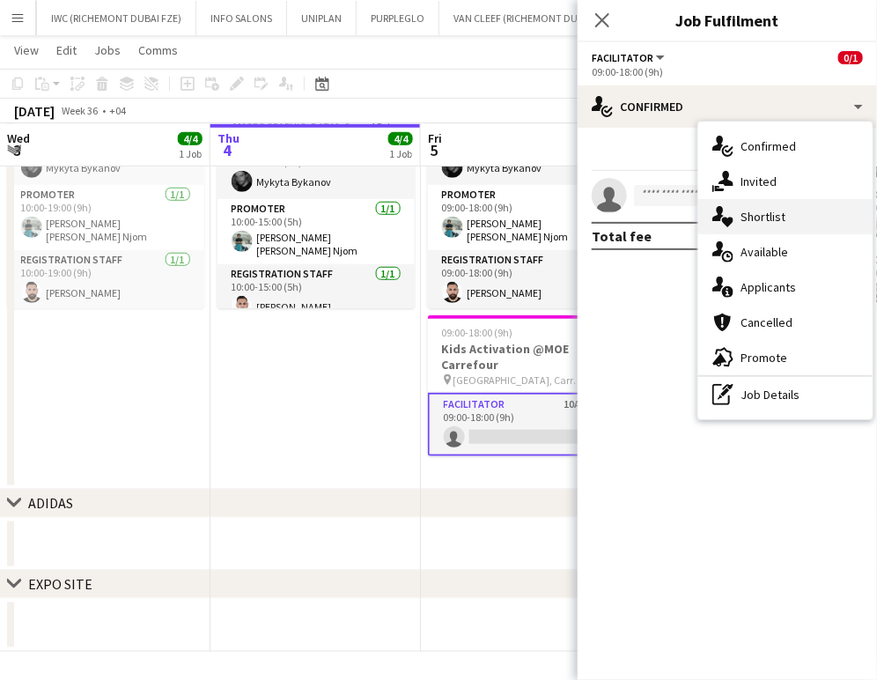
click at [775, 216] on span "Shortlist" at bounding box center [763, 217] width 45 height 16
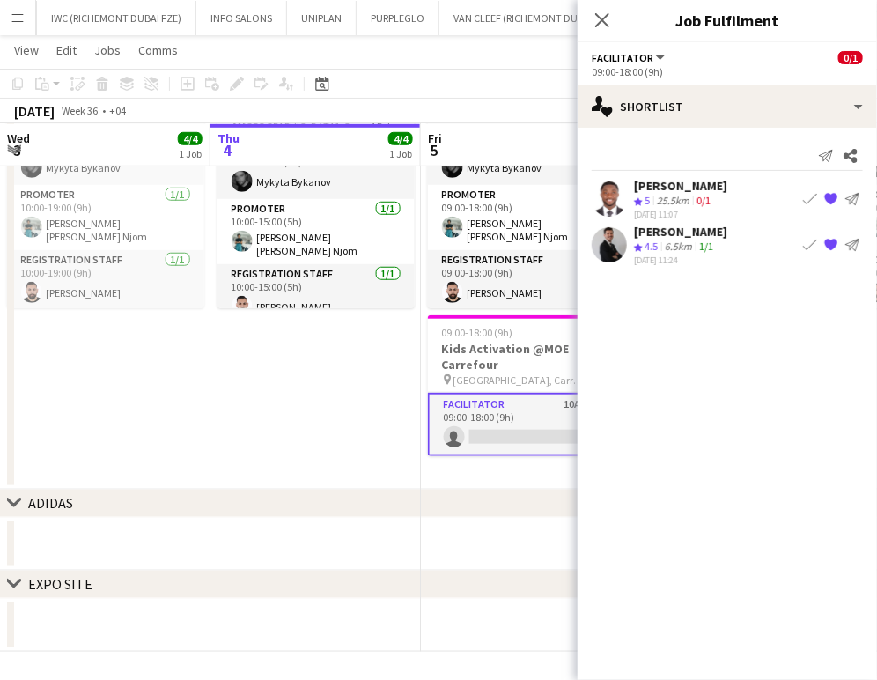
click at [648, 245] on span "4.5" at bounding box center [651, 246] width 13 height 13
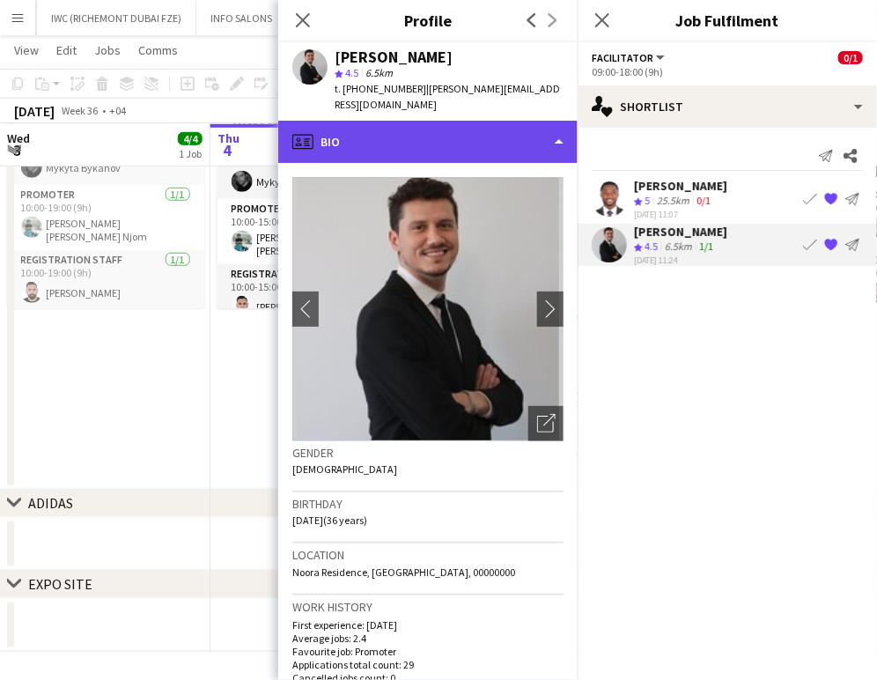
click at [527, 121] on div "profile Bio" at bounding box center [427, 142] width 299 height 42
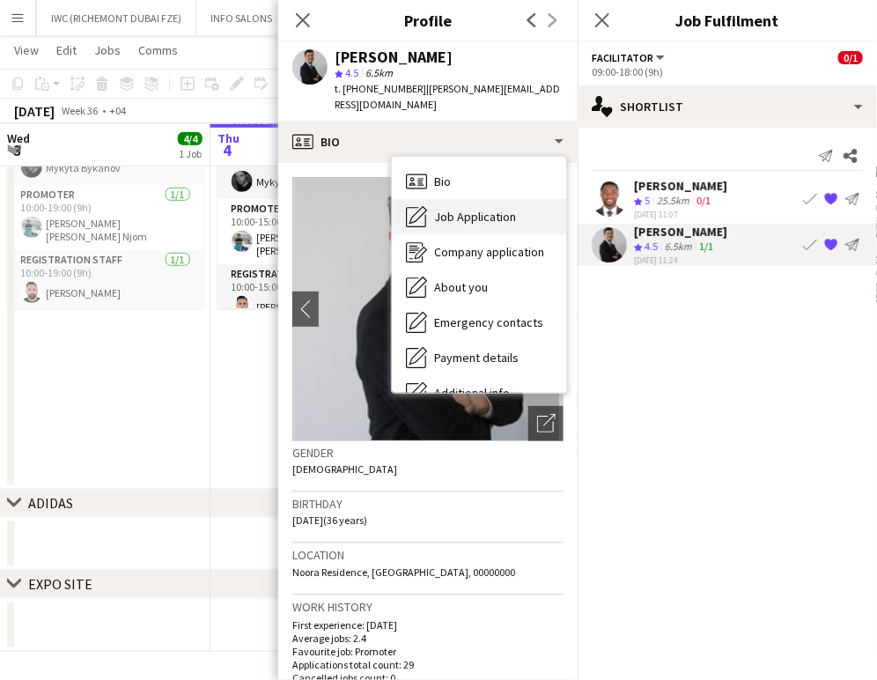
click at [469, 209] on span "Job Application" at bounding box center [475, 217] width 82 height 16
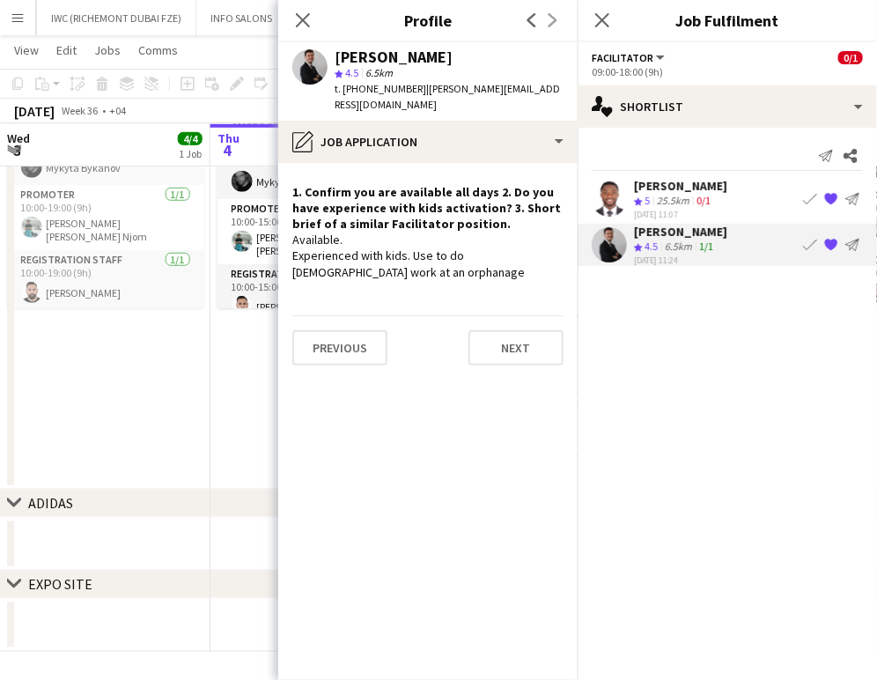
click at [420, 264] on app-crew-profile-role-application "1. Confirm you are available all days 2. Do you have experience with kids activ…" at bounding box center [427, 421] width 299 height 517
click at [432, 253] on div "Available. Experienced with kids. Use to do volunteer work at an orphanage" at bounding box center [427, 256] width 271 height 48
drag, startPoint x: 411, startPoint y: 238, endPoint x: 490, endPoint y: 260, distance: 81.4
click at [490, 260] on div "Available. Experienced with kids. Use to do volunteer work at an orphanage" at bounding box center [427, 256] width 271 height 48
copy div "Use to do volunteer work at an orphanage"
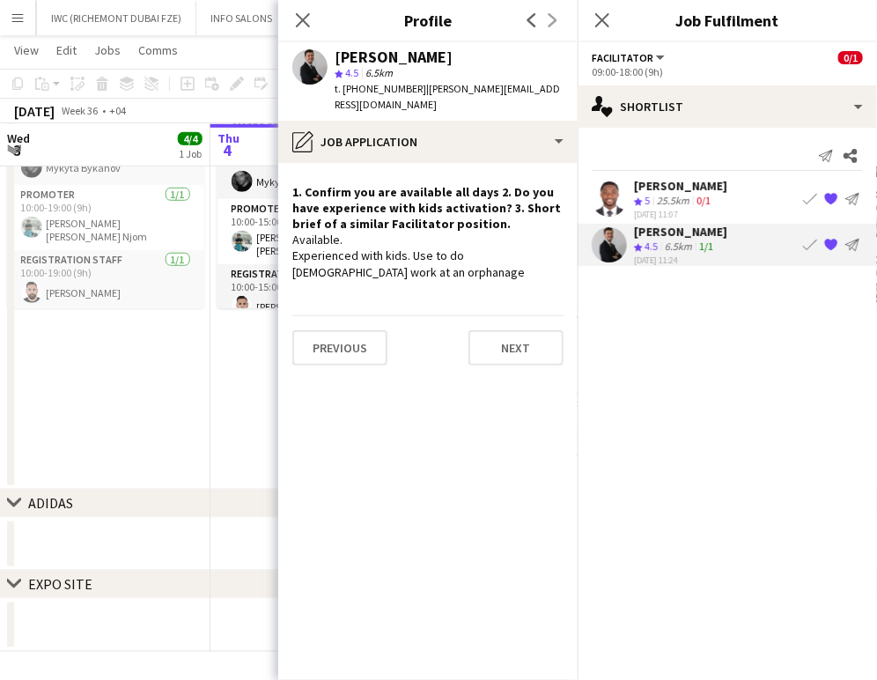
click at [683, 188] on div "Jephtha Osei Afriyie" at bounding box center [680, 186] width 93 height 16
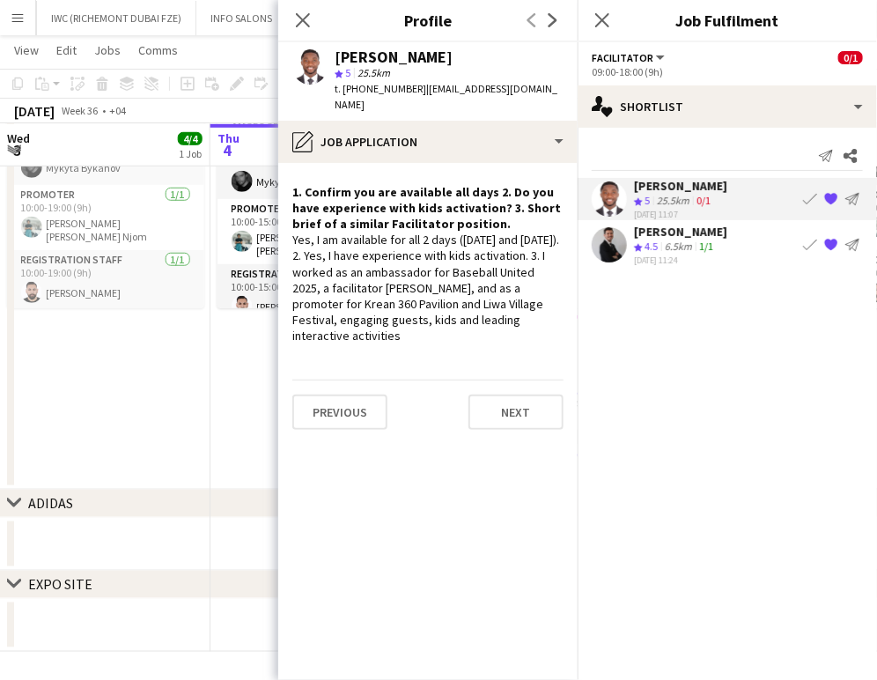
click at [521, 268] on div "Yes, I am available for all 2 days (5th and 6th September). 2. Yes, I have expe…" at bounding box center [427, 288] width 271 height 112
drag, startPoint x: 360, startPoint y: 255, endPoint x: 526, endPoint y: 315, distance: 176.1
click at [539, 317] on div "Yes, I am available for all 2 days (5th and 6th September). 2. Yes, I have expe…" at bounding box center [427, 288] width 271 height 112
copy div "I worked as an ambassador for Baseball United 2025, a facilitator Phyleas, and …"
click at [255, 378] on app-date-cell "In progress 10:00-15:00 (5h) 4/4 Kids Activation @MOE Carrefour pin Mall of Emi…" at bounding box center [316, 265] width 211 height 449
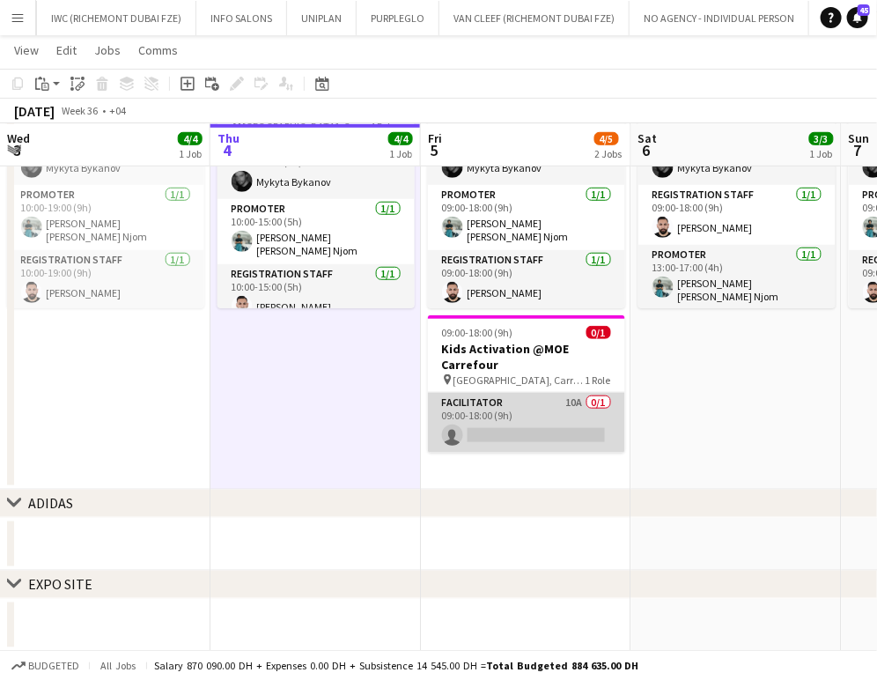
click at [559, 428] on app-card-role "Facilitator 10A 0/1 09:00-18:00 (9h) single-neutral-actions" at bounding box center [526, 423] width 197 height 60
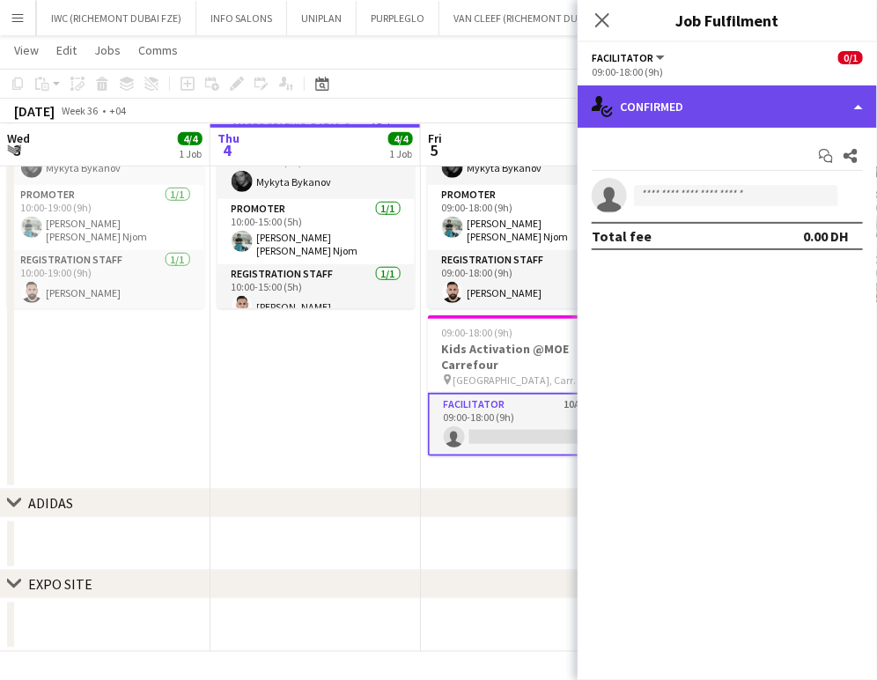
click at [846, 104] on div "single-neutral-actions-check-2 Confirmed" at bounding box center [727, 106] width 299 height 42
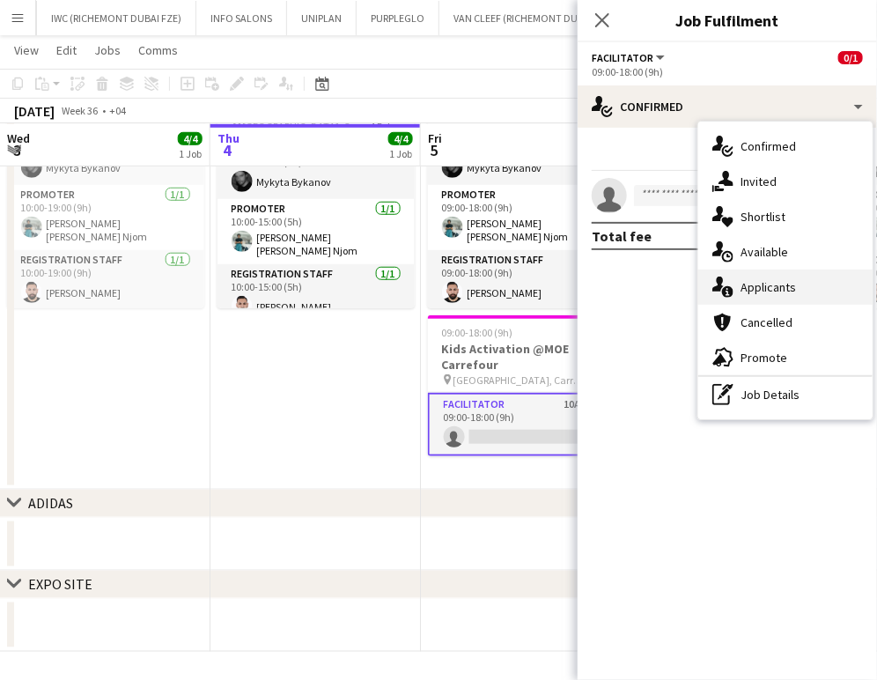
click at [797, 294] on div "single-neutral-actions-information Applicants" at bounding box center [785, 287] width 174 height 35
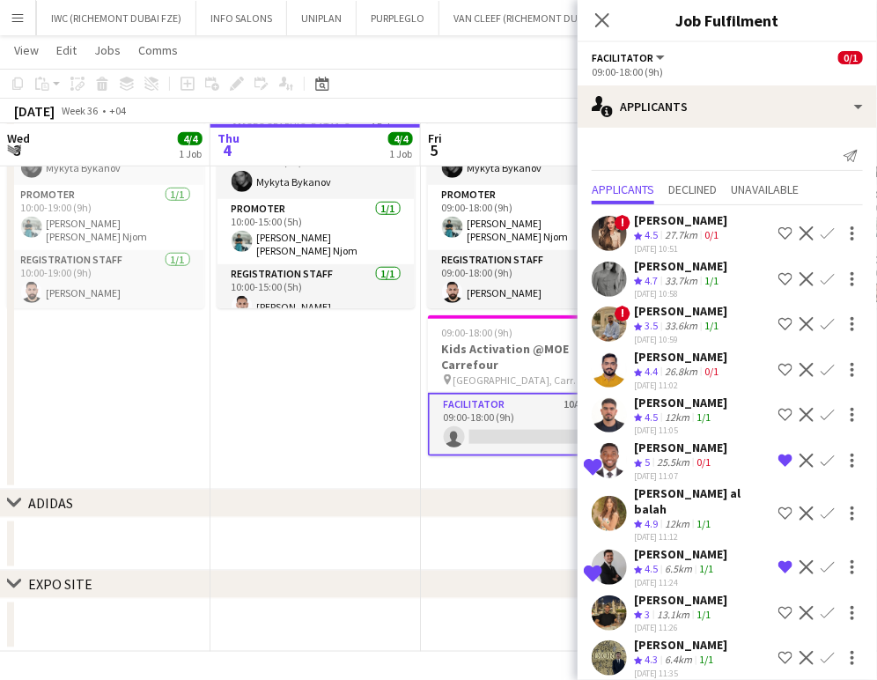
scroll to position [4, 0]
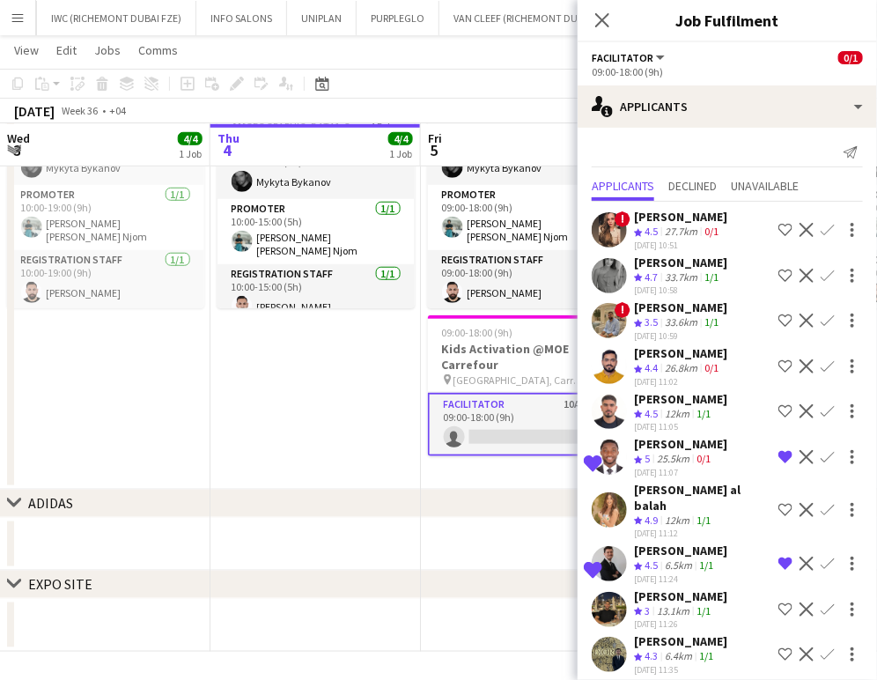
drag, startPoint x: 321, startPoint y: 407, endPoint x: 328, endPoint y: 392, distance: 16.2
click at [321, 403] on app-date-cell "In progress 10:00-15:00 (5h) 4/4 Kids Activation @MOE Carrefour pin Mall of Emi…" at bounding box center [316, 265] width 211 height 449
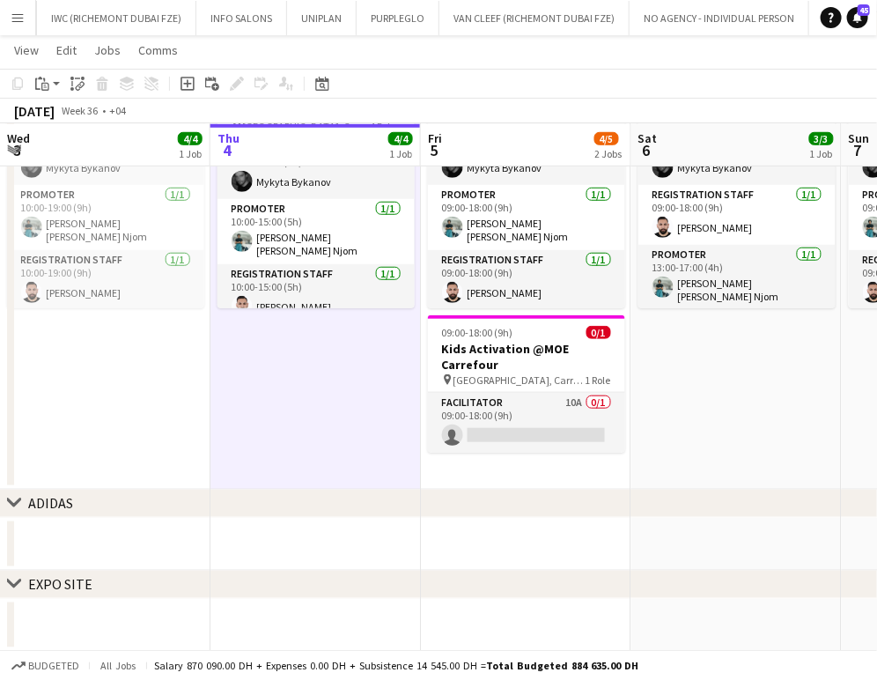
scroll to position [0, 422]
click at [698, 380] on app-date-cell "09:00-18:00 (9h) 3/3 Kids Activation @MOE Carrefour pin Mall of Emirates, Carre…" at bounding box center [736, 265] width 211 height 449
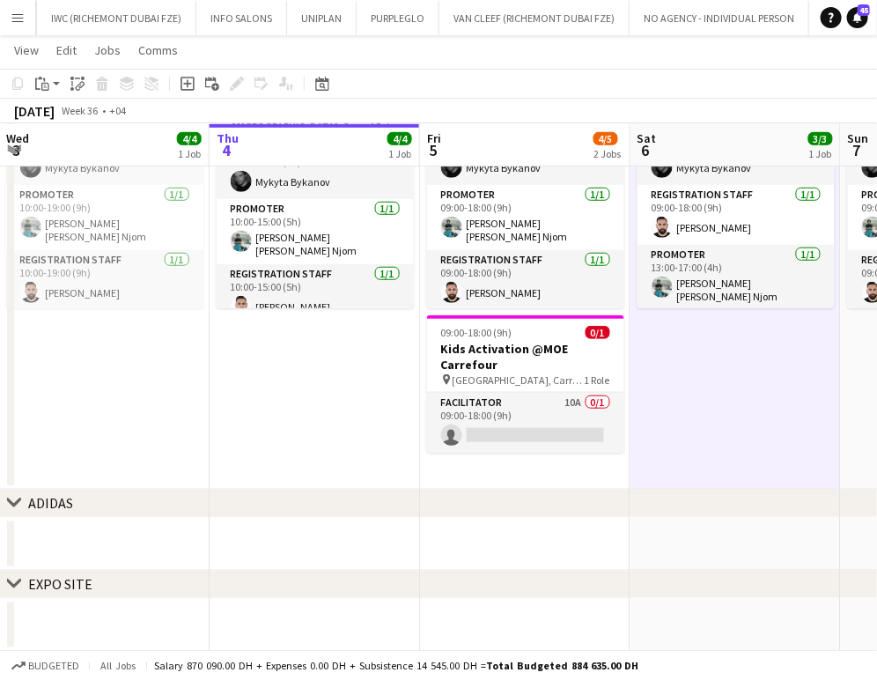
click at [747, 397] on app-date-cell "09:00-18:00 (9h) 3/3 Kids Activation @MOE Carrefour pin Mall of Emirates, Carre…" at bounding box center [736, 265] width 211 height 449
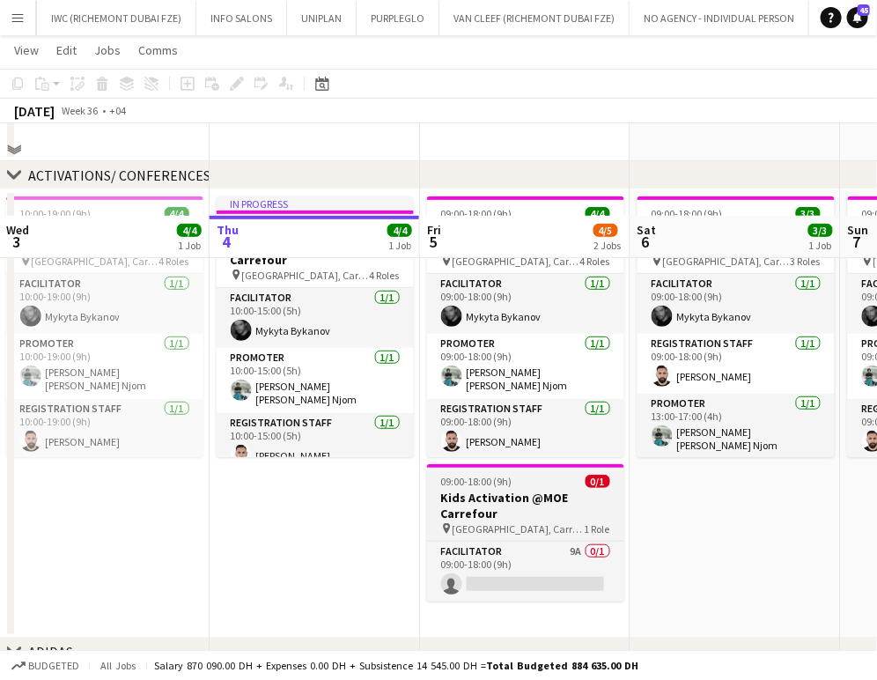
scroll to position [293, 0]
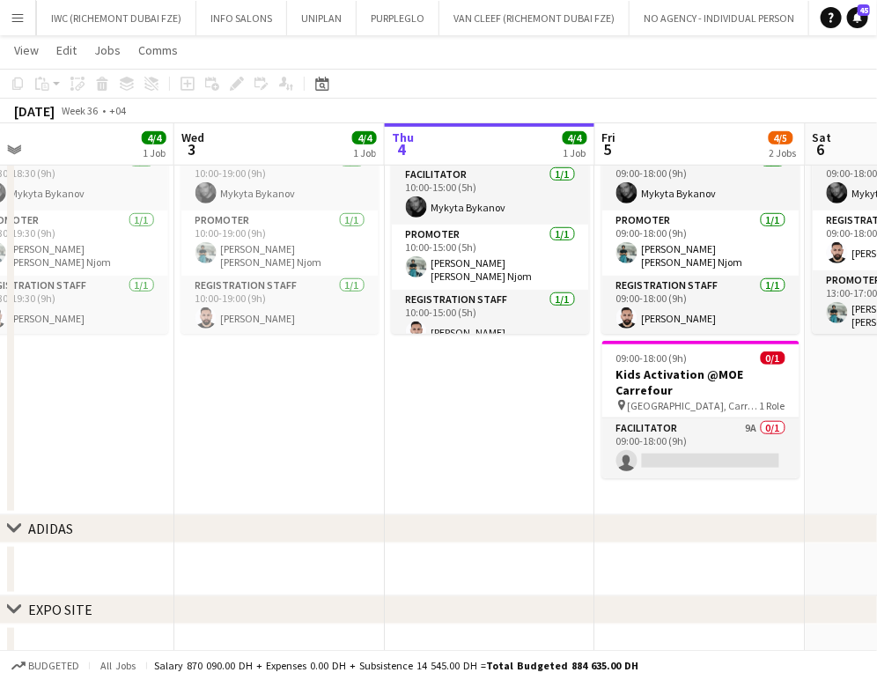
drag, startPoint x: 325, startPoint y: 400, endPoint x: 565, endPoint y: 410, distance: 240.7
click at [565, 410] on app-calendar-viewport "Sun 31 Mon 1 4/4 1 Job Tue 2 4/4 1 Job Wed 3 4/4 1 Job Thu 4 4/4 1 Job Fri 5 4/…" at bounding box center [438, 226] width 877 height 902
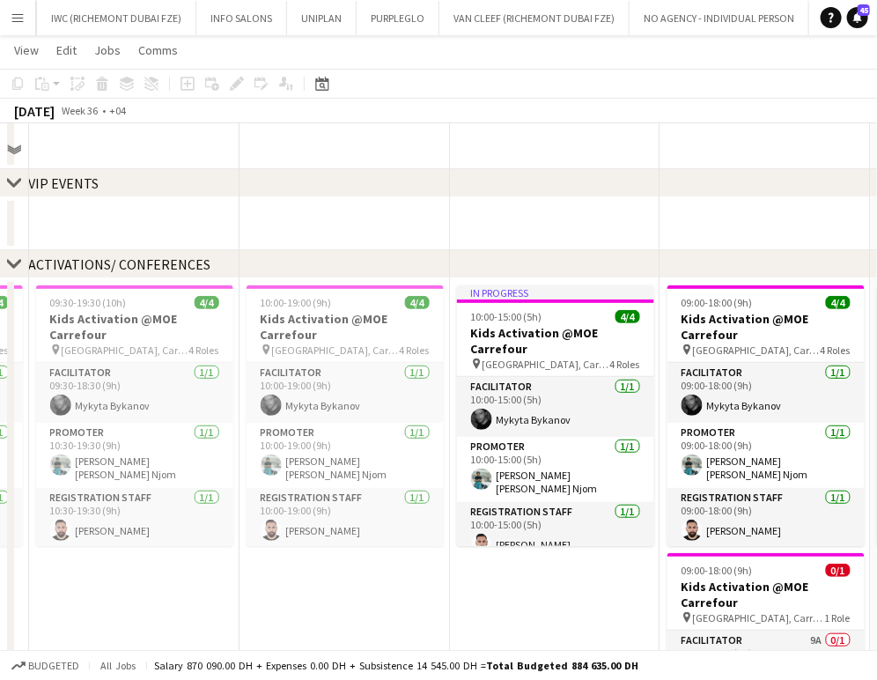
scroll to position [0, 0]
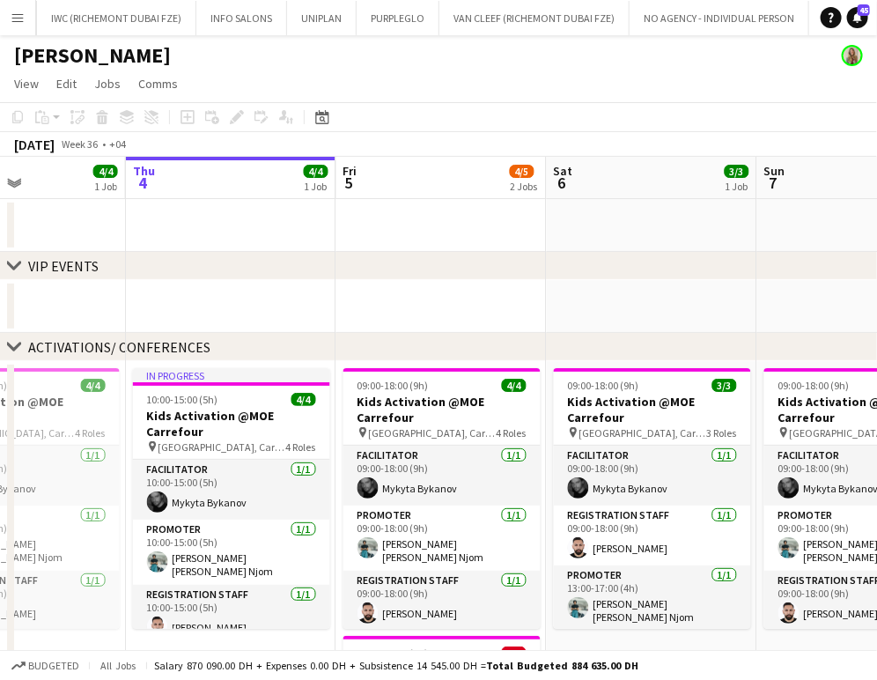
drag, startPoint x: 743, startPoint y: 446, endPoint x: 129, endPoint y: 378, distance: 617.6
click at [129, 378] on app-calendar-viewport "Sun 31 4/4 1 Job Mon 1 4/4 1 Job Tue 2 4/4 1 Job Wed 3 4/4 1 Job Thu 4 4/4 1 Jo…" at bounding box center [438, 565] width 877 height 816
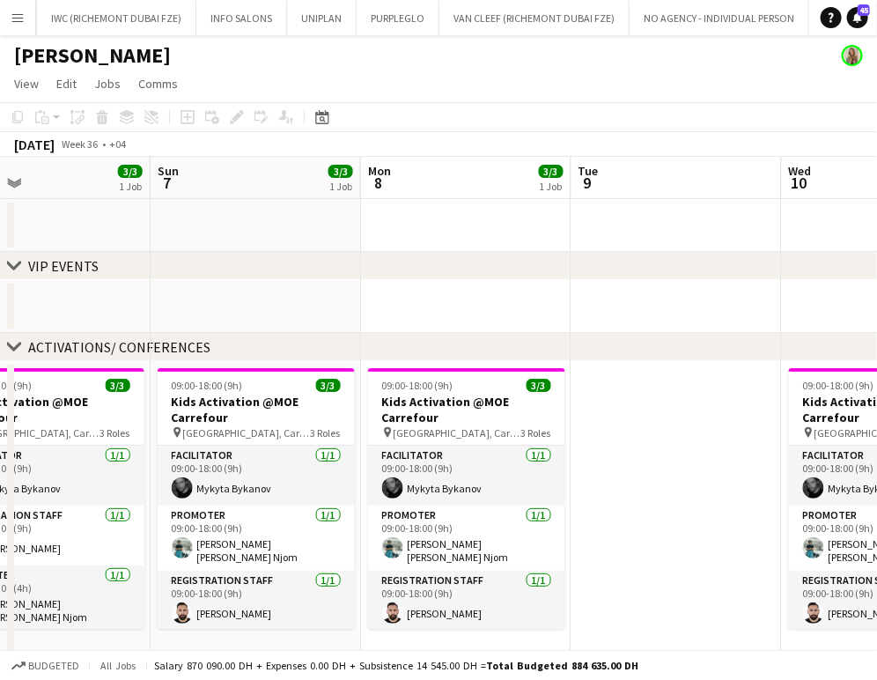
drag, startPoint x: 311, startPoint y: 424, endPoint x: 283, endPoint y: 424, distance: 28.2
click at [283, 424] on app-calendar-viewport "Thu 4 4/4 1 Job Fri 5 4/5 2 Jobs Sat 6 3/3 1 Job Sun 7 3/3 1 Job Mon 8 3/3 1 Jo…" at bounding box center [438, 565] width 877 height 816
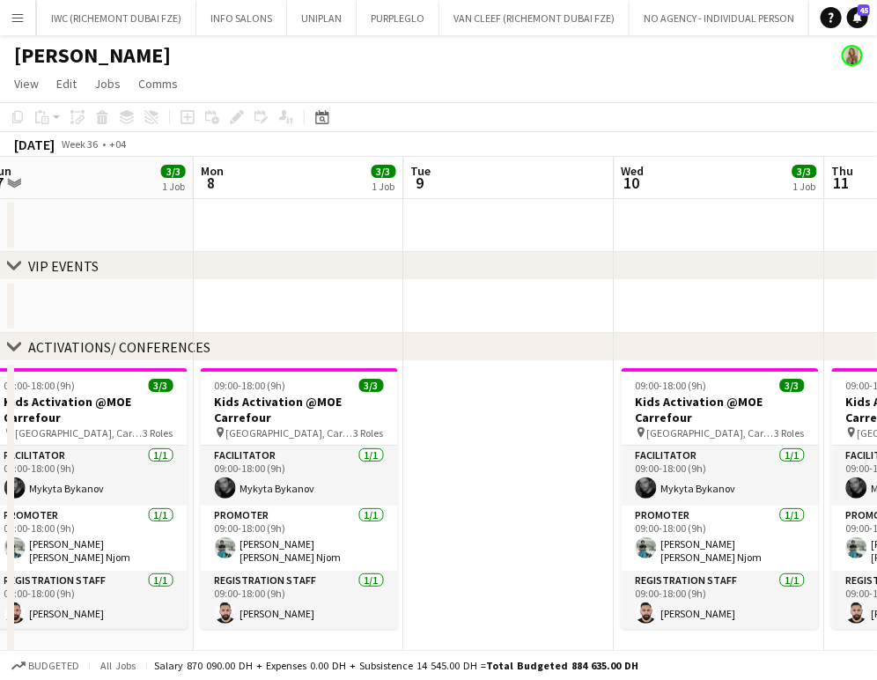
click at [19, 360] on div "chevron-right VIP EVENTS chevron-right ACTIVATIONS/ CONFERENCES chevron-right A…" at bounding box center [438, 565] width 877 height 816
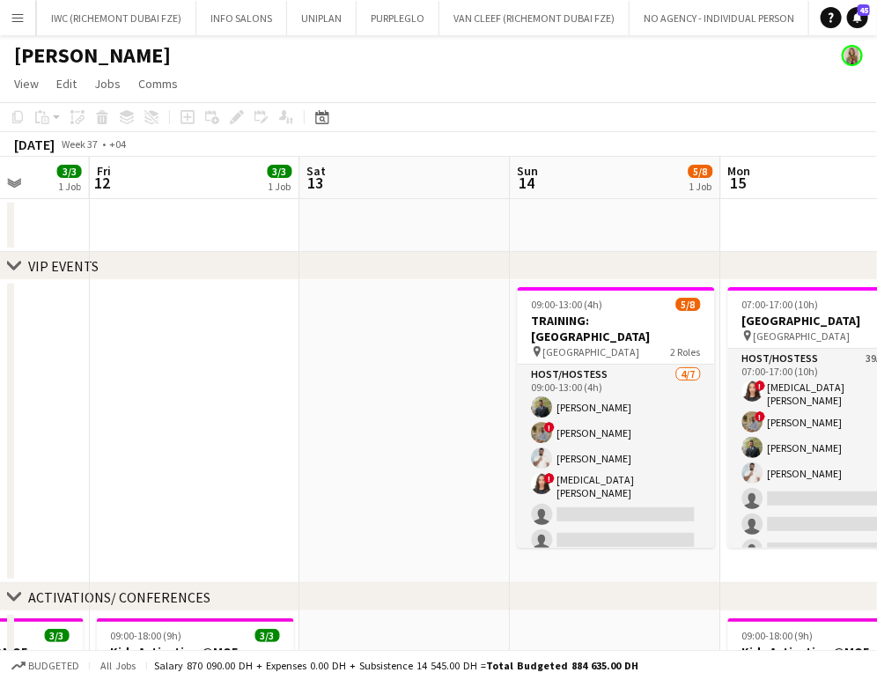
drag, startPoint x: 150, startPoint y: 395, endPoint x: 196, endPoint y: 388, distance: 46.2
click at [6, 394] on app-calendar-viewport "Mon 8 3/3 1 Job Tue 9 Wed 10 3/3 1 Job Thu 11 3/3 1 Job Fri 12 3/3 1 Job Sat 13…" at bounding box center [438, 690] width 877 height 1066
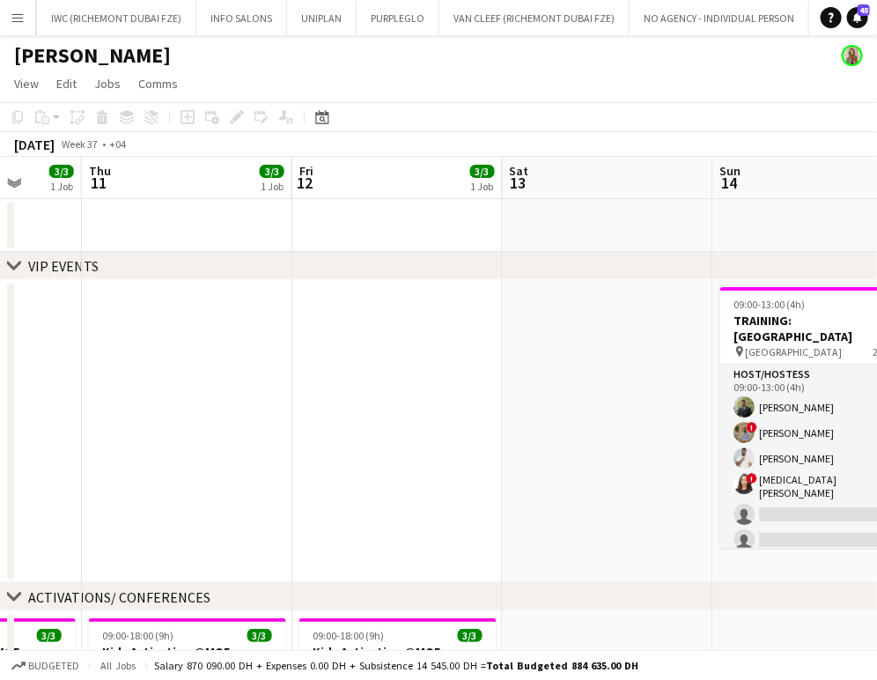
drag, startPoint x: 373, startPoint y: 395, endPoint x: 202, endPoint y: 381, distance: 172.3
click at [202, 382] on app-calendar-viewport "Mon 8 3/3 1 Job Tue 9 Wed 10 3/3 1 Job Thu 11 3/3 1 Job Fri 12 3/3 1 Job Sat 13…" at bounding box center [438, 690] width 877 height 1066
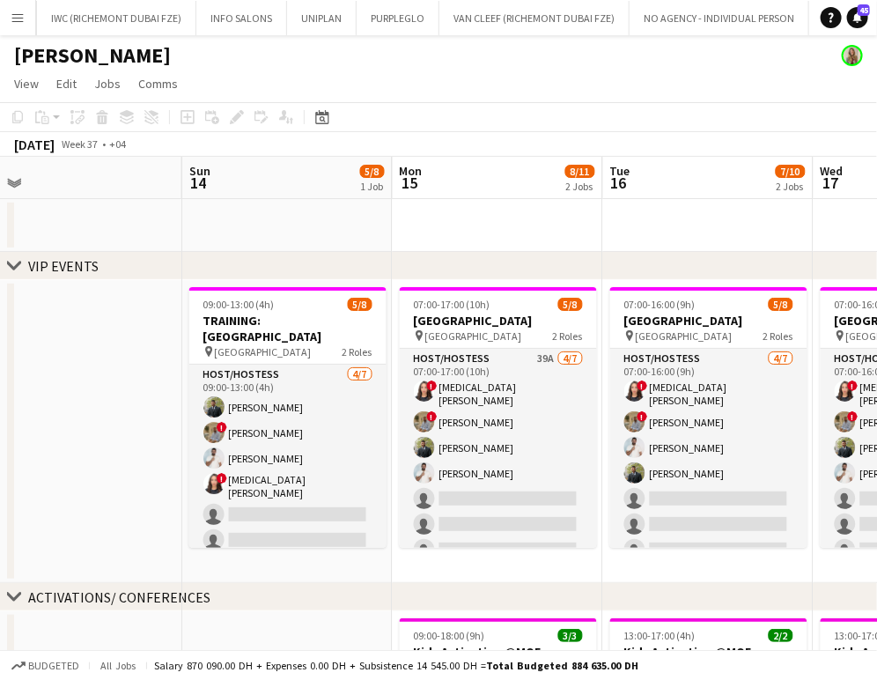
drag, startPoint x: 565, startPoint y: 436, endPoint x: 467, endPoint y: 435, distance: 98.7
click at [467, 435] on app-calendar-viewport "Wed 10 3/3 1 Job Thu 11 3/3 1 Job Fri 12 3/3 1 Job Sat 13 Sun 14 5/8 1 Job Mon …" at bounding box center [438, 690] width 877 height 1066
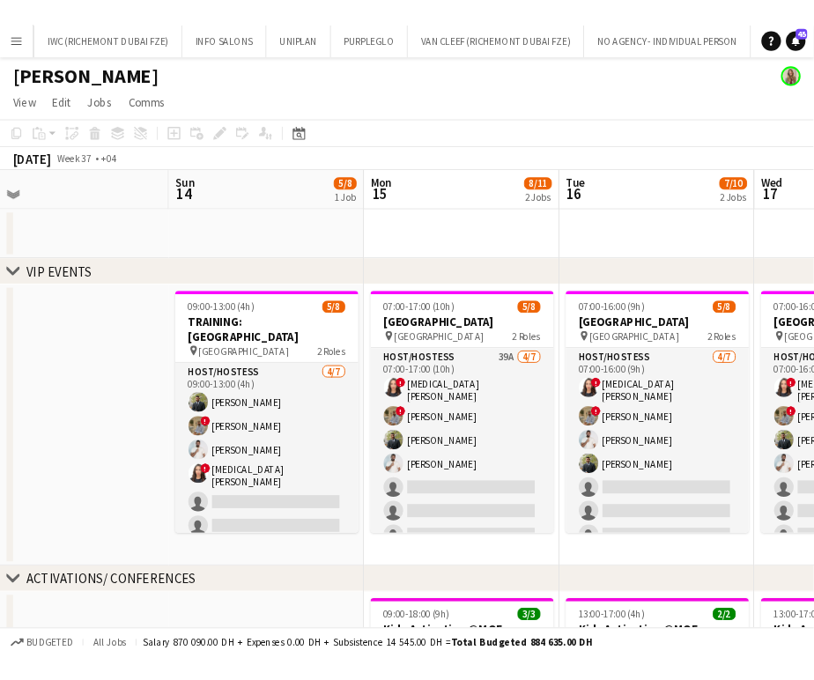
scroll to position [0, 669]
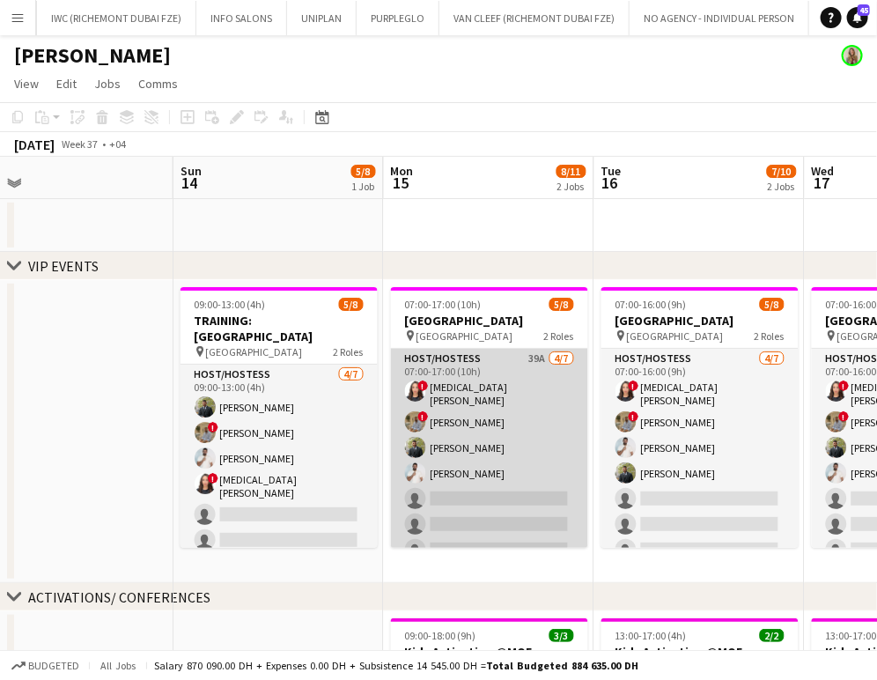
click at [488, 432] on app-card-role "Host/Hostess 39A 4/7 07:00-17:00 (10h) ! Amira Malek ! Hussain Almeshal Abdulka…" at bounding box center [489, 458] width 197 height 218
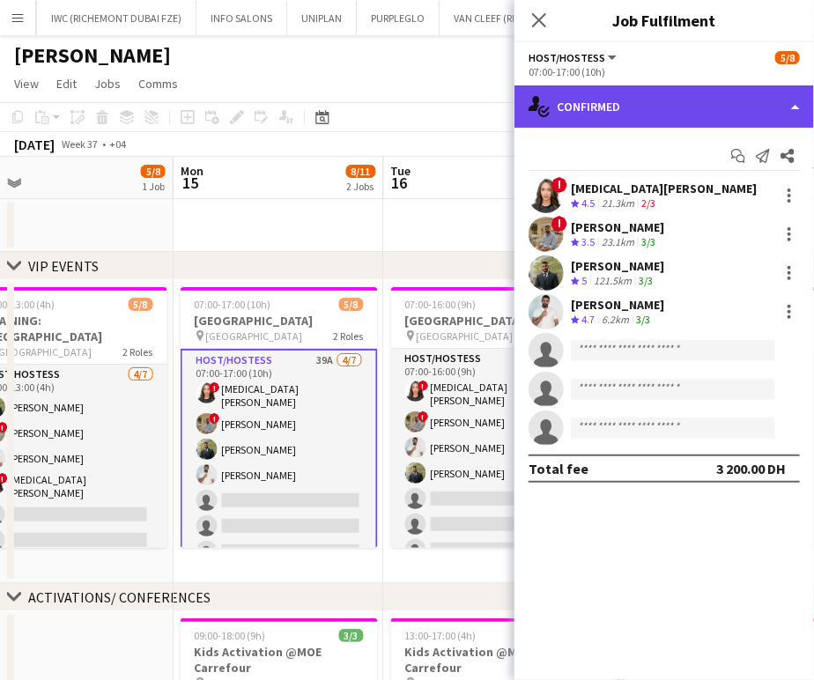
click at [762, 104] on div "single-neutral-actions-check-2 Confirmed" at bounding box center [663, 106] width 299 height 42
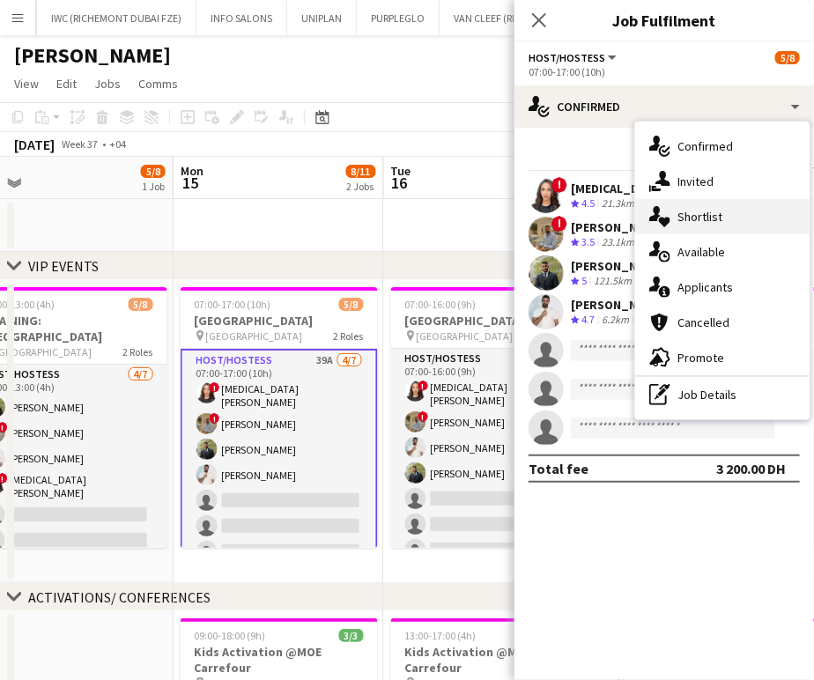
click at [733, 222] on div "single-neutral-actions-heart Shortlist" at bounding box center [722, 216] width 174 height 35
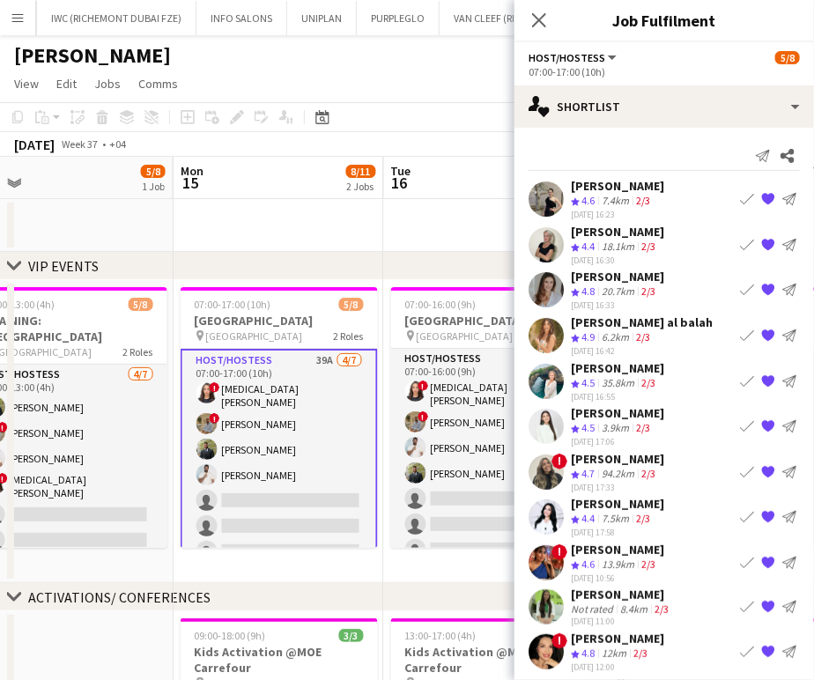
click at [740, 286] on app-icon "Book crew" at bounding box center [747, 290] width 14 height 14
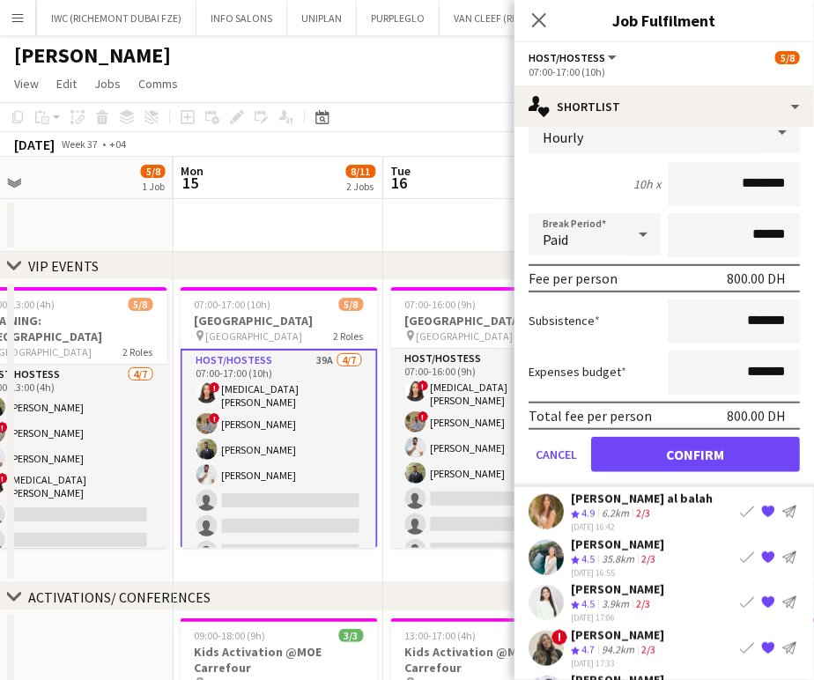
scroll to position [293, 0]
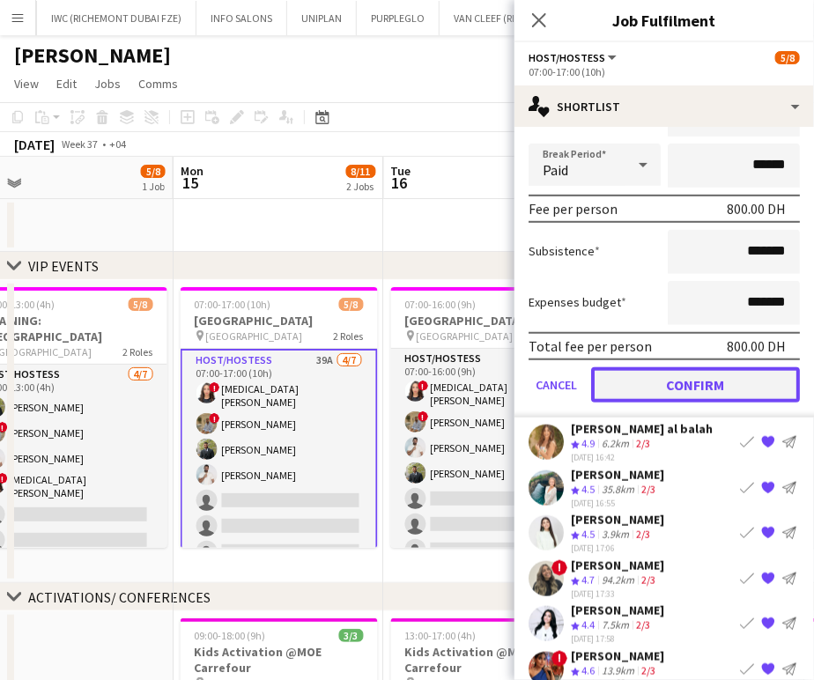
click at [683, 378] on button "Confirm" at bounding box center [695, 384] width 209 height 35
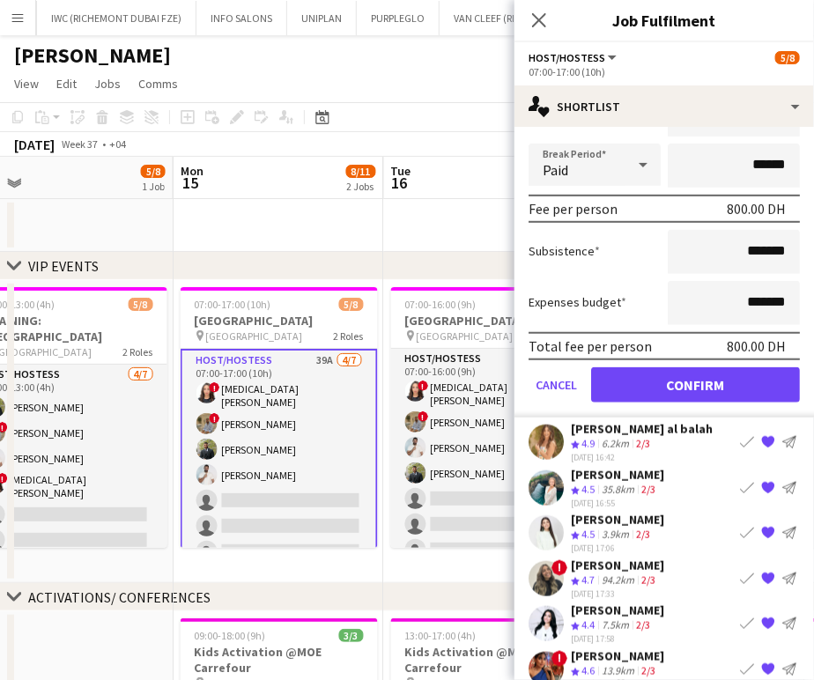
scroll to position [0, 0]
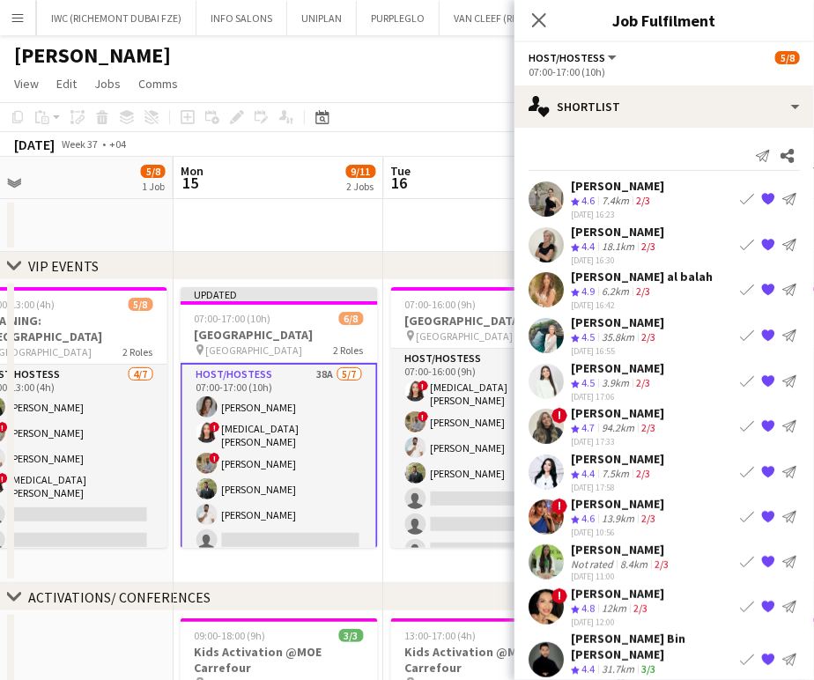
click at [740, 464] on app-icon "Book crew" at bounding box center [747, 471] width 14 height 14
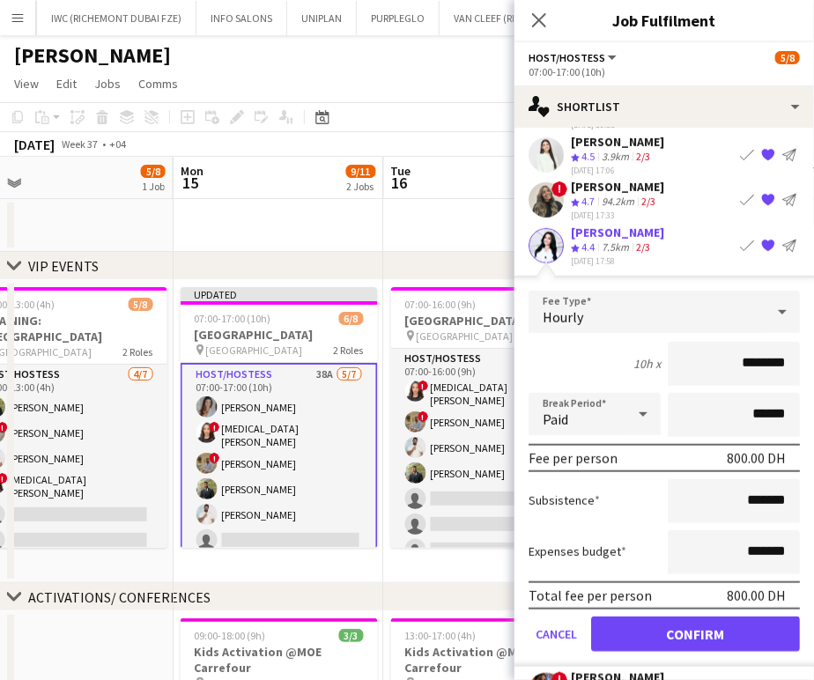
scroll to position [391, 0]
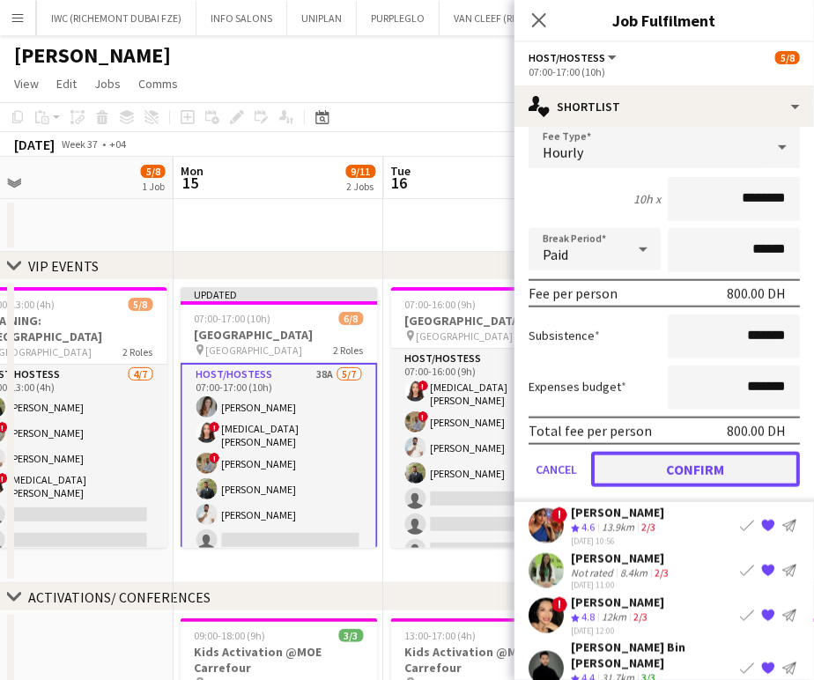
click at [674, 462] on button "Confirm" at bounding box center [695, 468] width 209 height 35
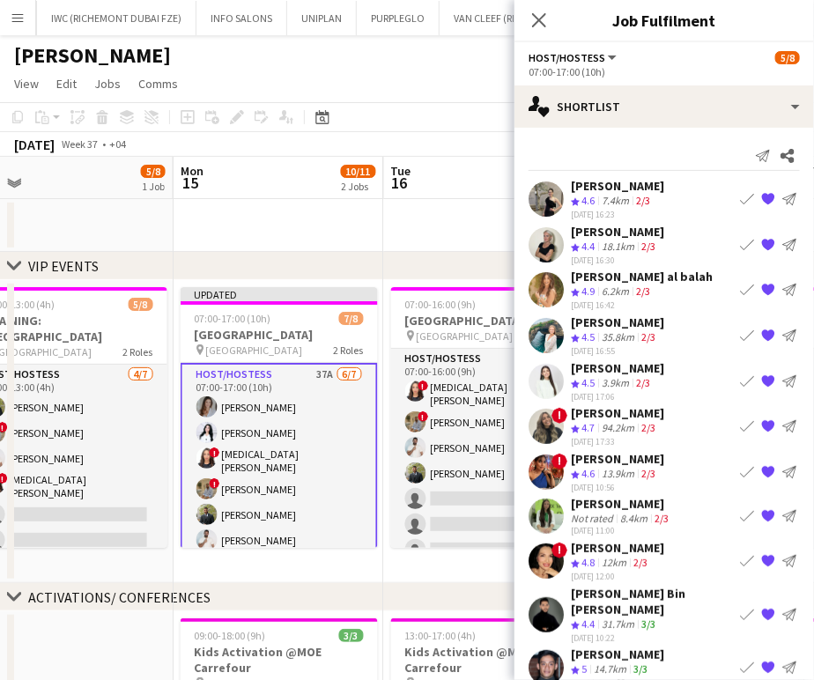
click at [744, 464] on app-icon "Book crew" at bounding box center [747, 471] width 14 height 14
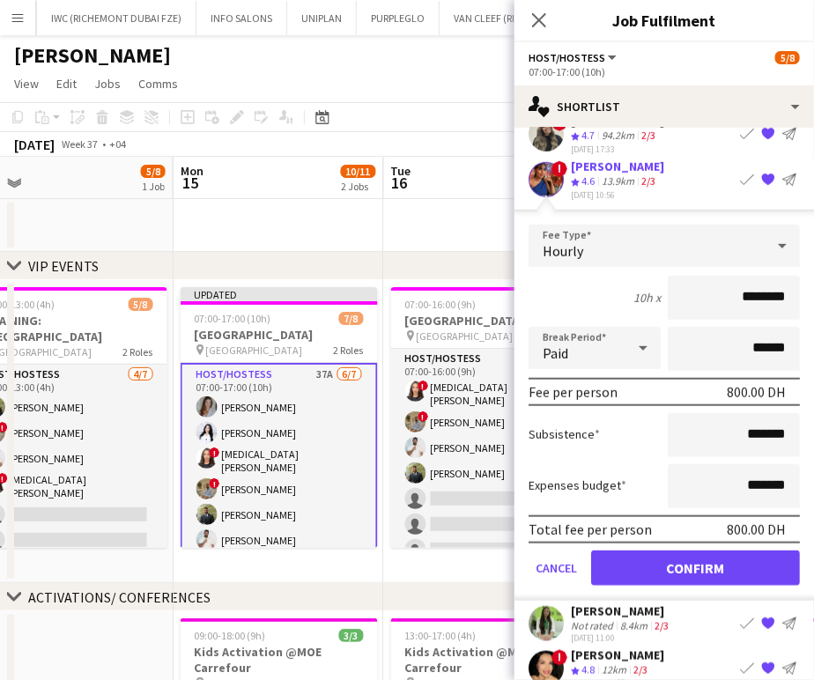
scroll to position [293, 0]
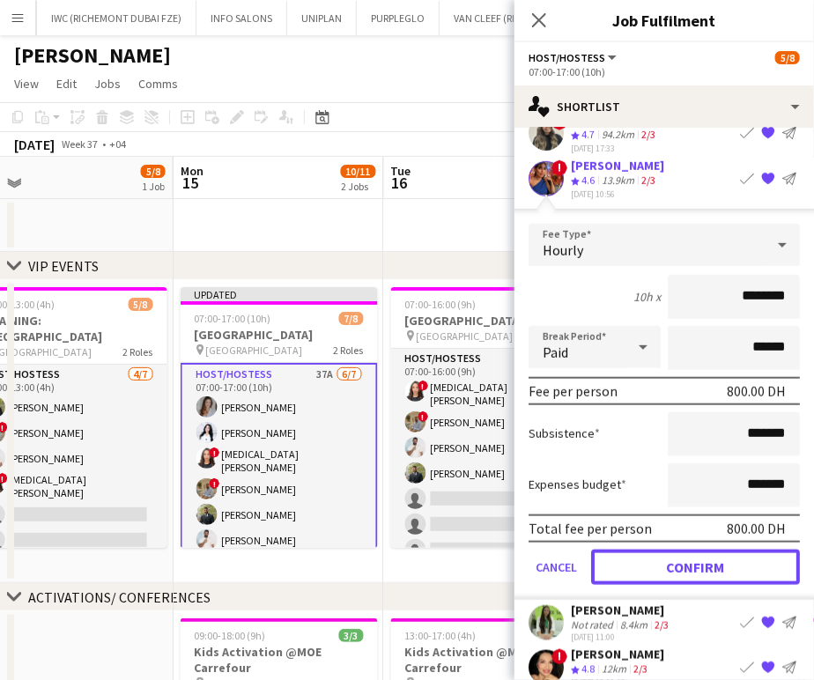
click at [670, 553] on button "Confirm" at bounding box center [695, 566] width 209 height 35
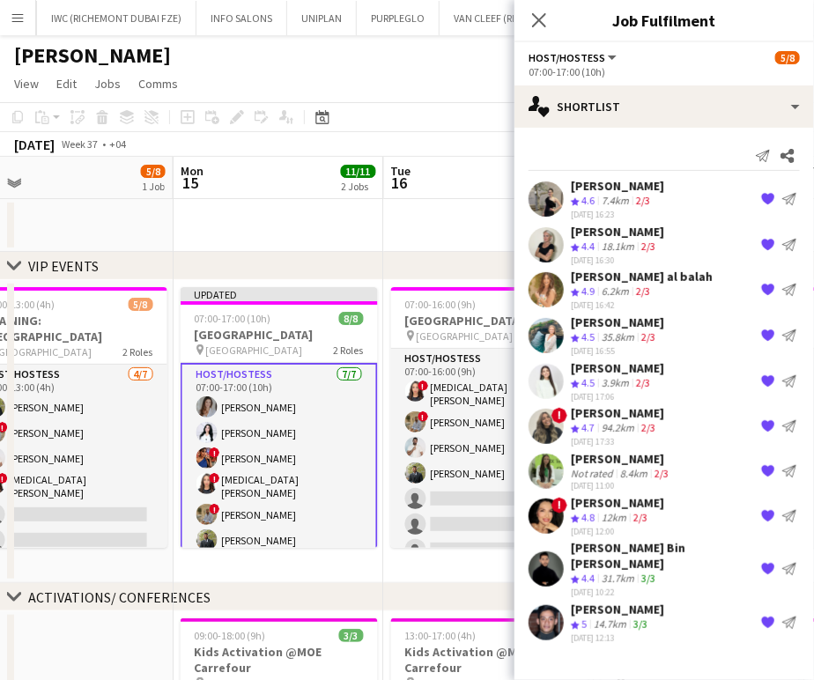
scroll to position [0, 0]
click at [412, 217] on app-date-cell at bounding box center [489, 225] width 211 height 53
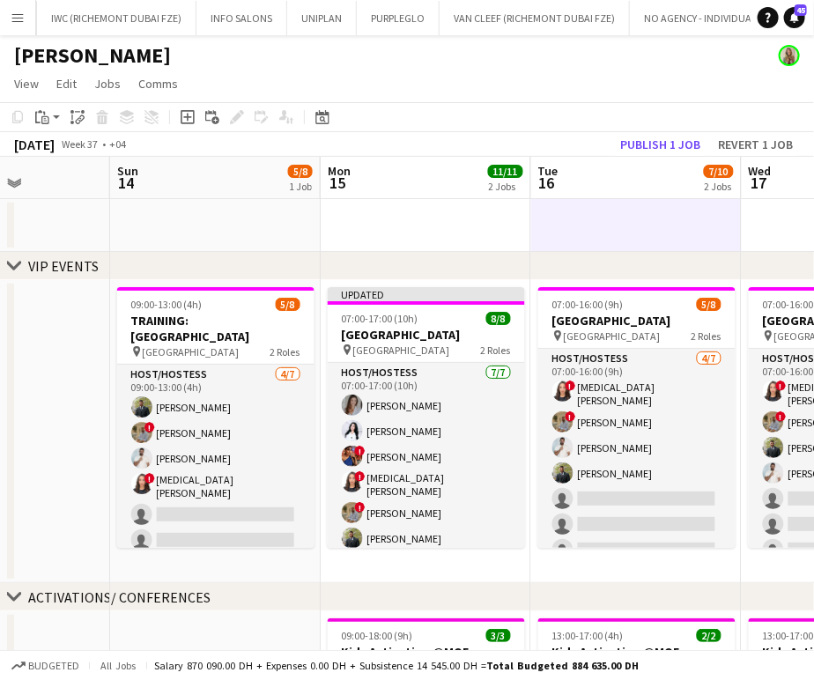
drag, startPoint x: 308, startPoint y: 463, endPoint x: 454, endPoint y: 463, distance: 145.3
click at [454, 463] on app-calendar-viewport "Thu 11 3/3 1 Job Fri 12 3/3 1 Job Sat 13 Sun 14 5/8 1 Job Mon 15 11/11 2 Jobs T…" at bounding box center [407, 690] width 814 height 1066
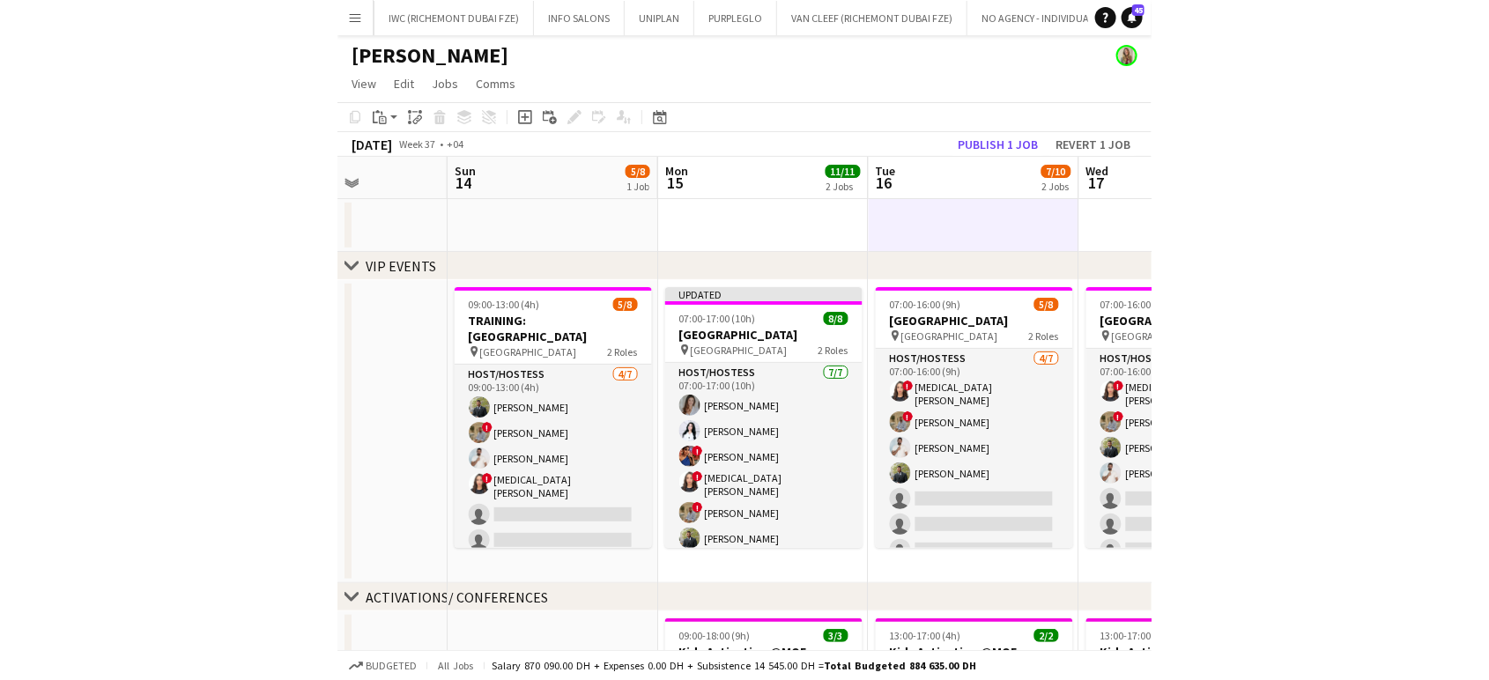
scroll to position [0, 519]
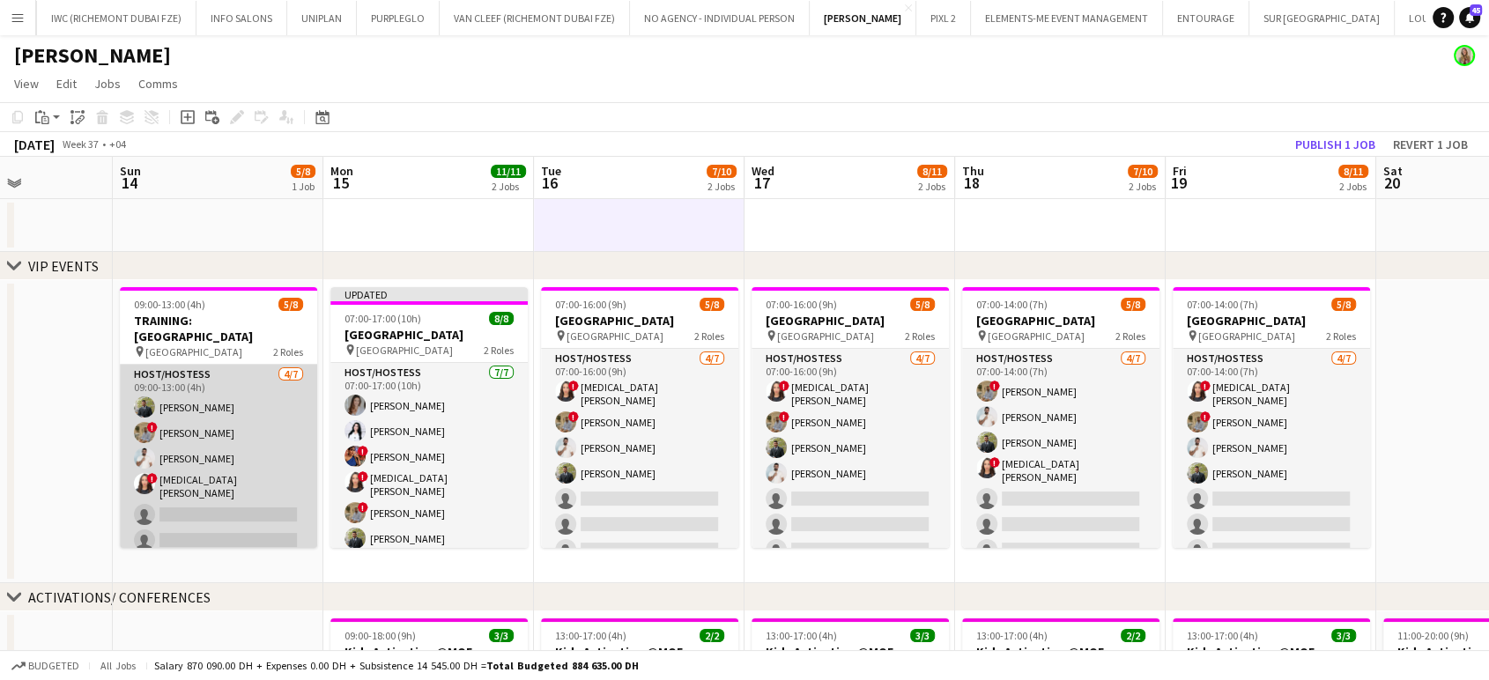
click at [247, 499] on app-card-role "Host/Hostess 4/7 09:00-13:00 (4h) Abdulkader Habra ! Hussain Almeshal George ch…" at bounding box center [218, 474] width 197 height 218
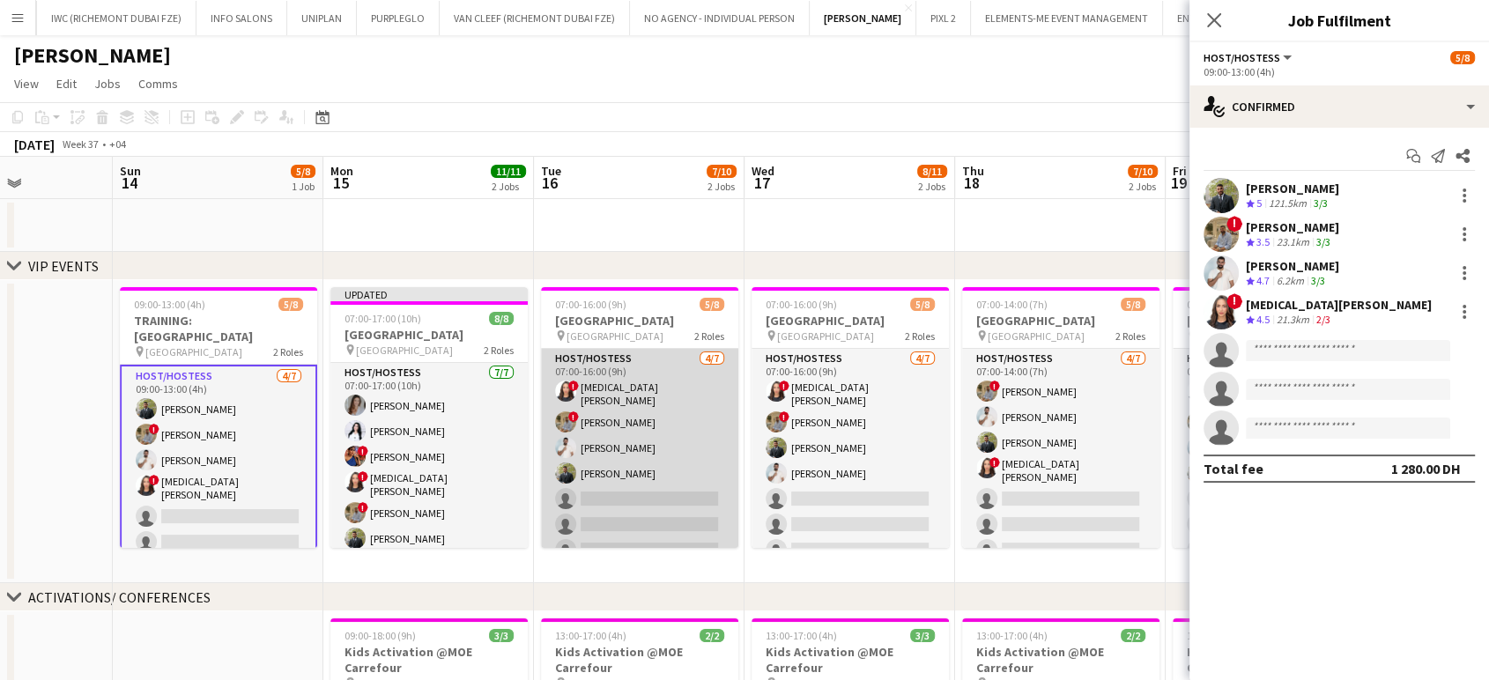
click at [645, 479] on app-card-role "Host/Hostess 4/7 07:00-16:00 (9h) ! Amira Malek ! Hussain Almeshal George charb…" at bounding box center [639, 458] width 197 height 218
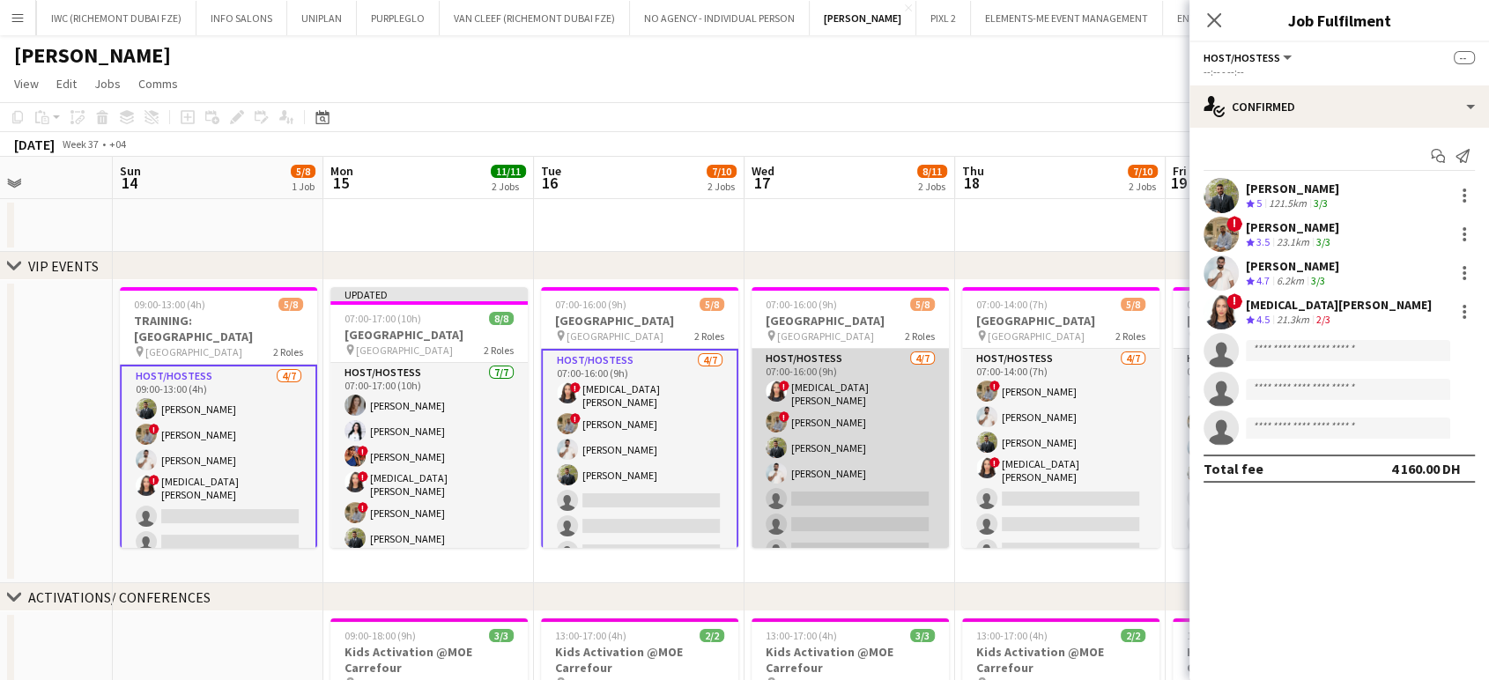
click at [846, 479] on app-card-role "Host/Hostess 4/7 07:00-16:00 (9h) ! Amira Malek ! Hussain Almeshal Abdulkader H…" at bounding box center [849, 458] width 197 height 218
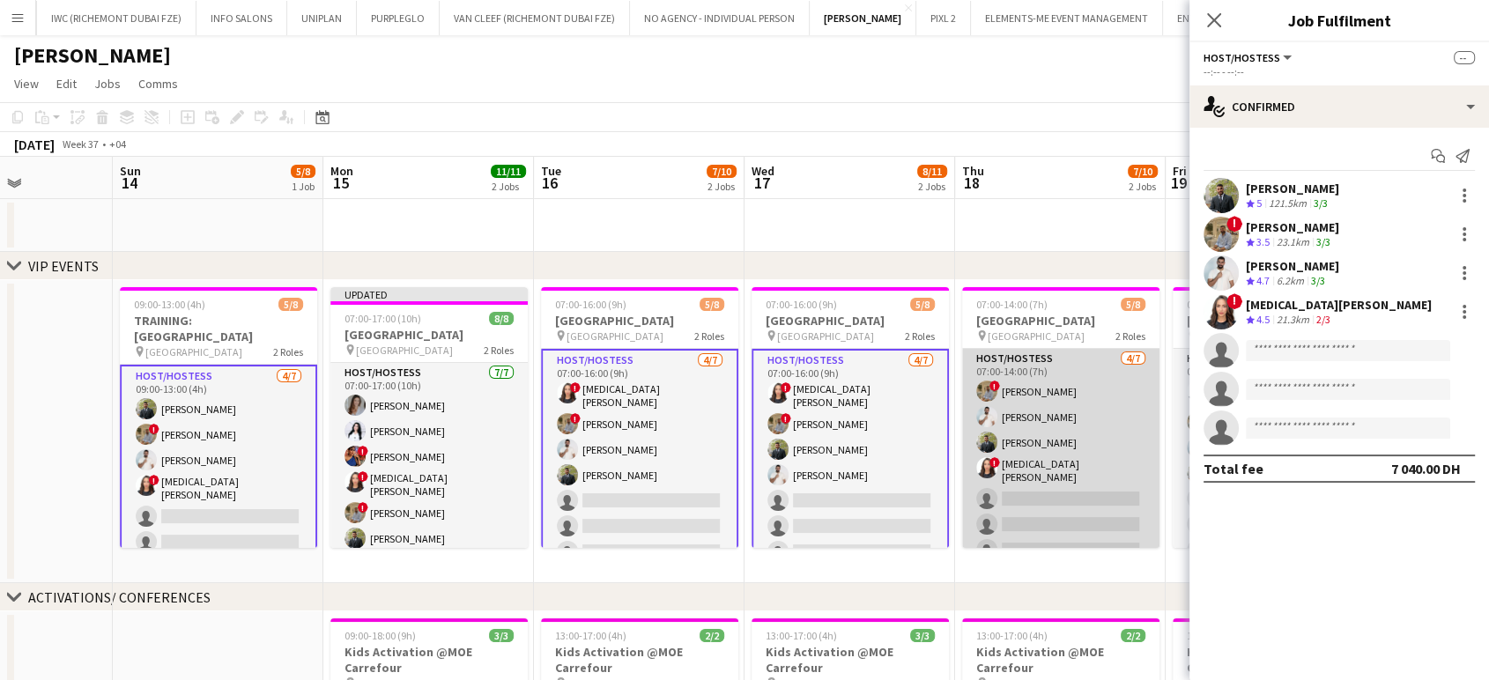
click at [846, 477] on app-card-role "Host/Hostess 4/7 07:00-14:00 (7h) ! Hussain Almeshal George charbel Mbayed Abdu…" at bounding box center [1060, 458] width 197 height 218
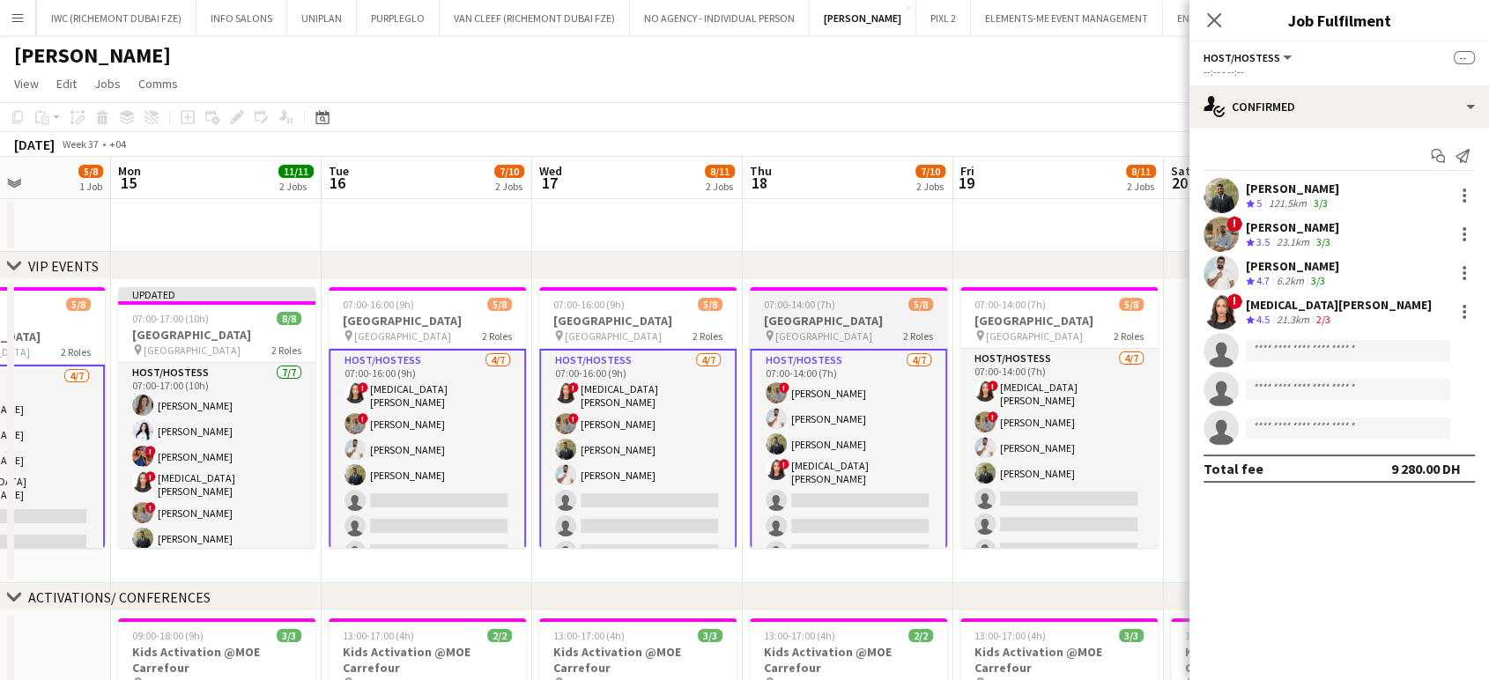
drag, startPoint x: 1068, startPoint y: 491, endPoint x: 850, endPoint y: 484, distance: 218.5
click at [846, 488] on app-calendar-viewport "Thu 11 3/3 1 Job Fri 12 3/3 1 Job Sat 13 Sun 14 5/8 1 Job Mon 15 11/11 2 Jobs T…" at bounding box center [744, 690] width 1489 height 1066
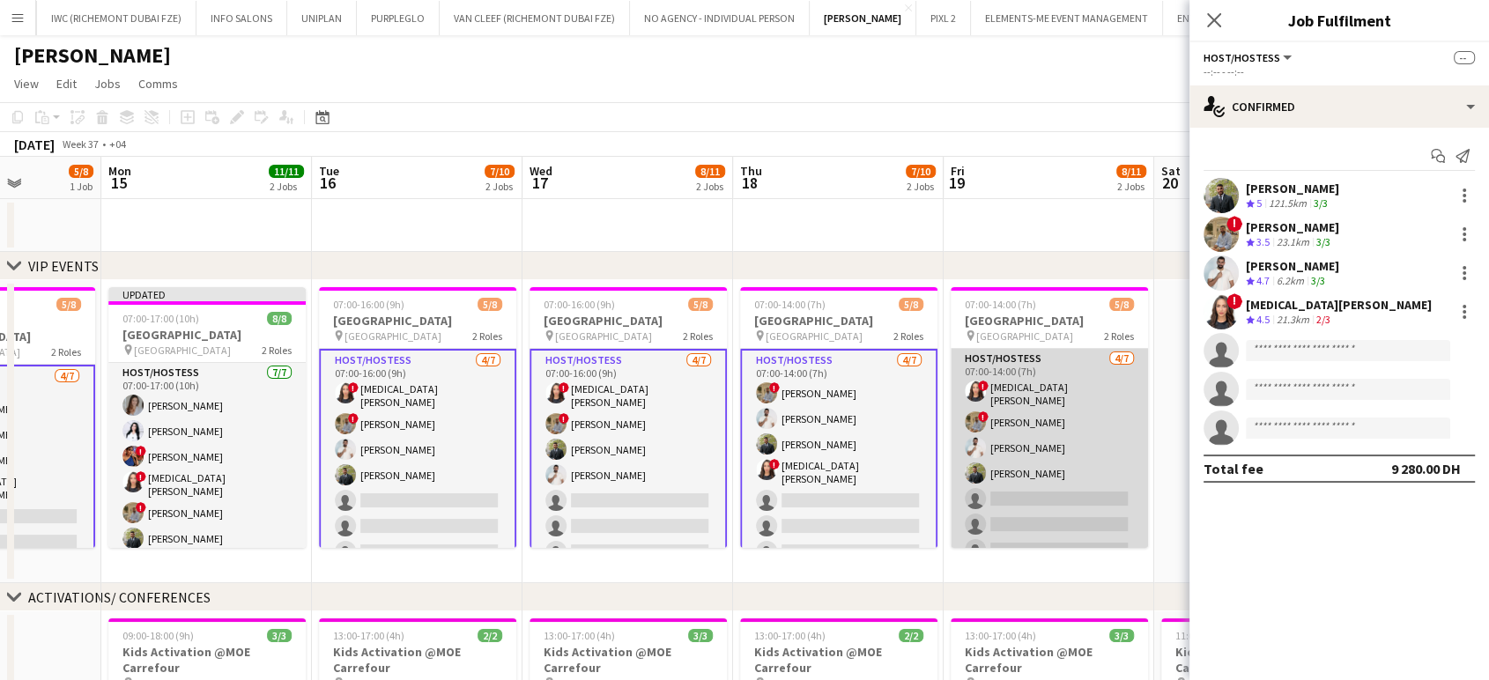
click at [846, 491] on app-card-role "Host/Hostess 4/7 07:00-14:00 (7h) ! Amira Malek ! Hussain Almeshal George charb…" at bounding box center [1048, 458] width 197 height 218
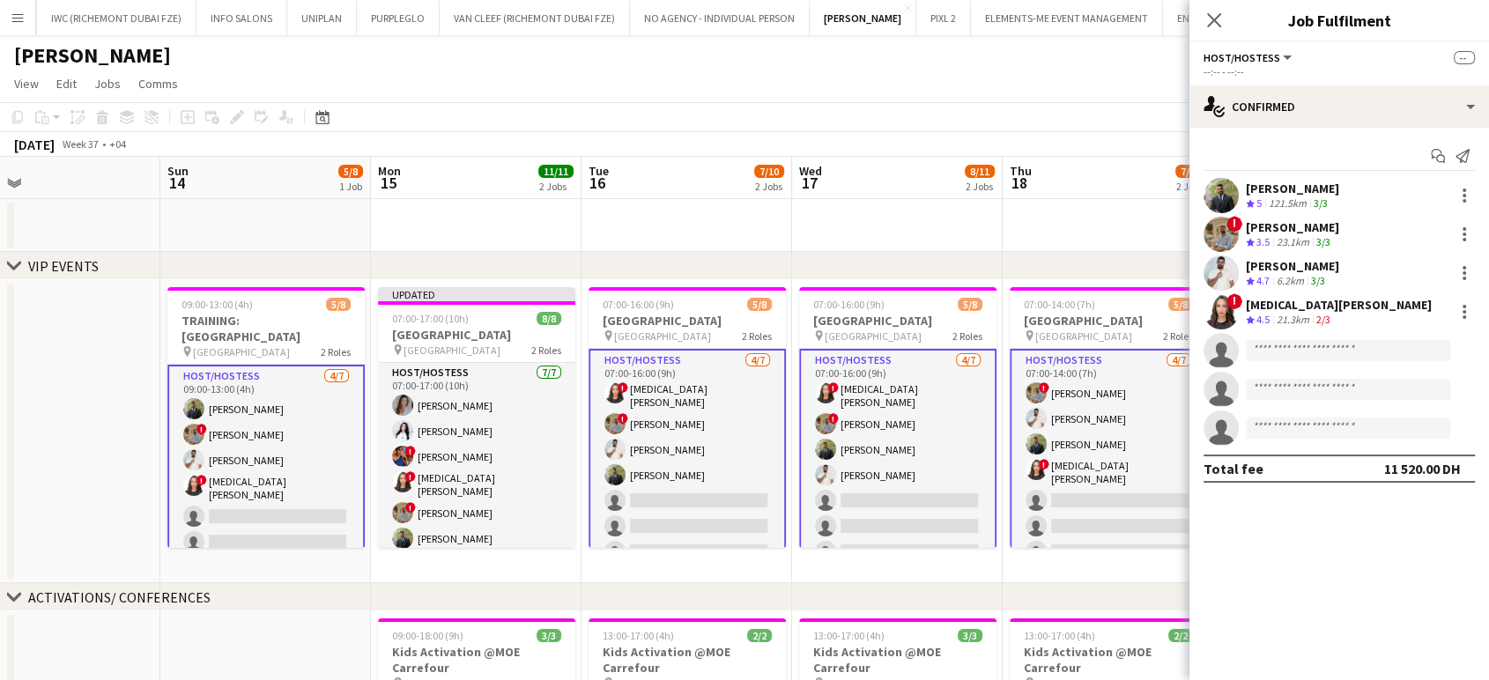
drag, startPoint x: 579, startPoint y: 478, endPoint x: 865, endPoint y: 479, distance: 286.3
click at [846, 479] on app-calendar-viewport "Thu 11 3/3 1 Job Fri 12 3/3 1 Job Sat 13 Sun 14 5/8 1 Job Mon 15 11/11 2 Jobs T…" at bounding box center [744, 690] width 1489 height 1066
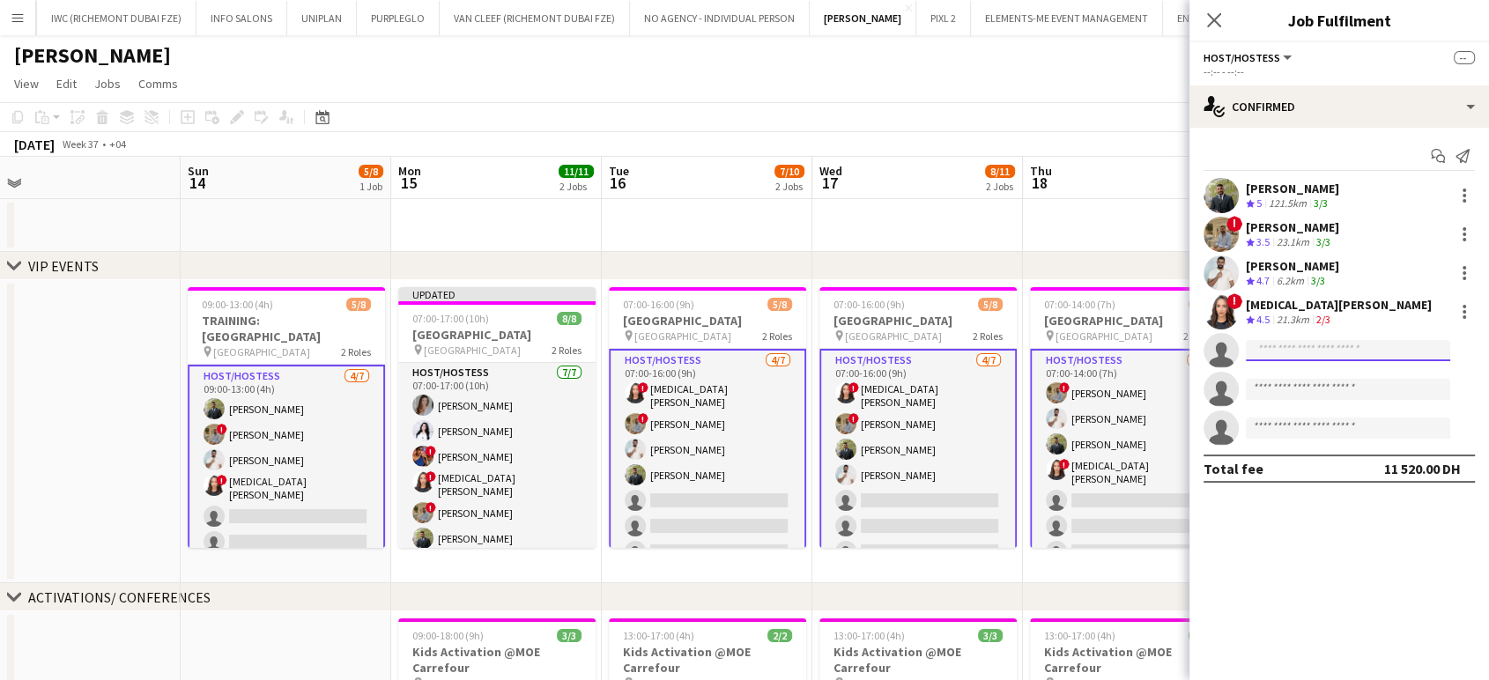
click at [846, 351] on input at bounding box center [1347, 350] width 204 height 21
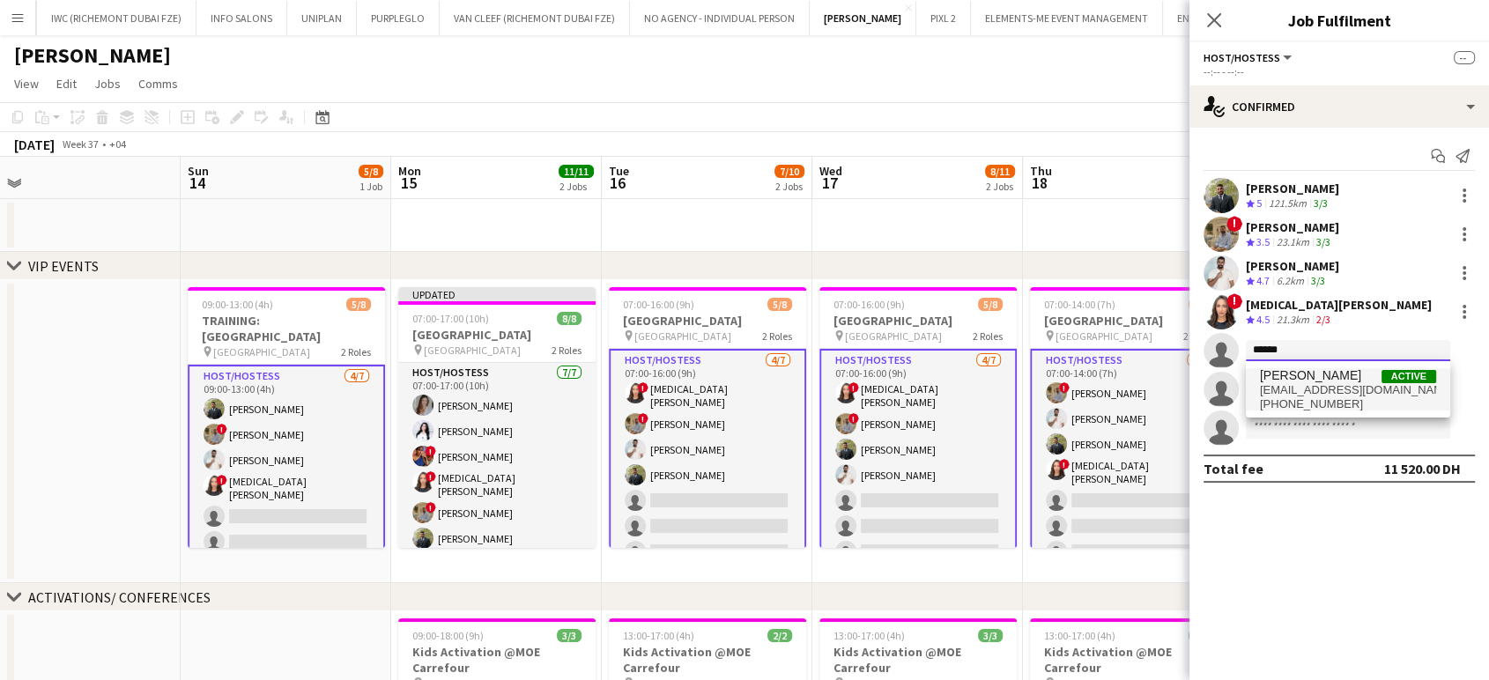
type input "******"
click at [846, 383] on span "salimasad04@gmail.com" at bounding box center [1348, 390] width 176 height 14
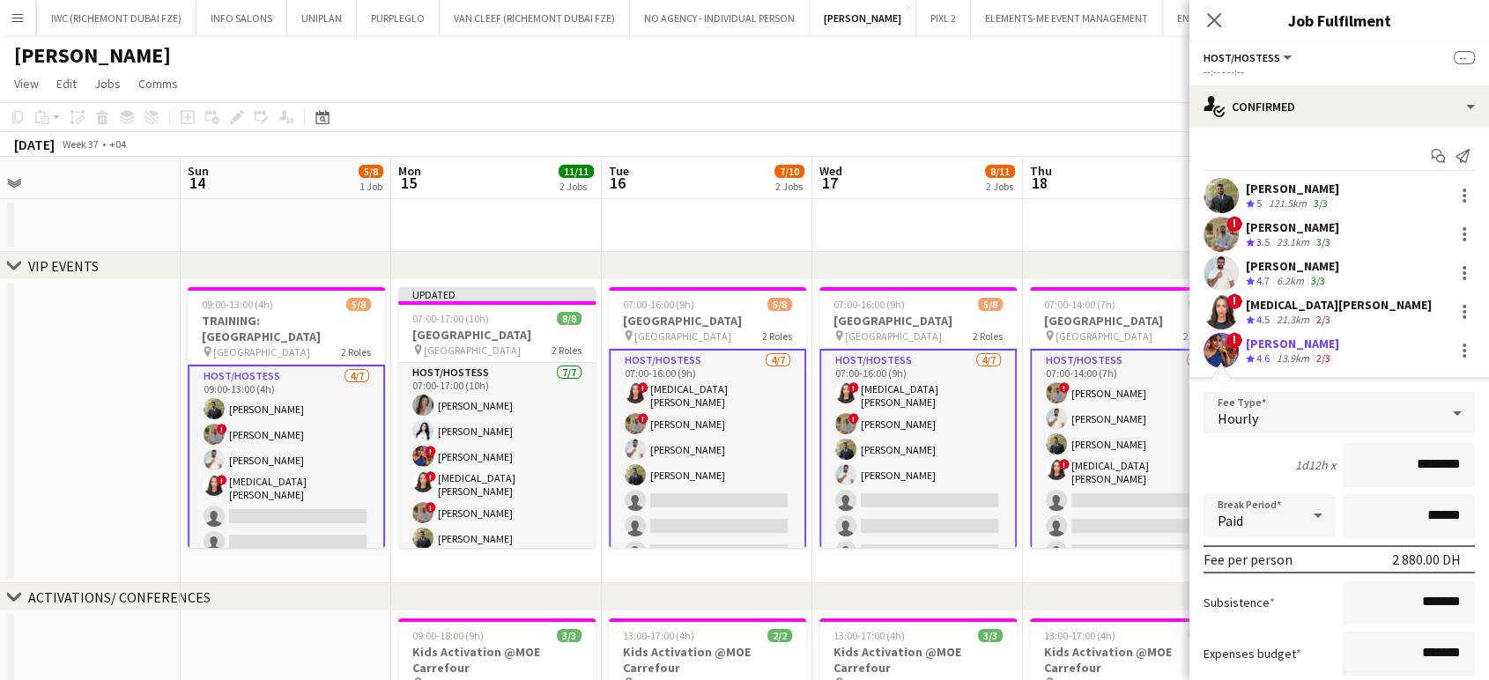
scroll to position [214, 0]
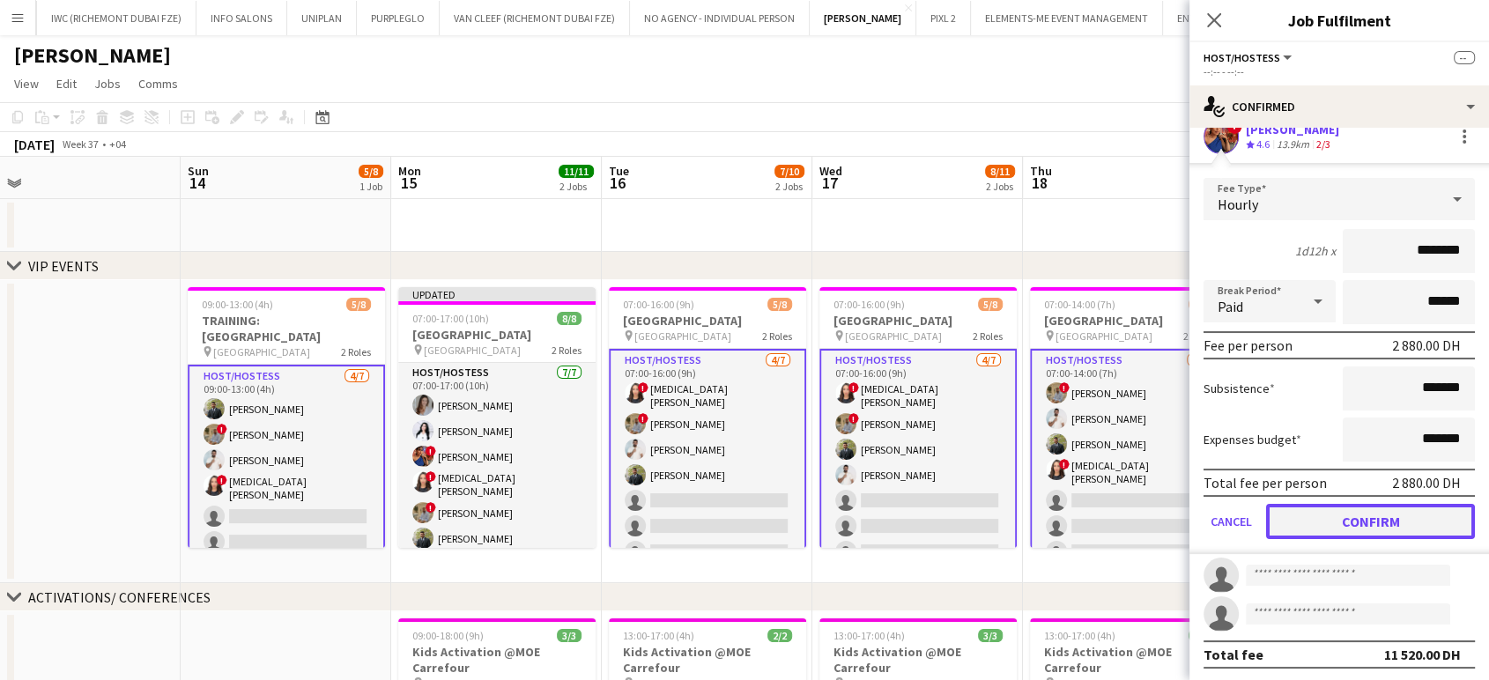
click at [846, 516] on button "Confirm" at bounding box center [1370, 521] width 209 height 35
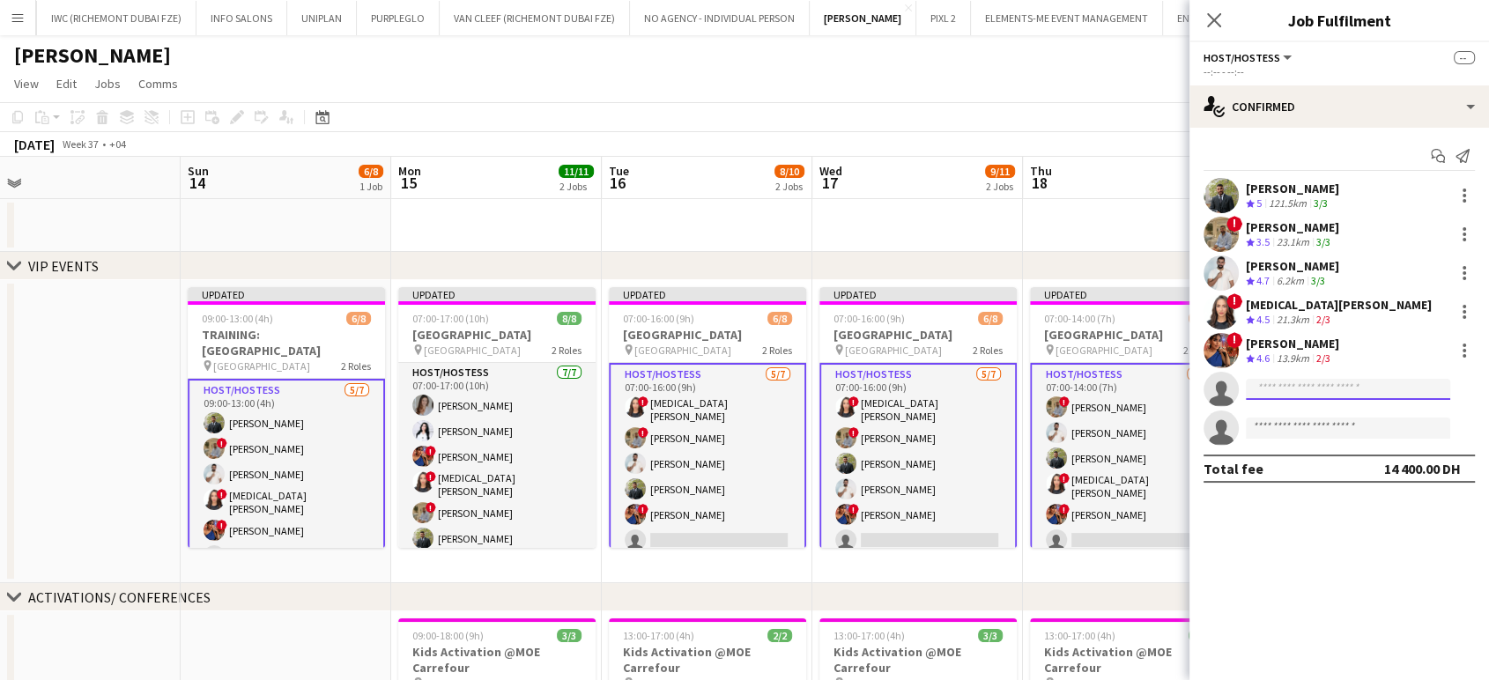
click at [846, 393] on input at bounding box center [1347, 389] width 204 height 21
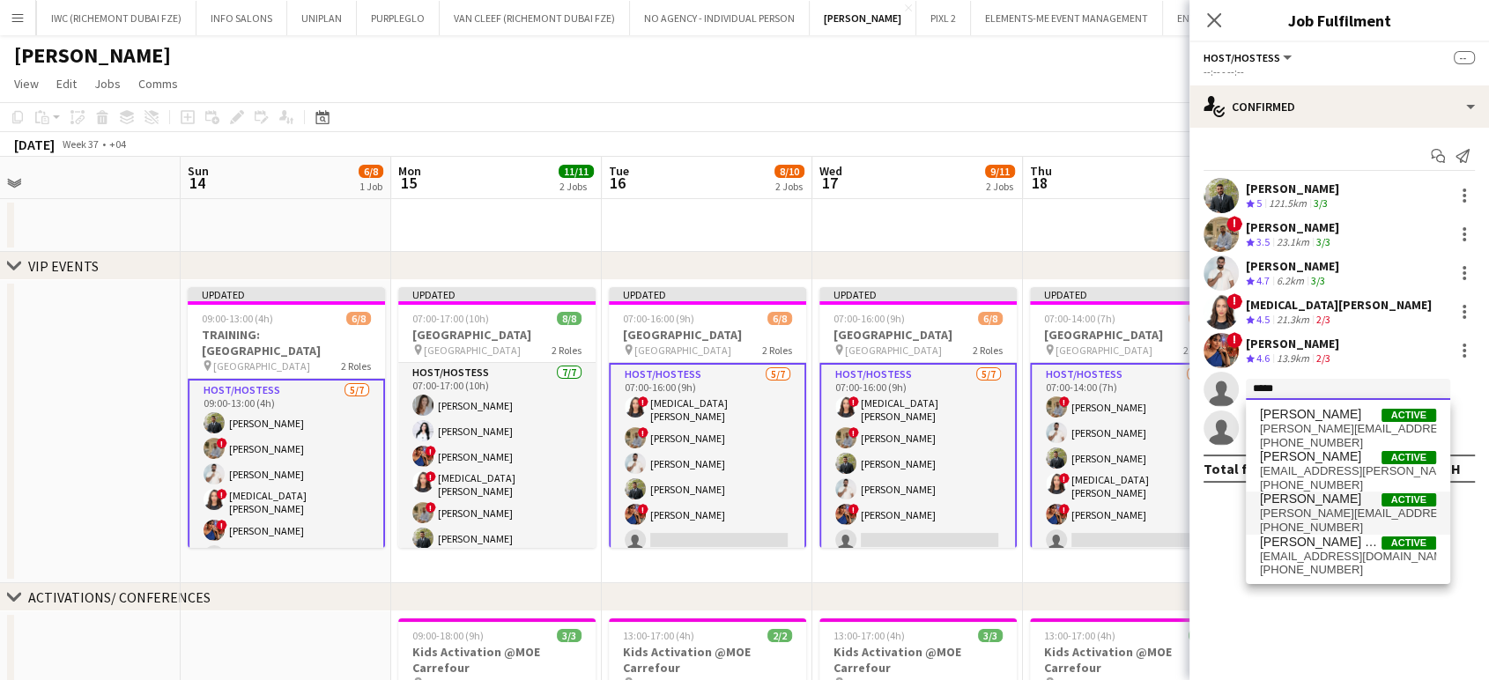
type input "*****"
click at [846, 499] on span "Ghada Butros Active" at bounding box center [1348, 498] width 176 height 15
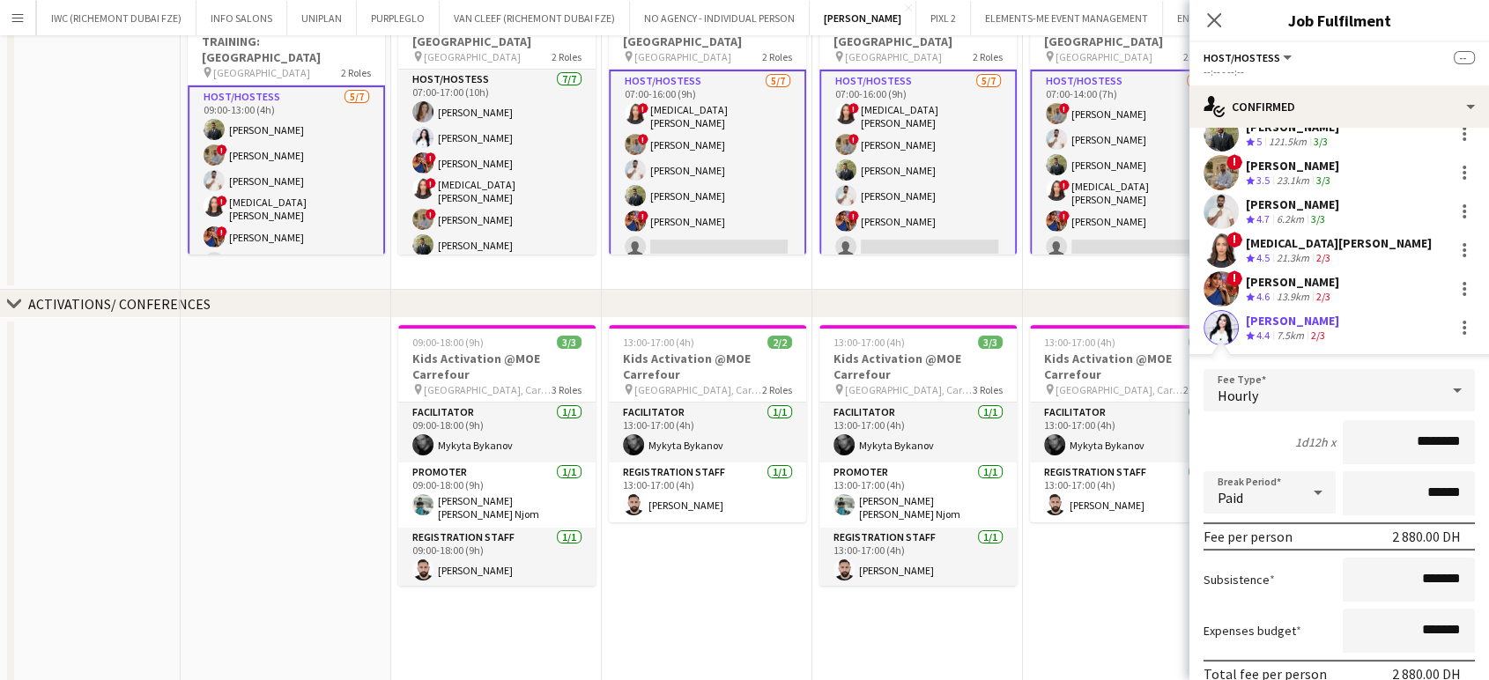
scroll to position [214, 0]
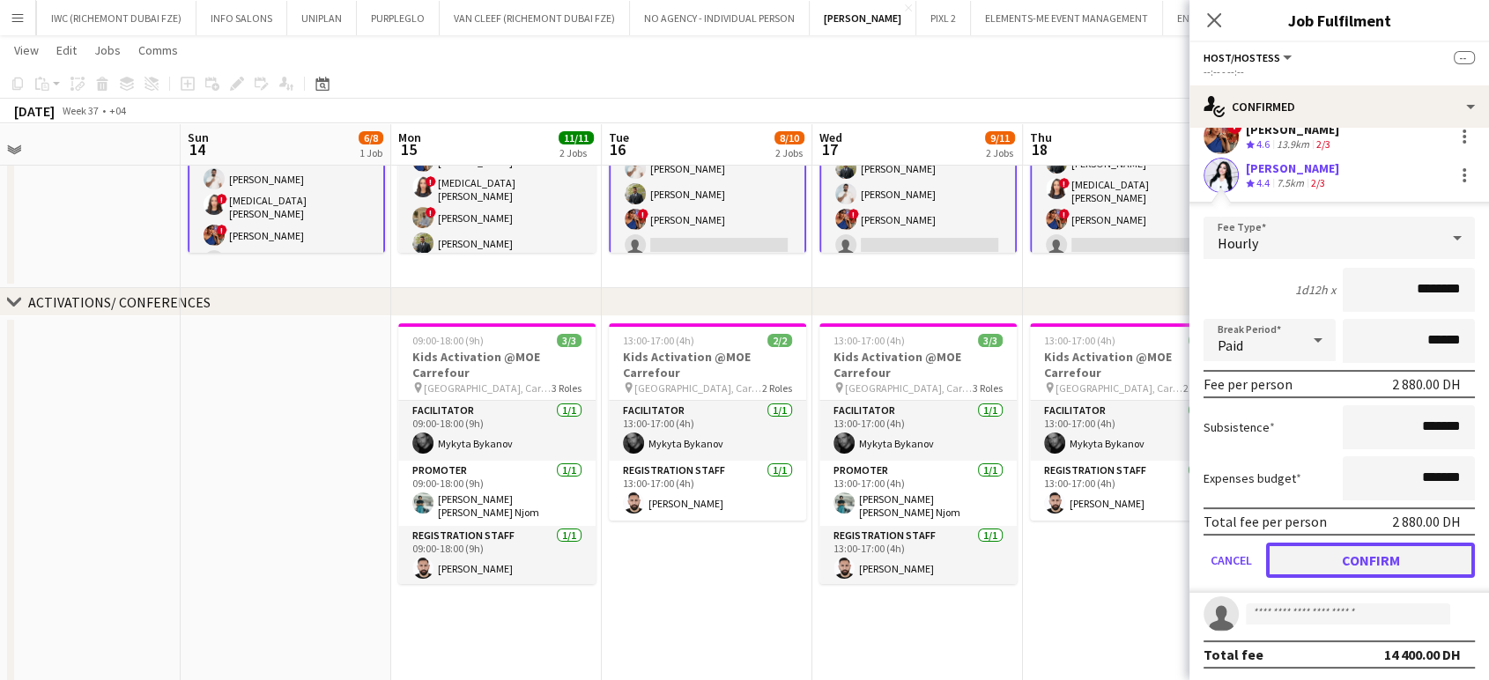
click at [846, 562] on button "Confirm" at bounding box center [1370, 560] width 209 height 35
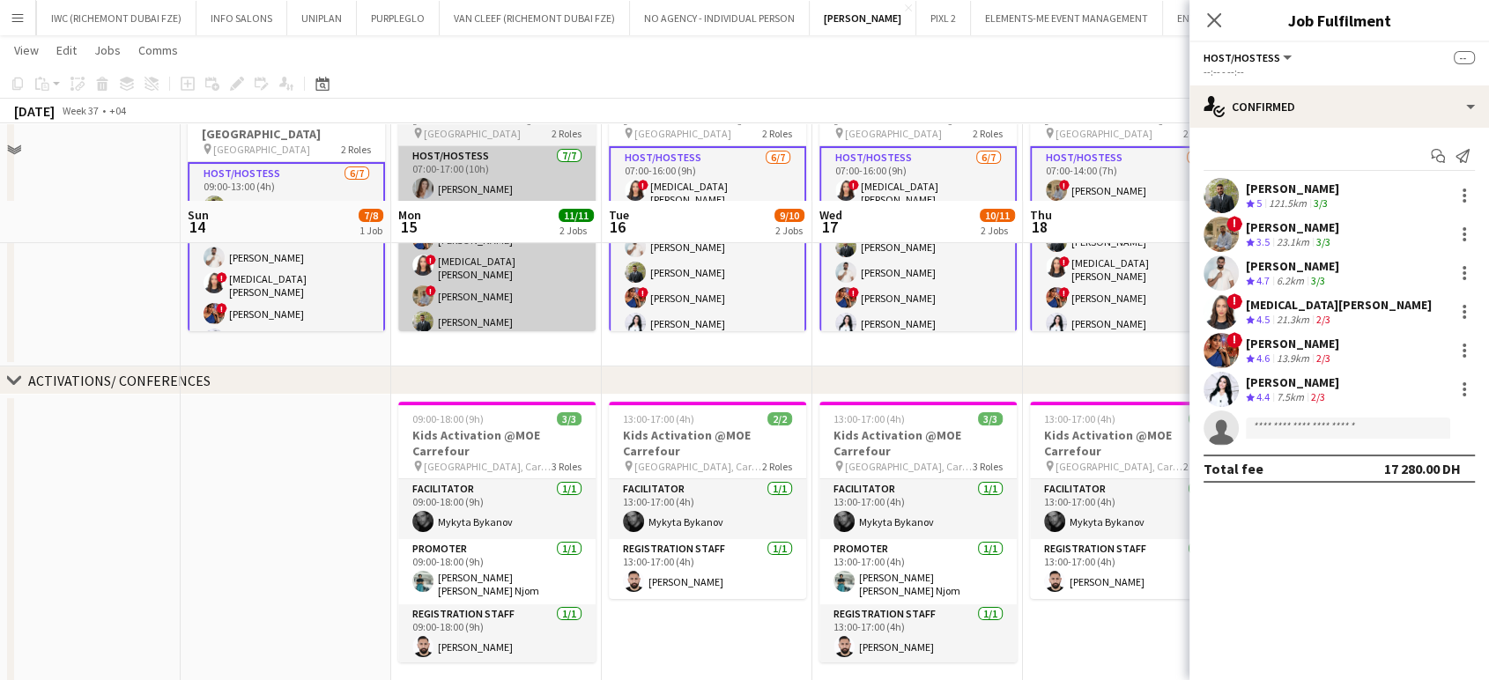
scroll to position [98, 0]
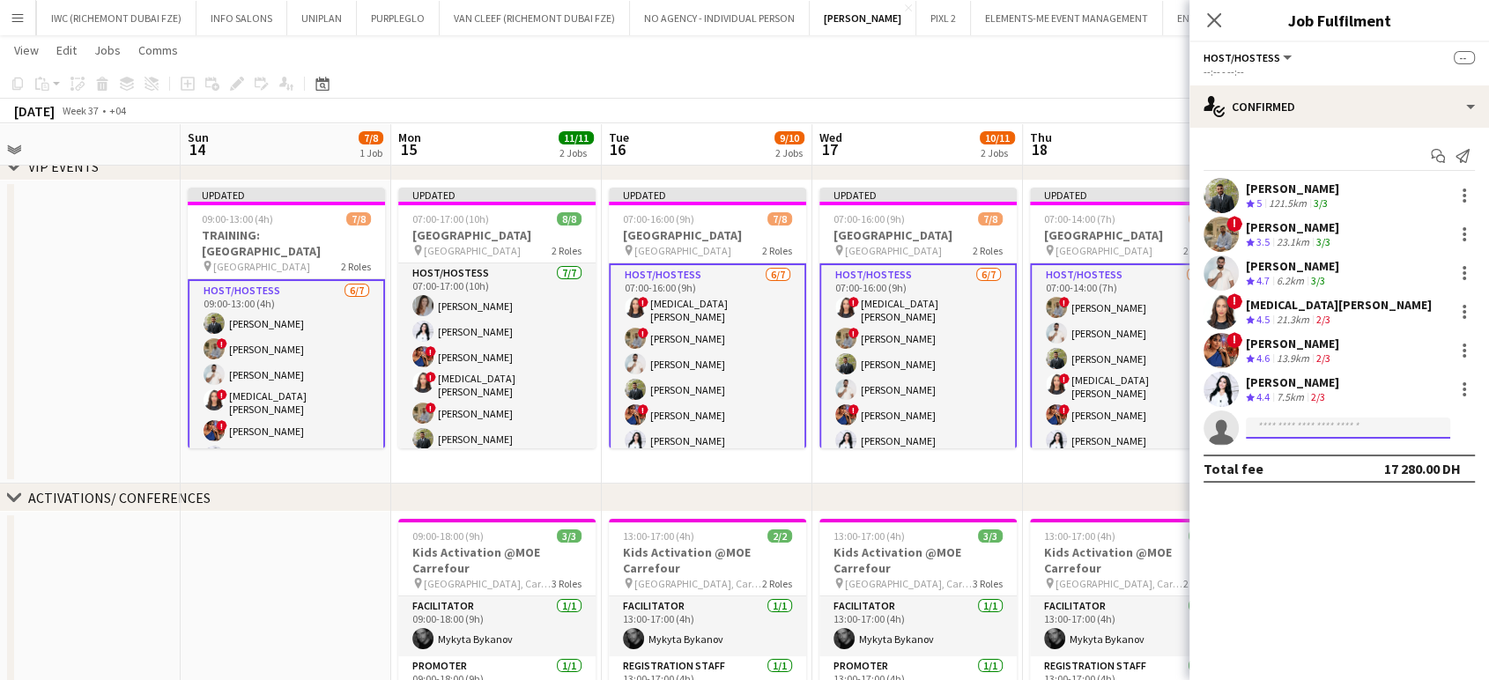
click at [846, 428] on input at bounding box center [1347, 427] width 204 height 21
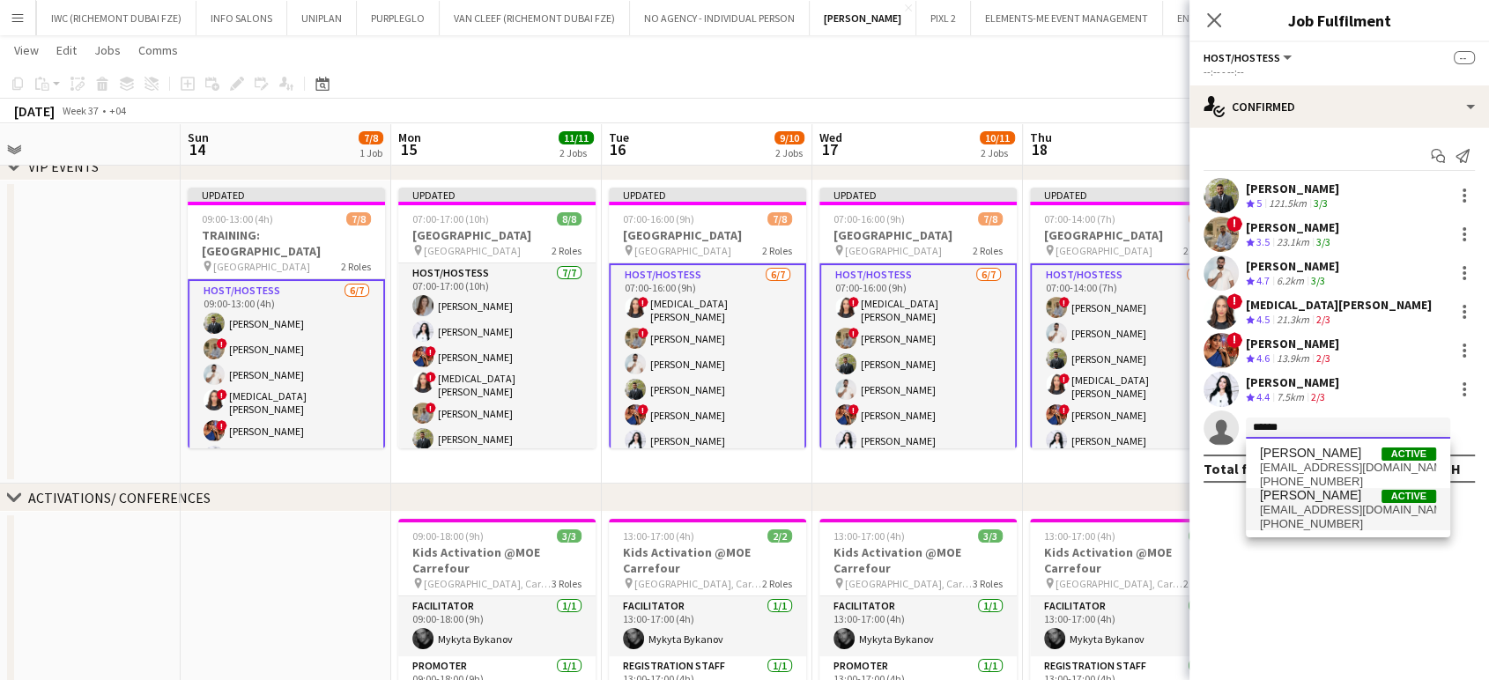
type input "******"
click at [846, 506] on span "camilacrossato@gmail.com" at bounding box center [1348, 510] width 176 height 14
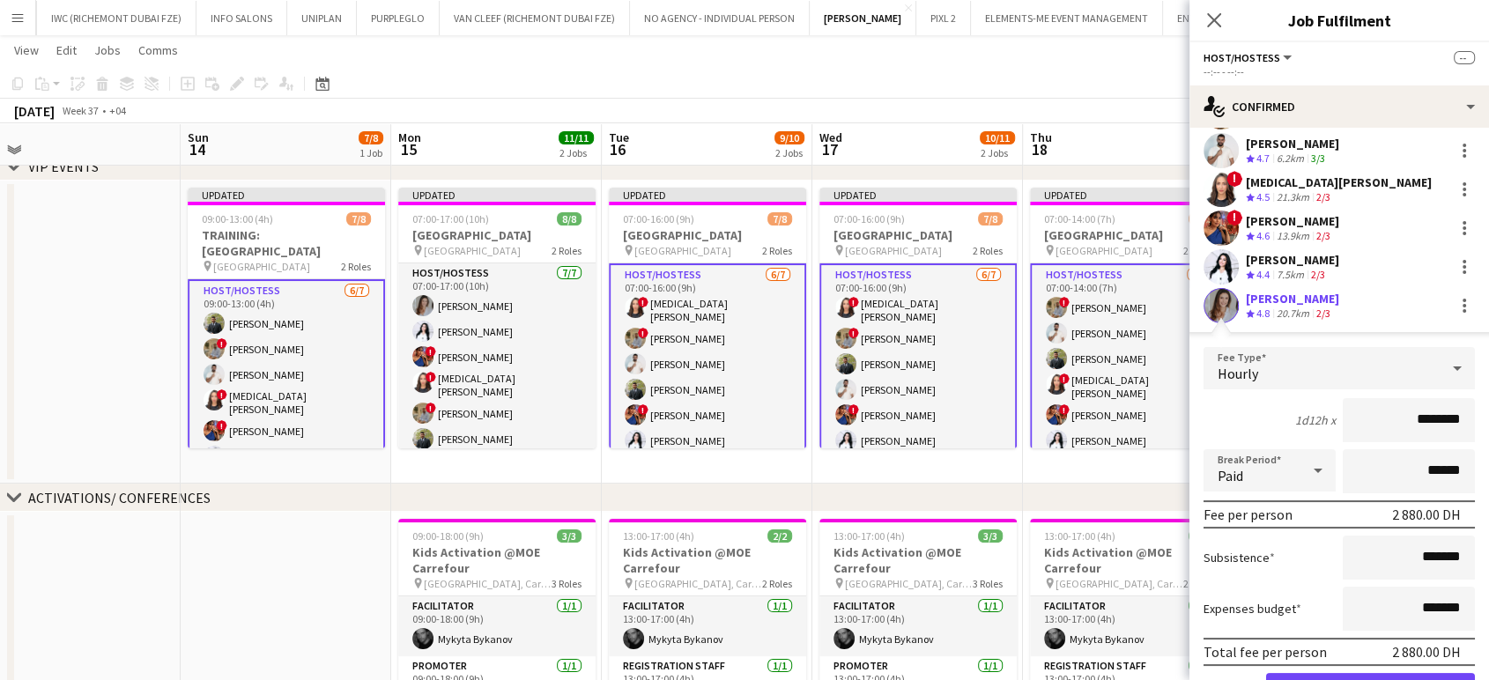
scroll to position [214, 0]
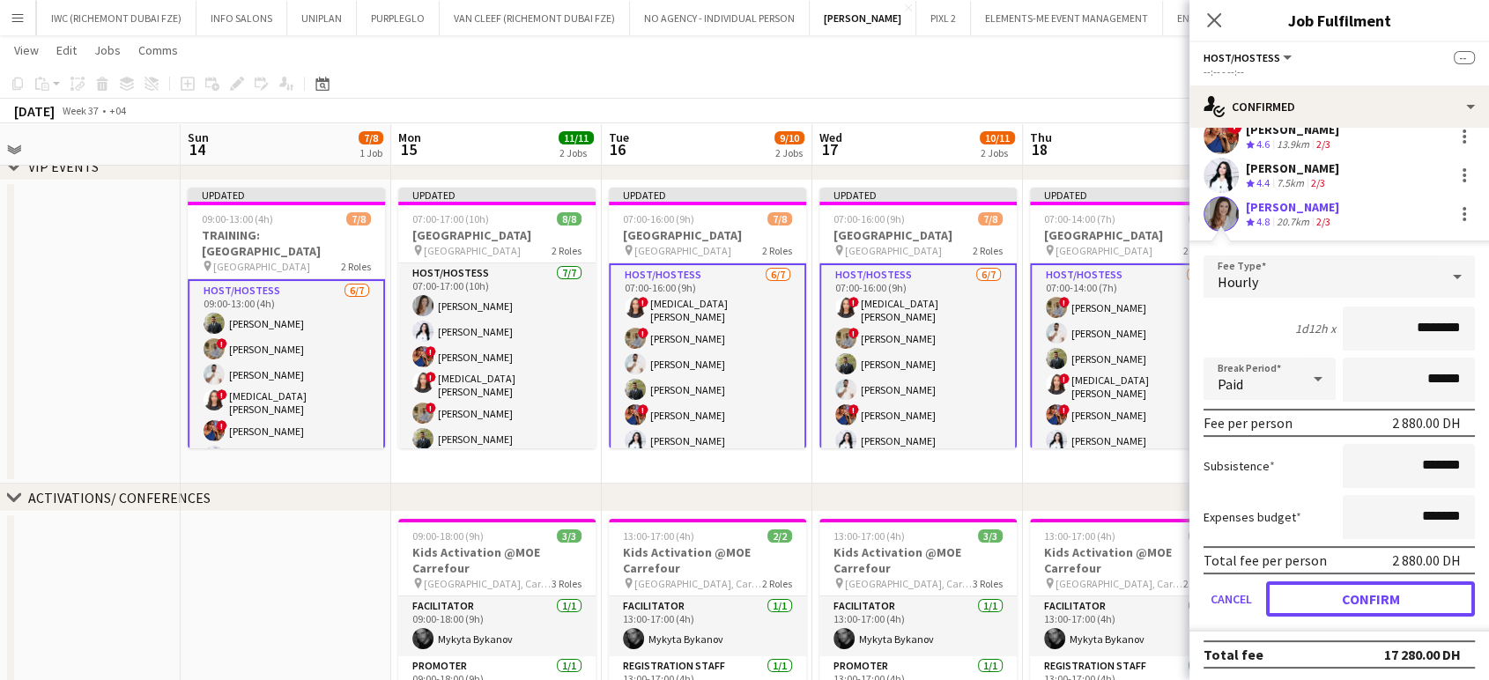
drag, startPoint x: 1337, startPoint y: 589, endPoint x: 1260, endPoint y: 560, distance: 82.0
click at [846, 589] on button "Confirm" at bounding box center [1370, 598] width 209 height 35
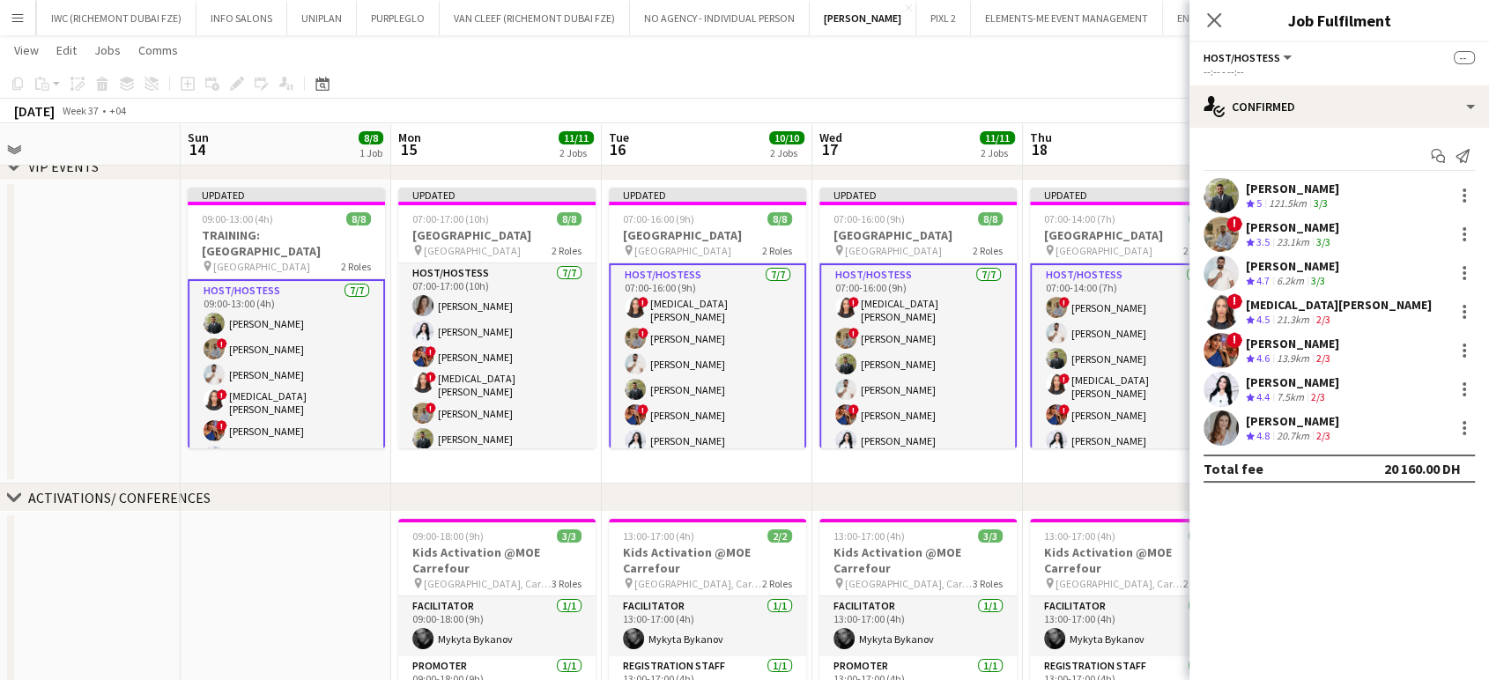
click at [846, 469] on app-date-cell "Updated 07:00-16:00 (9h) 8/8 Dubai Airport Team Building pin Meydan Hotel 2 Rol…" at bounding box center [917, 332] width 211 height 303
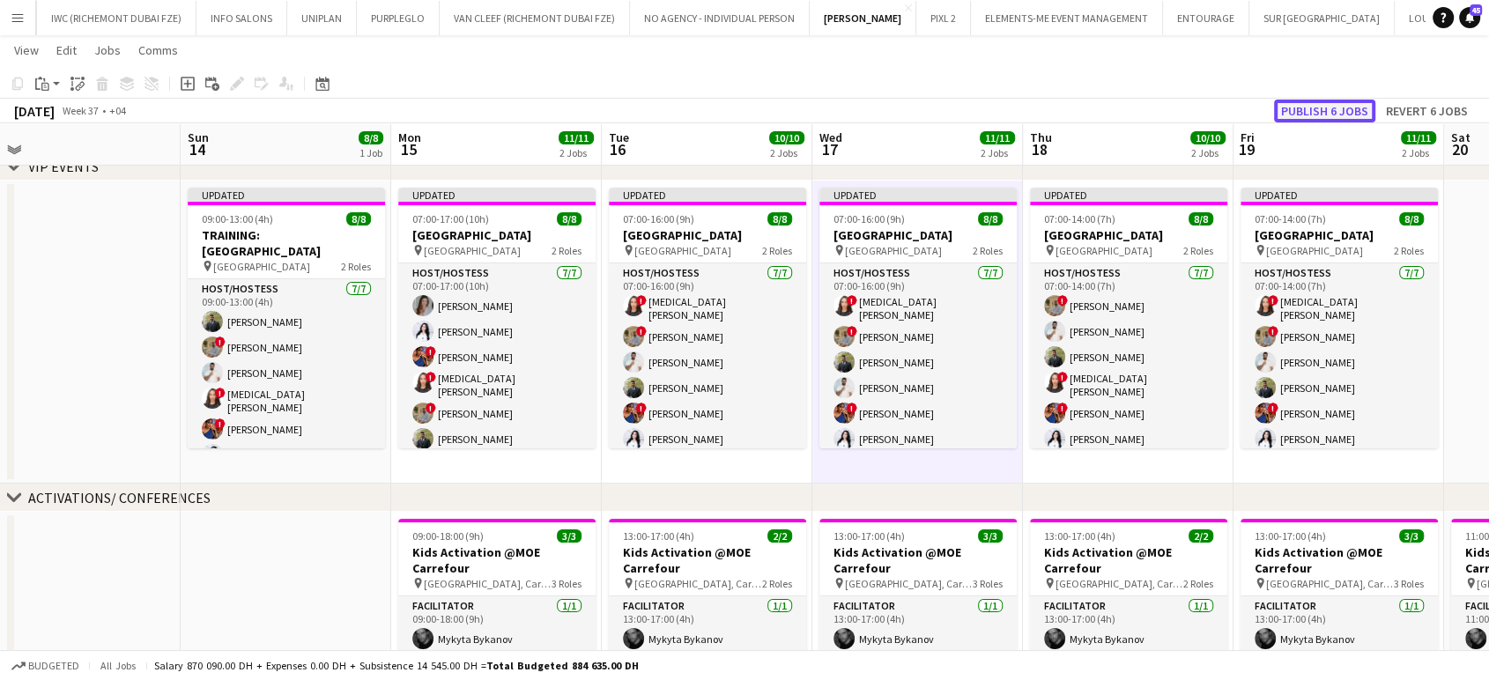
click at [846, 109] on button "Publish 6 jobs" at bounding box center [1324, 111] width 101 height 23
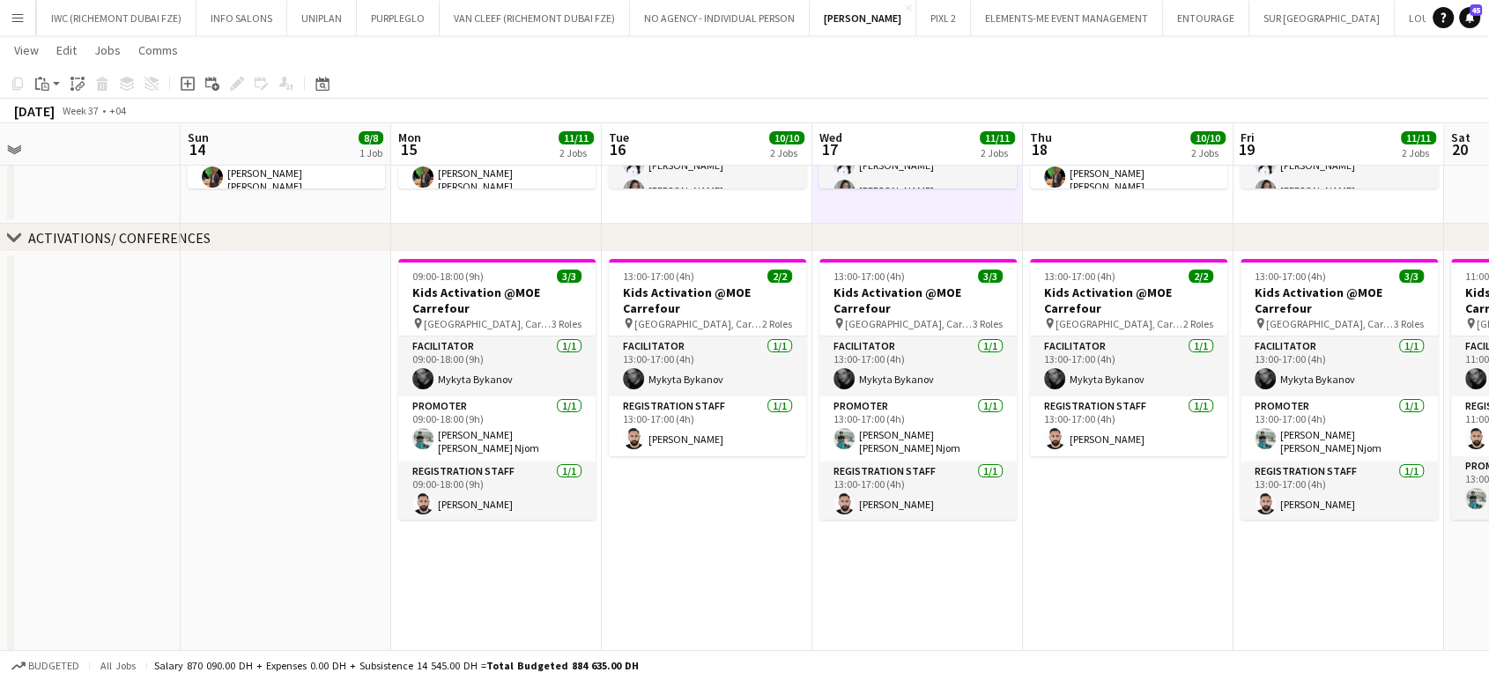
scroll to position [391, 0]
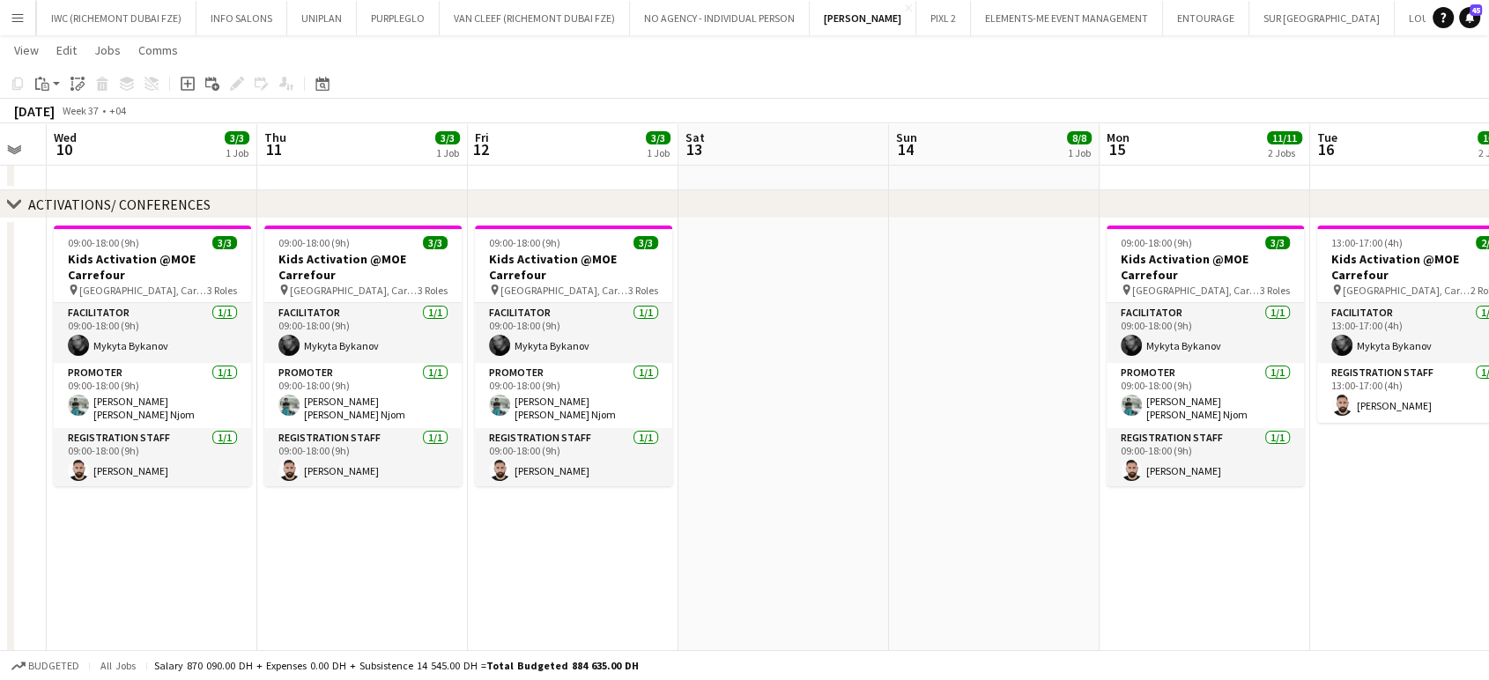
drag, startPoint x: 243, startPoint y: 438, endPoint x: 1099, endPoint y: 456, distance: 856.3
click at [846, 454] on app-calendar-viewport "Mon 8 3/3 1 Job Tue 9 Wed 10 3/3 1 Job Thu 11 3/3 1 Job Fri 12 3/3 1 Job Sat 13…" at bounding box center [744, 254] width 1489 height 1152
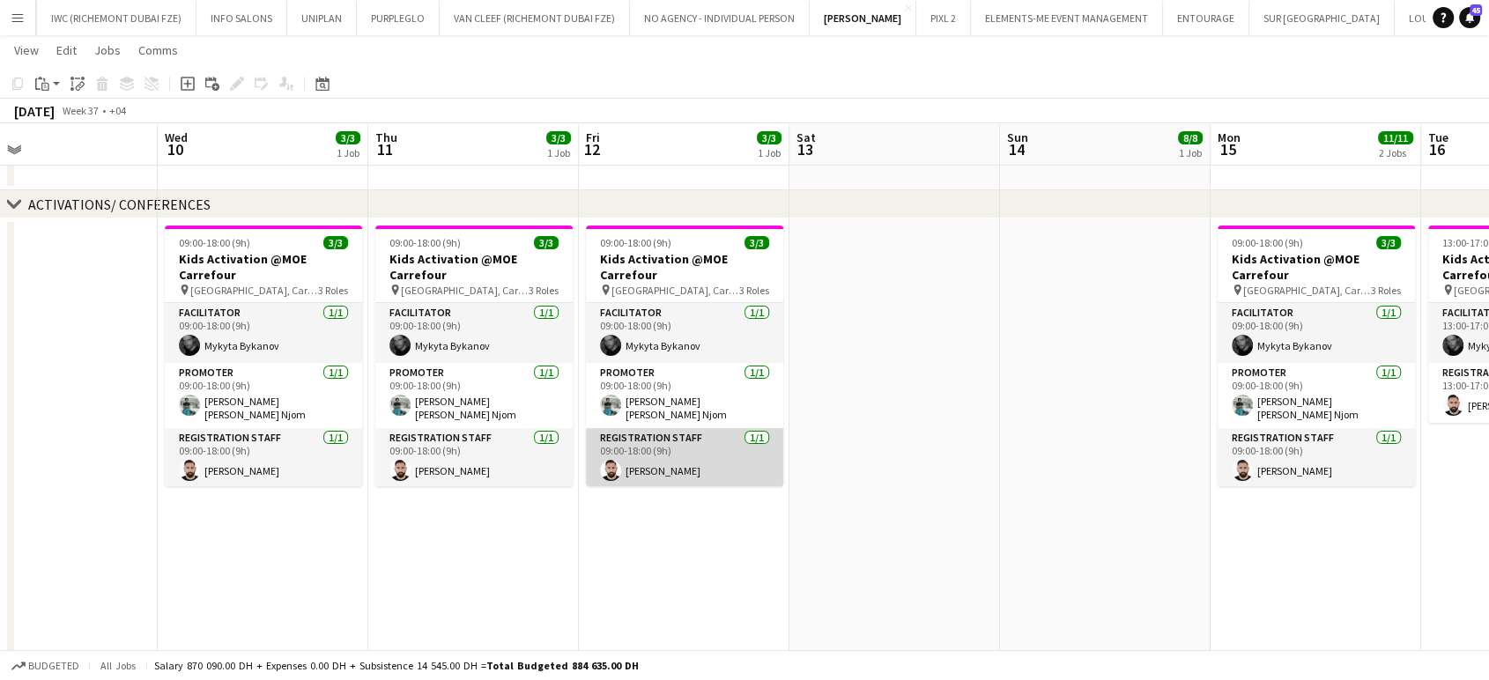
drag, startPoint x: 1080, startPoint y: 450, endPoint x: 1092, endPoint y: 452, distance: 12.5
click at [846, 452] on app-calendar-viewport "Sun 7 3/3 1 Job Mon 8 3/3 1 Job Tue 9 Wed 10 3/3 1 Job Thu 11 3/3 1 Job Fri 12 …" at bounding box center [744, 254] width 1489 height 1152
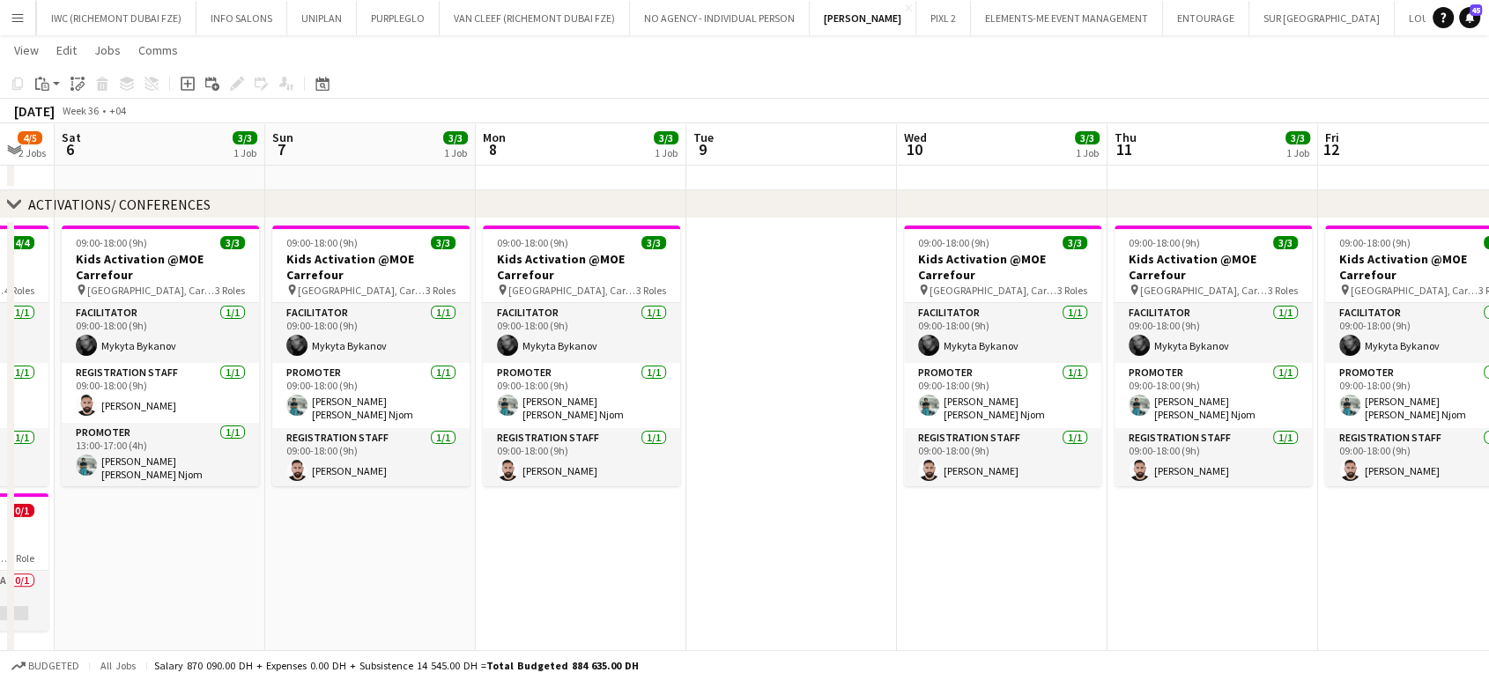
drag, startPoint x: 573, startPoint y: 398, endPoint x: 1023, endPoint y: 417, distance: 450.5
click at [846, 415] on app-calendar-viewport "Thu 4 4/4 1 Job Fri 5 4/5 2 Jobs Sat 6 3/3 1 Job Sun 7 3/3 1 Job Mon 8 3/3 1 Jo…" at bounding box center [744, 254] width 1489 height 1152
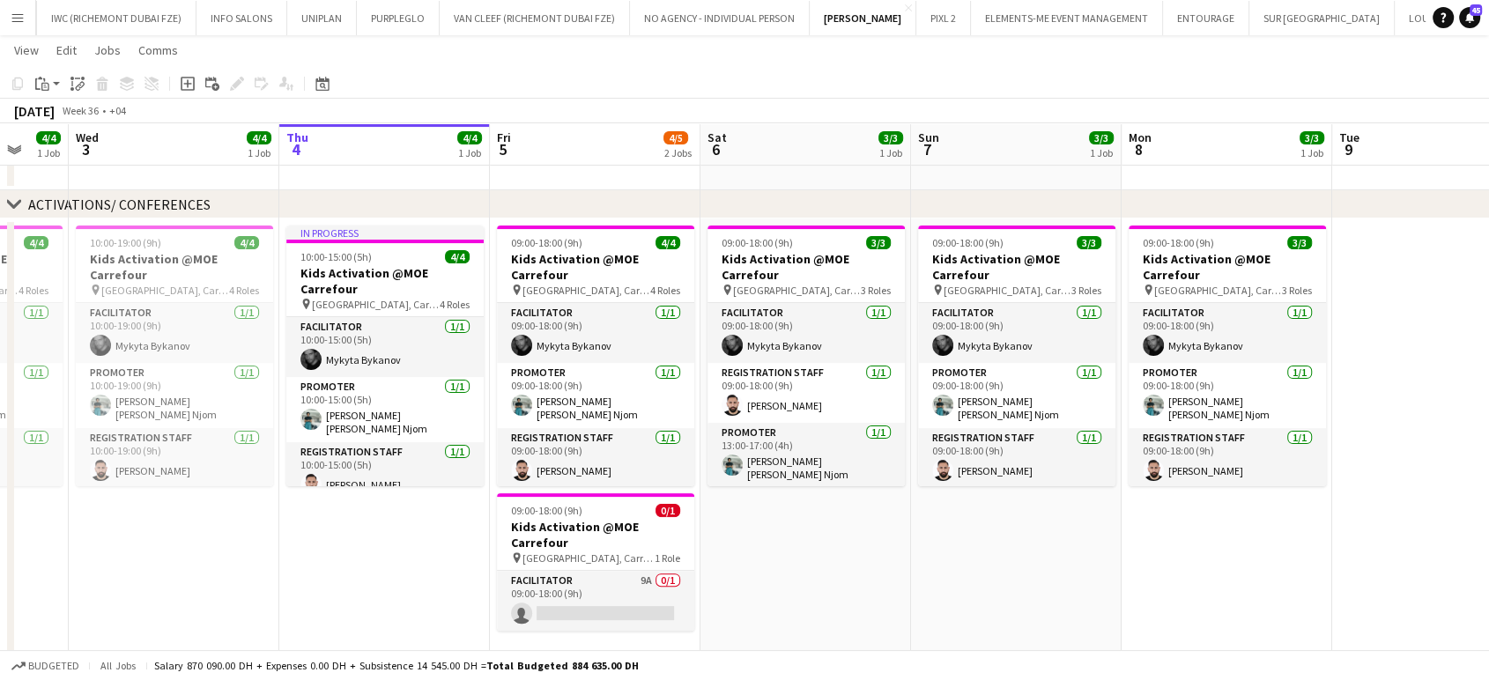
drag, startPoint x: 523, startPoint y: 369, endPoint x: 735, endPoint y: 393, distance: 212.7
click at [735, 393] on app-calendar-viewport "Mon 1 4/4 1 Job Tue 2 4/4 1 Job Wed 3 4/4 1 Job Thu 4 4/4 1 Job Fri 5 4/5 2 Job…" at bounding box center [744, 254] width 1489 height 1152
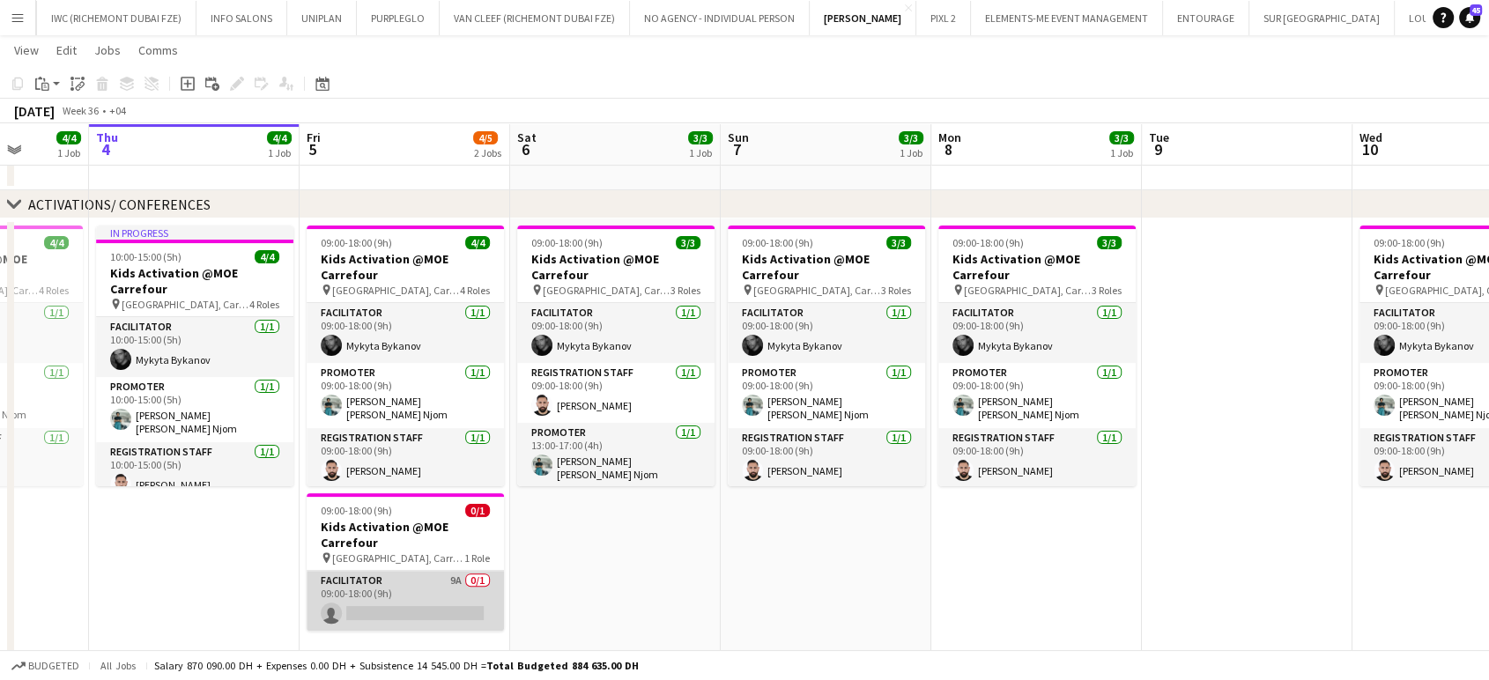
click at [393, 601] on app-card-role "Facilitator 9A 0/1 09:00-18:00 (9h) single-neutral-actions" at bounding box center [405, 601] width 197 height 60
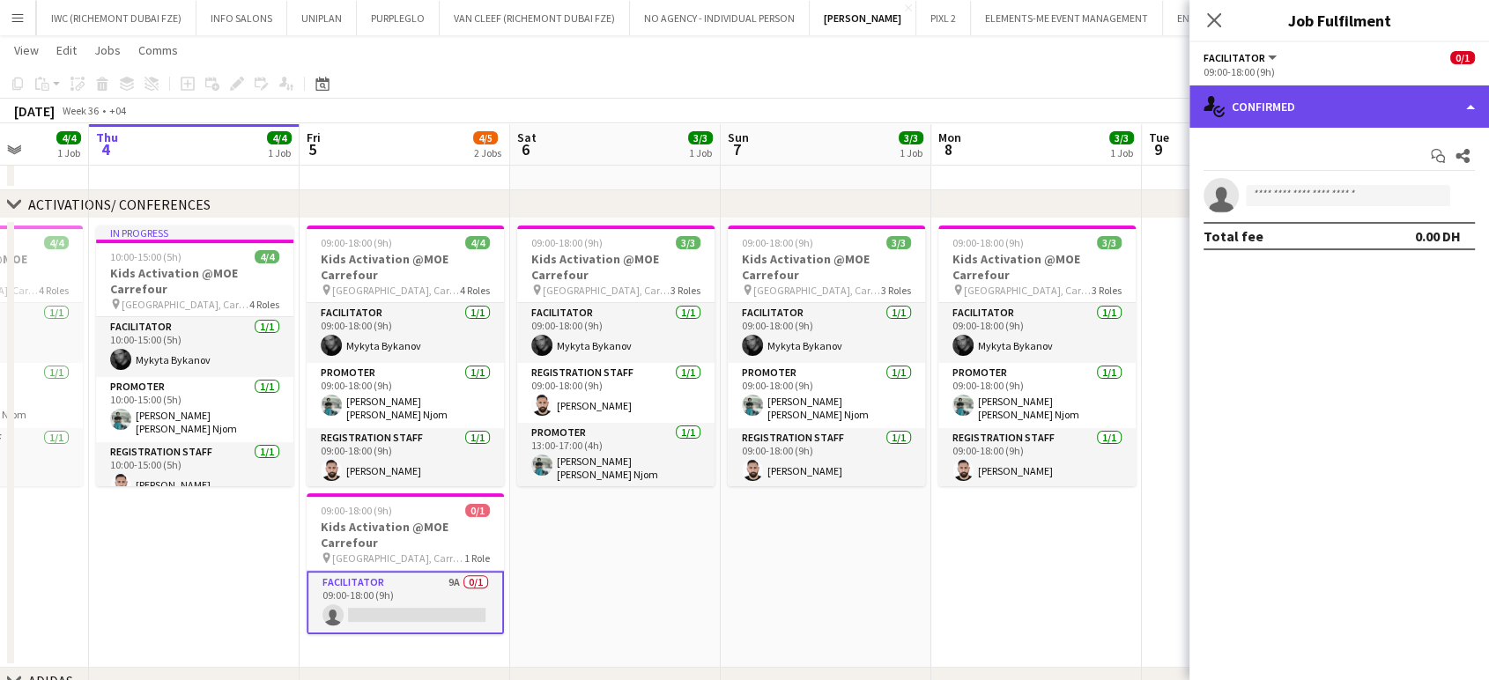
click at [846, 102] on div "single-neutral-actions-check-2 Confirmed" at bounding box center [1338, 106] width 299 height 42
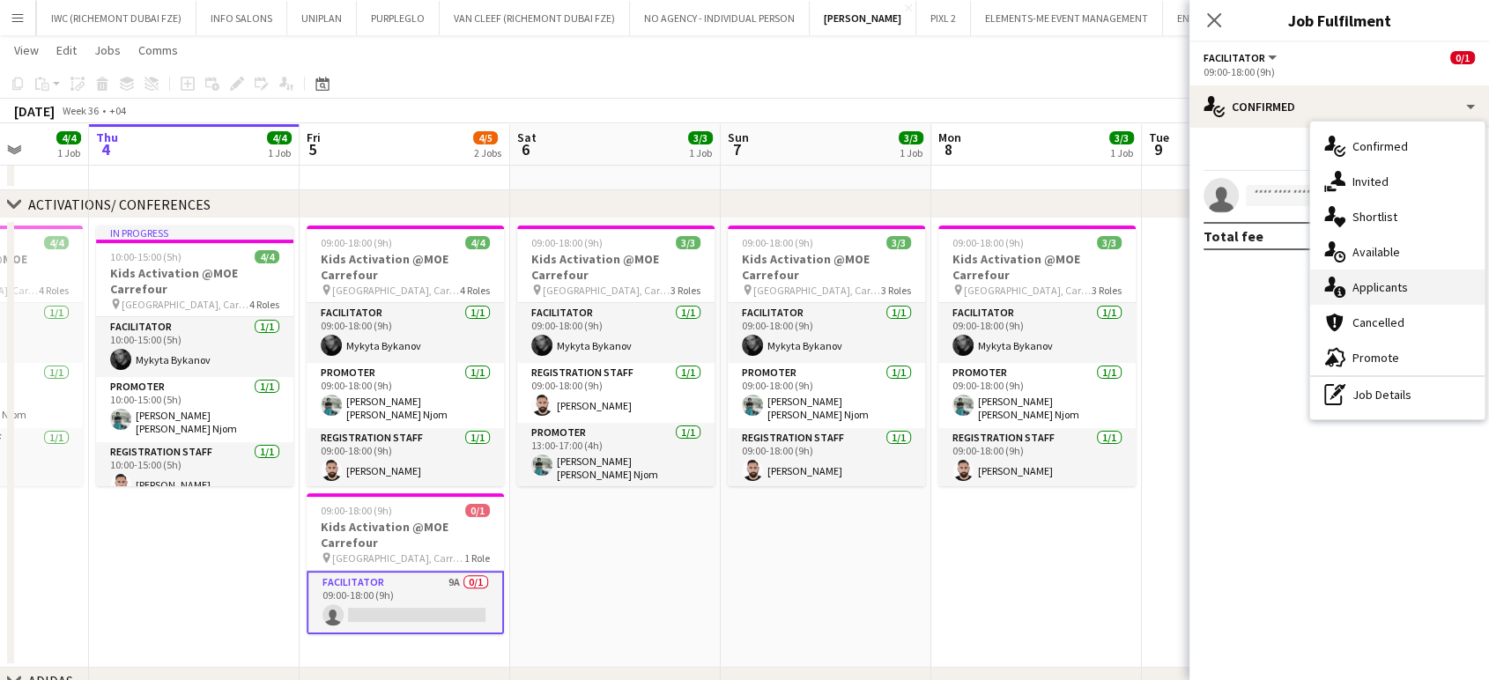
click at [846, 290] on span "Applicants" at bounding box center [1379, 287] width 55 height 16
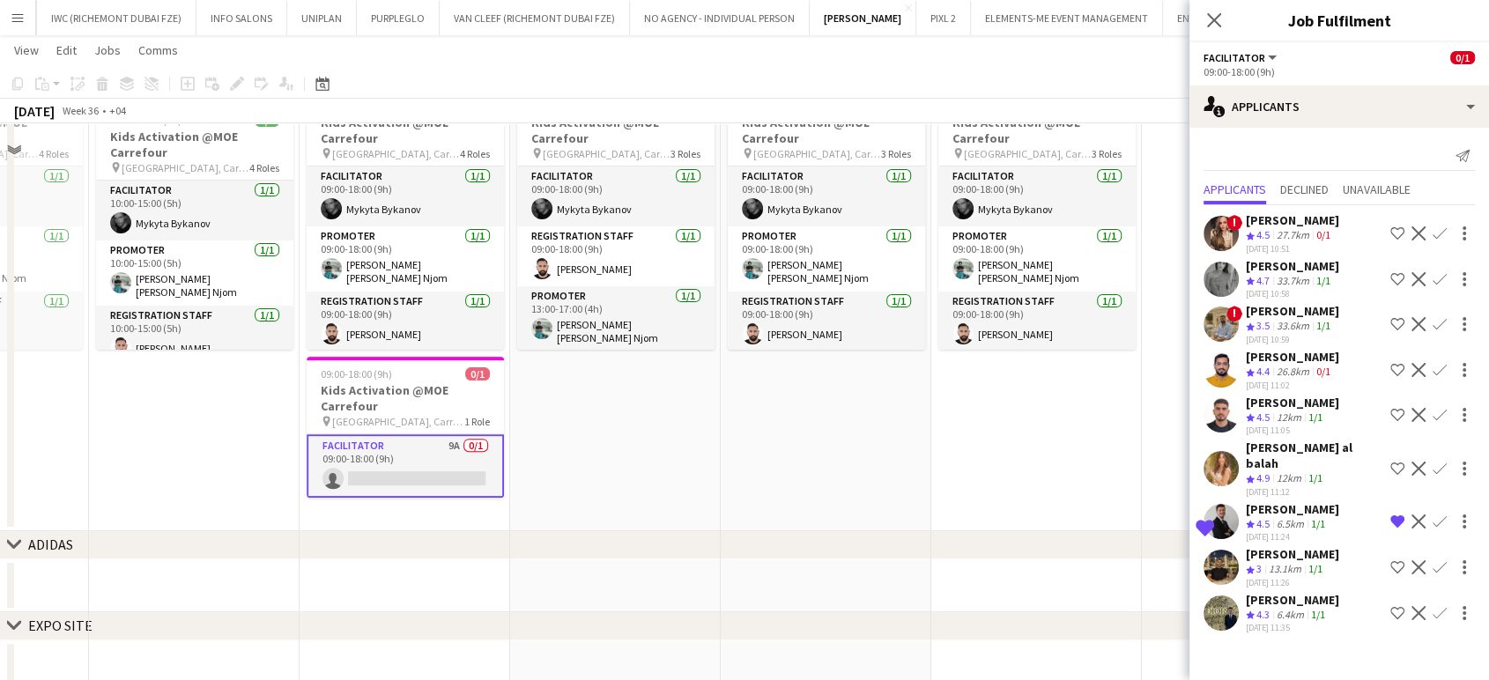
scroll to position [570, 0]
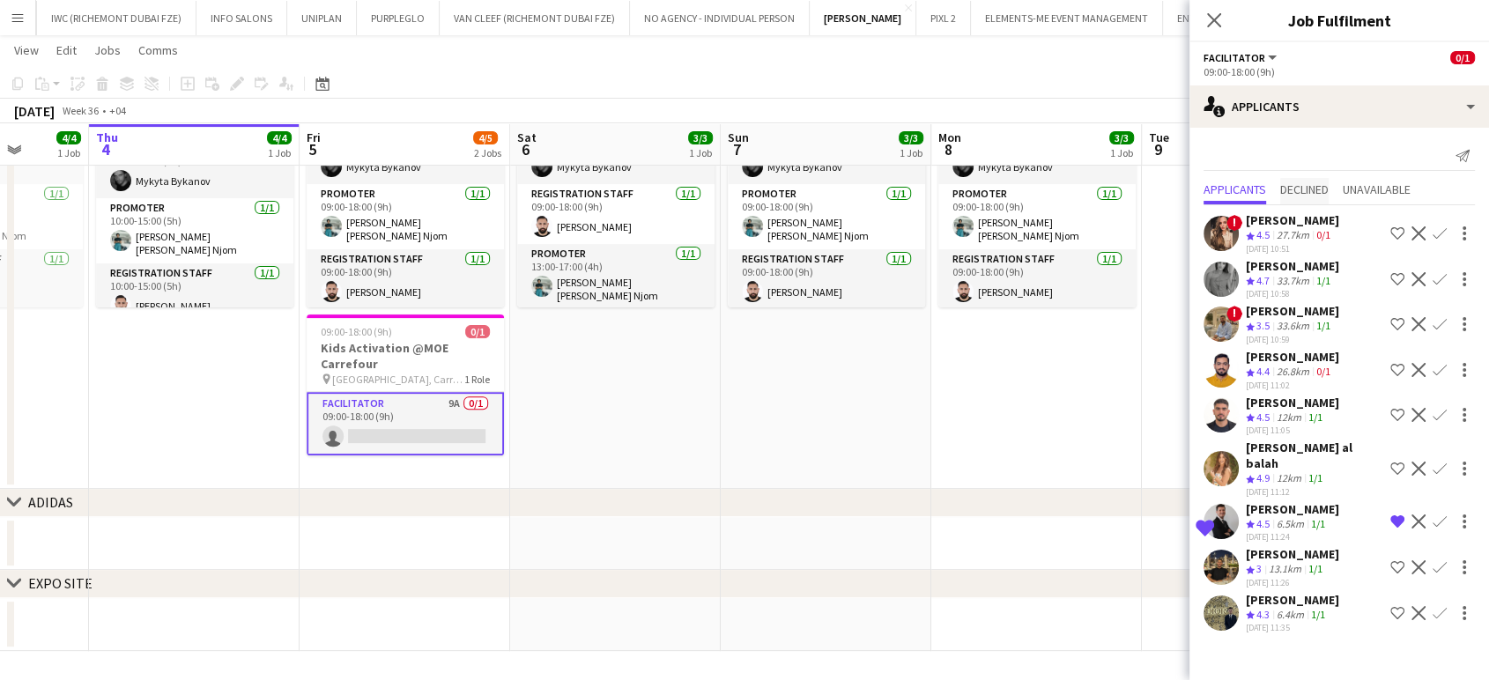
click at [846, 195] on span "Declined" at bounding box center [1304, 189] width 48 height 12
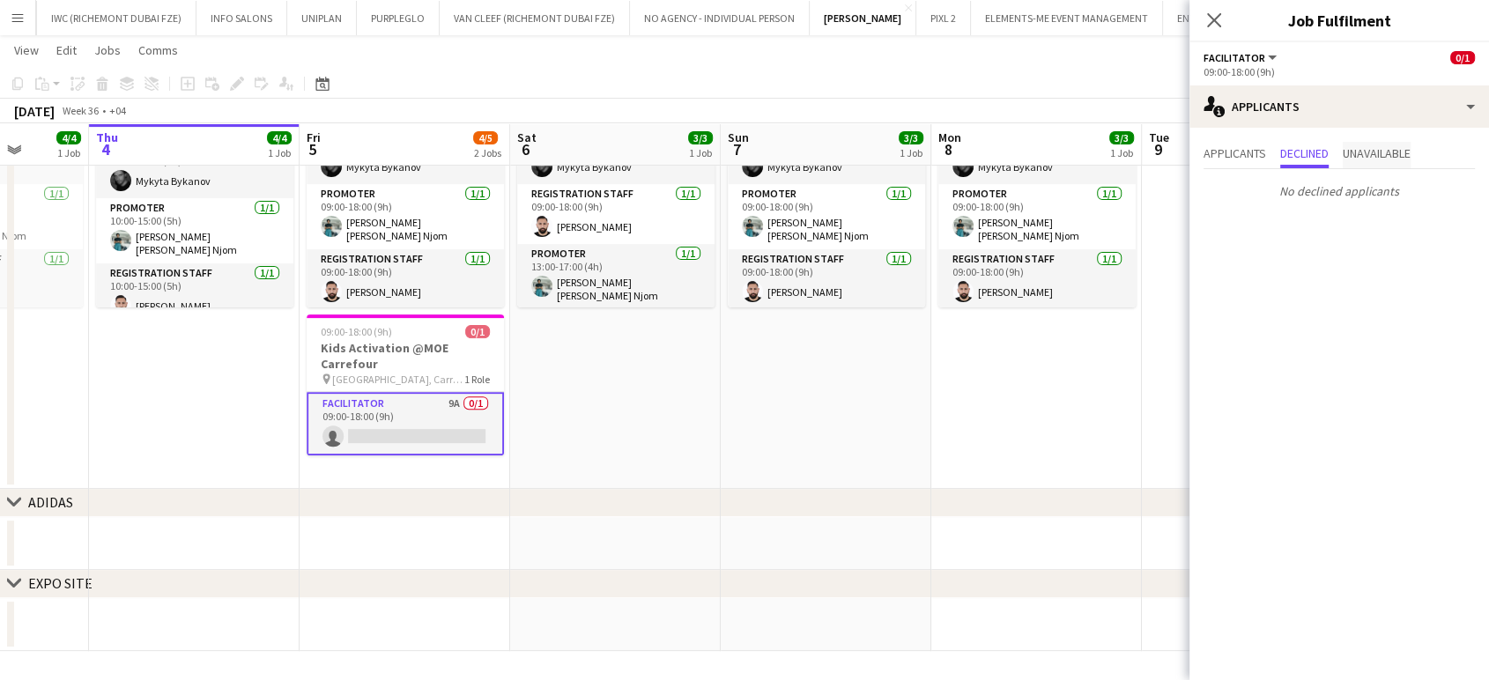
click at [846, 155] on span "Unavailable" at bounding box center [1376, 153] width 68 height 12
click at [846, 160] on span "Applicants" at bounding box center [1234, 155] width 63 height 26
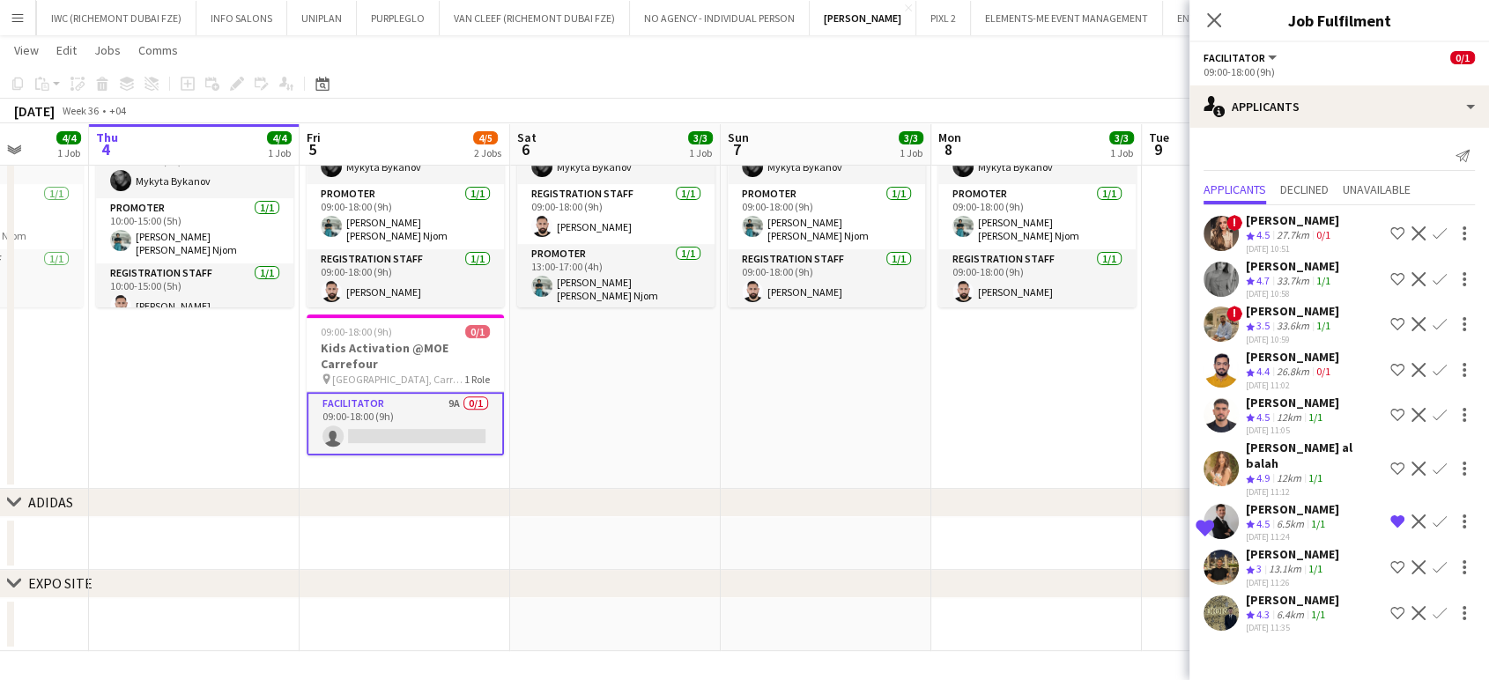
click at [846, 365] on span "4.4" at bounding box center [1262, 371] width 13 height 13
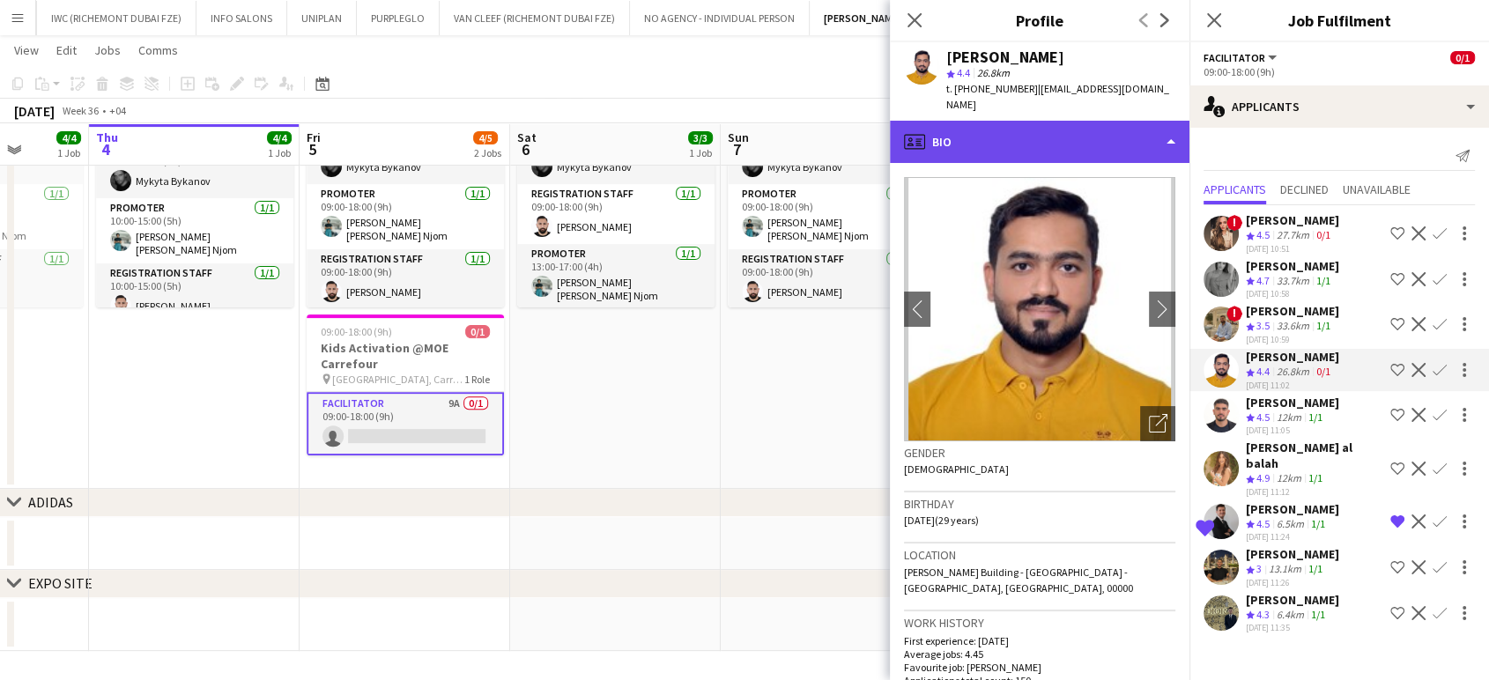
click at [846, 121] on div "profile Bio" at bounding box center [1039, 142] width 299 height 42
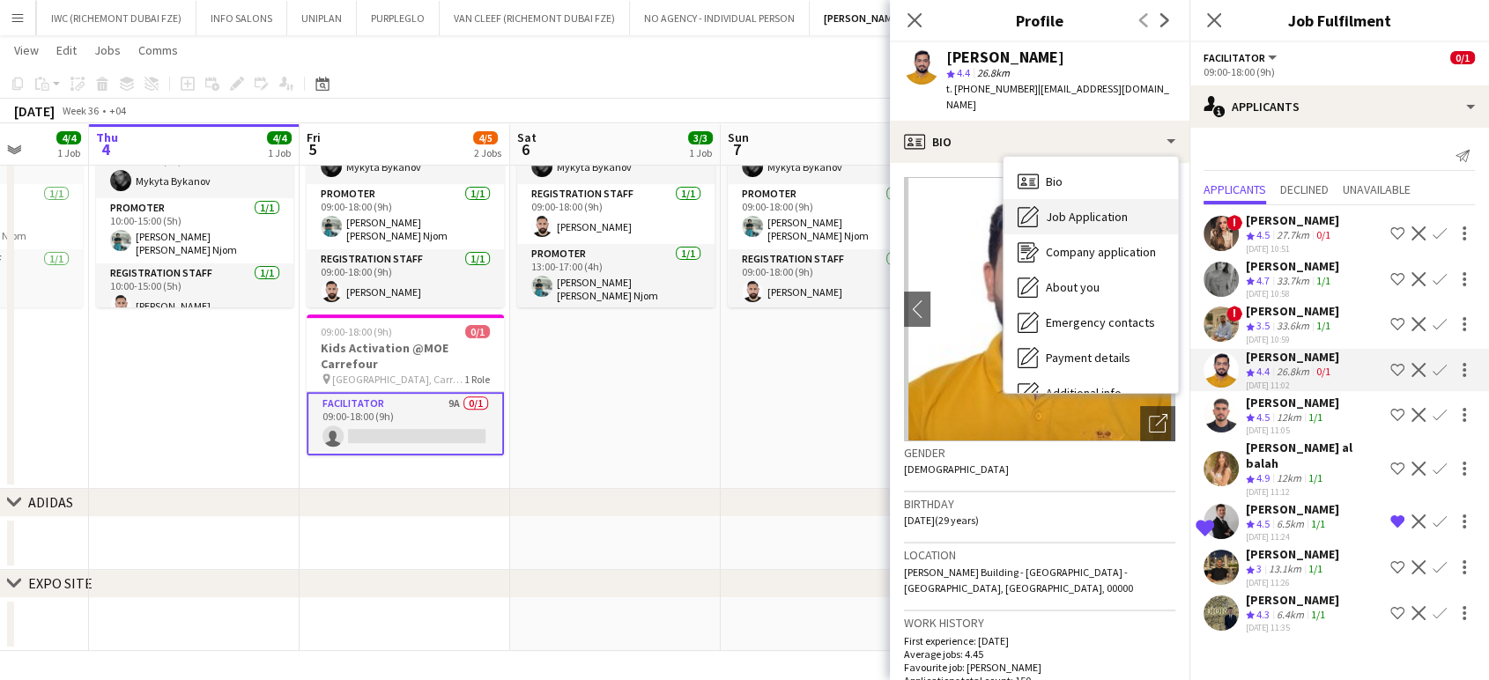
click at [846, 209] on span "Job Application" at bounding box center [1086, 217] width 82 height 16
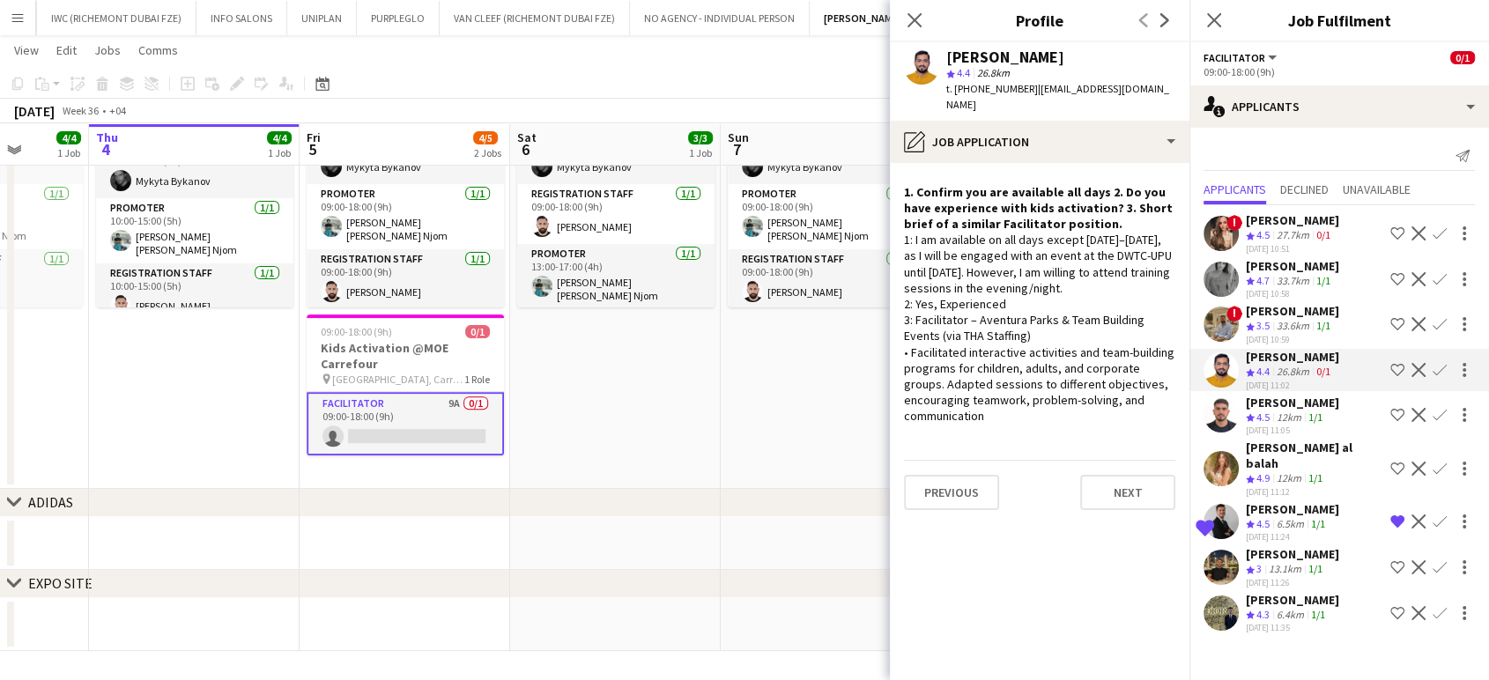
click at [846, 365] on app-icon "Shortlist crew" at bounding box center [1397, 370] width 14 height 14
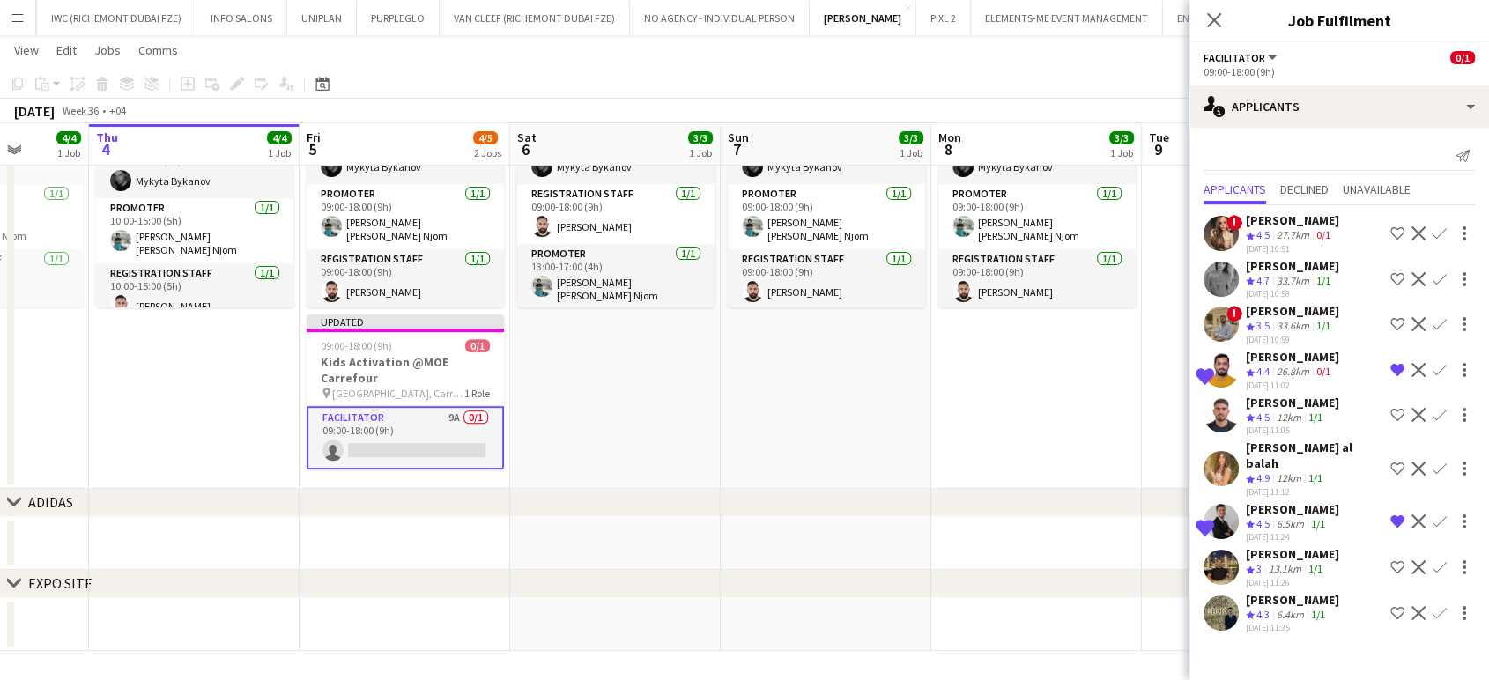
click at [846, 366] on div "26.8km" at bounding box center [1293, 372] width 40 height 15
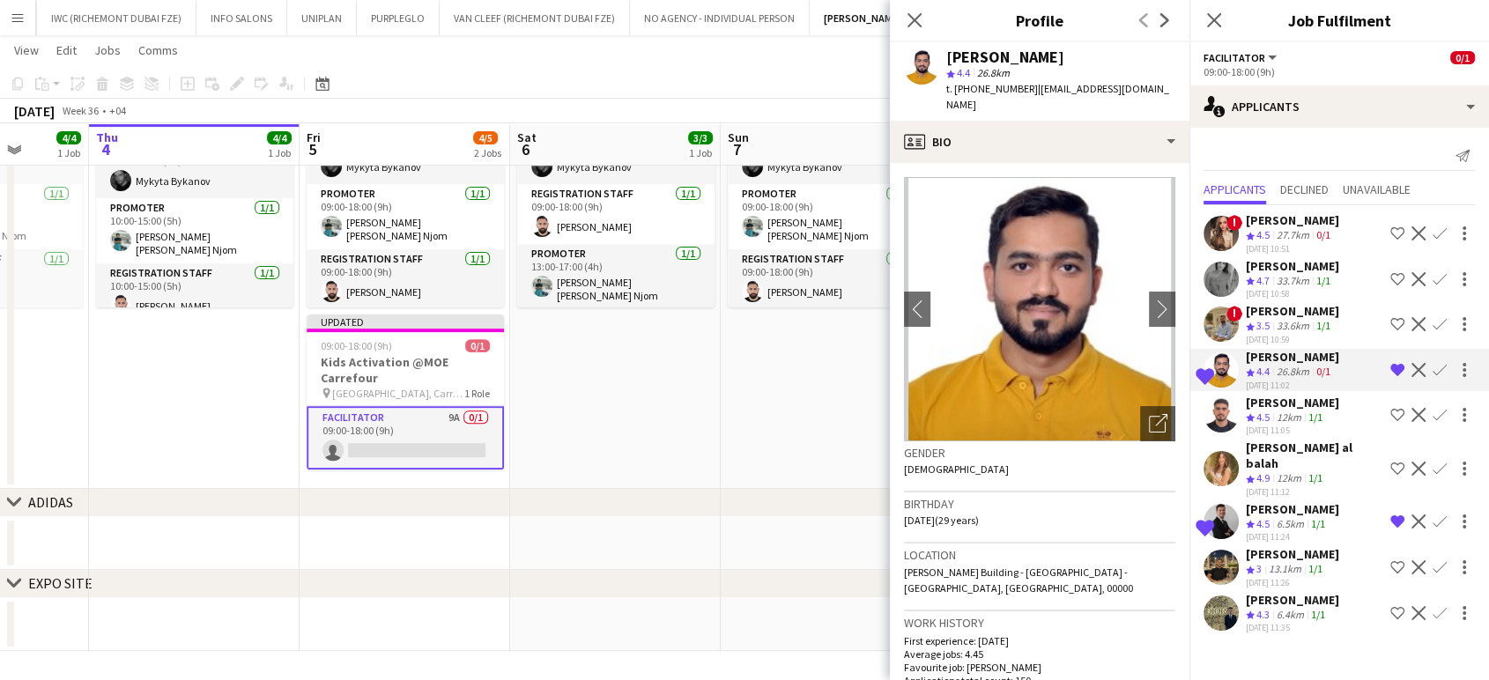
click at [796, 414] on app-date-cell "09:00-18:00 (9h) 3/3 Kids Activation @MOE Carrefour pin Mall of Emirates, Carre…" at bounding box center [825, 264] width 211 height 449
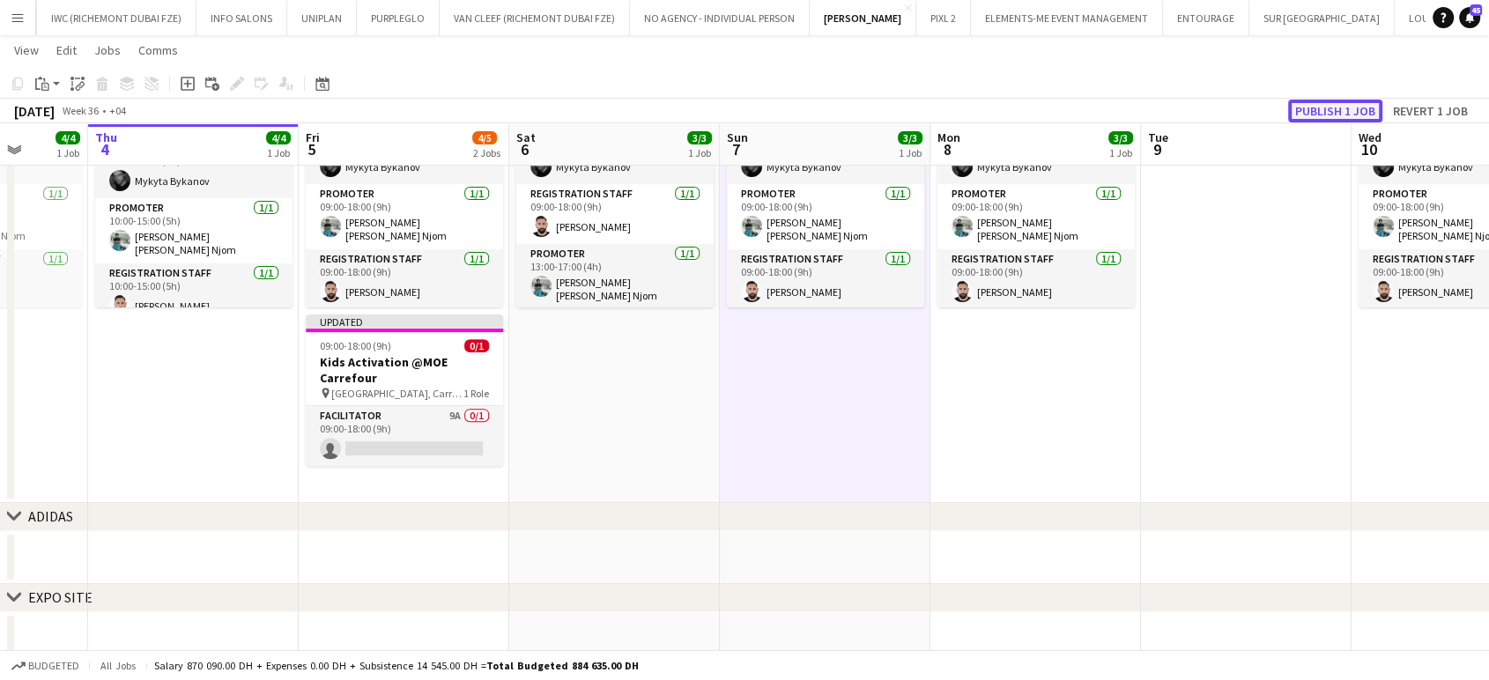
click at [846, 108] on button "Publish 1 job" at bounding box center [1335, 111] width 94 height 23
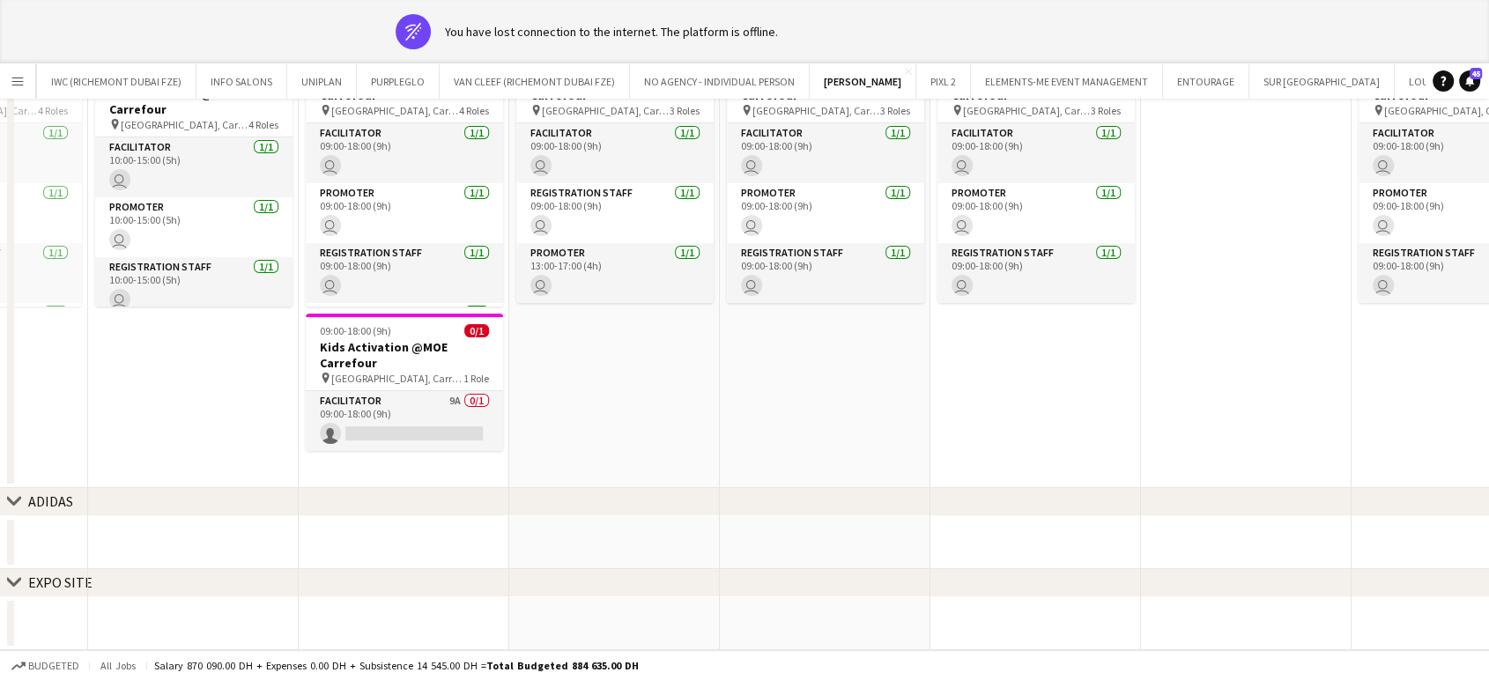
scroll to position [0, 0]
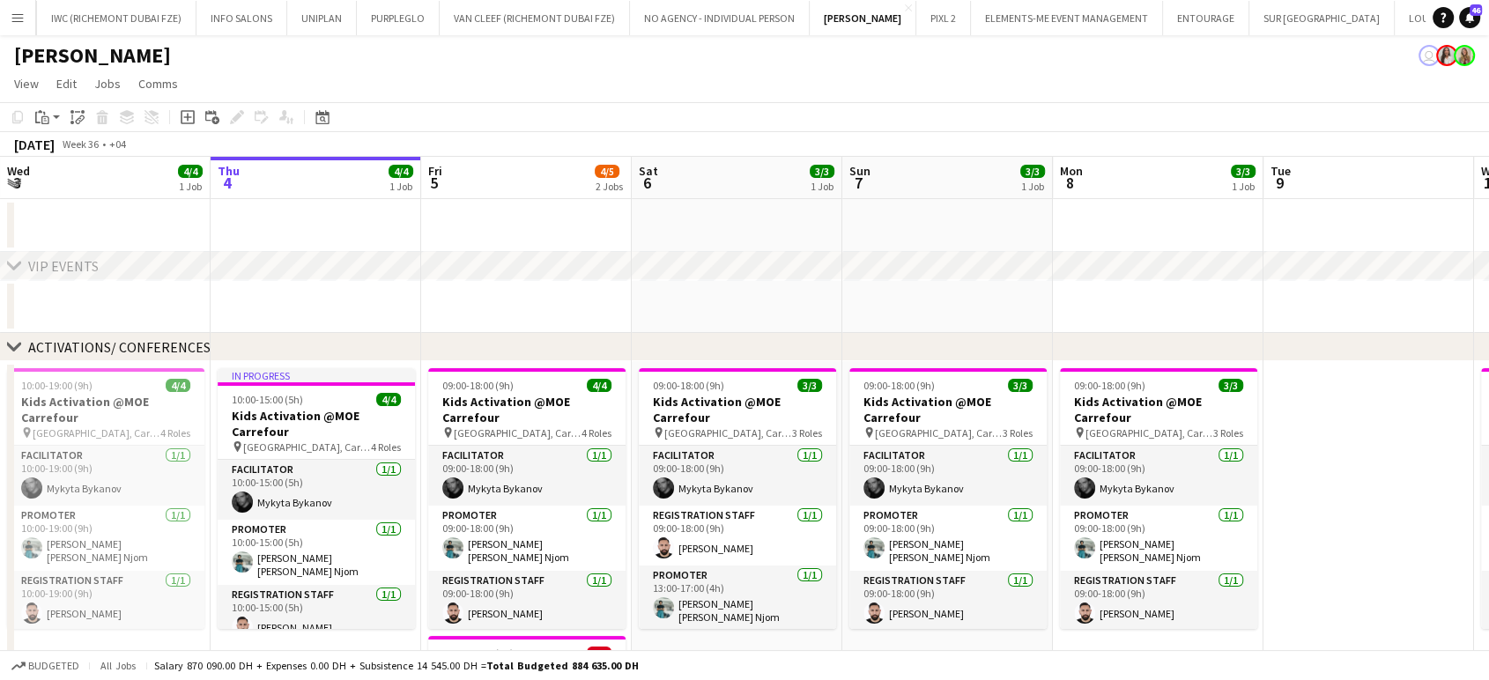
drag, startPoint x: 273, startPoint y: 458, endPoint x: 500, endPoint y: 449, distance: 227.4
click at [500, 449] on app-calendar-viewport "Mon 1 4/4 1 Job Tue 2 4/4 1 Job Wed 3 4/4 1 Job Thu 4 4/4 1 Job Fri 5 4/5 2 Job…" at bounding box center [744, 565] width 1489 height 816
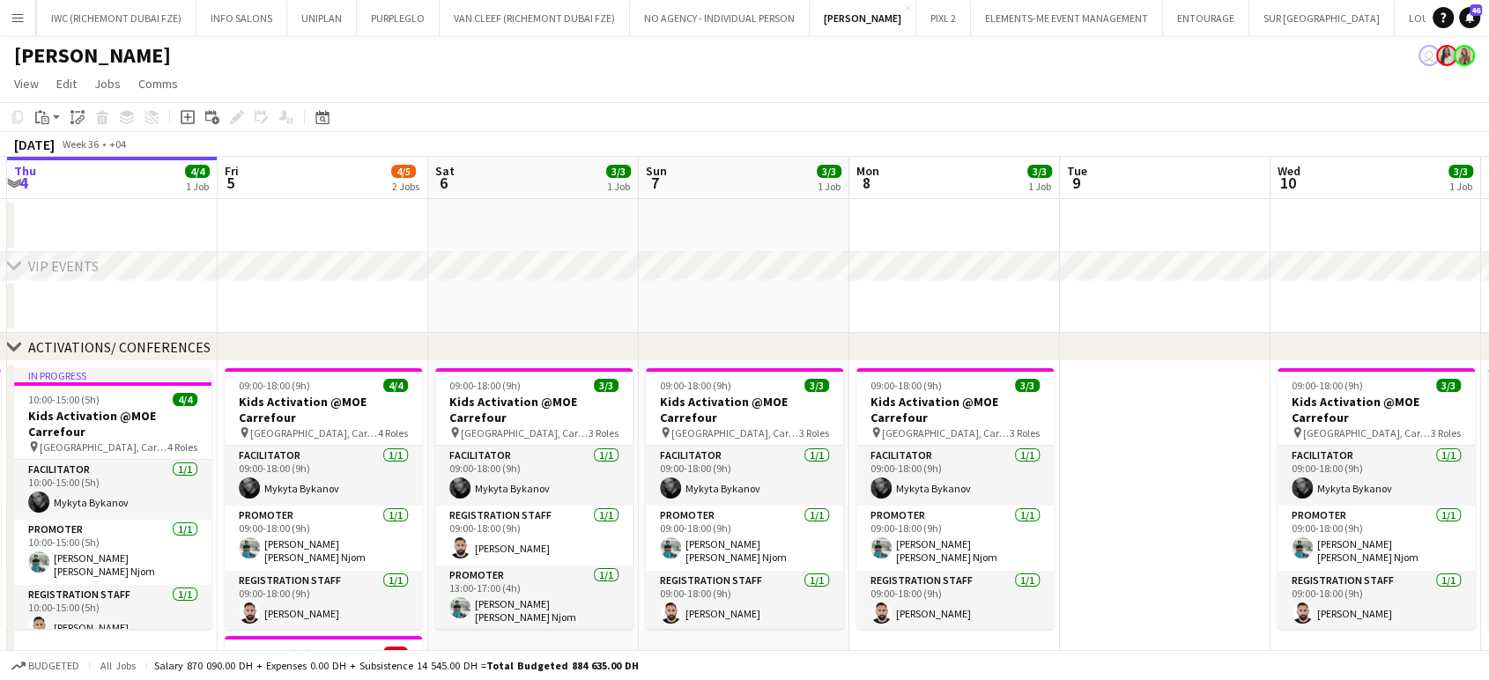
drag, startPoint x: 990, startPoint y: 371, endPoint x: 717, endPoint y: 358, distance: 273.4
click at [711, 358] on div "chevron-right VIP EVENTS chevron-right ACTIVATIONS/ CONFERENCES chevron-right A…" at bounding box center [744, 565] width 1489 height 816
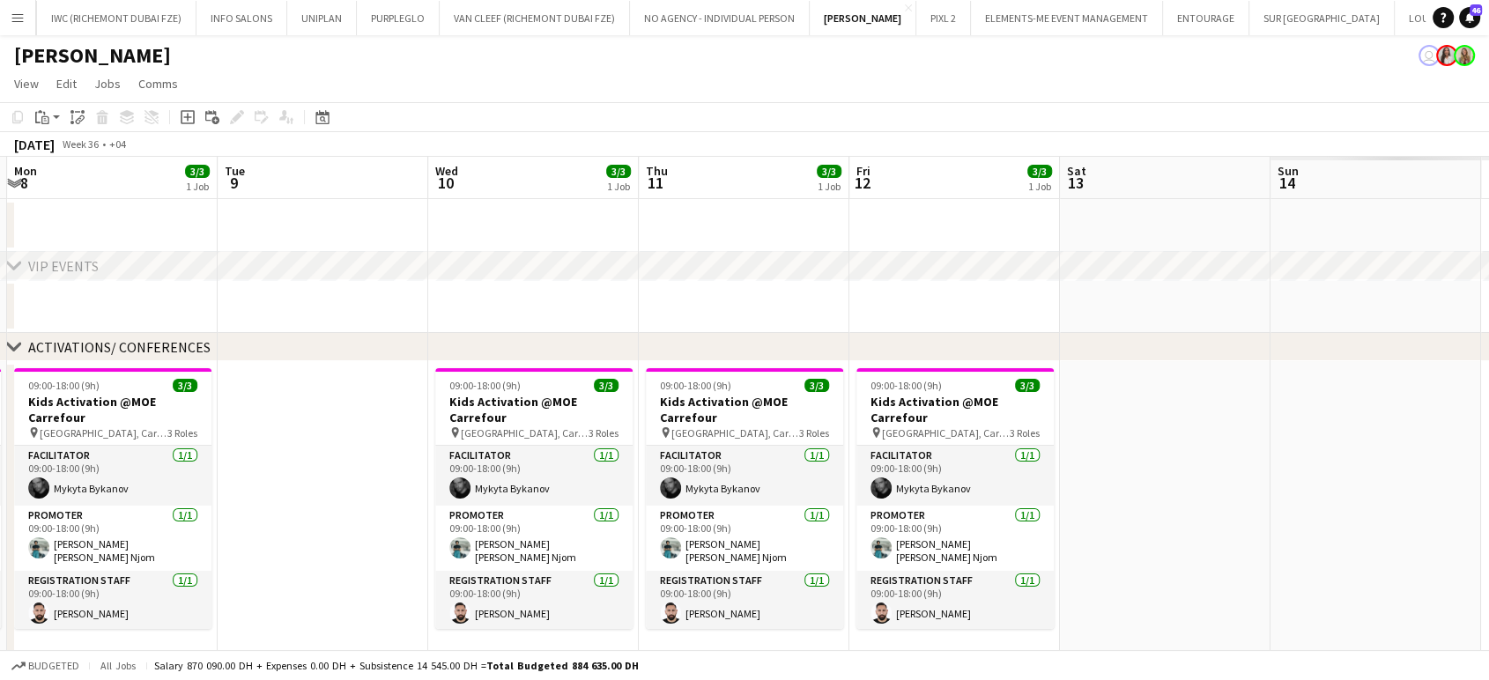
drag, startPoint x: 487, startPoint y: 388, endPoint x: 580, endPoint y: 395, distance: 93.6
click at [487, 389] on app-calendar-viewport "Thu 4 4/4 1 Job Fri 5 4/5 2 Jobs Sat 6 3/3 1 Job Sun 7 3/3 1 Job Mon 8 3/3 1 Jo…" at bounding box center [744, 565] width 1489 height 816
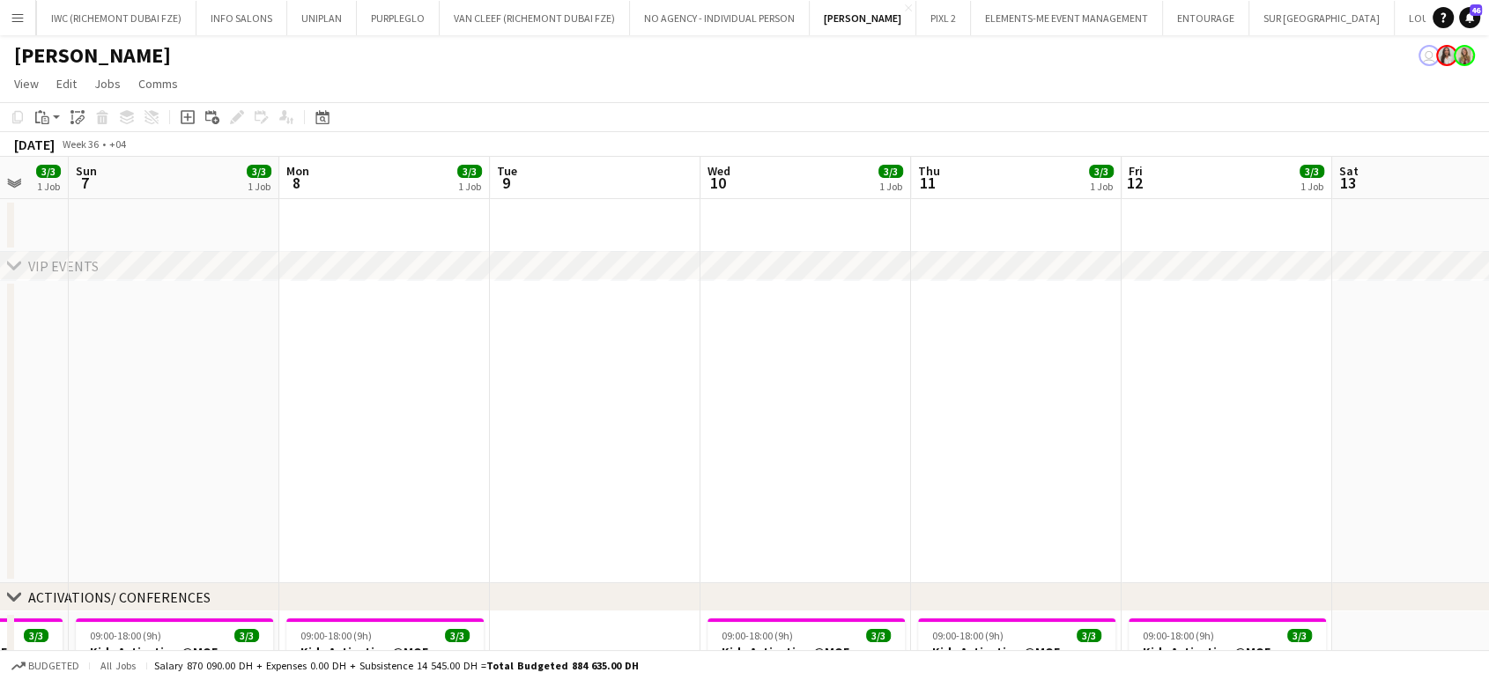
click at [567, 452] on app-calendar-viewport "Thu 4 4/4 1 Job Fri 5 4/5 2 Jobs Sat 6 3/3 1 Job Sun 7 3/3 1 Job Mon 8 3/3 1 Jo…" at bounding box center [744, 690] width 1489 height 1066
drag, startPoint x: 1101, startPoint y: 446, endPoint x: 388, endPoint y: 435, distance: 712.6
click at [388, 435] on app-calendar-viewport "Thu 4 4/4 1 Job Fri 5 4/5 2 Jobs Sat 6 3/3 1 Job Sun 7 3/3 1 Job Mon 8 3/3 1 Jo…" at bounding box center [744, 690] width 1489 height 1066
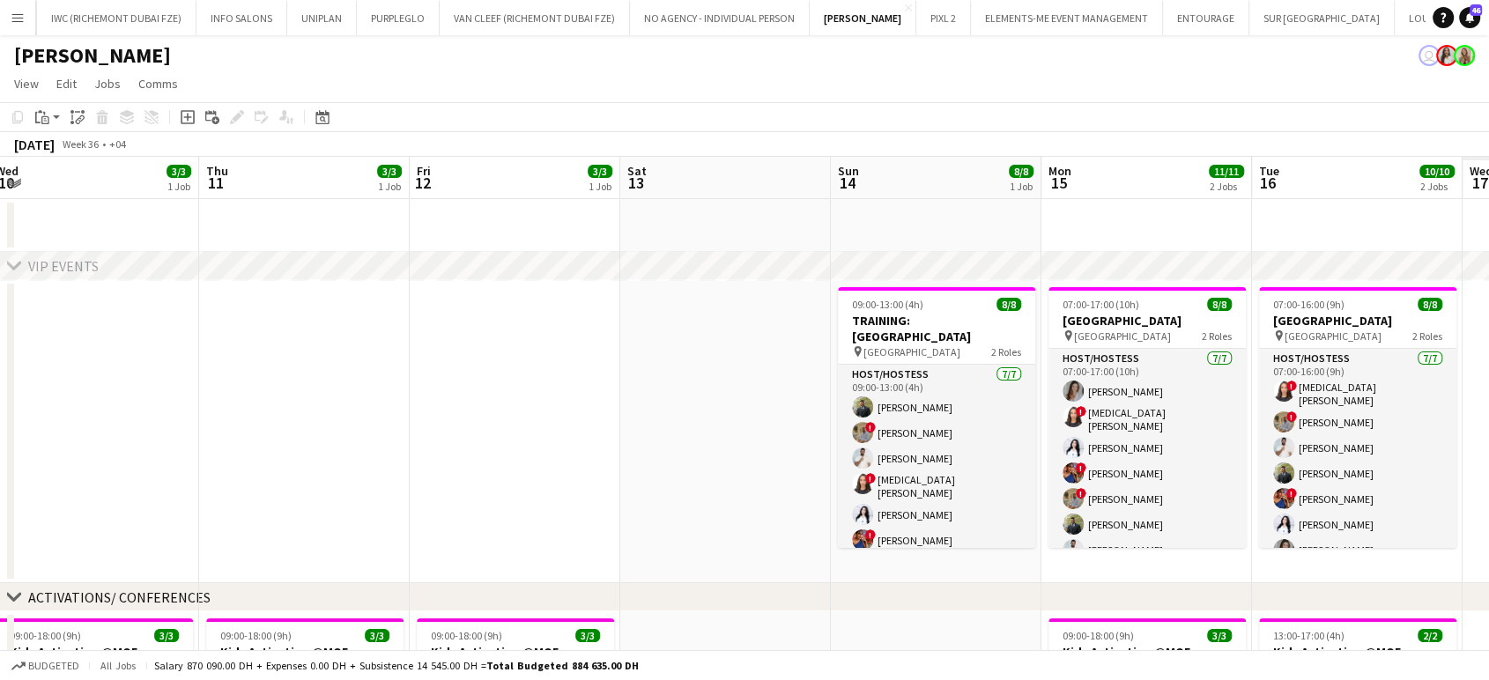
drag, startPoint x: 628, startPoint y: 442, endPoint x: 518, endPoint y: 441, distance: 110.1
click at [518, 441] on app-calendar-viewport "Sat 6 3/3 1 Job Sun 7 3/3 1 Job Mon 8 3/3 1 Job Tue 9 Wed 10 3/3 1 Job Thu 11 3…" at bounding box center [744, 690] width 1489 height 1066
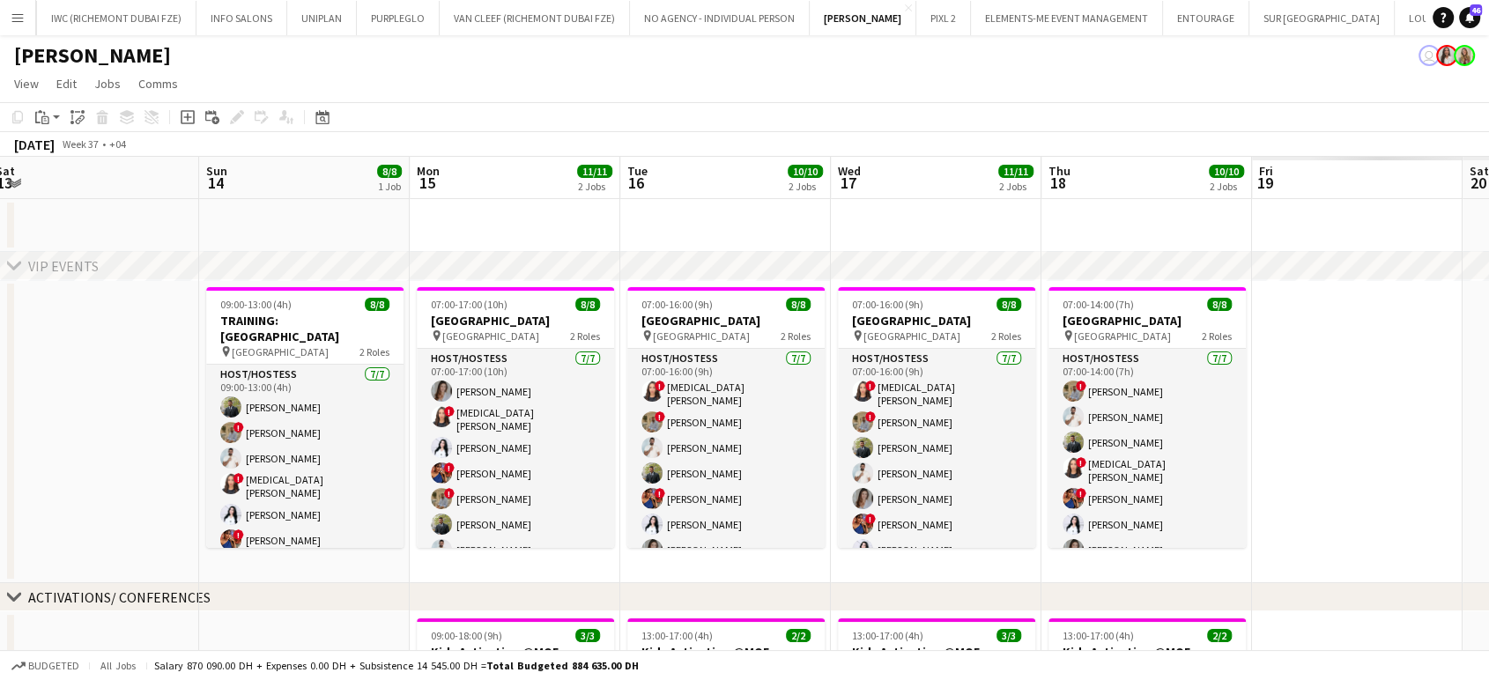
scroll to position [0, 538]
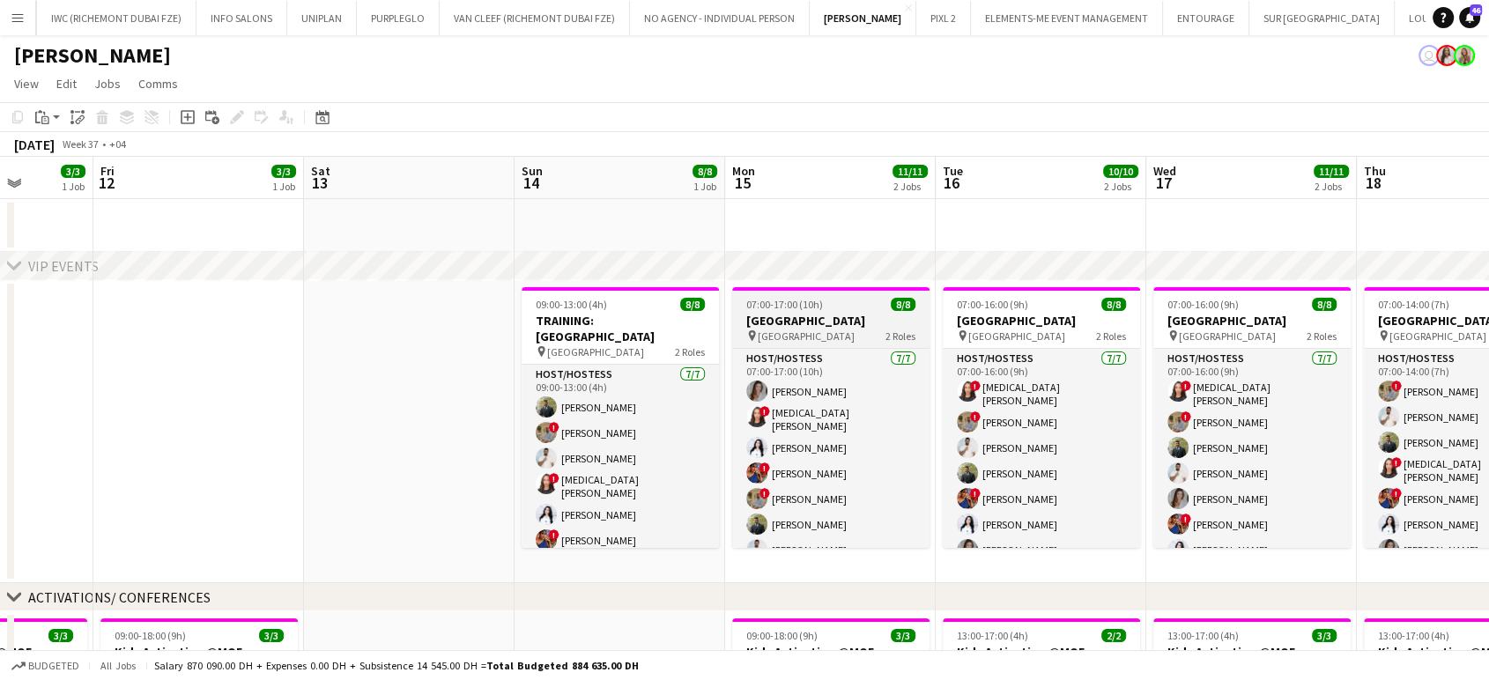
click at [814, 322] on h3 "Dubai Airport Team Building" at bounding box center [830, 321] width 197 height 16
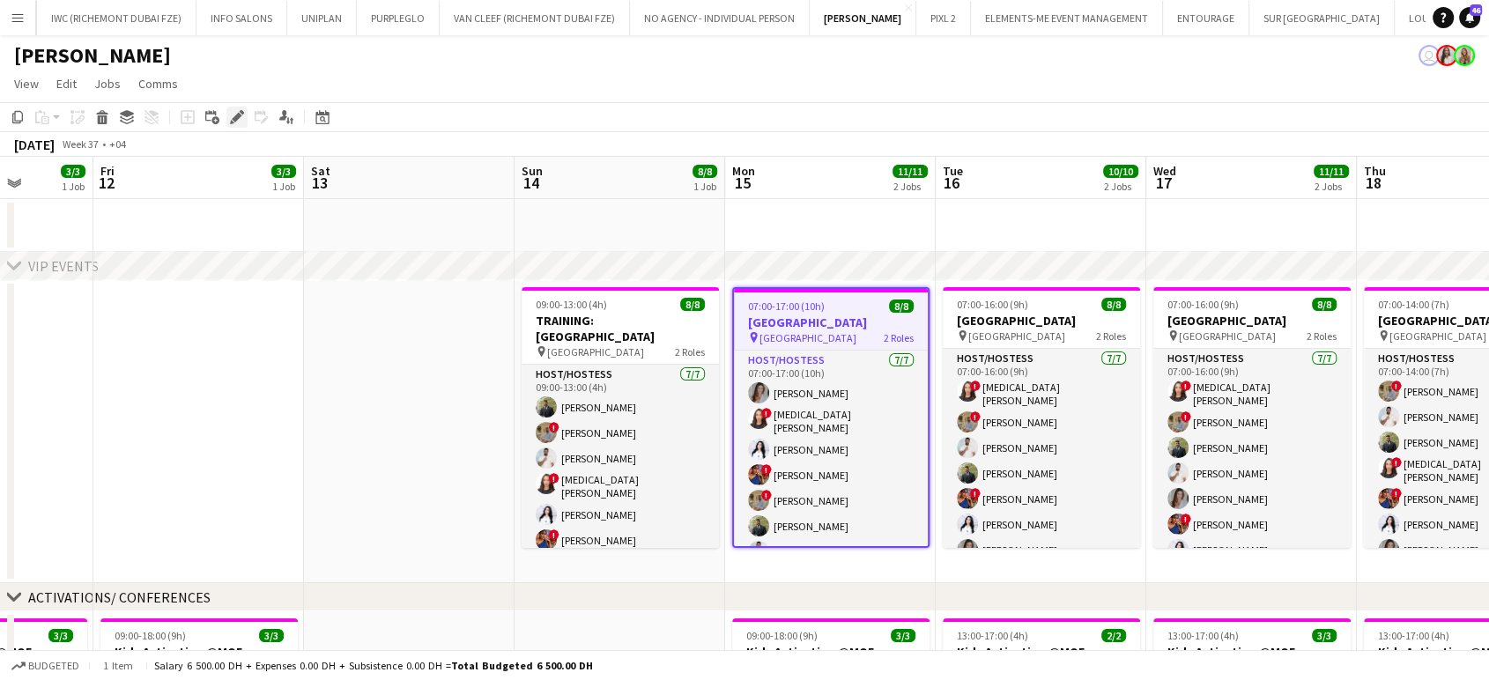
click at [245, 115] on div "Edit" at bounding box center [236, 117] width 21 height 21
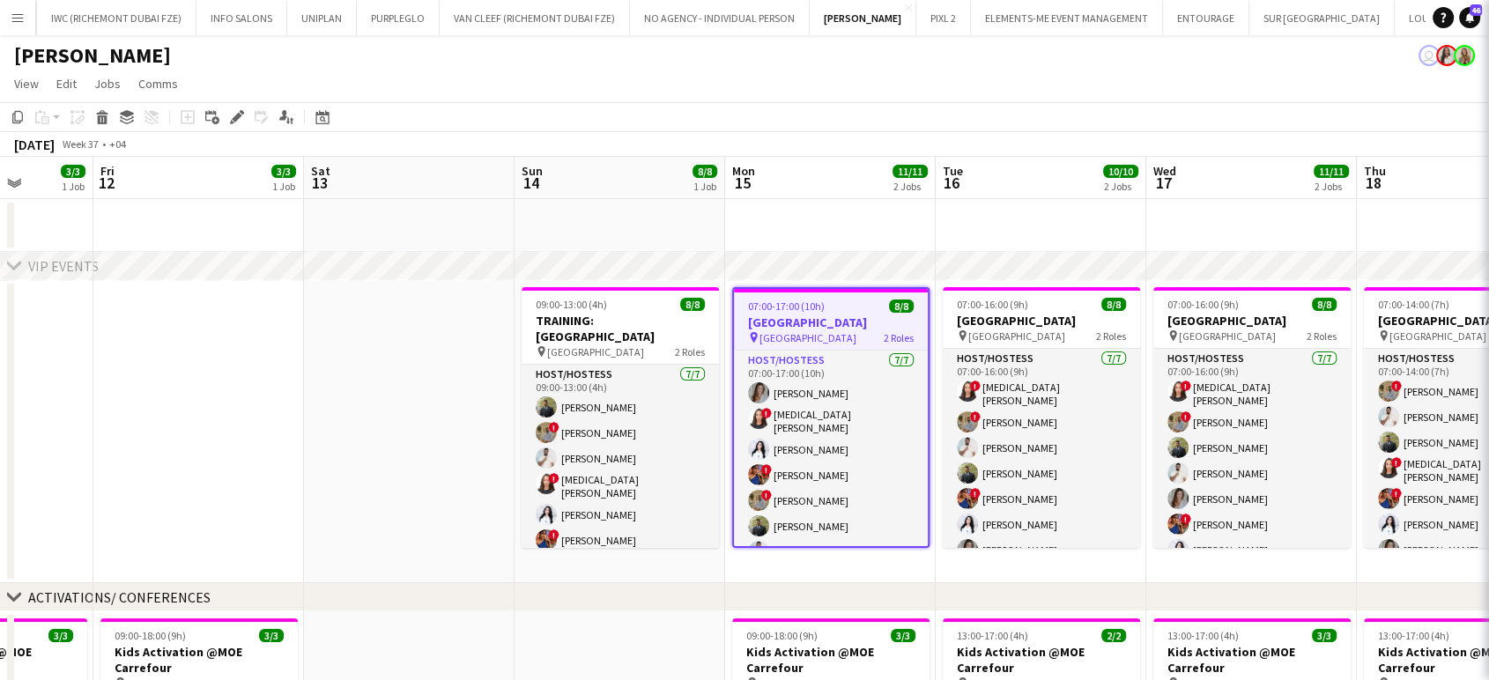
type input "**********"
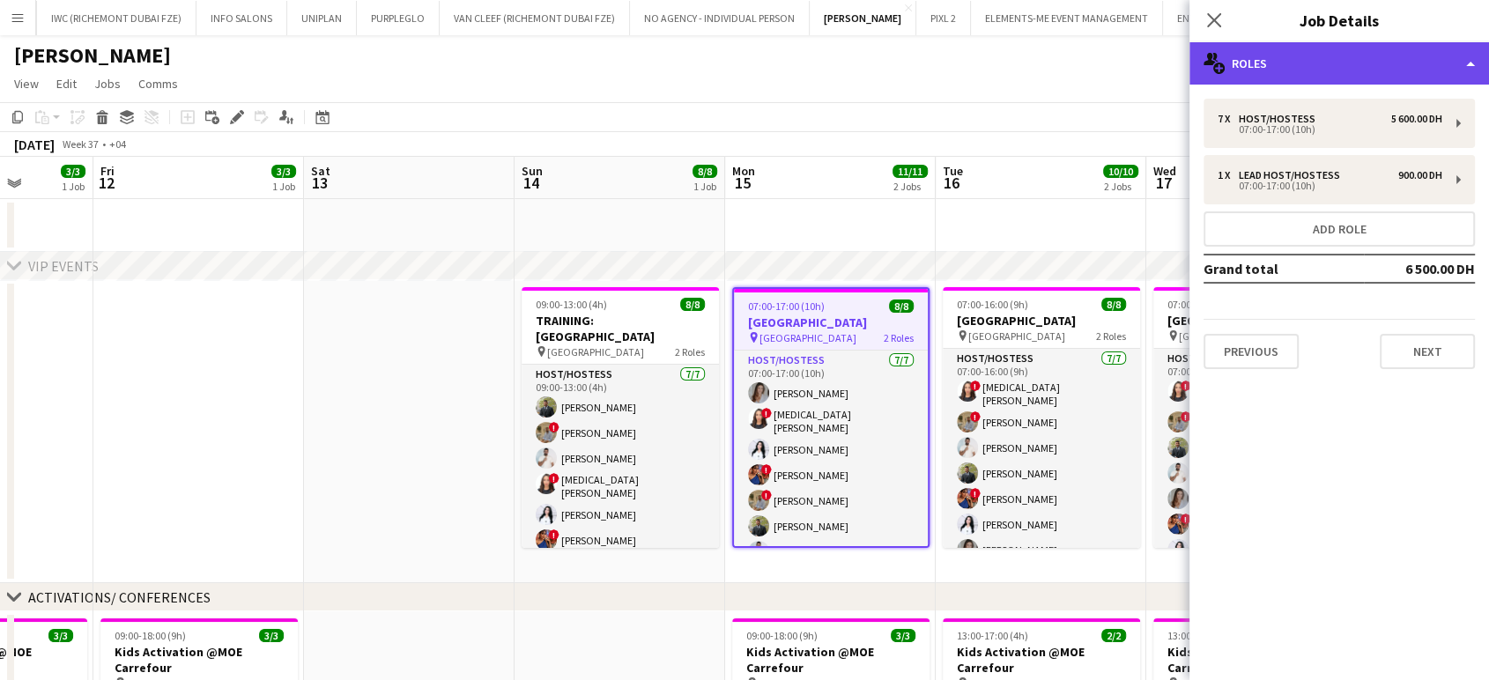
click at [846, 53] on div "multiple-users-add Roles" at bounding box center [1338, 63] width 299 height 42
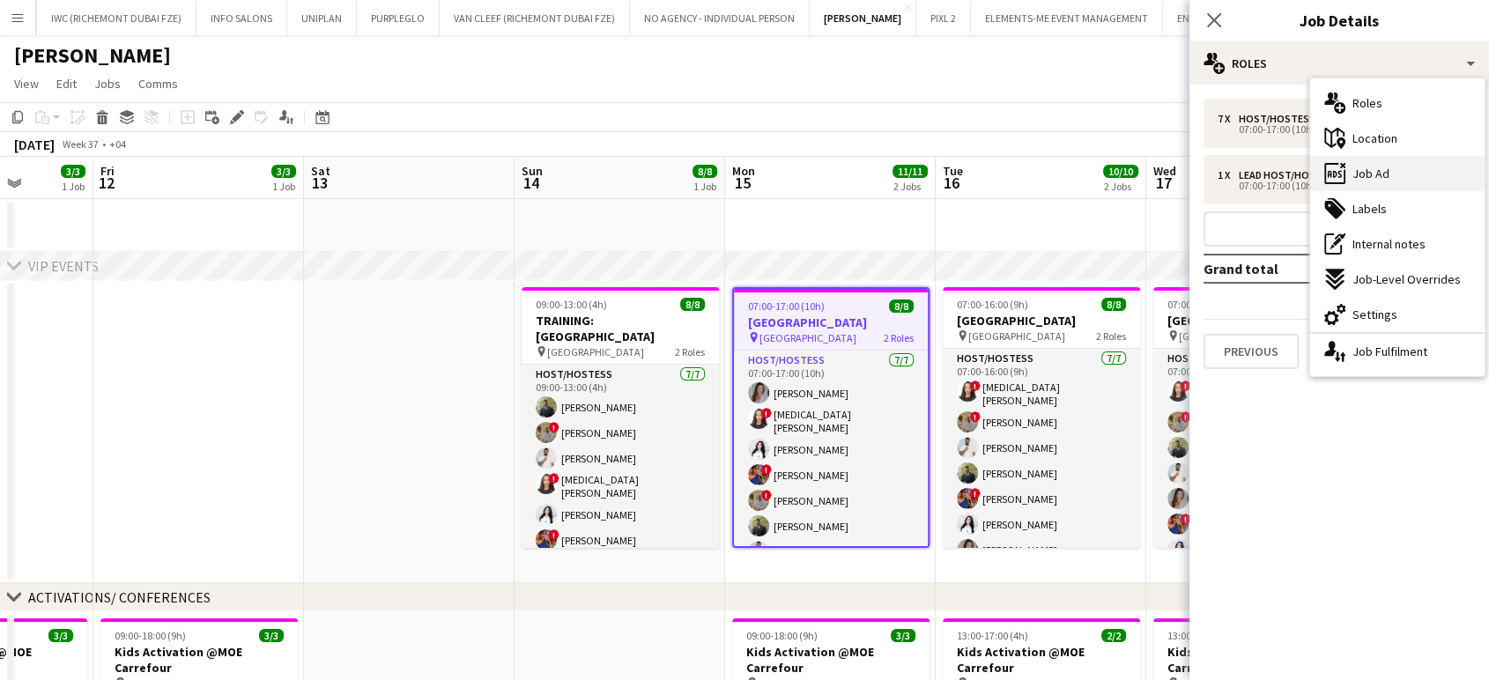
click at [846, 185] on div "ads-window Job Ad" at bounding box center [1397, 173] width 174 height 35
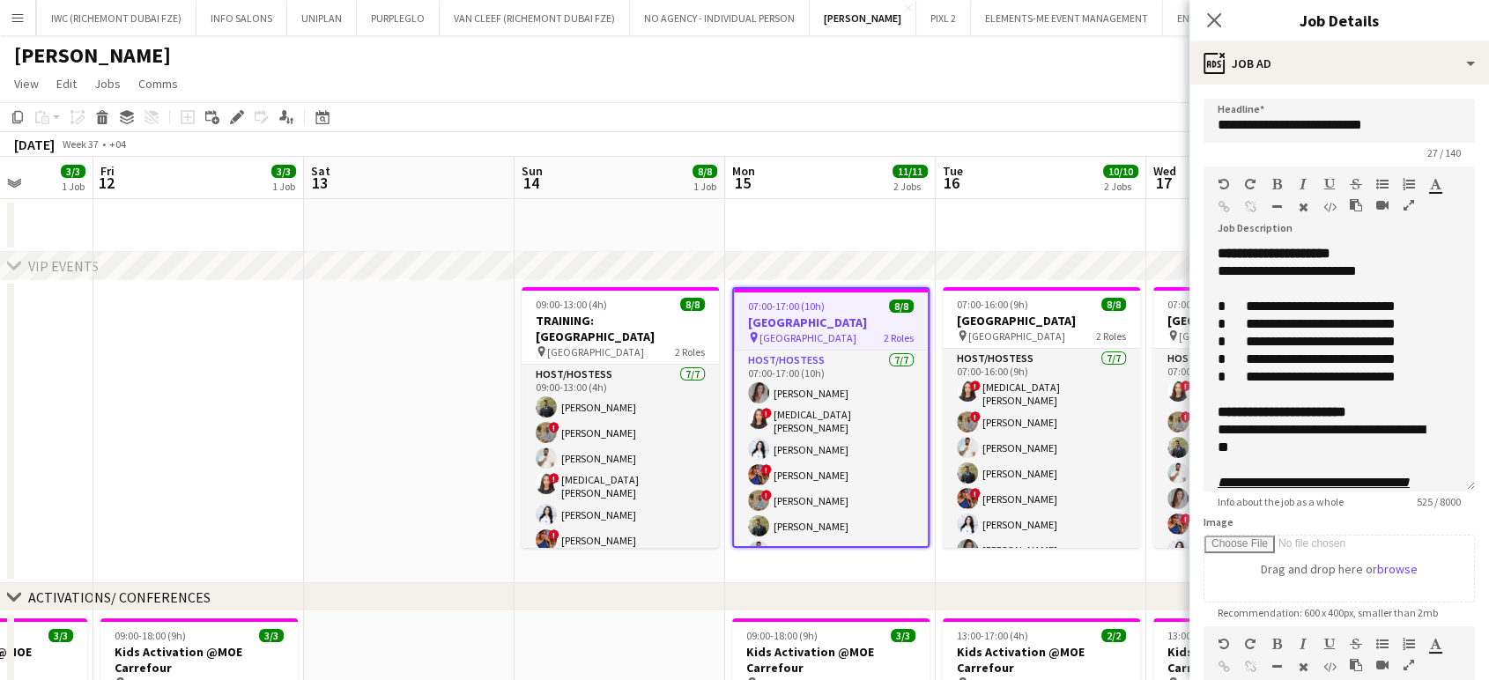
drag, startPoint x: 1433, startPoint y: 369, endPoint x: 1437, endPoint y: 511, distance: 141.9
click at [846, 511] on form "**********" at bounding box center [1338, 548] width 299 height 899
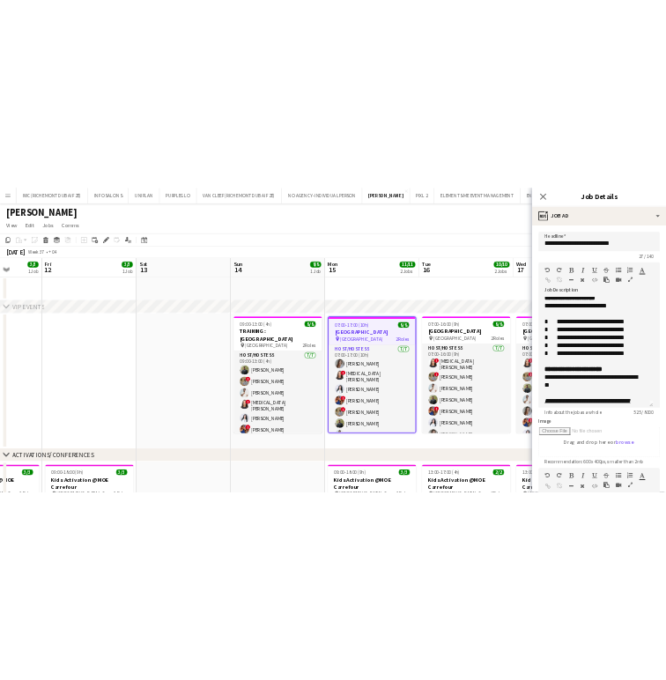
scroll to position [0, 0]
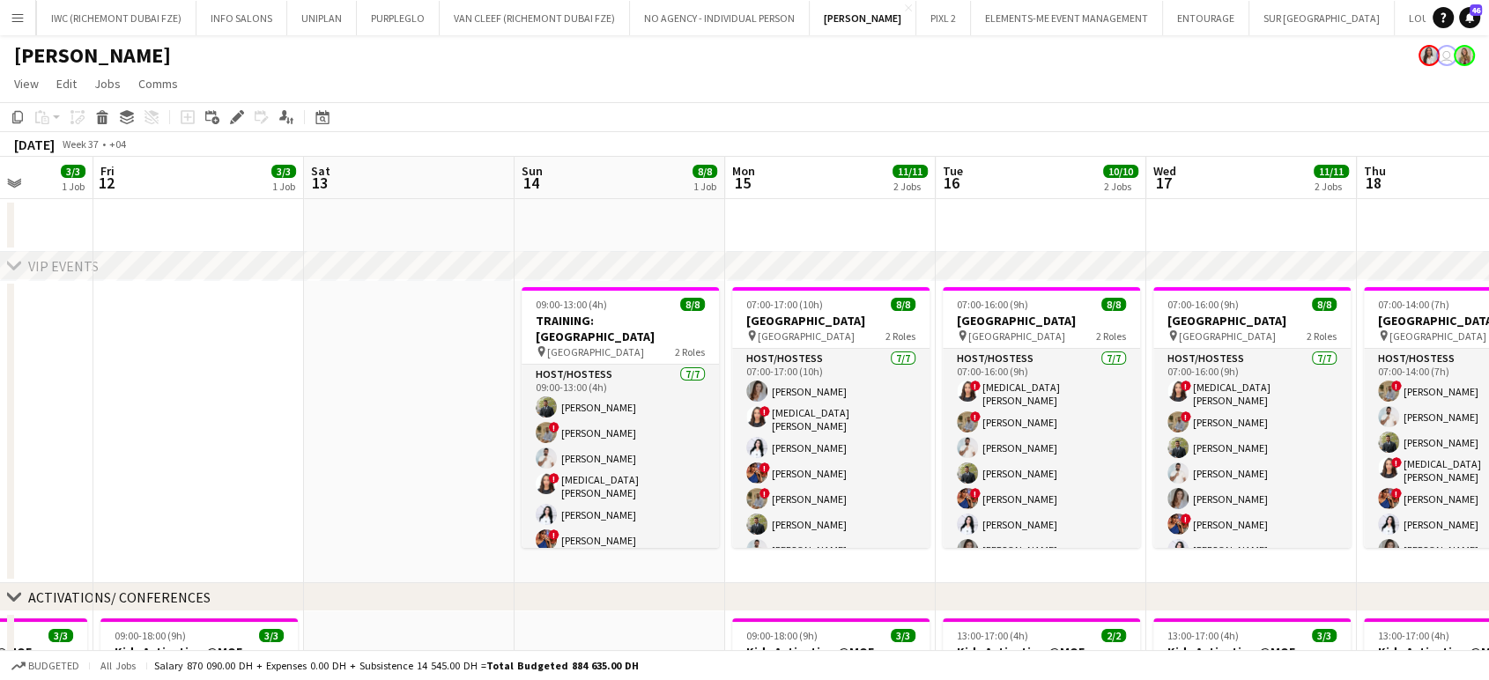
click at [352, 441] on app-date-cell at bounding box center [409, 431] width 211 height 303
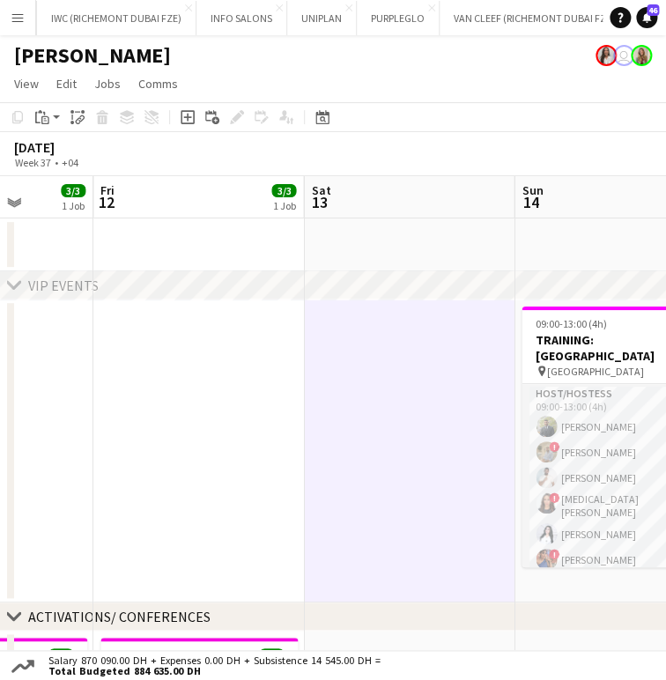
click at [169, 417] on app-date-cell at bounding box center [198, 450] width 211 height 303
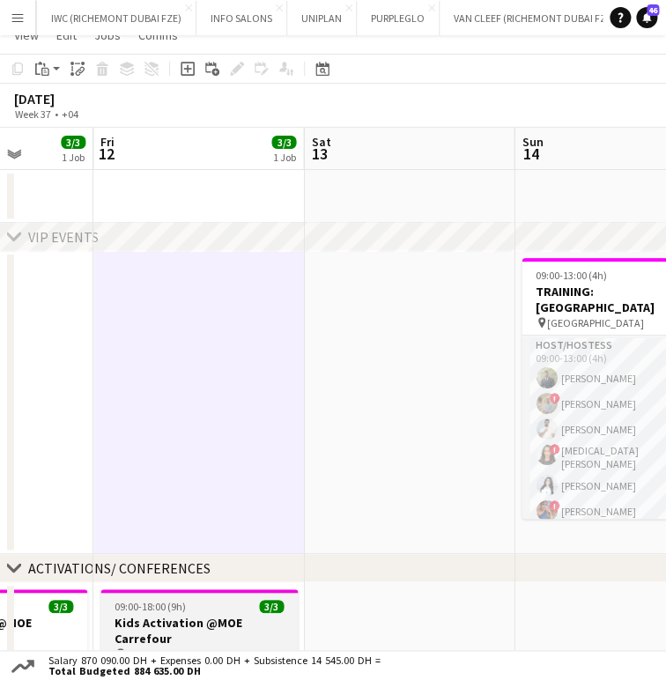
scroll to position [293, 0]
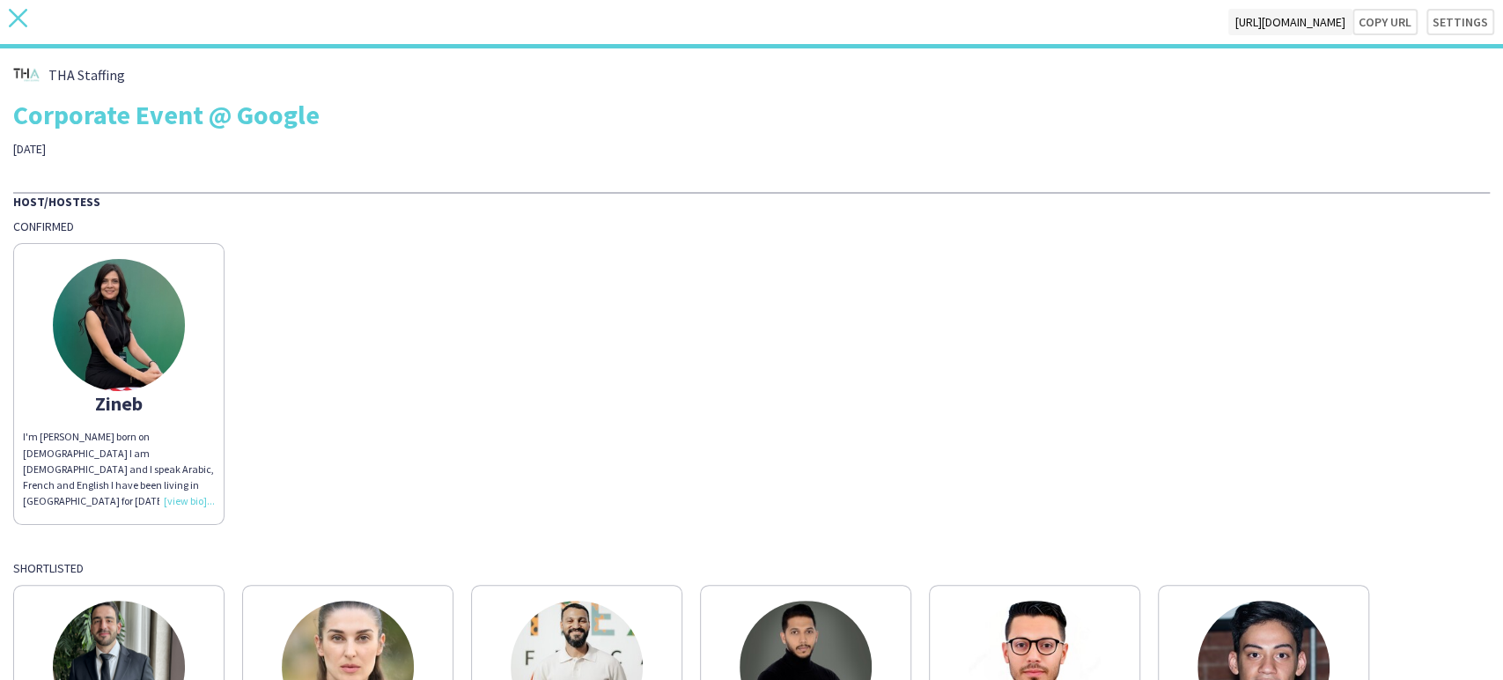
click at [22, 26] on icon "close" at bounding box center [18, 18] width 18 height 18
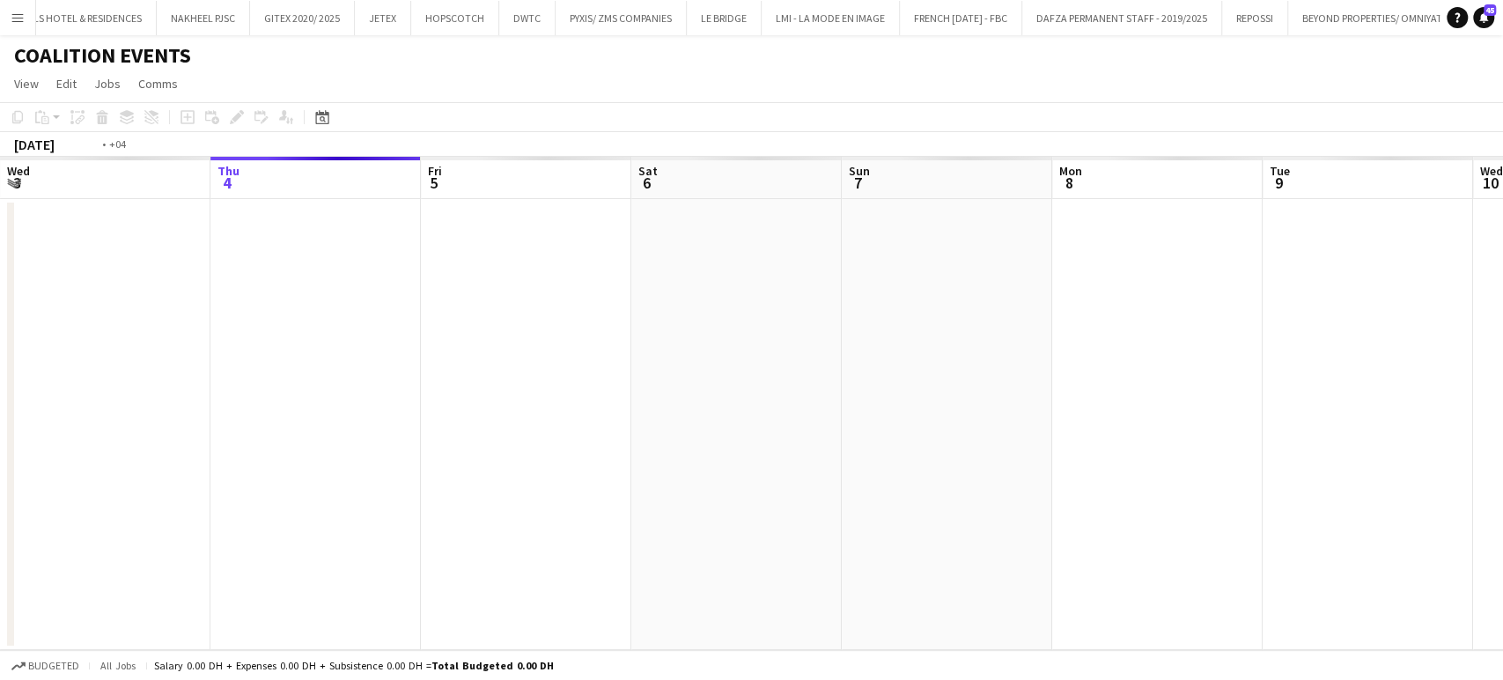
scroll to position [0, 606]
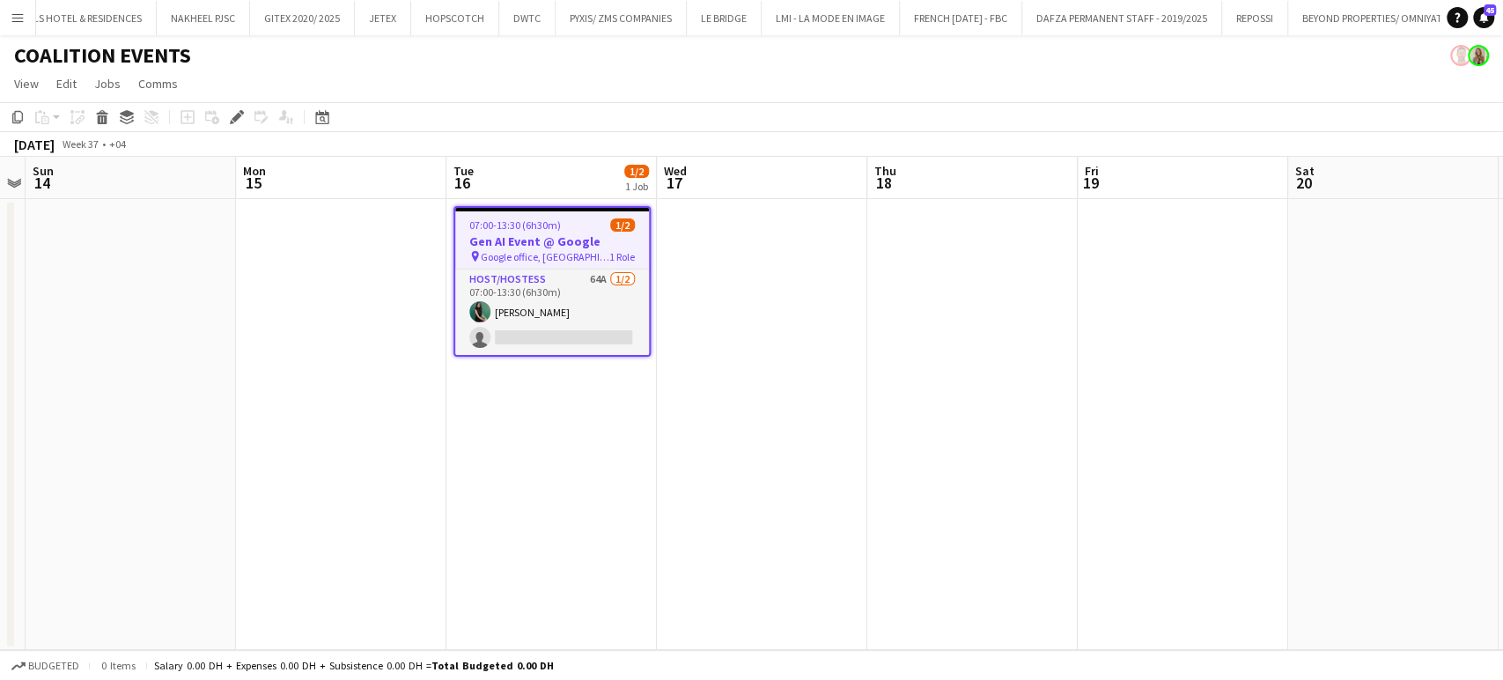
click at [7, 11] on button "Menu" at bounding box center [17, 17] width 35 height 35
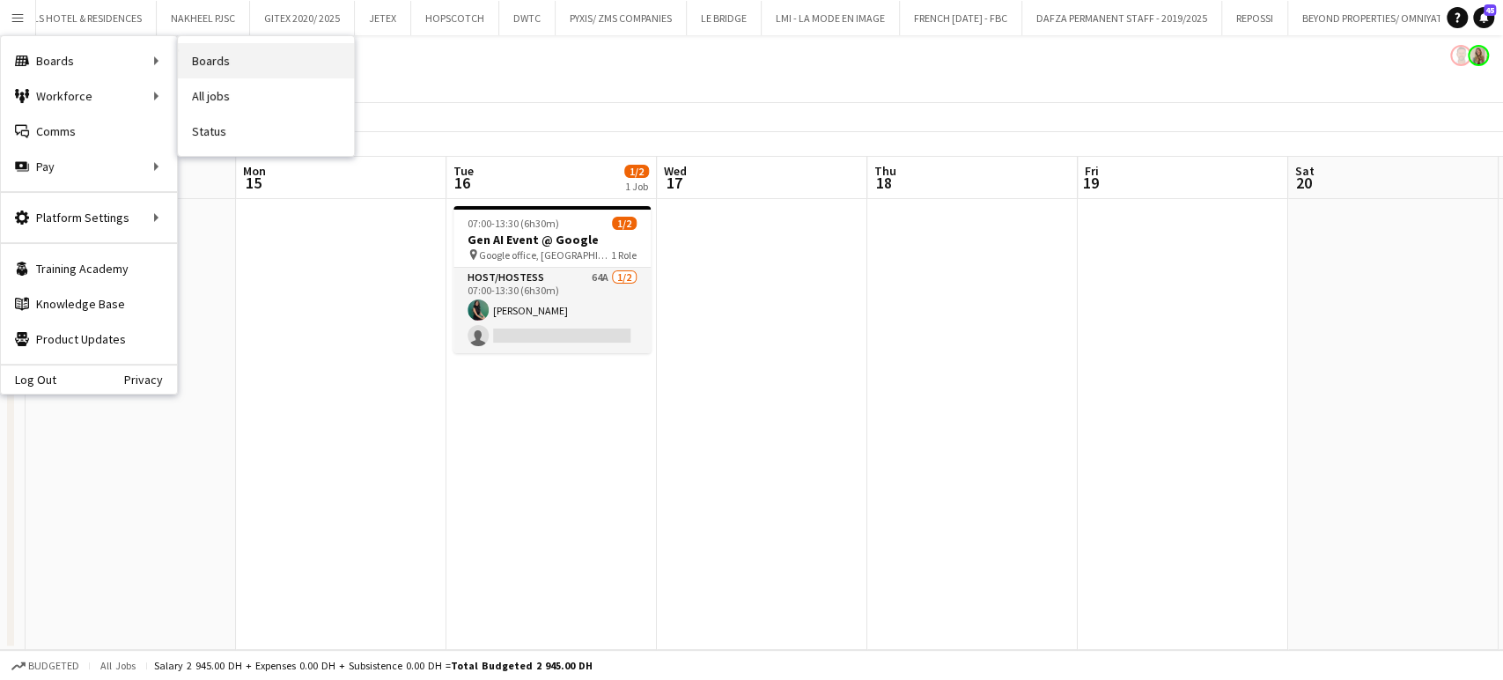
click at [222, 64] on link "Boards" at bounding box center [266, 60] width 176 height 35
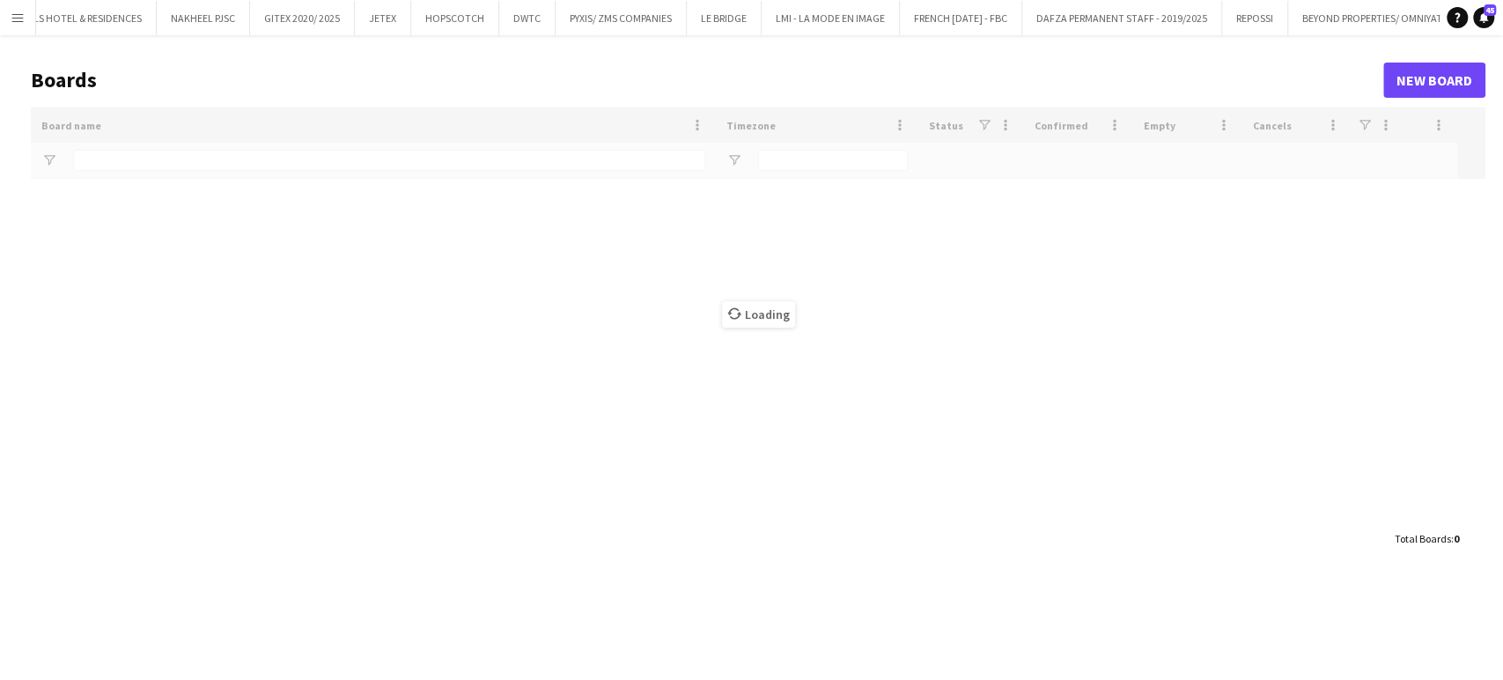
scroll to position [0, 4368]
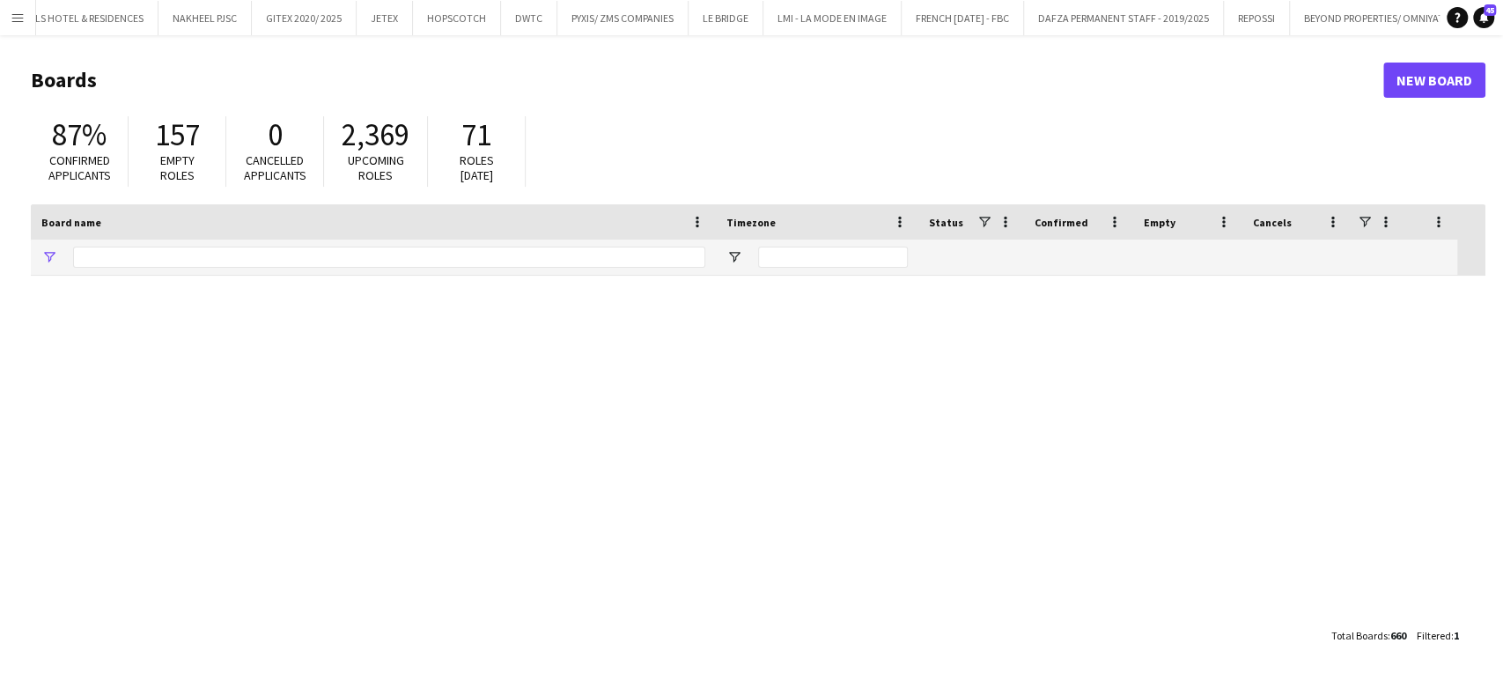
type input "***"
drag, startPoint x: 101, startPoint y: 255, endPoint x: 41, endPoint y: 257, distance: 60.8
click at [41, 257] on div "***" at bounding box center [373, 257] width 685 height 35
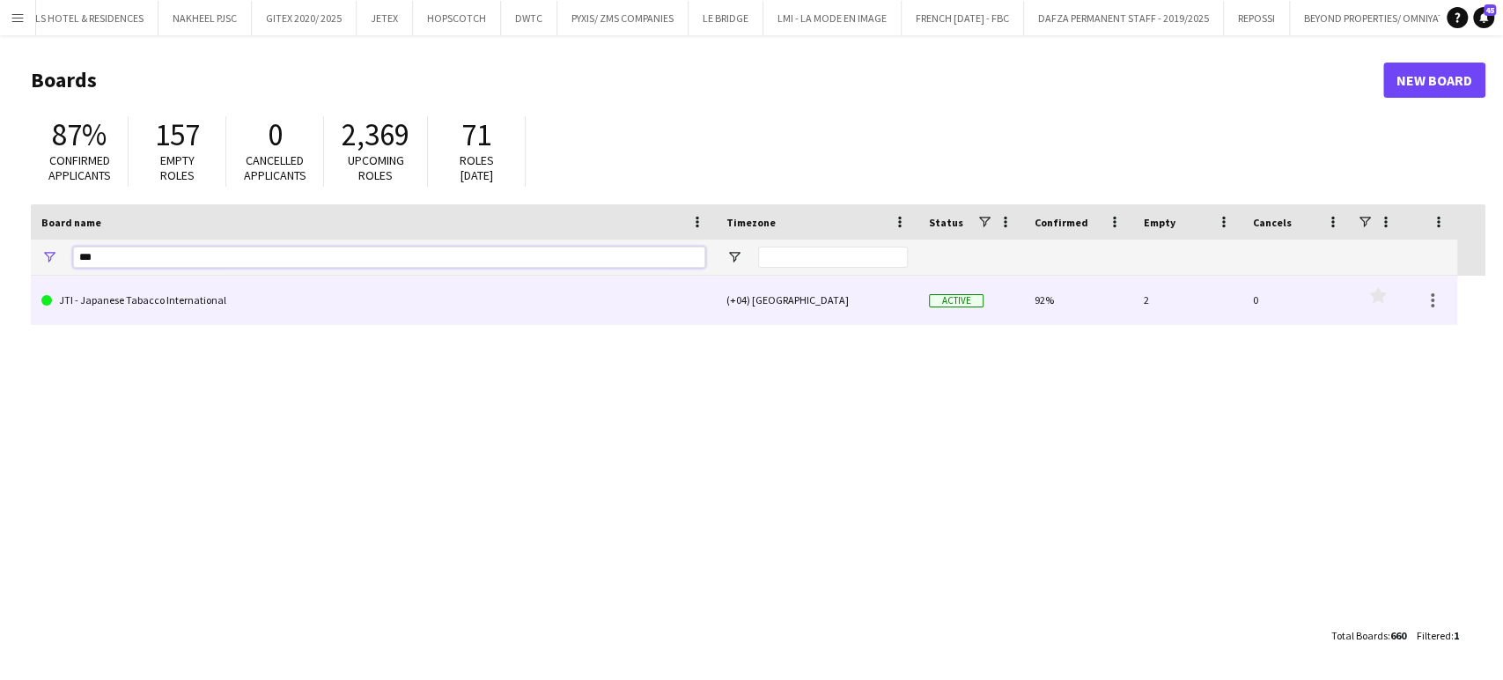
type input "***"
click at [100, 315] on link "JTI - Japanese Tabacco International" at bounding box center [373, 300] width 664 height 49
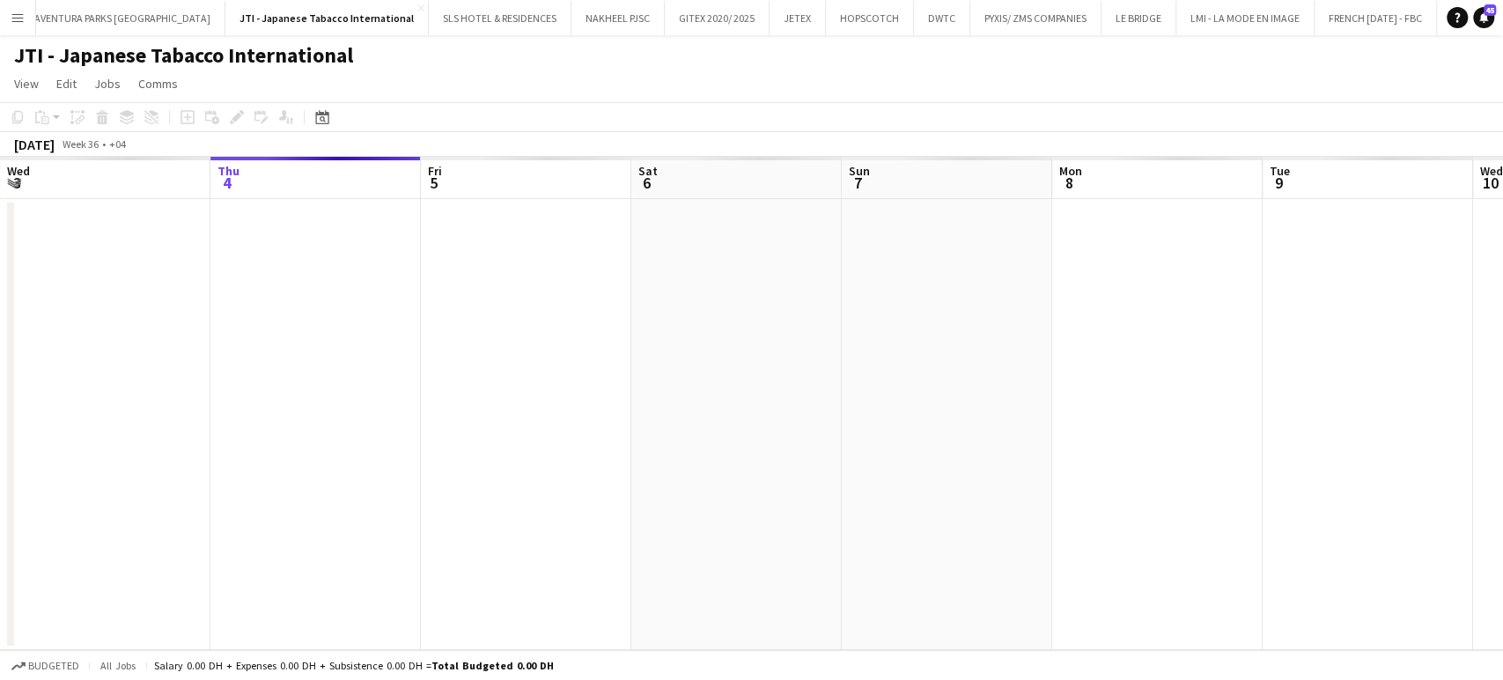
scroll to position [0, 3925]
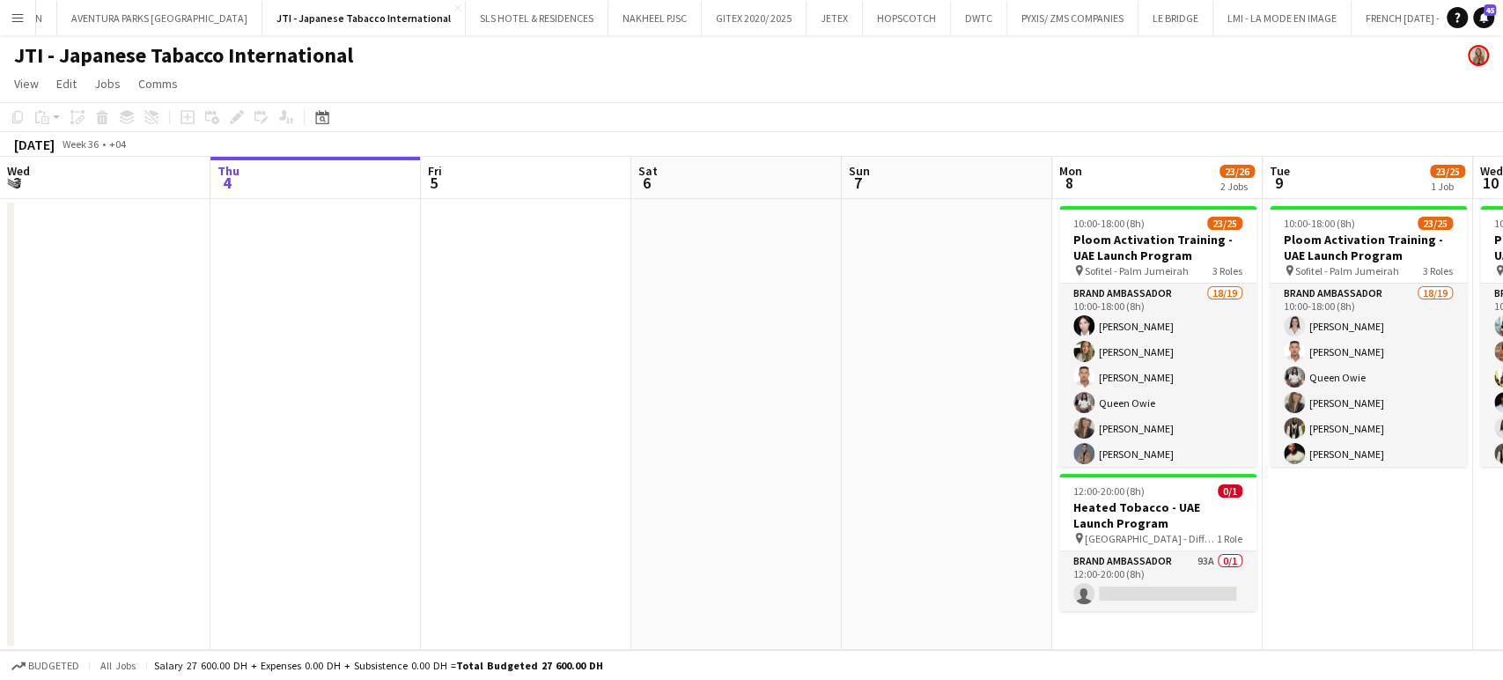
drag, startPoint x: 880, startPoint y: 403, endPoint x: 353, endPoint y: 394, distance: 526.8
click at [366, 394] on app-calendar-viewport "Mon 1 Tue 2 Wed 3 Thu 4 Fri 5 Sat 6 Sun 7 Mon 8 23/26 2 Jobs Tue 9 23/25 1 Job …" at bounding box center [751, 403] width 1503 height 493
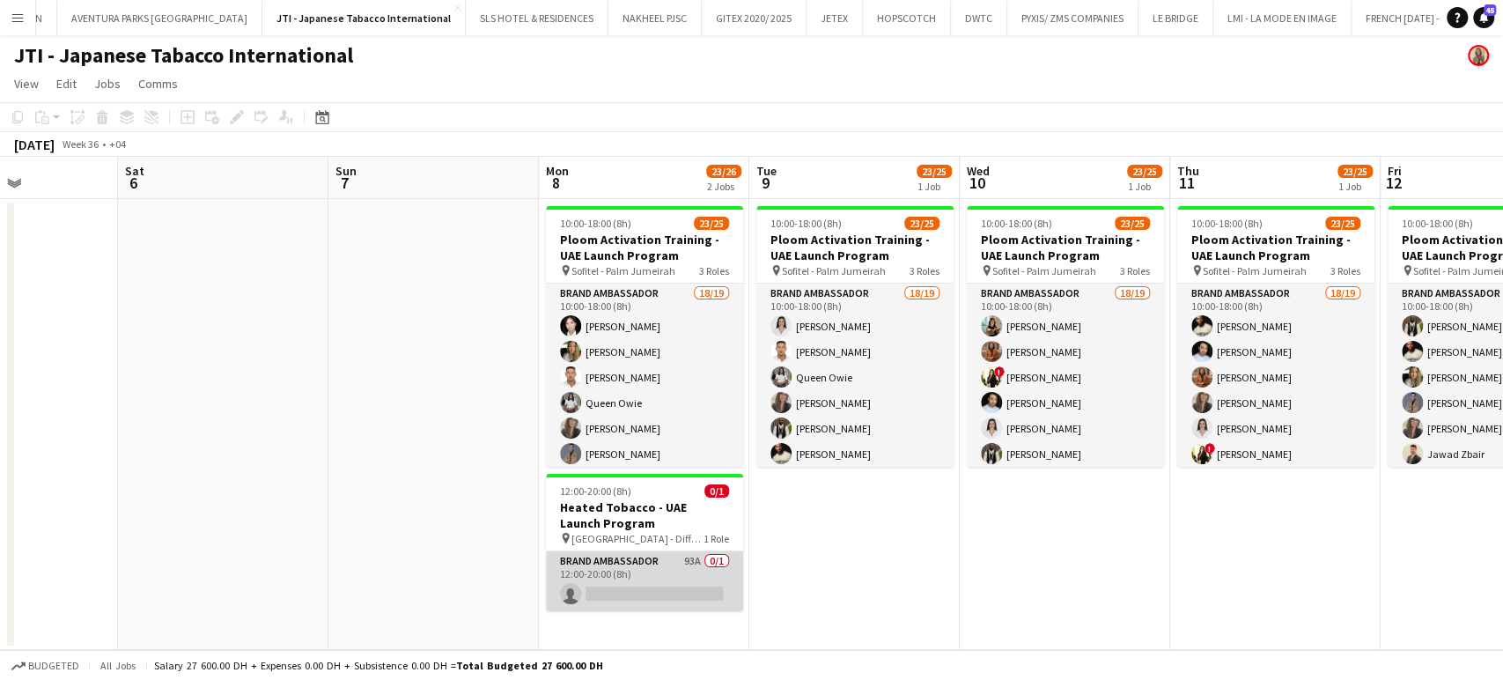
click at [675, 576] on app-card-role "Brand Ambassador 93A 0/1 12:00-20:00 (8h) single-neutral-actions" at bounding box center [644, 581] width 197 height 60
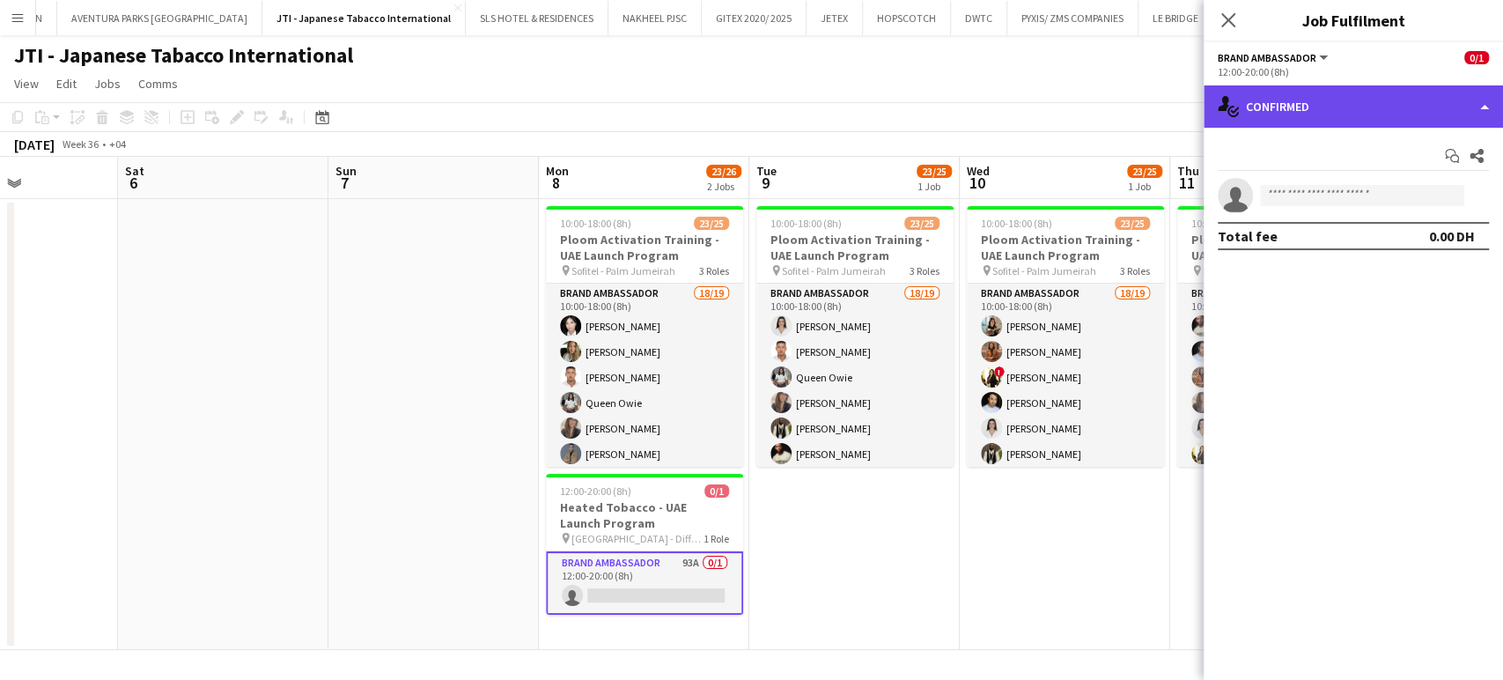
click at [1479, 104] on div "single-neutral-actions-check-2 Confirmed" at bounding box center [1353, 106] width 299 height 42
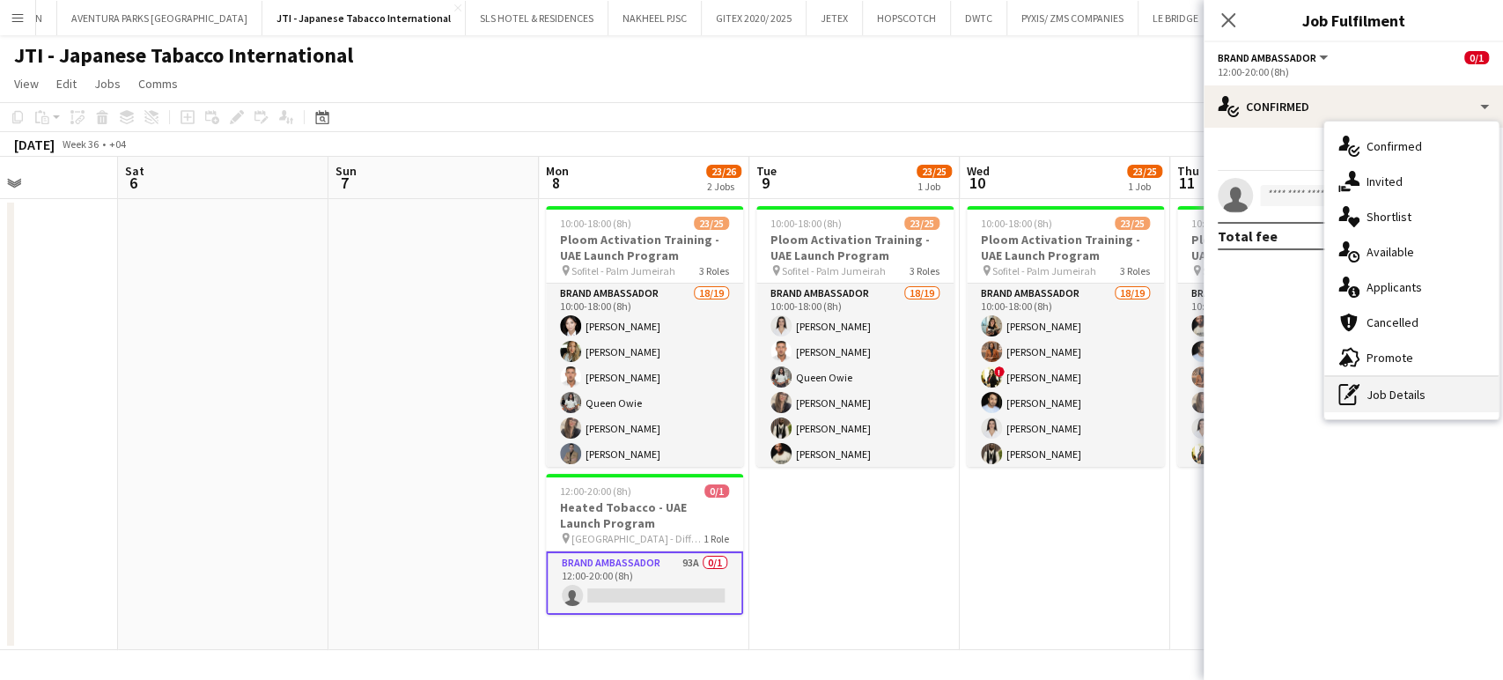
click at [1390, 396] on div "pen-write Job Details" at bounding box center [1412, 394] width 174 height 35
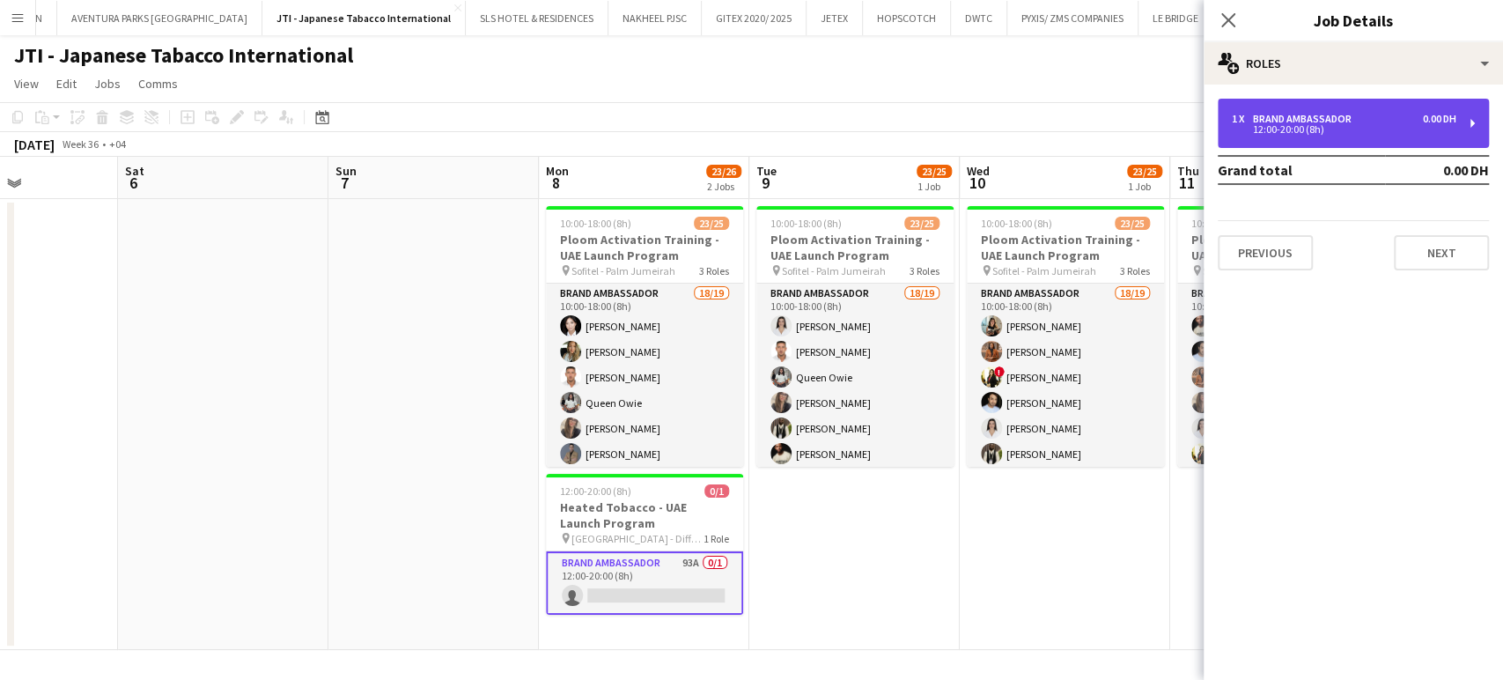
drag, startPoint x: 1329, startPoint y: 125, endPoint x: 1335, endPoint y: 132, distance: 9.4
click at [1330, 125] on div "12:00-20:00 (8h)" at bounding box center [1344, 129] width 225 height 9
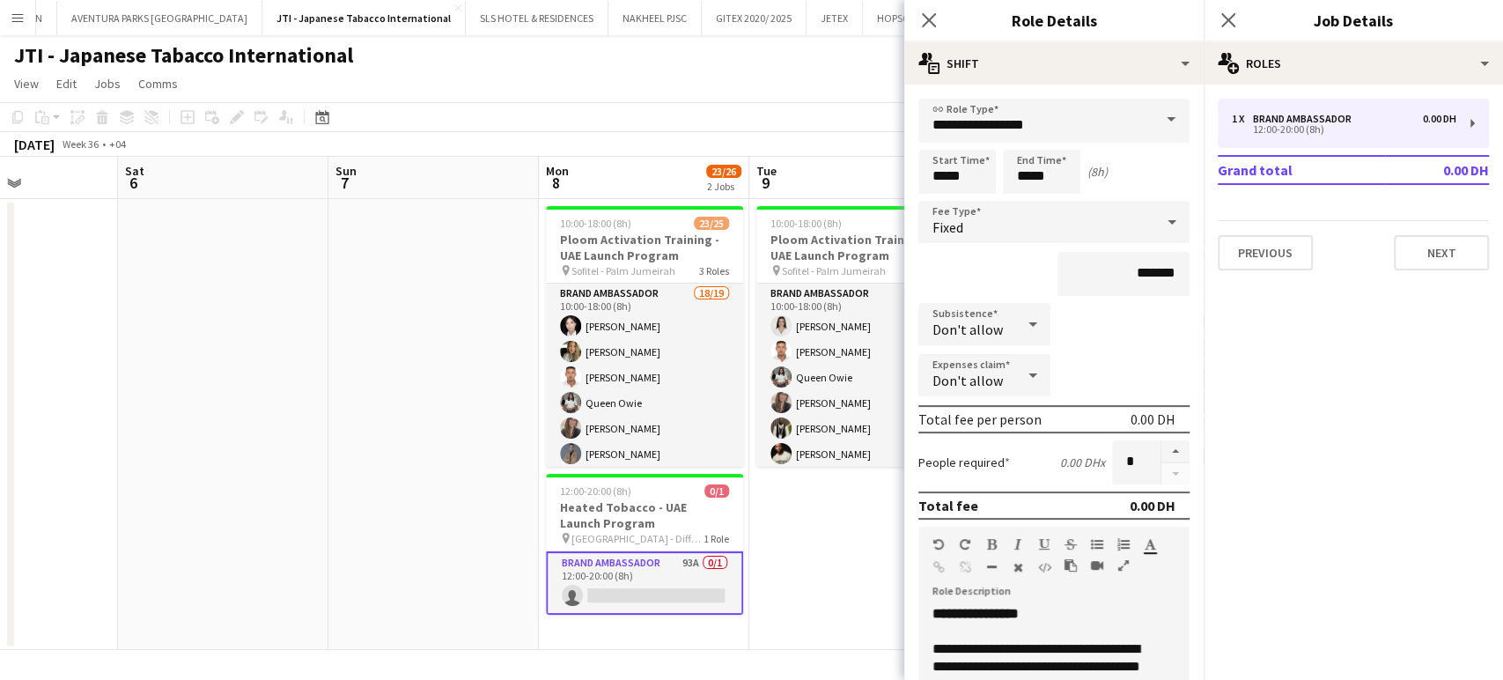
click at [806, 562] on app-date-cell "10:00-18:00 (8h) 23/25 Ploom Activation Training - UAE Launch Program pin Sofit…" at bounding box center [855, 424] width 211 height 451
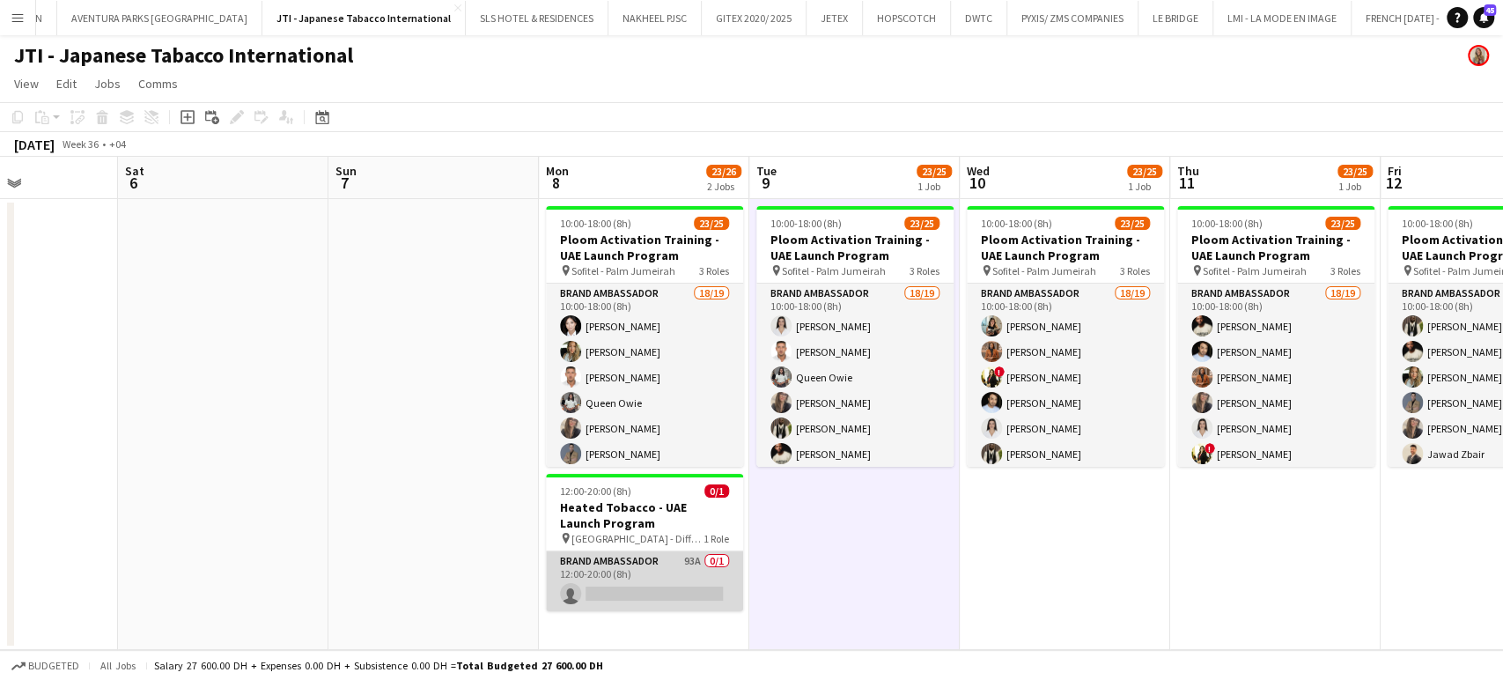
click at [635, 583] on app-card-role "Brand Ambassador 93A 0/1 12:00-20:00 (8h) single-neutral-actions" at bounding box center [644, 581] width 197 height 60
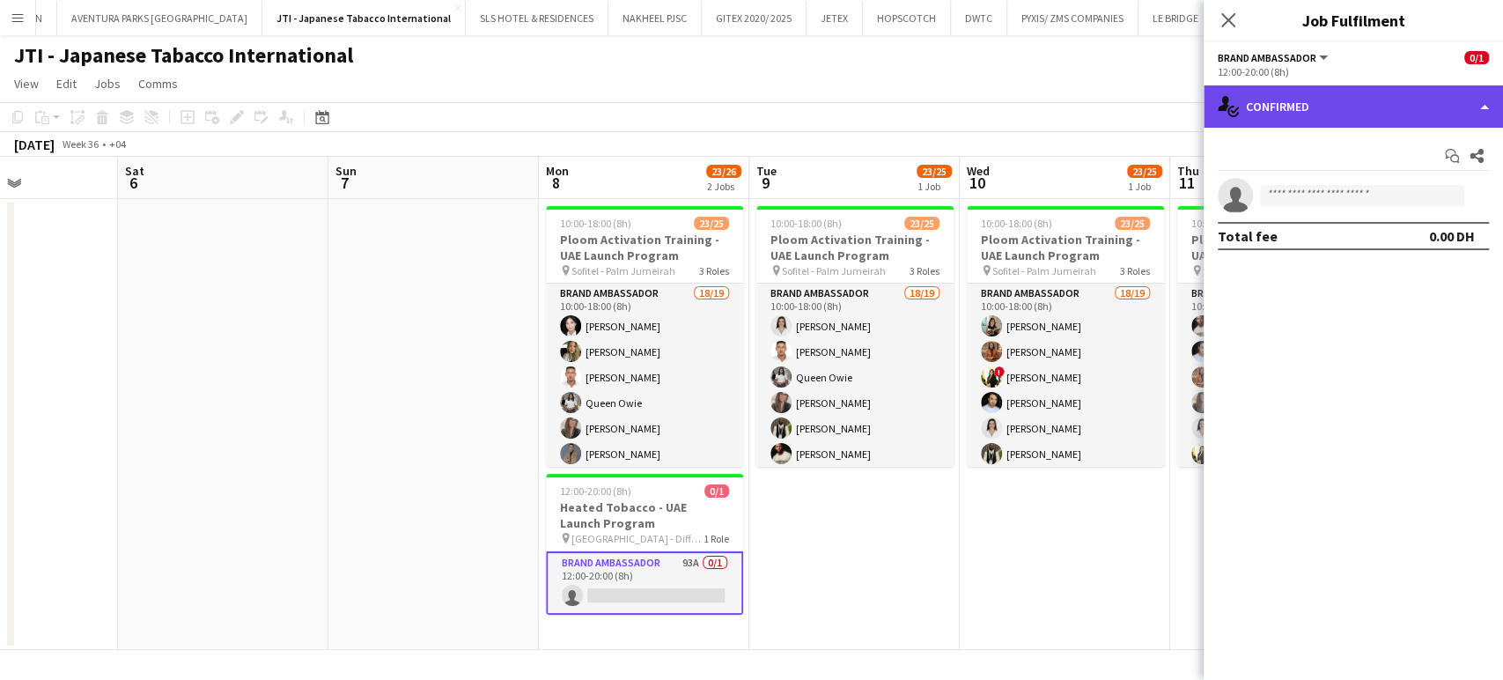
click at [1460, 94] on div "single-neutral-actions-check-2 Confirmed" at bounding box center [1353, 106] width 299 height 42
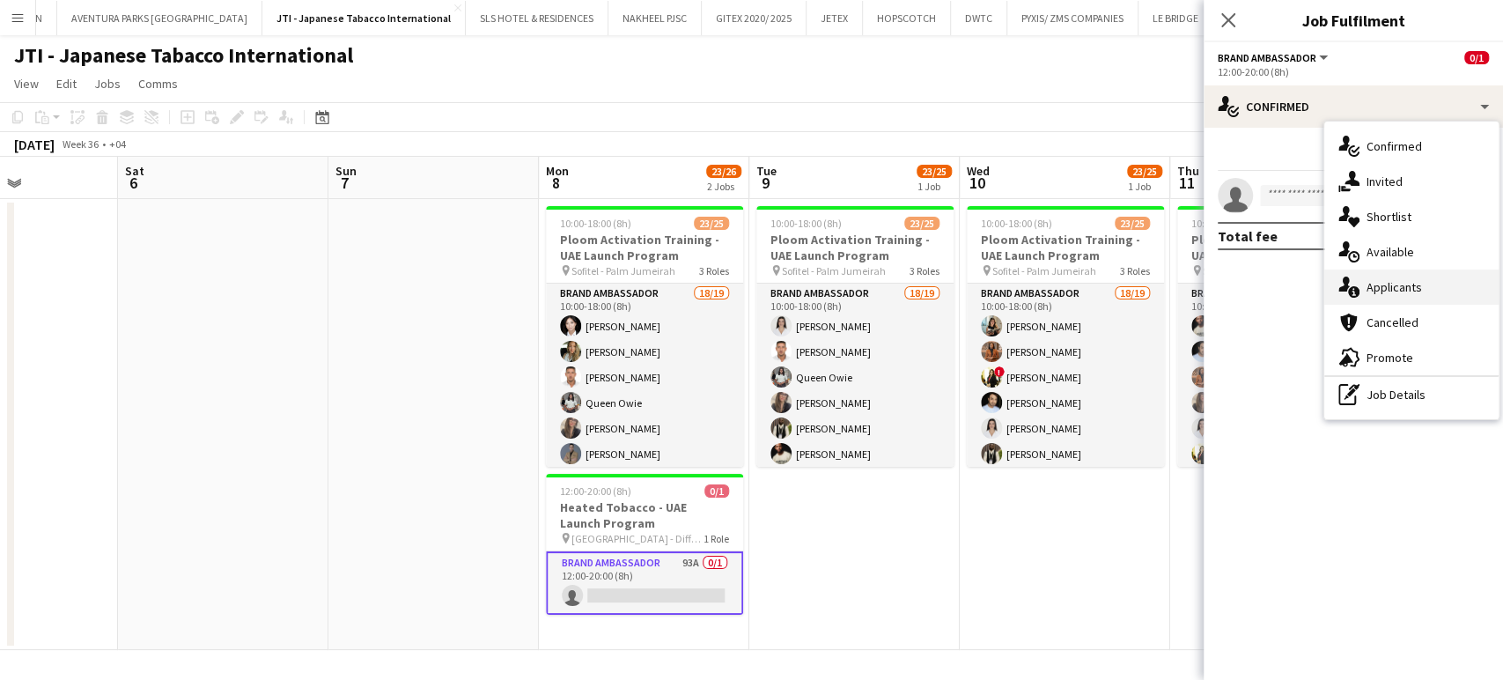
click at [1407, 292] on span "Applicants" at bounding box center [1394, 287] width 55 height 16
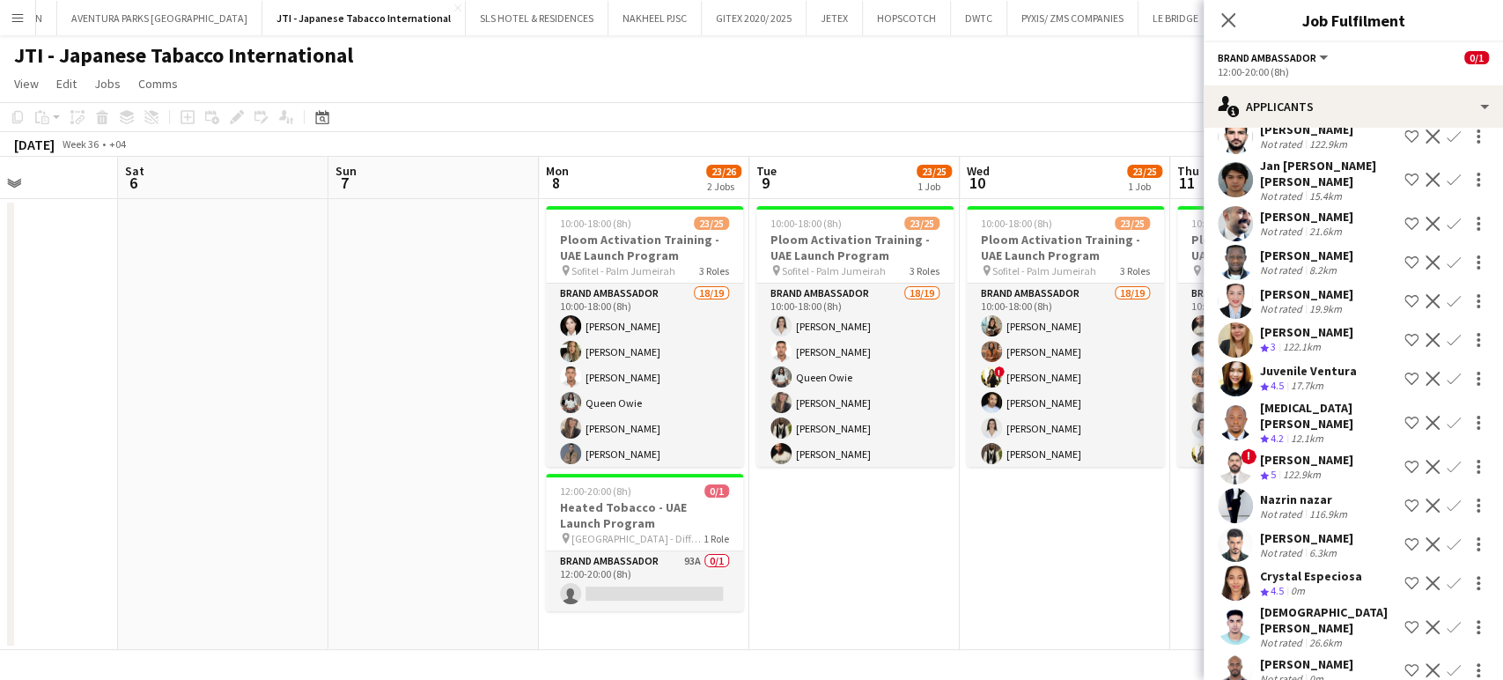
scroll to position [2326, 0]
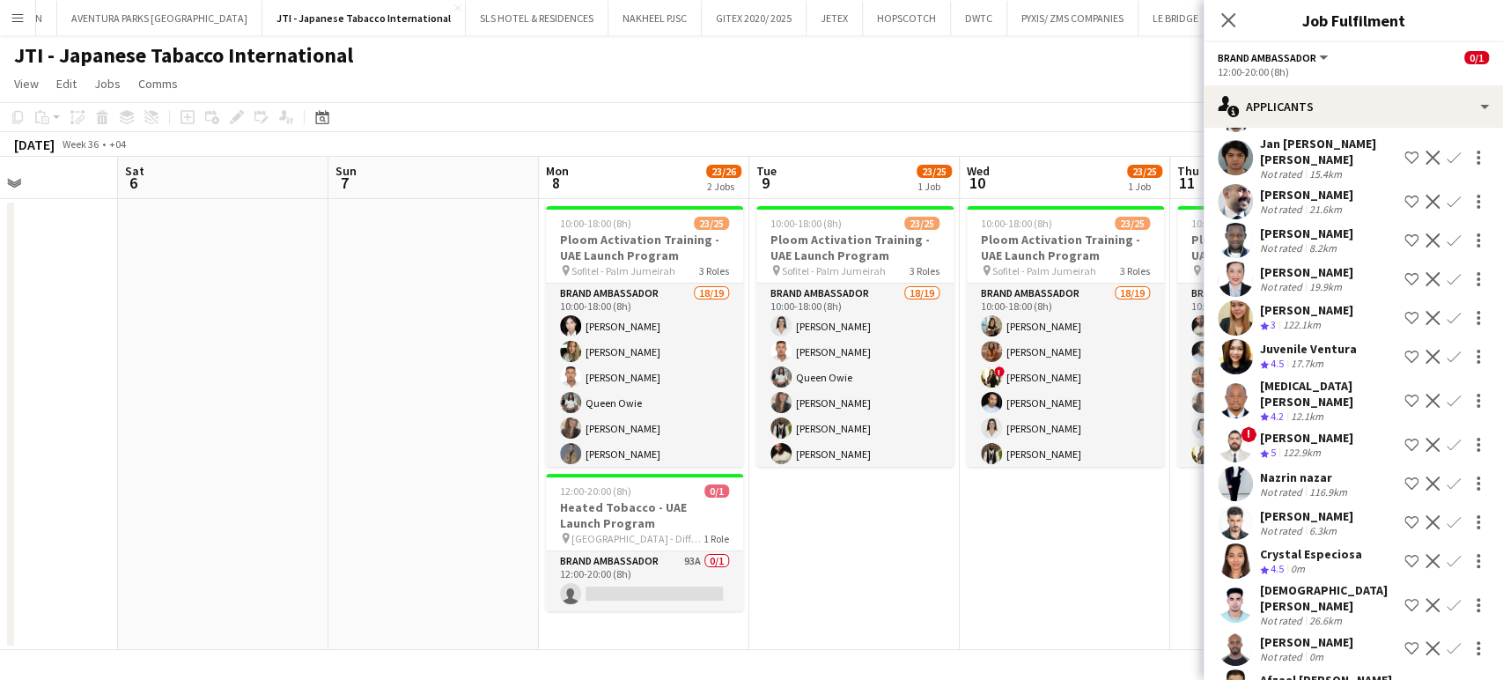
click at [1095, 559] on app-date-cell "10:00-18:00 (8h) 23/25 Ploom Activation Training - UAE Launch Program pin Sofit…" at bounding box center [1065, 424] width 211 height 451
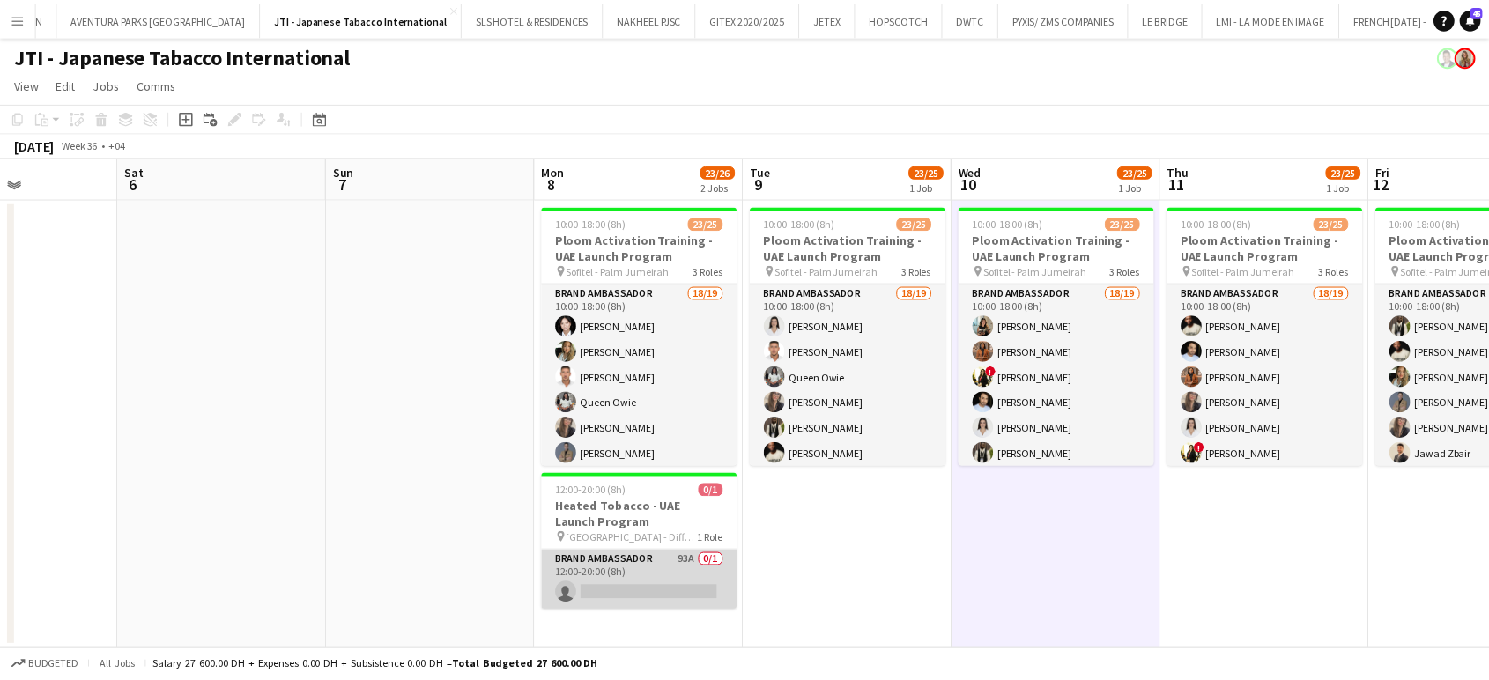
scroll to position [0, 514]
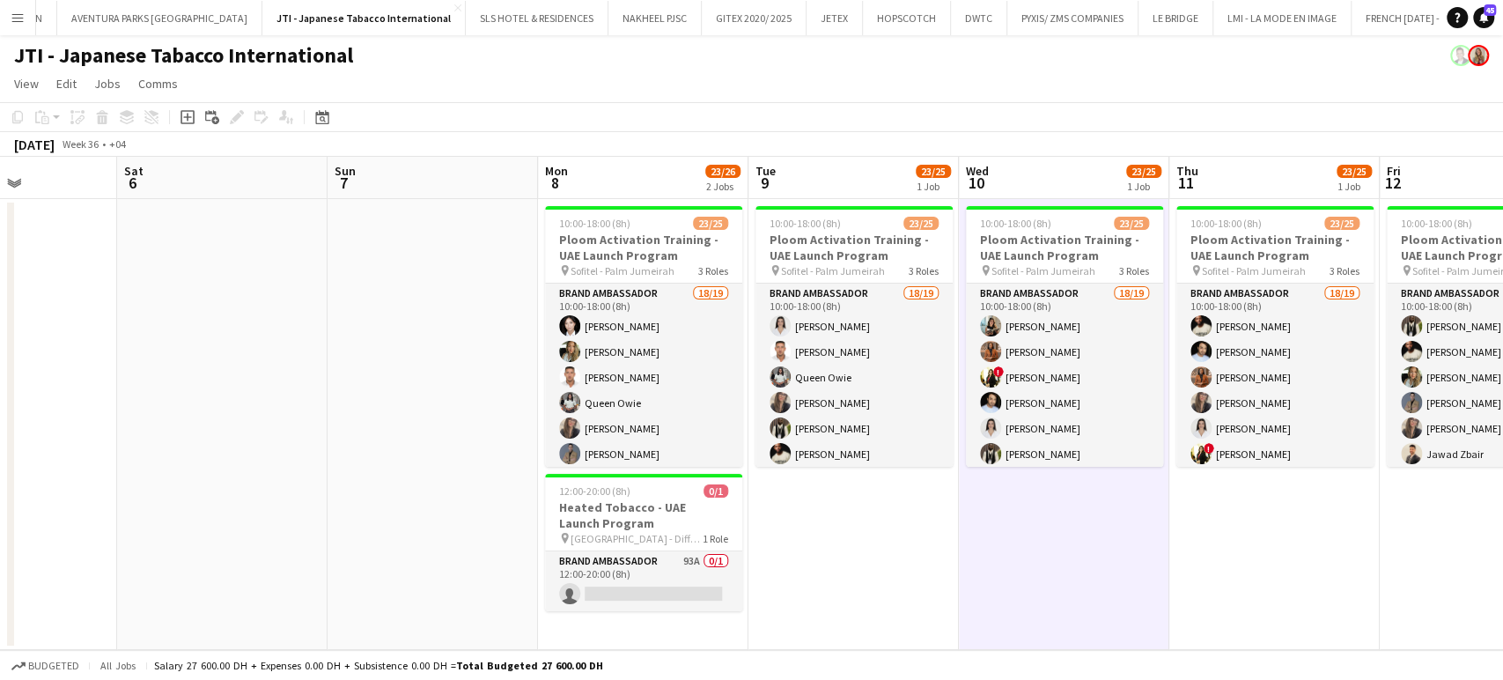
drag, startPoint x: 670, startPoint y: 558, endPoint x: 1502, endPoint y: 114, distance: 943.0
click at [669, 559] on app-card-role "Brand Ambassador 93A 0/1 12:00-20:00 (8h) single-neutral-actions" at bounding box center [643, 581] width 197 height 60
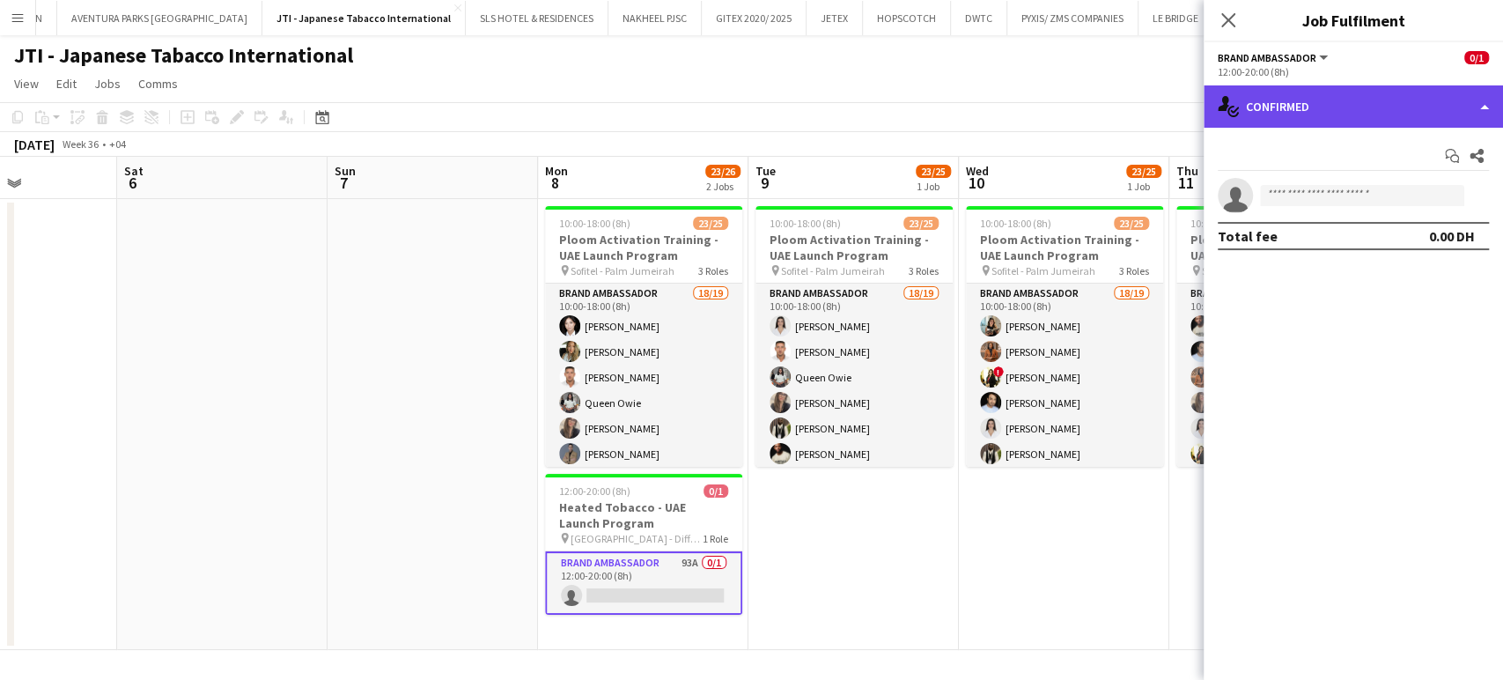
click at [1473, 95] on div "single-neutral-actions-check-2 Confirmed" at bounding box center [1353, 106] width 299 height 42
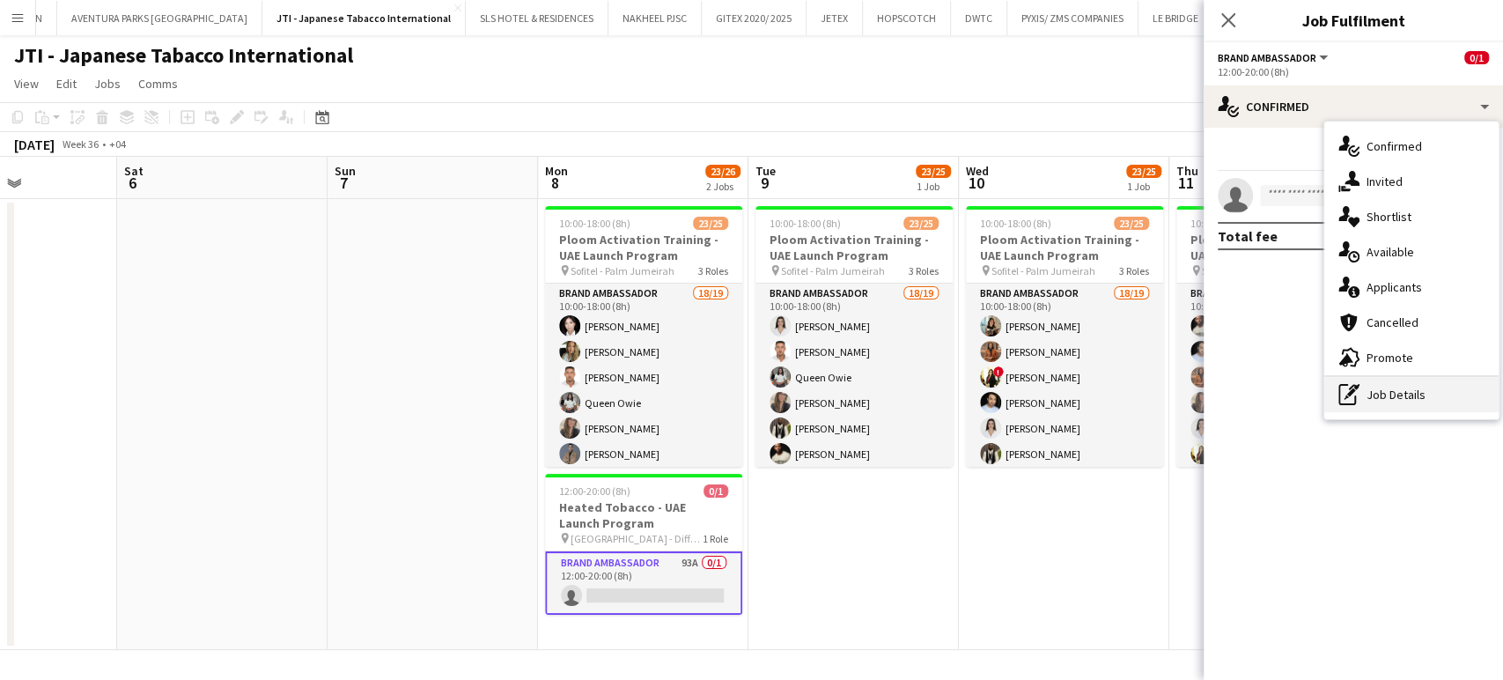
click at [1407, 404] on div "pen-write Job Details" at bounding box center [1412, 394] width 174 height 35
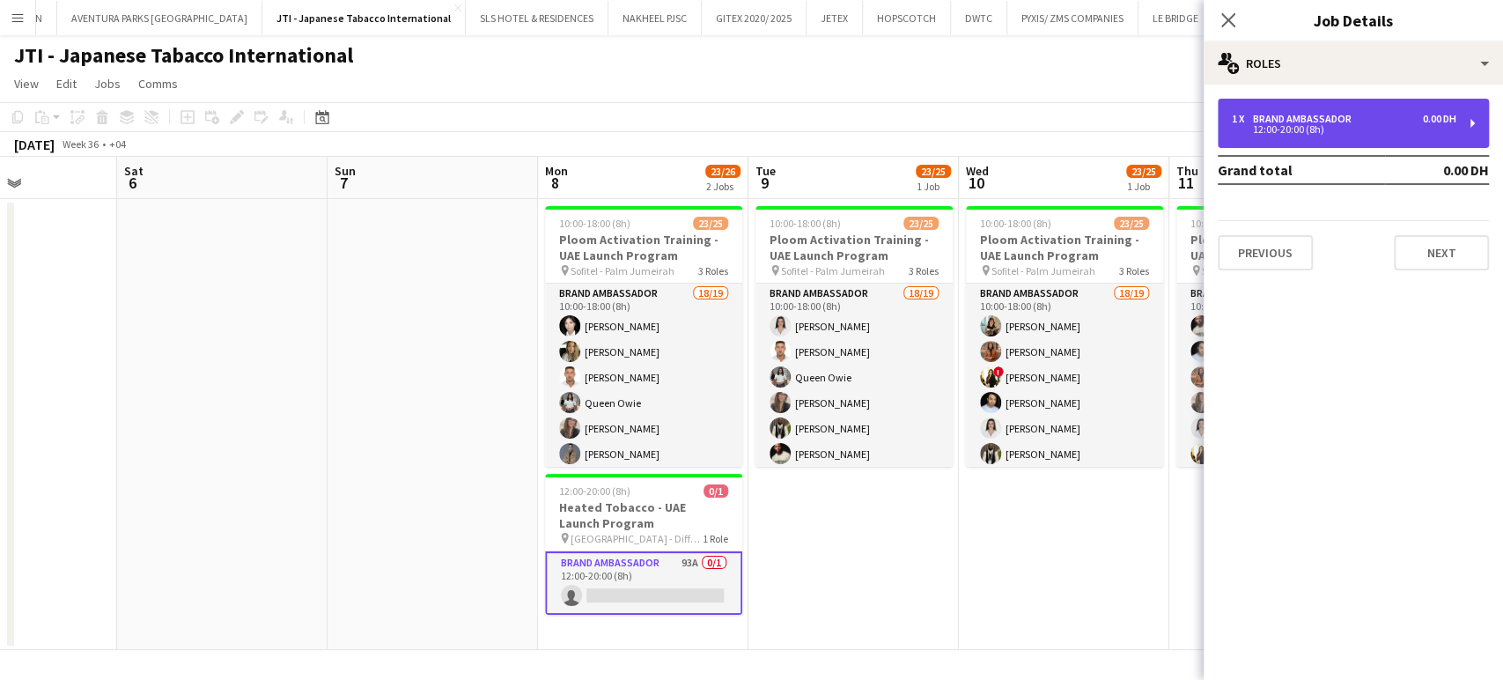
click at [1274, 122] on div "Brand Ambassador" at bounding box center [1306, 119] width 106 height 12
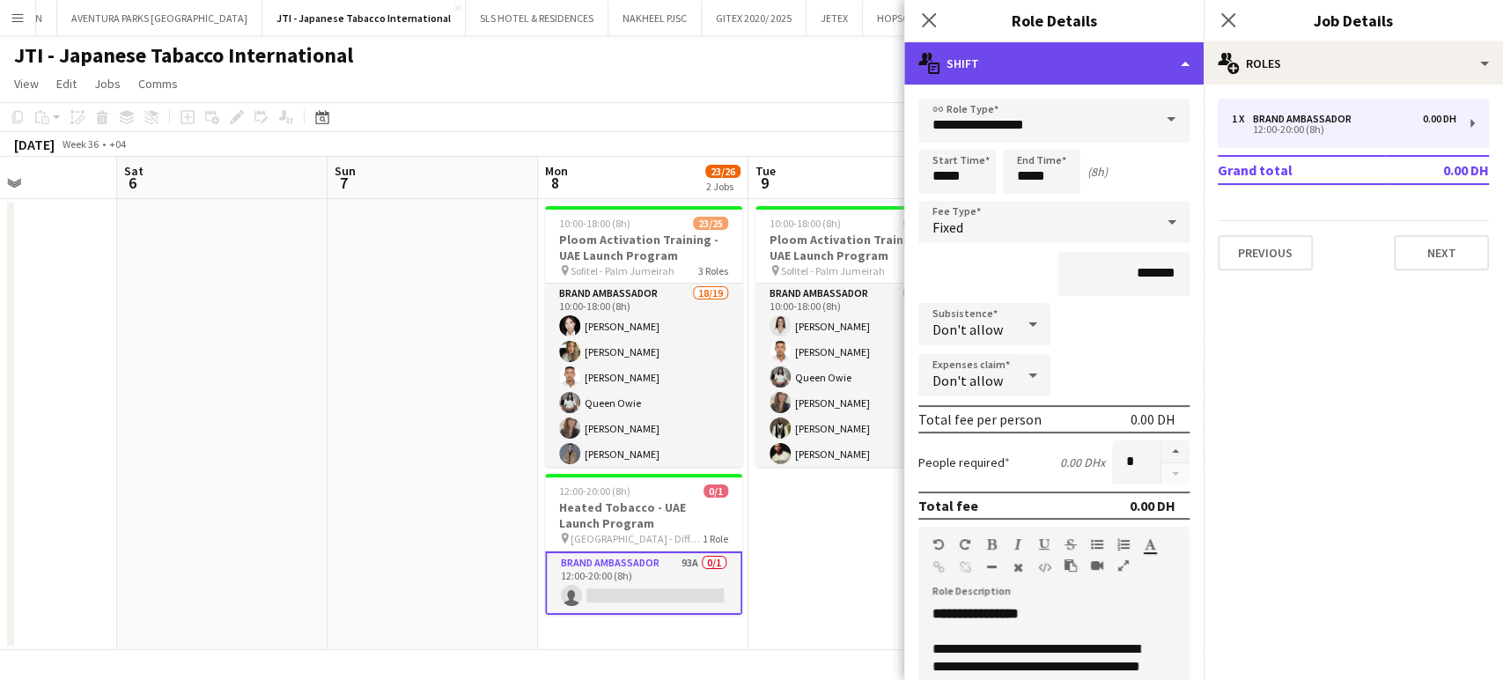
click at [1110, 57] on div "multiple-actions-text Shift" at bounding box center [1054, 63] width 299 height 42
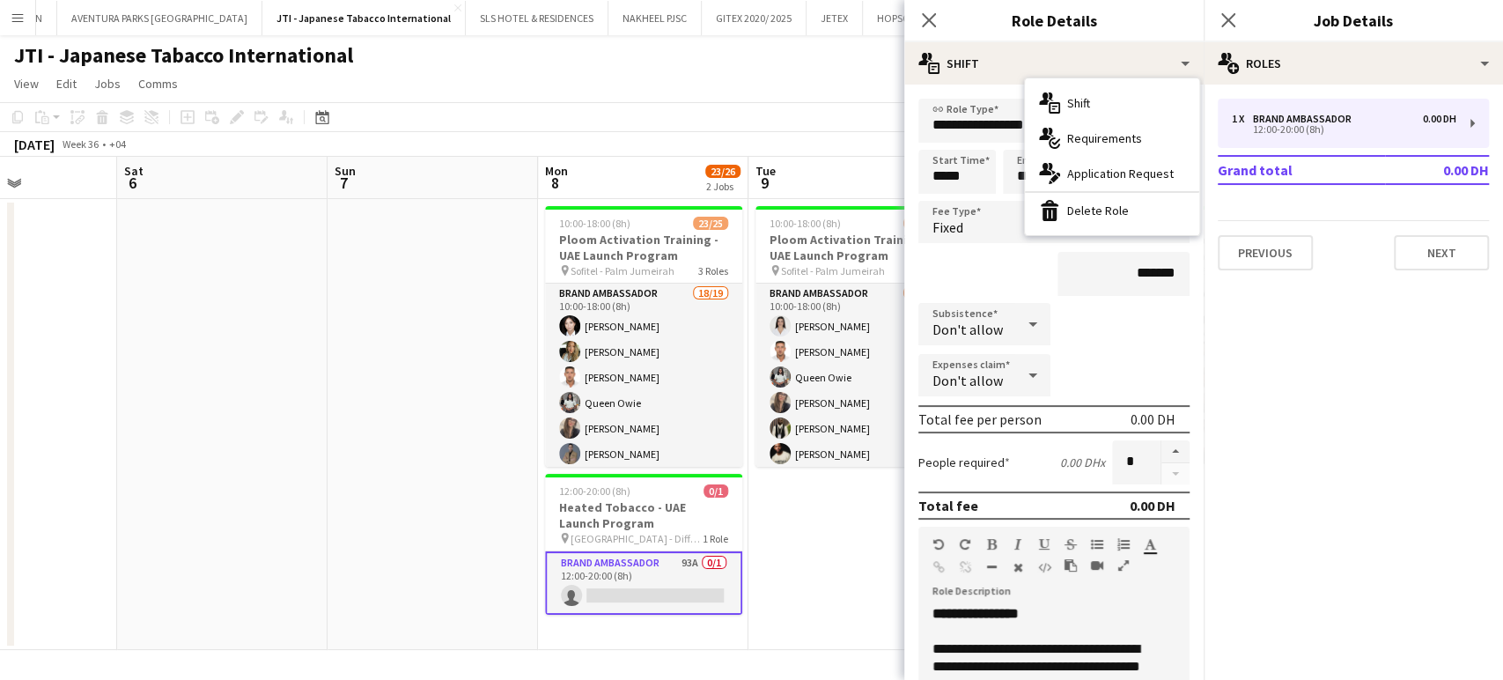
click at [1105, 140] on span "Requirements" at bounding box center [1105, 138] width 75 height 16
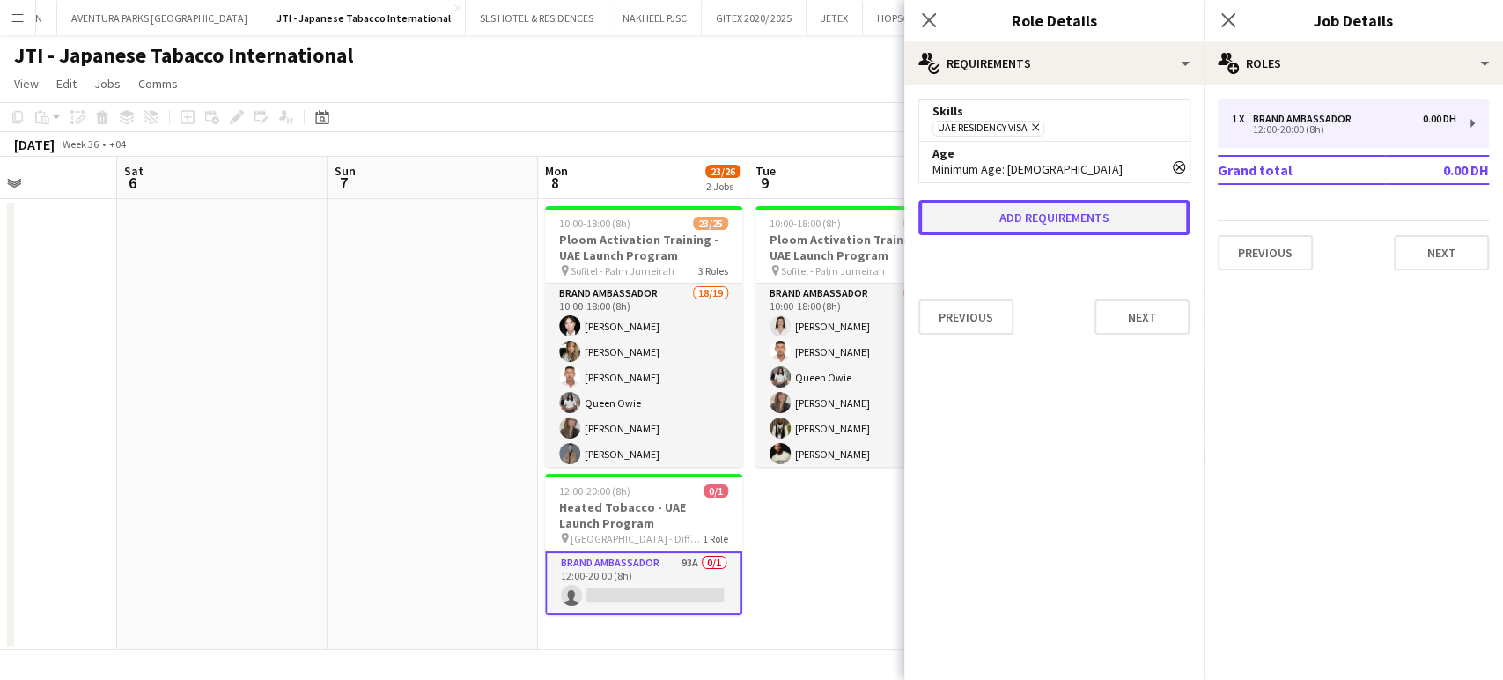
click at [1042, 213] on button "Add requirements" at bounding box center [1054, 217] width 271 height 35
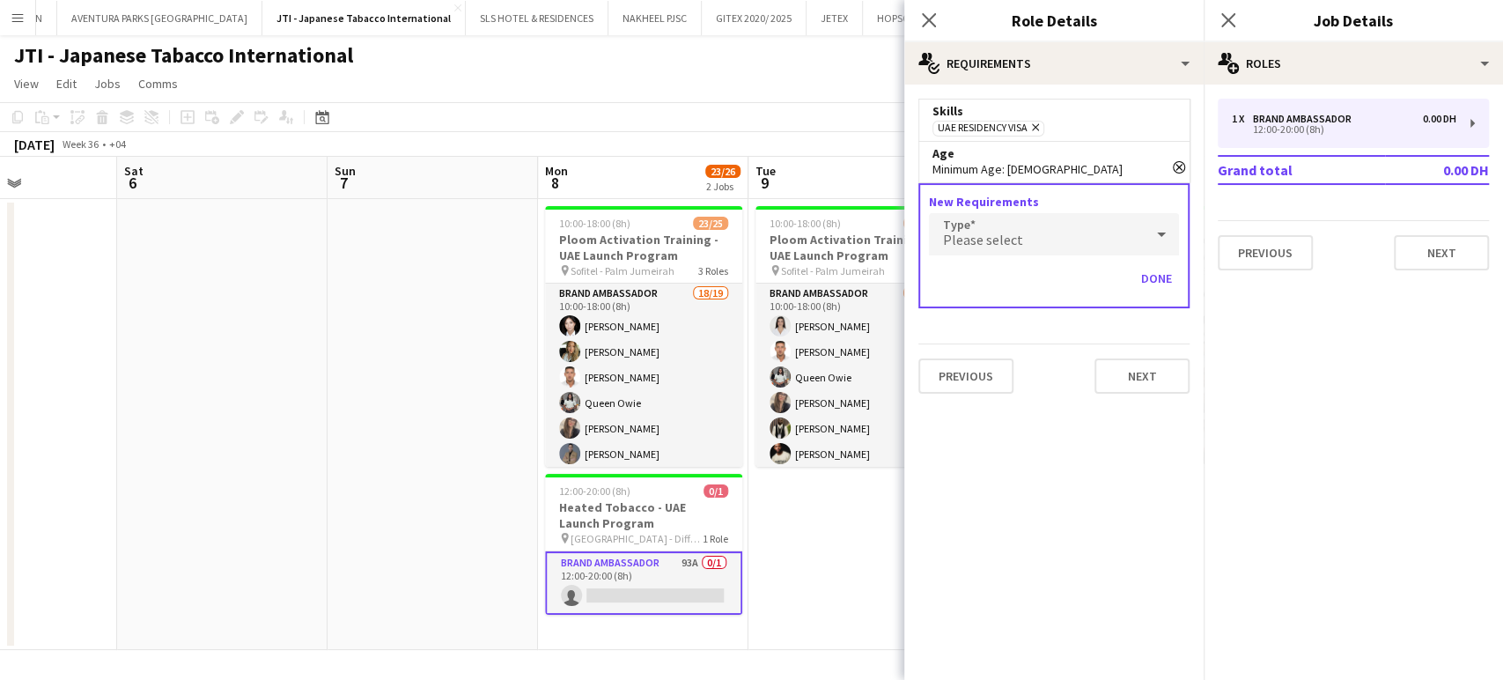
click at [1043, 238] on div "Please select" at bounding box center [1036, 234] width 215 height 42
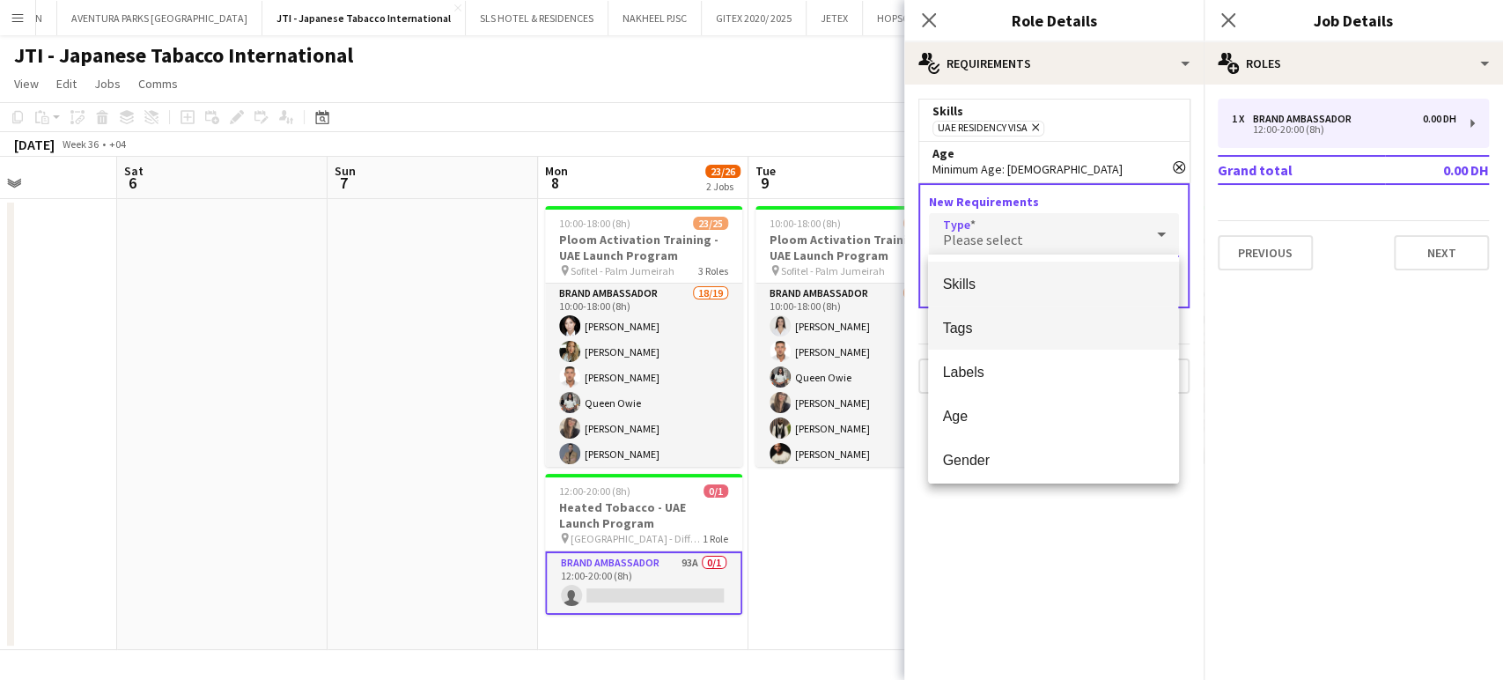
drag, startPoint x: 975, startPoint y: 328, endPoint x: 987, endPoint y: 314, distance: 18.7
click at [974, 328] on span "Tags" at bounding box center [1053, 328] width 222 height 17
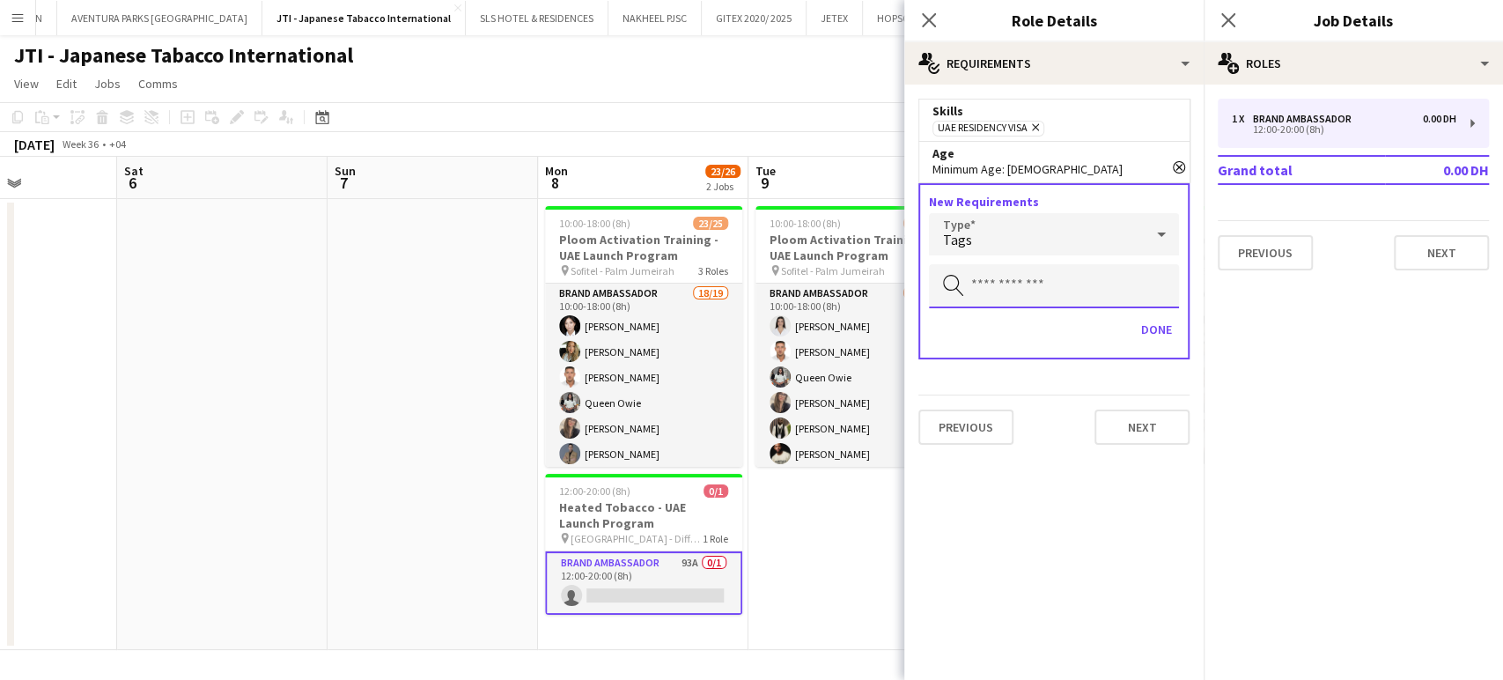
click at [1033, 296] on input "text" at bounding box center [1054, 286] width 250 height 44
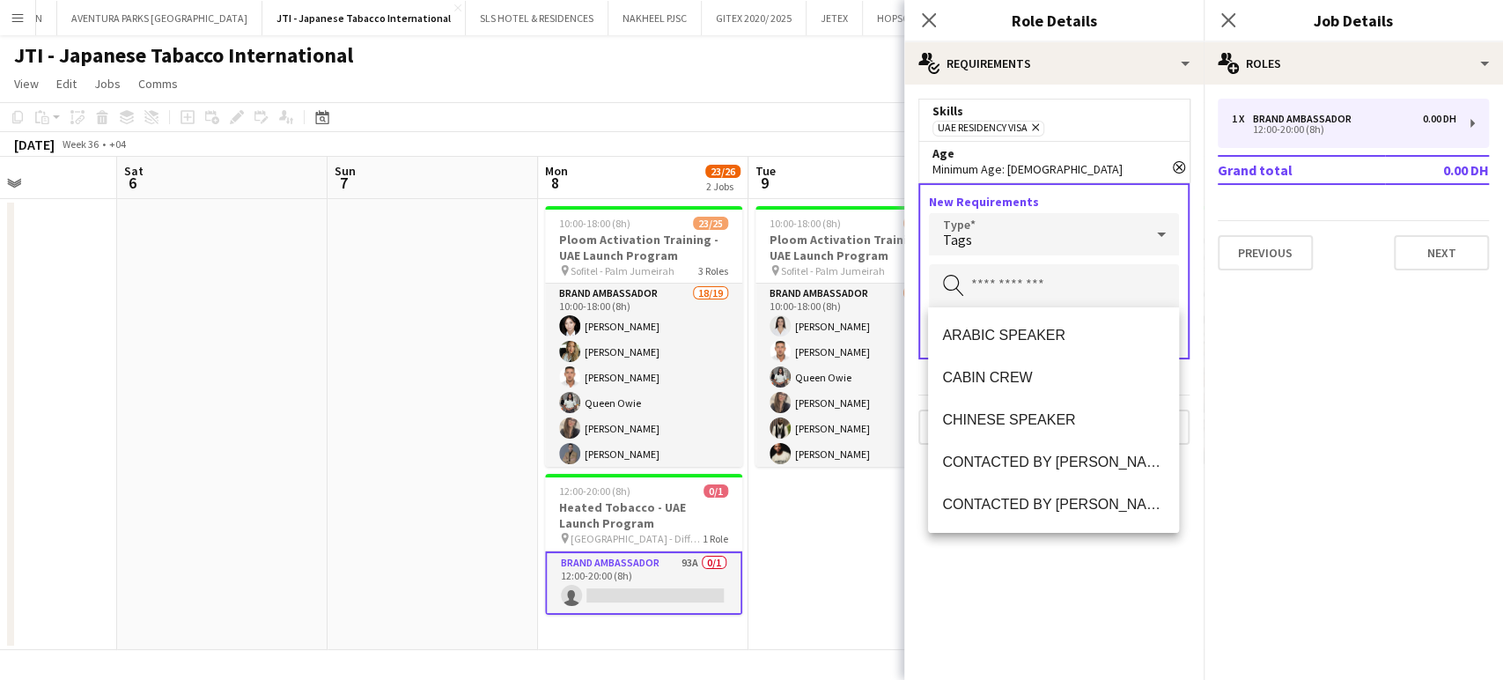
click at [847, 508] on app-date-cell "10:00-18:00 (8h) 23/25 Ploom Activation Training - UAE Launch Program pin Sofit…" at bounding box center [854, 424] width 211 height 451
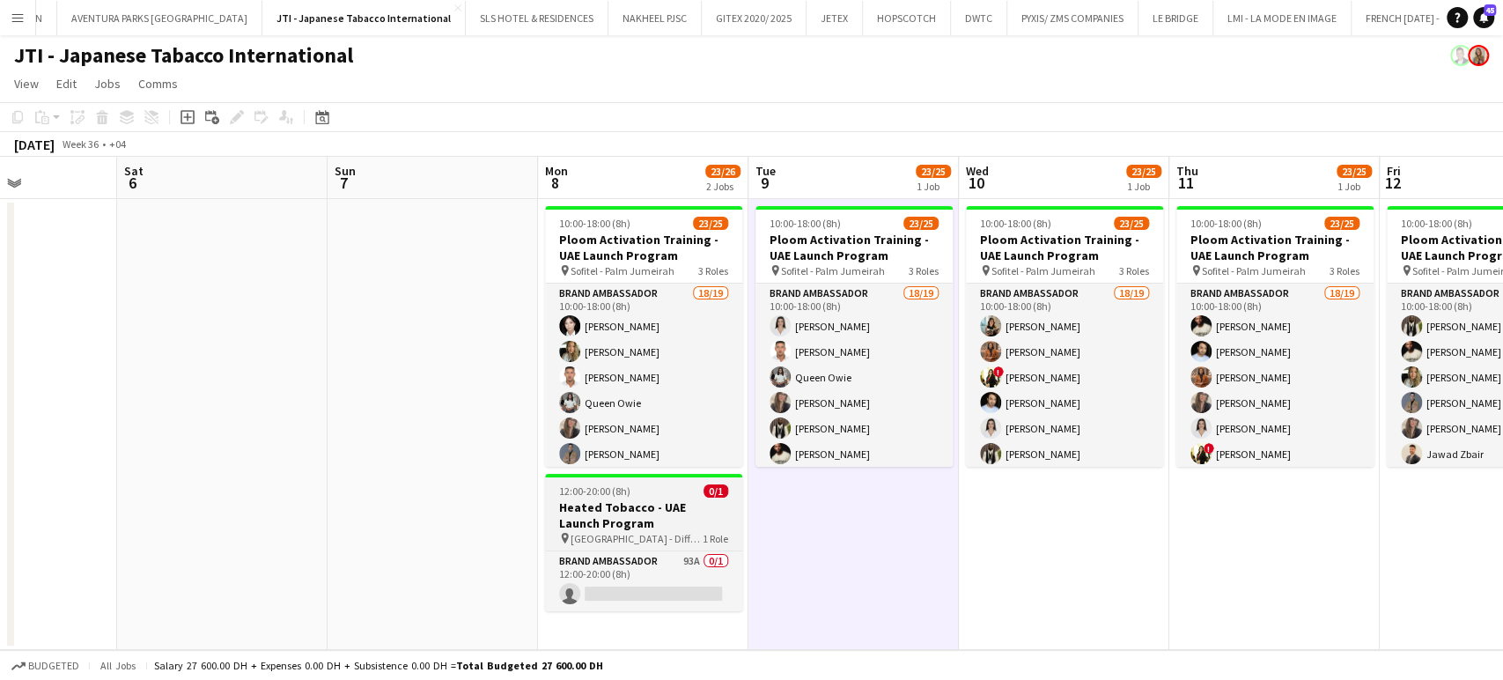
click at [588, 508] on h3 "Heated Tobacco - UAE Launch Program" at bounding box center [643, 515] width 197 height 32
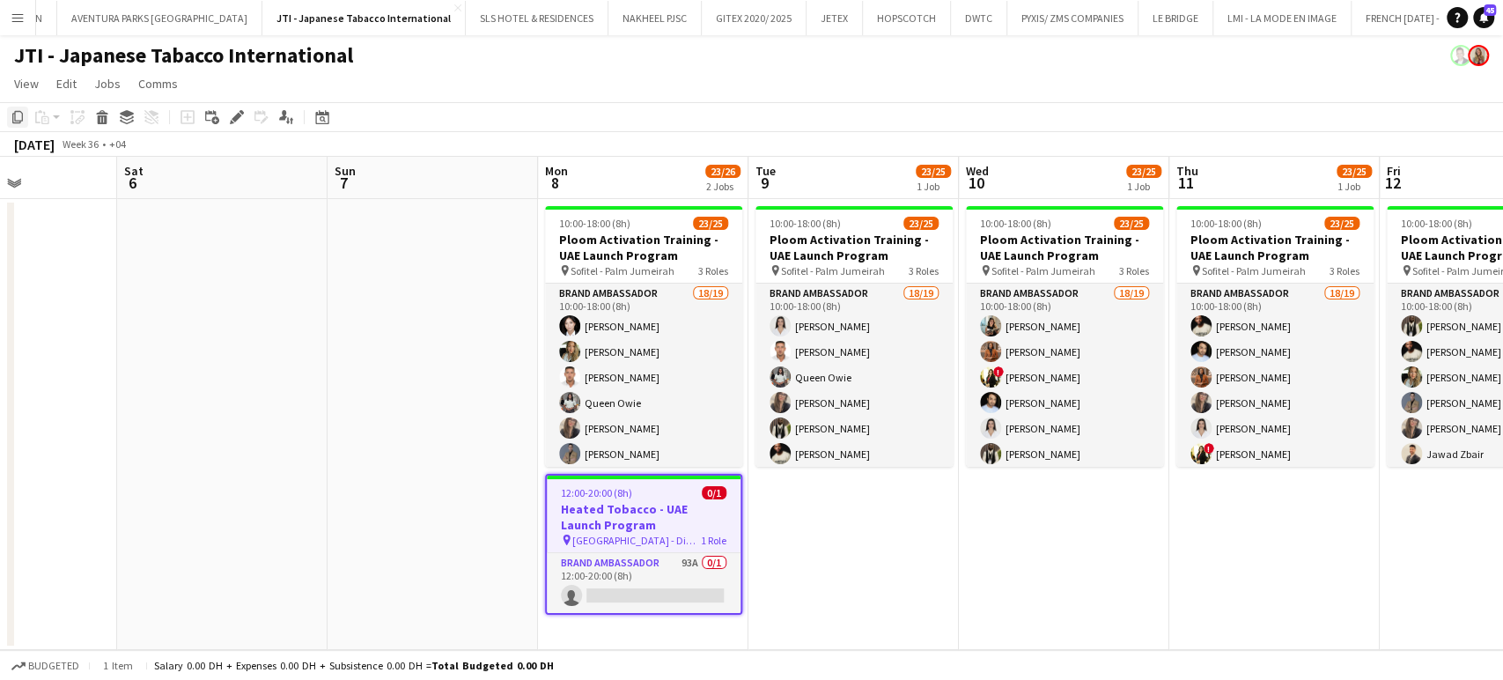
click at [13, 116] on icon at bounding box center [17, 117] width 11 height 12
click at [1092, 565] on app-date-cell "10:00-18:00 (8h) 23/25 Ploom Activation Training - UAE Launch Program pin Sofit…" at bounding box center [1064, 424] width 211 height 451
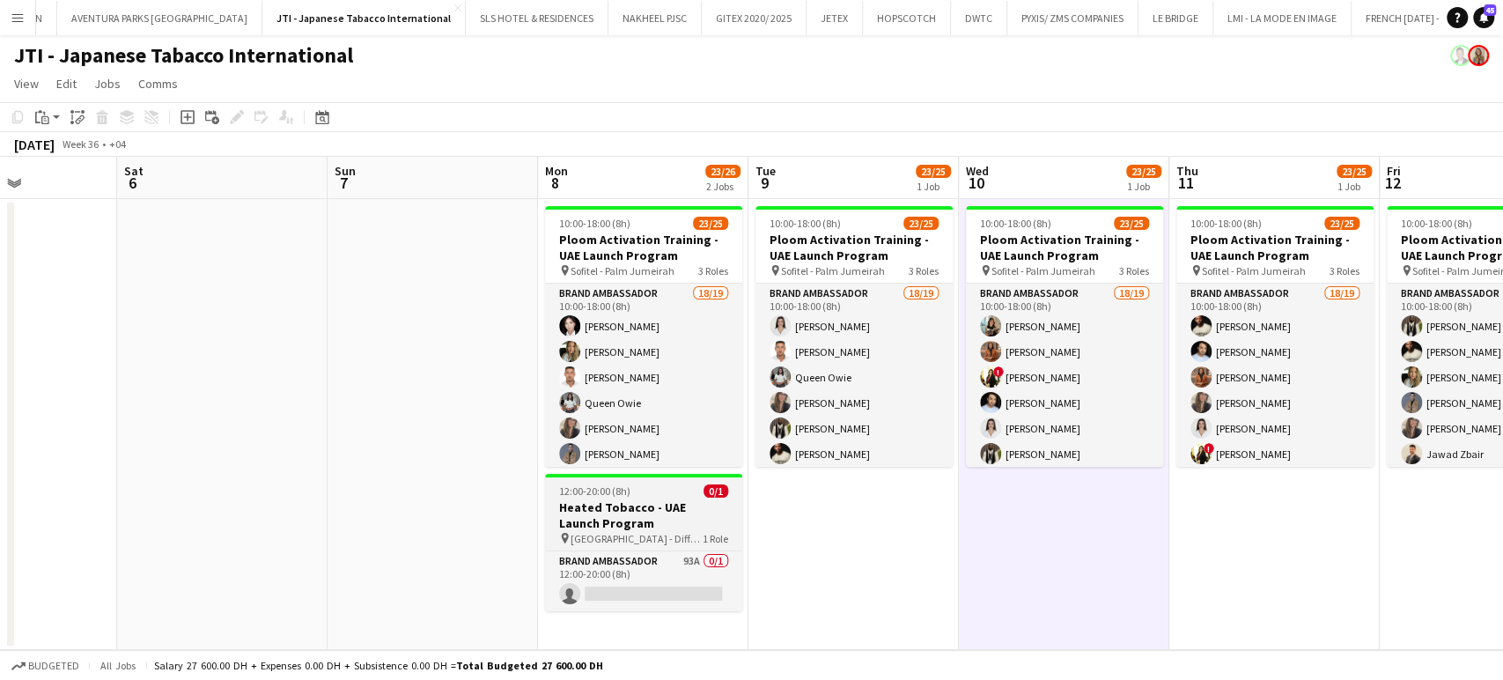
click at [630, 521] on h3 "Heated Tobacco - UAE Launch Program" at bounding box center [643, 515] width 197 height 32
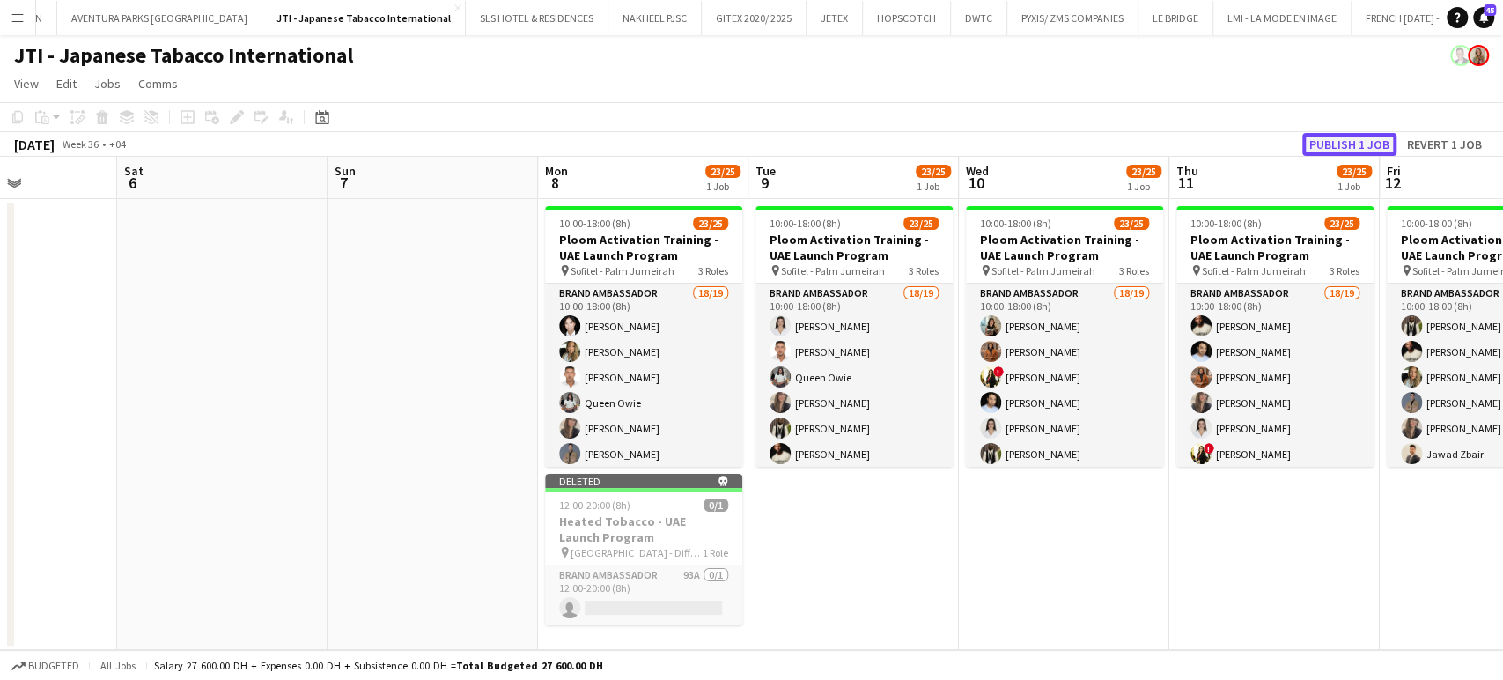
click at [1356, 146] on button "Publish 1 job" at bounding box center [1350, 144] width 94 height 23
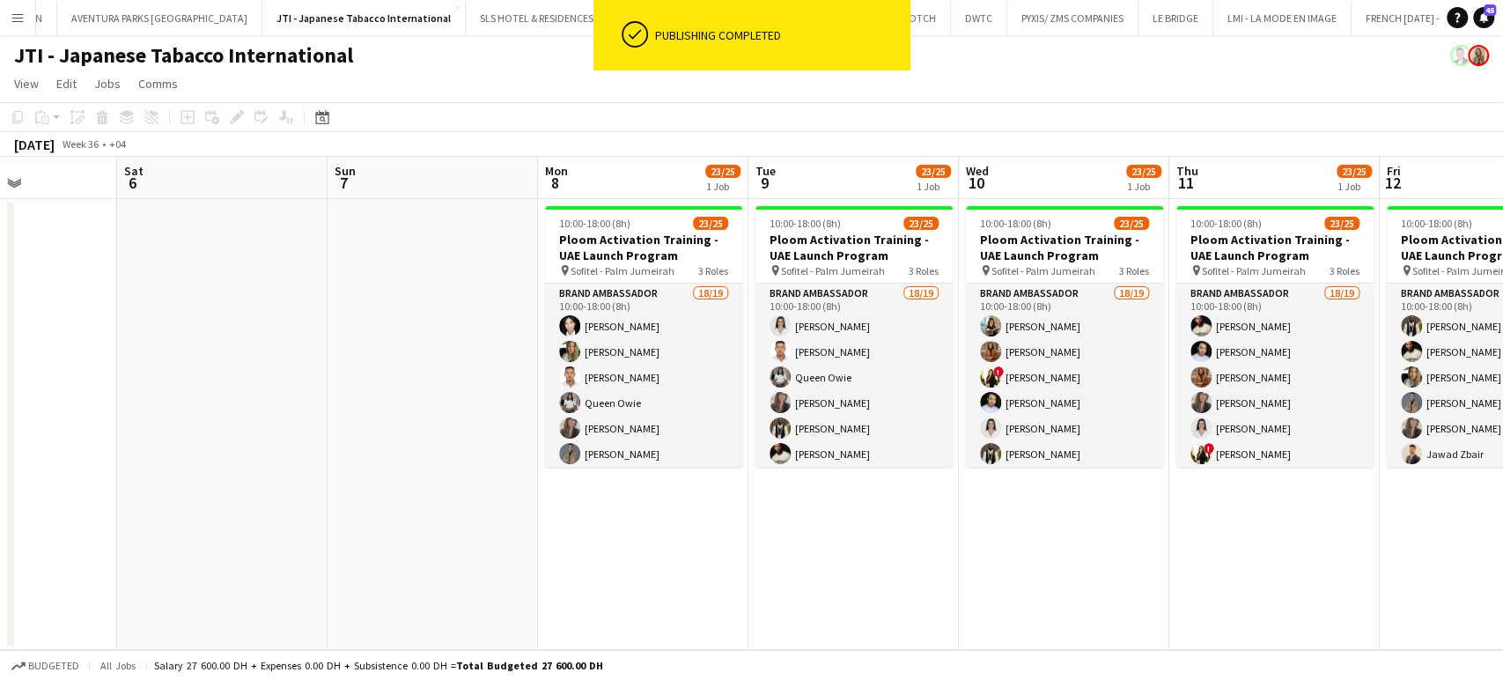
click at [662, 525] on app-date-cell "10:00-18:00 (8h) 23/25 Ploom Activation Training - UAE Launch Program pin Sofit…" at bounding box center [643, 424] width 211 height 451
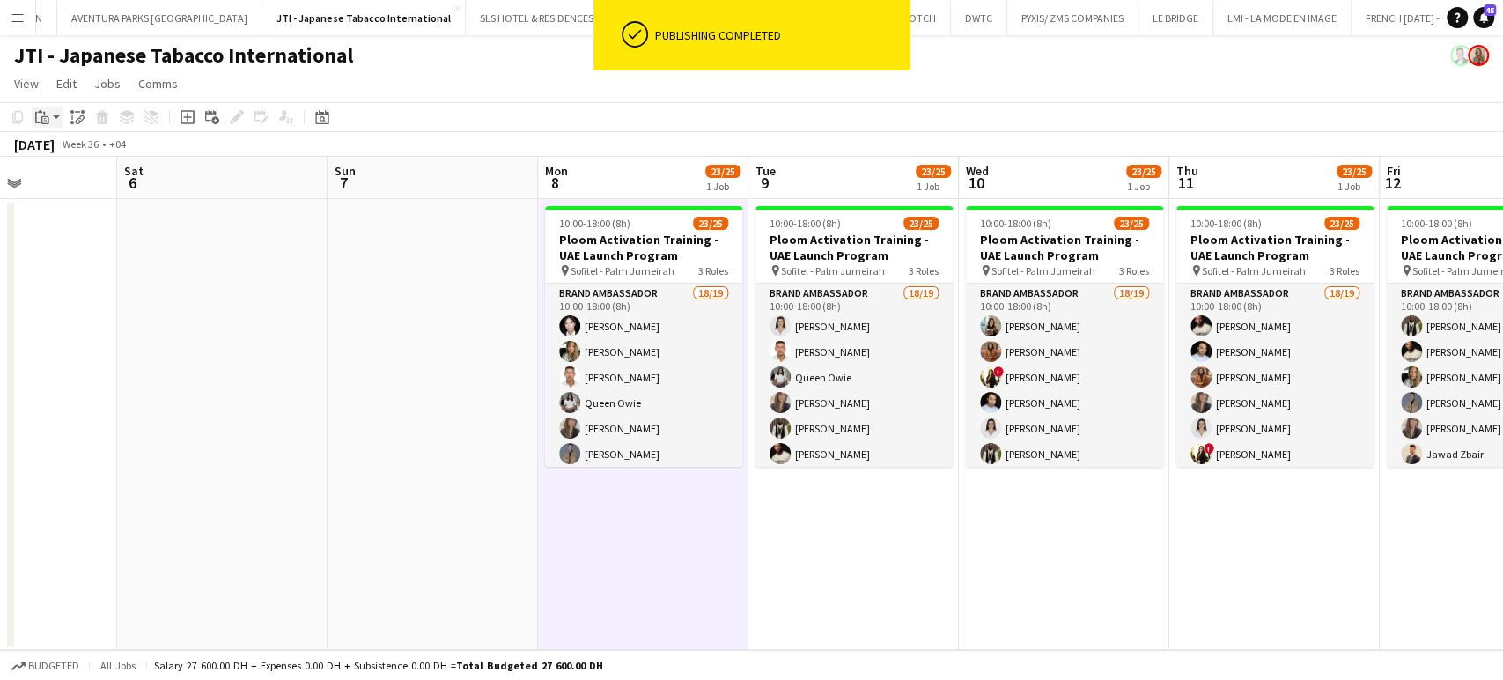
click at [36, 120] on icon "Paste" at bounding box center [42, 117] width 14 height 14
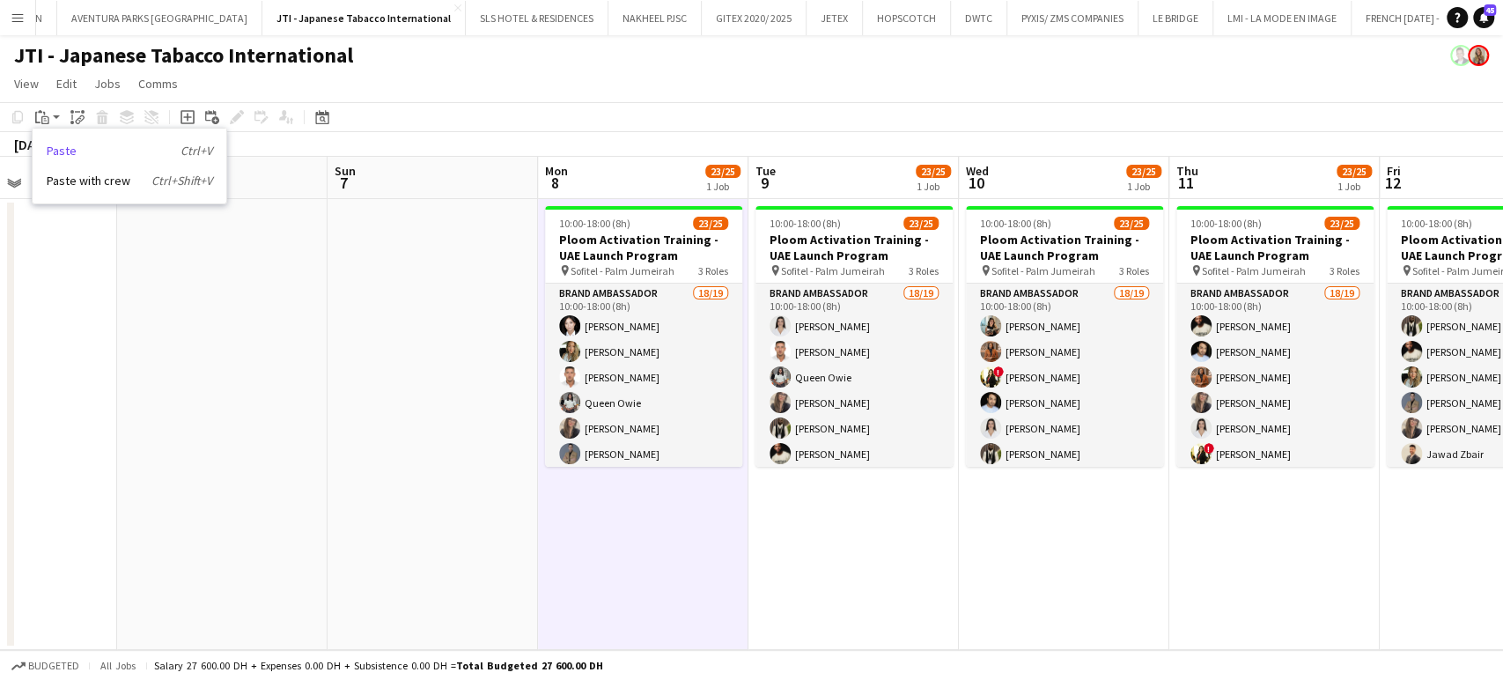
click at [56, 146] on link "Paste Ctrl+V" at bounding box center [130, 151] width 166 height 16
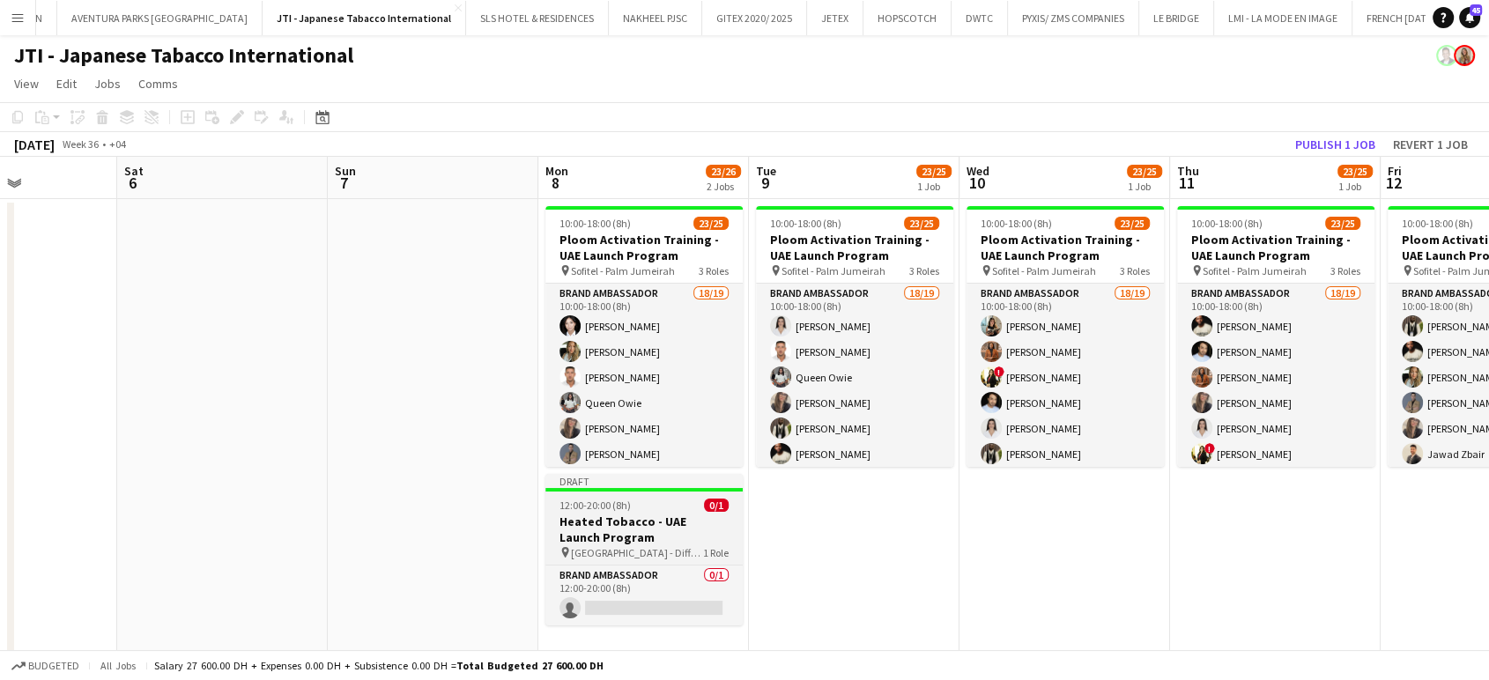
click at [599, 530] on h3 "Heated Tobacco - UAE Launch Program" at bounding box center [643, 529] width 197 height 32
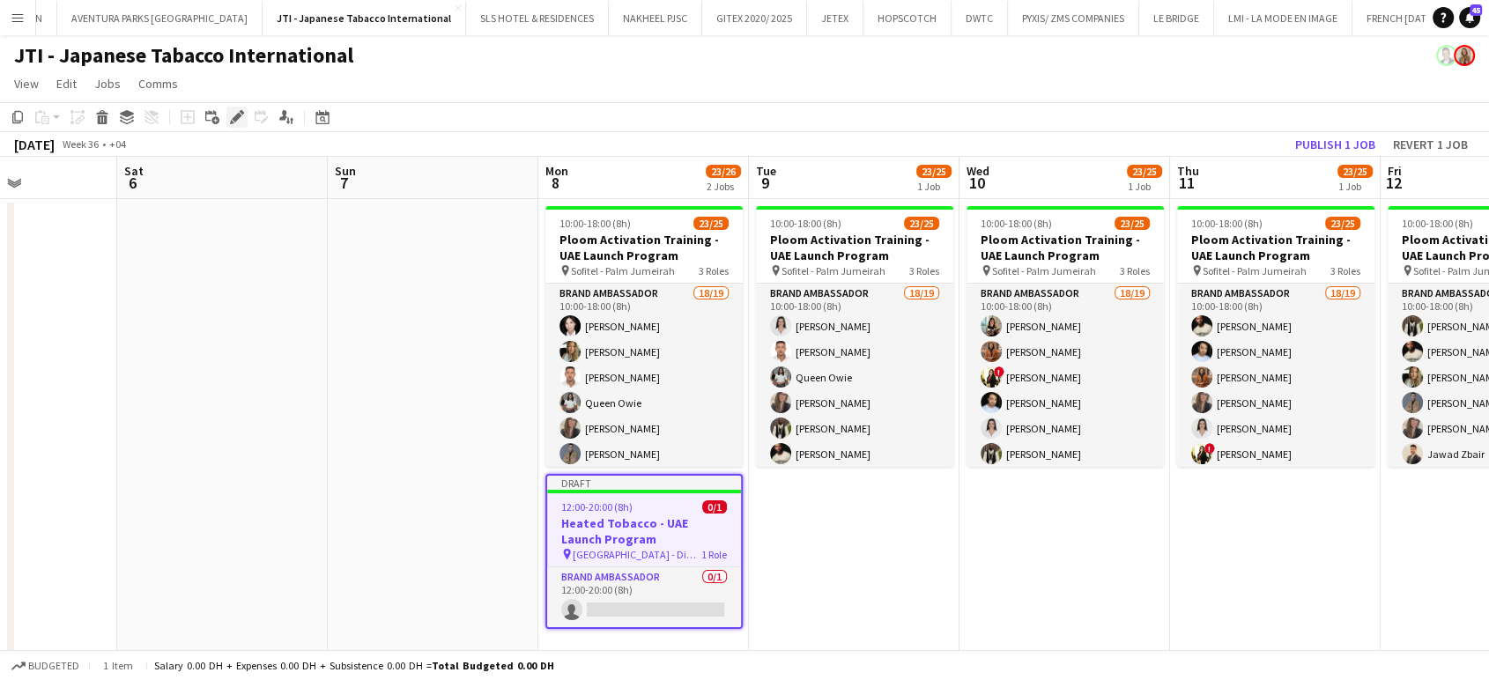
click at [240, 119] on icon "Edit" at bounding box center [237, 117] width 14 height 14
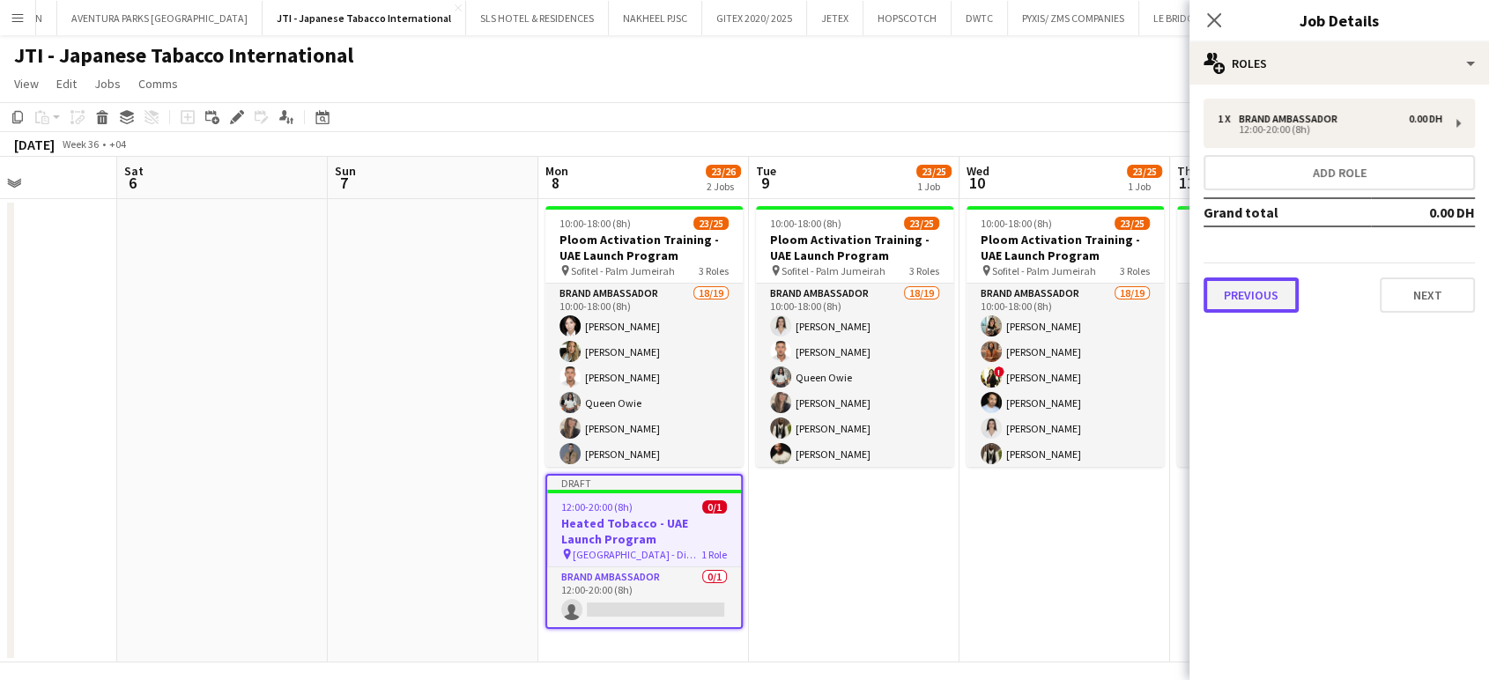
click at [1241, 293] on button "Previous" at bounding box center [1250, 294] width 95 height 35
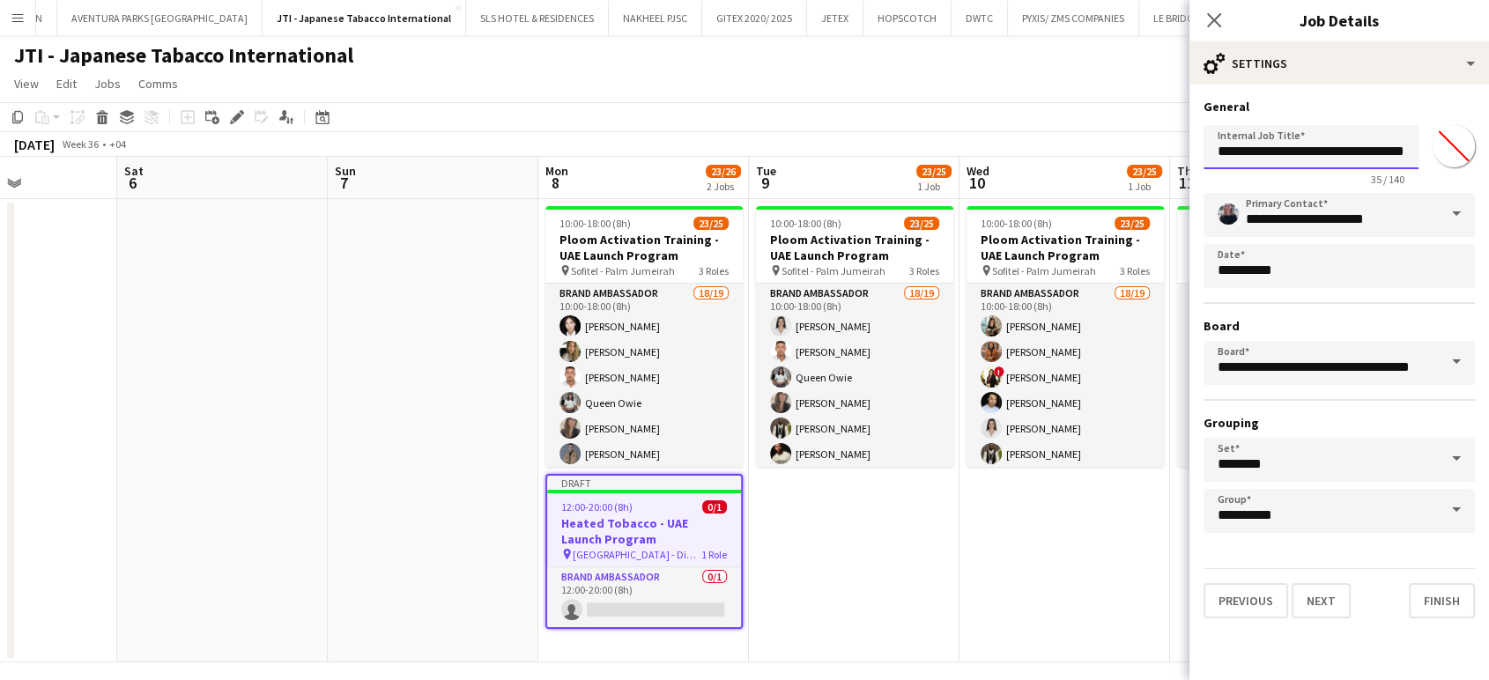
click at [1214, 151] on input "**********" at bounding box center [1310, 147] width 215 height 44
click at [1304, 148] on input "**********" at bounding box center [1310, 147] width 215 height 44
type input "**********"
click at [1458, 218] on span at bounding box center [1455, 214] width 37 height 42
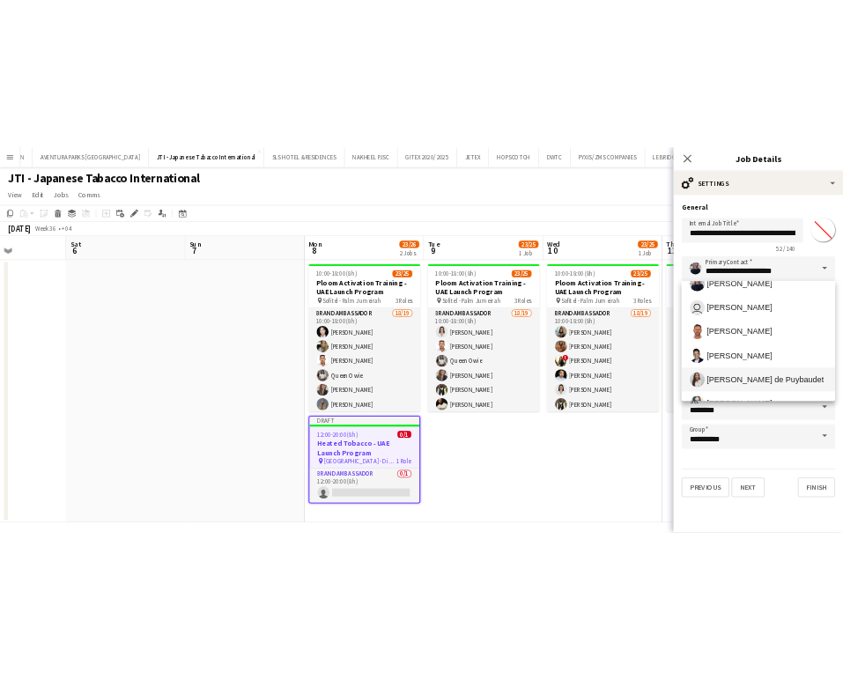
scroll to position [684, 0]
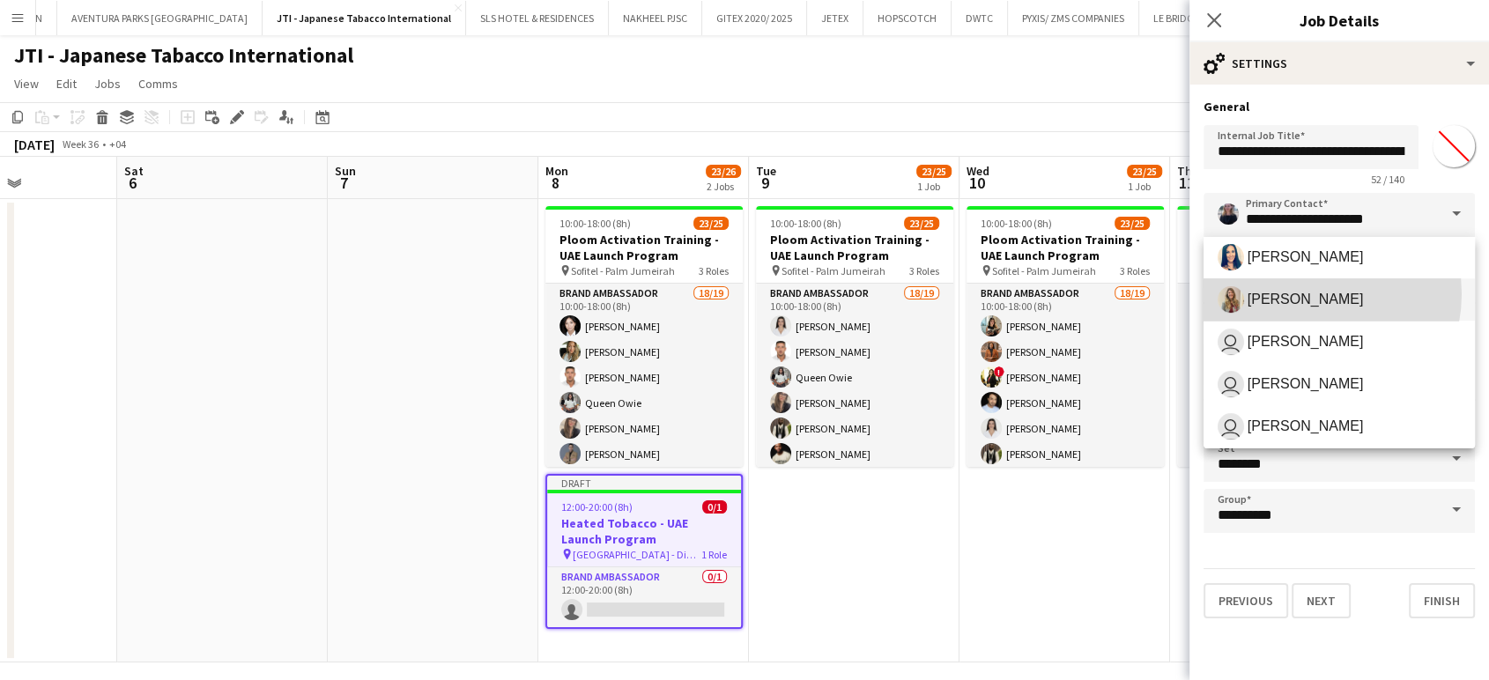
click at [1305, 293] on span "Viviane Melatti" at bounding box center [1305, 299] width 116 height 17
type input "**********"
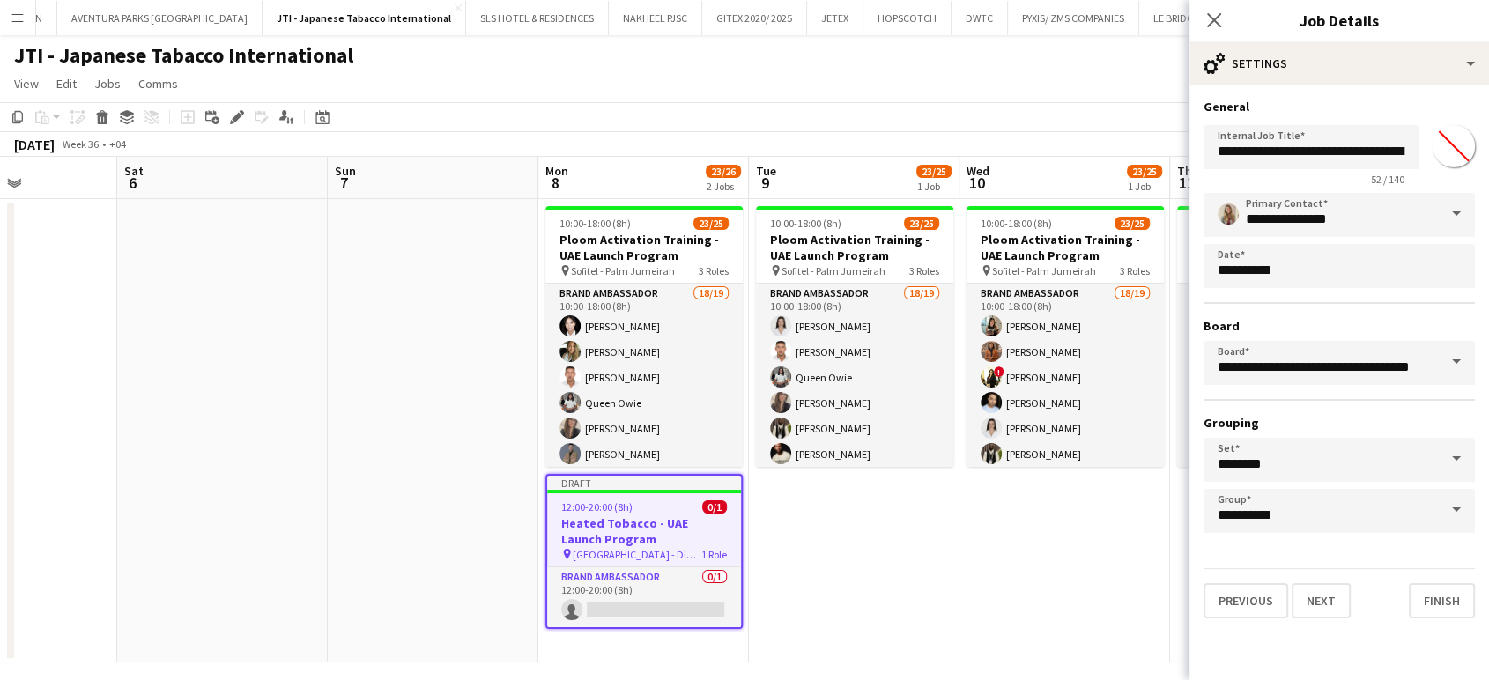
click at [972, 569] on app-date-cell "10:00-18:00 (8h) 23/25 Ploom Activation Training - UAE Launch Program pin Sofit…" at bounding box center [1064, 430] width 211 height 463
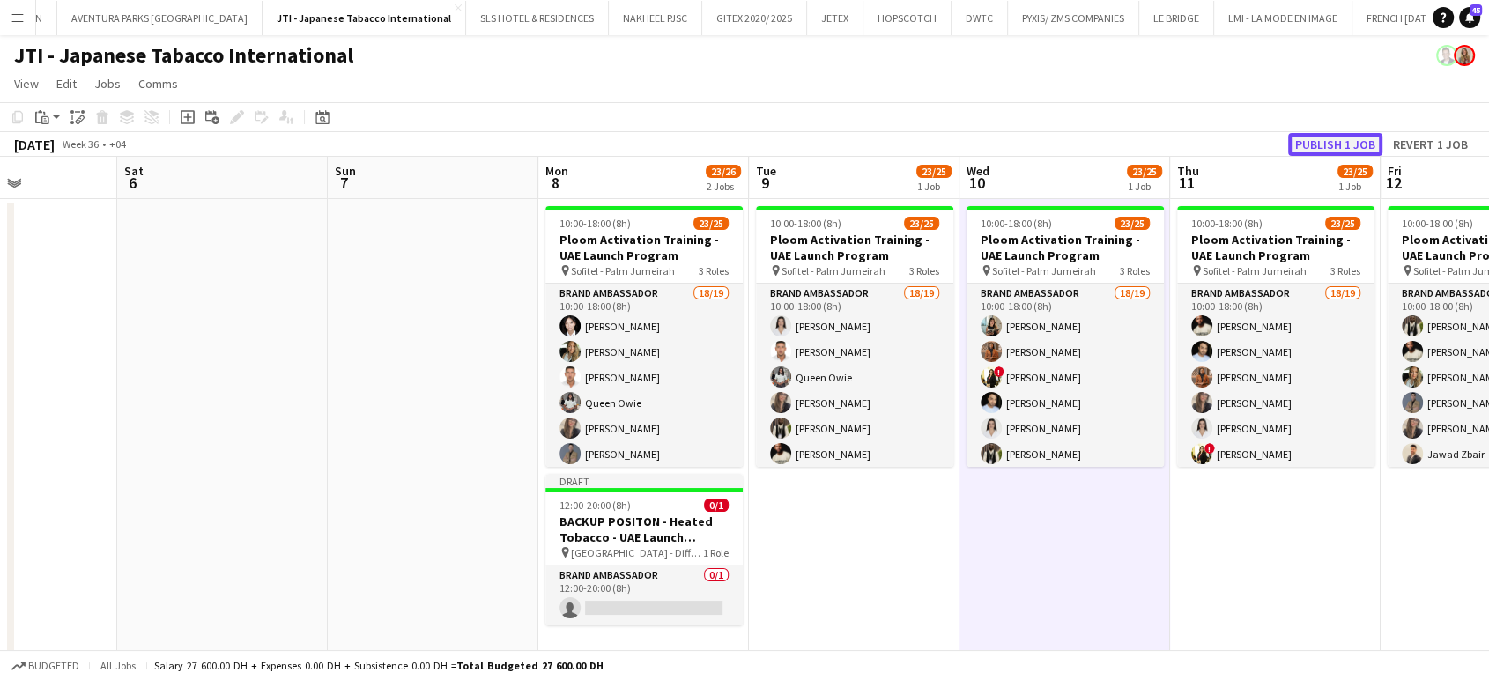
click at [1339, 137] on button "Publish 1 job" at bounding box center [1335, 144] width 94 height 23
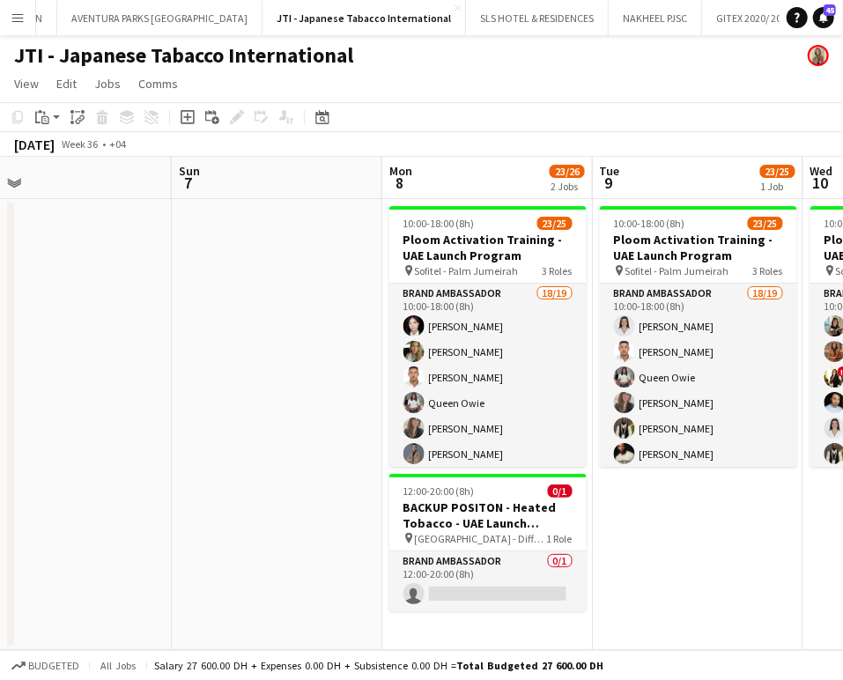
drag, startPoint x: 717, startPoint y: 385, endPoint x: 537, endPoint y: 360, distance: 181.4
click at [537, 360] on app-calendar-viewport "Wed 3 Thu 4 Fri 5 Sat 6 Sun 7 Mon 8 23/26 2 Jobs Tue 9 23/25 1 Job Wed 10 23/25…" at bounding box center [421, 403] width 843 height 493
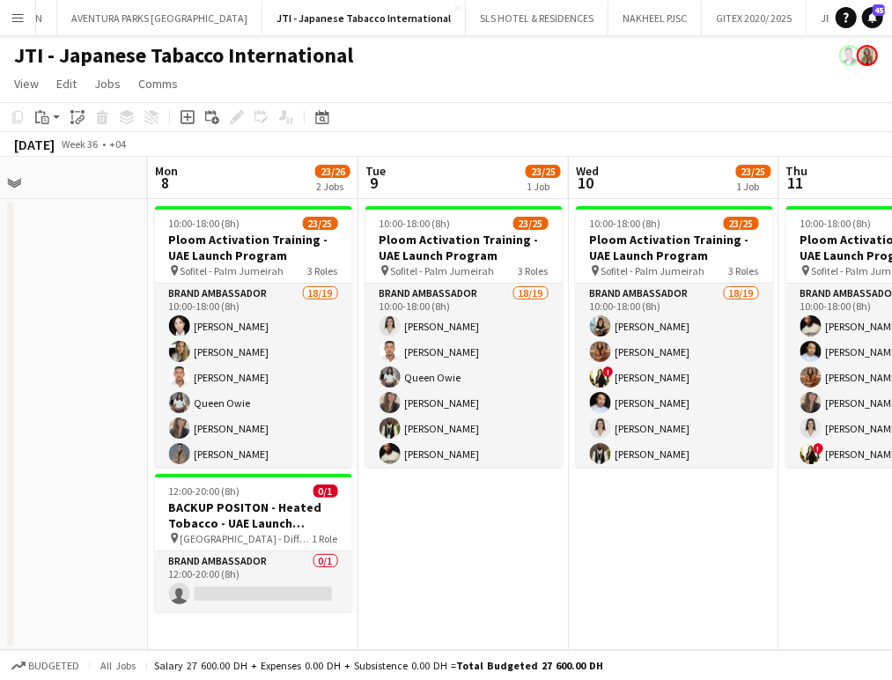
scroll to position [489, 0]
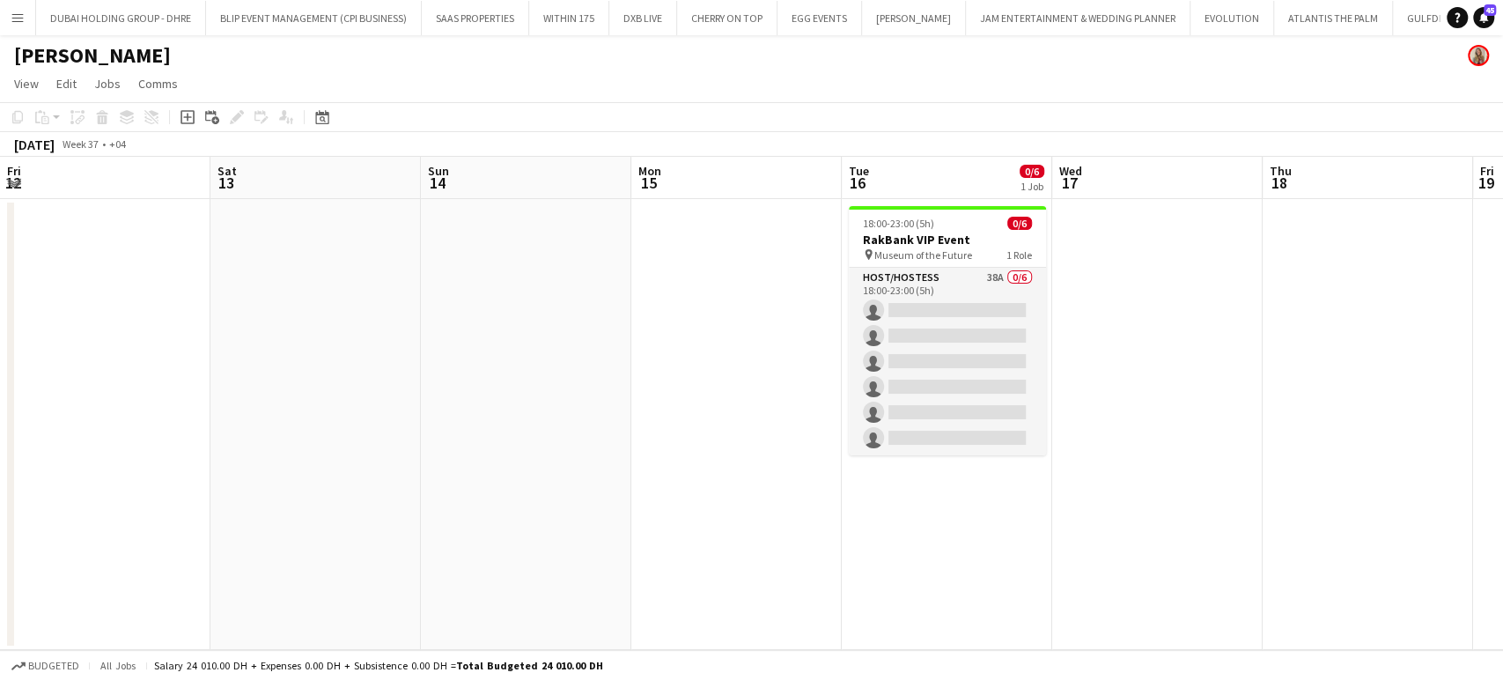
scroll to position [0, 573]
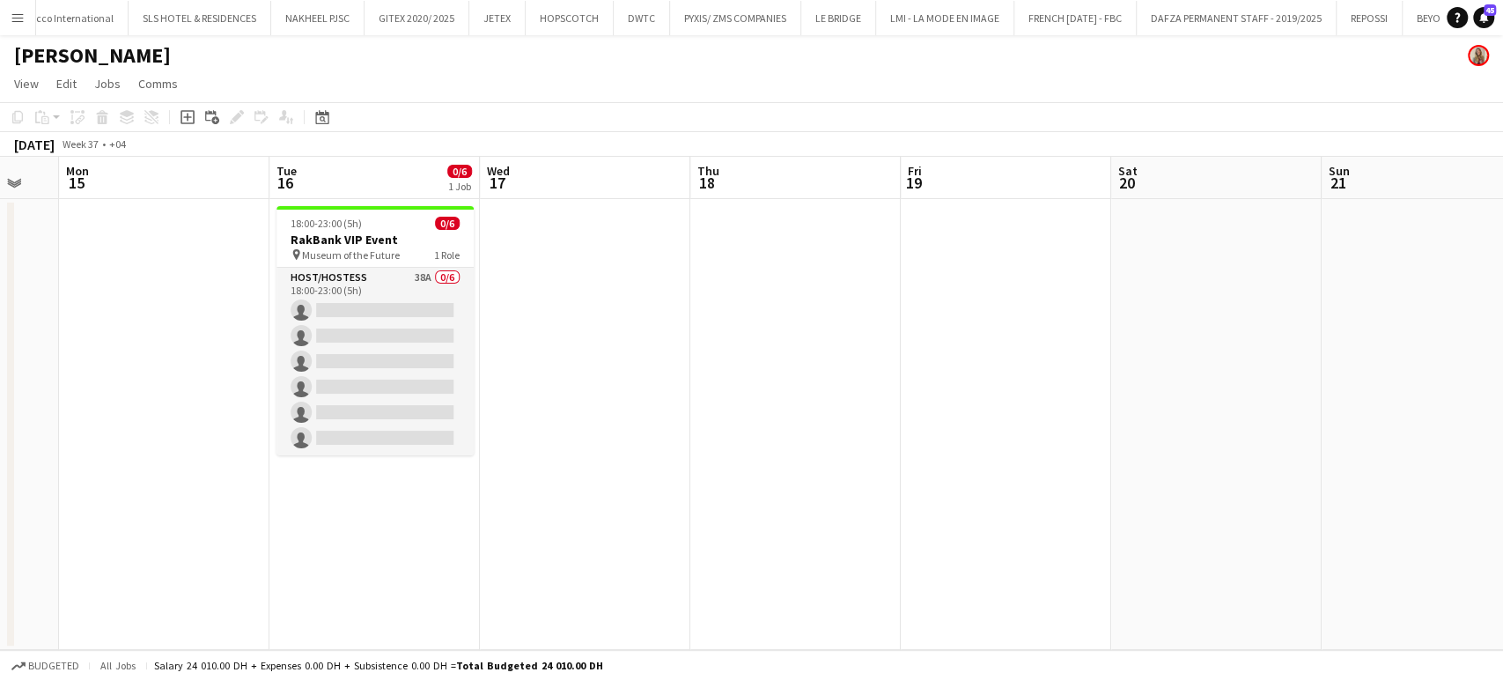
drag, startPoint x: 531, startPoint y: 394, endPoint x: 1056, endPoint y: 394, distance: 524.9
click at [1056, 394] on app-calendar-viewport "Fri 12 Sat 13 Sun 14 Mon 15 Tue 16 0/6 1 Job Wed 17 Thu 18 Fri 19 Sat 20 Sun 21…" at bounding box center [751, 403] width 1503 height 493
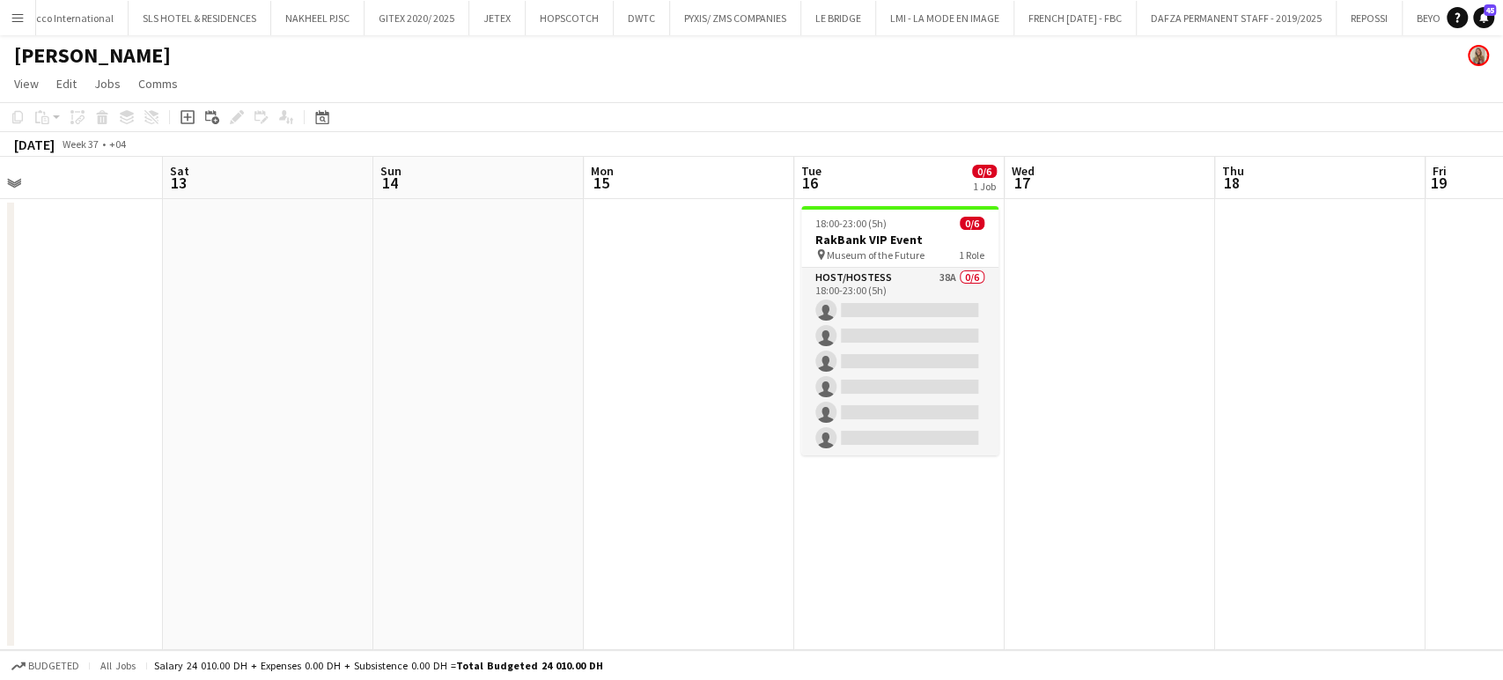
click at [11, 18] on app-icon "Menu" at bounding box center [18, 18] width 14 height 14
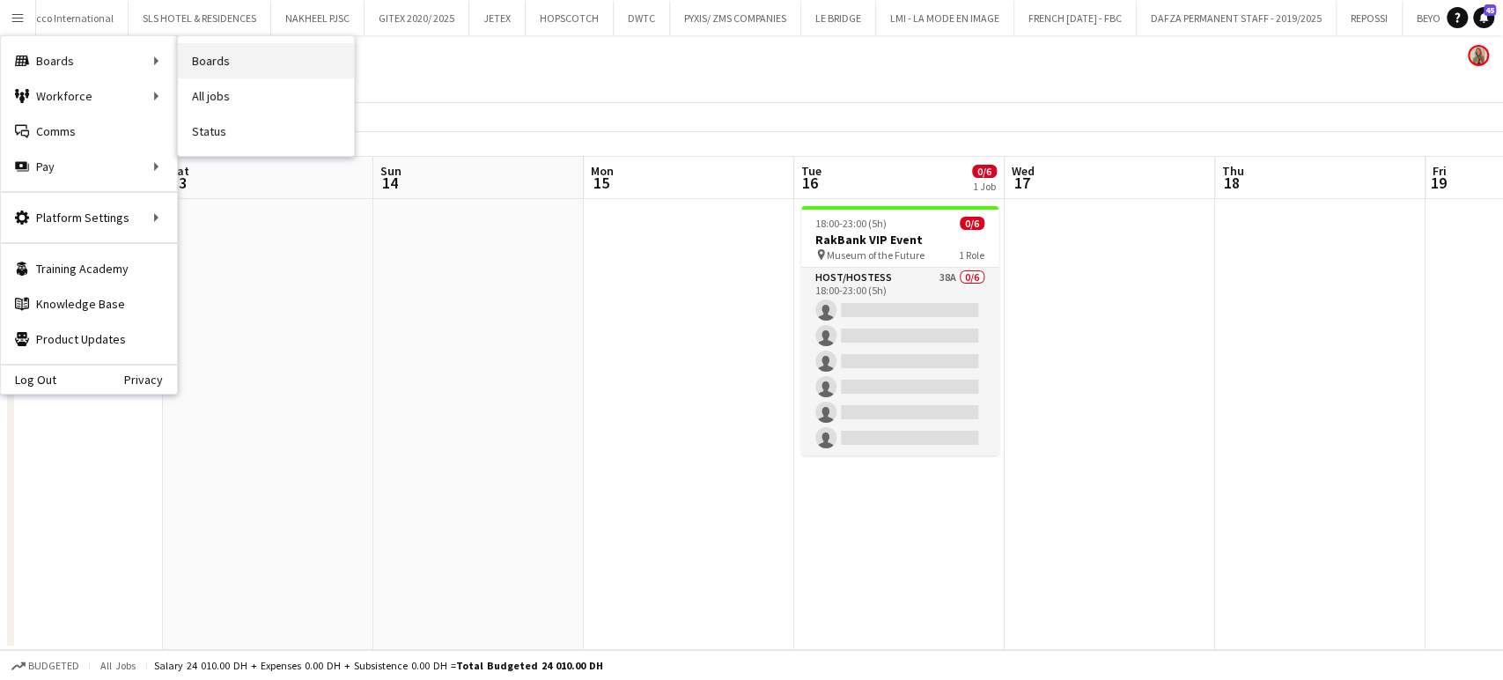
click at [229, 63] on link "Boards" at bounding box center [266, 60] width 176 height 35
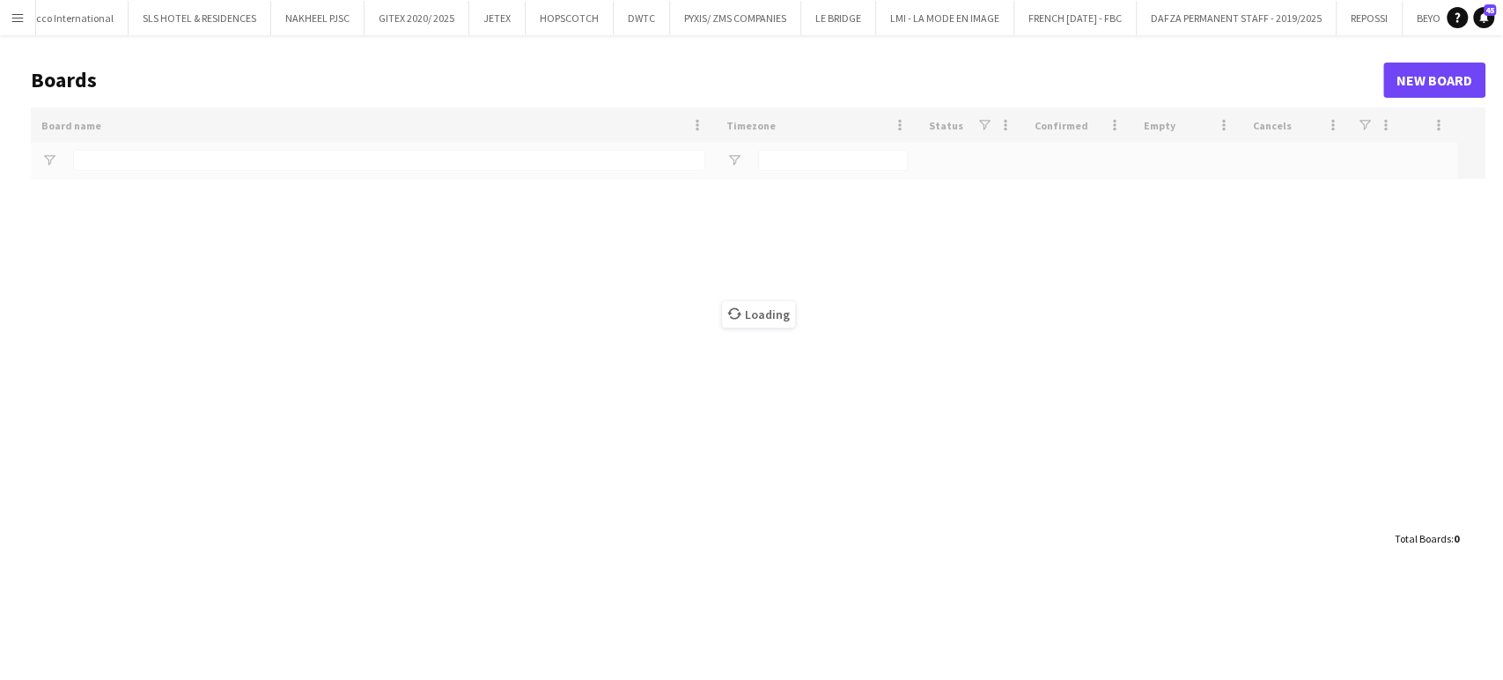
scroll to position [0, 4254]
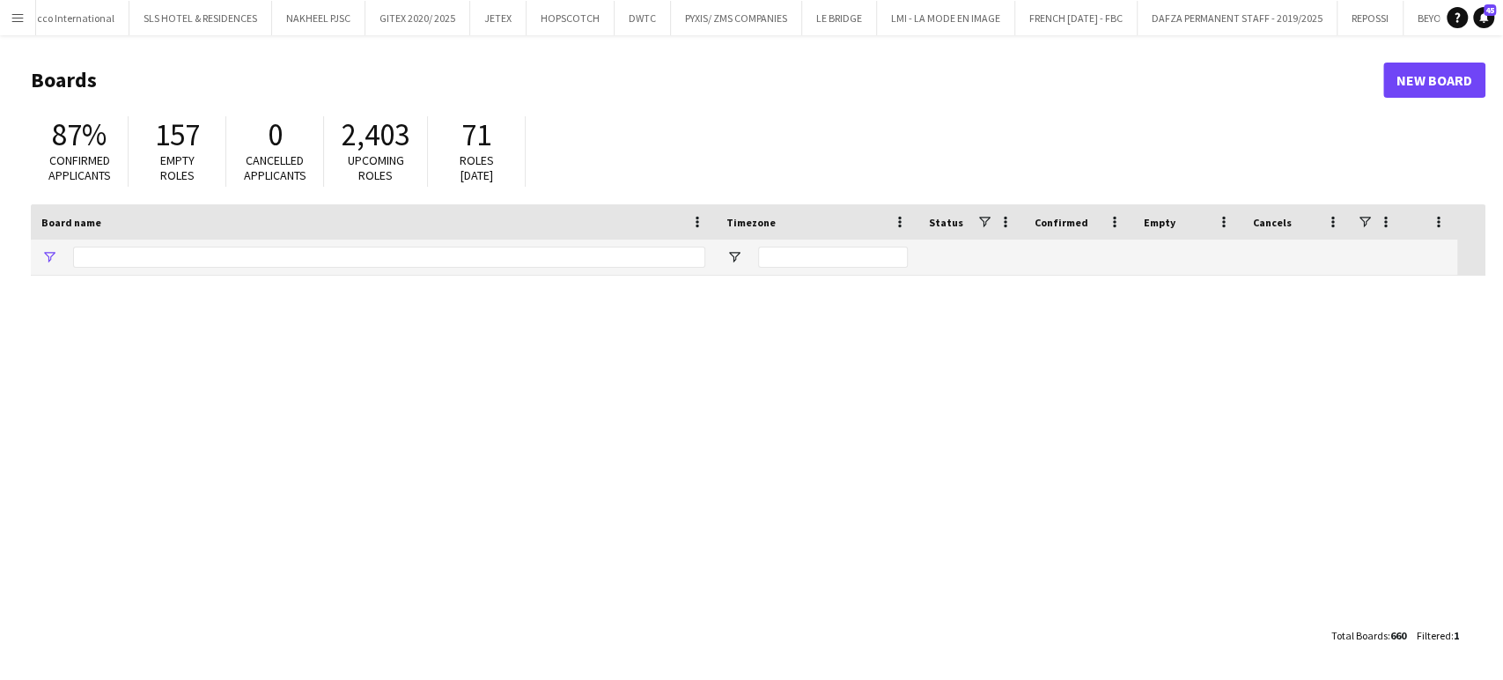
type input "***"
drag, startPoint x: 113, startPoint y: 255, endPoint x: 35, endPoint y: 248, distance: 77.8
click at [35, 248] on div "***" at bounding box center [373, 257] width 685 height 35
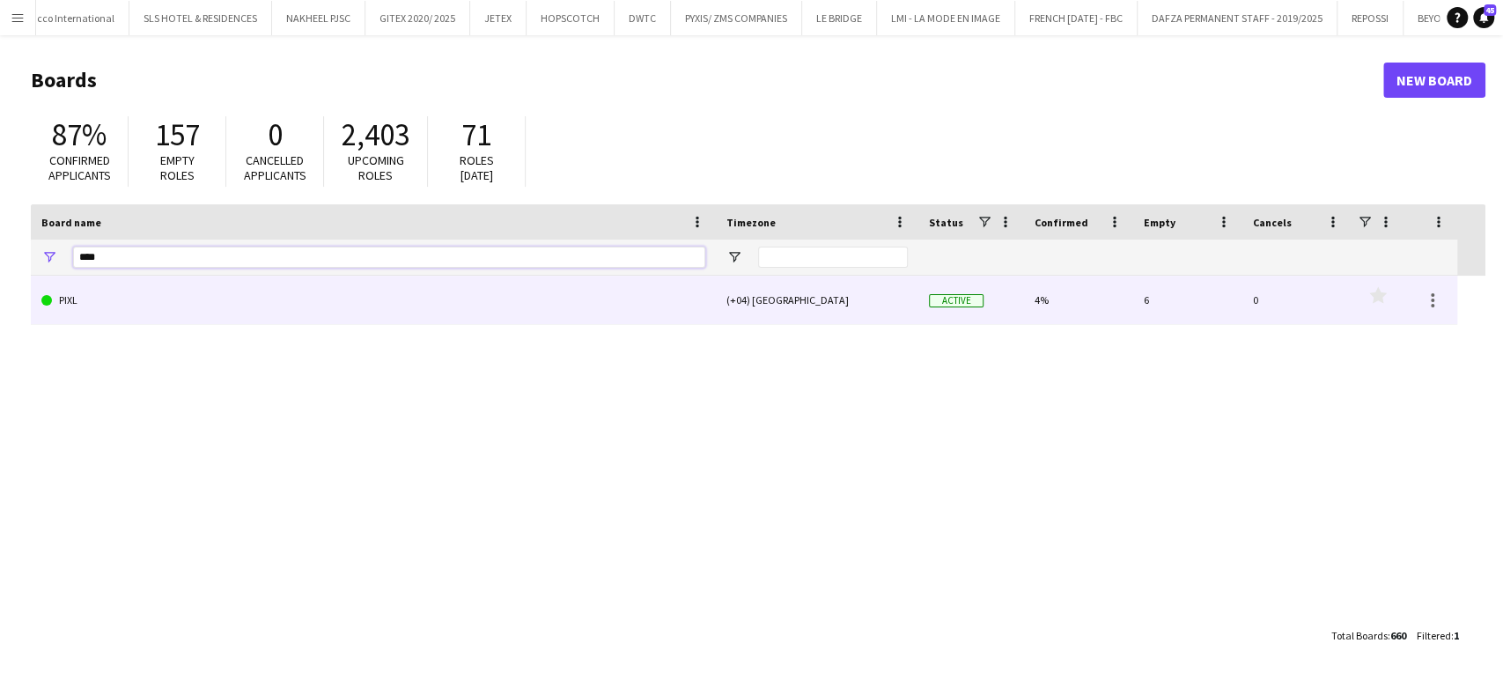
type input "****"
click at [138, 318] on link "PIXL" at bounding box center [373, 300] width 664 height 49
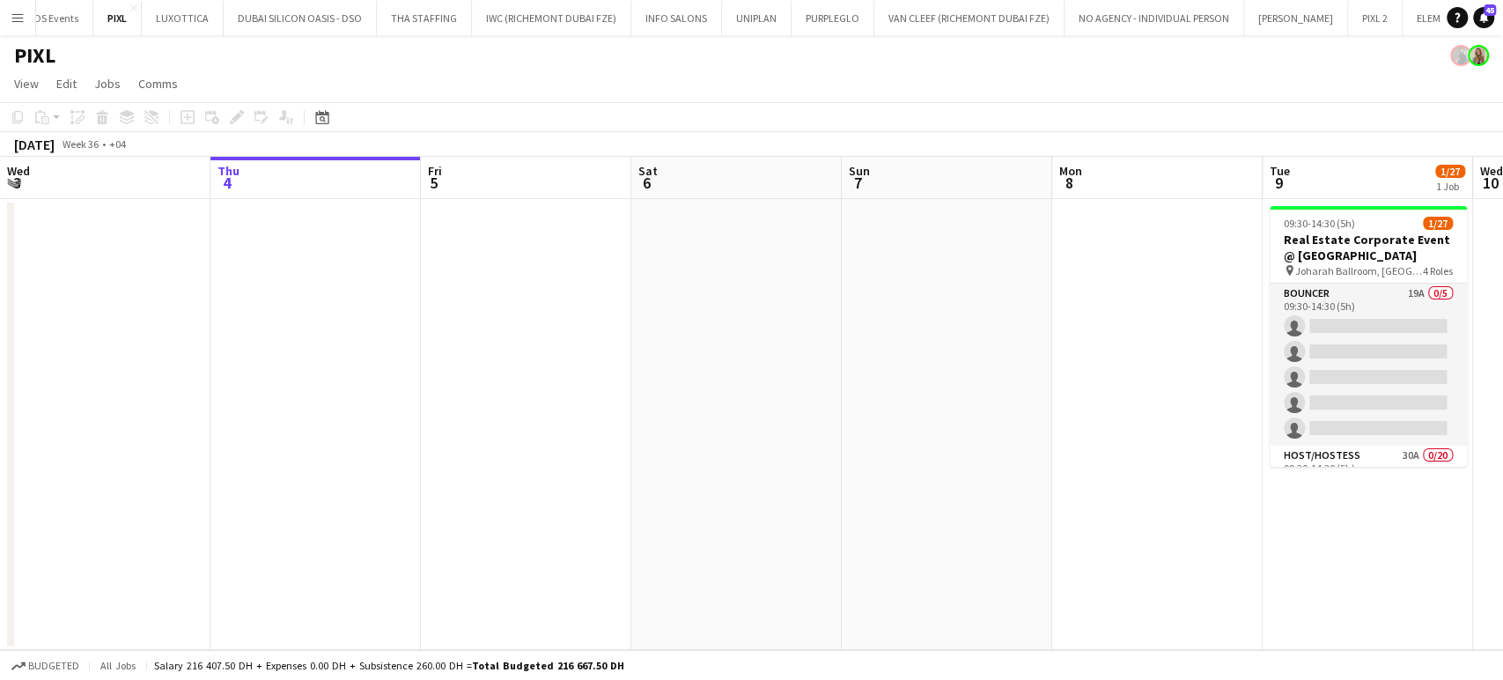
scroll to position [0, 2054]
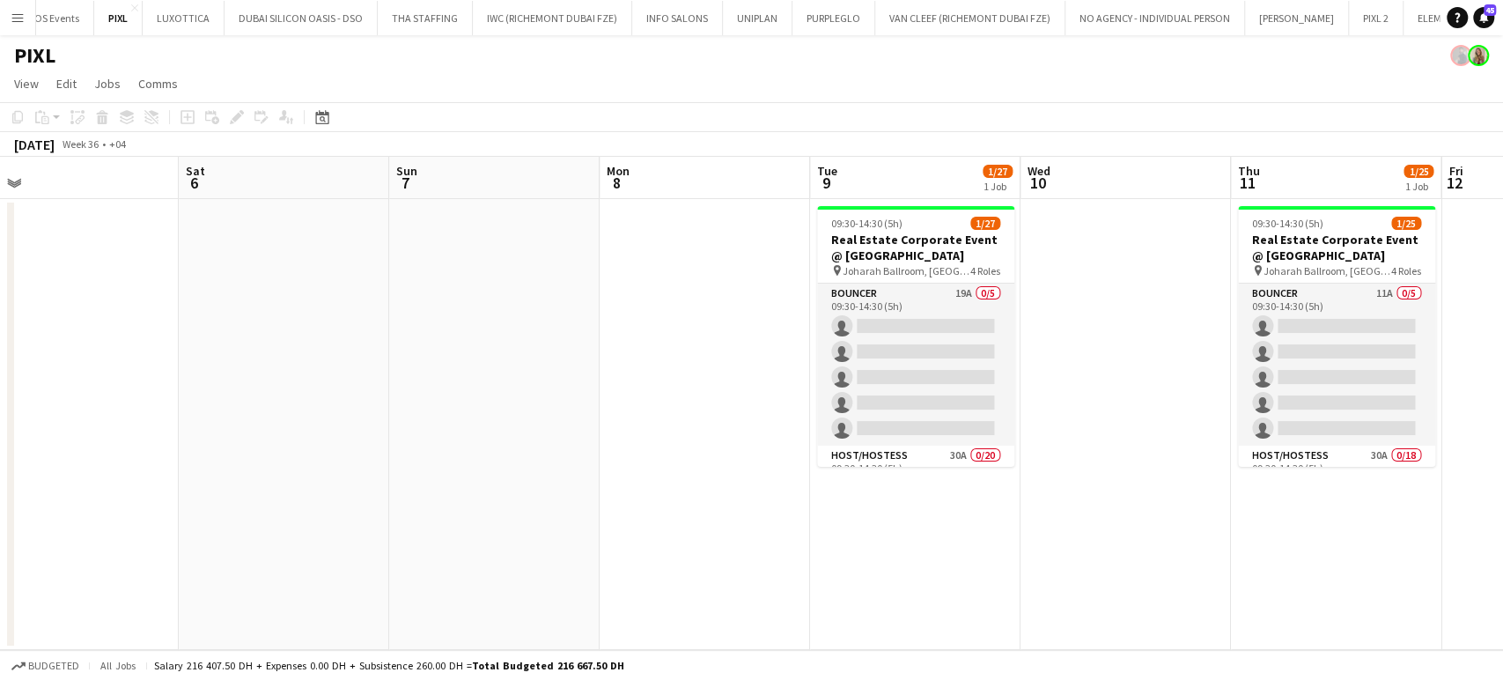
drag, startPoint x: 1057, startPoint y: 392, endPoint x: 262, endPoint y: 276, distance: 802.9
click at [262, 276] on app-calendar-viewport "Mon 1 Tue 2 Wed 3 Thu 4 Fri 5 Sat 6 Sun 7 Mon 8 Tue 9 1/27 1 Job Wed 10 Thu 11 …" at bounding box center [751, 403] width 1503 height 493
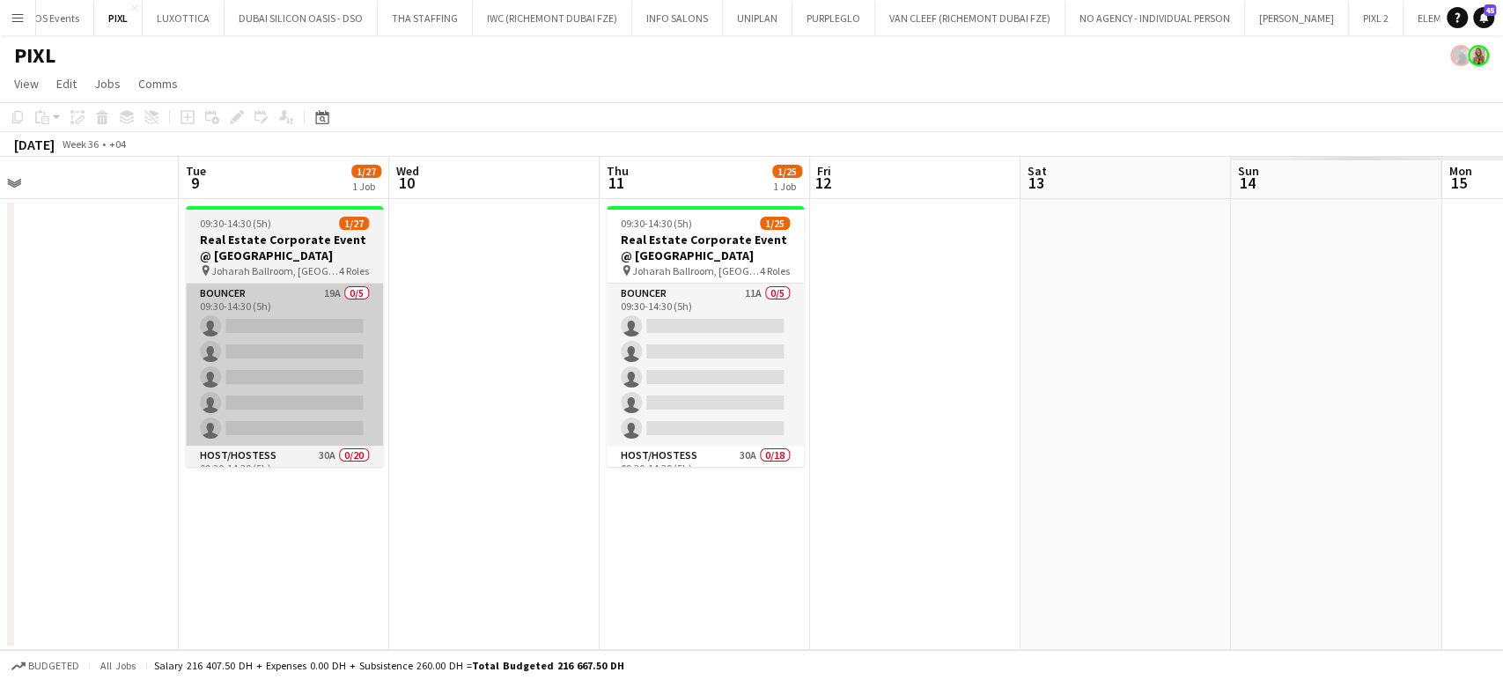
scroll to position [0, 592]
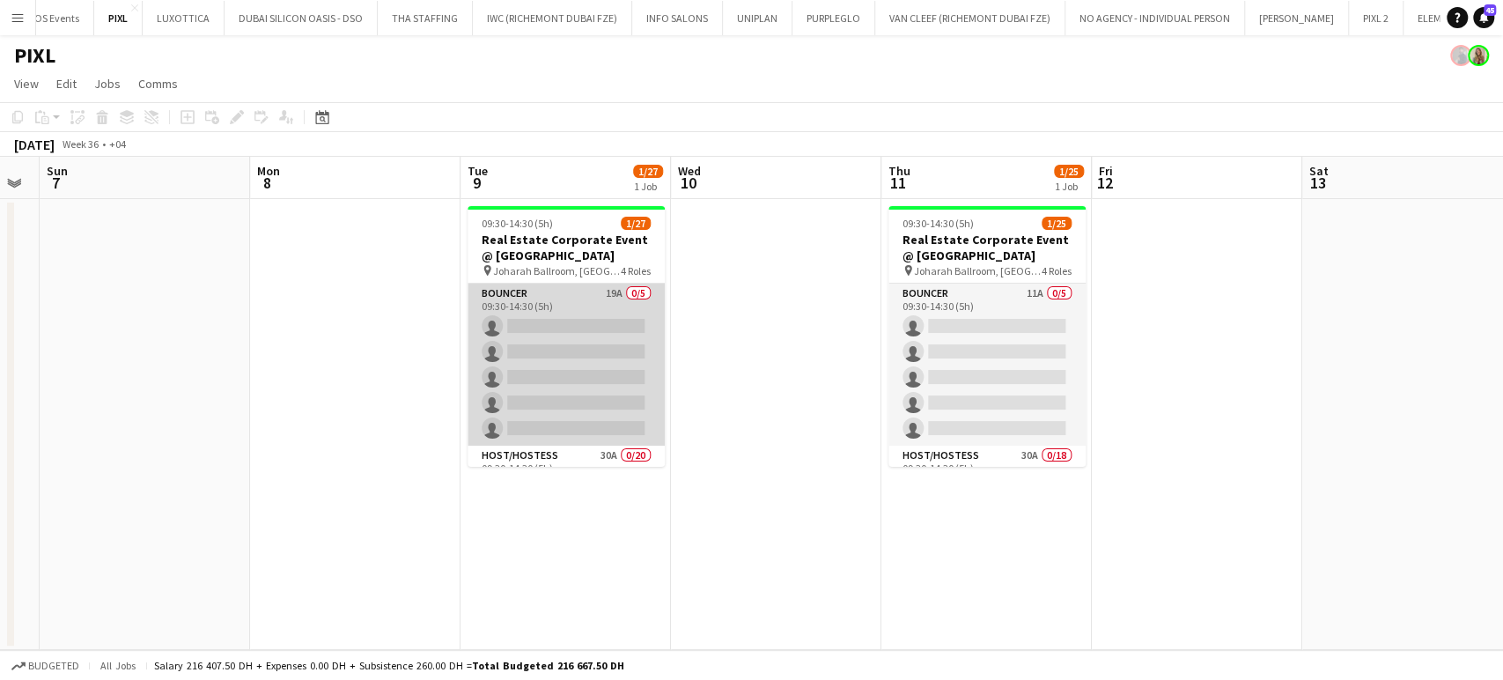
click at [582, 307] on app-card-role "Bouncer 19A 0/5 09:30-14:30 (5h) single-neutral-actions single-neutral-actions …" at bounding box center [566, 365] width 197 height 162
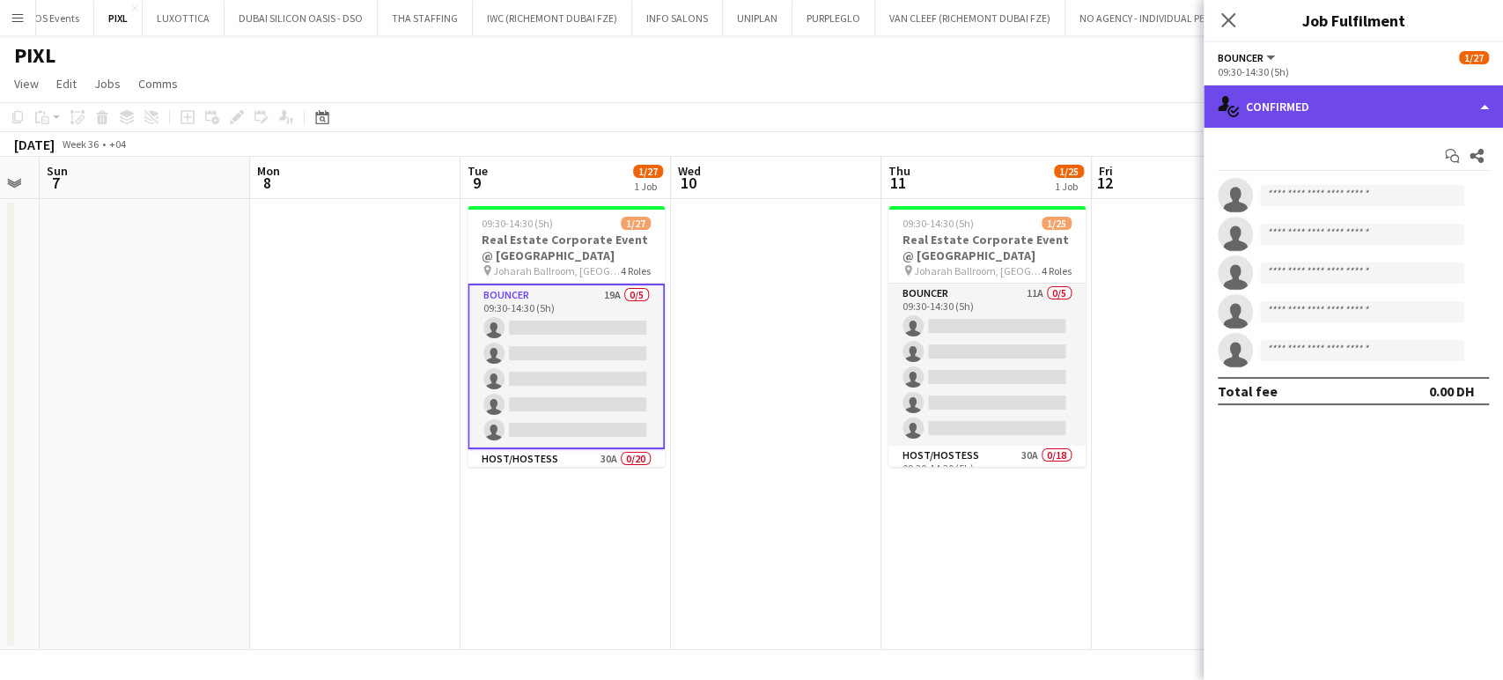
click at [1494, 100] on div "single-neutral-actions-check-2 Confirmed" at bounding box center [1353, 106] width 299 height 42
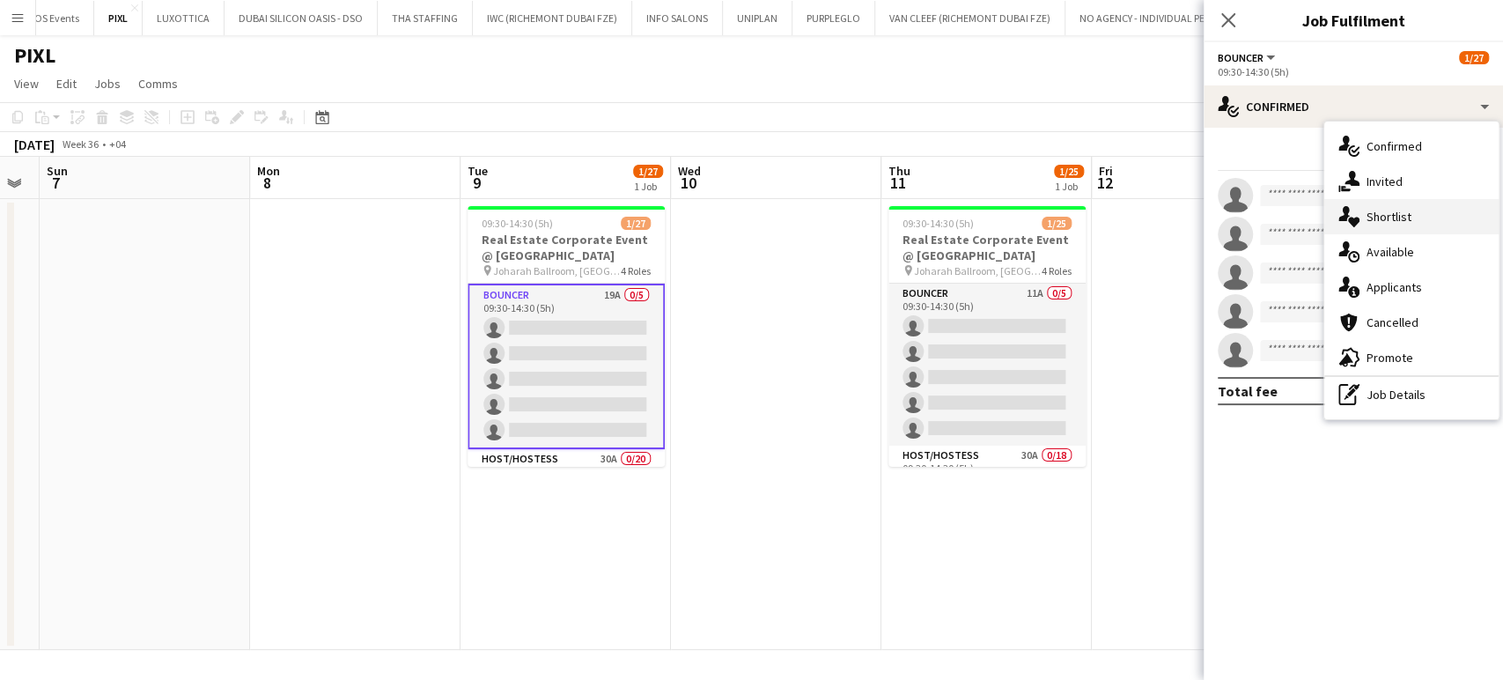
click at [1401, 218] on span "Shortlist" at bounding box center [1389, 217] width 45 height 16
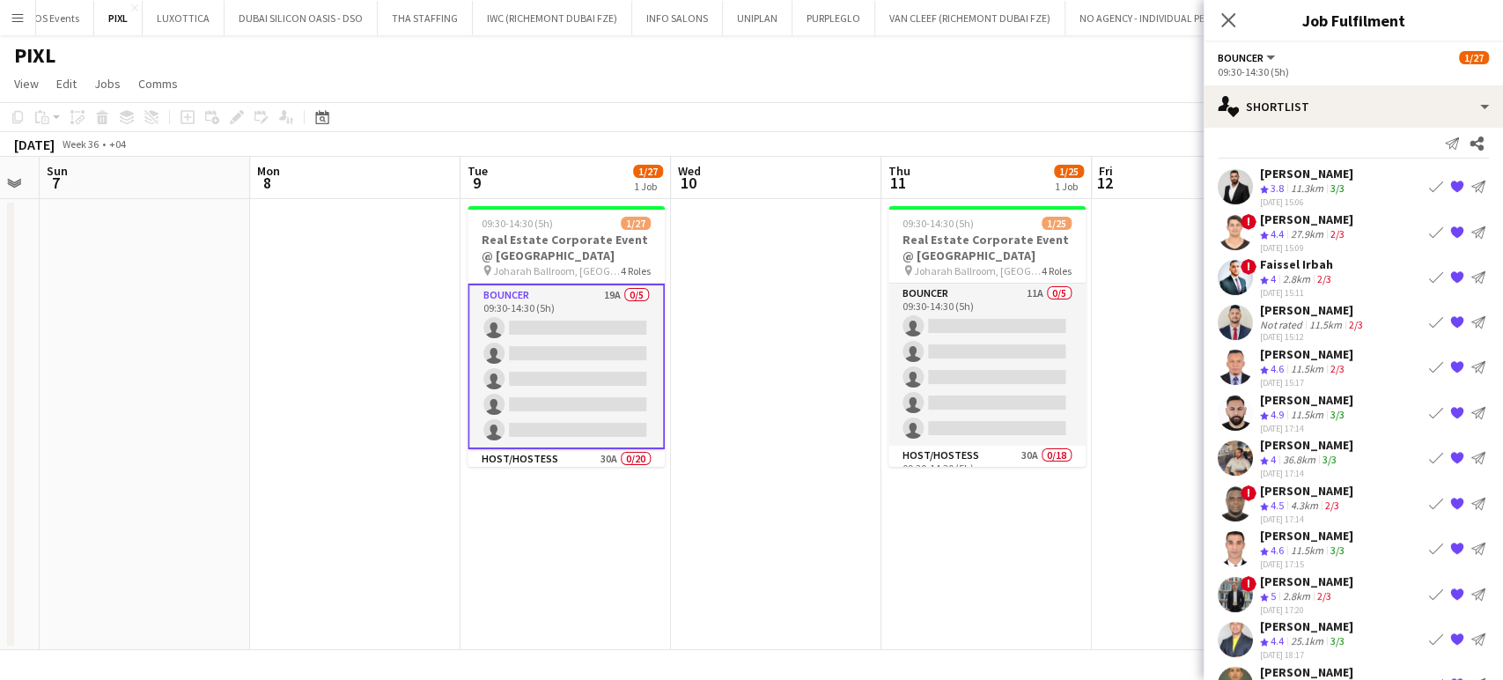
scroll to position [0, 0]
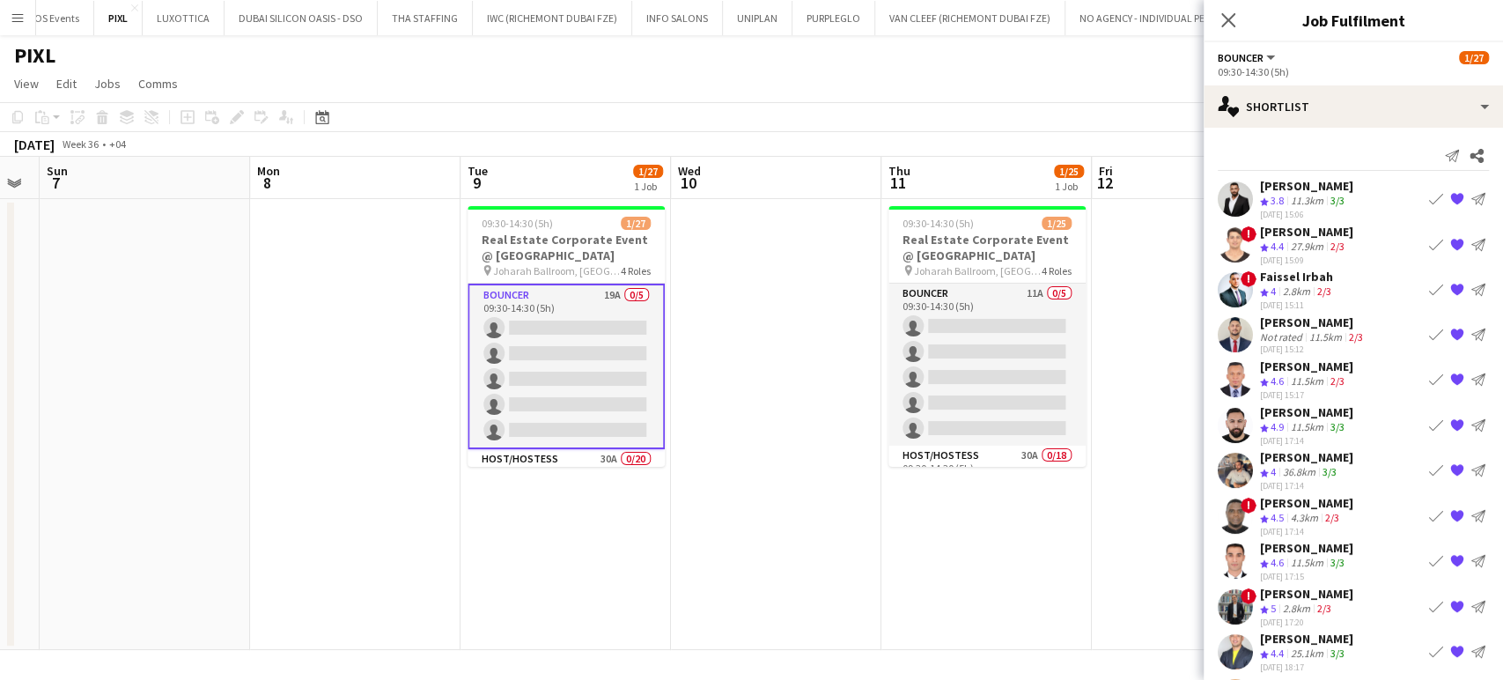
click at [1315, 191] on div "[PERSON_NAME]" at bounding box center [1306, 186] width 93 height 16
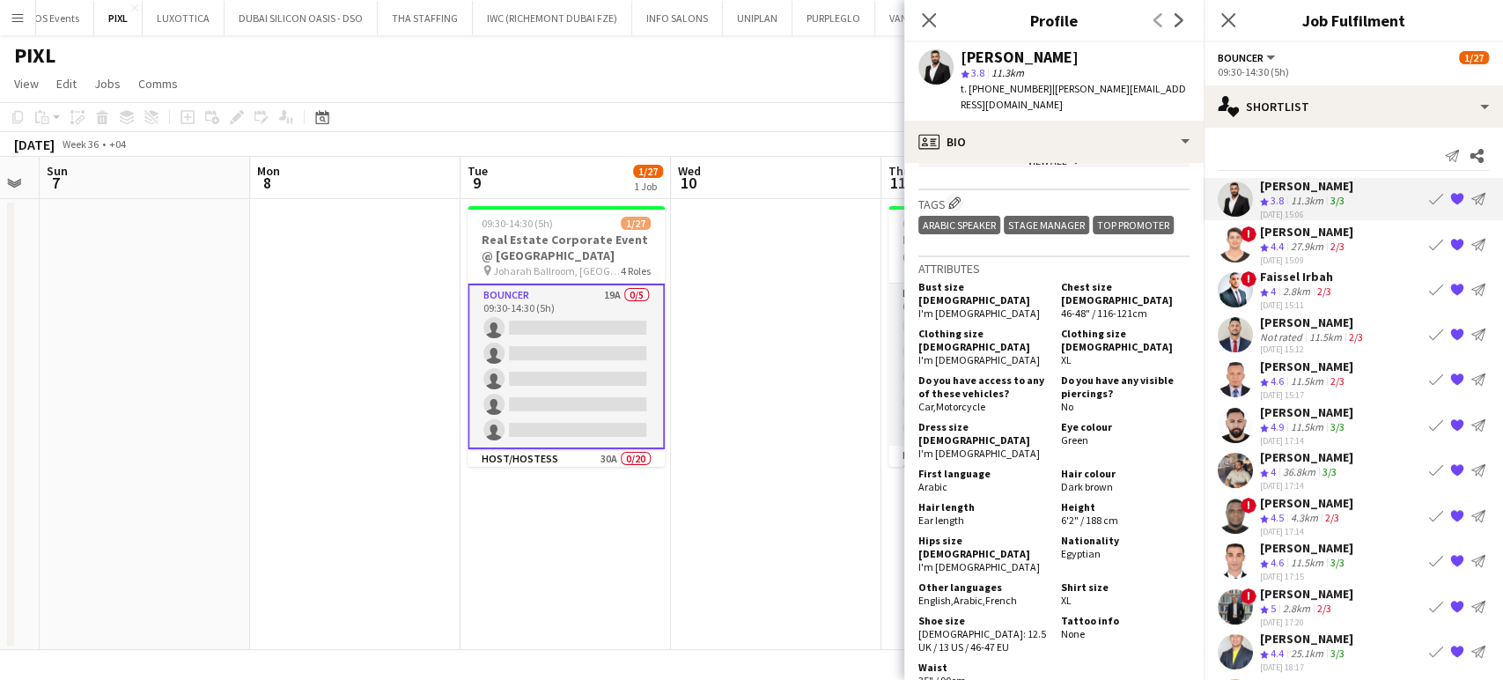
scroll to position [881, 0]
click at [1302, 240] on div "27.9km" at bounding box center [1308, 247] width 40 height 15
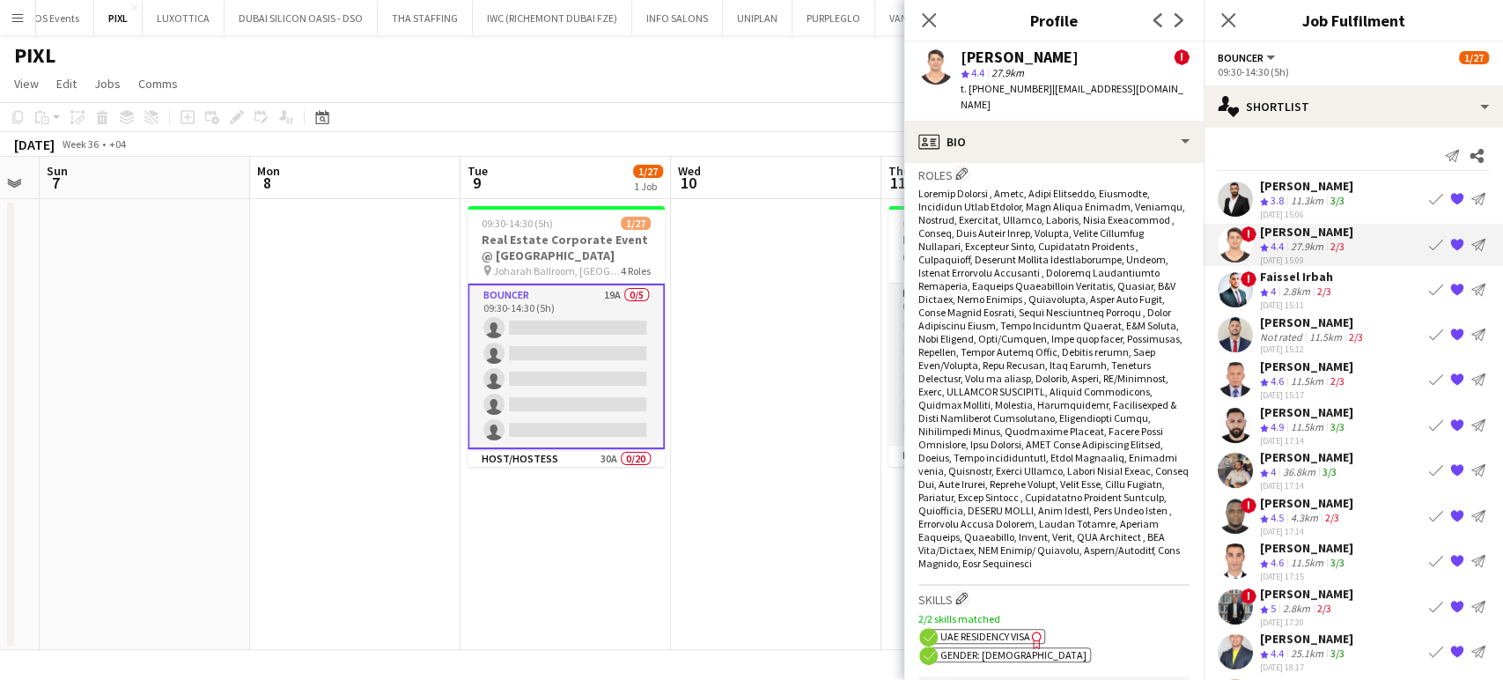
scroll to position [1370, 0]
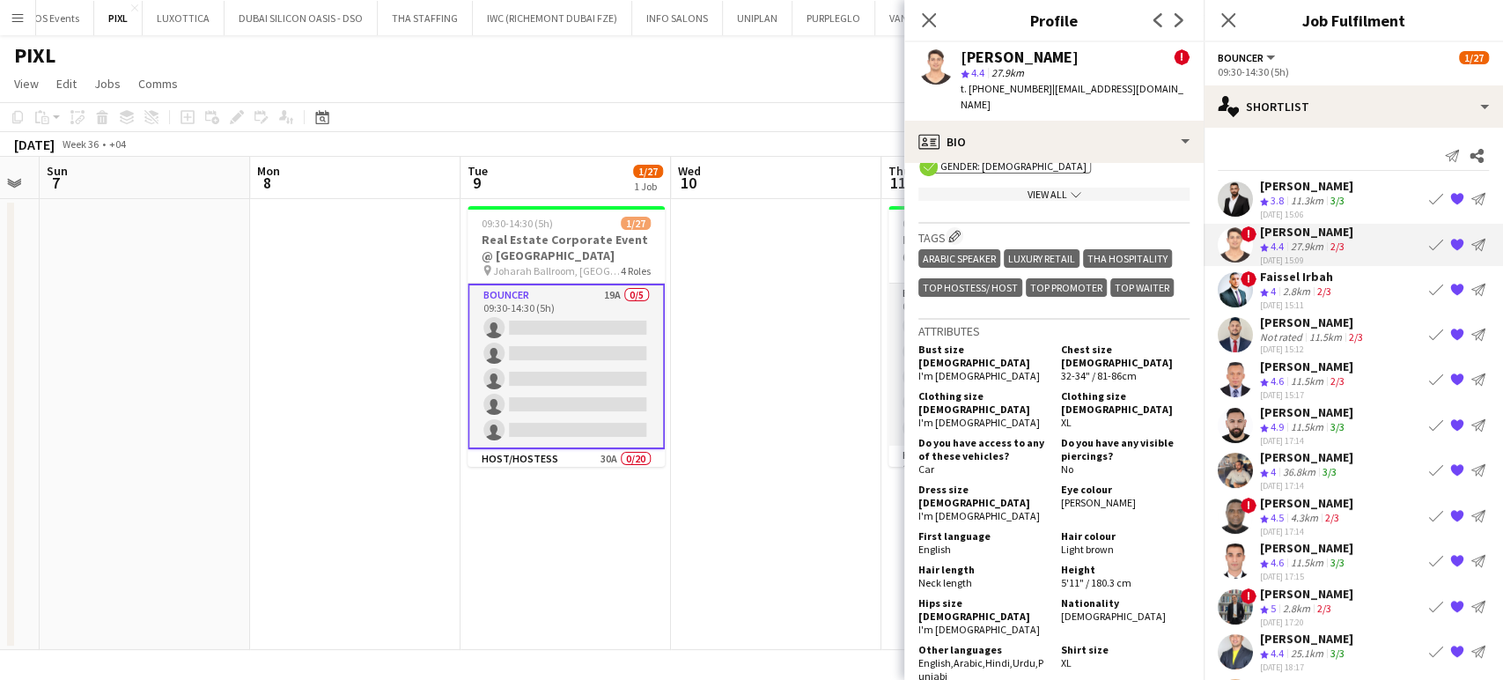
click at [1307, 272] on div "Faissel Irbah" at bounding box center [1297, 277] width 75 height 16
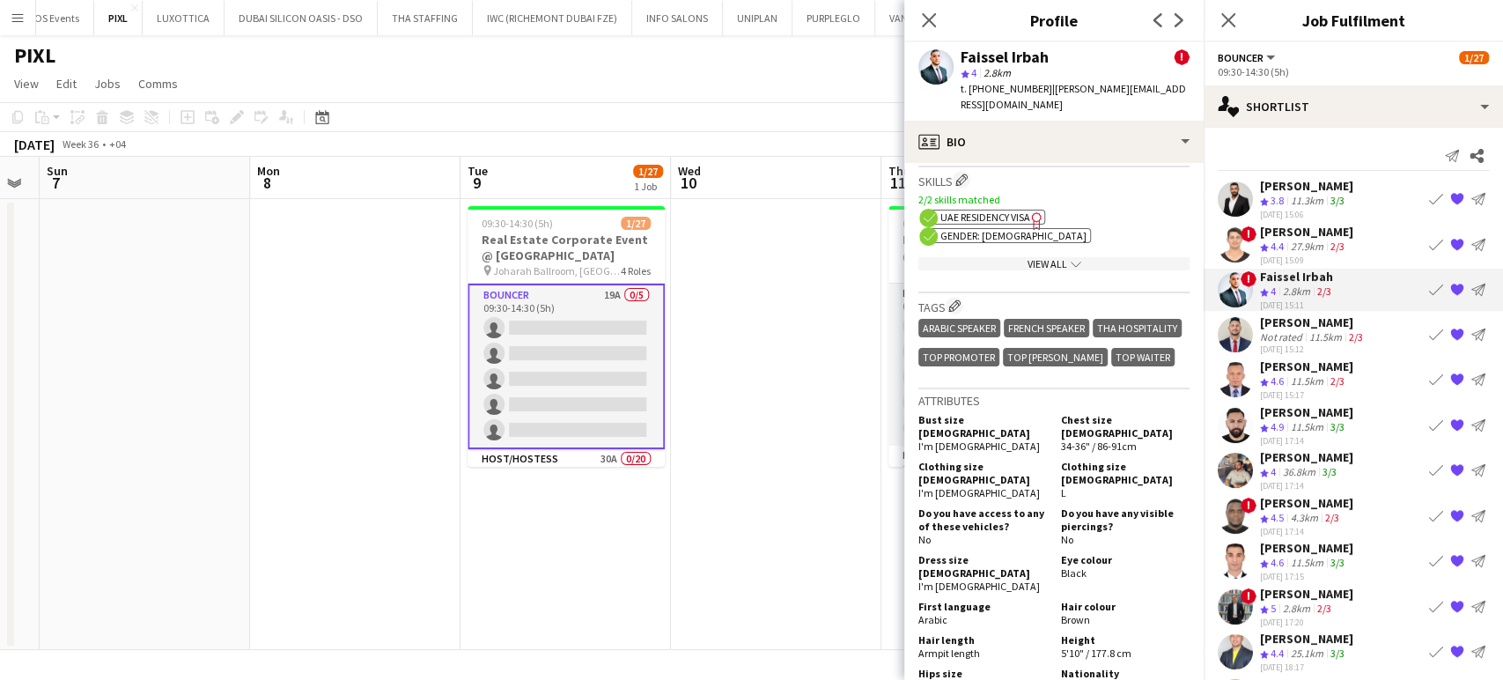
scroll to position [1076, 0]
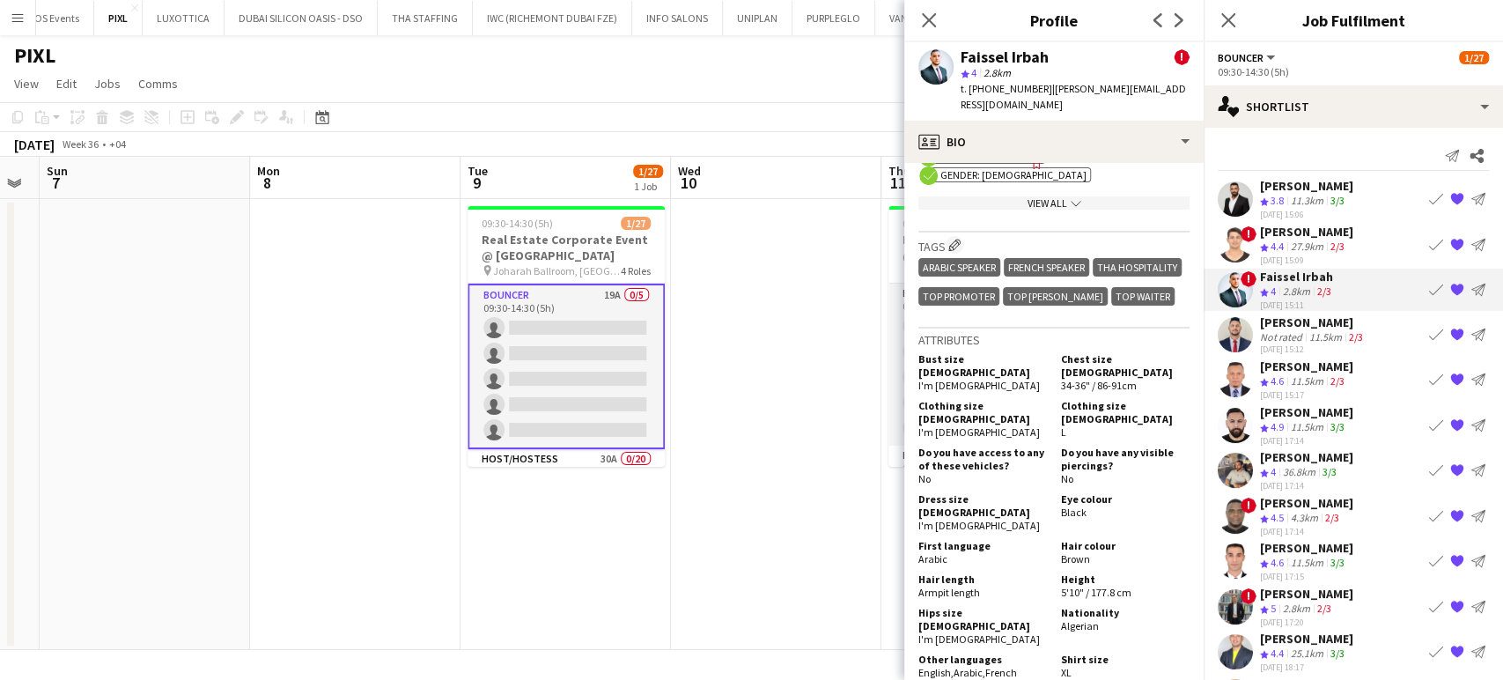
click at [1451, 287] on app-icon "{{ spriteTitle }}" at bounding box center [1458, 290] width 14 height 14
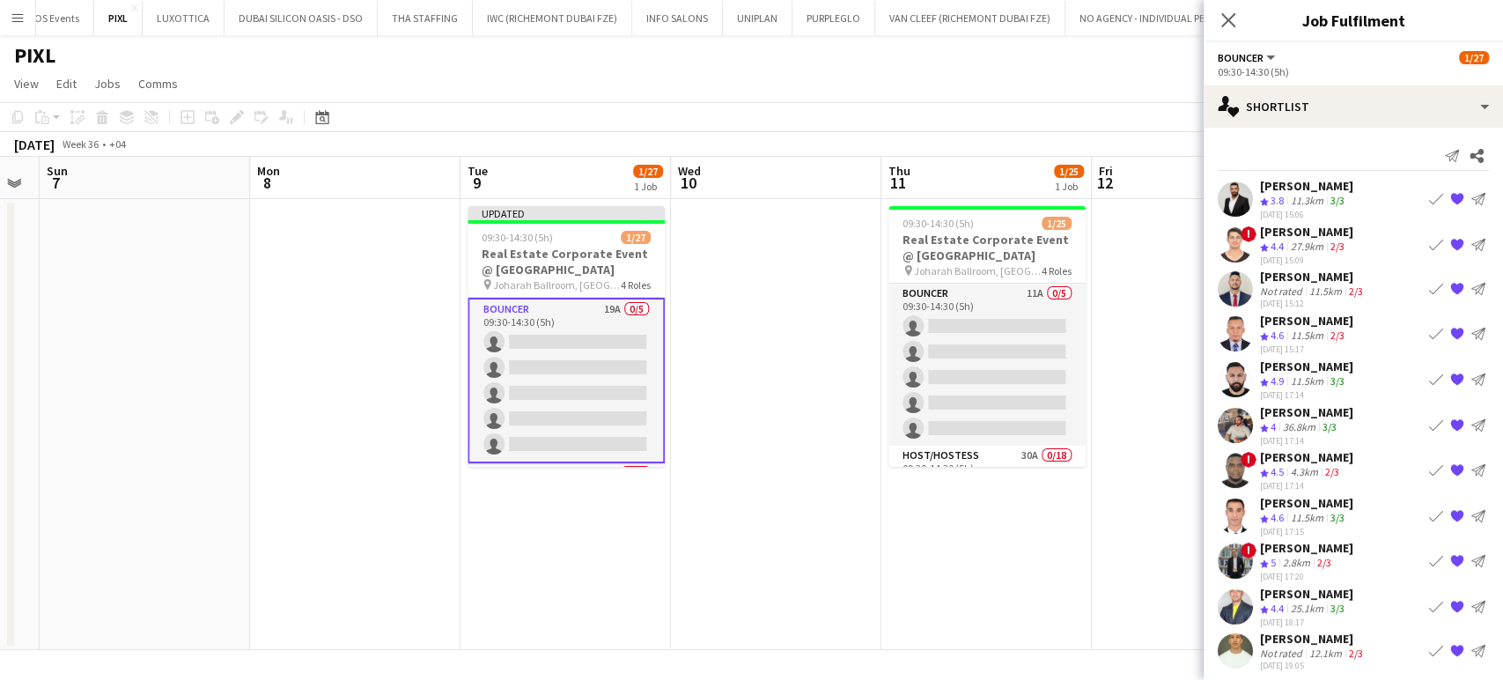
click at [1277, 292] on div "Not rated" at bounding box center [1283, 290] width 46 height 13
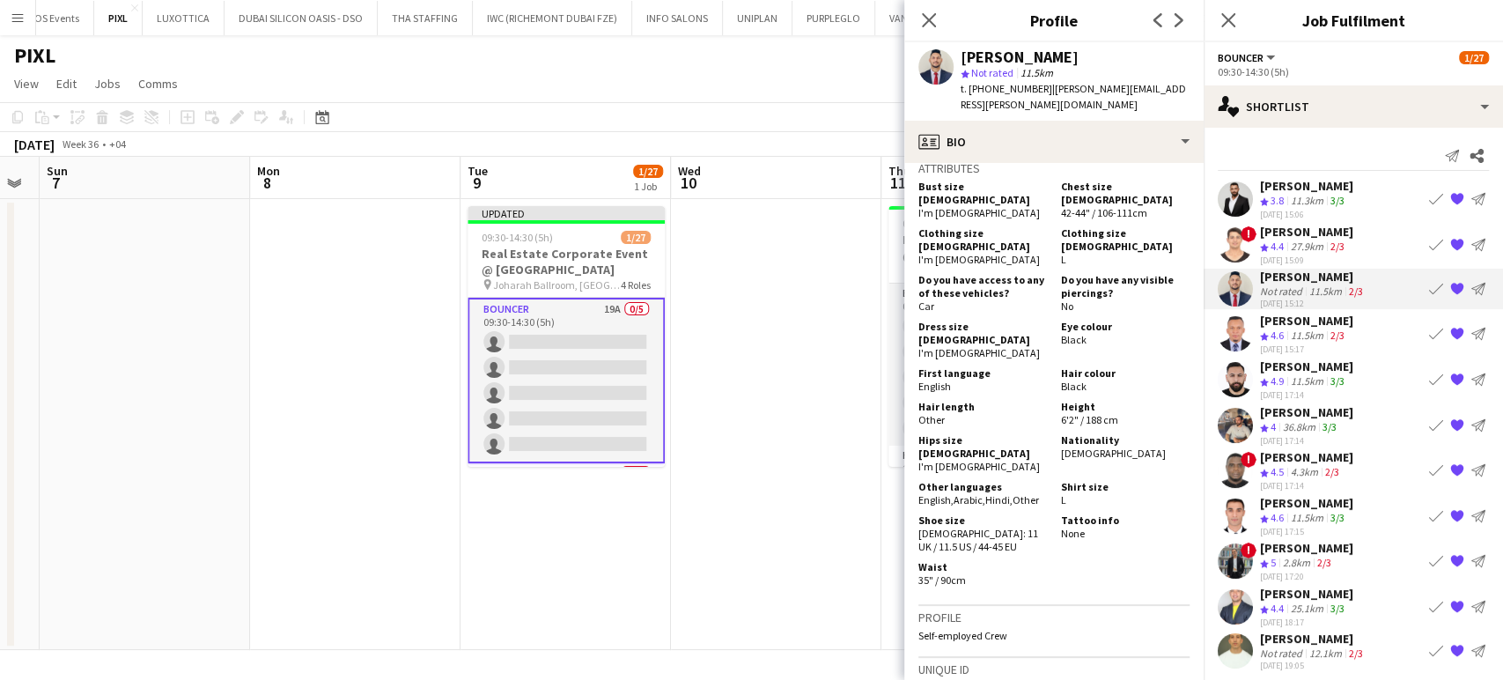
scroll to position [1272, 0]
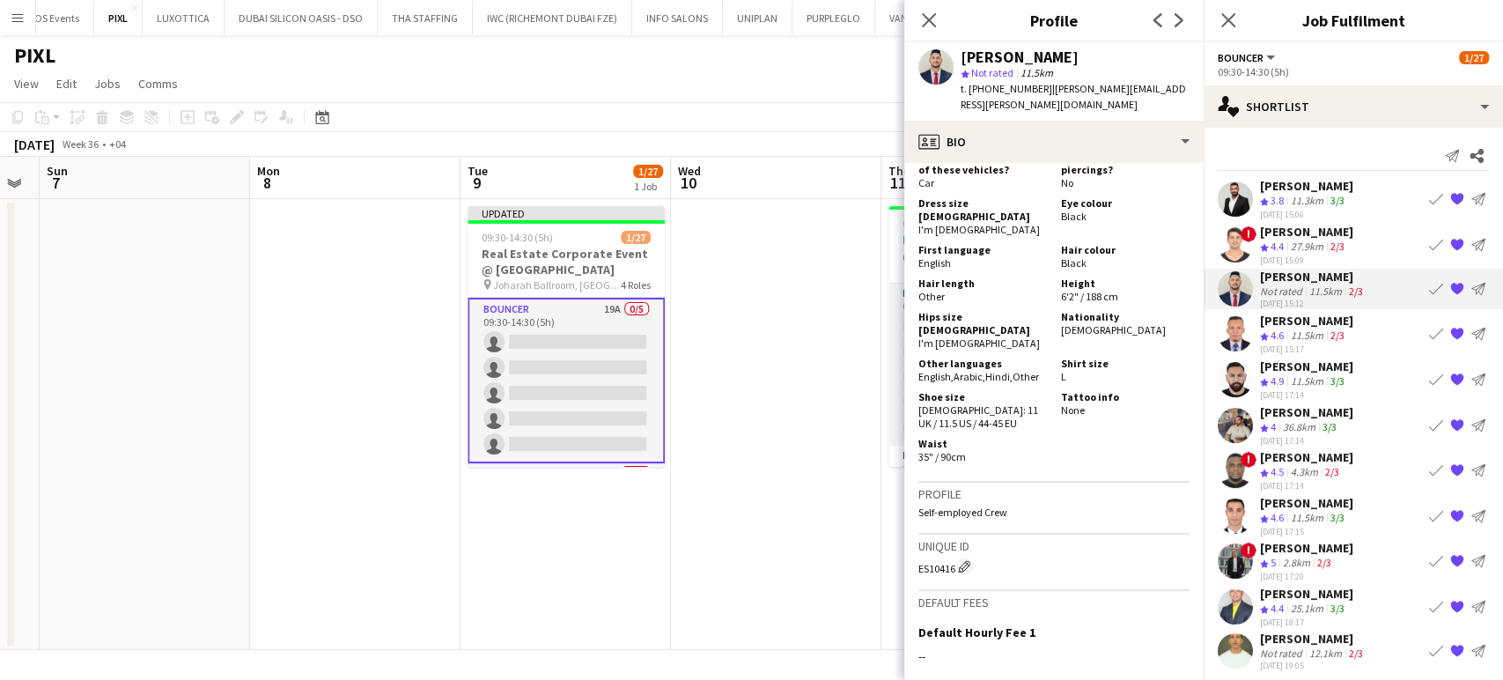
click at [1314, 374] on div "11.5km" at bounding box center [1308, 381] width 40 height 15
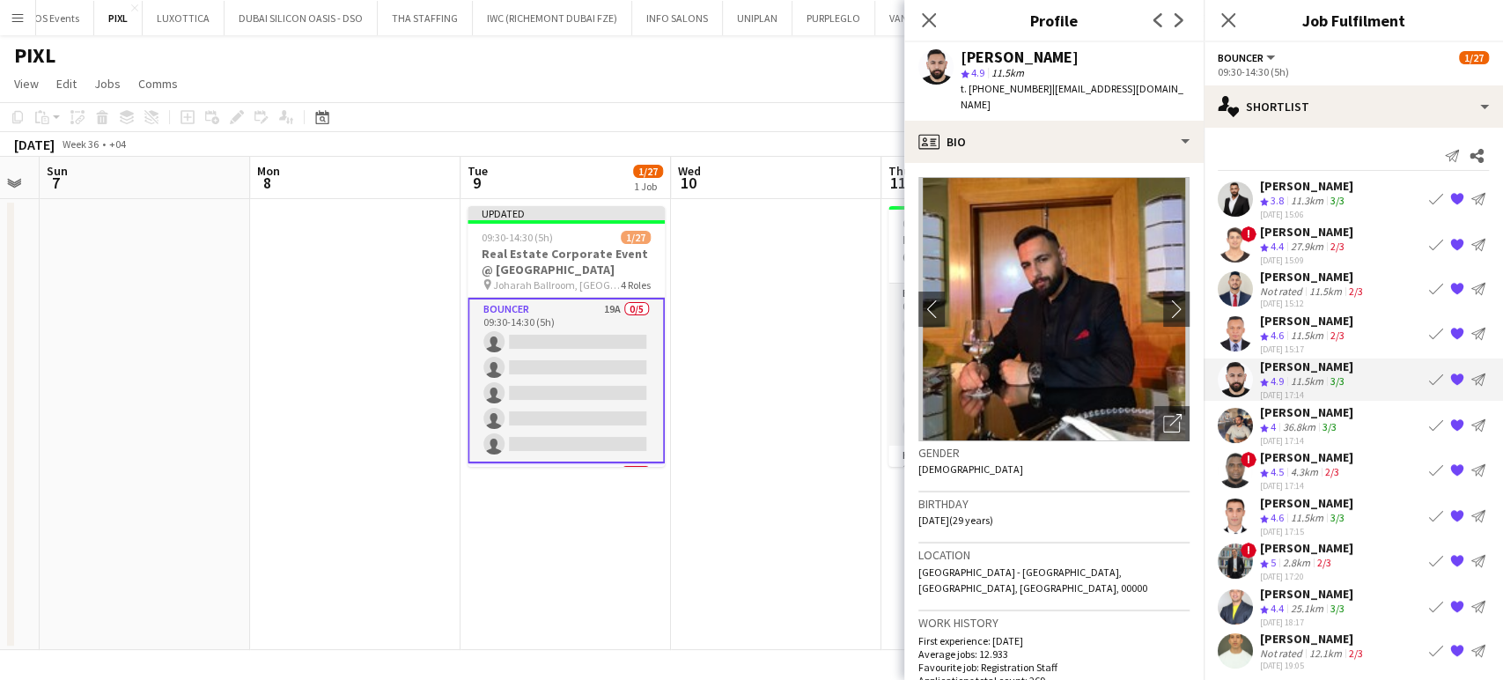
click at [1296, 323] on div "[PERSON_NAME]" at bounding box center [1306, 321] width 93 height 16
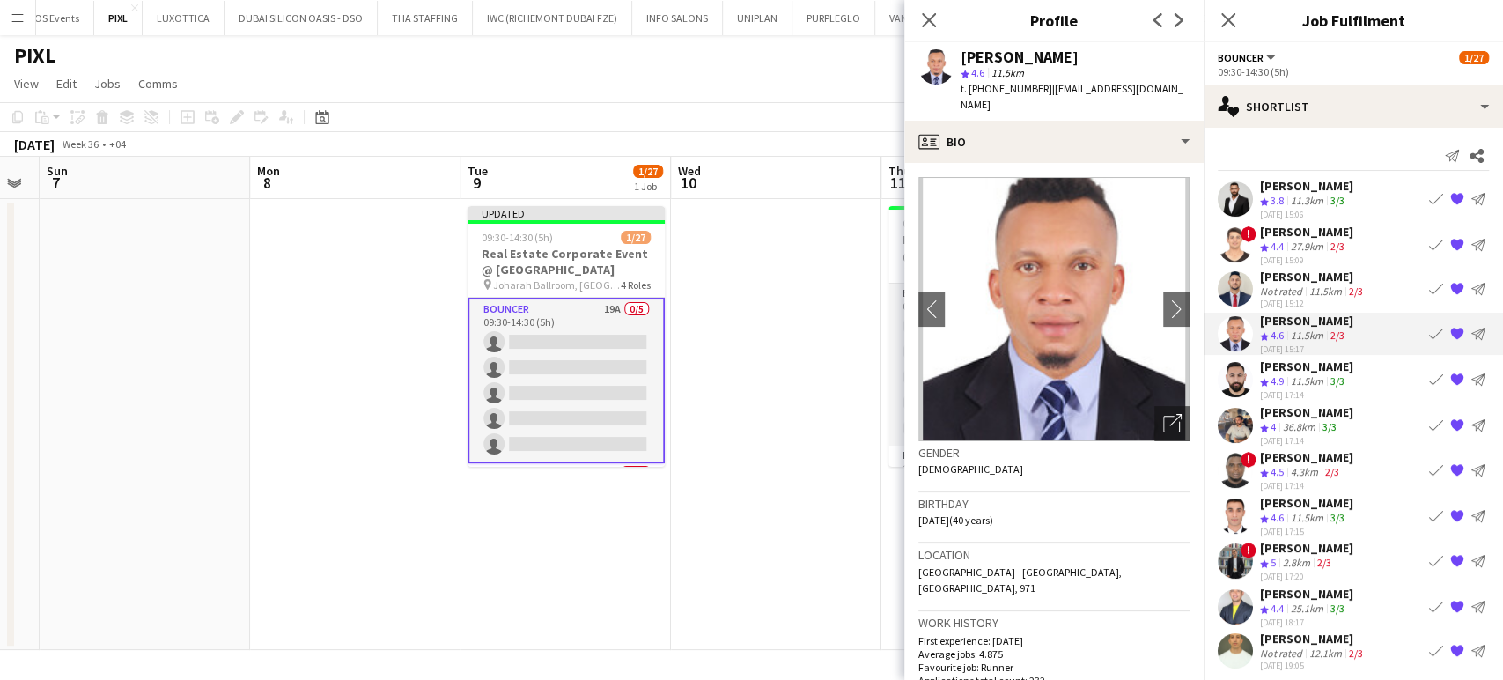
click at [1294, 404] on div "[PERSON_NAME]" at bounding box center [1306, 412] width 93 height 16
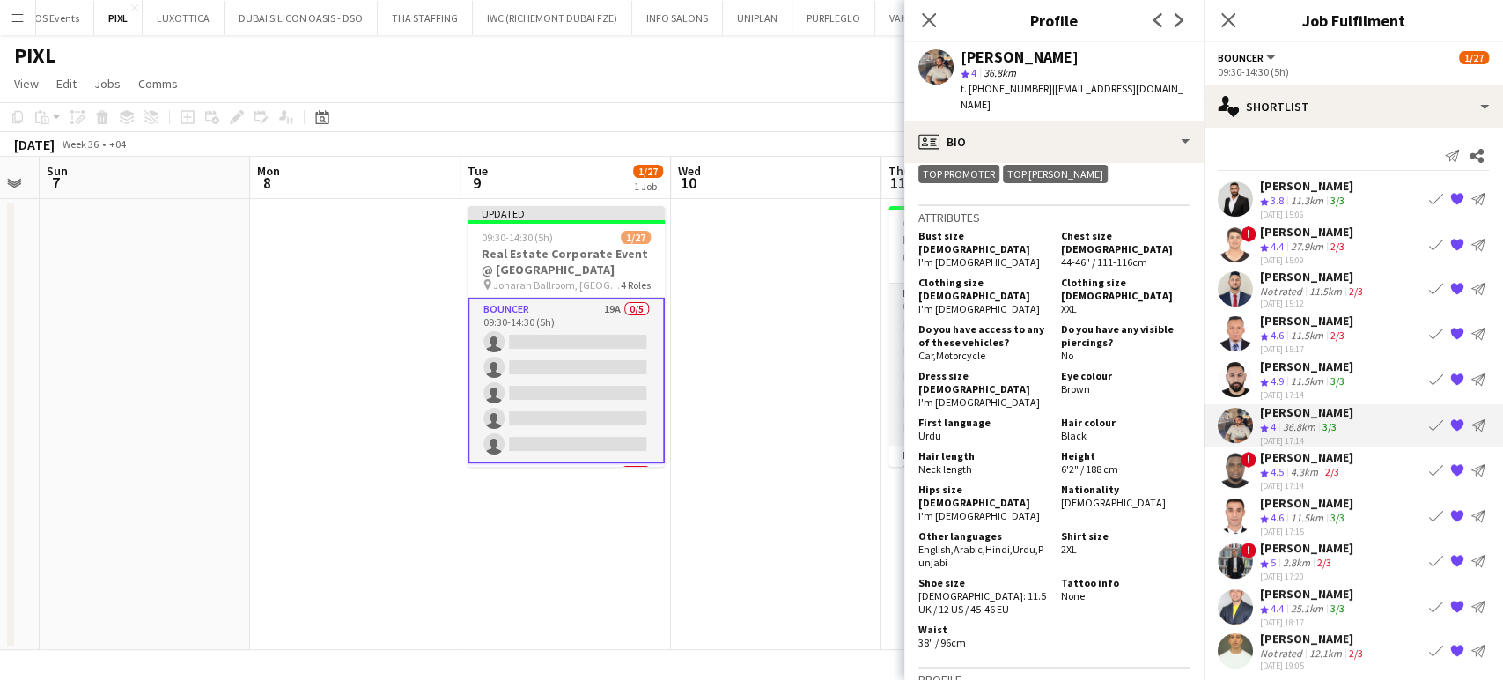
scroll to position [1076, 0]
click at [1287, 454] on div "[PERSON_NAME]" at bounding box center [1306, 457] width 93 height 16
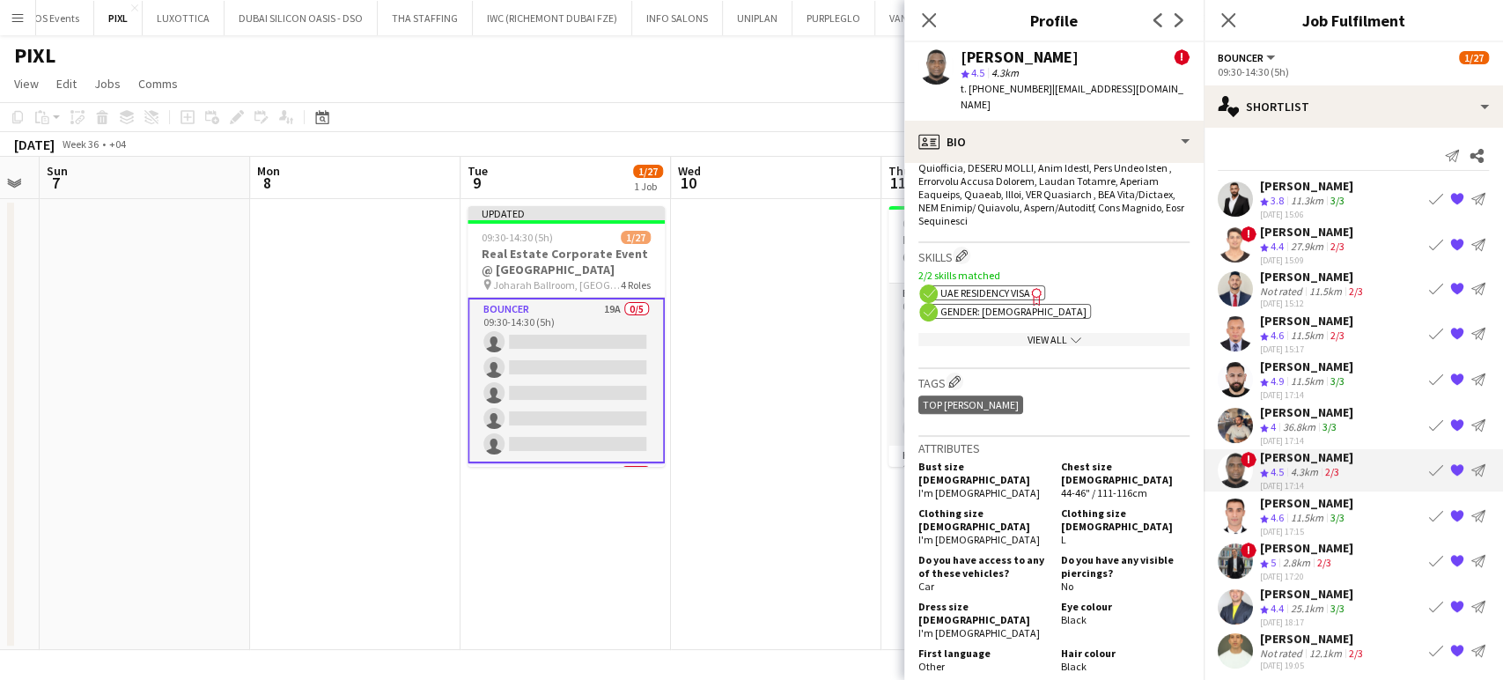
scroll to position [1370, 0]
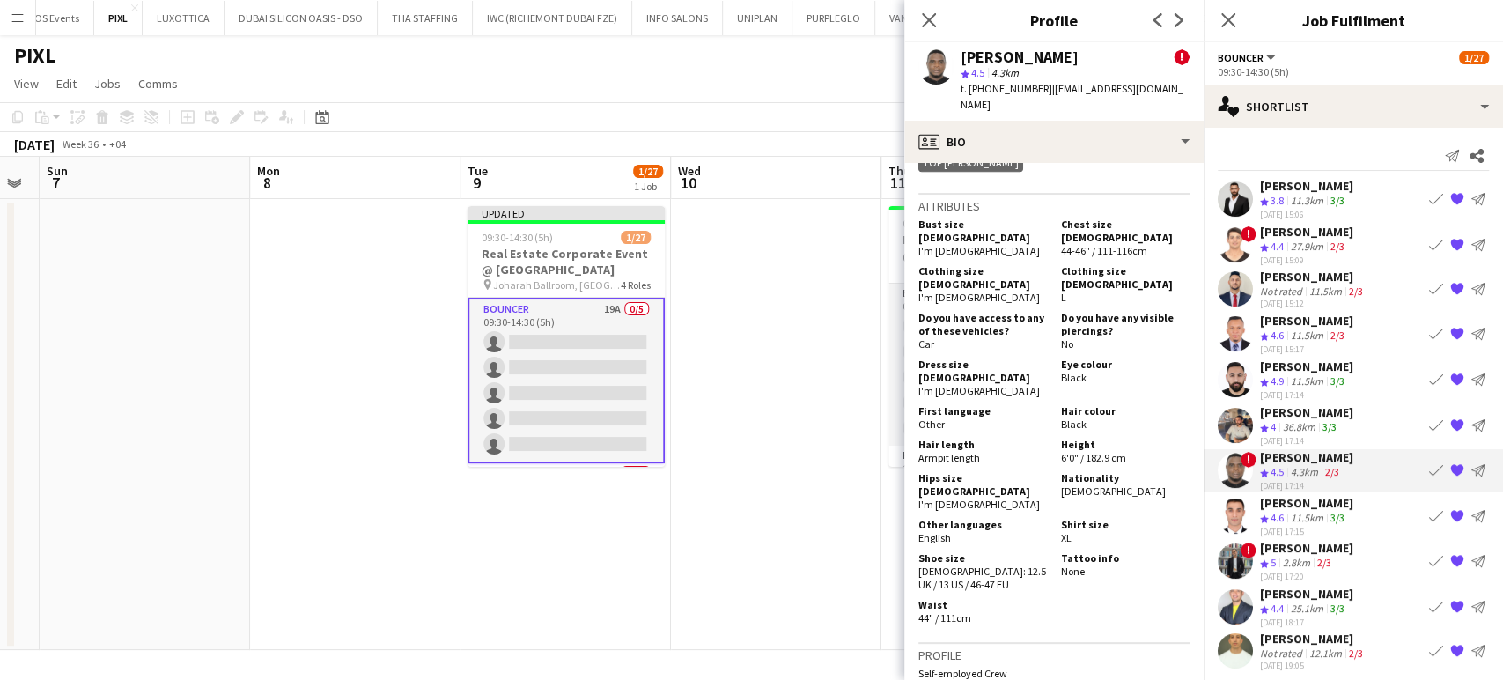
click at [1303, 513] on div "11.5km" at bounding box center [1308, 518] width 40 height 15
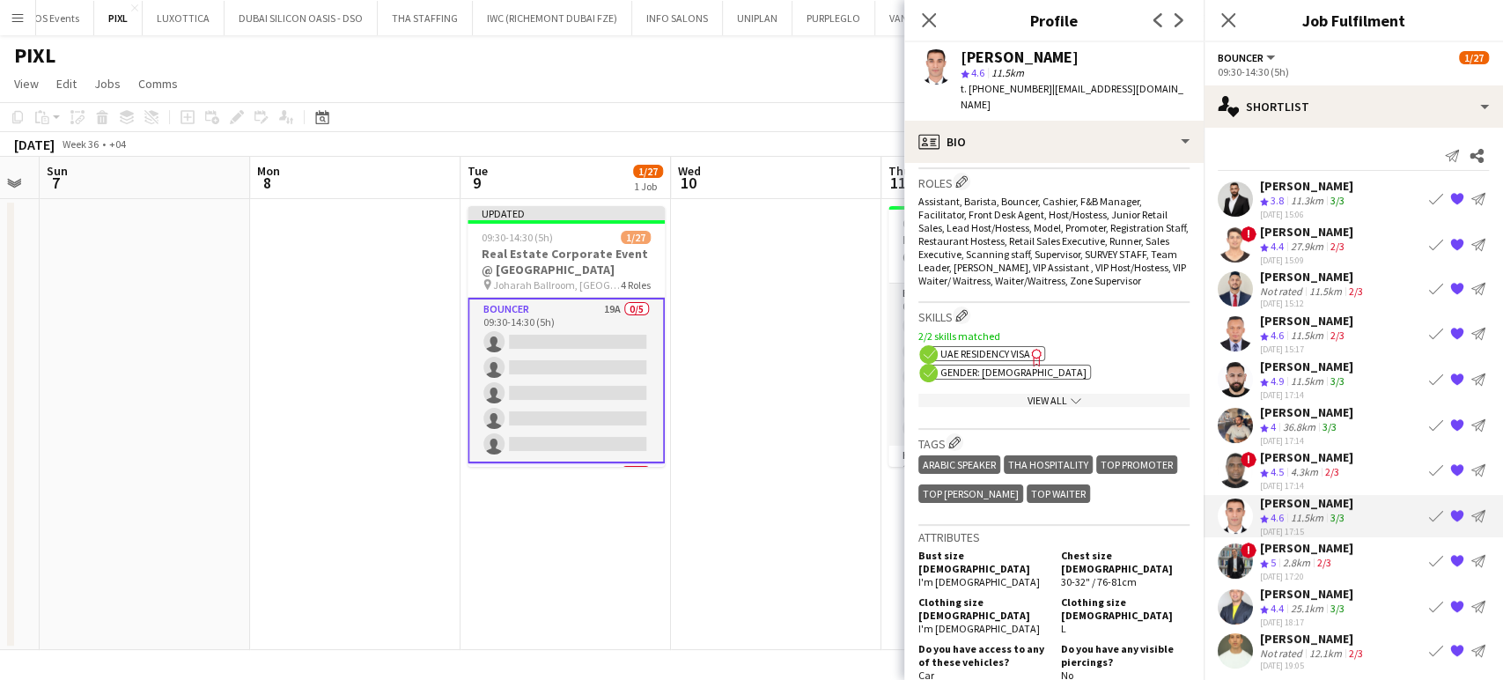
scroll to position [782, 0]
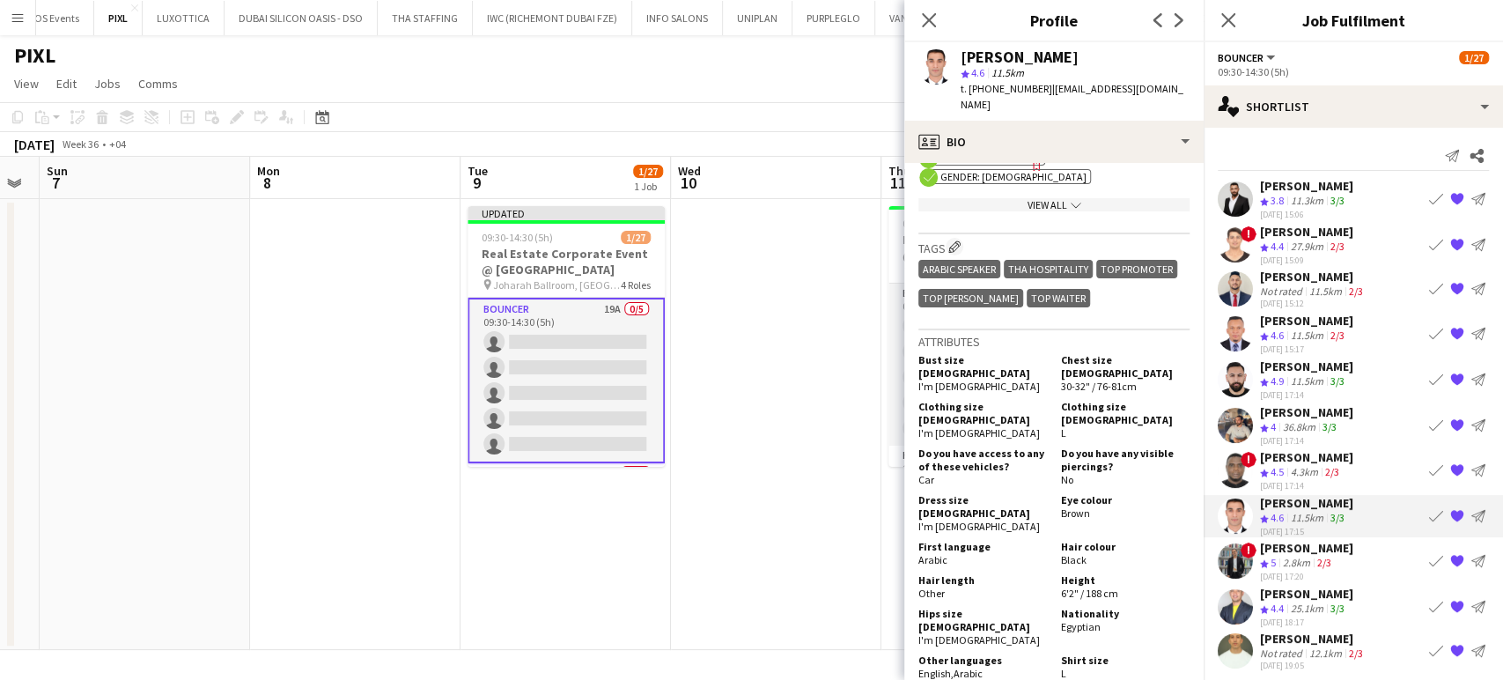
click at [1279, 556] on div "Crew rating 5" at bounding box center [1269, 563] width 19 height 15
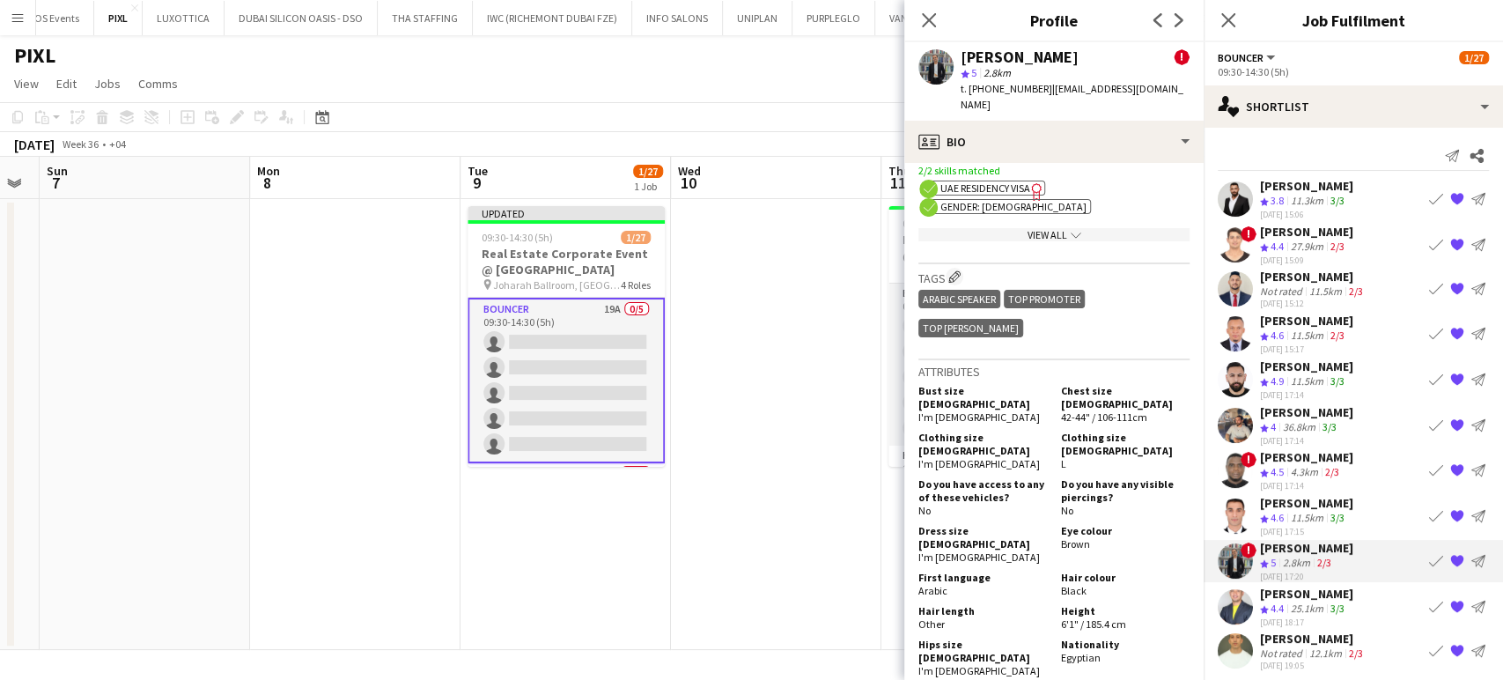
scroll to position [1174, 0]
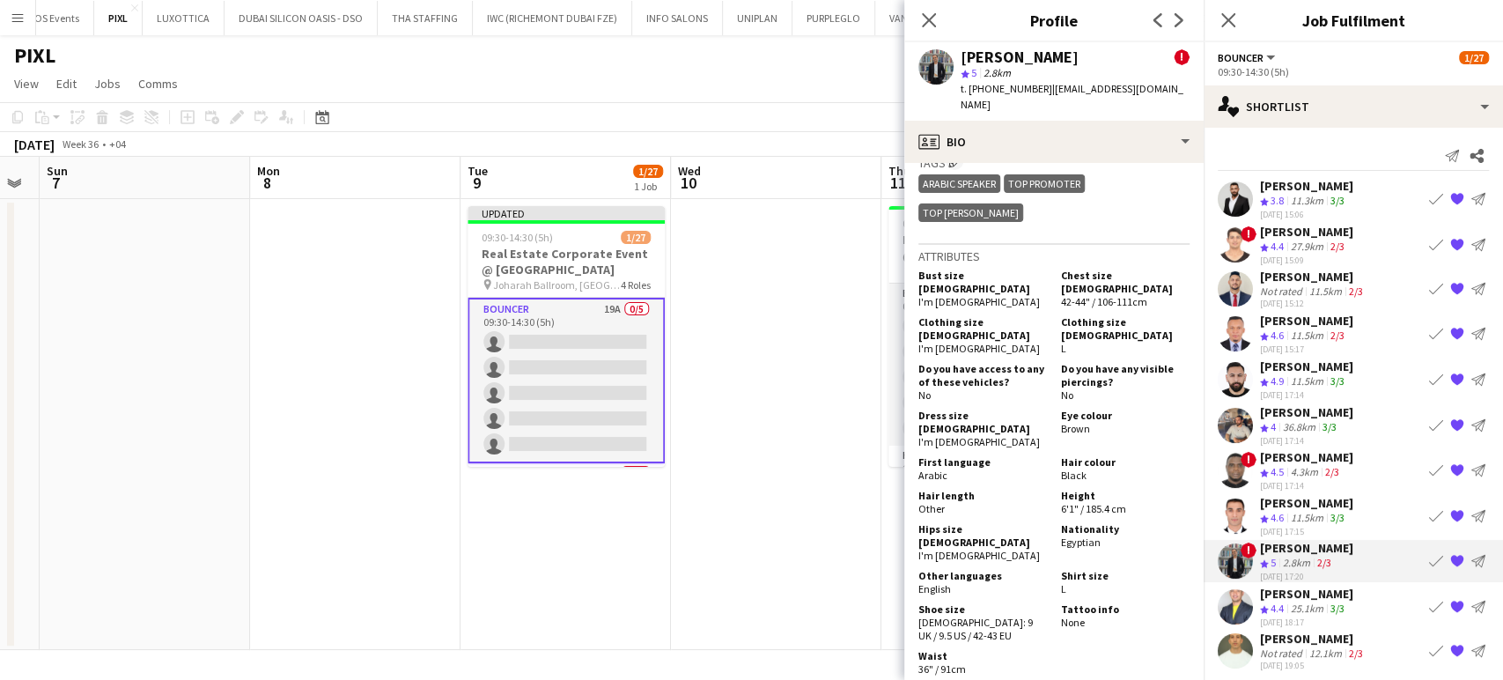
click at [1270, 587] on div "[PERSON_NAME]" at bounding box center [1306, 594] width 93 height 16
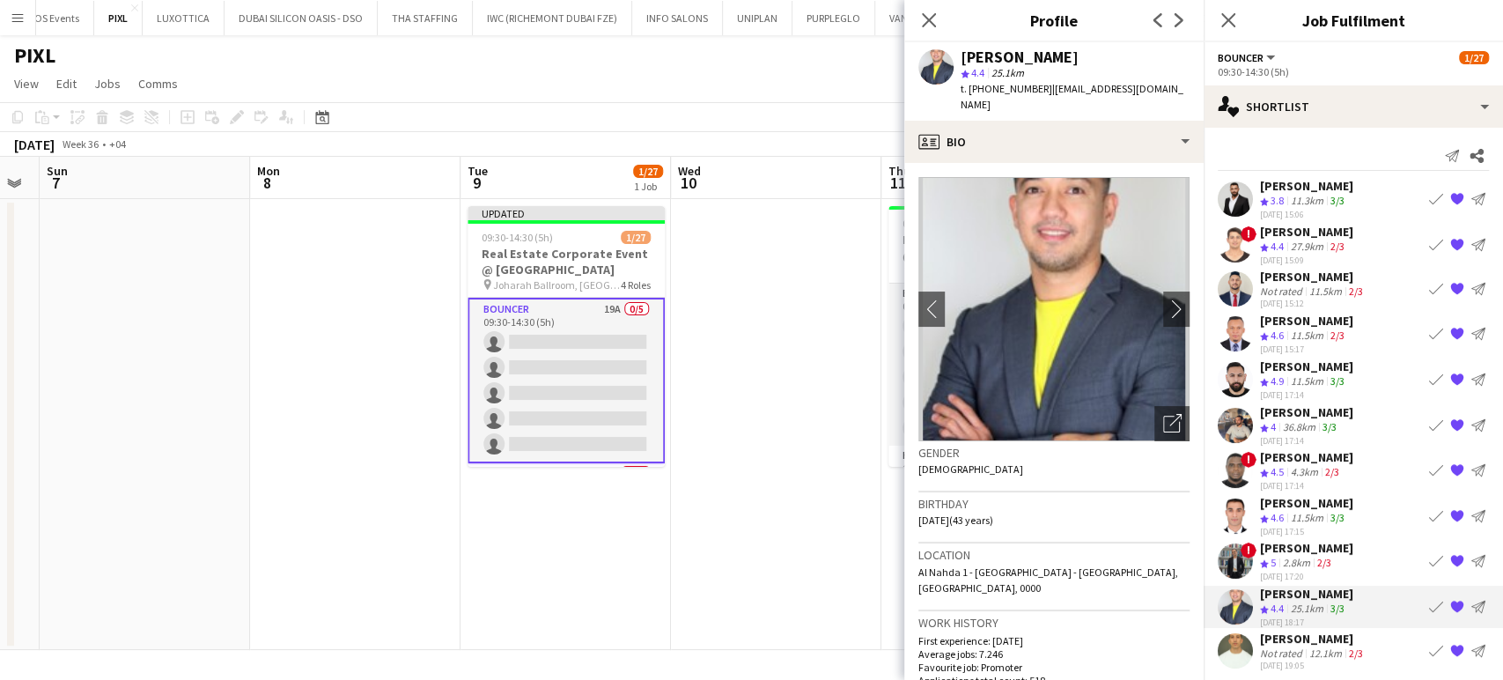
click at [1294, 646] on div "Not rated" at bounding box center [1283, 652] width 46 height 13
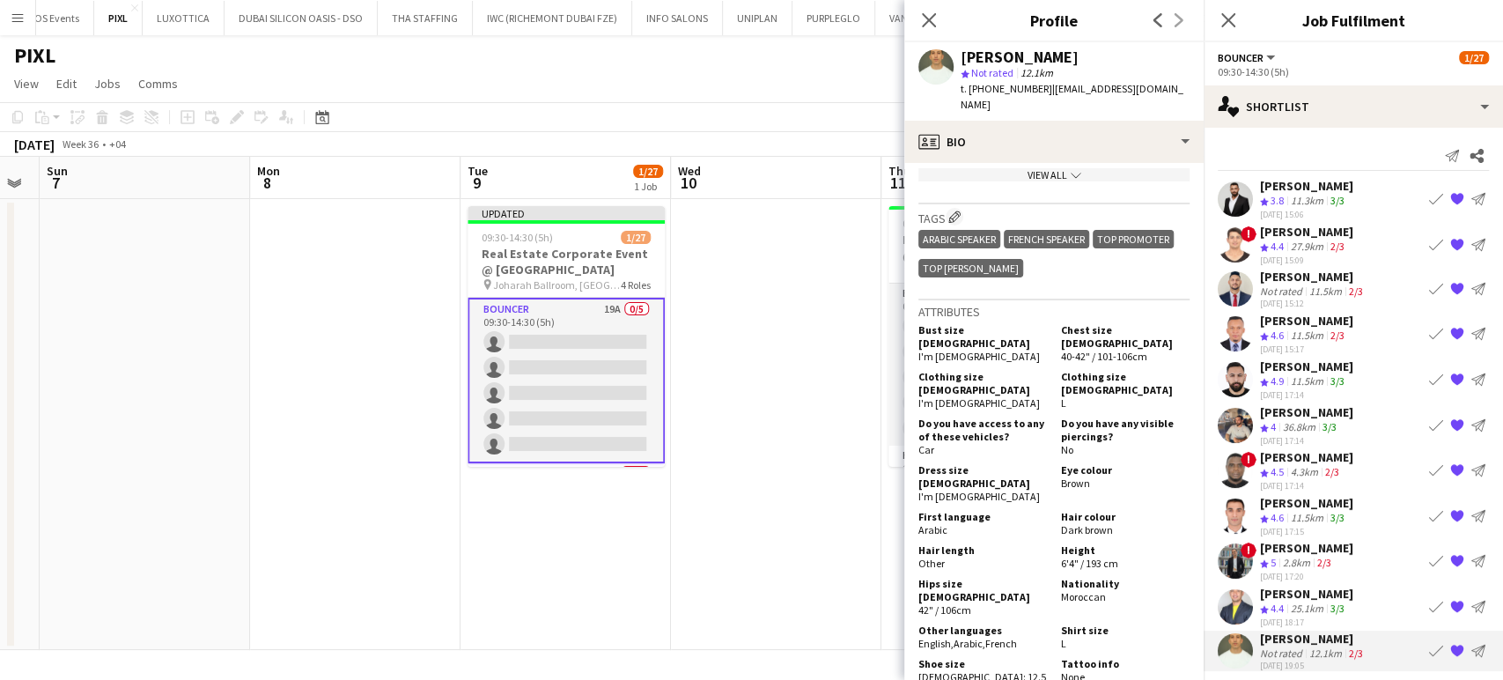
scroll to position [782, 0]
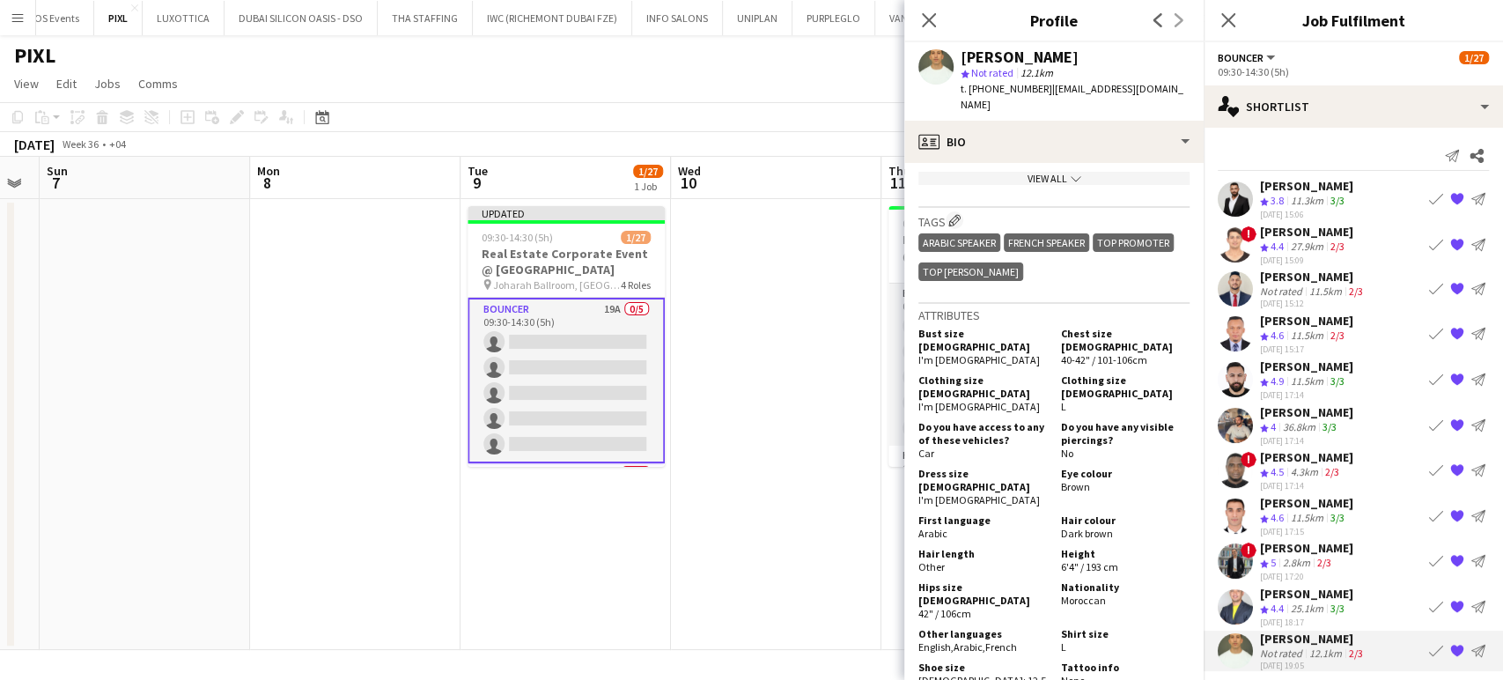
click at [802, 396] on app-date-cell at bounding box center [776, 424] width 211 height 451
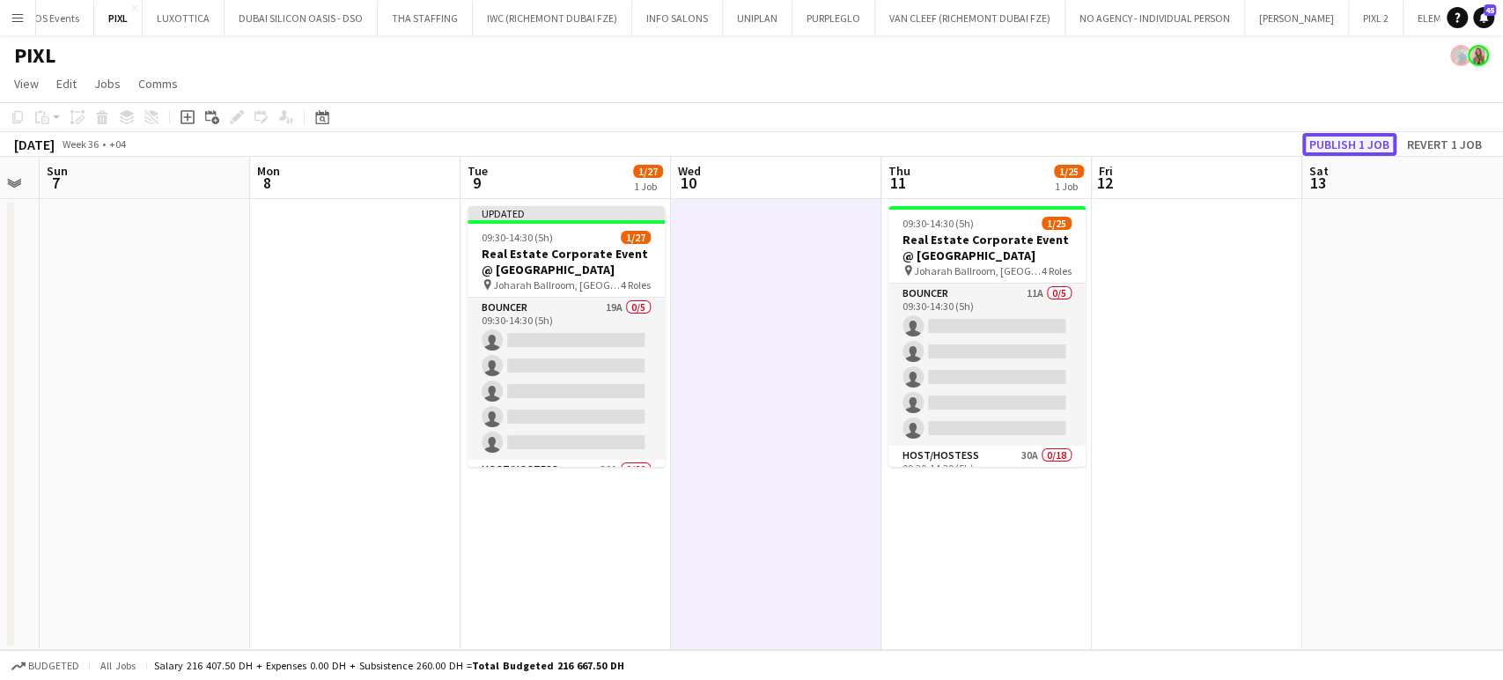
click at [1356, 143] on button "Publish 1 job" at bounding box center [1350, 144] width 94 height 23
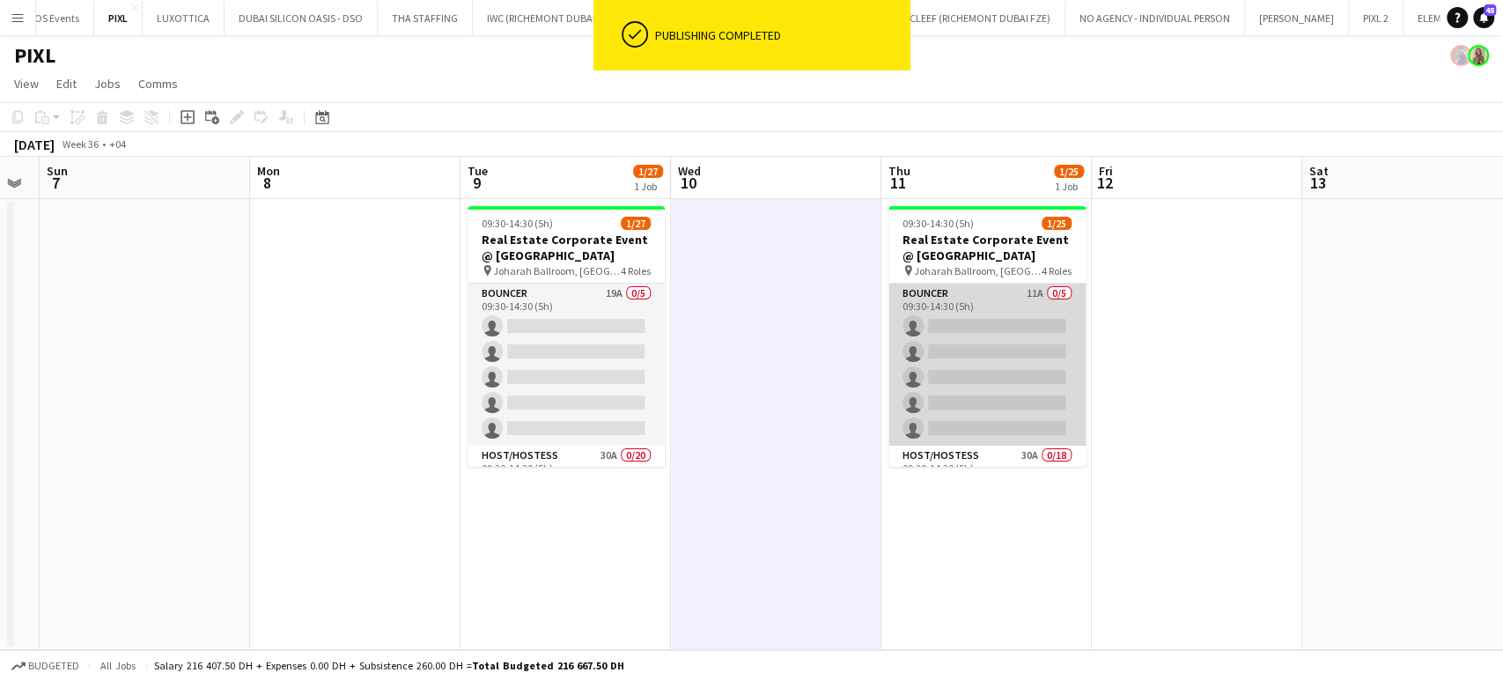
click at [988, 351] on app-card-role "Bouncer 11A 0/5 09:30-14:30 (5h) single-neutral-actions single-neutral-actions …" at bounding box center [987, 365] width 197 height 162
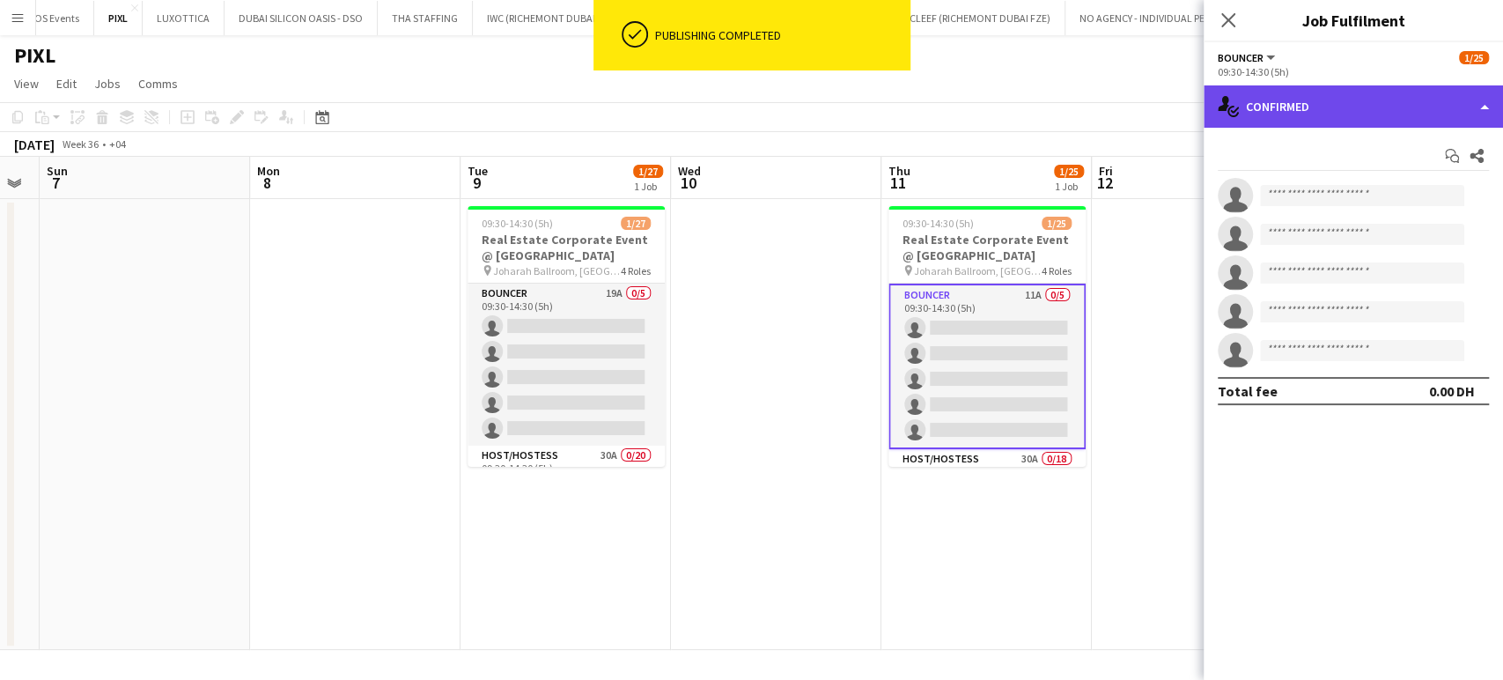
click at [1478, 102] on div "single-neutral-actions-check-2 Confirmed" at bounding box center [1353, 106] width 299 height 42
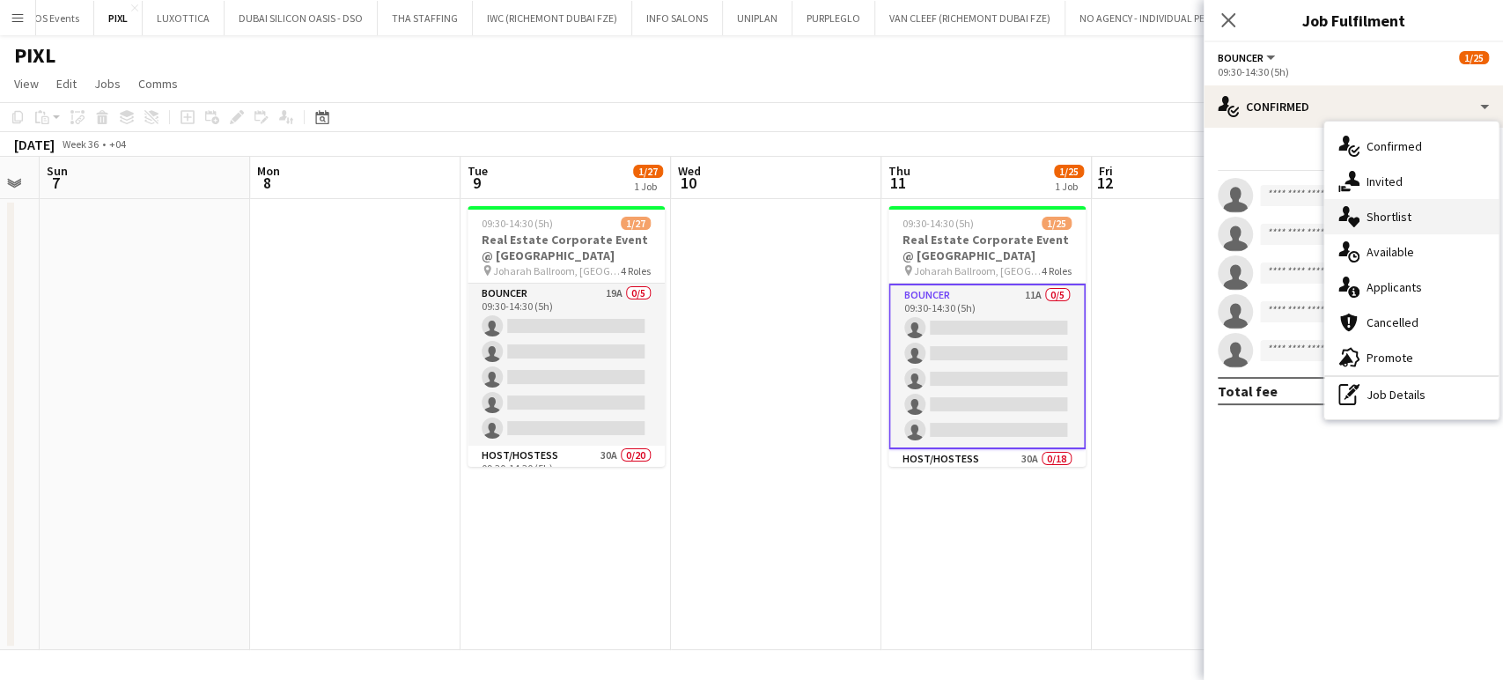
click at [1421, 224] on div "single-neutral-actions-heart Shortlist" at bounding box center [1412, 216] width 174 height 35
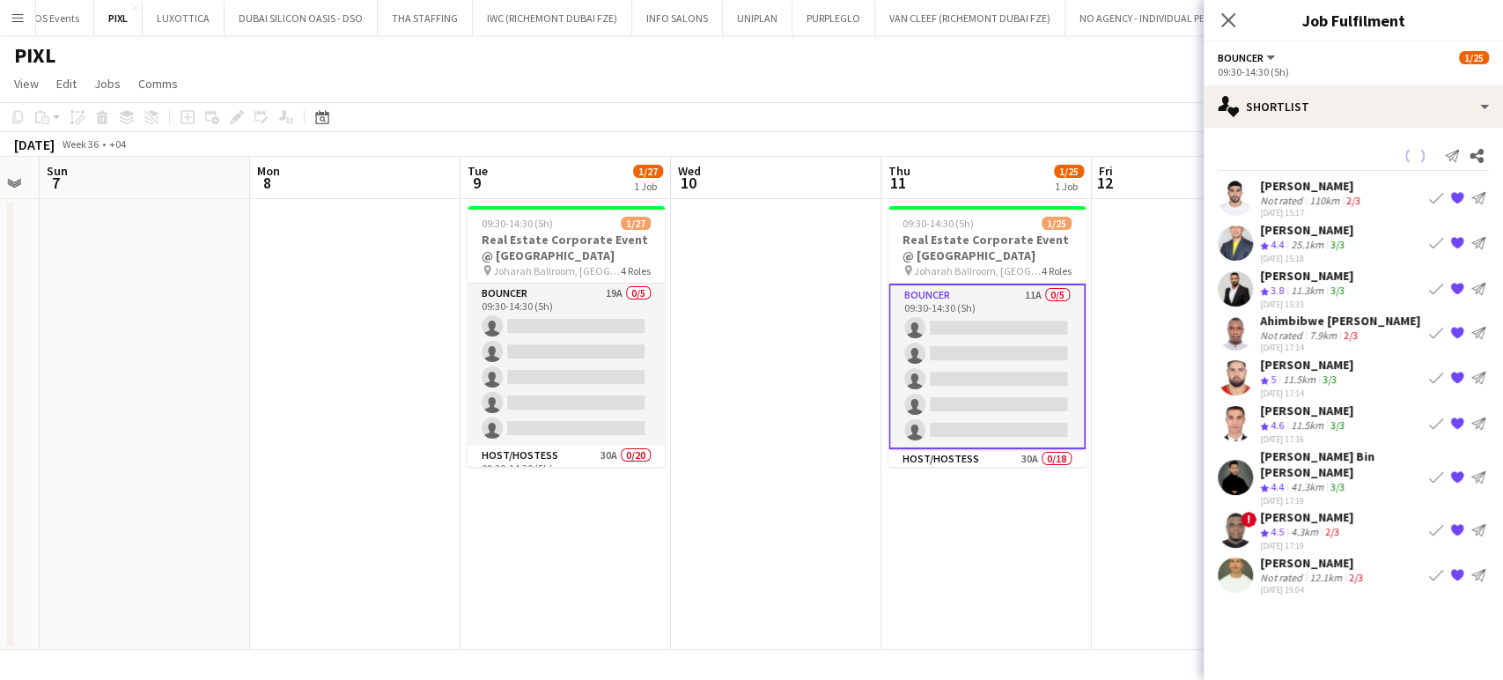
click at [1293, 190] on div "[PERSON_NAME]" at bounding box center [1312, 186] width 104 height 16
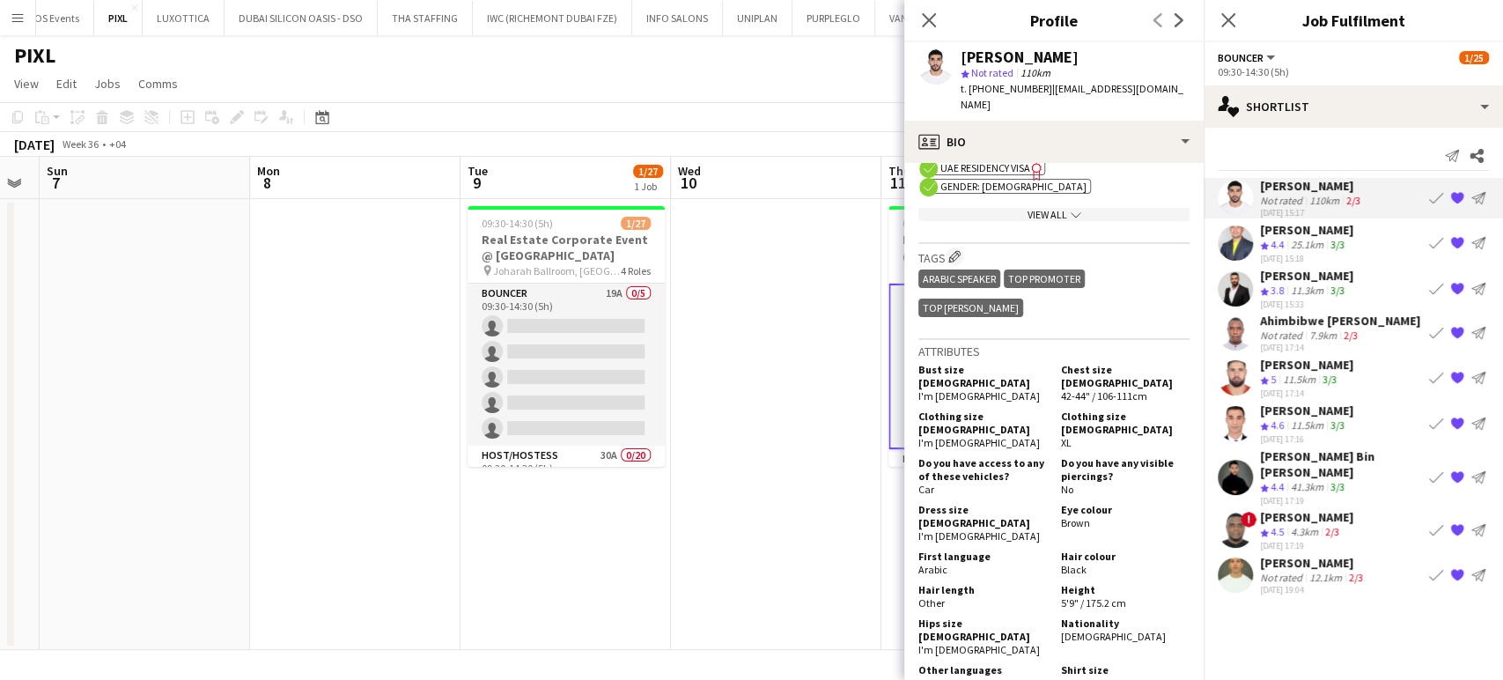
scroll to position [979, 0]
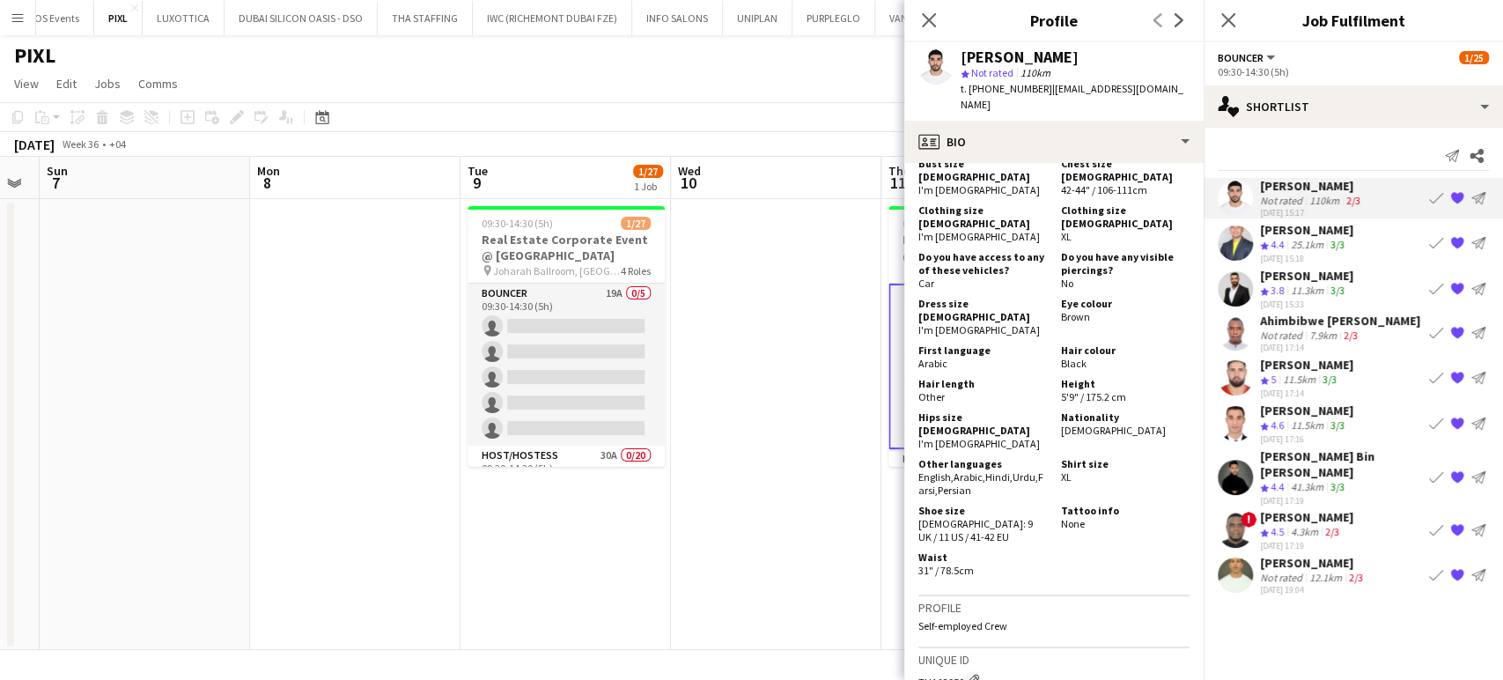
click at [1460, 195] on app-icon "{{ spriteTitle }}" at bounding box center [1458, 198] width 14 height 14
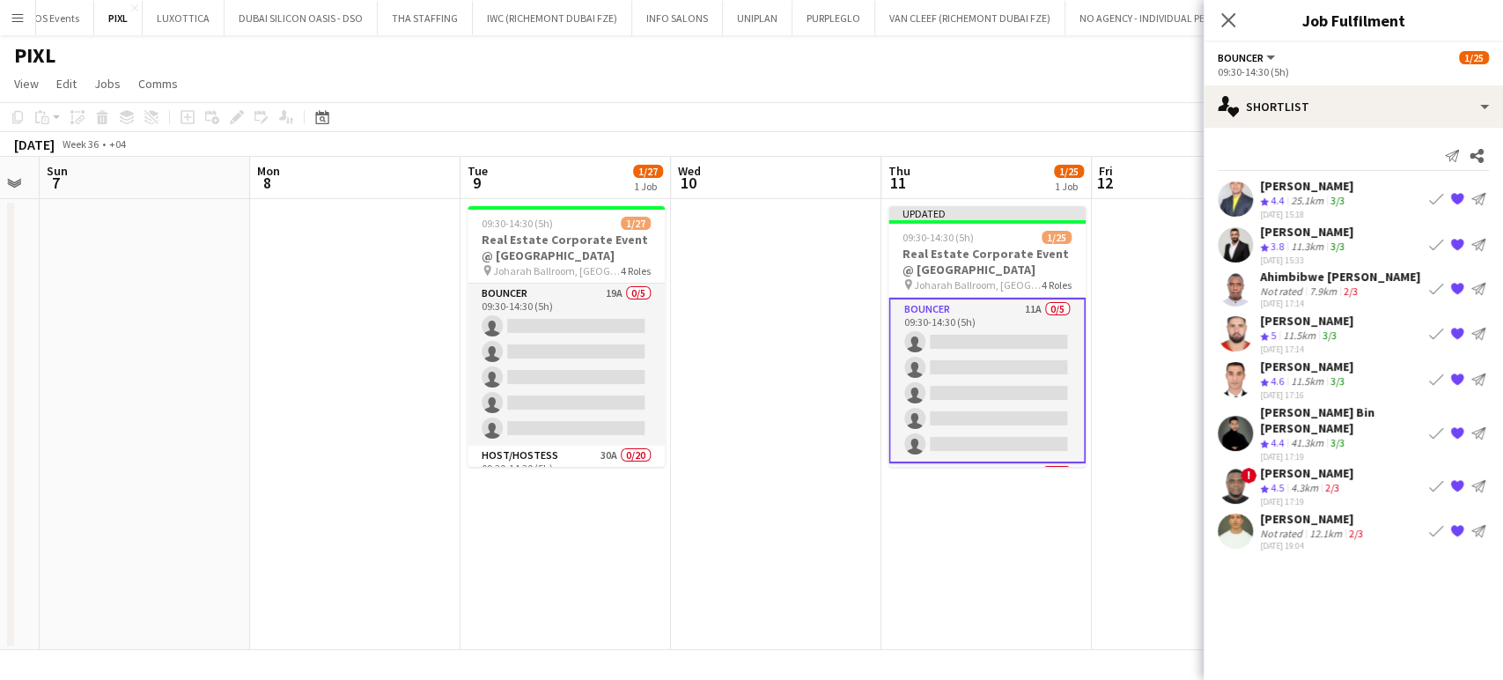
click at [1297, 277] on div "Ahimbibwe [PERSON_NAME]" at bounding box center [1340, 277] width 160 height 16
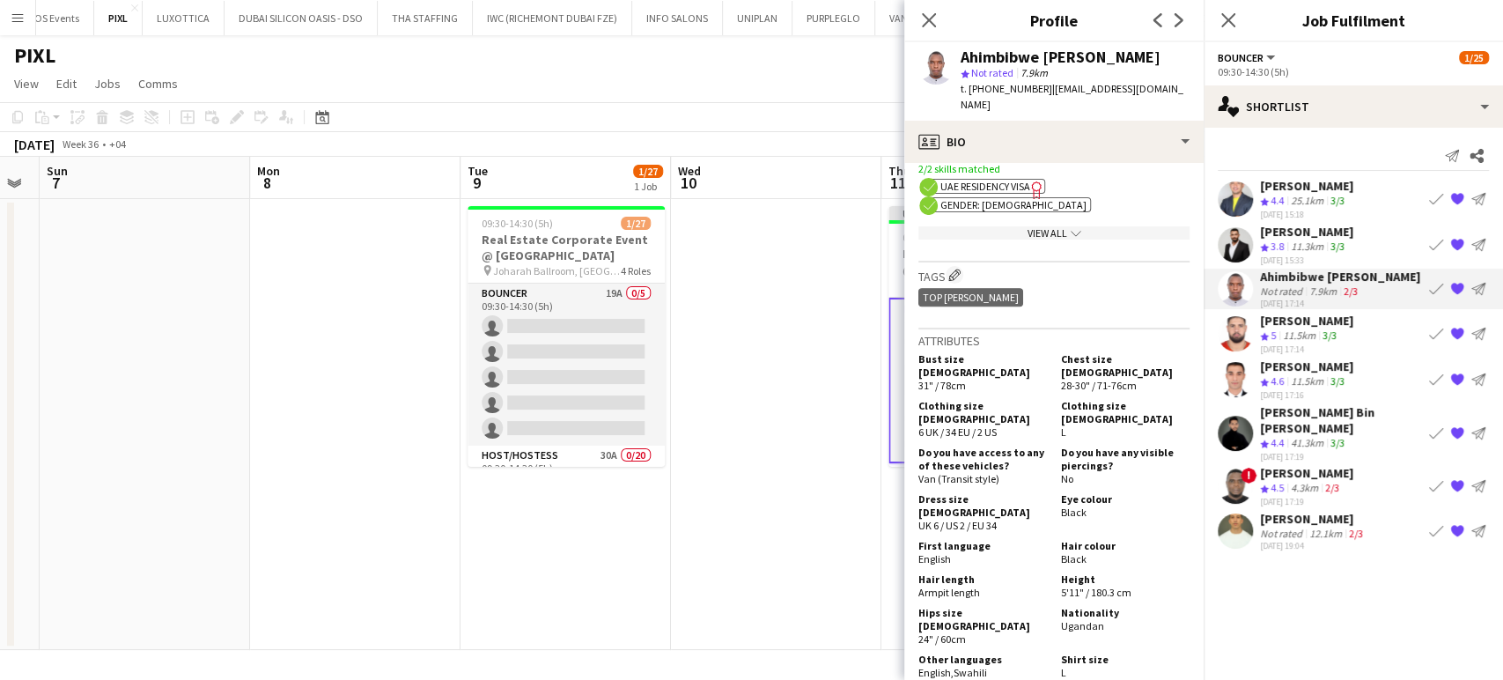
click at [1294, 321] on div "[PERSON_NAME]" at bounding box center [1306, 321] width 93 height 16
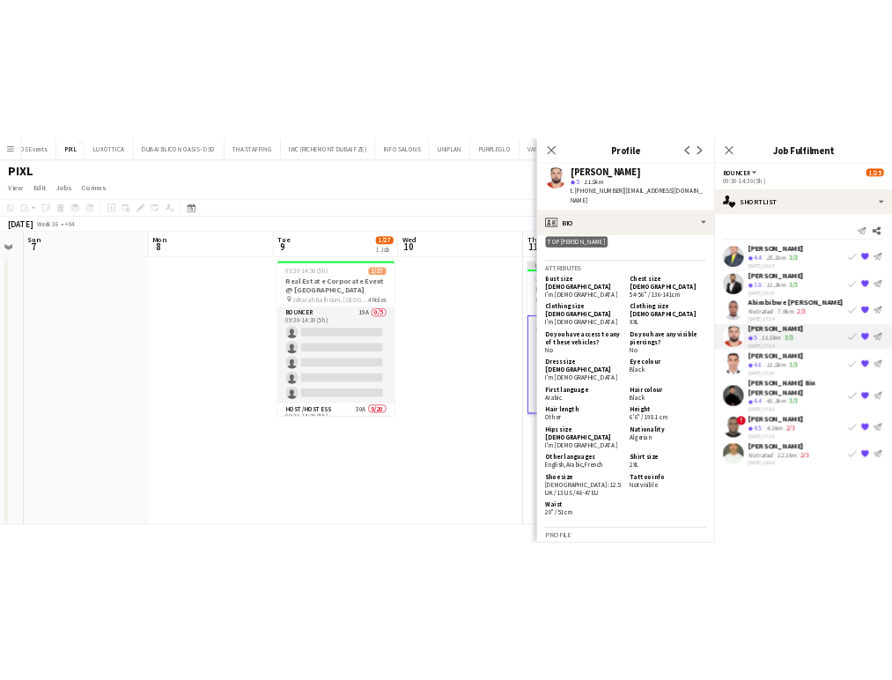
scroll to position [1076, 0]
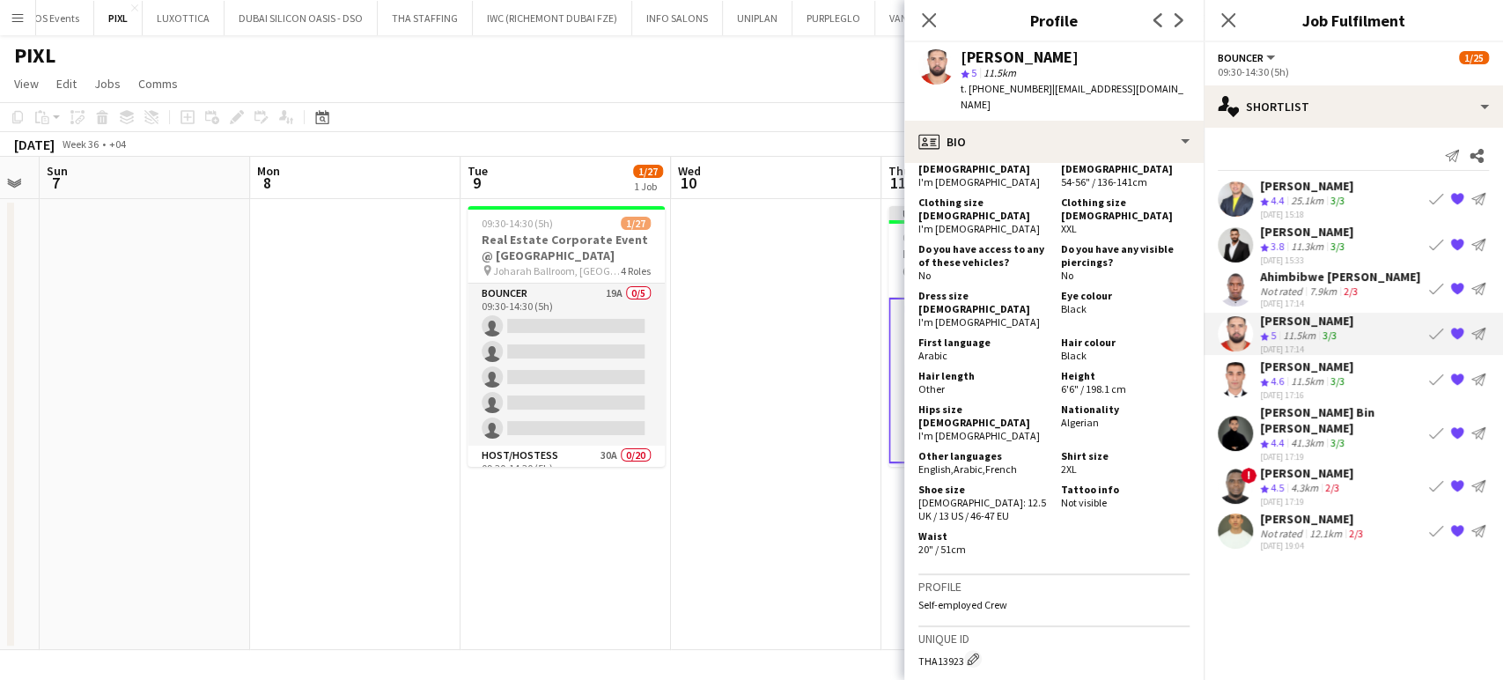
click at [1318, 361] on div "[PERSON_NAME]" at bounding box center [1306, 366] width 93 height 16
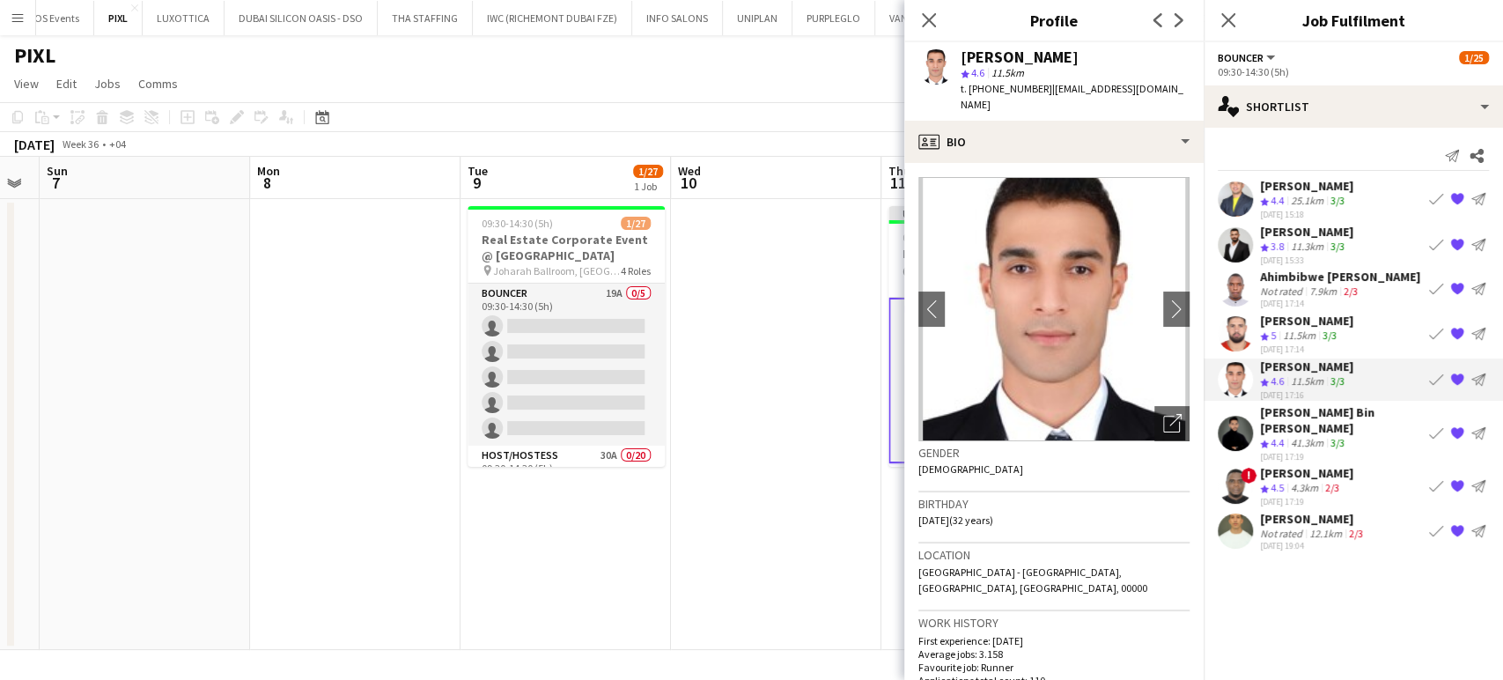
click at [1335, 412] on div "[PERSON_NAME] Bin [PERSON_NAME]" at bounding box center [1341, 420] width 162 height 32
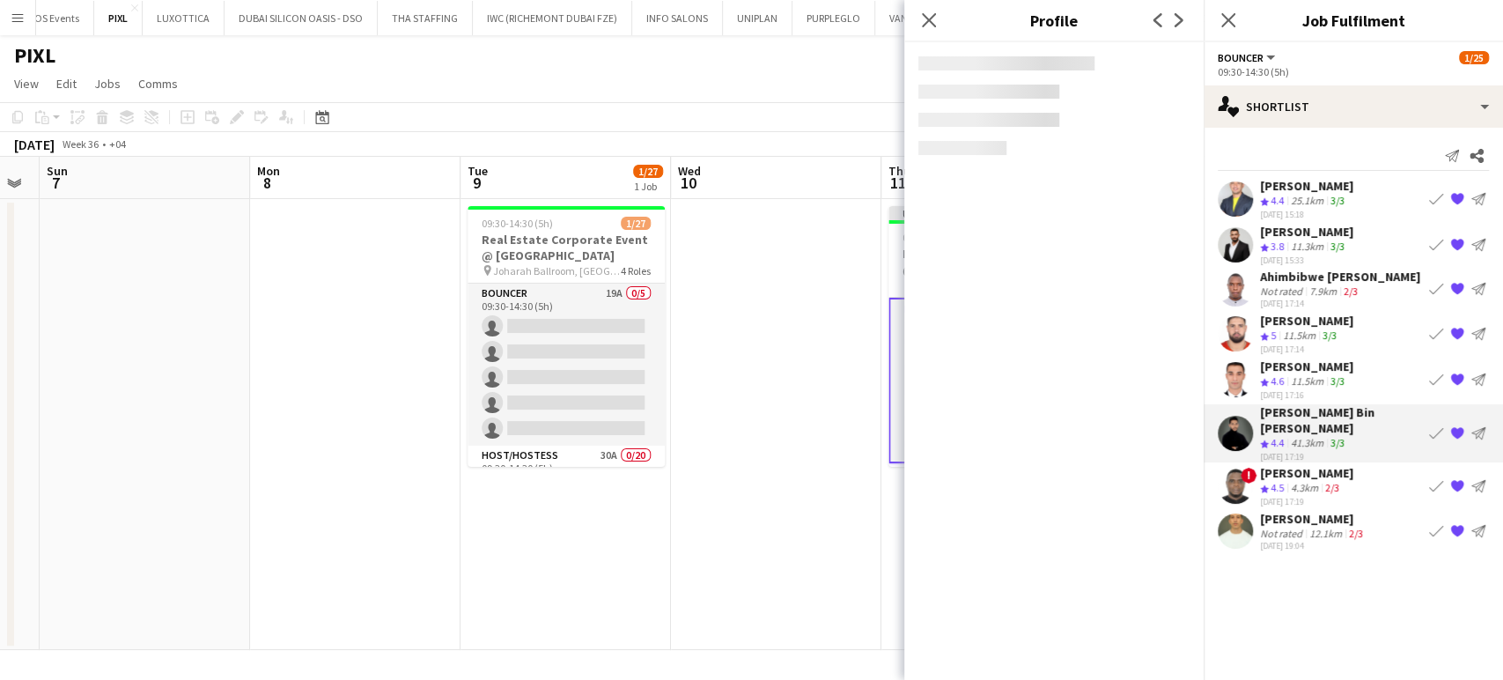
click at [1318, 465] on div "[PERSON_NAME]" at bounding box center [1306, 473] width 93 height 16
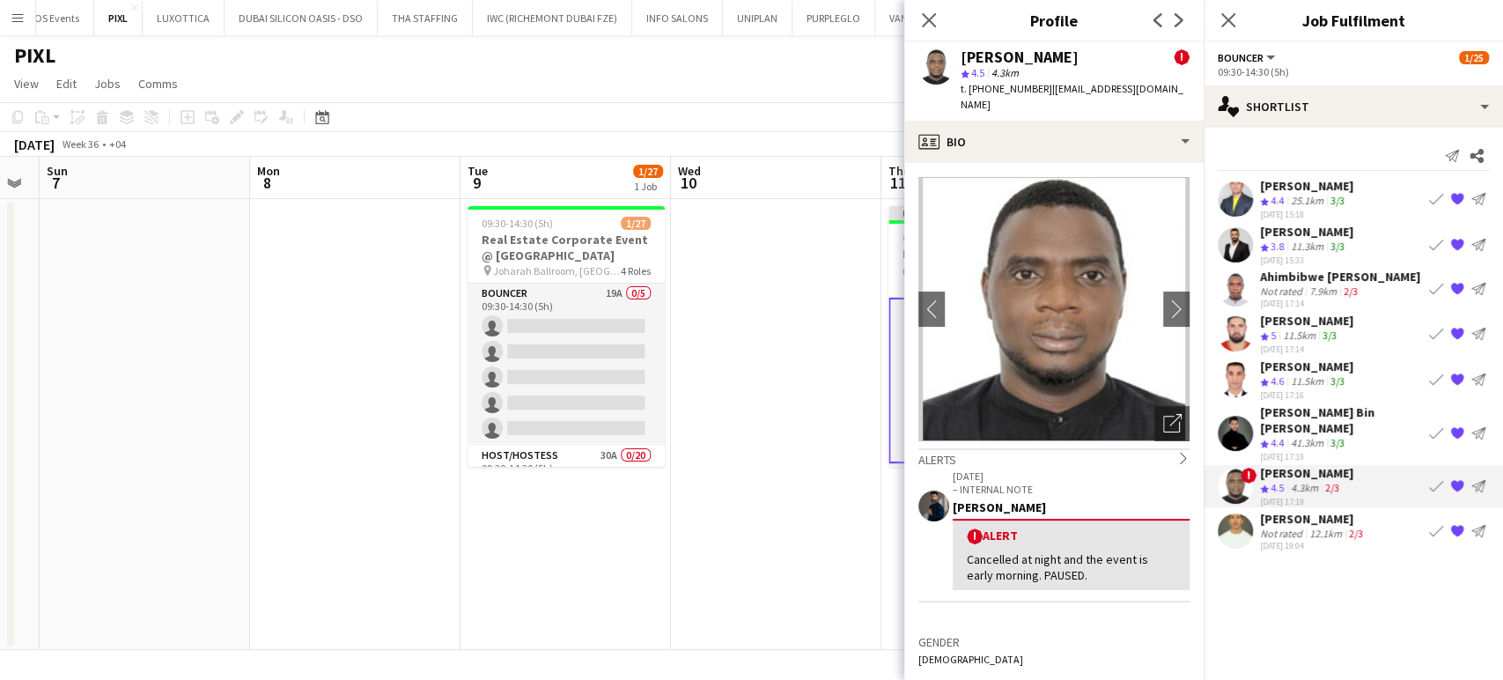
click at [1304, 511] on div "[PERSON_NAME]" at bounding box center [1313, 519] width 107 height 16
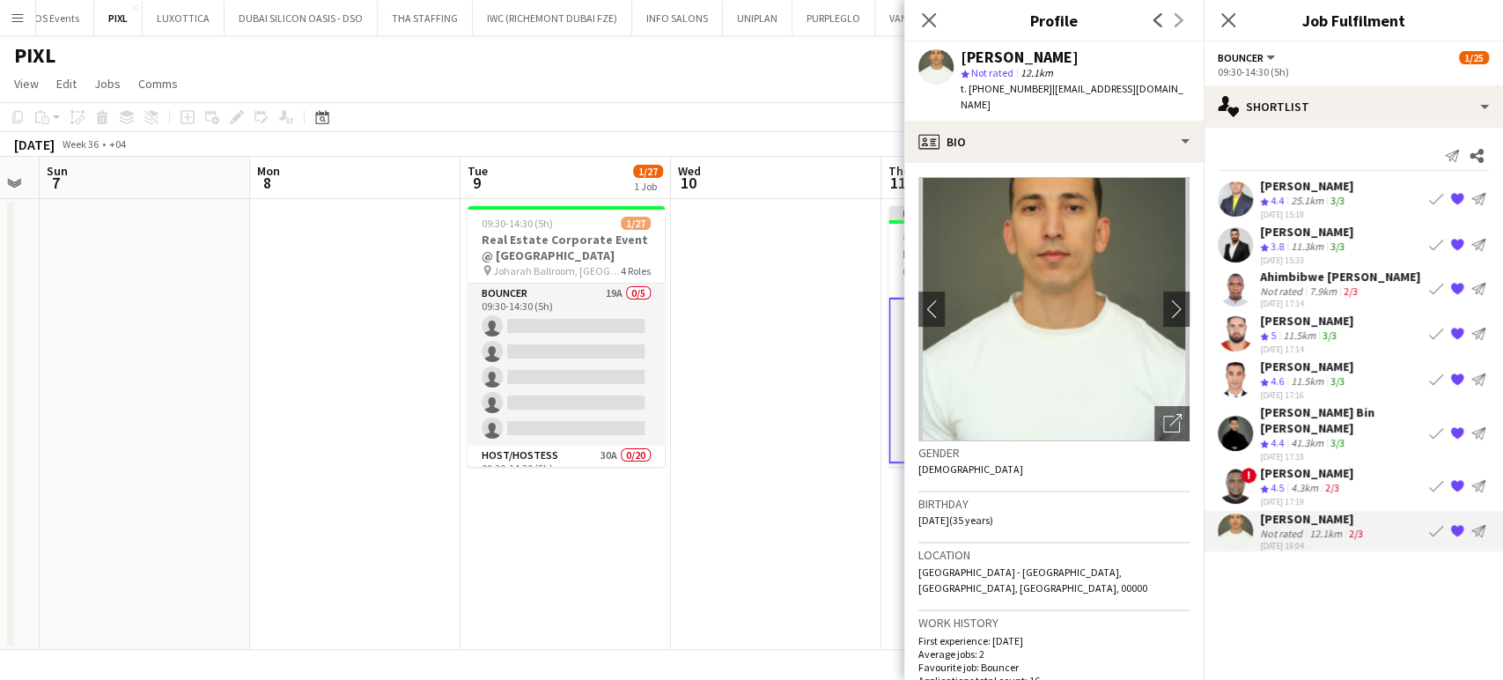
click at [829, 316] on app-date-cell at bounding box center [776, 424] width 211 height 451
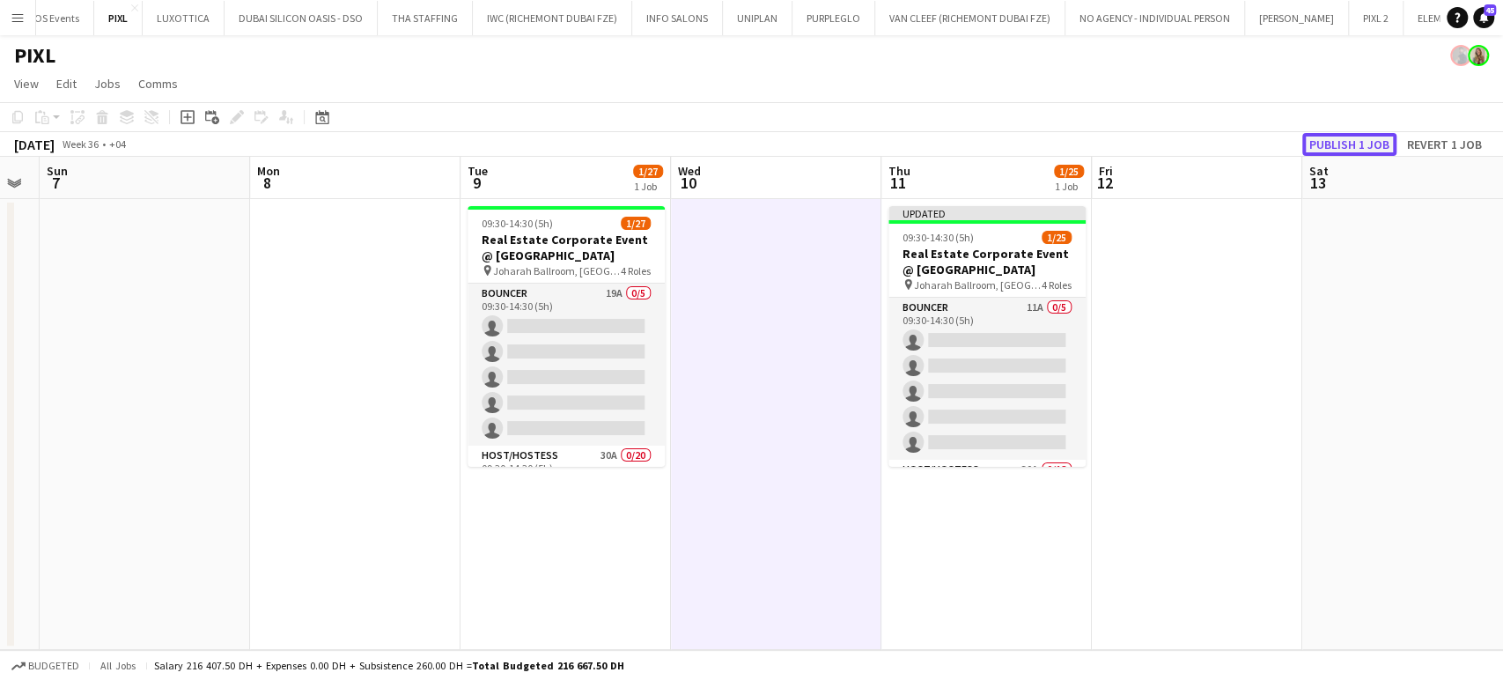
click at [1340, 144] on button "Publish 1 job" at bounding box center [1350, 144] width 94 height 23
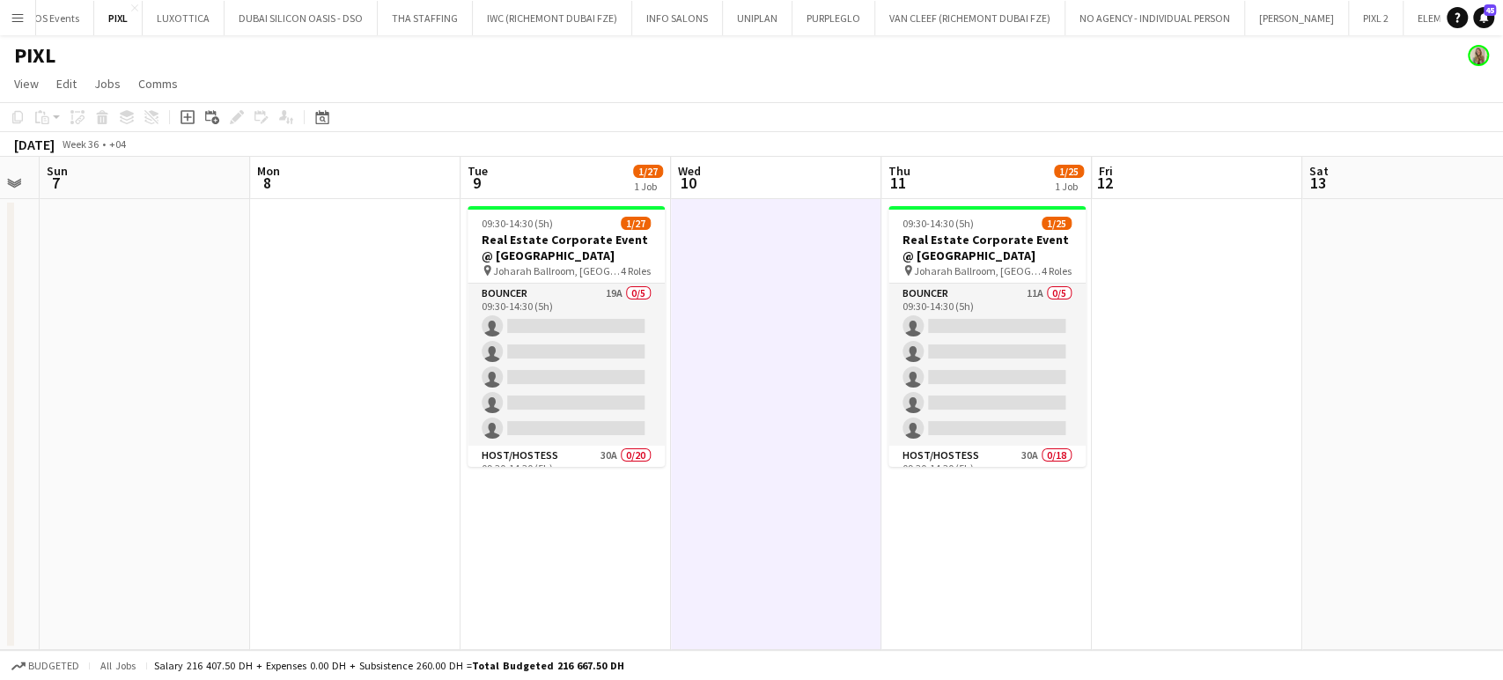
click at [325, 371] on app-date-cell at bounding box center [355, 424] width 211 height 451
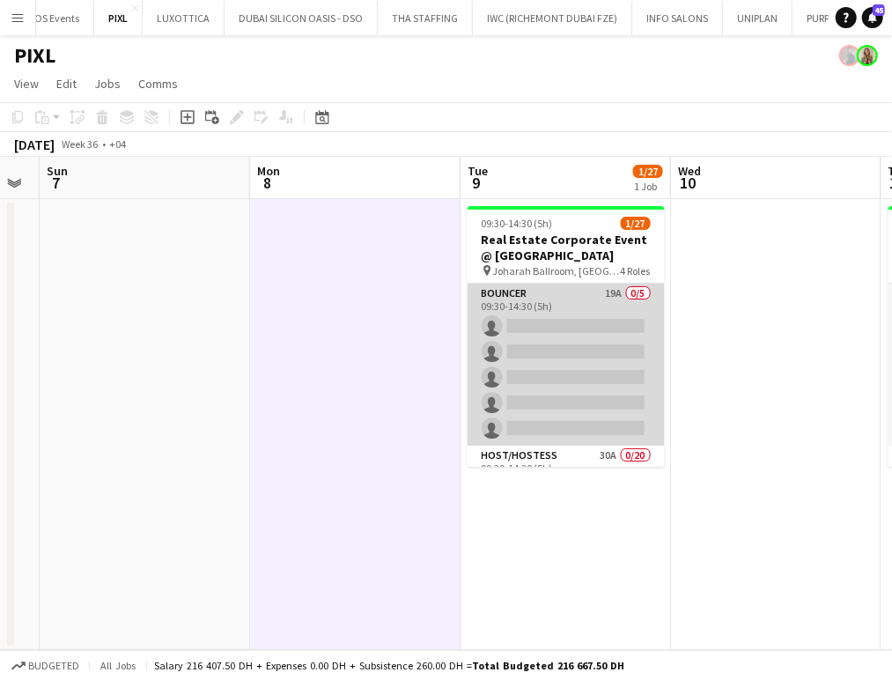
scroll to position [391, 0]
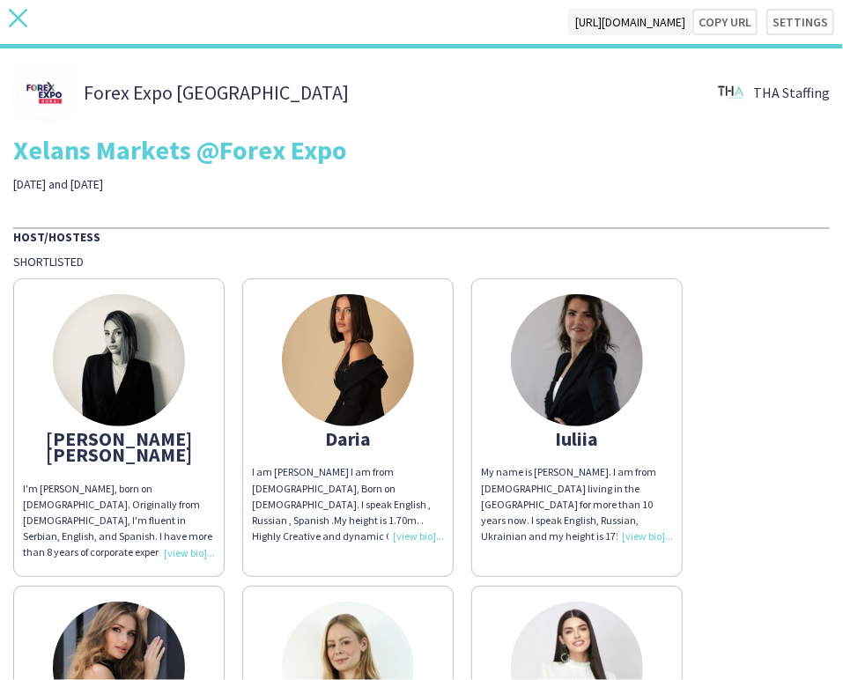
click at [23, 20] on icon "close" at bounding box center [18, 18] width 18 height 18
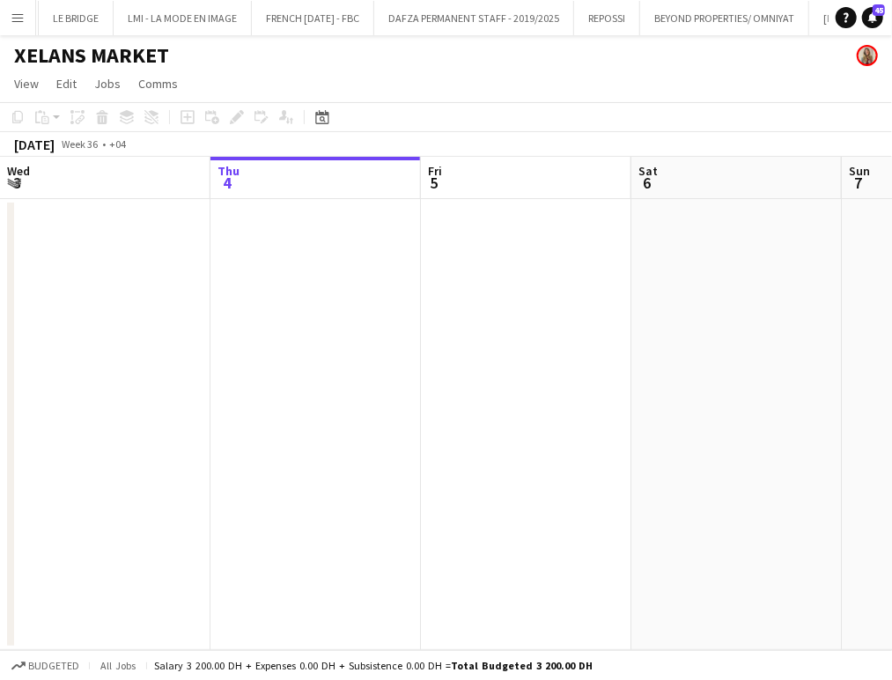
scroll to position [0, 4968]
drag, startPoint x: 698, startPoint y: 381, endPoint x: 299, endPoint y: 317, distance: 404.1
click at [290, 317] on app-calendar-viewport "Mon 1 Tue 2 Wed 3 Thu 4 Fri 5 Sat 6 Sun 7 Mon 8 Tue 9 Wed 10" at bounding box center [446, 403] width 892 height 493
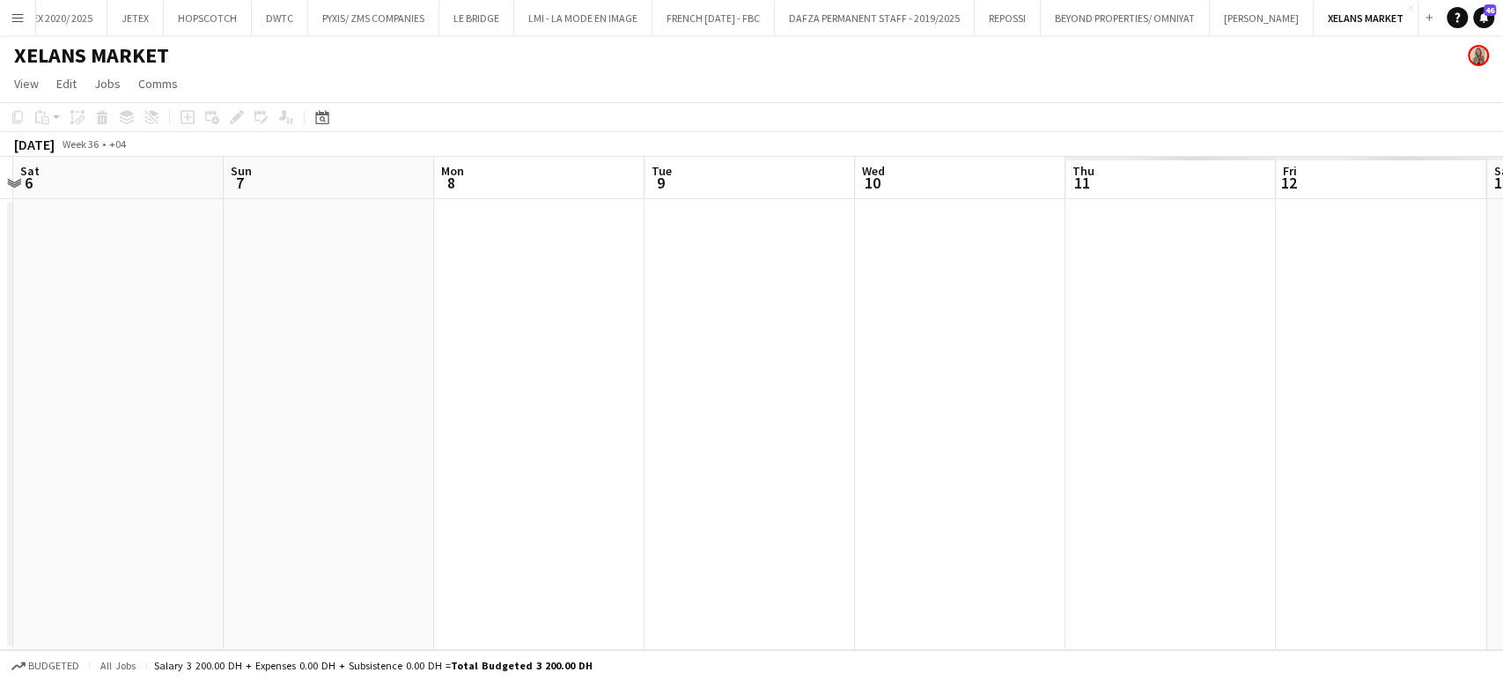
scroll to position [0, 4358]
click at [19, 11] on app-icon "Menu" at bounding box center [18, 18] width 14 height 14
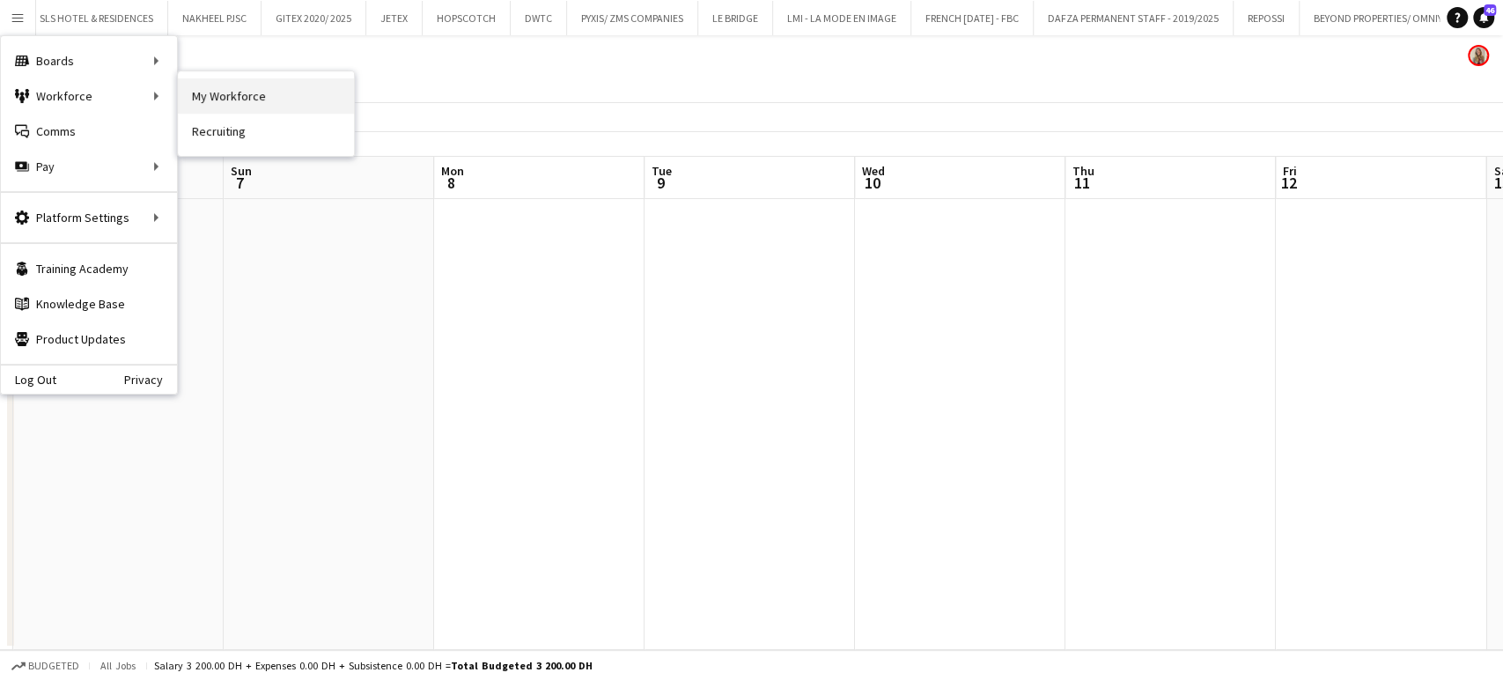
click at [218, 101] on link "My Workforce" at bounding box center [266, 95] width 176 height 35
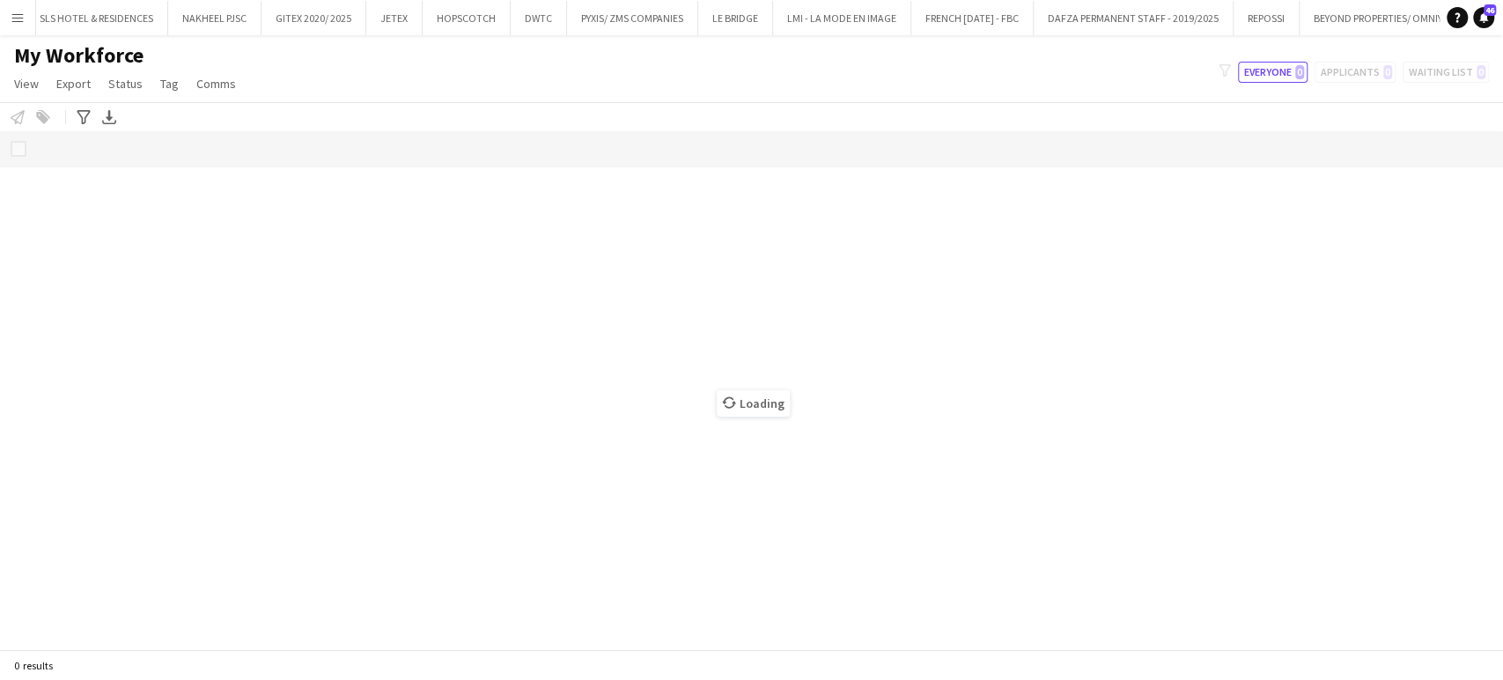
scroll to position [0, 4355]
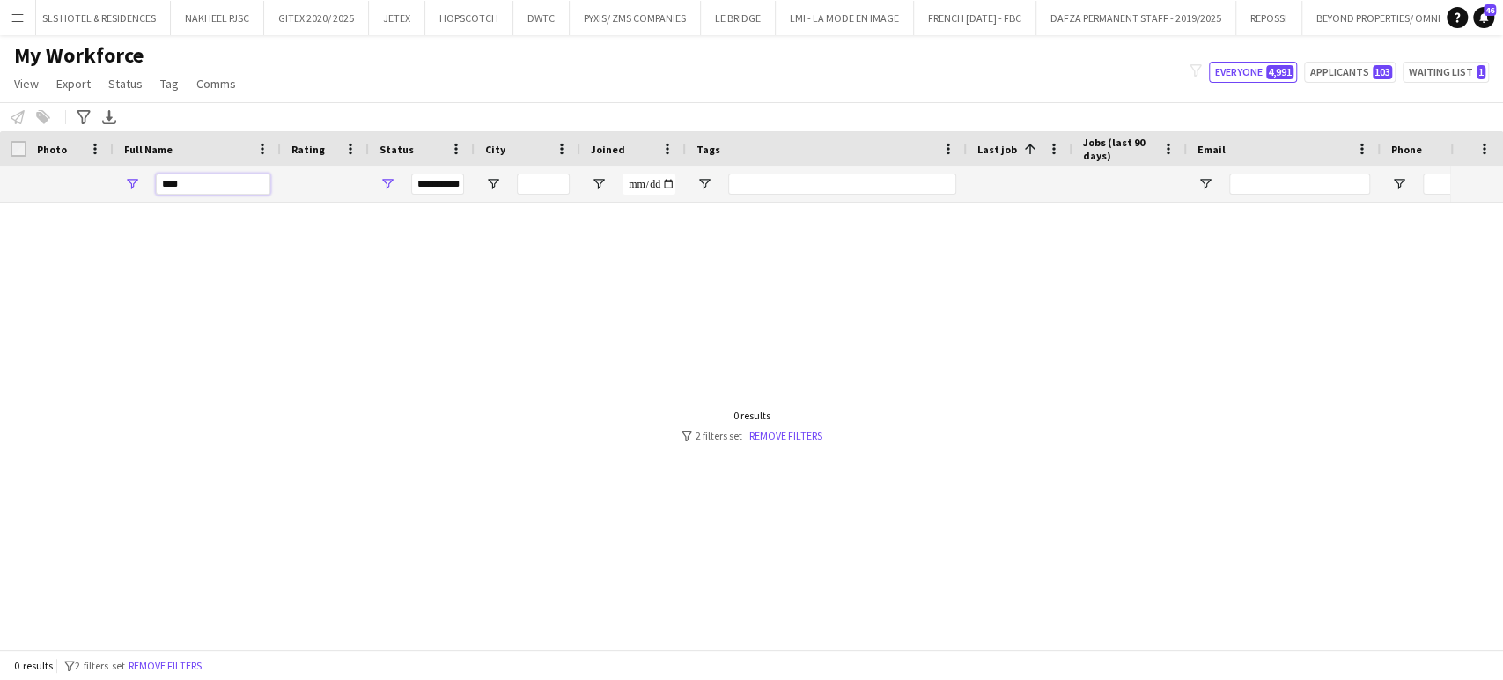
drag, startPoint x: 185, startPoint y: 181, endPoint x: 103, endPoint y: 180, distance: 81.9
click at [103, 180] on div "**********" at bounding box center [1205, 183] width 2410 height 35
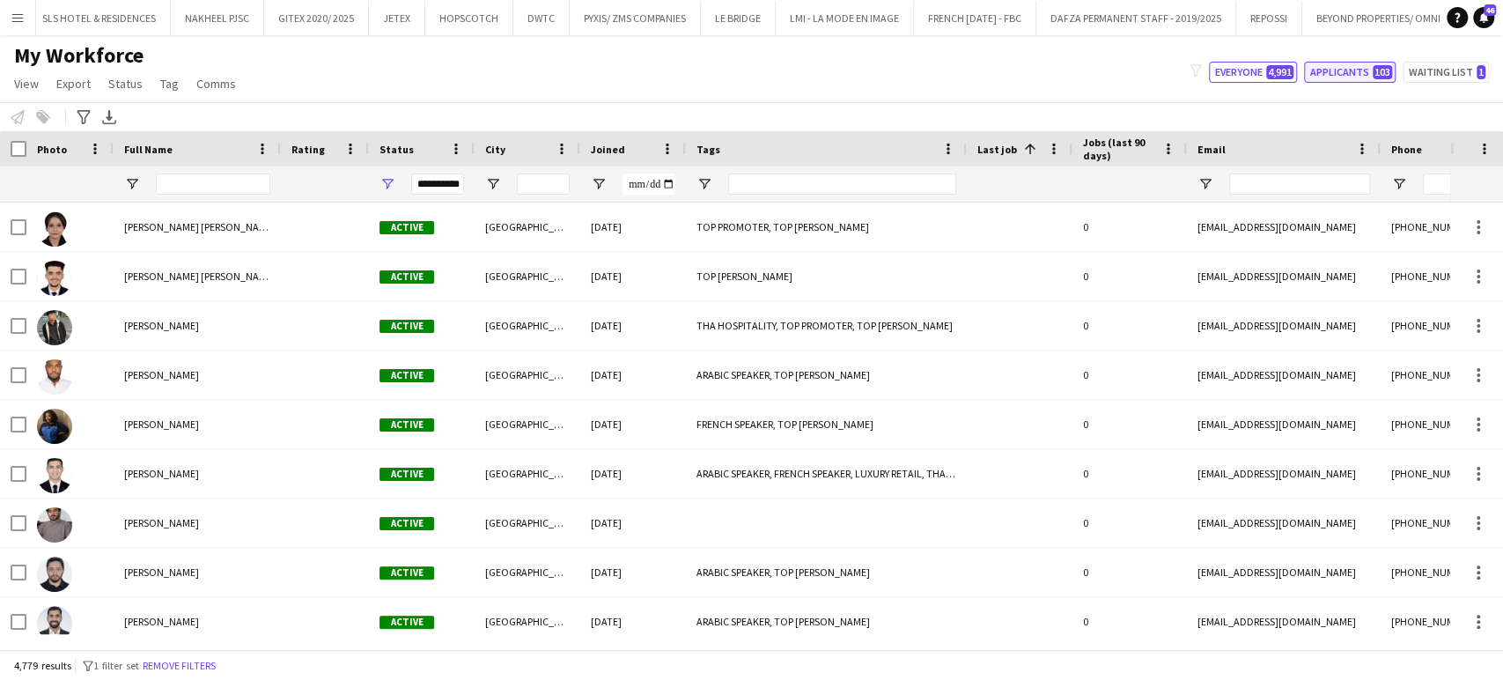
click at [1354, 68] on button "Applicants 103" at bounding box center [1350, 72] width 92 height 21
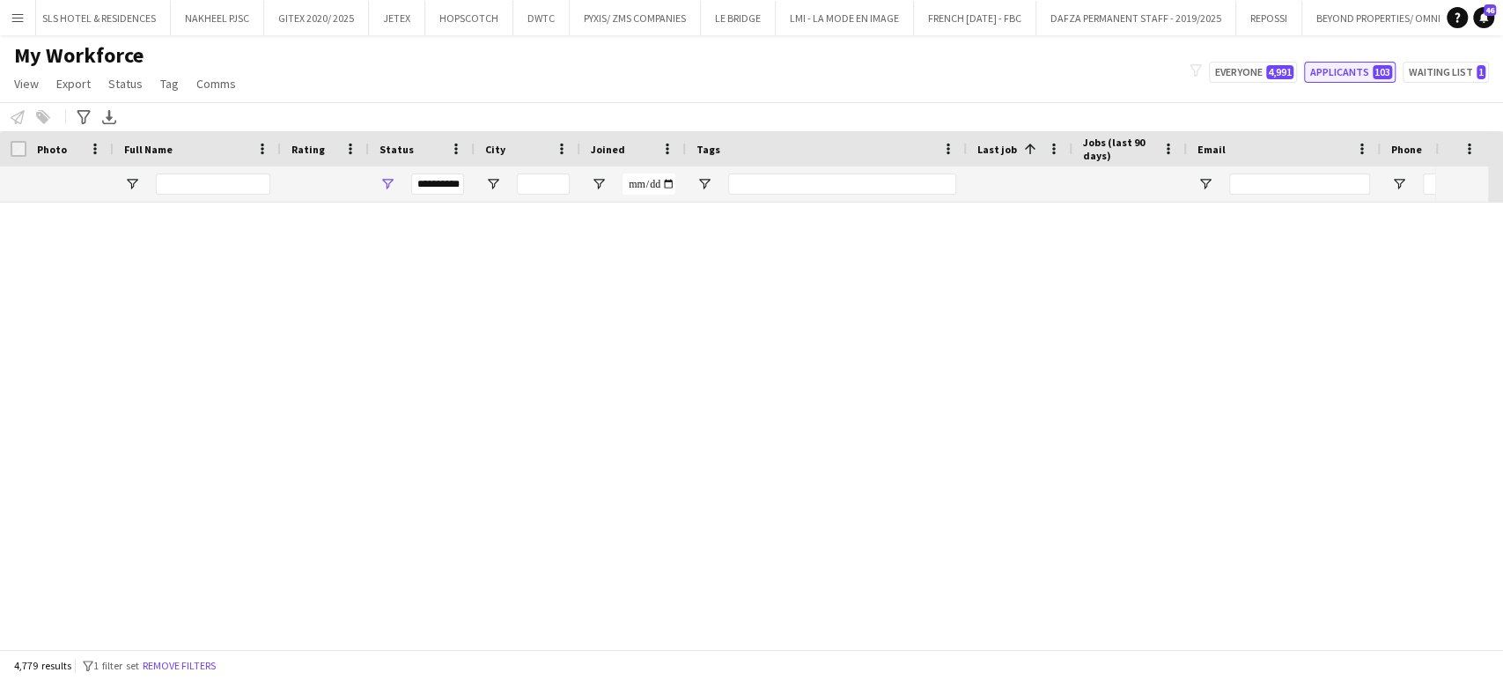
type input "**********"
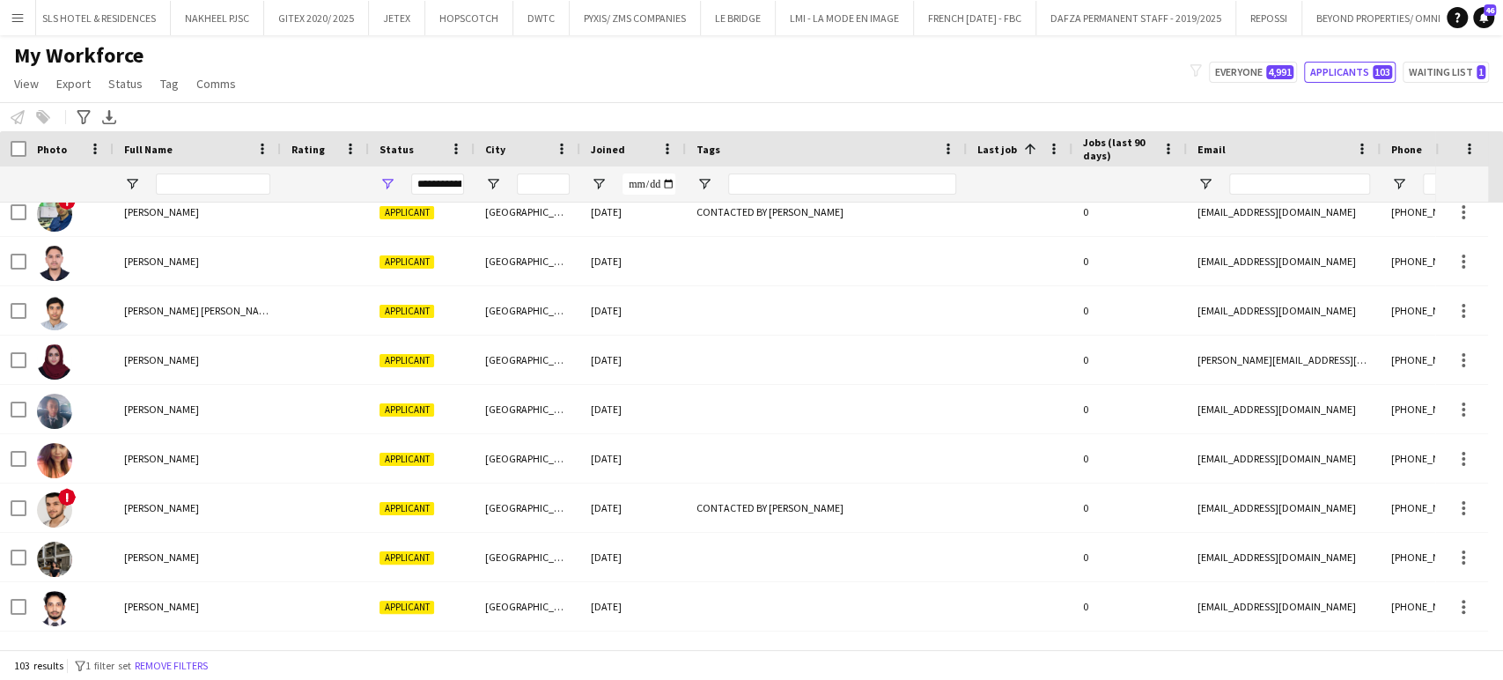
scroll to position [0, 0]
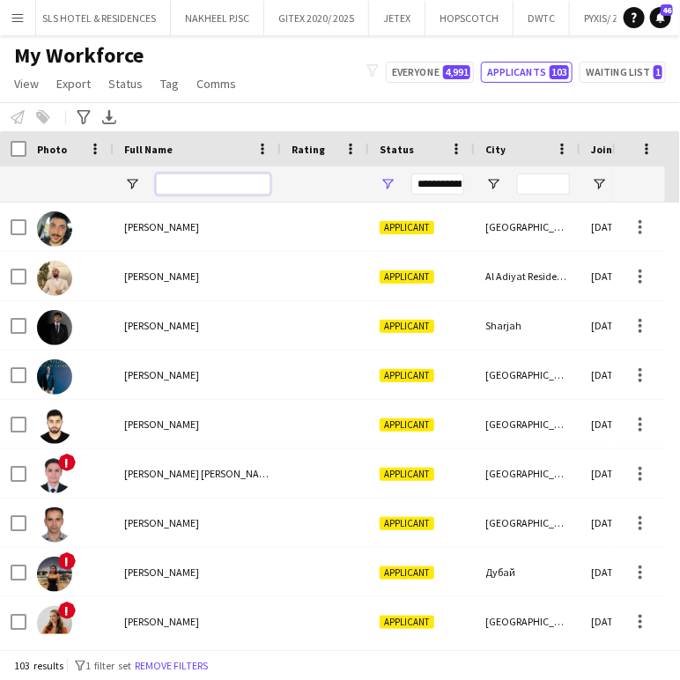
click at [204, 185] on input "Full Name Filter Input" at bounding box center [213, 184] width 115 height 21
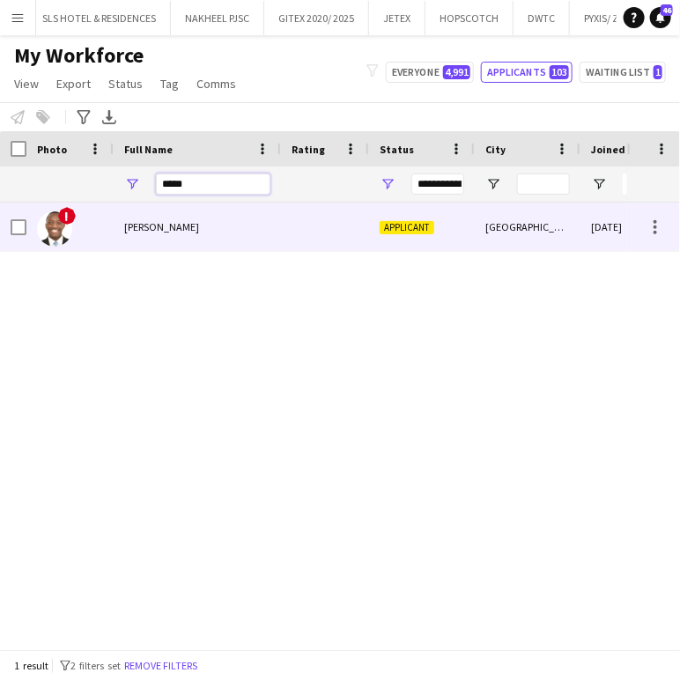
type input "*****"
click at [174, 210] on div "Edmond shammah" at bounding box center [197, 227] width 167 height 48
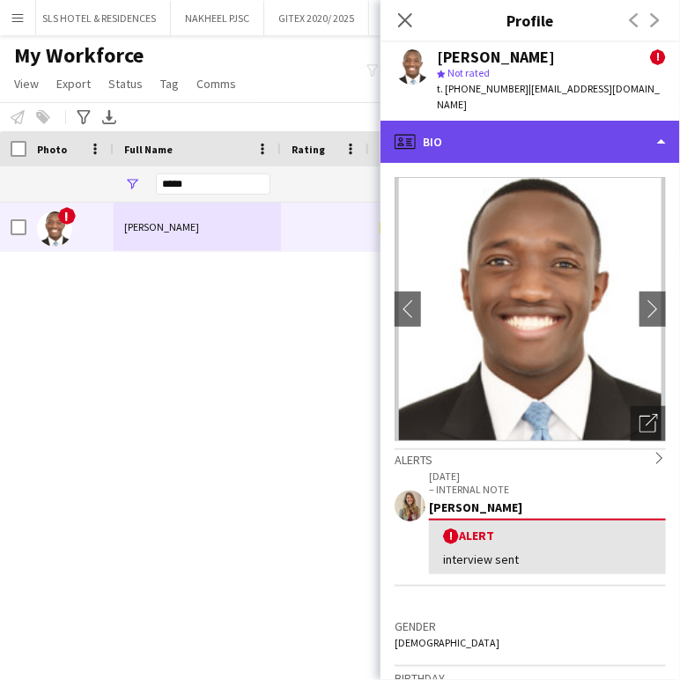
click at [634, 128] on div "profile Bio" at bounding box center [529, 142] width 299 height 42
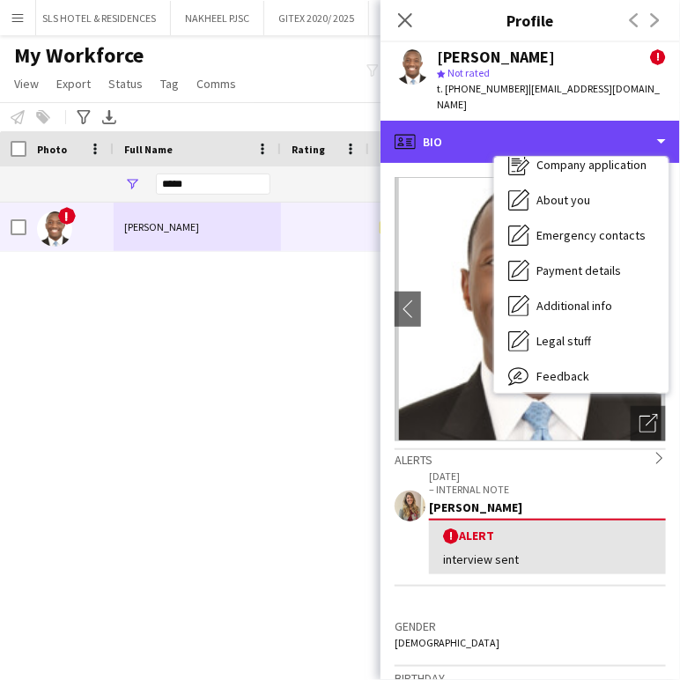
scroll to position [94, 0]
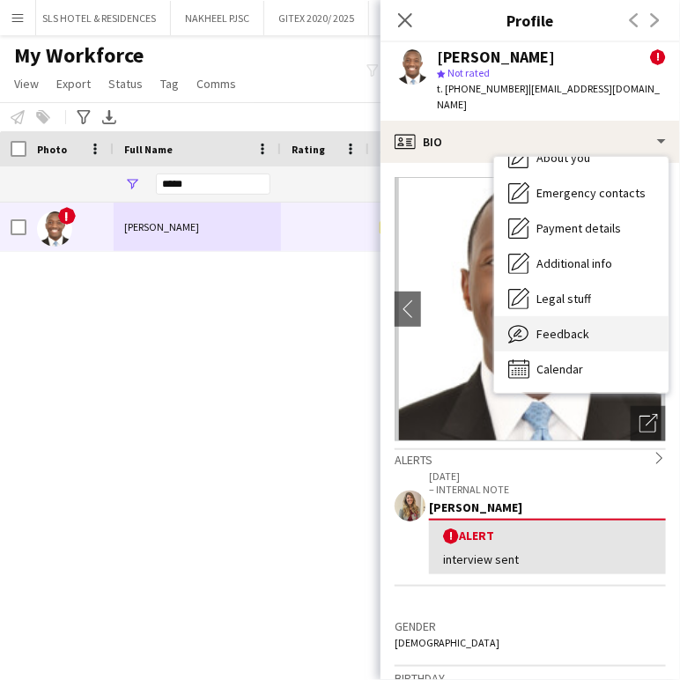
click at [591, 321] on div "Feedback Feedback" at bounding box center [581, 333] width 174 height 35
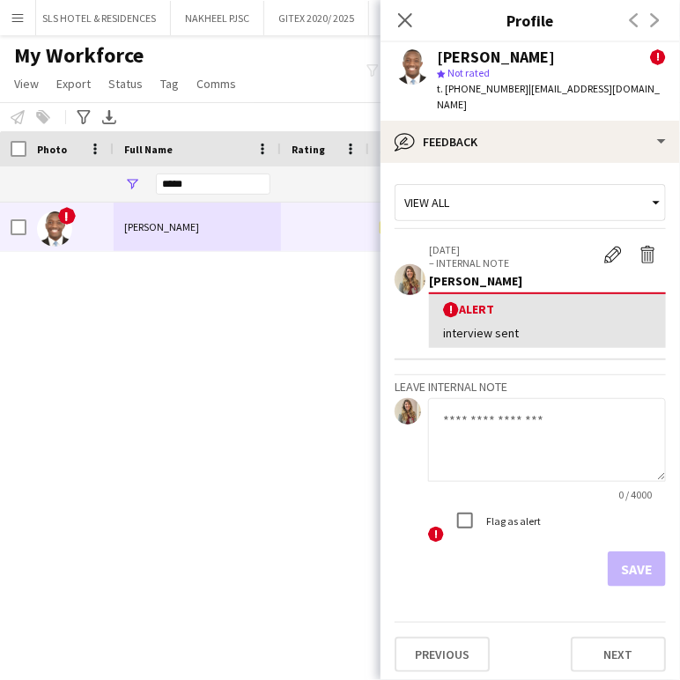
click at [481, 402] on textarea at bounding box center [547, 440] width 238 height 84
paste textarea "**********"
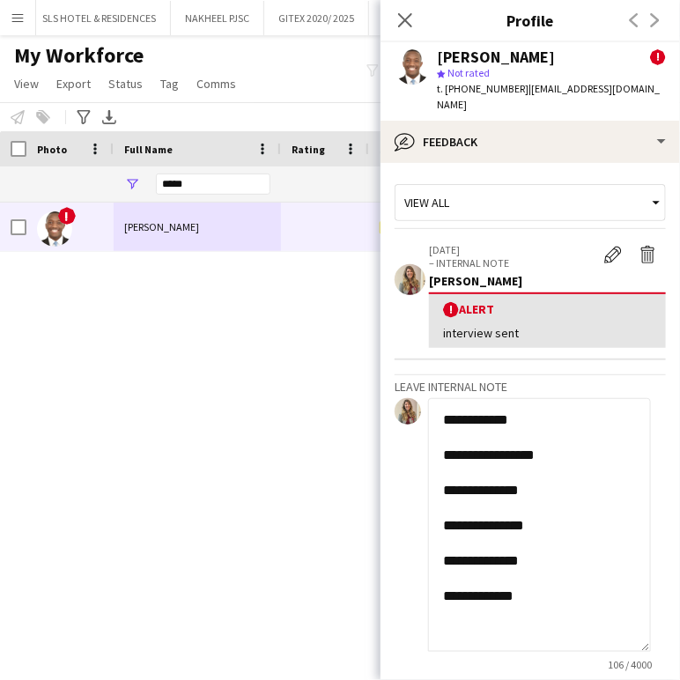
scroll to position [0, 0]
drag, startPoint x: 662, startPoint y: 476, endPoint x: 668, endPoint y: 629, distance: 153.3
click at [673, 631] on app-crew-profile-feedback-tab "**********" at bounding box center [529, 421] width 299 height 517
click at [502, 562] on textarea "**********" at bounding box center [539, 525] width 223 height 255
click at [564, 562] on textarea "**********" at bounding box center [539, 525] width 223 height 255
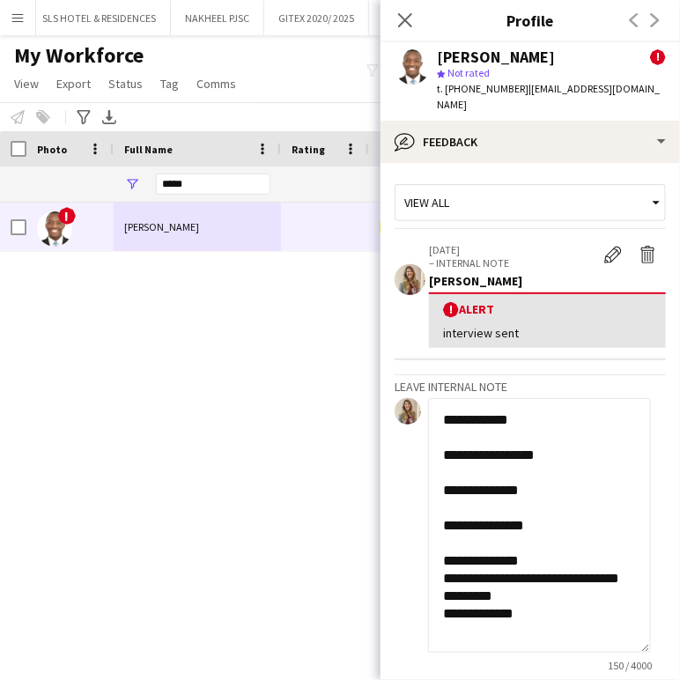
click at [542, 595] on textarea "**********" at bounding box center [539, 525] width 223 height 255
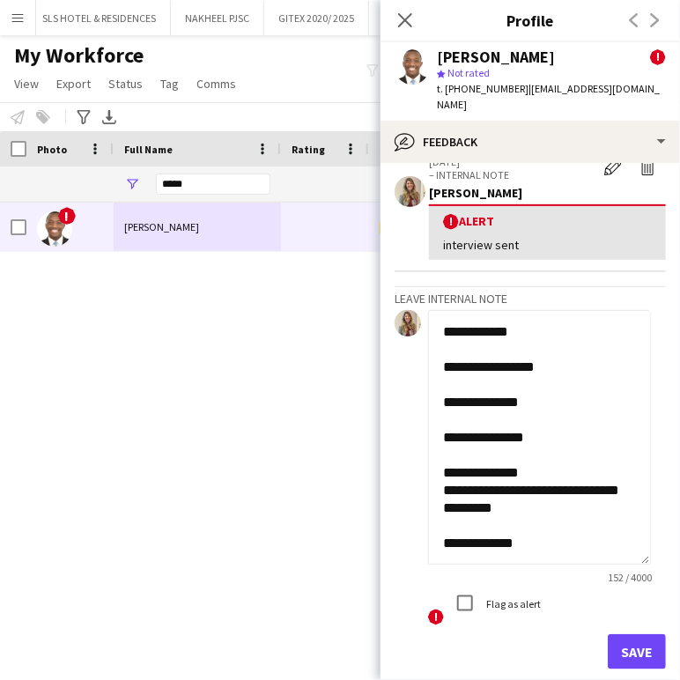
scroll to position [97, 0]
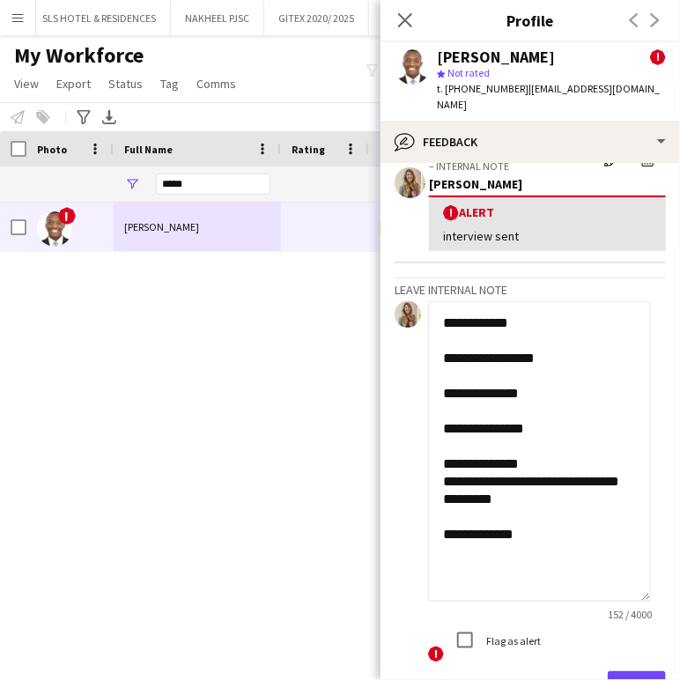
drag, startPoint x: 638, startPoint y: 532, endPoint x: 648, endPoint y: 578, distance: 47.0
click at [648, 578] on textarea "**********" at bounding box center [539, 451] width 223 height 300
click at [453, 483] on textarea "**********" at bounding box center [539, 451] width 223 height 300
click at [532, 482] on textarea "**********" at bounding box center [539, 451] width 223 height 300
click at [609, 488] on textarea "**********" at bounding box center [539, 451] width 223 height 300
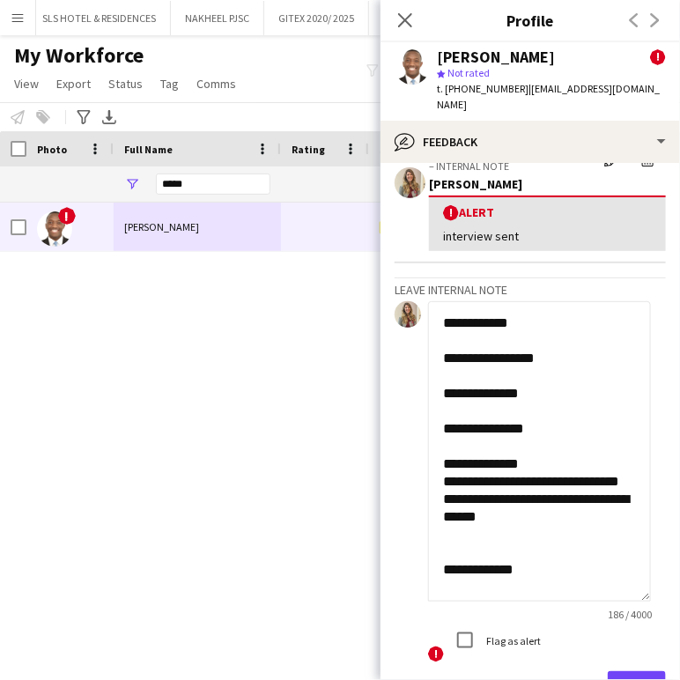
click at [576, 309] on textarea "**********" at bounding box center [539, 451] width 223 height 300
click at [603, 345] on textarea "**********" at bounding box center [539, 451] width 223 height 300
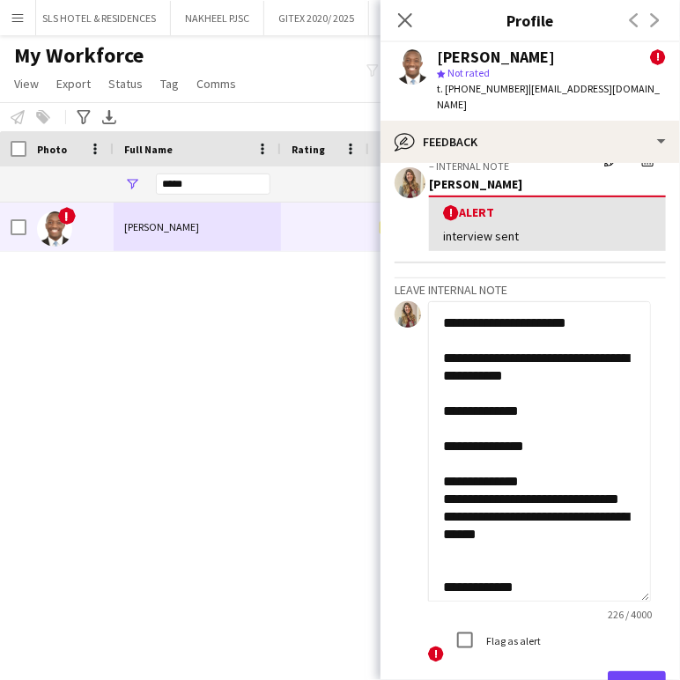
click at [489, 553] on textarea "**********" at bounding box center [539, 451] width 223 height 300
click at [501, 553] on textarea "**********" at bounding box center [539, 451] width 223 height 300
click at [525, 573] on textarea "**********" at bounding box center [539, 451] width 223 height 300
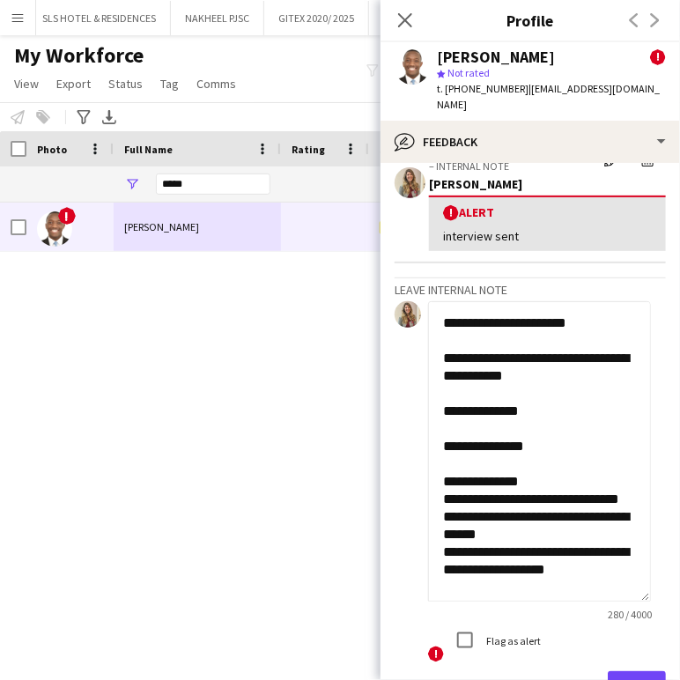
click at [528, 386] on textarea "**********" at bounding box center [539, 451] width 223 height 300
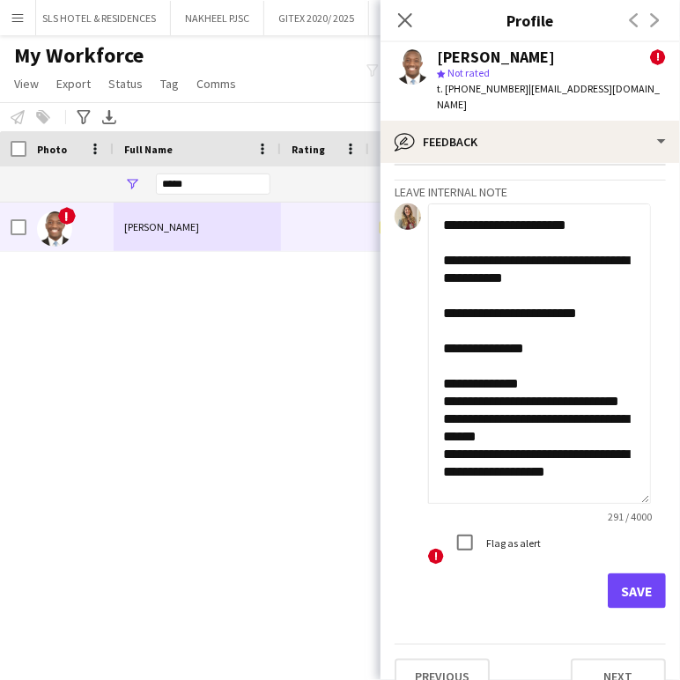
type textarea "**********"
click at [633, 573] on button "Save" at bounding box center [637, 590] width 58 height 35
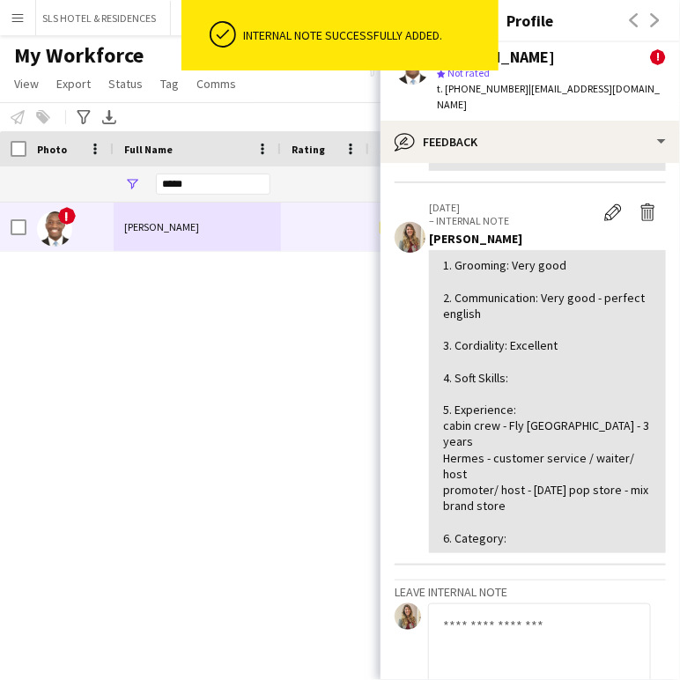
scroll to position [561, 0]
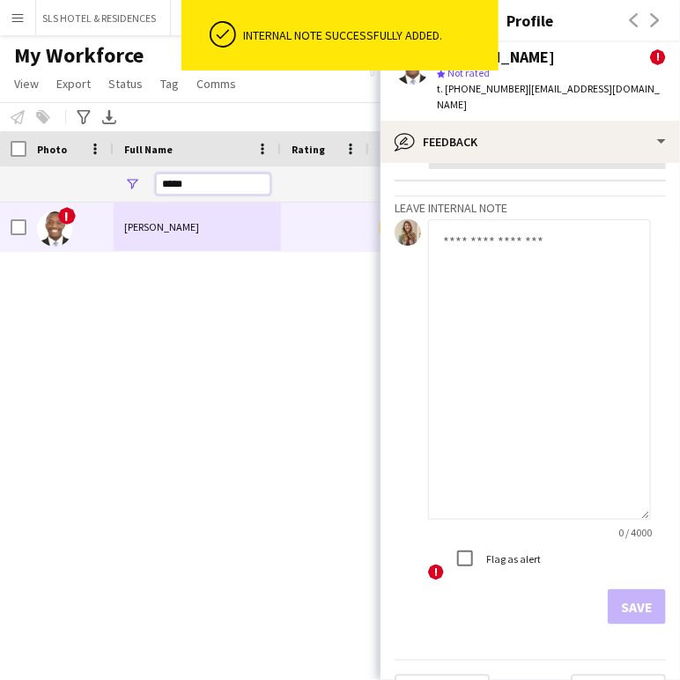
drag, startPoint x: 221, startPoint y: 185, endPoint x: 106, endPoint y: 178, distance: 115.6
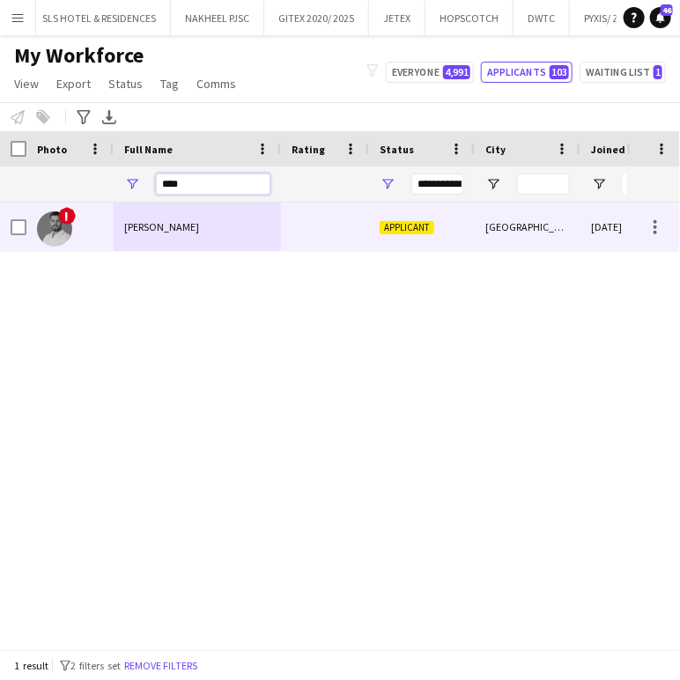
type input "****"
click at [190, 237] on div "Nour Kalaji" at bounding box center [197, 227] width 167 height 48
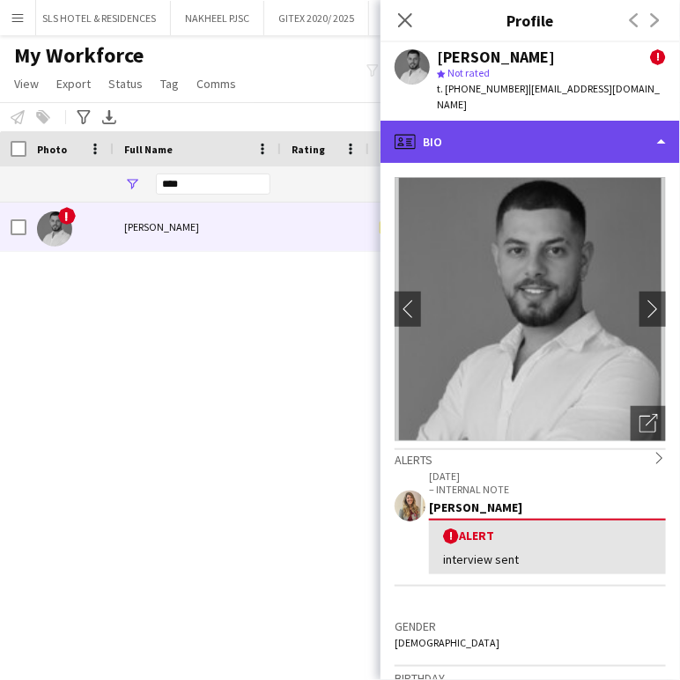
click at [650, 121] on div "profile Bio" at bounding box center [529, 142] width 299 height 42
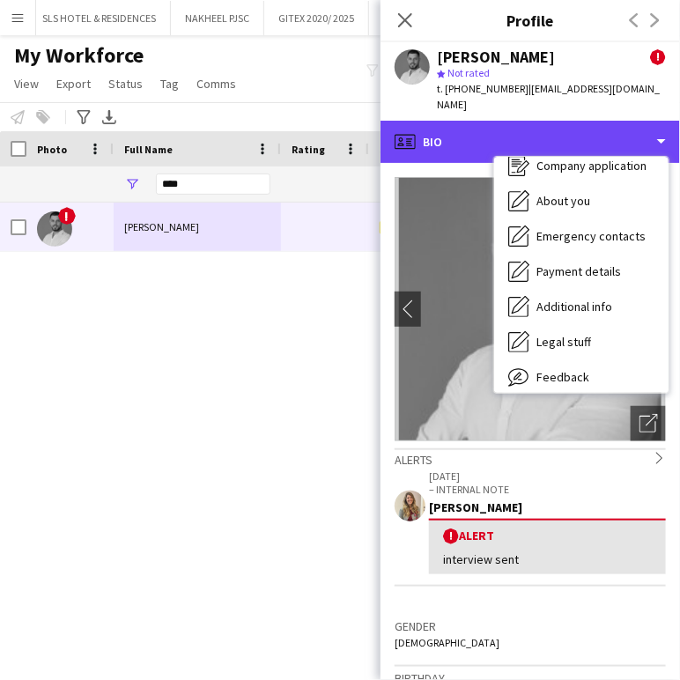
scroll to position [94, 0]
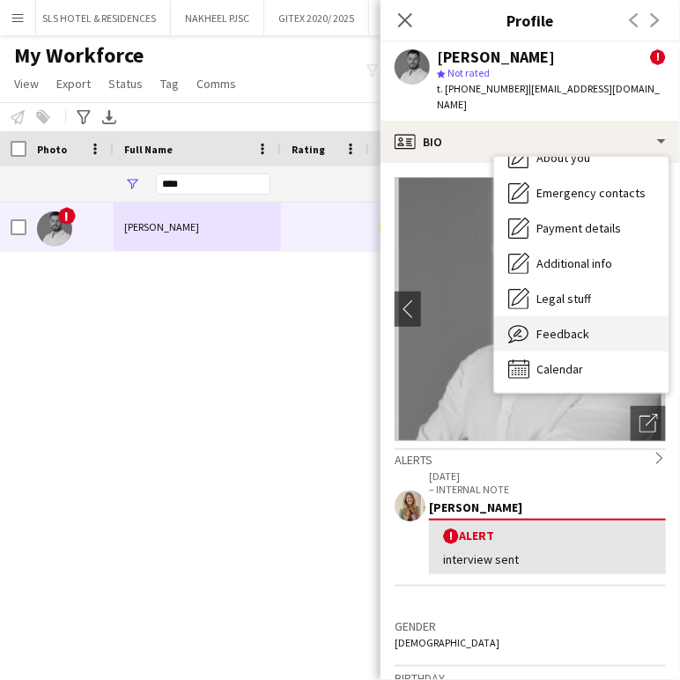
click at [574, 326] on span "Feedback" at bounding box center [562, 334] width 53 height 16
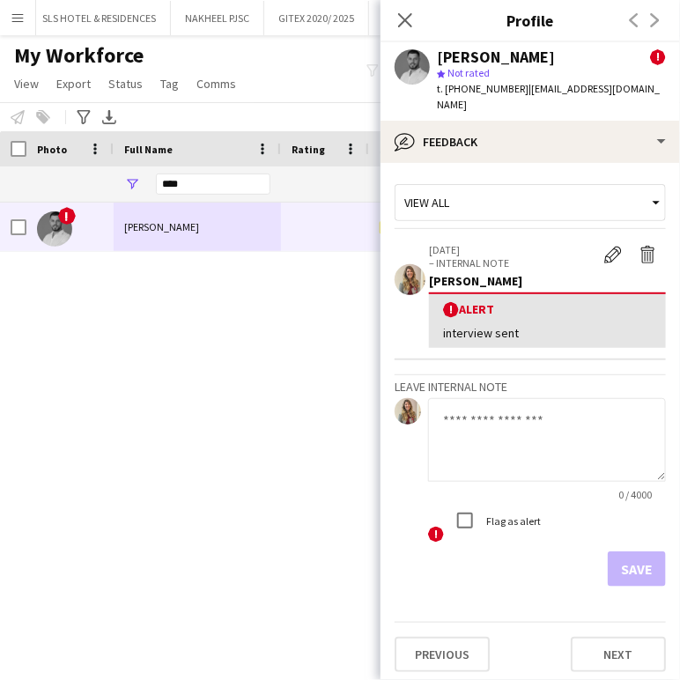
click at [523, 415] on textarea at bounding box center [547, 440] width 238 height 84
paste textarea "**********"
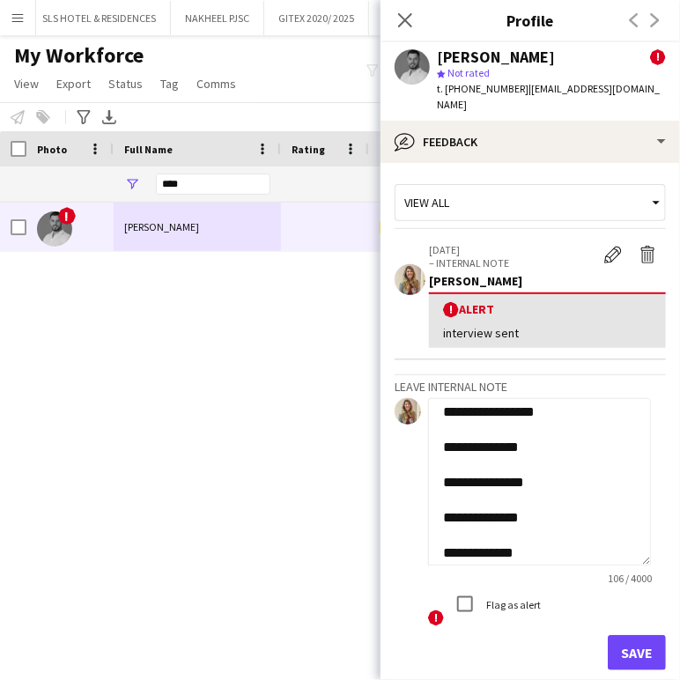
scroll to position [0, 0]
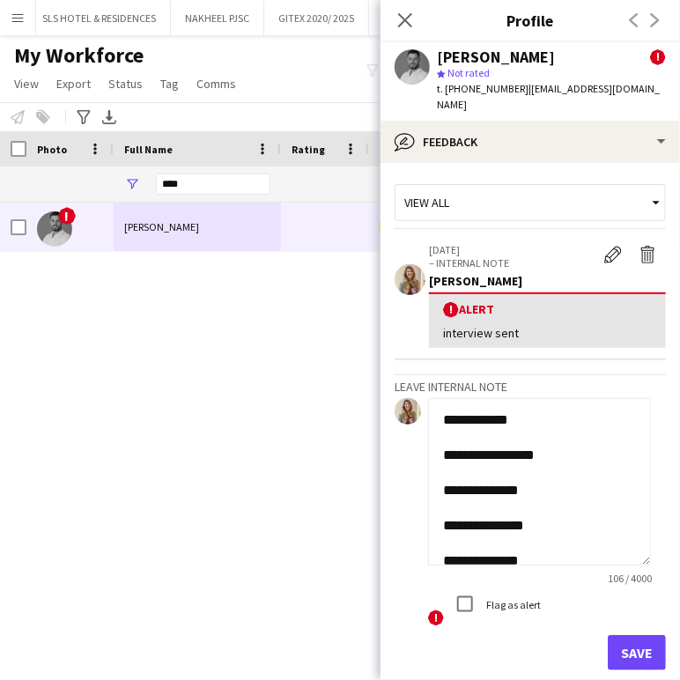
drag, startPoint x: 654, startPoint y: 459, endPoint x: 685, endPoint y: 618, distance: 162.4
click at [680, 618] on html "Menu Boards Boards Boards All jobs Status Workforce Workforce My Workforce Recr…" at bounding box center [340, 340] width 680 height 680
click at [582, 408] on textarea "**********" at bounding box center [539, 519] width 223 height 243
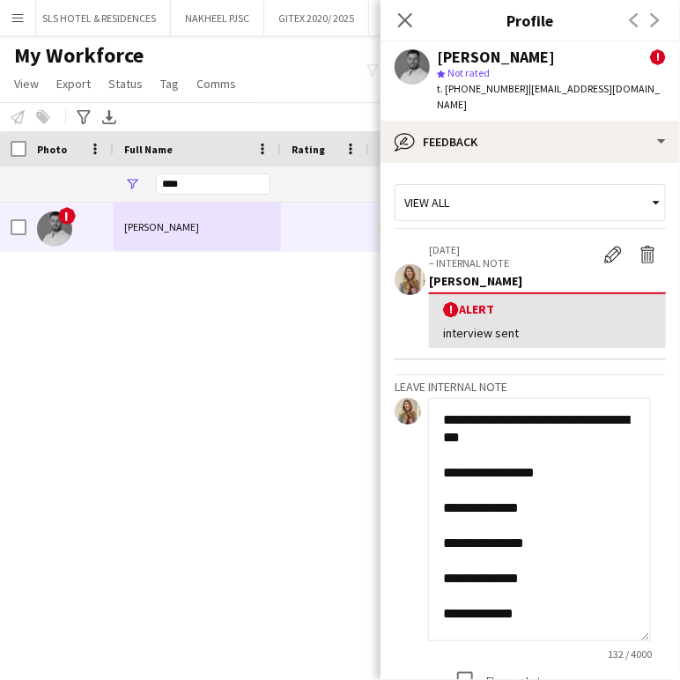
click at [600, 462] on textarea "**********" at bounding box center [539, 519] width 223 height 243
click at [507, 563] on textarea "**********" at bounding box center [539, 519] width 223 height 243
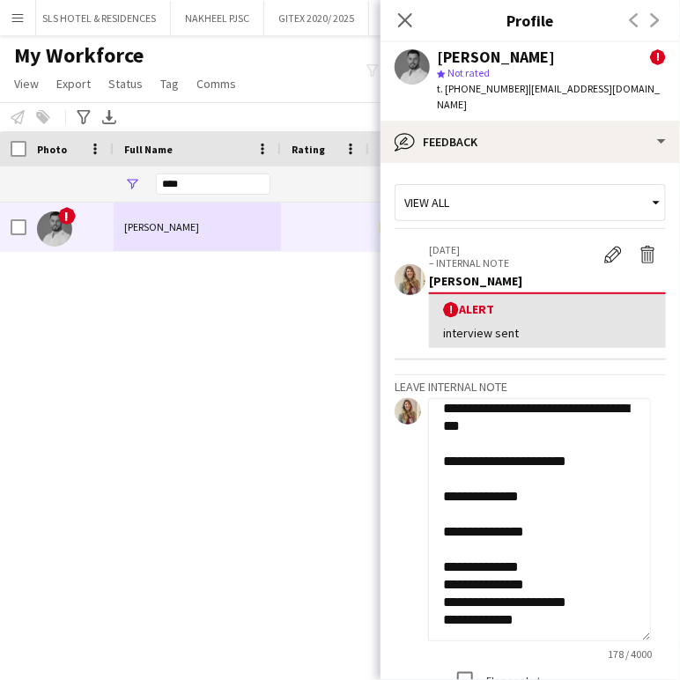
click at [545, 563] on textarea "**********" at bounding box center [539, 519] width 223 height 243
click at [461, 584] on textarea "**********" at bounding box center [539, 519] width 223 height 243
click at [600, 585] on textarea "**********" at bounding box center [539, 519] width 223 height 243
click at [621, 565] on textarea "**********" at bounding box center [539, 519] width 223 height 243
click at [547, 479] on textarea "**********" at bounding box center [539, 519] width 223 height 243
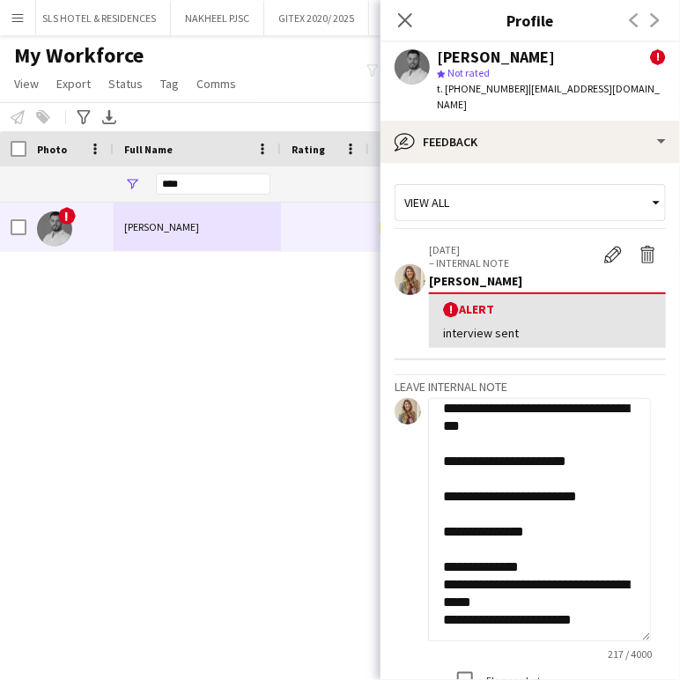
click at [545, 520] on textarea "**********" at bounding box center [539, 519] width 223 height 243
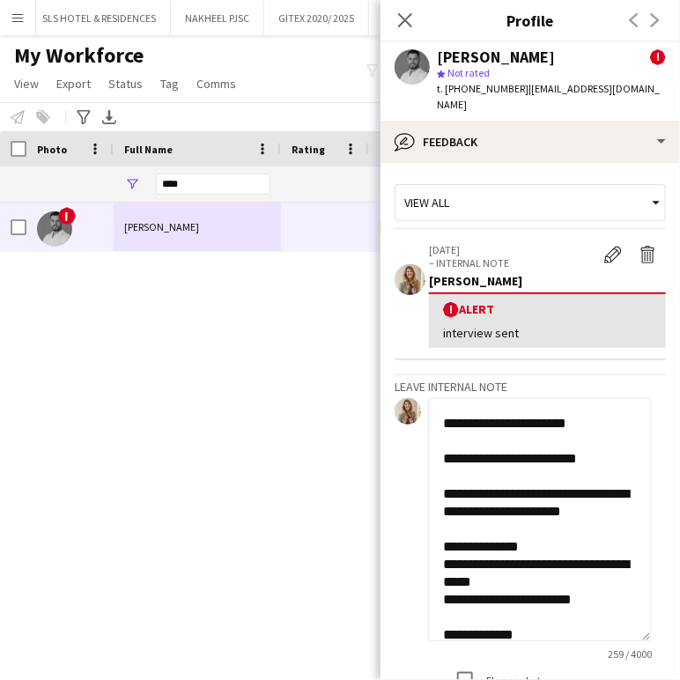
scroll to position [82, 0]
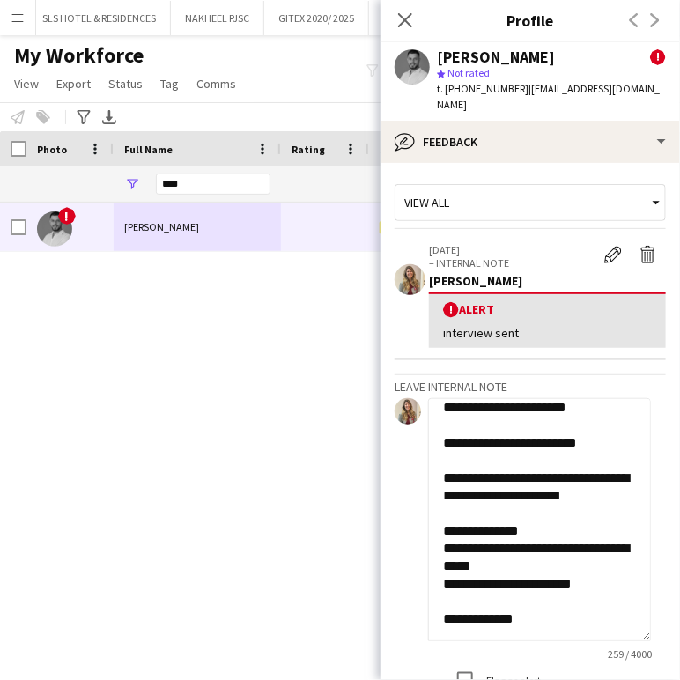
drag, startPoint x: 550, startPoint y: 513, endPoint x: 606, endPoint y: 486, distance: 61.5
click at [605, 491] on textarea "**********" at bounding box center [539, 519] width 223 height 243
click at [495, 534] on textarea "**********" at bounding box center [539, 519] width 223 height 243
click at [463, 611] on textarea "**********" at bounding box center [539, 519] width 223 height 243
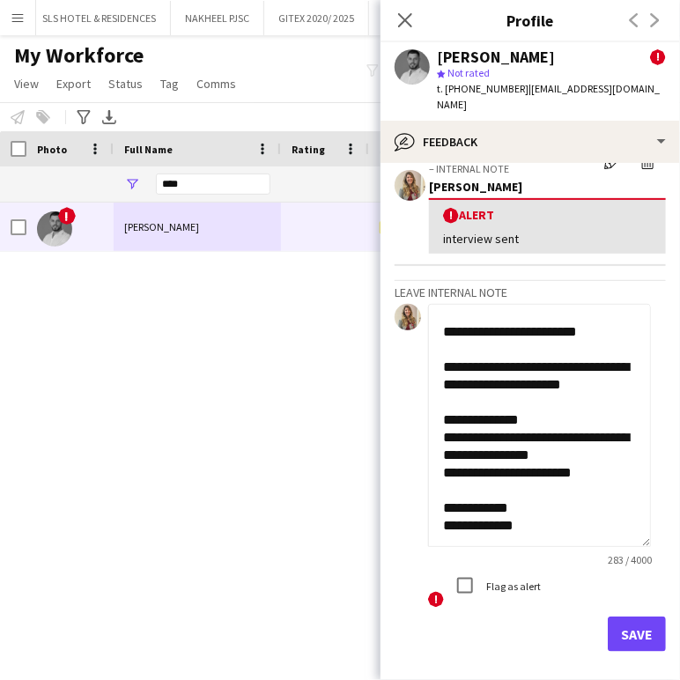
scroll to position [147, 0]
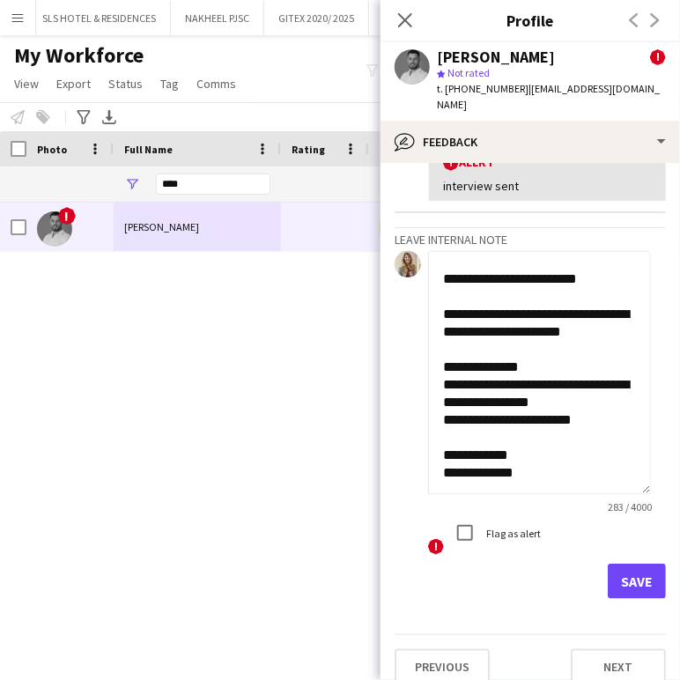
type textarea "**********"
click at [630, 564] on button "Save" at bounding box center [637, 581] width 58 height 35
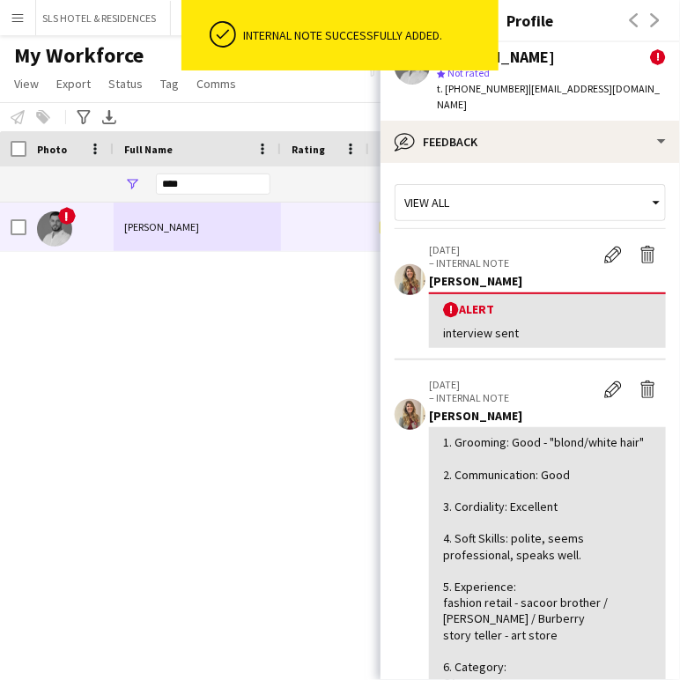
scroll to position [0, 0]
click at [639, 246] on app-icon "Delete alert" at bounding box center [648, 255] width 18 height 18
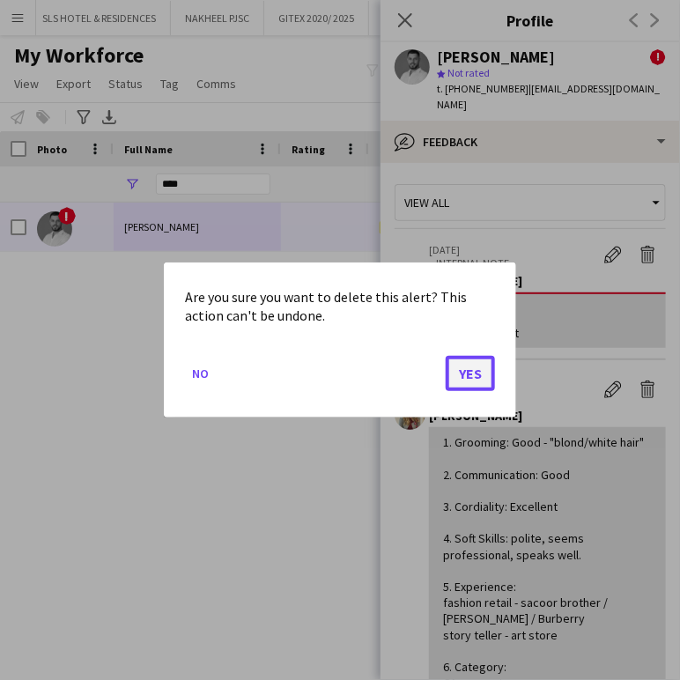
click at [478, 380] on button "Yes" at bounding box center [470, 373] width 49 height 35
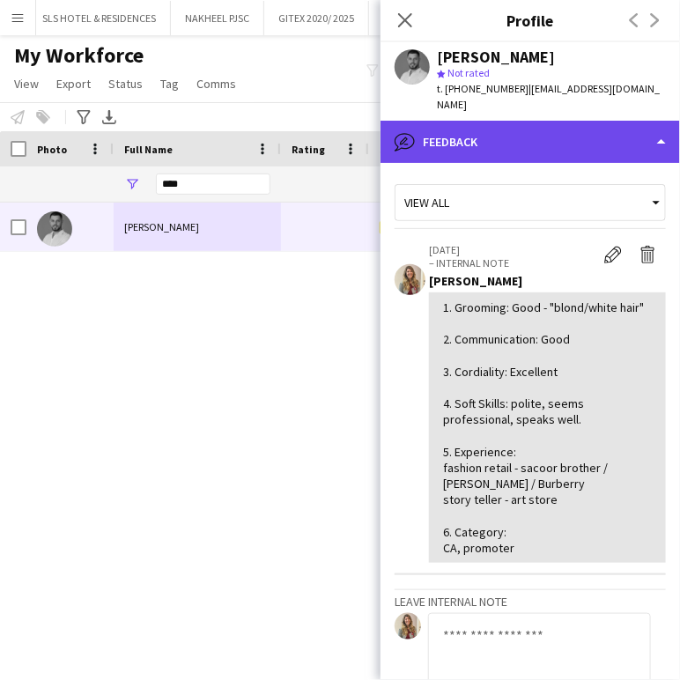
click at [566, 121] on div "bubble-pencil Feedback" at bounding box center [529, 142] width 299 height 42
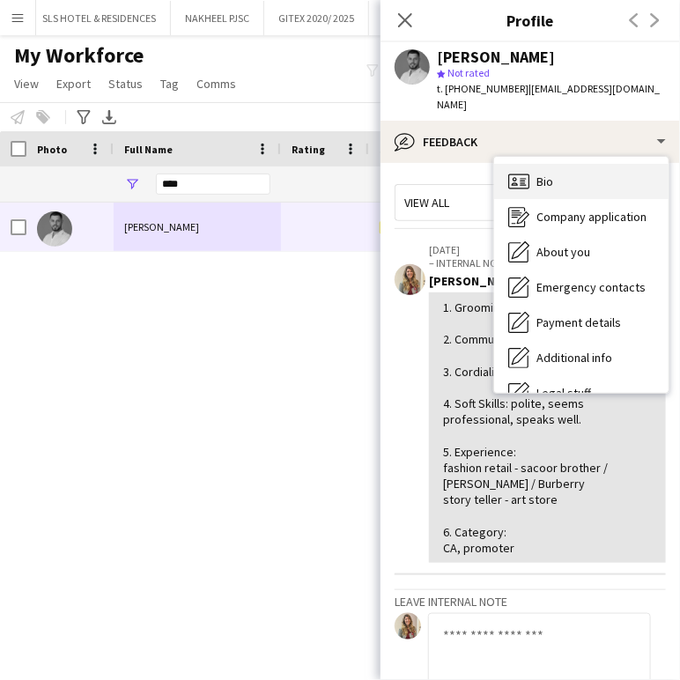
click at [550, 174] on span "Bio" at bounding box center [544, 182] width 17 height 16
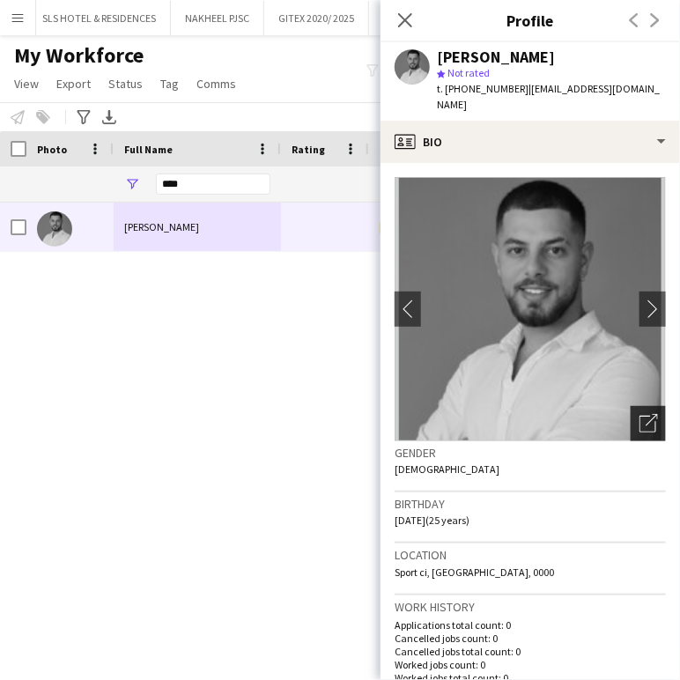
click at [639, 414] on icon "Open photos pop-in" at bounding box center [648, 423] width 18 height 18
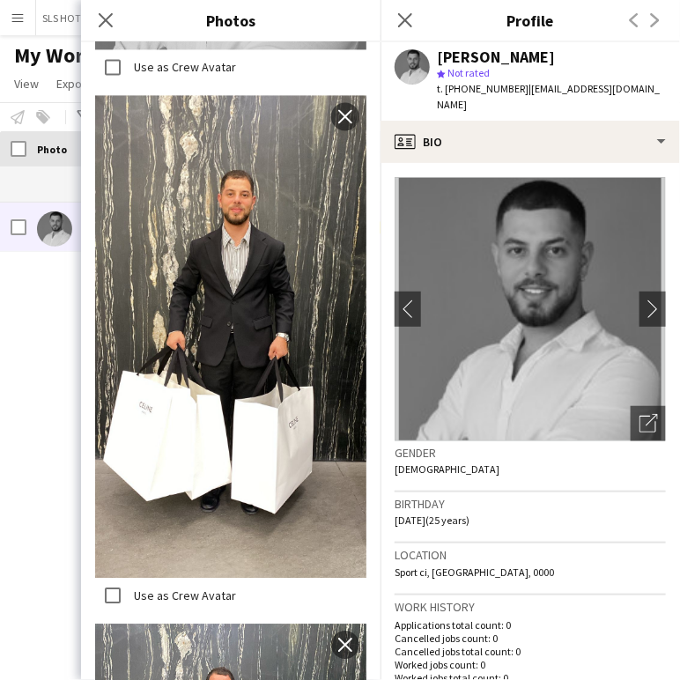
scroll to position [2446, 0]
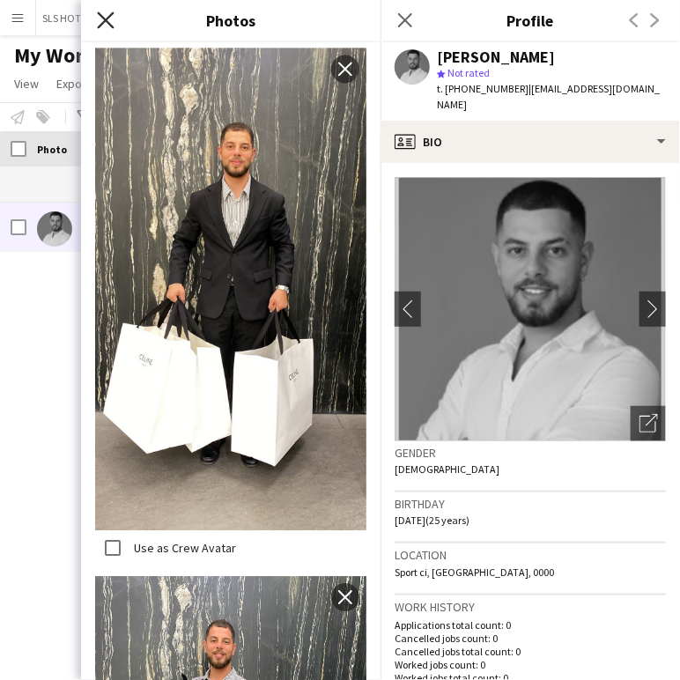
click at [107, 20] on icon at bounding box center [105, 19] width 17 height 17
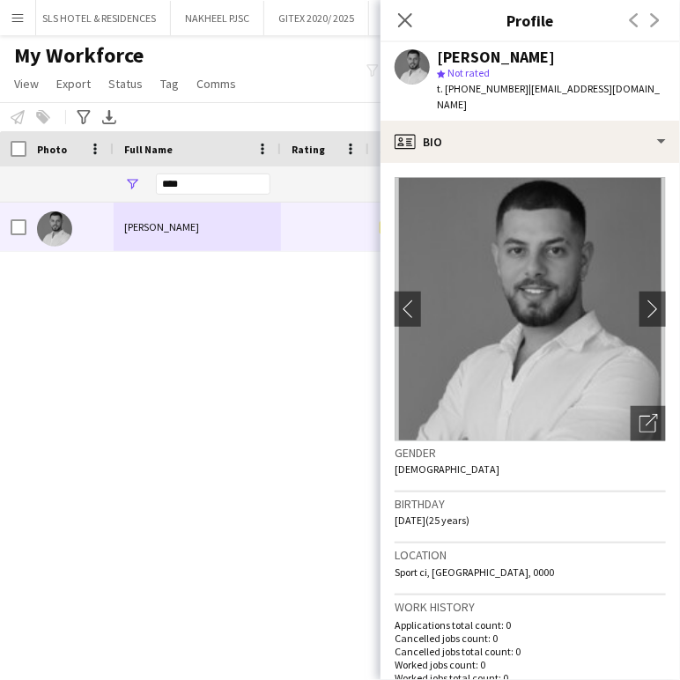
click at [240, 395] on div "Nour Kalaji Applicant Dubai 01-09-2025 CONTACTED BY VIVIANE" at bounding box center [313, 419] width 627 height 432
click at [406, 22] on icon at bounding box center [404, 19] width 17 height 17
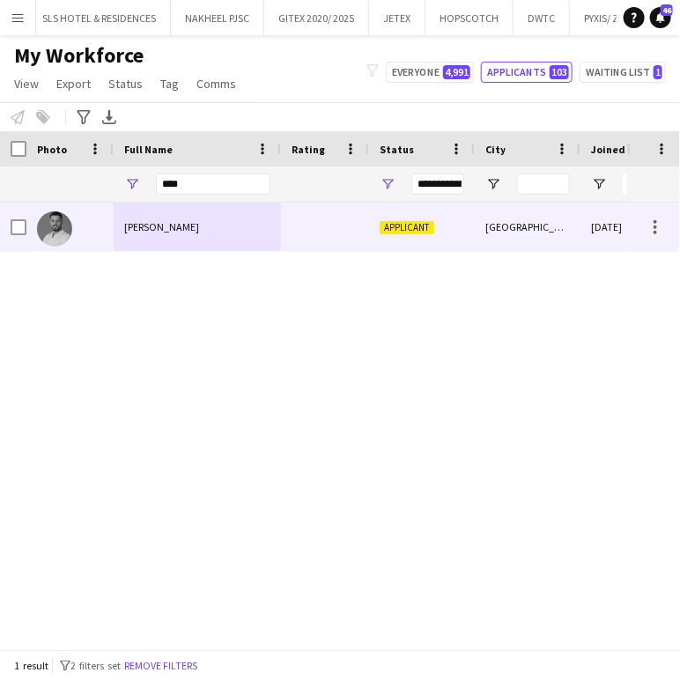
drag, startPoint x: 173, startPoint y: 221, endPoint x: 667, endPoint y: 307, distance: 501.6
click at [173, 221] on div "Nour Kalaji" at bounding box center [197, 227] width 167 height 48
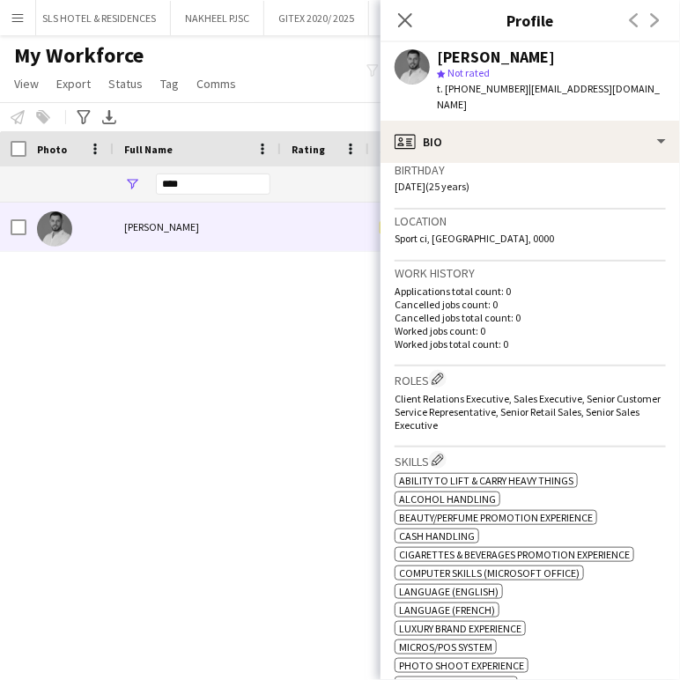
scroll to position [391, 0]
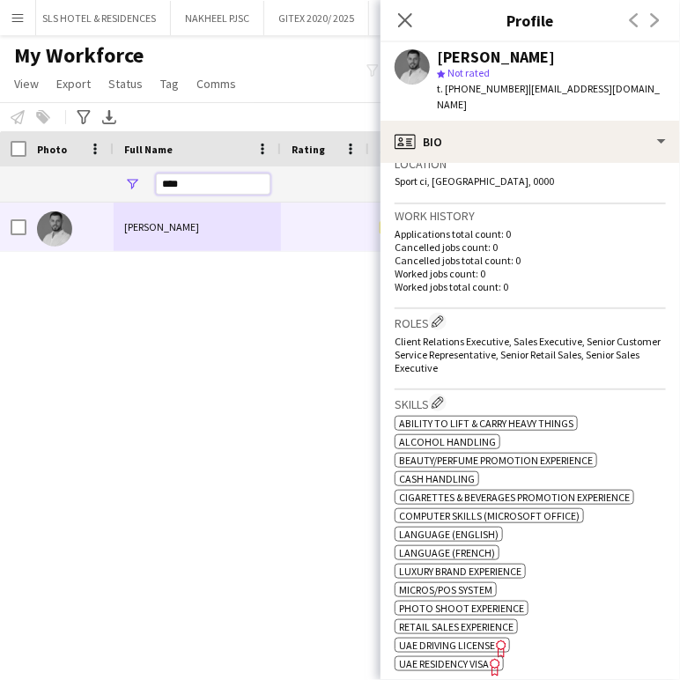
drag, startPoint x: 211, startPoint y: 188, endPoint x: 110, endPoint y: 174, distance: 101.4
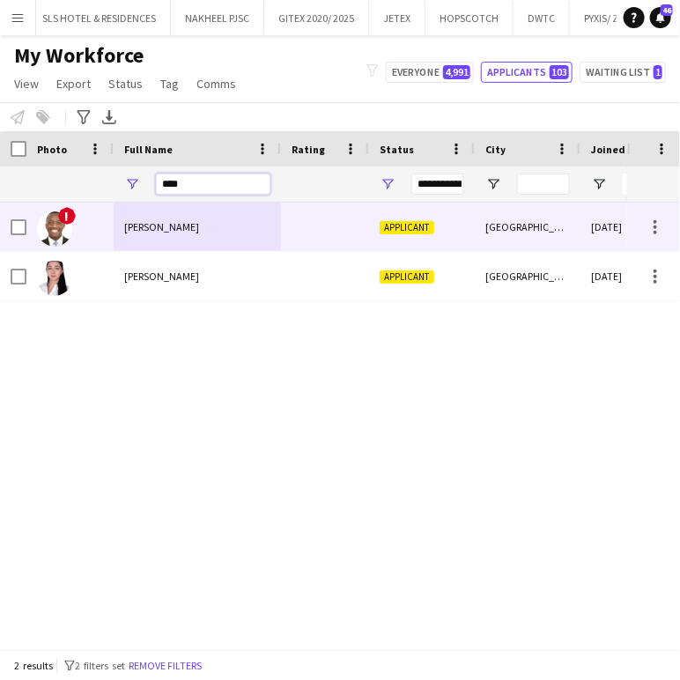
type input "****"
click at [155, 235] on div "Edmond shammah" at bounding box center [197, 227] width 167 height 48
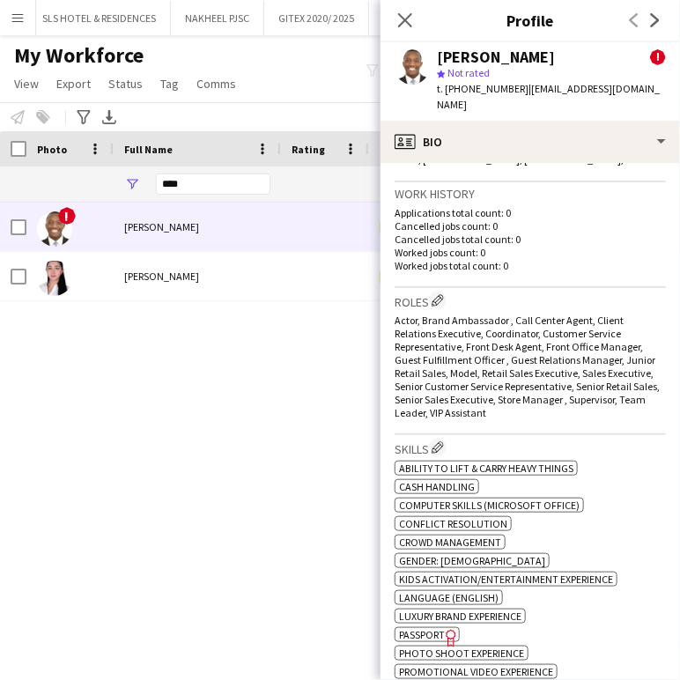
scroll to position [0, 0]
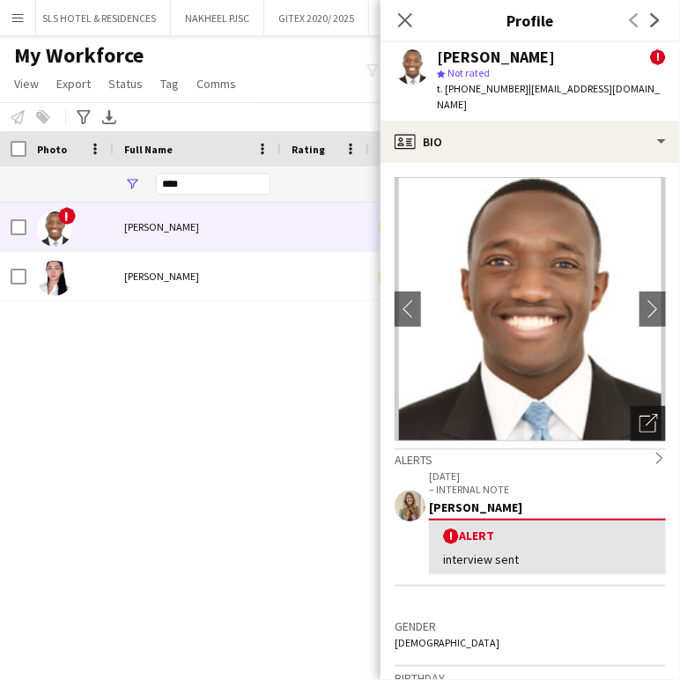
click at [646, 414] on icon at bounding box center [652, 420] width 12 height 12
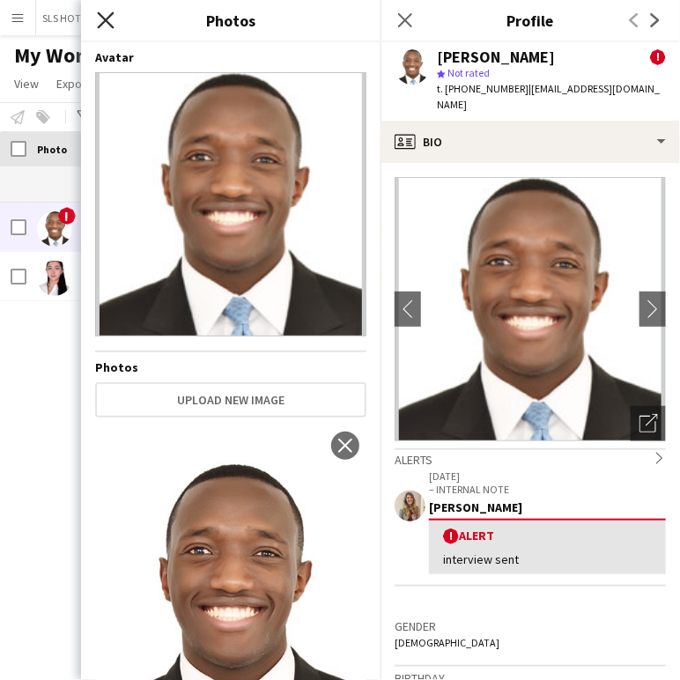
click at [104, 17] on icon at bounding box center [105, 19] width 17 height 17
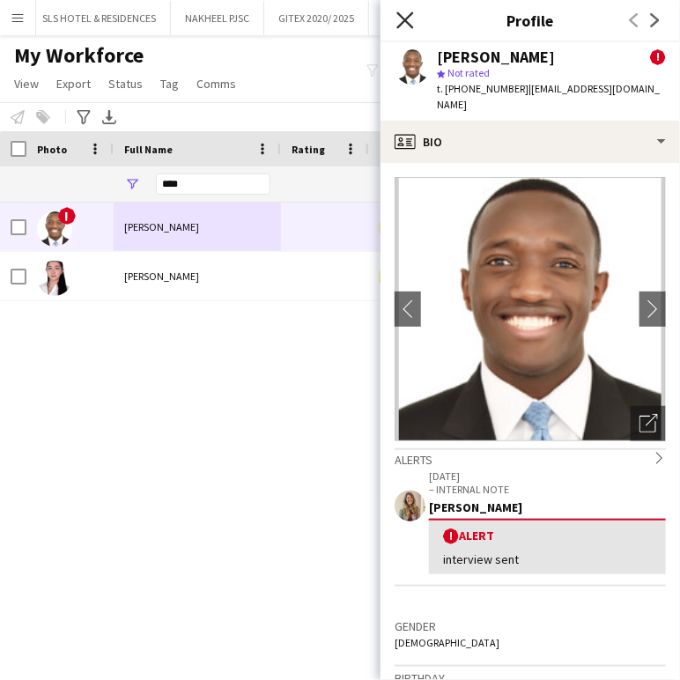
click at [404, 24] on icon "Close pop-in" at bounding box center [404, 19] width 17 height 17
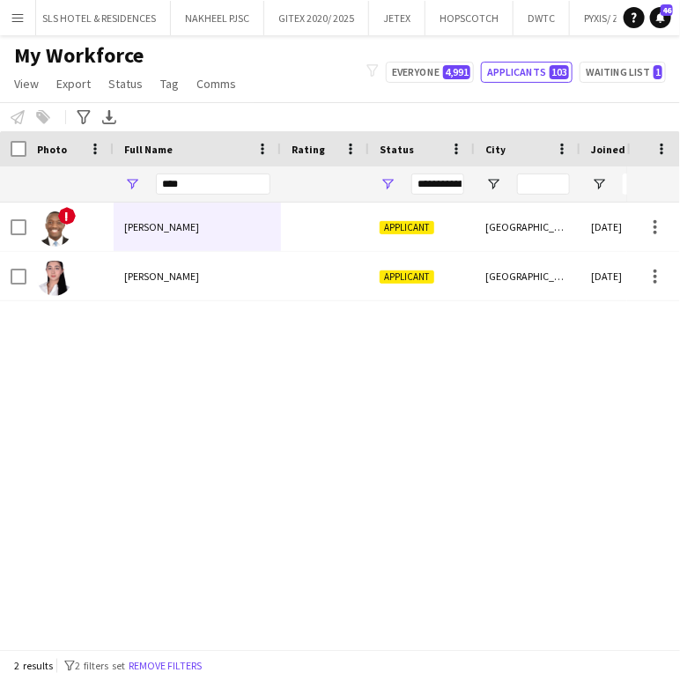
click at [82, 421] on div "! Edmond shammah Applicant Dubai 02-09-2025 CONTACTED BY VIVIANE Rahaf Hesham A…" at bounding box center [313, 419] width 627 height 432
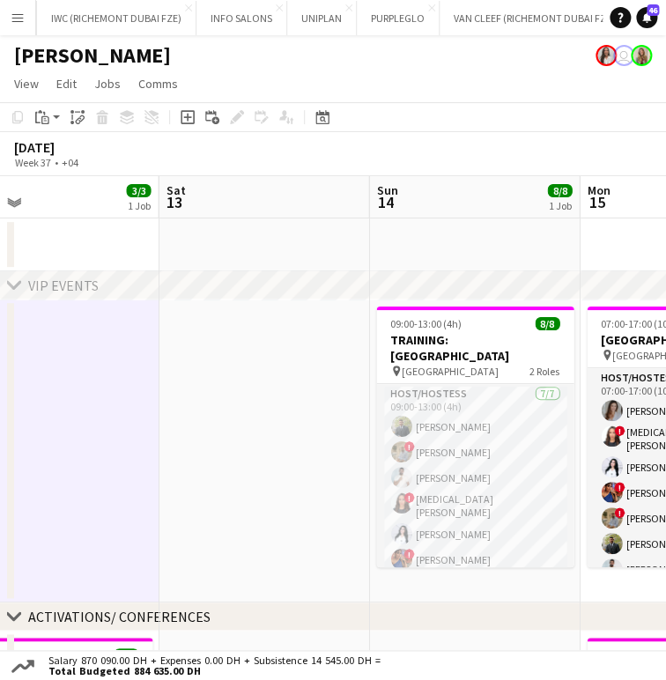
drag, startPoint x: 446, startPoint y: 404, endPoint x: 296, endPoint y: 396, distance: 149.9
click at [298, 396] on app-calendar-viewport "Tue 9 Wed 10 3/3 1 Job Thu 11 3/3 1 Job Fri 12 3/3 1 Job Sat 13 Sun 14 8/8 1 Jo…" at bounding box center [333, 635] width 666 height 918
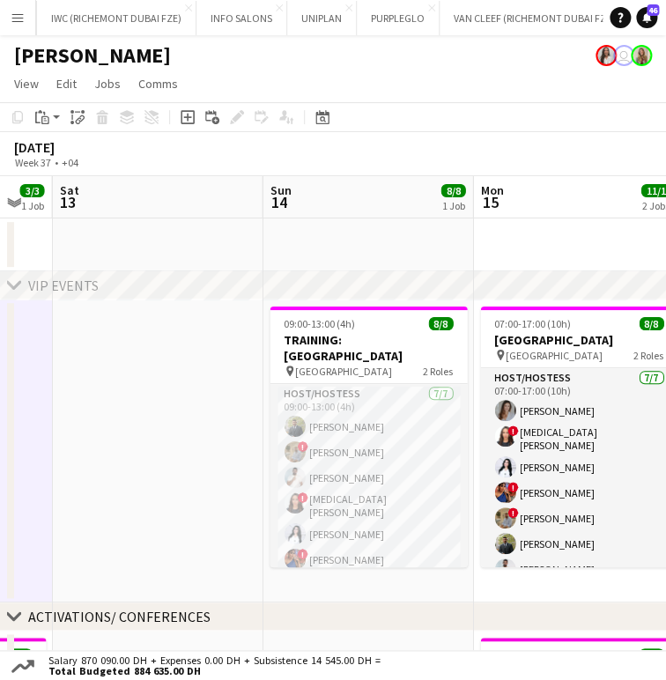
drag, startPoint x: 314, startPoint y: 417, endPoint x: 161, endPoint y: 413, distance: 152.4
click at [166, 413] on app-calendar-viewport "Tue 9 Wed 10 3/3 1 Job Thu 11 3/3 1 Job Fri 12 3/3 1 Job Sat 13 Sun 14 8/8 1 Jo…" at bounding box center [333, 635] width 666 height 918
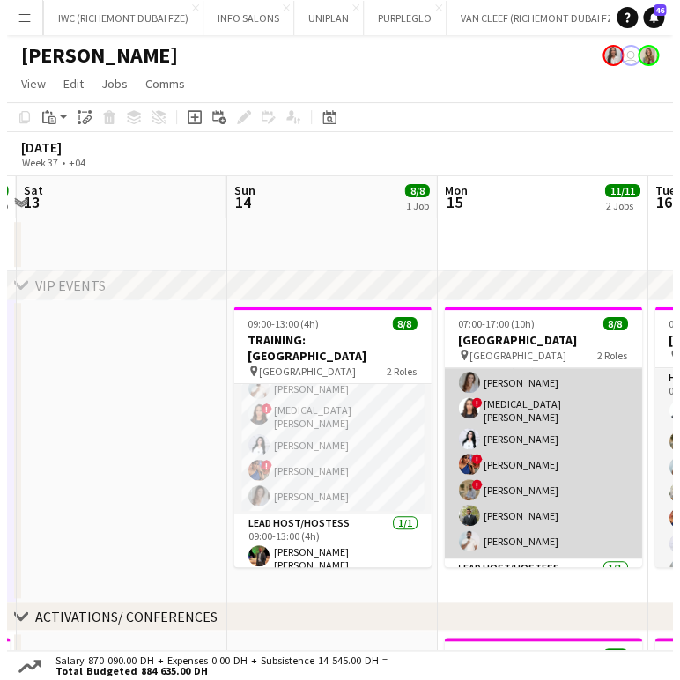
scroll to position [73, 0]
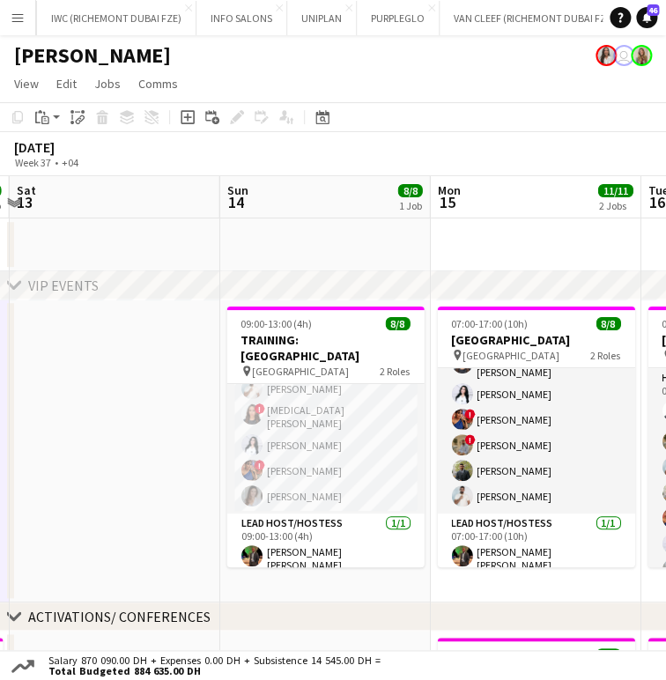
click at [167, 454] on app-date-cell at bounding box center [115, 450] width 211 height 303
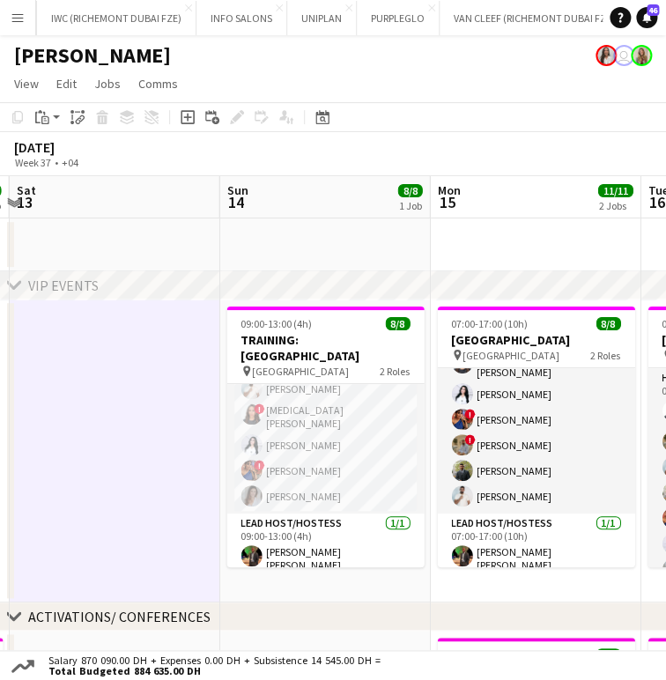
click at [18, 18] on app-icon "Menu" at bounding box center [18, 18] width 14 height 14
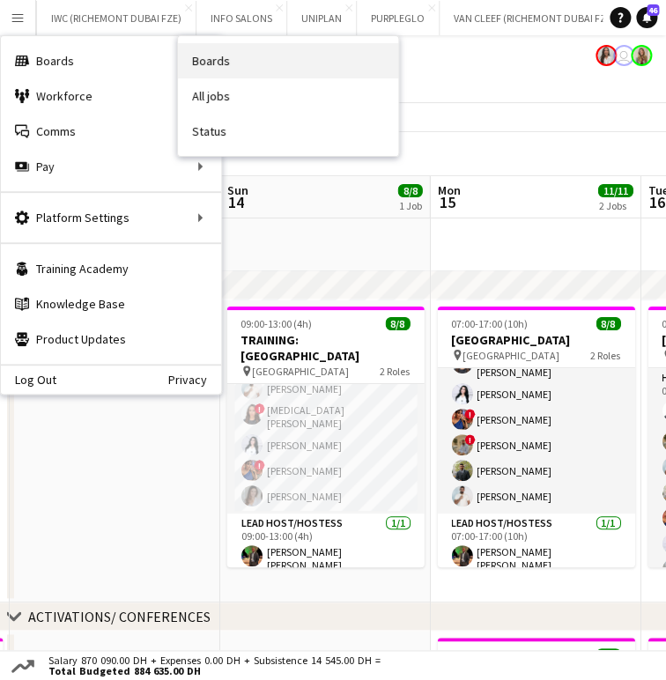
click at [216, 63] on link "Boards" at bounding box center [288, 60] width 220 height 35
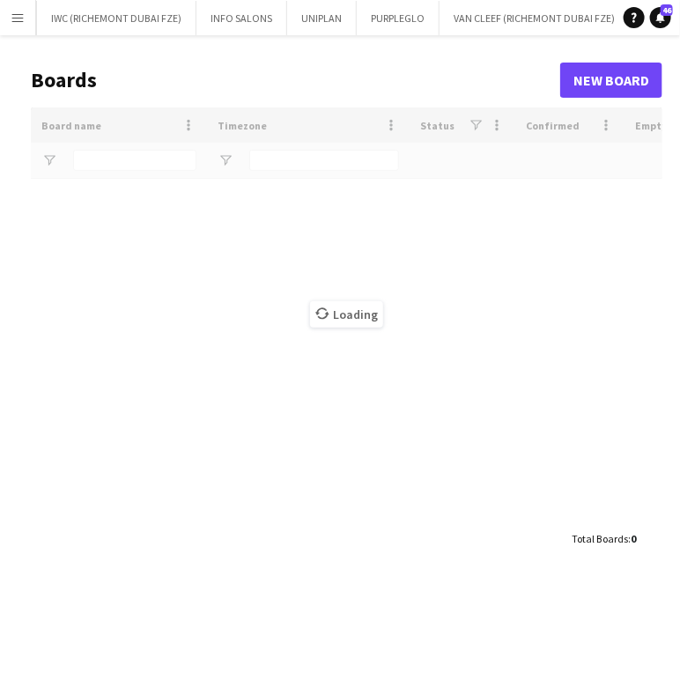
type input "****"
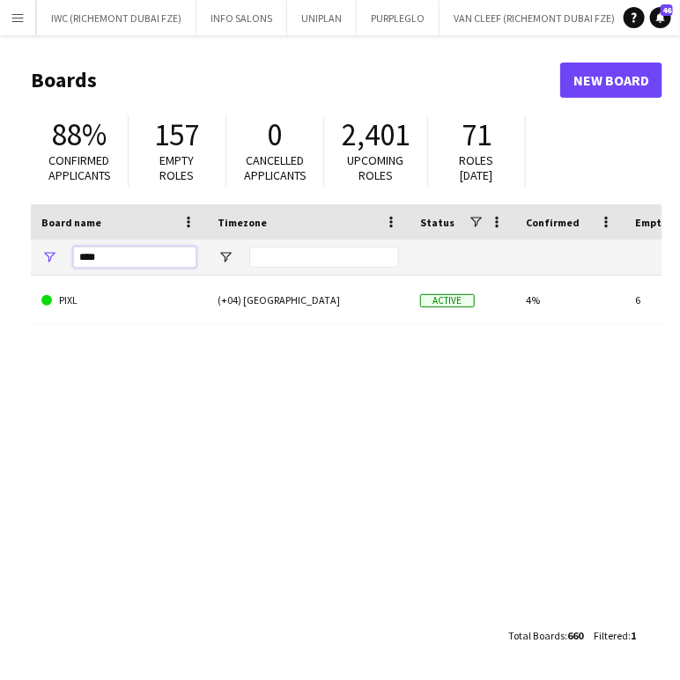
drag, startPoint x: 113, startPoint y: 259, endPoint x: 24, endPoint y: 249, distance: 89.5
click at [26, 258] on main "Boards New Board 88% Confirmed applicants 157 Empty roles 0 Cancelled applicant…" at bounding box center [340, 357] width 680 height 644
type input "***"
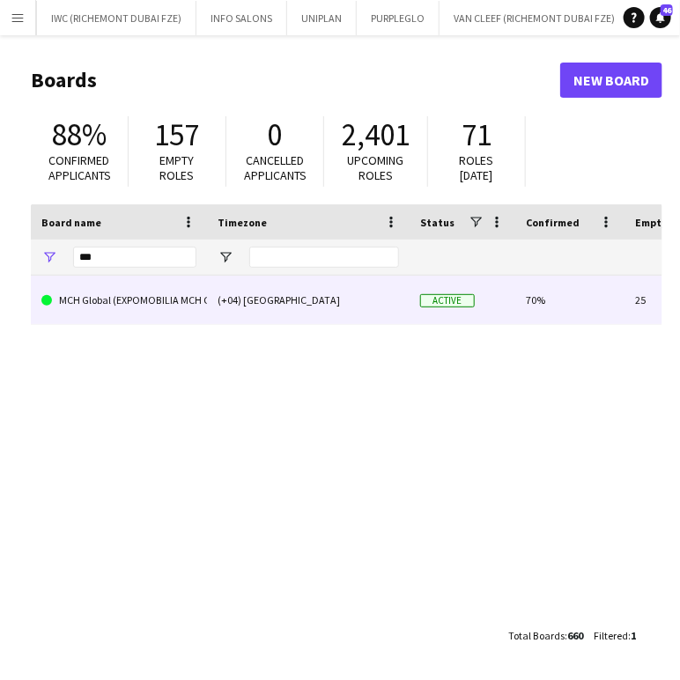
click at [86, 308] on link "MCH Global (EXPOMOBILIA MCH GLOBAL ME LIVE MARKETING LLC)" at bounding box center [118, 300] width 155 height 49
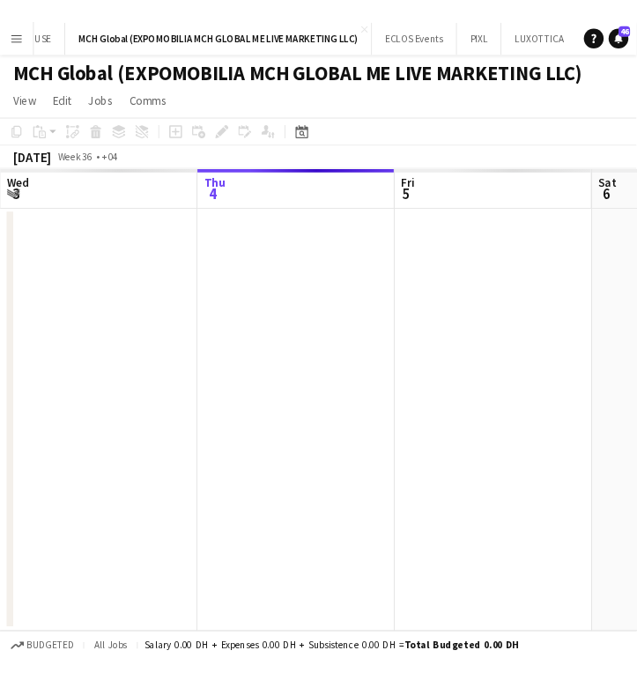
scroll to position [0, 1644]
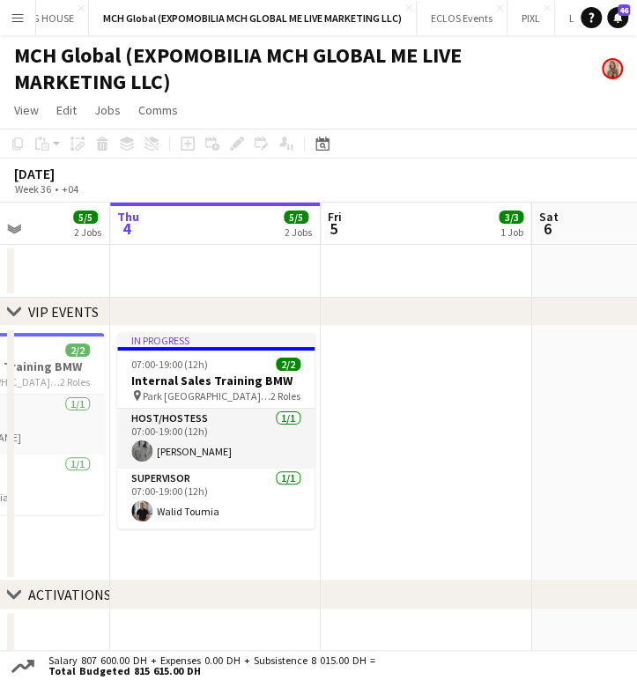
drag, startPoint x: 177, startPoint y: 439, endPoint x: 291, endPoint y: 439, distance: 113.6
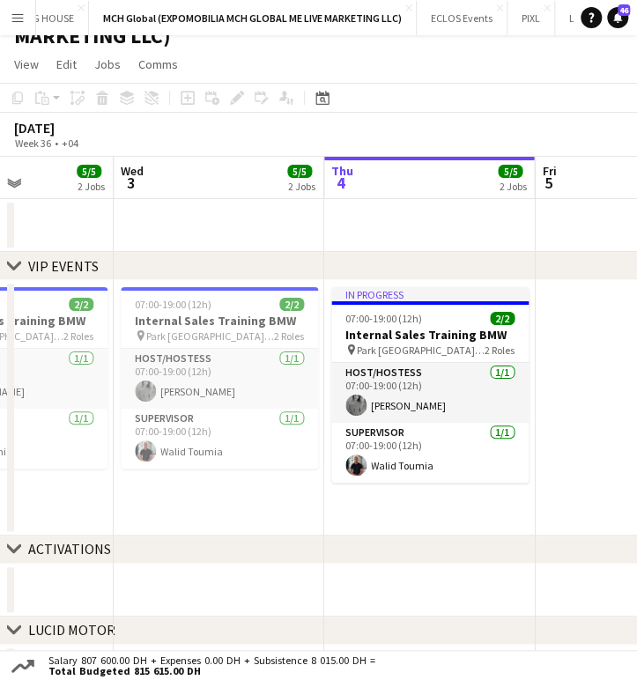
scroll to position [0, 0]
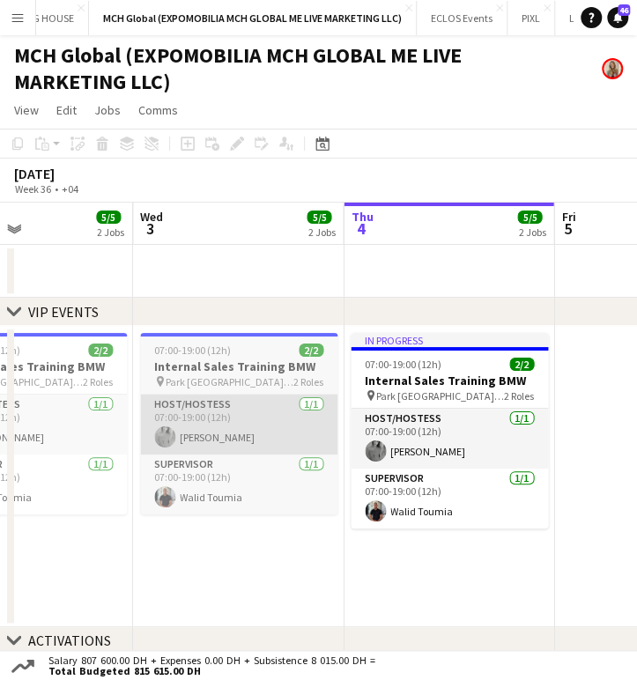
drag, startPoint x: 345, startPoint y: 455, endPoint x: 275, endPoint y: 444, distance: 71.4
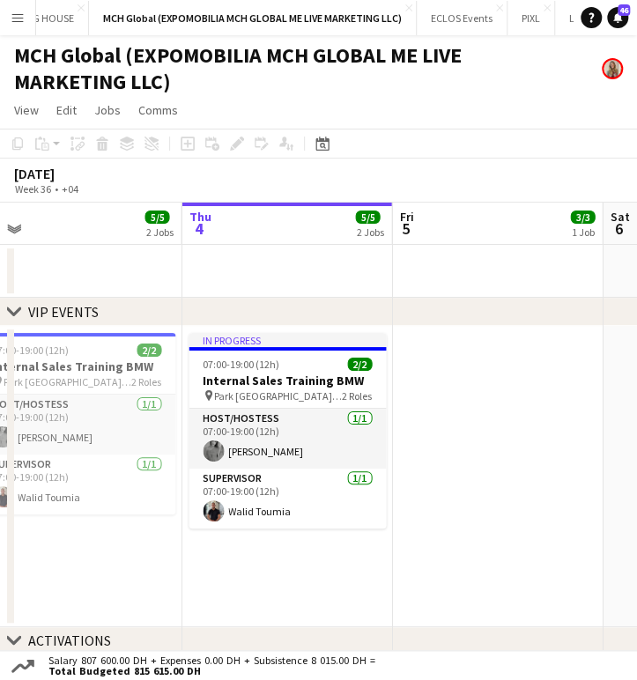
drag, startPoint x: 485, startPoint y: 443, endPoint x: 273, endPoint y: 430, distance: 212.7
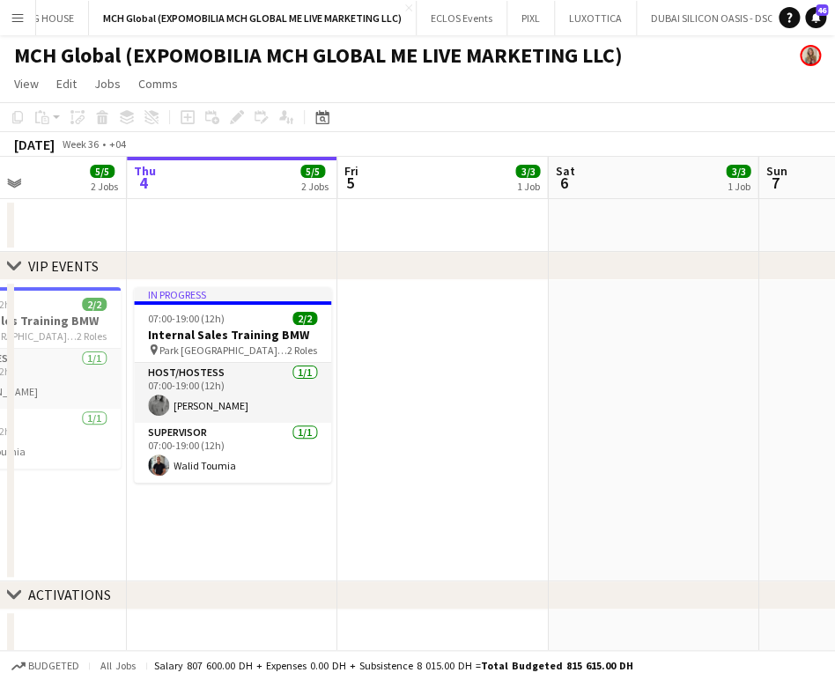
click at [534, 456] on app-date-cell at bounding box center [442, 430] width 211 height 301
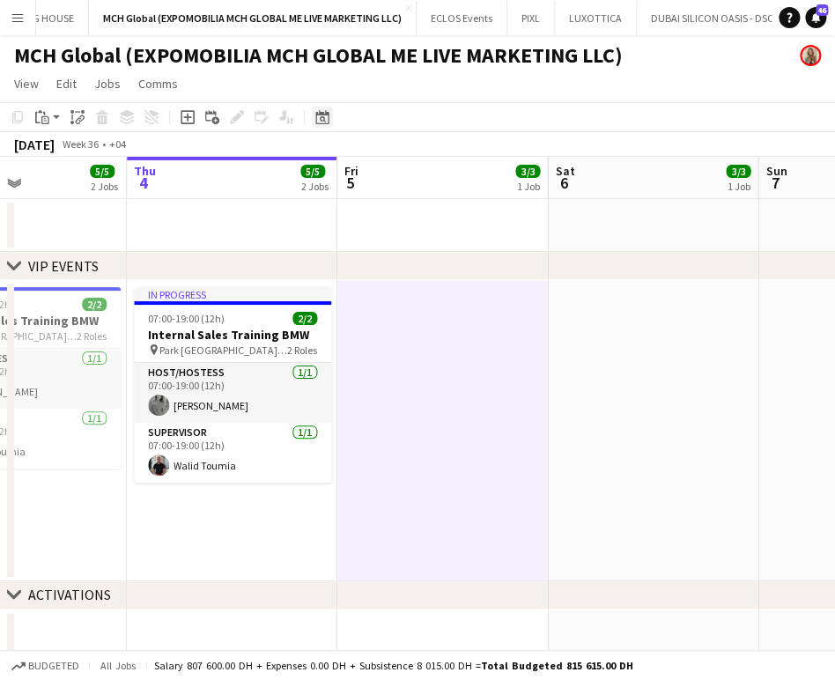
click at [324, 116] on icon "Date picker" at bounding box center [322, 117] width 14 height 14
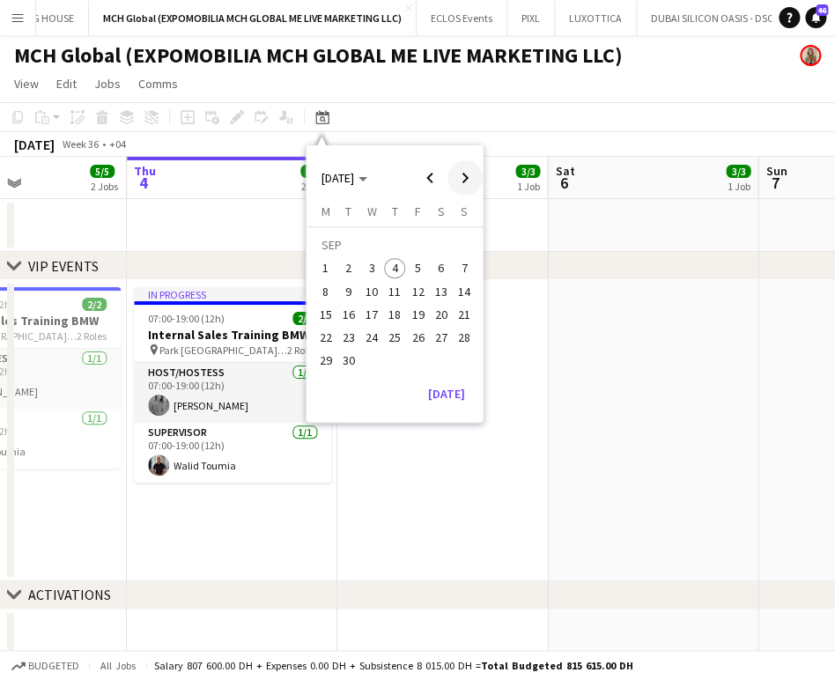
click at [466, 175] on span "Next month" at bounding box center [464, 177] width 35 height 35
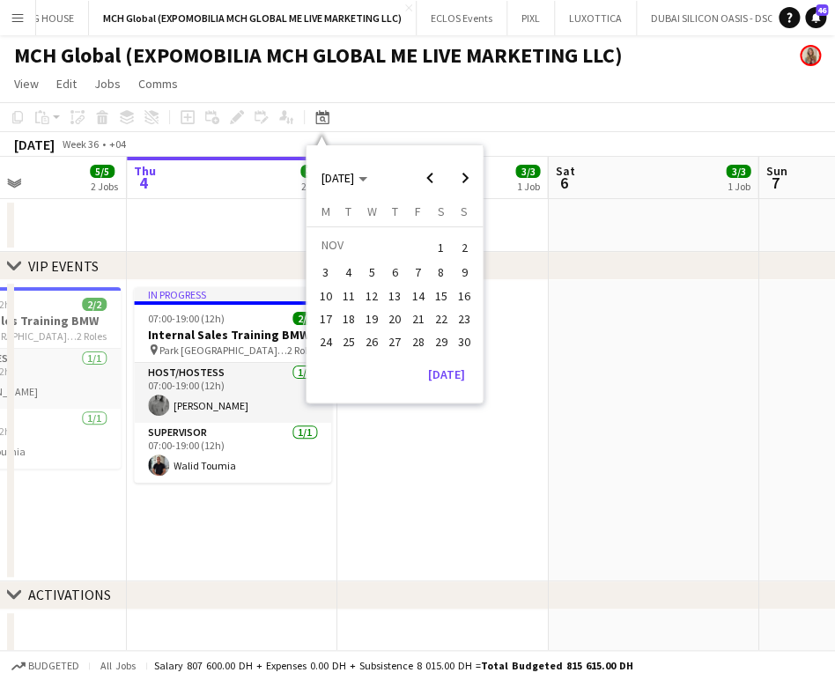
click at [320, 314] on span "17" at bounding box center [325, 318] width 21 height 21
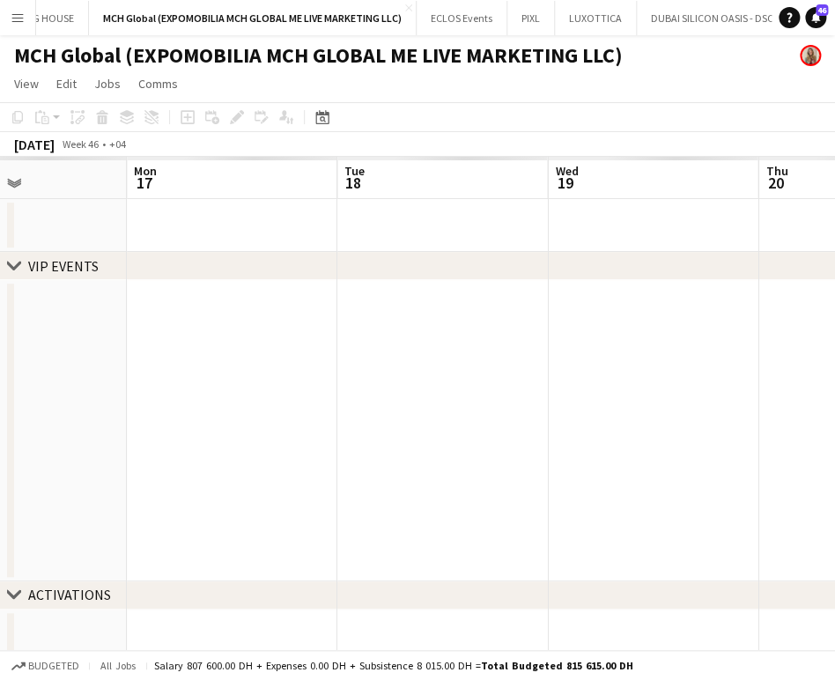
scroll to position [0, 606]
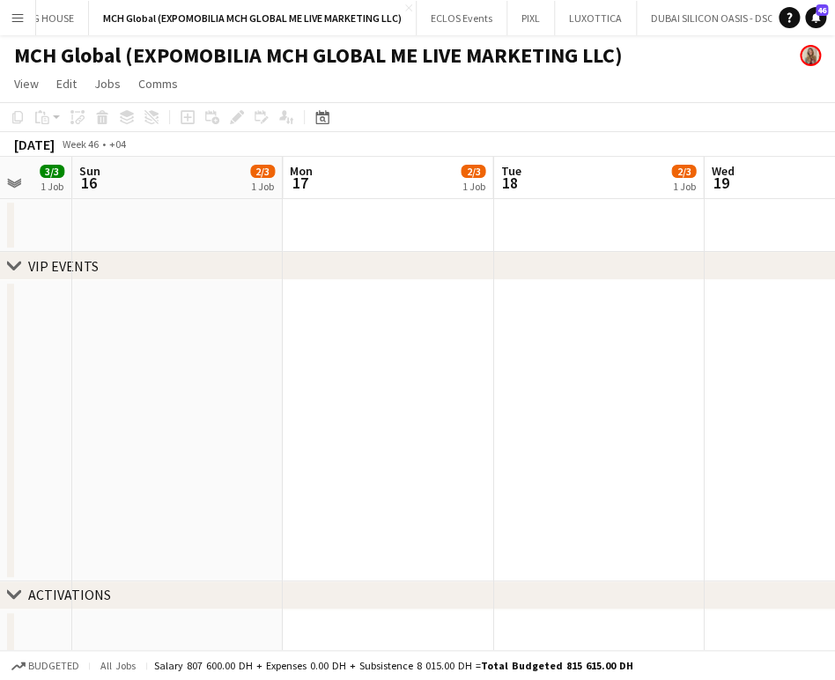
drag, startPoint x: 254, startPoint y: 404, endPoint x: 523, endPoint y: 398, distance: 269.6
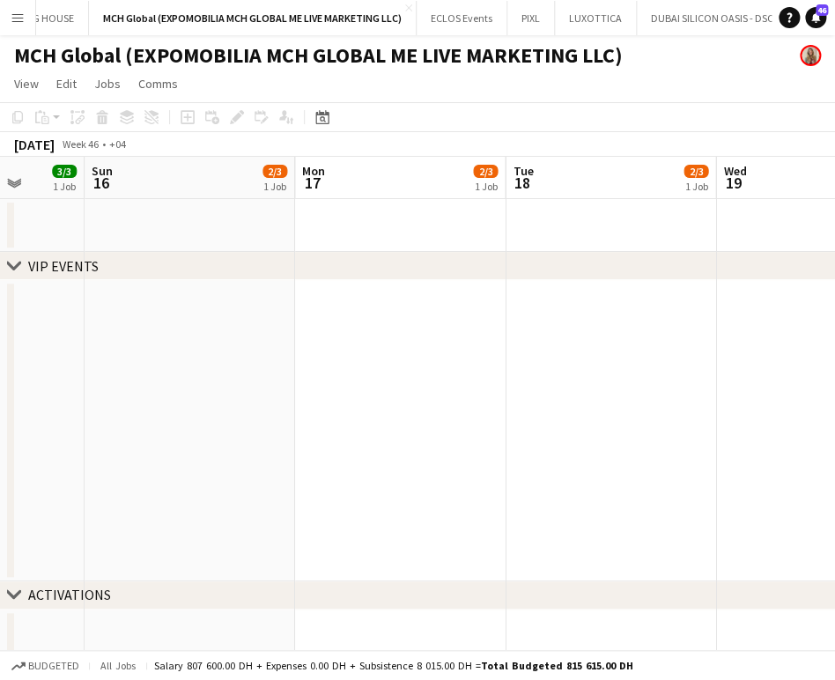
click at [408, 376] on app-date-cell at bounding box center [400, 430] width 211 height 301
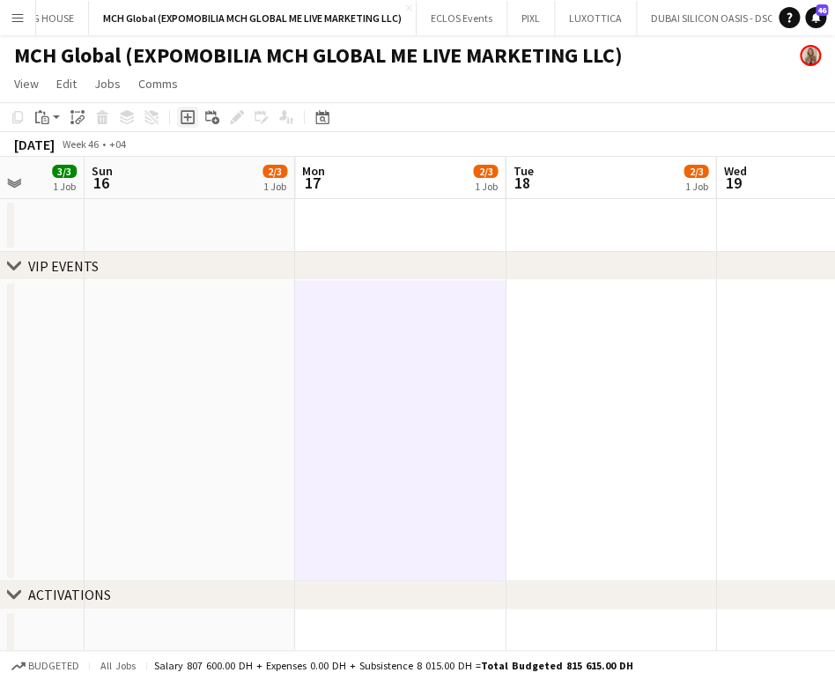
click at [181, 117] on icon "Add job" at bounding box center [188, 117] width 14 height 14
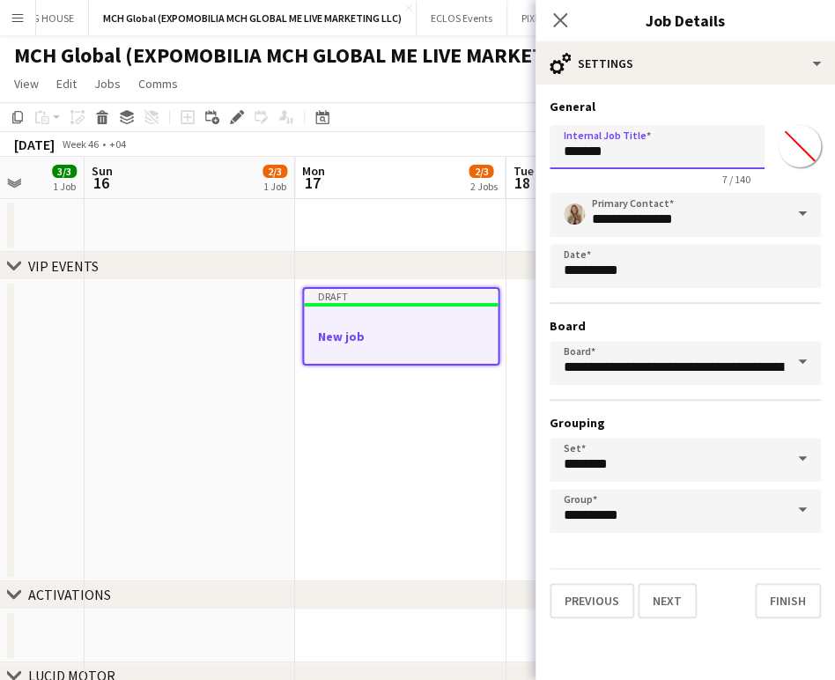
drag, startPoint x: 670, startPoint y: 153, endPoint x: 504, endPoint y: 122, distance: 169.5
click at [504, 122] on body "Menu Boards Boards Boards All jobs Status Workforce Workforce My Workforce Recr…" at bounding box center [417, 662] width 835 height 1325
paste input "**********"
type input "**********"
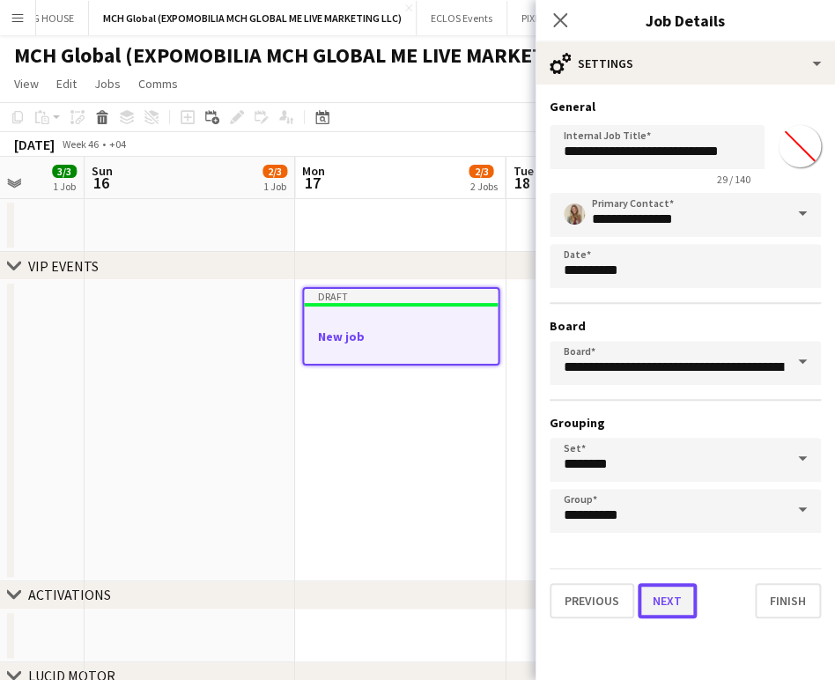
click at [665, 610] on button "Next" at bounding box center [667, 600] width 59 height 35
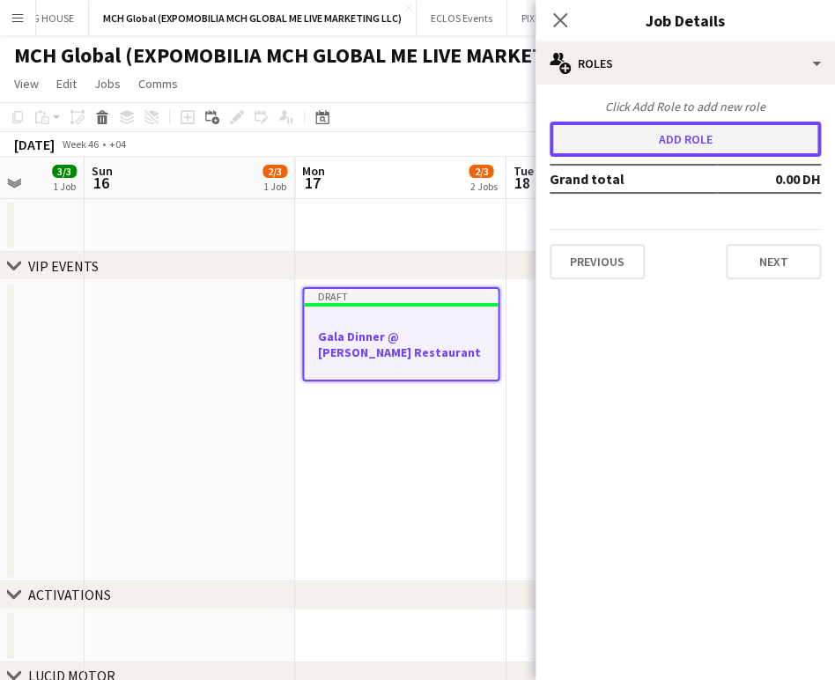
click at [601, 135] on button "Add role" at bounding box center [685, 139] width 271 height 35
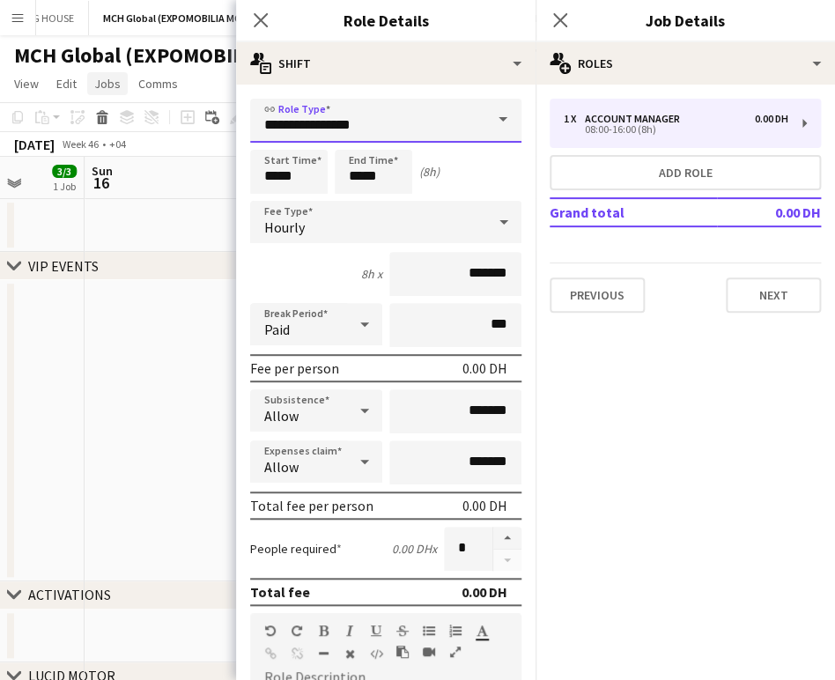
drag, startPoint x: 117, startPoint y: 88, endPoint x: 86, endPoint y: 86, distance: 30.9
click at [87, 87] on body "Menu Boards Boards Boards All jobs Status Workforce Workforce My Workforce Recr…" at bounding box center [417, 662] width 835 height 1325
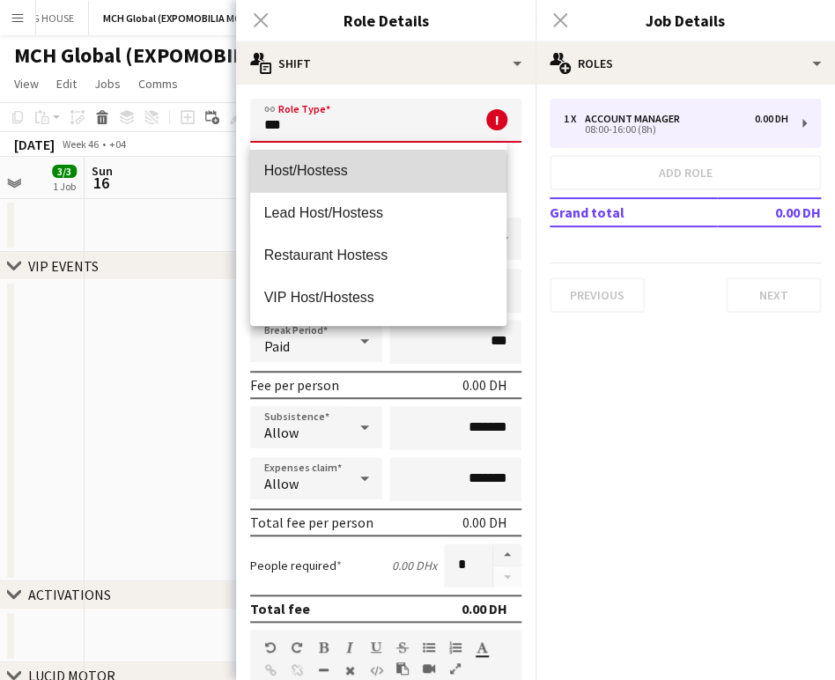
click at [368, 179] on span "Host/Hostess" at bounding box center [378, 170] width 228 height 17
type input "**********"
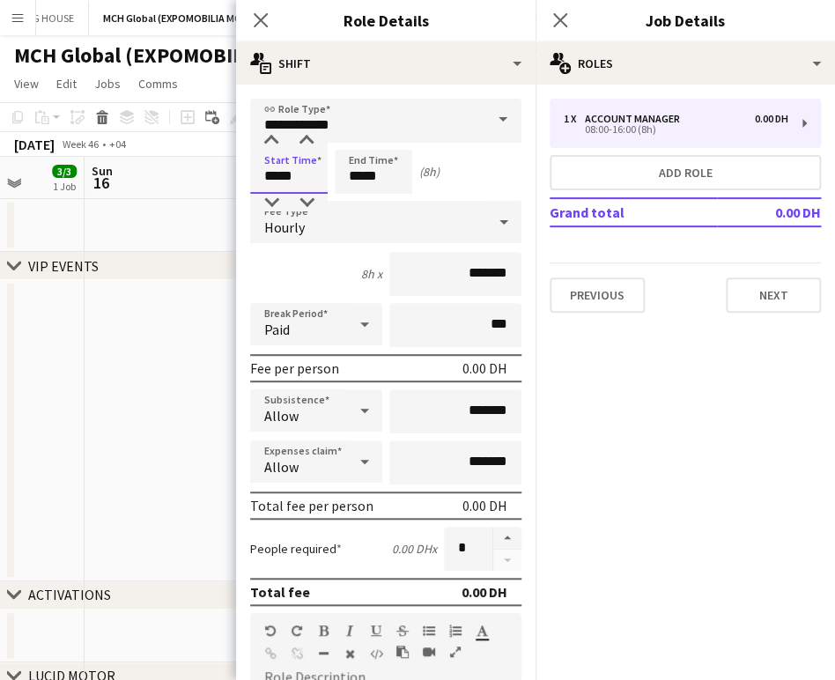
drag, startPoint x: 278, startPoint y: 175, endPoint x: 201, endPoint y: 166, distance: 78.1
click at [201, 166] on body "Menu Boards Boards Boards All jobs Status Workforce Workforce My Workforce Recr…" at bounding box center [417, 662] width 835 height 1325
drag, startPoint x: 305, startPoint y: 178, endPoint x: 203, endPoint y: 172, distance: 101.5
click at [203, 172] on body "Menu Boards Boards Boards All jobs Status Workforce Workforce My Workforce Recr…" at bounding box center [417, 662] width 835 height 1325
type input "*****"
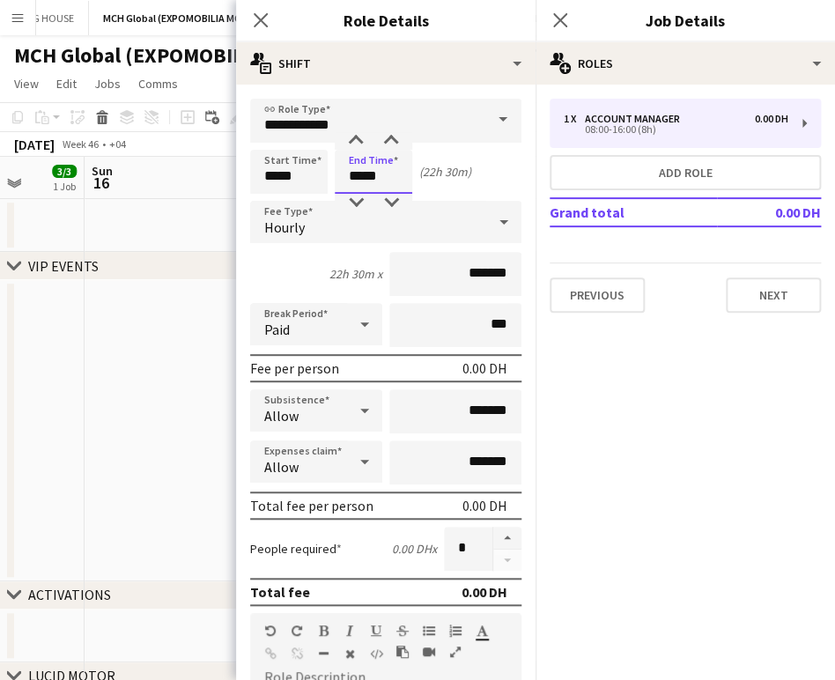
drag, startPoint x: 358, startPoint y: 174, endPoint x: 321, endPoint y: 174, distance: 37.0
click at [321, 174] on div "Start Time ***** End Time ***** (22h 30m)" at bounding box center [385, 172] width 271 height 44
type input "*****"
click at [449, 279] on input "*******" at bounding box center [455, 274] width 132 height 44
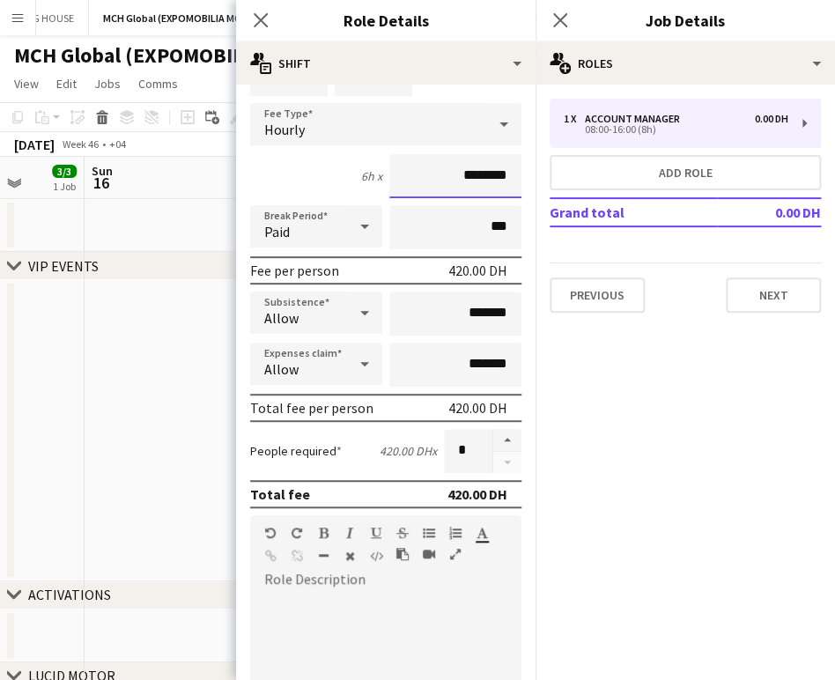
scroll to position [196, 0]
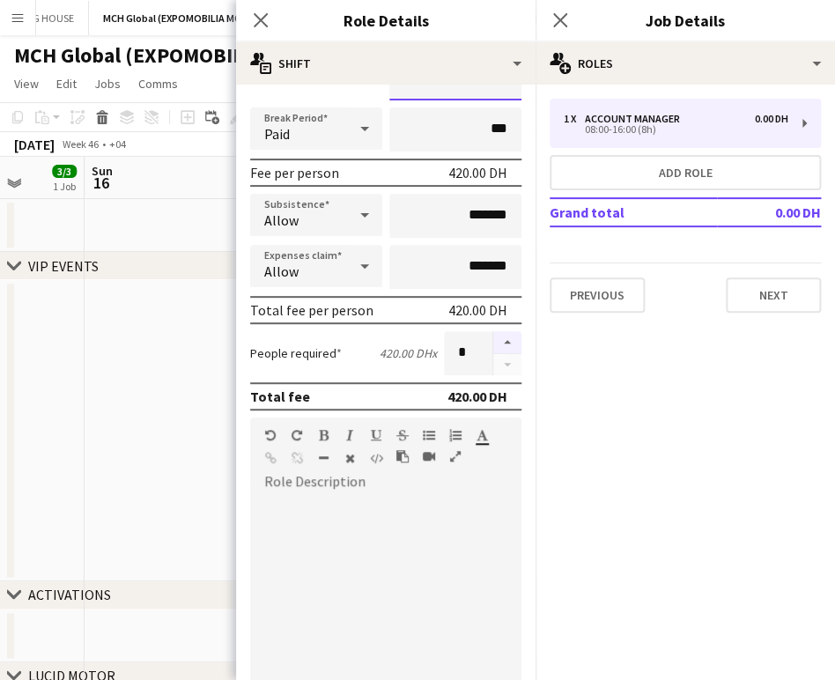
type input "********"
click at [493, 339] on button "button" at bounding box center [507, 342] width 28 height 23
click at [493, 341] on button "button" at bounding box center [507, 342] width 28 height 23
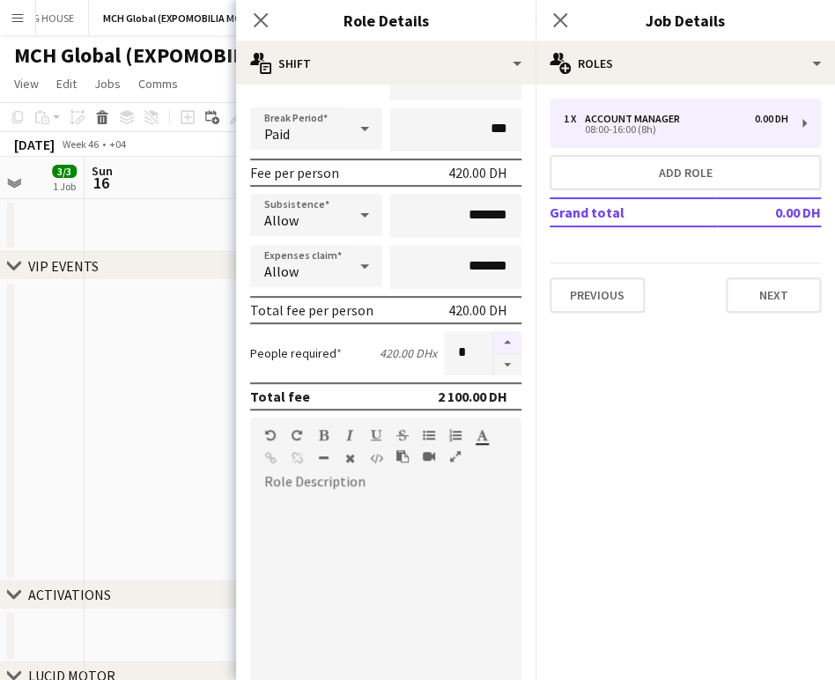
click at [493, 341] on button "button" at bounding box center [507, 342] width 28 height 23
type input "*"
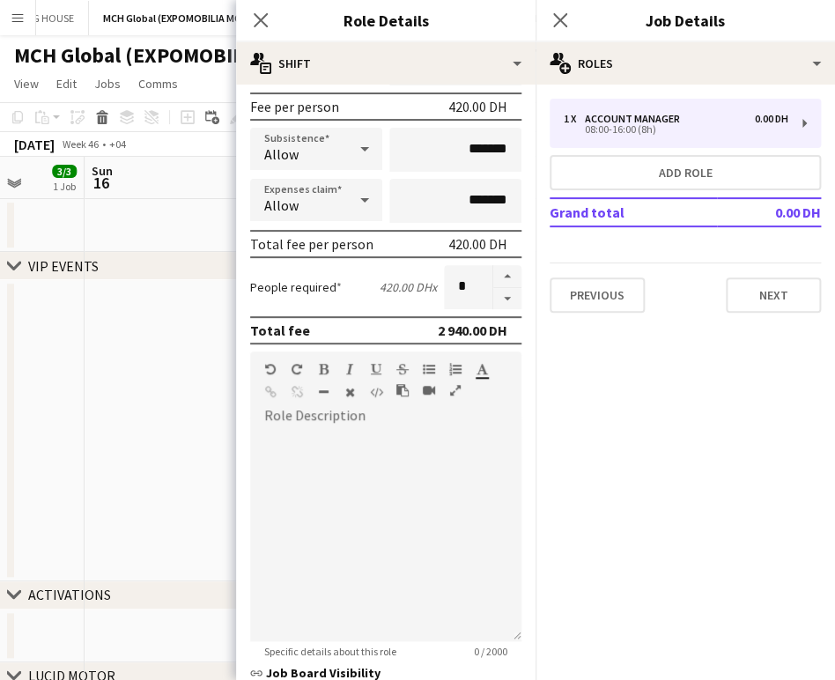
scroll to position [391, 0]
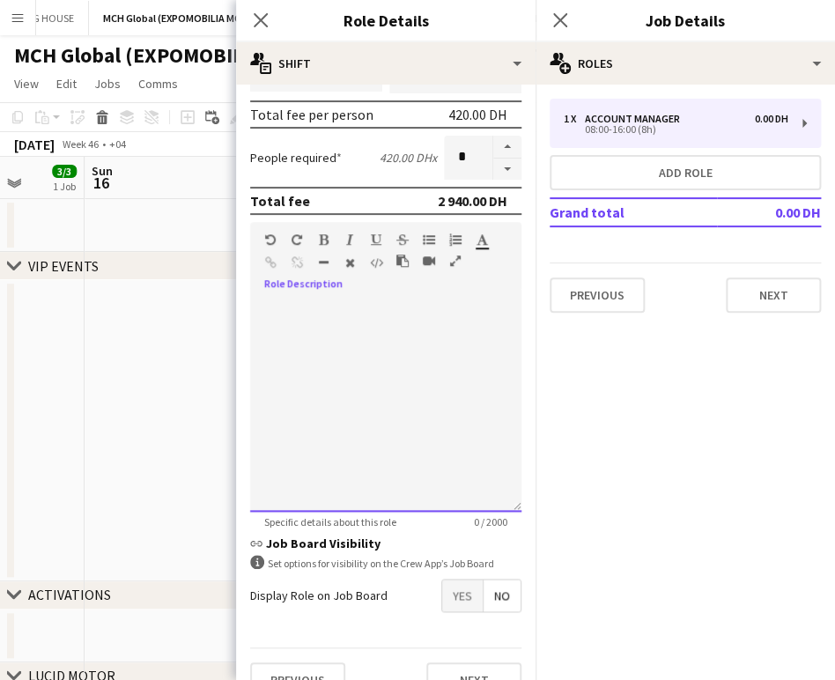
click at [357, 349] on div at bounding box center [385, 405] width 271 height 211
paste div
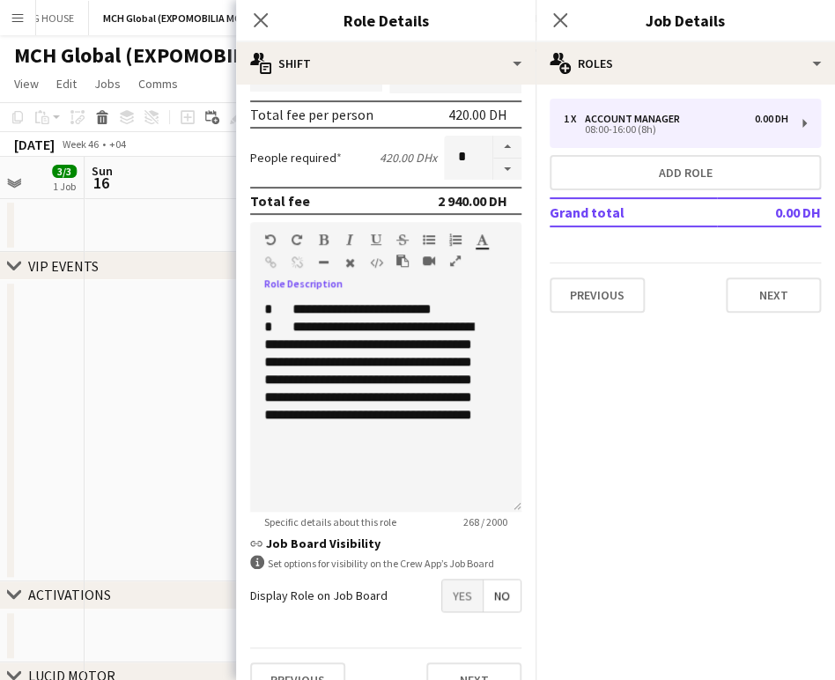
drag, startPoint x: 454, startPoint y: 260, endPoint x: 465, endPoint y: 255, distance: 12.6
click at [452, 259] on icon "button" at bounding box center [455, 261] width 11 height 12
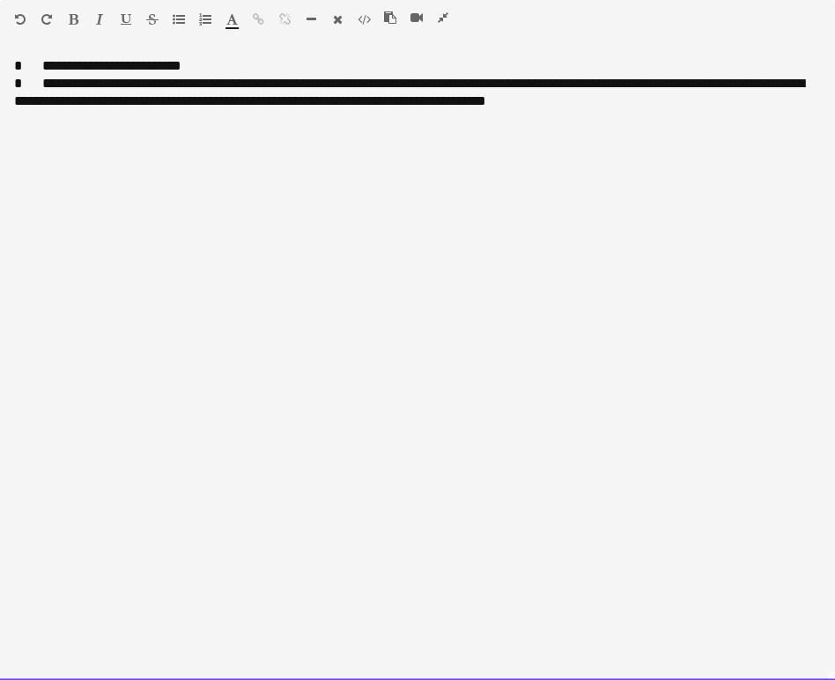
click at [352, 275] on div "**********" at bounding box center [417, 368] width 835 height 623
click at [166, 62] on div "**********" at bounding box center [417, 66] width 807 height 18
click at [34, 83] on span at bounding box center [32, 83] width 20 height 13
click at [95, 84] on div "**********" at bounding box center [417, 92] width 807 height 35
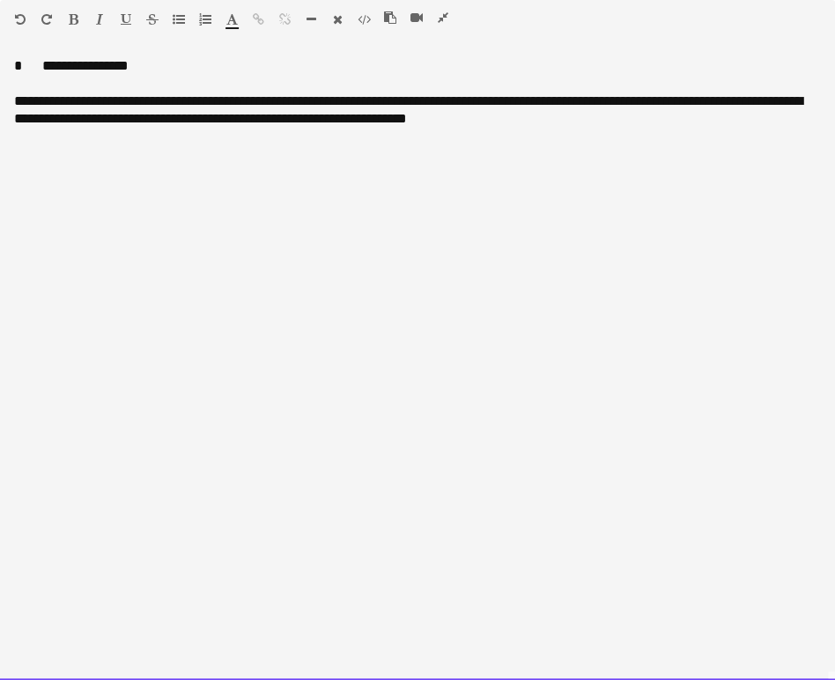
click at [217, 118] on div "**********" at bounding box center [417, 109] width 807 height 35
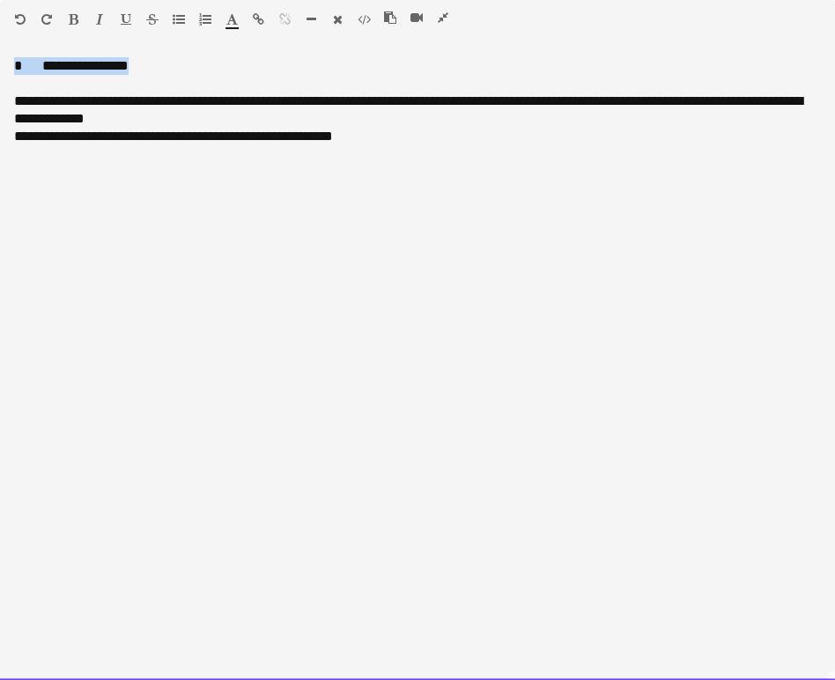
drag, startPoint x: 149, startPoint y: 65, endPoint x: 9, endPoint y: 32, distance: 144.0
drag, startPoint x: 70, startPoint y: 11, endPoint x: 92, endPoint y: 28, distance: 27.0
click at [70, 11] on div "Standard Heading 1 Heading 2 Heading 3 Heading 4 Heading 5 Heading 6 Heading 7 …" at bounding box center [417, 22] width 835 height 45
click at [406, 231] on div "**********" at bounding box center [417, 368] width 835 height 623
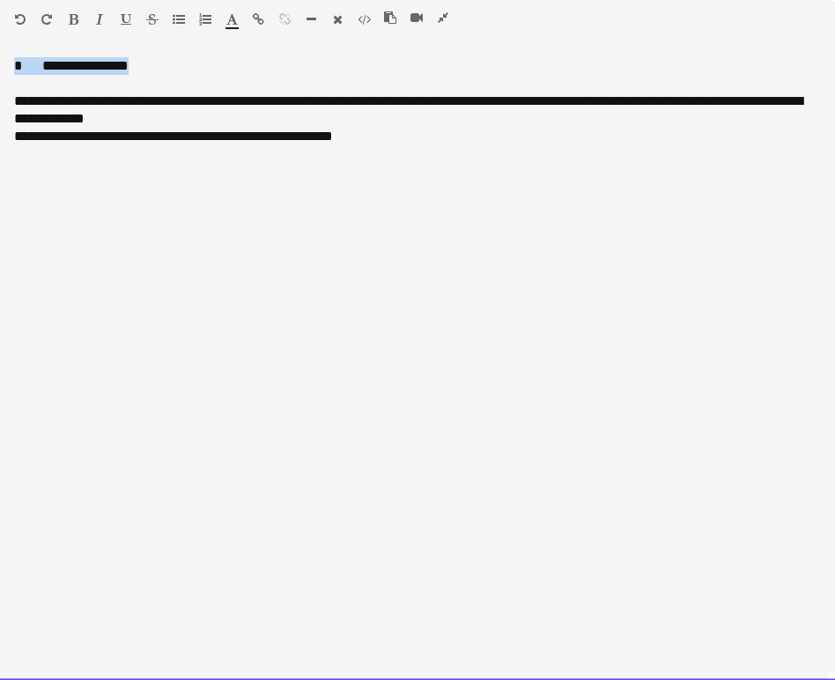
drag, startPoint x: 166, startPoint y: 65, endPoint x: -9, endPoint y: 44, distance: 176.5
click at [76, 13] on icon "button" at bounding box center [74, 19] width 10 height 12
click at [390, 268] on div "**********" at bounding box center [417, 368] width 835 height 623
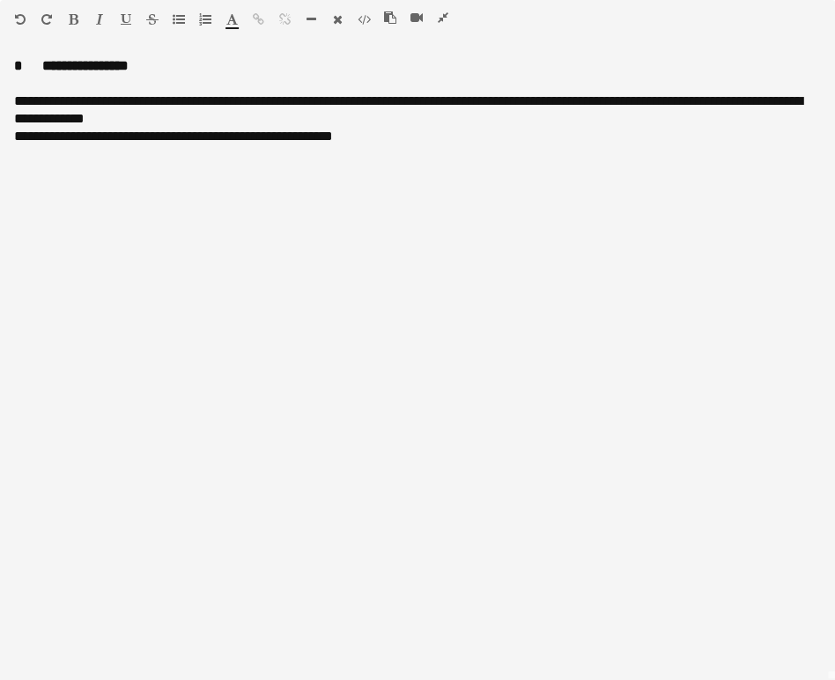
click at [438, 18] on icon "button" at bounding box center [443, 17] width 11 height 12
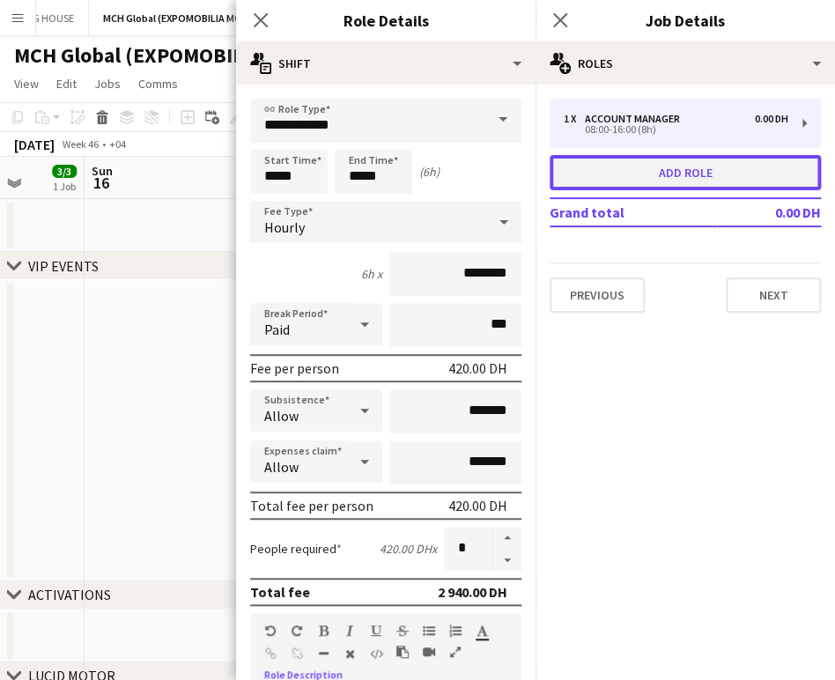
click at [665, 168] on button "Add role" at bounding box center [685, 172] width 271 height 35
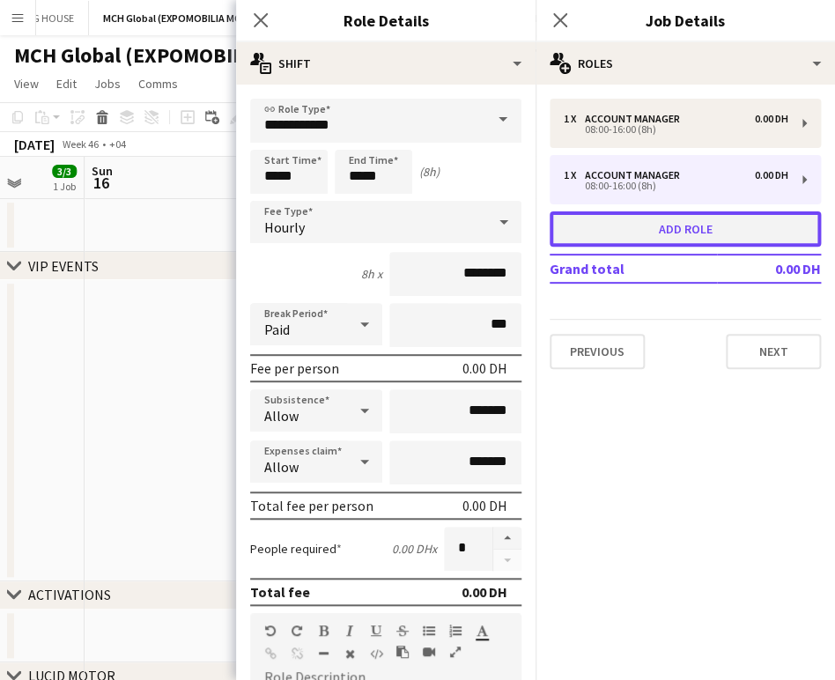
type input "**********"
type input "*****"
type input "*******"
type input "*"
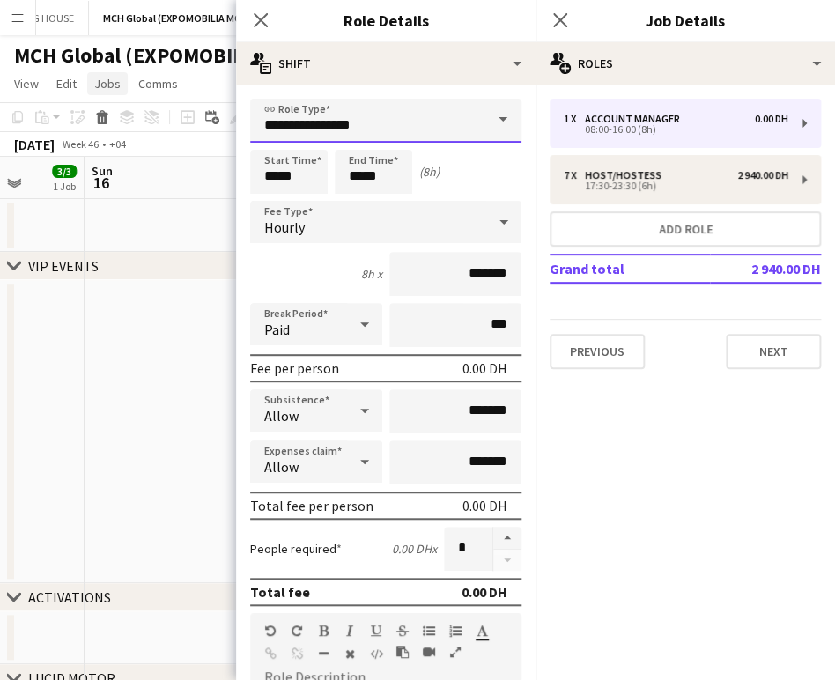
drag, startPoint x: 395, startPoint y: 126, endPoint x: 88, endPoint y: 86, distance: 309.1
click at [88, 86] on body "Menu Boards Boards Boards All jobs Status Workforce Workforce My Workforce Recr…" at bounding box center [417, 663] width 835 height 1327
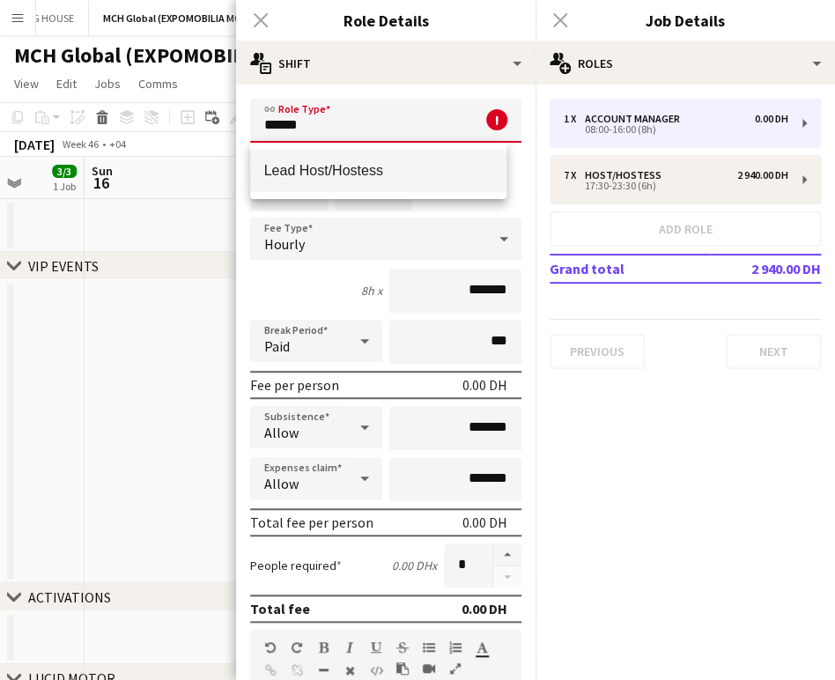
click at [390, 168] on span "Lead Host/Hostess" at bounding box center [378, 170] width 228 height 17
type input "**********"
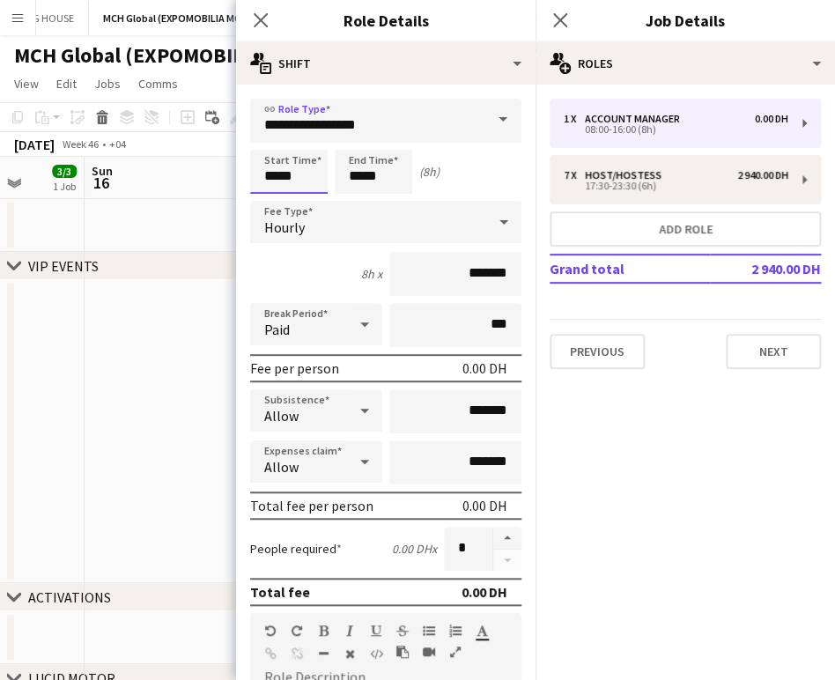
drag, startPoint x: 251, startPoint y: 169, endPoint x: 195, endPoint y: 162, distance: 56.8
click at [195, 162] on body "Menu Boards Boards Boards All jobs Status Workforce Workforce My Workforce Recr…" at bounding box center [417, 663] width 835 height 1327
type input "*****"
drag, startPoint x: 398, startPoint y: 174, endPoint x: 321, endPoint y: 174, distance: 76.6
click at [321, 174] on div "Start Time ***** End Time ***** (22h 30m)" at bounding box center [385, 172] width 271 height 44
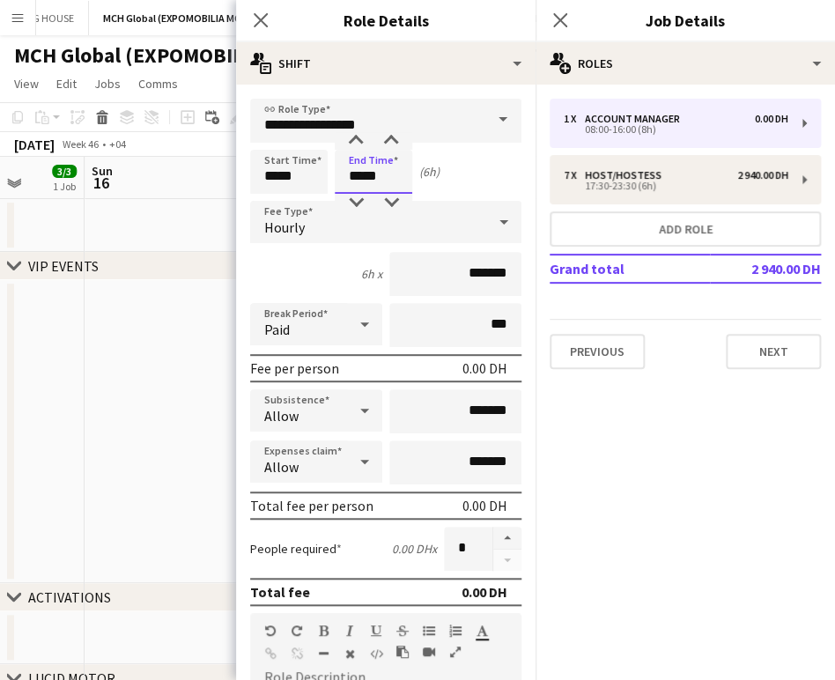
type input "*****"
click at [441, 271] on input "*******" at bounding box center [455, 274] width 132 height 44
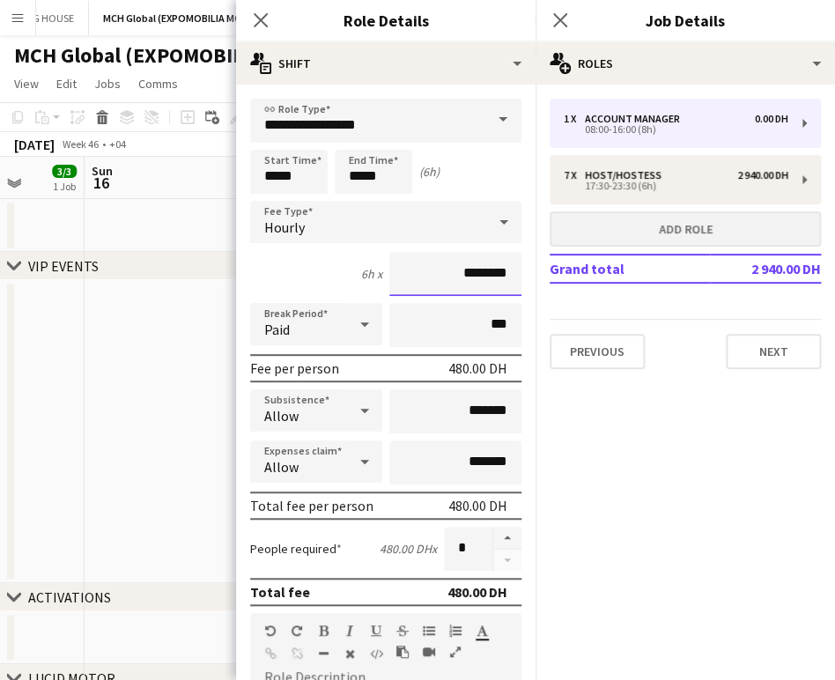
type input "********"
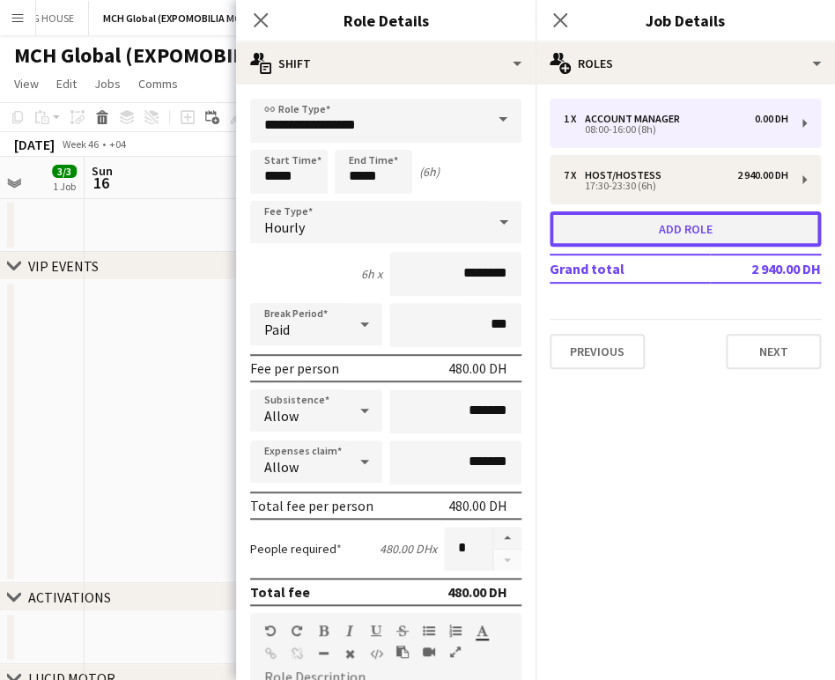
click at [665, 225] on button "Add role" at bounding box center [685, 228] width 271 height 35
type input "**********"
type input "*****"
type input "*******"
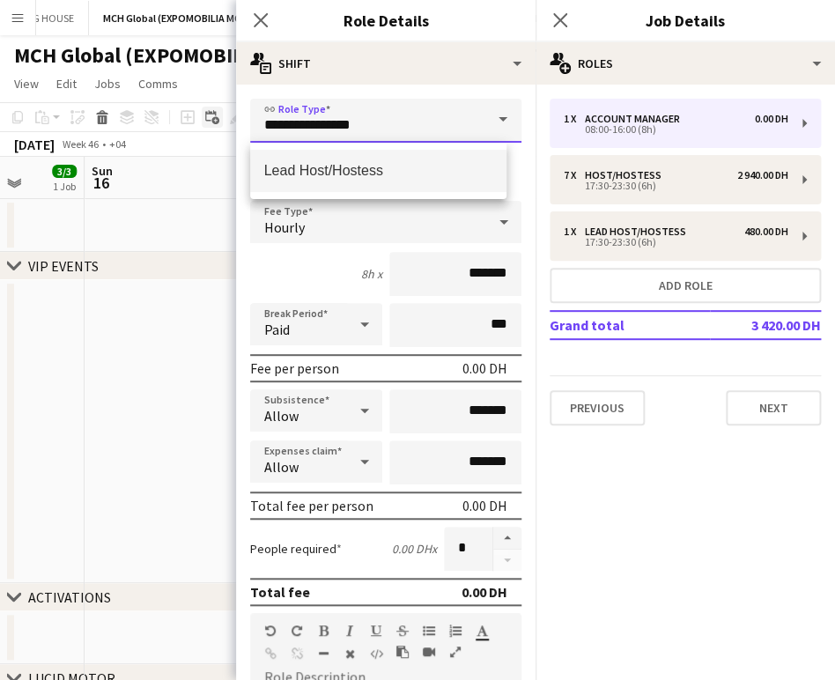
drag, startPoint x: 227, startPoint y: 111, endPoint x: 211, endPoint y: 109, distance: 16.0
click at [212, 111] on body "Menu Boards Boards Boards All jobs Status Workforce Workforce My Workforce Recr…" at bounding box center [417, 663] width 835 height 1327
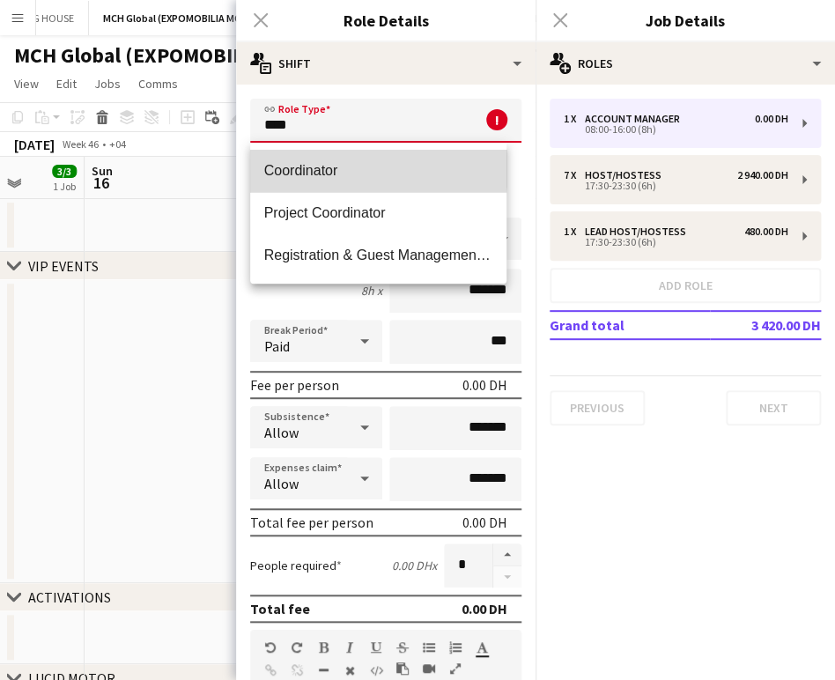
click at [314, 166] on span "Coordinator" at bounding box center [378, 170] width 228 height 17
type input "**********"
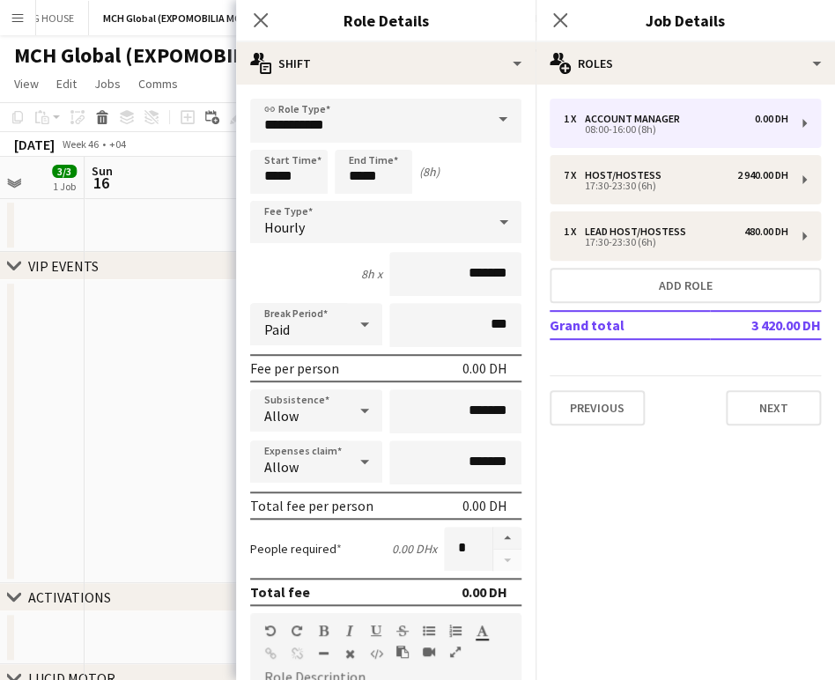
scroll to position [391, 0]
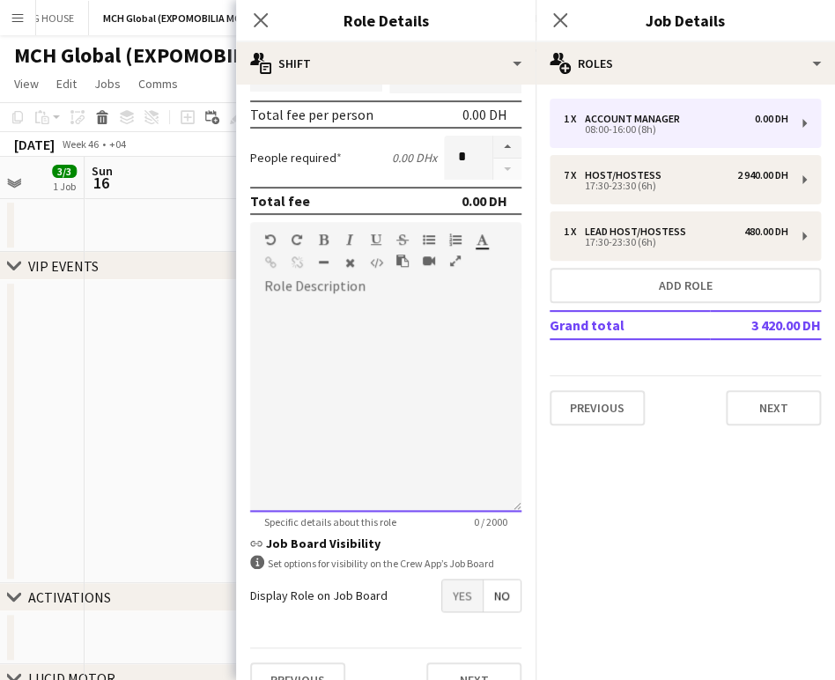
click at [357, 344] on div at bounding box center [385, 405] width 271 height 211
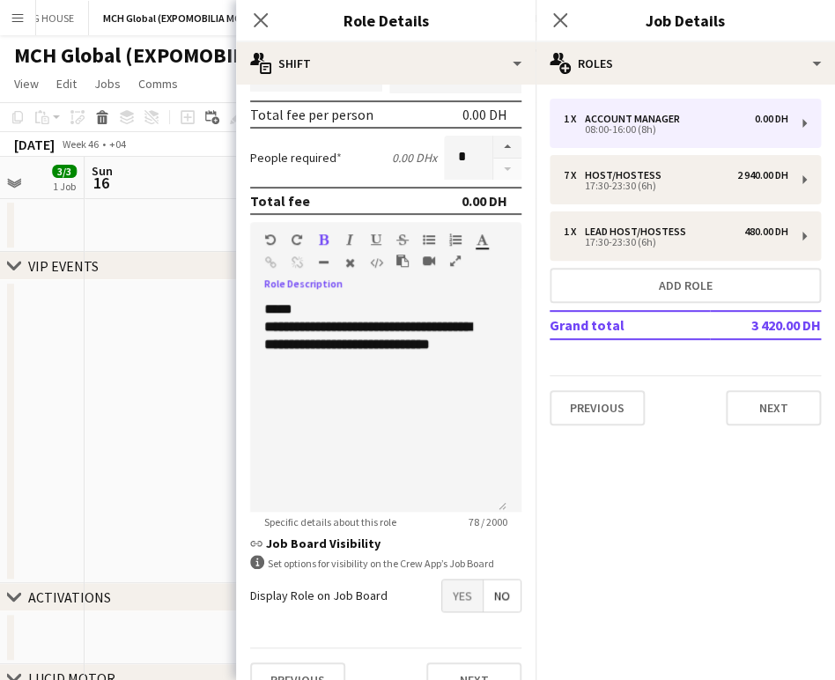
click at [268, 237] on icon "button" at bounding box center [270, 239] width 11 height 12
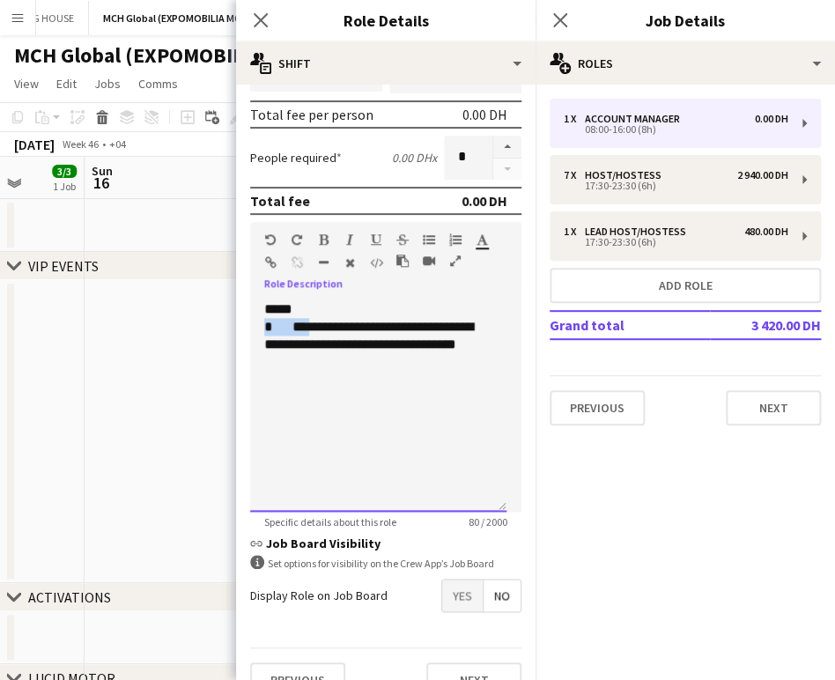
drag, startPoint x: 303, startPoint y: 320, endPoint x: 222, endPoint y: 324, distance: 81.2
click at [222, 324] on body "Menu Boards Boards Boards All jobs Status Workforce Workforce My Workforce Recr…" at bounding box center [417, 663] width 835 height 1327
click at [400, 325] on div "**********" at bounding box center [378, 335] width 228 height 35
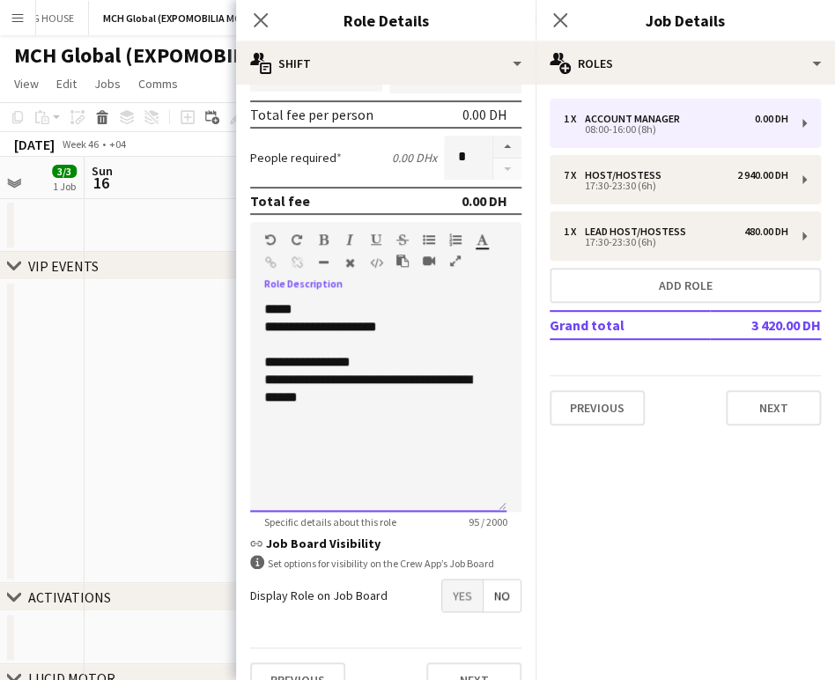
click at [297, 380] on div "**********" at bounding box center [378, 388] width 228 height 35
click at [404, 433] on div "**********" at bounding box center [378, 405] width 256 height 211
click at [434, 376] on div "**********" at bounding box center [378, 388] width 228 height 35
click at [484, 380] on div "**********" at bounding box center [378, 388] width 228 height 35
click at [368, 401] on div "**********" at bounding box center [378, 388] width 228 height 35
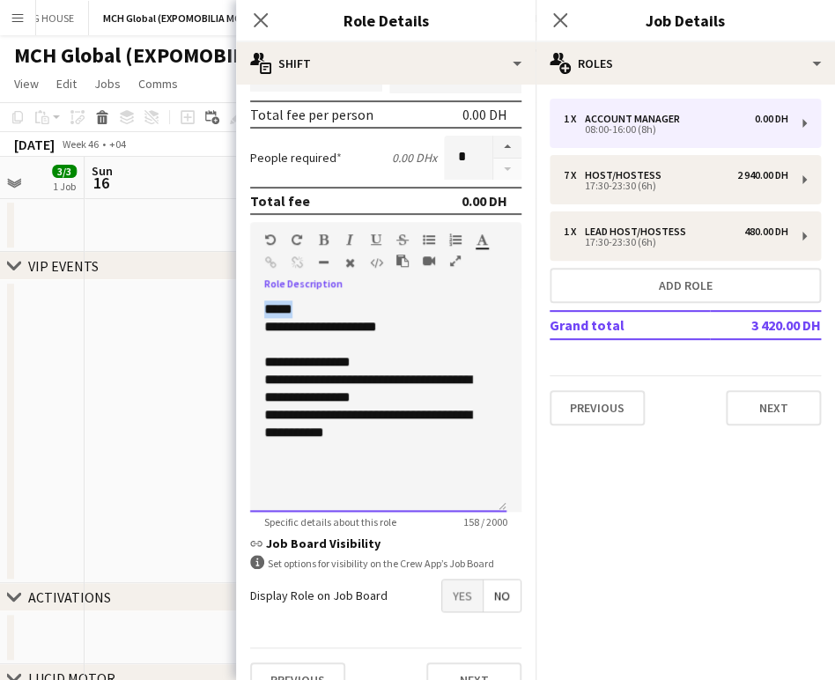
drag, startPoint x: 303, startPoint y: 307, endPoint x: 261, endPoint y: 307, distance: 42.3
click at [261, 307] on div "**********" at bounding box center [378, 405] width 256 height 211
click at [324, 233] on icon "button" at bounding box center [324, 239] width 10 height 12
drag, startPoint x: 382, startPoint y: 355, endPoint x: 260, endPoint y: 357, distance: 122.4
click at [260, 357] on div "**********" at bounding box center [378, 405] width 256 height 211
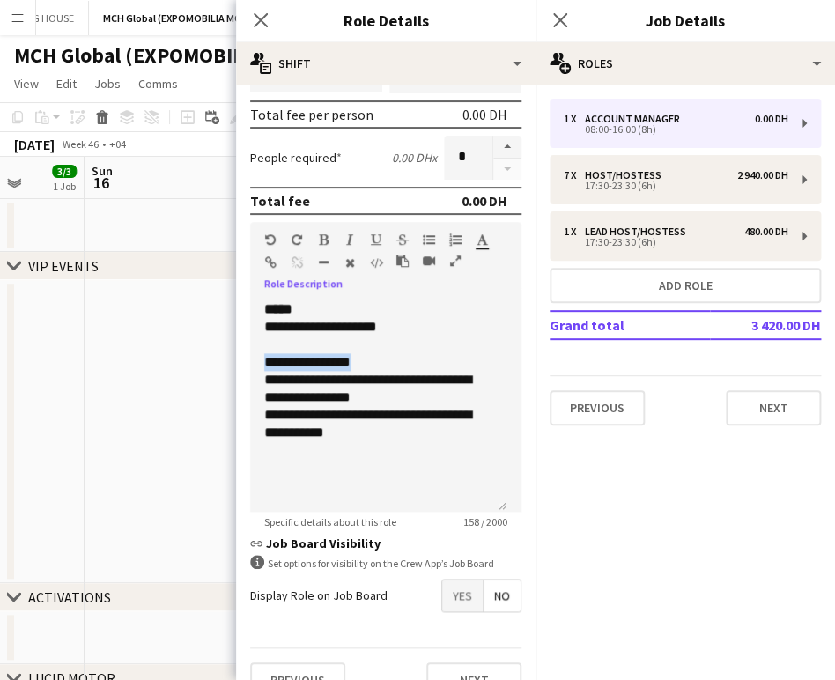
click at [323, 238] on icon "button" at bounding box center [324, 239] width 10 height 12
click at [367, 371] on div "**********" at bounding box center [378, 388] width 228 height 35
click at [421, 364] on div "**********" at bounding box center [378, 362] width 228 height 18
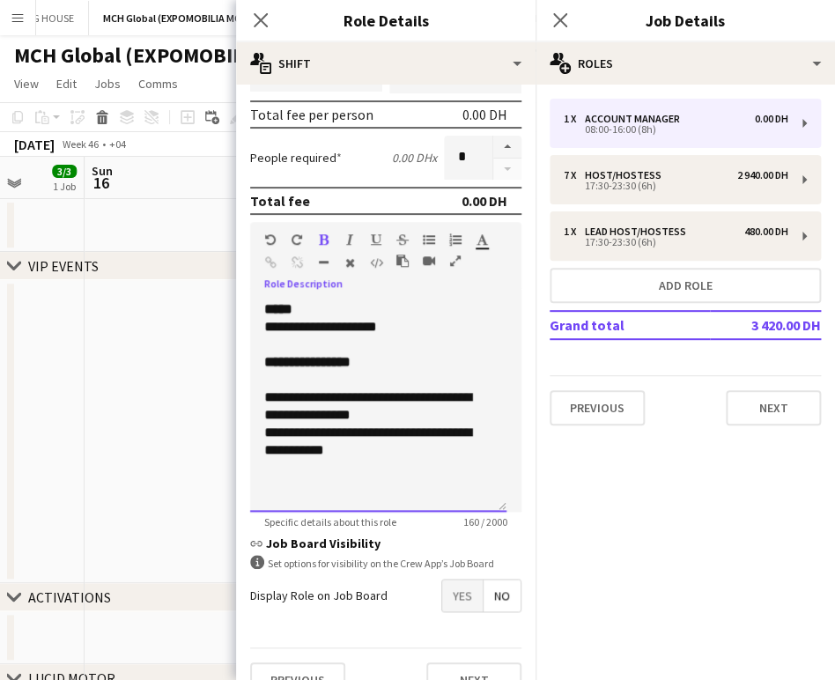
click at [490, 395] on div "**********" at bounding box center [378, 405] width 228 height 35
click at [365, 462] on div at bounding box center [378, 468] width 228 height 18
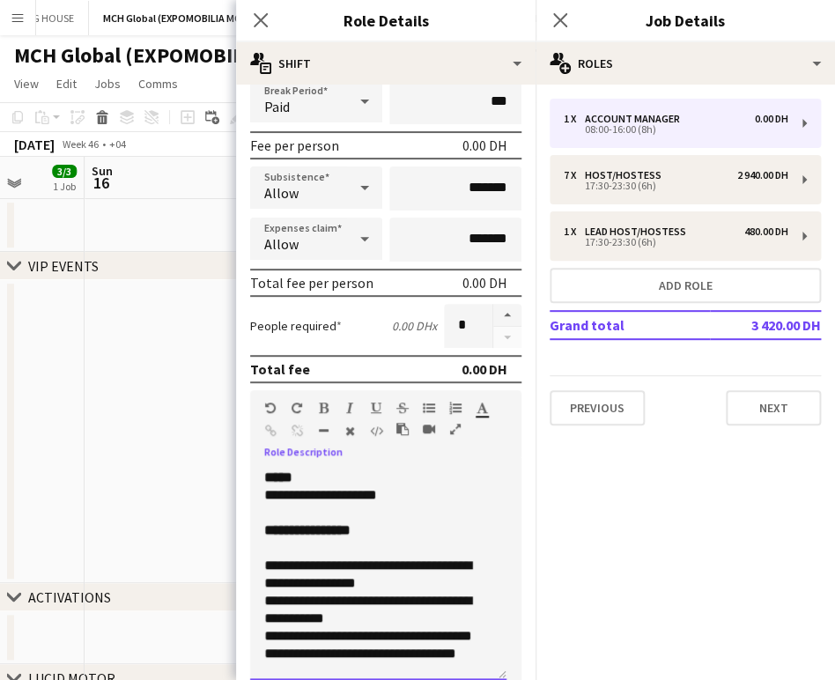
scroll to position [98, 0]
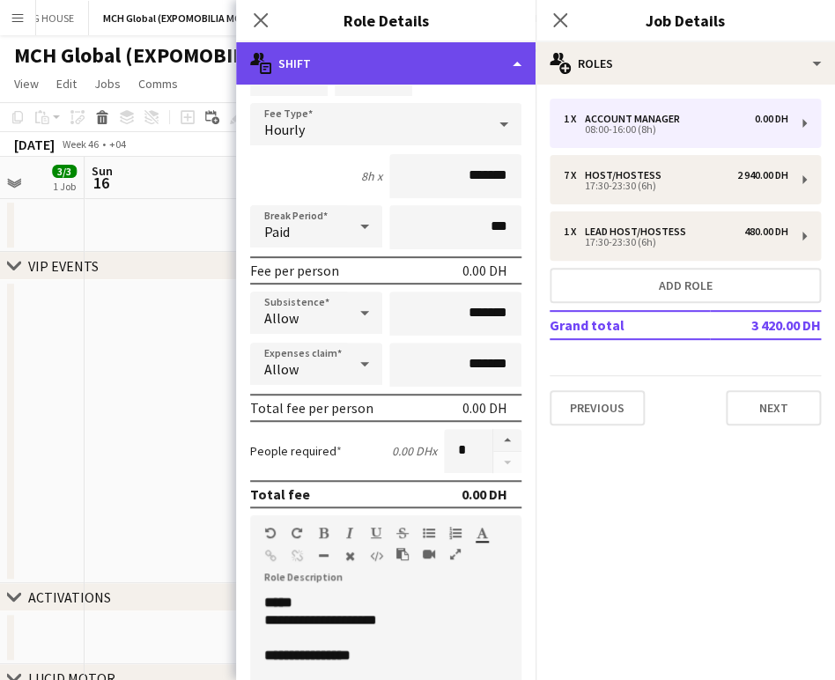
click at [467, 54] on div "multiple-actions-text Shift" at bounding box center [385, 63] width 299 height 42
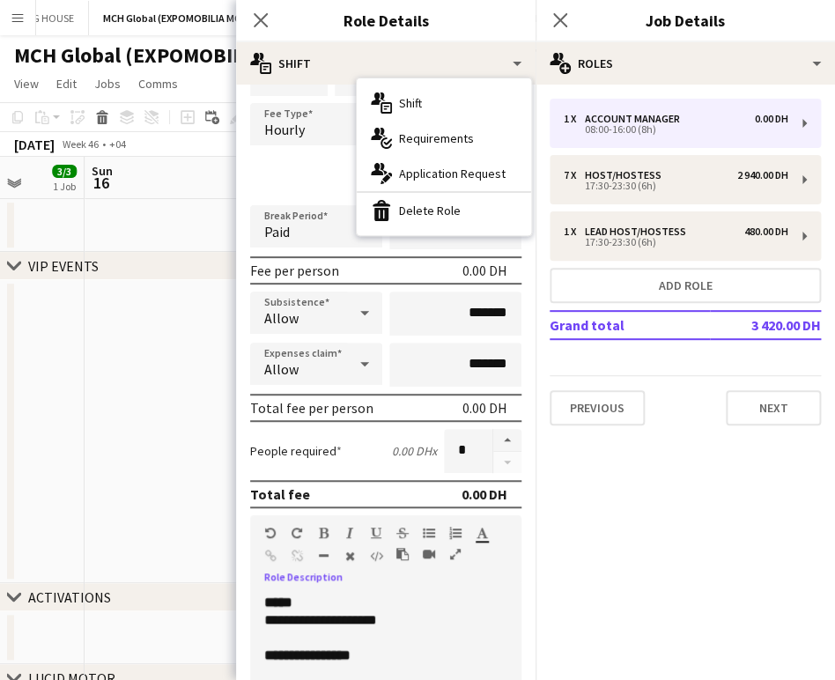
click at [445, 611] on div "**********" at bounding box center [378, 620] width 228 height 18
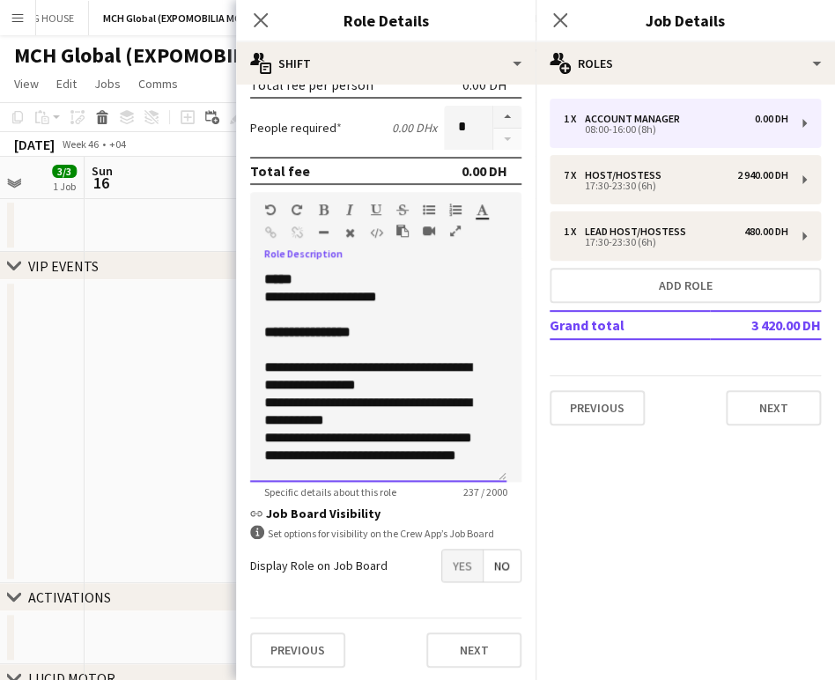
scroll to position [0, 0]
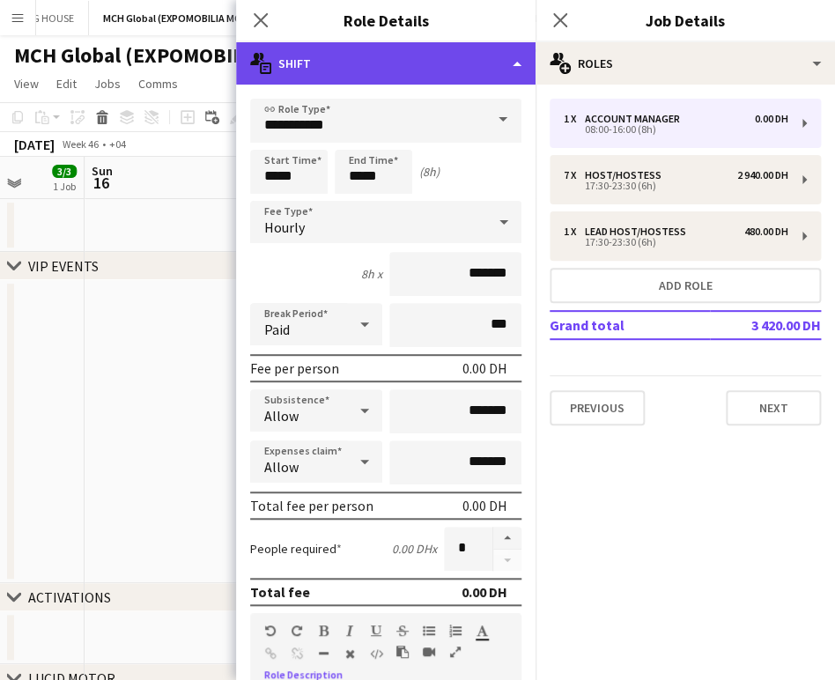
click at [475, 51] on div "multiple-actions-text Shift" at bounding box center [385, 63] width 299 height 42
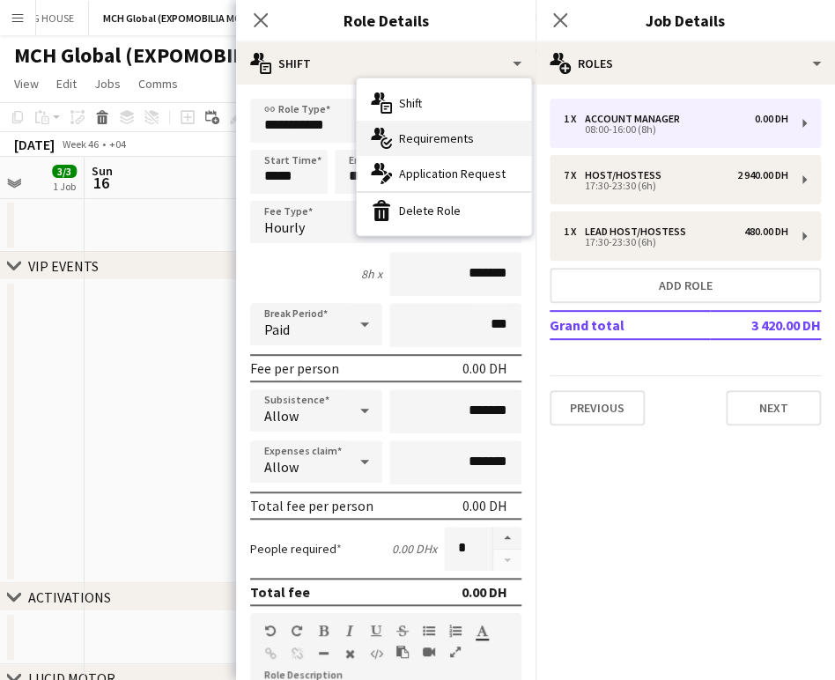
click at [424, 141] on span "Requirements" at bounding box center [436, 138] width 75 height 16
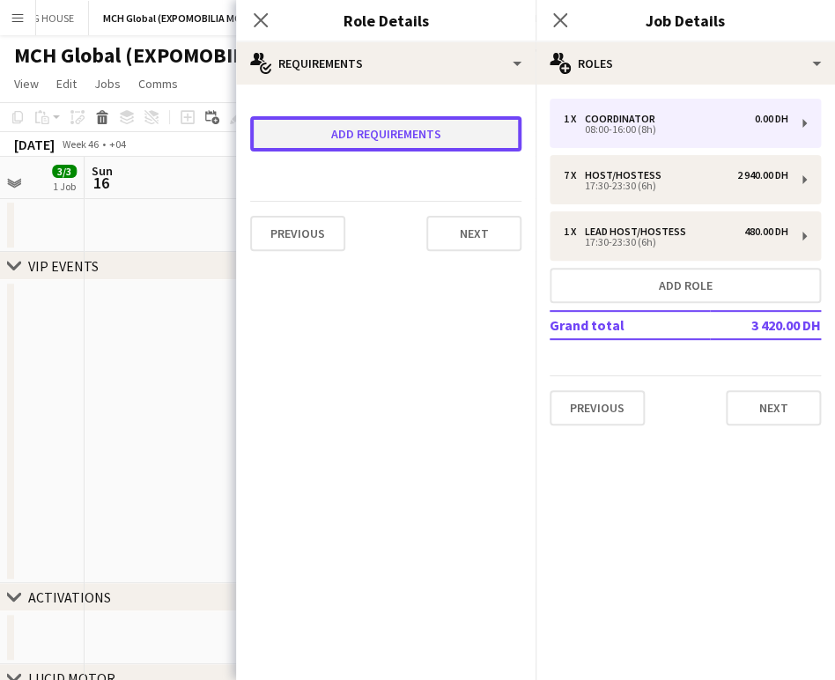
click at [370, 144] on button "Add requirements" at bounding box center [385, 133] width 271 height 35
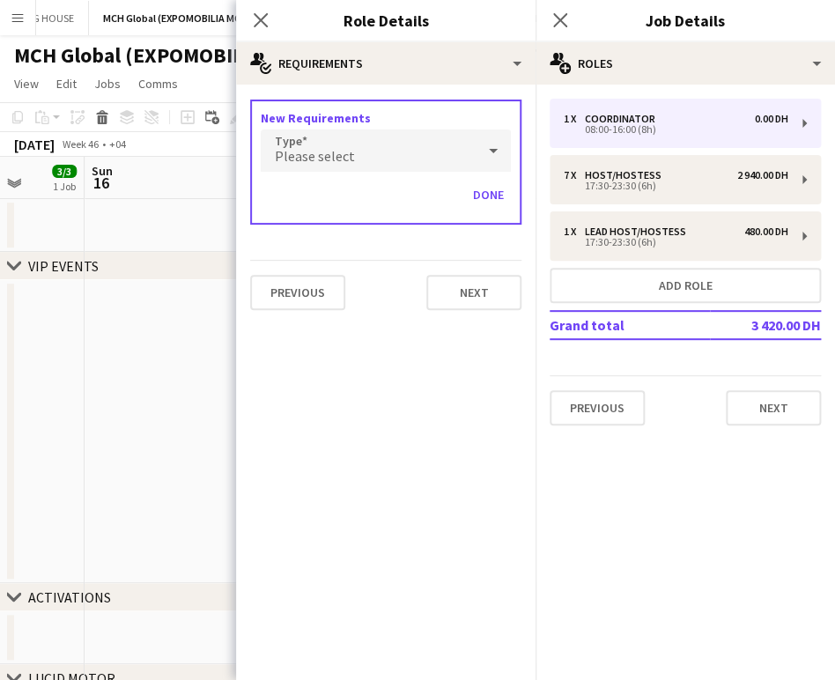
click at [326, 138] on div "Please select" at bounding box center [368, 150] width 215 height 42
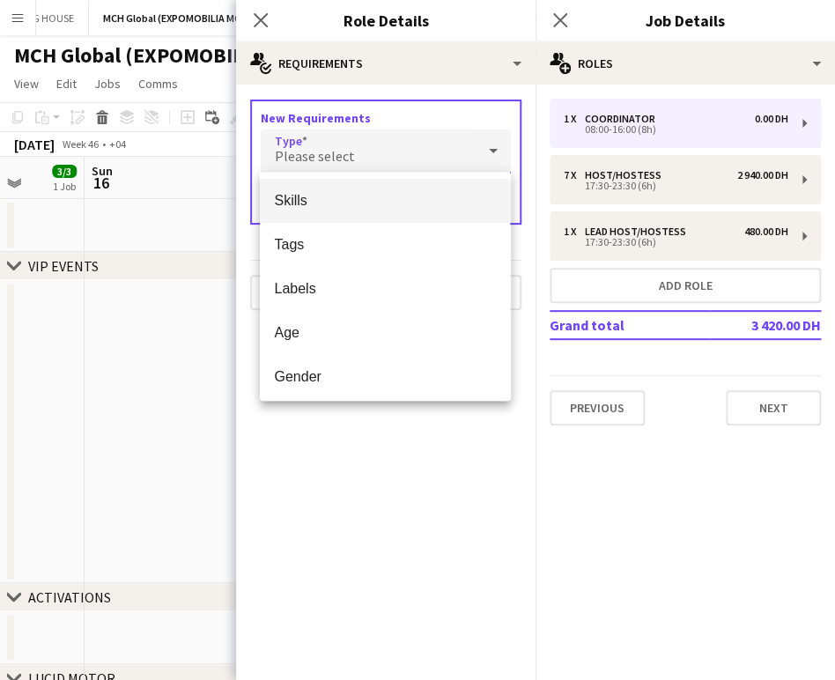
click at [292, 199] on span "Skills" at bounding box center [385, 200] width 222 height 17
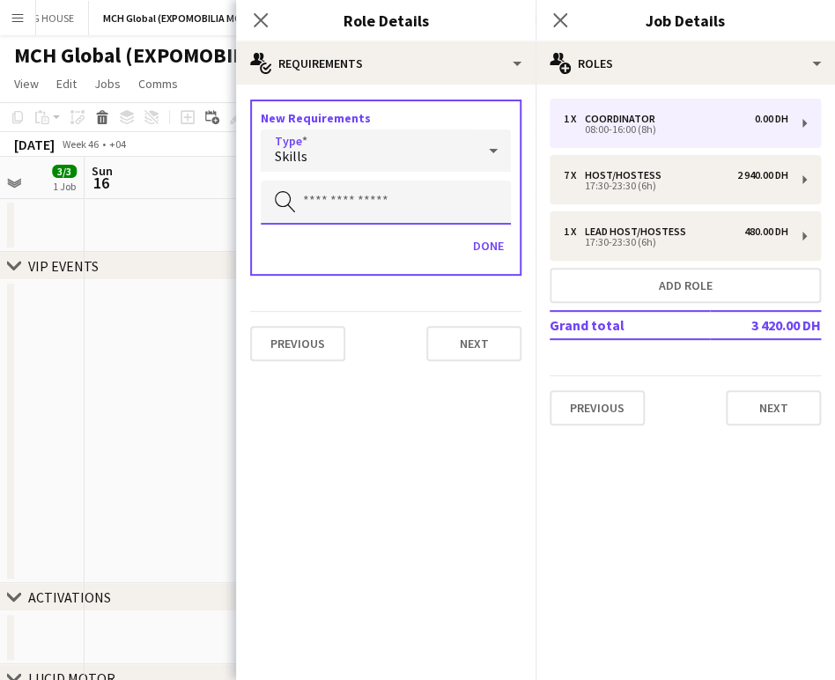
click at [356, 213] on input "text" at bounding box center [386, 203] width 250 height 44
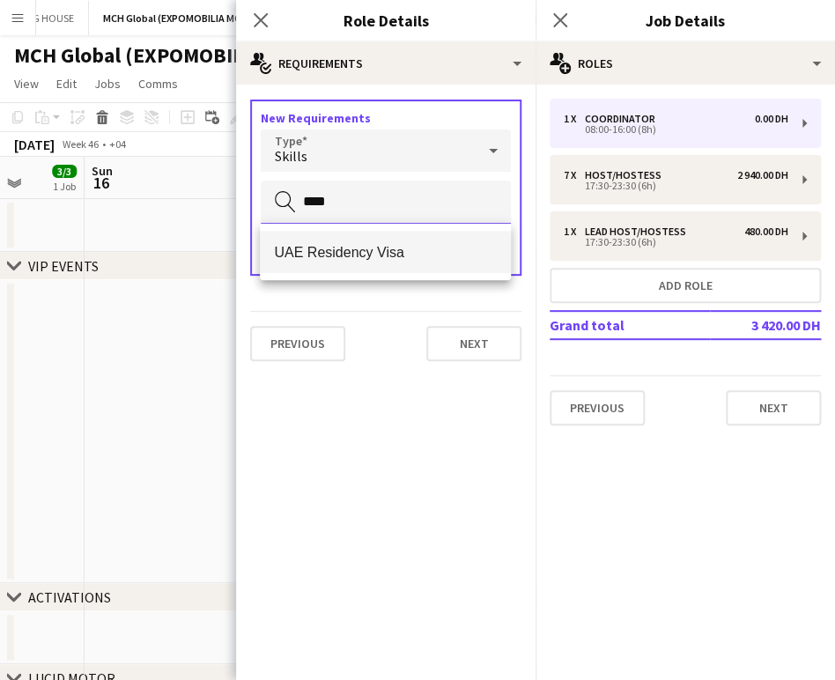
type input "****"
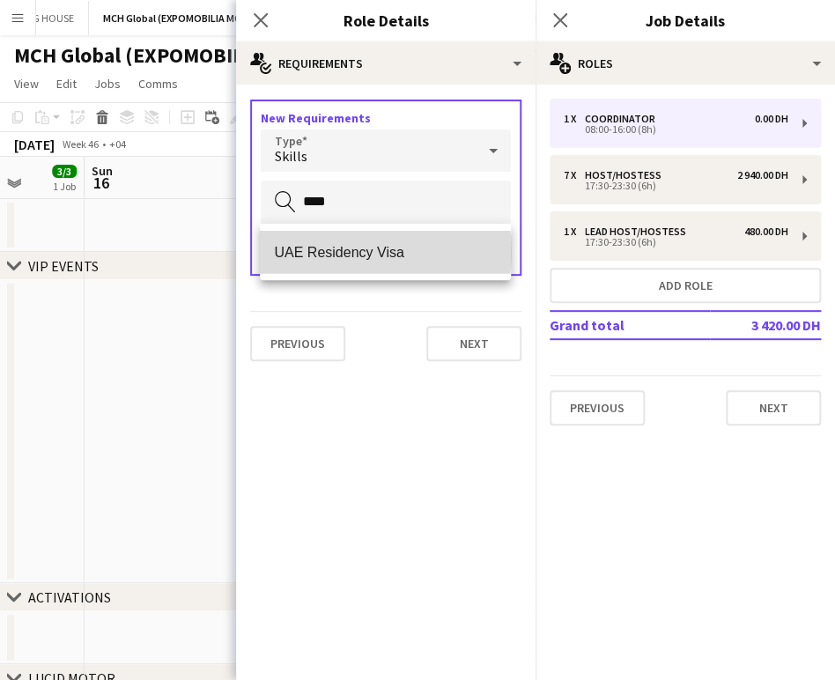
click at [354, 252] on span "UAE Residency Visa" at bounding box center [385, 252] width 222 height 17
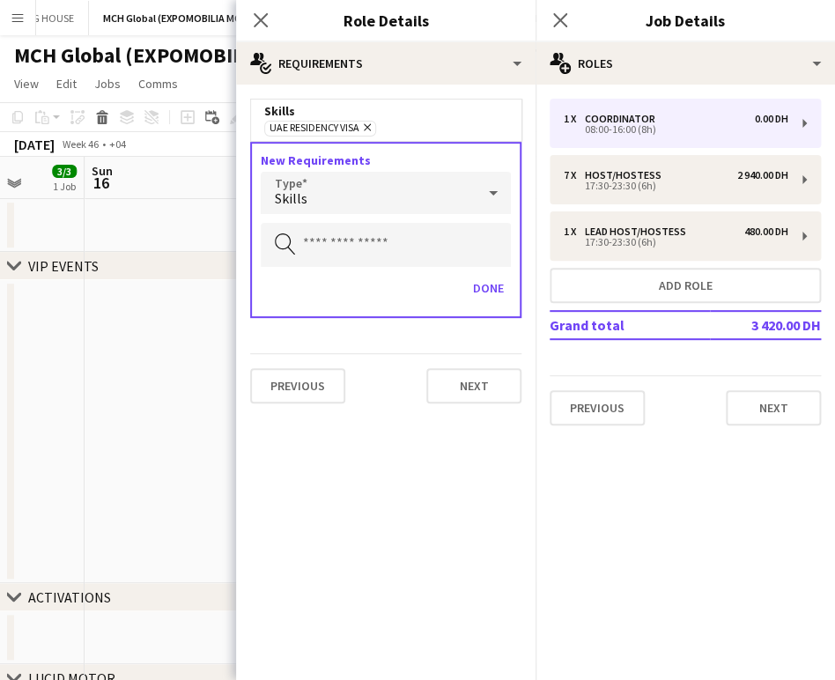
click at [341, 201] on div "Skills" at bounding box center [368, 193] width 215 height 42
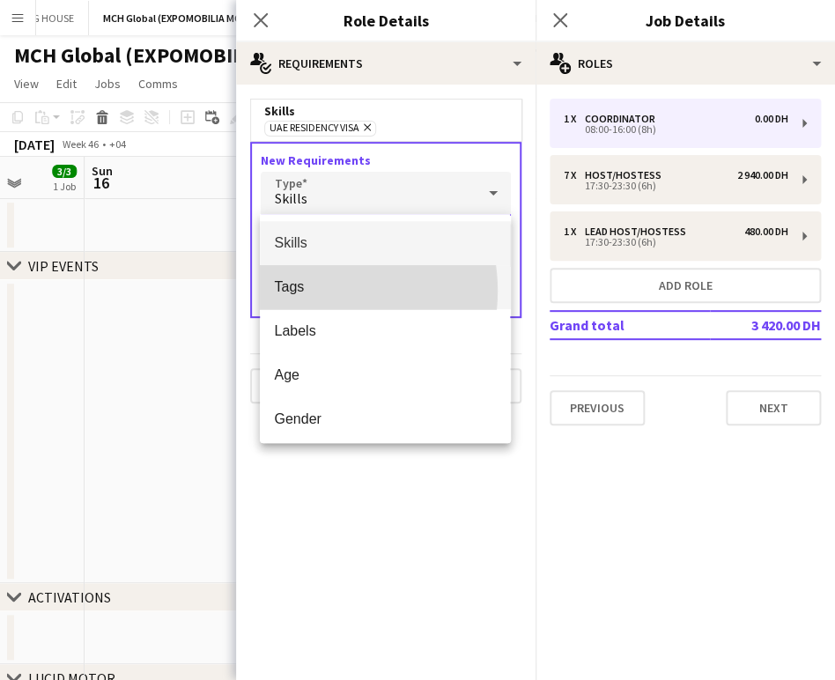
click at [312, 291] on span "Tags" at bounding box center [385, 286] width 222 height 17
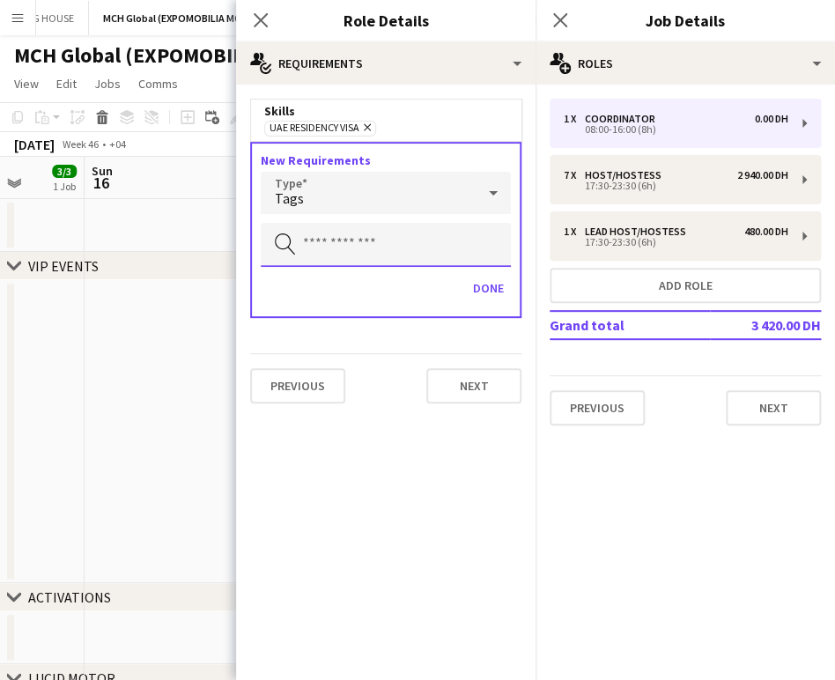
click at [336, 249] on input "text" at bounding box center [386, 245] width 250 height 44
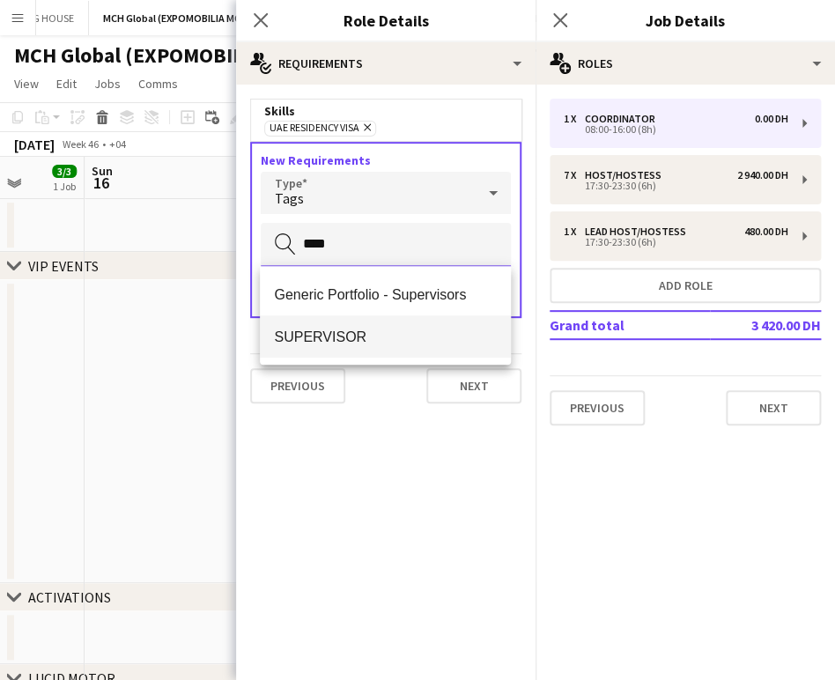
type input "****"
click at [352, 340] on span "SUPERVISOR" at bounding box center [385, 337] width 222 height 17
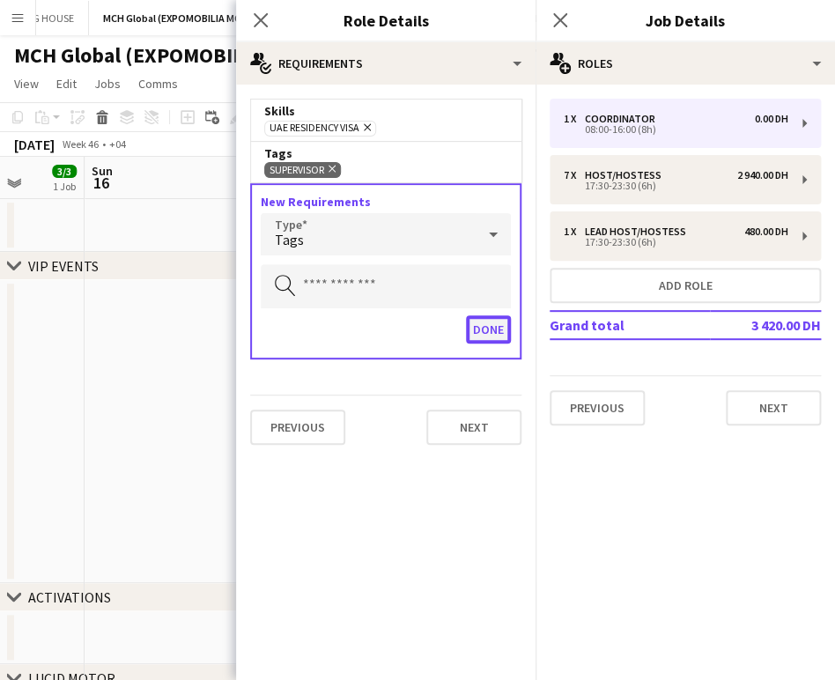
click at [485, 335] on button "Done" at bounding box center [488, 329] width 45 height 28
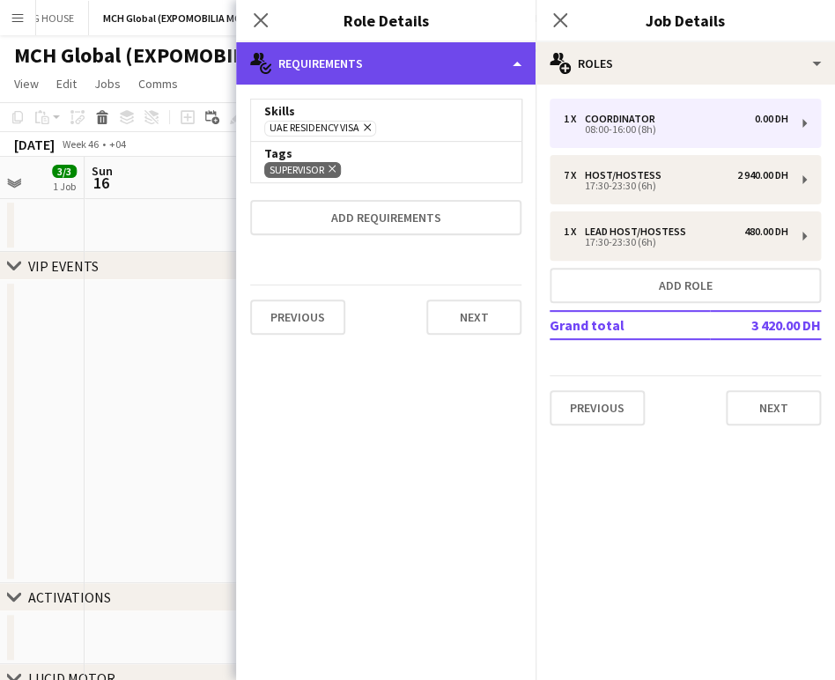
click at [488, 64] on div "multiple-actions-check-2 Requirements" at bounding box center [385, 63] width 299 height 42
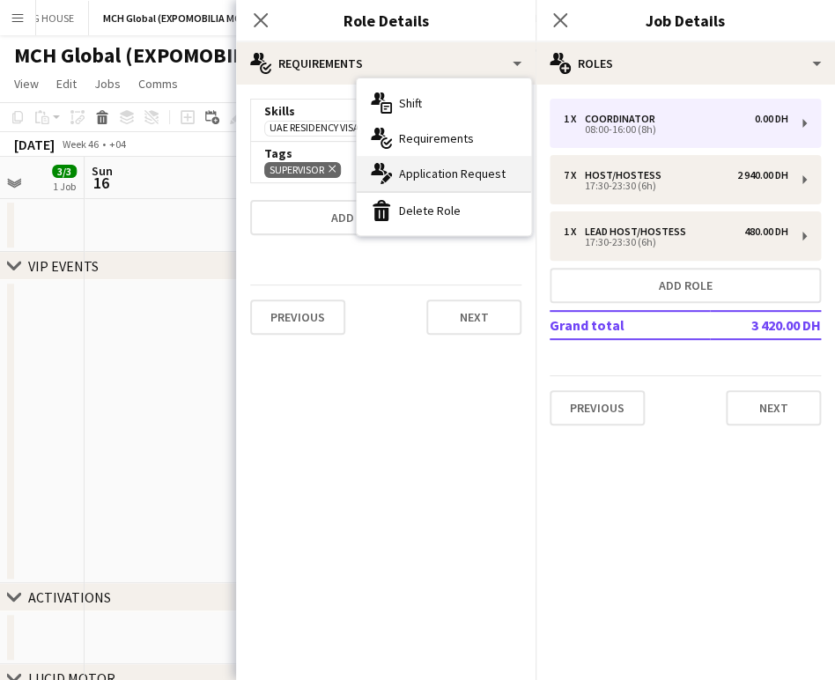
click at [443, 179] on span "Application Request" at bounding box center [452, 174] width 107 height 16
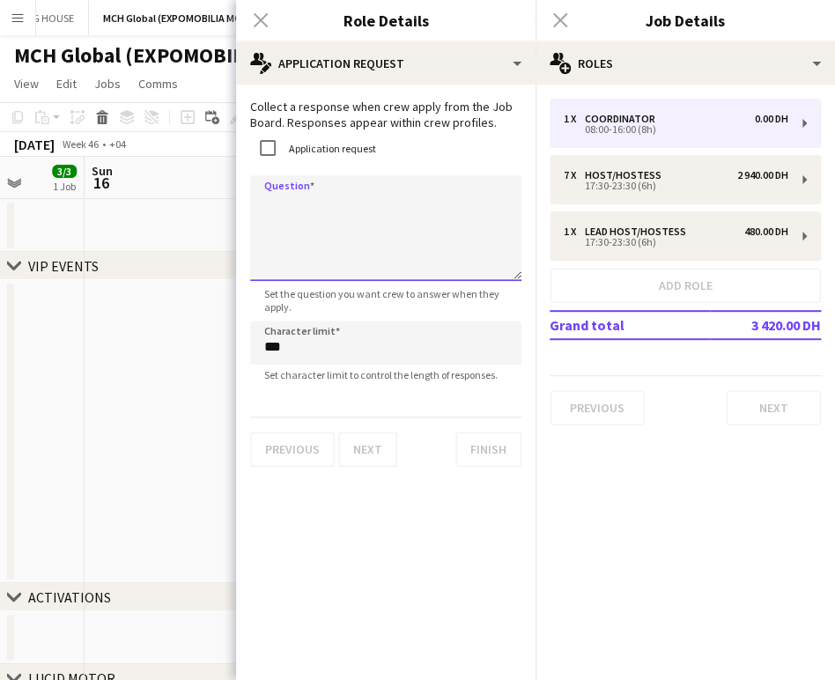
click at [321, 197] on textarea "Question" at bounding box center [385, 228] width 271 height 106
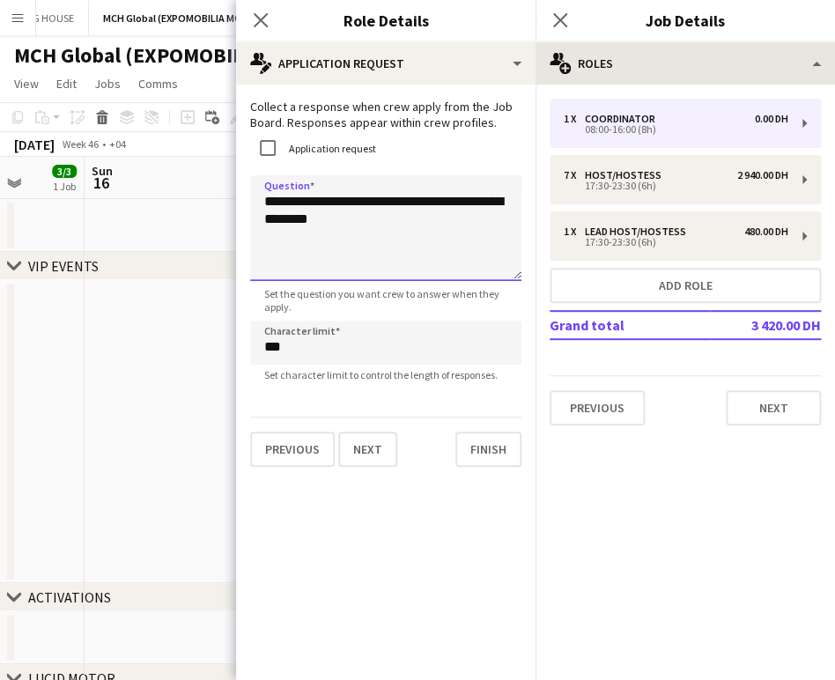
type textarea "**********"
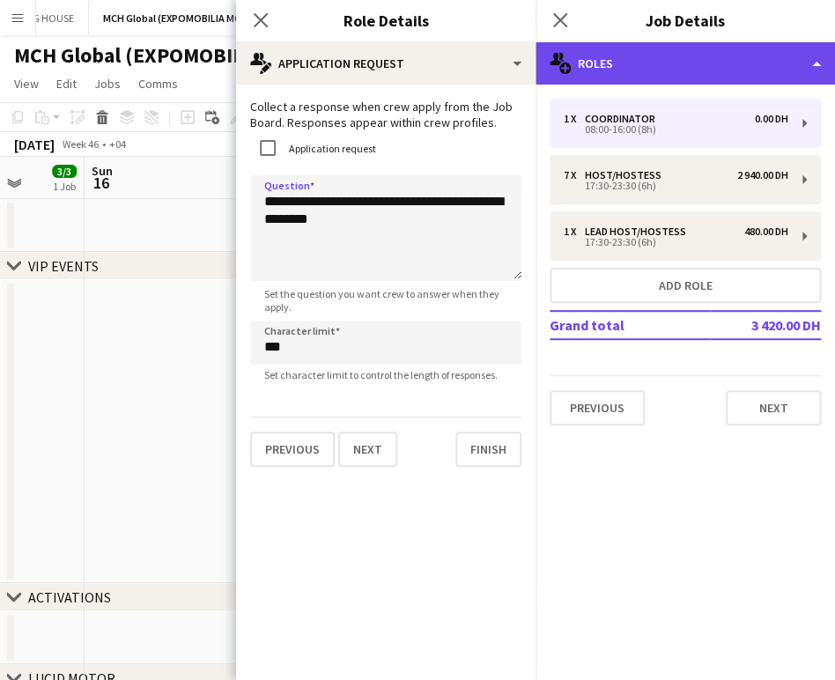
click at [665, 48] on div "multiple-users-add Roles" at bounding box center [685, 63] width 299 height 42
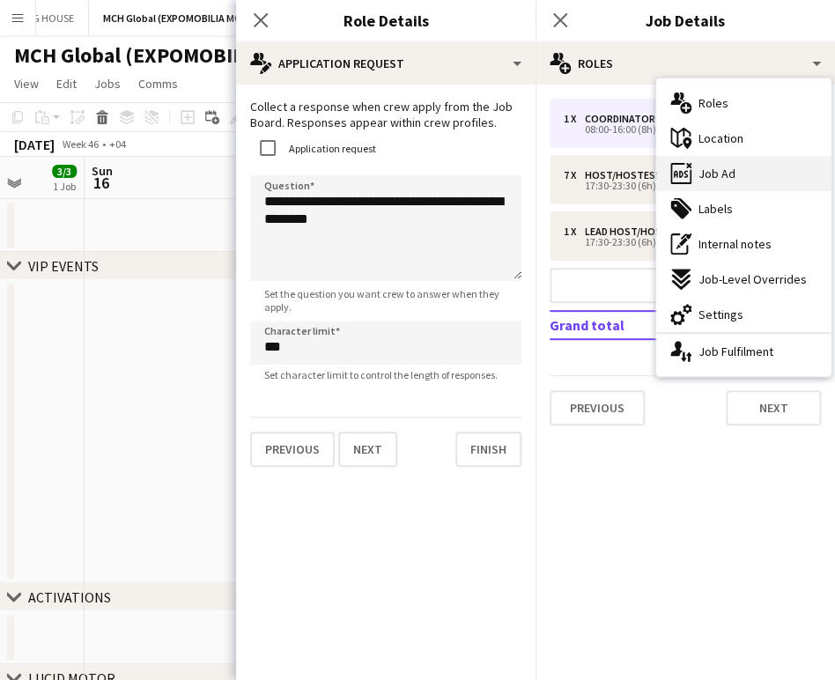
click at [665, 174] on div "ads-window Job Ad" at bounding box center [743, 173] width 174 height 35
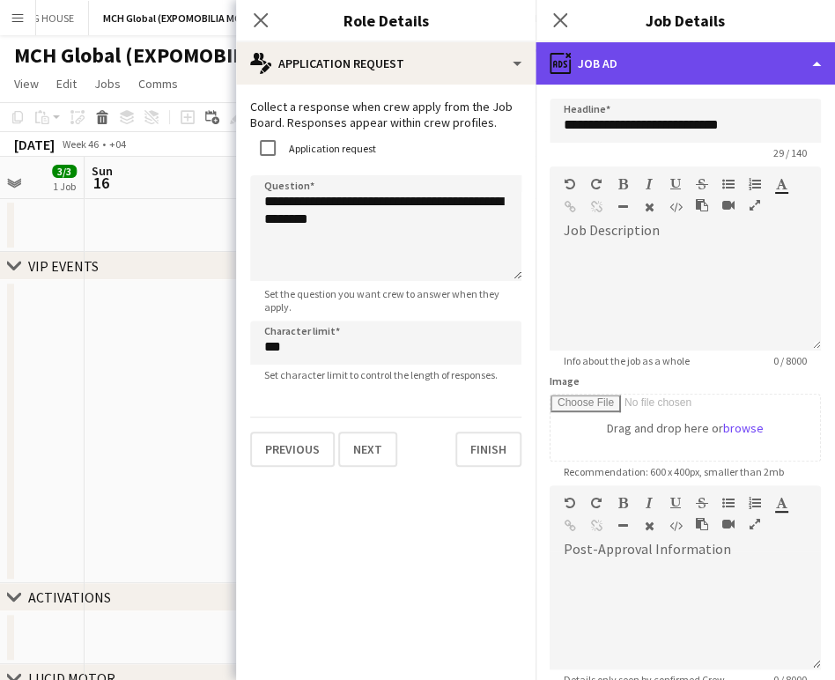
click at [665, 57] on div "ads-window Job Ad" at bounding box center [685, 63] width 299 height 42
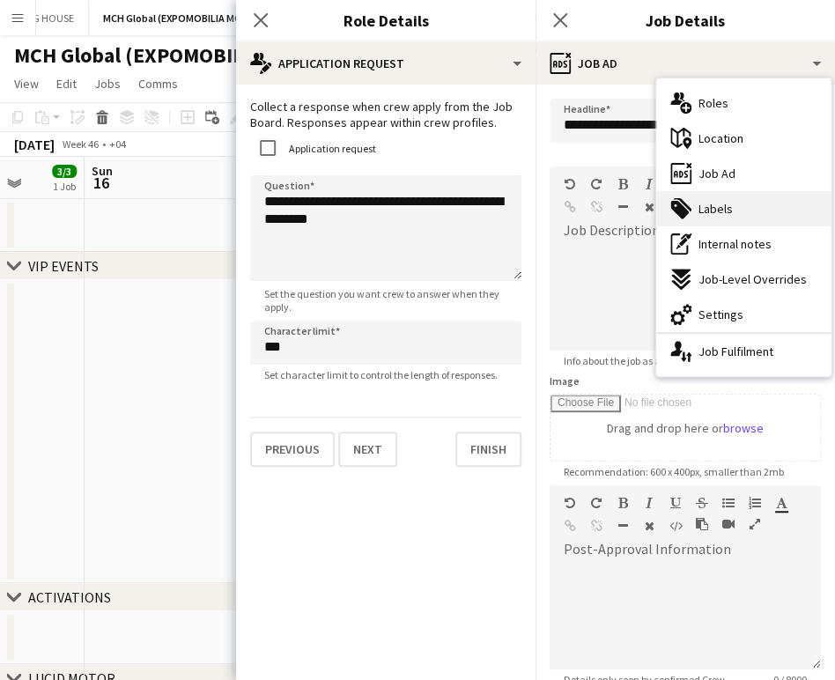
click at [665, 211] on span "Labels" at bounding box center [715, 209] width 34 height 16
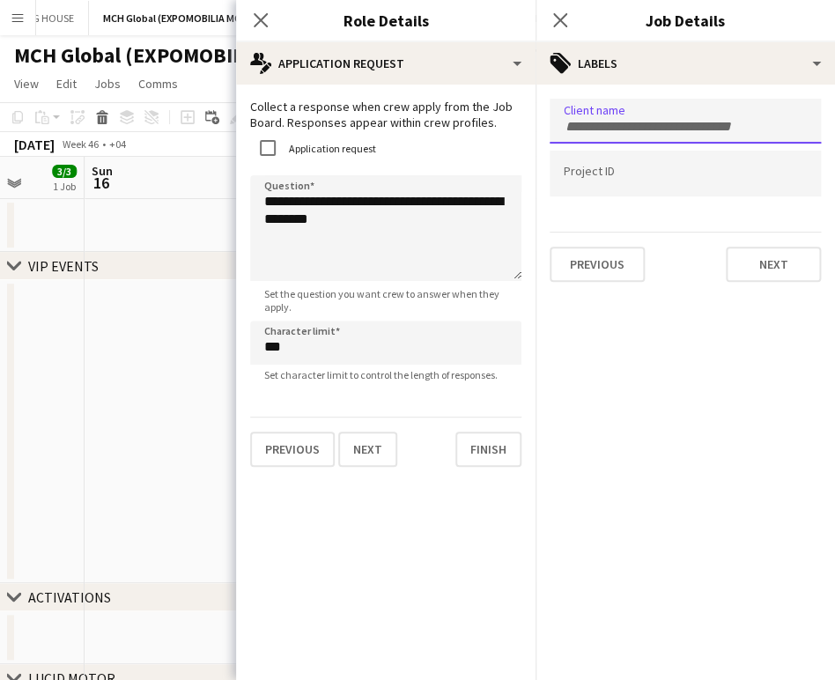
click at [665, 122] on input "Type to search client labels..." at bounding box center [685, 127] width 243 height 16
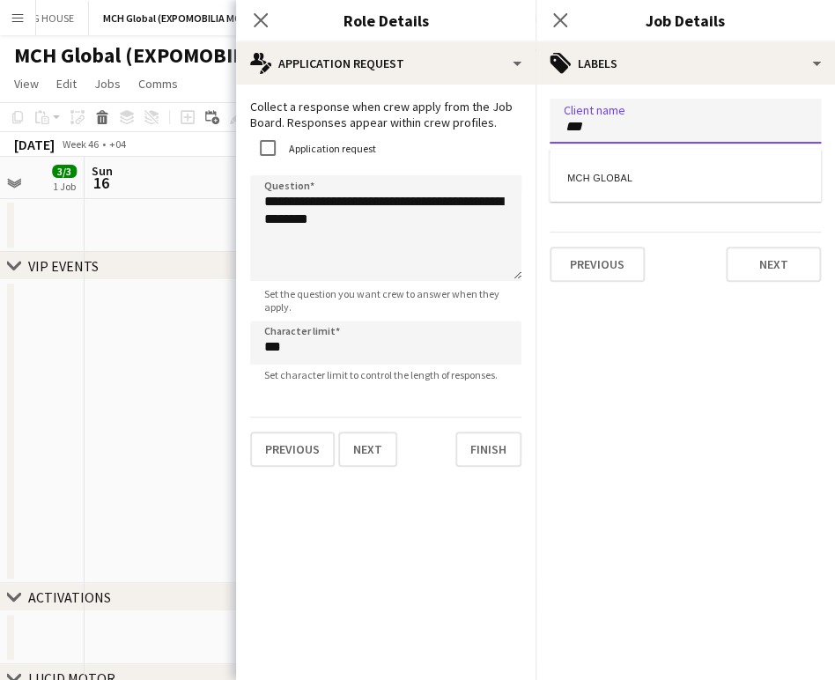
type input "***"
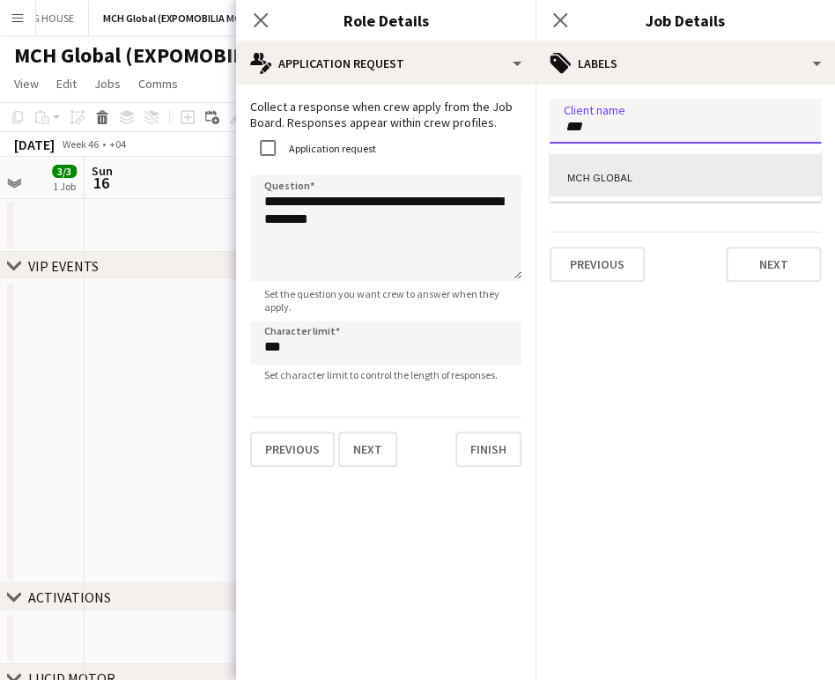
click at [655, 179] on div "MCH GLOBAL" at bounding box center [685, 175] width 271 height 42
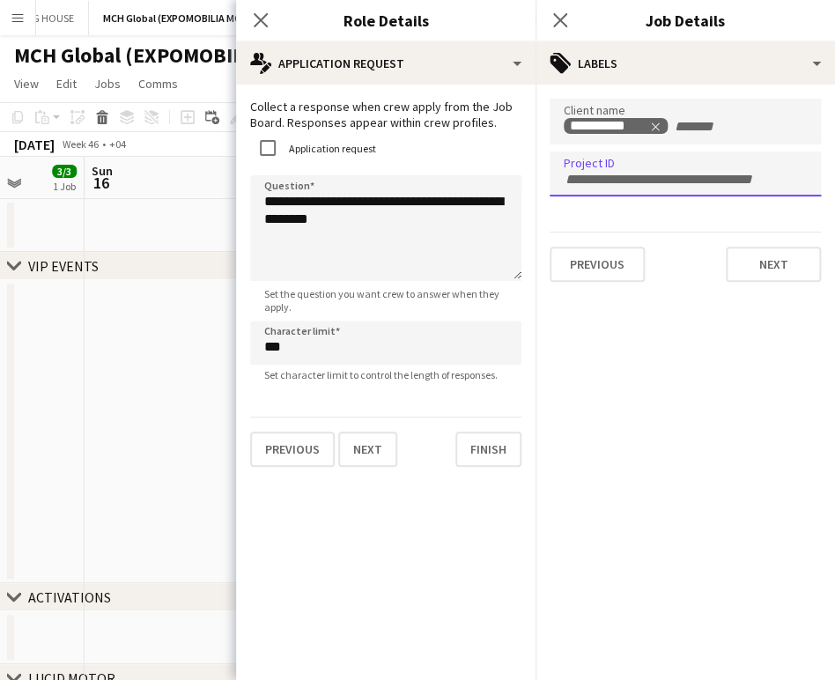
click at [663, 172] on input "Type to search project ID labels..." at bounding box center [685, 180] width 243 height 16
paste input "**********"
type input "**********"
click at [181, 381] on app-date-cell at bounding box center [190, 431] width 211 height 303
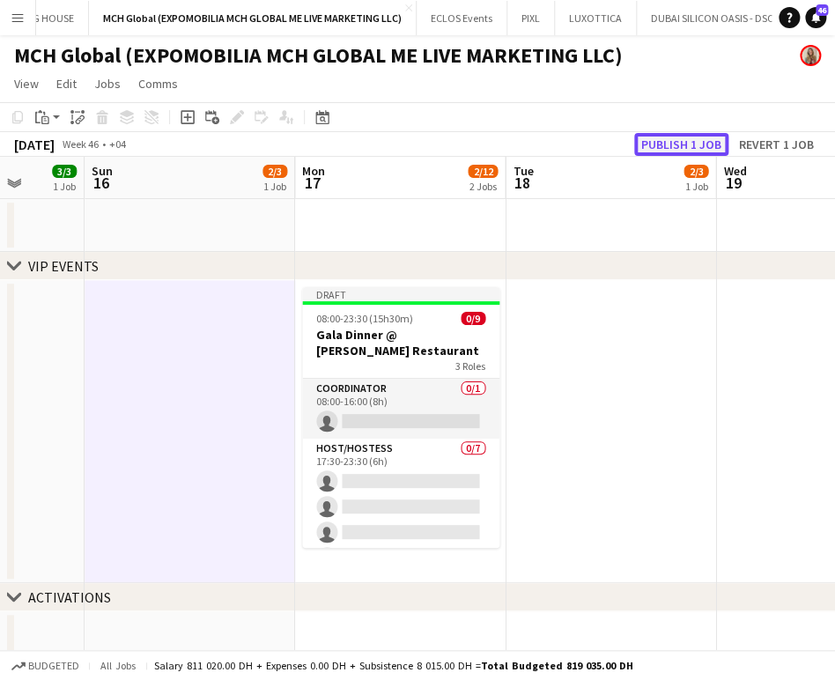
click at [665, 135] on button "Publish 1 job" at bounding box center [681, 144] width 94 height 23
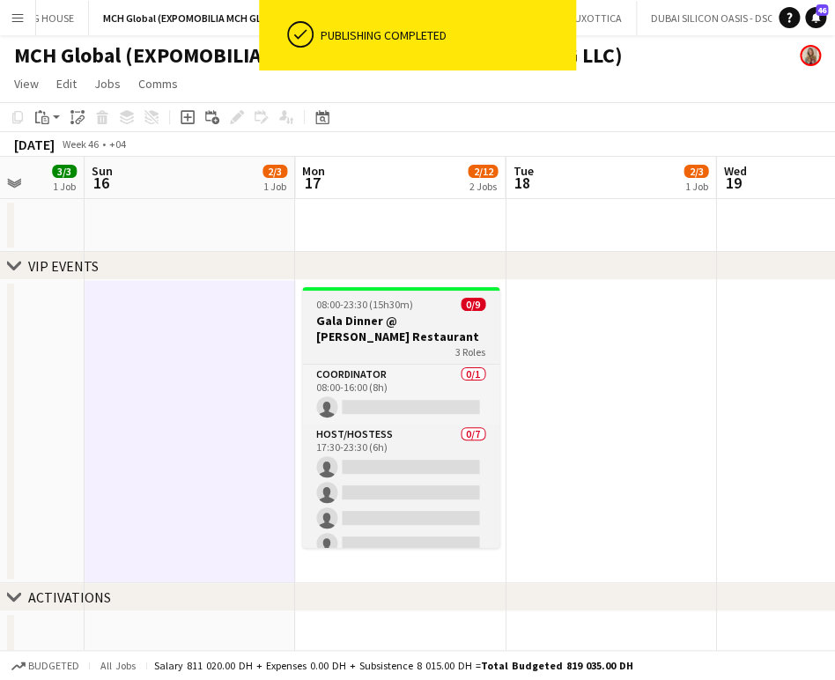
click at [391, 317] on h3 "Gala Dinner @ [PERSON_NAME] Restaurant" at bounding box center [400, 329] width 197 height 32
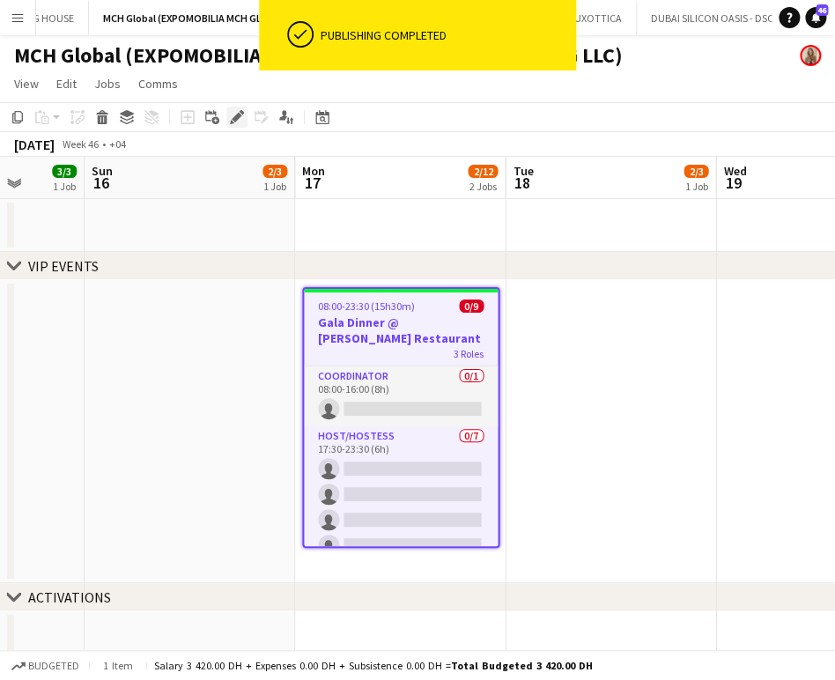
click at [238, 113] on icon at bounding box center [237, 118] width 10 height 10
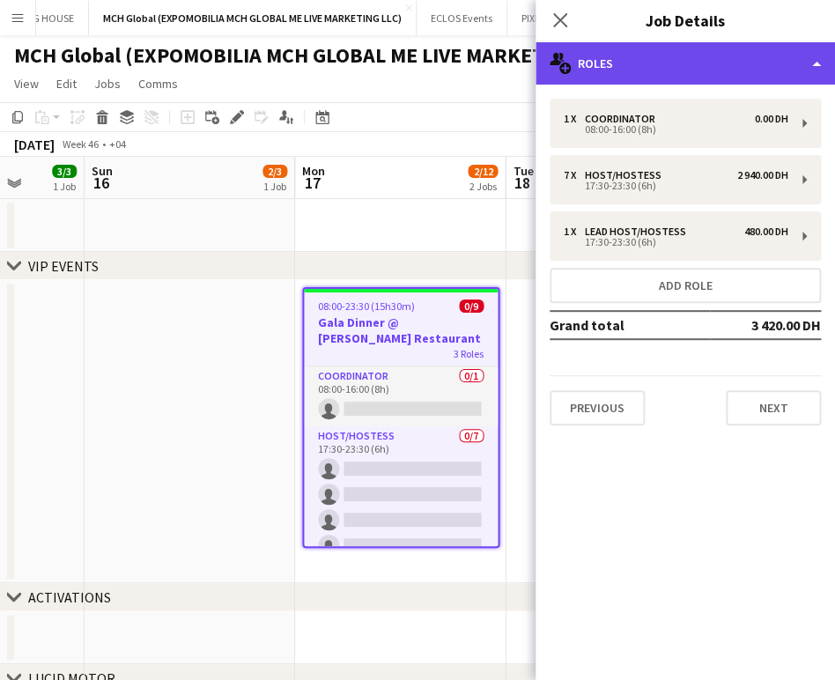
click at [665, 55] on div "multiple-users-add Roles" at bounding box center [685, 63] width 299 height 42
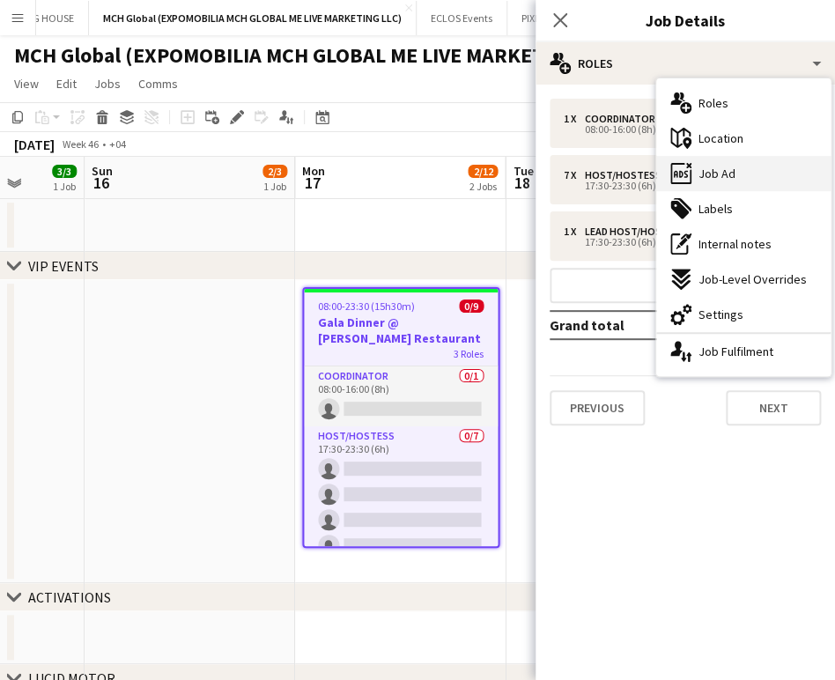
click at [665, 167] on div "ads-window Job Ad" at bounding box center [743, 173] width 174 height 35
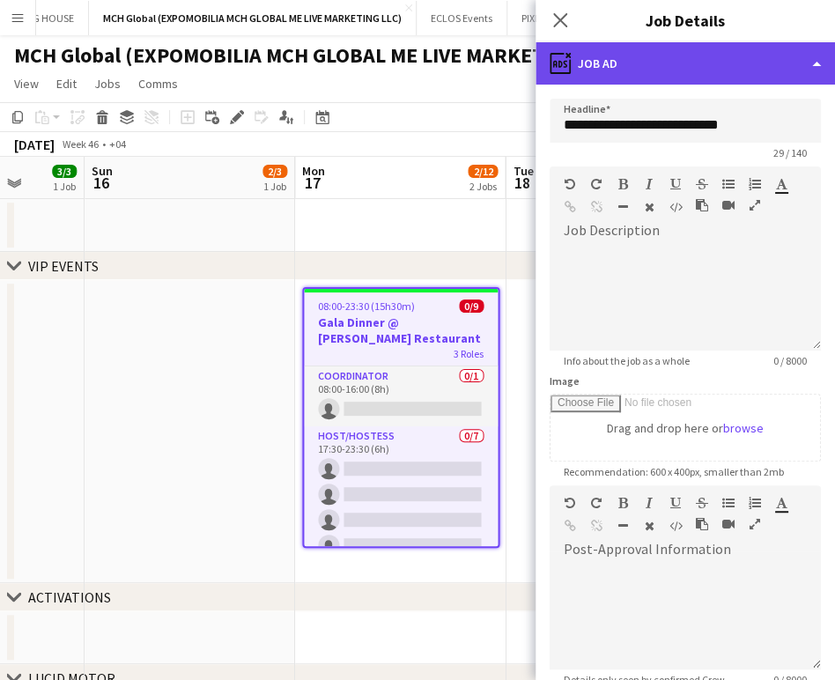
click at [665, 65] on div "ads-window Job Ad" at bounding box center [685, 63] width 299 height 42
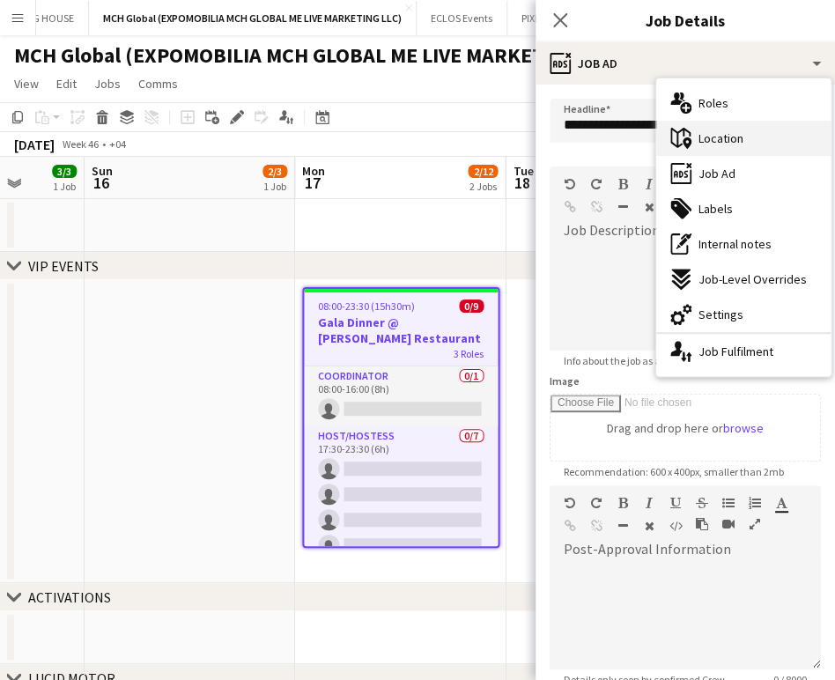
click at [665, 137] on span "Location" at bounding box center [720, 138] width 45 height 16
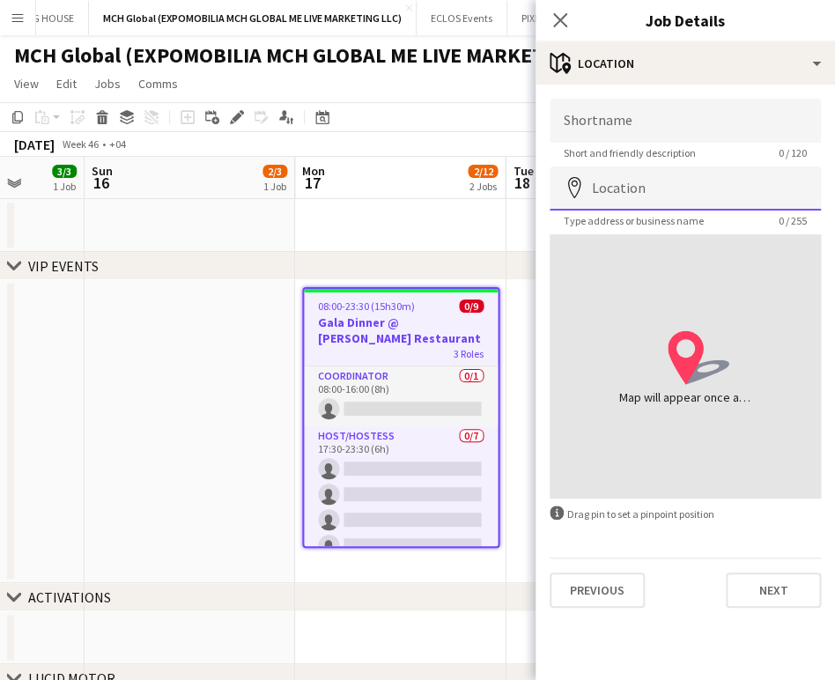
click at [642, 196] on input "Location" at bounding box center [685, 188] width 271 height 44
paste input "**********"
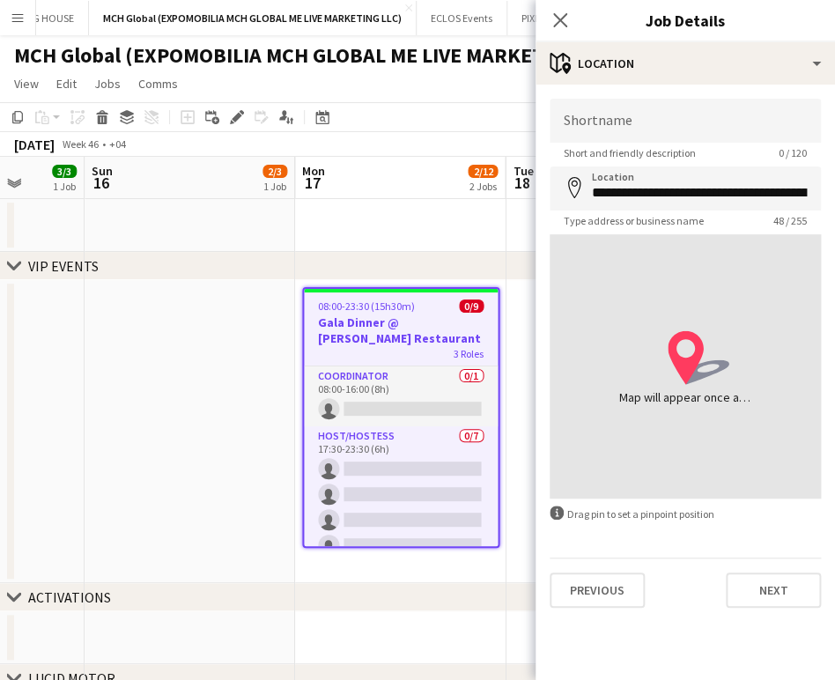
type input "**********"
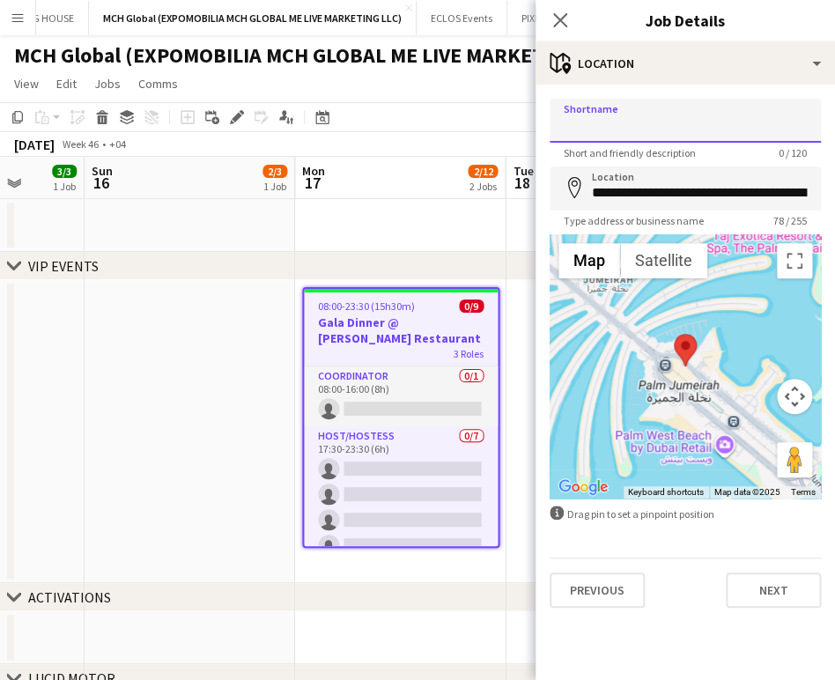
click at [599, 119] on input "Shortname" at bounding box center [685, 121] width 271 height 44
paste input "**********"
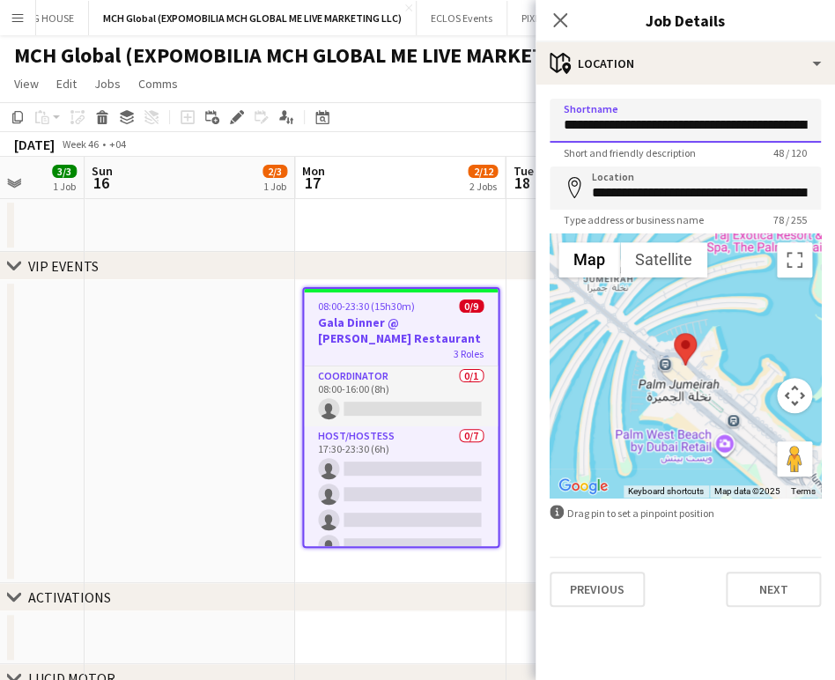
drag, startPoint x: 615, startPoint y: 129, endPoint x: 516, endPoint y: 106, distance: 101.3
click at [516, 106] on body "Menu Boards Boards Boards All jobs Status Workforce Workforce My Workforce Recr…" at bounding box center [417, 663] width 835 height 1327
type input "**********"
click at [218, 373] on app-date-cell at bounding box center [190, 431] width 211 height 303
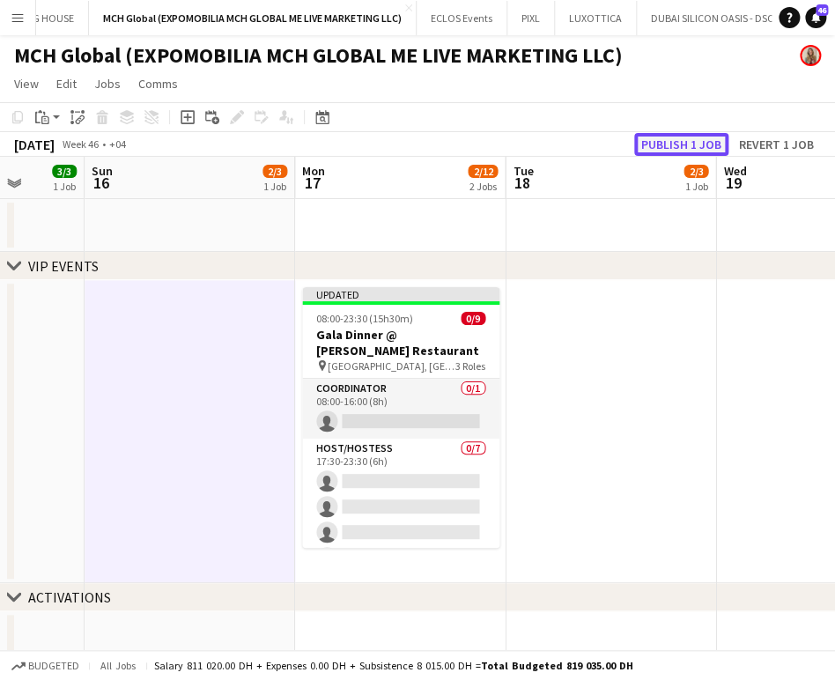
click at [665, 144] on button "Publish 1 job" at bounding box center [681, 144] width 94 height 23
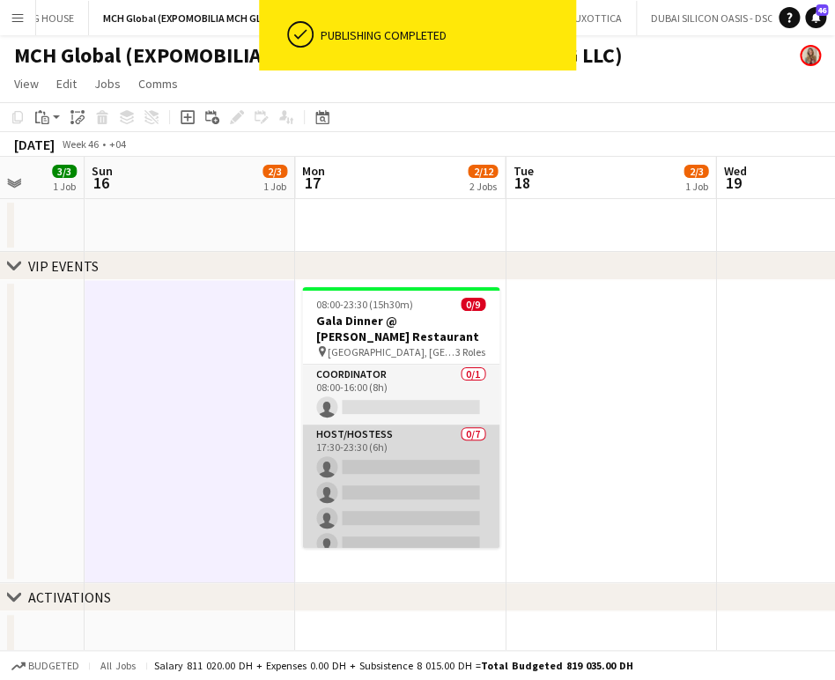
click at [396, 450] on app-card-role "Host/Hostess 0/7 17:30-23:30 (6h) single-neutral-actions single-neutral-actions…" at bounding box center [400, 531] width 197 height 213
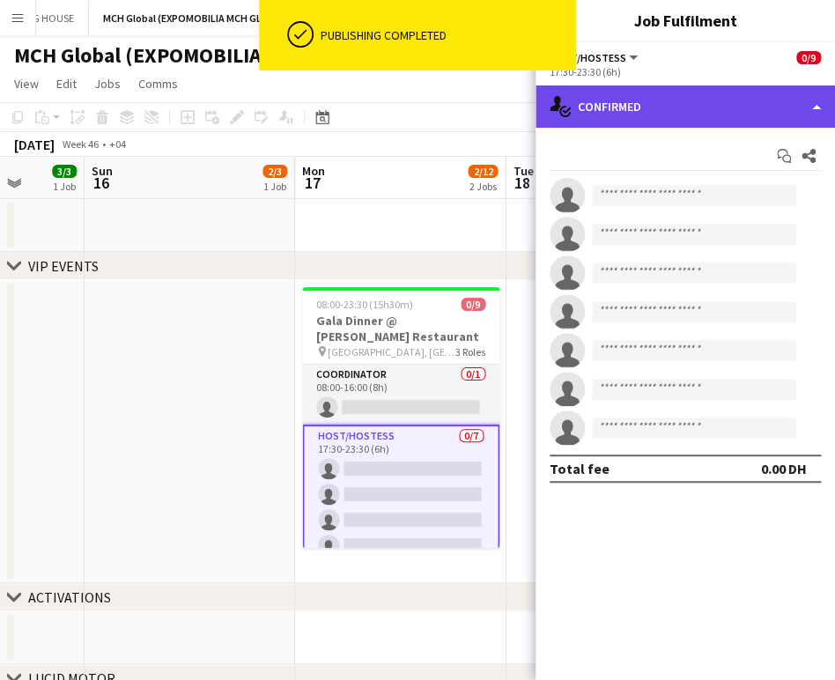
click at [665, 105] on div "single-neutral-actions-check-2 Confirmed" at bounding box center [685, 106] width 299 height 42
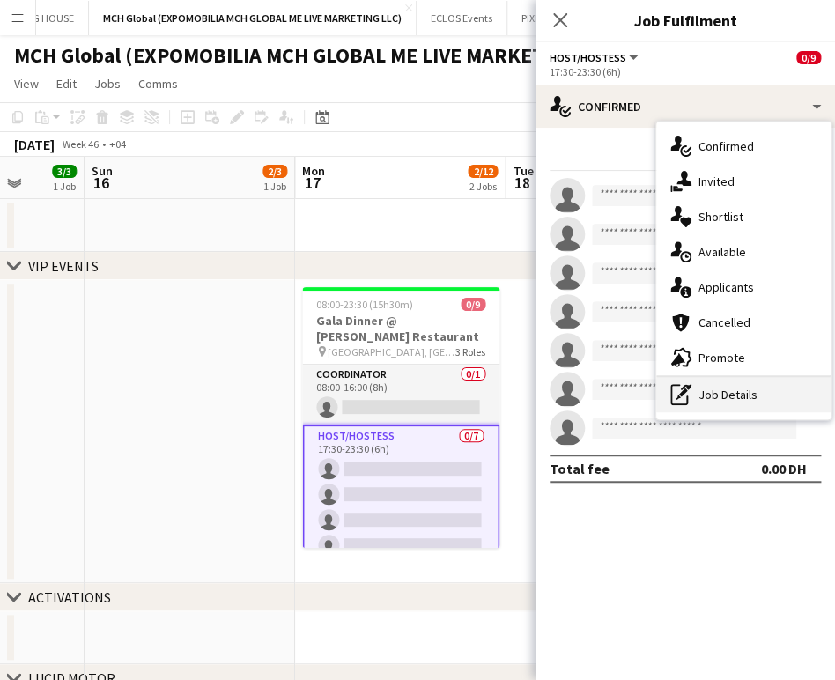
click at [665, 395] on div "pen-write Job Details" at bounding box center [743, 394] width 174 height 35
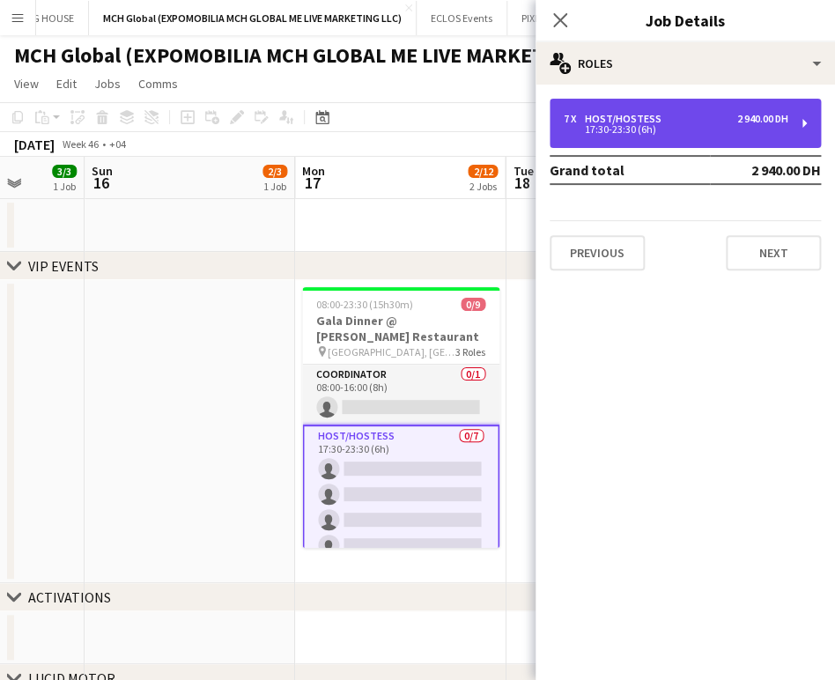
drag, startPoint x: 600, startPoint y: 131, endPoint x: 590, endPoint y: 110, distance: 23.3
click at [599, 125] on div "17:30-23:30 (6h)" at bounding box center [676, 129] width 225 height 9
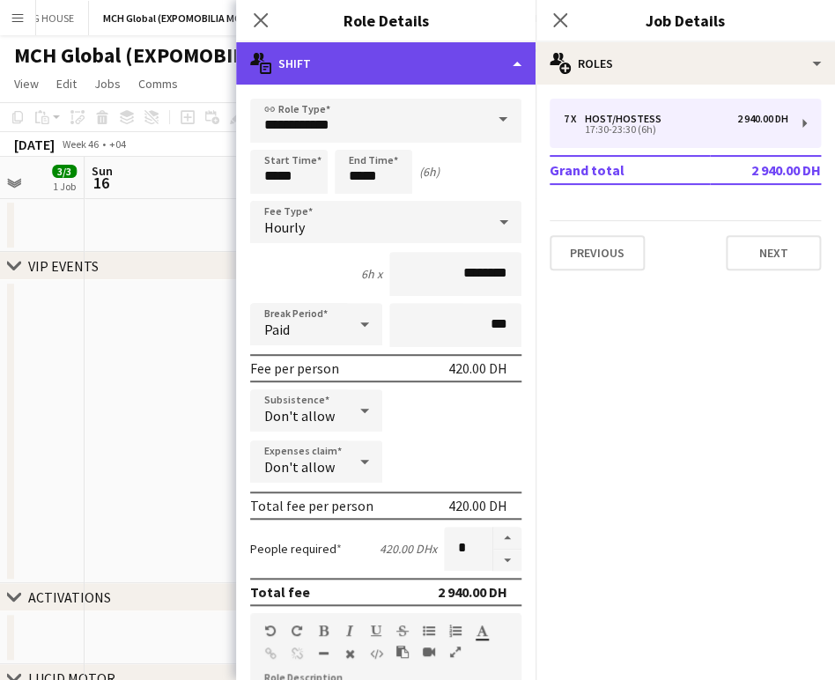
click at [495, 48] on div "multiple-actions-text Shift" at bounding box center [385, 63] width 299 height 42
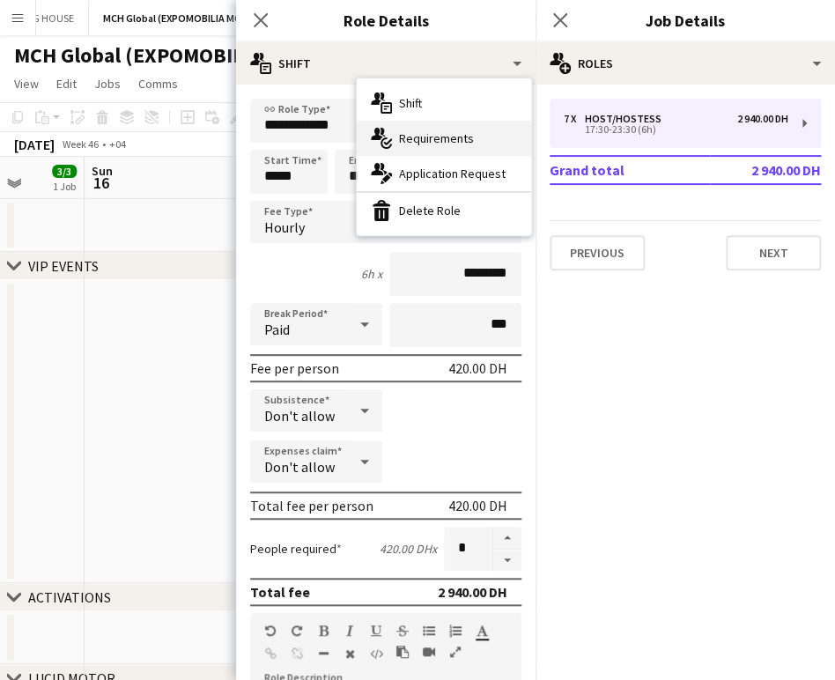
click at [440, 131] on span "Requirements" at bounding box center [436, 138] width 75 height 16
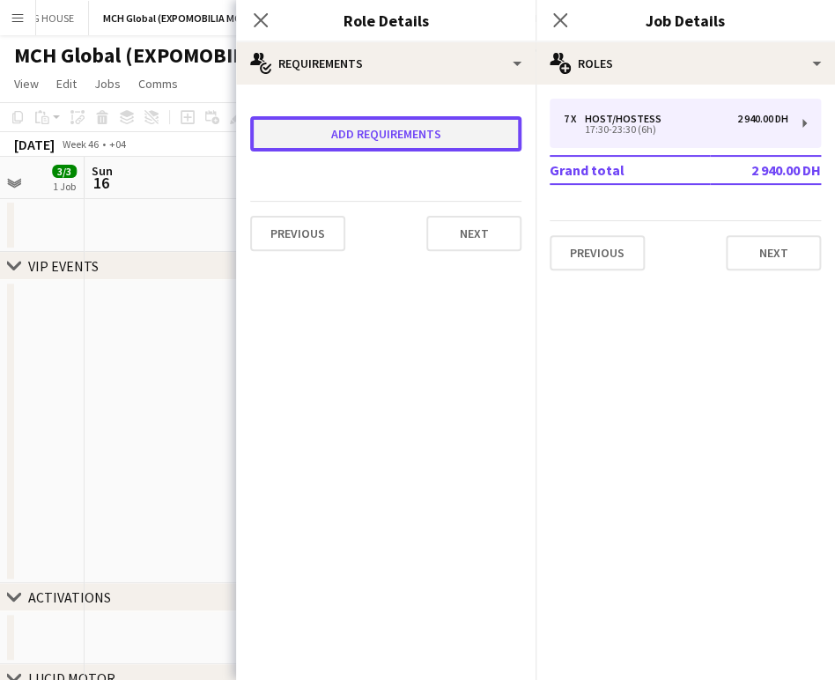
click at [346, 129] on button "Add requirements" at bounding box center [385, 133] width 271 height 35
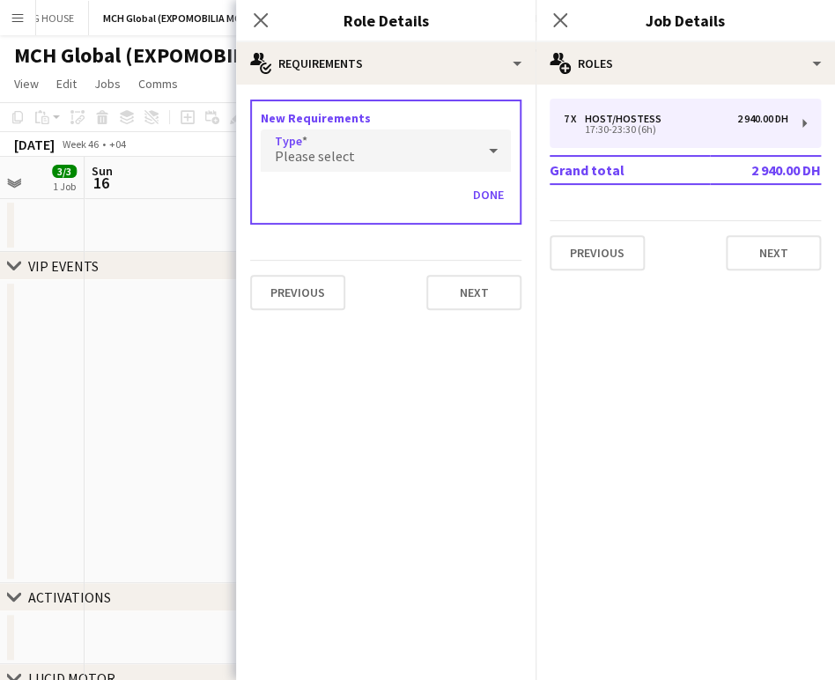
click at [355, 146] on div "Please select" at bounding box center [368, 150] width 215 height 42
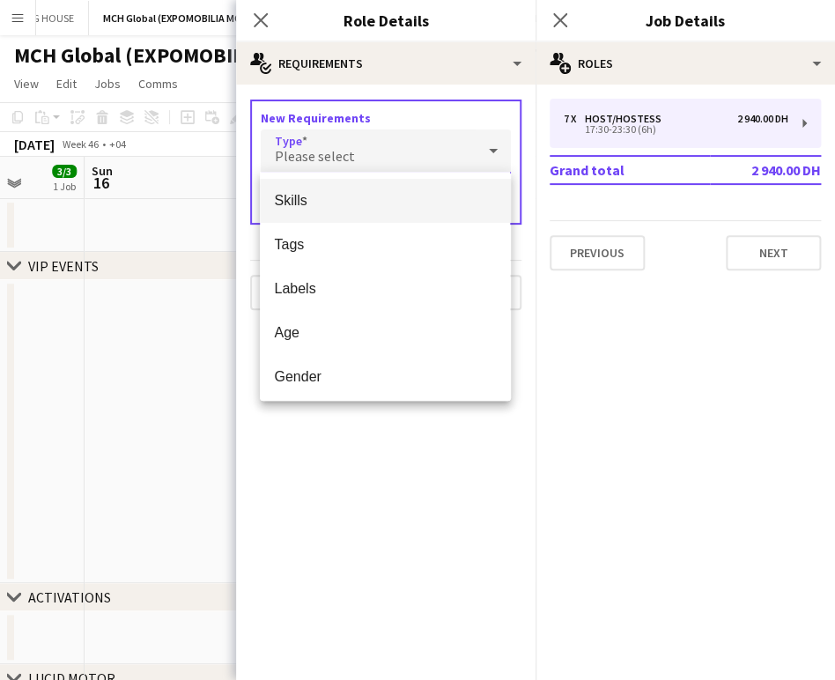
click at [338, 207] on span "Skills" at bounding box center [385, 200] width 222 height 17
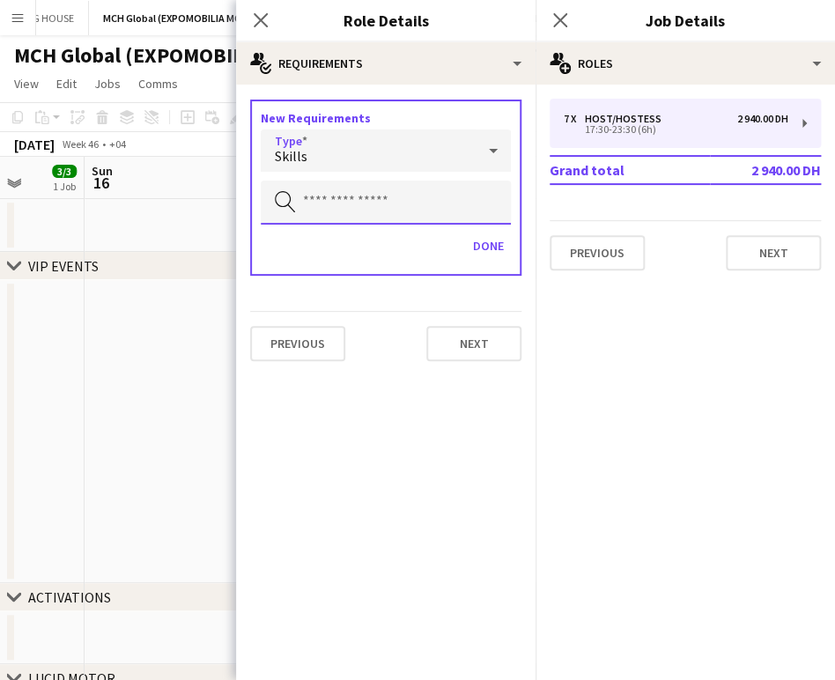
click at [340, 199] on input "text" at bounding box center [386, 203] width 250 height 44
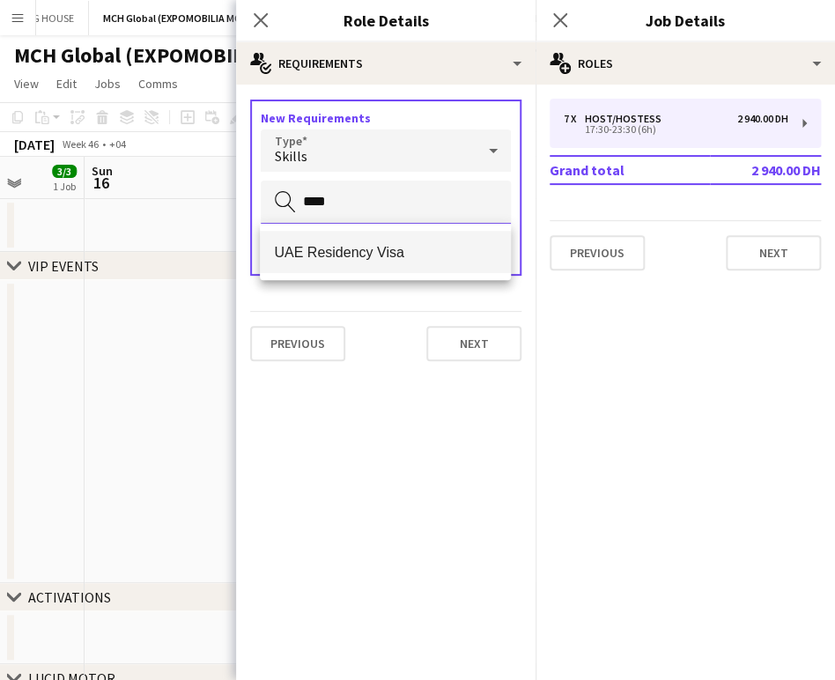
type input "****"
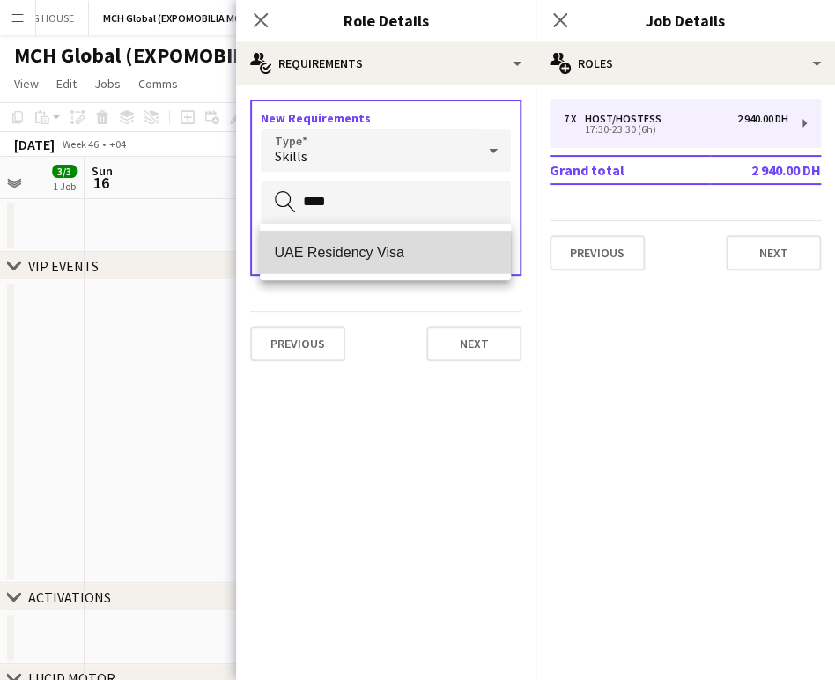
click at [335, 255] on span "UAE Residency Visa" at bounding box center [385, 252] width 222 height 17
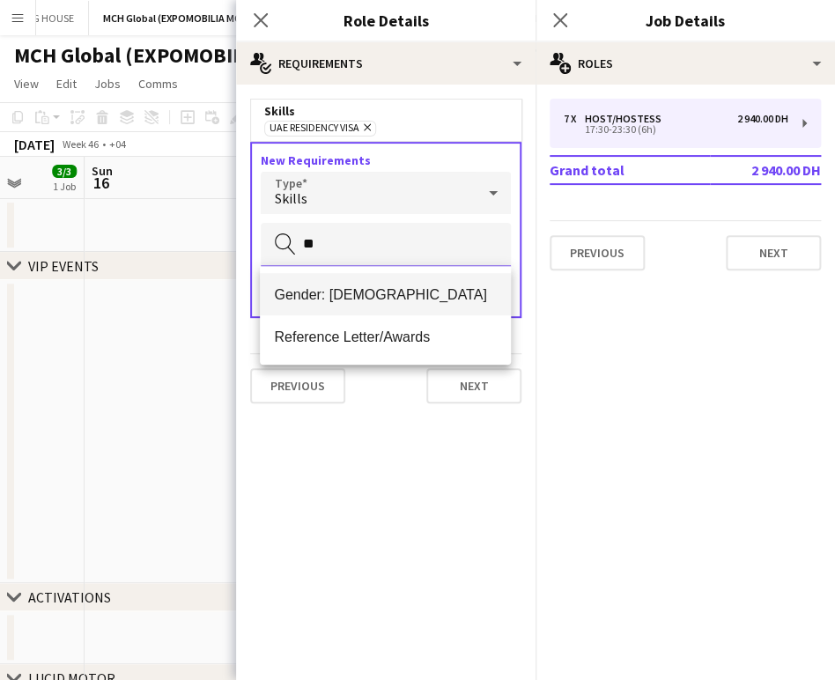
type input "**"
click at [337, 304] on mat-option "Gender: Female" at bounding box center [385, 294] width 250 height 42
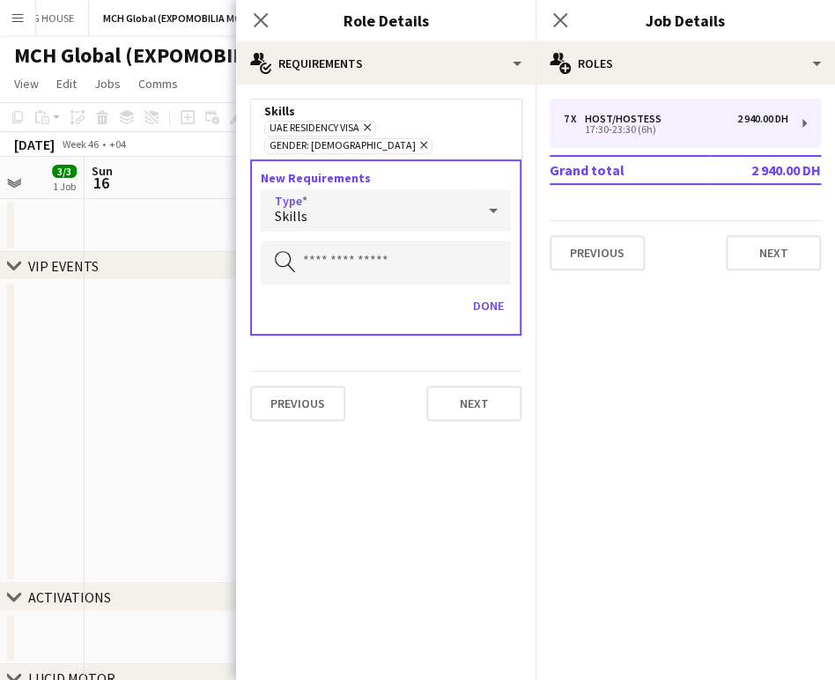
click at [324, 196] on div "Skills" at bounding box center [368, 210] width 215 height 42
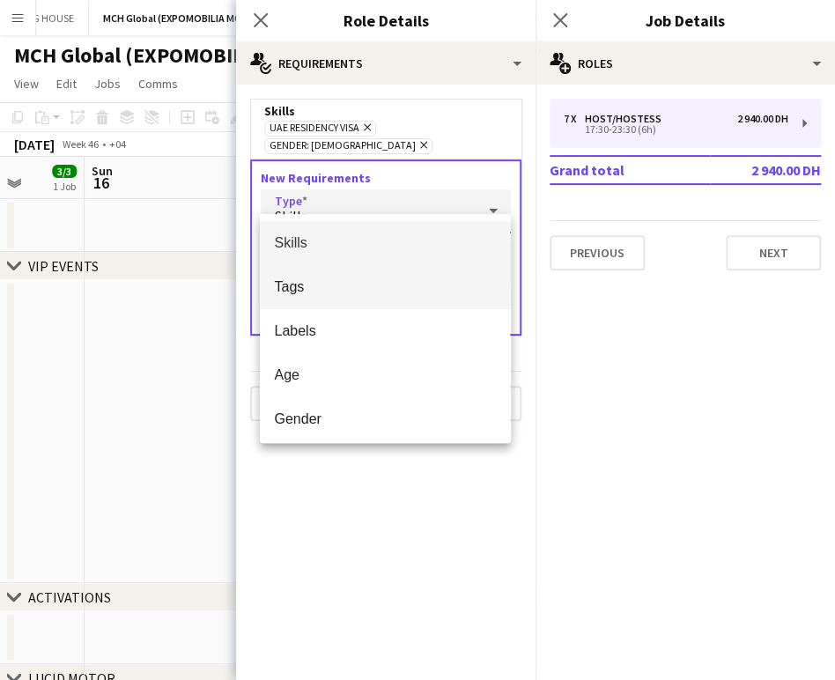
click at [303, 287] on span "Tags" at bounding box center [385, 286] width 222 height 17
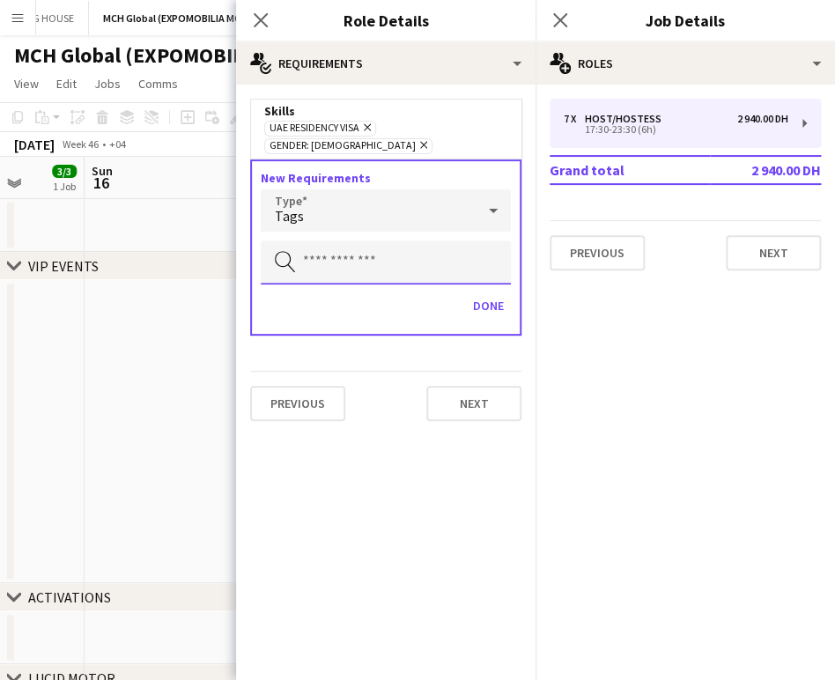
click at [375, 253] on input "text" at bounding box center [386, 262] width 250 height 44
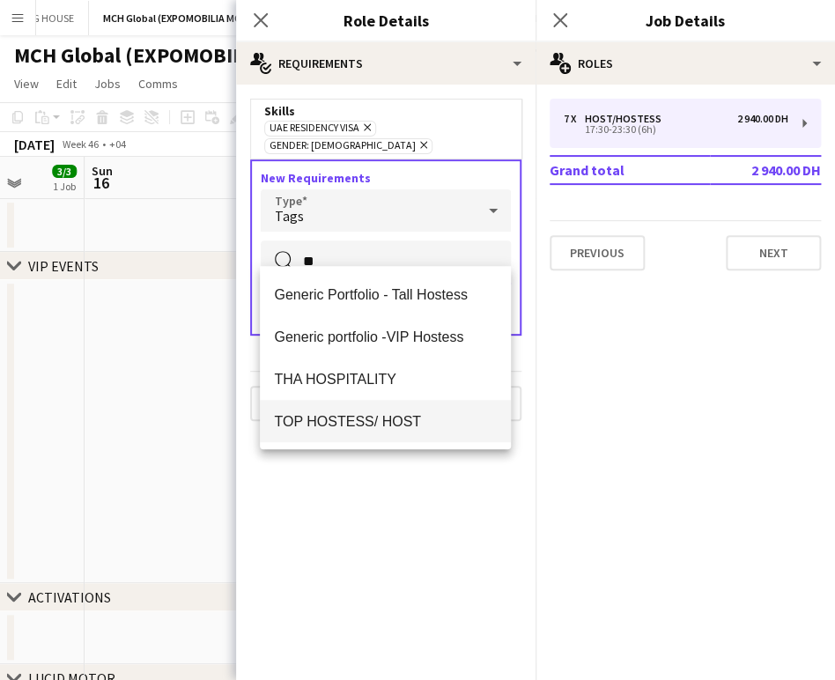
type input "**"
click at [380, 411] on mat-option "TOP HOSTESS/ HOST" at bounding box center [385, 421] width 250 height 42
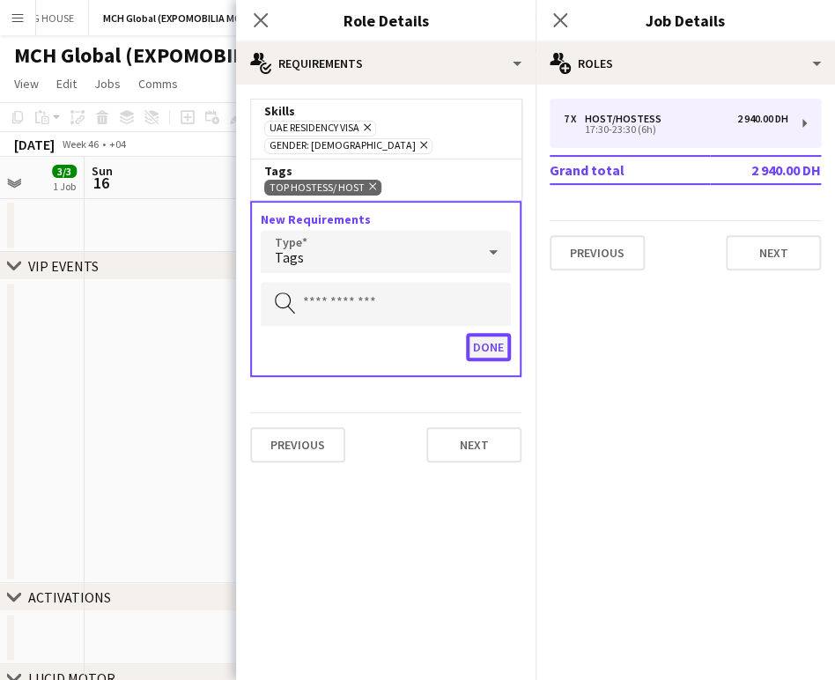
click at [484, 333] on button "Done" at bounding box center [488, 347] width 45 height 28
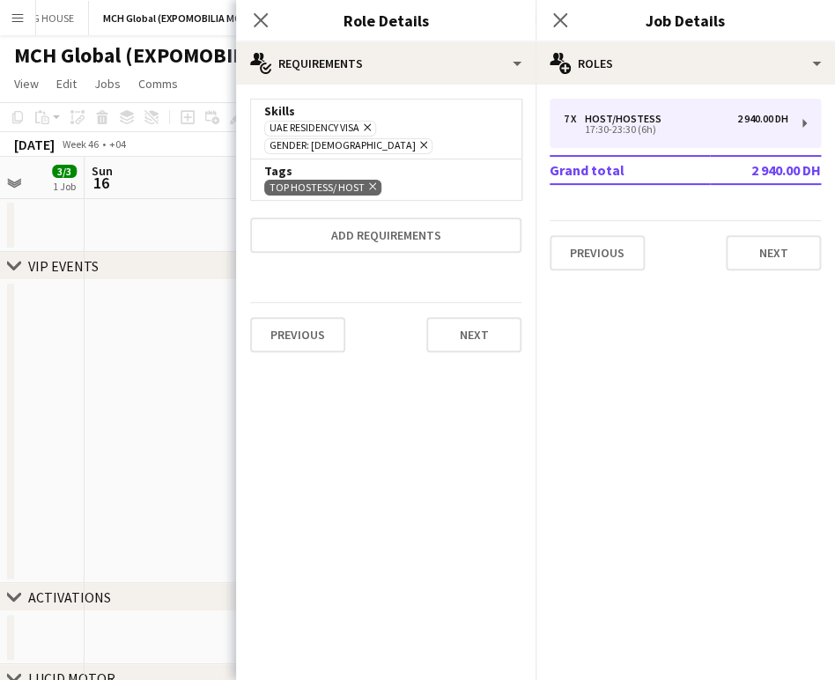
click at [156, 349] on app-date-cell at bounding box center [190, 431] width 211 height 303
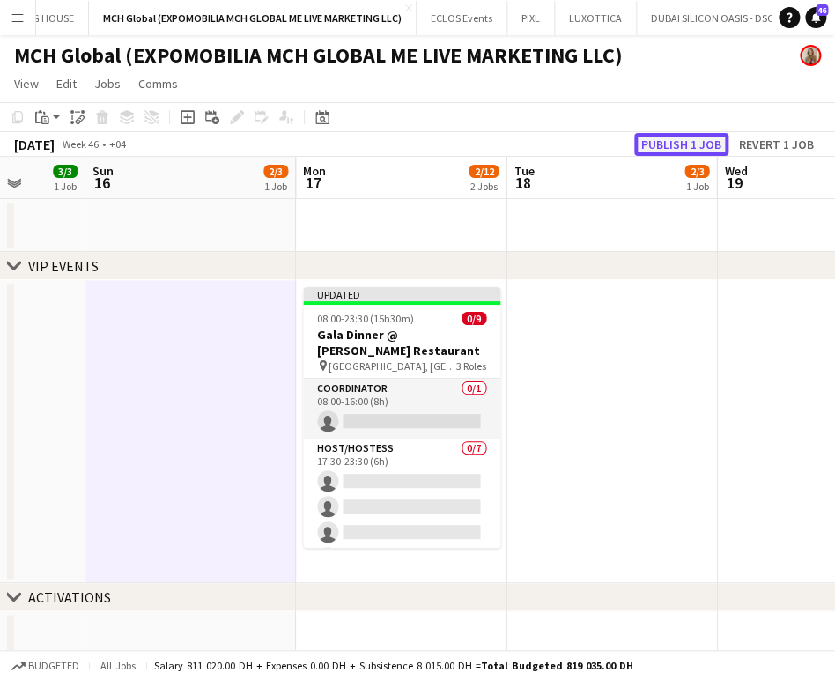
click at [665, 137] on button "Publish 1 job" at bounding box center [681, 144] width 94 height 23
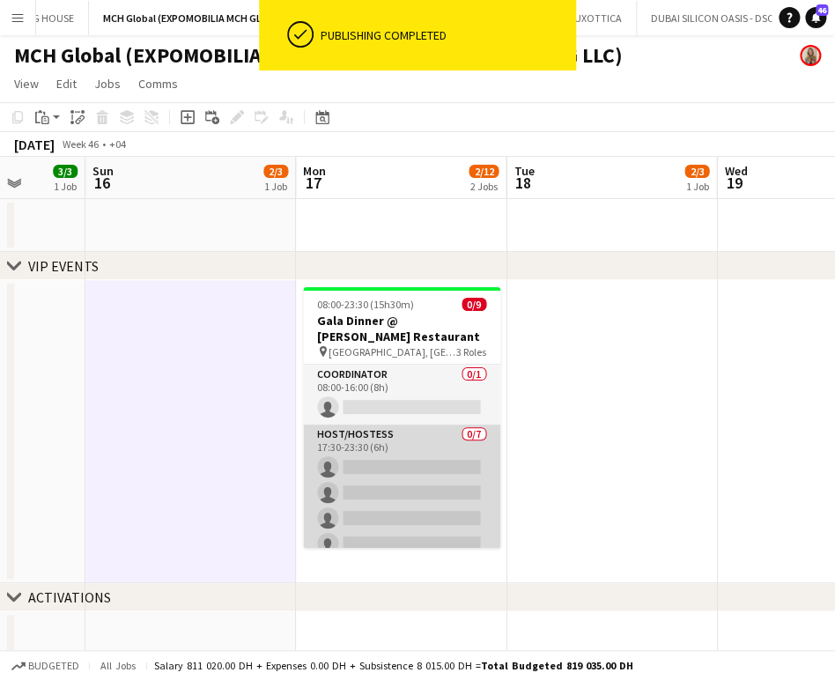
click at [429, 456] on app-card-role "Host/Hostess 0/7 17:30-23:30 (6h) single-neutral-actions single-neutral-actions…" at bounding box center [401, 531] width 197 height 213
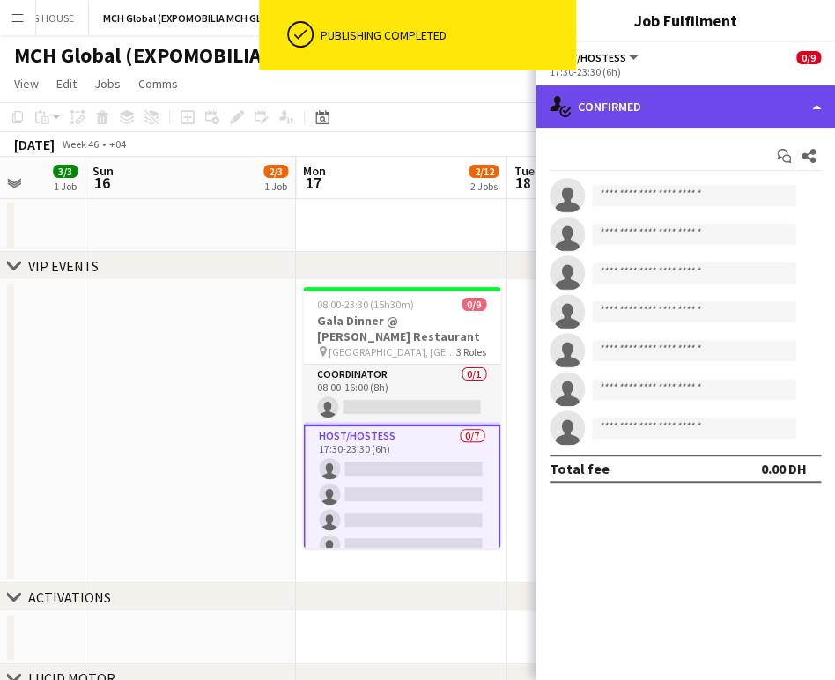
click at [665, 100] on div "single-neutral-actions-check-2 Confirmed" at bounding box center [685, 106] width 299 height 42
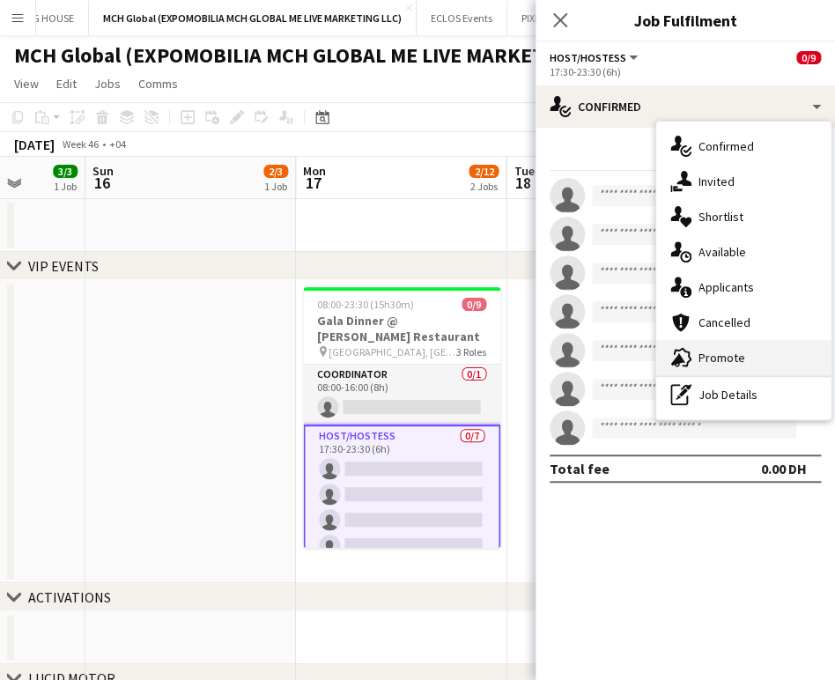
click at [665, 364] on span "Promote" at bounding box center [721, 358] width 47 height 16
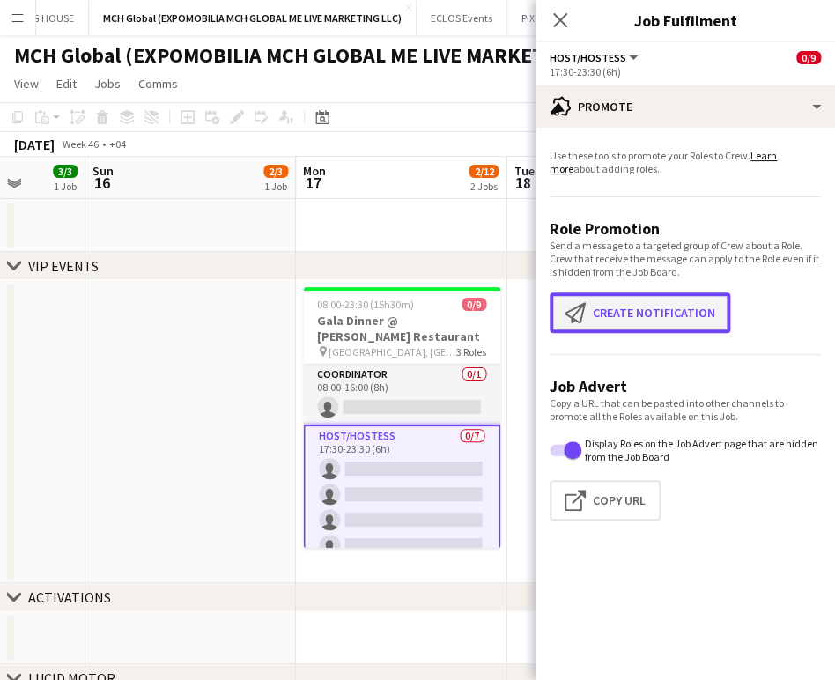
click at [647, 307] on button "Create notification Create notification" at bounding box center [640, 312] width 181 height 41
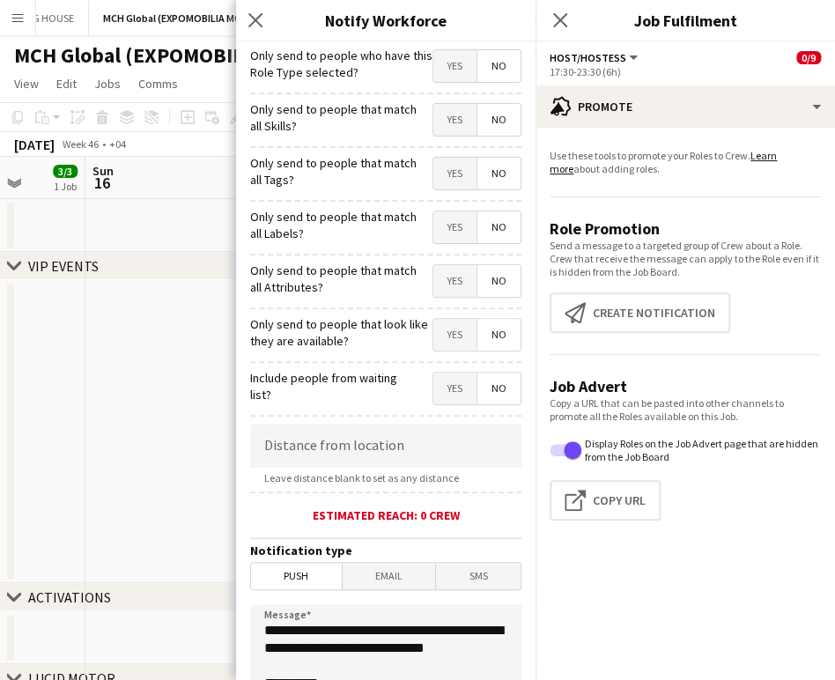
click at [451, 118] on span "Yes" at bounding box center [454, 120] width 43 height 32
click at [441, 174] on span "Yes" at bounding box center [454, 174] width 43 height 32
click at [433, 215] on span "Yes" at bounding box center [454, 227] width 43 height 32
click at [433, 271] on span "Yes" at bounding box center [454, 281] width 43 height 32
click at [433, 331] on span "Yes" at bounding box center [454, 335] width 43 height 32
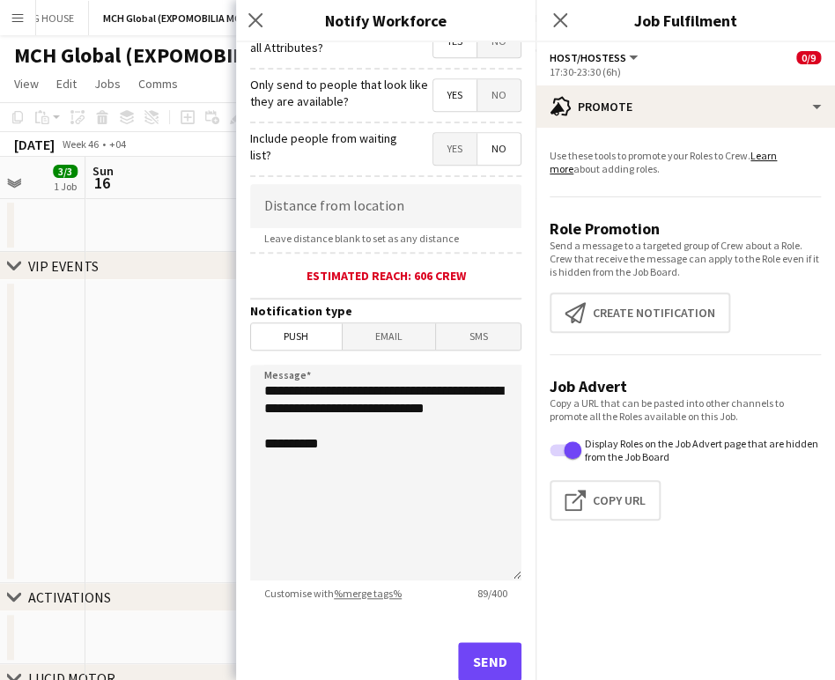
scroll to position [294, 0]
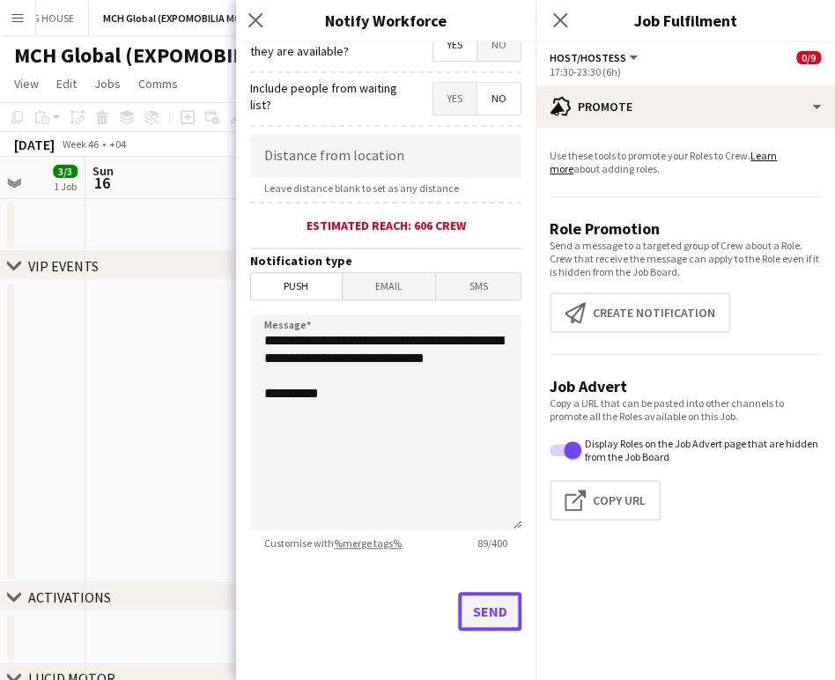
click at [467, 613] on button "Send" at bounding box center [489, 611] width 63 height 39
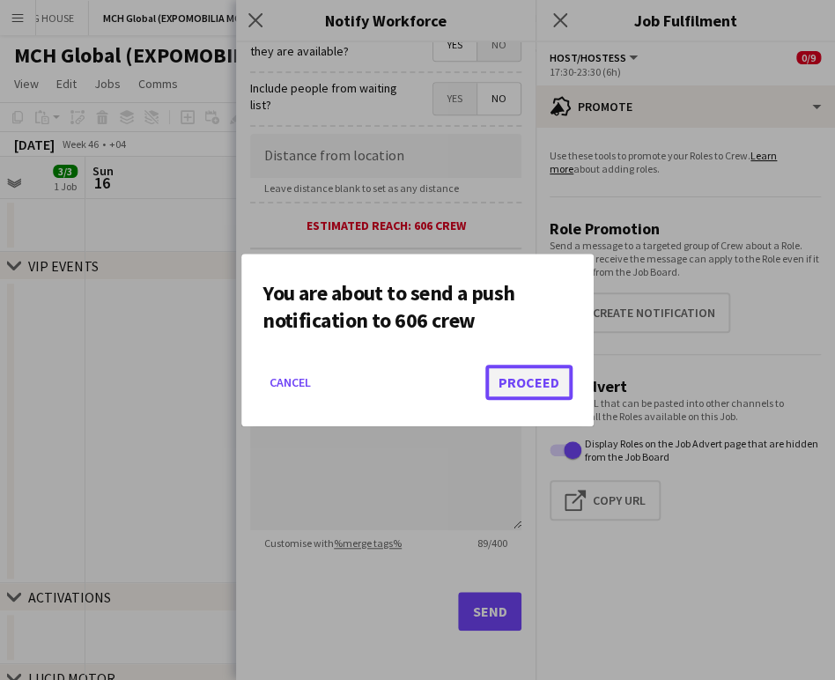
click at [521, 379] on button "Proceed" at bounding box center [528, 382] width 87 height 35
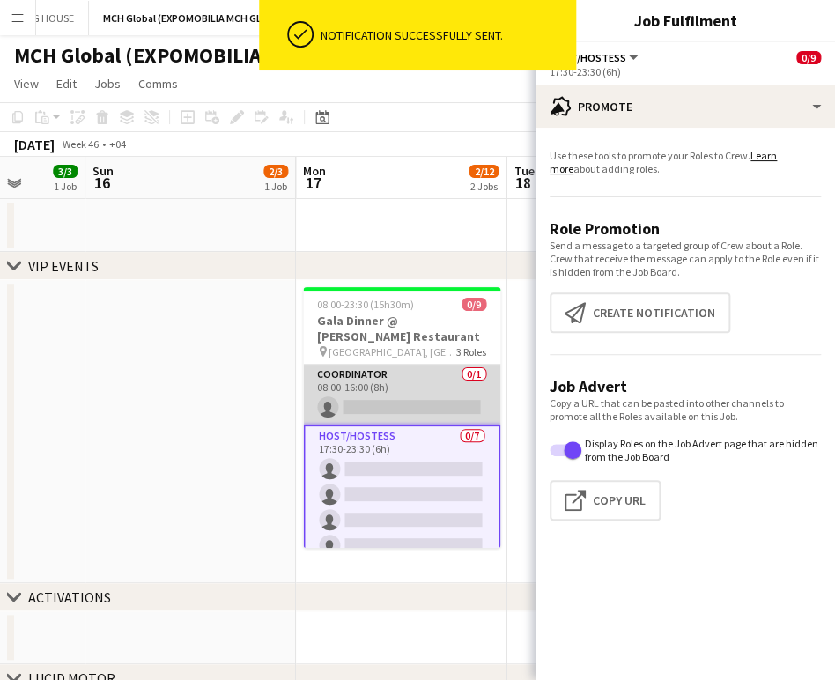
click at [384, 373] on app-card-role "Coordinator 0/1 08:00-16:00 (8h) single-neutral-actions" at bounding box center [401, 395] width 197 height 60
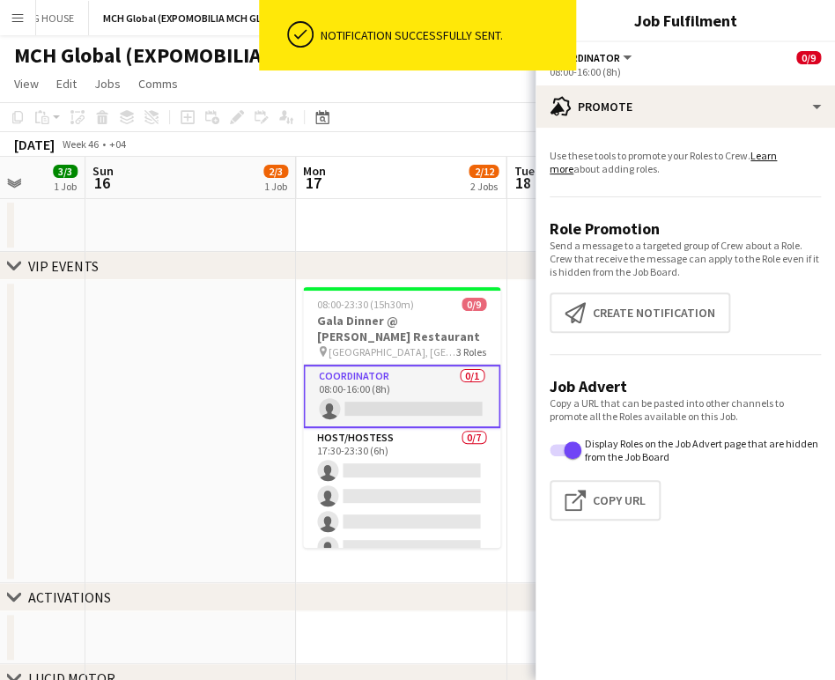
scroll to position [0, 547]
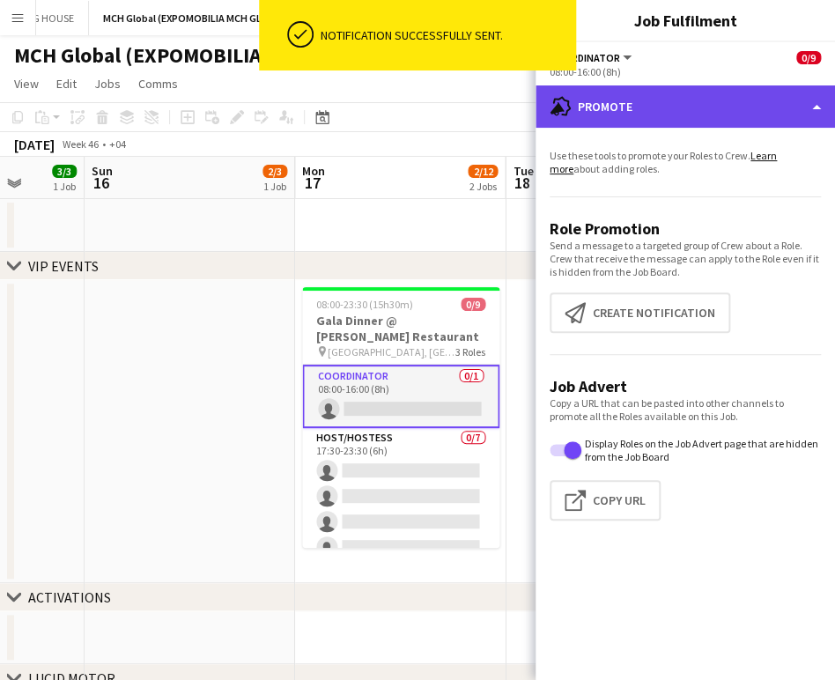
click at [665, 101] on div "advertising-megaphone Promote" at bounding box center [685, 106] width 299 height 42
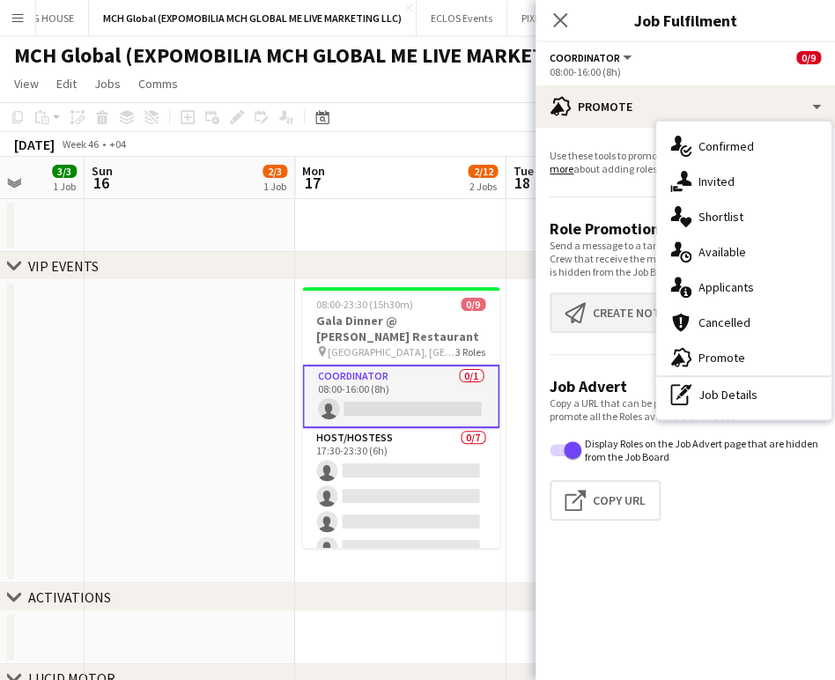
drag, startPoint x: 725, startPoint y: 355, endPoint x: 706, endPoint y: 318, distance: 41.8
click at [665, 355] on span "Promote" at bounding box center [721, 358] width 47 height 16
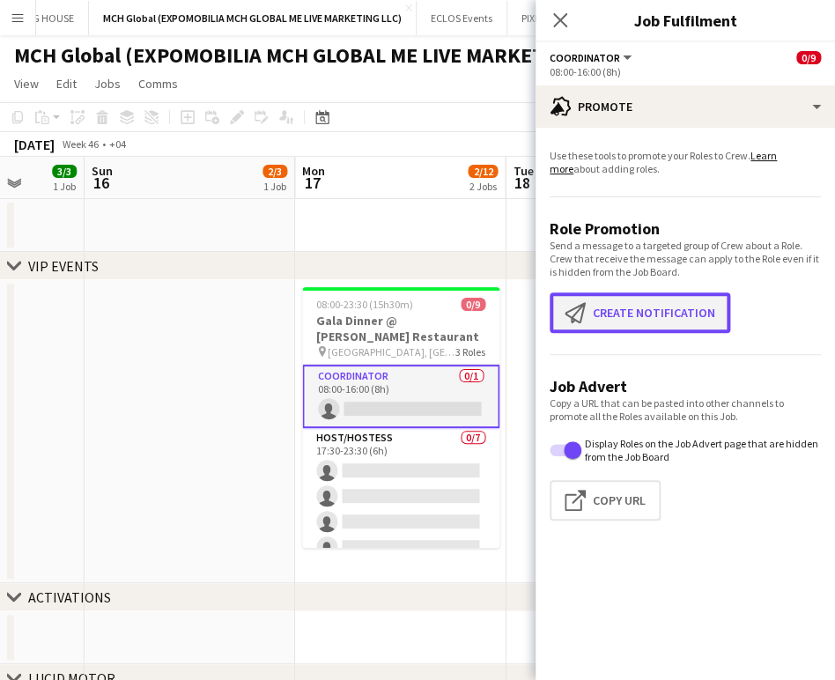
click at [615, 308] on button "Create notification Create notification" at bounding box center [640, 312] width 181 height 41
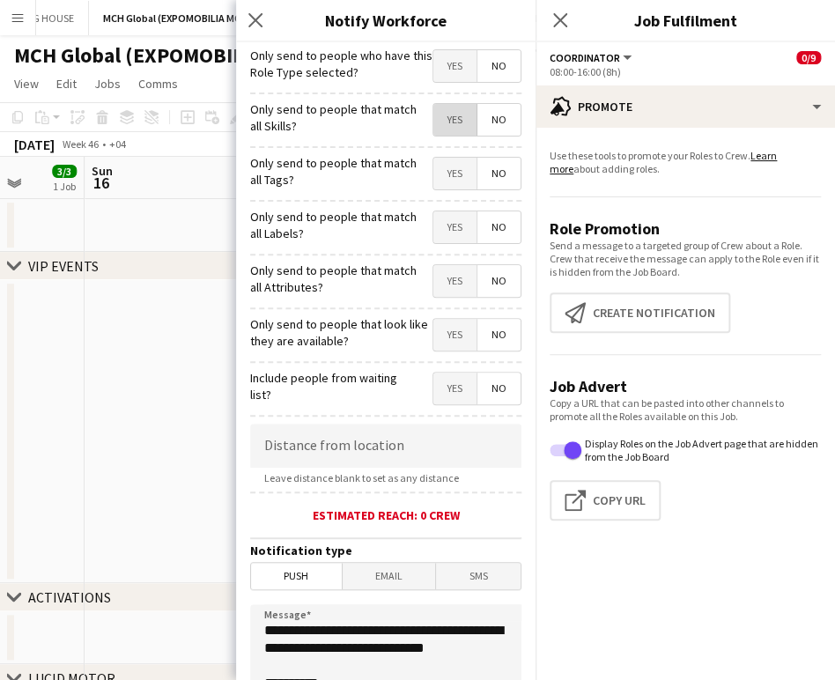
click at [447, 111] on span "Yes" at bounding box center [454, 120] width 43 height 32
click at [433, 168] on span "Yes" at bounding box center [454, 174] width 43 height 32
click at [433, 232] on span "Yes" at bounding box center [454, 227] width 43 height 32
click at [440, 284] on span "Yes" at bounding box center [454, 281] width 43 height 32
click at [440, 345] on span "Yes" at bounding box center [454, 335] width 43 height 32
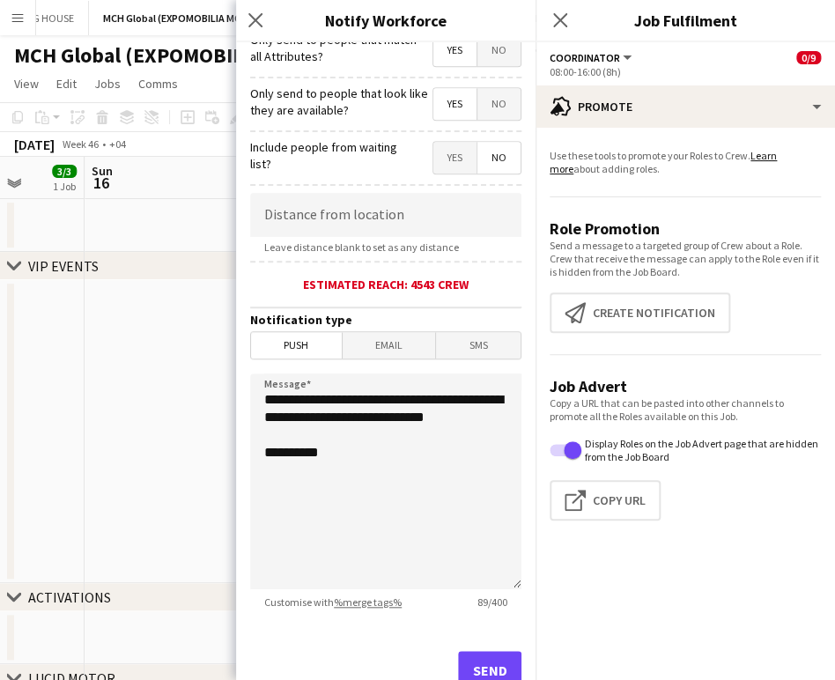
scroll to position [293, 0]
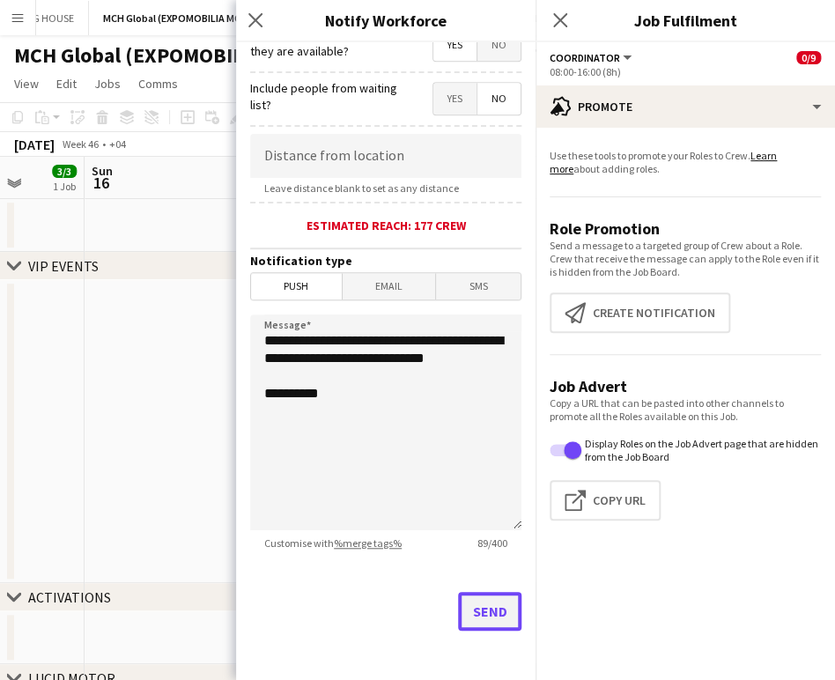
click at [472, 618] on button "Send" at bounding box center [489, 611] width 63 height 39
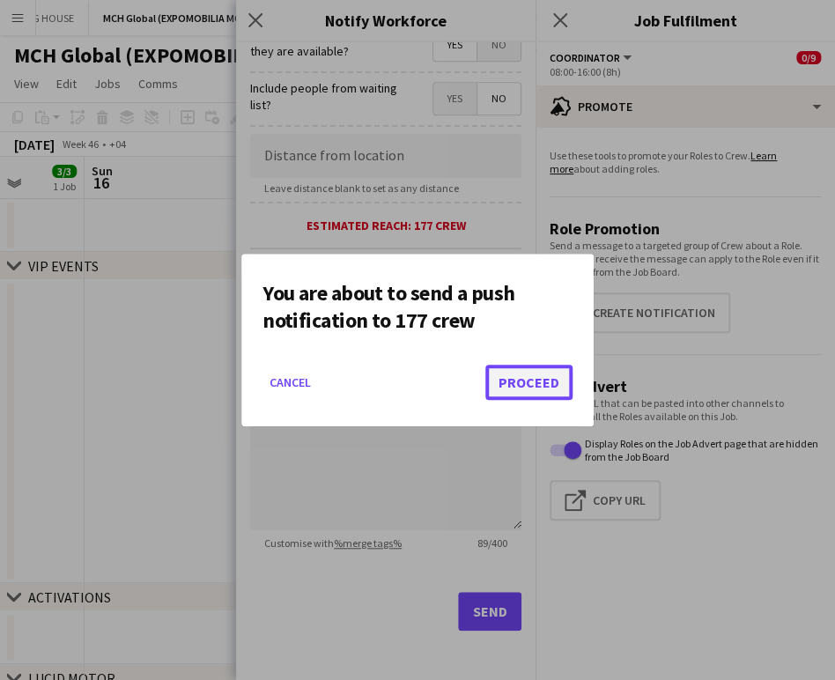
click at [516, 374] on button "Proceed" at bounding box center [528, 382] width 87 height 35
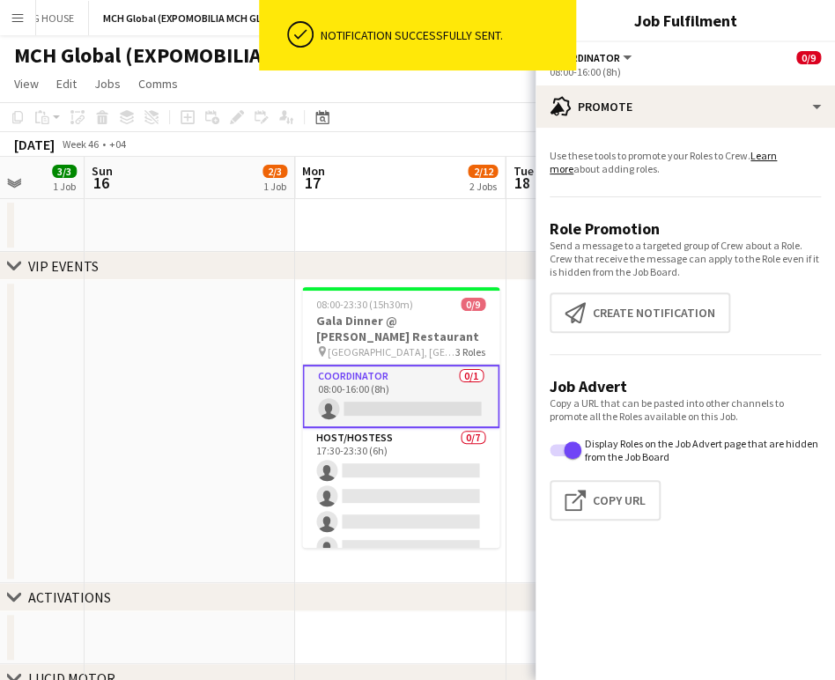
click at [228, 411] on app-date-cell at bounding box center [190, 431] width 211 height 303
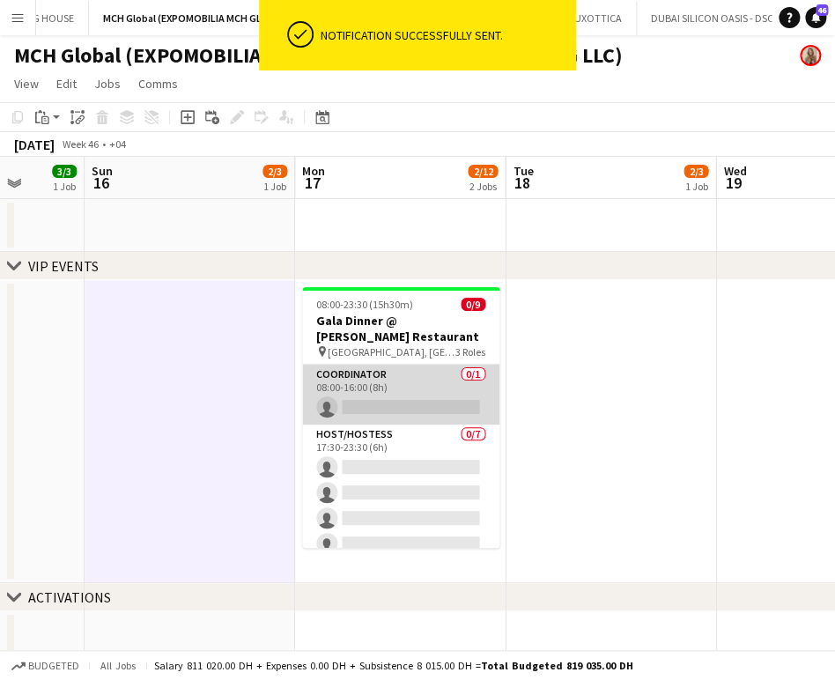
click at [411, 384] on app-card-role "Coordinator 0/1 08:00-16:00 (8h) single-neutral-actions" at bounding box center [400, 395] width 197 height 60
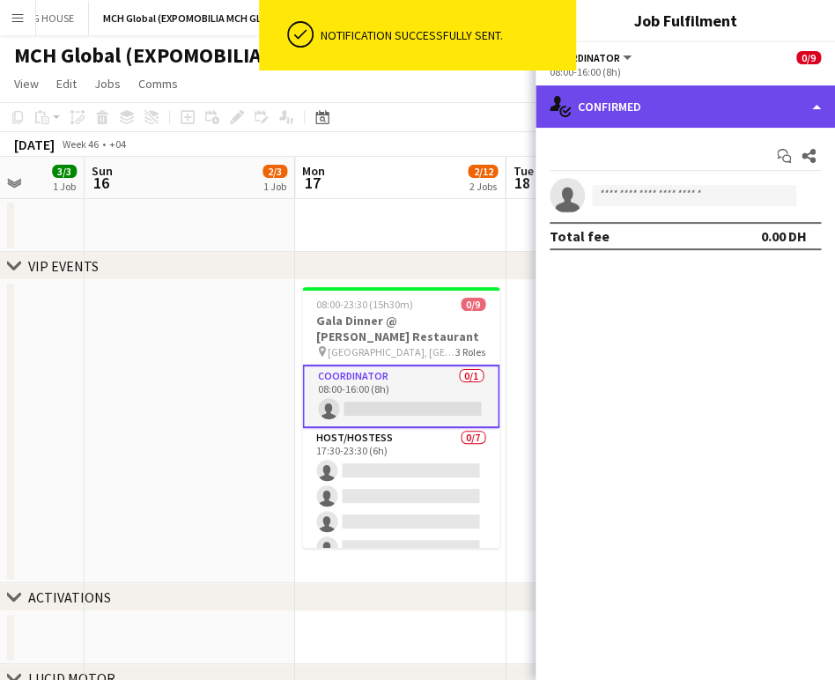
click at [665, 97] on div "single-neutral-actions-check-2 Confirmed" at bounding box center [685, 106] width 299 height 42
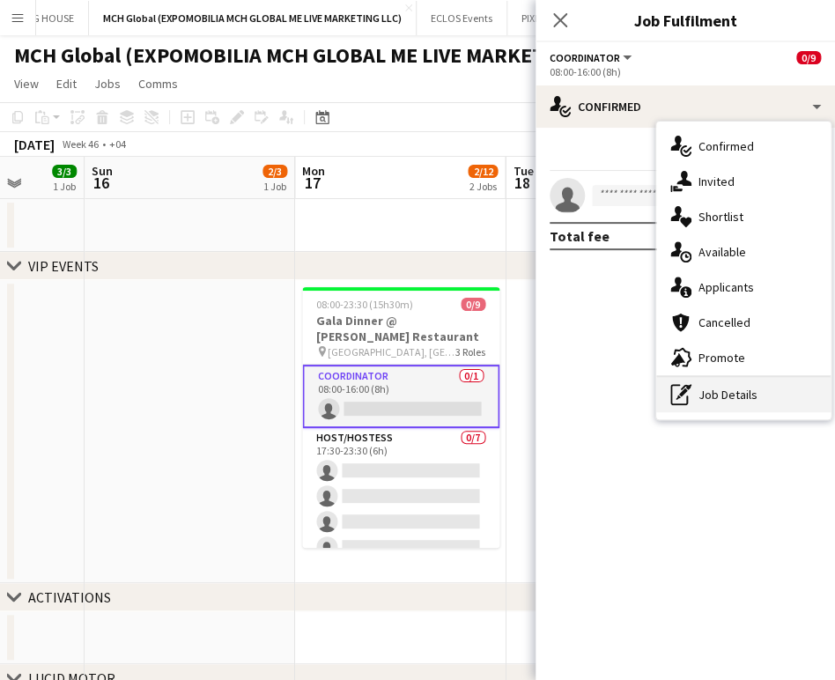
click at [665, 404] on div "pen-write Job Details" at bounding box center [743, 394] width 174 height 35
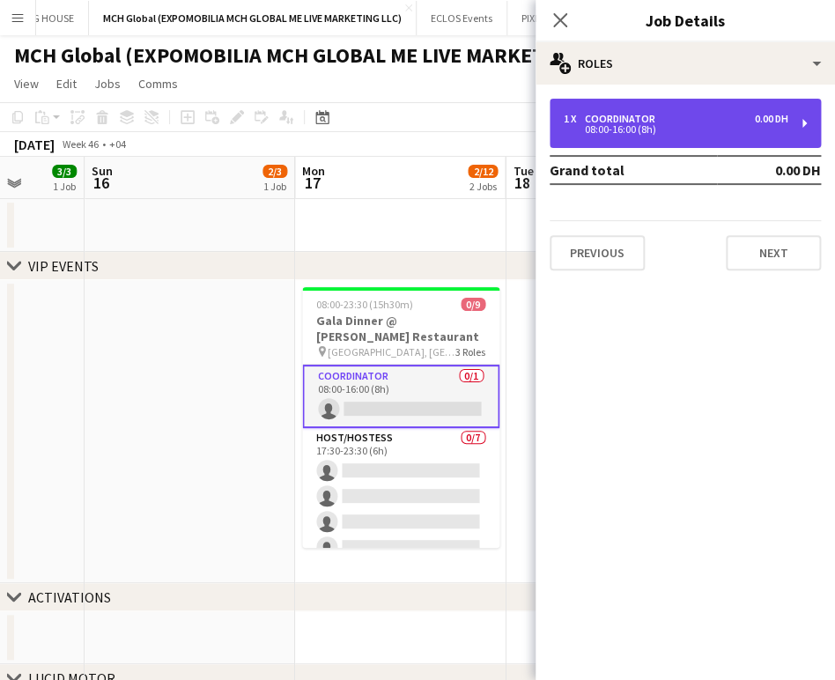
click at [665, 132] on div "08:00-16:00 (8h)" at bounding box center [676, 129] width 225 height 9
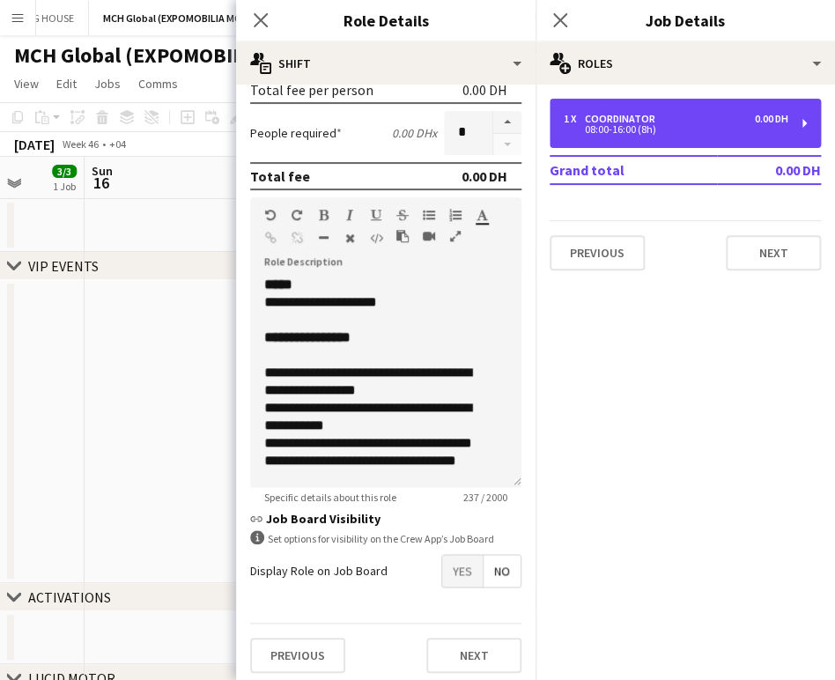
scroll to position [421, 0]
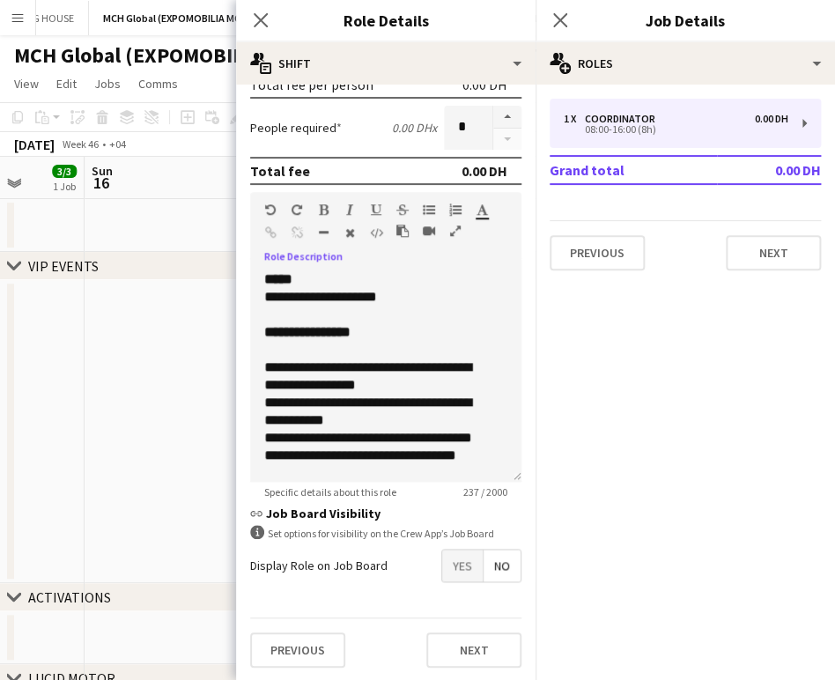
click at [451, 227] on icon "button" at bounding box center [455, 231] width 11 height 12
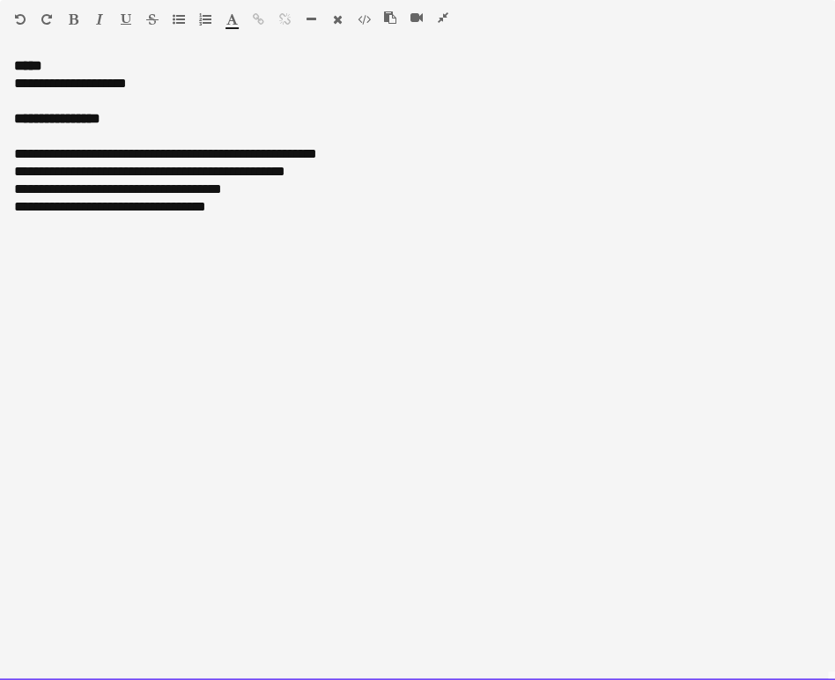
click at [284, 255] on div "**********" at bounding box center [417, 368] width 835 height 623
drag, startPoint x: 240, startPoint y: 319, endPoint x: 238, endPoint y: 290, distance: 29.1
click at [240, 319] on div "**********" at bounding box center [417, 368] width 835 height 623
click at [235, 239] on div "**********" at bounding box center [417, 242] width 807 height 18
click at [403, 345] on div "**********" at bounding box center [417, 368] width 835 height 623
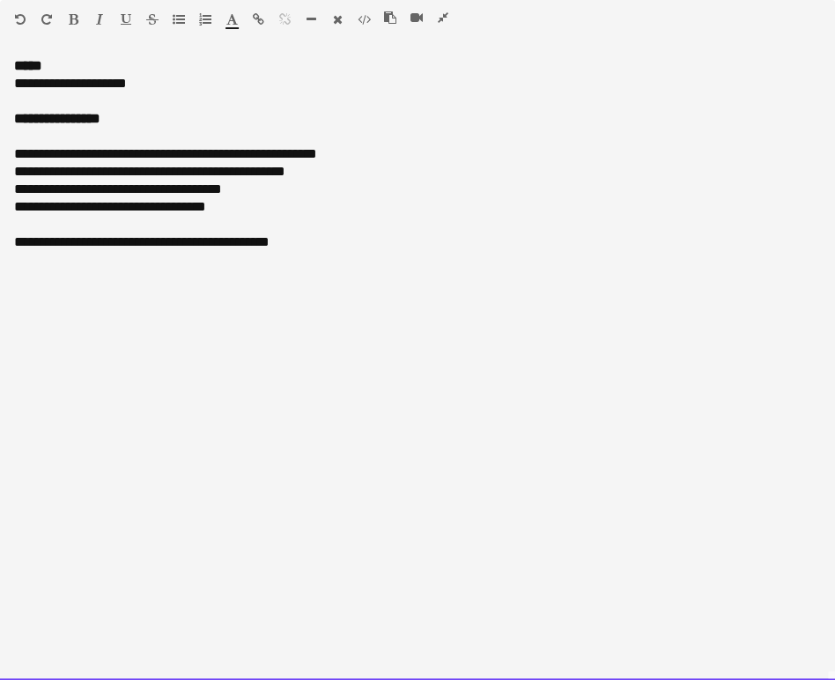
drag, startPoint x: 404, startPoint y: 241, endPoint x: -4, endPoint y: 240, distance: 408.7
click at [67, 12] on div at bounding box center [120, 22] width 106 height 21
click at [70, 18] on icon "button" at bounding box center [74, 19] width 10 height 12
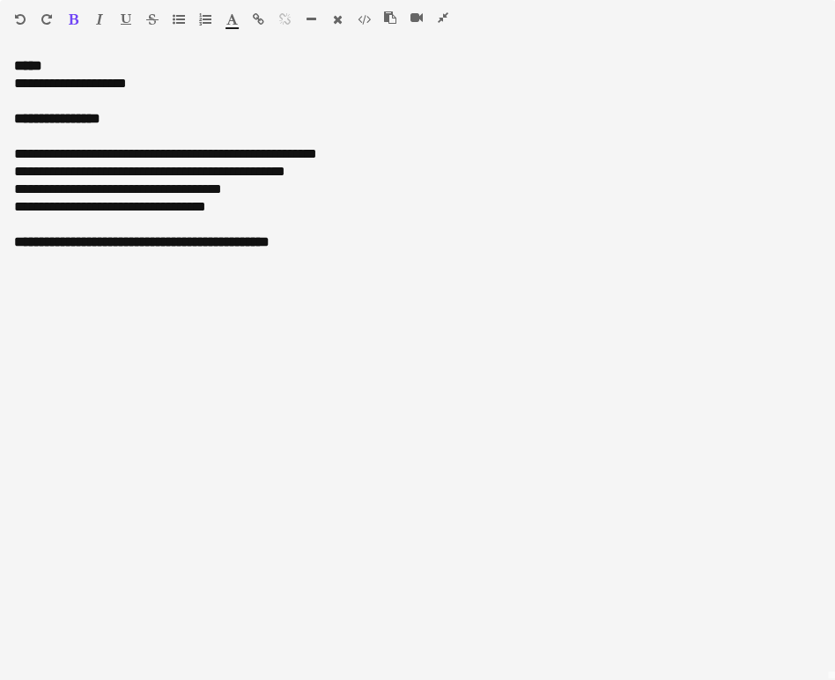
click at [125, 18] on icon "button" at bounding box center [126, 19] width 11 height 12
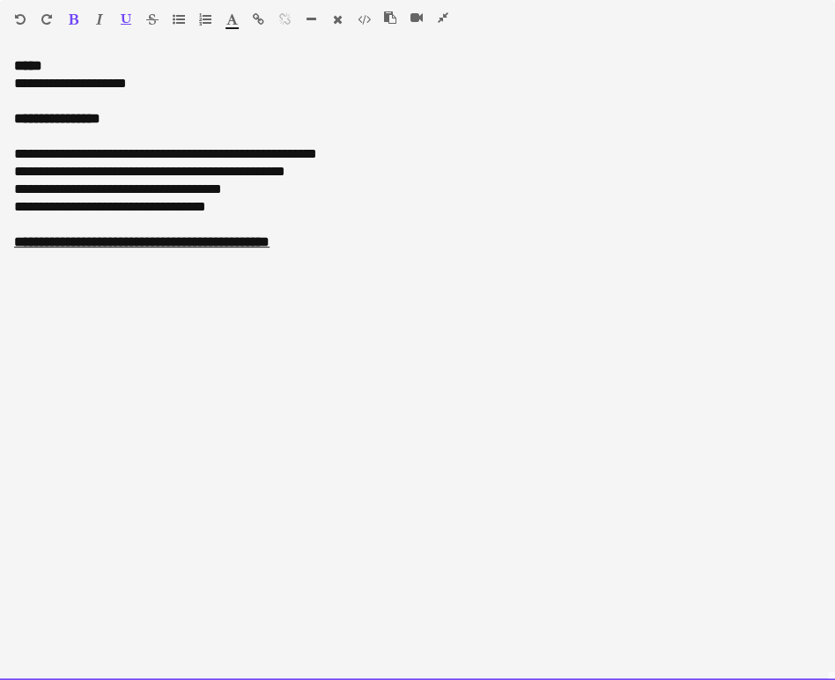
click at [568, 155] on div "**********" at bounding box center [417, 154] width 807 height 18
click at [438, 16] on icon "button" at bounding box center [443, 17] width 11 height 12
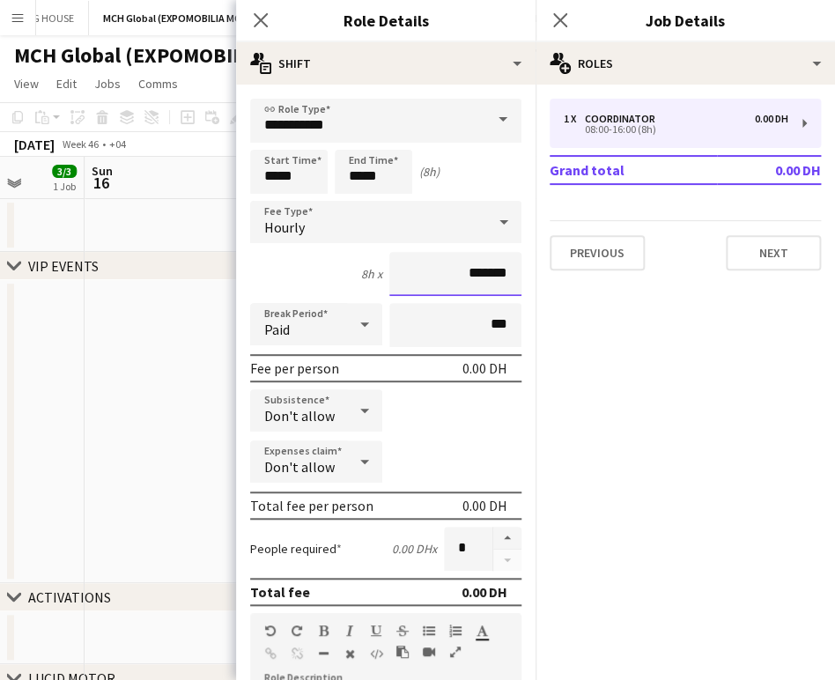
click at [446, 273] on input "*******" at bounding box center [455, 274] width 132 height 44
drag, startPoint x: 454, startPoint y: 269, endPoint x: 406, endPoint y: 270, distance: 47.6
click at [406, 270] on input "*******" at bounding box center [455, 274] width 132 height 44
type input "********"
drag, startPoint x: 277, startPoint y: 180, endPoint x: 159, endPoint y: 144, distance: 123.4
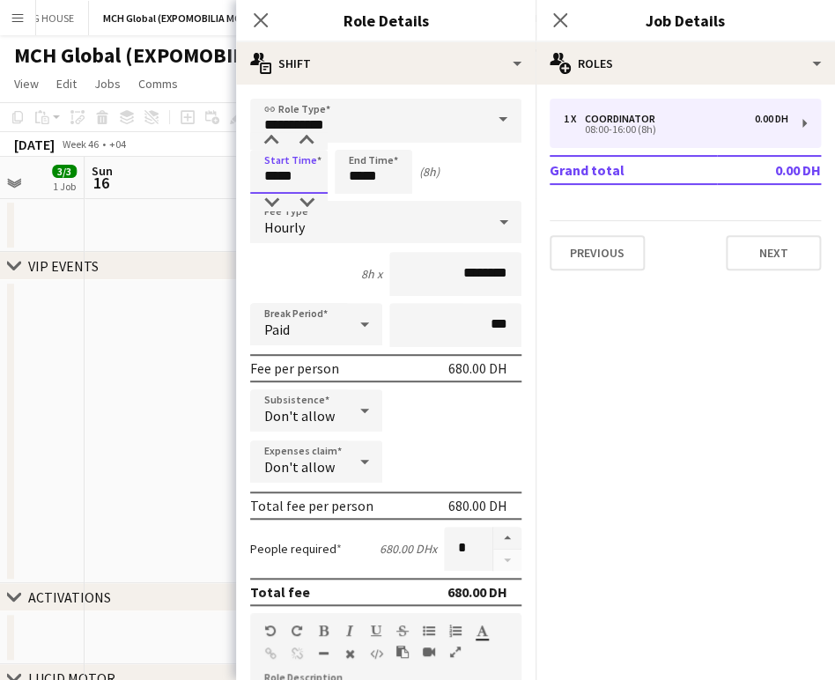
click at [159, 144] on body "Menu Boards Boards Boards All jobs Status Workforce Workforce My Workforce Recr…" at bounding box center [417, 663] width 835 height 1327
type input "*****"
drag, startPoint x: 385, startPoint y: 174, endPoint x: 268, endPoint y: 174, distance: 117.1
click at [268, 174] on div "Start Time ***** End Time ***** (22h 30m)" at bounding box center [385, 172] width 271 height 44
type input "*****"
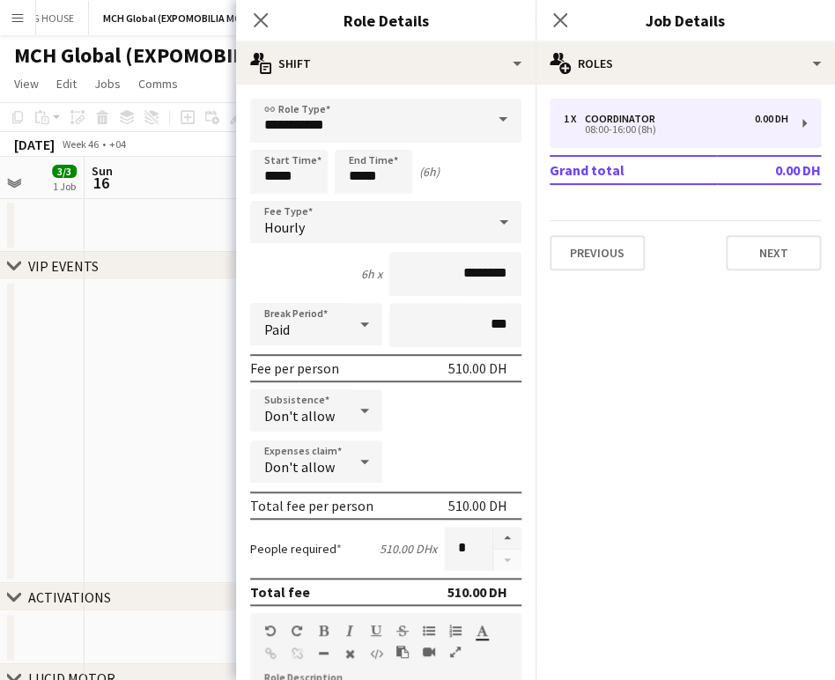
click at [158, 343] on app-date-cell at bounding box center [190, 431] width 211 height 303
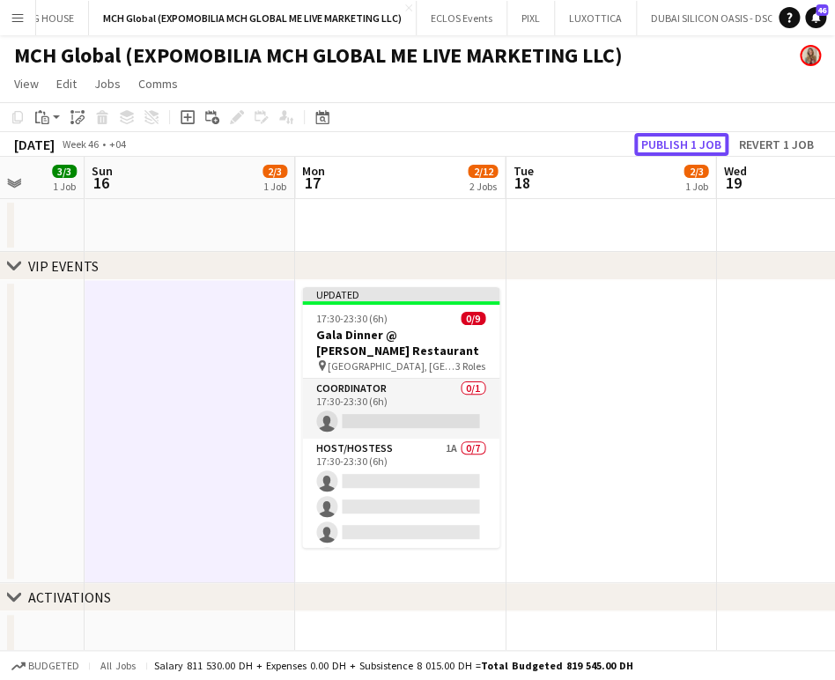
click at [664, 140] on button "Publish 1 job" at bounding box center [681, 144] width 94 height 23
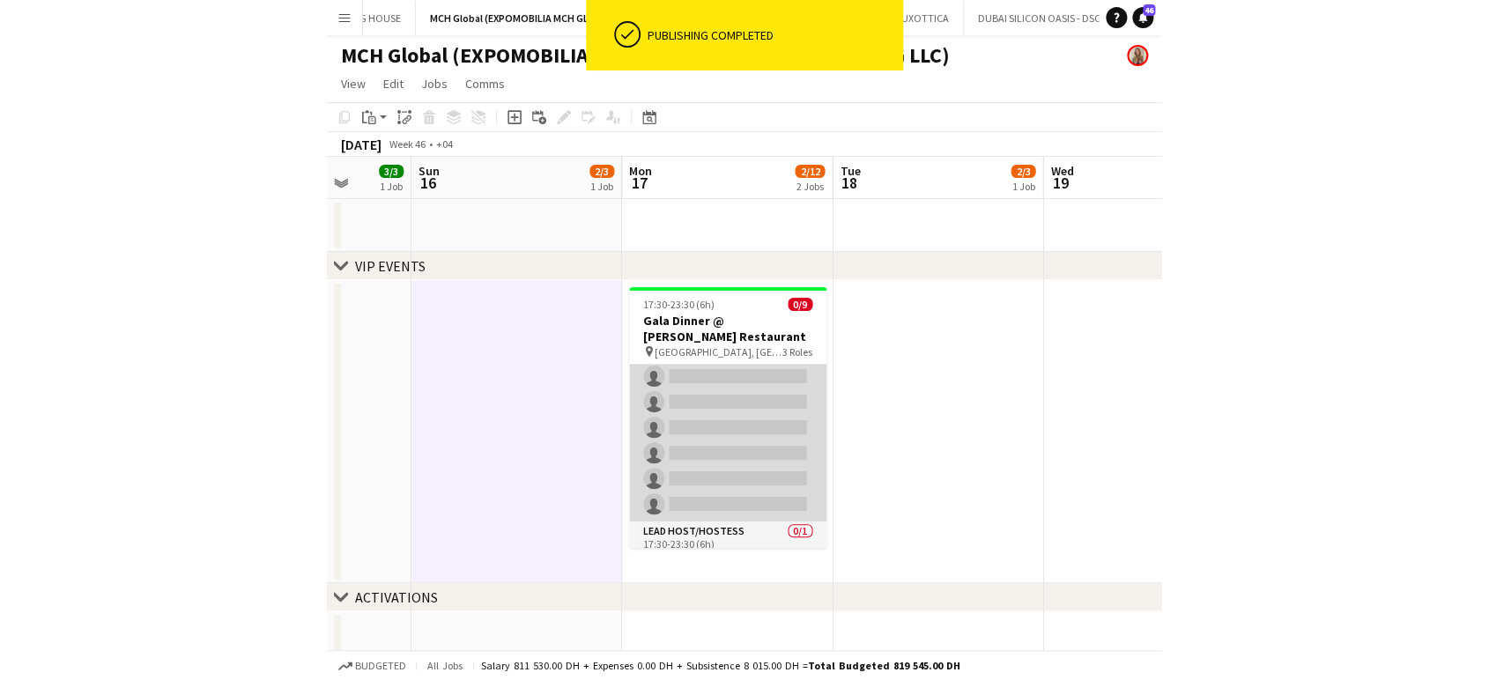
scroll to position [133, 0]
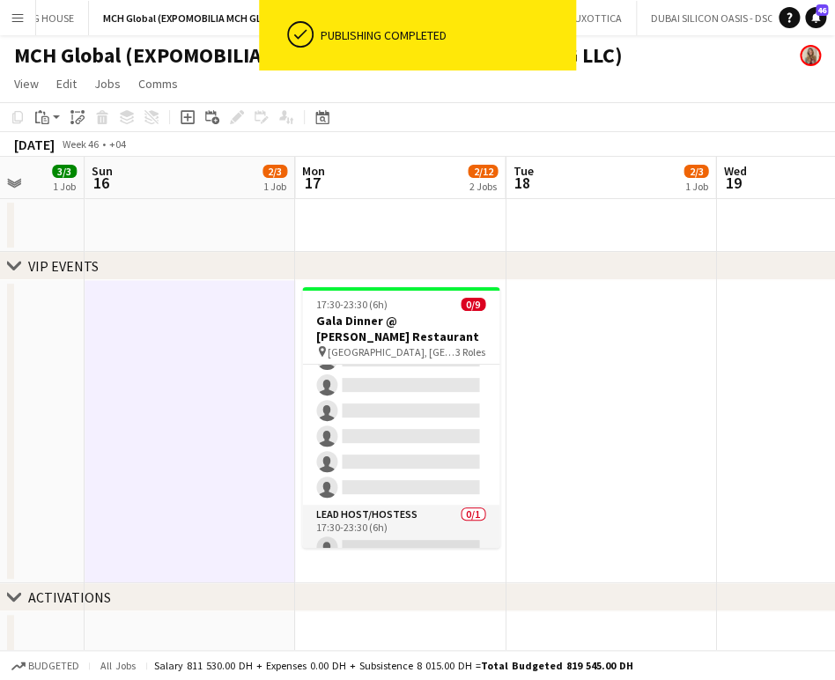
click at [603, 435] on app-date-cell at bounding box center [611, 431] width 211 height 303
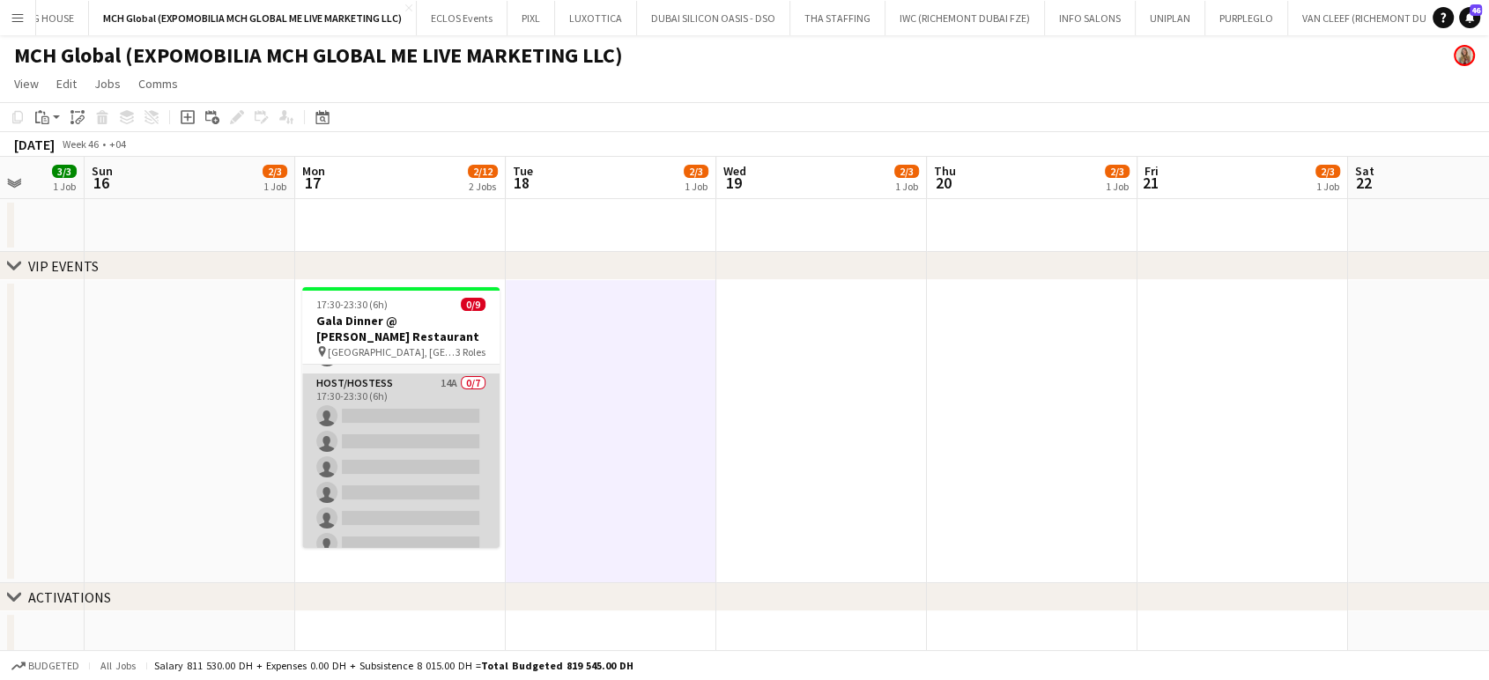
scroll to position [0, 0]
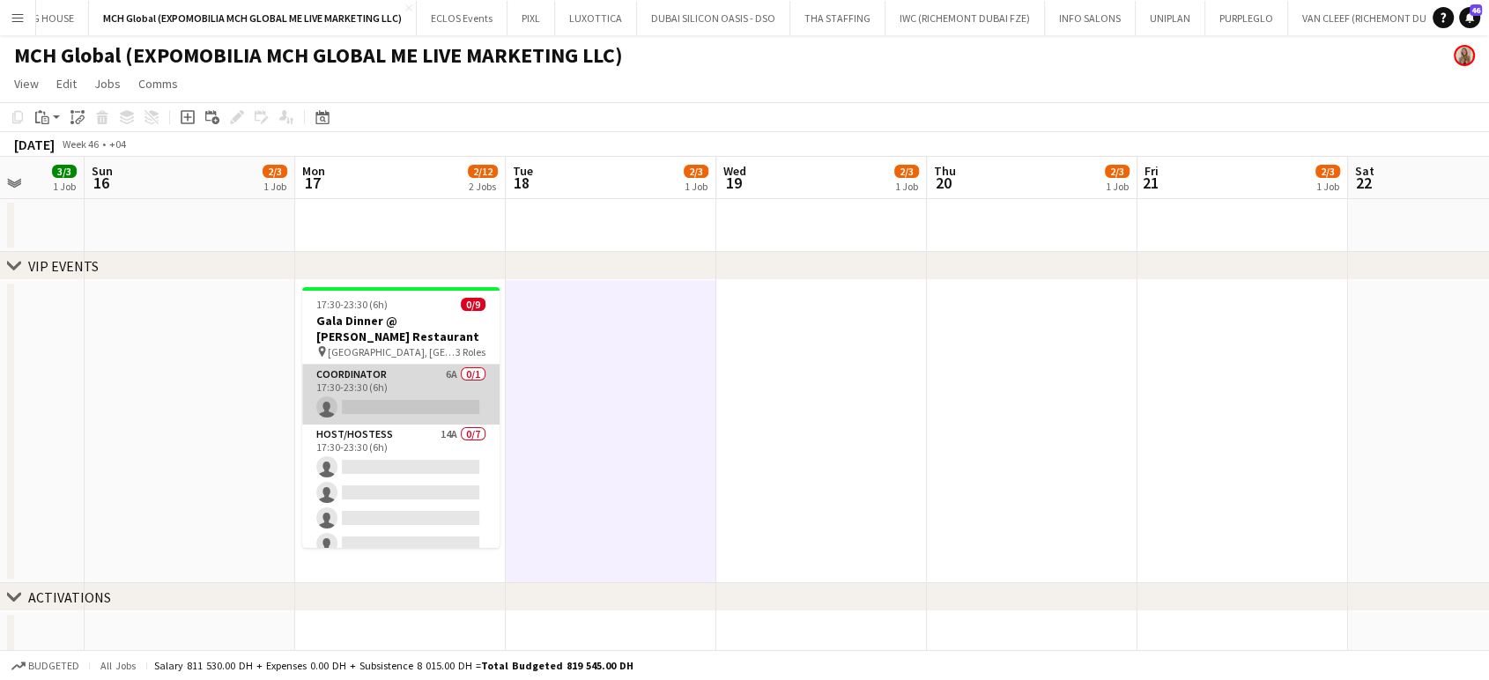
click at [398, 365] on app-card-role "Coordinator 6A 0/1 17:30-23:30 (6h) single-neutral-actions" at bounding box center [400, 395] width 197 height 60
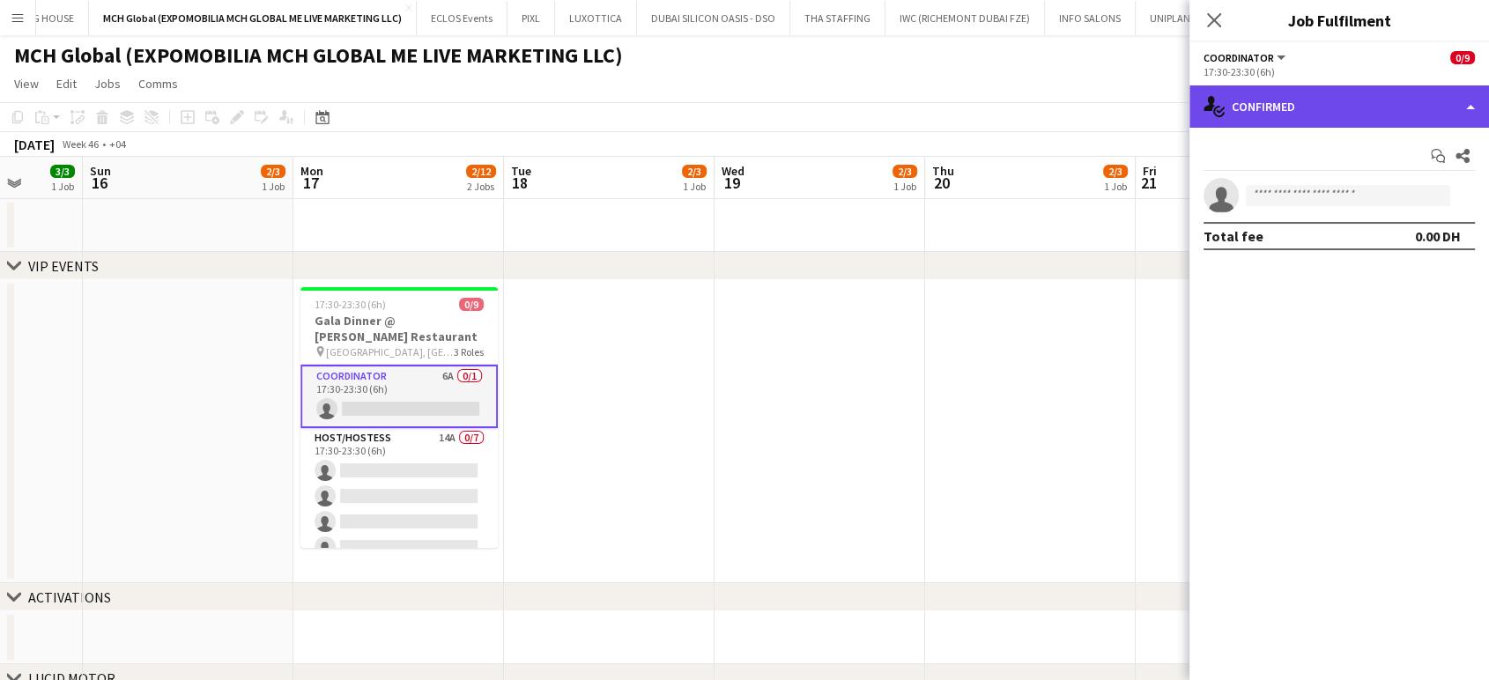
click at [665, 93] on div "single-neutral-actions-check-2 Confirmed" at bounding box center [1338, 106] width 299 height 42
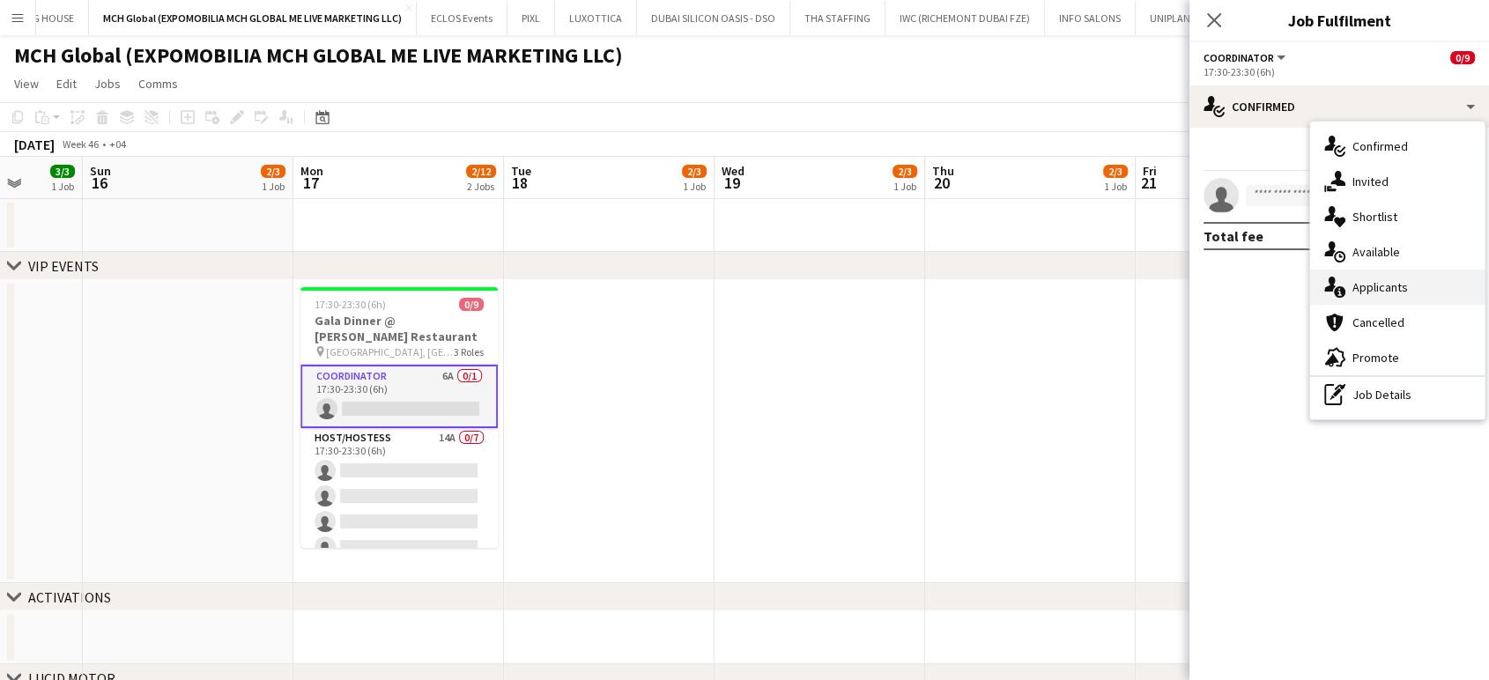
click at [665, 293] on div "single-neutral-actions-information Applicants" at bounding box center [1397, 287] width 174 height 35
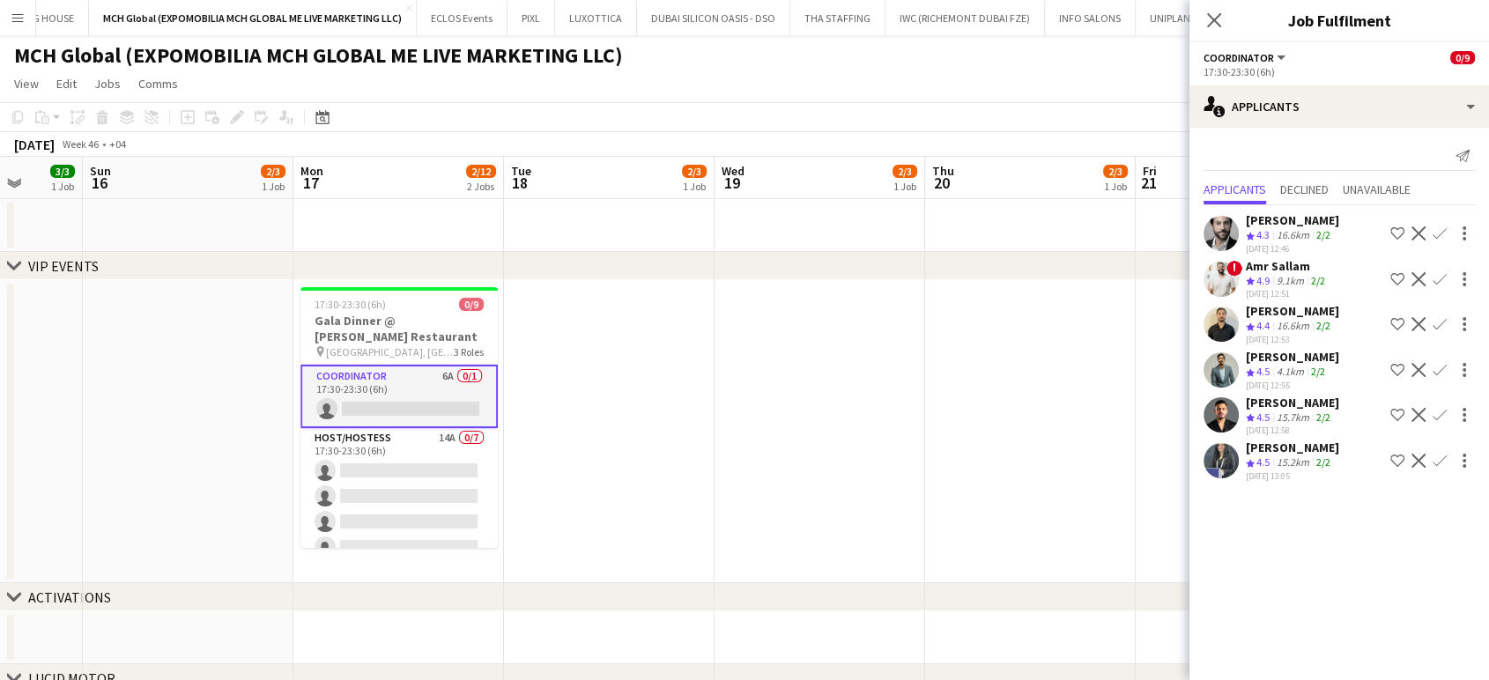
click at [665, 277] on app-icon "Shortlist crew" at bounding box center [1397, 279] width 14 height 14
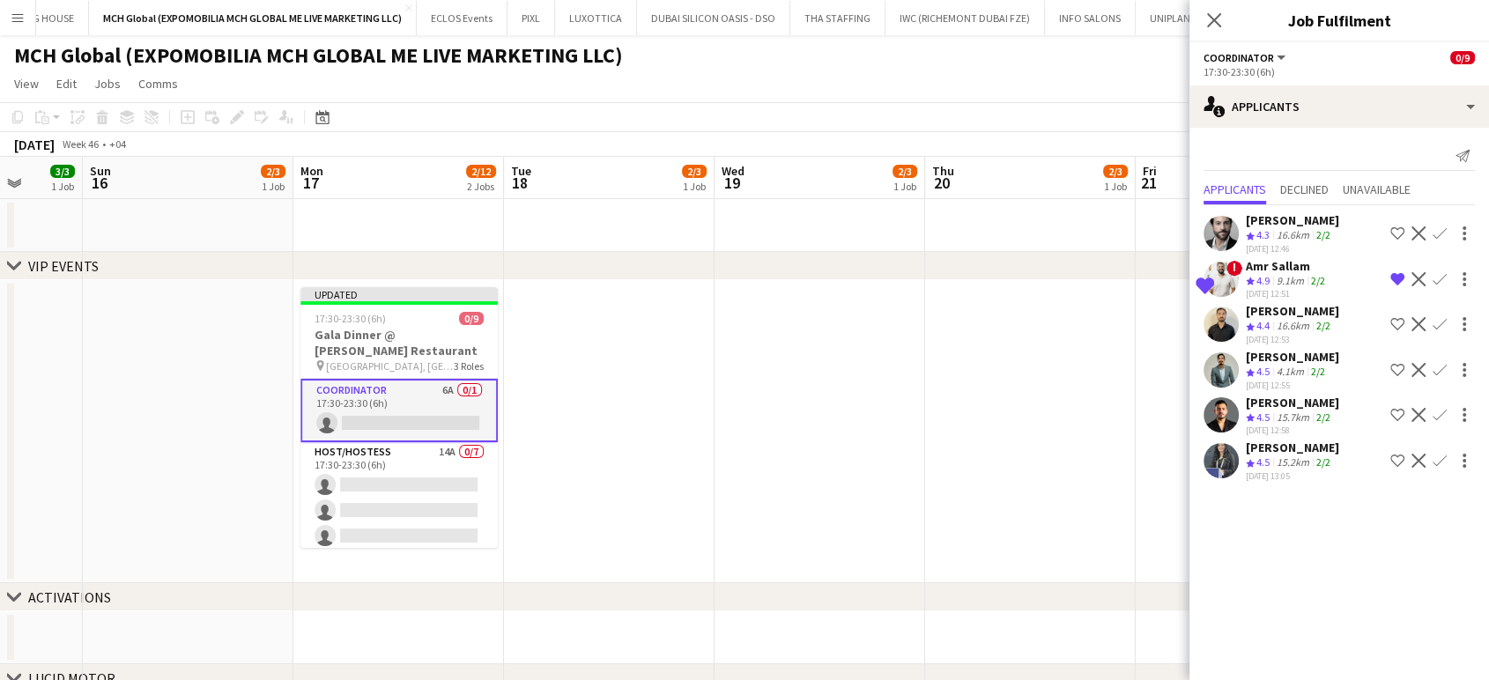
click at [665, 342] on app-date-cell at bounding box center [1030, 431] width 211 height 303
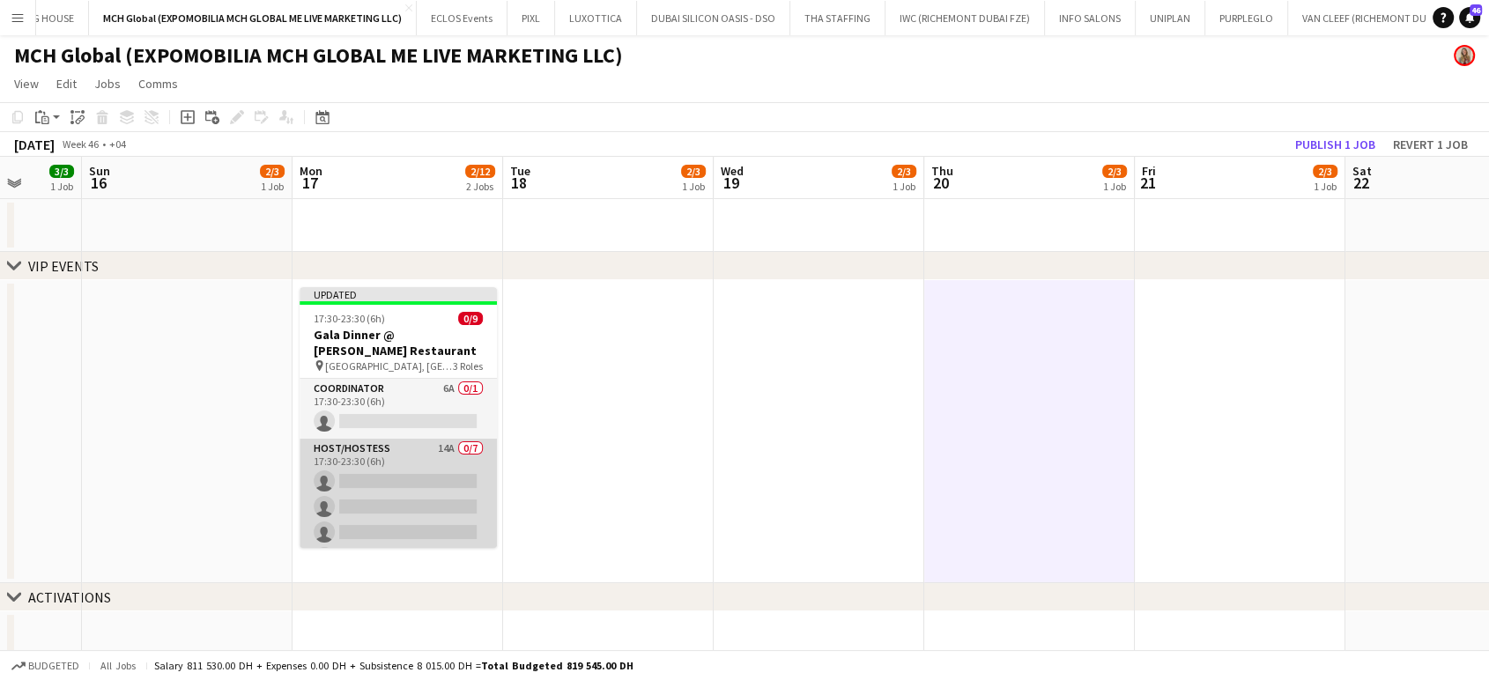
click at [345, 470] on app-card-role "Host/Hostess 14A 0/7 17:30-23:30 (6h) single-neutral-actions single-neutral-act…" at bounding box center [397, 545] width 197 height 213
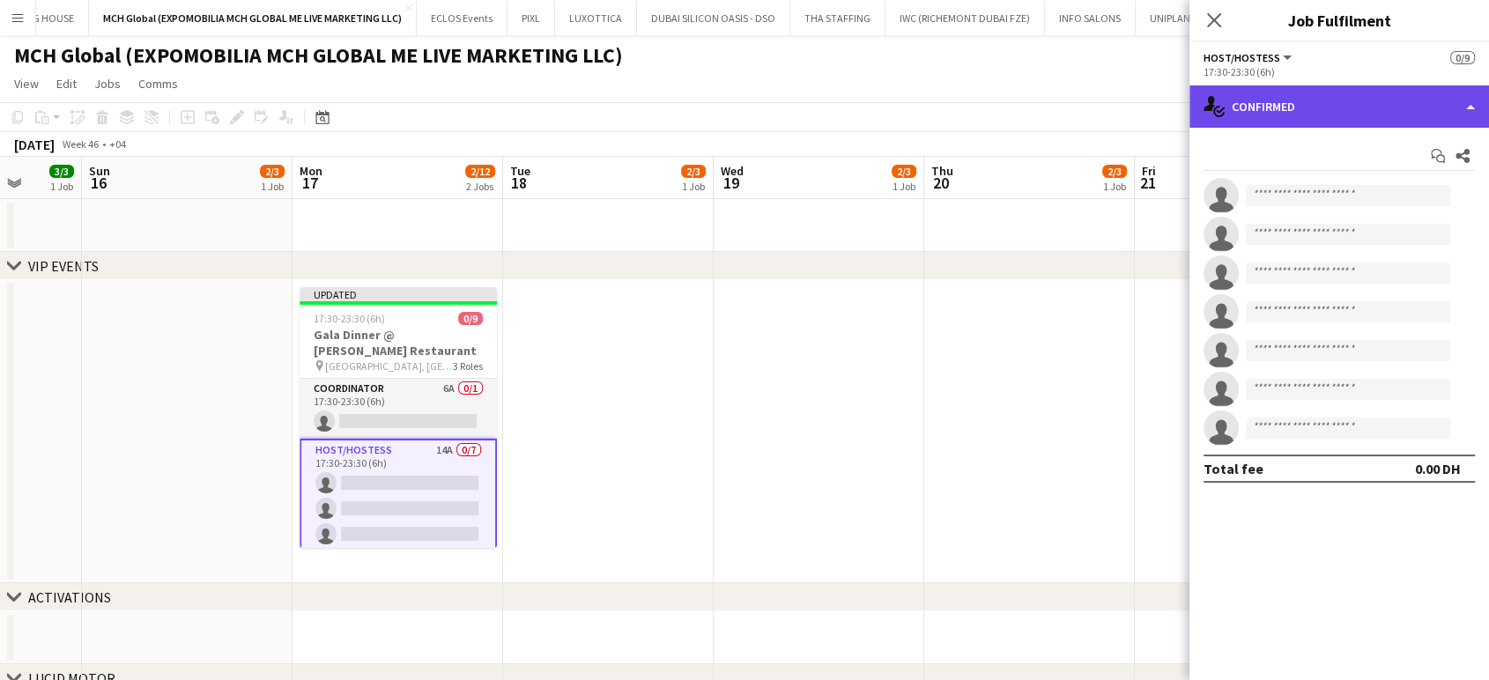
drag, startPoint x: 1440, startPoint y: 109, endPoint x: 1454, endPoint y: 105, distance: 14.8
click at [665, 107] on div "single-neutral-actions-check-2 Confirmed" at bounding box center [1338, 106] width 299 height 42
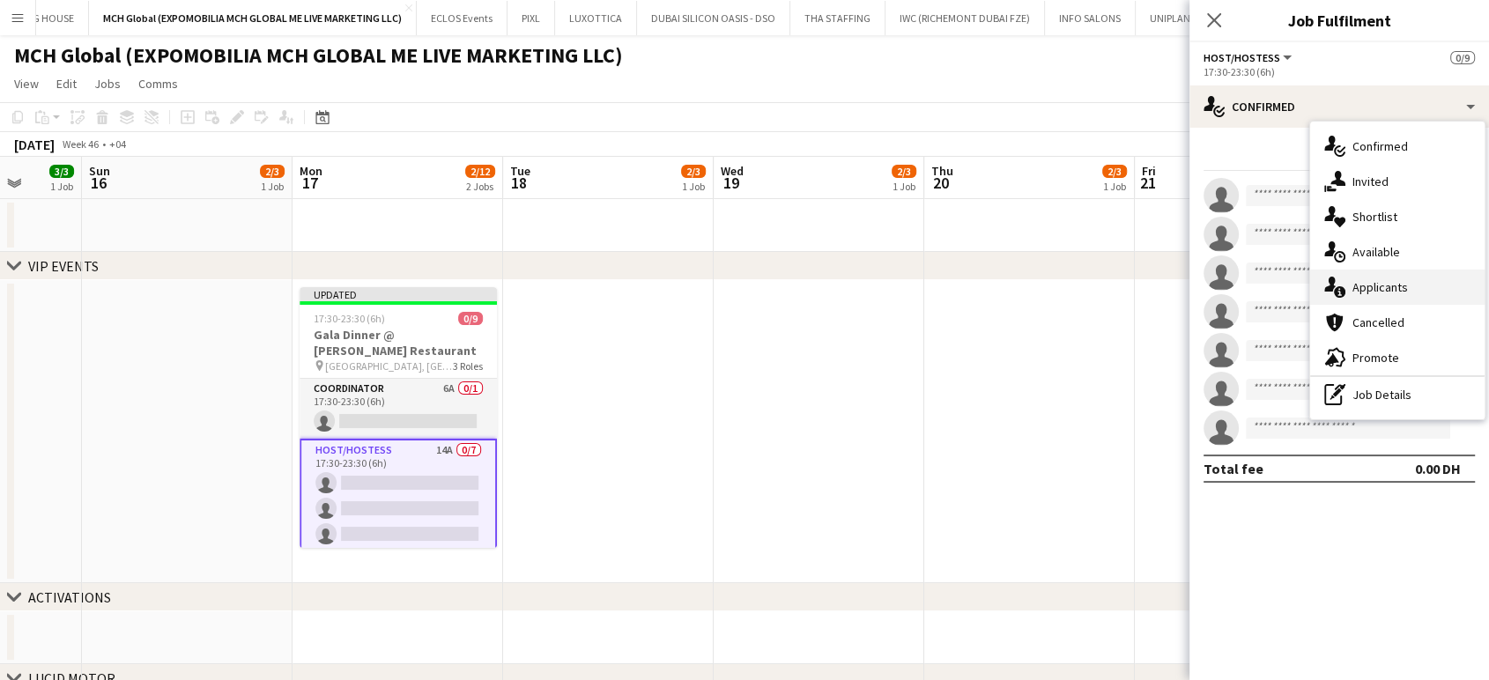
click at [665, 286] on span "Applicants" at bounding box center [1379, 287] width 55 height 16
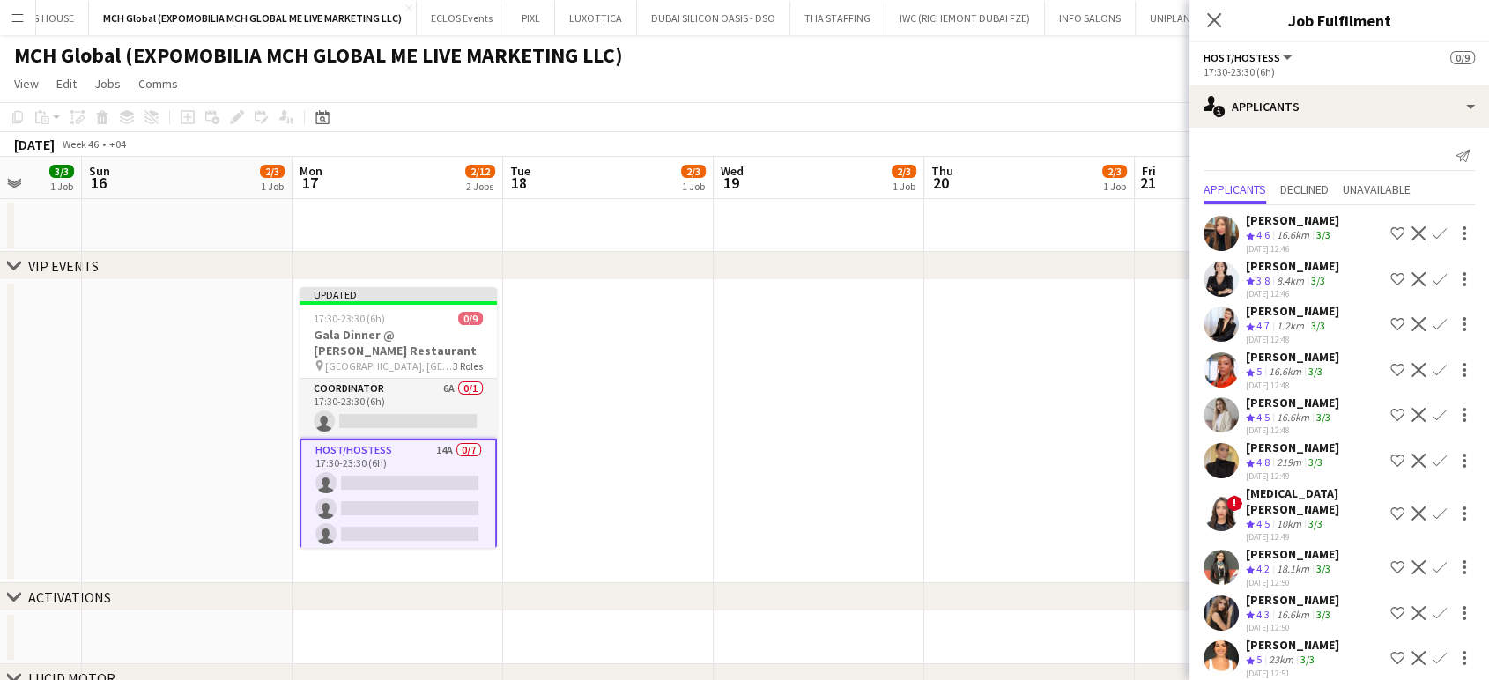
click at [665, 409] on app-icon "Shortlist crew" at bounding box center [1397, 415] width 14 height 14
click at [665, 231] on app-icon "Shortlist crew" at bounding box center [1397, 233] width 14 height 14
click at [665, 318] on app-icon "Shortlist crew" at bounding box center [1397, 324] width 14 height 14
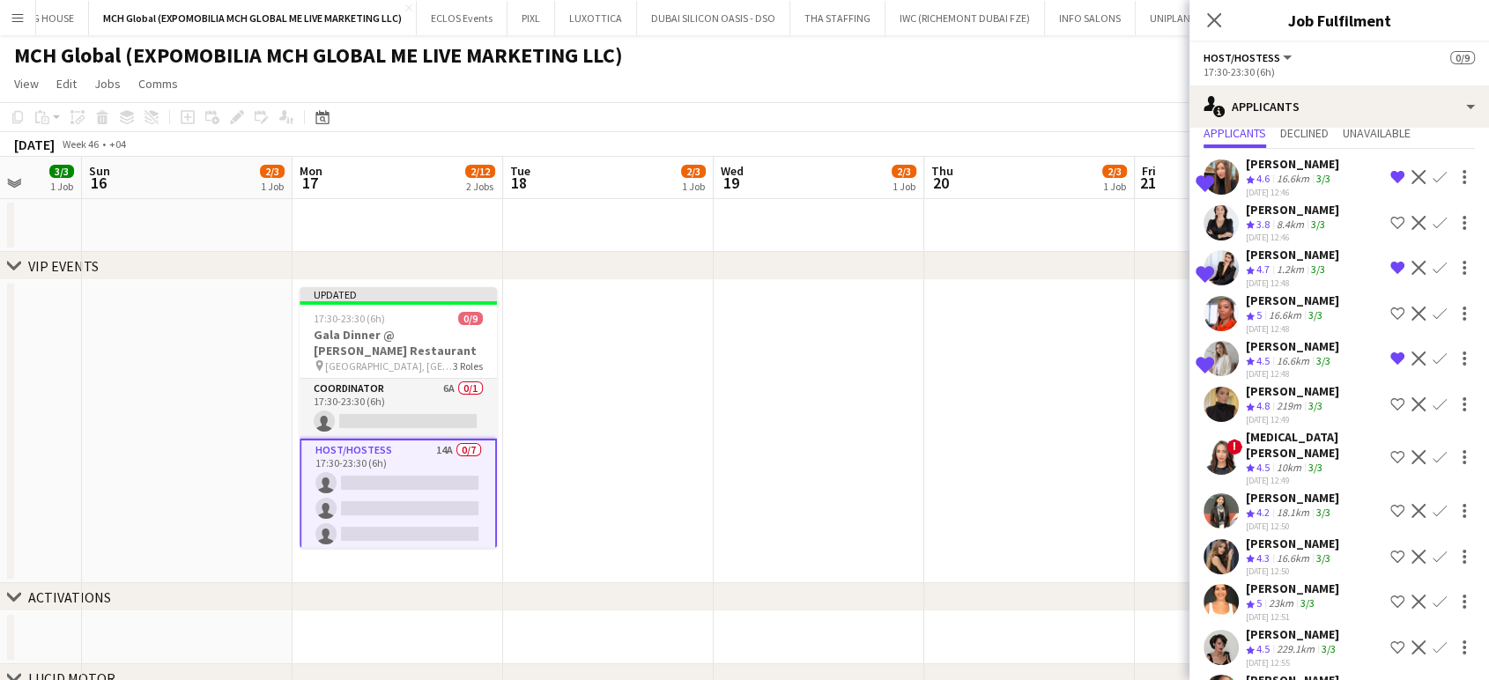
scroll to position [98, 0]
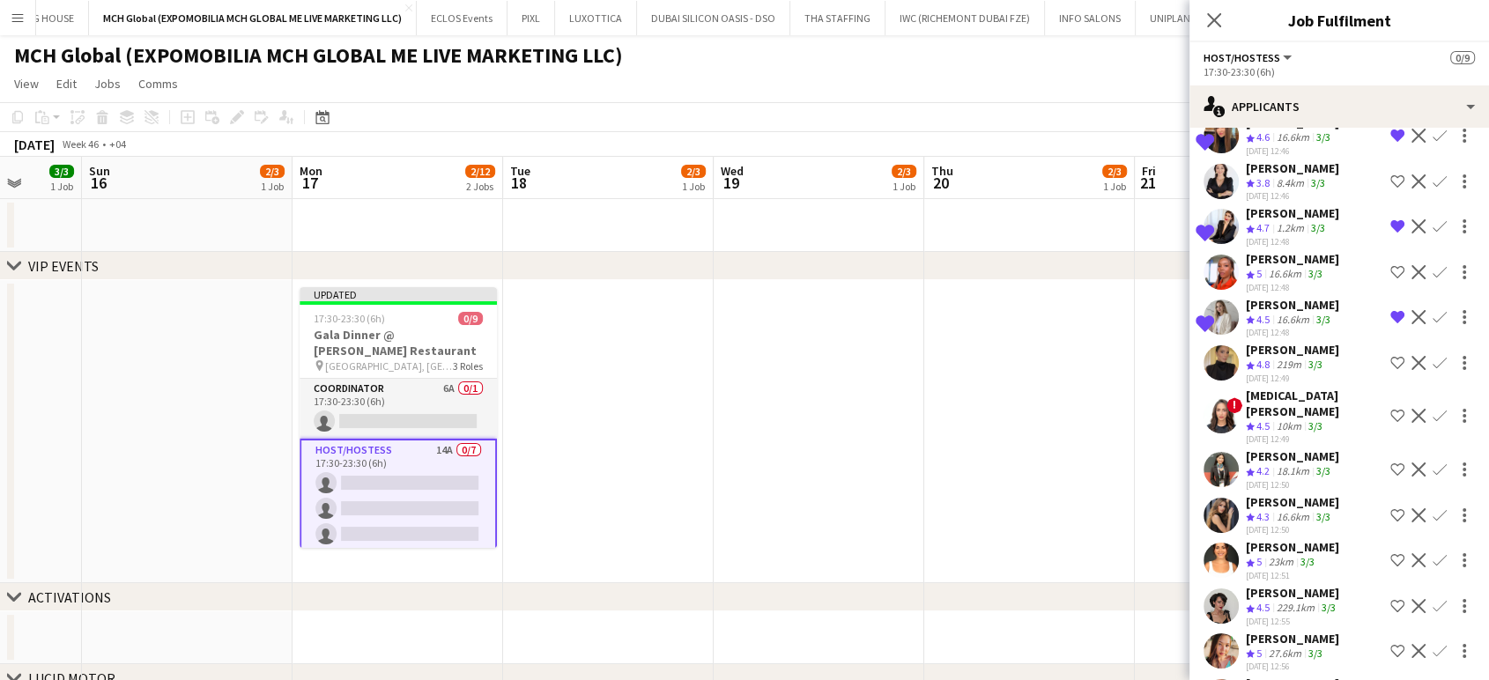
click at [665, 358] on app-icon "Shortlist crew" at bounding box center [1397, 363] width 14 height 14
click at [665, 508] on app-icon "Shortlist crew" at bounding box center [1397, 515] width 14 height 14
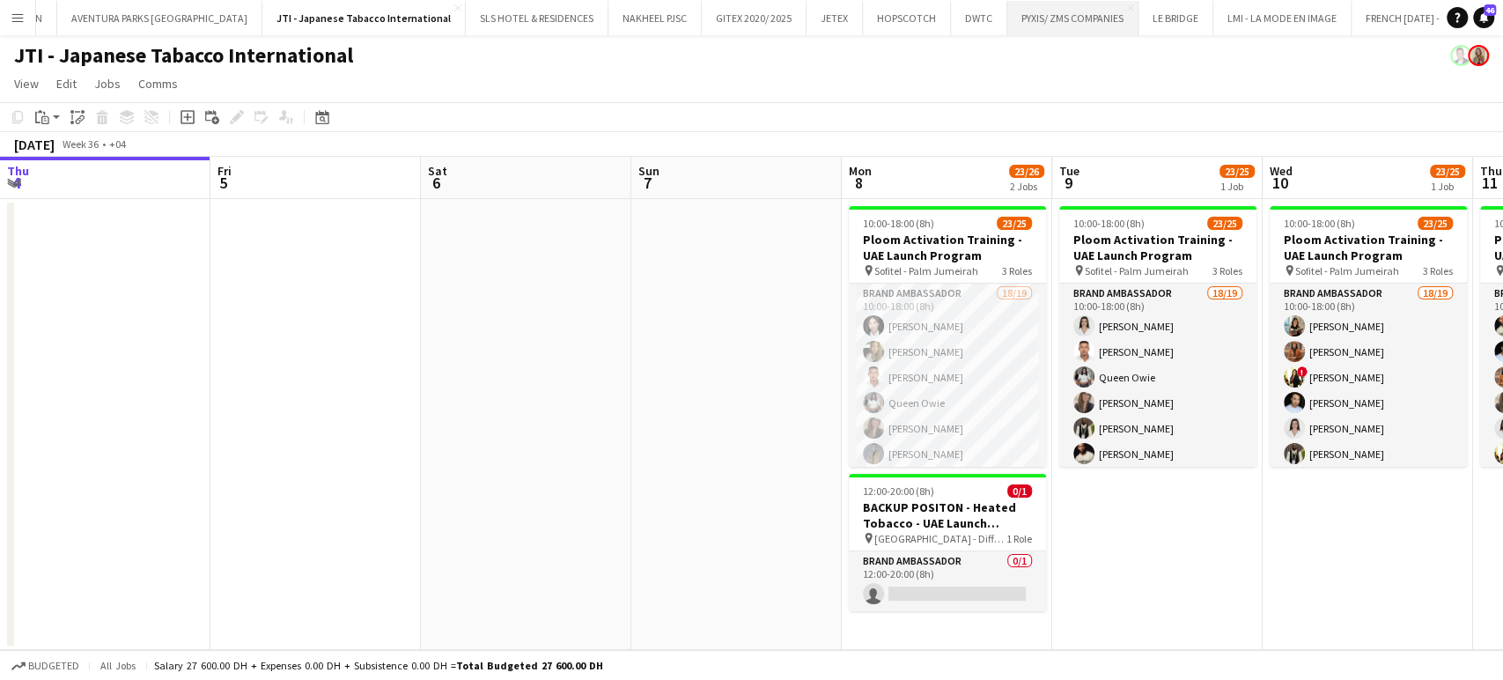
scroll to position [0, 694]
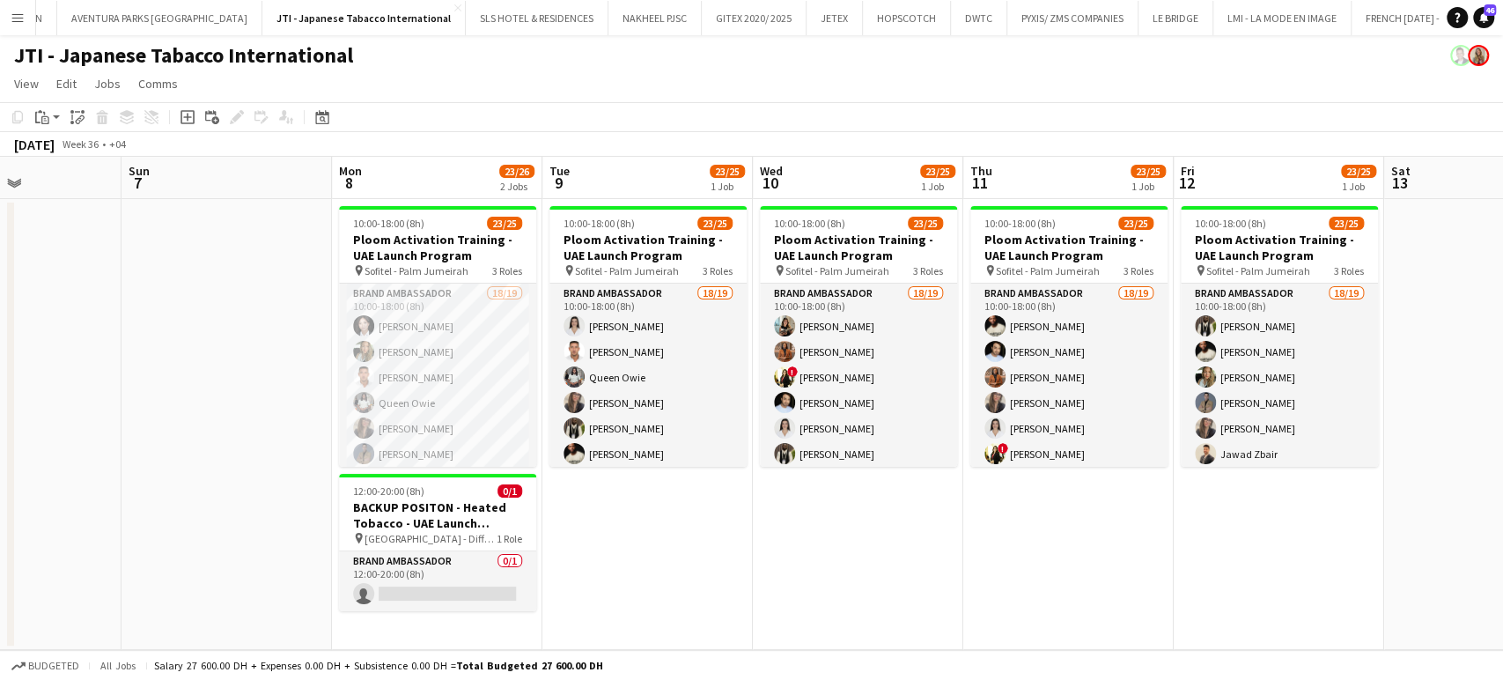
drag, startPoint x: 437, startPoint y: 513, endPoint x: 742, endPoint y: 517, distance: 304.8
click at [707, 515] on app-calendar-viewport "Thu 4 Fri 5 Sat 6 Sun 7 Mon 8 23/26 2 Jobs Tue 9 23/25 1 Job Wed 10 23/25 1 Job…" at bounding box center [751, 403] width 1503 height 493
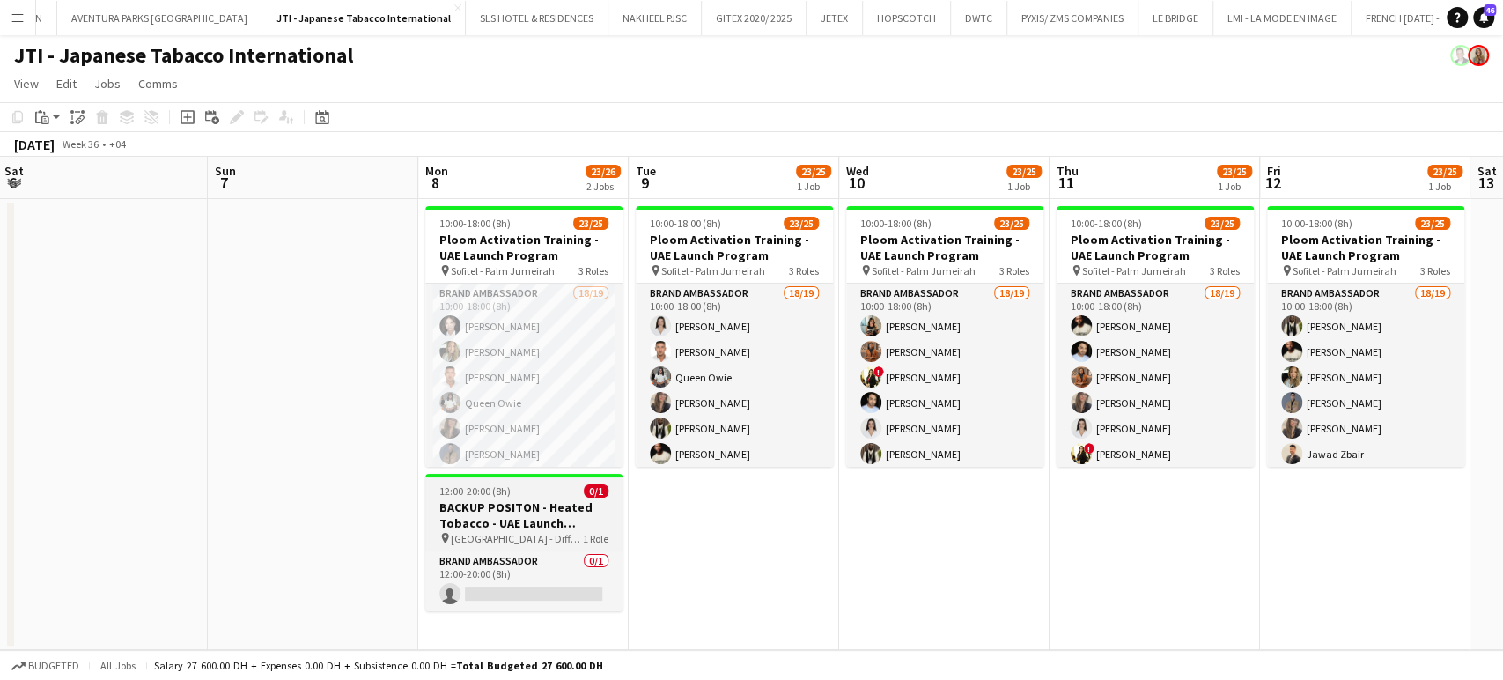
click at [518, 507] on h3 "BACKUP POSITON - Heated Tobacco - UAE Launch Program" at bounding box center [523, 515] width 197 height 32
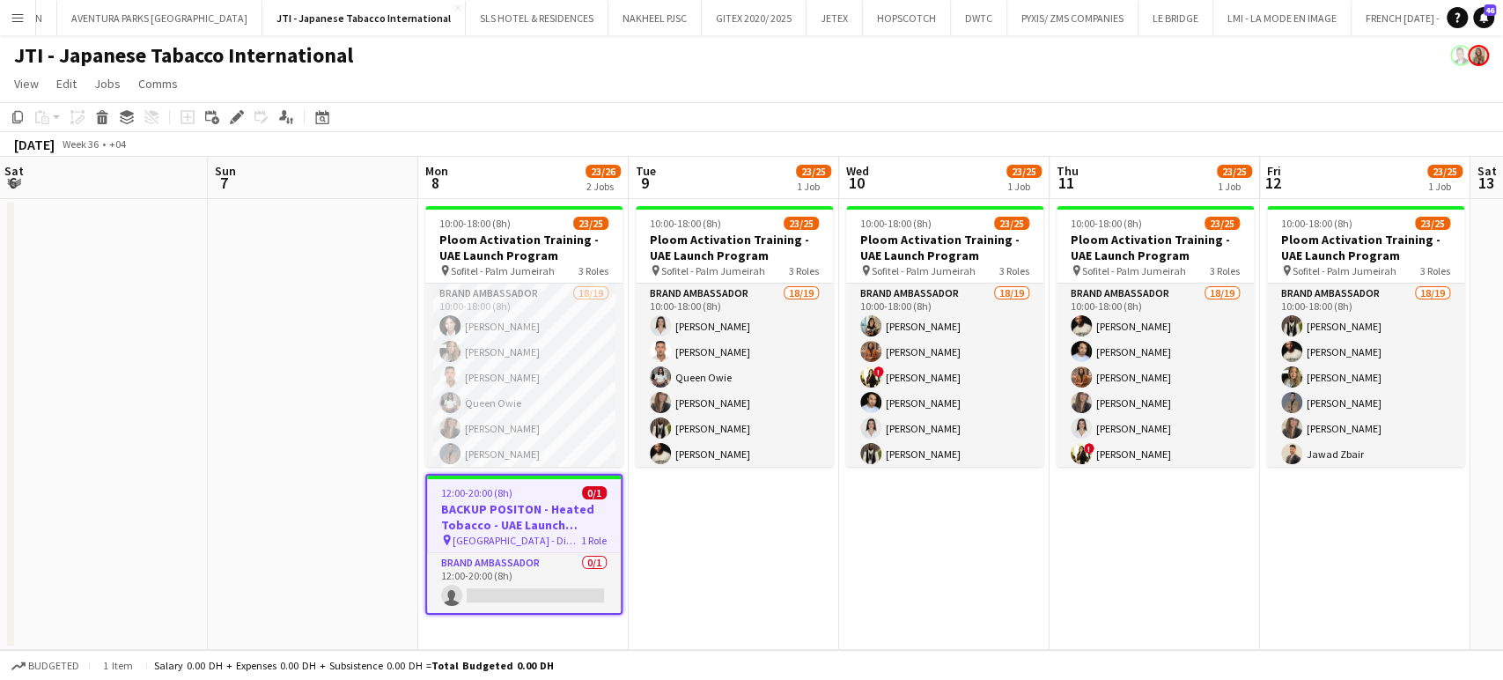
drag, startPoint x: 240, startPoint y: 111, endPoint x: 324, endPoint y: 166, distance: 101.1
click at [240, 111] on icon at bounding box center [242, 112] width 4 height 4
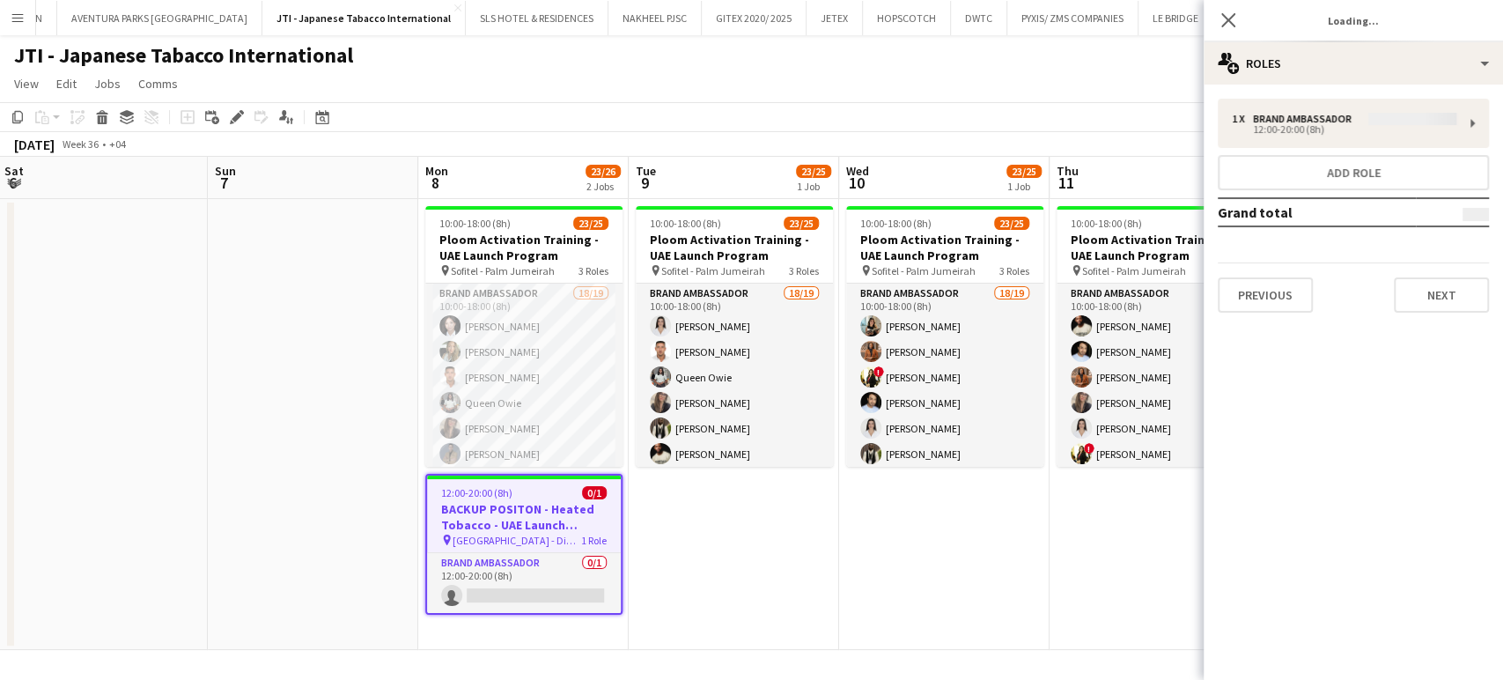
type input "*******"
click at [1270, 304] on button "Previous" at bounding box center [1265, 294] width 95 height 35
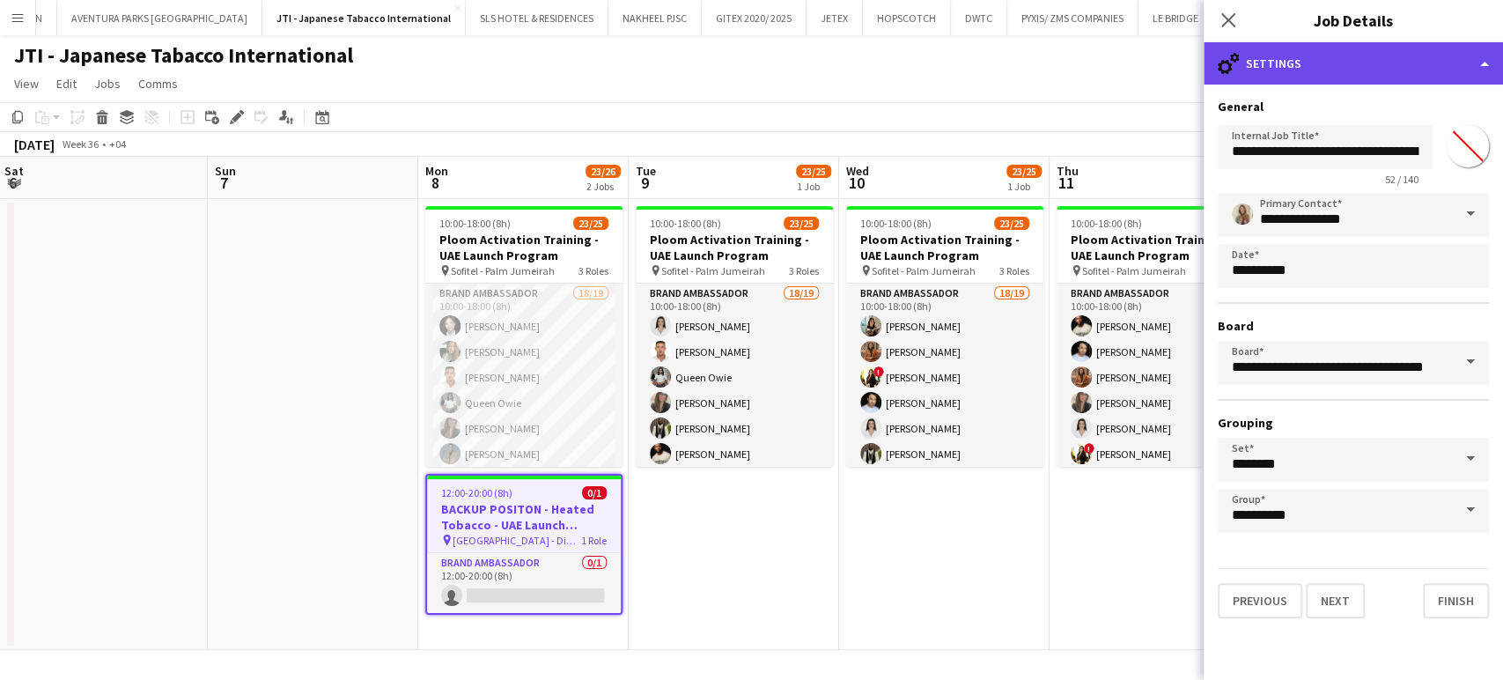
click at [1435, 55] on div "cog-double-3 Settings" at bounding box center [1353, 63] width 299 height 42
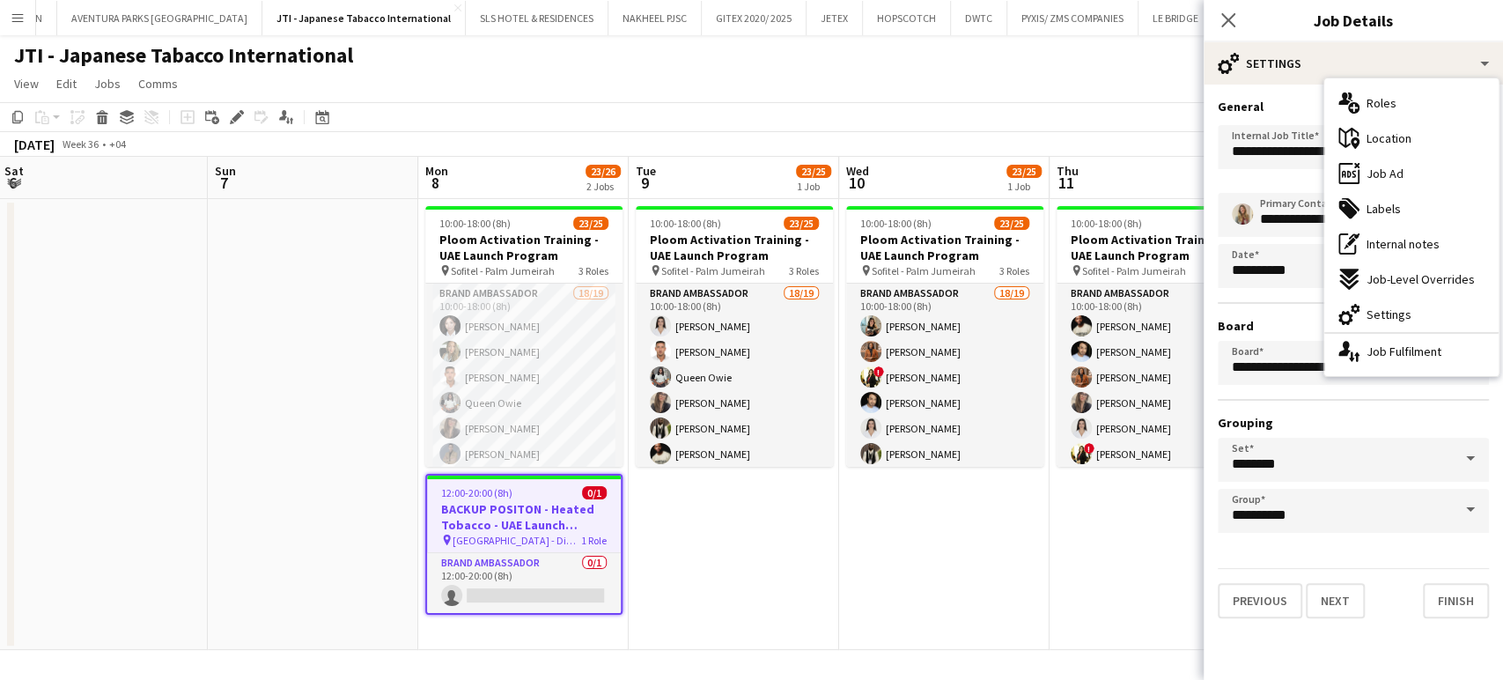
click at [1297, 105] on h3 "General" at bounding box center [1353, 107] width 271 height 16
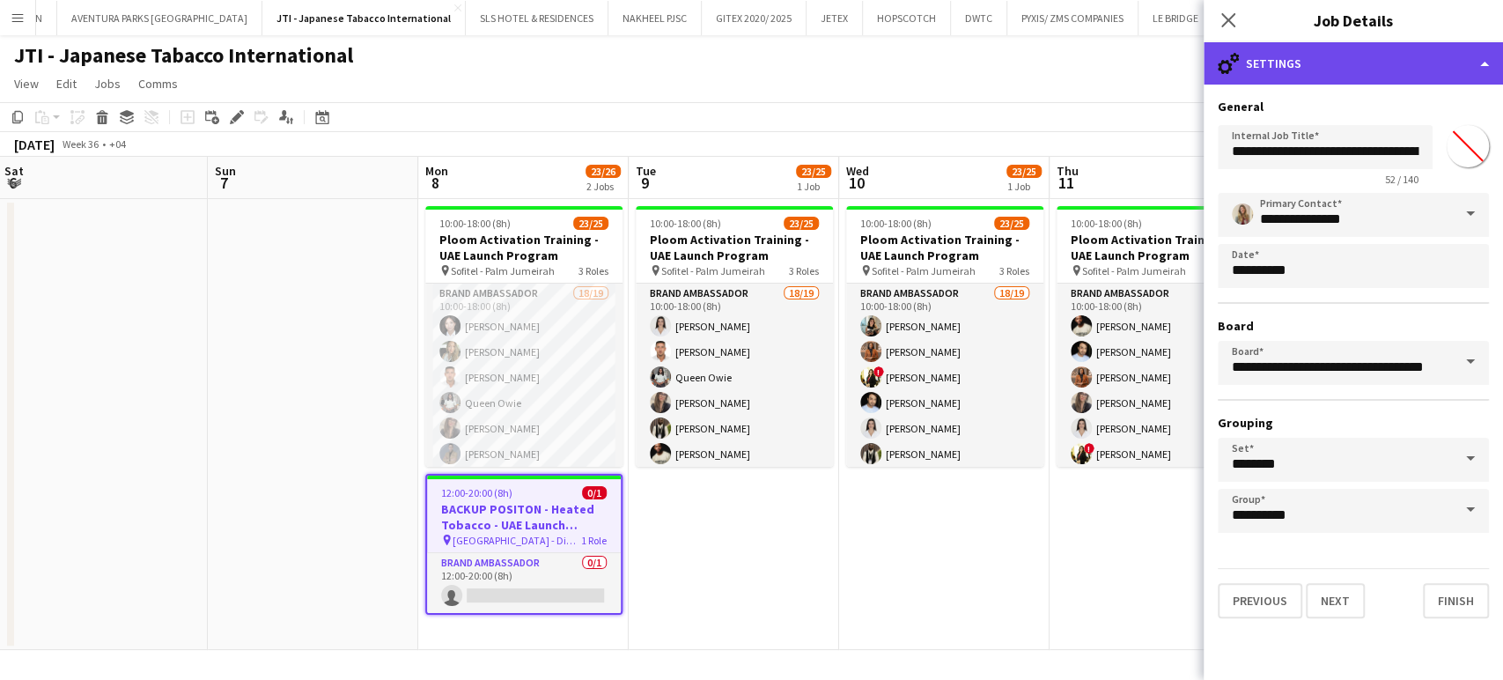
click at [1469, 50] on div "cog-double-3 Settings" at bounding box center [1353, 63] width 299 height 42
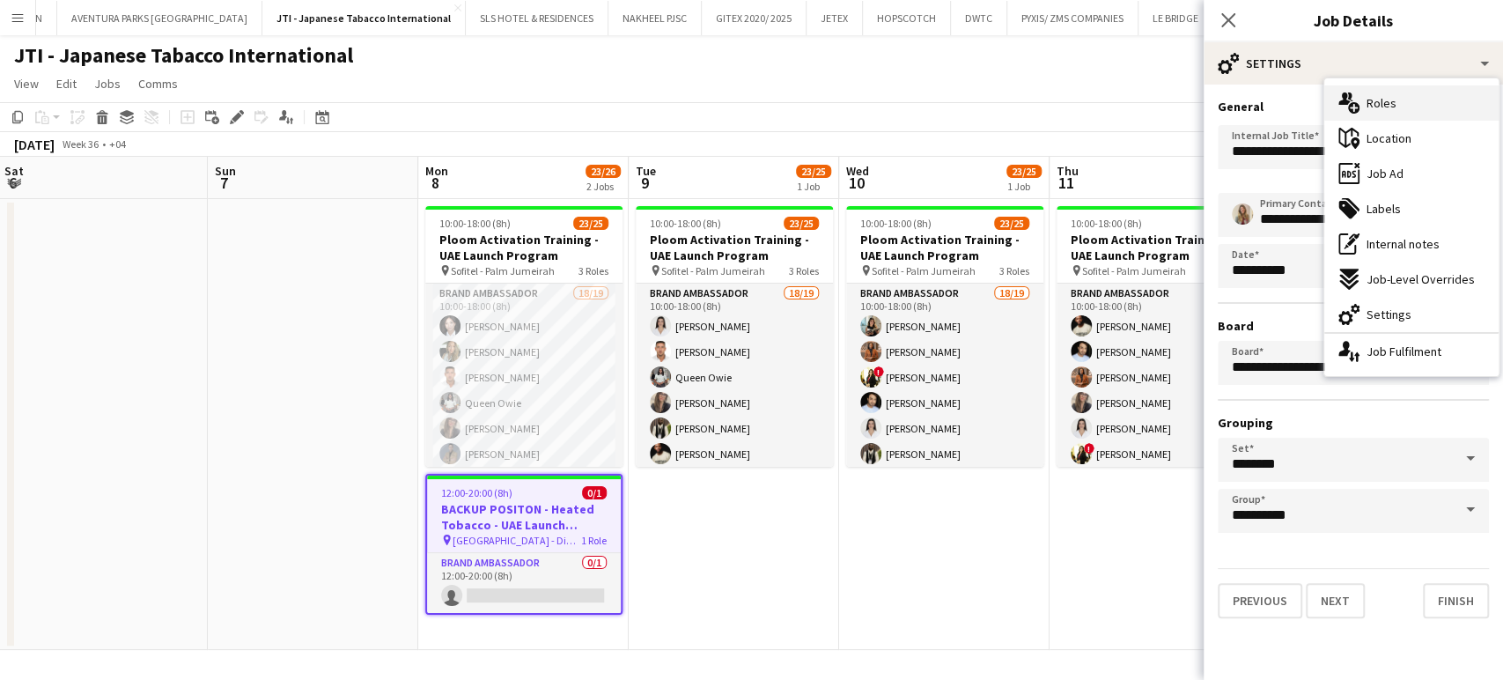
click at [1378, 103] on span "Roles" at bounding box center [1382, 103] width 30 height 16
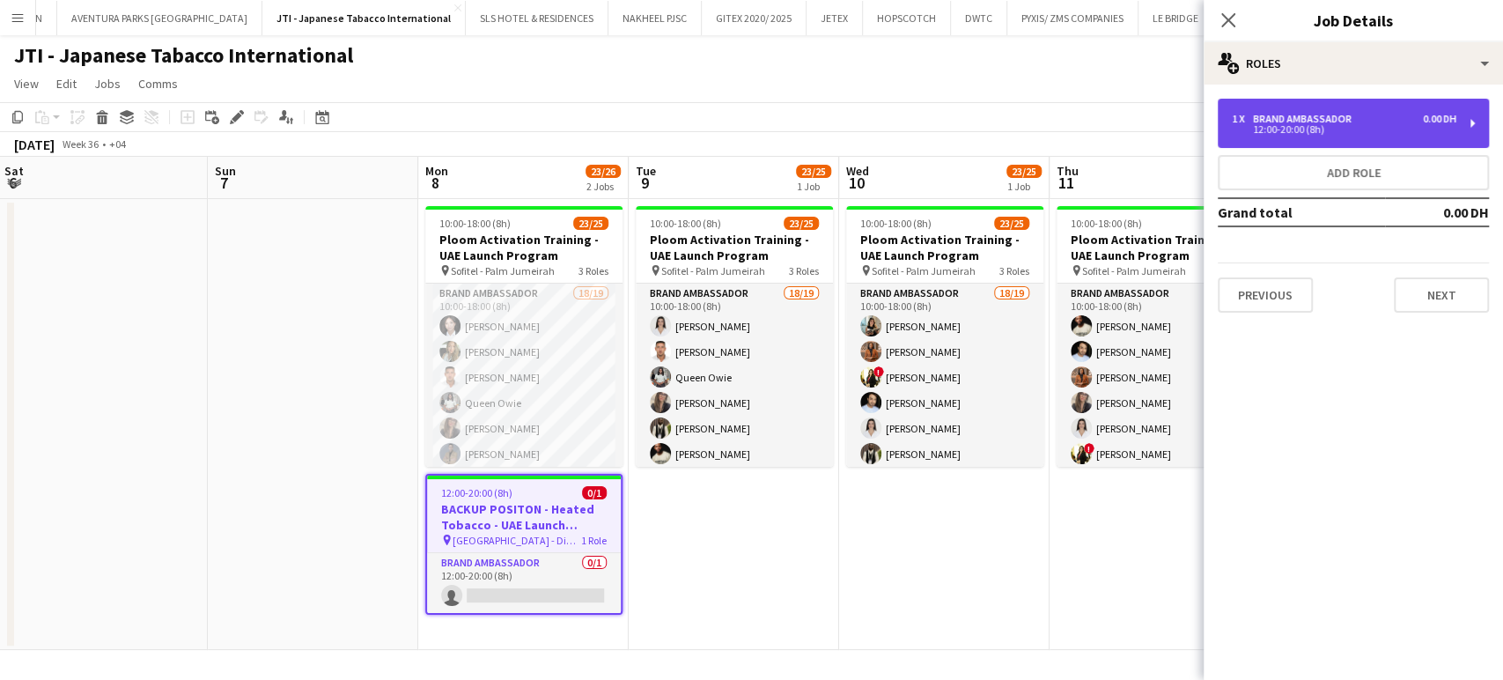
click at [1297, 127] on div "12:00-20:00 (8h)" at bounding box center [1344, 129] width 225 height 9
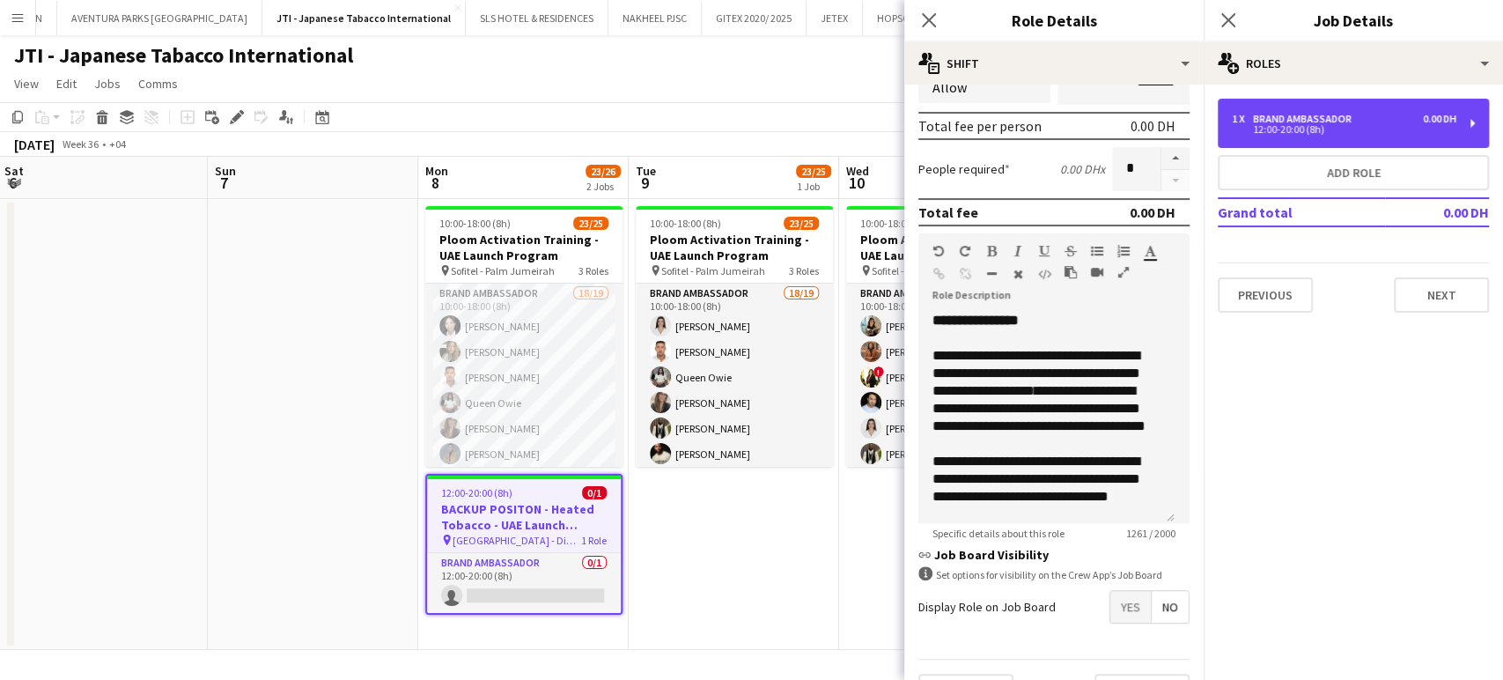
scroll to position [0, 0]
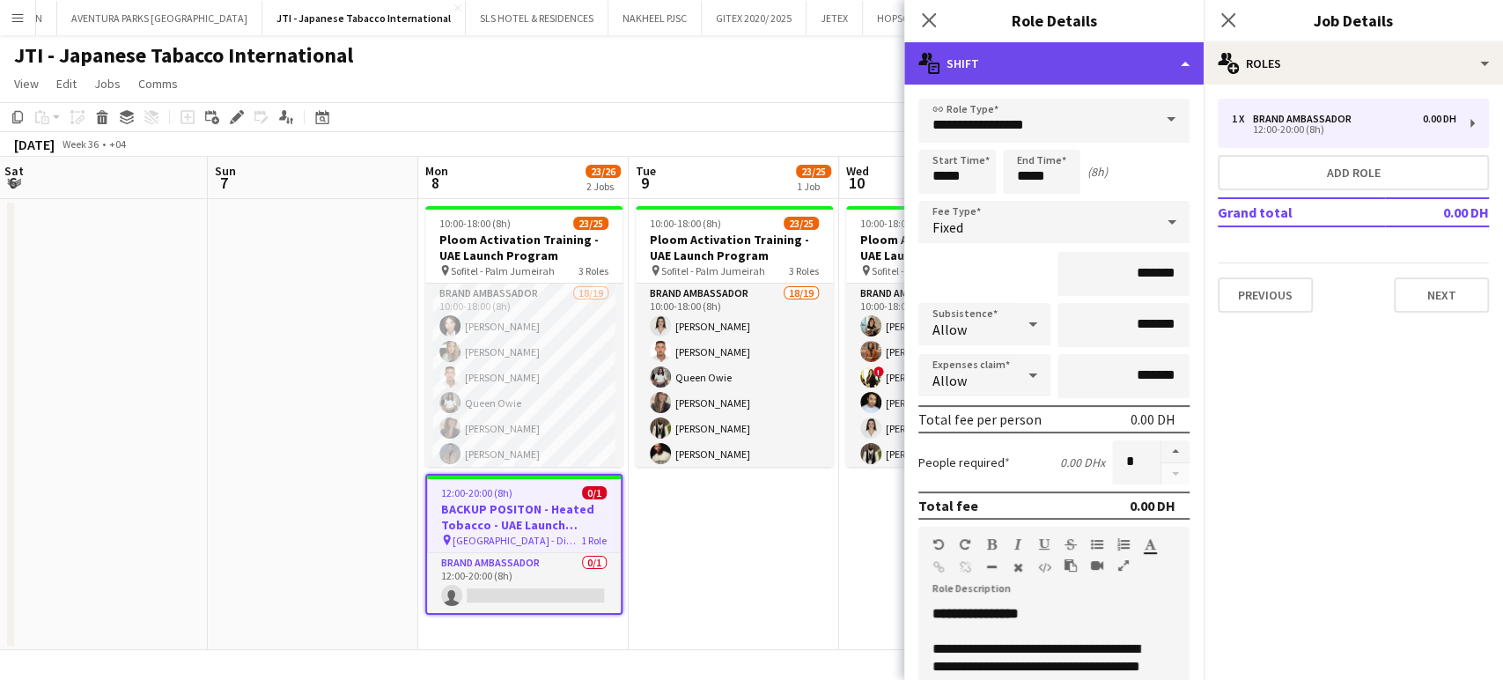
click at [1096, 52] on div "multiple-actions-text Shift" at bounding box center [1054, 63] width 299 height 42
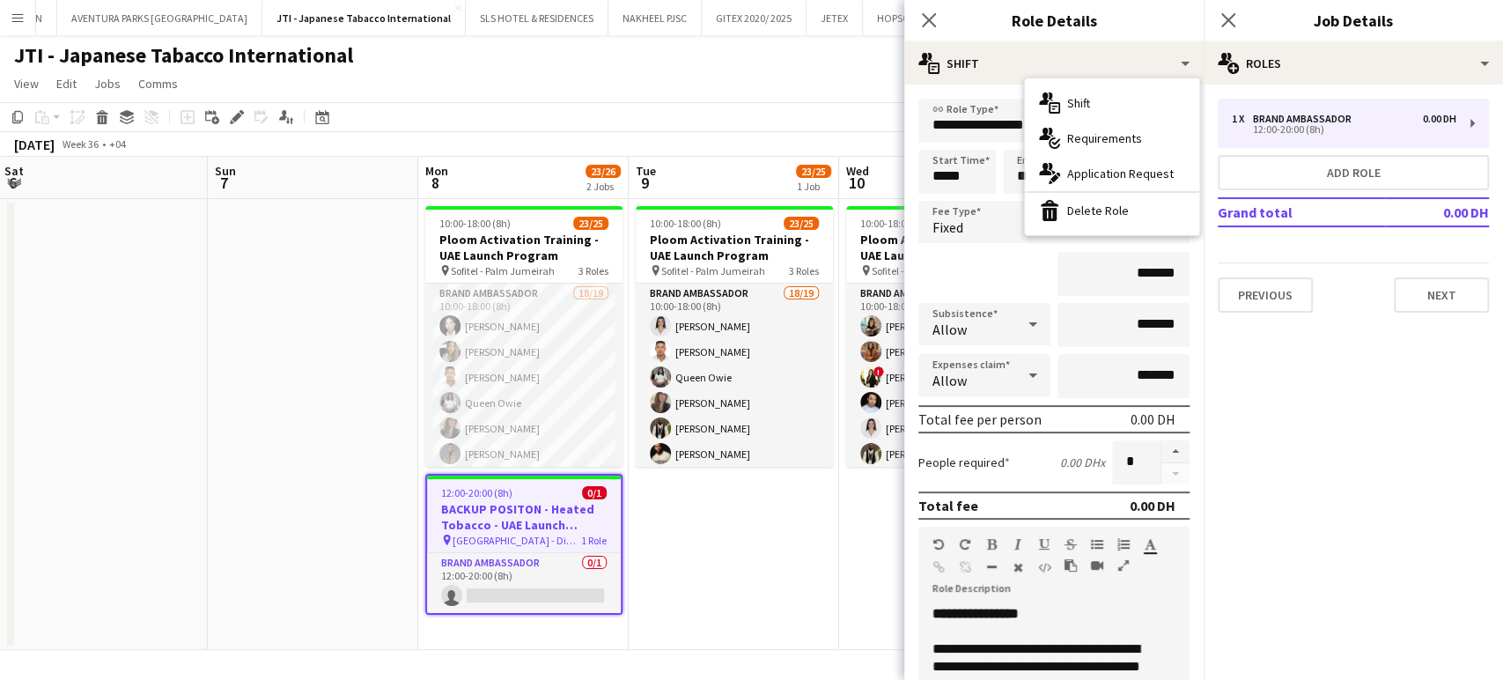
click at [1107, 176] on span "Application Request" at bounding box center [1121, 174] width 107 height 16
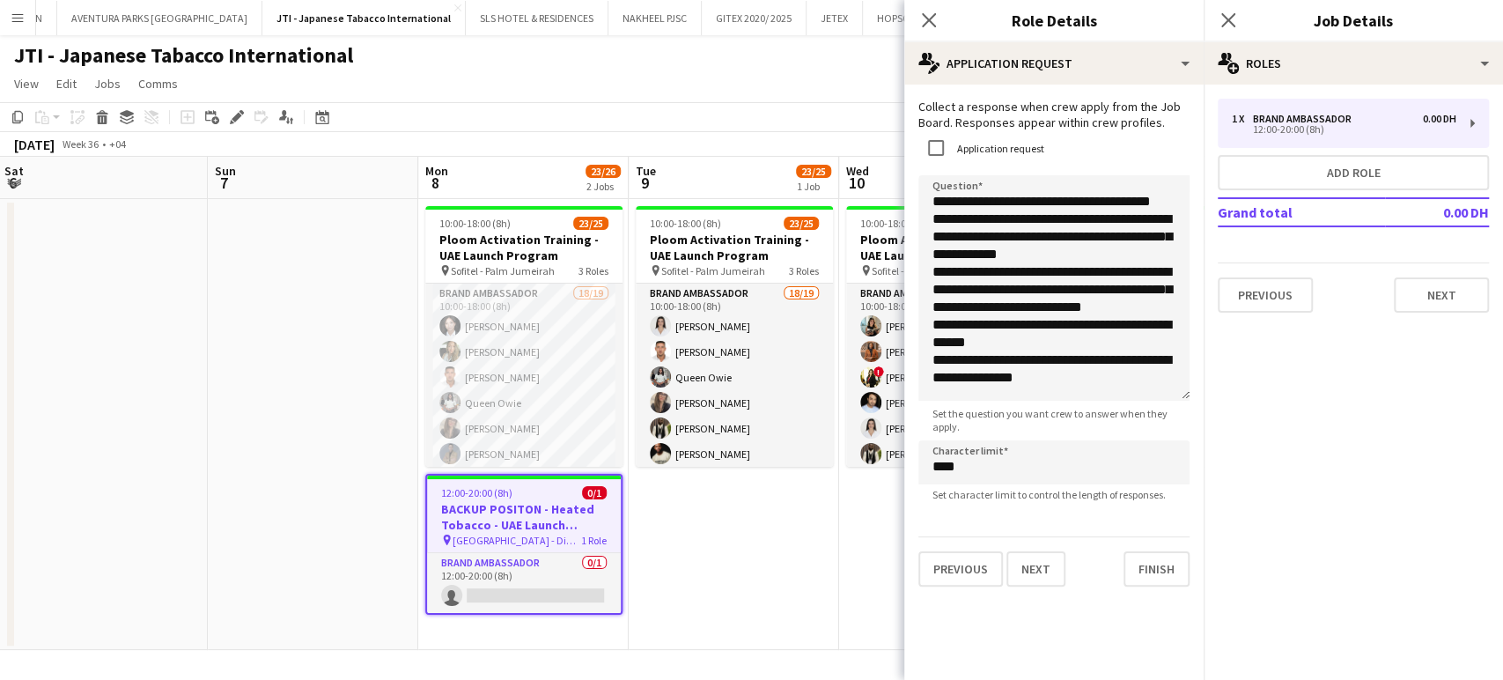
drag, startPoint x: 1171, startPoint y: 278, endPoint x: 1177, endPoint y: 399, distance: 120.8
click at [1177, 399] on textarea "**********" at bounding box center [1054, 287] width 271 height 225
click at [1161, 203] on textarea "**********" at bounding box center [1054, 287] width 271 height 225
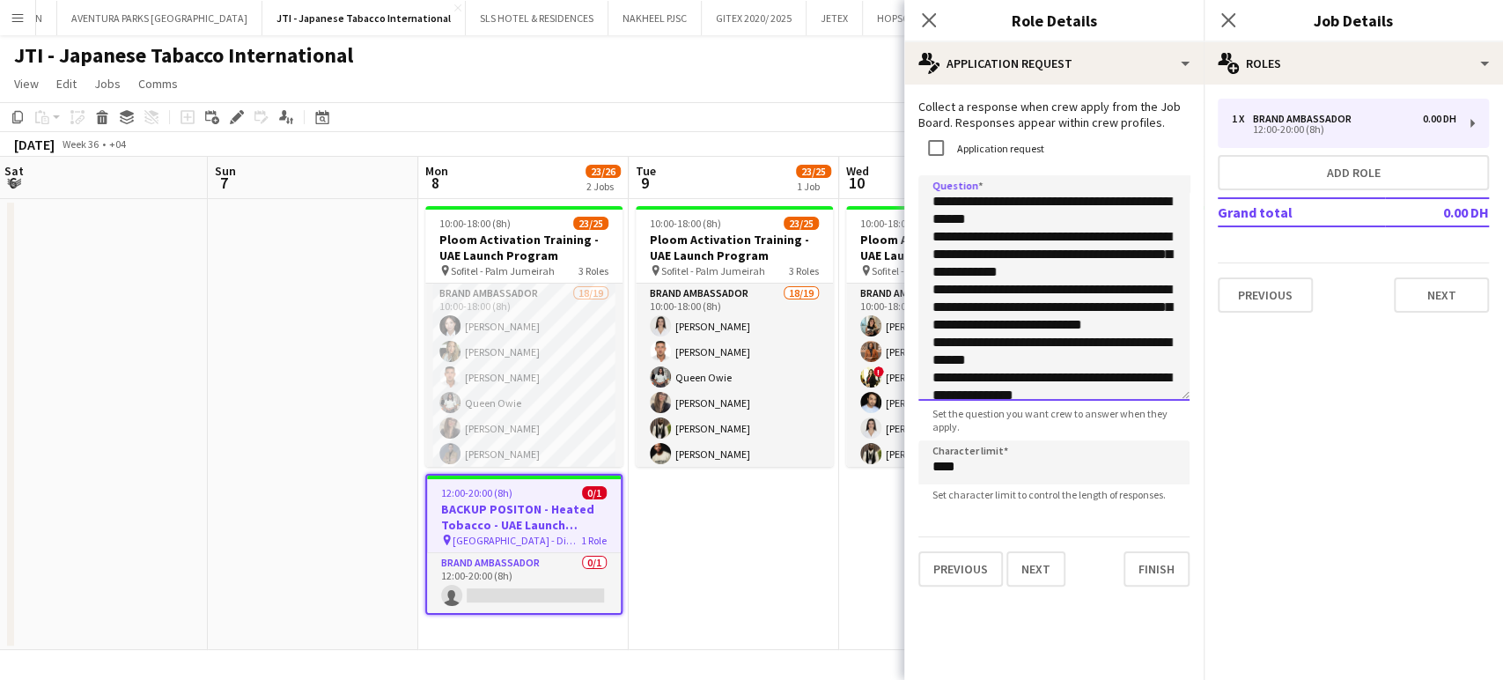
click at [1104, 239] on textarea "**********" at bounding box center [1054, 287] width 271 height 225
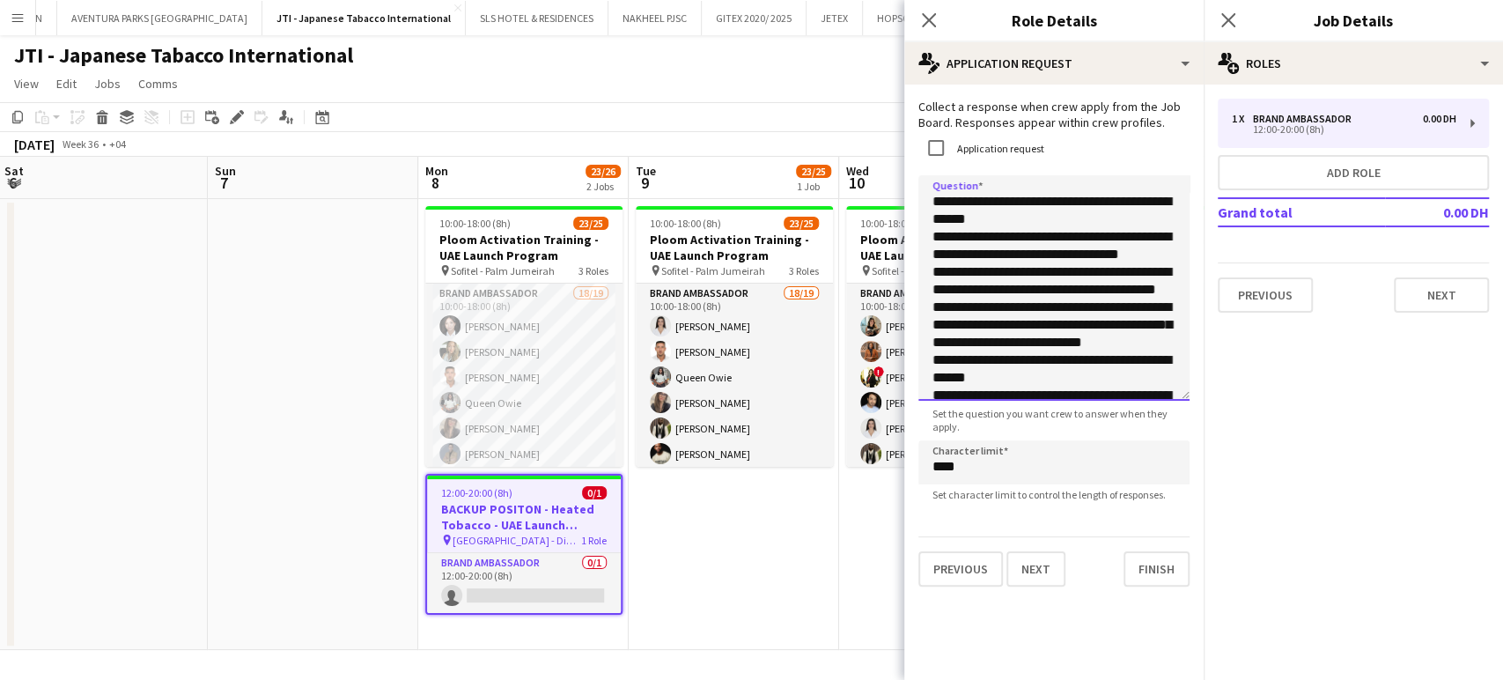
click at [1048, 285] on textarea "**********" at bounding box center [1054, 287] width 271 height 225
click at [1031, 359] on textarea "**********" at bounding box center [1054, 287] width 271 height 225
click at [938, 337] on textarea "**********" at bounding box center [1054, 287] width 271 height 225
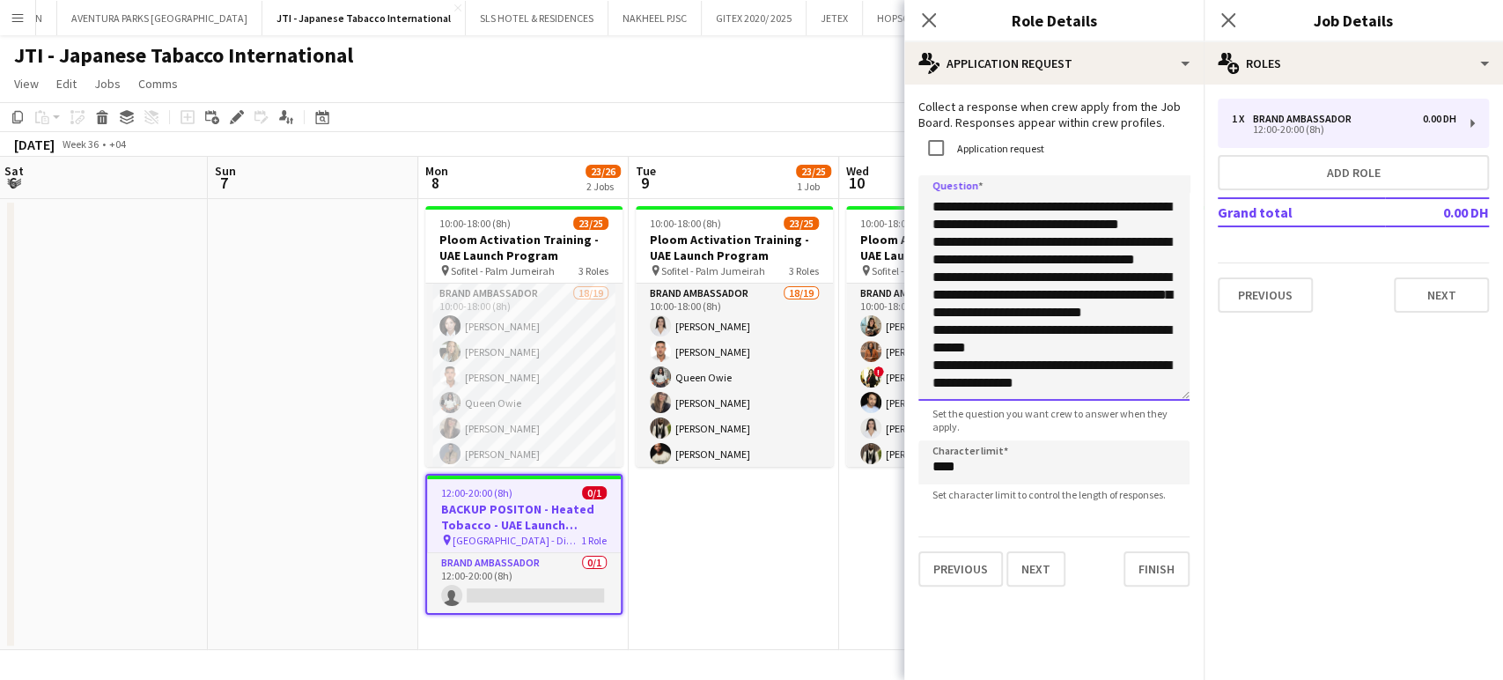
scroll to position [82, 0]
click at [940, 333] on textarea "**********" at bounding box center [1054, 287] width 271 height 225
click at [938, 366] on textarea "**********" at bounding box center [1054, 287] width 271 height 225
drag, startPoint x: 1065, startPoint y: 385, endPoint x: 1116, endPoint y: 373, distance: 52.6
click at [1116, 373] on textarea "**********" at bounding box center [1054, 287] width 271 height 225
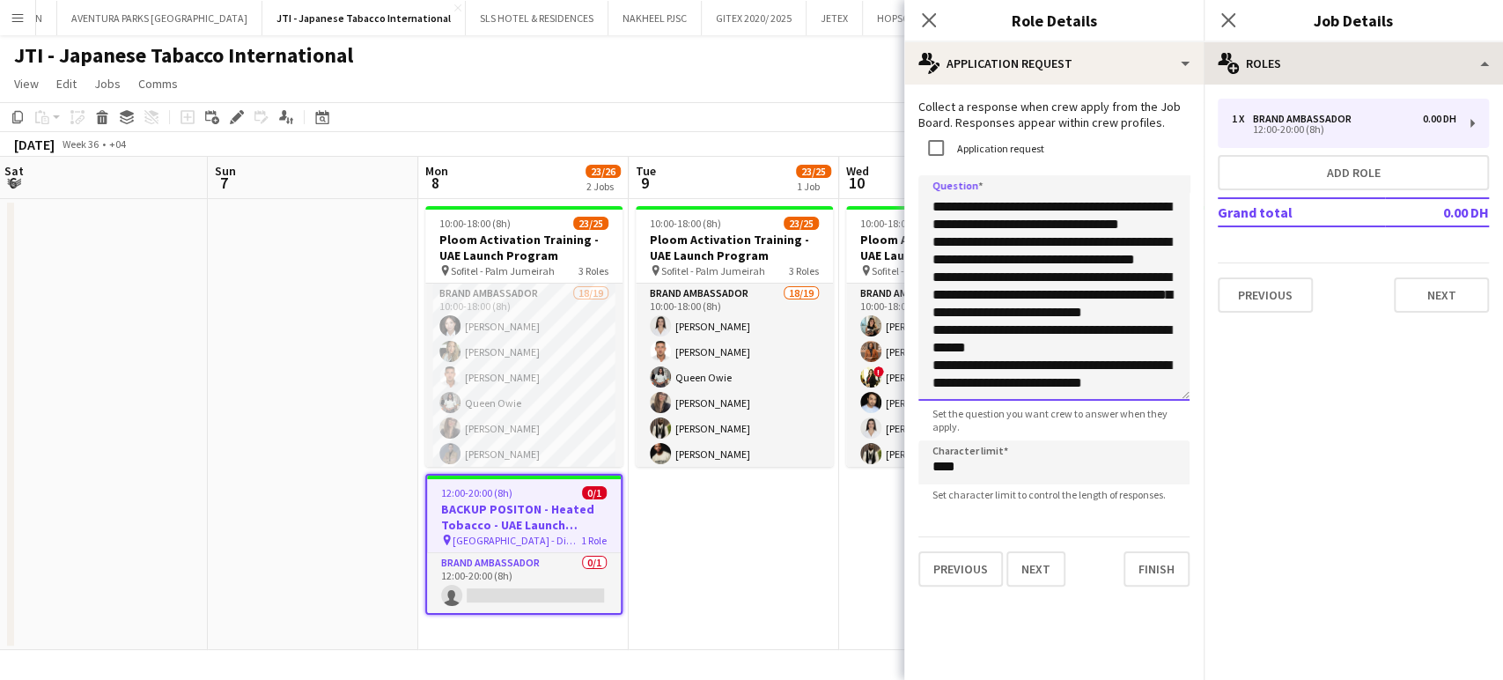
type textarea "**********"
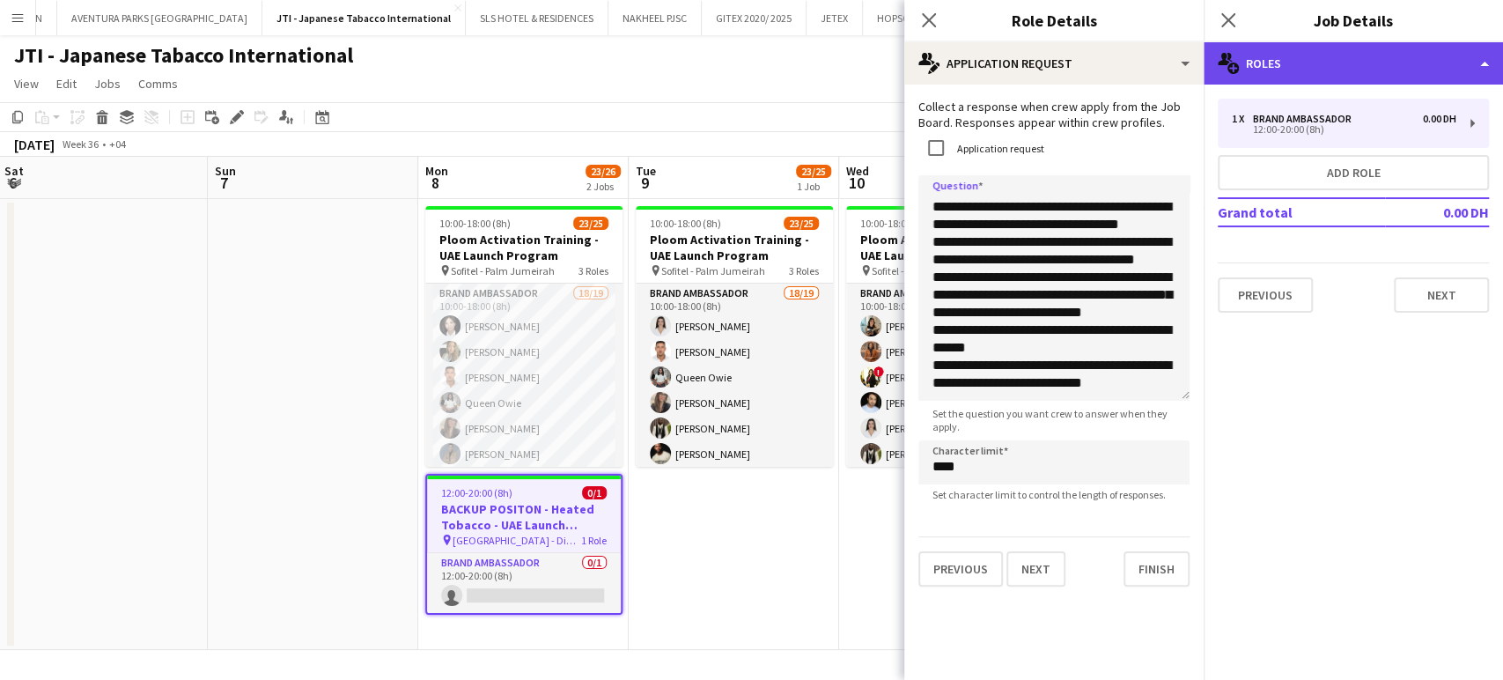
click at [1444, 58] on div "multiple-users-add Roles" at bounding box center [1353, 63] width 299 height 42
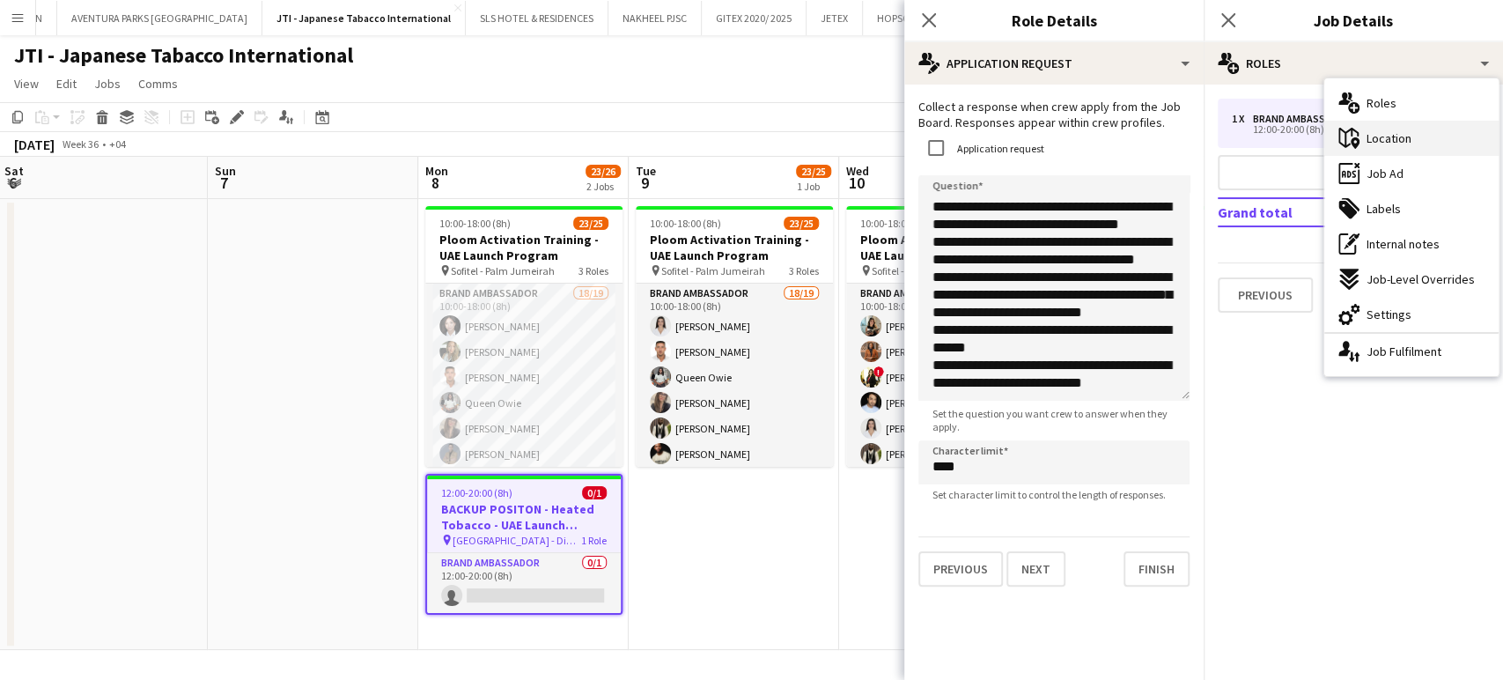
click at [1408, 127] on div "maps-pin-1 Location" at bounding box center [1412, 138] width 174 height 35
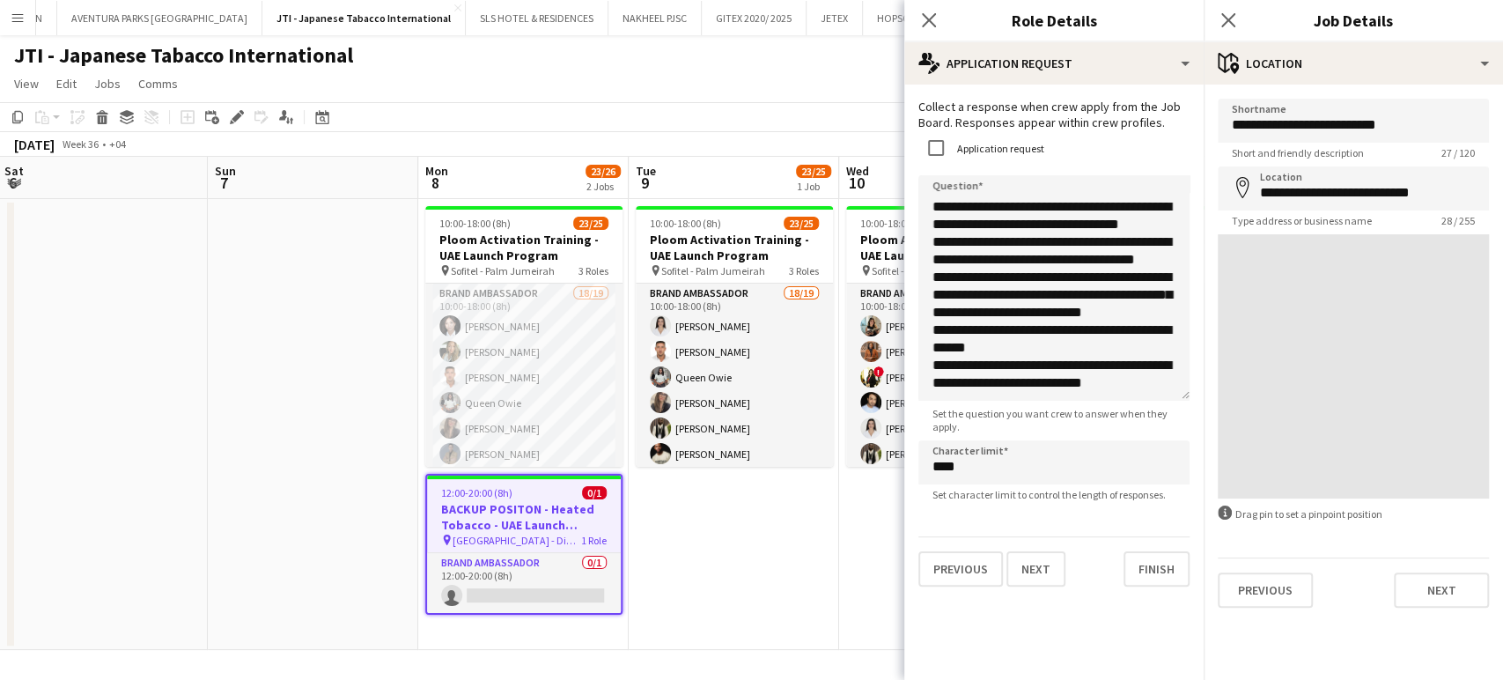
click at [1458, 90] on div "**********" at bounding box center [1353, 353] width 299 height 537
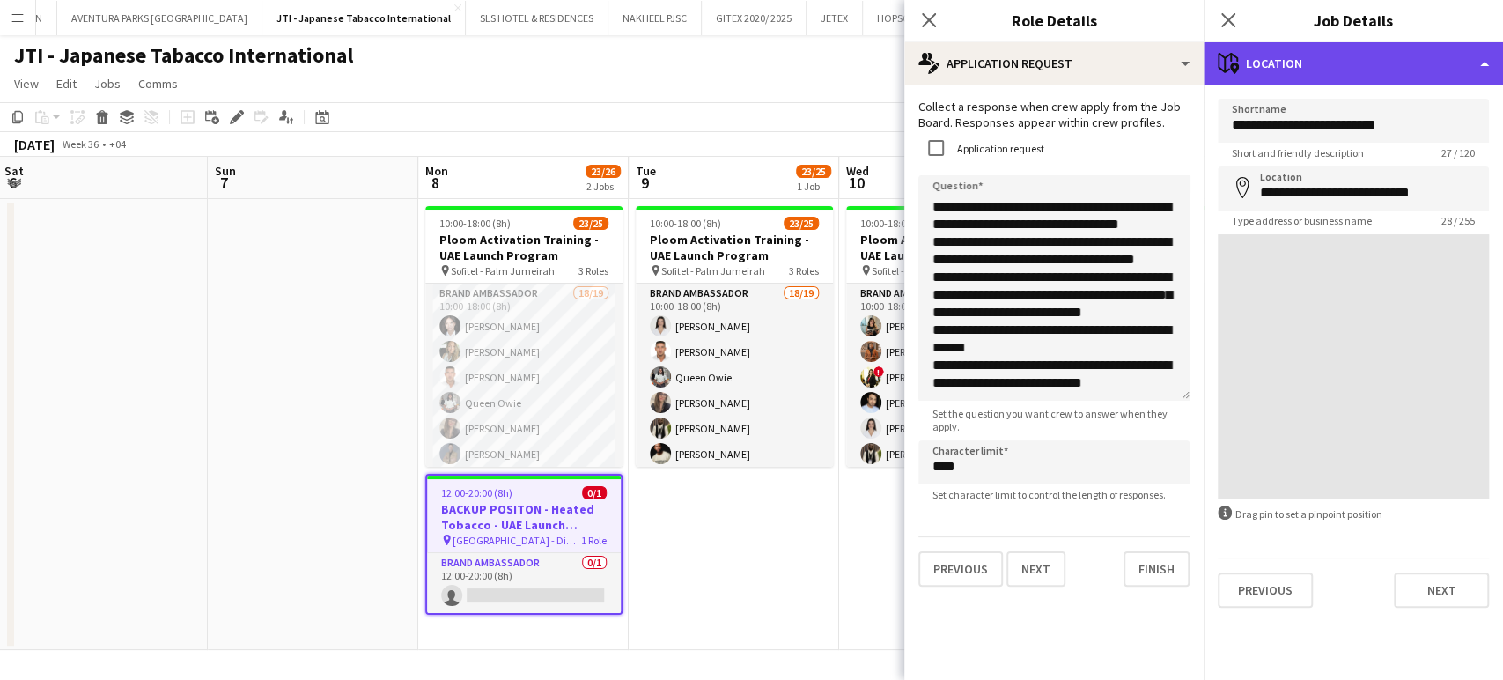
click at [1459, 65] on div "maps-pin-1 Location" at bounding box center [1353, 63] width 299 height 42
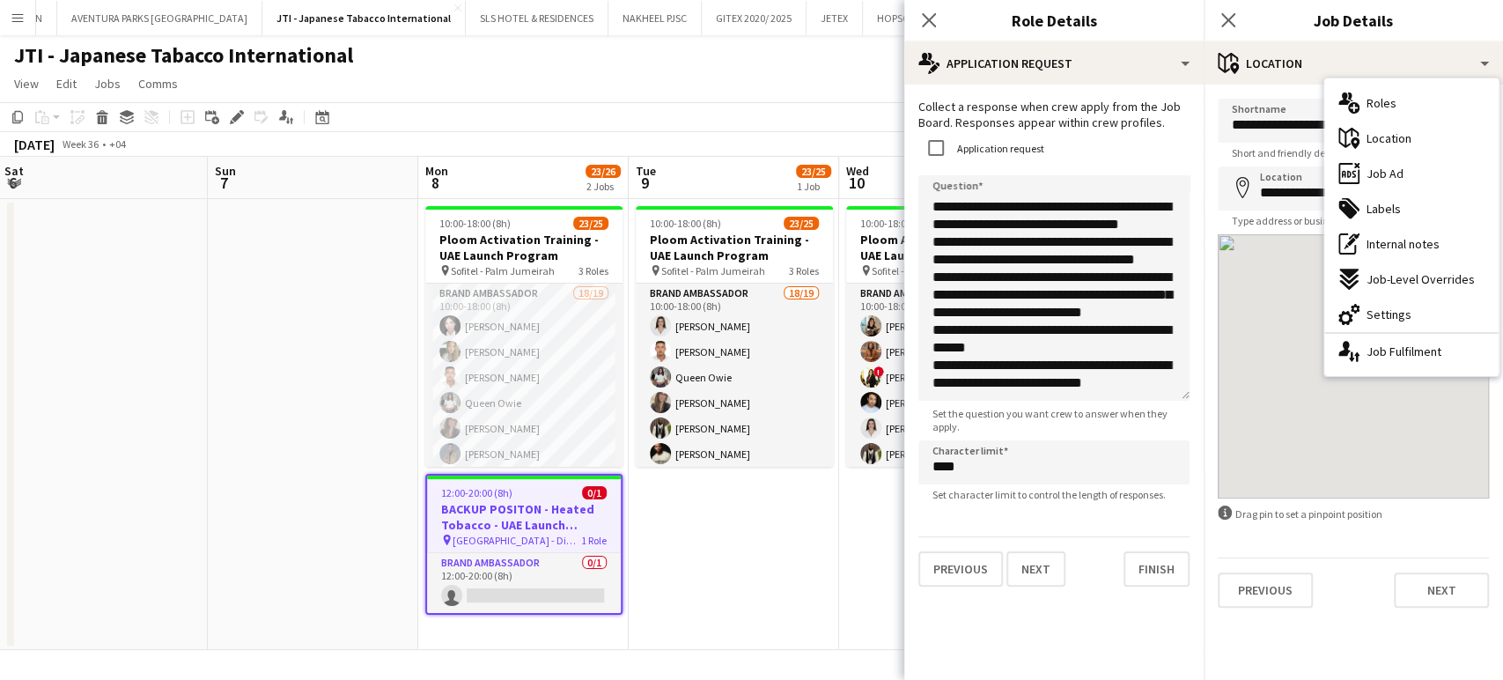
click at [1423, 165] on div "ads-window Job Ad" at bounding box center [1412, 173] width 174 height 35
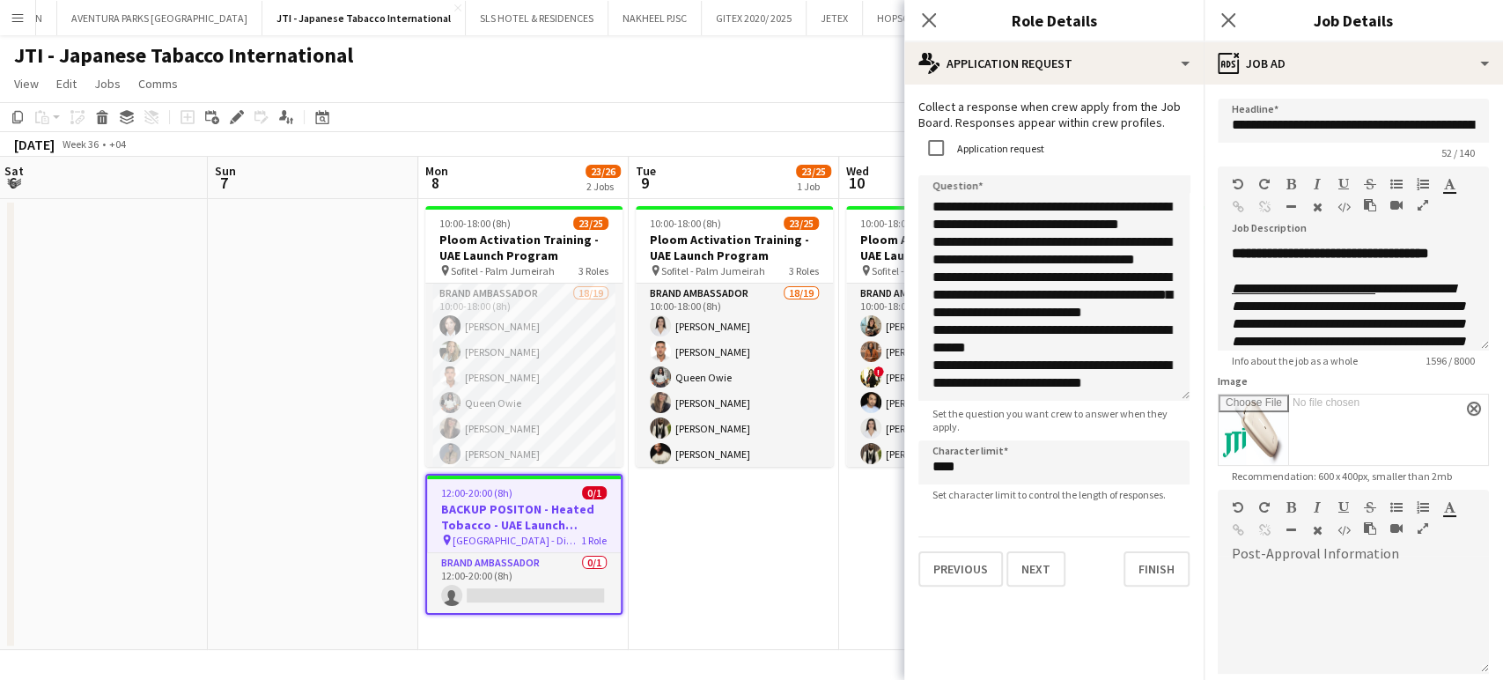
click at [1426, 200] on icon "button" at bounding box center [1423, 205] width 11 height 12
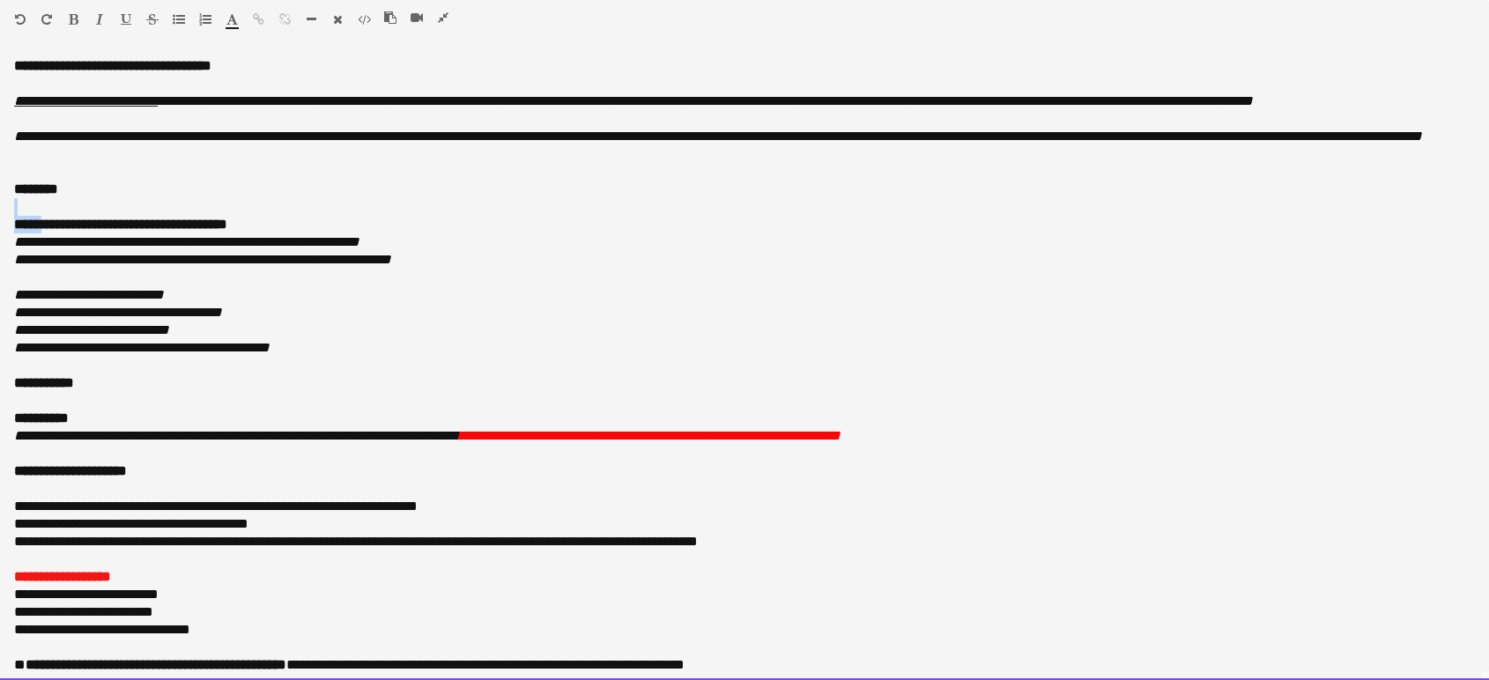
click at [41, 232] on div "**********" at bounding box center [744, 368] width 1489 height 623
click at [189, 319] on icon "**********" at bounding box center [118, 312] width 208 height 13
click at [222, 319] on icon "**********" at bounding box center [118, 312] width 208 height 13
click at [72, 216] on div at bounding box center [744, 207] width 1460 height 18
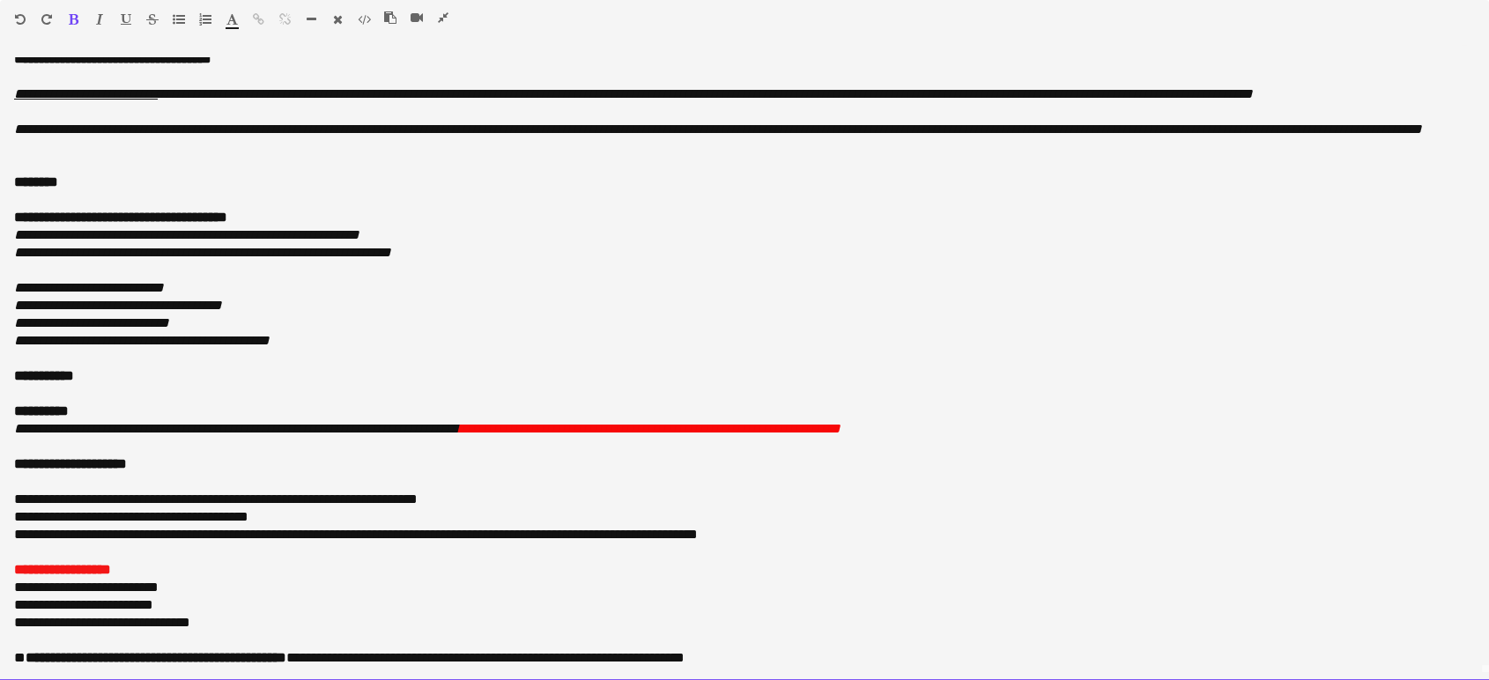
scroll to position [0, 0]
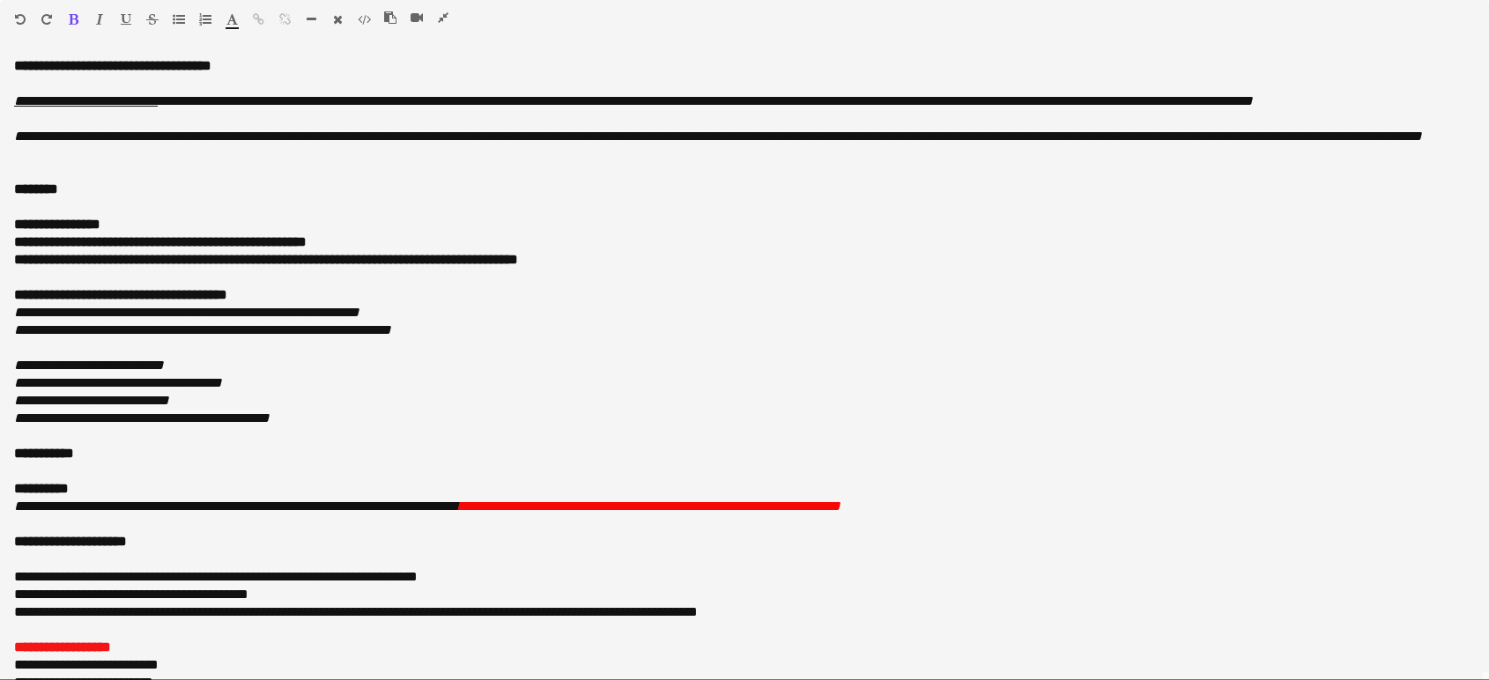
click at [11, 312] on div "**********" at bounding box center [744, 369] width 1489 height 624
click at [12, 294] on div "**********" at bounding box center [744, 369] width 1489 height 624
click at [461, 266] on b "**********" at bounding box center [266, 259] width 504 height 13
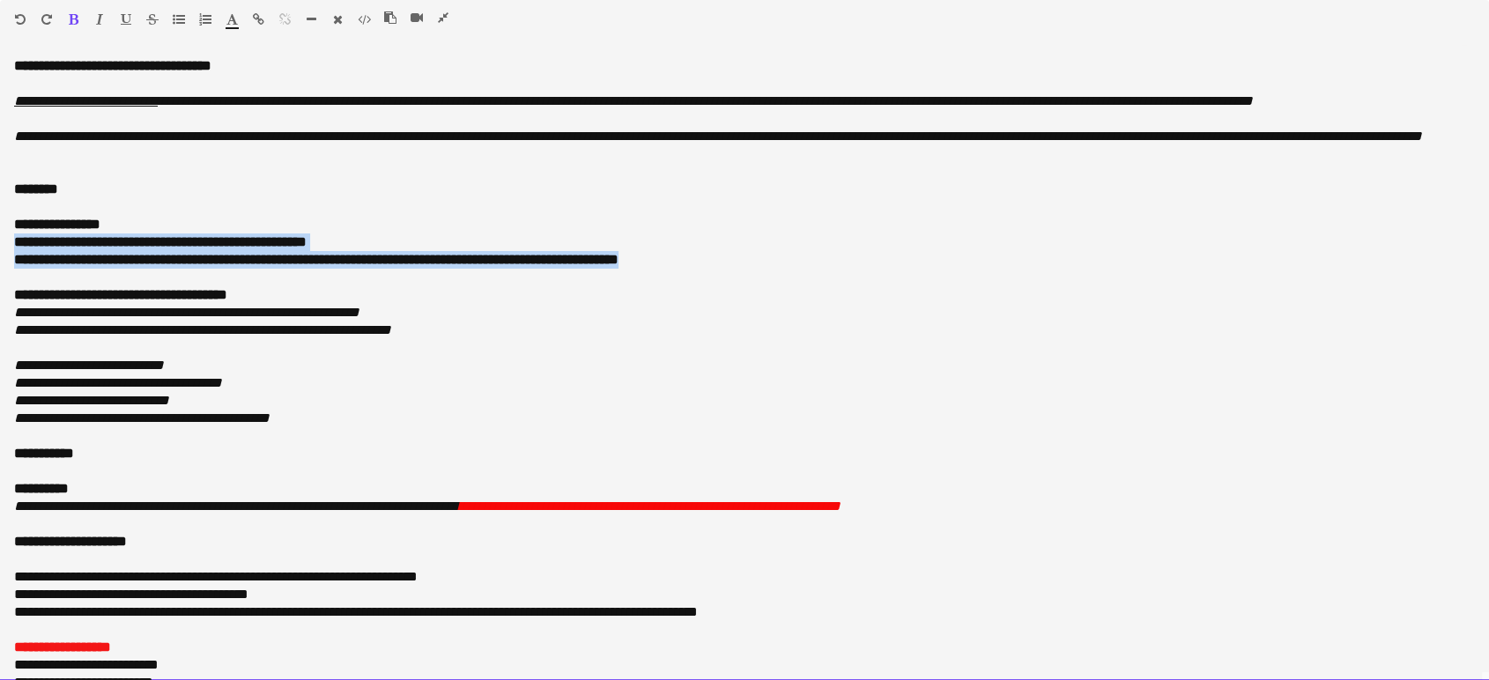
drag, startPoint x: 739, startPoint y: 280, endPoint x: 0, endPoint y: 256, distance: 739.4
click at [0, 256] on div "**********" at bounding box center [744, 369] width 1489 height 624
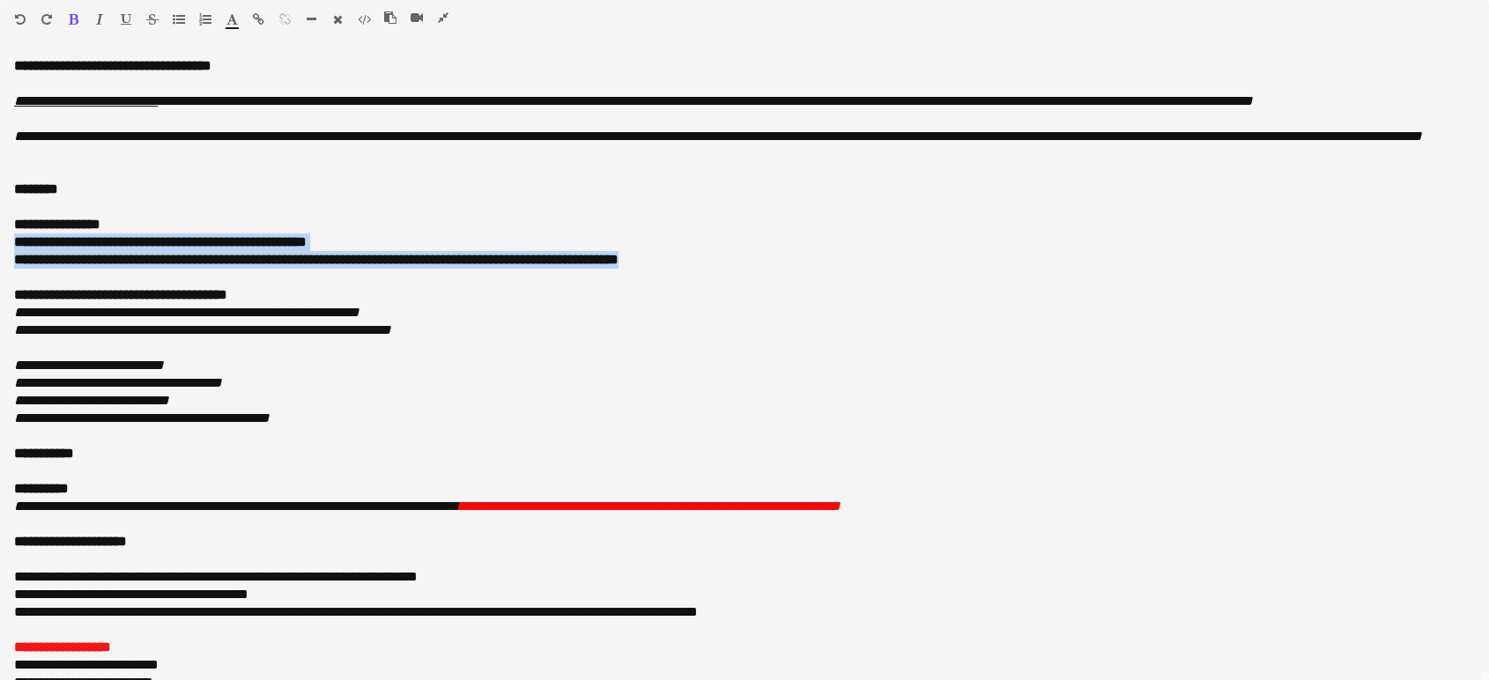
click at [98, 18] on icon "button" at bounding box center [99, 19] width 7 height 12
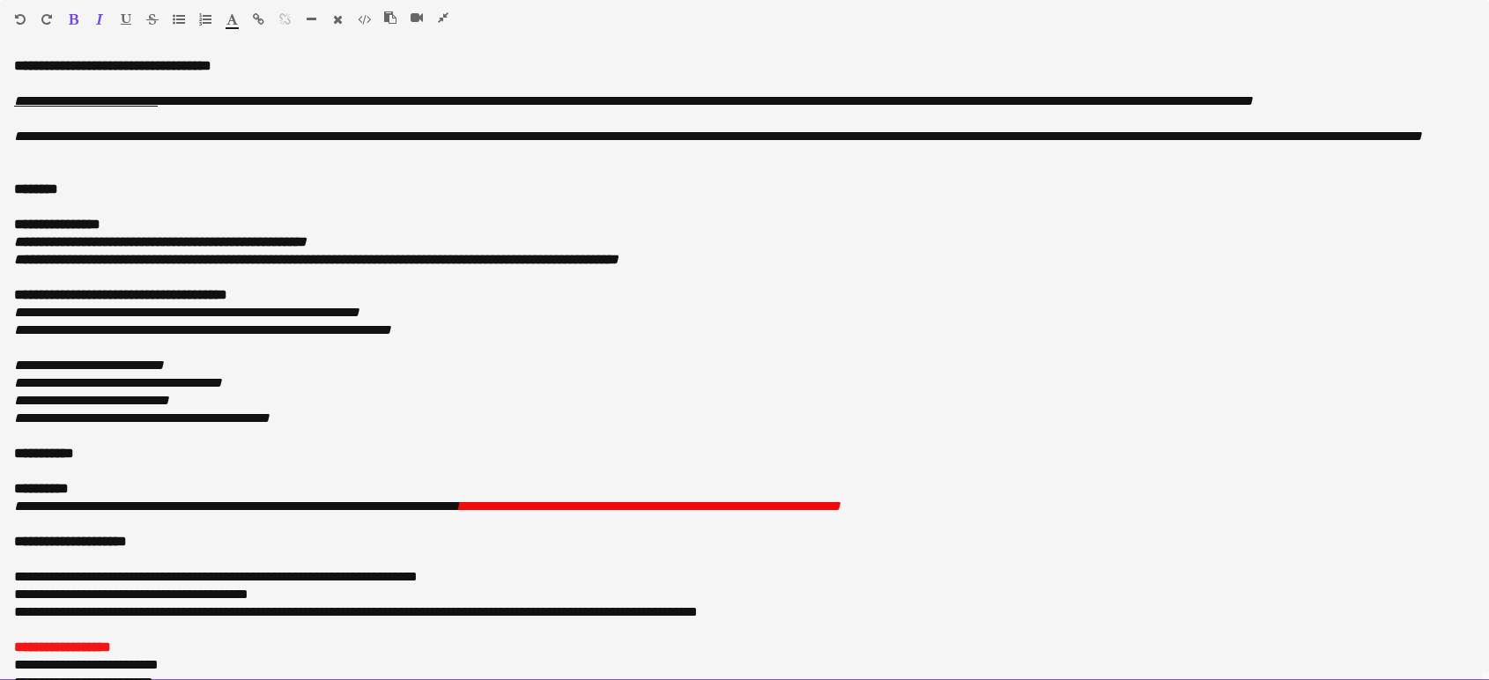
click at [101, 216] on div at bounding box center [744, 207] width 1460 height 18
drag, startPoint x: 174, startPoint y: 240, endPoint x: 5, endPoint y: 238, distance: 168.2
click at [5, 238] on div "**********" at bounding box center [744, 369] width 1489 height 624
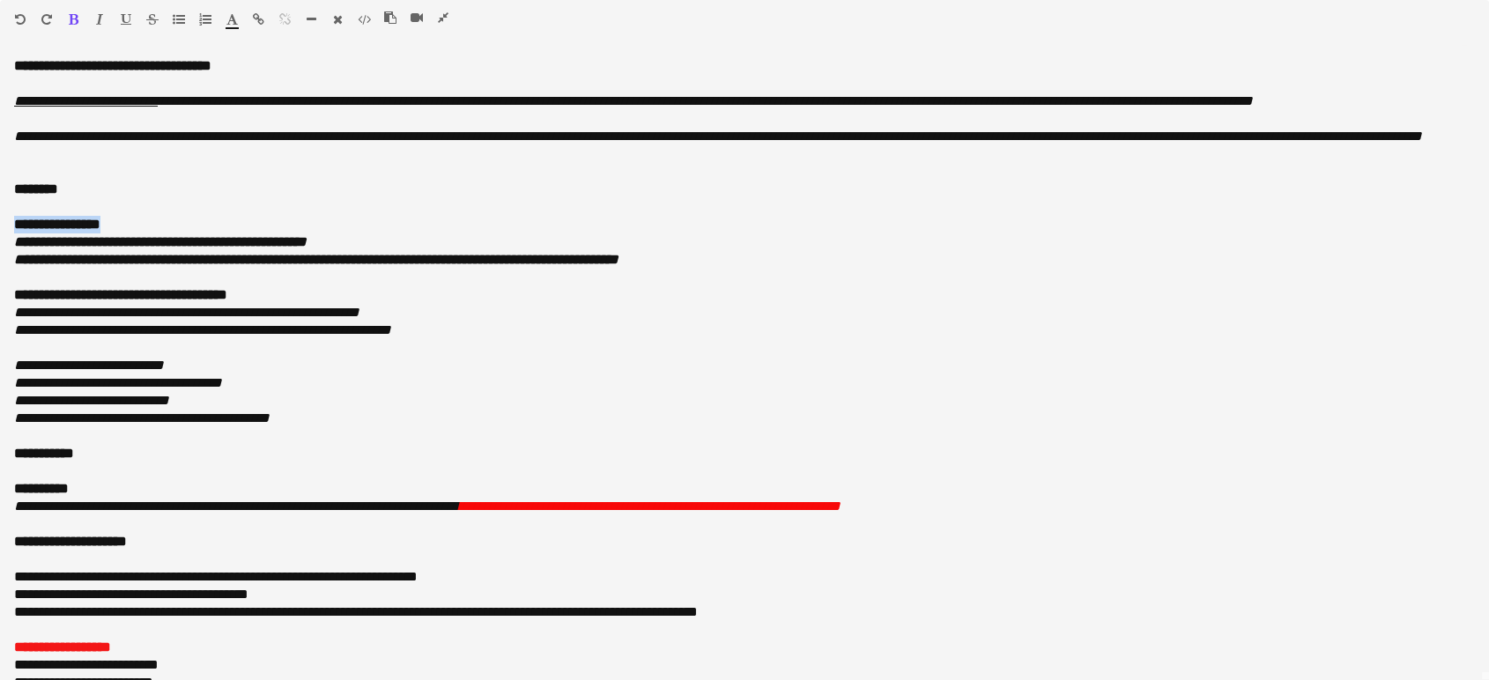
click at [123, 18] on icon "button" at bounding box center [126, 19] width 11 height 12
click at [231, 14] on icon "button" at bounding box center [231, 19] width 11 height 12
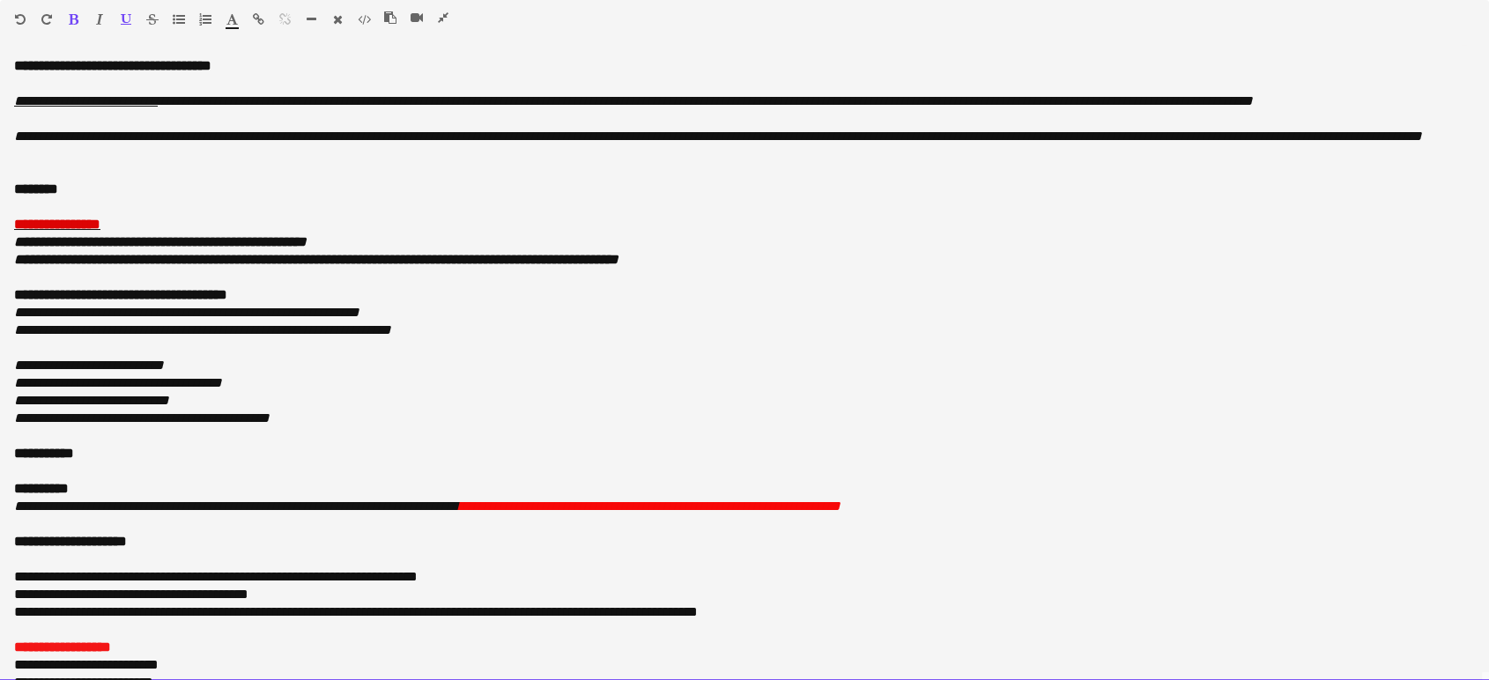
click at [558, 233] on div "**********" at bounding box center [744, 225] width 1460 height 18
click at [21, 231] on font "**********" at bounding box center [57, 224] width 86 height 13
drag, startPoint x: 91, startPoint y: 327, endPoint x: 41, endPoint y: 292, distance: 60.8
click at [90, 319] on icon "**********" at bounding box center [186, 312] width 345 height 13
click at [12, 242] on div "**********" at bounding box center [744, 369] width 1489 height 624
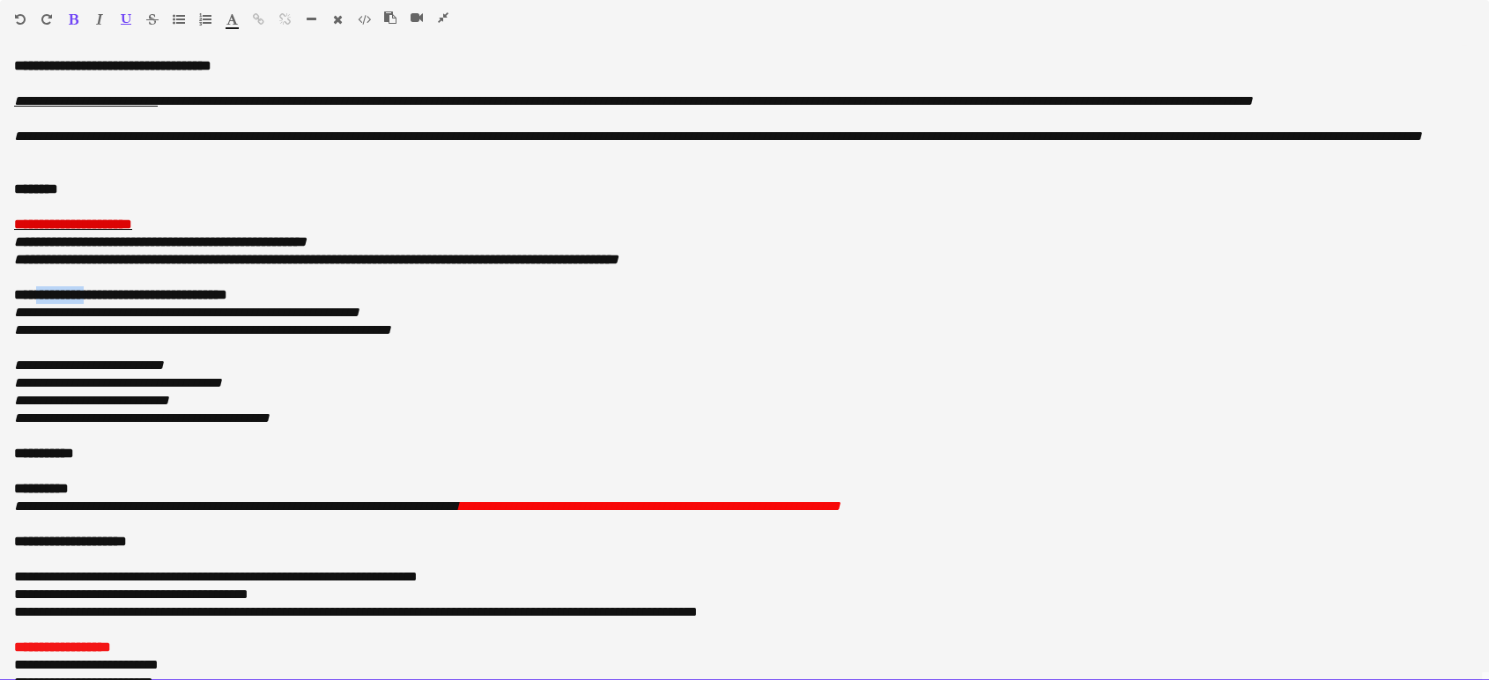
drag, startPoint x: 100, startPoint y: 311, endPoint x: 37, endPoint y: 315, distance: 63.6
click at [37, 301] on b "**********" at bounding box center [120, 294] width 213 height 13
click at [441, 339] on div "**********" at bounding box center [744, 330] width 1460 height 18
click at [502, 357] on div at bounding box center [744, 348] width 1460 height 18
click at [80, 216] on div at bounding box center [744, 207] width 1460 height 18
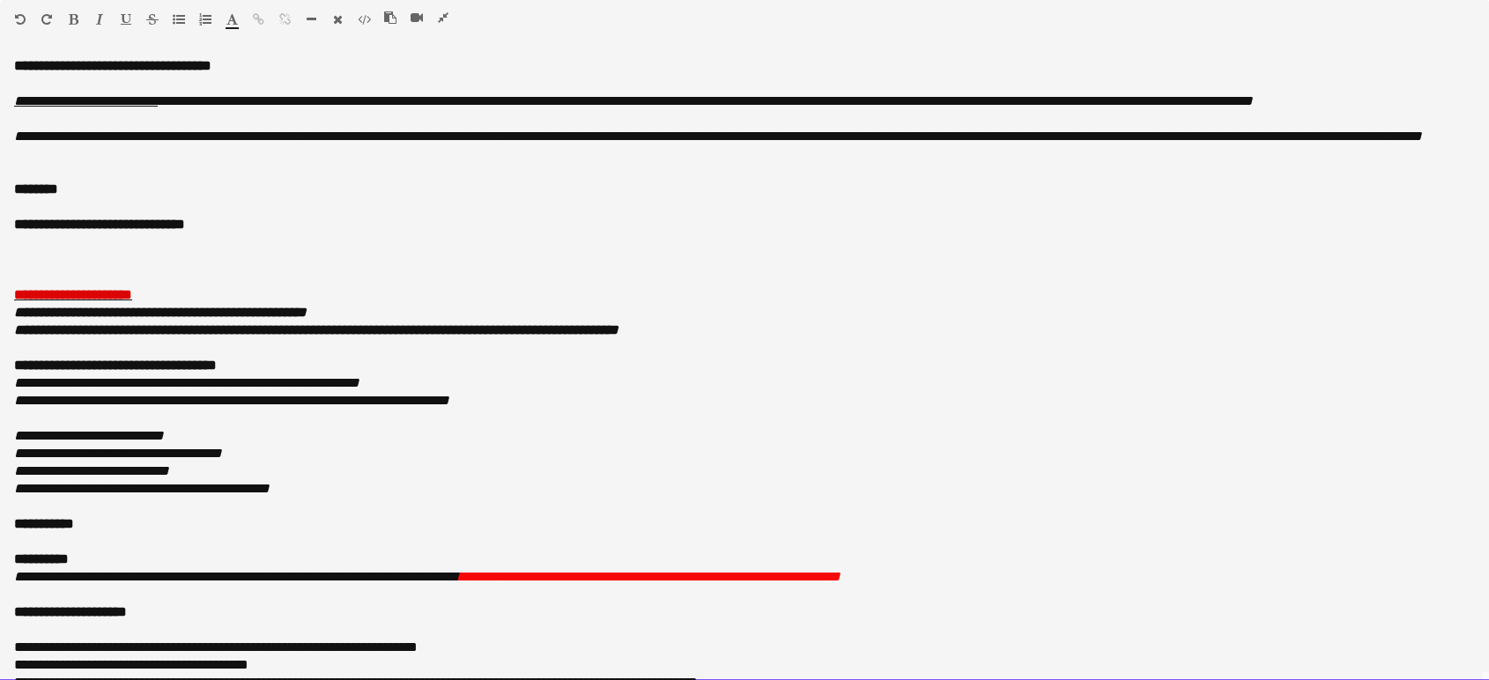
drag, startPoint x: 105, startPoint y: 240, endPoint x: 92, endPoint y: 286, distance: 48.3
click at [92, 286] on div at bounding box center [744, 278] width 1460 height 18
drag, startPoint x: 270, startPoint y: 243, endPoint x: 220, endPoint y: 238, distance: 49.6
click at [220, 233] on div "**********" at bounding box center [744, 225] width 1460 height 18
click at [0, 154] on div "**********" at bounding box center [744, 369] width 1489 height 624
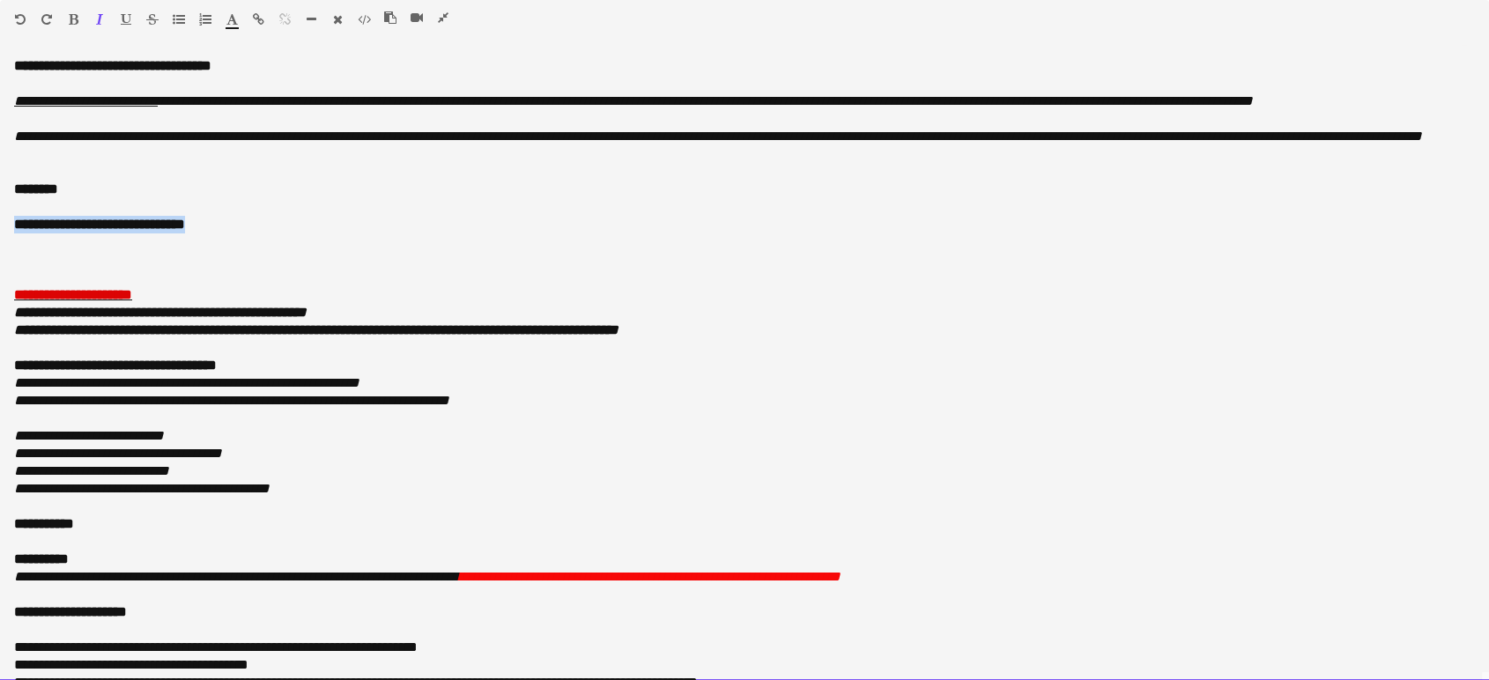
drag, startPoint x: 225, startPoint y: 244, endPoint x: 0, endPoint y: 245, distance: 225.5
click at [0, 245] on div "**********" at bounding box center [744, 369] width 1489 height 624
click at [234, 19] on icon "button" at bounding box center [231, 19] width 11 height 12
type input "*******"
click at [126, 17] on icon "button" at bounding box center [126, 19] width 11 height 12
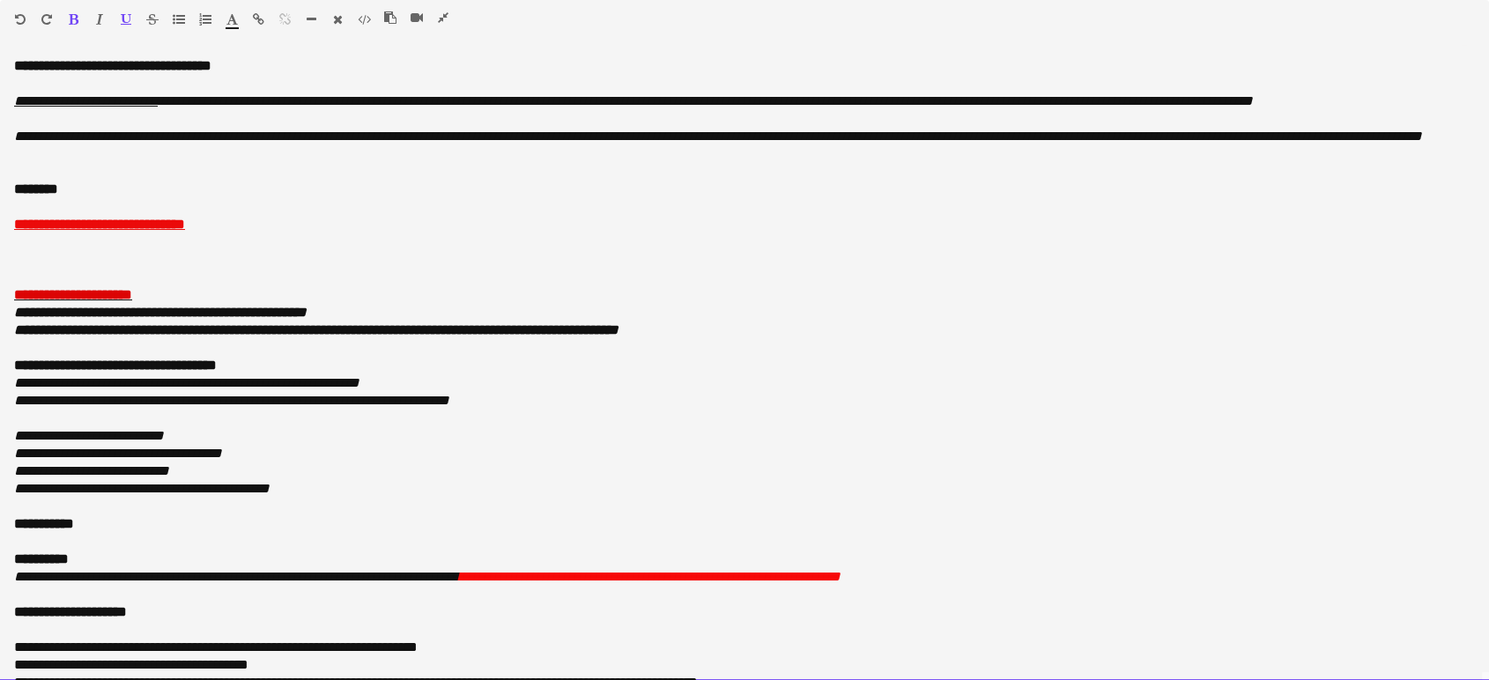
click at [618, 336] on icon "**********" at bounding box center [316, 329] width 604 height 13
click at [100, 251] on div at bounding box center [744, 242] width 1460 height 18
click at [1060, 462] on div "**********" at bounding box center [744, 454] width 1460 height 18
click at [110, 251] on div at bounding box center [744, 242] width 1460 height 18
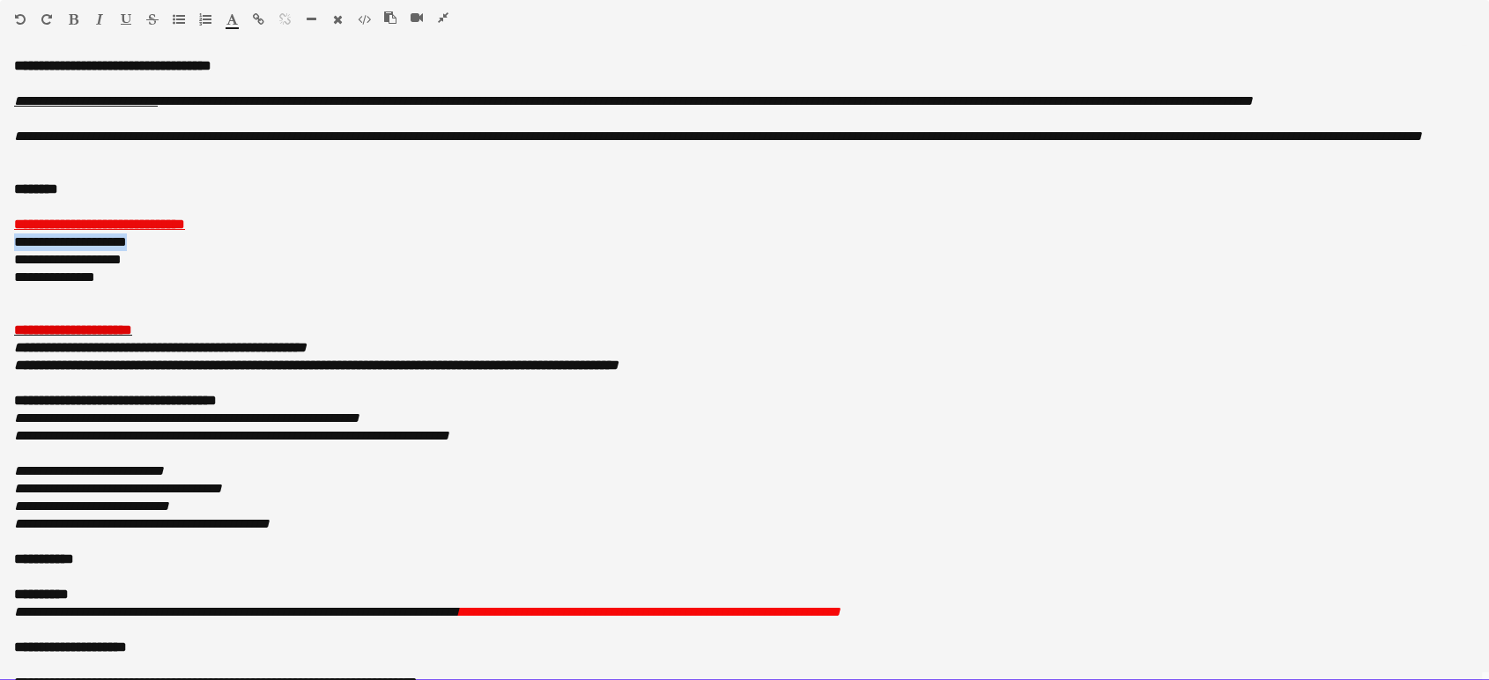
drag, startPoint x: 163, startPoint y: 259, endPoint x: 0, endPoint y: 262, distance: 163.0
click at [0, 262] on div "**********" at bounding box center [744, 369] width 1489 height 624
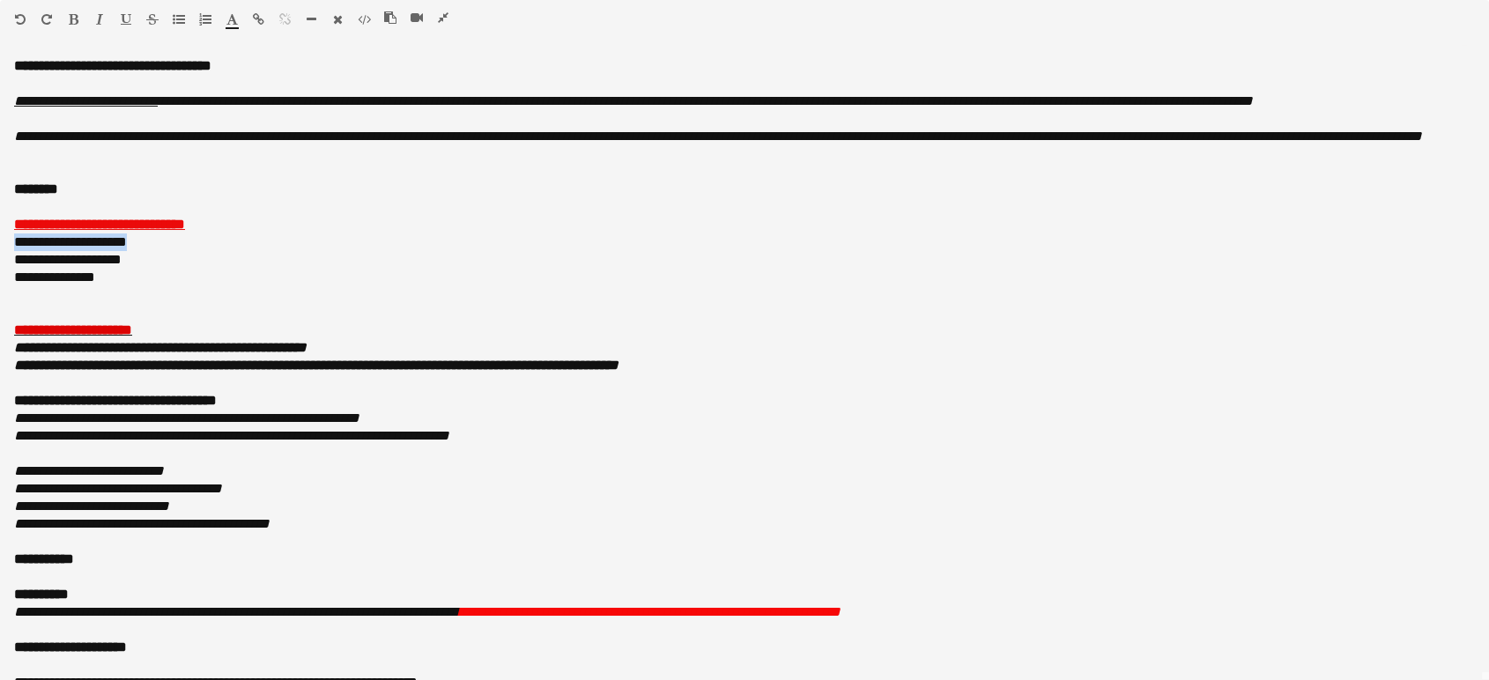
click at [70, 17] on icon "button" at bounding box center [74, 19] width 10 height 12
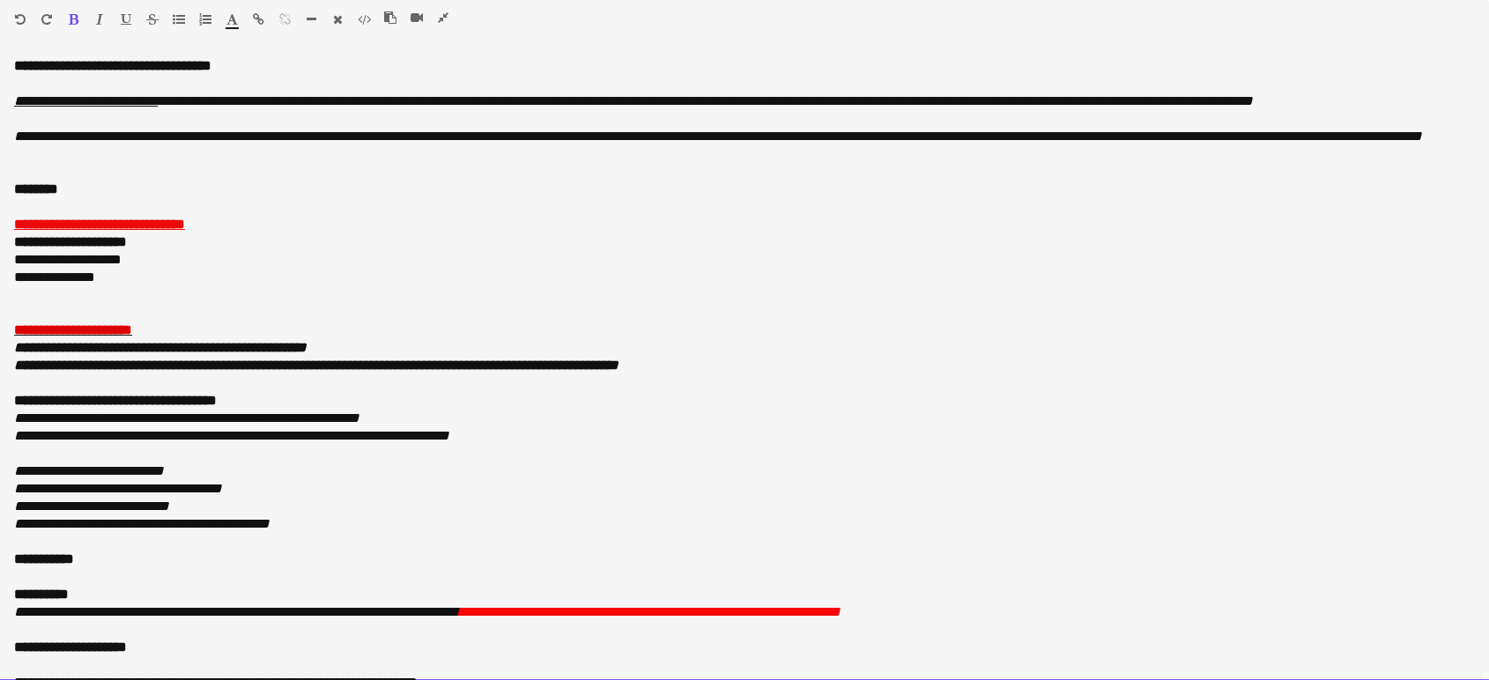
click at [36, 123] on div at bounding box center [744, 119] width 1460 height 18
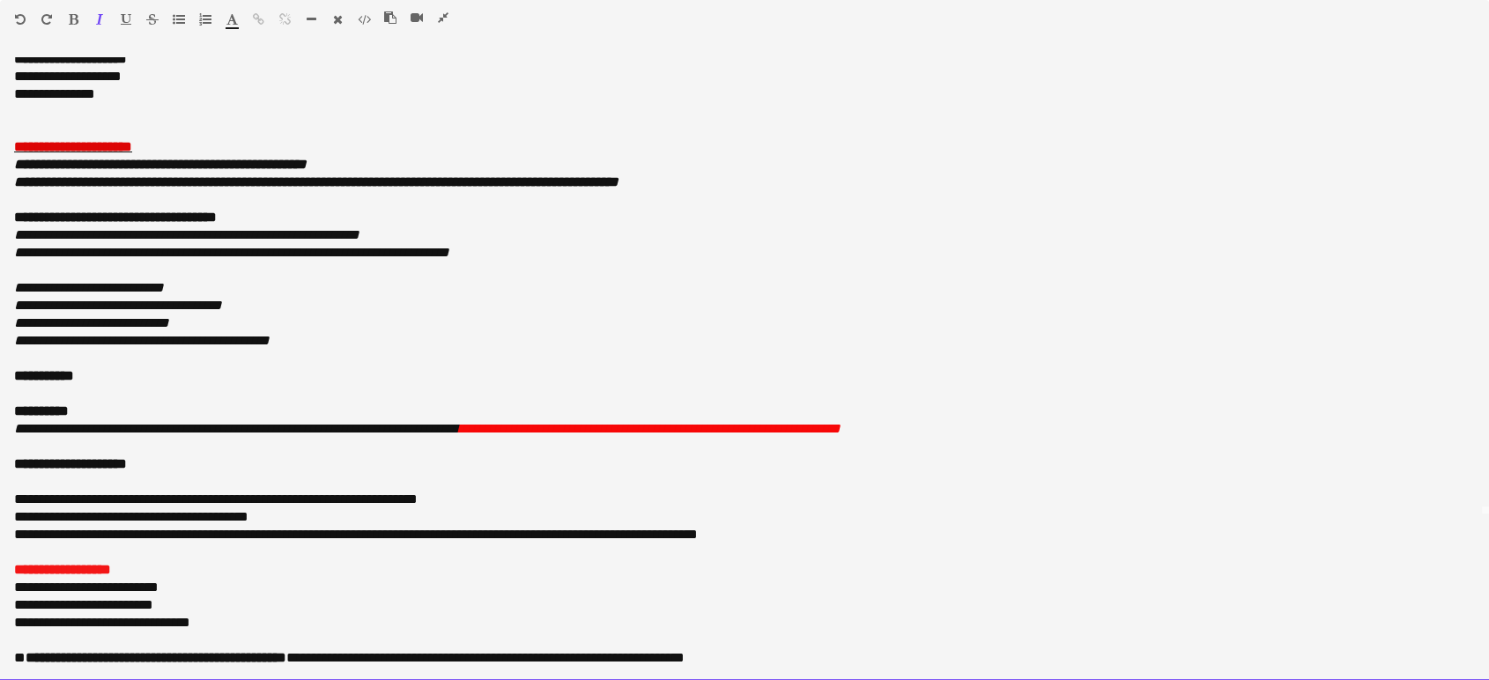
scroll to position [293, 0]
click at [643, 425] on font "**********" at bounding box center [649, 428] width 381 height 13
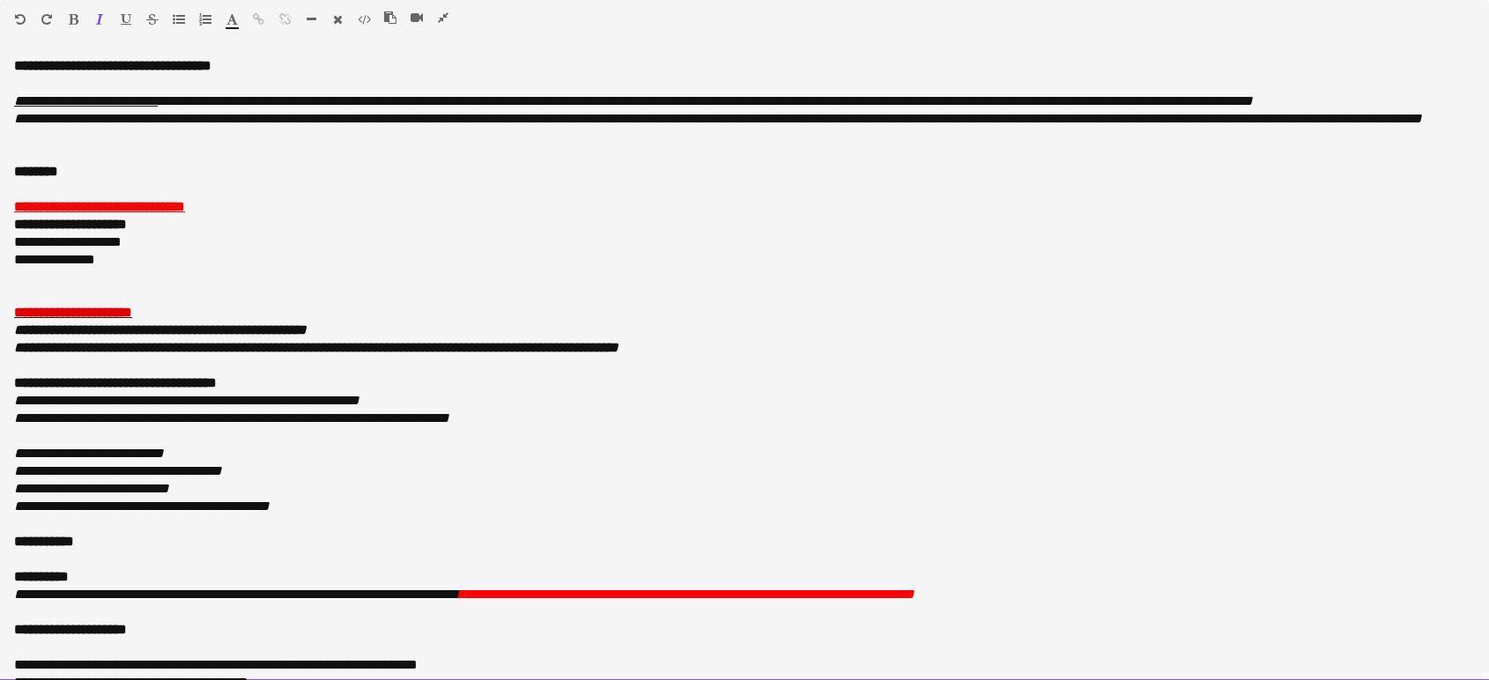
scroll to position [275, 0]
click at [16, 63] on b "**********" at bounding box center [112, 65] width 197 height 13
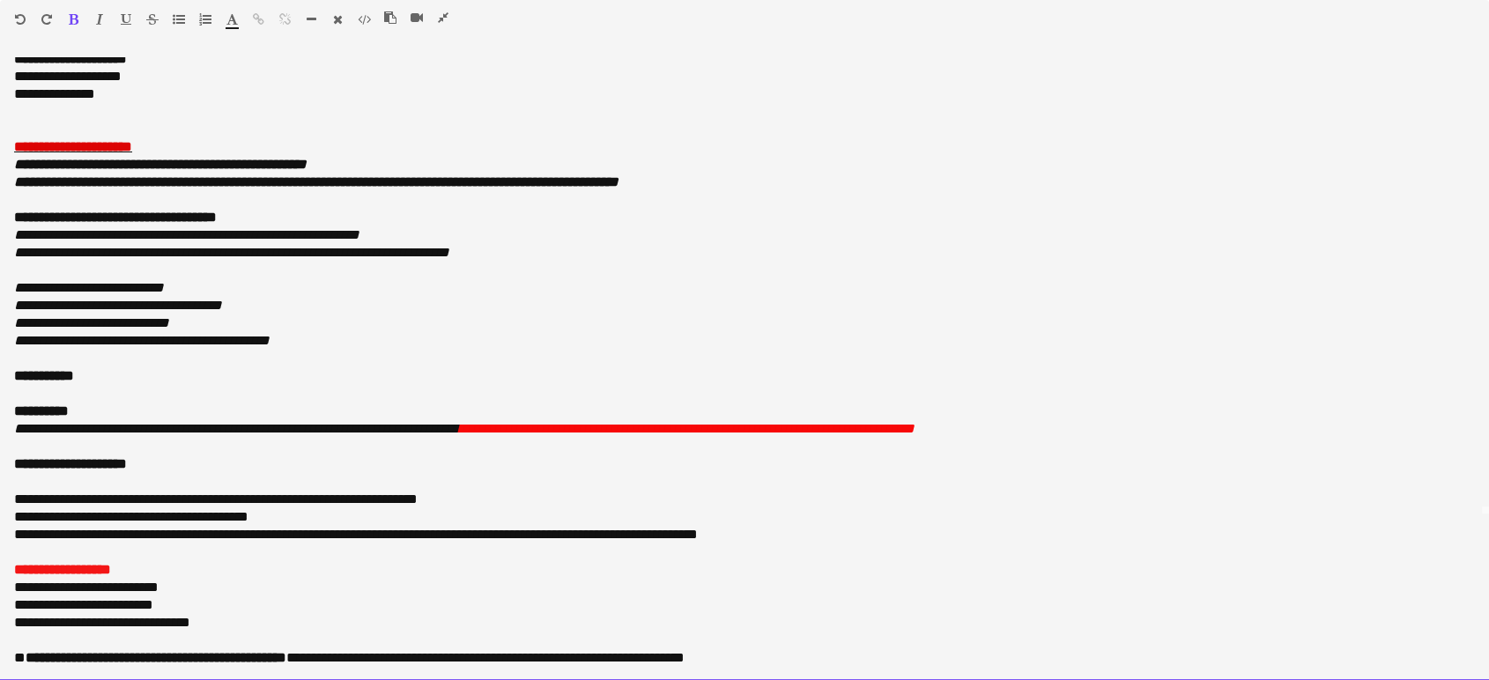
scroll to position [666, 0]
click at [487, 499] on div "**********" at bounding box center [736, 500] width 1445 height 18
click at [461, 495] on div "**********" at bounding box center [736, 500] width 1445 height 18
click at [466, 497] on div "**********" at bounding box center [736, 500] width 1445 height 18
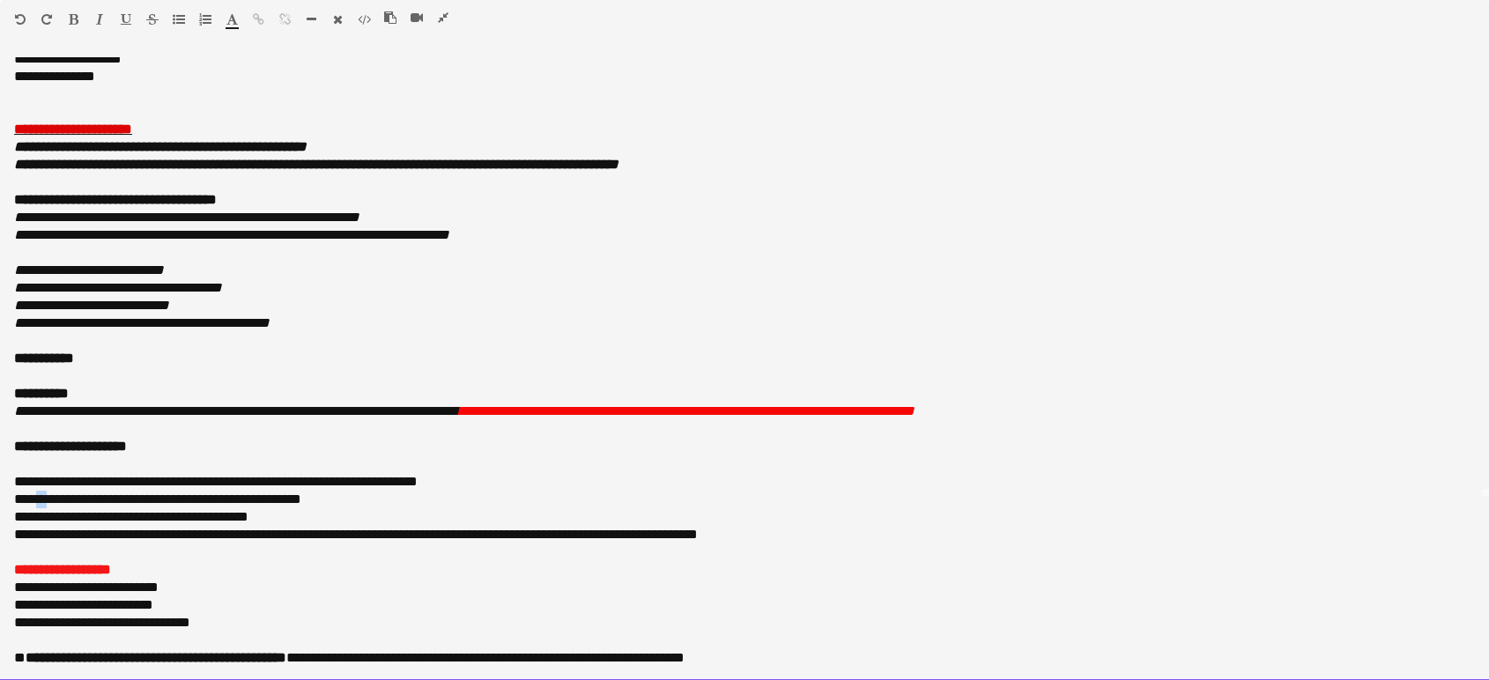
drag, startPoint x: 111, startPoint y: 514, endPoint x: 92, endPoint y: 519, distance: 19.9
click at [92, 508] on div "**********" at bounding box center [736, 500] width 1445 height 18
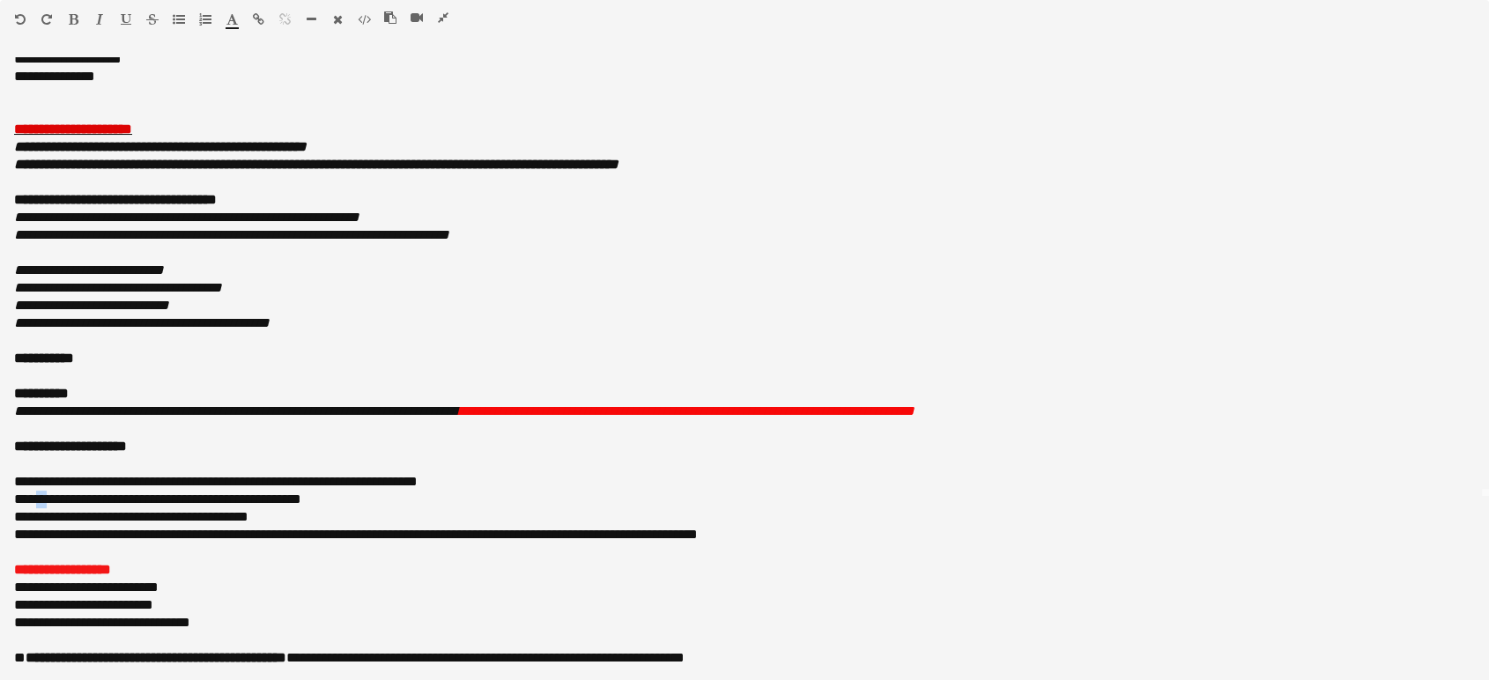
click at [70, 18] on icon "button" at bounding box center [74, 19] width 10 height 12
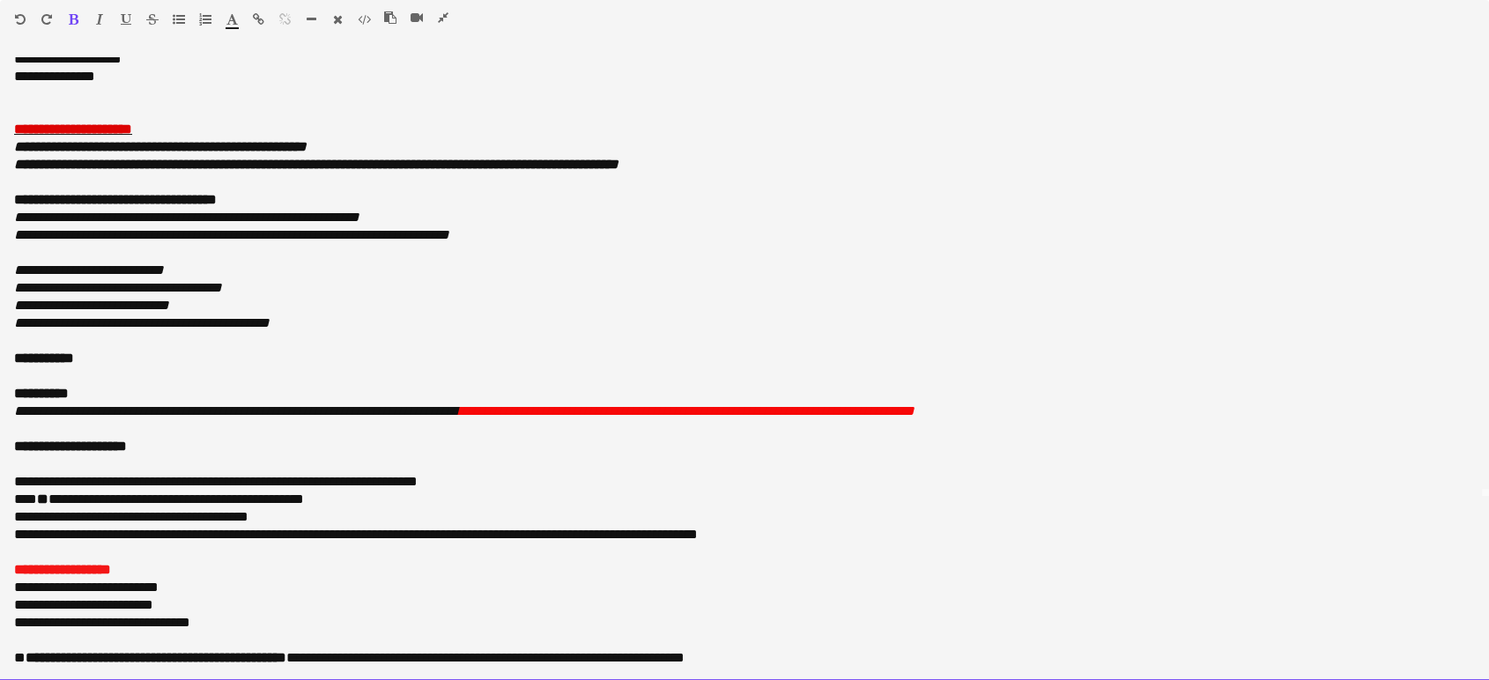
click at [543, 473] on div at bounding box center [744, 464] width 1460 height 18
click at [238, 491] on div "**********" at bounding box center [736, 482] width 1445 height 18
drag, startPoint x: 294, startPoint y: 495, endPoint x: 183, endPoint y: 495, distance: 111.0
click at [183, 491] on div "**********" at bounding box center [736, 482] width 1445 height 18
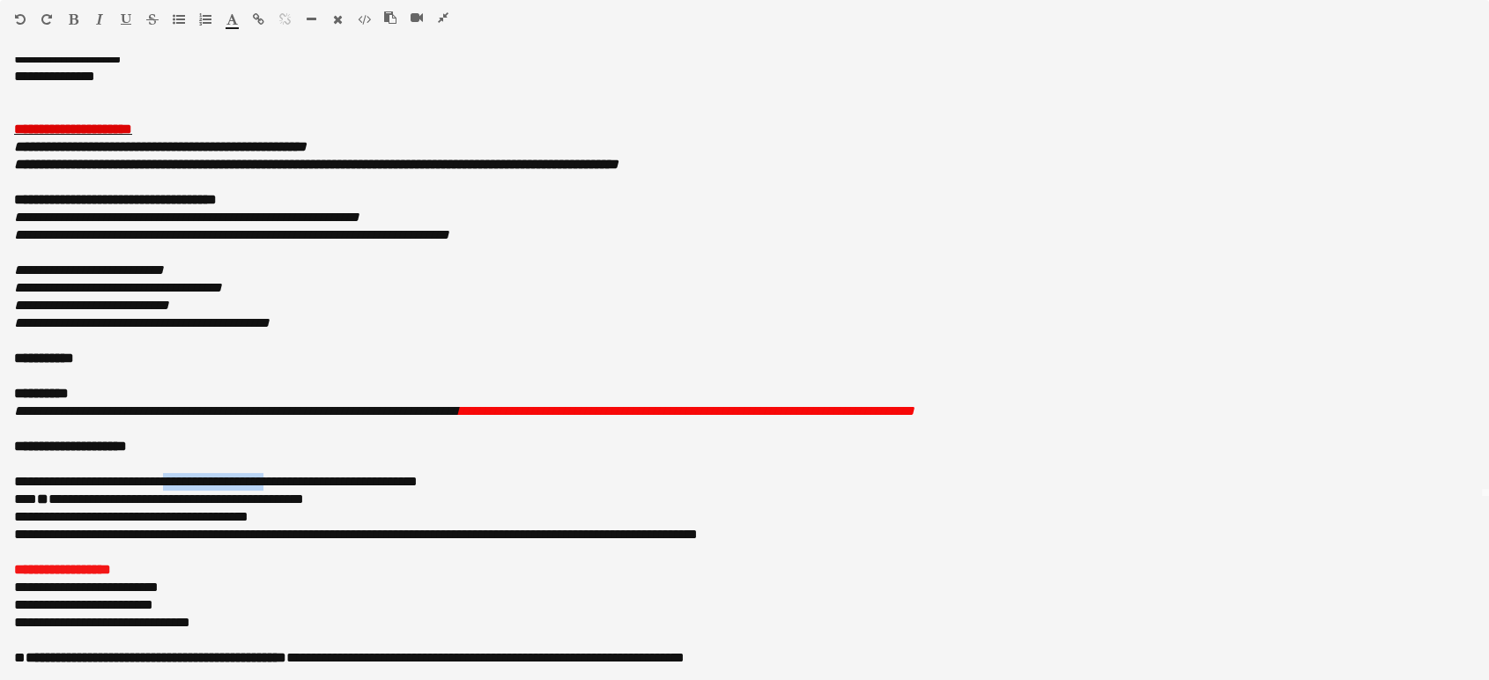
click at [72, 16] on icon "button" at bounding box center [74, 19] width 10 height 12
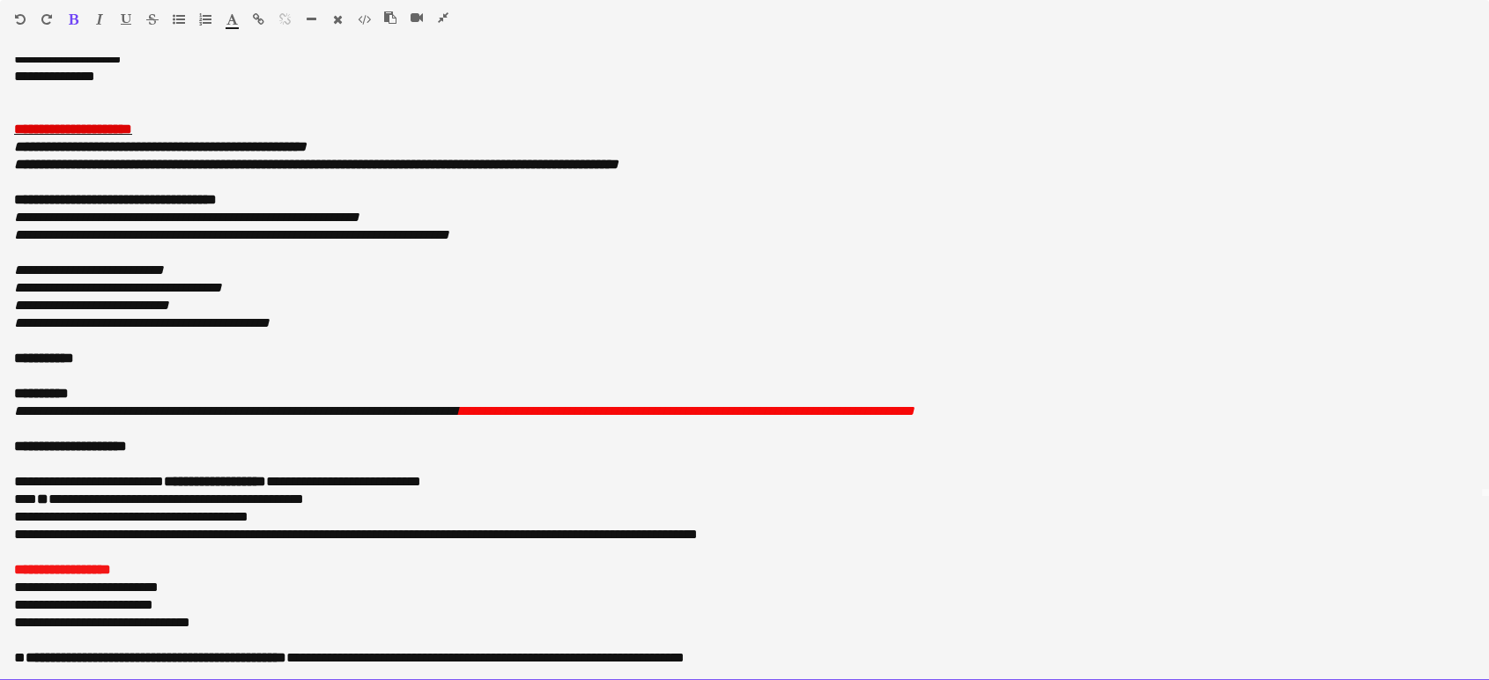
click at [822, 491] on div "**********" at bounding box center [736, 482] width 1445 height 18
click at [879, 654] on div "**********" at bounding box center [736, 658] width 1445 height 18
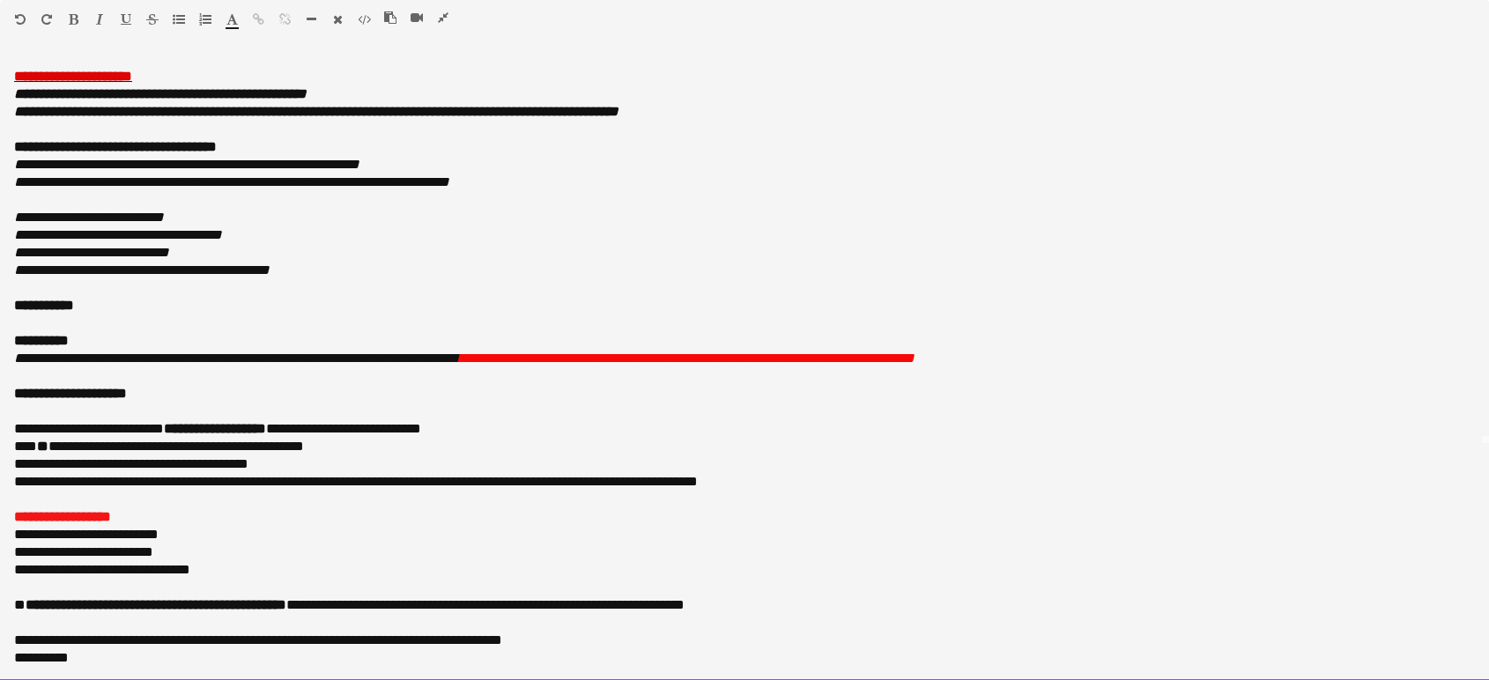
scroll to position [254, 0]
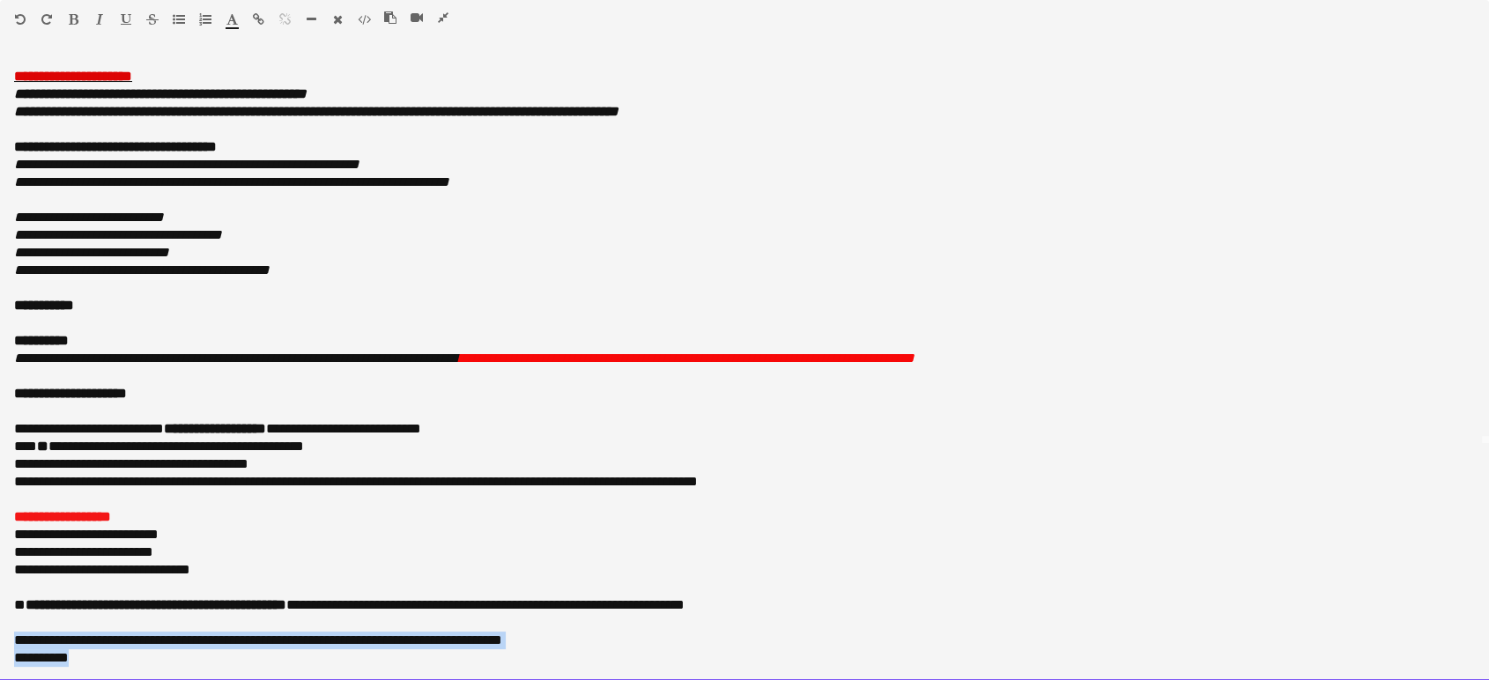
drag, startPoint x: 107, startPoint y: 658, endPoint x: 12, endPoint y: 634, distance: 98.1
click at [12, 634] on div "**********" at bounding box center [744, 369] width 1489 height 624
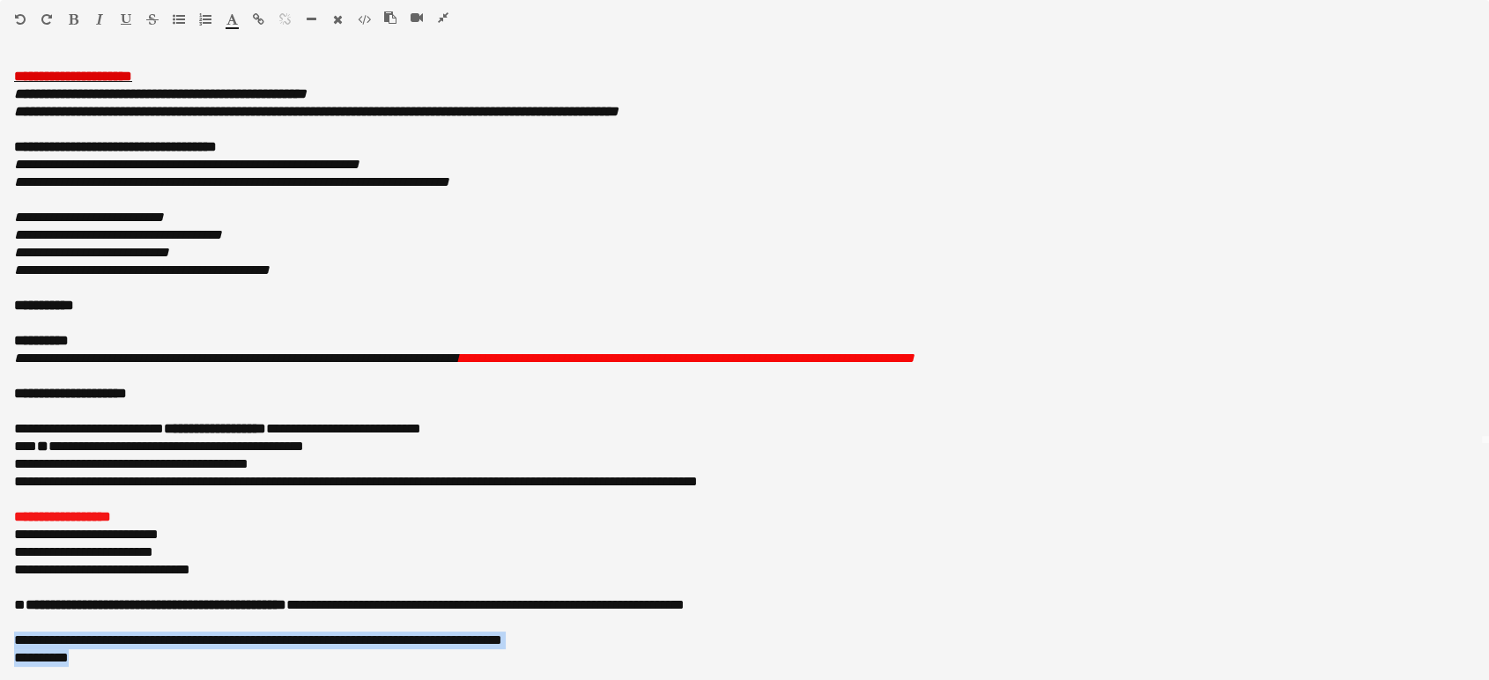
click at [70, 15] on icon "button" at bounding box center [74, 19] width 10 height 12
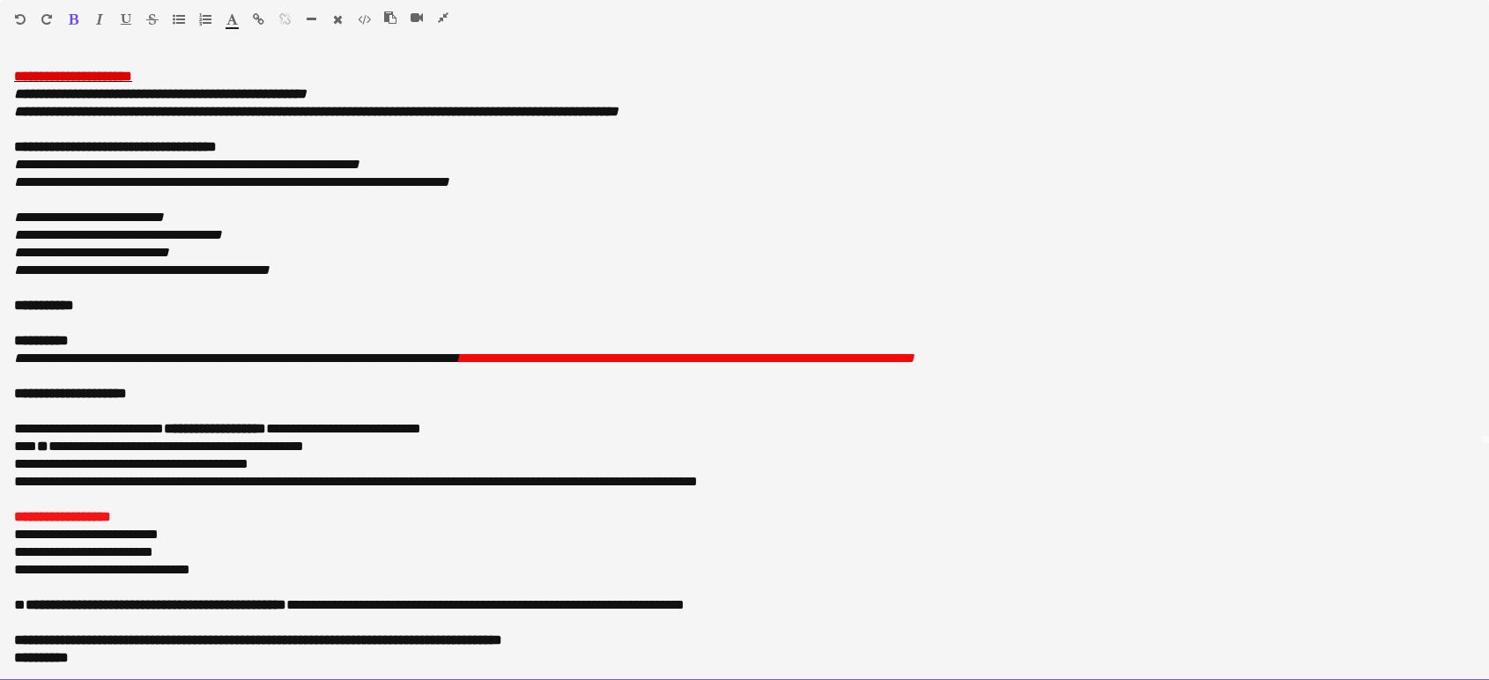
click at [430, 222] on div "**********" at bounding box center [744, 218] width 1460 height 18
click at [14, 639] on b "**********" at bounding box center [258, 639] width 488 height 13
click at [176, 550] on div "**********" at bounding box center [736, 552] width 1445 height 18
click at [271, 565] on div "**********" at bounding box center [736, 570] width 1445 height 18
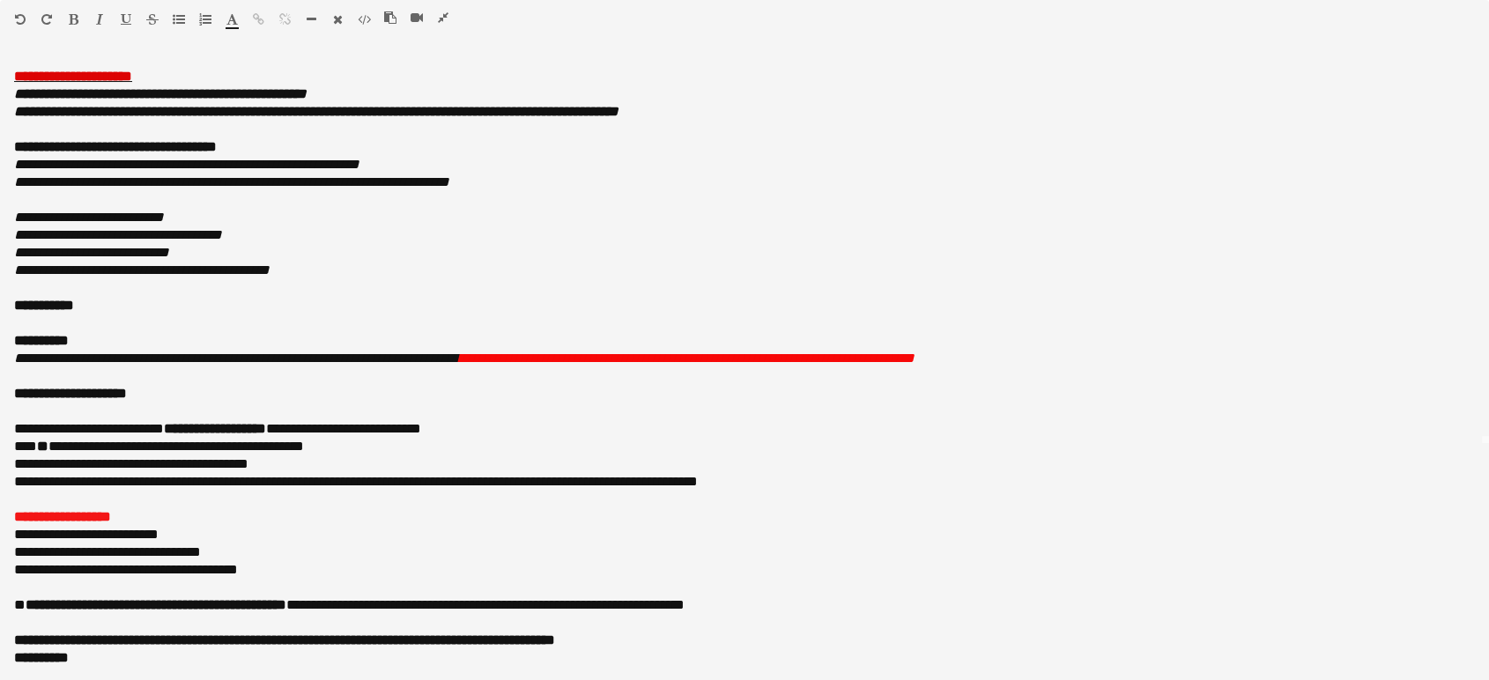
click at [447, 11] on icon "button" at bounding box center [443, 17] width 11 height 12
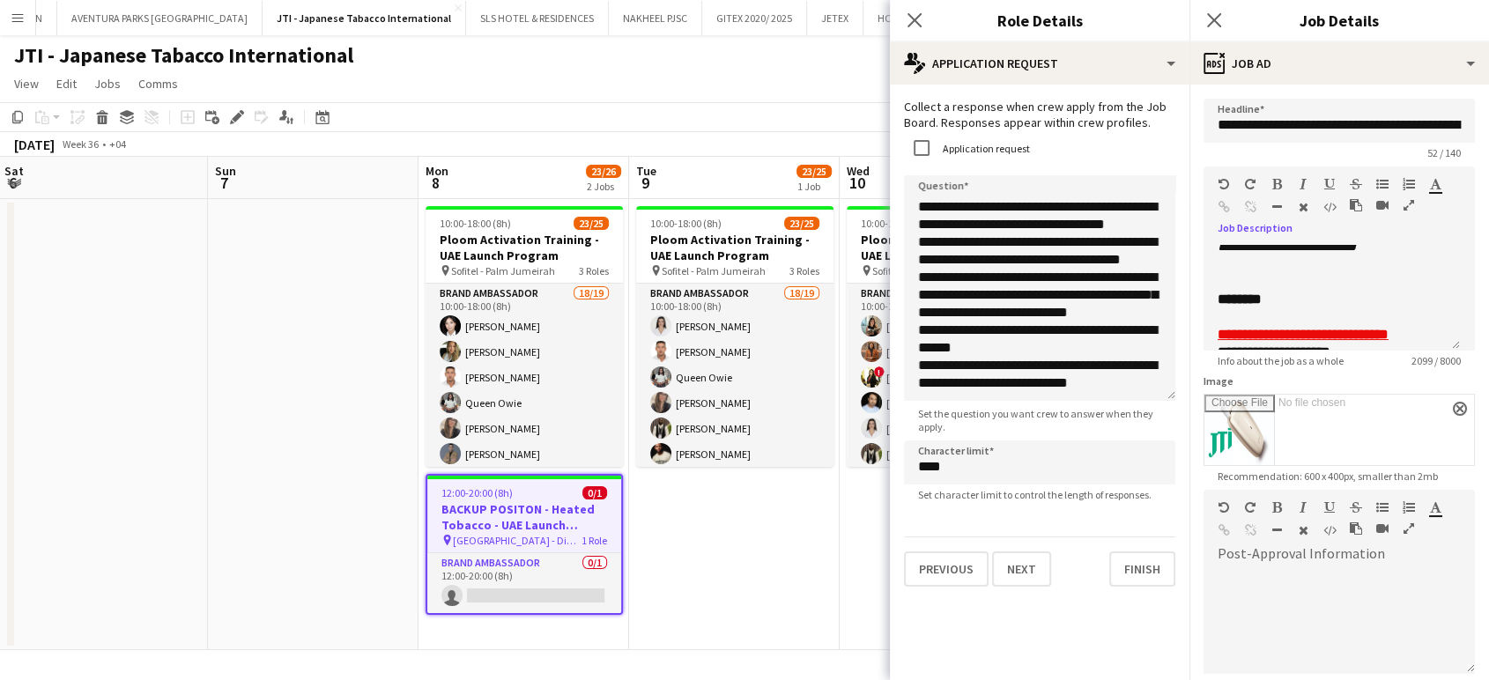
scroll to position [0, 0]
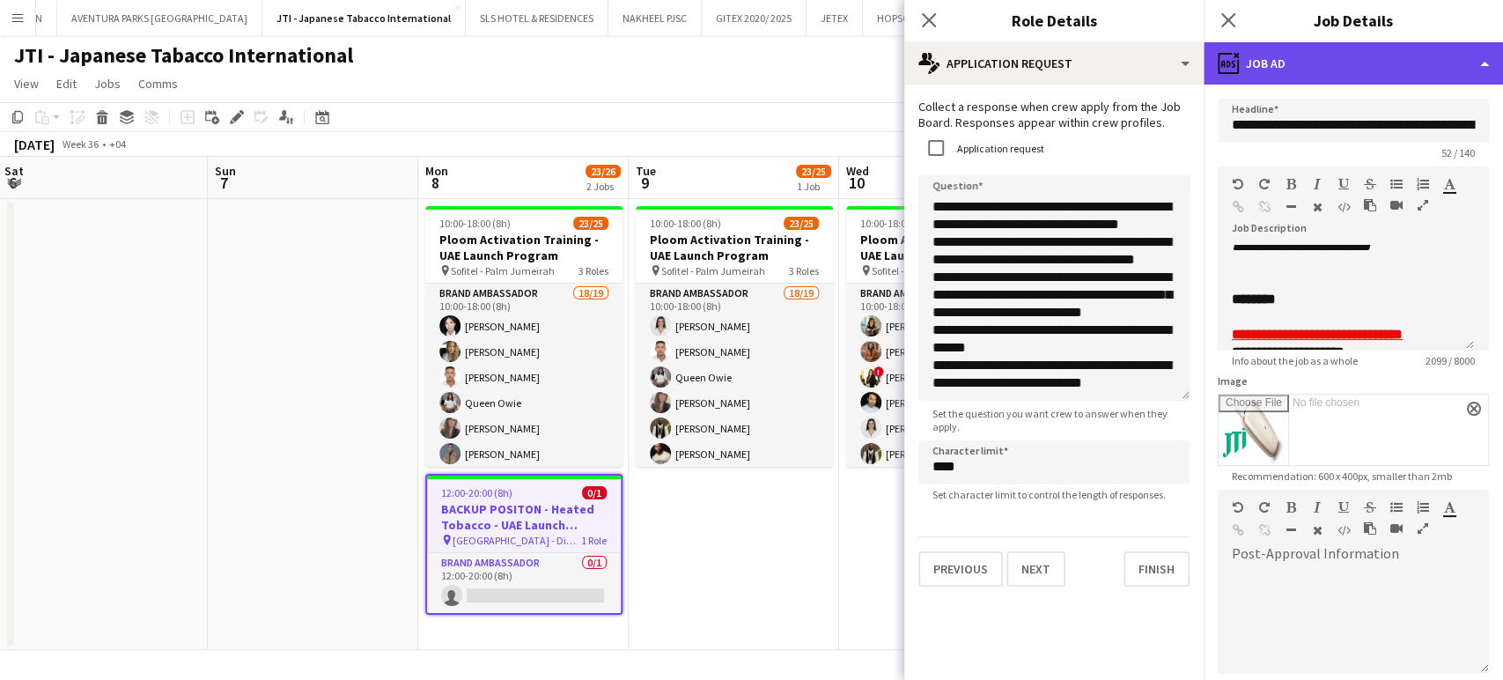
click at [1486, 55] on div "ads-window Job Ad" at bounding box center [1353, 63] width 299 height 42
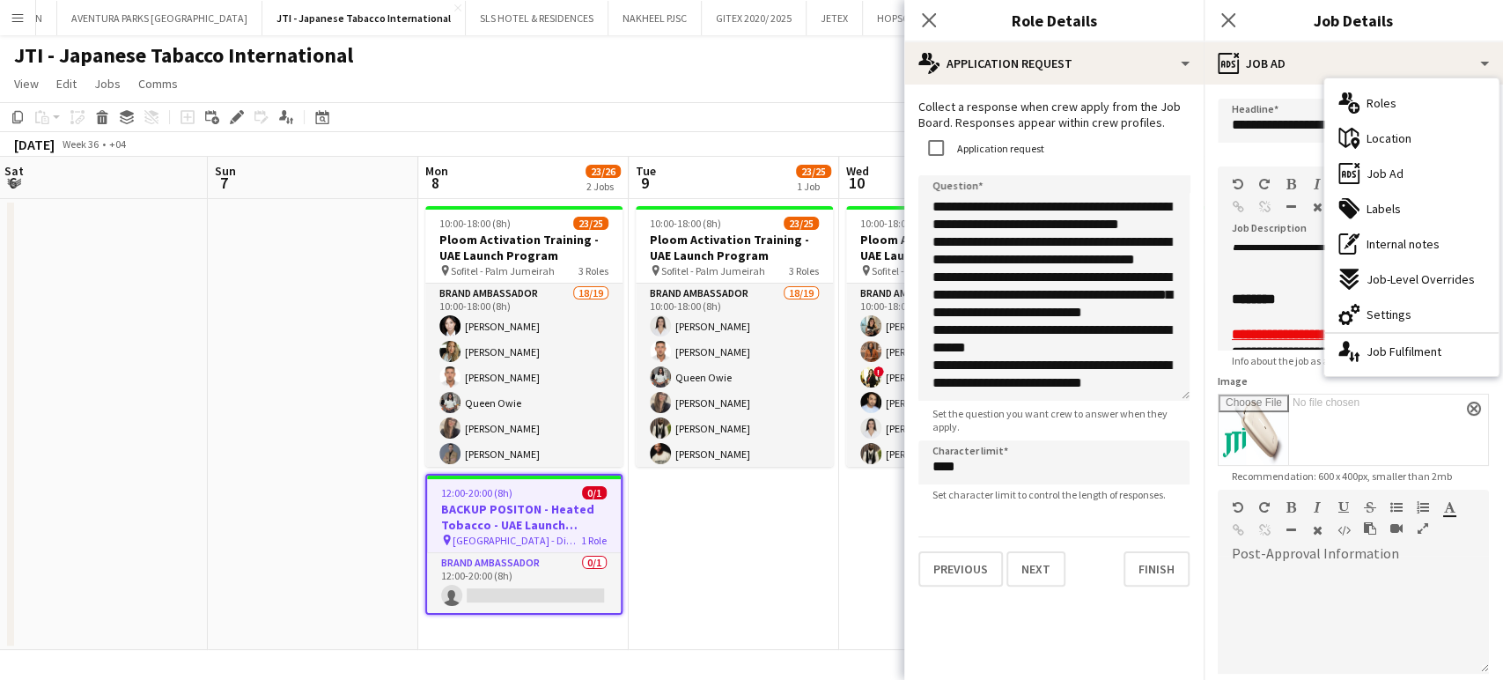
click at [1410, 197] on div "tags-double Labels" at bounding box center [1412, 208] width 174 height 35
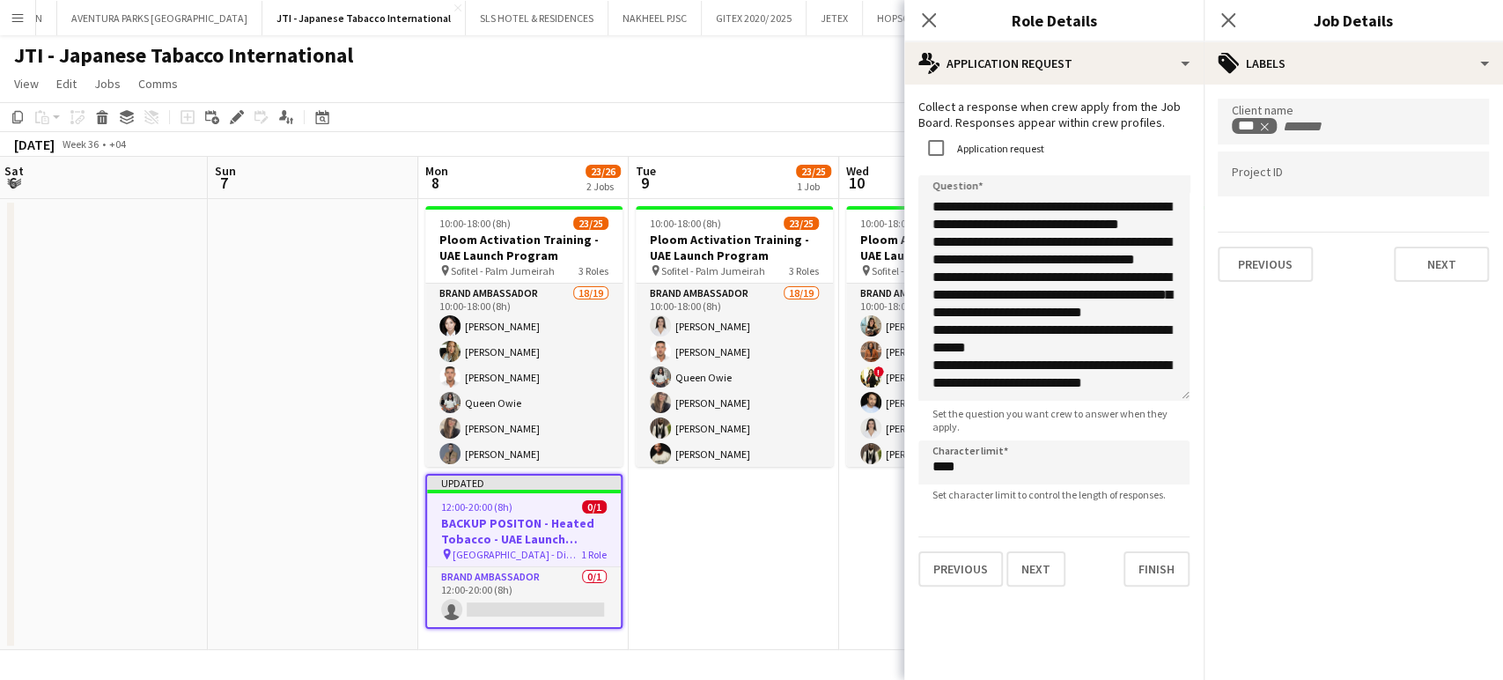
click at [824, 533] on app-date-cell "10:00-18:00 (8h) 23/25 Ploom Activation Training - UAE Launch Program pin Sofit…" at bounding box center [734, 424] width 211 height 451
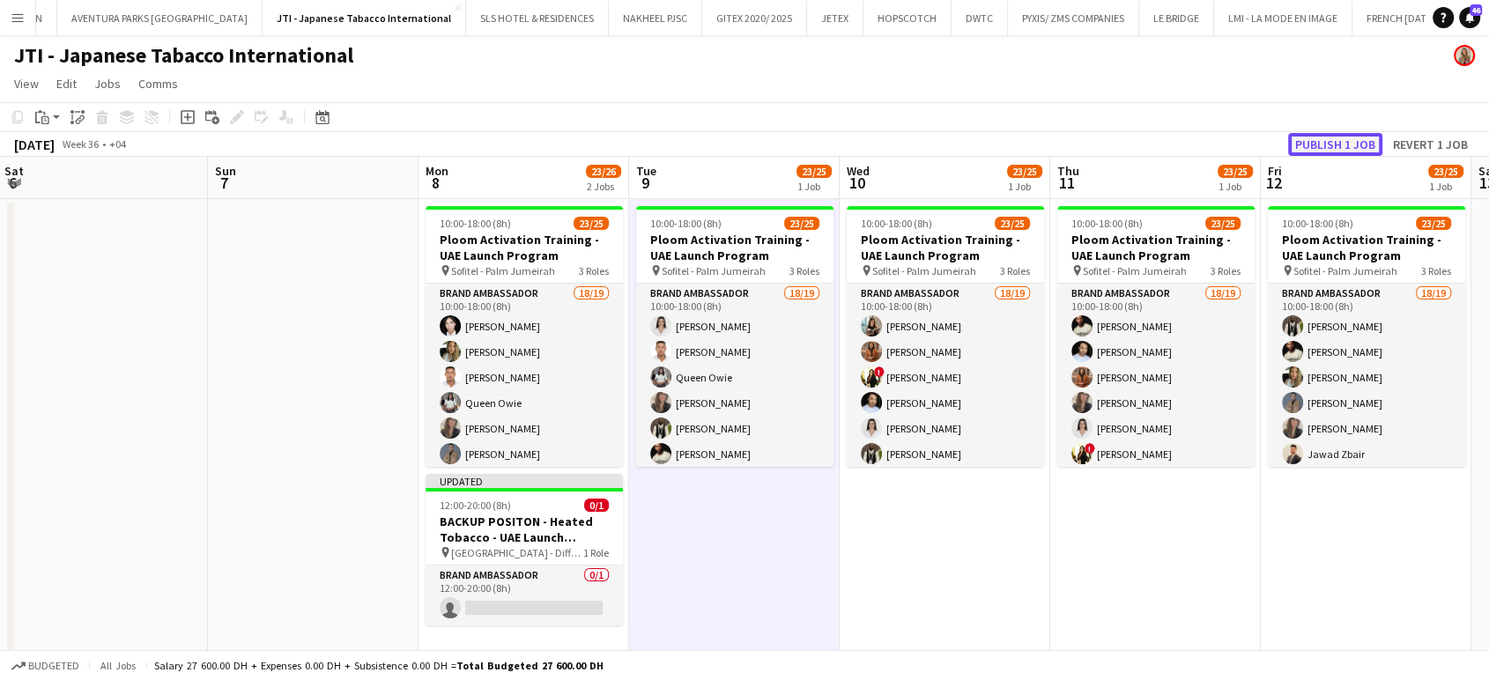
click at [1335, 143] on button "Publish 1 job" at bounding box center [1335, 144] width 94 height 23
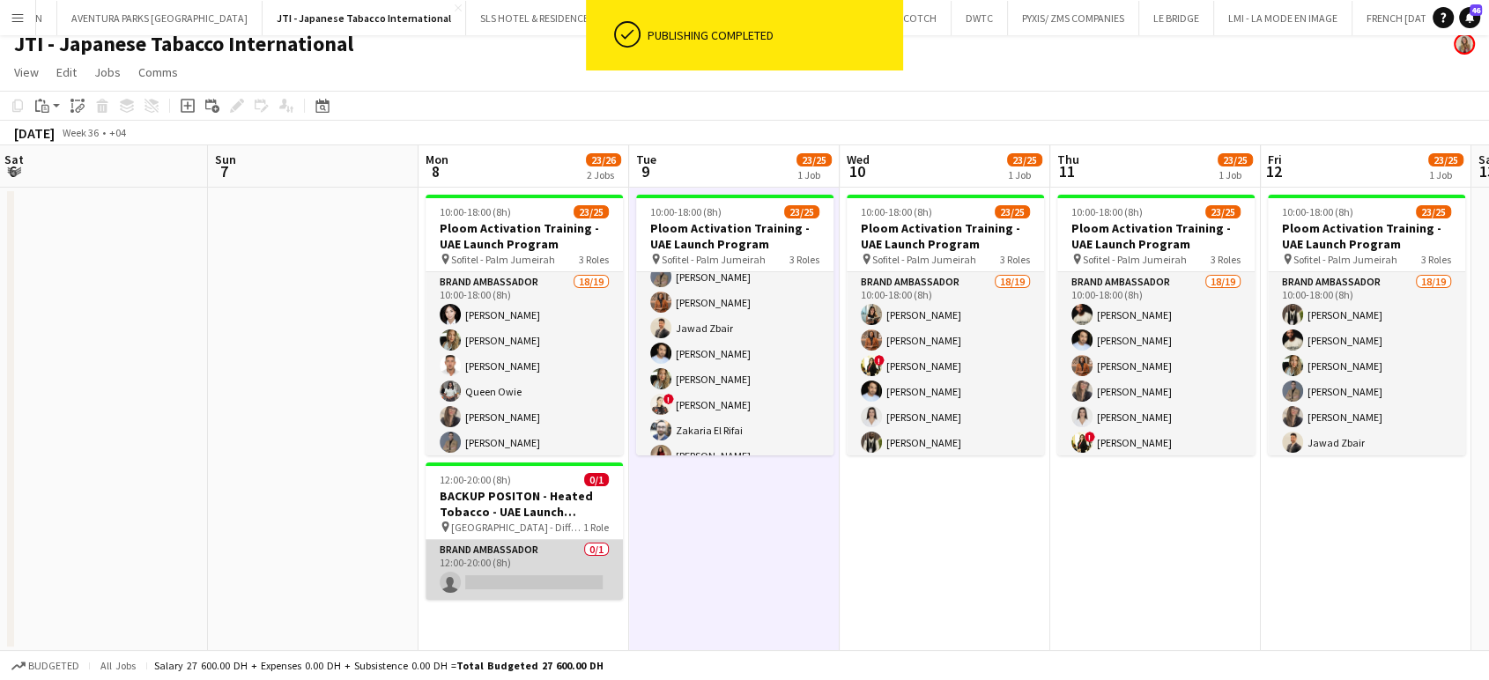
scroll to position [0, 425]
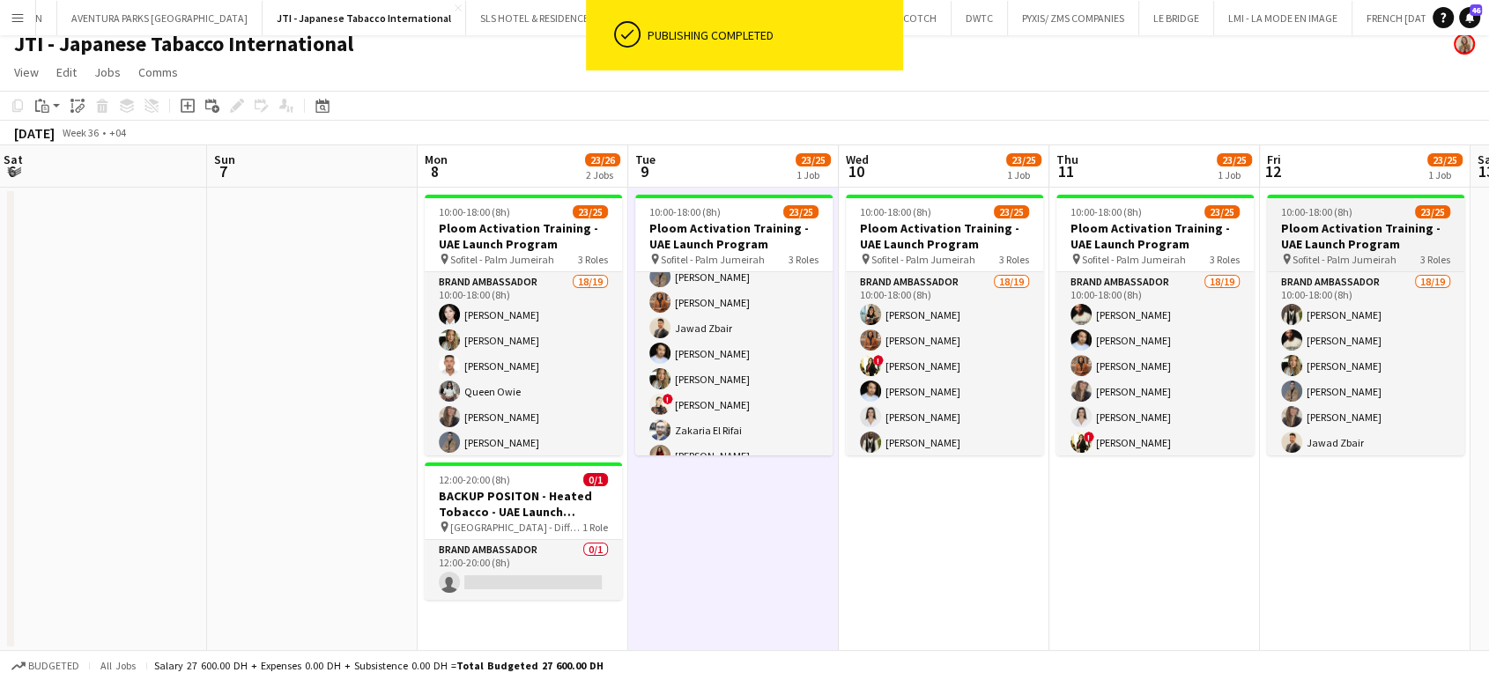
drag, startPoint x: 534, startPoint y: 572, endPoint x: 1360, endPoint y: 281, distance: 875.8
click at [534, 571] on app-card-role "Brand Ambassador 0/1 12:00-20:00 (8h) single-neutral-actions" at bounding box center [523, 570] width 197 height 60
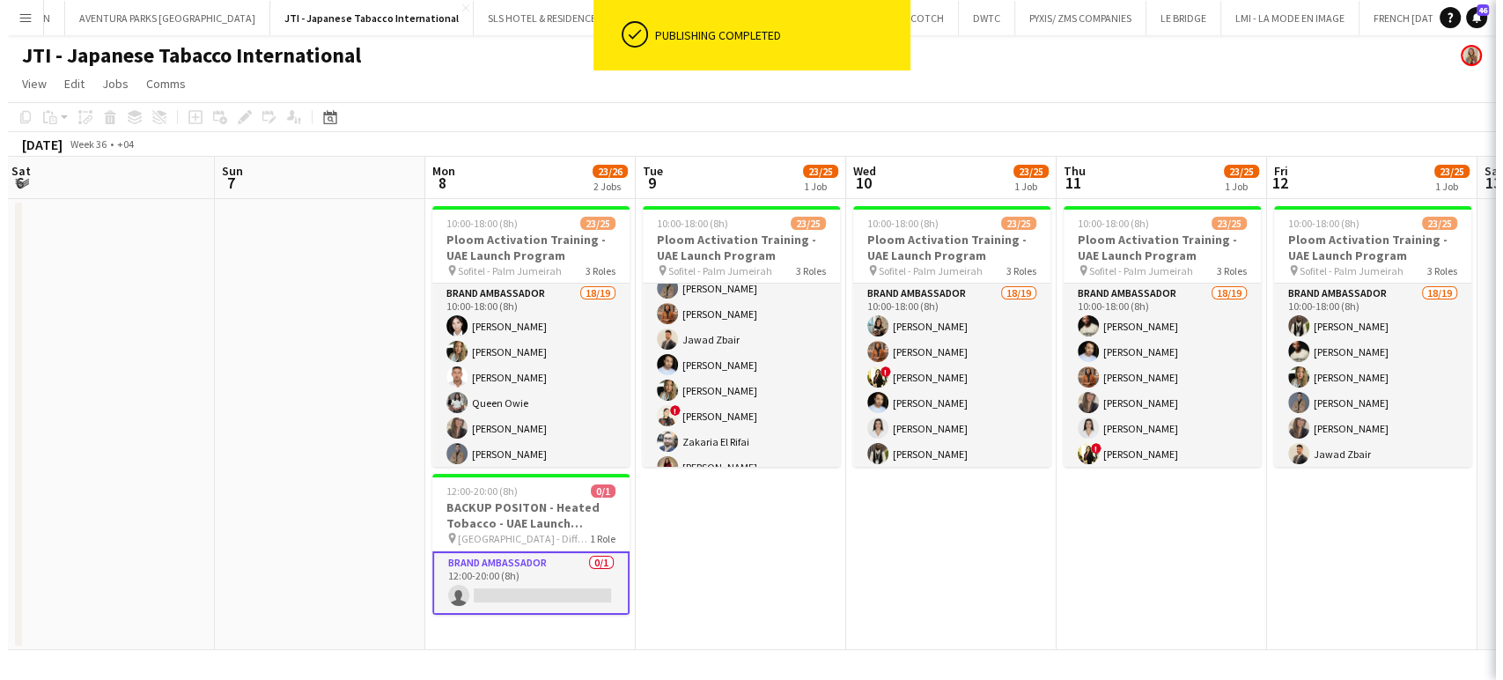
scroll to position [0, 0]
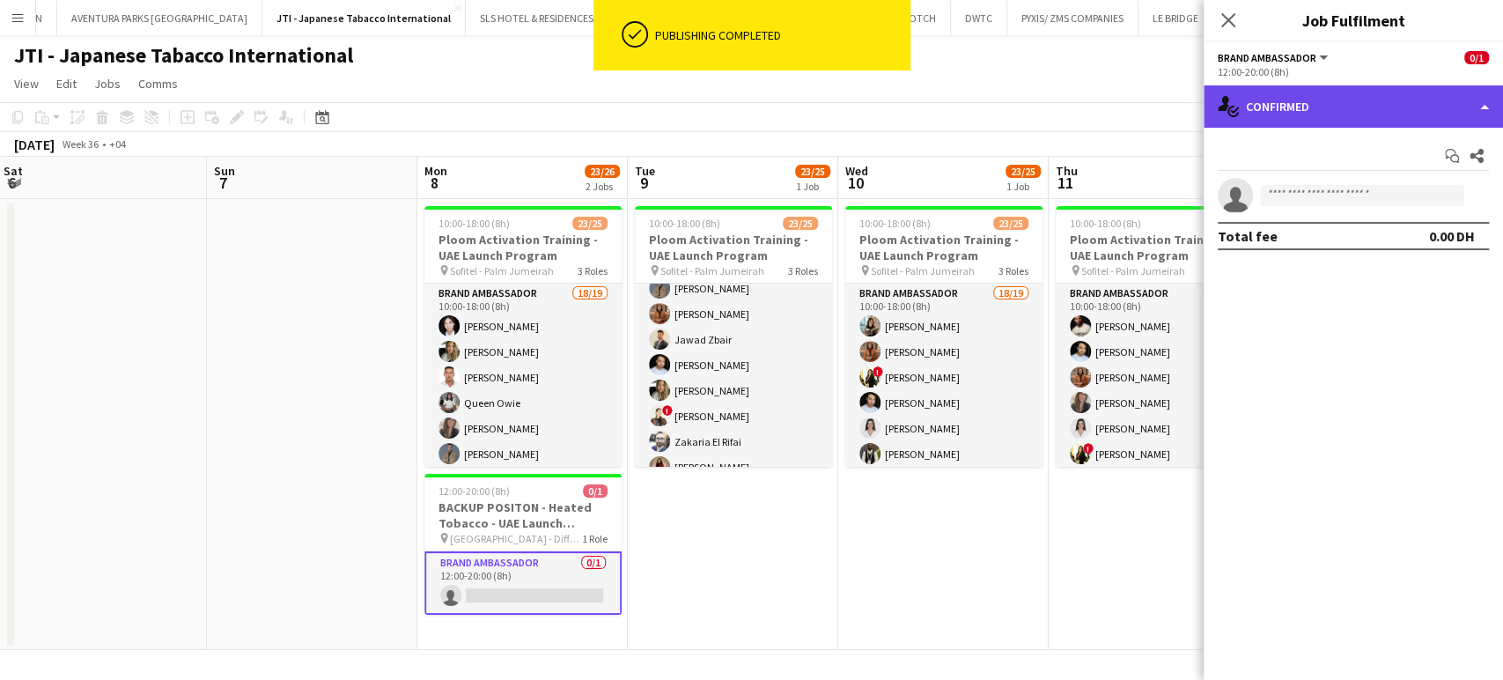
click at [1483, 98] on div "single-neutral-actions-check-2 Confirmed" at bounding box center [1353, 106] width 299 height 42
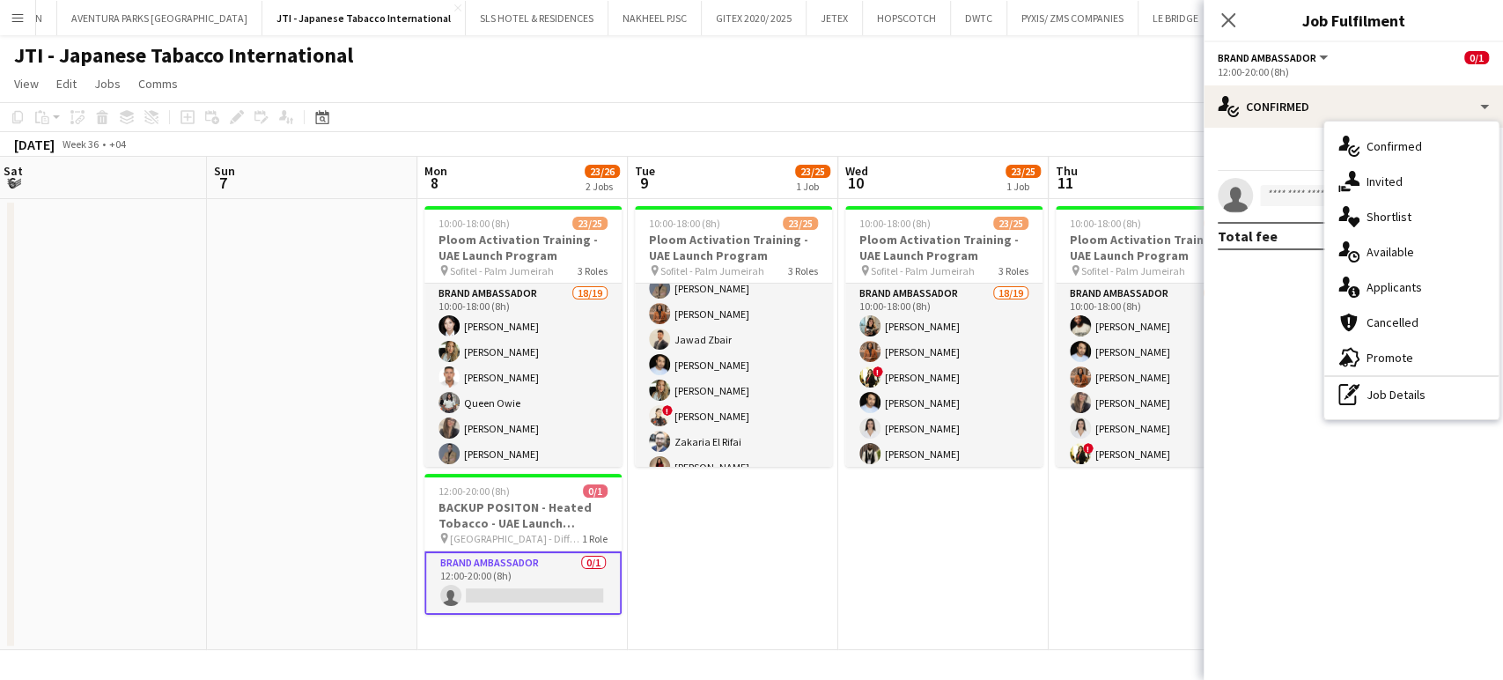
drag, startPoint x: 1422, startPoint y: 395, endPoint x: 1417, endPoint y: 381, distance: 13.9
click at [1420, 395] on div "pen-write Job Details" at bounding box center [1412, 394] width 174 height 35
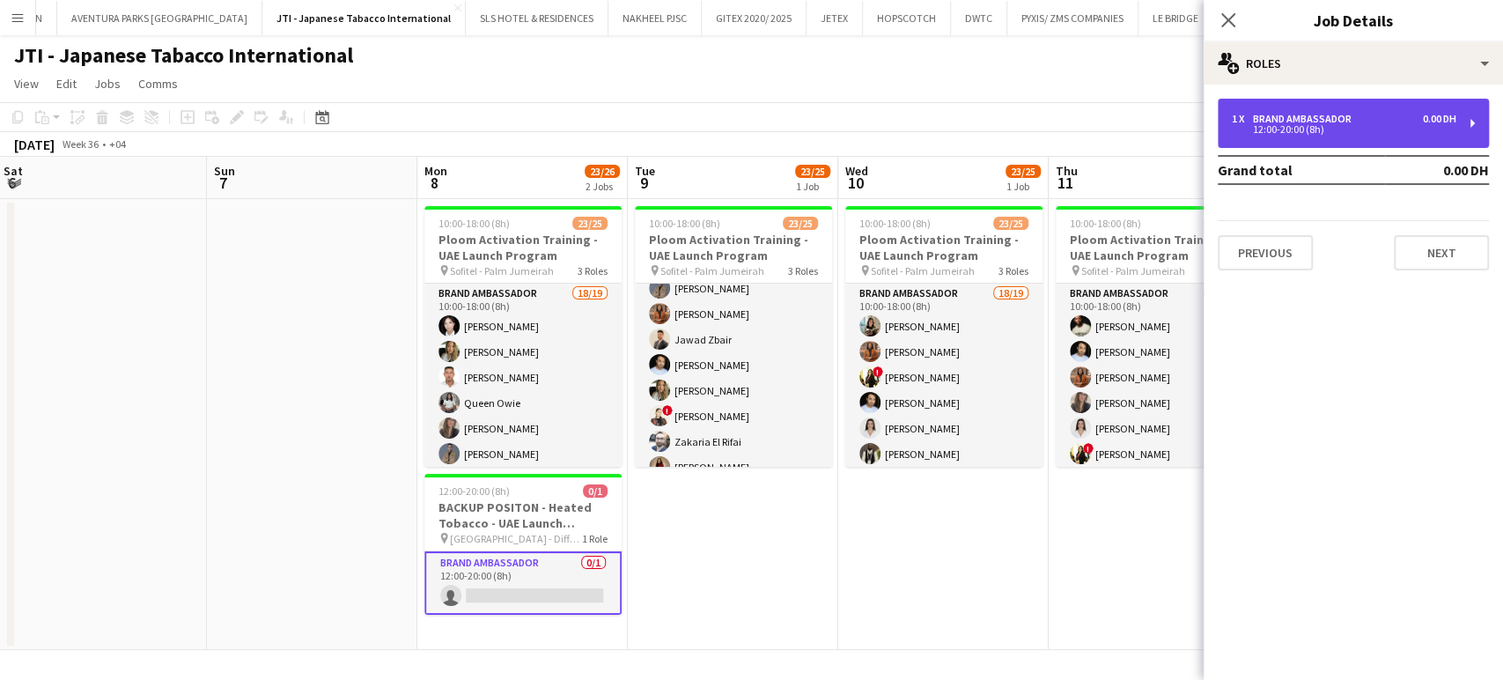
click at [1353, 122] on div "Brand Ambassador" at bounding box center [1306, 119] width 106 height 12
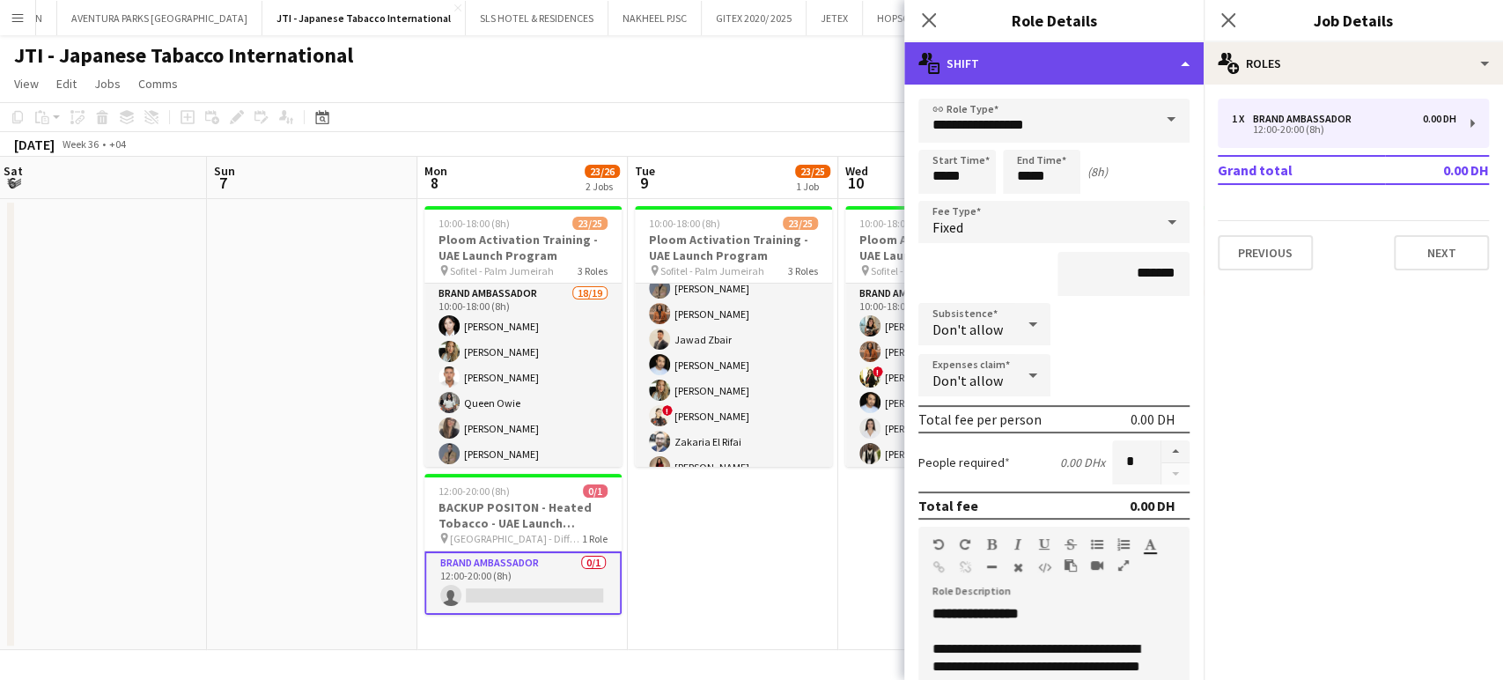
click at [1131, 63] on div "multiple-actions-text Shift" at bounding box center [1054, 63] width 299 height 42
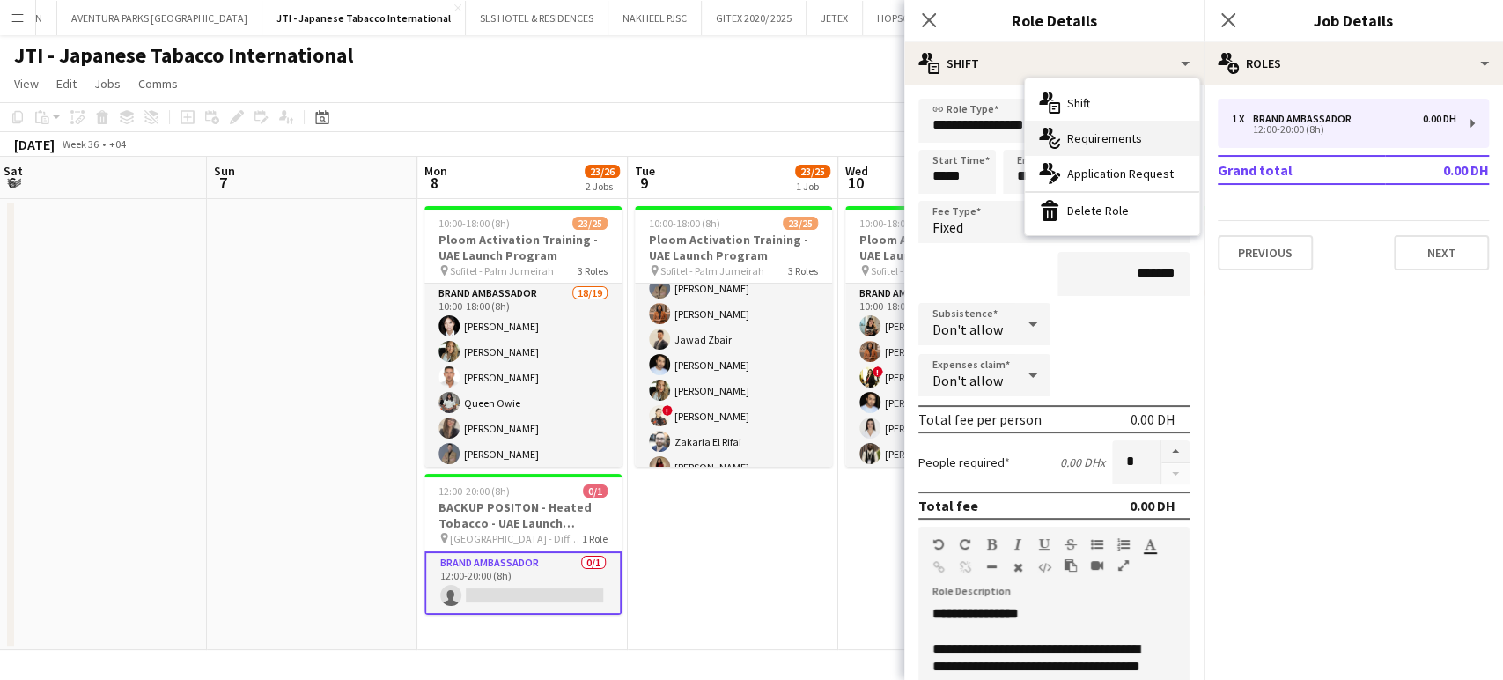
click at [1082, 143] on span "Requirements" at bounding box center [1105, 138] width 75 height 16
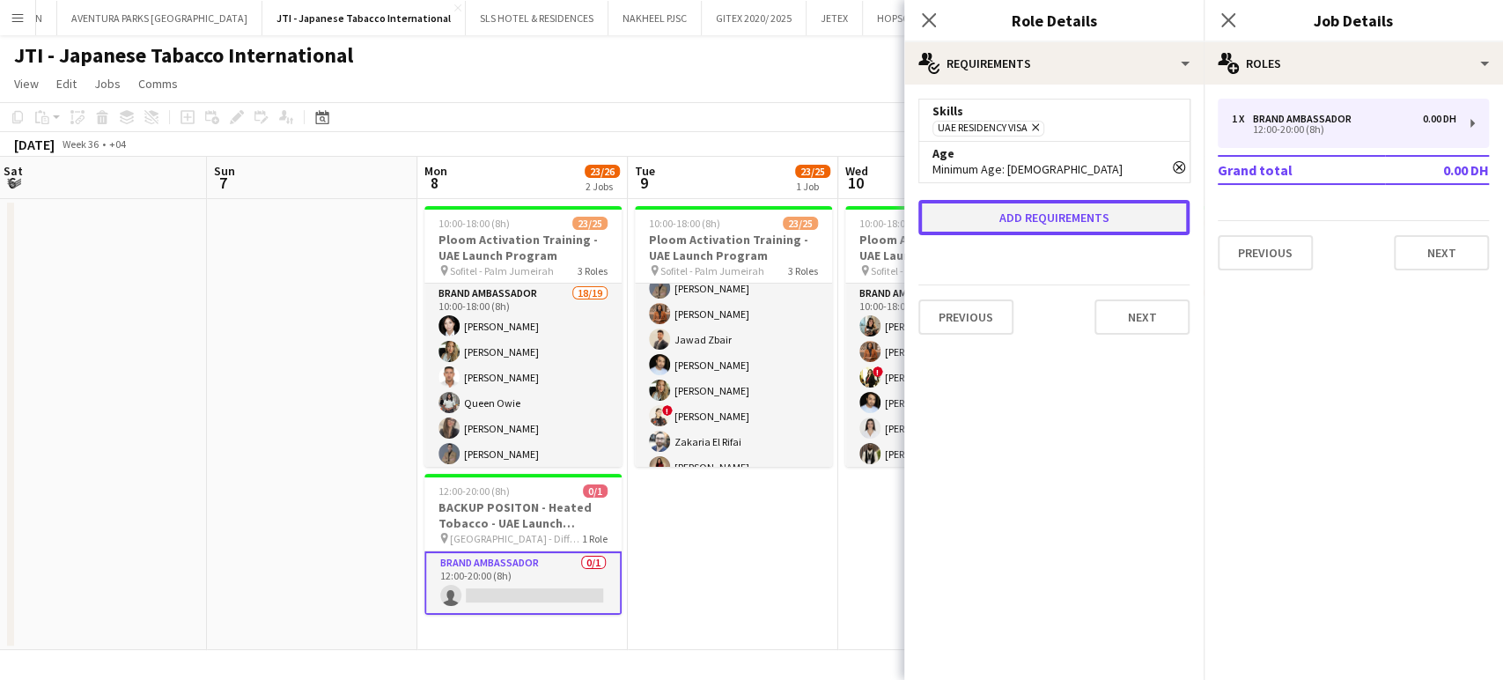
click at [1023, 217] on button "Add requirements" at bounding box center [1054, 217] width 271 height 35
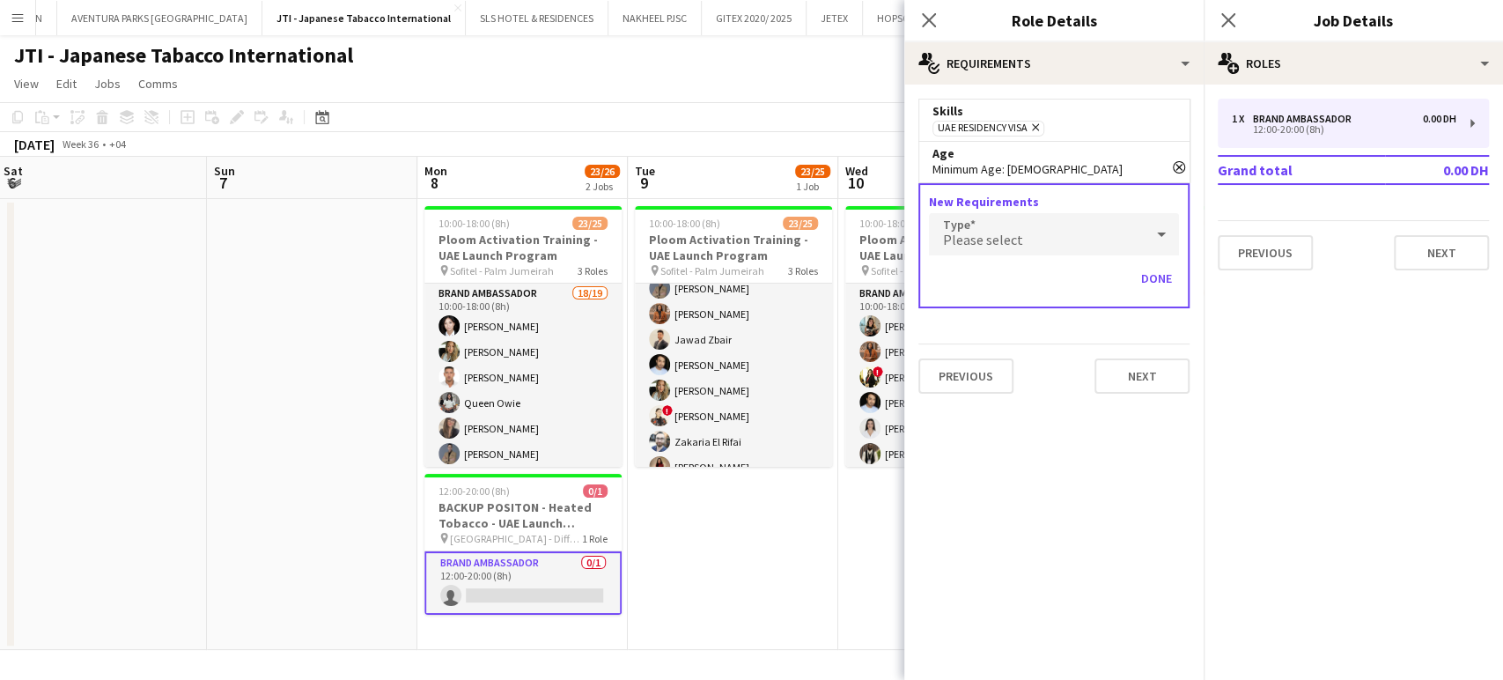
click at [1016, 233] on span "Please select" at bounding box center [983, 240] width 80 height 18
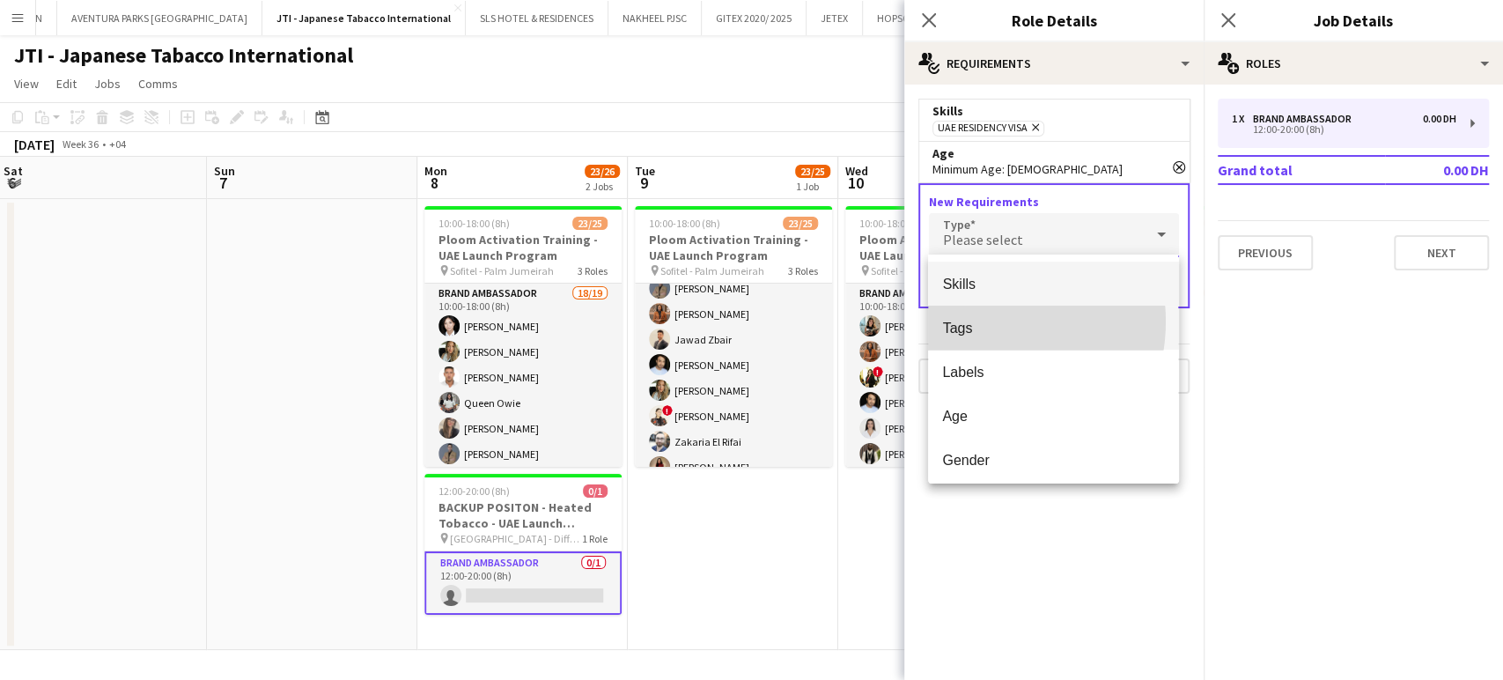
drag, startPoint x: 979, startPoint y: 321, endPoint x: 1017, endPoint y: 307, distance: 40.7
click at [978, 320] on span "Tags" at bounding box center [1053, 328] width 222 height 17
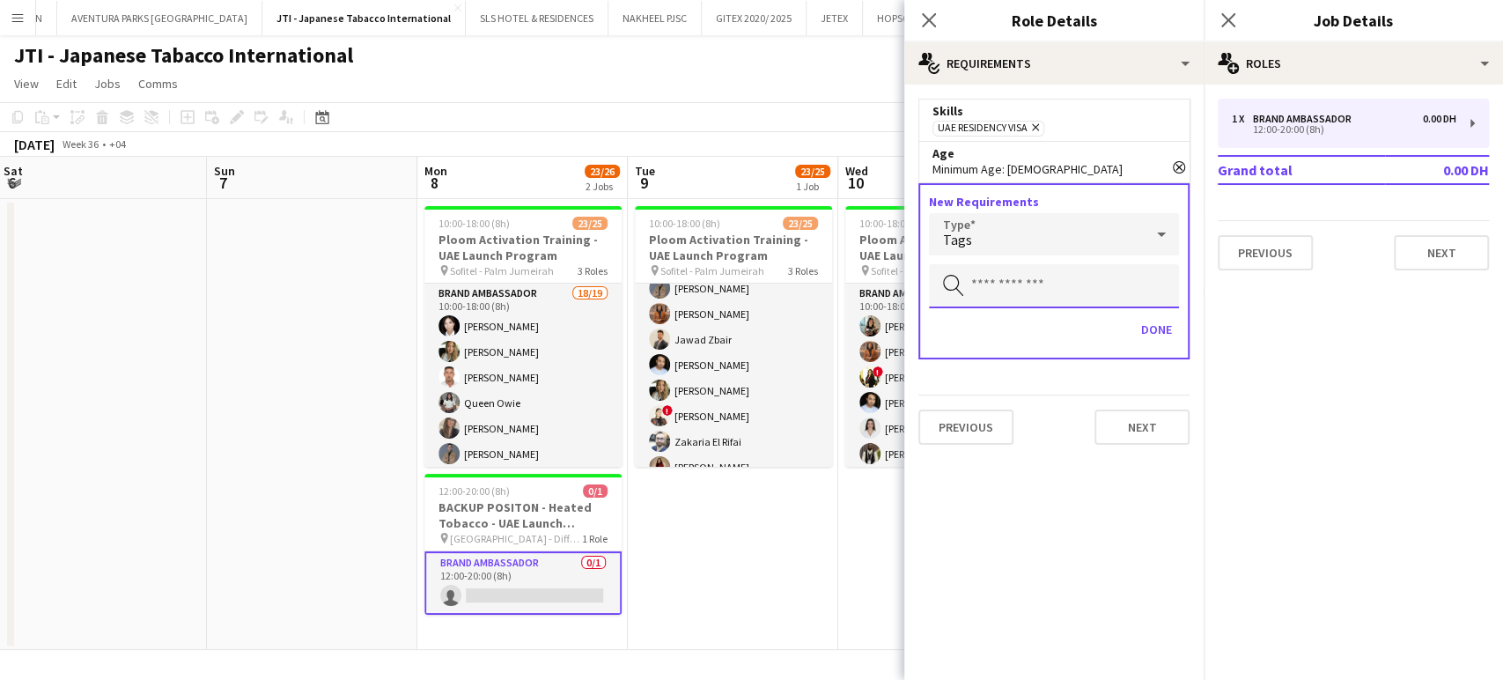
click at [1032, 307] on body "Menu Boards Boards Boards All jobs Status Workforce Workforce My Workforce Recr…" at bounding box center [751, 340] width 1503 height 680
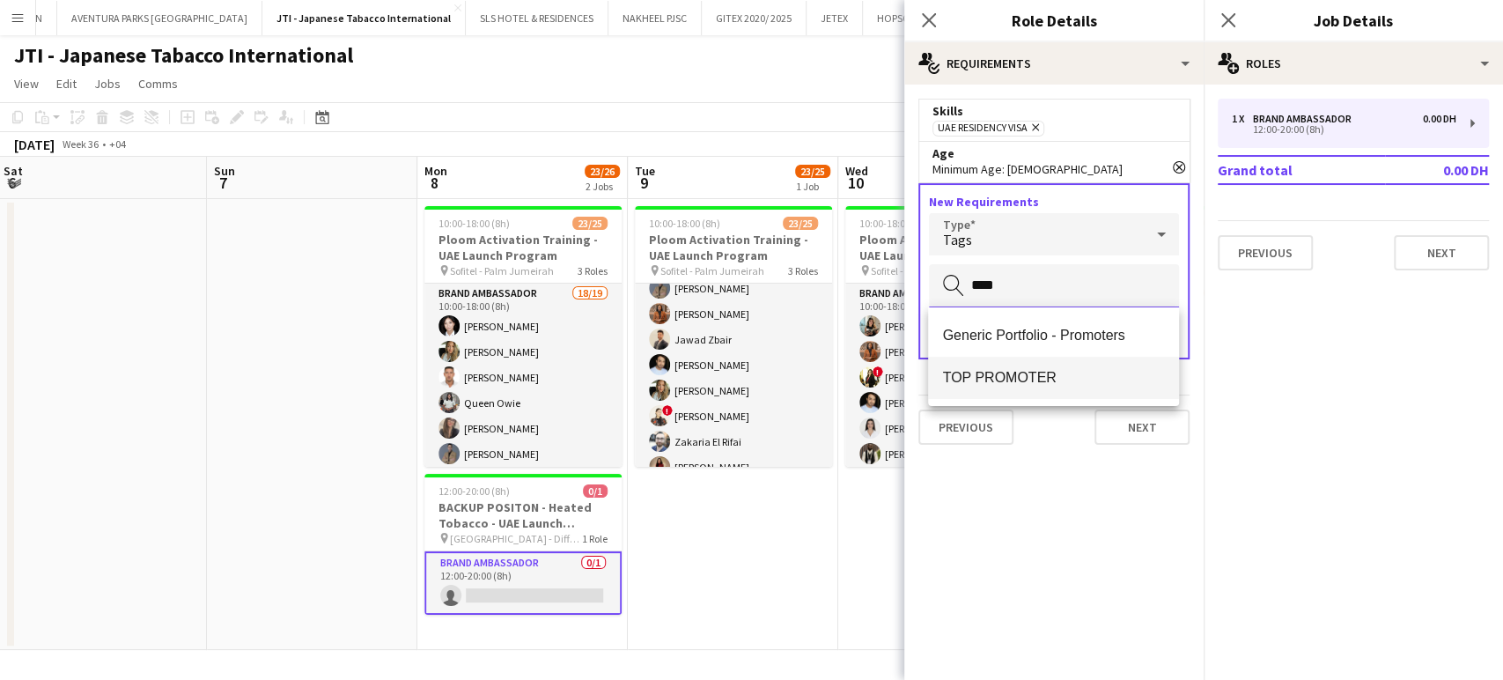
type input "****"
click at [1082, 369] on span "TOP PROMOTER" at bounding box center [1053, 377] width 222 height 17
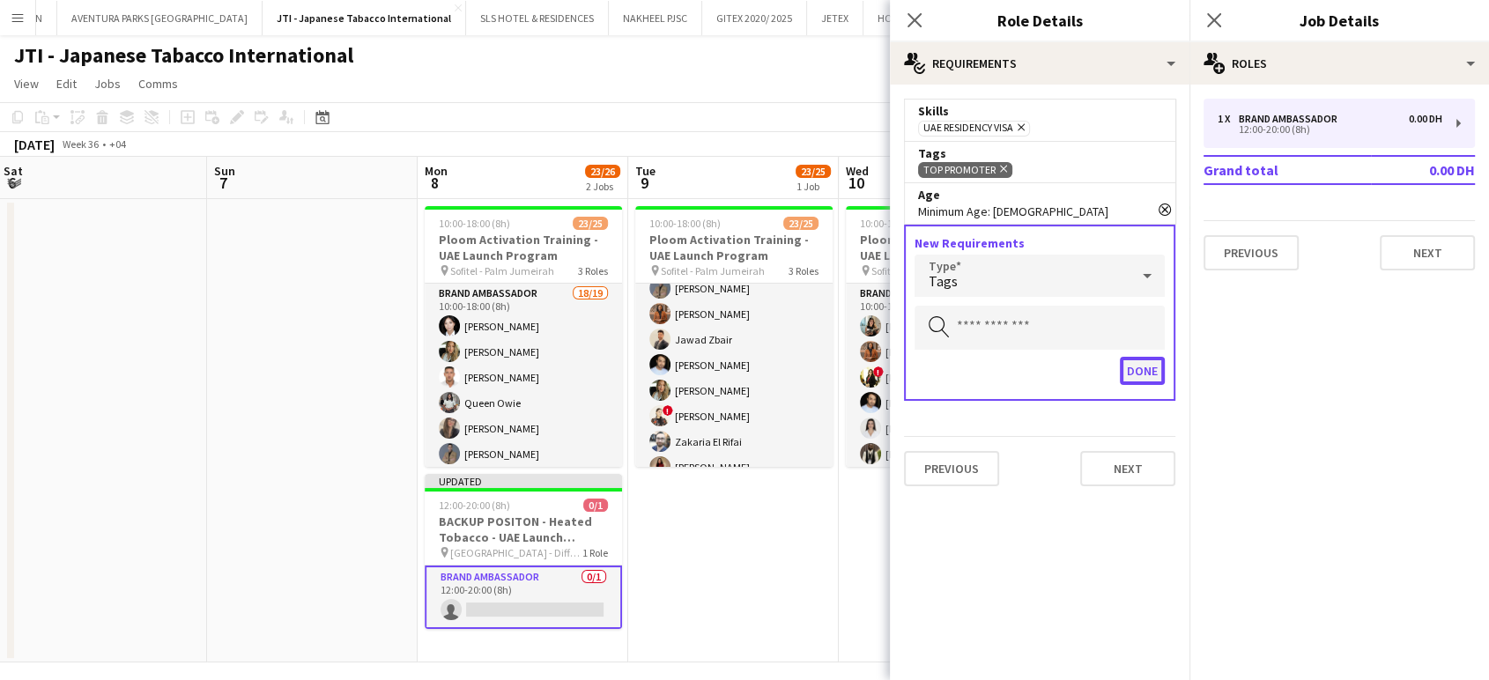
click at [1135, 371] on button "Done" at bounding box center [1141, 371] width 45 height 28
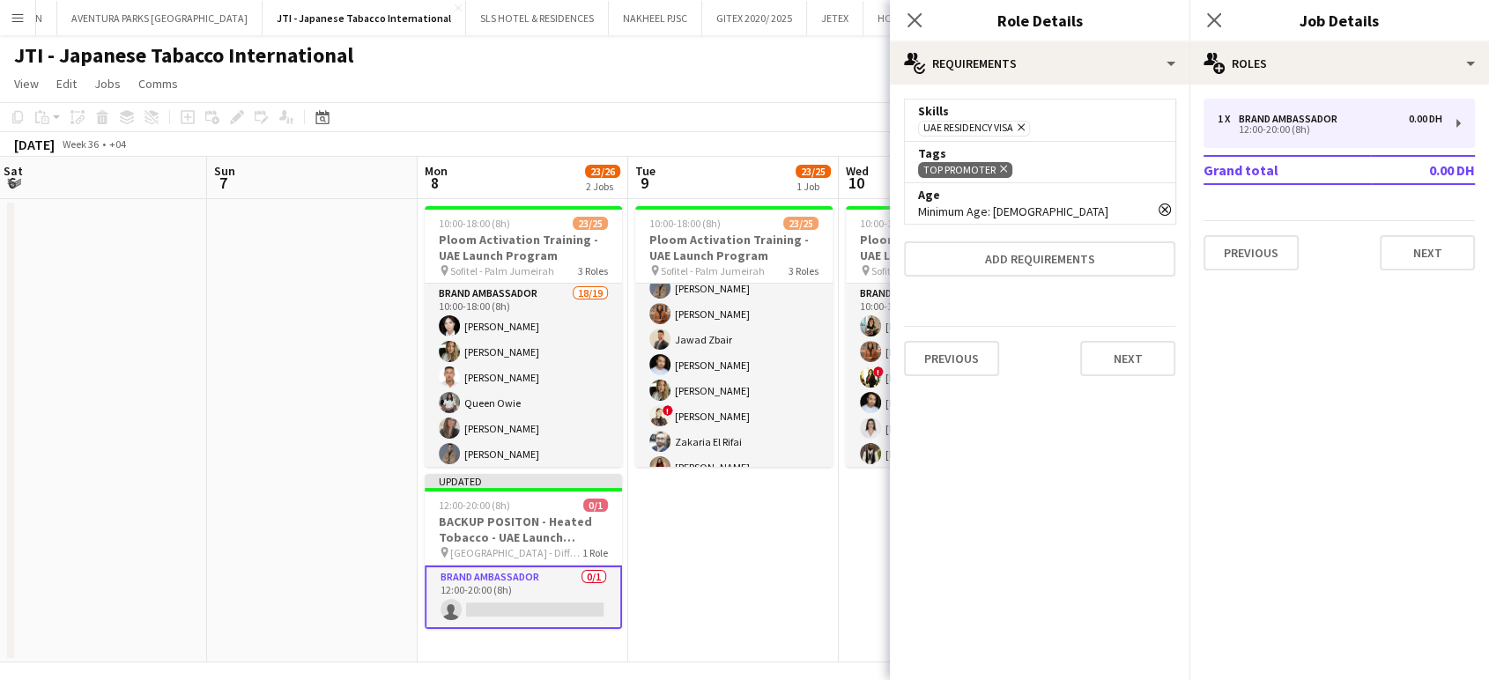
click at [760, 563] on app-date-cell "10:00-18:00 (8h) 23/25 Ploom Activation Training - UAE Launch Program pin Sofit…" at bounding box center [733, 430] width 211 height 463
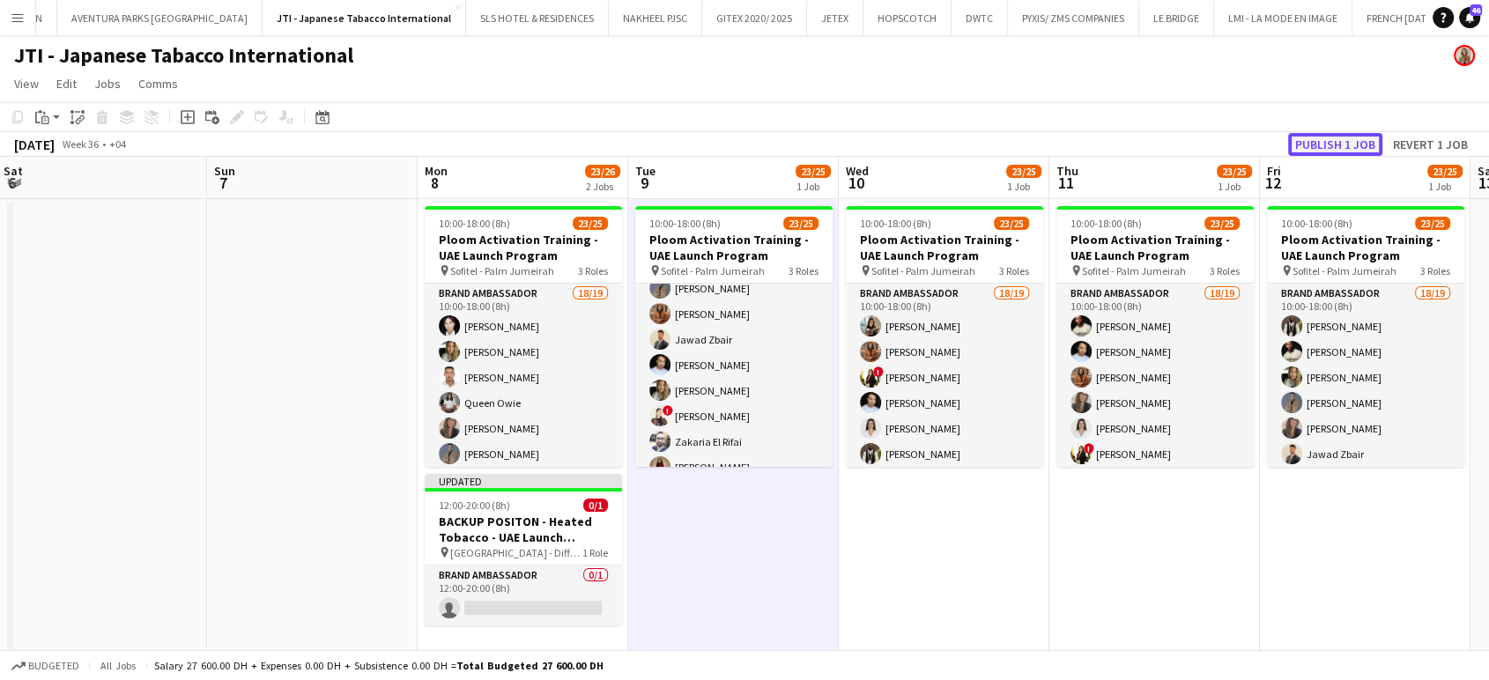
click at [1318, 142] on button "Publish 1 job" at bounding box center [1335, 144] width 94 height 23
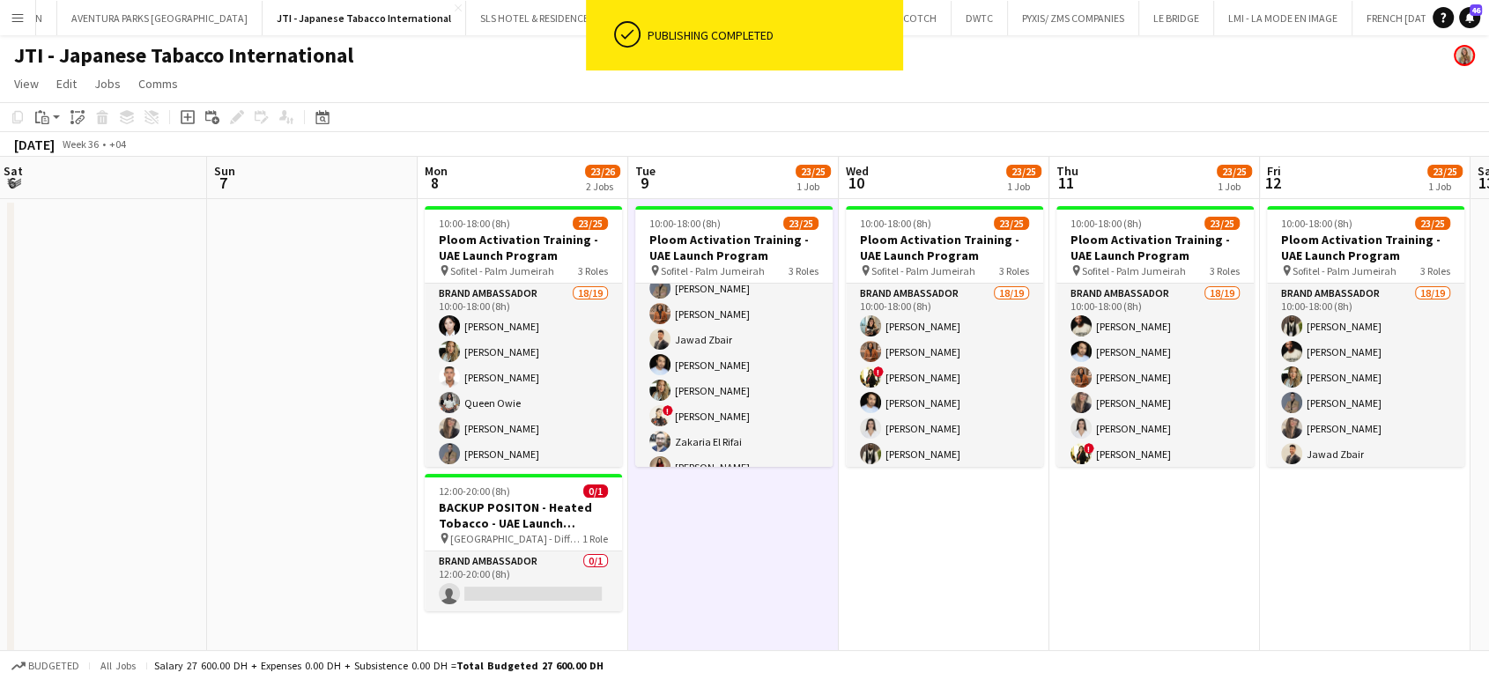
drag, startPoint x: 524, startPoint y: 595, endPoint x: 623, endPoint y: 612, distance: 100.2
click at [524, 595] on app-card-role "Brand Ambassador 0/1 12:00-20:00 (8h) single-neutral-actions" at bounding box center [523, 581] width 197 height 60
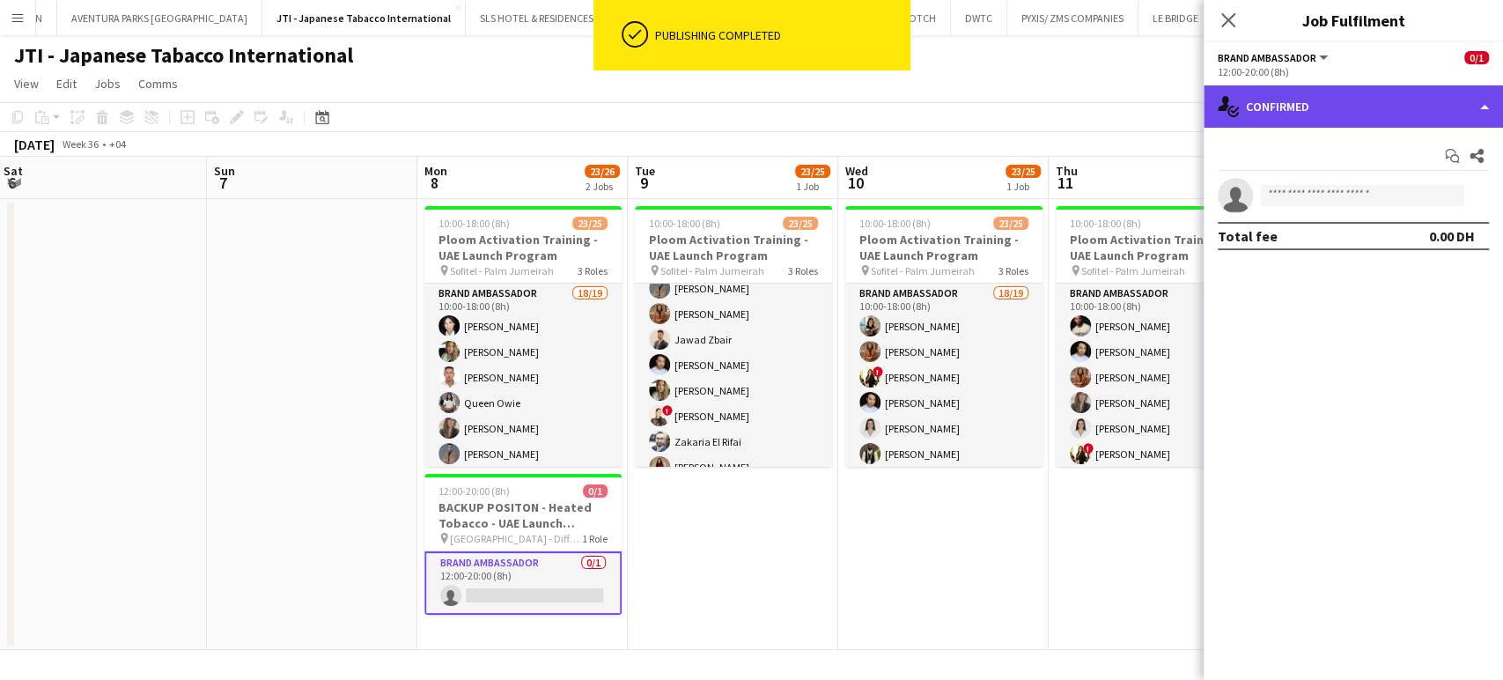
click at [1477, 97] on div "single-neutral-actions-check-2 Confirmed" at bounding box center [1353, 106] width 299 height 42
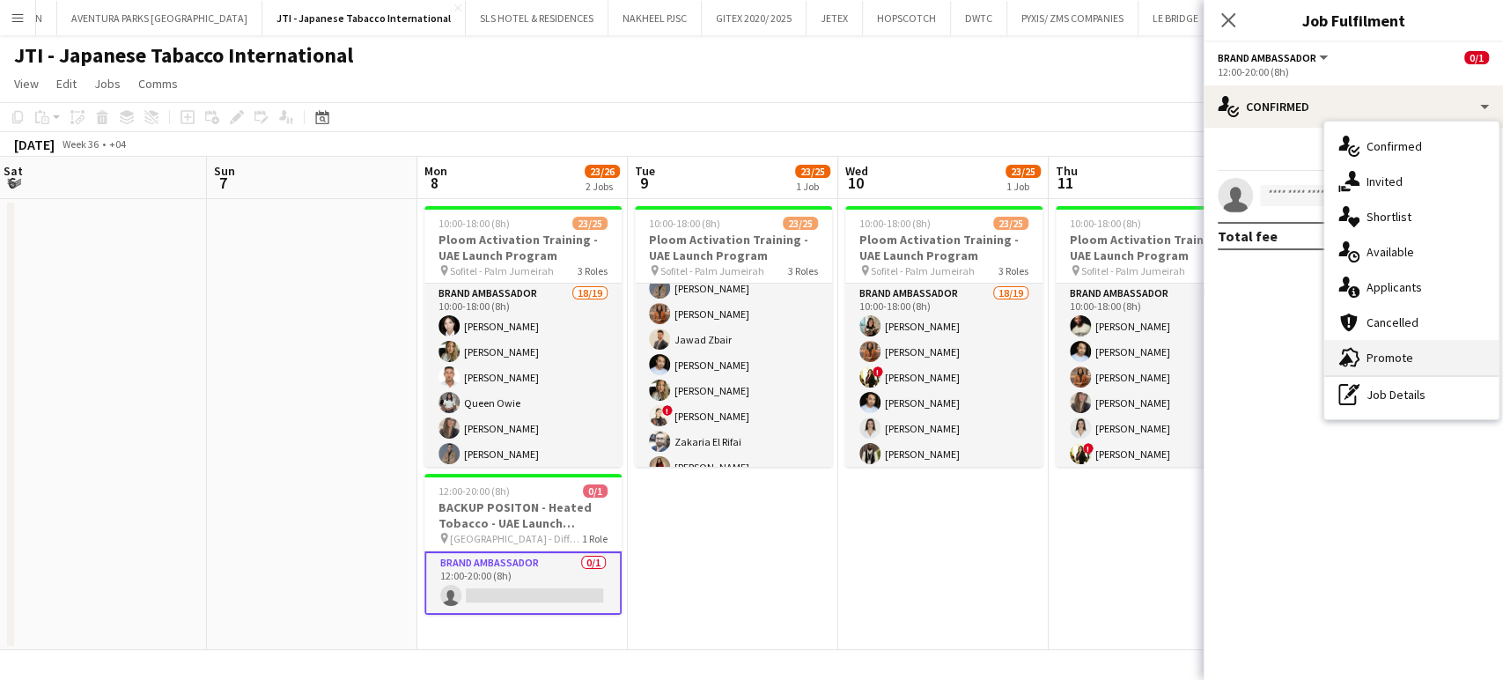
click at [1400, 355] on span "Promote" at bounding box center [1390, 358] width 47 height 16
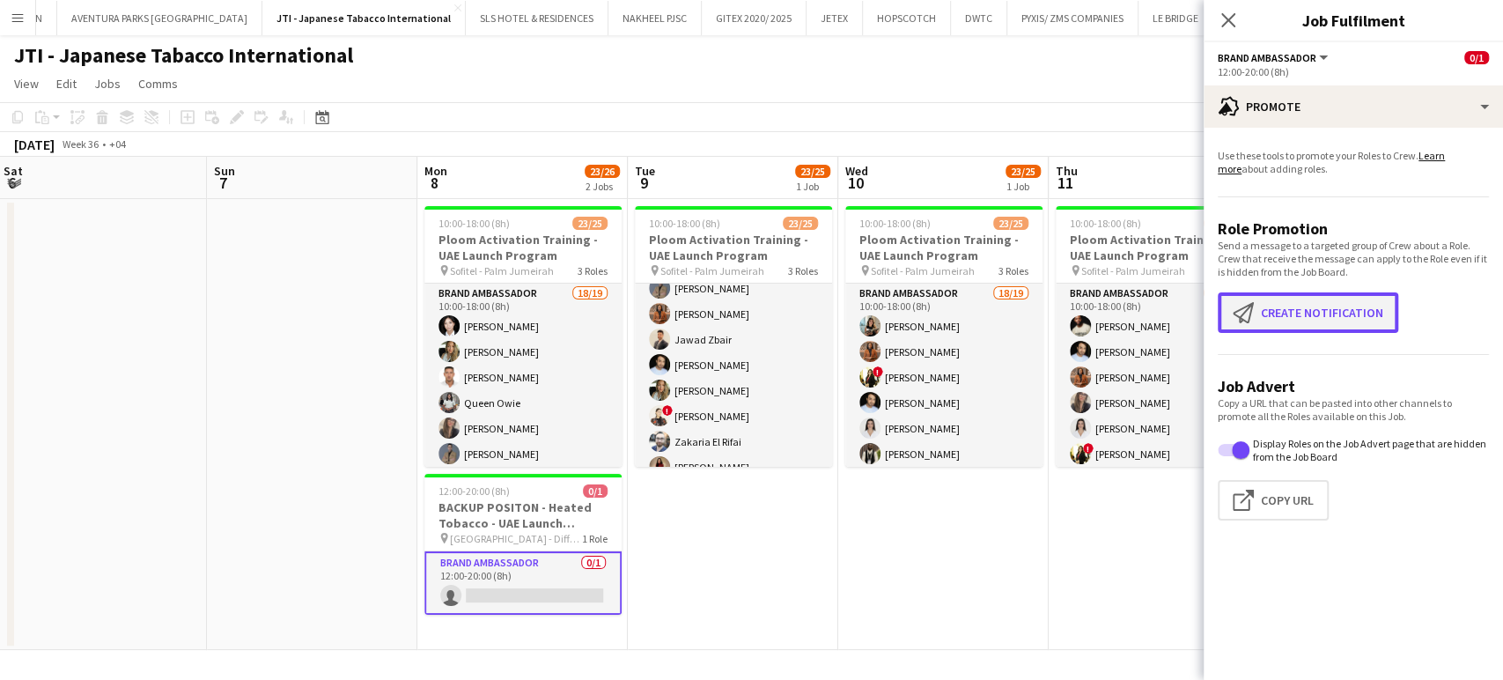
click at [1304, 321] on button "Create notification Create notification" at bounding box center [1308, 312] width 181 height 41
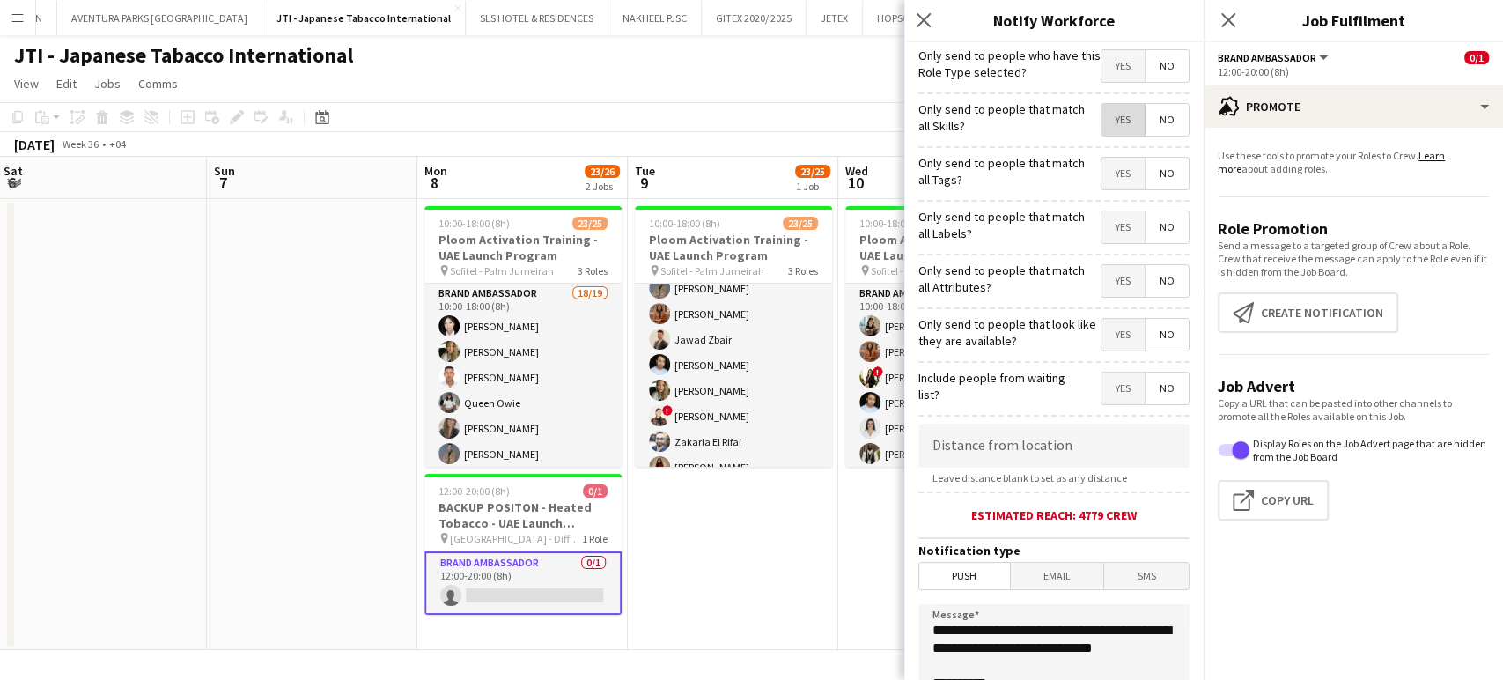
click at [1105, 112] on span "Yes" at bounding box center [1123, 120] width 43 height 32
click at [1104, 177] on span "Yes" at bounding box center [1123, 174] width 43 height 32
click at [1106, 230] on span "Yes" at bounding box center [1123, 227] width 43 height 32
click at [1102, 274] on span "Yes" at bounding box center [1123, 281] width 43 height 32
click at [1102, 339] on span "Yes" at bounding box center [1123, 335] width 43 height 32
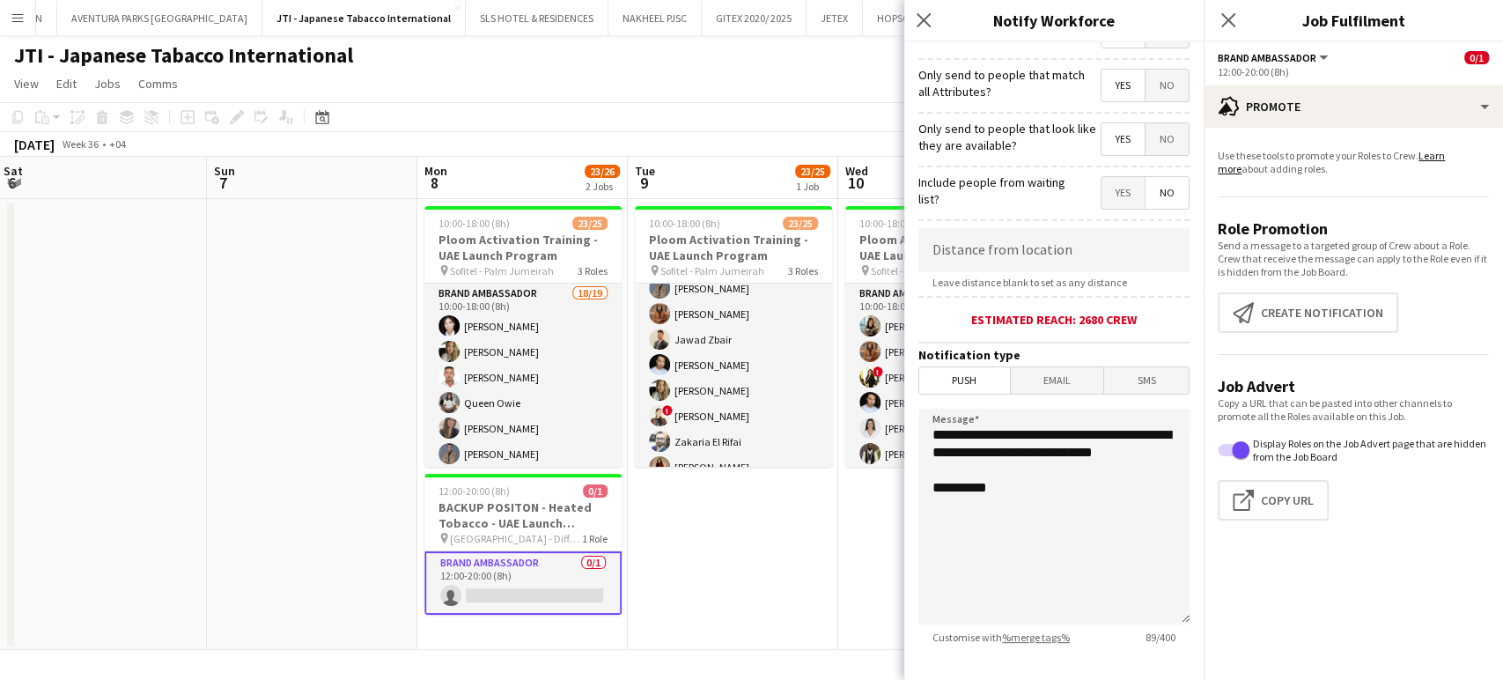
scroll to position [294, 0]
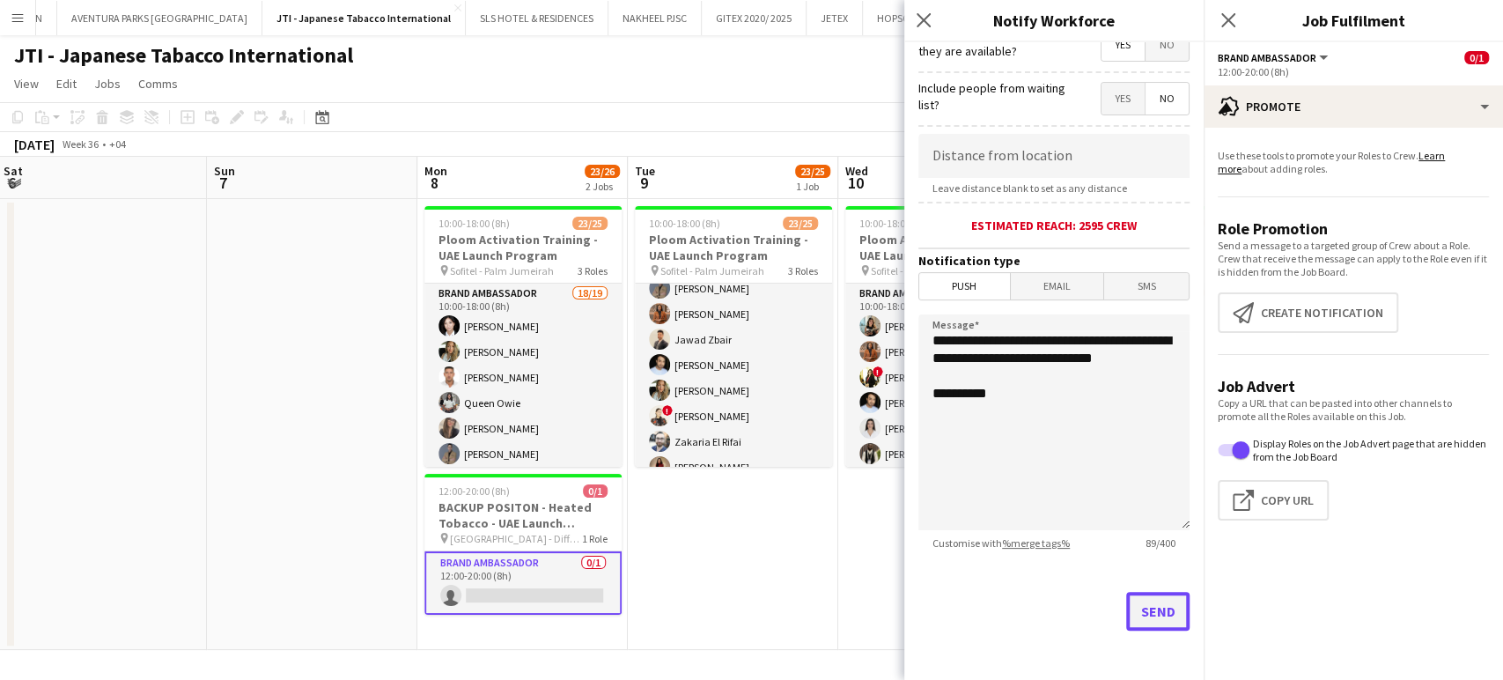
click at [1141, 611] on button "Send" at bounding box center [1158, 611] width 63 height 39
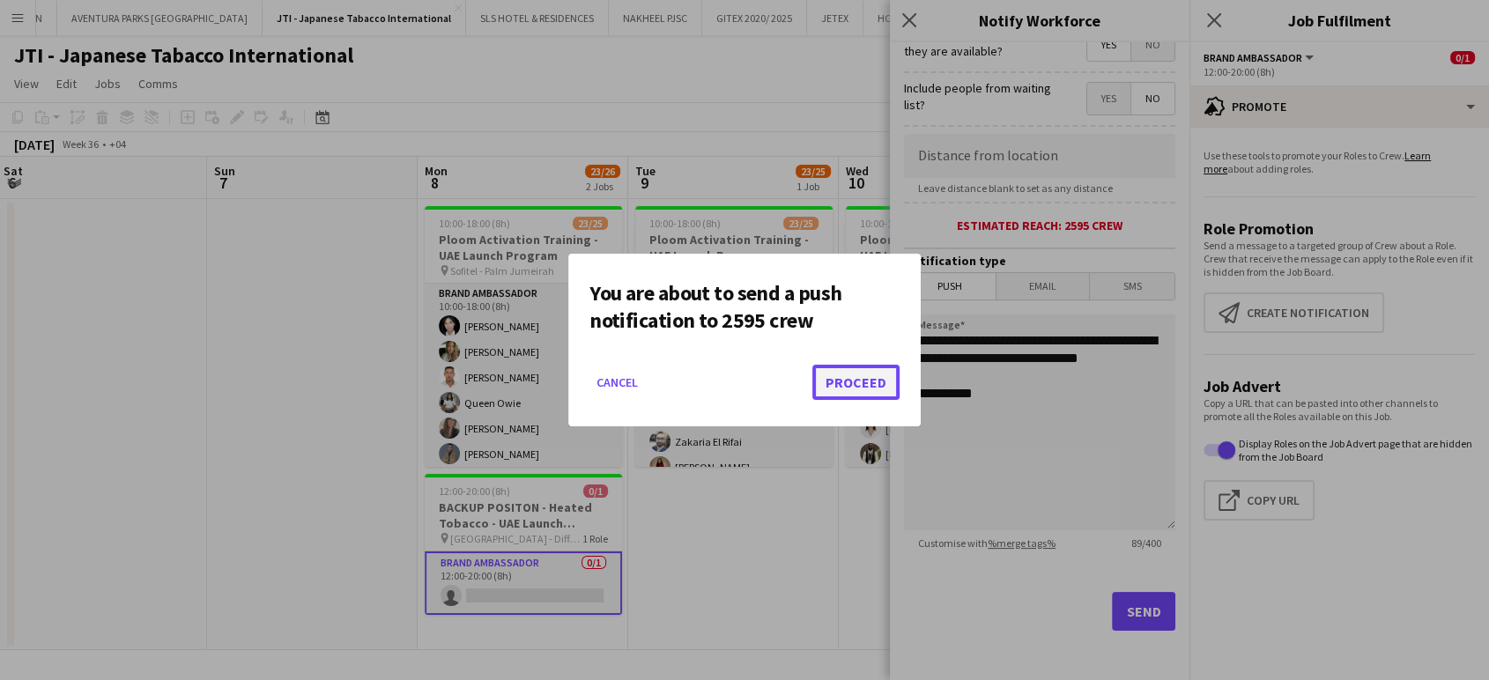
click at [870, 386] on button "Proceed" at bounding box center [855, 382] width 87 height 35
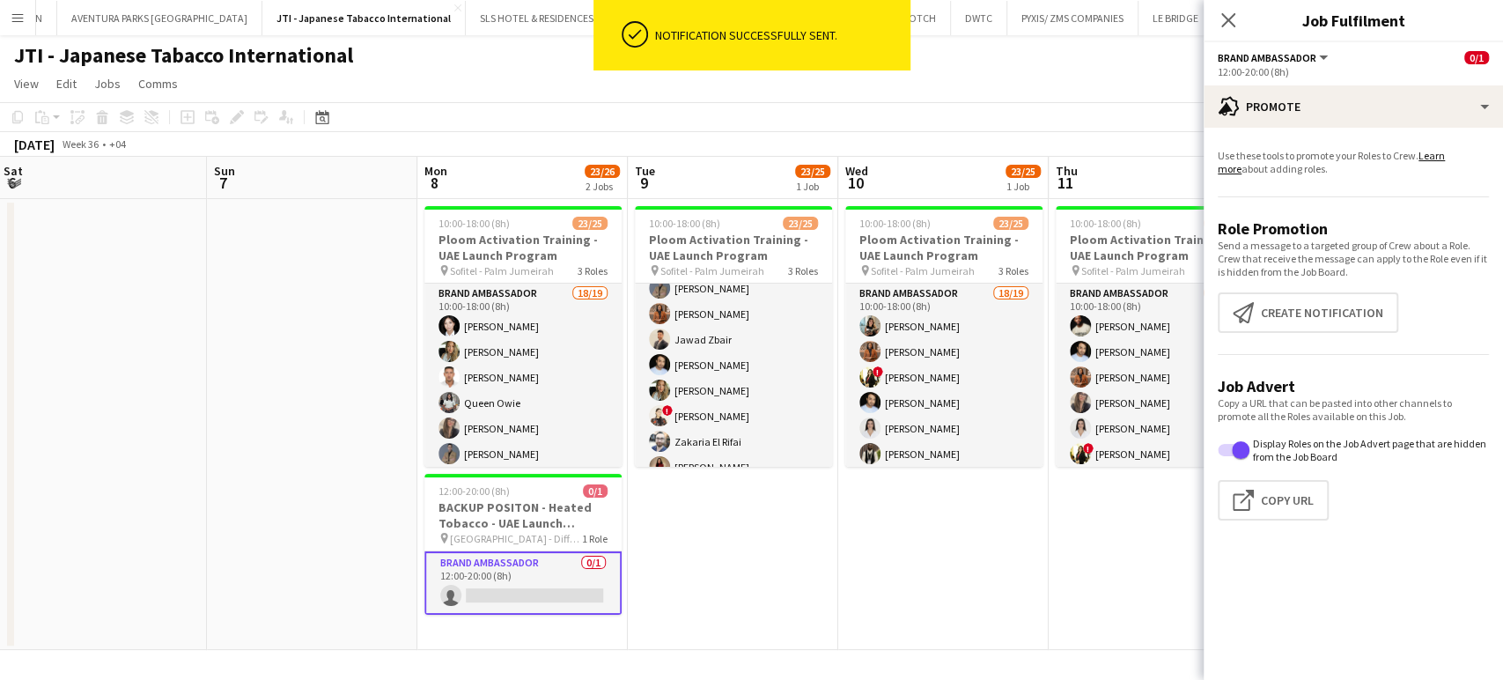
click at [563, 578] on app-card-role "Brand Ambassador 0/1 12:00-20:00 (8h) single-neutral-actions" at bounding box center [523, 582] width 197 height 63
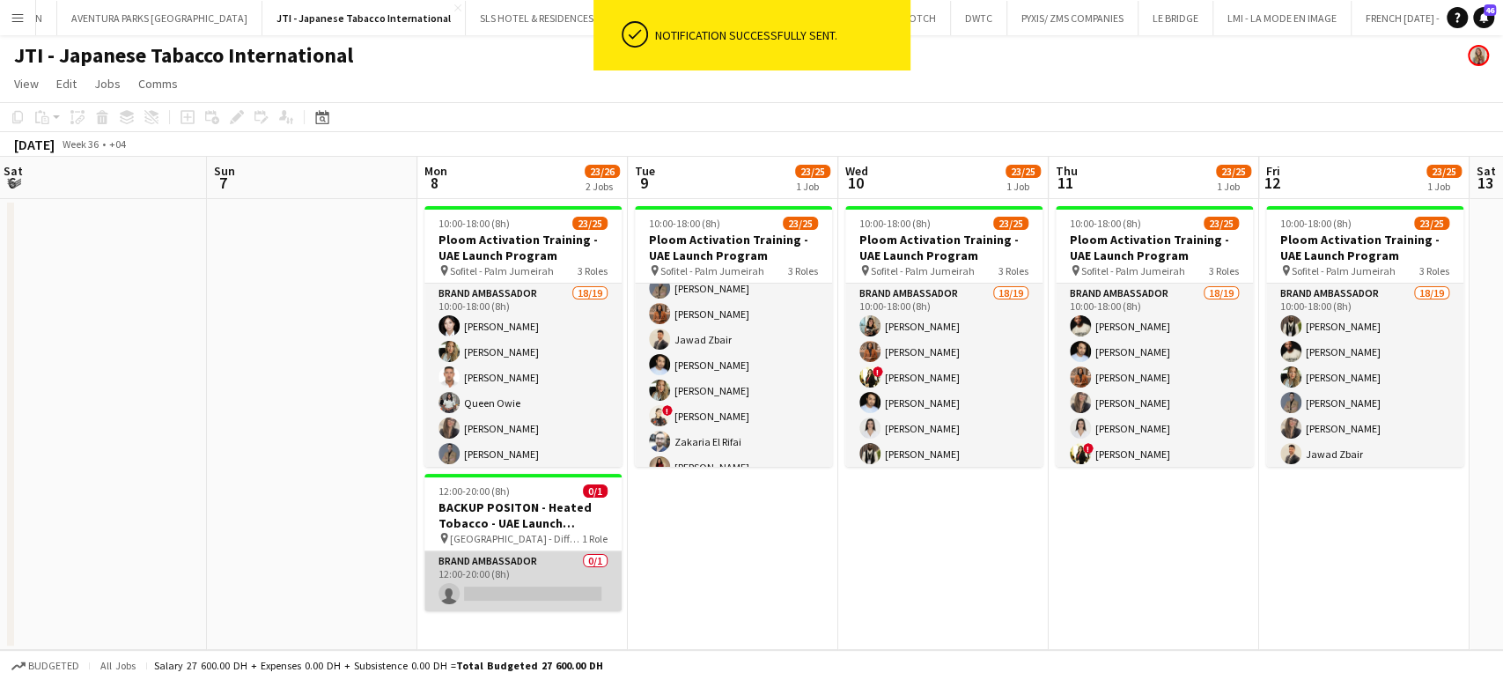
click at [522, 573] on app-card-role "Brand Ambassador 0/1 12:00-20:00 (8h) single-neutral-actions" at bounding box center [523, 581] width 197 height 60
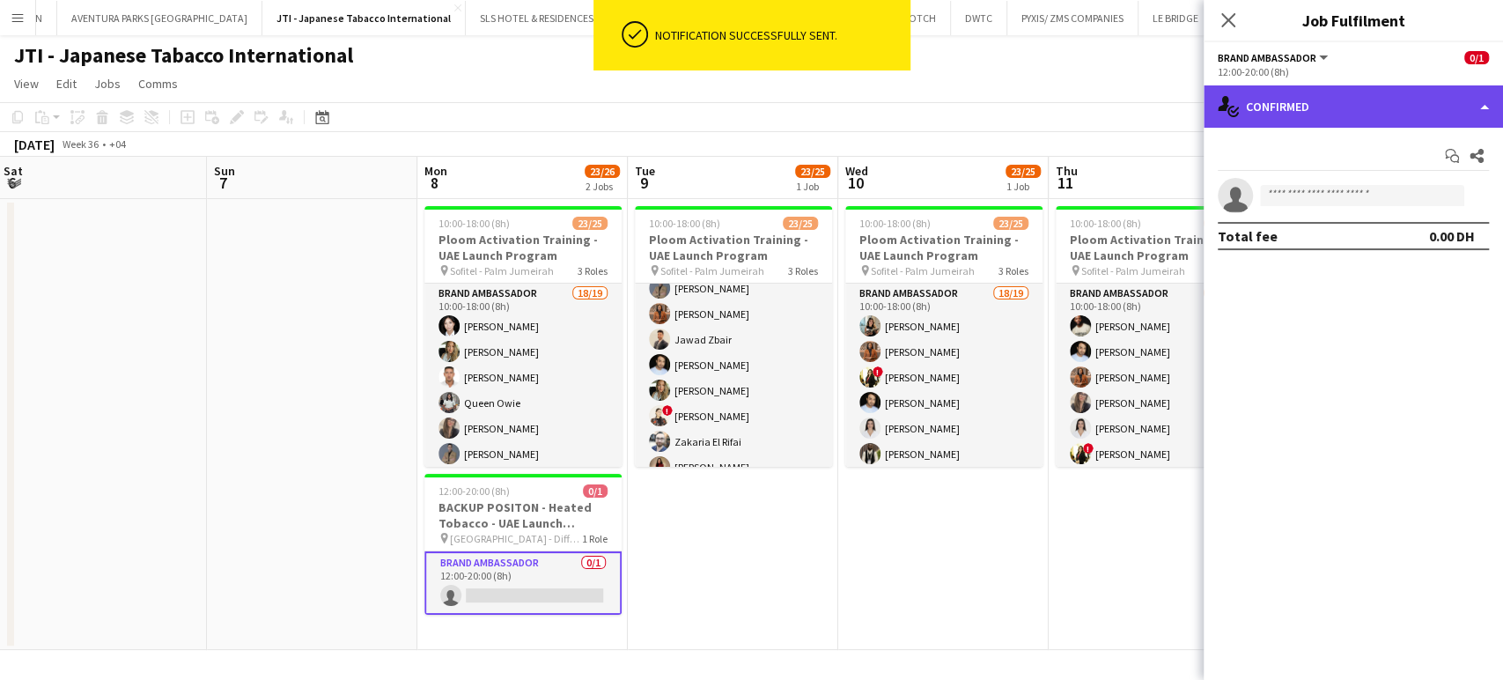
click at [1426, 106] on div "single-neutral-actions-check-2 Confirmed" at bounding box center [1353, 106] width 299 height 42
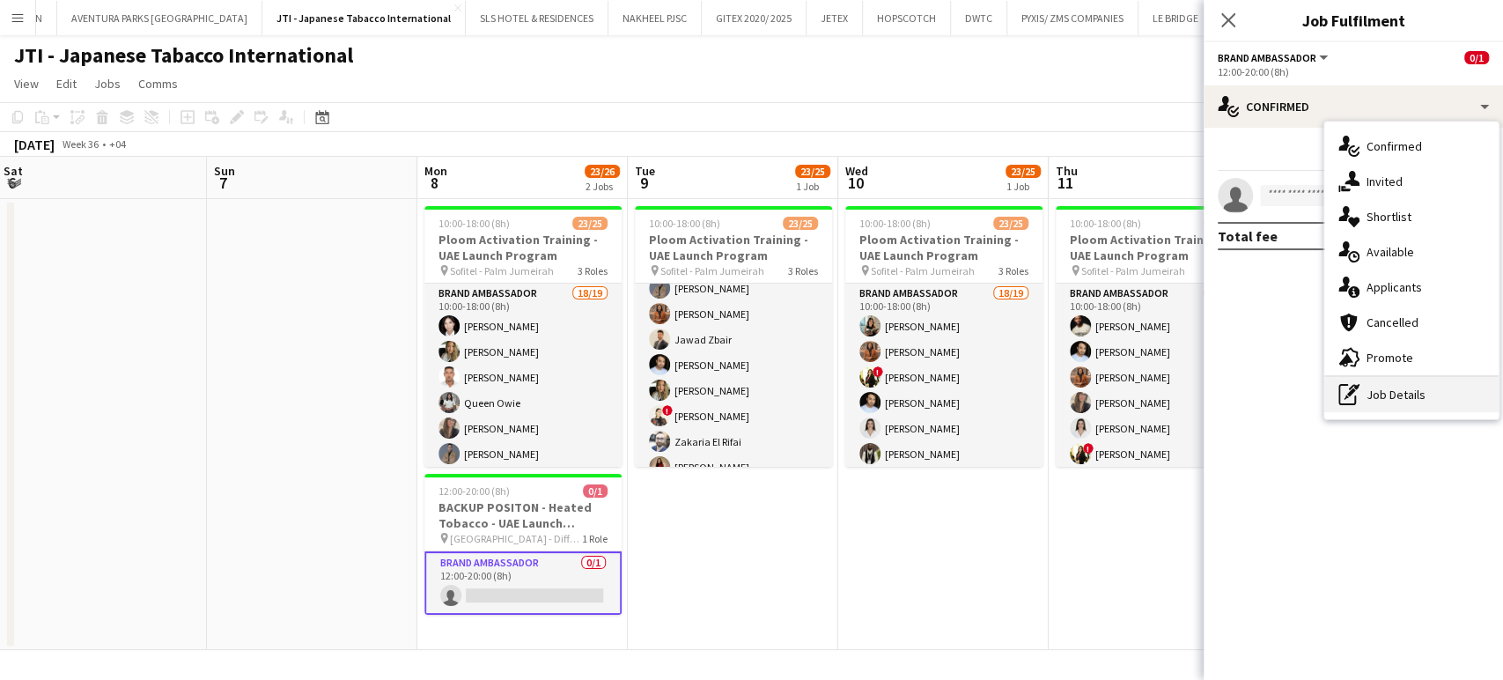
click at [1397, 382] on div "pen-write Job Details" at bounding box center [1412, 394] width 174 height 35
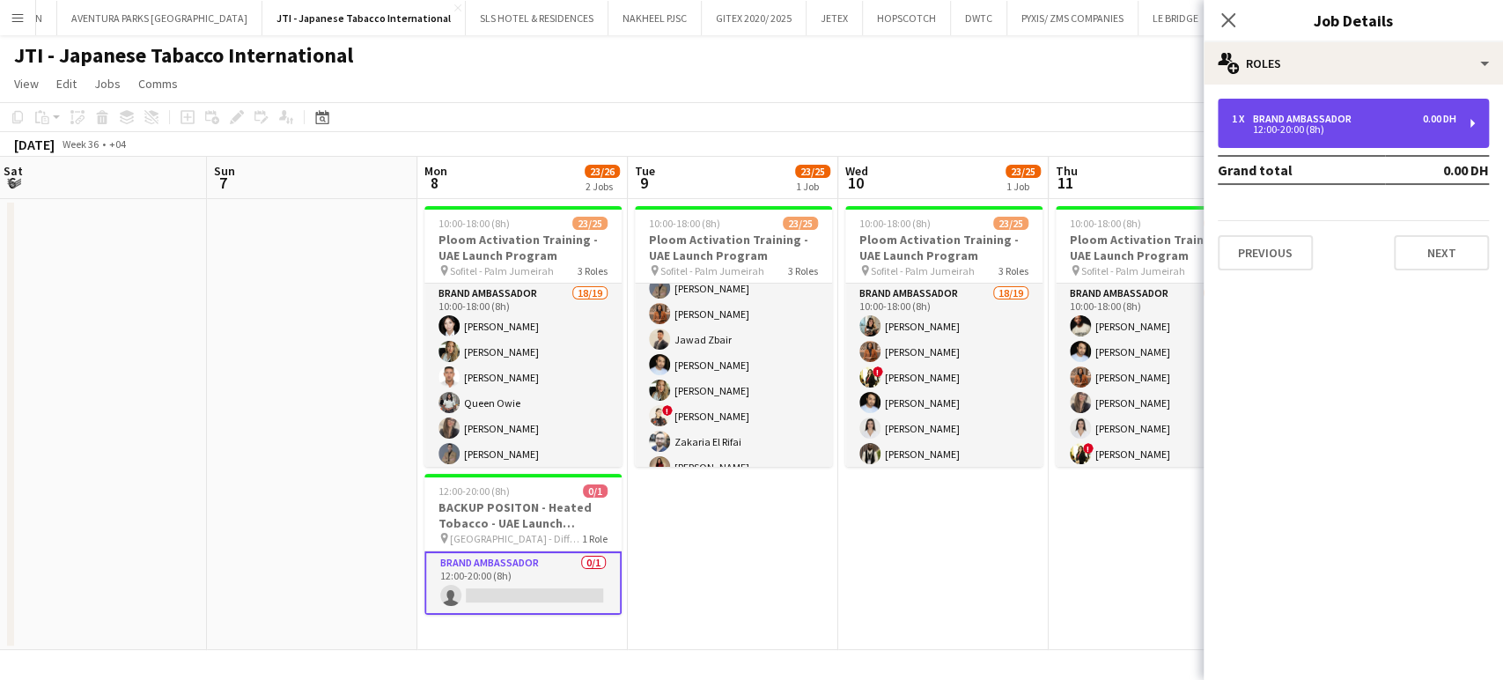
drag, startPoint x: 1297, startPoint y: 118, endPoint x: 1287, endPoint y: 117, distance: 10.6
click at [1295, 117] on div "Brand Ambassador" at bounding box center [1306, 119] width 106 height 12
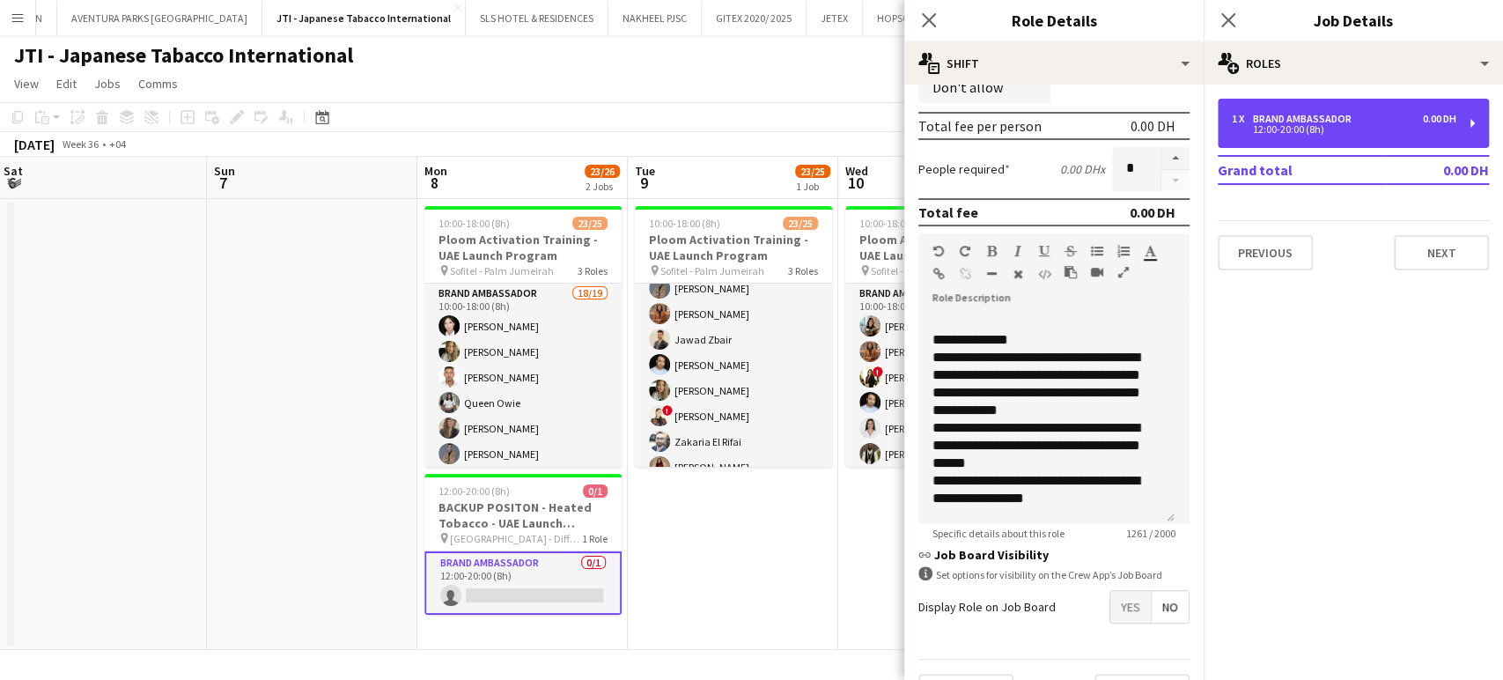
scroll to position [391, 0]
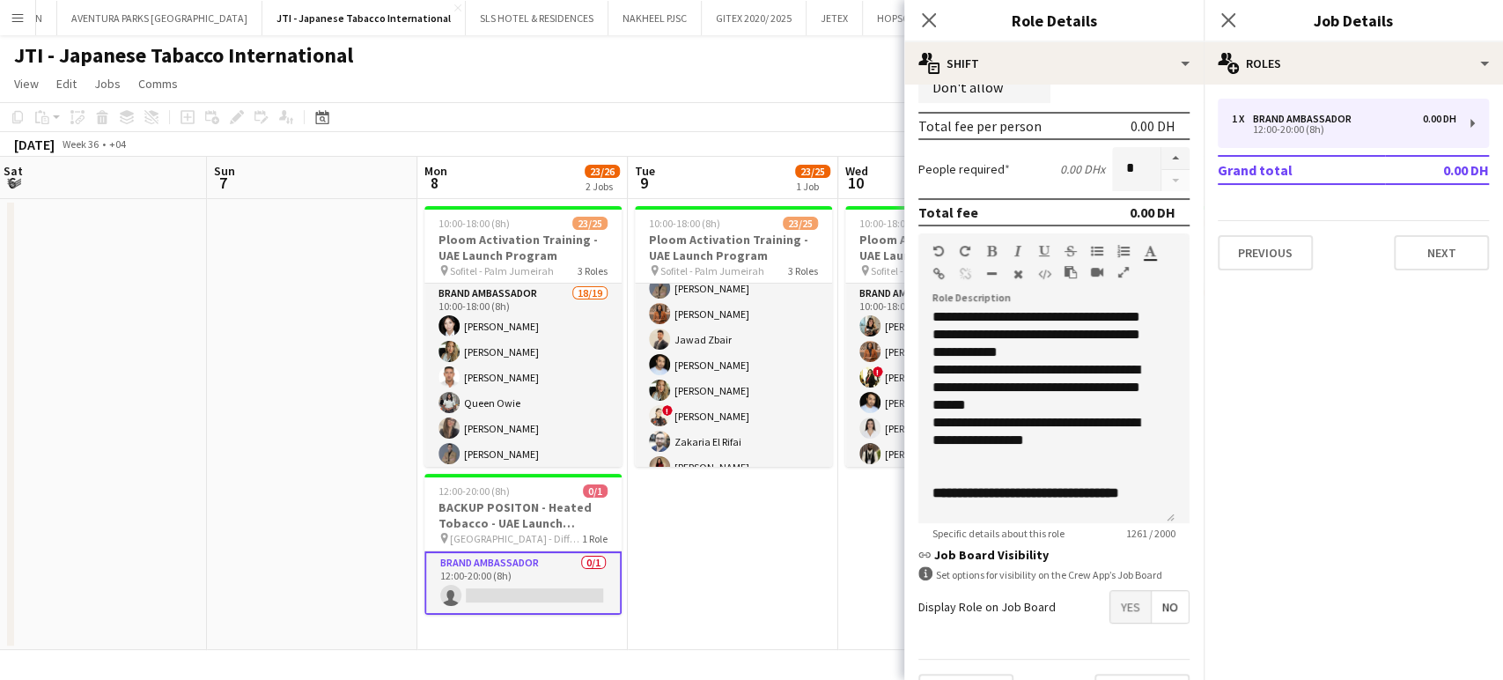
click at [1113, 605] on span "Yes" at bounding box center [1131, 607] width 41 height 32
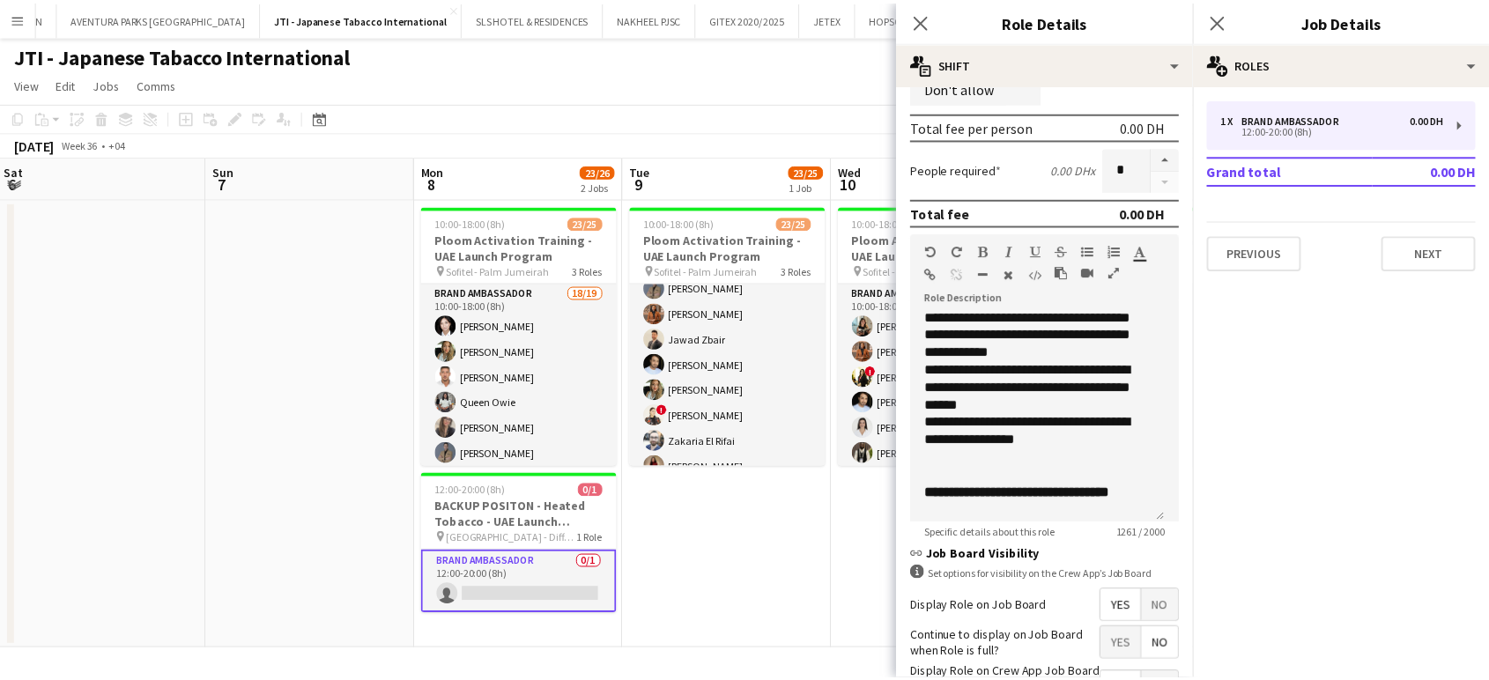
scroll to position [425, 0]
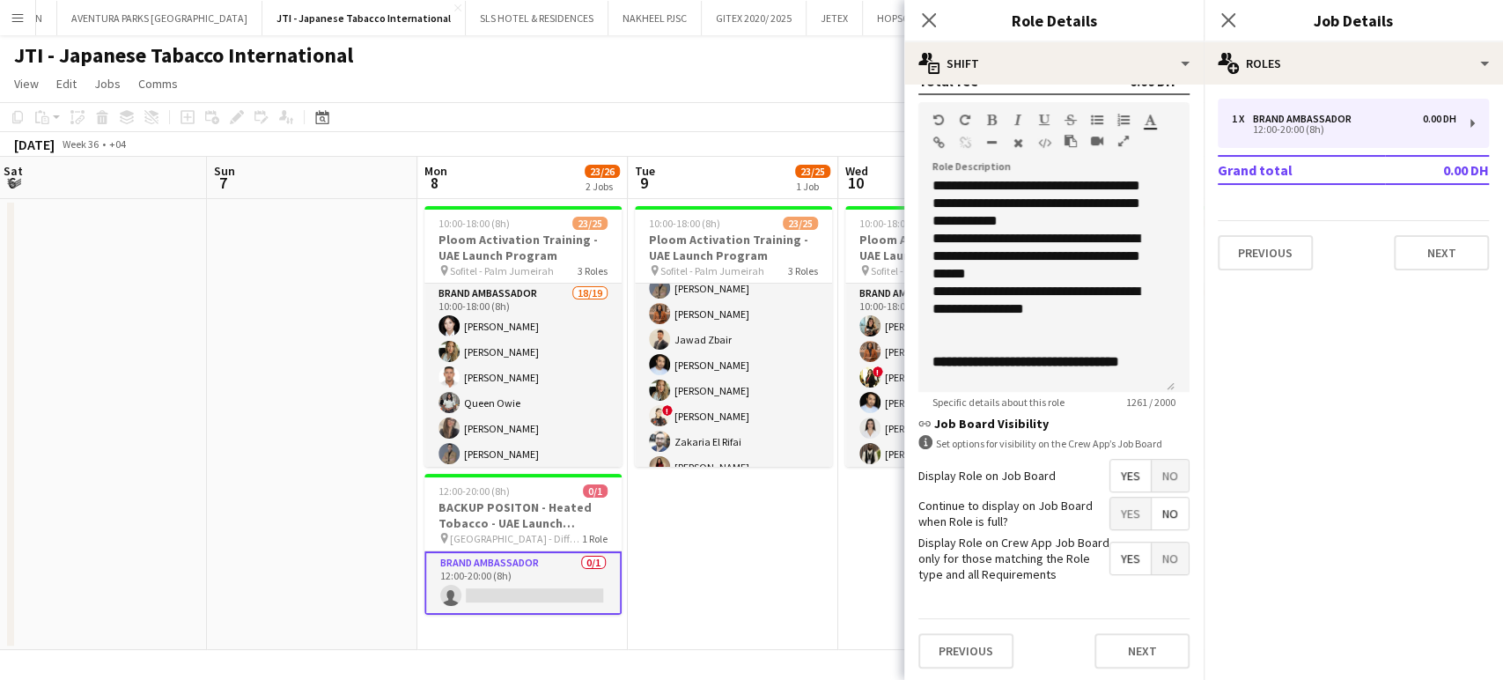
click at [821, 574] on app-date-cell "10:00-18:00 (8h) 23/25 Ploom Activation Training - UAE Launch Program pin Sofit…" at bounding box center [733, 424] width 211 height 451
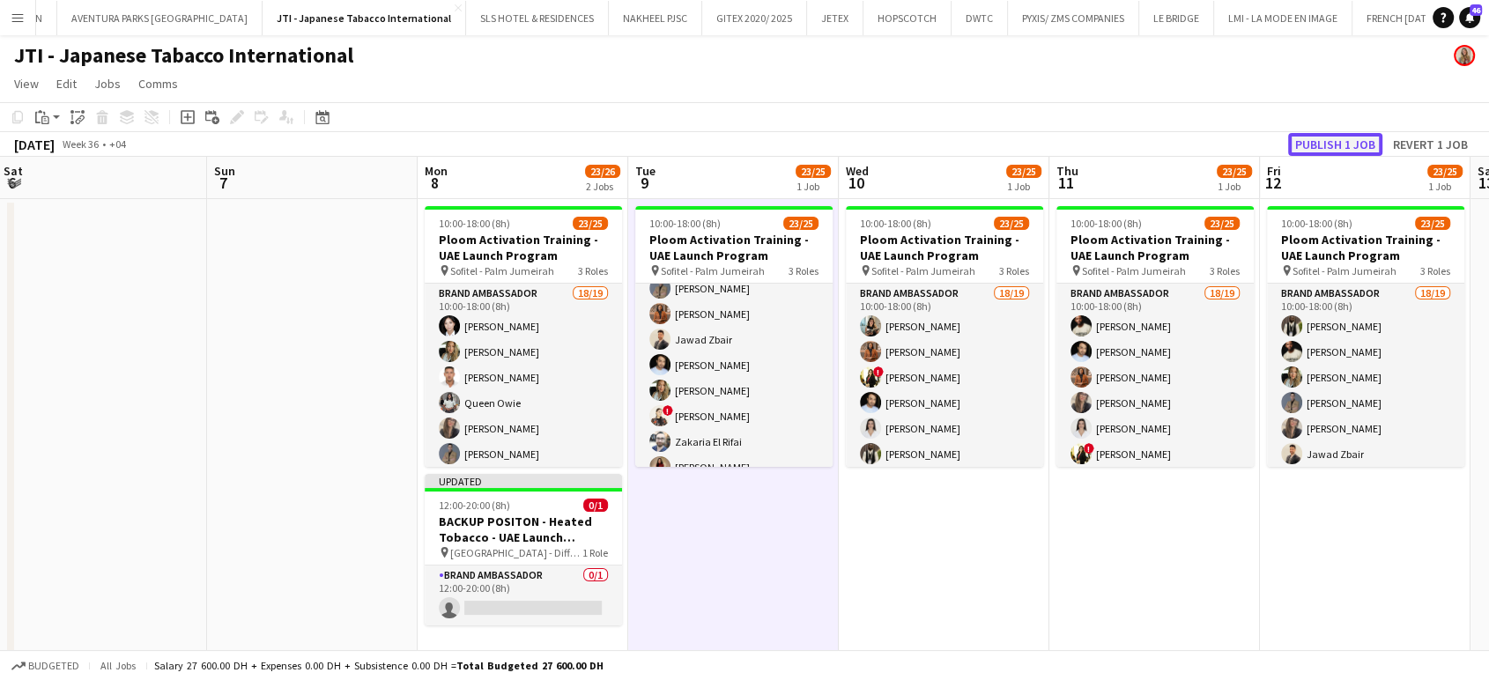
click at [1313, 140] on button "Publish 1 job" at bounding box center [1335, 144] width 94 height 23
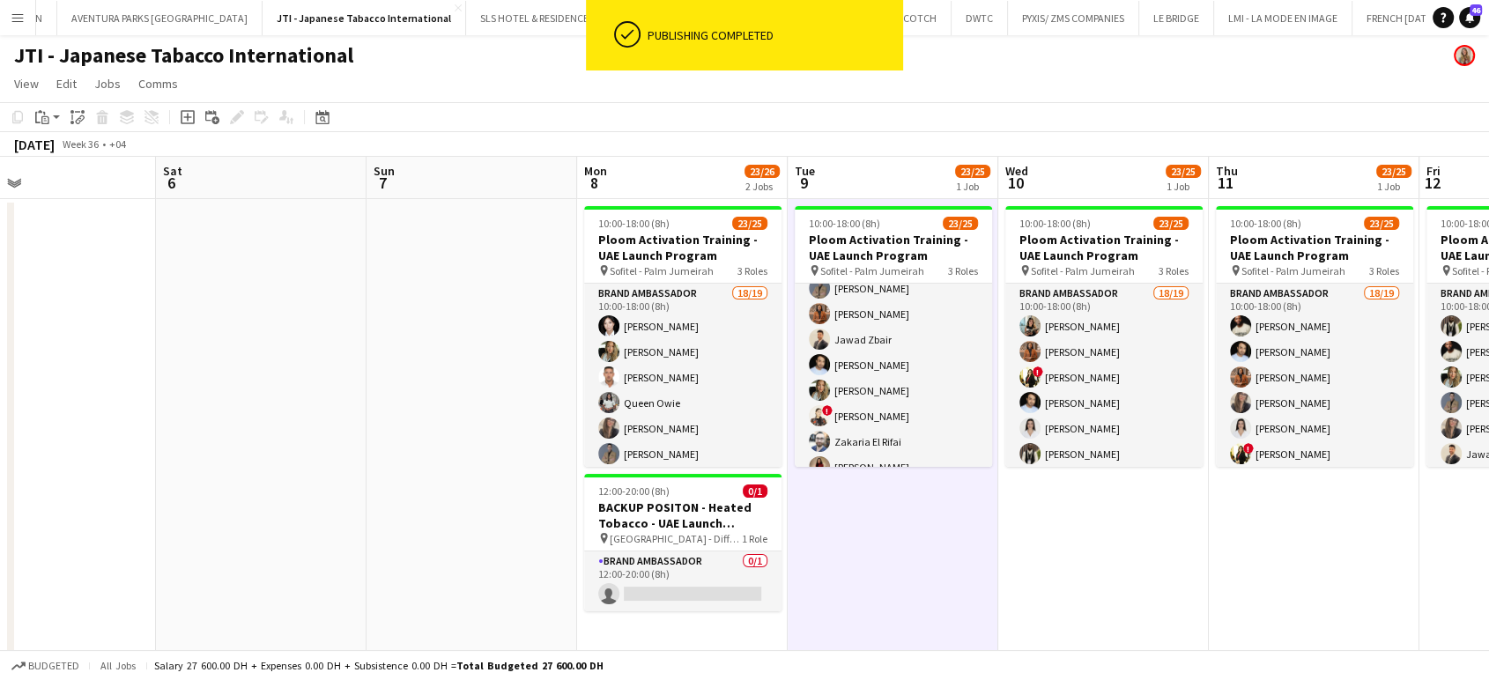
drag, startPoint x: 517, startPoint y: 361, endPoint x: 853, endPoint y: 416, distance: 340.0
click at [842, 401] on app-calendar-viewport "Wed 3 Thu 4 Fri 5 Sat 6 Sun 7 Mon 8 23/26 2 Jobs Tue 9 23/25 1 Job Wed 10 23/25…" at bounding box center [744, 410] width 1489 height 506
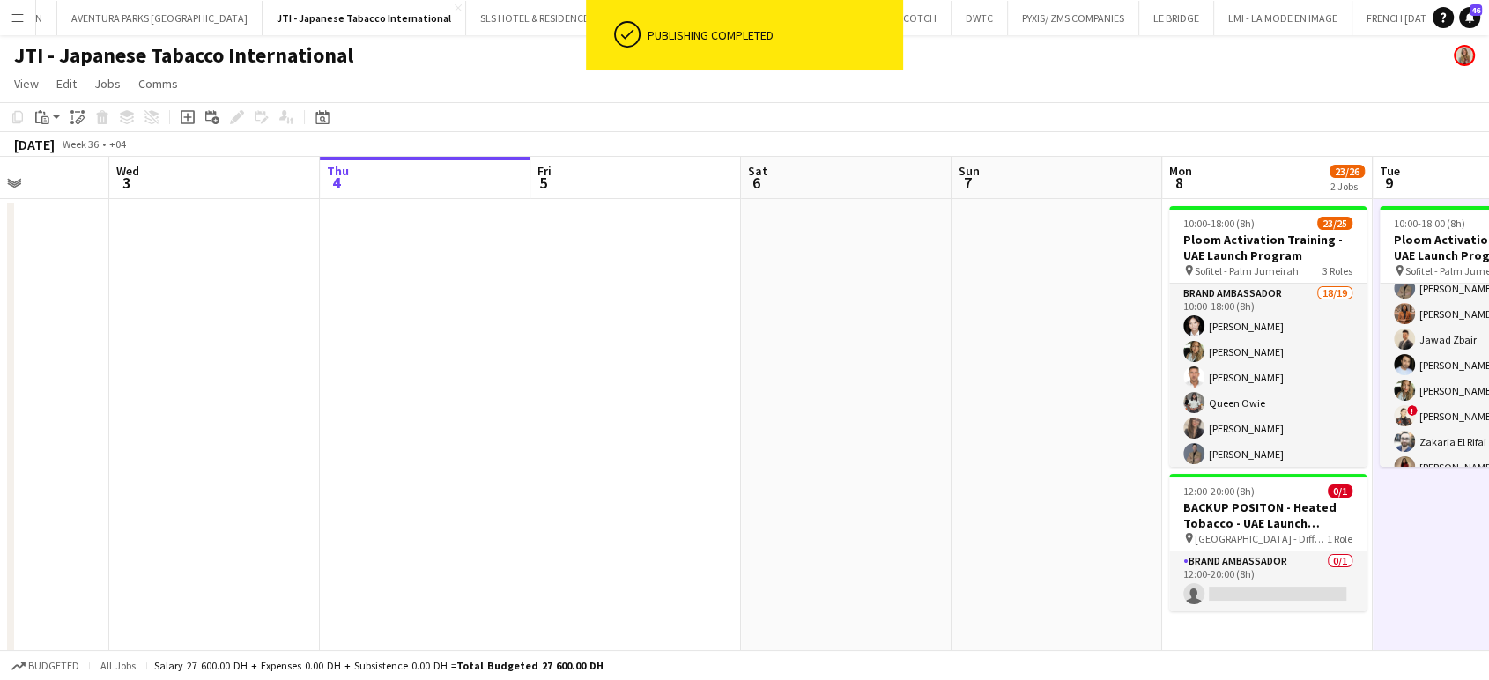
drag, startPoint x: 489, startPoint y: 381, endPoint x: 1003, endPoint y: 407, distance: 515.0
click at [971, 407] on app-calendar-viewport "Sun 31 Mon 1 Tue 2 Wed 3 Thu 4 Fri 5 Sat 6 Sun 7 Mon 8 23/26 2 Jobs Tue 9 23/25…" at bounding box center [744, 410] width 1489 height 506
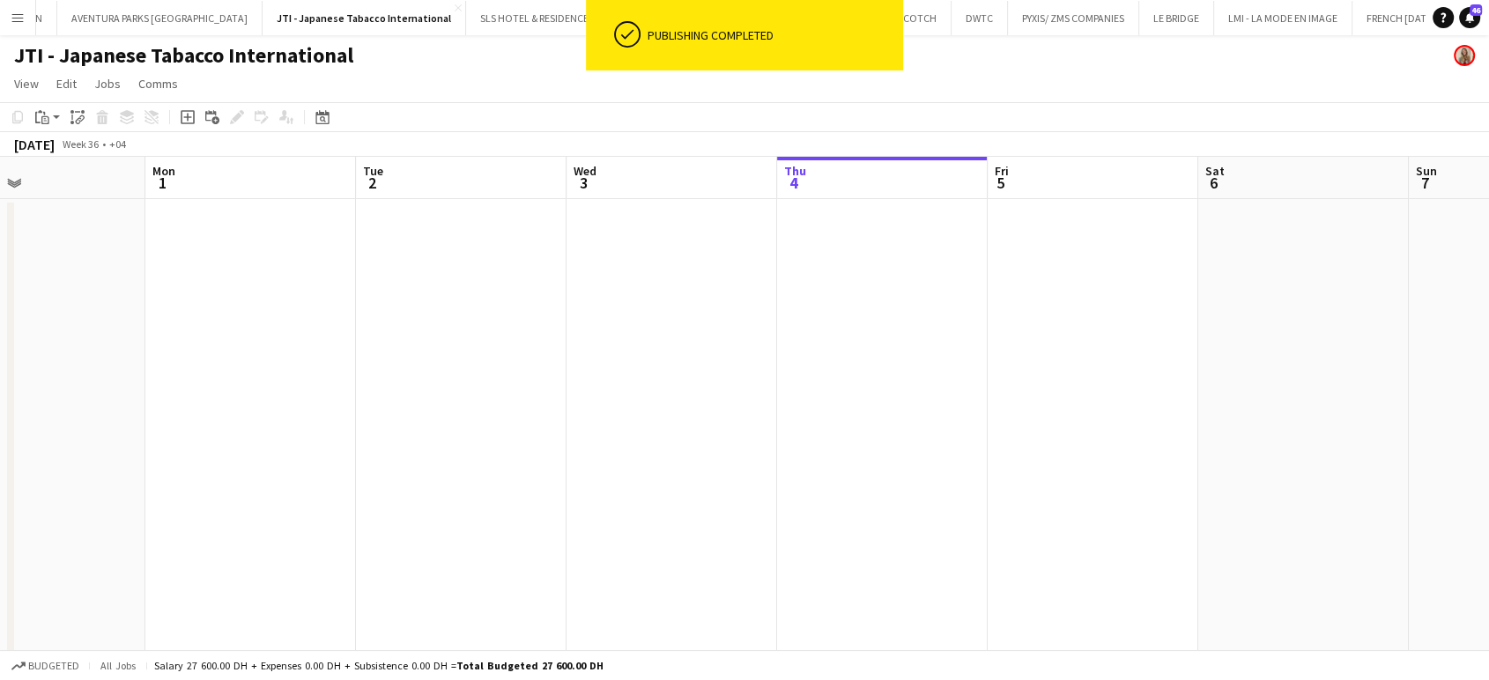
drag, startPoint x: 911, startPoint y: 409, endPoint x: 1003, endPoint y: 413, distance: 92.6
click at [988, 411] on app-calendar-viewport "Fri 29 Sat 30 Sun 31 Mon 1 Tue 2 Wed 3 Thu 4 Fri 5 Sat 6 Sun 7 Mon 8 23/26 2 Jo…" at bounding box center [744, 410] width 1489 height 506
drag, startPoint x: 1137, startPoint y: 459, endPoint x: 188, endPoint y: 401, distance: 951.3
click at [218, 410] on app-calendar-viewport "Wed 27 Thu 28 Fri 29 Sat 30 Sun 31 Mon 1 Tue 2 Wed 3 Thu 4 Fri 5 Sat 6 Sun 7 Mo…" at bounding box center [744, 410] width 1489 height 506
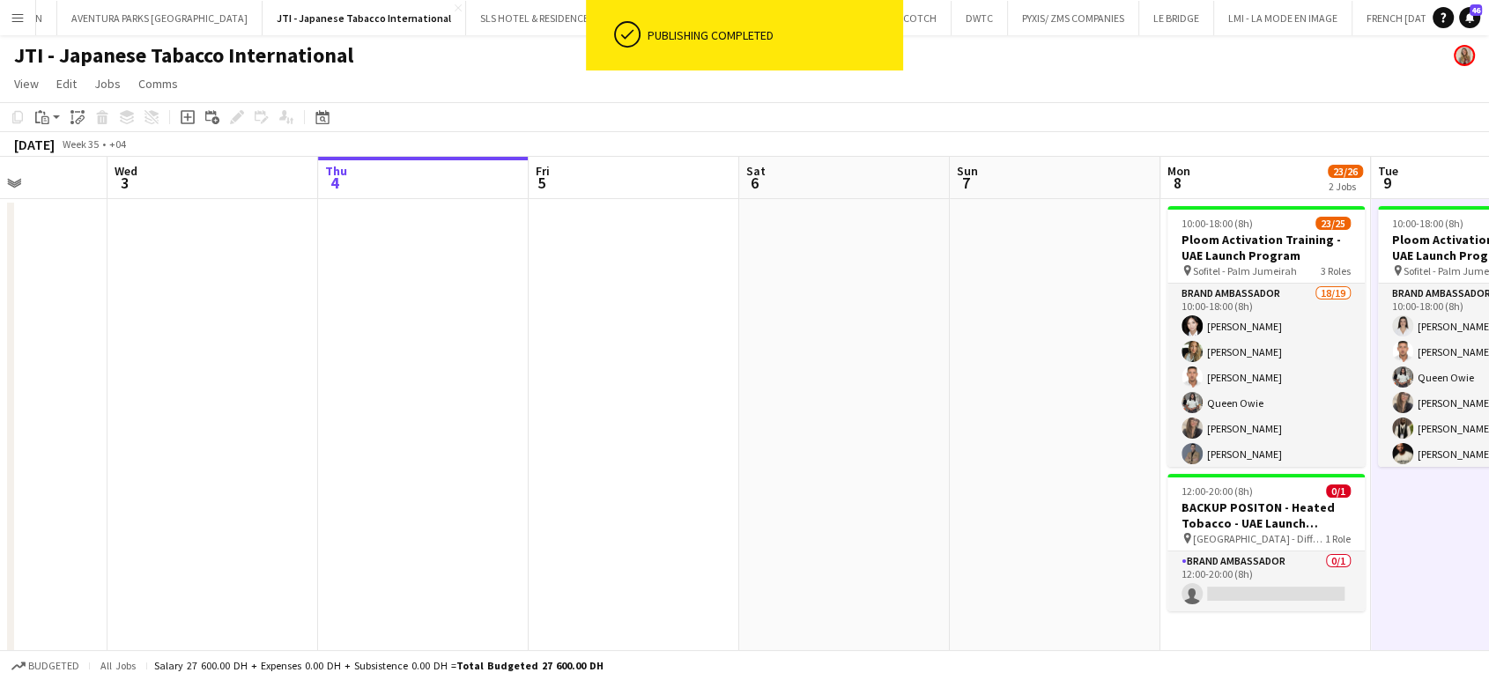
drag, startPoint x: 683, startPoint y: 453, endPoint x: 201, endPoint y: 351, distance: 493.4
click at [206, 351] on app-calendar-viewport "Sat 30 Sun 31 Mon 1 Tue 2 Wed 3 Thu 4 Fri 5 Sat 6 Sun 7 Mon 8 23/26 2 Jobs Tue …" at bounding box center [744, 410] width 1489 height 506
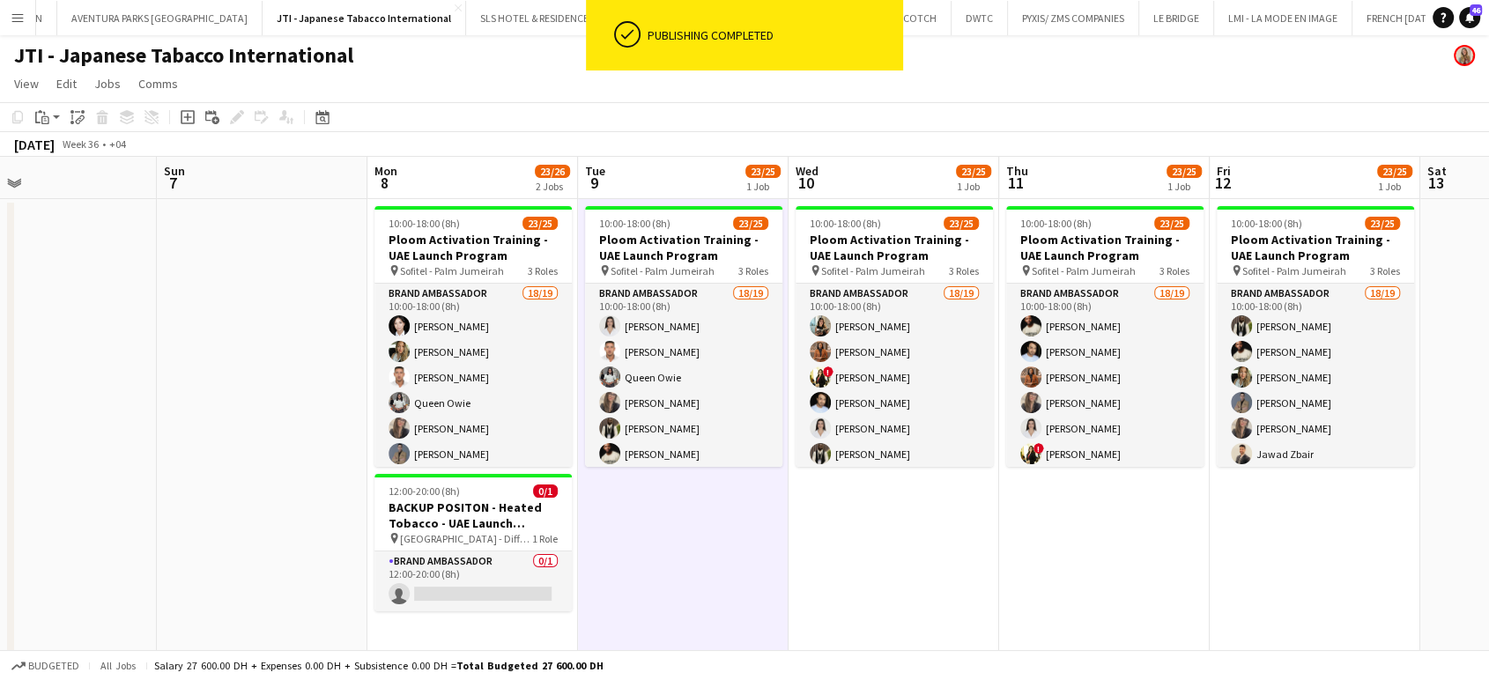
drag, startPoint x: 1129, startPoint y: 486, endPoint x: 465, endPoint y: 435, distance: 666.1
click at [207, 459] on app-calendar-viewport "Wed 3 Thu 4 Fri 5 Sat 6 Sun 7 Mon 8 23/26 2 Jobs Tue 9 23/25 1 Job Wed 10 23/25…" at bounding box center [744, 410] width 1489 height 506
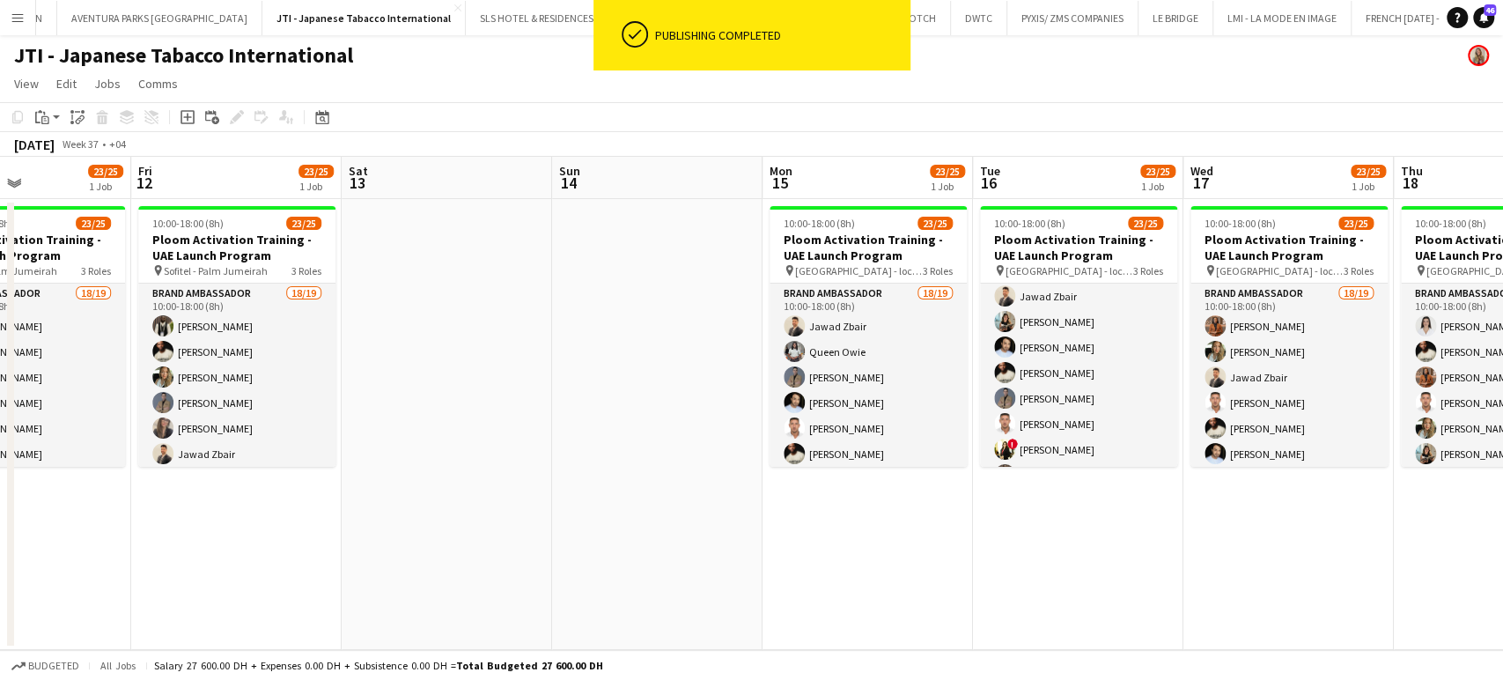
scroll to position [39, 0]
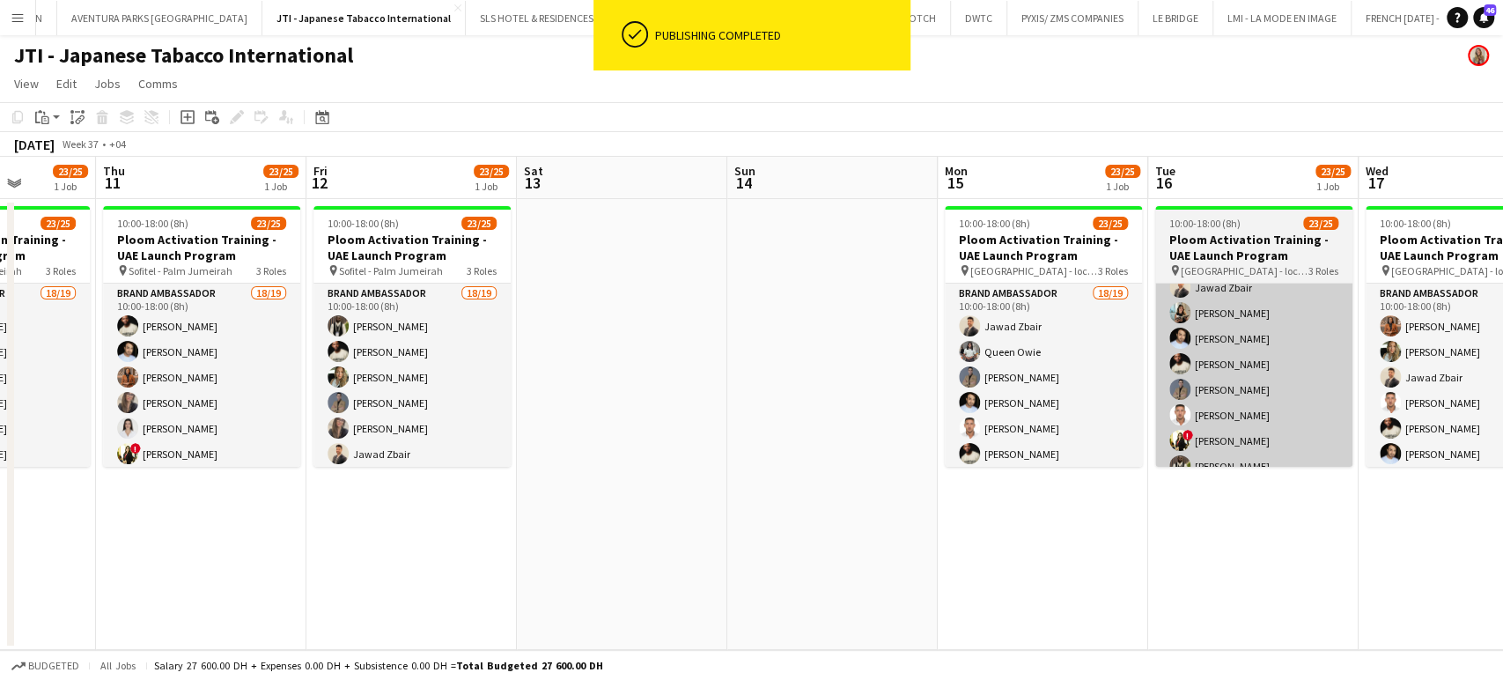
drag, startPoint x: 1132, startPoint y: 447, endPoint x: 183, endPoint y: 370, distance: 951.7
click at [289, 388] on app-calendar-viewport "Mon 8 23/26 2 Jobs Tue 9 23/25 1 Job Wed 10 23/25 1 Job Thu 11 23/25 1 Job Fri …" at bounding box center [751, 403] width 1503 height 493
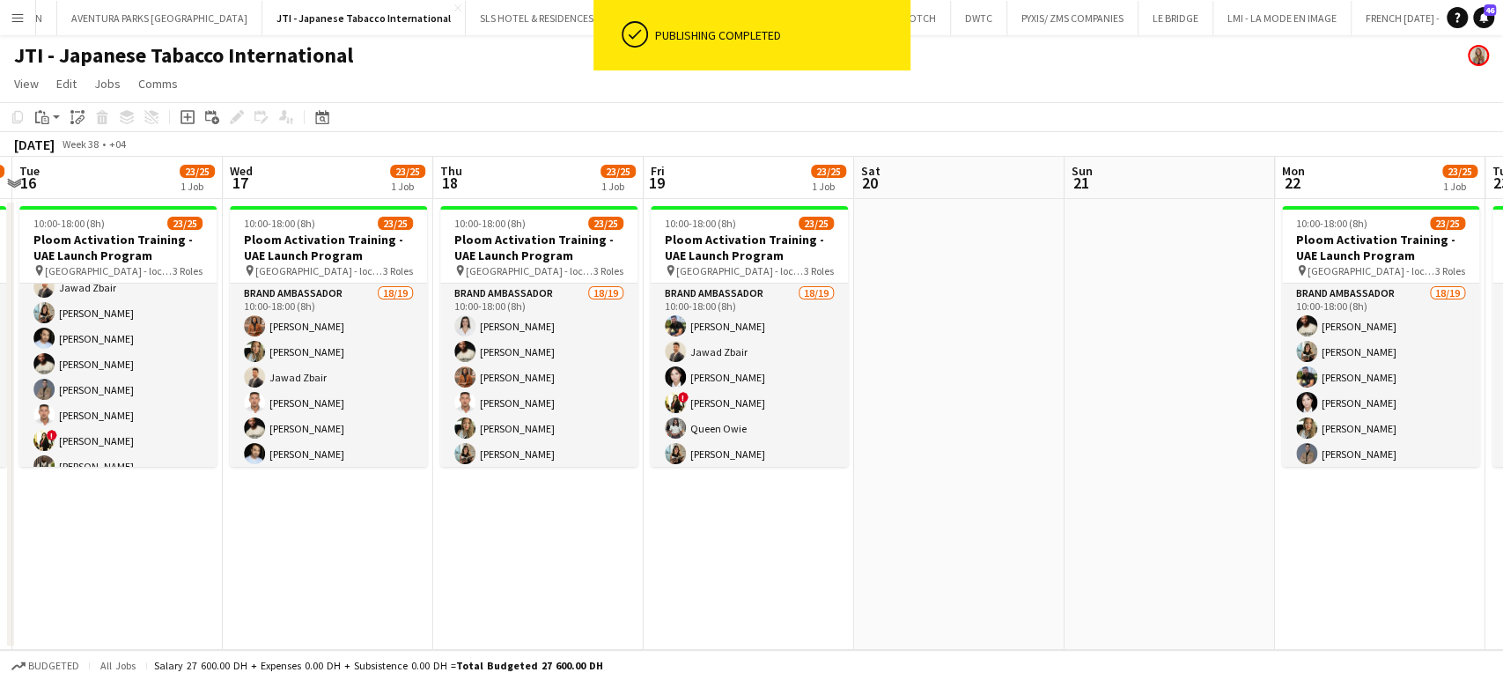
drag, startPoint x: 874, startPoint y: 423, endPoint x: 314, endPoint y: 372, distance: 562.5
click at [317, 372] on app-calendar-viewport "Sat 13 Sun 14 Mon 15 23/25 1 Job Tue 16 23/25 1 Job Wed 17 23/25 1 Job Thu 18 2…" at bounding box center [751, 403] width 1503 height 493
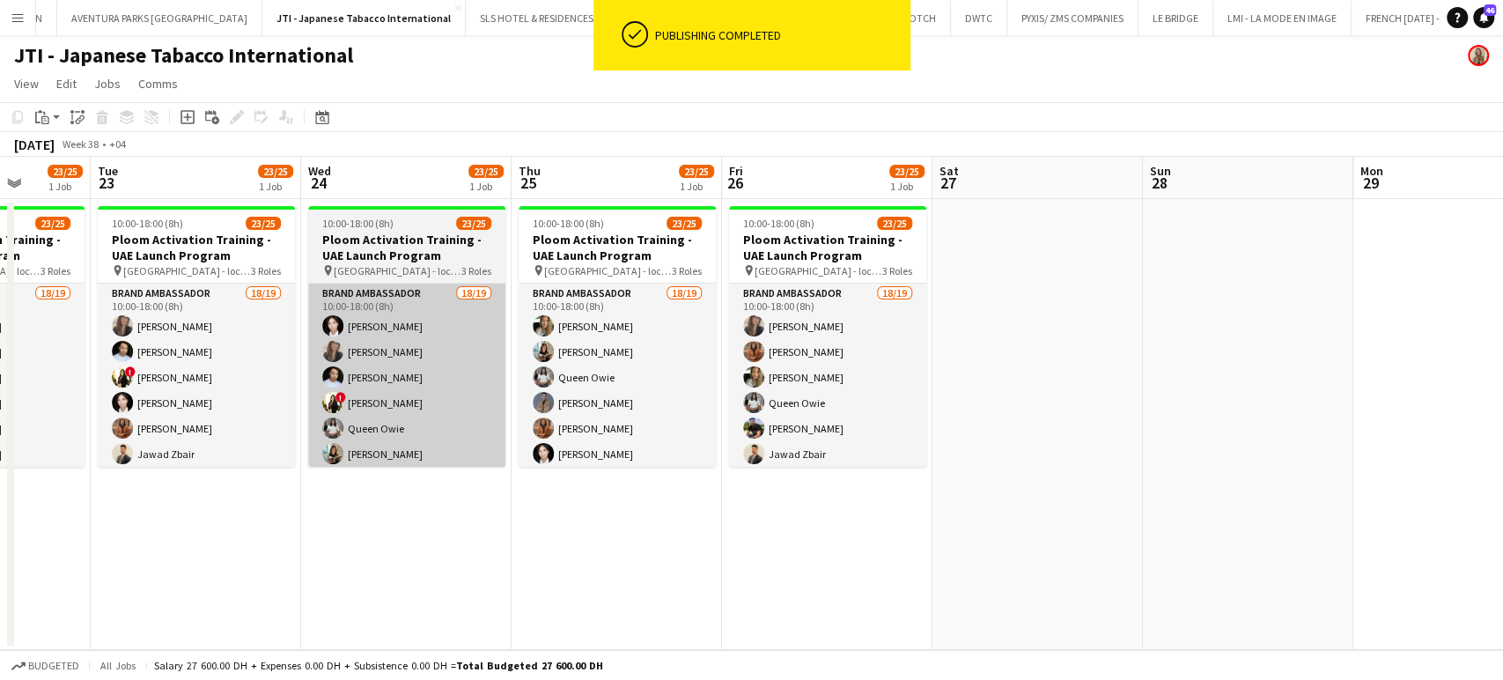
drag, startPoint x: 638, startPoint y: 389, endPoint x: 262, endPoint y: 389, distance: 375.2
click at [284, 389] on app-calendar-viewport "Sat 20 Sun 21 Mon 22 23/25 1 Job Tue 23 23/25 1 Job Wed 24 23/25 1 Job Thu 25 2…" at bounding box center [751, 403] width 1503 height 493
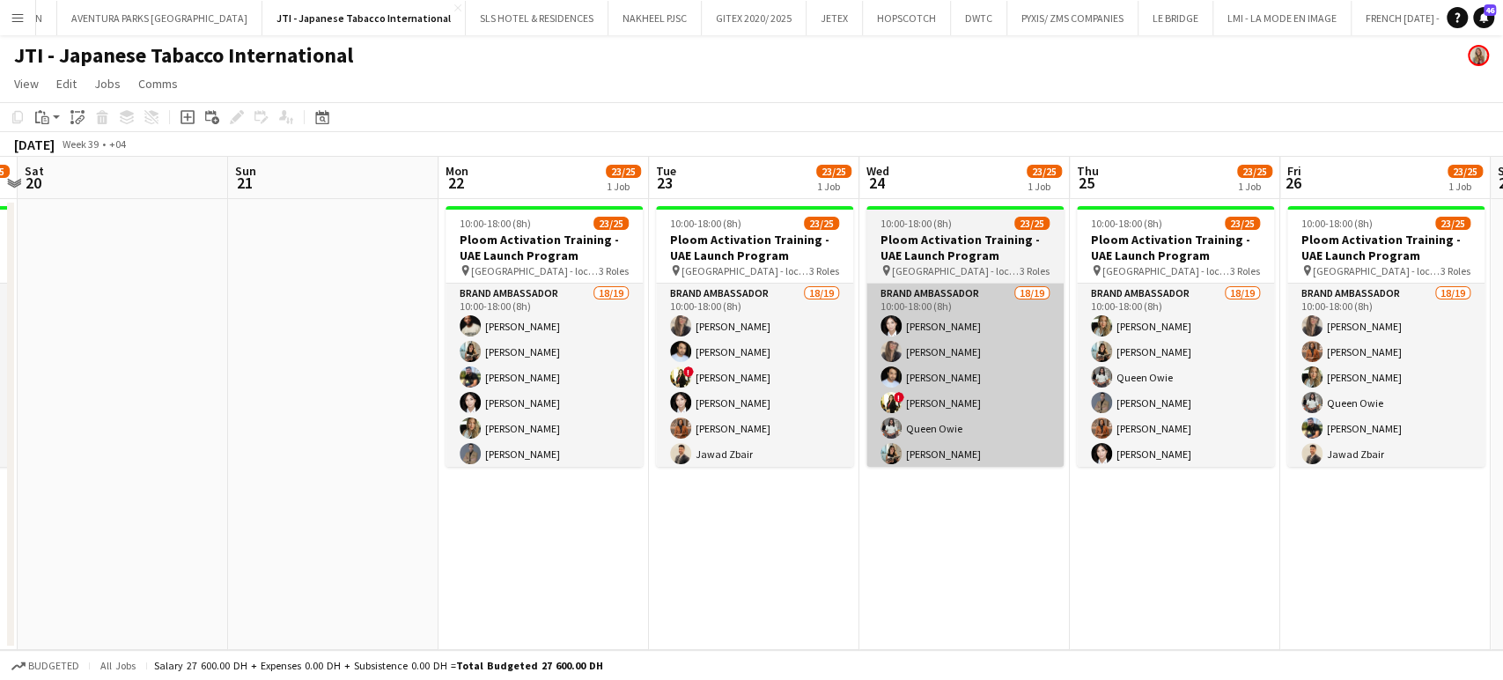
drag, startPoint x: 936, startPoint y: 419, endPoint x: 973, endPoint y: 428, distance: 38.0
click at [979, 425] on app-calendar-viewport "Thu 18 23/25 1 Job Fri 19 23/25 1 Job Sat 20 Sun 21 Mon 22 23/25 1 Job Tue 23 2…" at bounding box center [751, 403] width 1503 height 493
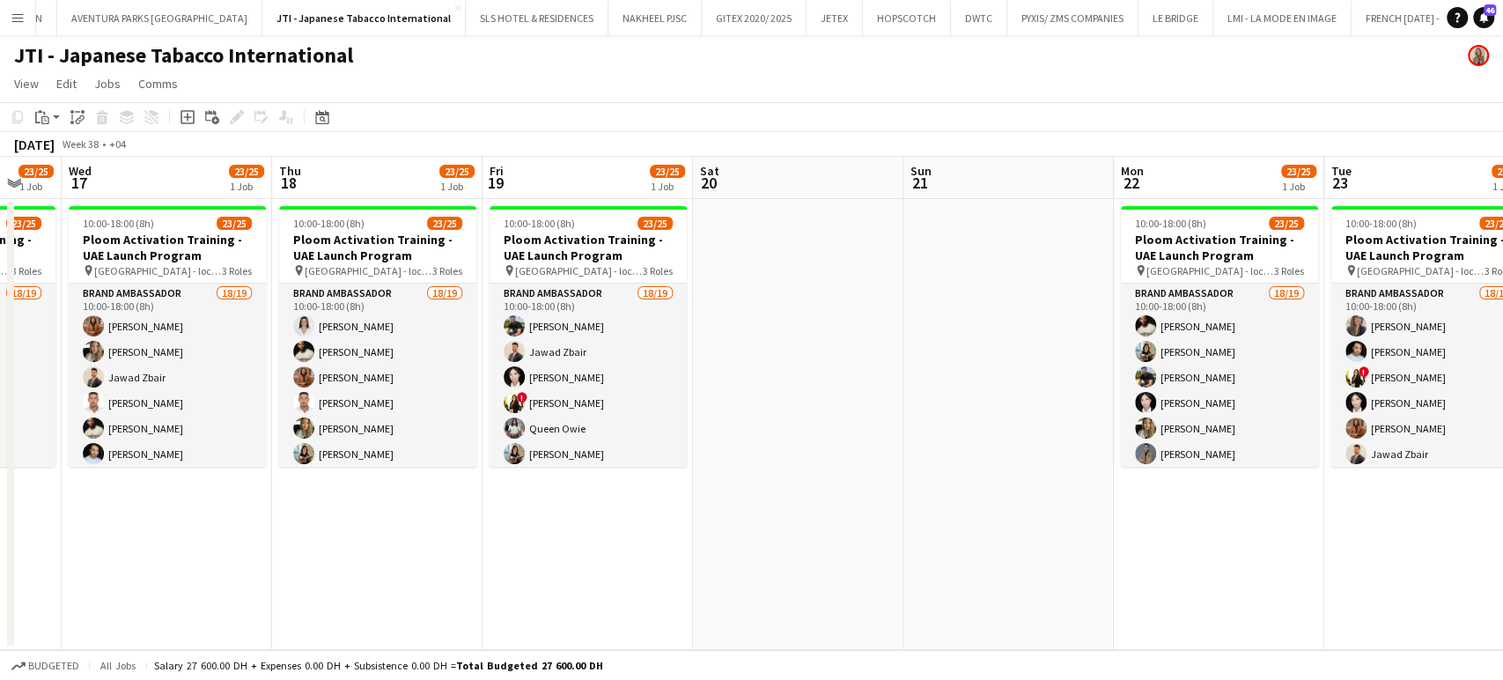
drag, startPoint x: 584, startPoint y: 410, endPoint x: 1321, endPoint y: 430, distance: 737.5
click at [1319, 417] on app-calendar-viewport "Mon 15 23/25 1 Job Tue 16 23/25 1 Job Wed 17 23/25 1 Job Thu 18 23/25 1 Job Fri…" at bounding box center [751, 403] width 1503 height 493
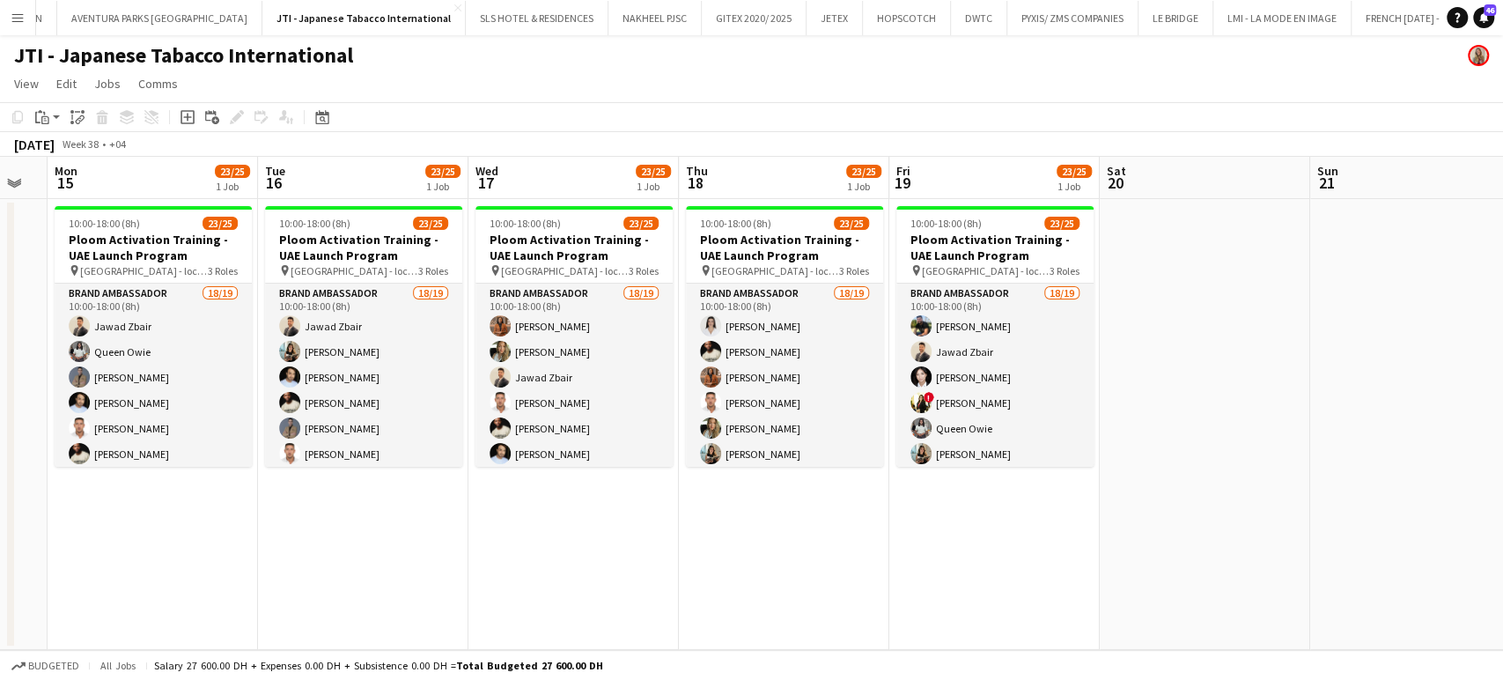
drag, startPoint x: 587, startPoint y: 454, endPoint x: 1103, endPoint y: 464, distance: 515.4
click at [1124, 456] on app-calendar-viewport "Sat 13 Sun 14 Mon 15 23/25 1 Job Tue 16 23/25 1 Job Wed 17 23/25 1 Job Thu 18 2…" at bounding box center [751, 403] width 1503 height 493
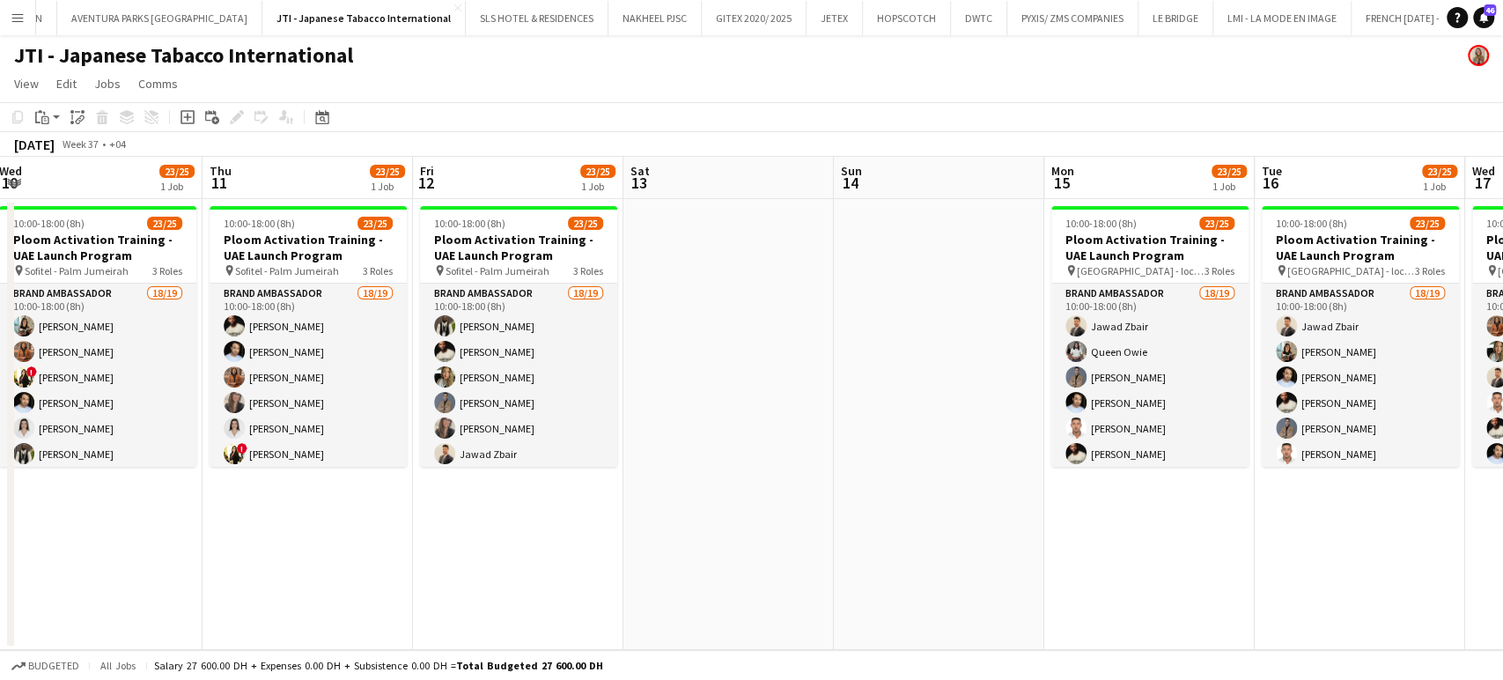
drag, startPoint x: 649, startPoint y: 403, endPoint x: 1036, endPoint y: 403, distance: 386.7
click at [1035, 403] on app-calendar-viewport "Mon 8 23/26 2 Jobs Tue 9 23/25 1 Job Wed 10 23/25 1 Job Thu 11 23/25 1 Job Fri …" at bounding box center [751, 403] width 1503 height 493
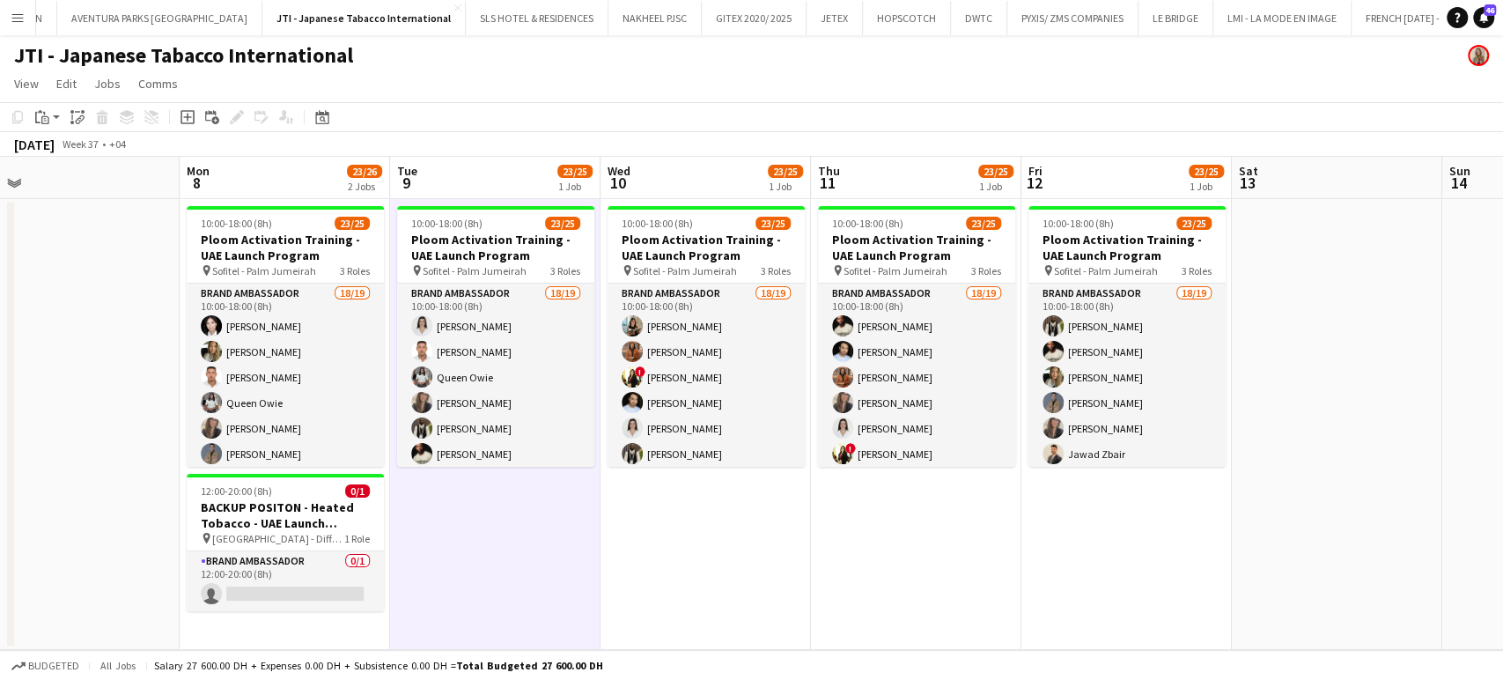
drag, startPoint x: 742, startPoint y: 308, endPoint x: 1260, endPoint y: 359, distance: 520.4
click at [1255, 358] on app-calendar-viewport "Fri 5 Sat 6 Sun 7 Mon 8 23/26 2 Jobs Tue 9 23/25 1 Job Wed 10 23/25 1 Job Thu 1…" at bounding box center [751, 403] width 1503 height 493
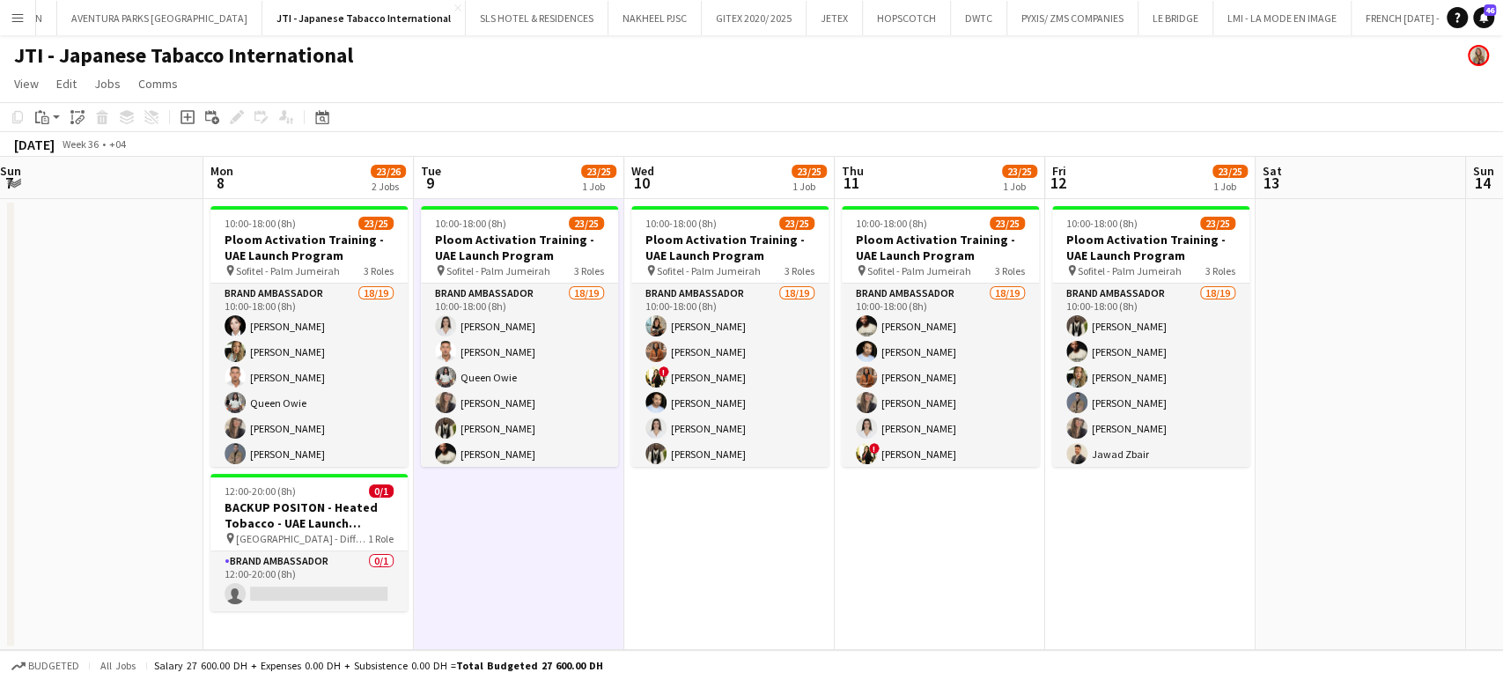
scroll to position [0, 468]
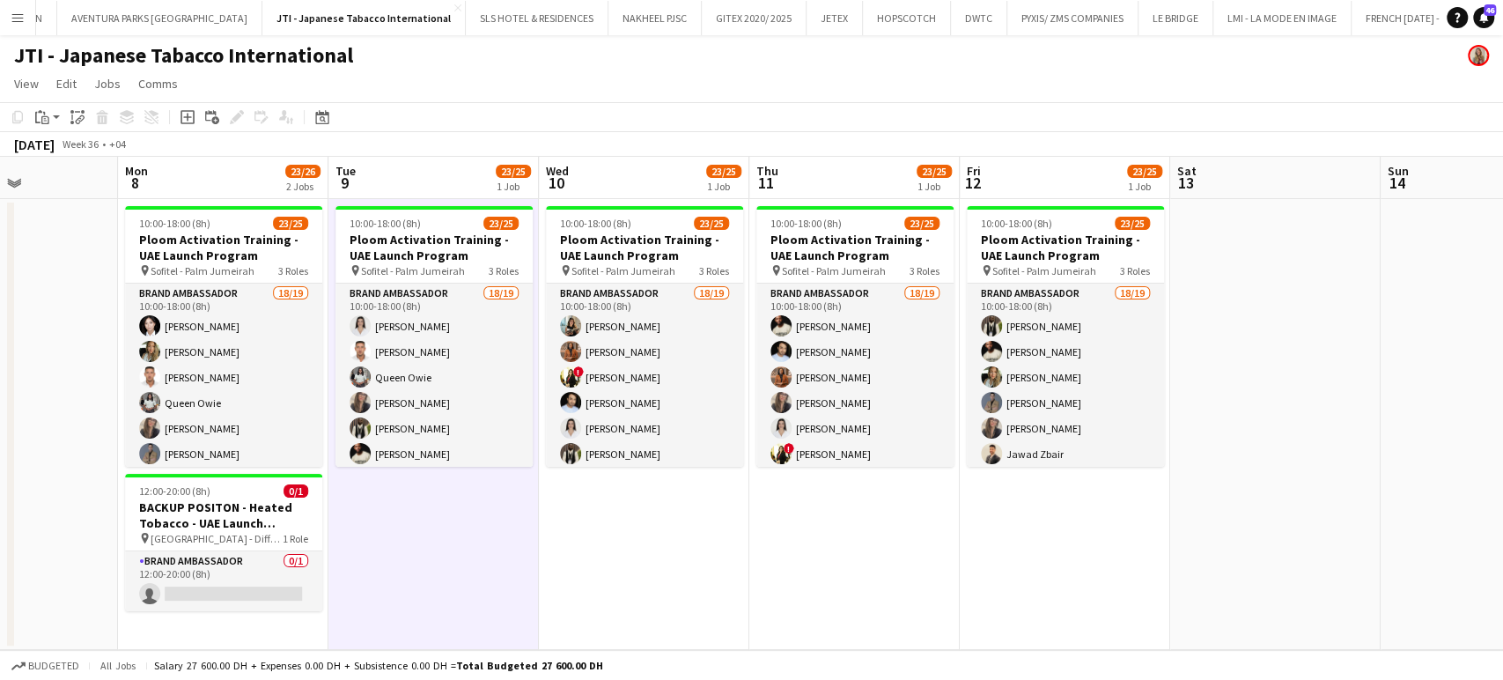
drag, startPoint x: 695, startPoint y: 320, endPoint x: 1136, endPoint y: 329, distance: 441.4
click at [1136, 329] on app-calendar-viewport "Fri 5 Sat 6 Sun 7 Mon 8 23/26 2 Jobs Tue 9 23/25 1 Job Wed 10 23/25 1 Job Thu 1…" at bounding box center [751, 403] width 1503 height 493
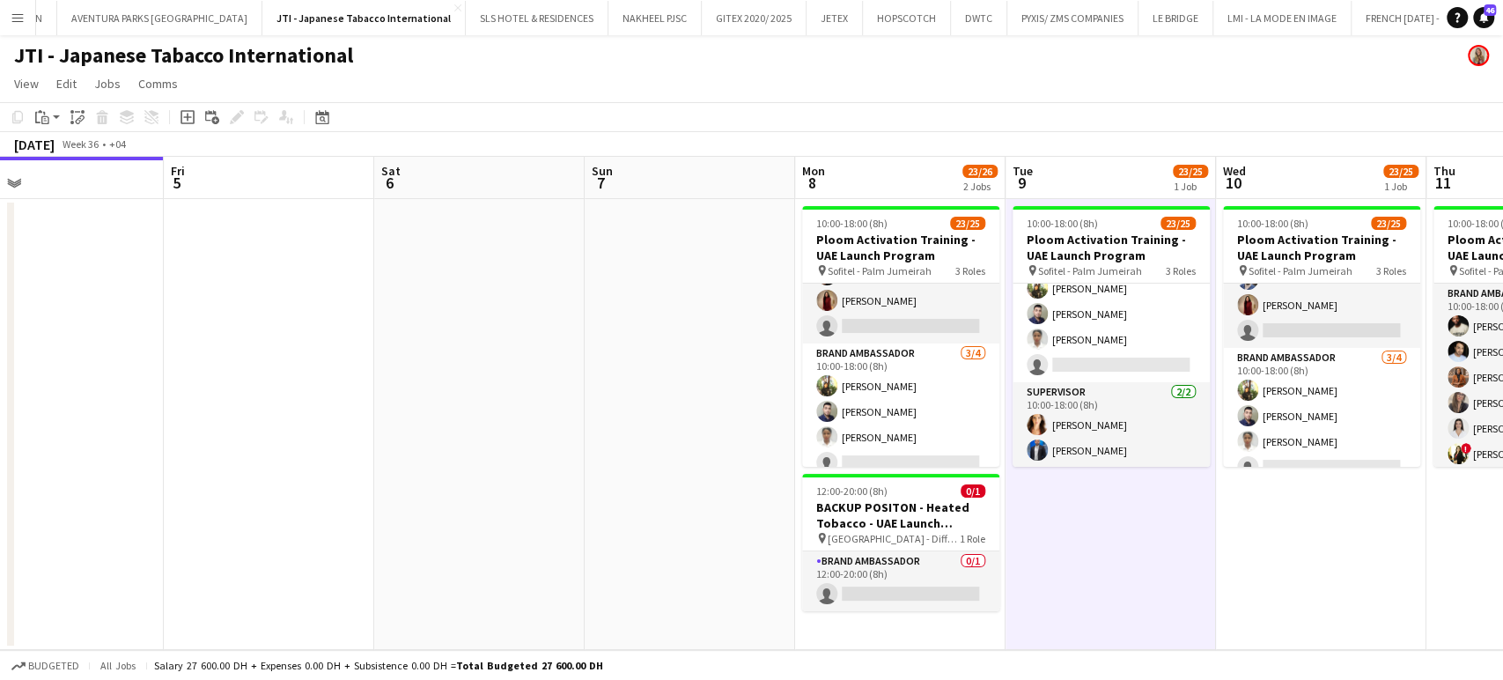
scroll to position [558, 0]
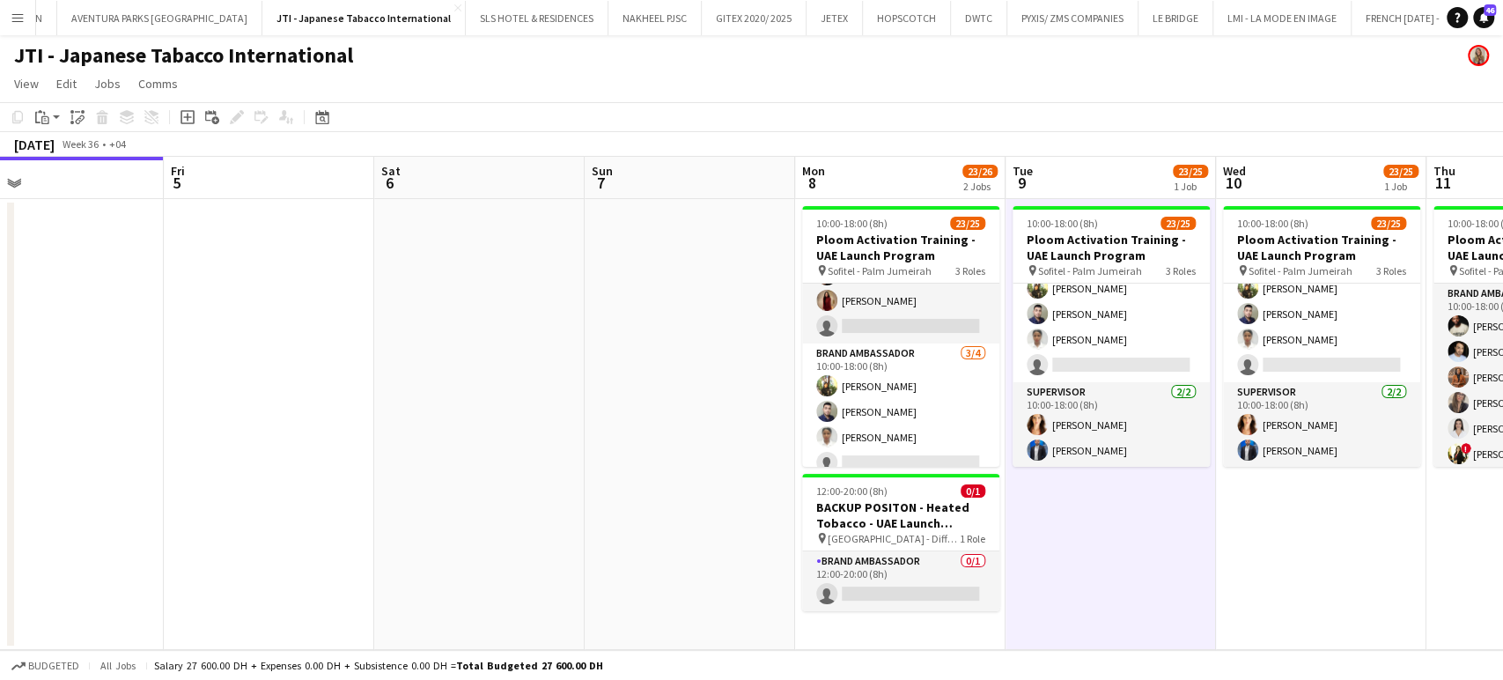
click at [588, 347] on app-date-cell at bounding box center [690, 424] width 211 height 451
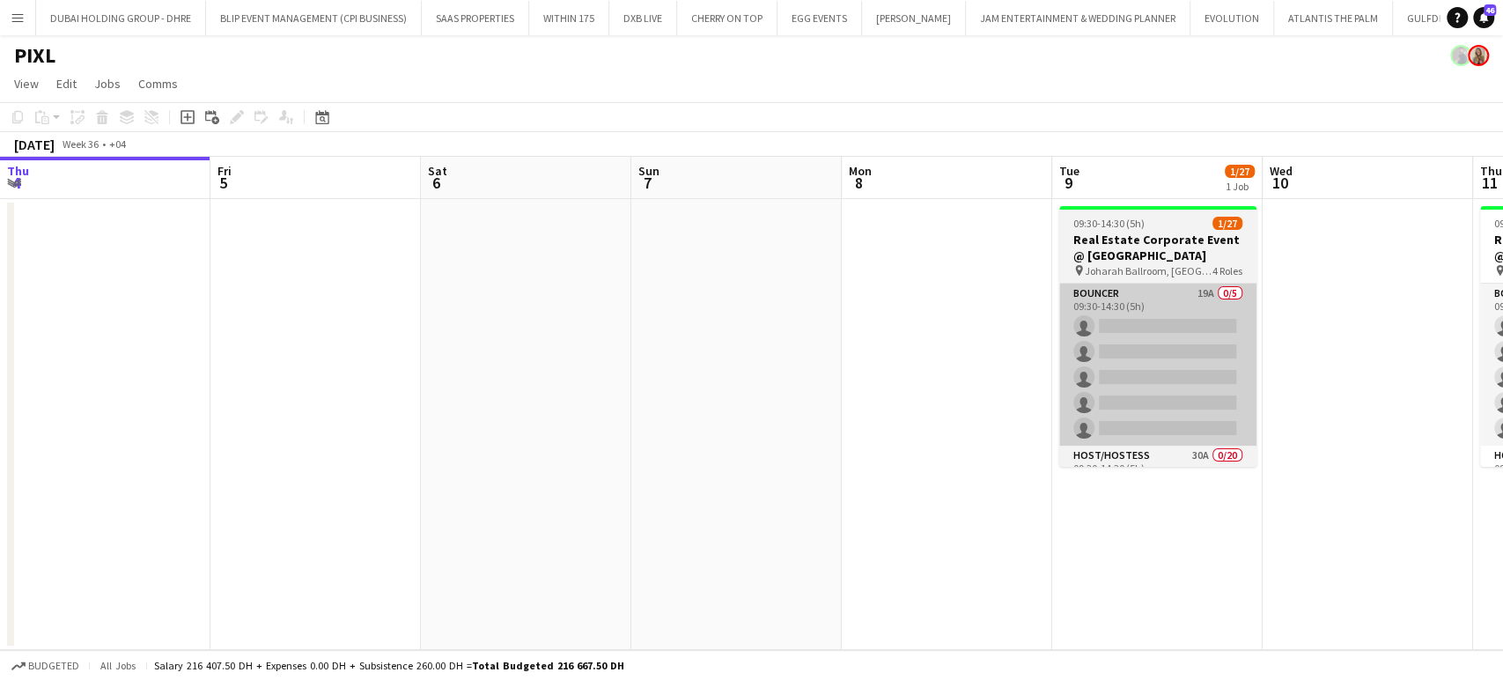
scroll to position [0, 592]
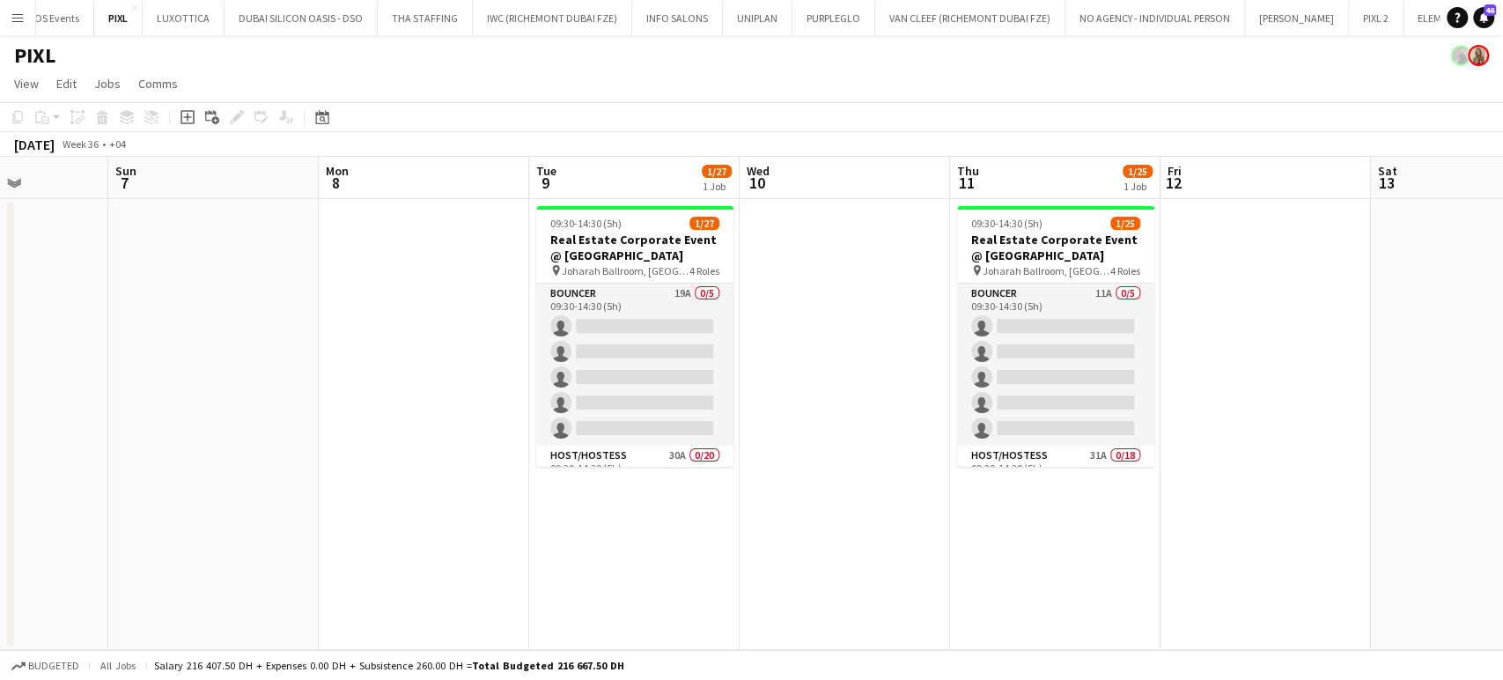
drag, startPoint x: 364, startPoint y: 386, endPoint x: 698, endPoint y: 392, distance: 333.9
click at [694, 391] on app-calendar-viewport "Thu 4 Fri 5 Sat 6 Sun 7 Mon 8 Tue 9 1/27 1 Job Wed 10 Thu 11 1/25 1 Job Fri 12 …" at bounding box center [751, 403] width 1503 height 493
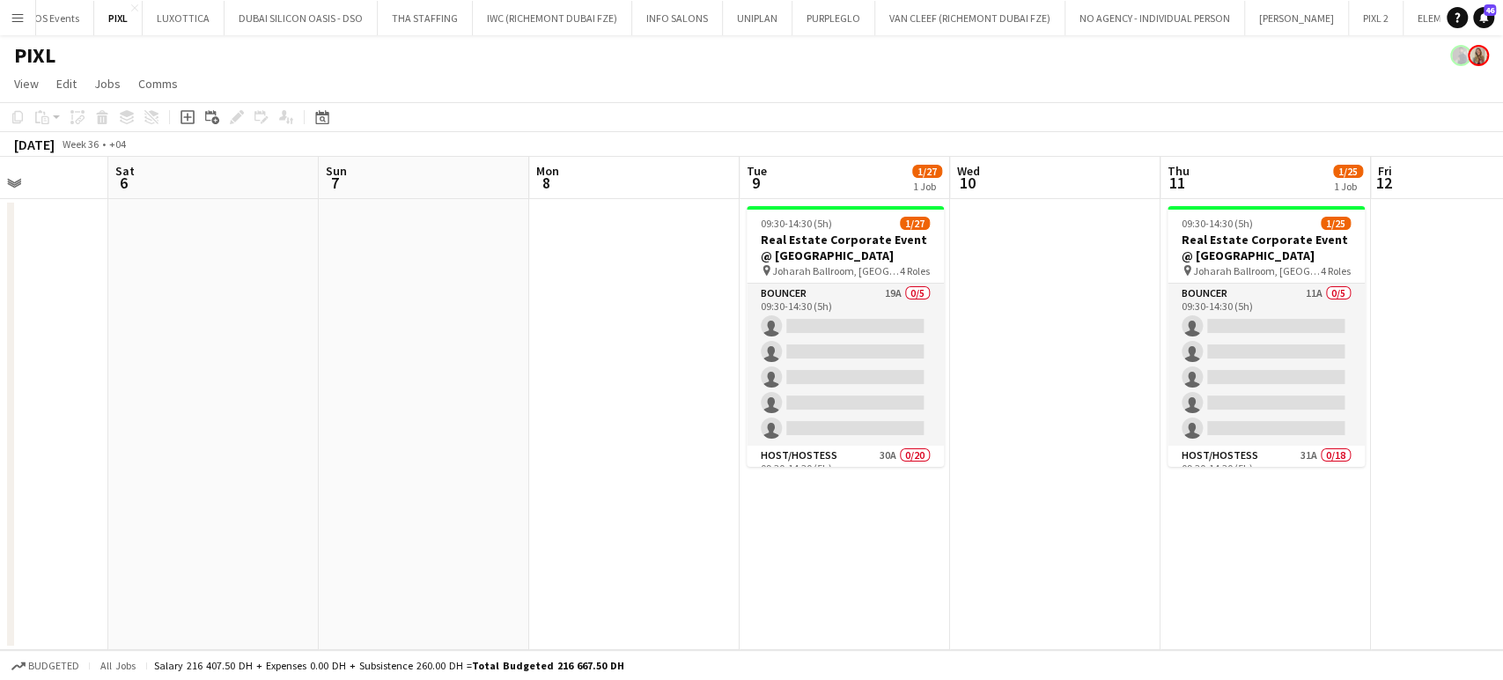
scroll to position [0, 472]
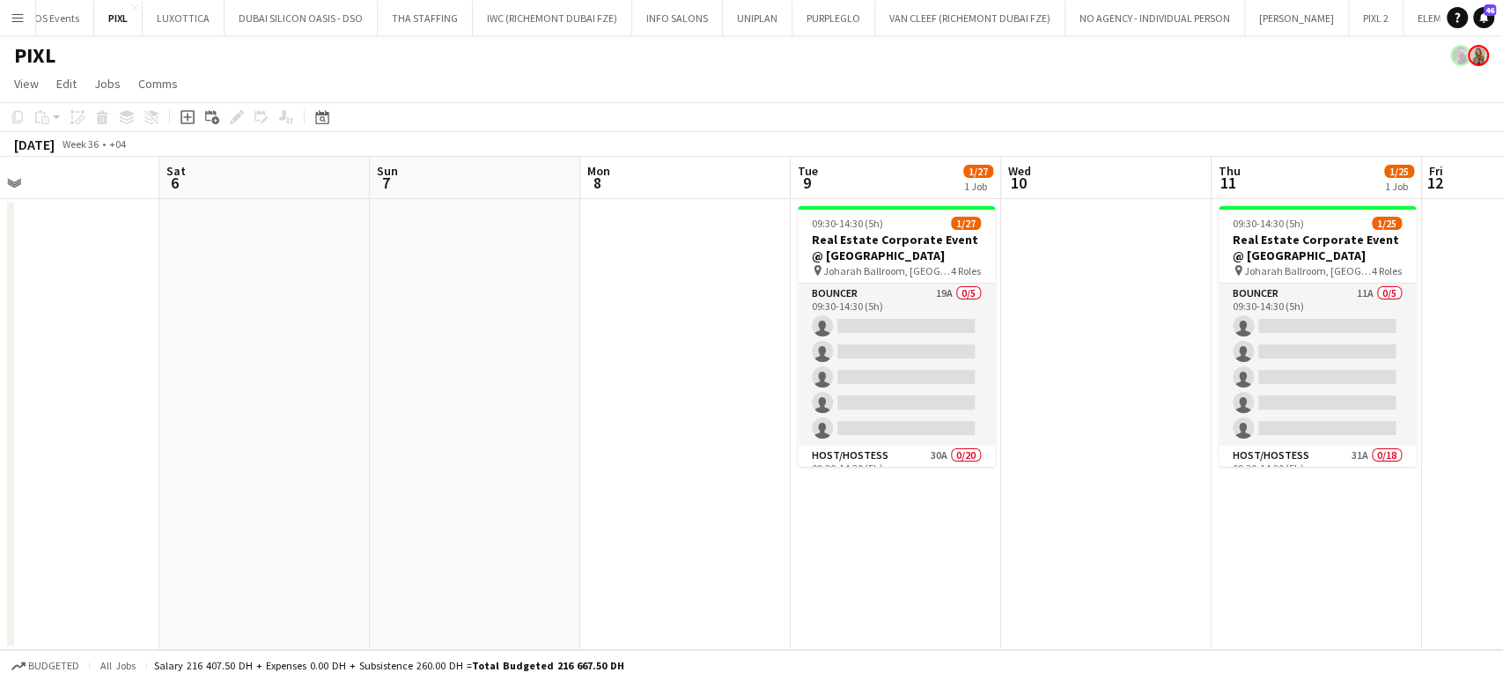
click at [21, 18] on app-icon "Menu" at bounding box center [18, 18] width 14 height 14
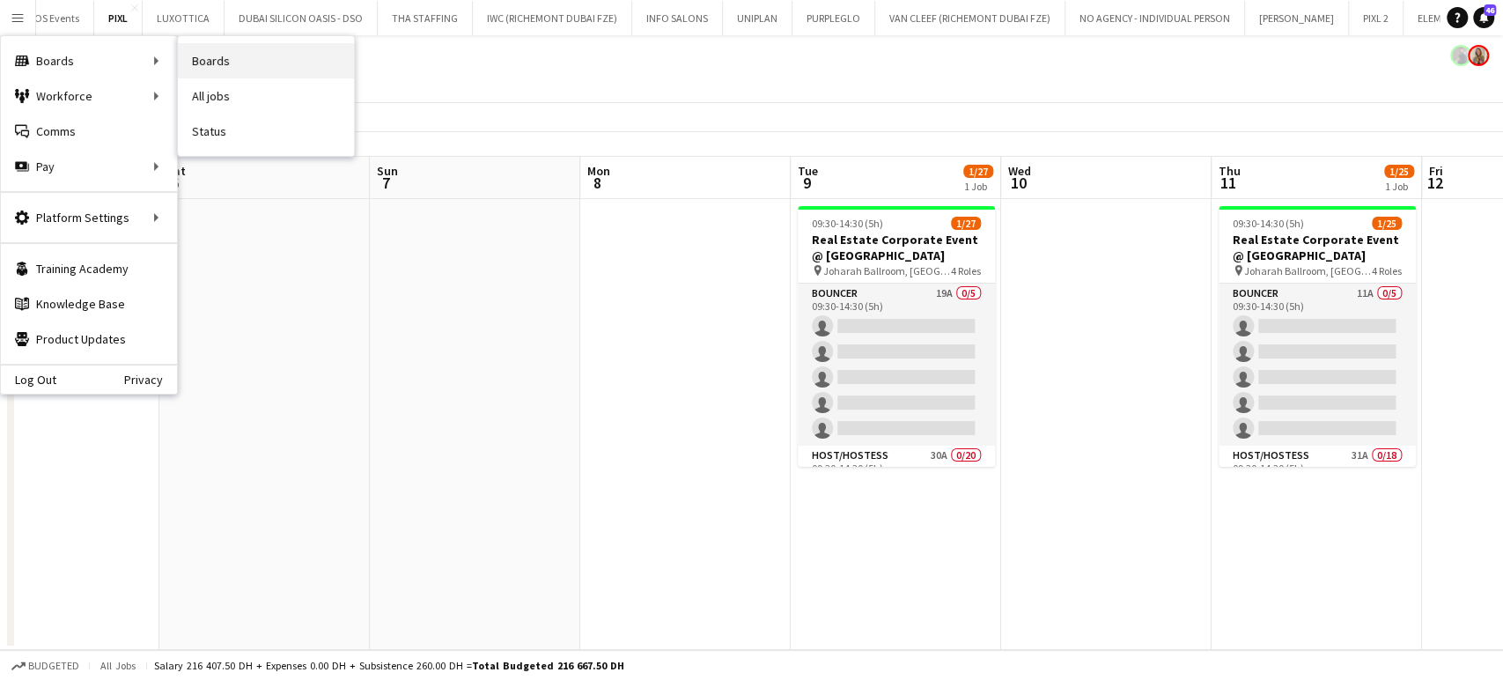
click at [226, 62] on link "Boards" at bounding box center [266, 60] width 176 height 35
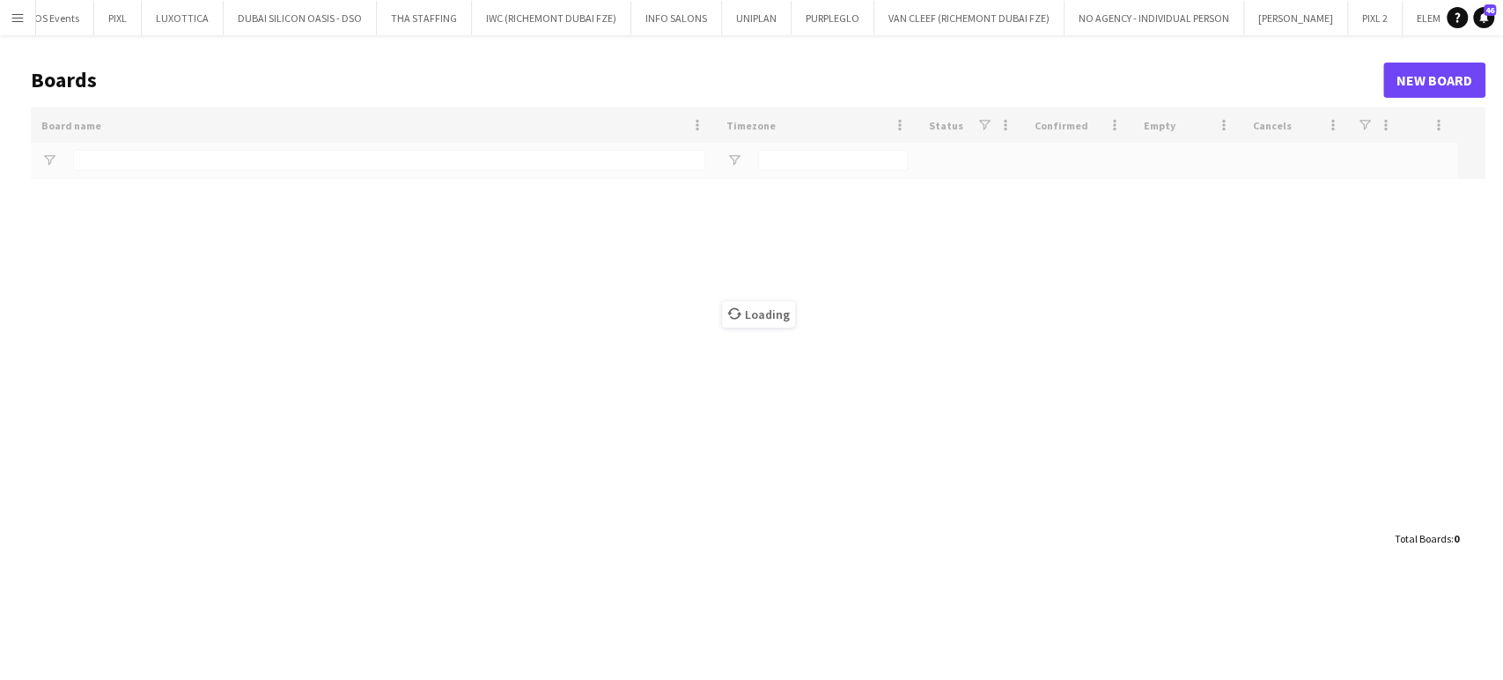
type input "***"
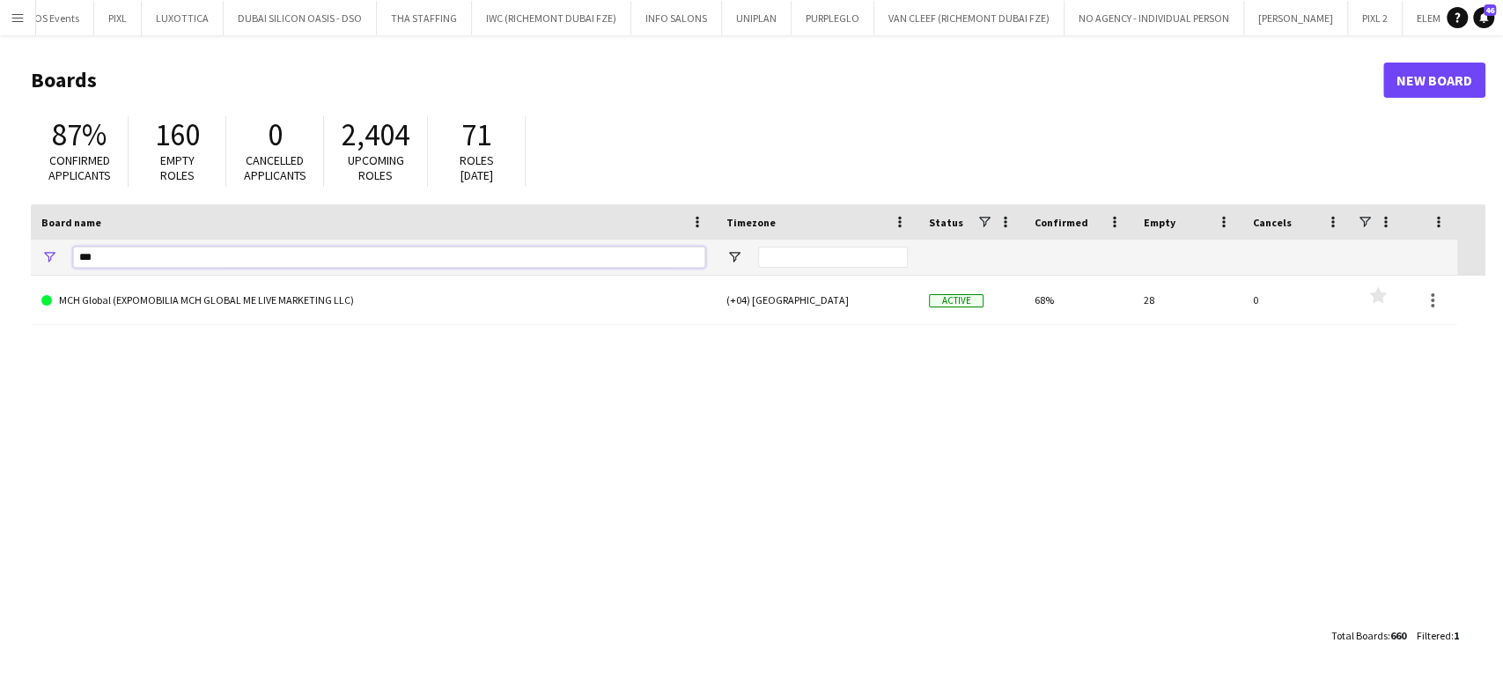
drag, startPoint x: 114, startPoint y: 263, endPoint x: 4, endPoint y: 264, distance: 110.1
click at [4, 264] on main "Boards New Board 87% Confirmed applicants 160 Empty roles 0 Cancelled applicant…" at bounding box center [751, 357] width 1503 height 644
type input "*"
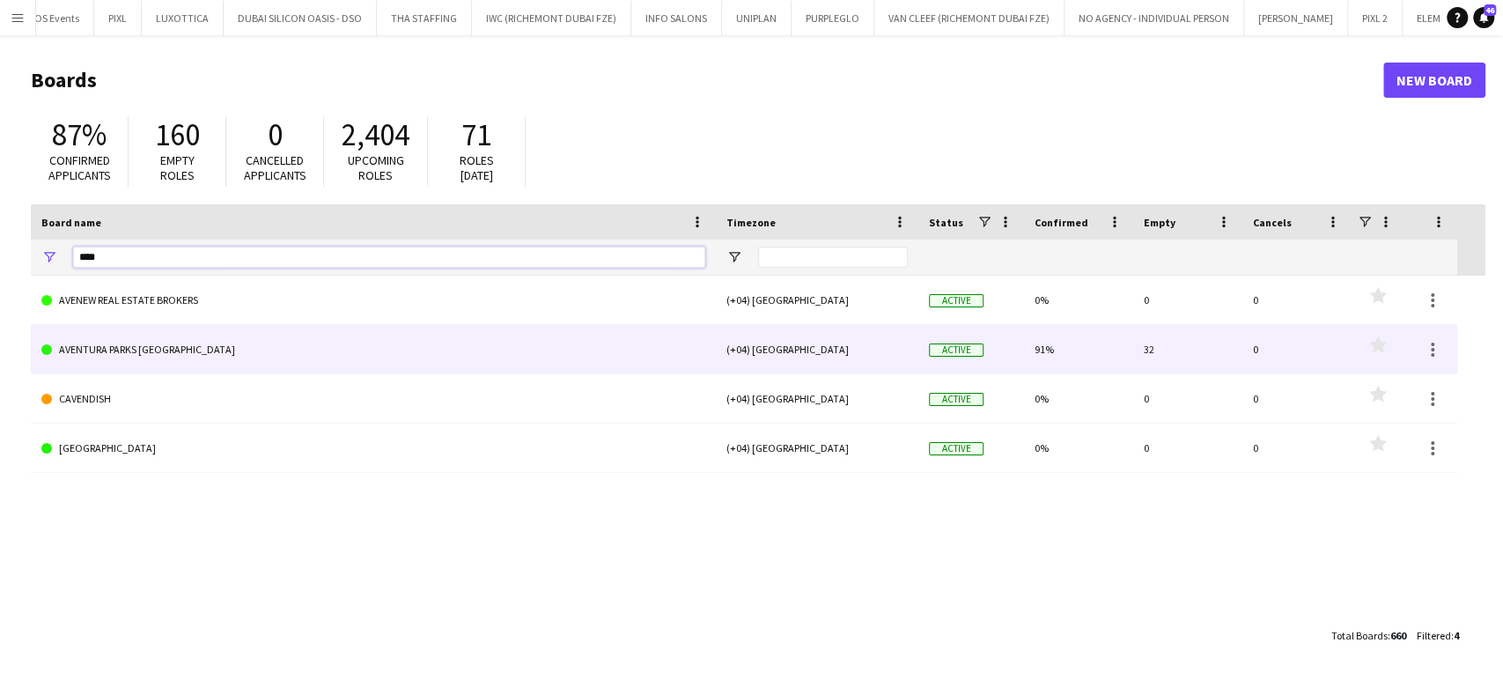
type input "****"
click at [135, 353] on link "AVENTURA PARKS [GEOGRAPHIC_DATA]" at bounding box center [373, 349] width 664 height 49
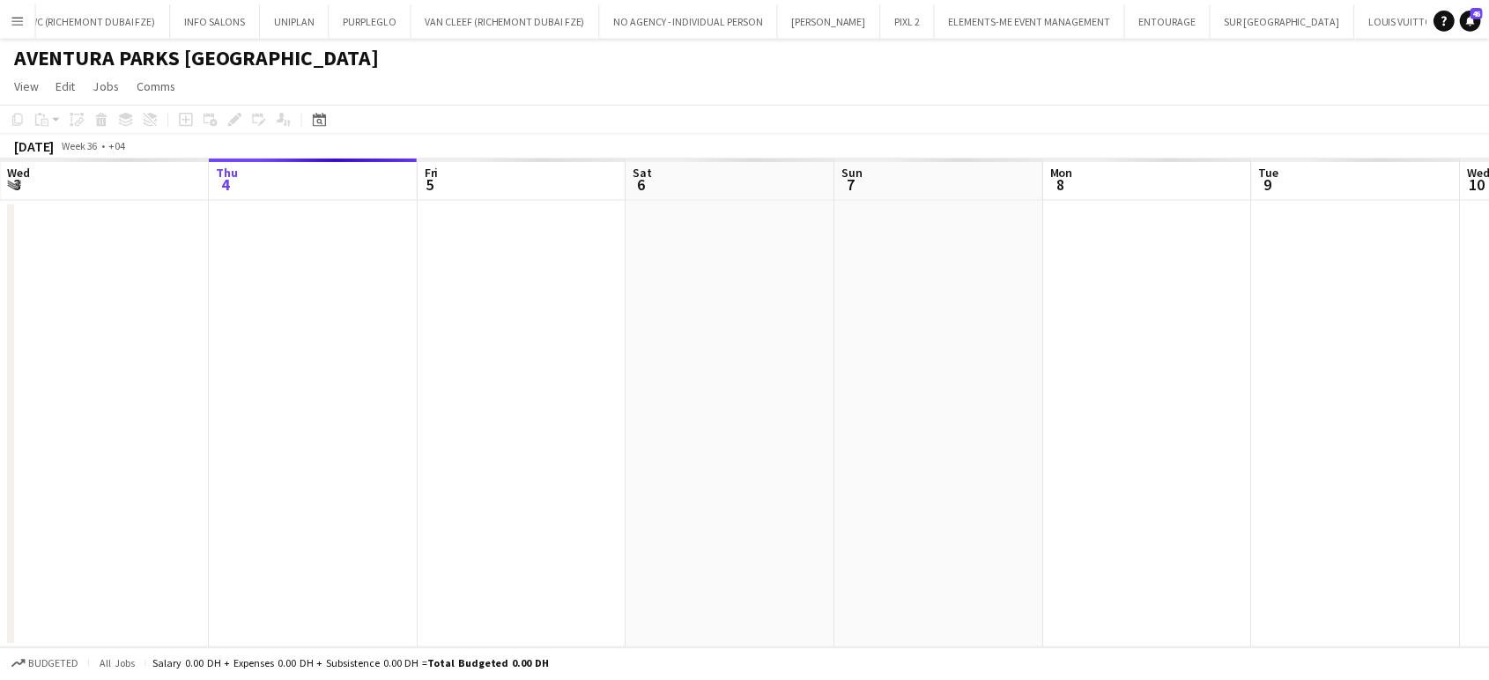
scroll to position [0, 2523]
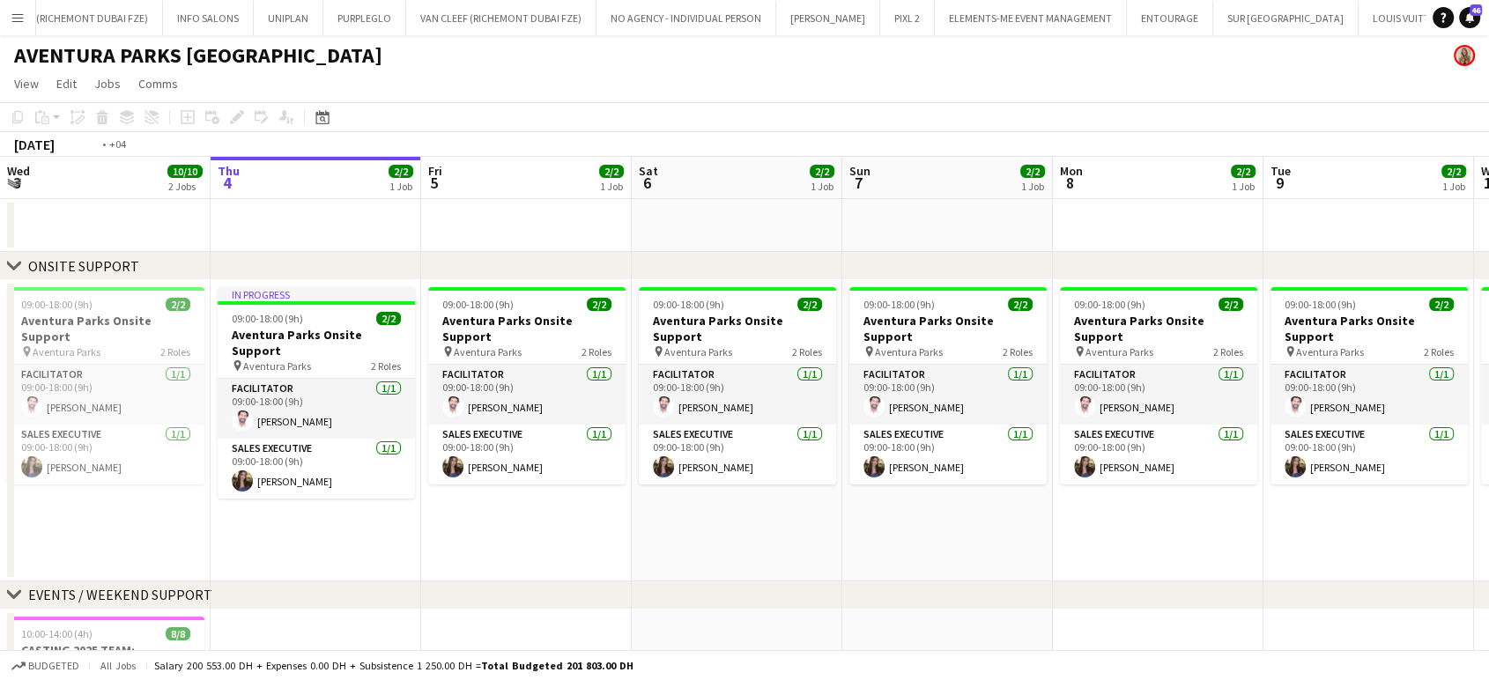
drag, startPoint x: 209, startPoint y: 369, endPoint x: 807, endPoint y: 372, distance: 598.1
click at [807, 372] on app-calendar-viewport "Mon 1 11/14 3 Jobs Tue 2 2/2 1 Job Wed 3 10/10 2 Jobs Thu 4 2/2 1 Job Fri 5 2/2…" at bounding box center [744, 637] width 1489 height 961
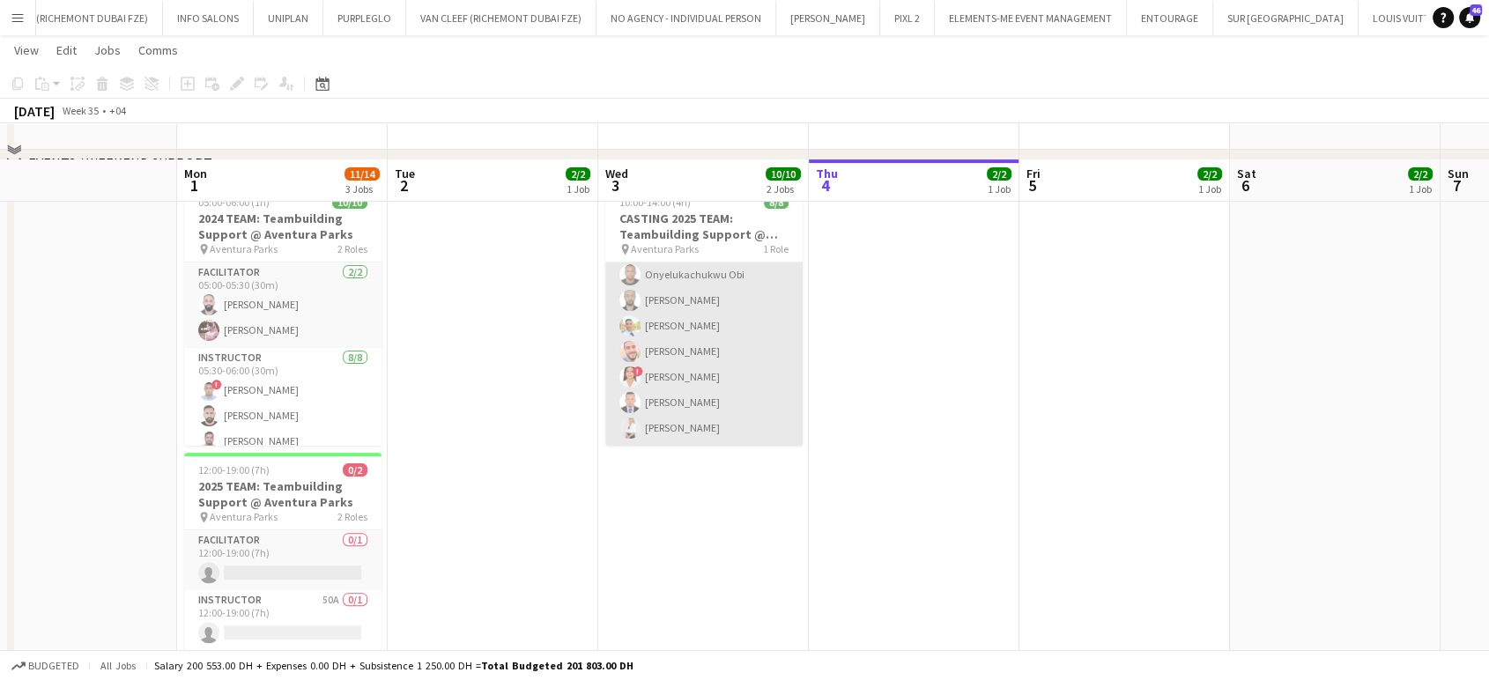
scroll to position [465, 0]
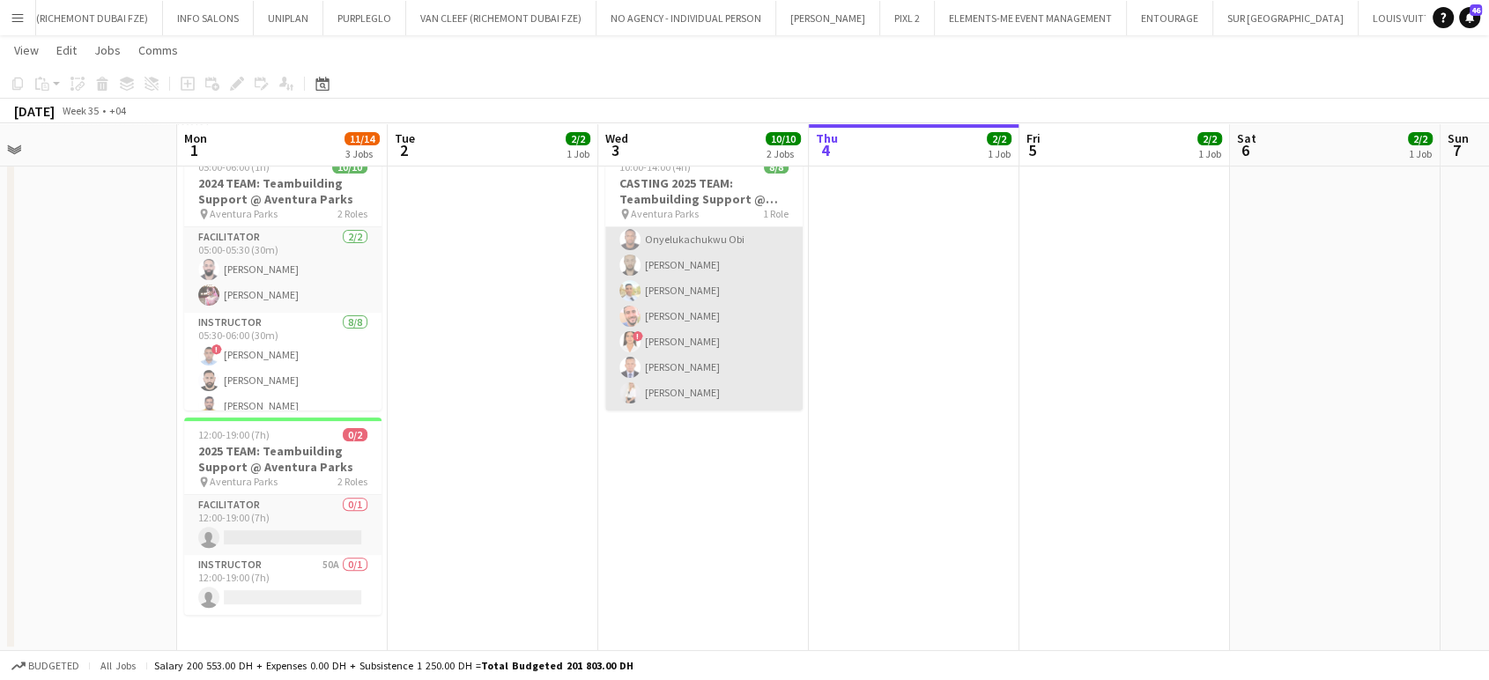
click at [692, 326] on app-card-role "Instructor [DATE] 10:00-14:00 (4h) [PERSON_NAME] Obi [PERSON_NAME] [PERSON_NAME…" at bounding box center [703, 291] width 197 height 239
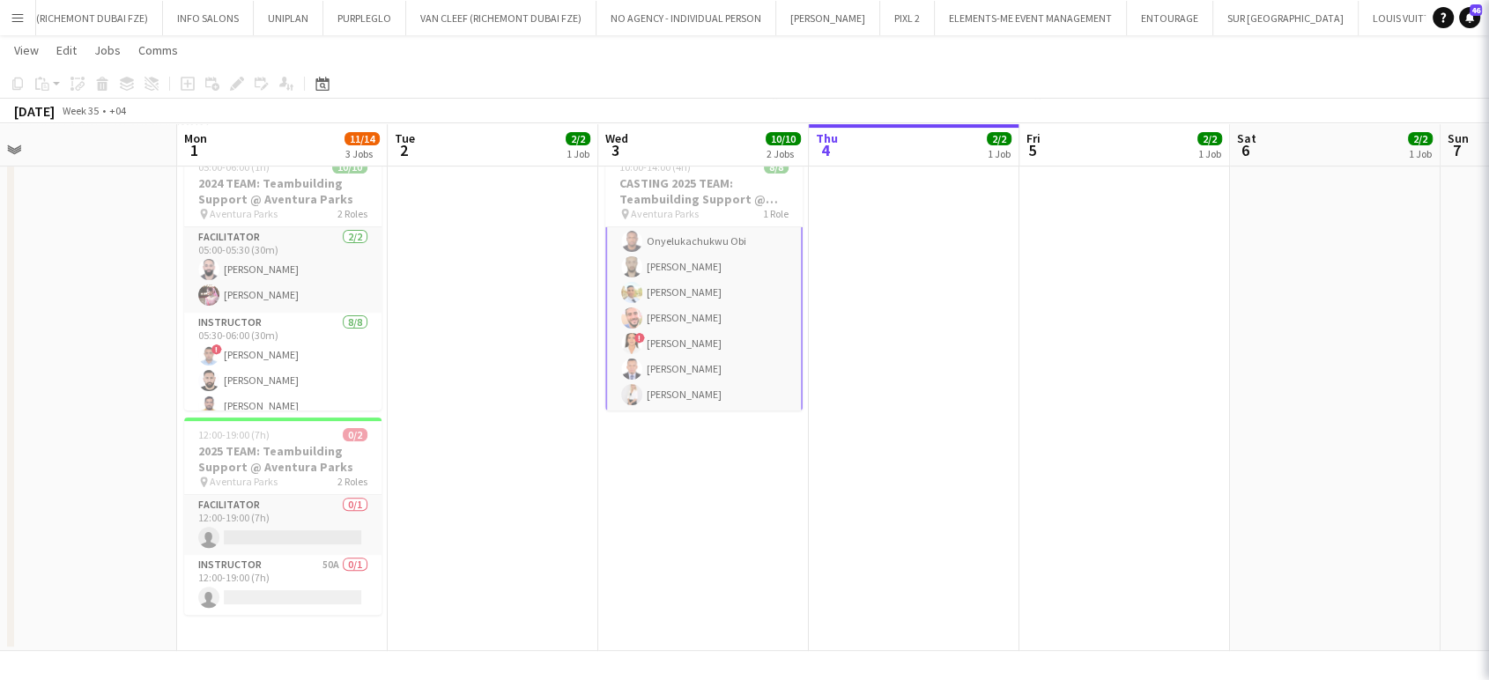
scroll to position [56, 0]
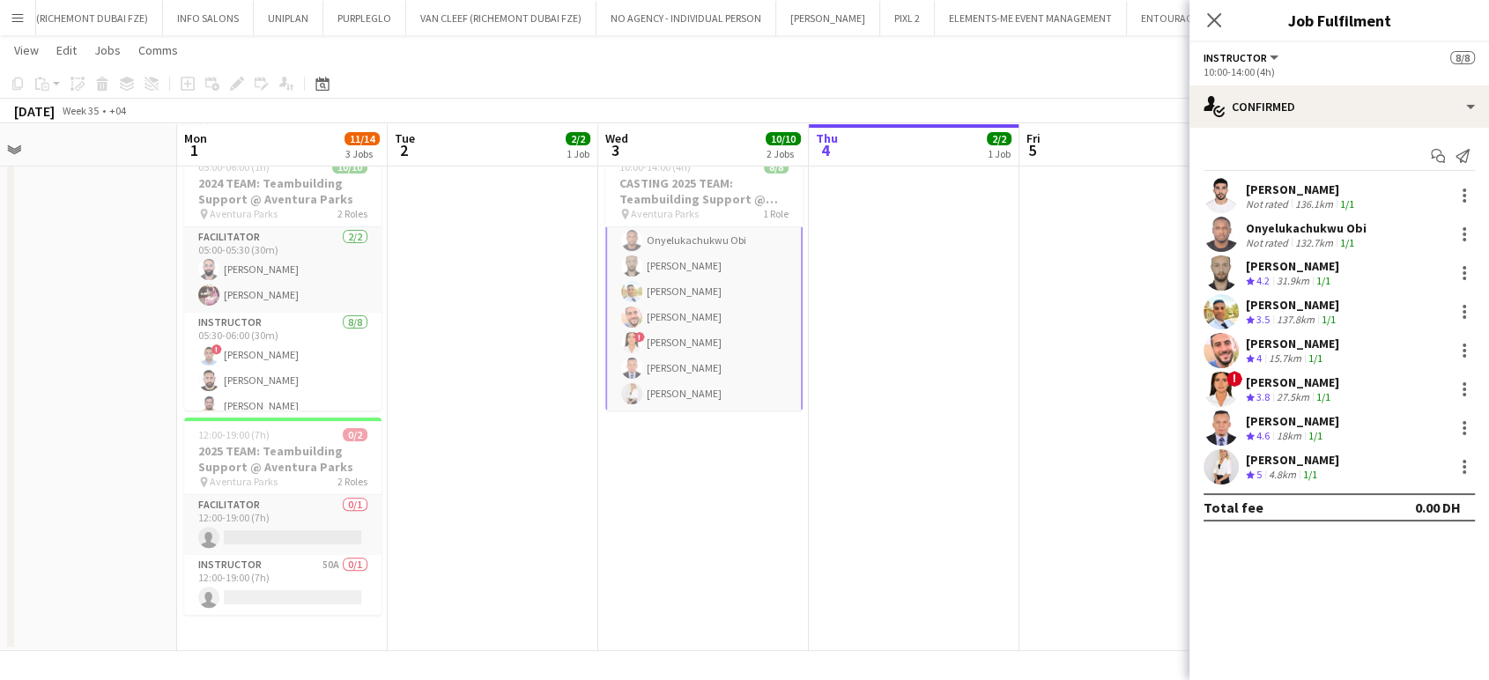
click at [839, 506] on app-date-cell at bounding box center [914, 397] width 211 height 509
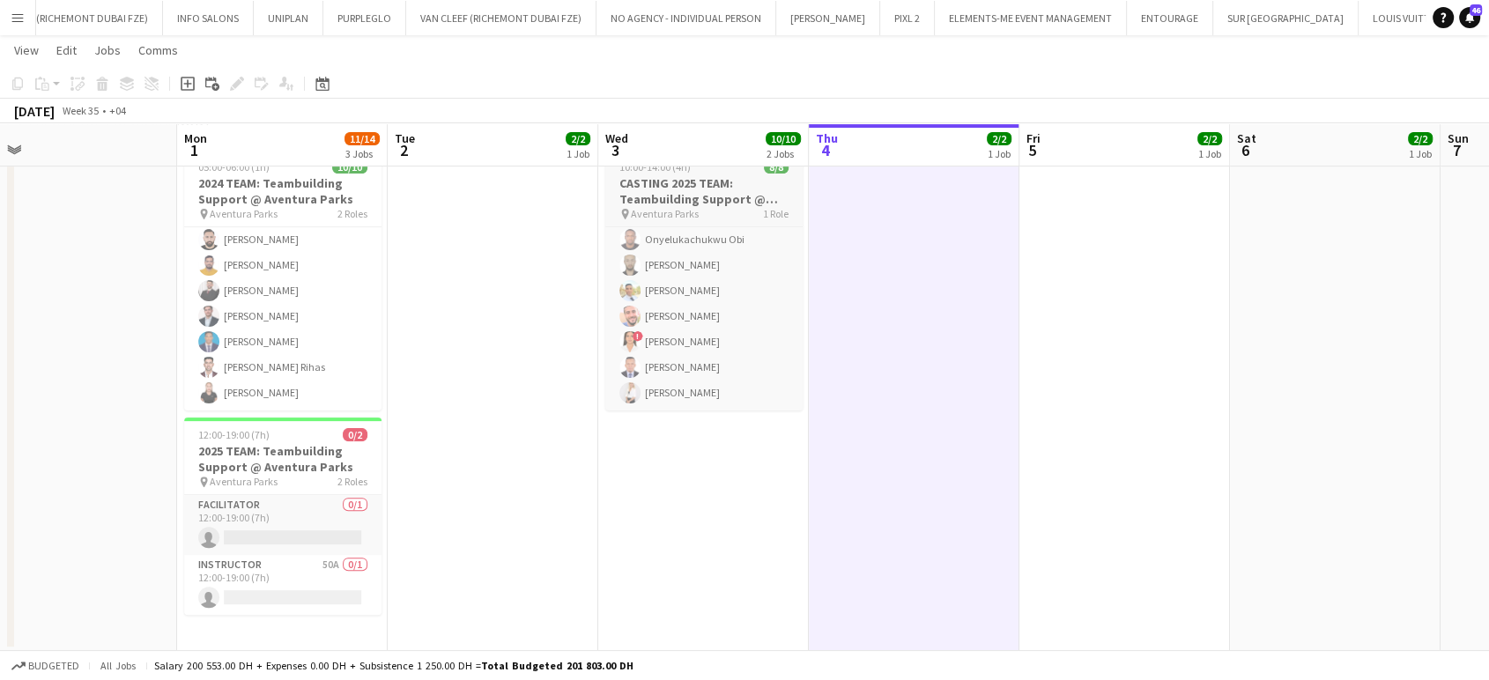
scroll to position [0, 0]
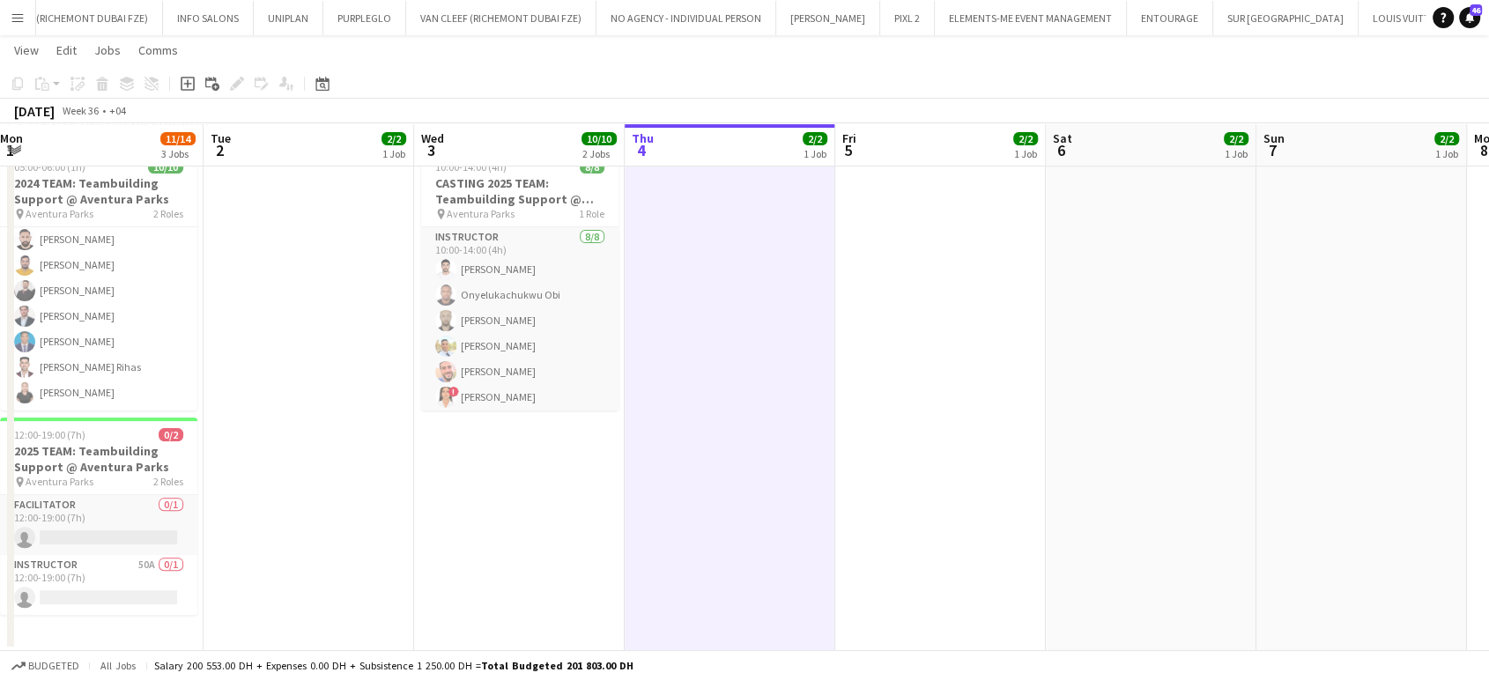
drag, startPoint x: 1047, startPoint y: 369, endPoint x: 839, endPoint y: 374, distance: 208.8
click at [839, 374] on app-calendar-viewport "Fri 29 Sat 30 Sun 31 Mon 1 11/14 3 Jobs Tue 2 2/2 1 Job Wed 3 10/10 2 Jobs Thu …" at bounding box center [744, 127] width 1489 height 1047
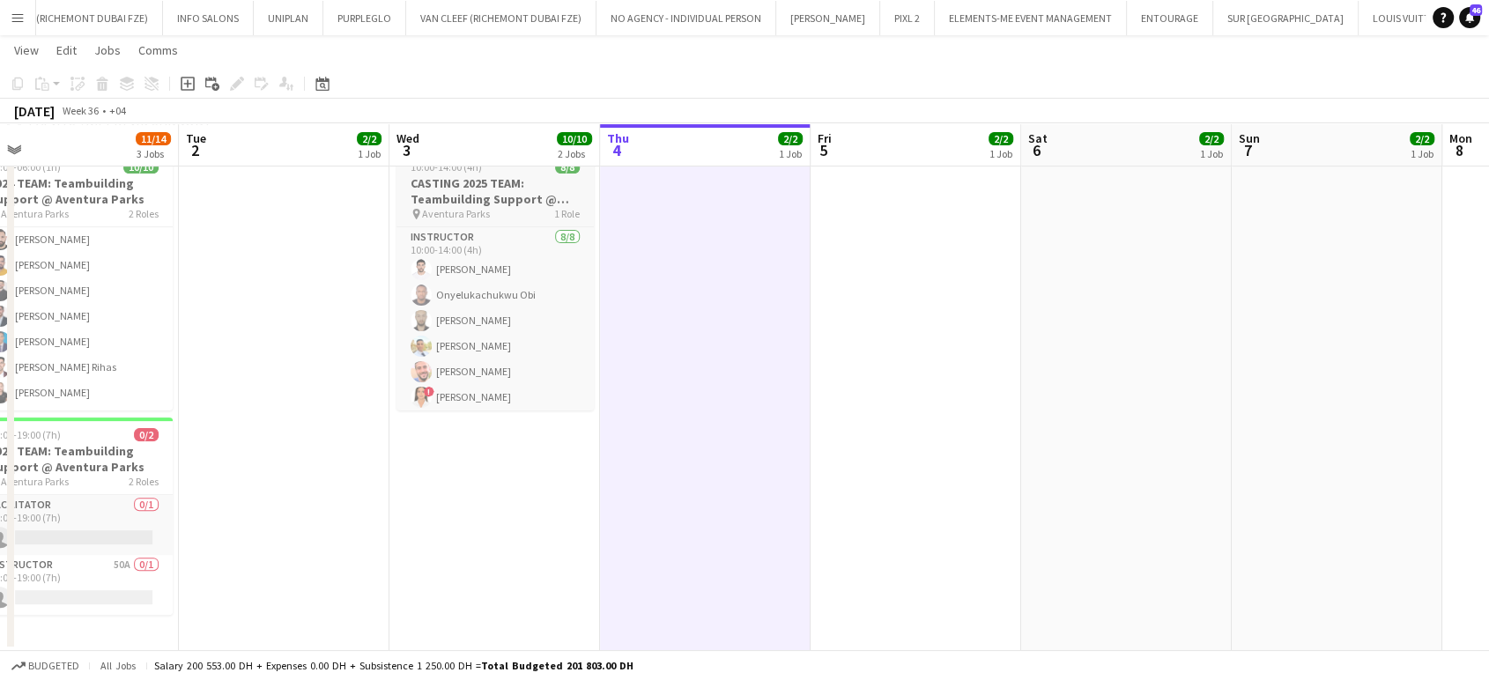
click at [434, 195] on h3 "CASTING 2025 TEAM: Teambuilding Support @ Aventura Parks" at bounding box center [494, 191] width 197 height 32
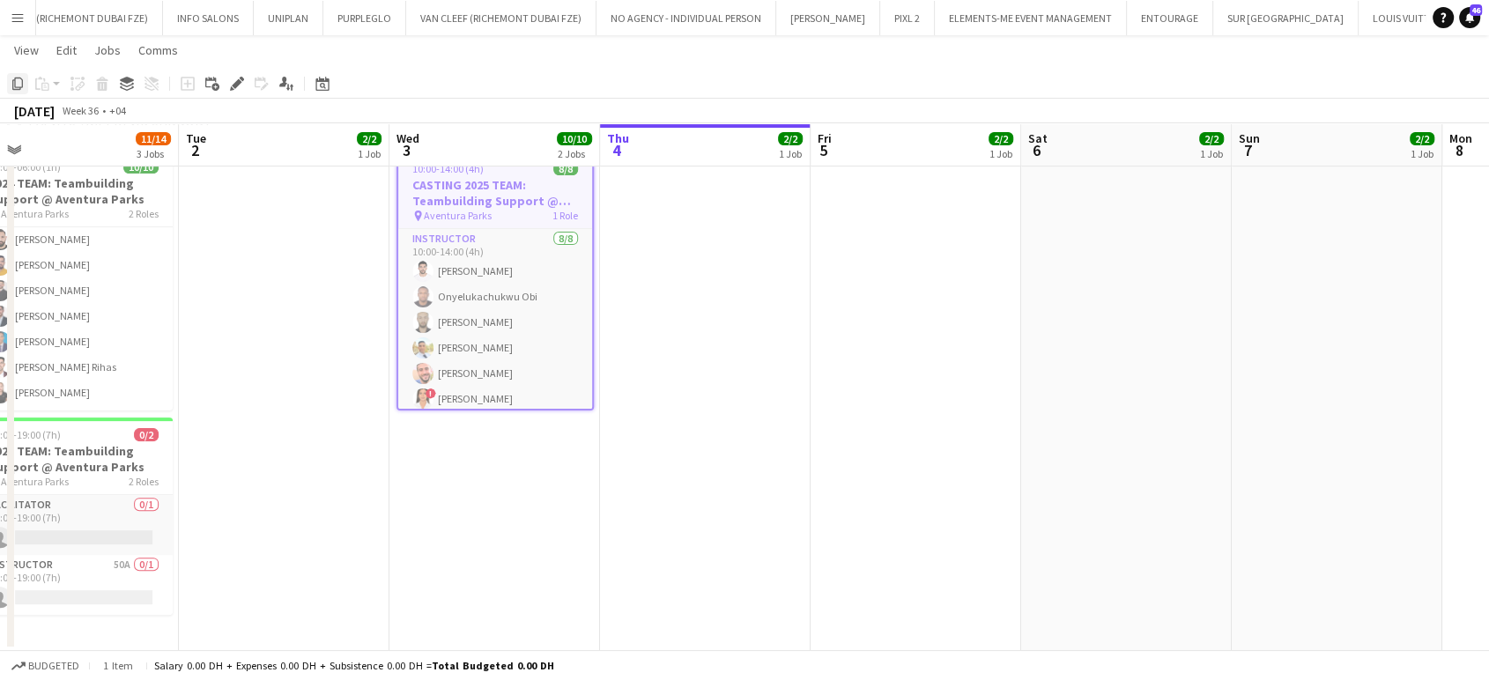
click at [18, 85] on icon "Copy" at bounding box center [18, 84] width 14 height 14
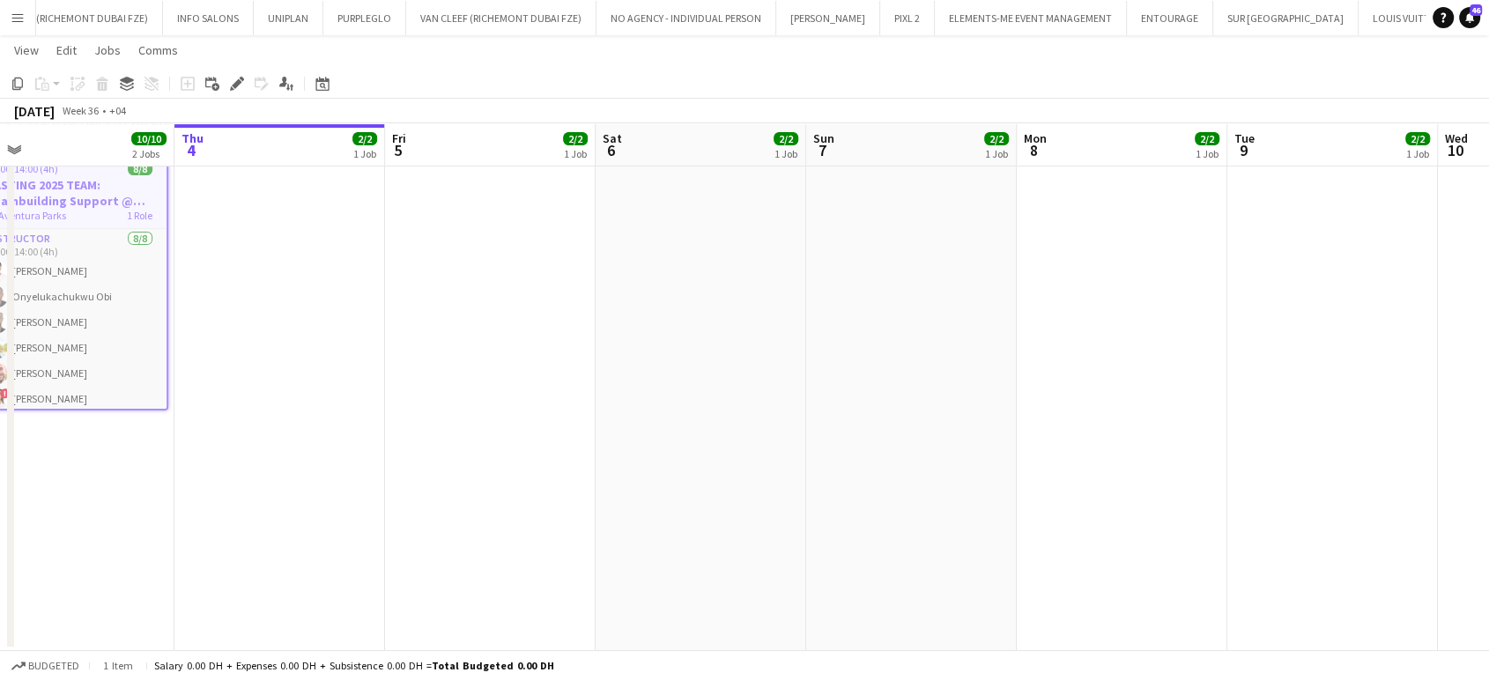
drag, startPoint x: 740, startPoint y: 413, endPoint x: 592, endPoint y: 397, distance: 148.8
click at [592, 398] on app-calendar-viewport "Sun 31 Mon 1 11/14 3 Jobs Tue 2 2/2 1 Job Wed 3 10/10 2 Jobs Thu 4 2/2 1 Job Fr…" at bounding box center [744, 127] width 1489 height 1047
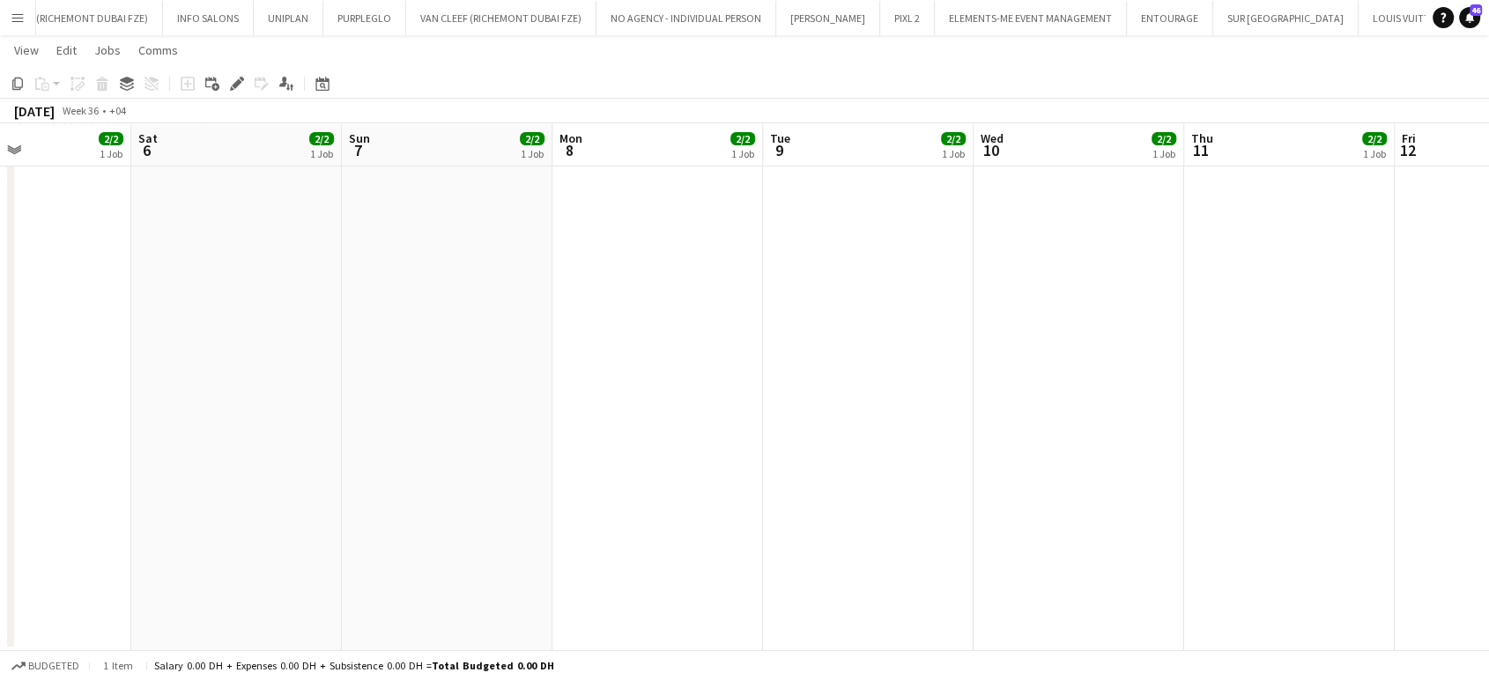
drag, startPoint x: 980, startPoint y: 389, endPoint x: 803, endPoint y: 380, distance: 177.3
click at [803, 380] on app-calendar-viewport "Tue 2 2/2 1 Job Wed 3 10/10 2 Jobs Thu 4 2/2 1 Job Fri 5 2/2 1 Job Sat 6 2/2 1 …" at bounding box center [744, 127] width 1489 height 1047
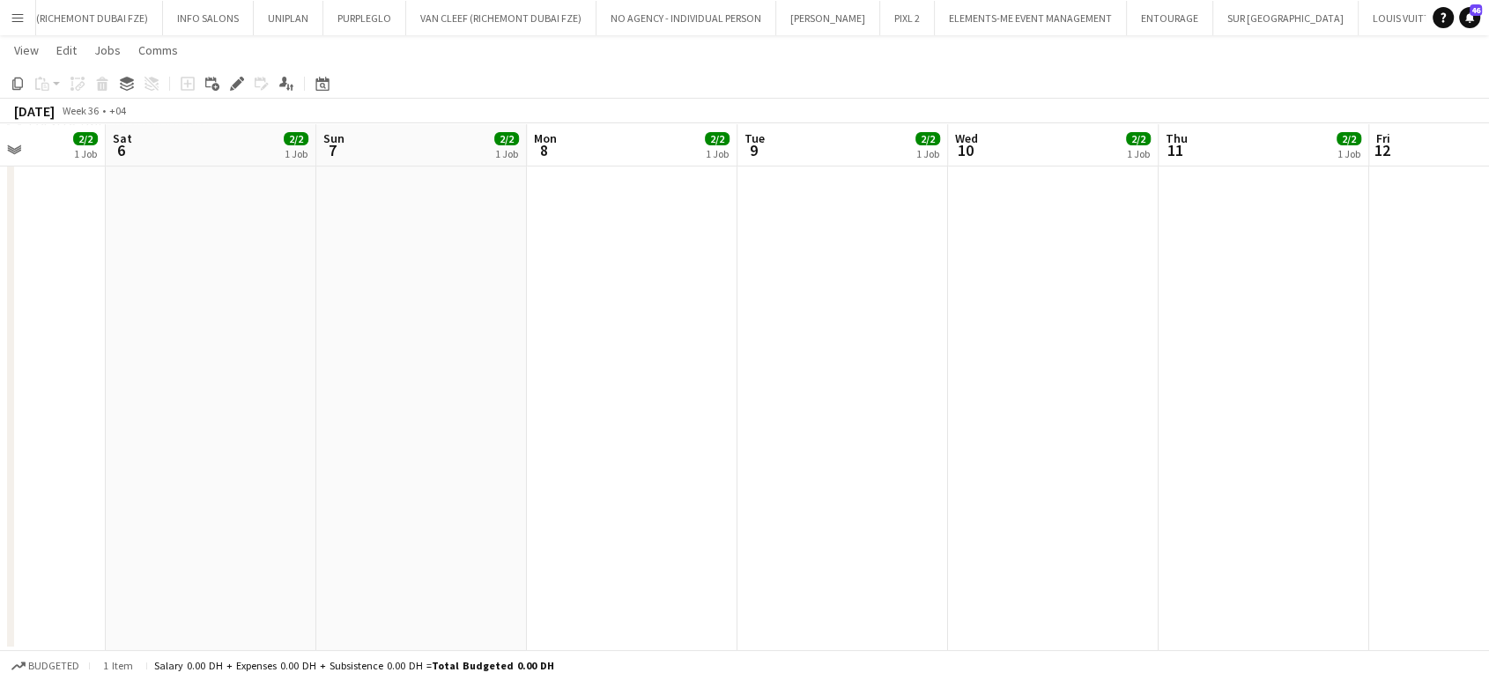
click at [1006, 214] on app-date-cell at bounding box center [1053, 397] width 211 height 509
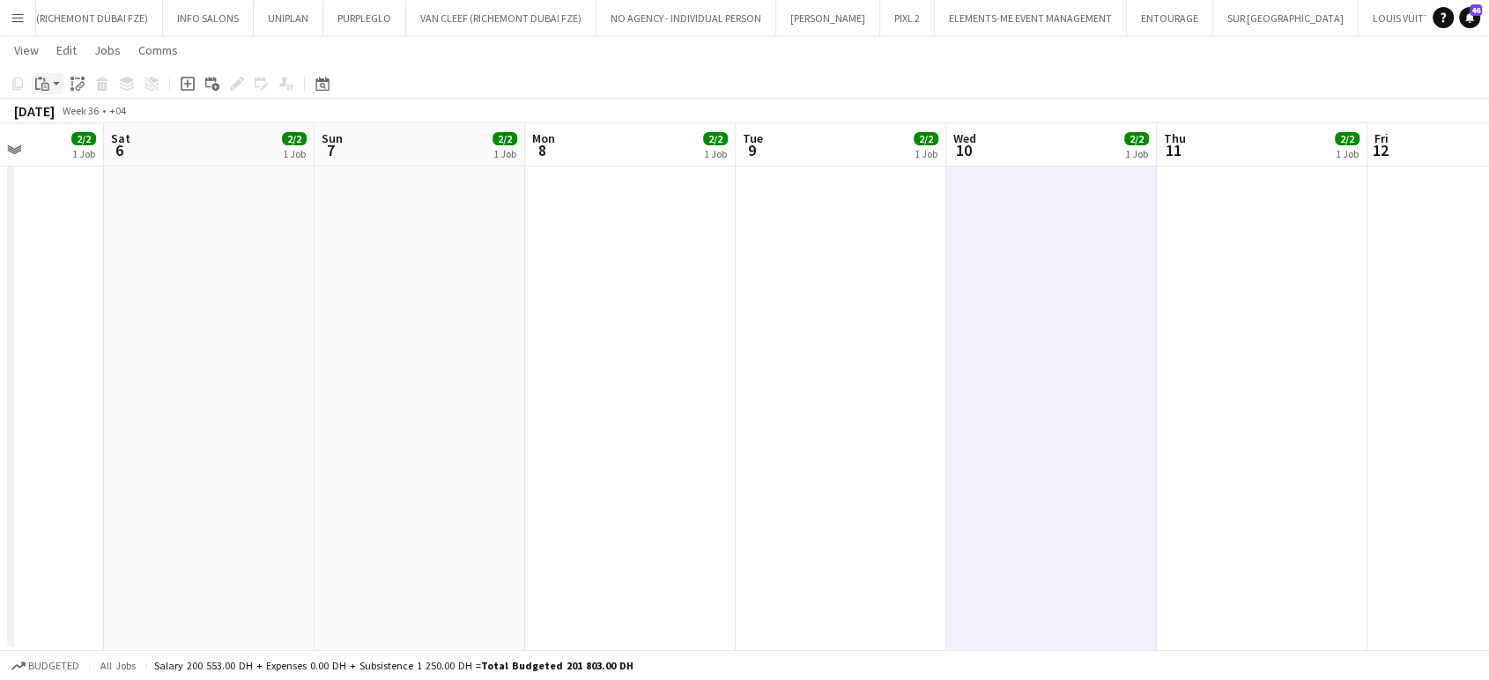
click at [42, 85] on icon "Paste" at bounding box center [42, 84] width 14 height 14
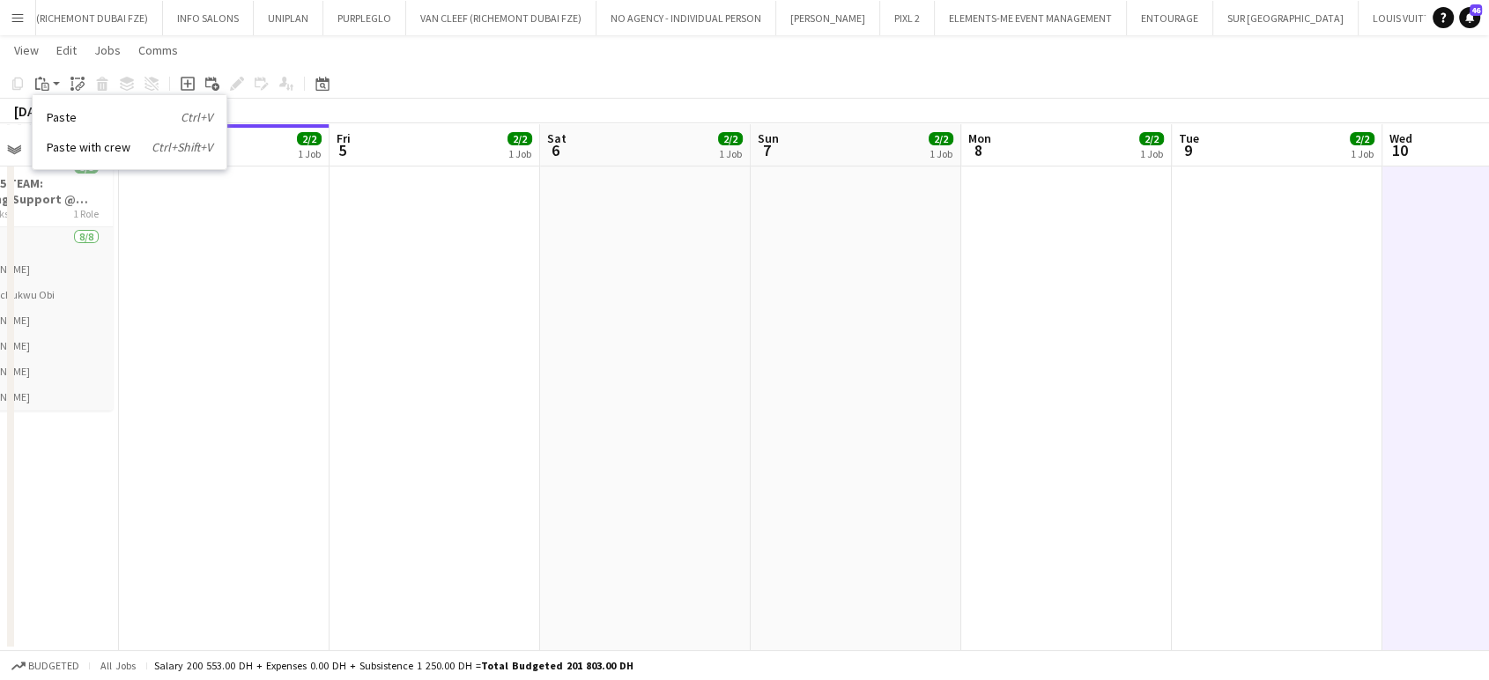
drag, startPoint x: 721, startPoint y: 349, endPoint x: 1245, endPoint y: 449, distance: 532.7
click at [1245, 449] on app-calendar-viewport "Tue 2 2/2 1 Job Wed 3 10/10 2 Jobs Thu 4 2/2 1 Job Fri 5 2/2 1 Job Sat 6 2/2 1 …" at bounding box center [744, 127] width 1489 height 1047
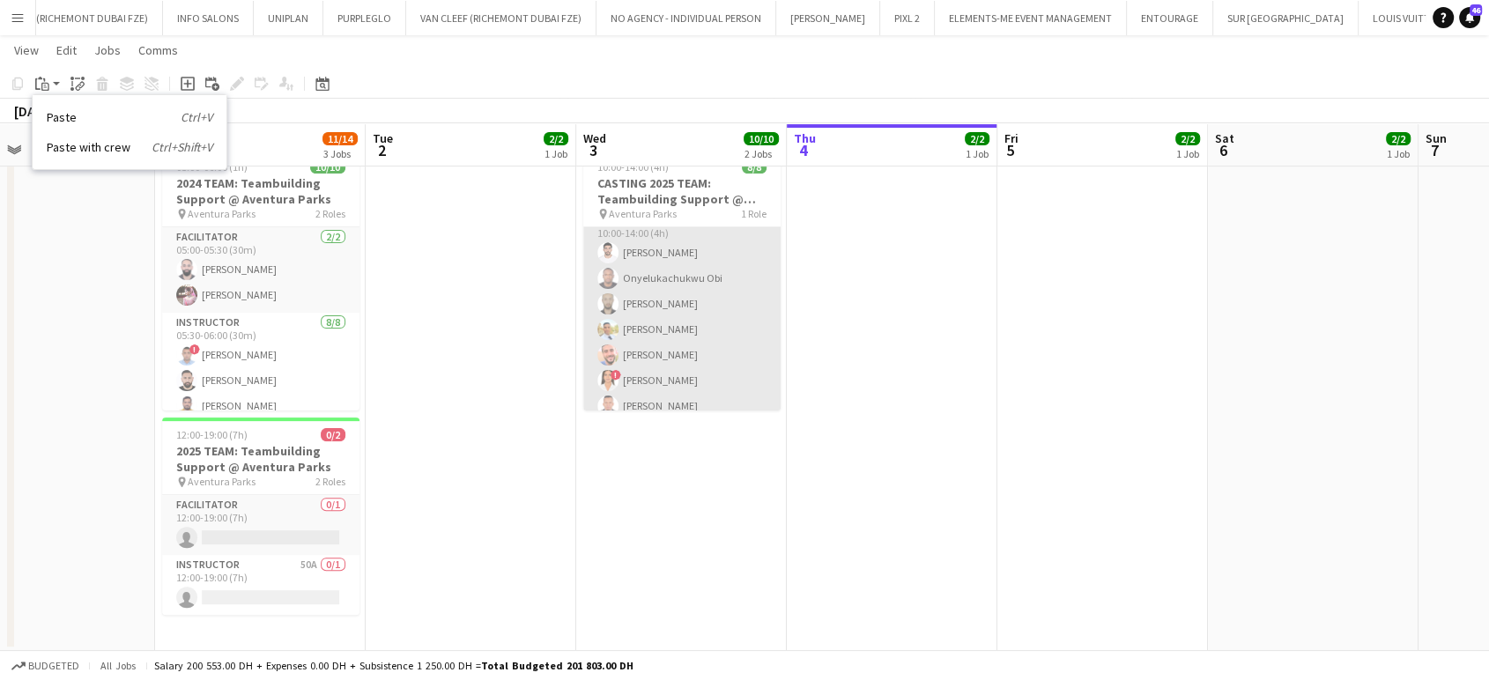
scroll to position [0, 0]
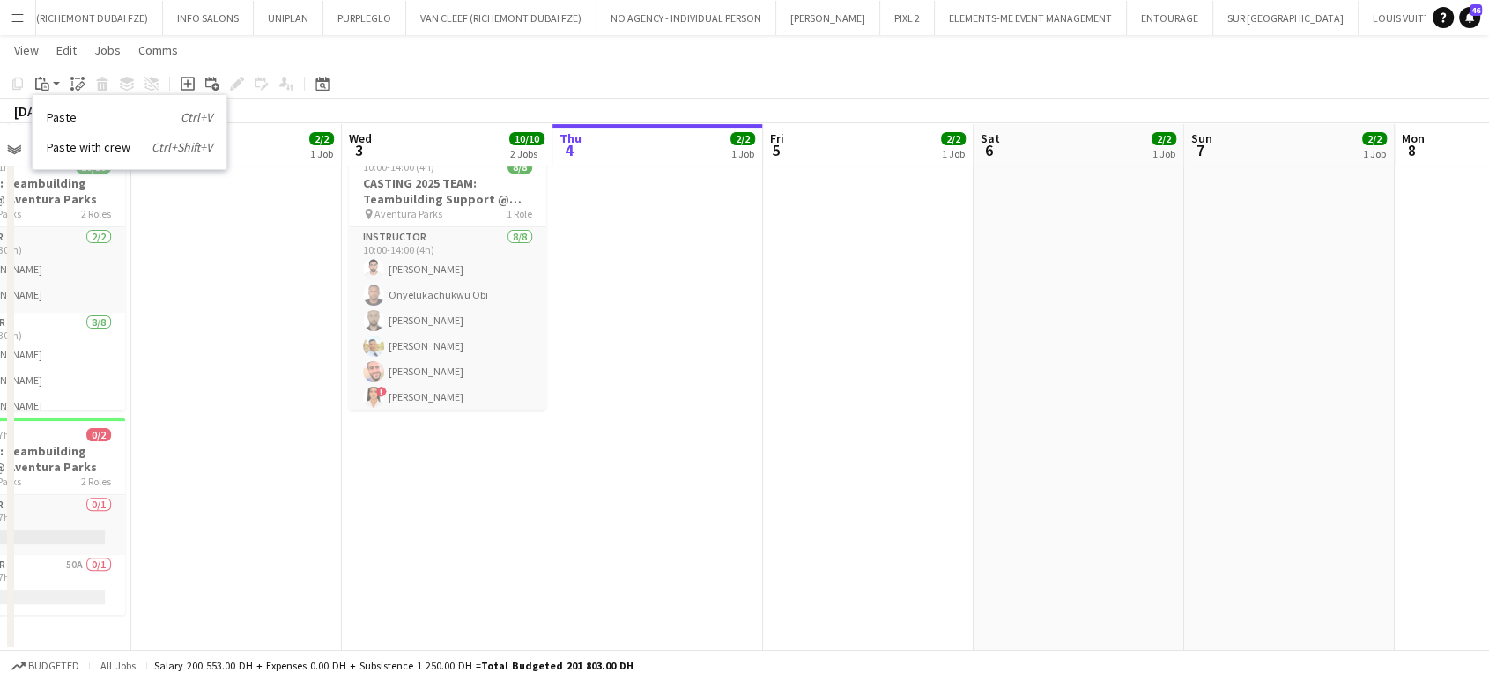
drag, startPoint x: 1277, startPoint y: 311, endPoint x: 565, endPoint y: 302, distance: 711.7
click at [593, 301] on app-calendar-viewport "Fri 29 Sat 30 Sun 31 Mon 1 11/14 3 Jobs Tue 2 2/2 1 Job Wed 3 10/10 2 Jobs Thu …" at bounding box center [744, 127] width 1489 height 1047
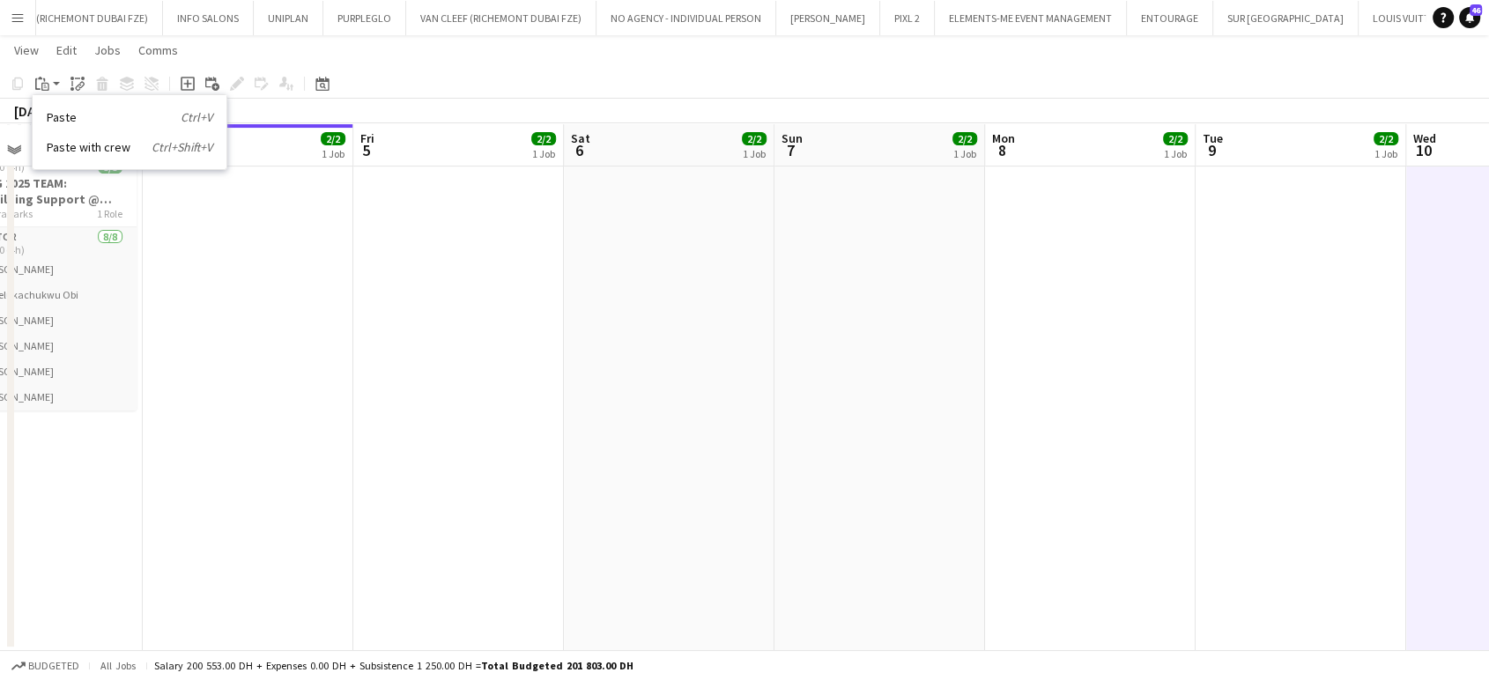
drag, startPoint x: 575, startPoint y: 287, endPoint x: 486, endPoint y: 288, distance: 89.0
click at [496, 287] on app-calendar-viewport "Sun 31 Mon 1 11/14 3 Jobs Tue 2 2/2 1 Job Wed 3 10/10 2 Jobs Thu 4 2/2 1 Job Fr…" at bounding box center [744, 127] width 1489 height 1047
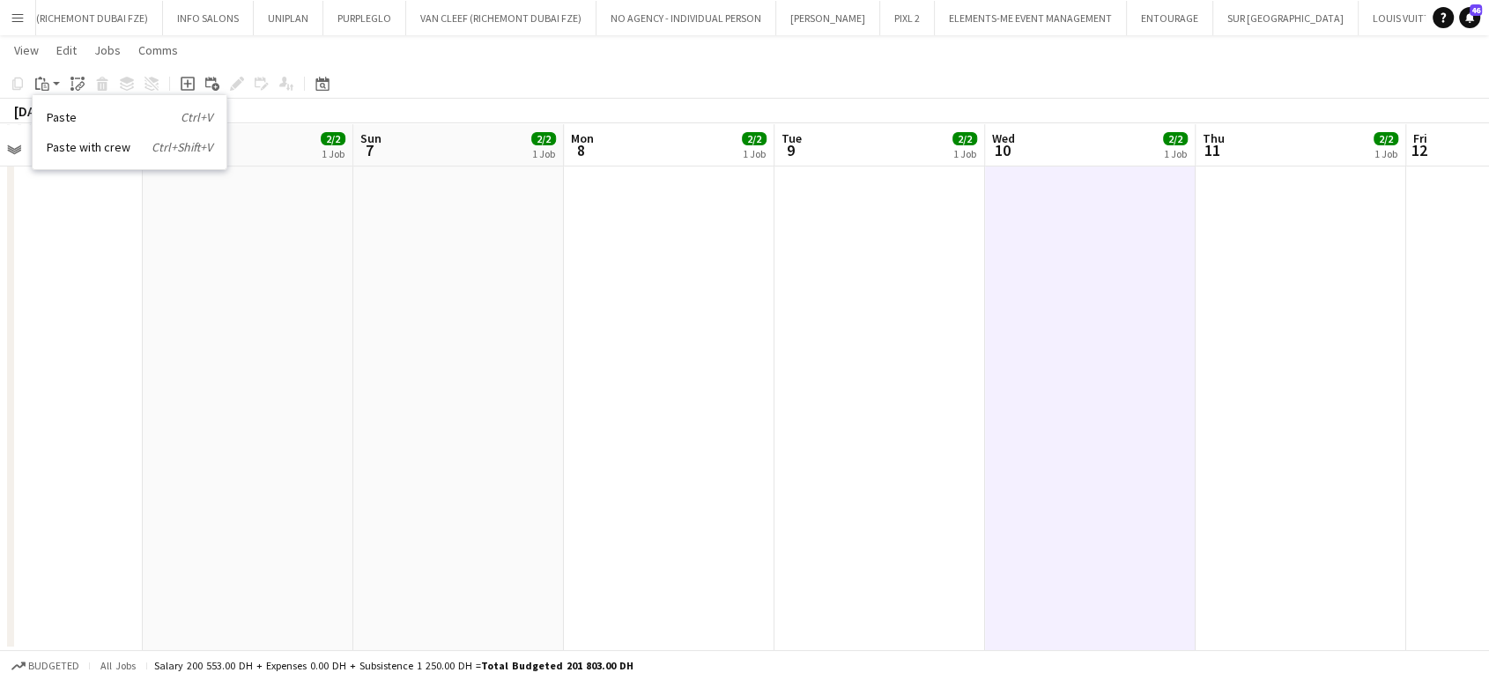
scroll to position [0, 719]
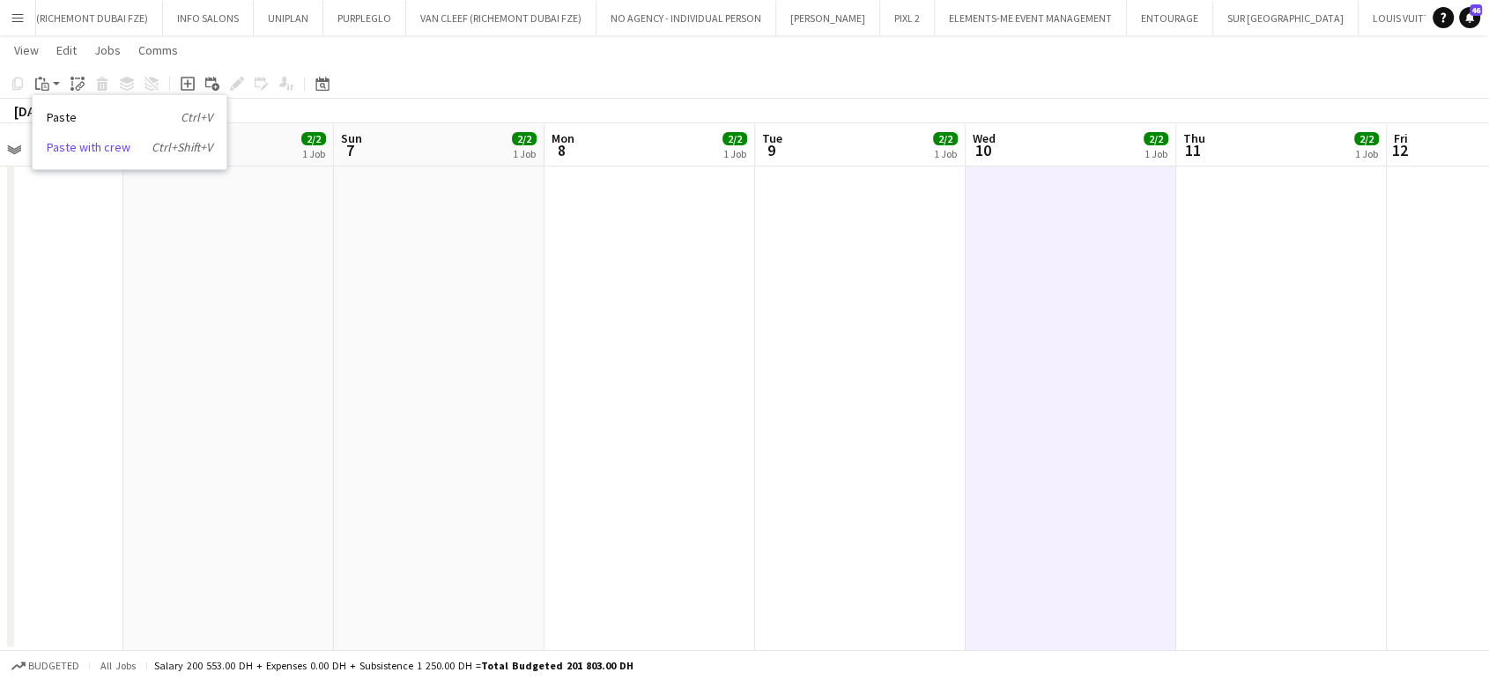
click at [83, 149] on link "Paste with crew Ctrl+Shift+V" at bounding box center [130, 147] width 166 height 16
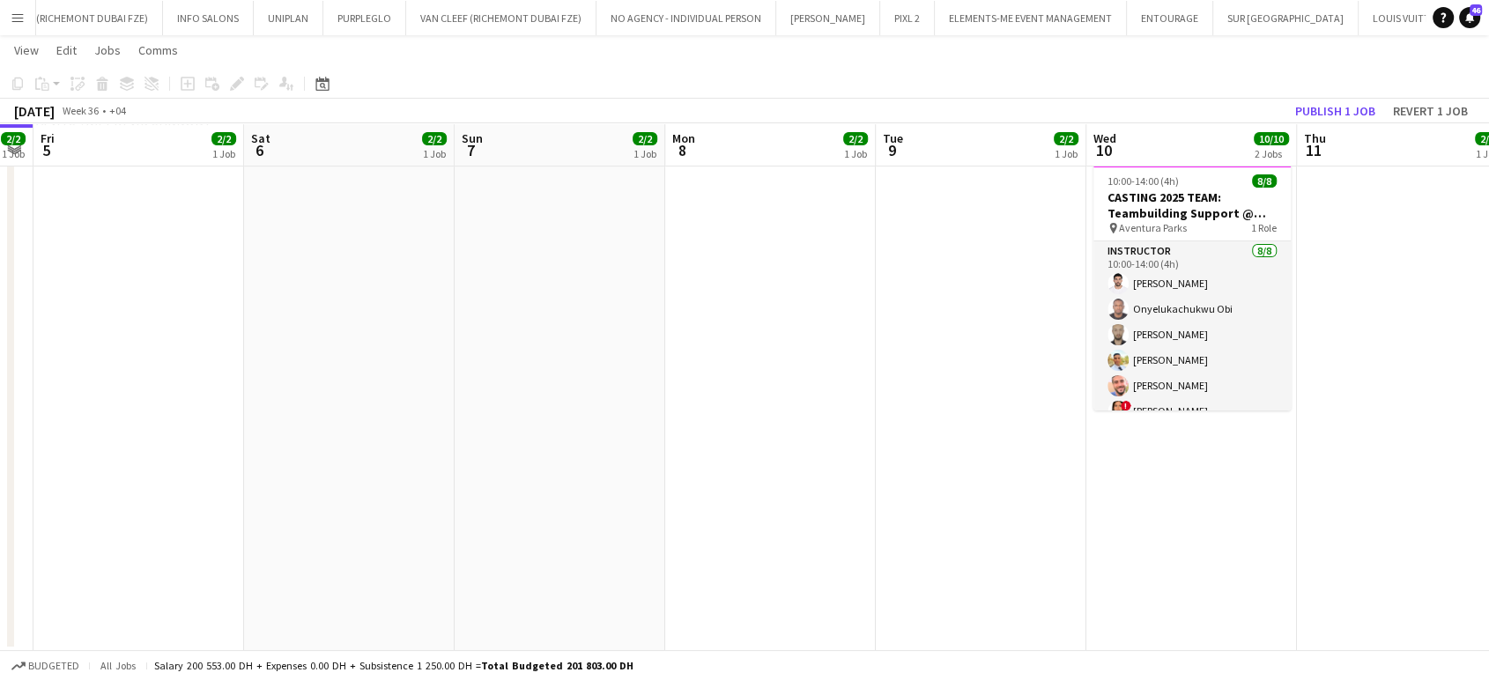
drag, startPoint x: 1304, startPoint y: 365, endPoint x: 768, endPoint y: 373, distance: 536.5
click at [768, 373] on app-calendar-viewport "Tue 2 2/2 1 Job Wed 3 10/10 2 Jobs Thu 4 2/2 1 Job Fri 5 2/2 1 Job Sat 6 2/2 1 …" at bounding box center [744, 127] width 1489 height 1047
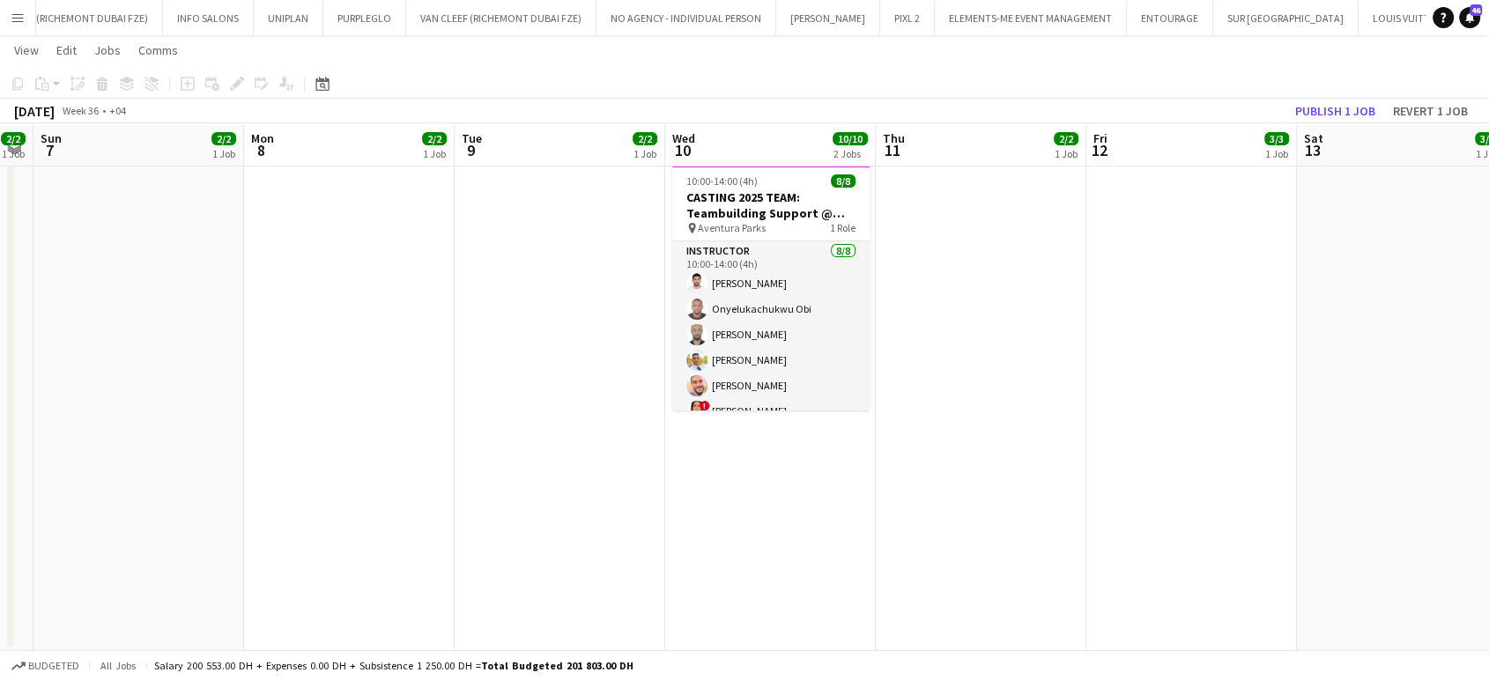
scroll to position [0, 834]
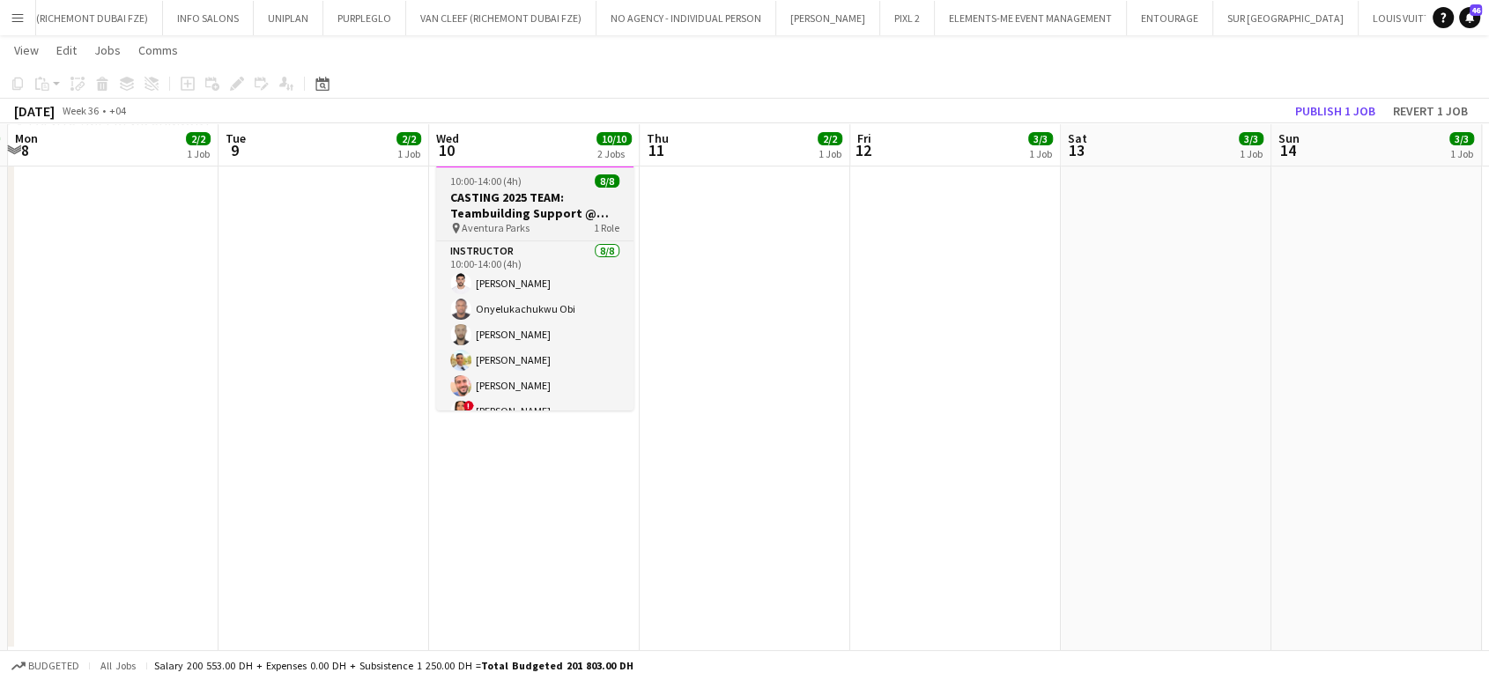
click at [518, 207] on h3 "CASTING 2025 TEAM: Teambuilding Support @ Aventura Parks" at bounding box center [534, 205] width 197 height 32
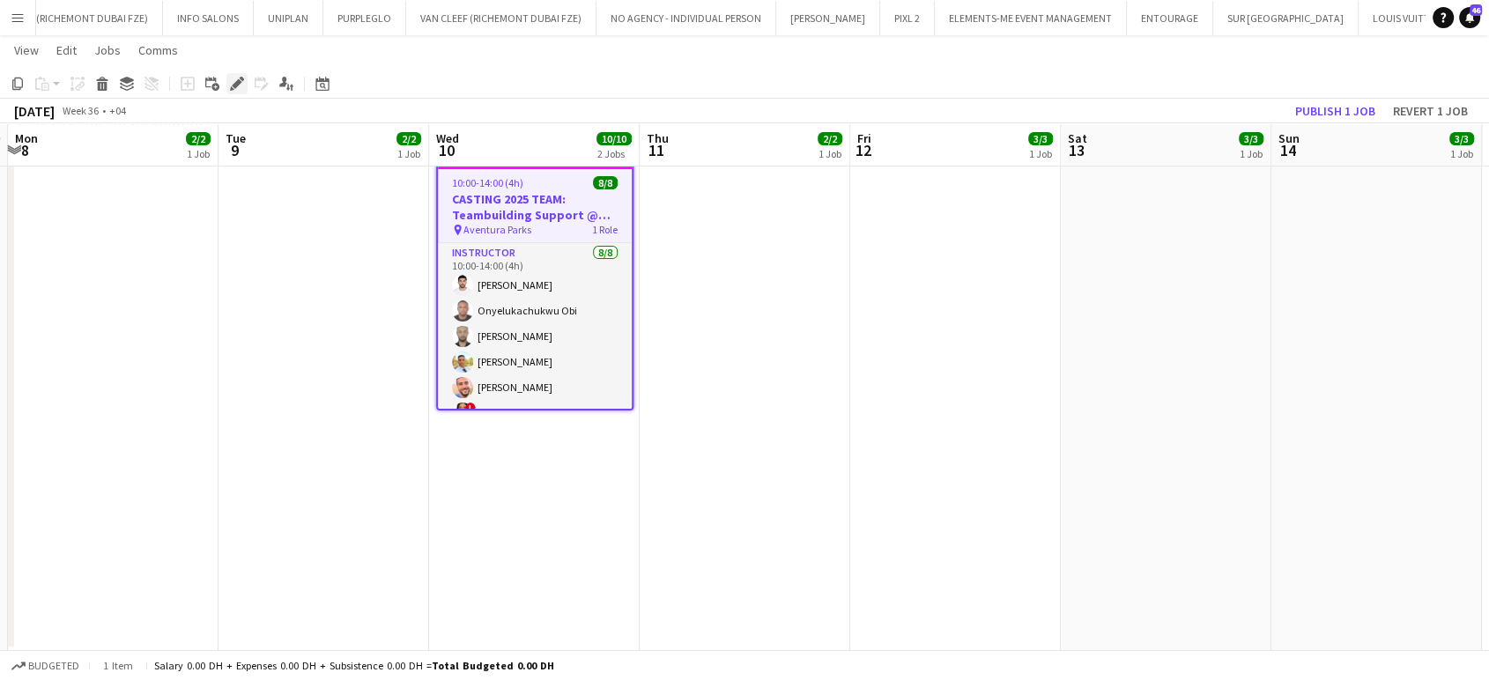
click at [235, 82] on icon at bounding box center [237, 84] width 10 height 10
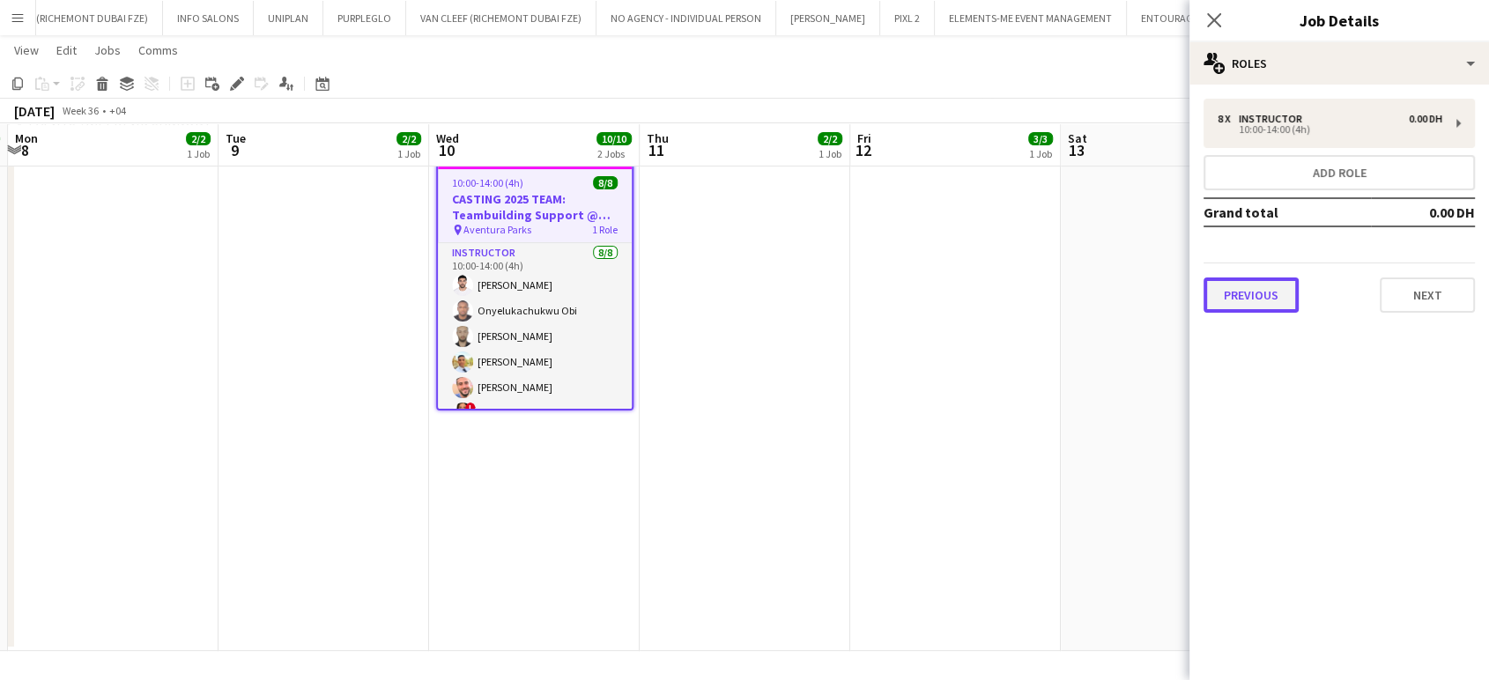
click at [1256, 293] on button "Previous" at bounding box center [1250, 294] width 95 height 35
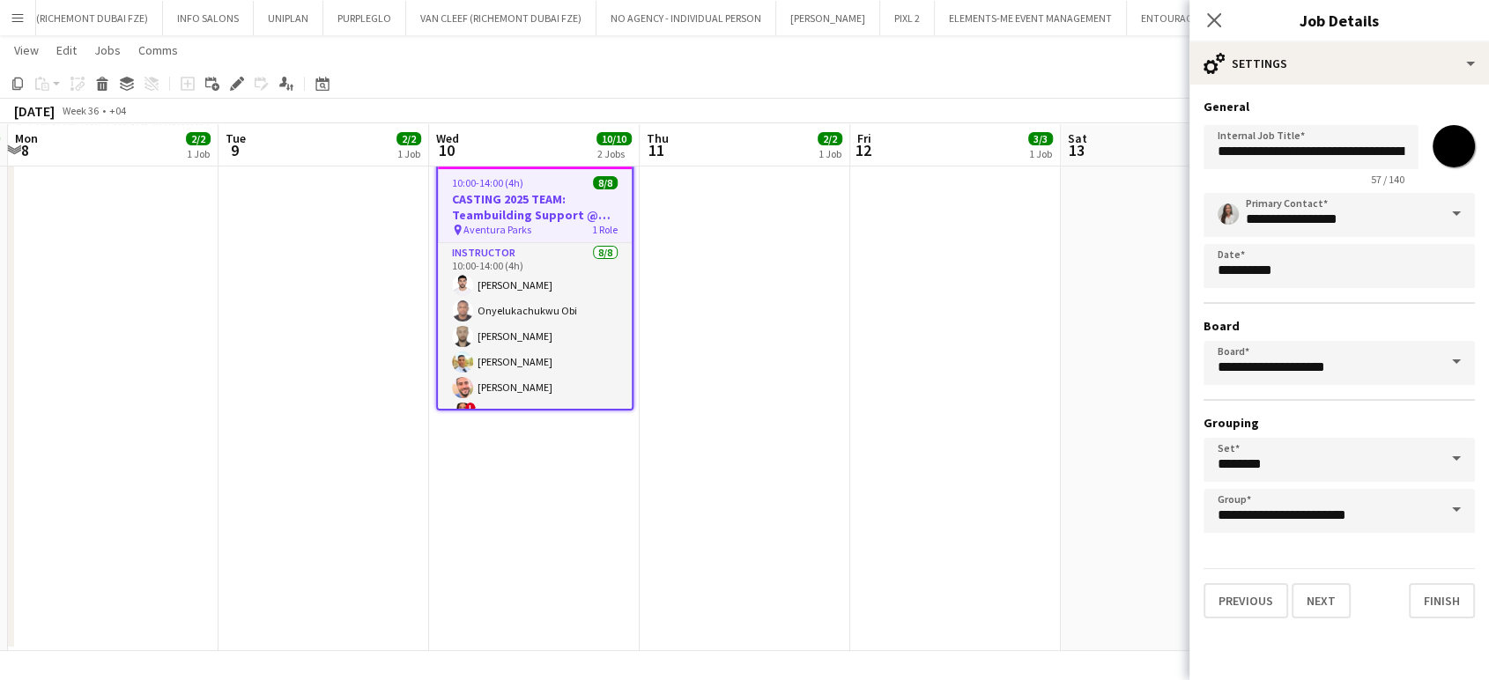
click at [1138, 306] on app-date-cell at bounding box center [1165, 397] width 211 height 509
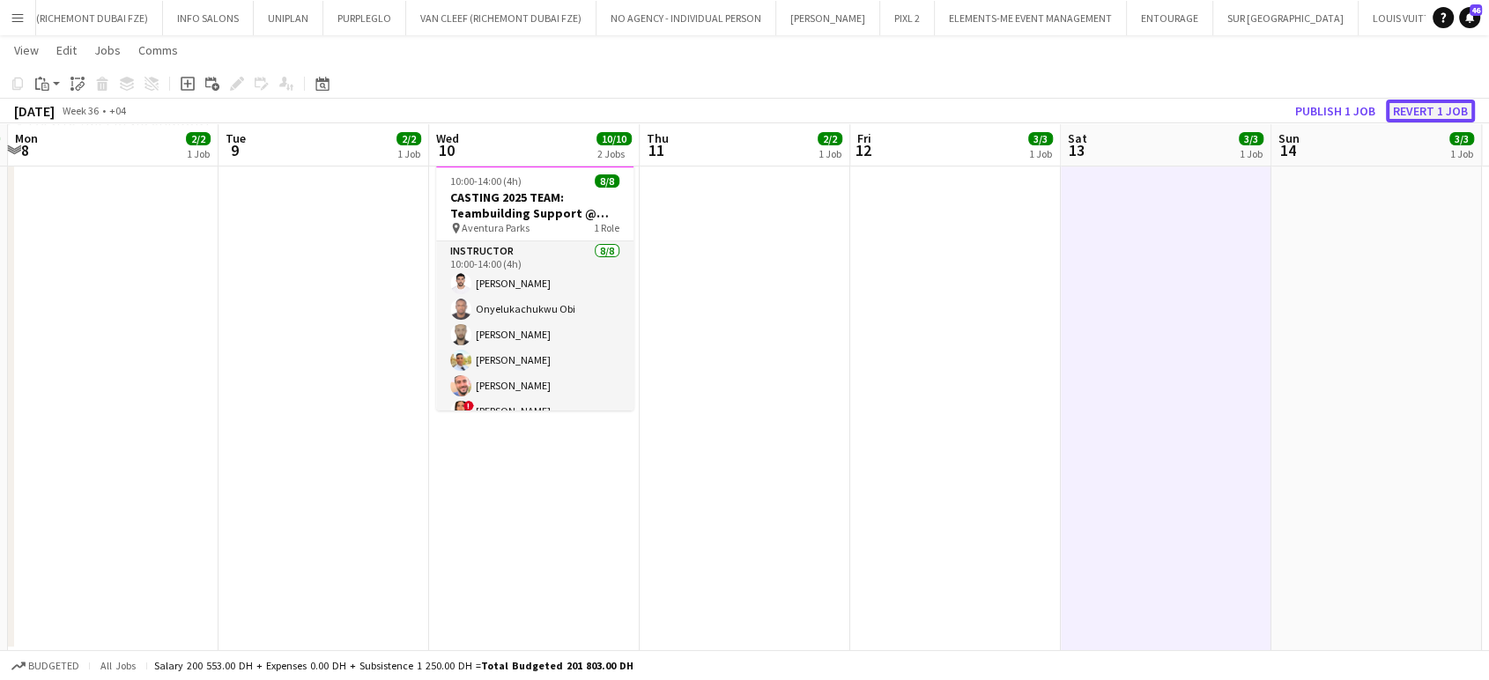
click at [1413, 111] on button "Revert 1 job" at bounding box center [1429, 111] width 89 height 23
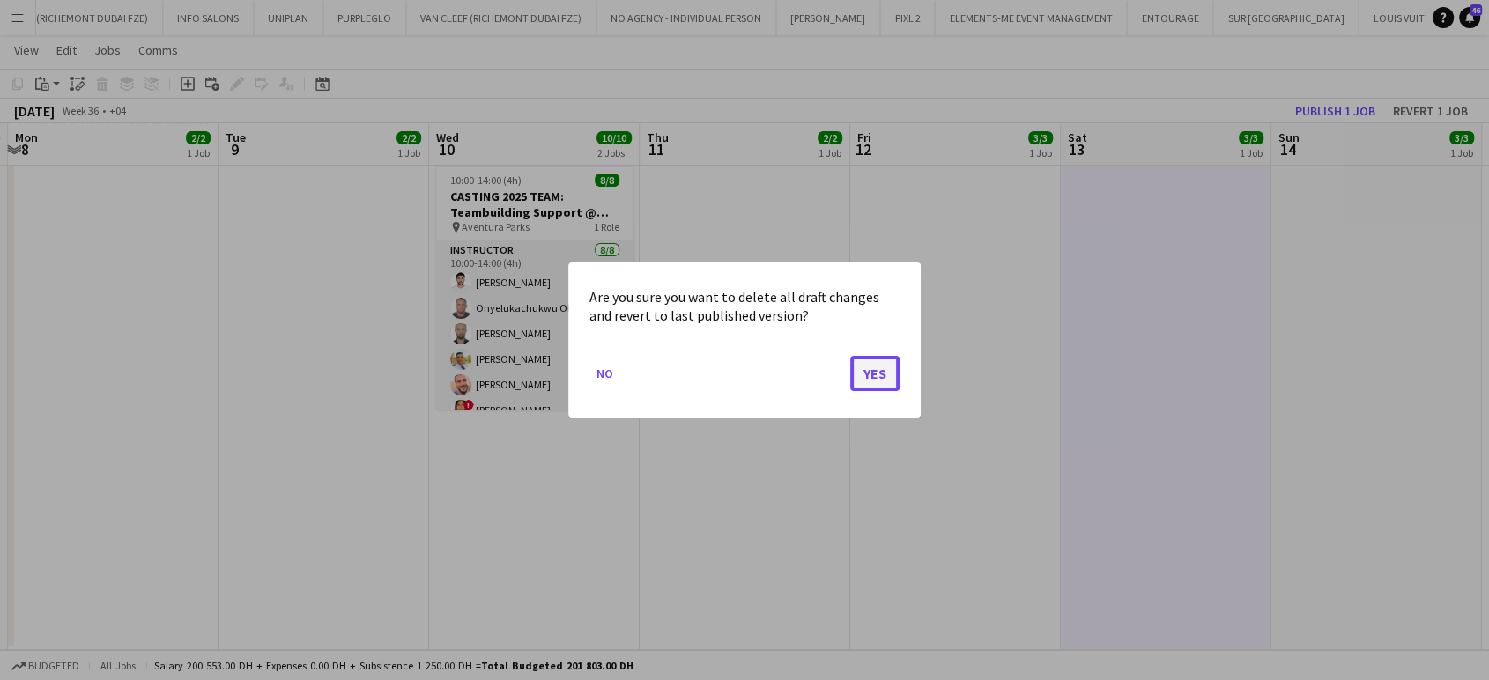
click at [875, 372] on button "Yes" at bounding box center [874, 373] width 49 height 35
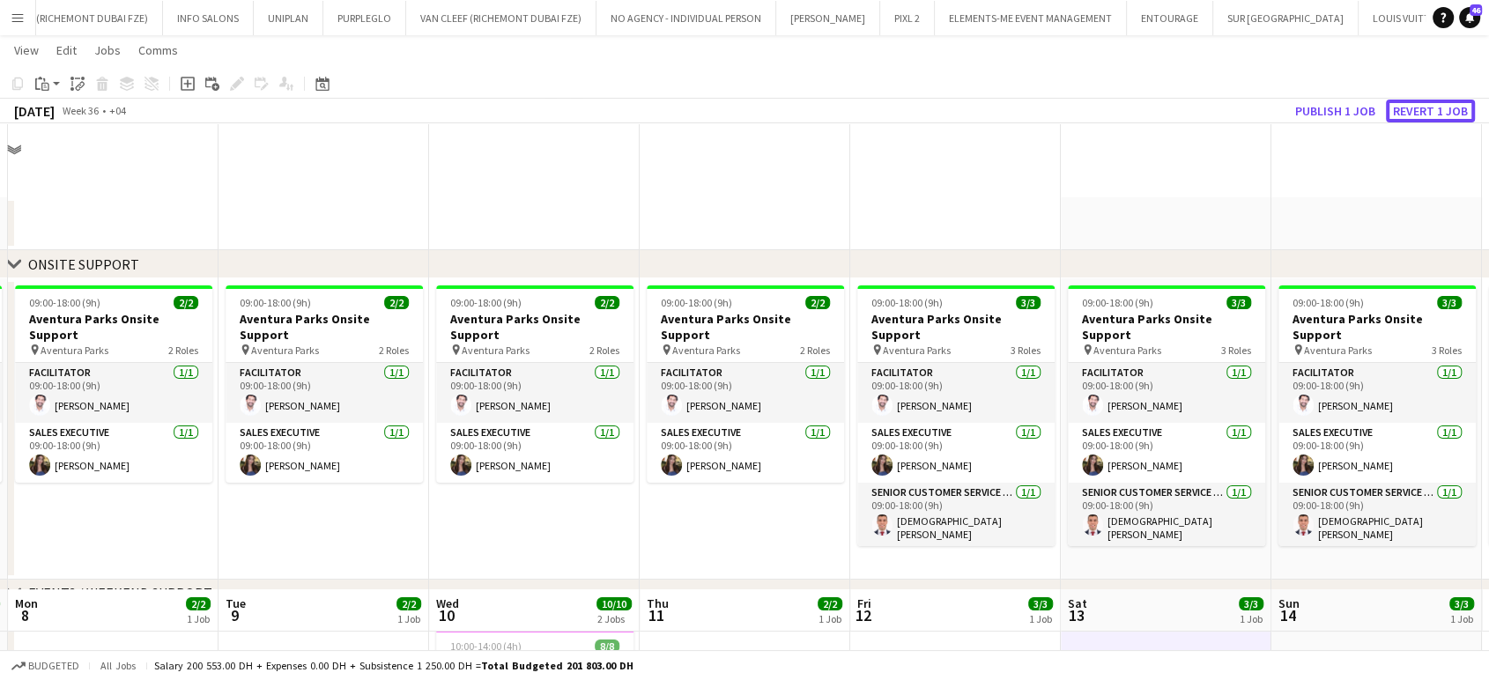
scroll to position [465, 0]
